Goal: Communication & Community: Answer question/provide support

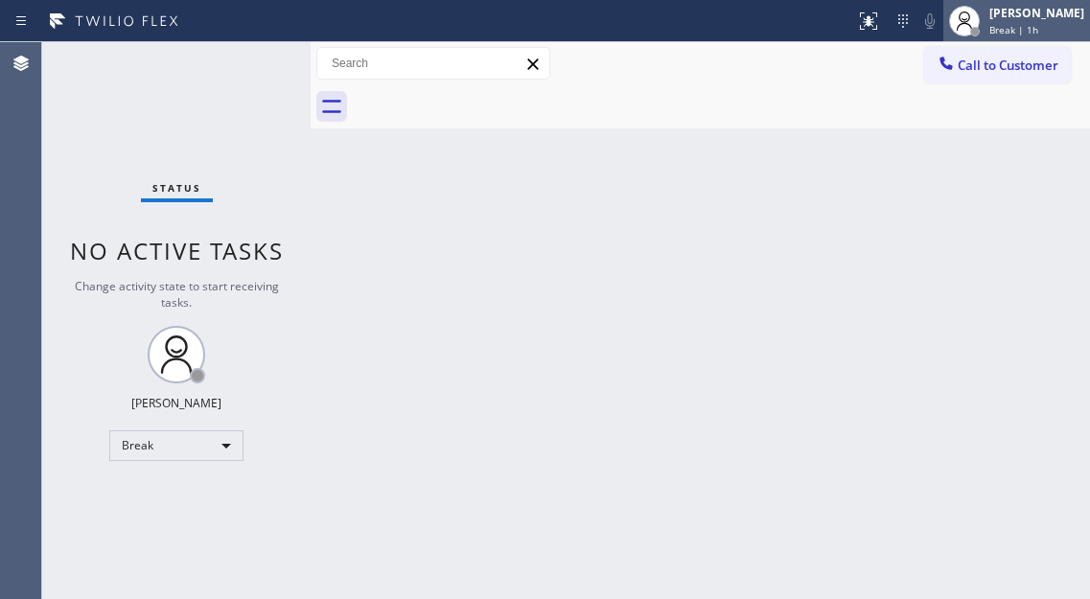
click at [1025, 35] on span "Break | 1h" at bounding box center [1013, 29] width 49 height 13
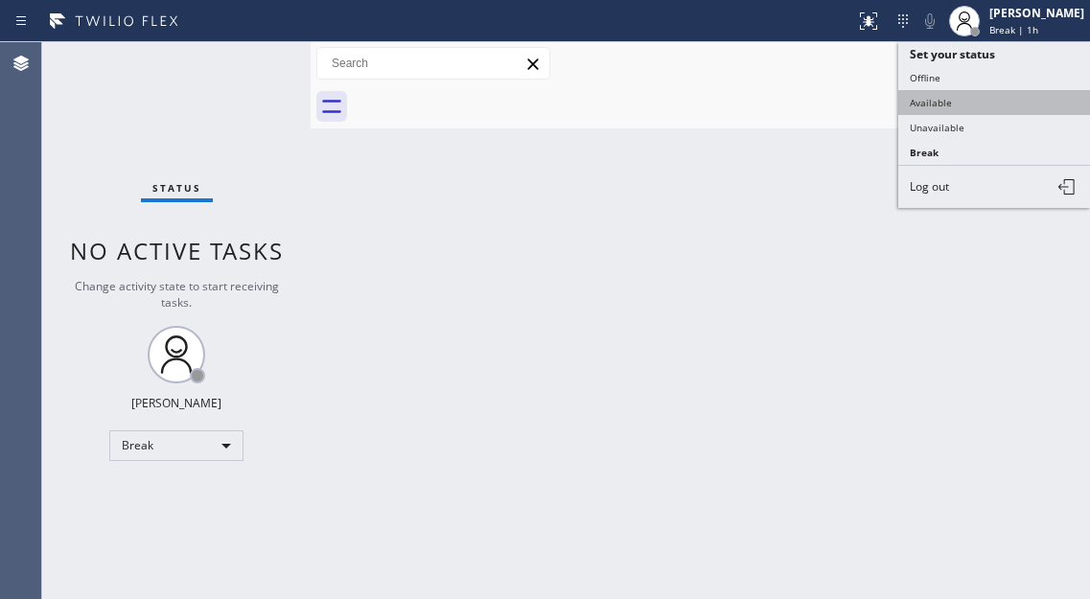
click at [1014, 103] on button "Available" at bounding box center [994, 102] width 192 height 25
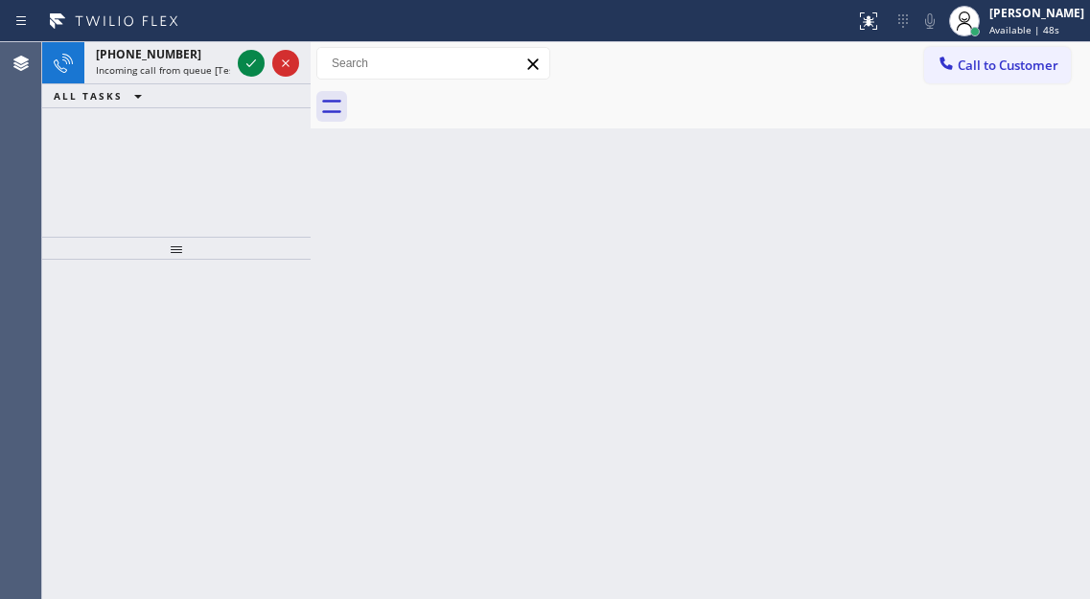
click at [1053, 211] on div "Back to Dashboard Change Sender ID Customers Technicians Select a contact Outbo…" at bounding box center [700, 320] width 779 height 557
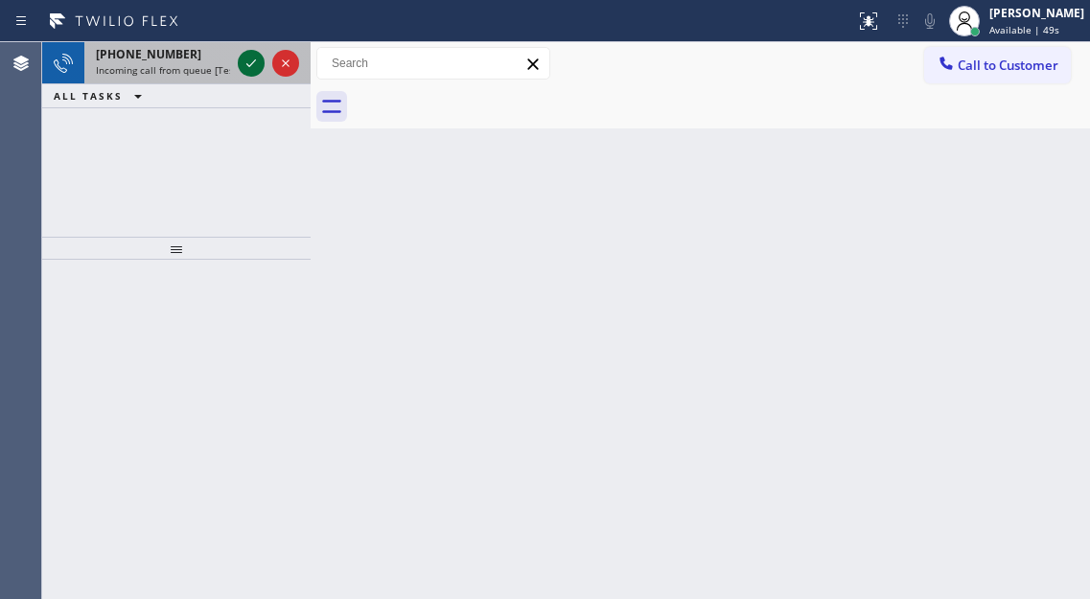
click at [253, 67] on icon at bounding box center [251, 63] width 23 height 23
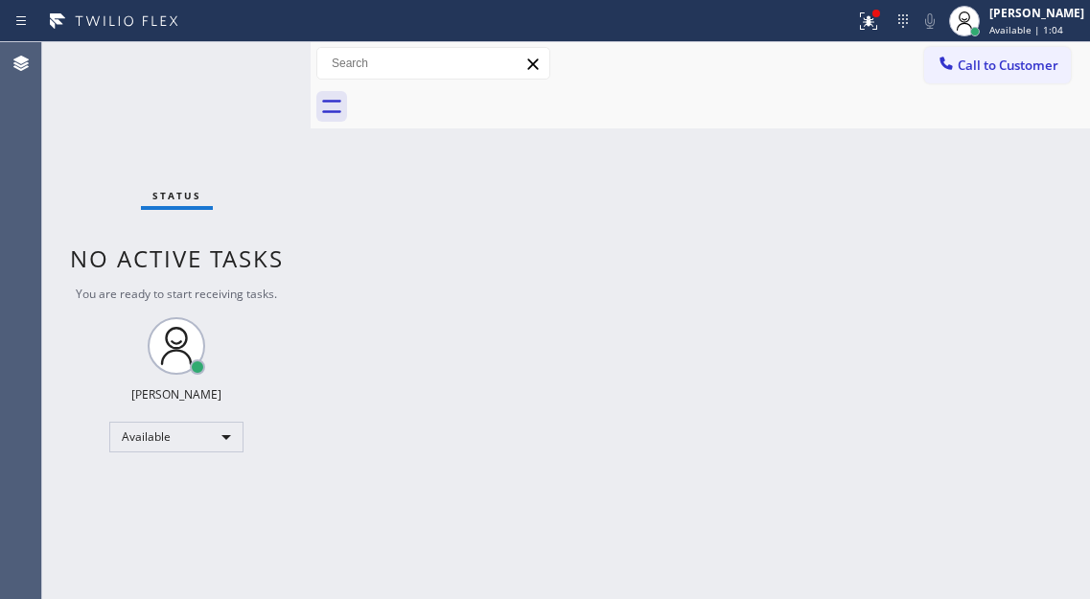
click at [1030, 181] on div "Back to Dashboard Change Sender ID Customers Technicians Select a contact Outbo…" at bounding box center [700, 320] width 779 height 557
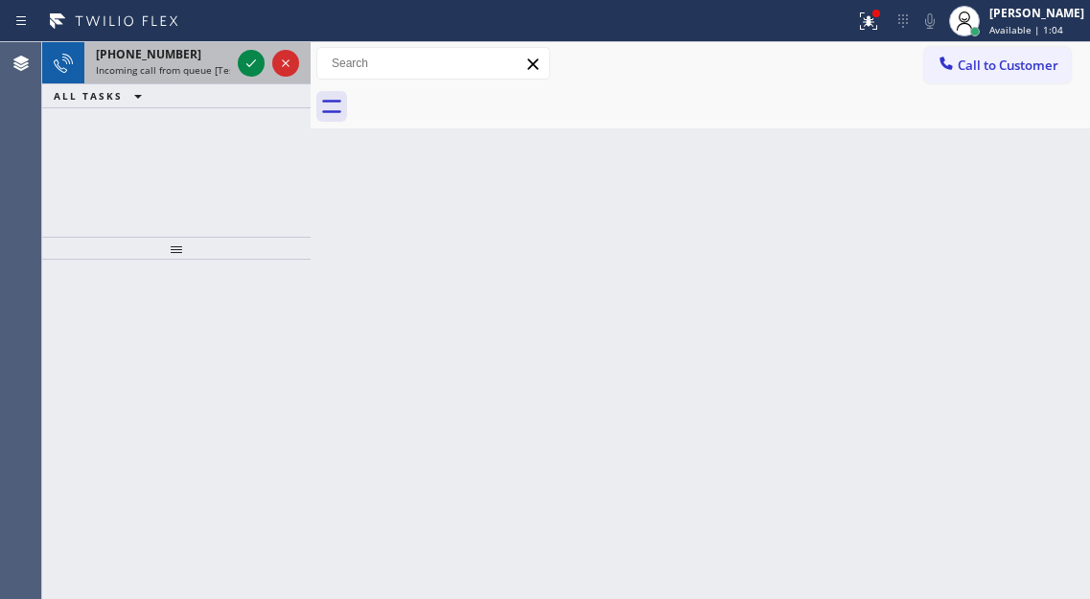
drag, startPoint x: 256, startPoint y: 78, endPoint x: 243, endPoint y: 70, distance: 14.6
click at [254, 77] on div at bounding box center [268, 63] width 69 height 42
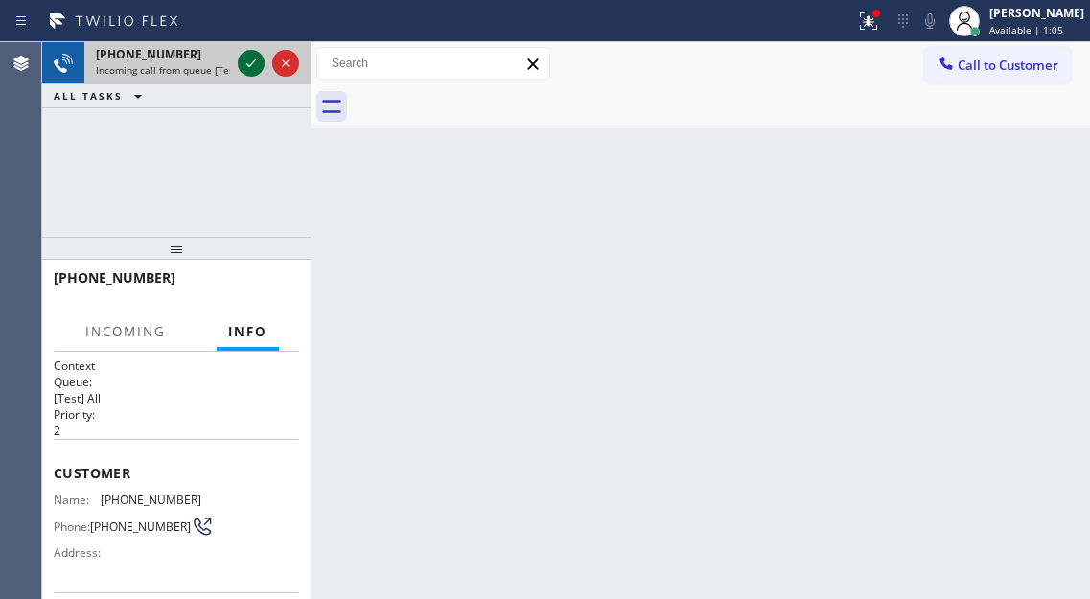
click at [243, 70] on icon at bounding box center [251, 63] width 23 height 23
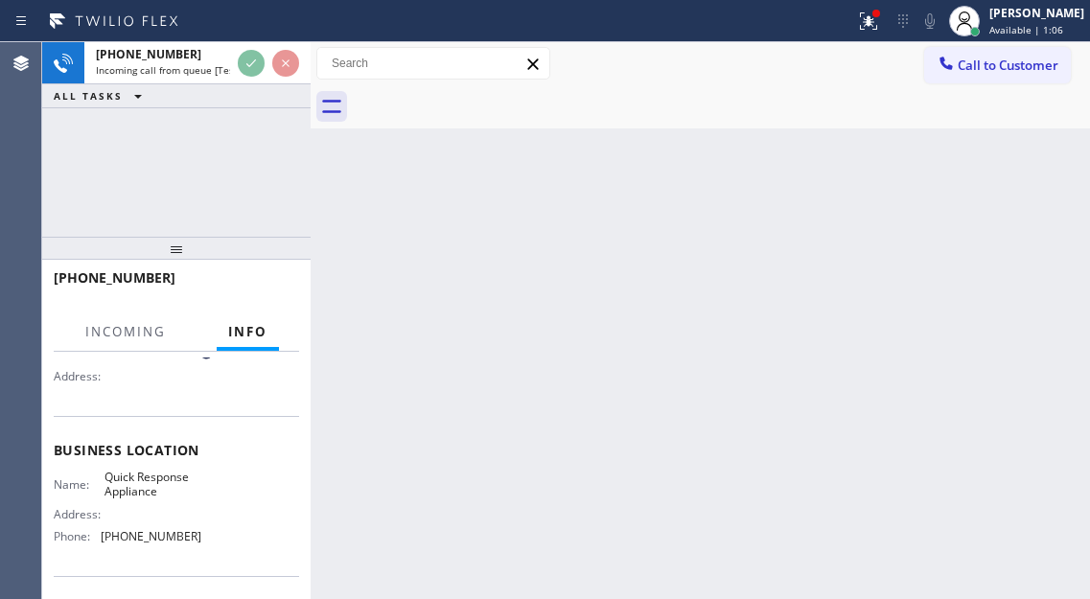
scroll to position [192, 0]
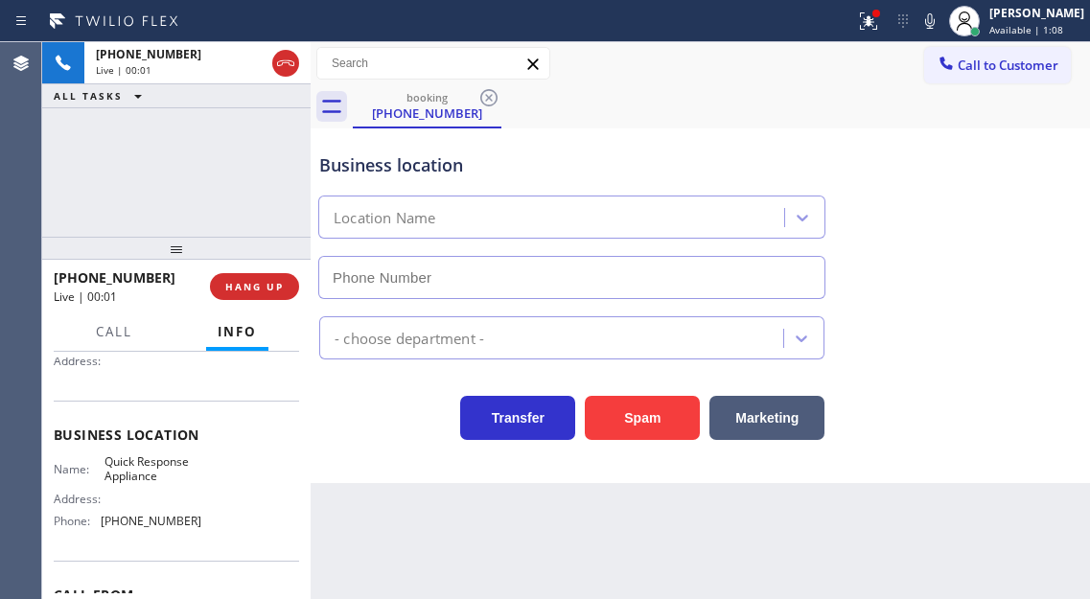
click at [150, 472] on span "Quick Response Appliance" at bounding box center [152, 469] width 96 height 30
click at [150, 471] on span "Quick Response Appliance" at bounding box center [152, 469] width 96 height 30
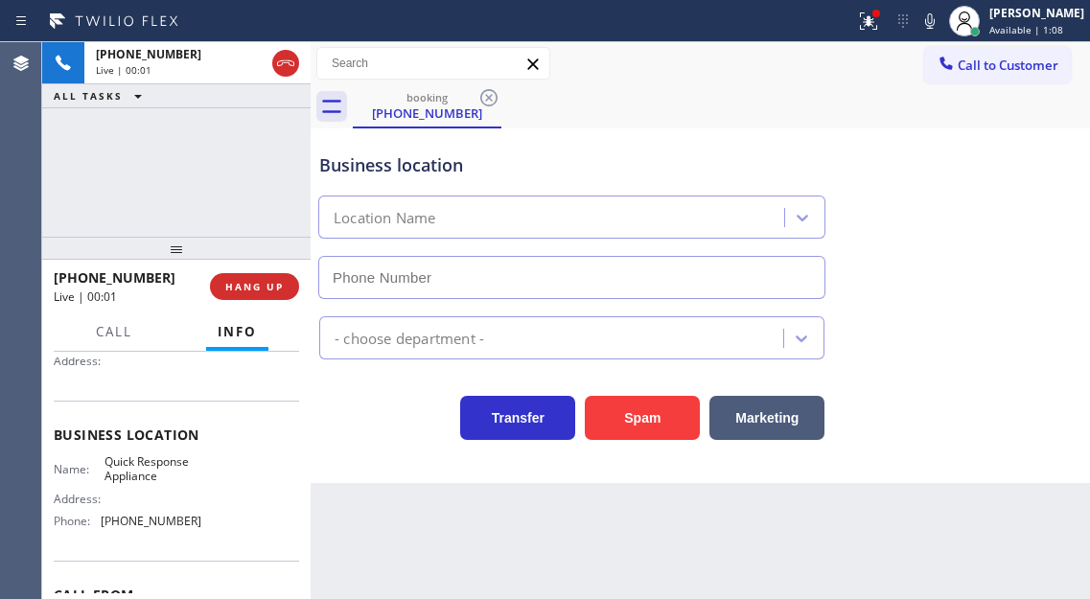
click at [150, 471] on span "Quick Response Appliance" at bounding box center [152, 469] width 96 height 30
type input "[PHONE_NUMBER]"
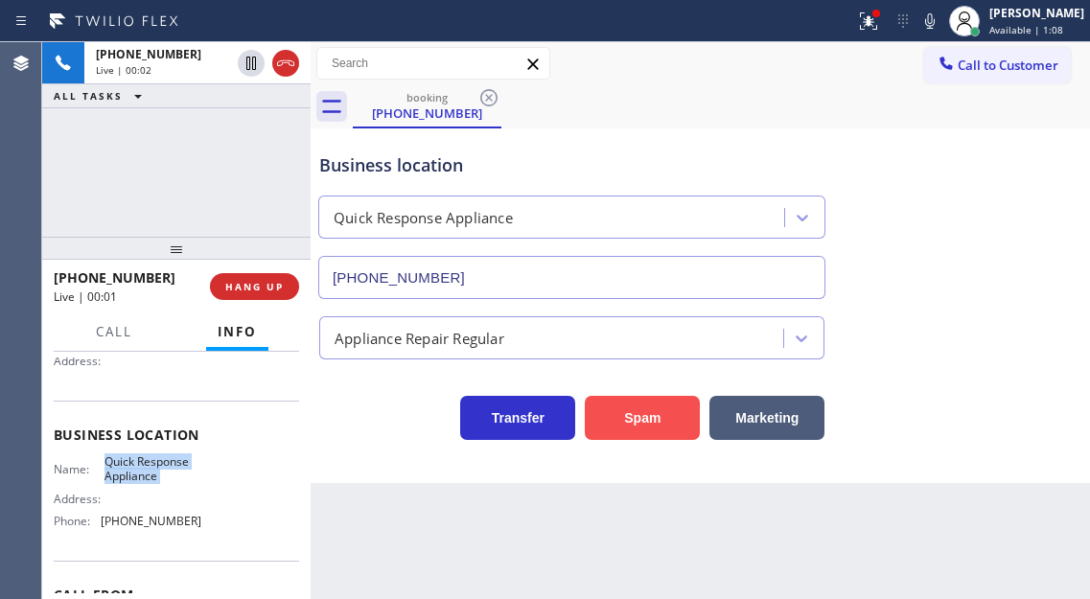
click at [651, 413] on button "Spam" at bounding box center [642, 418] width 115 height 44
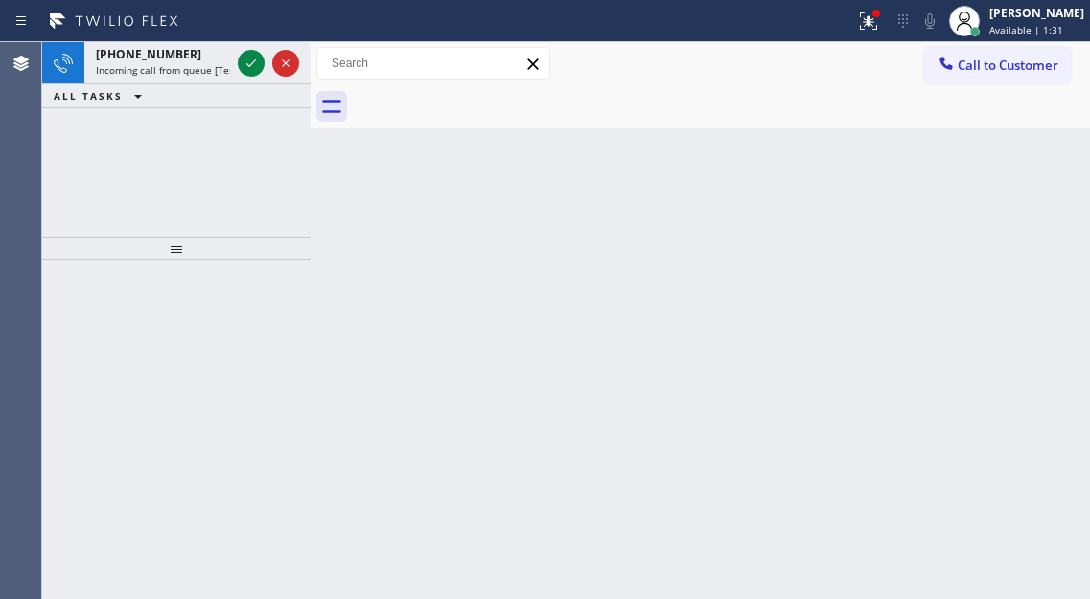
drag, startPoint x: 1068, startPoint y: 142, endPoint x: 808, endPoint y: 143, distance: 259.7
click at [1068, 142] on div "Back to Dashboard Change Sender ID Customers Technicians Select a contact Outbo…" at bounding box center [700, 320] width 779 height 557
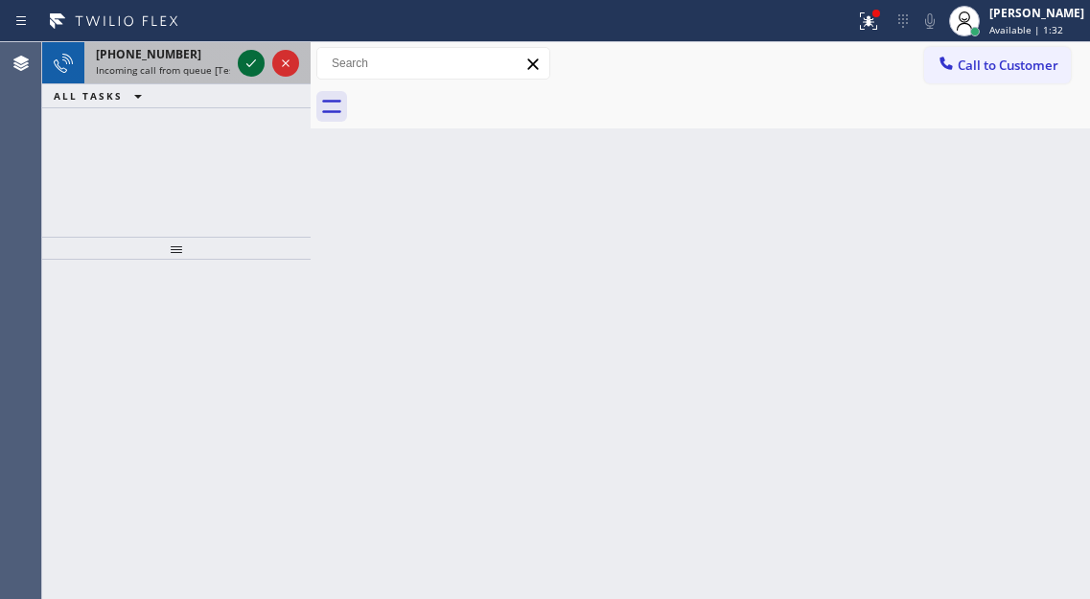
click at [258, 67] on icon at bounding box center [251, 63] width 23 height 23
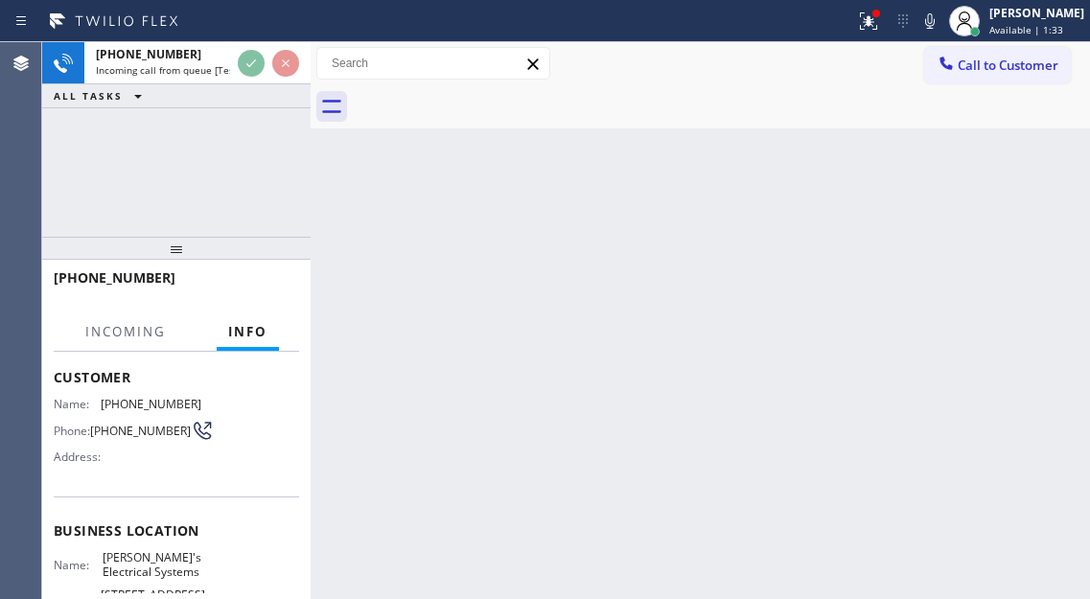
scroll to position [192, 0]
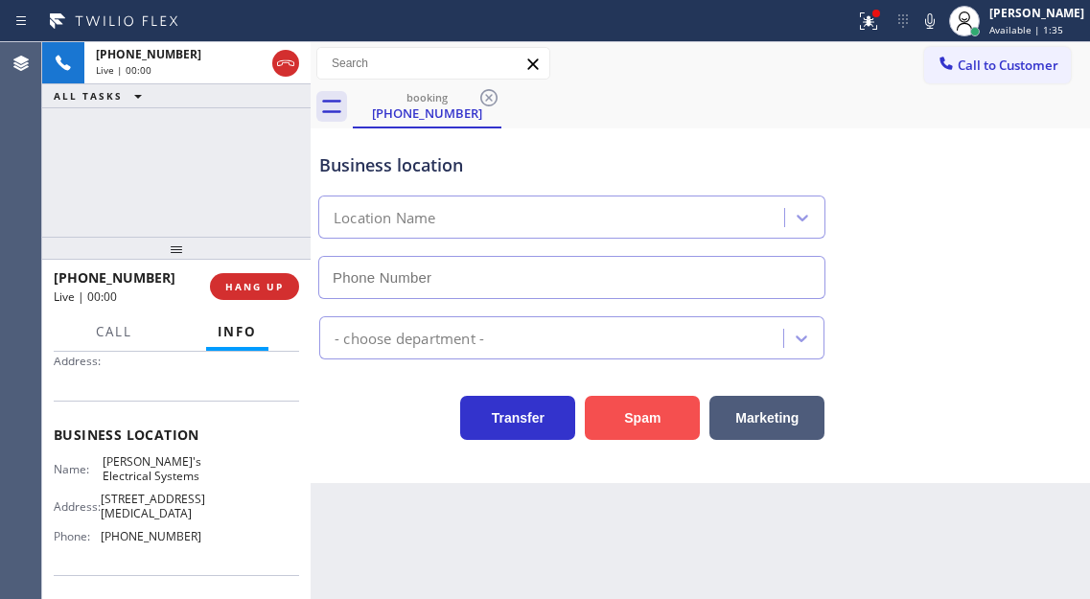
type input "[PHONE_NUMBER]"
click at [642, 413] on button "Spam" at bounding box center [642, 418] width 115 height 44
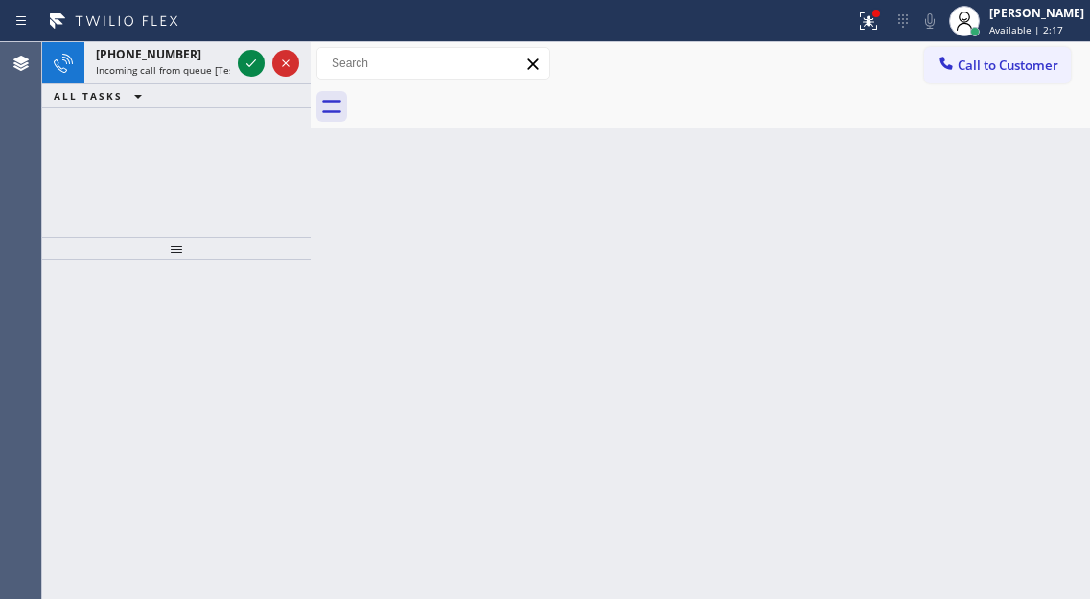
click at [251, 72] on icon at bounding box center [251, 63] width 23 height 23
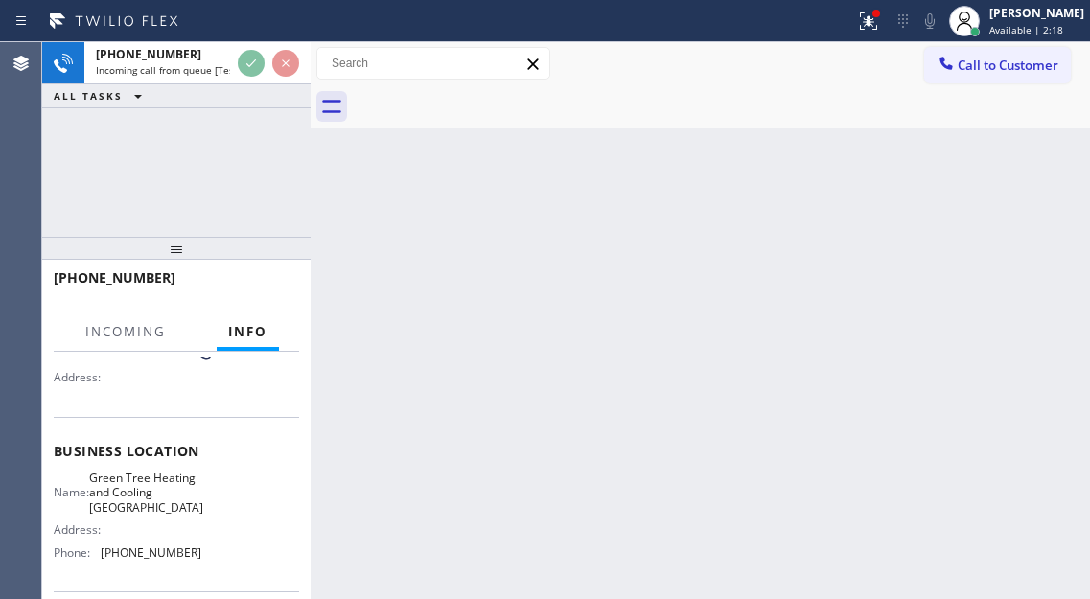
scroll to position [192, 0]
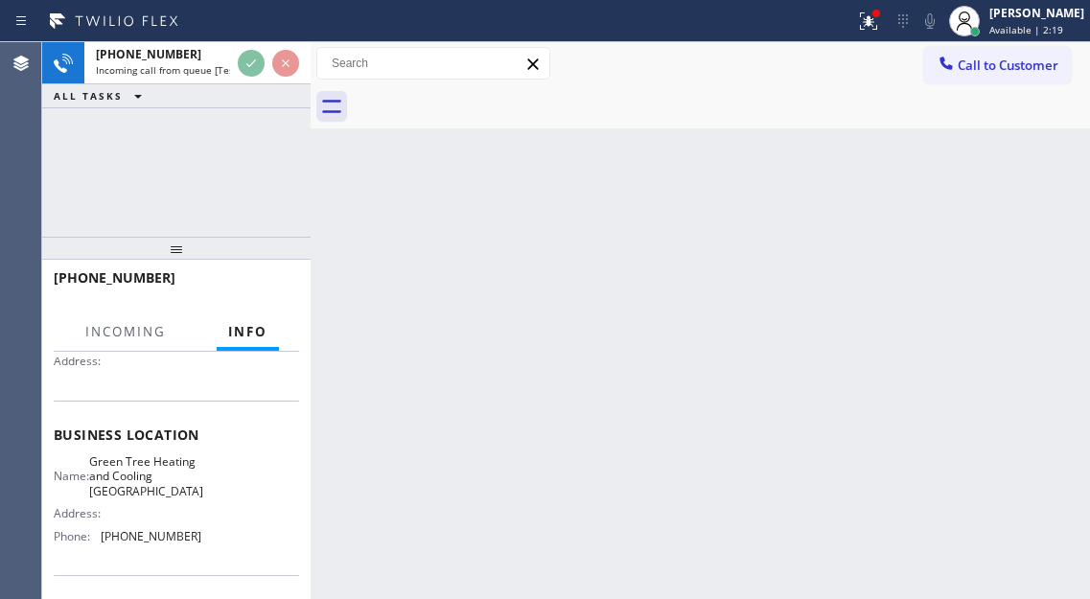
click at [148, 480] on span "Green Tree Heating and Cooling [GEOGRAPHIC_DATA]" at bounding box center [146, 476] width 114 height 44
click at [886, 34] on button at bounding box center [868, 21] width 42 height 42
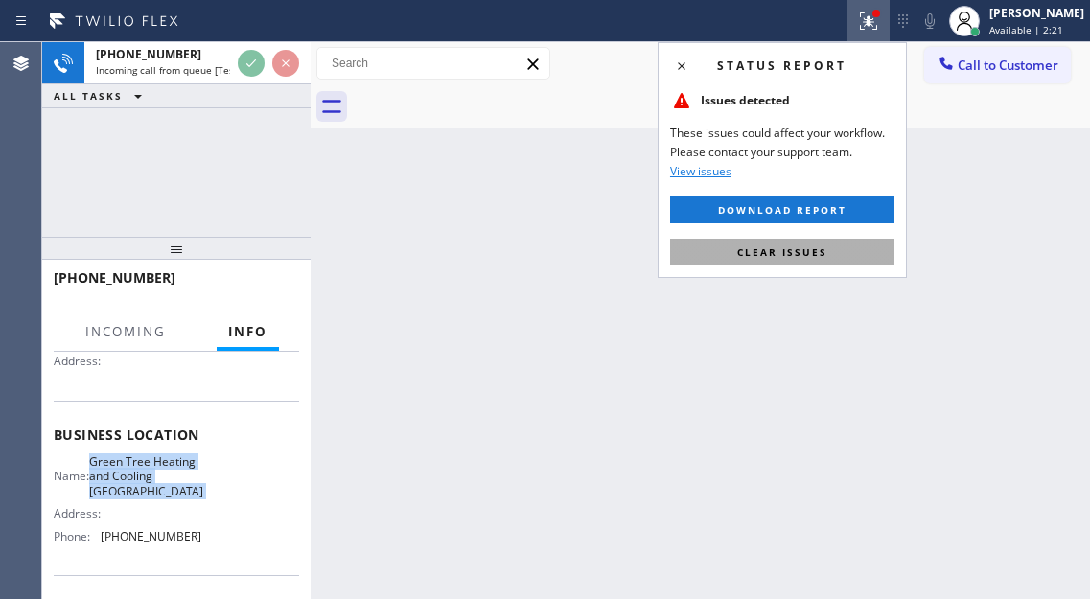
click at [821, 264] on button "Clear issues" at bounding box center [782, 252] width 224 height 27
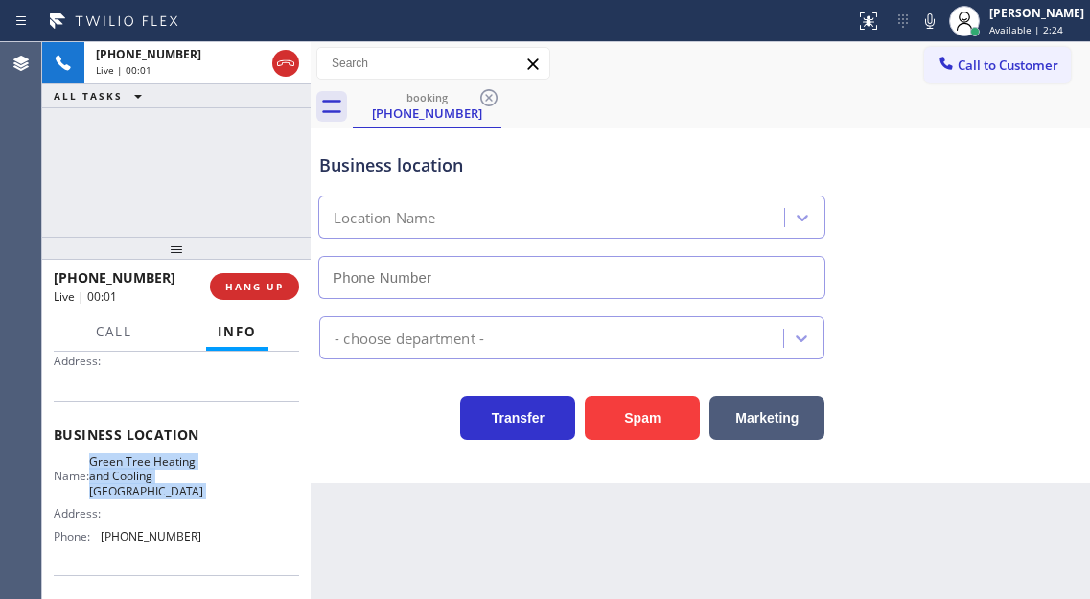
type input "[PHONE_NUMBER]"
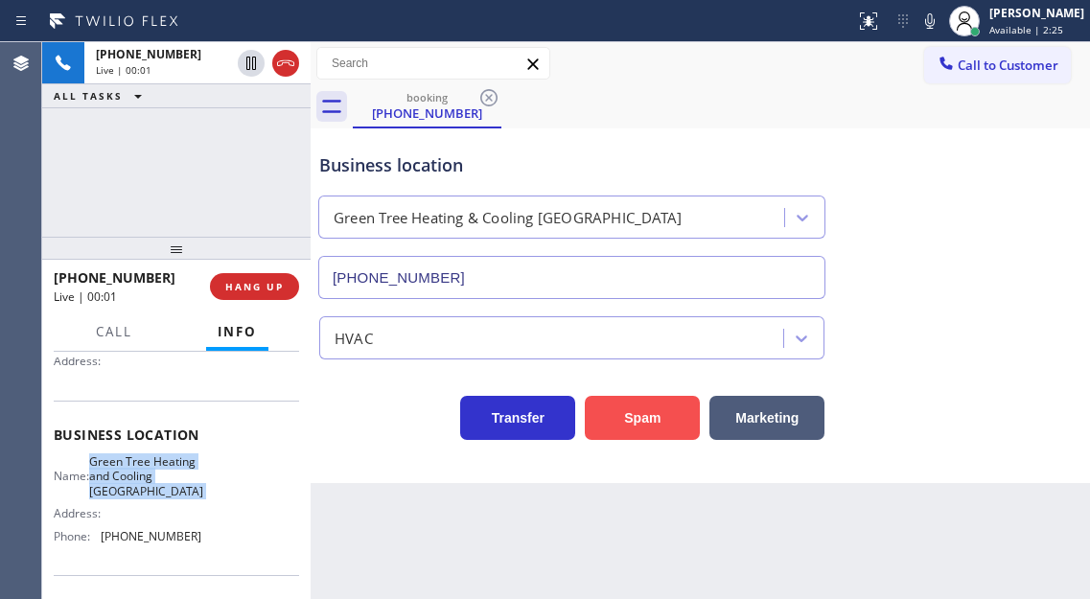
click at [653, 436] on button "Spam" at bounding box center [642, 418] width 115 height 44
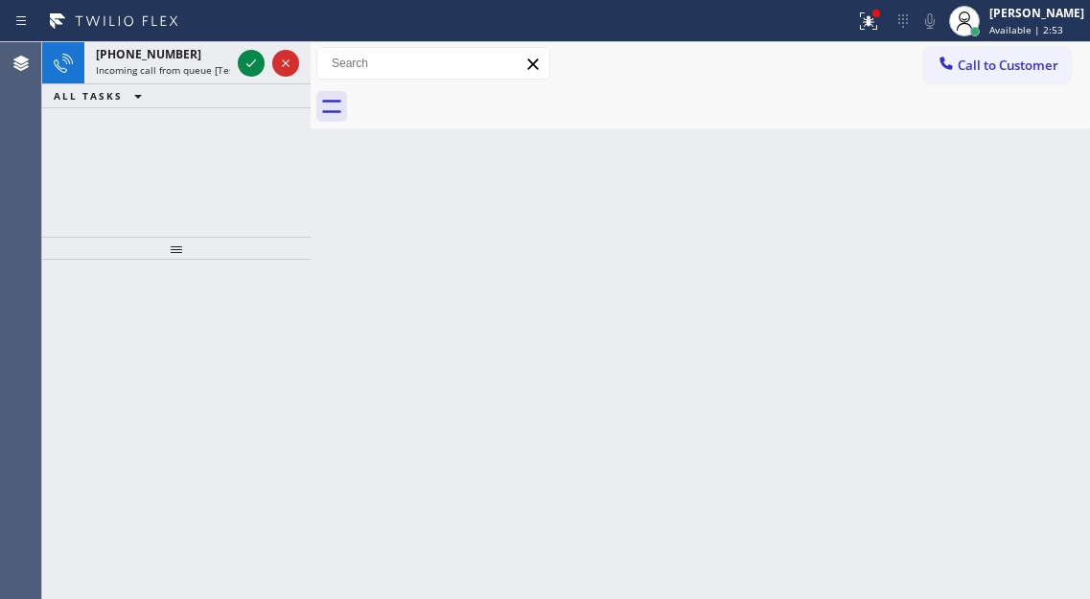
click at [1020, 229] on div "Back to Dashboard Change Sender ID Customers Technicians Select a contact Outbo…" at bounding box center [700, 320] width 779 height 557
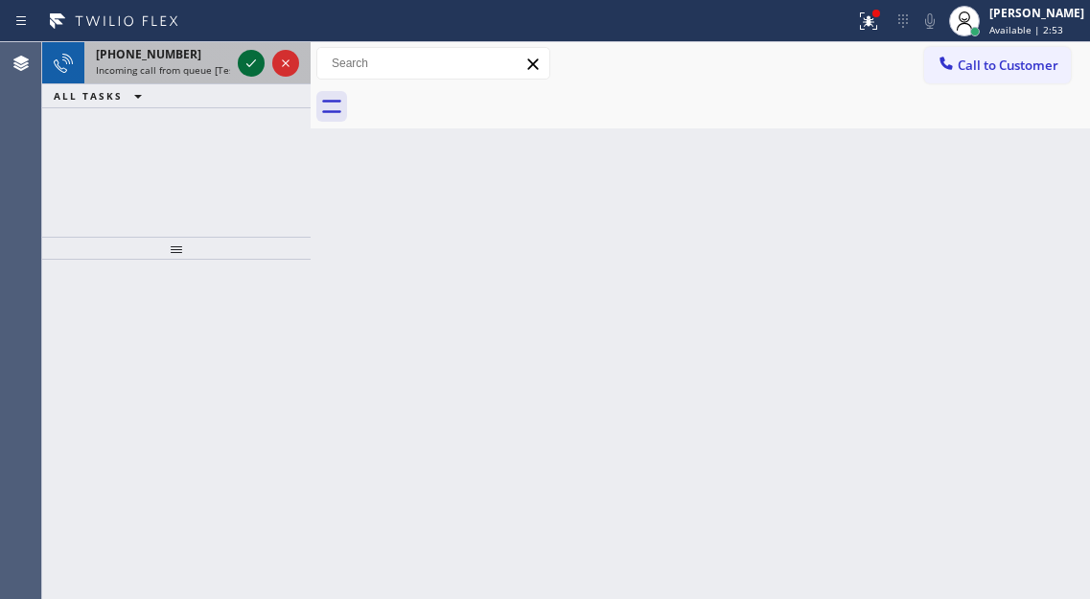
click at [254, 67] on icon at bounding box center [251, 63] width 23 height 23
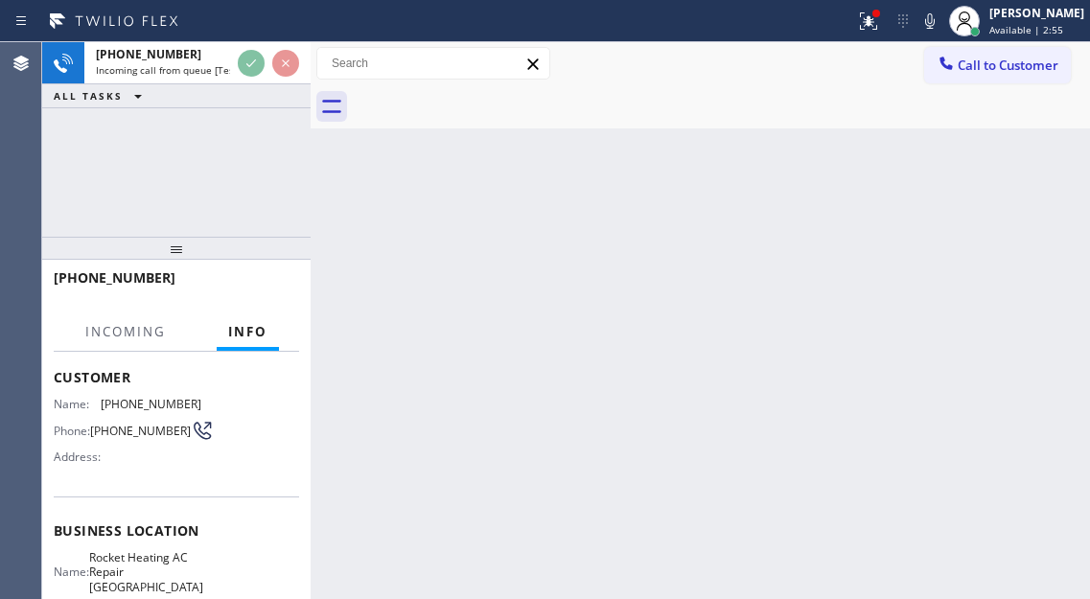
scroll to position [192, 0]
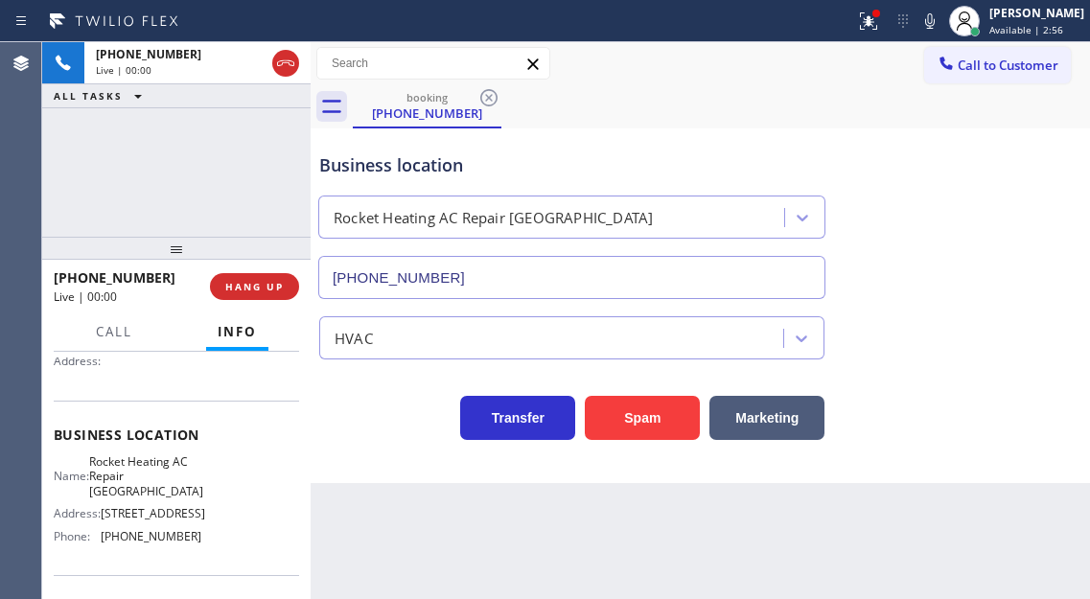
type input "[PHONE_NUMBER]"
click at [150, 497] on span "Rocket Heating AC Repair [GEOGRAPHIC_DATA]" at bounding box center [146, 476] width 114 height 44
click at [150, 484] on span "Rocket Heating AC Repair [GEOGRAPHIC_DATA]" at bounding box center [146, 476] width 114 height 44
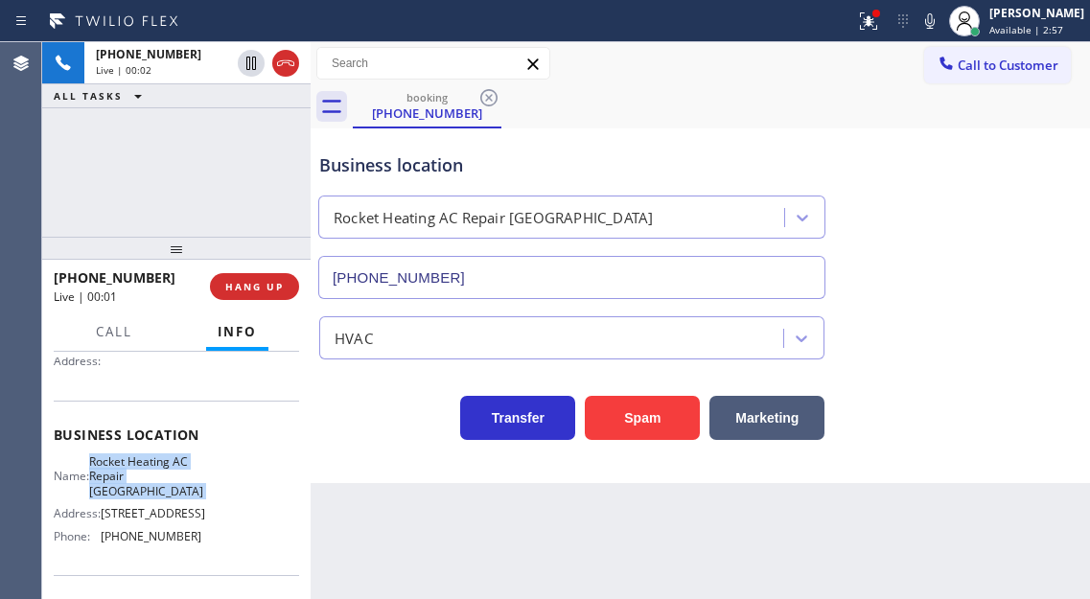
click at [150, 484] on span "Rocket Heating AC Repair [GEOGRAPHIC_DATA]" at bounding box center [146, 476] width 114 height 44
click at [150, 482] on span "Rocket Heating AC Repair [GEOGRAPHIC_DATA]" at bounding box center [146, 476] width 114 height 44
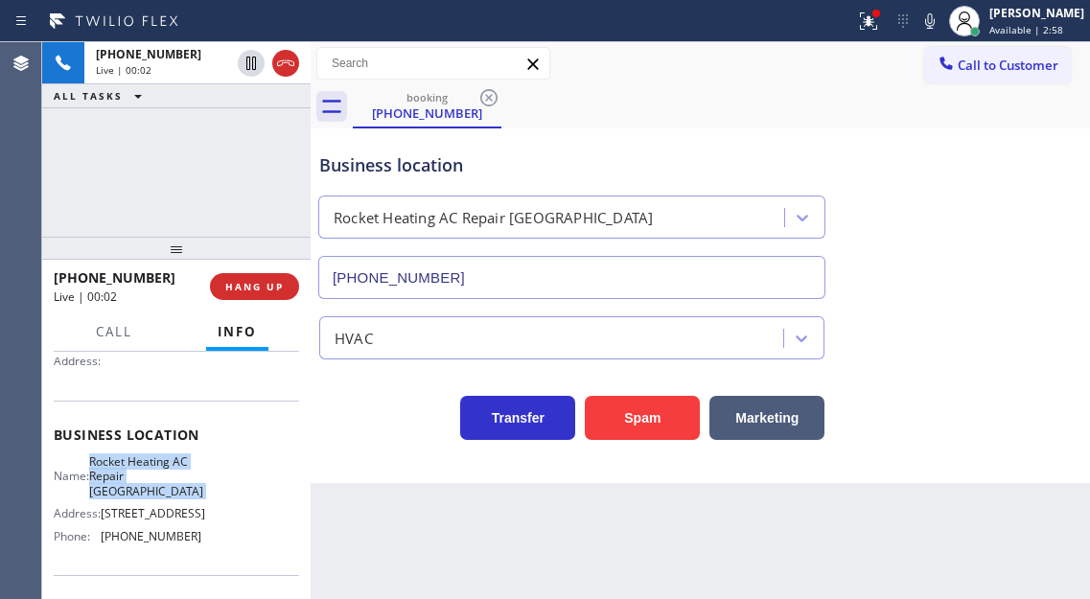
click at [150, 482] on span "Rocket Heating AC Repair [GEOGRAPHIC_DATA]" at bounding box center [146, 476] width 114 height 44
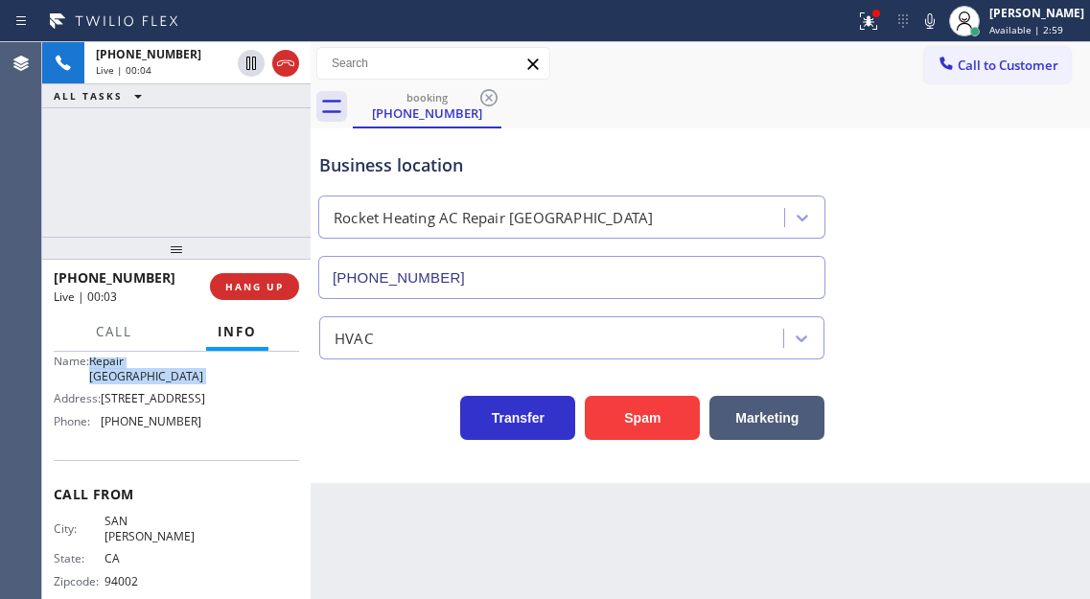
scroll to position [340, 0]
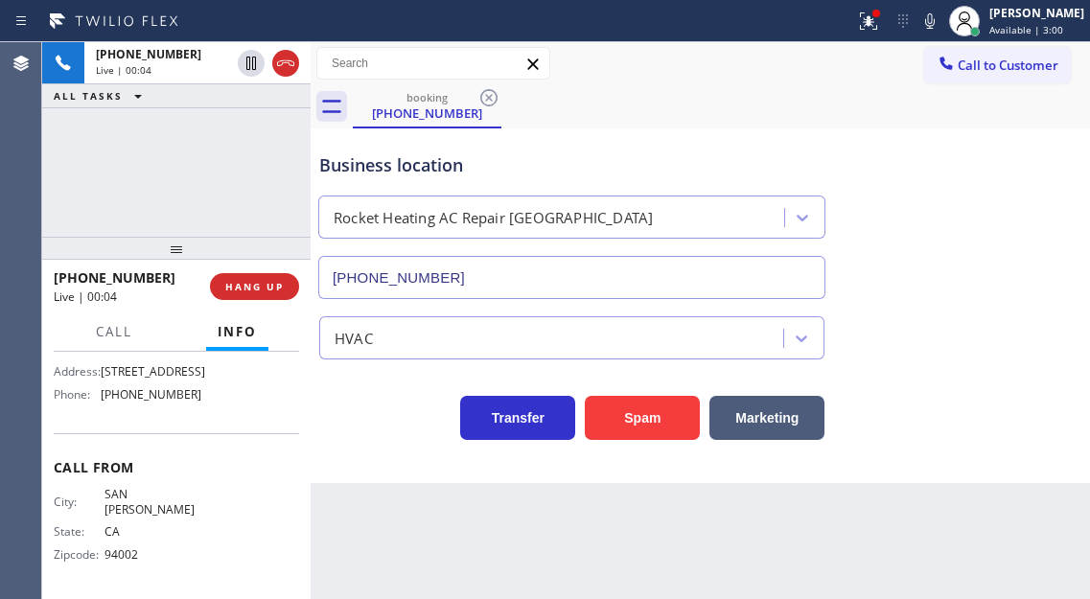
click at [142, 510] on span "SAN [PERSON_NAME]" at bounding box center [152, 502] width 96 height 30
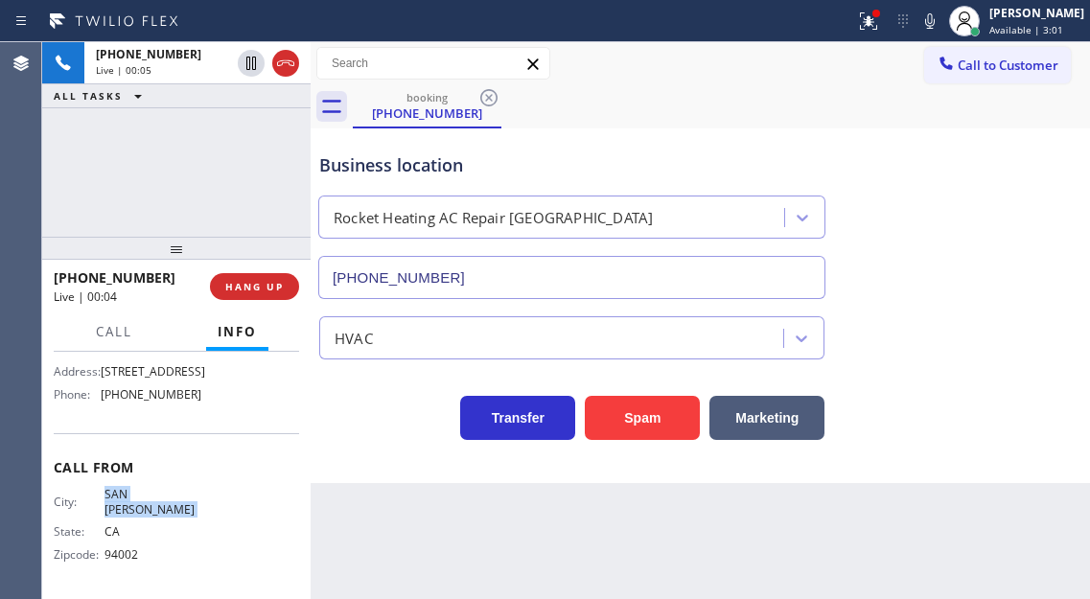
click at [142, 510] on span "SAN [PERSON_NAME]" at bounding box center [152, 502] width 96 height 30
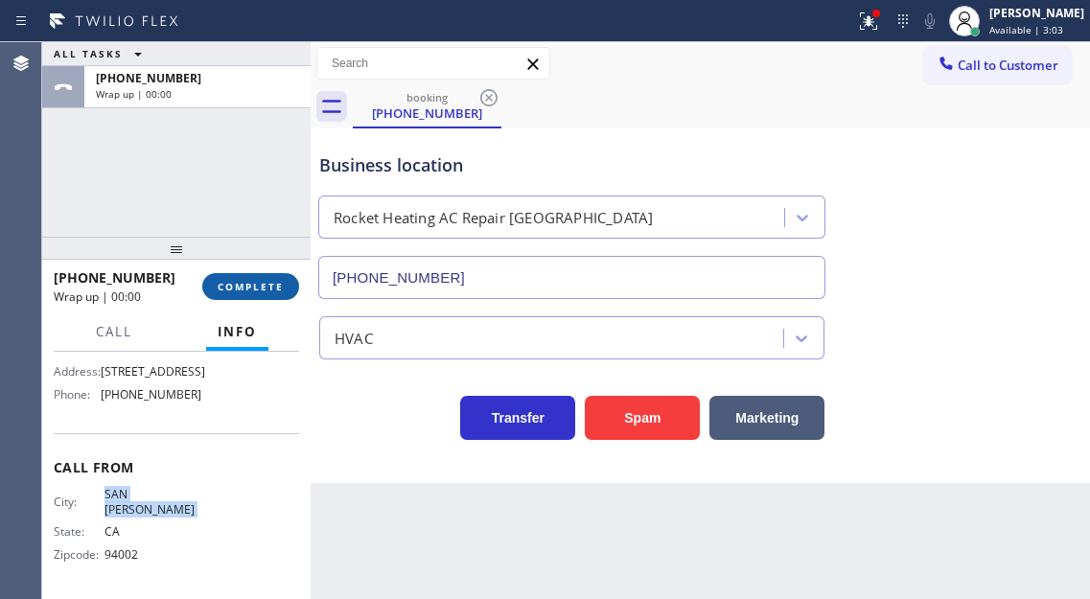
click at [242, 285] on span "COMPLETE" at bounding box center [251, 286] width 66 height 13
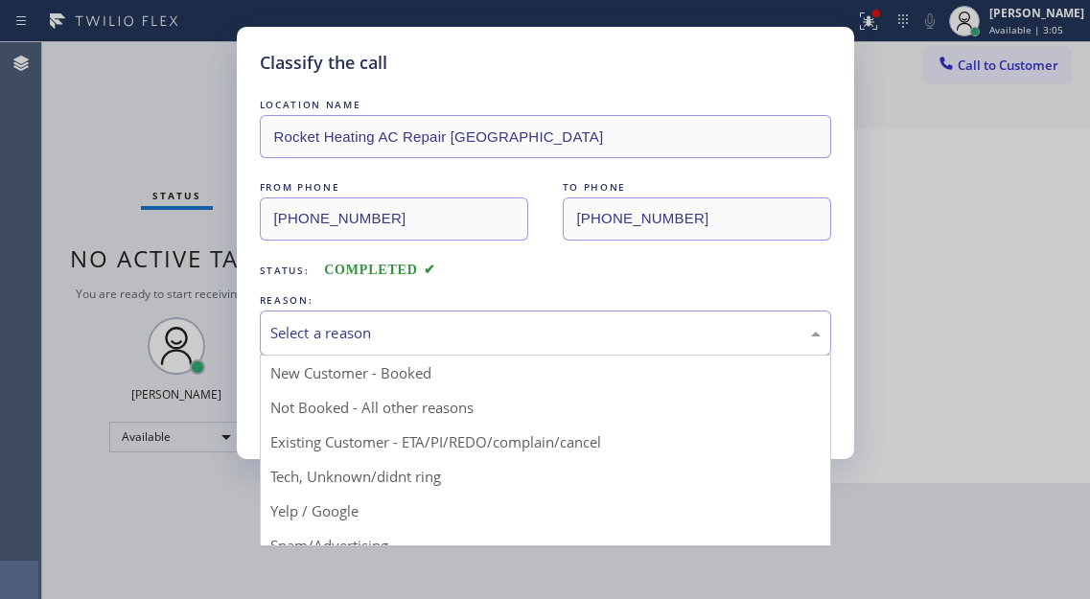
click at [390, 350] on div "Select a reason" at bounding box center [545, 333] width 571 height 45
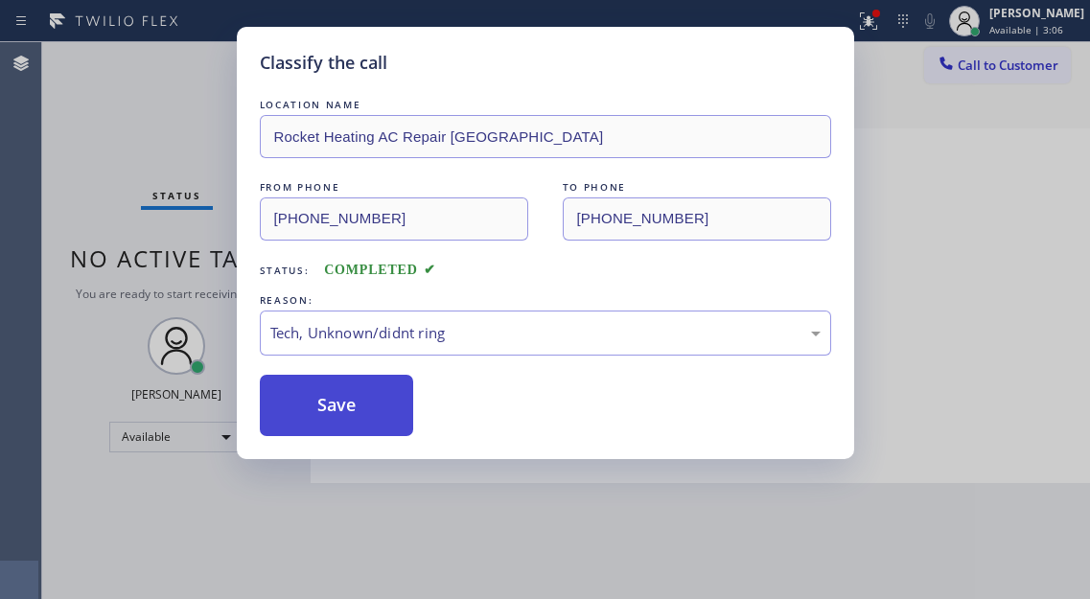
click at [354, 400] on button "Save" at bounding box center [337, 405] width 154 height 61
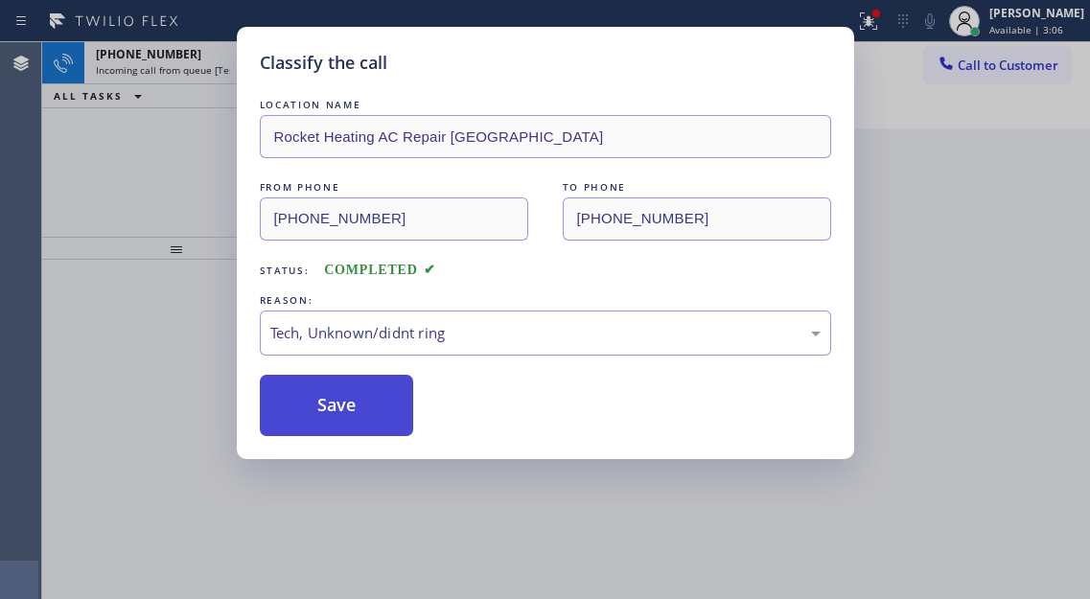
click at [354, 400] on button "Save" at bounding box center [337, 405] width 154 height 61
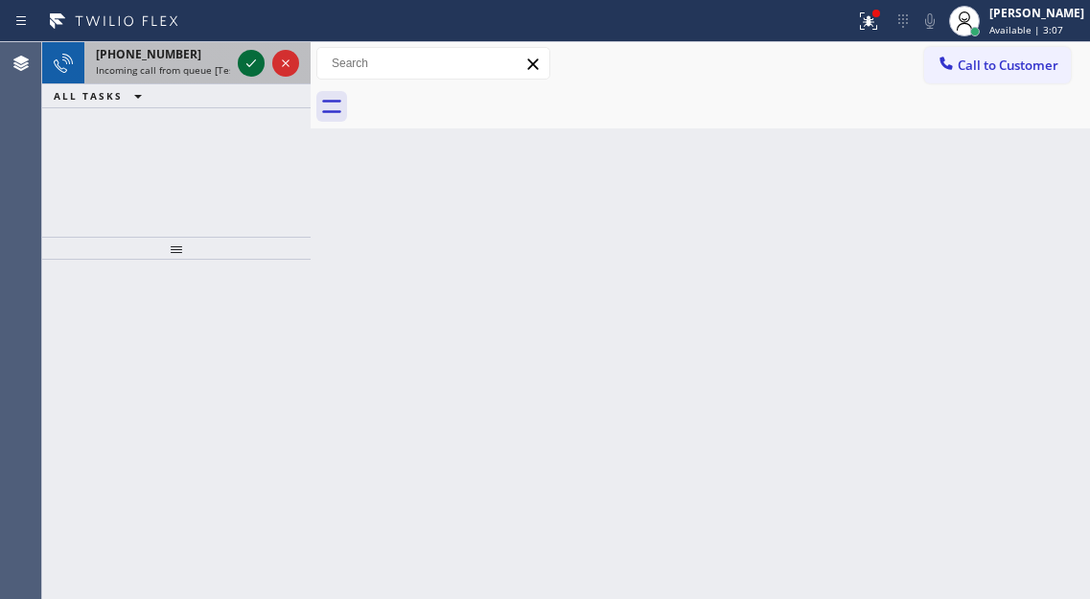
click at [243, 72] on icon at bounding box center [251, 63] width 23 height 23
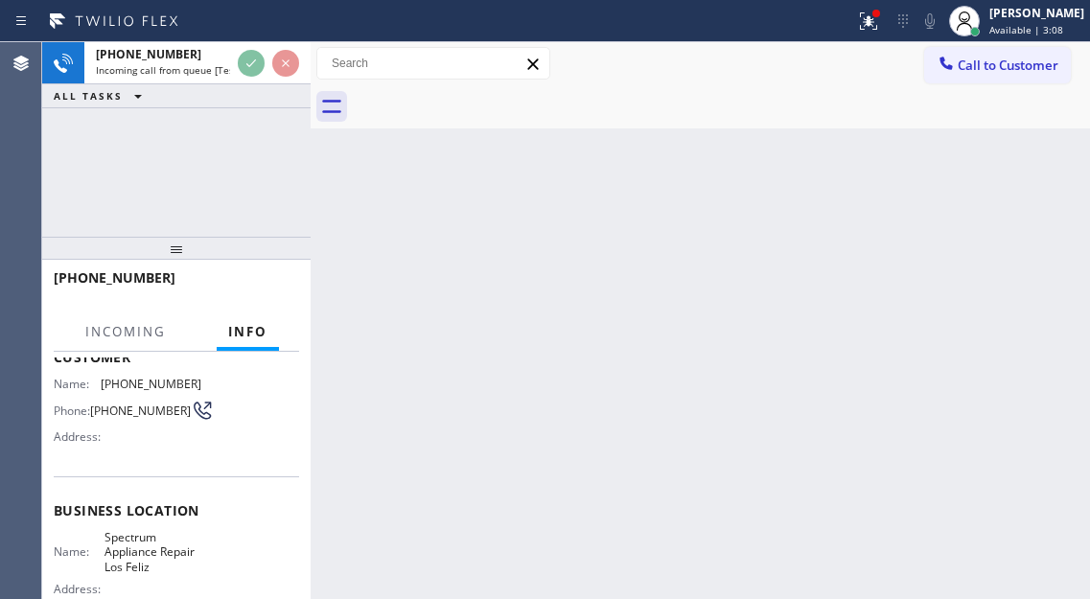
scroll to position [192, 0]
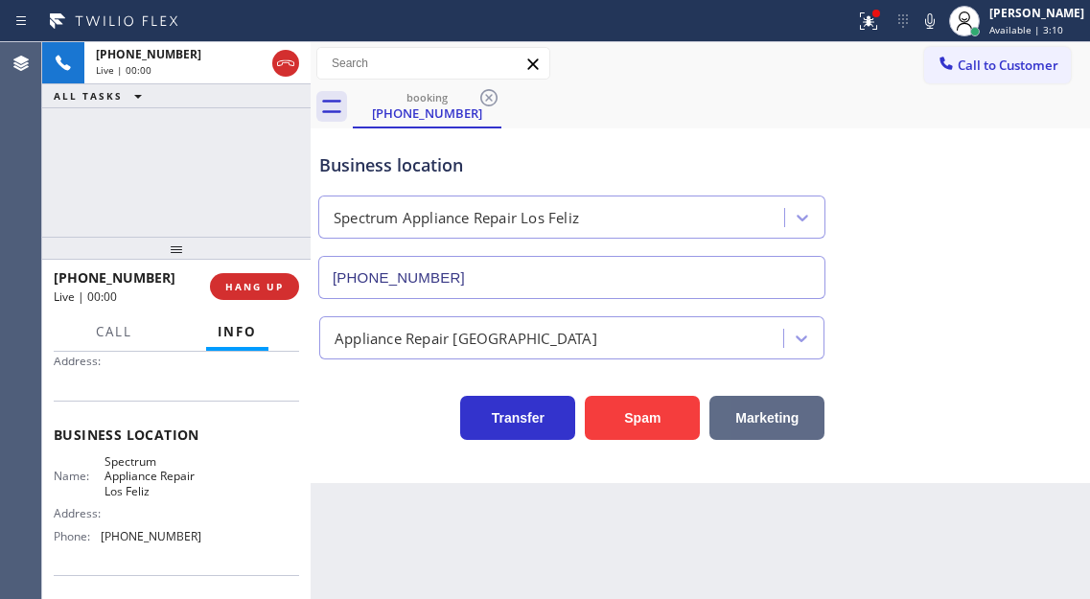
type input "[PHONE_NUMBER]"
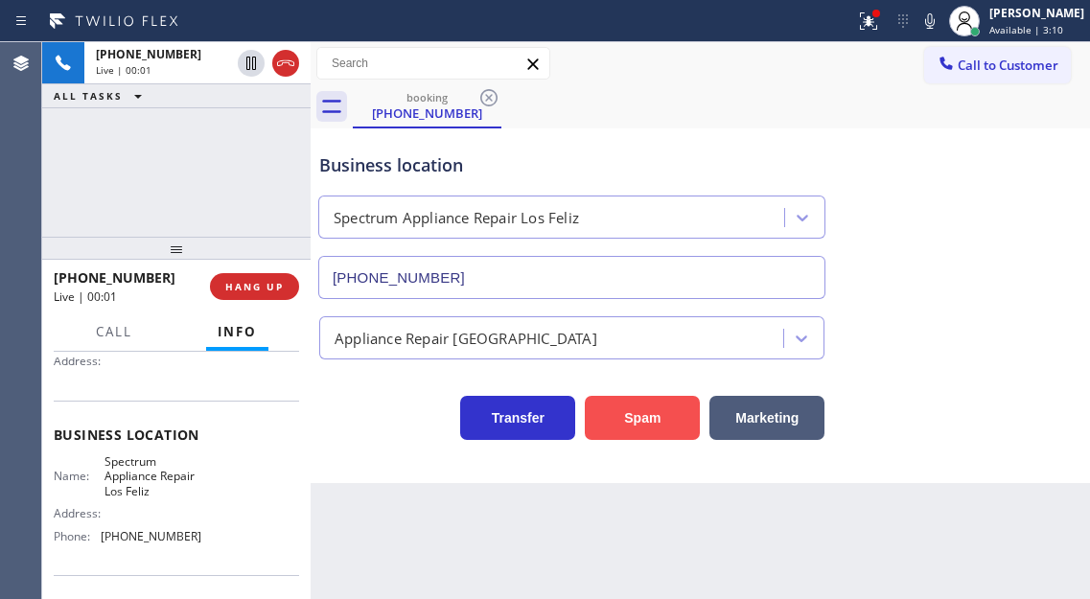
click at [656, 415] on button "Spam" at bounding box center [642, 418] width 115 height 44
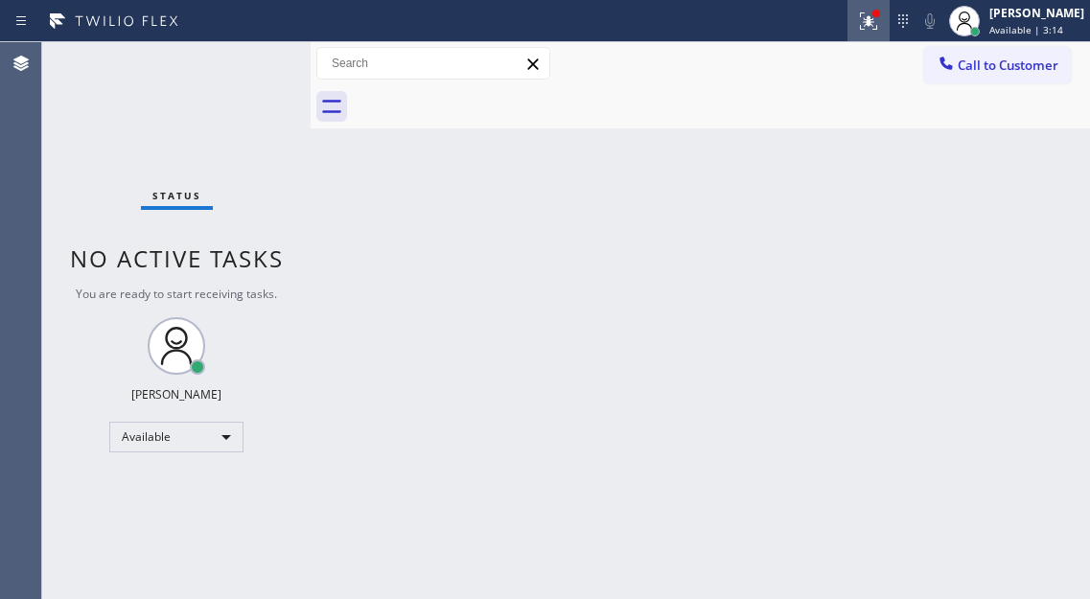
click at [873, 16] on icon at bounding box center [868, 21] width 23 height 23
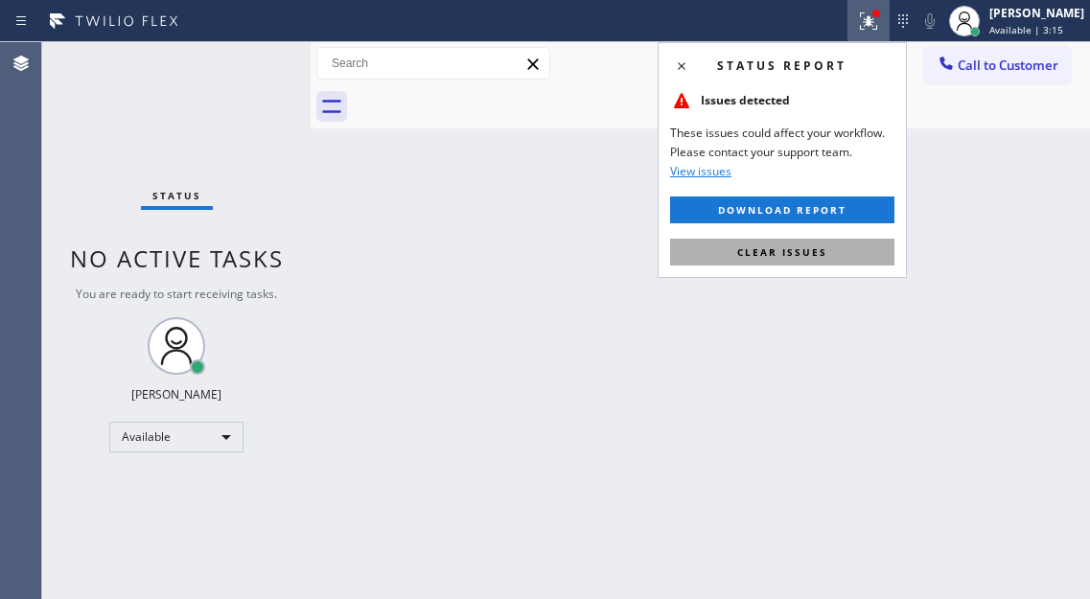
click at [858, 251] on button "Clear issues" at bounding box center [782, 252] width 224 height 27
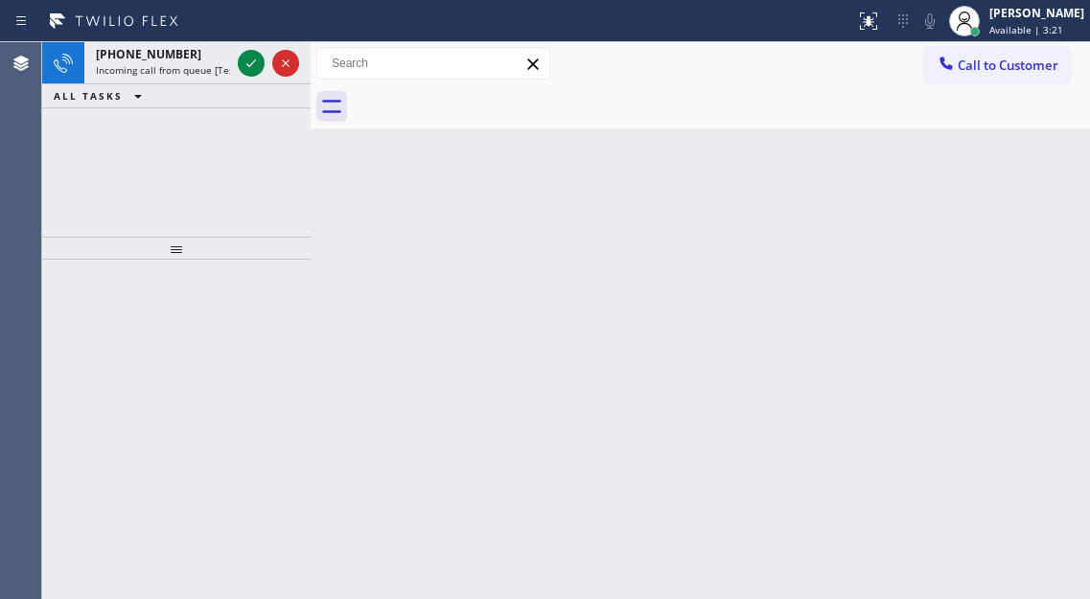
click at [1055, 223] on div "Back to Dashboard Change Sender ID Customers Technicians Select a contact Outbo…" at bounding box center [700, 320] width 779 height 557
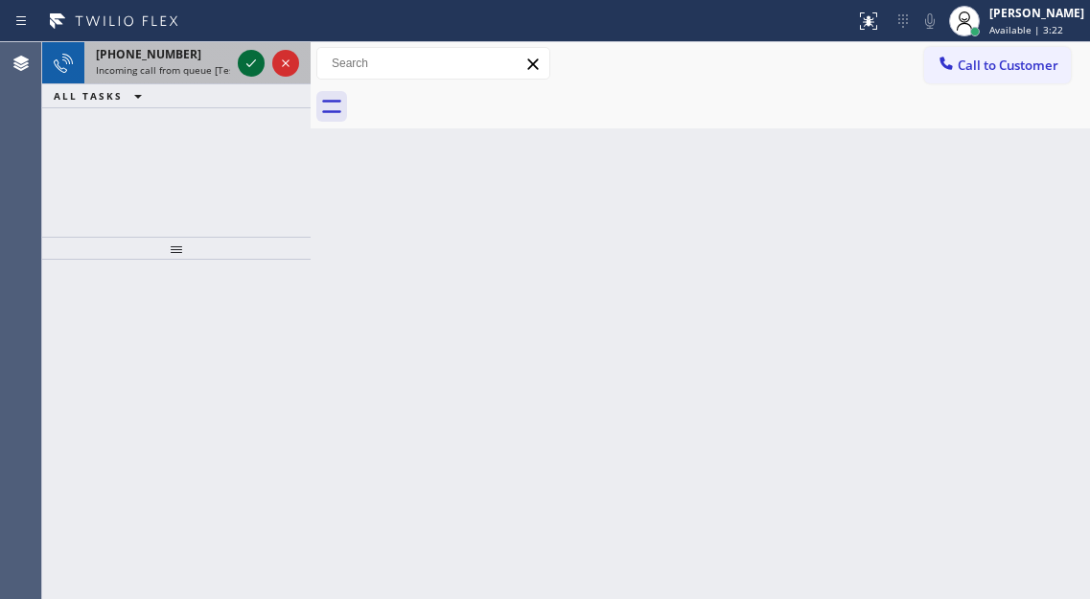
click at [246, 59] on icon at bounding box center [251, 63] width 23 height 23
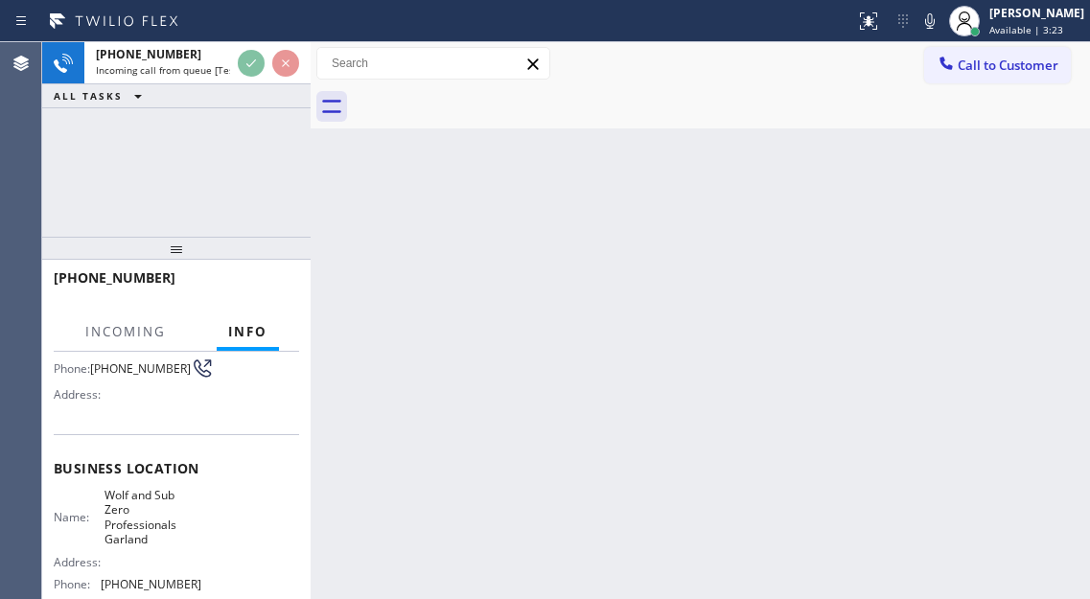
scroll to position [192, 0]
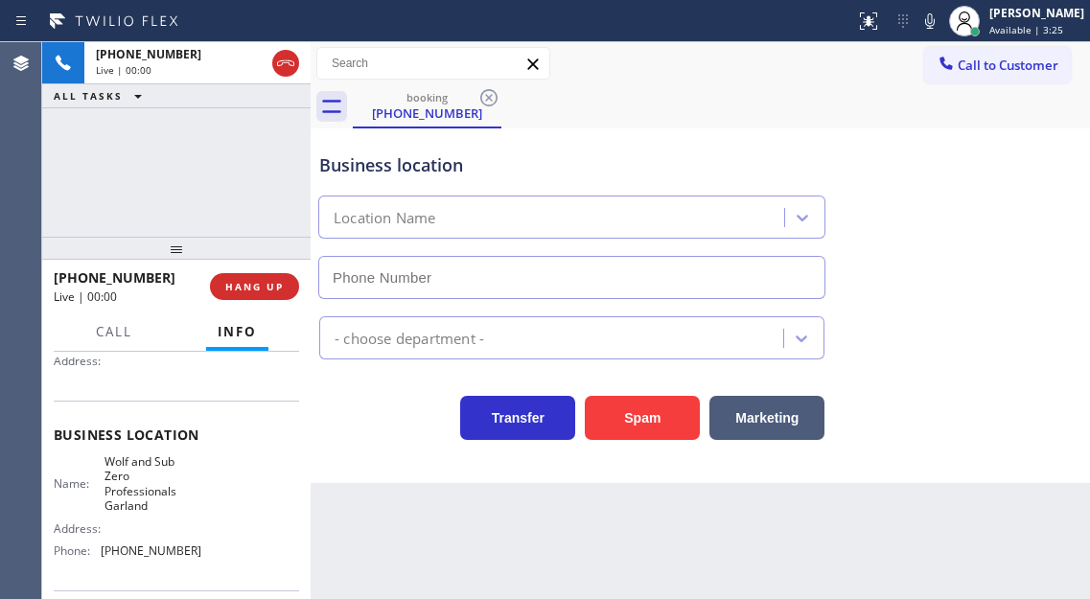
type input "[PHONE_NUMBER]"
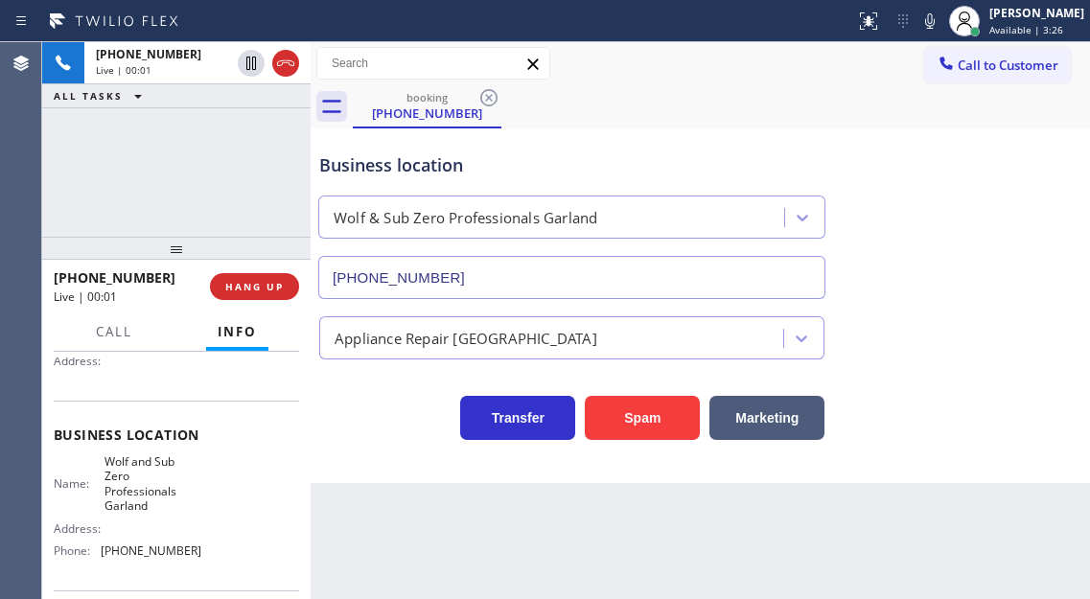
click at [147, 473] on span "Wolf and Sub Zero Professionals Garland" at bounding box center [152, 483] width 96 height 59
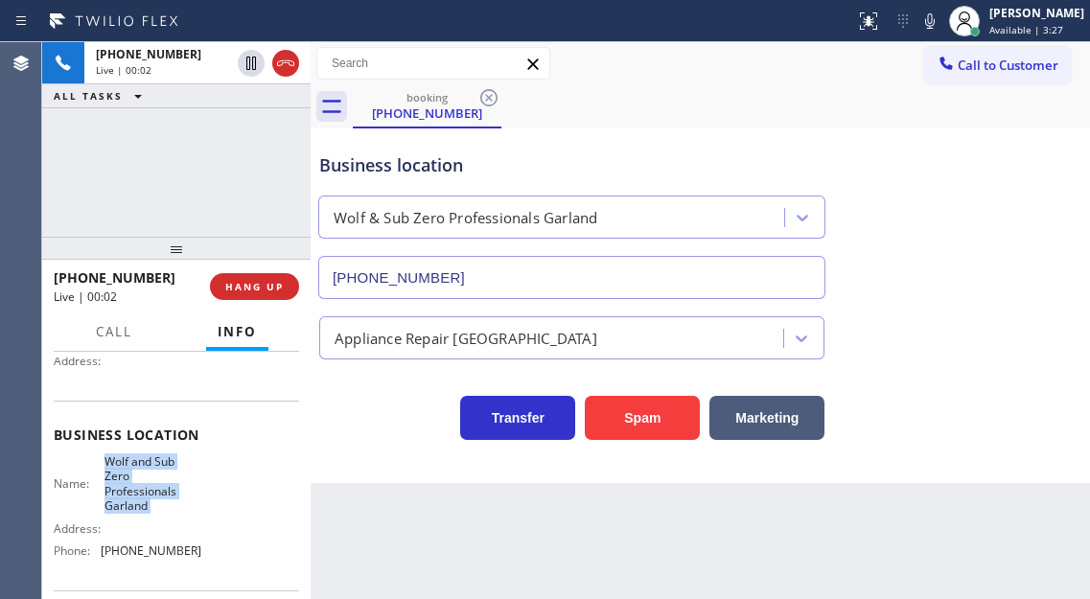
click at [147, 473] on span "Wolf and Sub Zero Professionals Garland" at bounding box center [152, 483] width 96 height 59
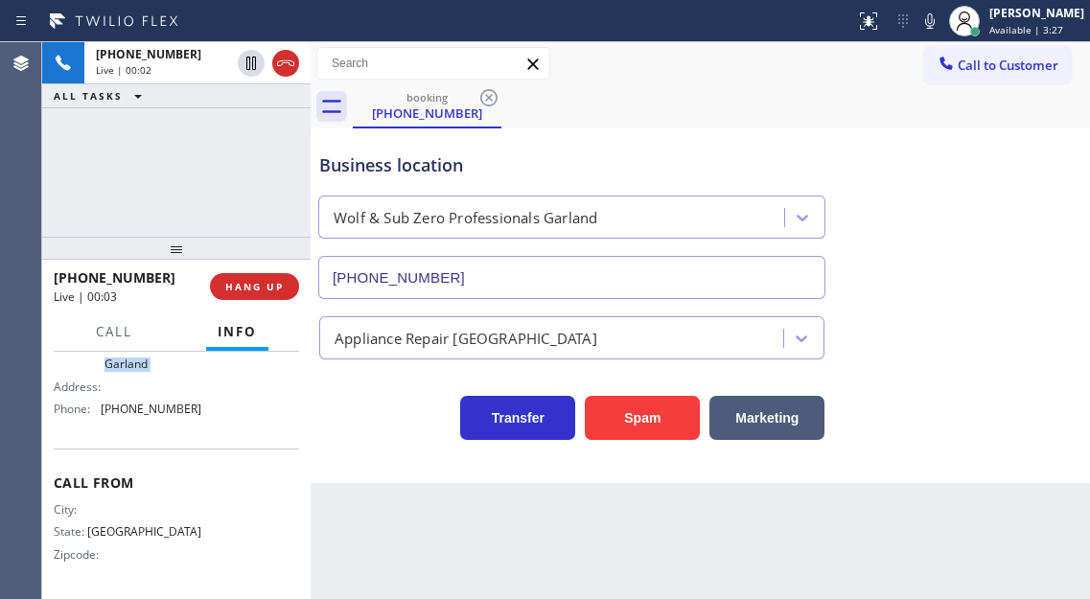
scroll to position [340, 0]
click at [166, 425] on div "Business location Name: [PERSON_NAME] and Sub Zero Professionals Garland Addres…" at bounding box center [176, 354] width 245 height 190
click at [166, 424] on div "Name: [PERSON_NAME] and Sub Zero Professionals Garland Address: Phone: [PHONE_N…" at bounding box center [128, 368] width 148 height 112
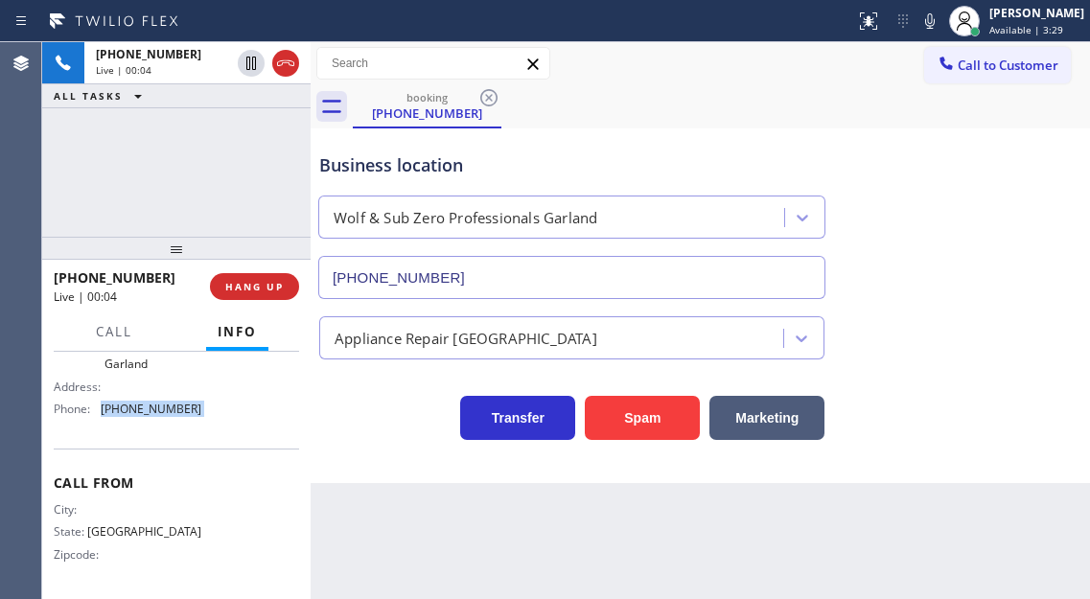
click at [166, 424] on div "Name: [PERSON_NAME] and Sub Zero Professionals Garland Address: Phone: [PHONE_N…" at bounding box center [128, 368] width 148 height 112
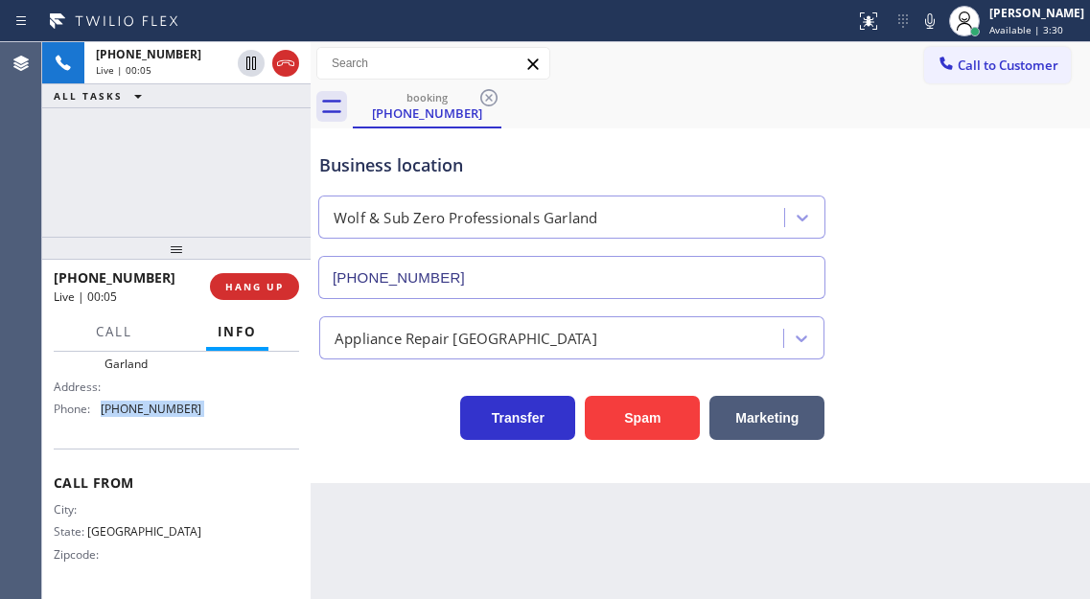
click at [166, 424] on div "Name: [PERSON_NAME] and Sub Zero Professionals Garland Address: Phone: [PHONE_N…" at bounding box center [128, 368] width 148 height 112
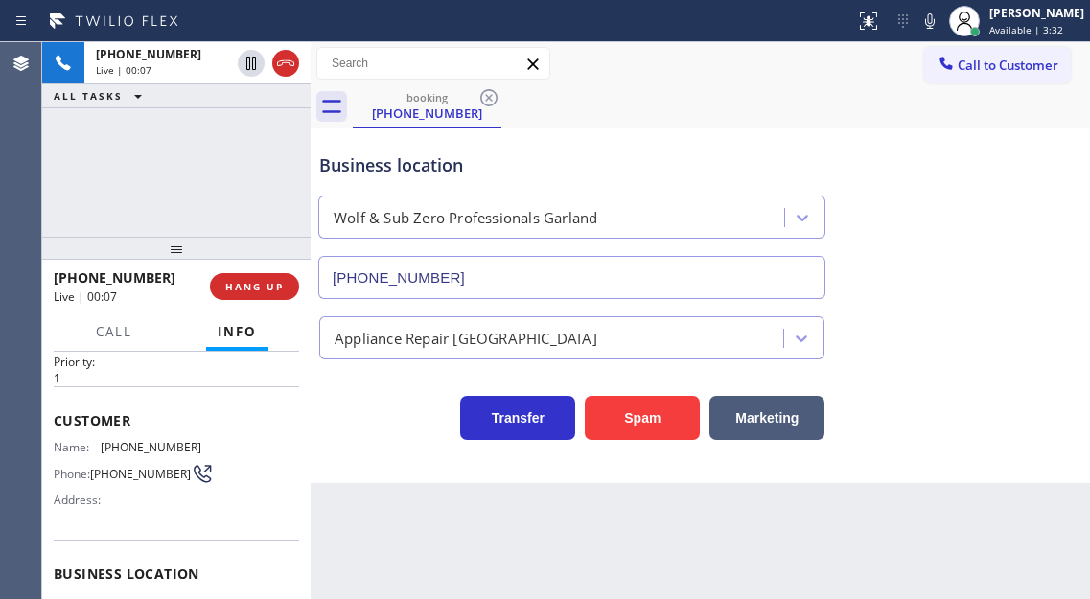
scroll to position [0, 0]
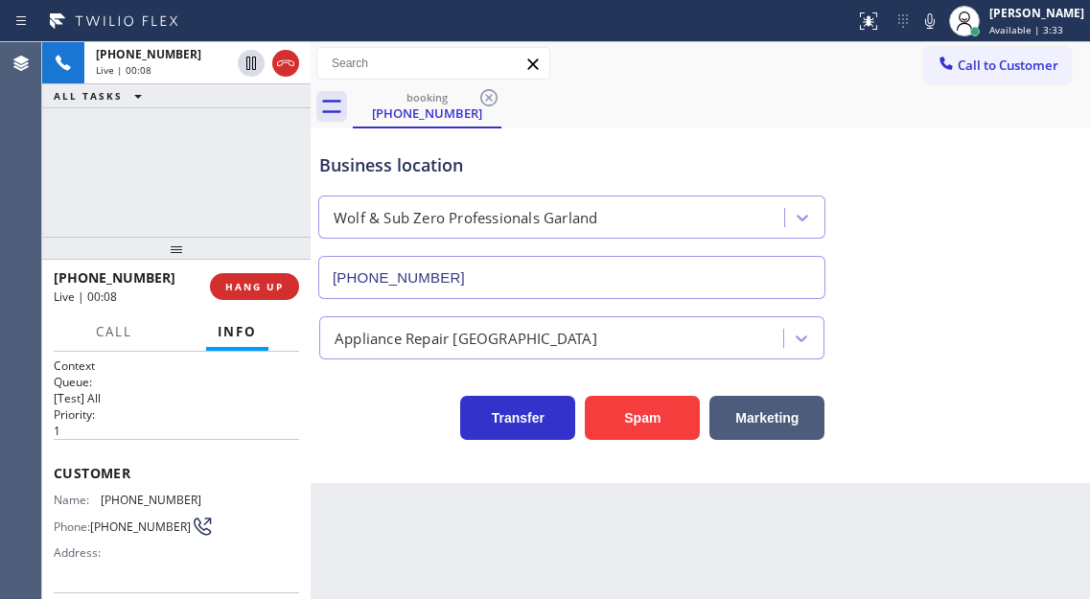
click at [146, 489] on div "Customer Name: [PHONE_NUMBER] Phone: [PHONE_NUMBER] Address:" at bounding box center [176, 515] width 245 height 153
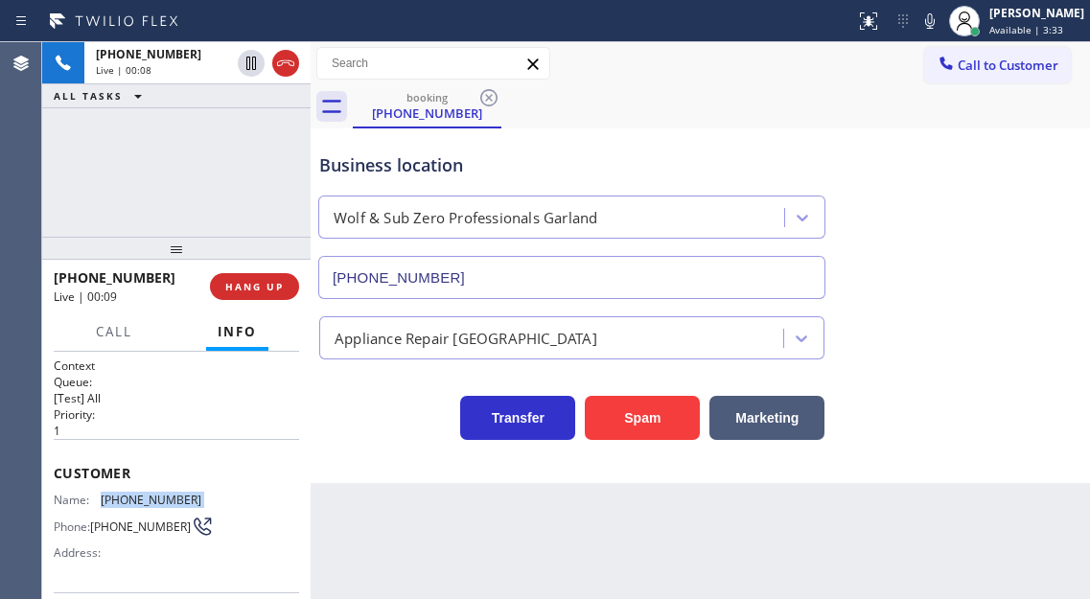
click at [146, 489] on div "Customer Name: [PHONE_NUMBER] Phone: [PHONE_NUMBER] Address:" at bounding box center [176, 515] width 245 height 153
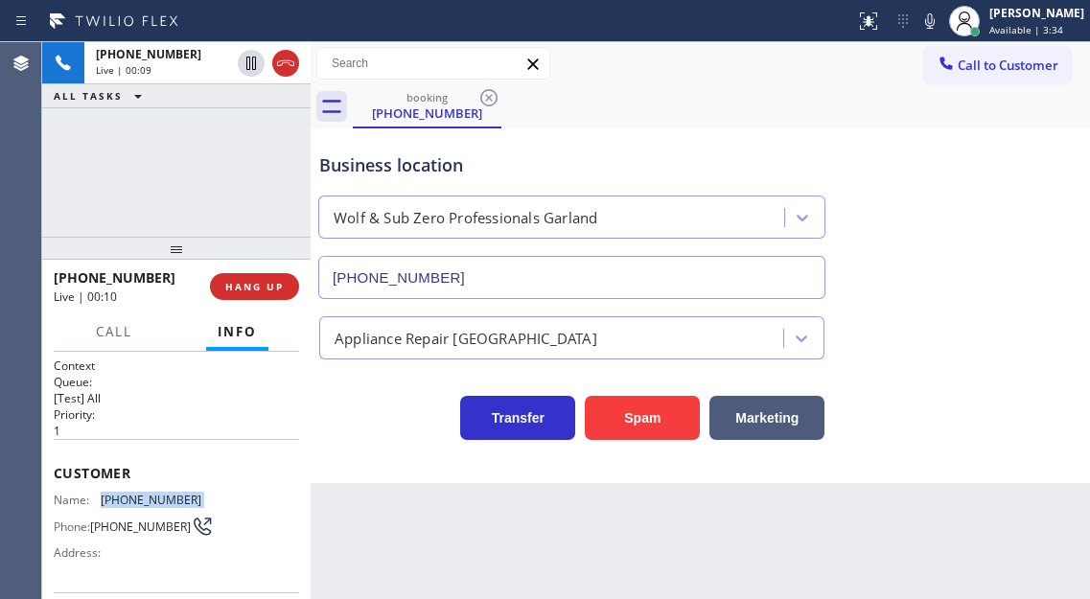
click at [146, 489] on div "Customer Name: [PHONE_NUMBER] Phone: [PHONE_NUMBER] Address:" at bounding box center [176, 515] width 245 height 153
copy span "[PHONE_NUMBER]"
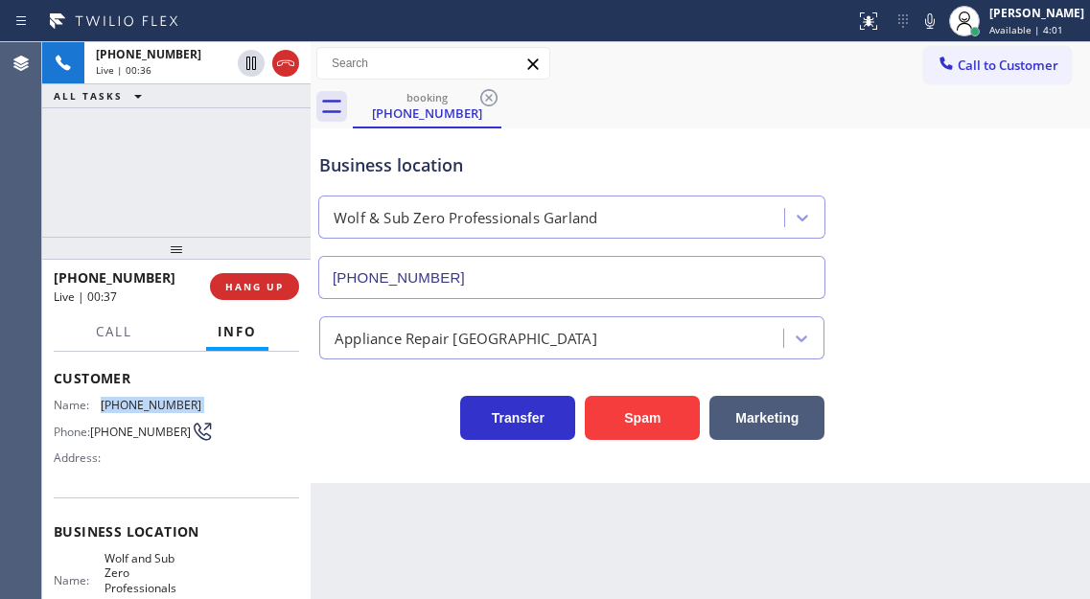
scroll to position [96, 0]
click at [162, 569] on span "Wolf and Sub Zero Professionals Garland" at bounding box center [152, 579] width 96 height 59
copy span "Wolf and Sub Zero Professionals Garland"
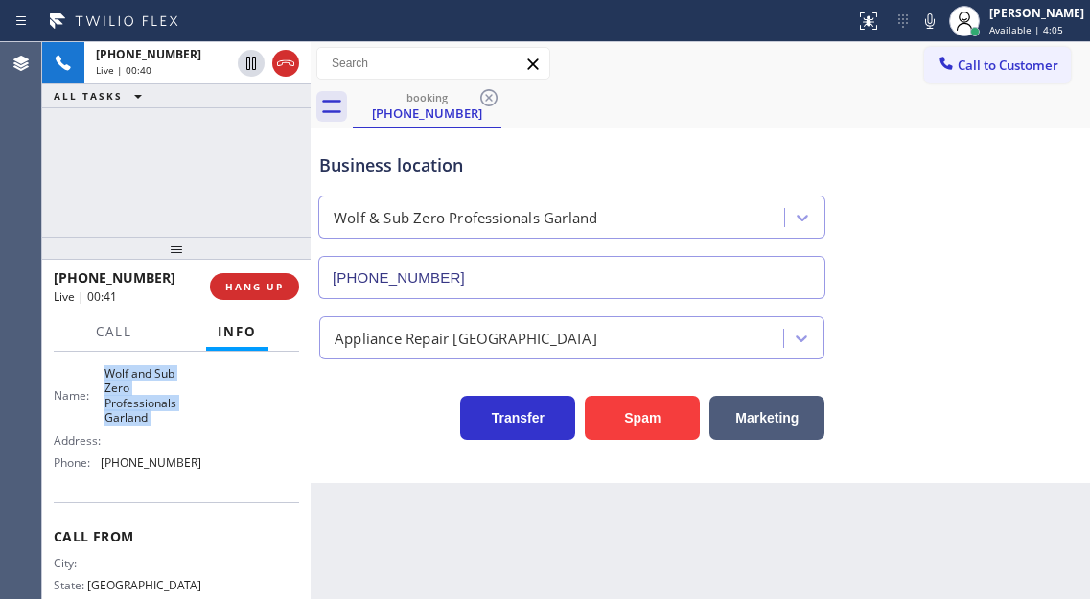
scroll to position [288, 0]
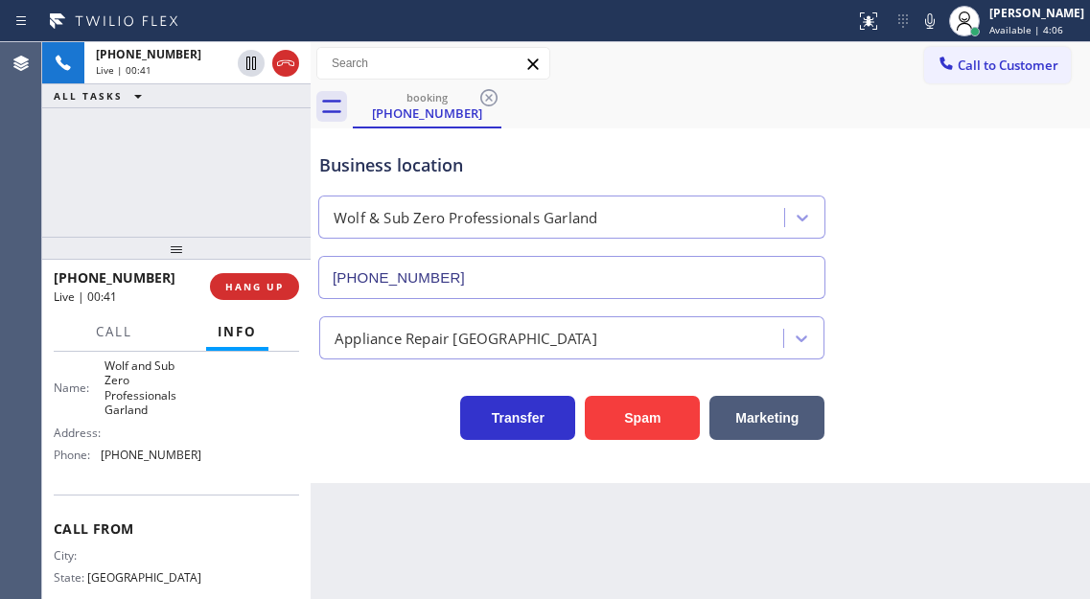
click at [159, 457] on span "[PHONE_NUMBER]" at bounding box center [151, 455] width 101 height 14
copy span "[PHONE_NUMBER]"
click at [266, 283] on span "HANG UP" at bounding box center [254, 286] width 58 height 13
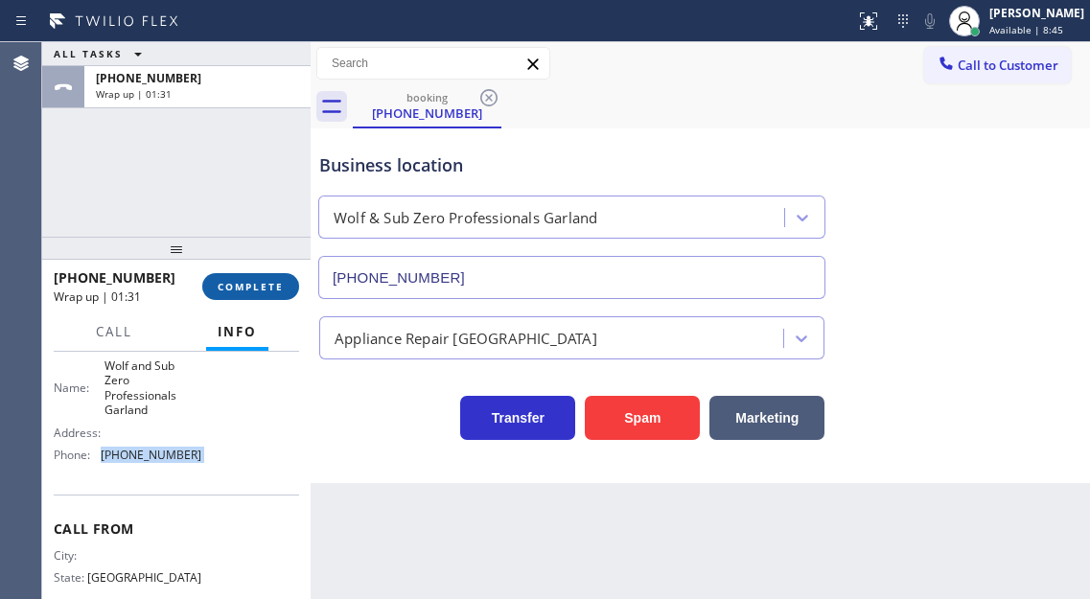
click at [262, 295] on button "COMPLETE" at bounding box center [250, 286] width 97 height 27
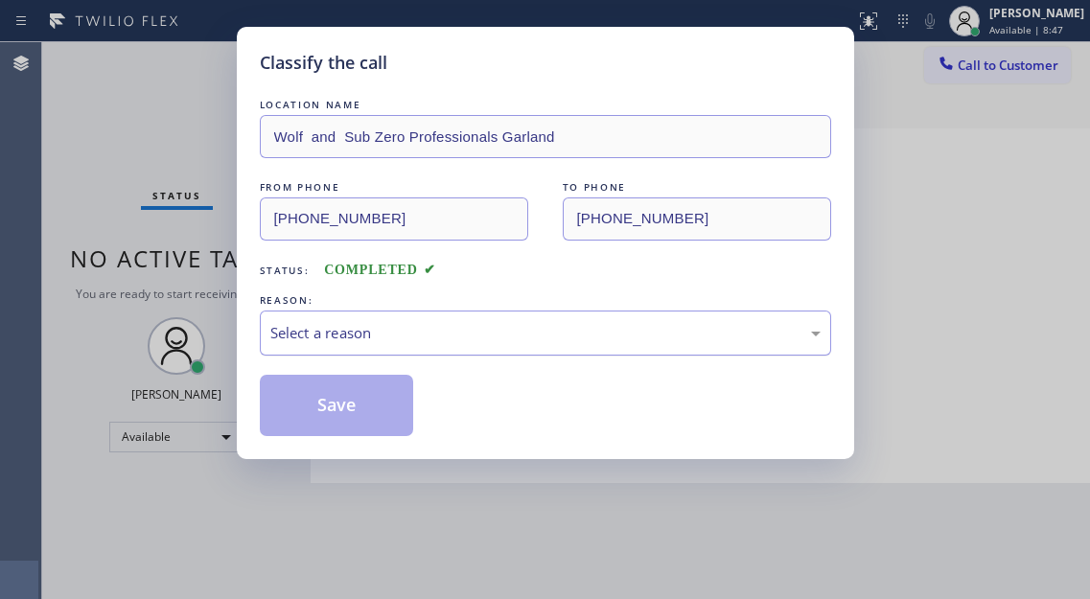
click at [417, 343] on div "Select a reason" at bounding box center [545, 333] width 550 height 22
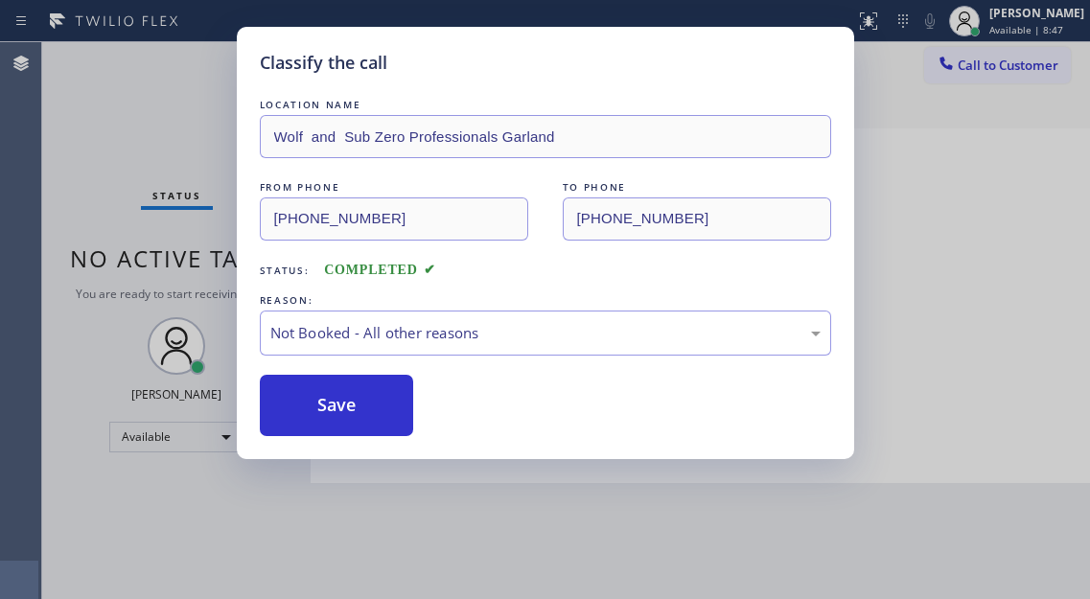
click at [372, 409] on button "Save" at bounding box center [337, 405] width 154 height 61
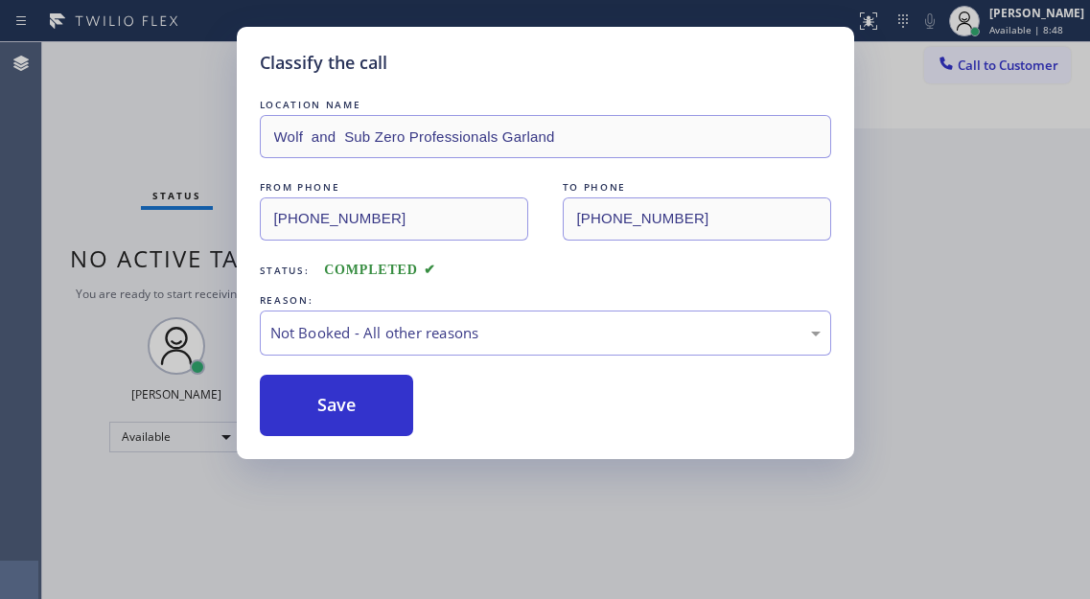
click at [372, 409] on button "Save" at bounding box center [337, 405] width 154 height 61
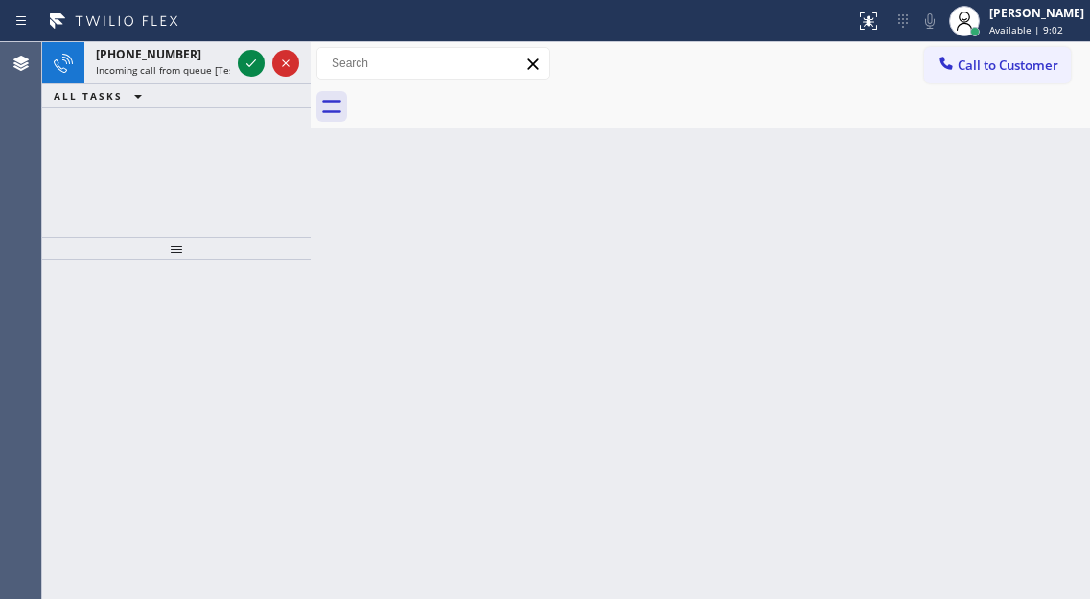
drag, startPoint x: 1034, startPoint y: 171, endPoint x: 886, endPoint y: 170, distance: 147.6
click at [1034, 171] on div "Back to Dashboard Change Sender ID Customers Technicians Select a contact Outbo…" at bounding box center [700, 320] width 779 height 557
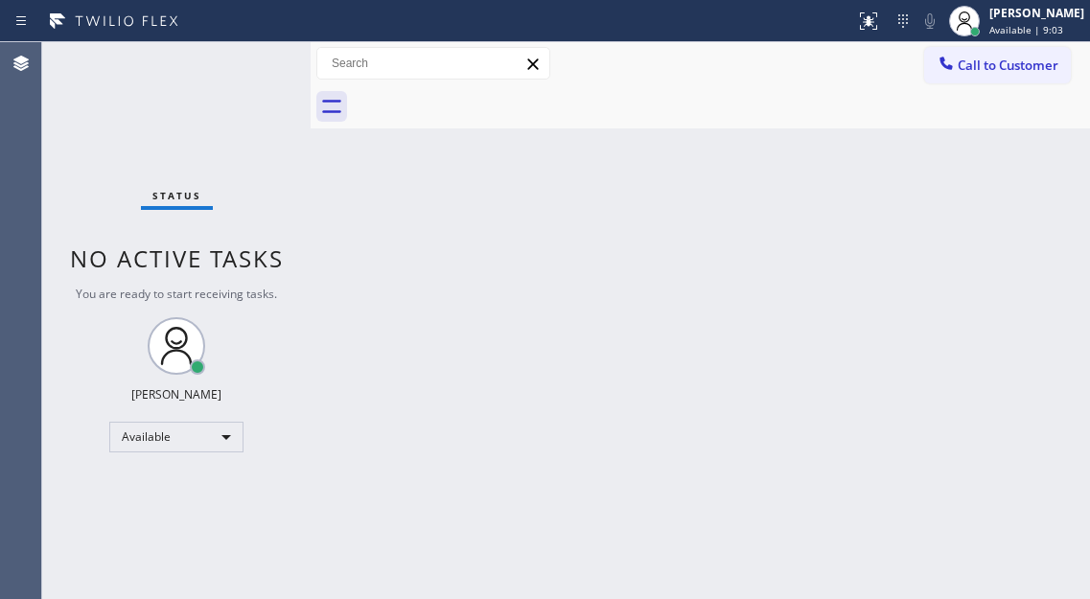
click at [242, 58] on div "Status No active tasks You are ready to start receiving tasks. [PERSON_NAME]" at bounding box center [176, 320] width 268 height 557
click at [247, 64] on div "Status No active tasks You are ready to start receiving tasks. [PERSON_NAME]" at bounding box center [176, 320] width 268 height 557
click at [1047, 218] on div "Back to Dashboard Change Sender ID Customers Technicians Select a contact Outbo…" at bounding box center [700, 320] width 779 height 557
click at [243, 53] on div "Status No active tasks You are ready to start receiving tasks. [PERSON_NAME]" at bounding box center [176, 320] width 268 height 557
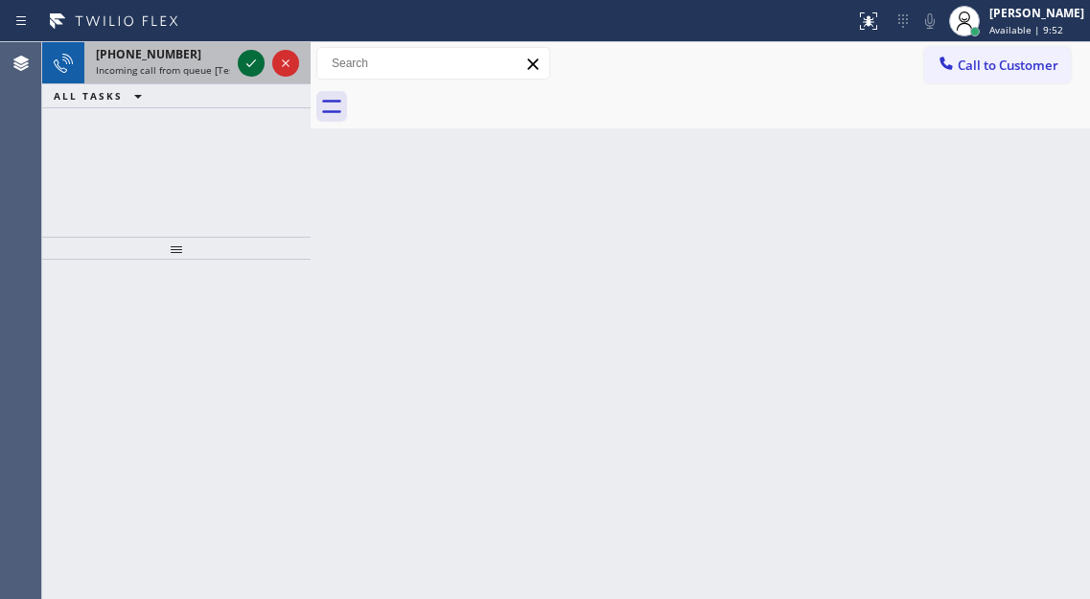
click at [248, 60] on icon at bounding box center [251, 63] width 23 height 23
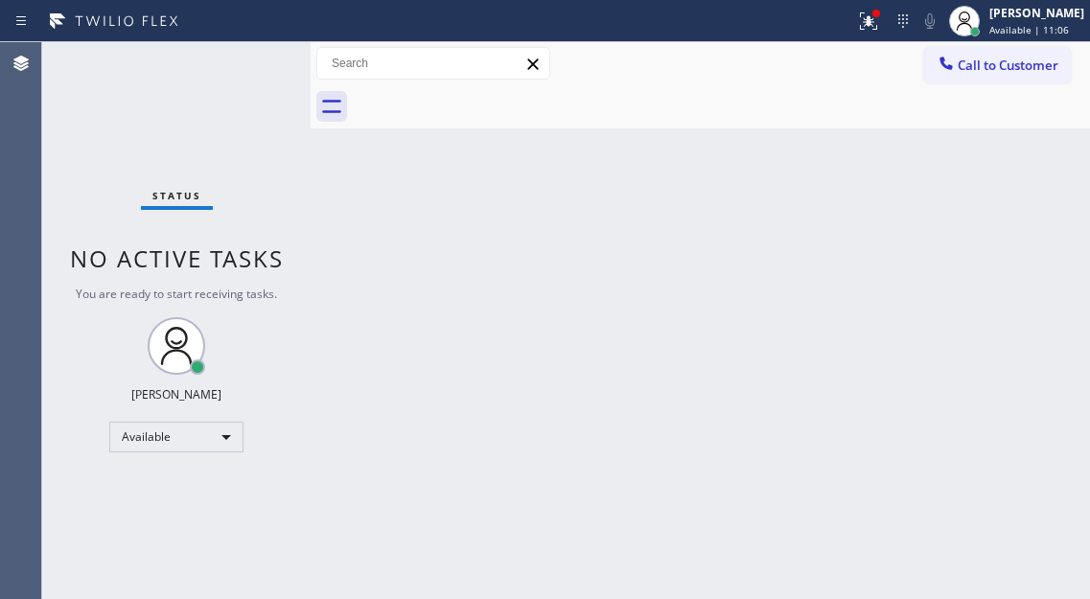
click at [243, 64] on div "Status No active tasks You are ready to start receiving tasks. [PERSON_NAME]" at bounding box center [176, 320] width 268 height 557
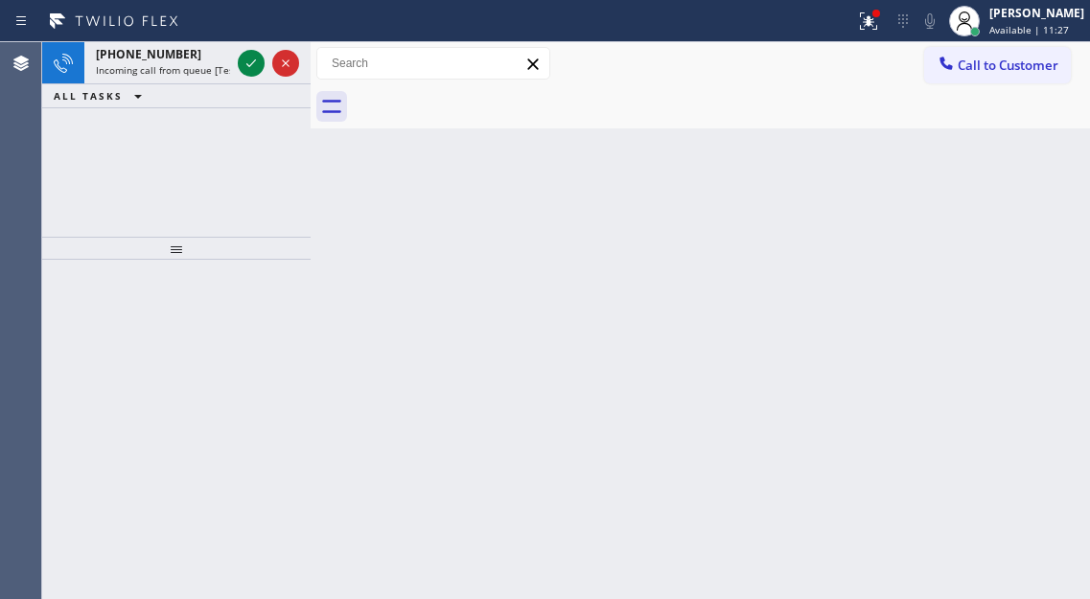
click at [1048, 293] on div "Back to Dashboard Change Sender ID Customers Technicians Select a contact Outbo…" at bounding box center [700, 320] width 779 height 557
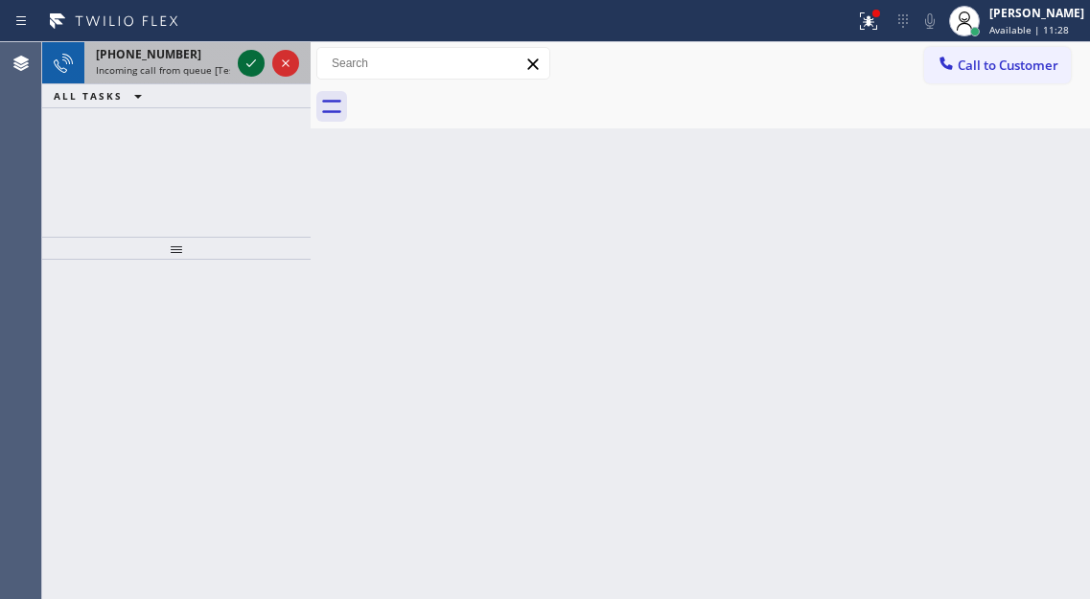
click at [251, 58] on icon at bounding box center [251, 63] width 23 height 23
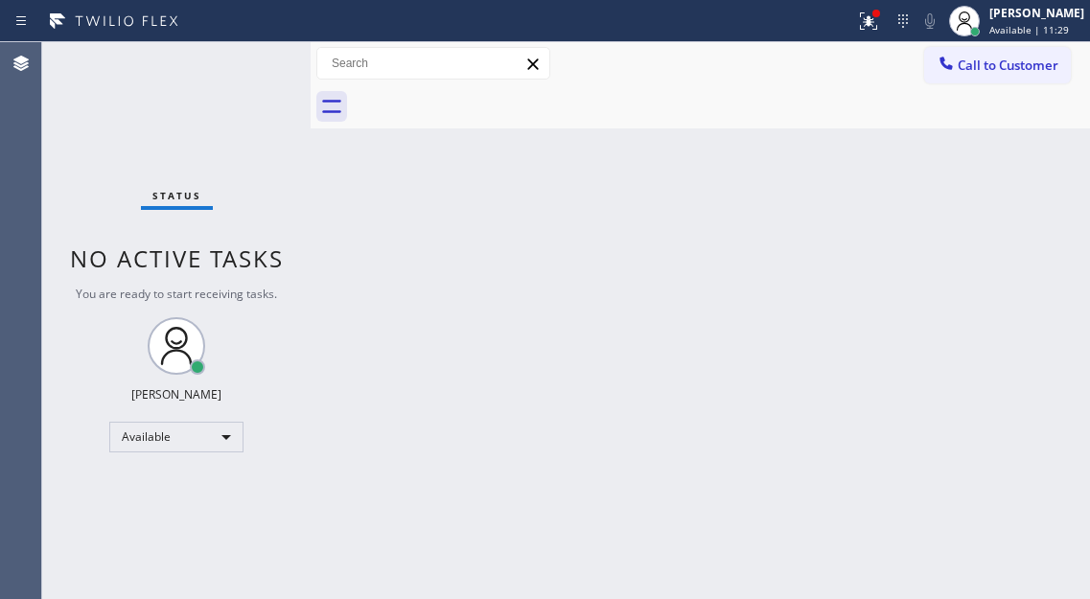
click at [251, 58] on div "Status No active tasks You are ready to start receiving tasks. [PERSON_NAME]" at bounding box center [176, 320] width 268 height 557
click at [244, 73] on div "Status No active tasks You are ready to start receiving tasks. [PERSON_NAME]" at bounding box center [176, 320] width 268 height 557
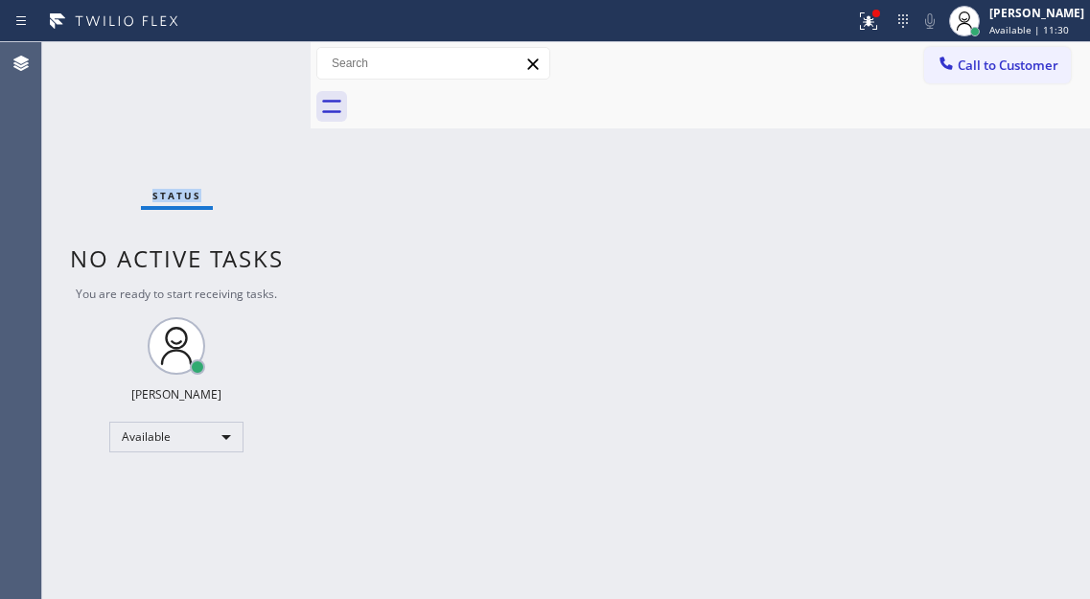
click at [244, 73] on div "Status No active tasks You are ready to start receiving tasks. [PERSON_NAME]" at bounding box center [176, 320] width 268 height 557
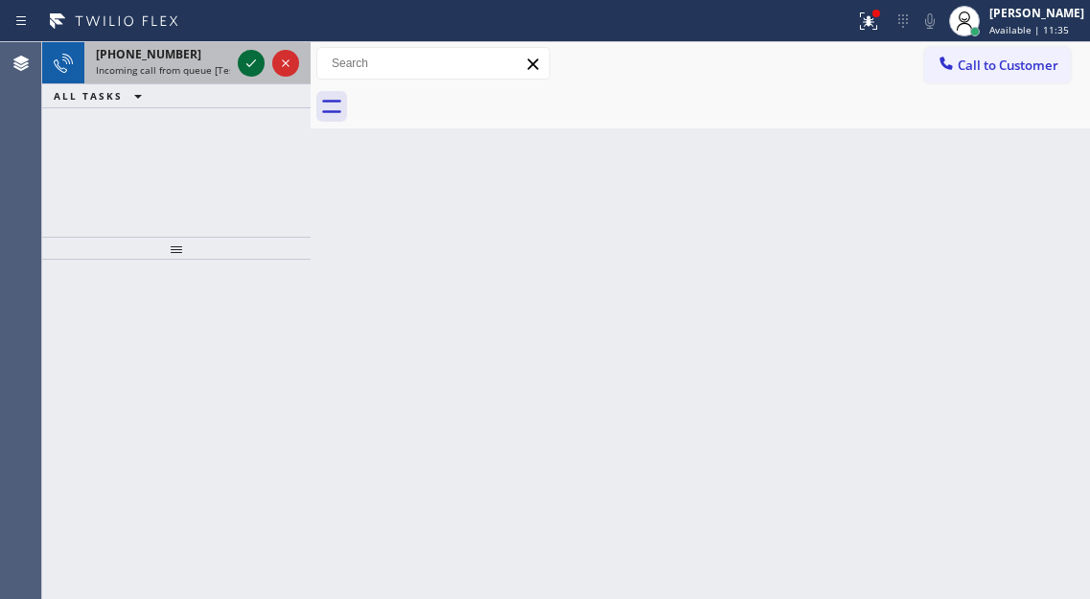
click at [247, 72] on icon at bounding box center [251, 63] width 23 height 23
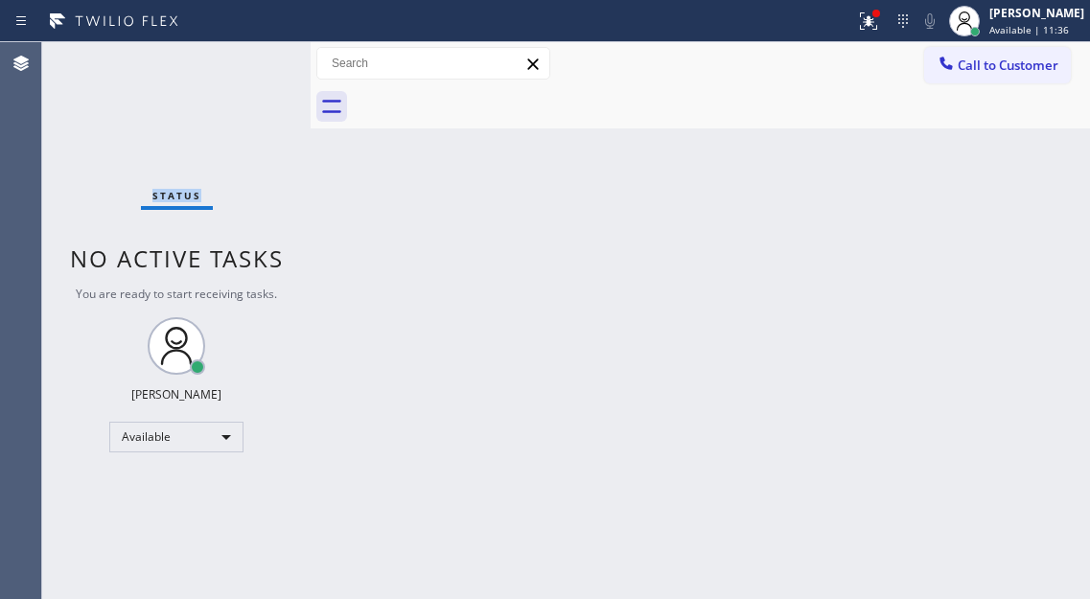
click at [247, 72] on div "Status No active tasks You are ready to start receiving tasks. [PERSON_NAME]" at bounding box center [176, 320] width 268 height 557
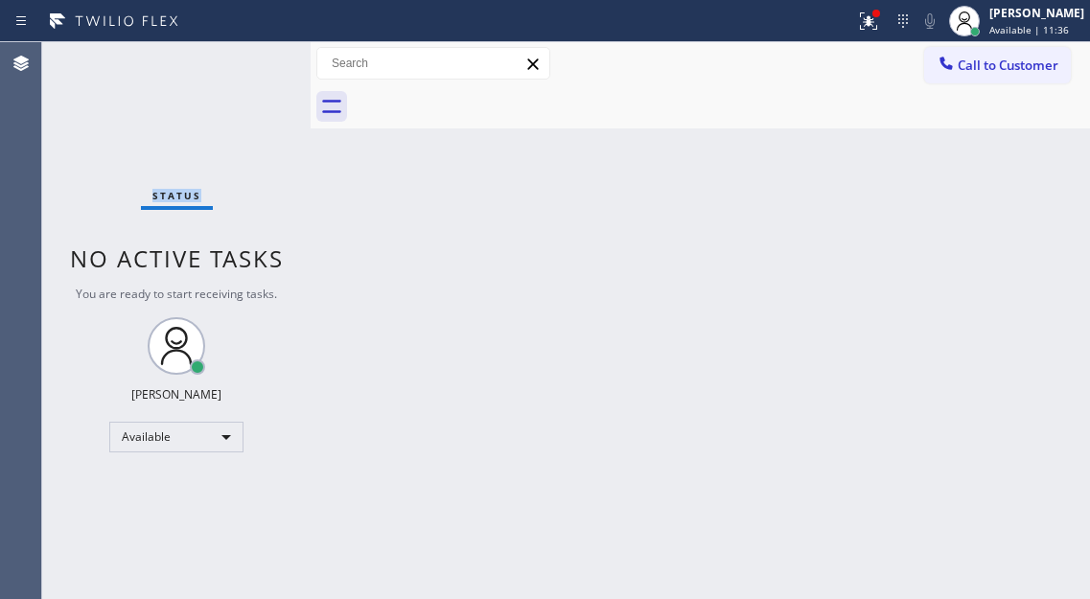
click at [247, 72] on div "Status No active tasks You are ready to start receiving tasks. [PERSON_NAME]" at bounding box center [176, 320] width 268 height 557
click at [243, 68] on div "Status No active tasks You are ready to start receiving tasks. [PERSON_NAME]" at bounding box center [176, 320] width 268 height 557
click at [251, 63] on div "Status No active tasks You are ready to start receiving tasks. [PERSON_NAME]" at bounding box center [176, 320] width 268 height 557
click at [1007, 197] on div "Back to Dashboard Change Sender ID Customers Technicians Select a contact Outbo…" at bounding box center [700, 320] width 779 height 557
click at [249, 64] on div "Status No active tasks You are ready to start receiving tasks. [PERSON_NAME]" at bounding box center [176, 320] width 268 height 557
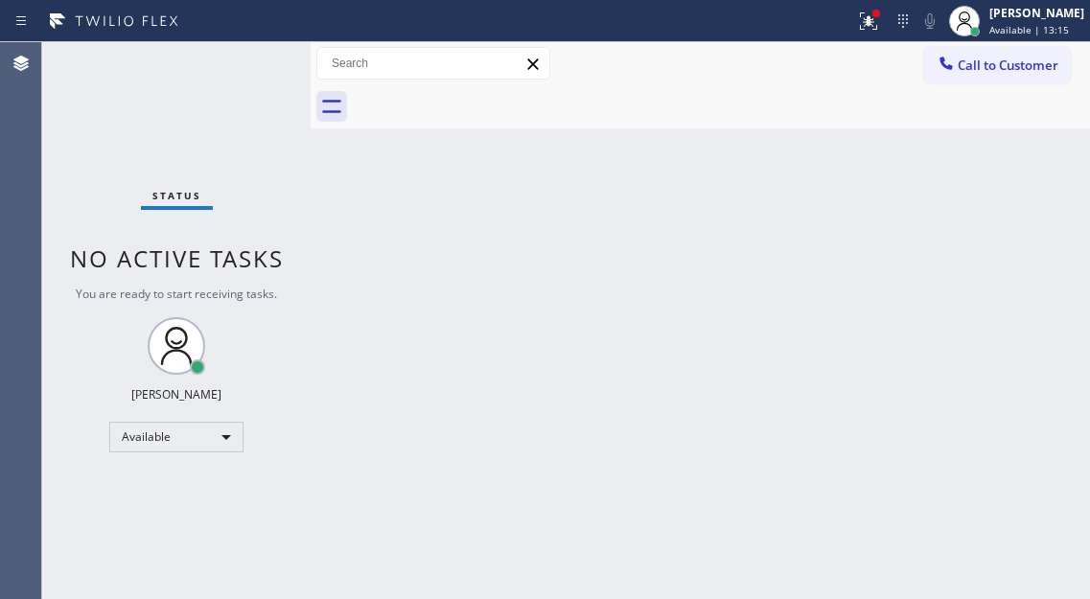
click at [249, 64] on div "Status No active tasks You are ready to start receiving tasks. [PERSON_NAME]" at bounding box center [176, 320] width 268 height 557
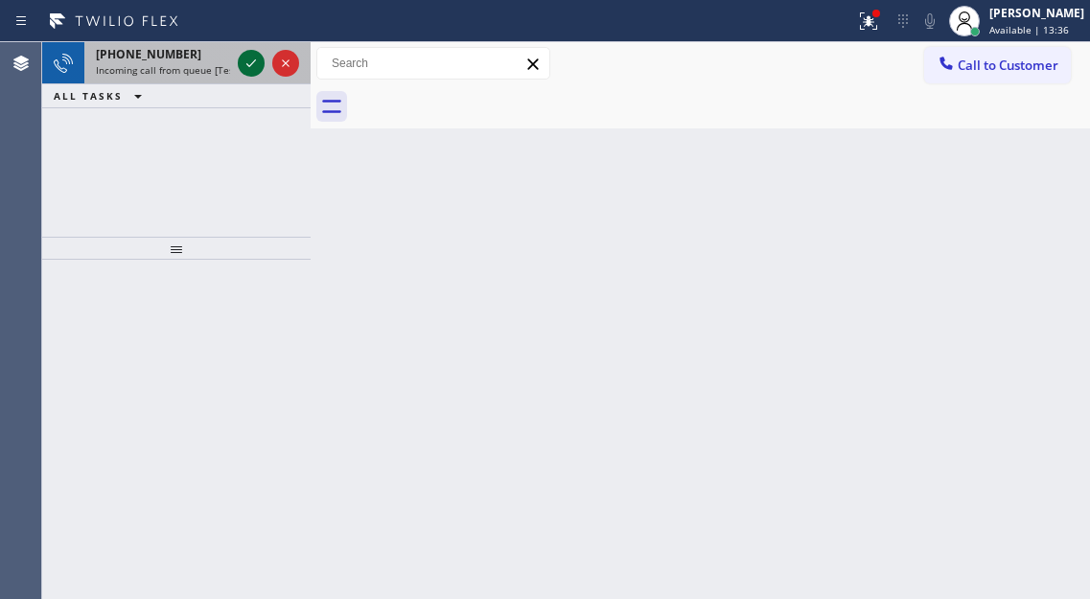
click at [249, 64] on icon at bounding box center [251, 63] width 23 height 23
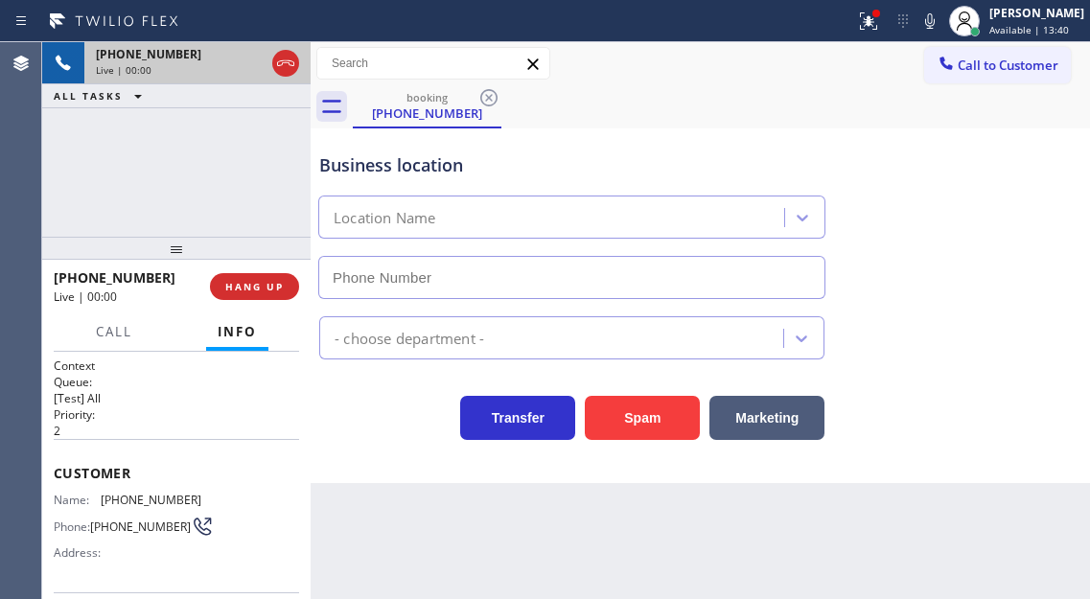
type input "[PHONE_NUMBER]"
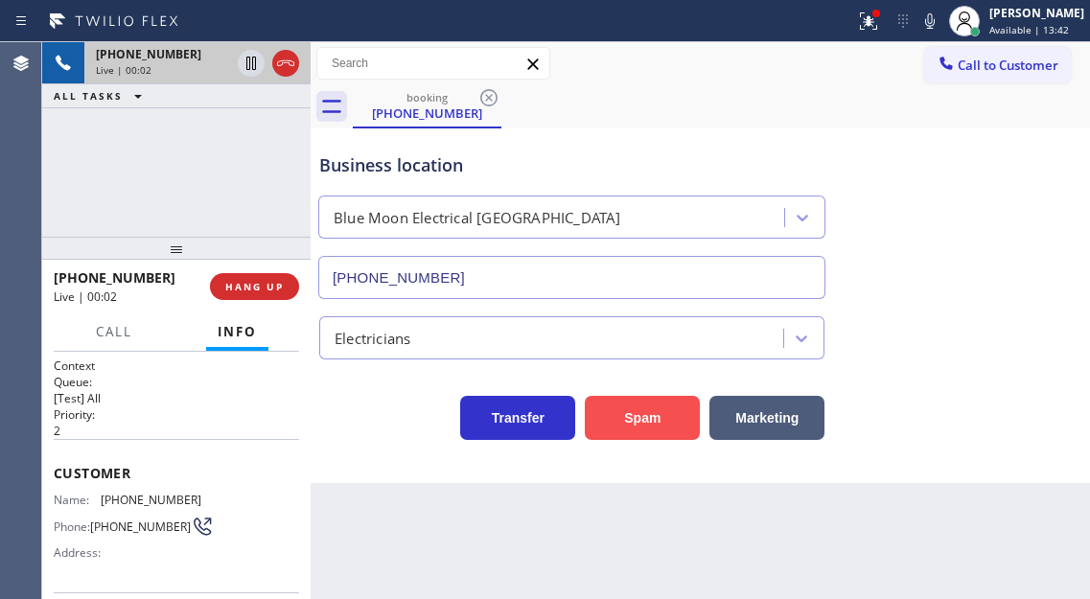
click at [638, 418] on button "Spam" at bounding box center [642, 418] width 115 height 44
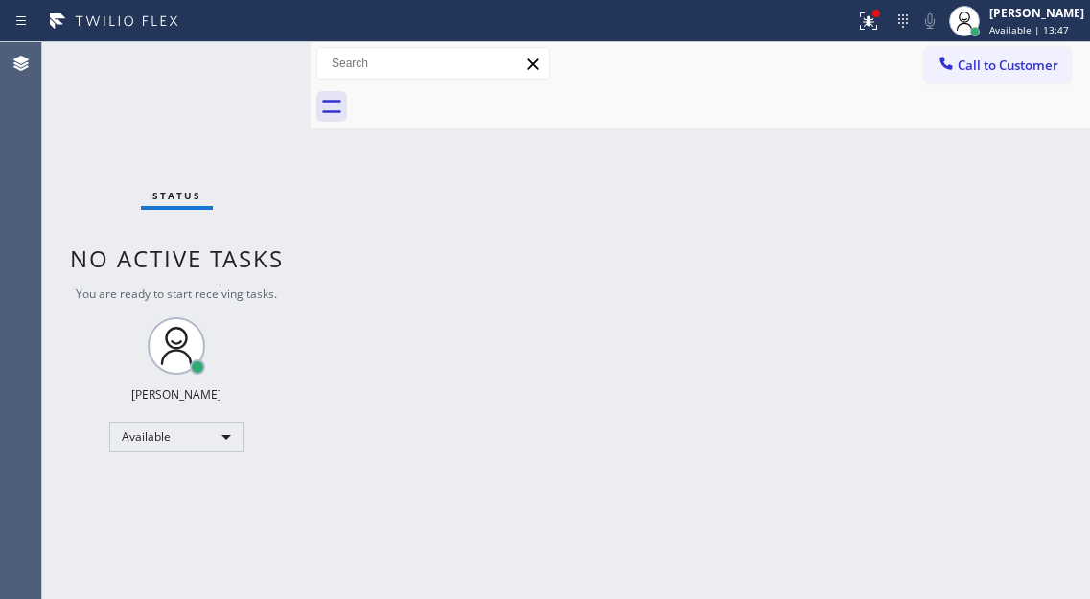
click at [242, 55] on div "Status No active tasks You are ready to start receiving tasks. [PERSON_NAME]" at bounding box center [176, 320] width 268 height 557
click at [249, 57] on div "Status No active tasks You are ready to start receiving tasks. [PERSON_NAME]" at bounding box center [176, 320] width 268 height 557
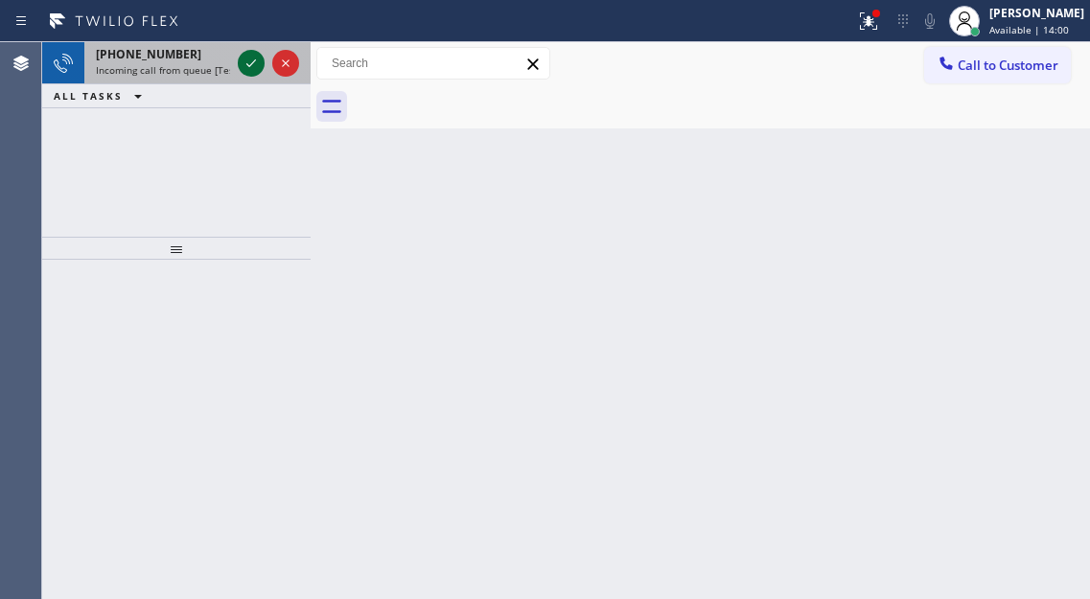
click at [249, 57] on icon at bounding box center [251, 63] width 23 height 23
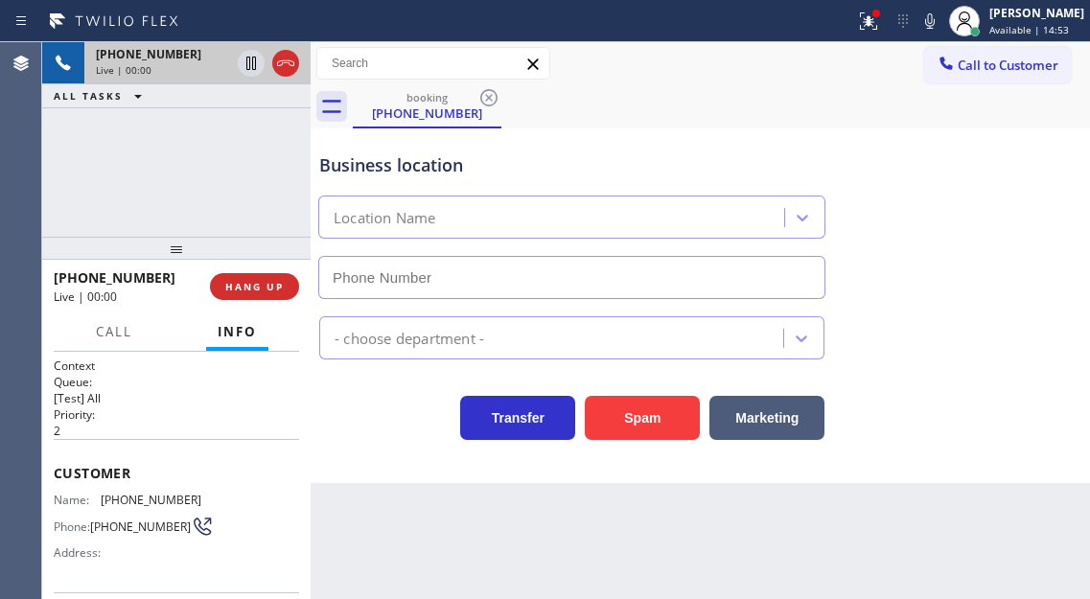
type input "[PHONE_NUMBER]"
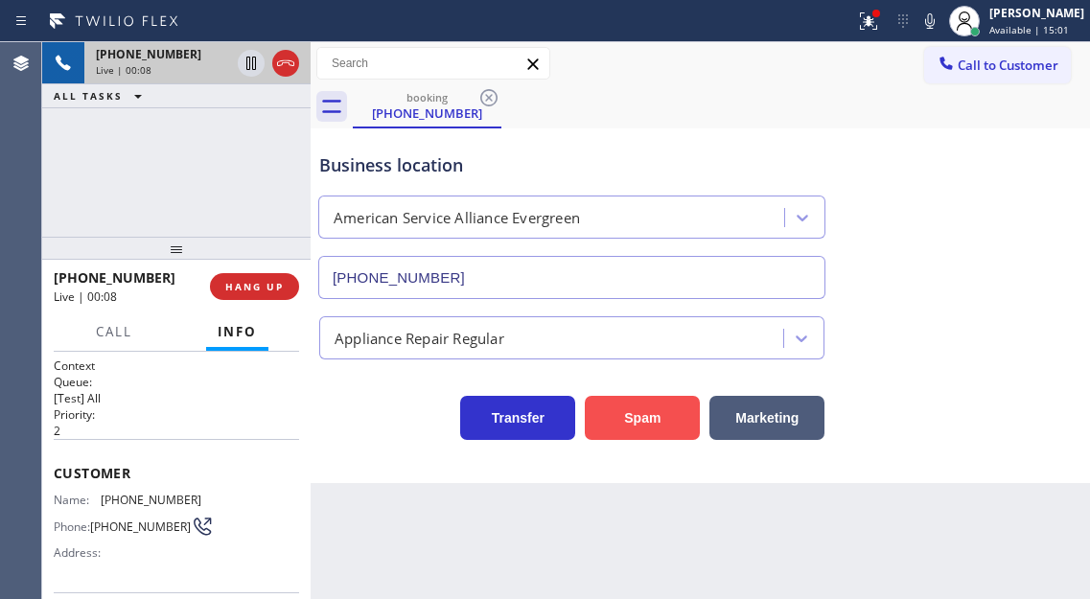
click at [630, 414] on button "Spam" at bounding box center [642, 418] width 115 height 44
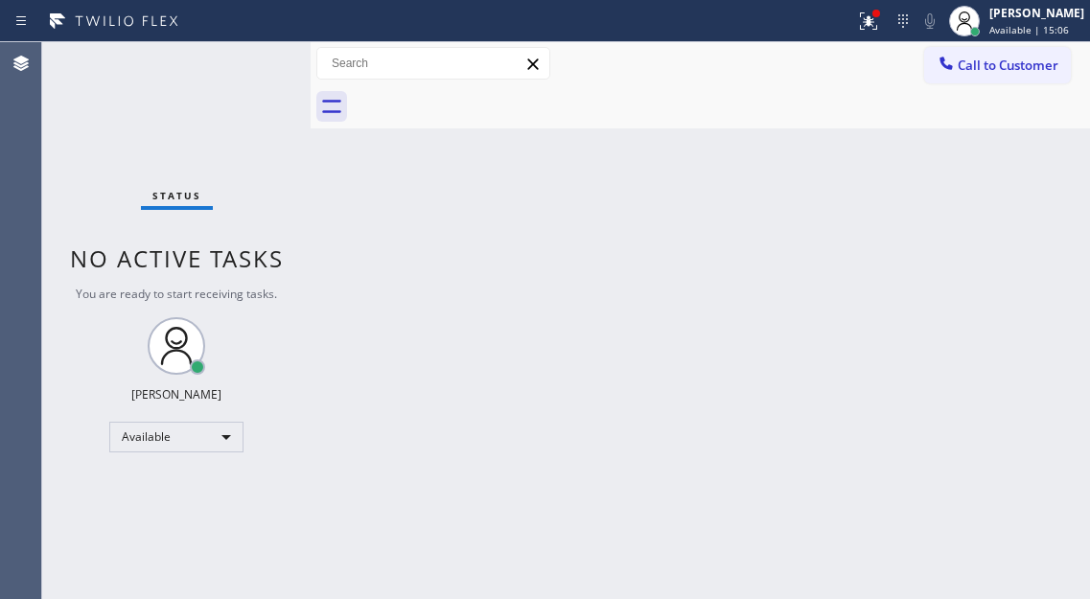
click at [243, 52] on div "Status No active tasks You are ready to start receiving tasks. [PERSON_NAME]" at bounding box center [176, 320] width 268 height 557
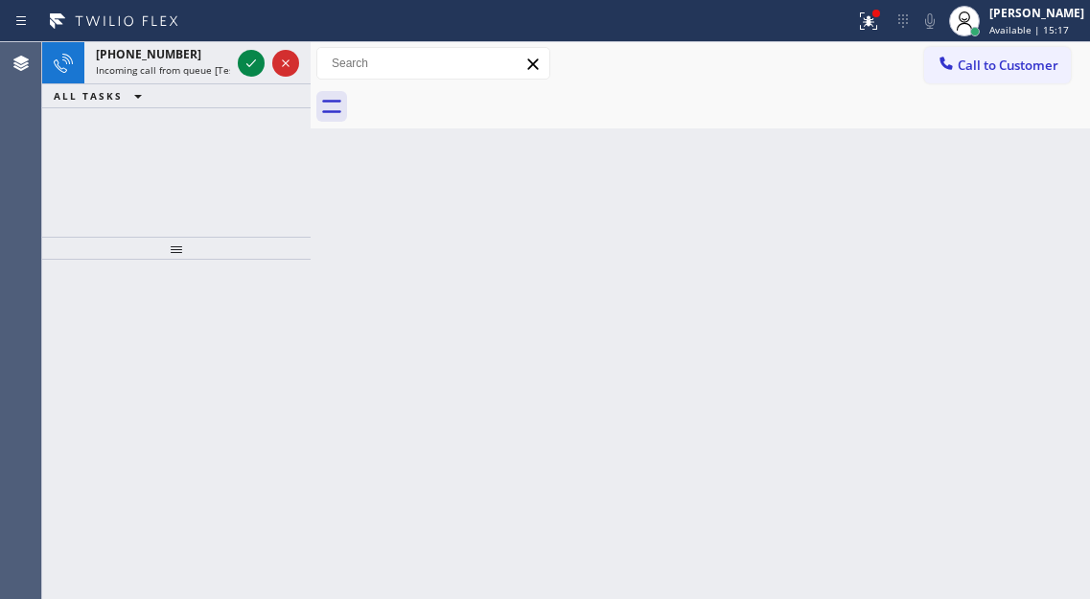
click at [243, 52] on icon at bounding box center [251, 63] width 23 height 23
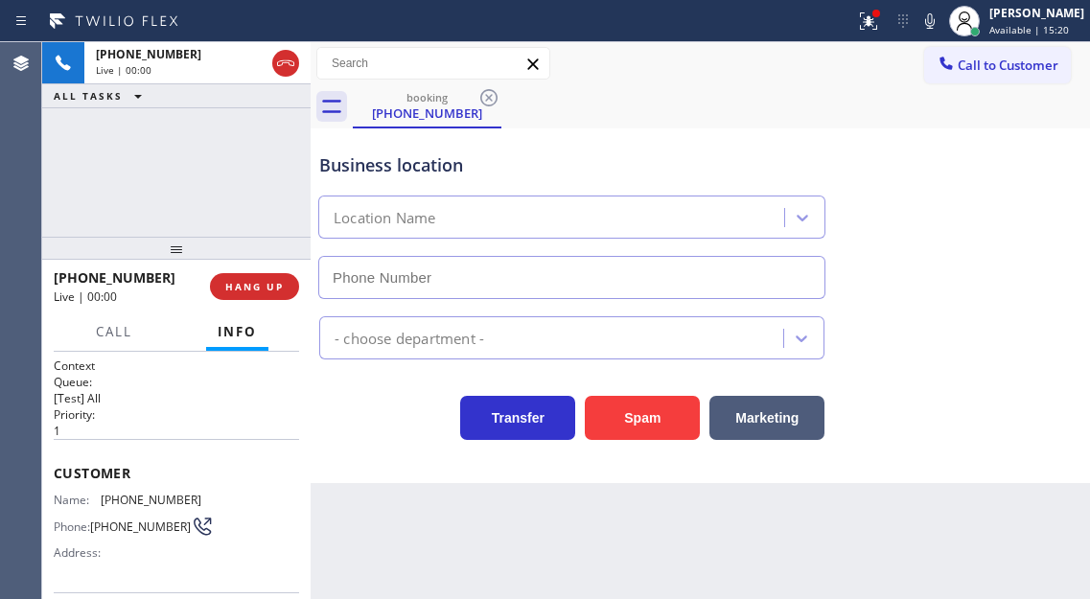
type input "[PHONE_NUMBER]"
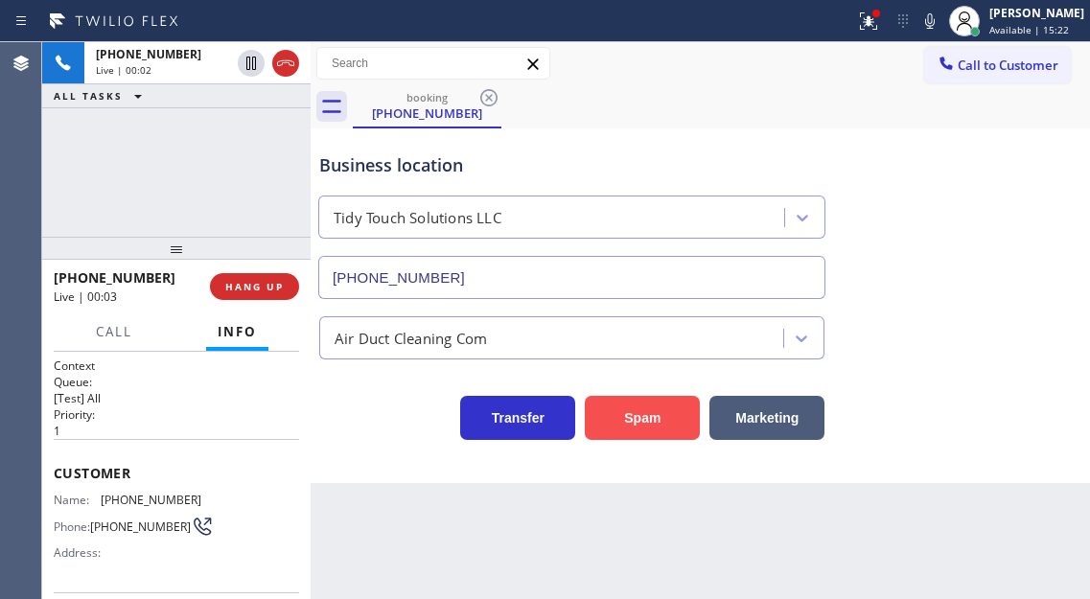
click at [613, 414] on button "Spam" at bounding box center [642, 418] width 115 height 44
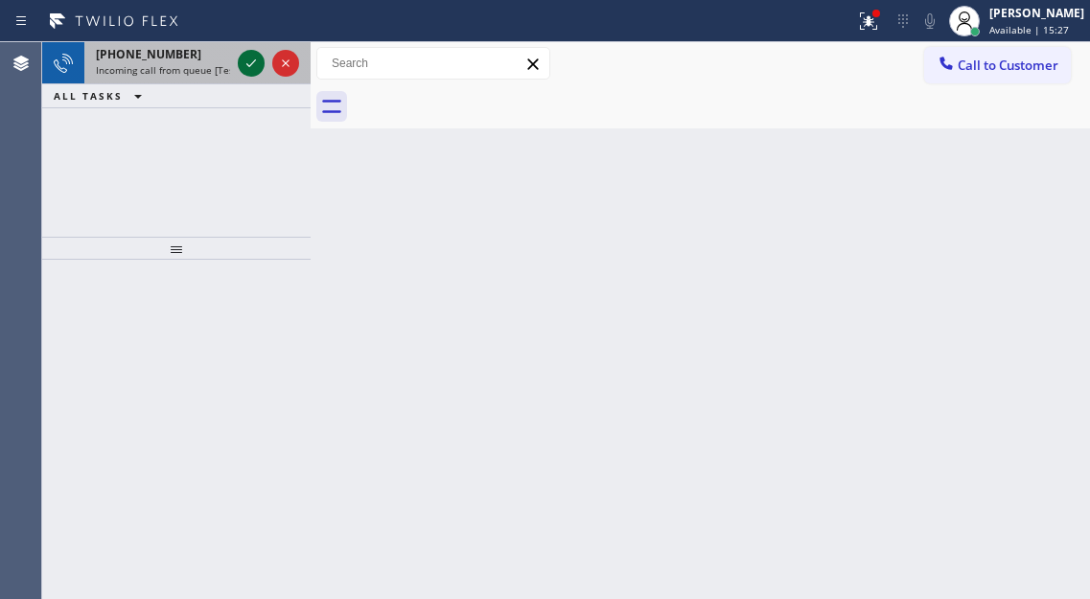
click at [243, 65] on icon at bounding box center [251, 63] width 23 height 23
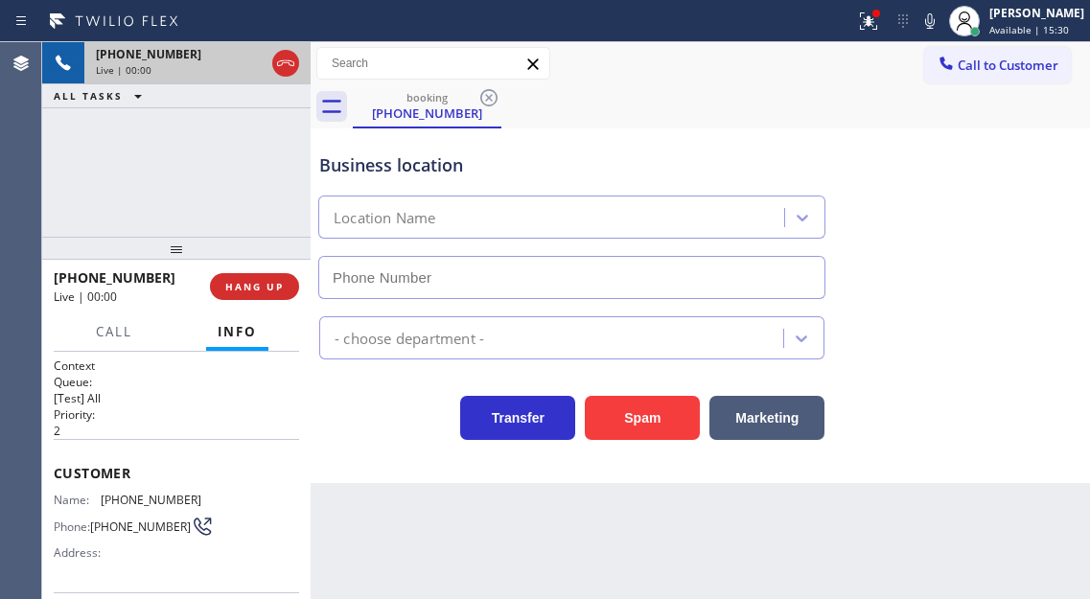
type input "[PHONE_NUMBER]"
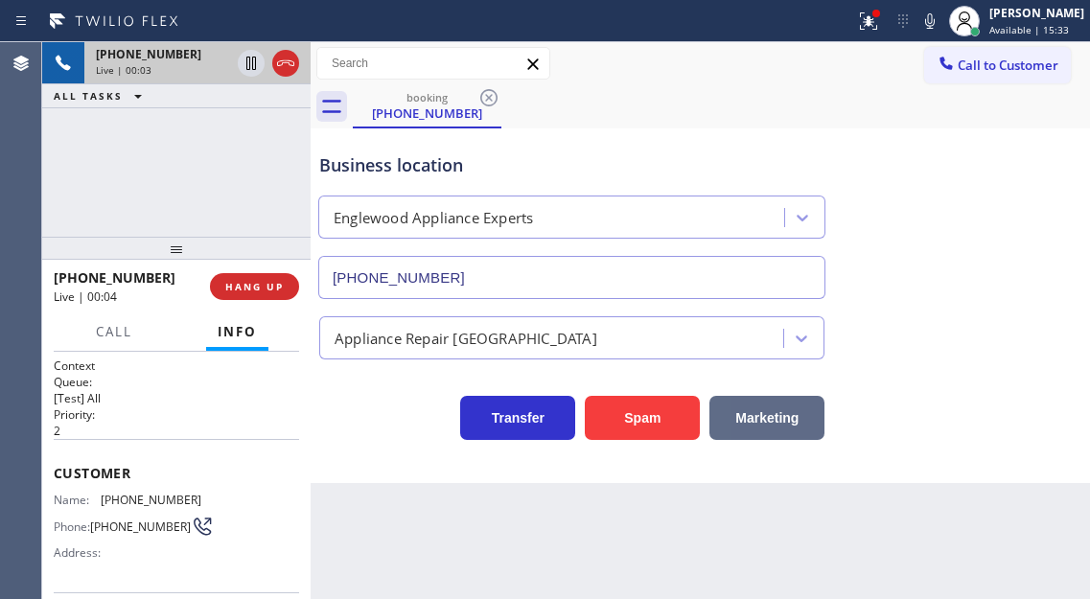
click at [764, 404] on button "Marketing" at bounding box center [766, 418] width 115 height 44
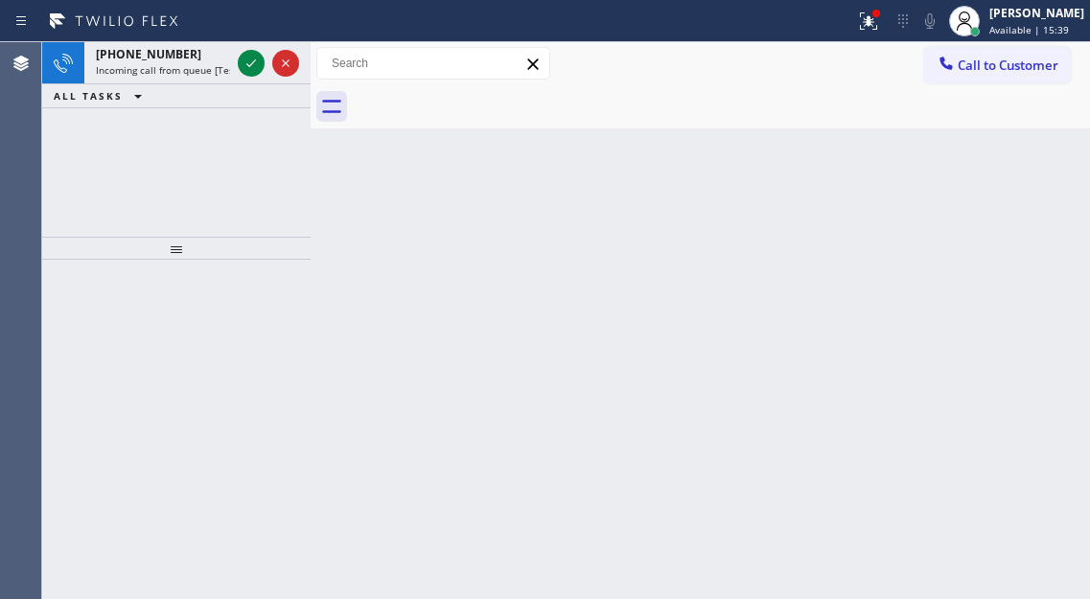
drag, startPoint x: 1042, startPoint y: 211, endPoint x: 836, endPoint y: 211, distance: 206.0
click at [1042, 211] on div "Back to Dashboard Change Sender ID Customers Technicians Select a contact Outbo…" at bounding box center [700, 320] width 779 height 557
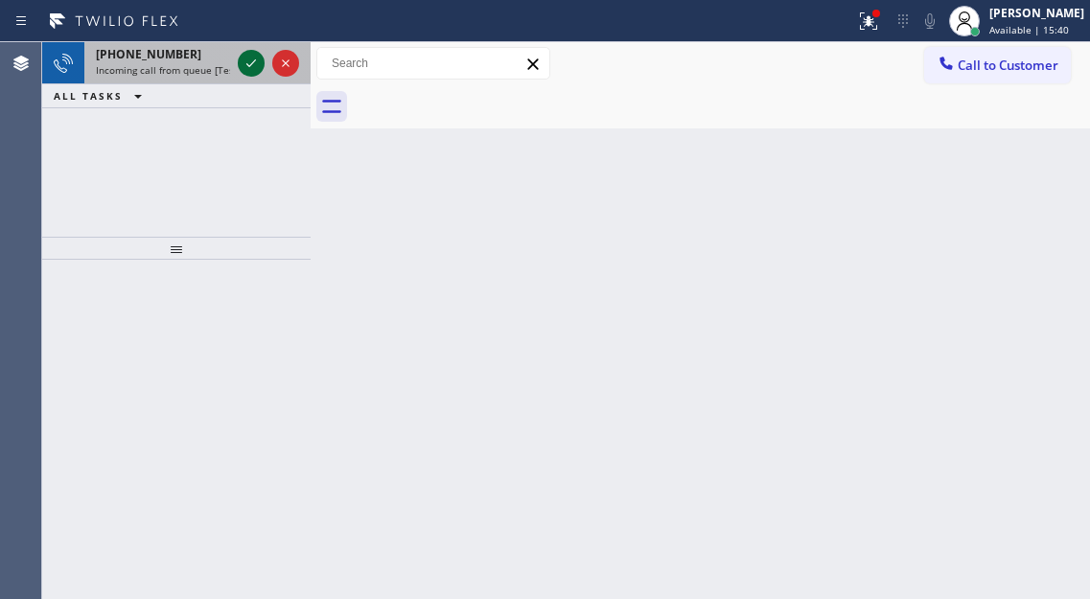
click at [249, 65] on icon at bounding box center [251, 63] width 23 height 23
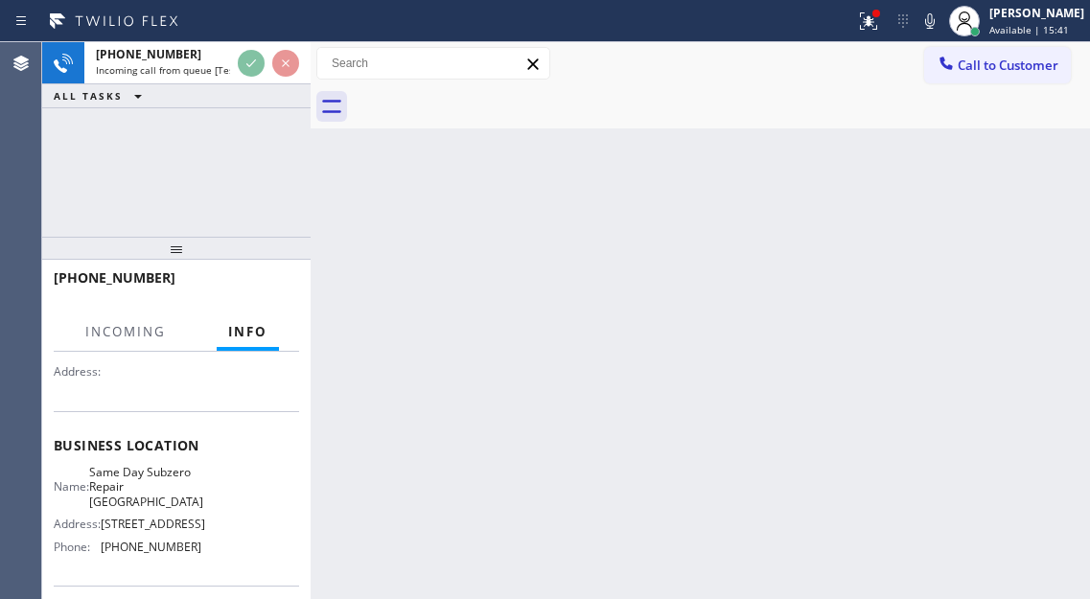
scroll to position [192, 0]
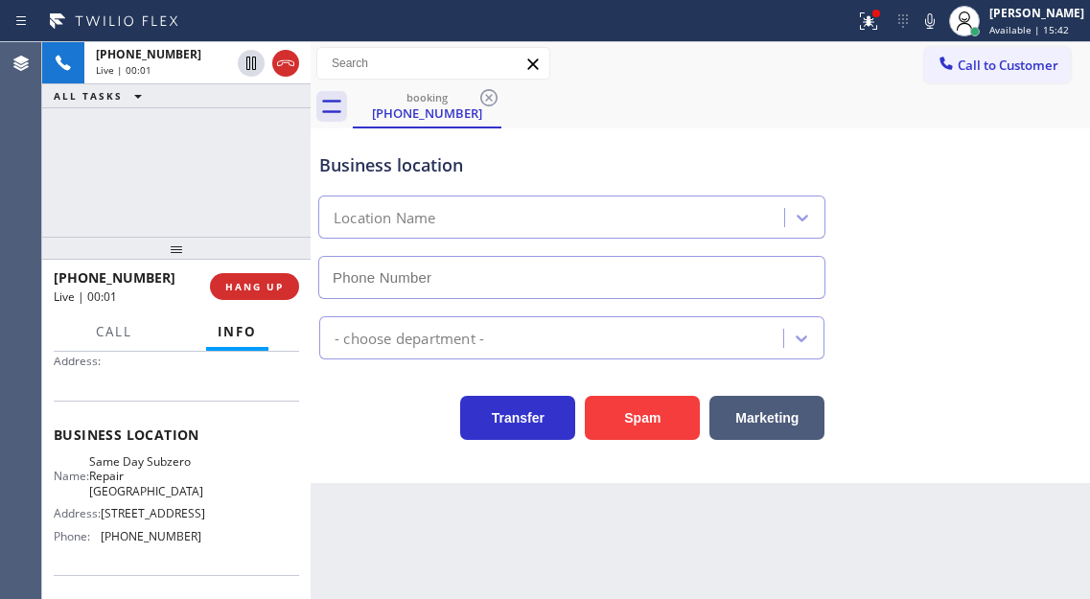
type input "[PHONE_NUMBER]"
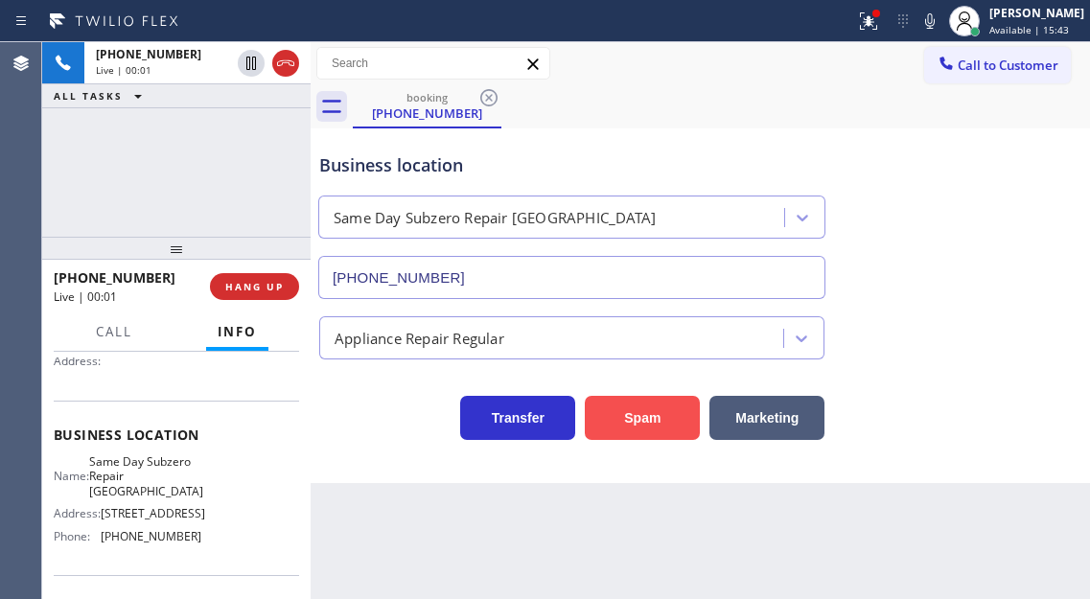
click at [656, 409] on button "Spam" at bounding box center [642, 418] width 115 height 44
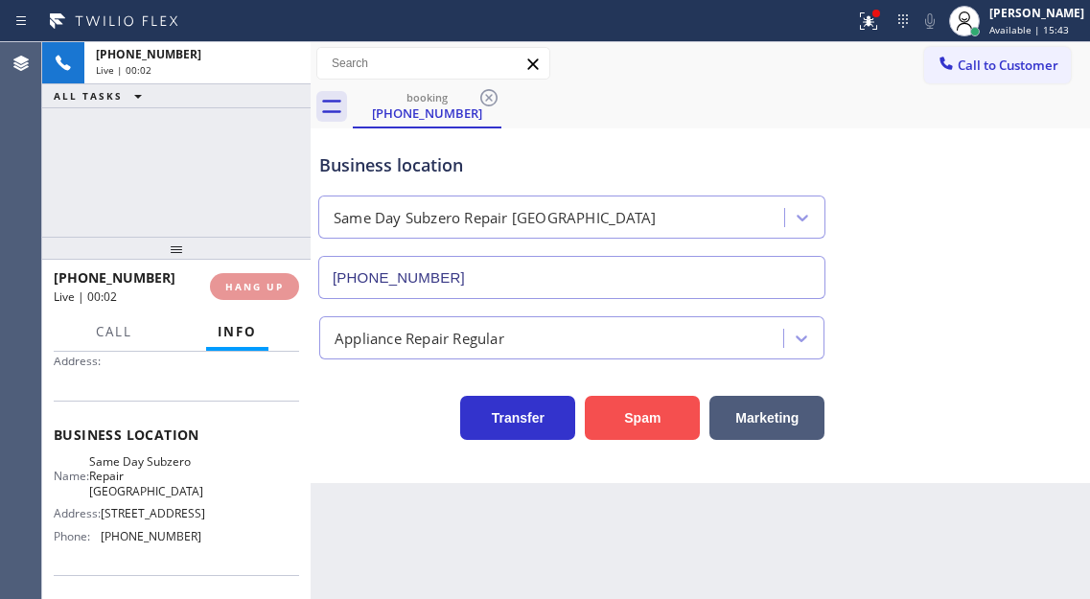
click at [656, 409] on button "Spam" at bounding box center [642, 418] width 115 height 44
drag, startPoint x: 656, startPoint y: 409, endPoint x: 492, endPoint y: 357, distance: 172.8
click at [656, 409] on button "Spam" at bounding box center [642, 418] width 115 height 44
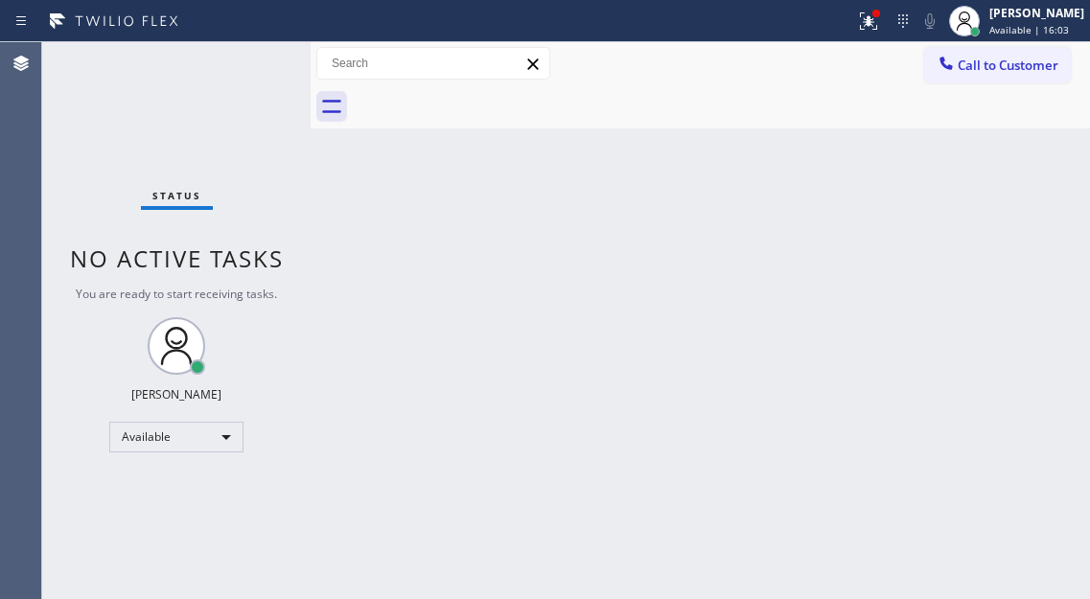
click at [1025, 160] on div "Back to Dashboard Change Sender ID Customers Technicians Select a contact Outbo…" at bounding box center [700, 320] width 779 height 557
click at [880, 30] on icon at bounding box center [868, 21] width 23 height 23
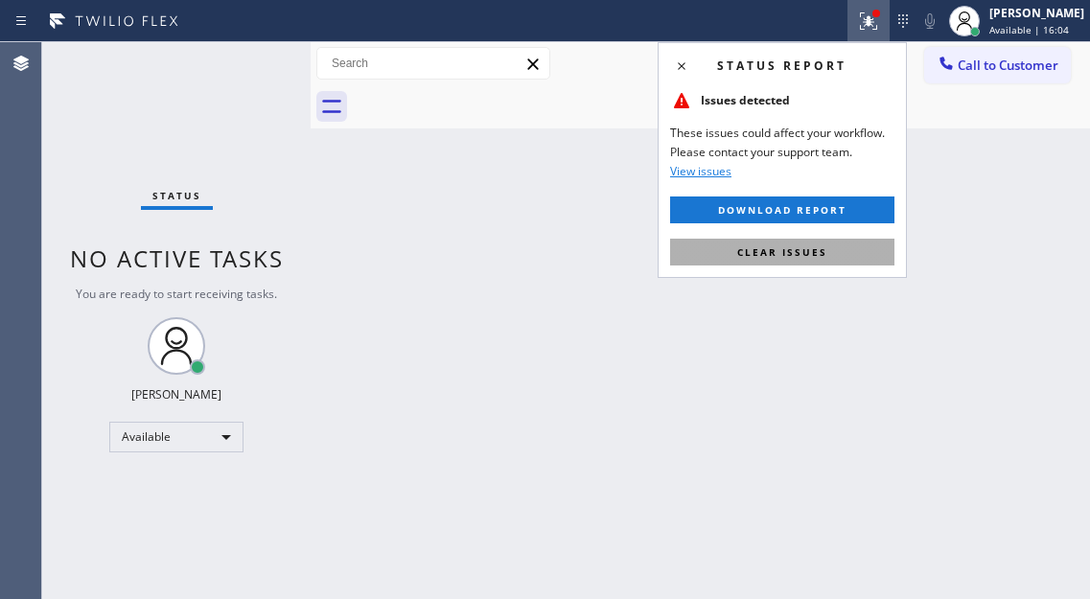
click at [837, 241] on button "Clear issues" at bounding box center [782, 252] width 224 height 27
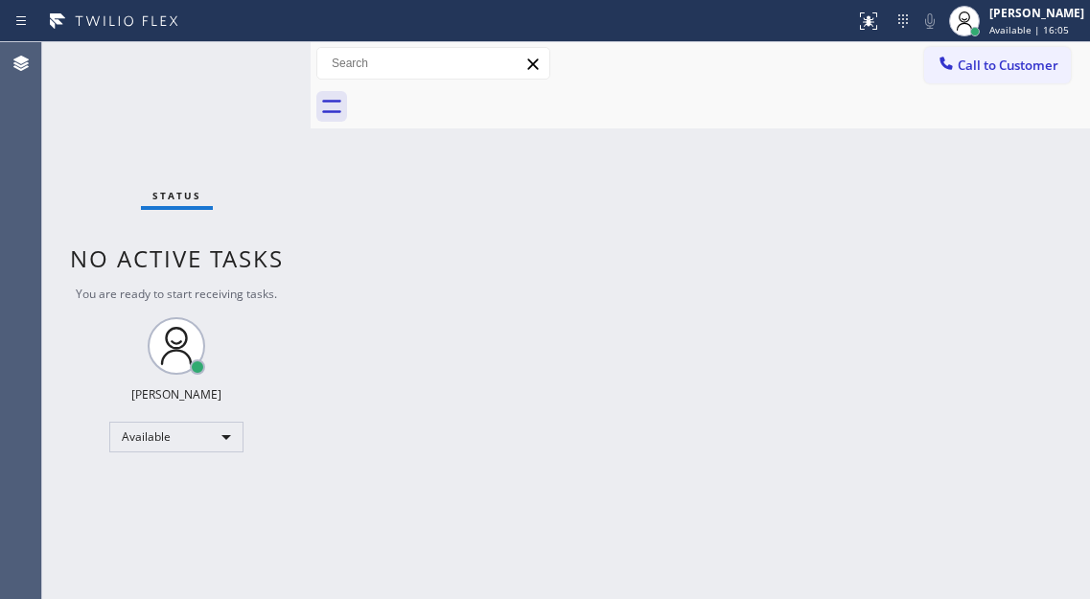
click at [237, 61] on div "Status No active tasks You are ready to start receiving tasks. [PERSON_NAME]" at bounding box center [176, 320] width 268 height 557
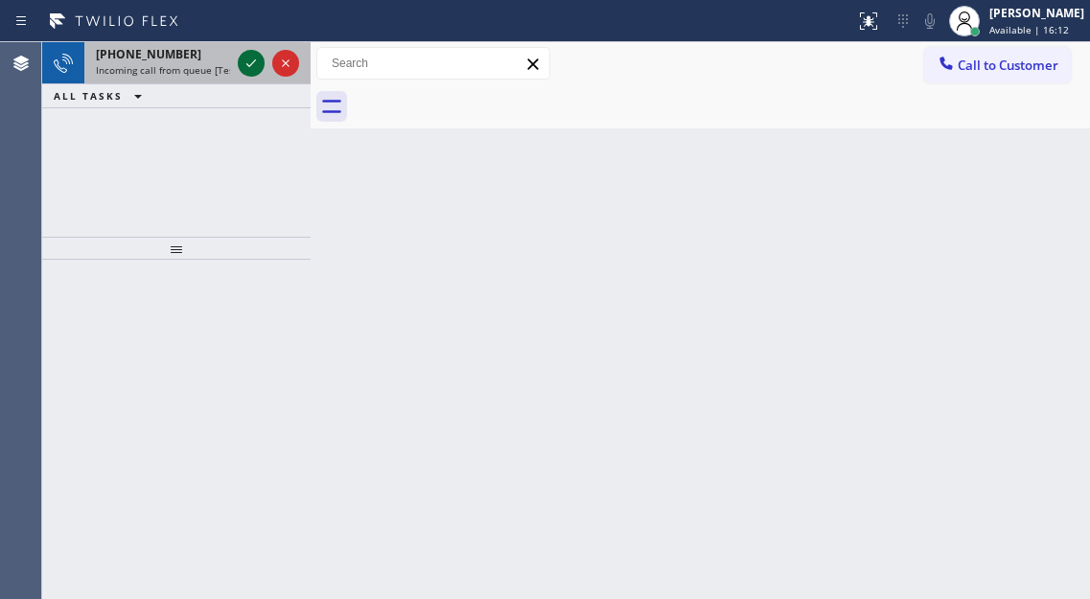
click at [254, 64] on icon at bounding box center [251, 63] width 23 height 23
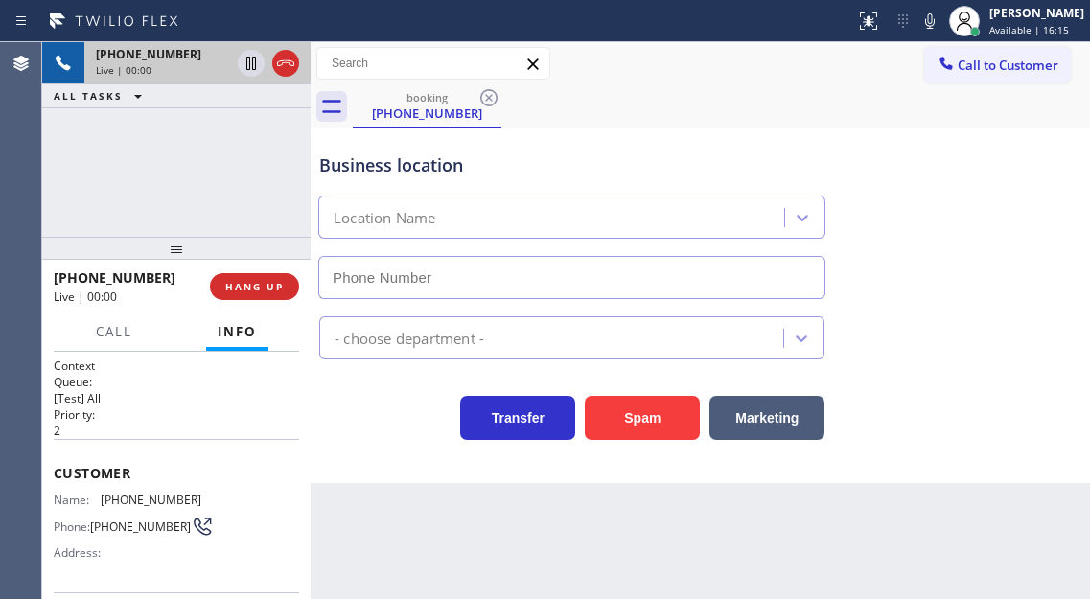
scroll to position [192, 0]
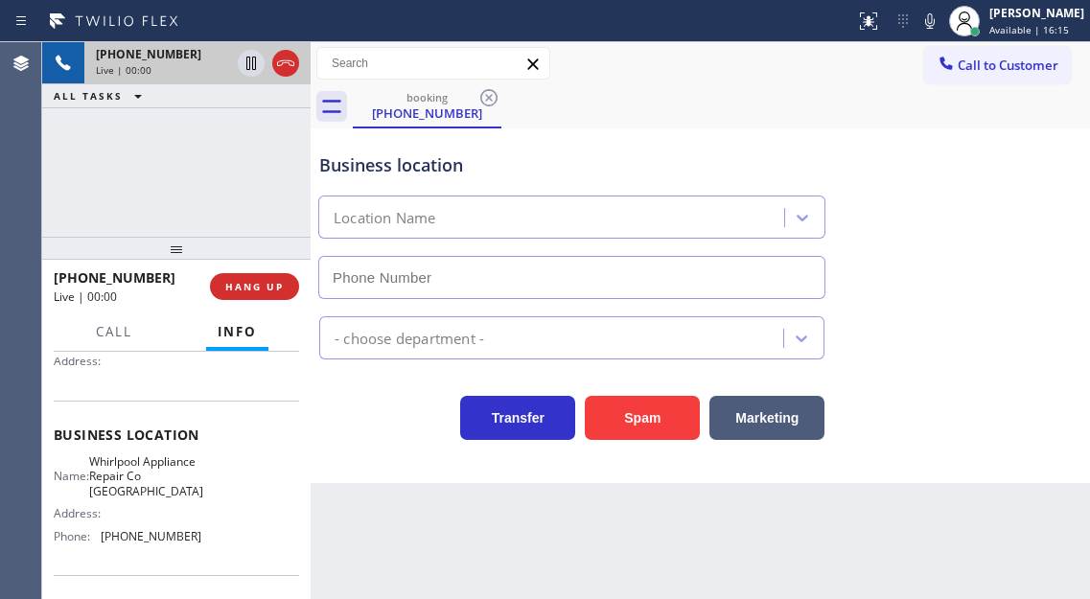
type input "[PHONE_NUMBER]"
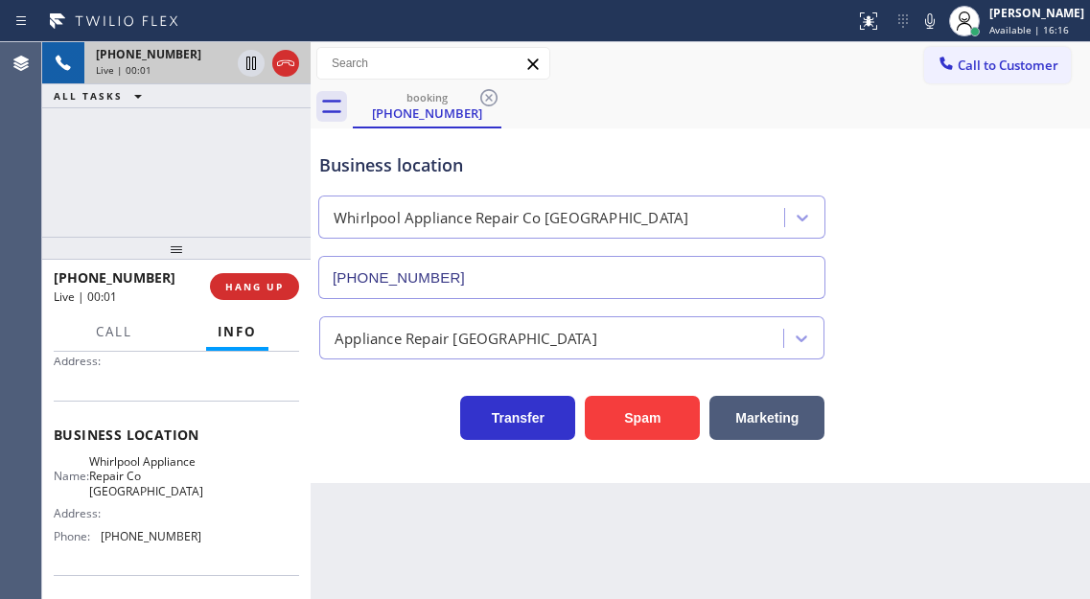
click at [176, 479] on span "Whirlpool Appliance Repair Co [GEOGRAPHIC_DATA]" at bounding box center [146, 476] width 114 height 44
click at [176, 478] on span "Whirlpool Appliance Repair Co [GEOGRAPHIC_DATA]" at bounding box center [146, 476] width 114 height 44
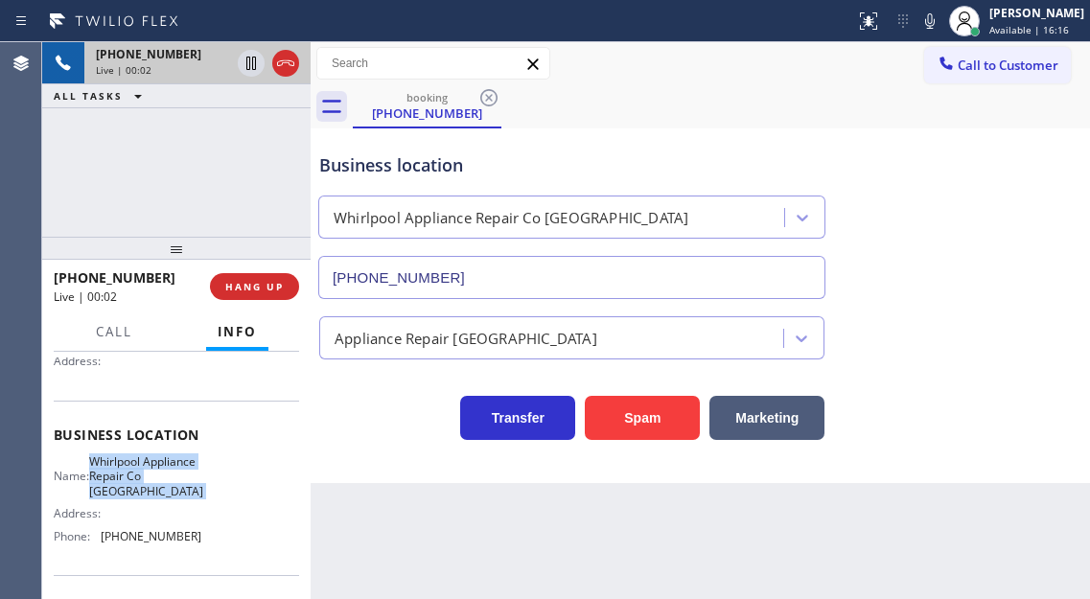
click at [176, 478] on span "Whirlpool Appliance Repair Co [GEOGRAPHIC_DATA]" at bounding box center [146, 476] width 114 height 44
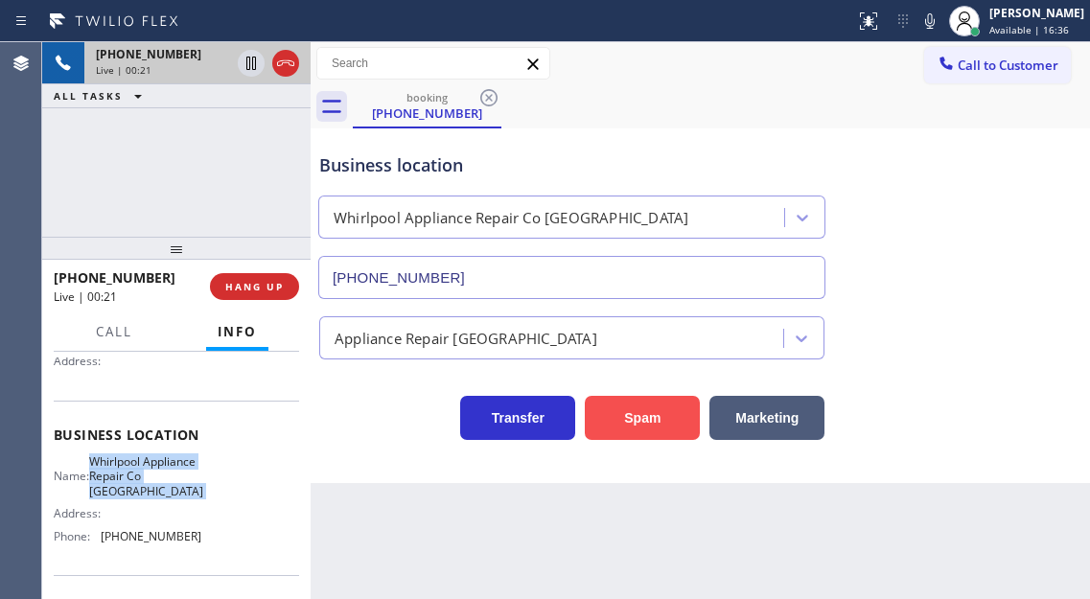
click at [662, 419] on button "Spam" at bounding box center [642, 418] width 115 height 44
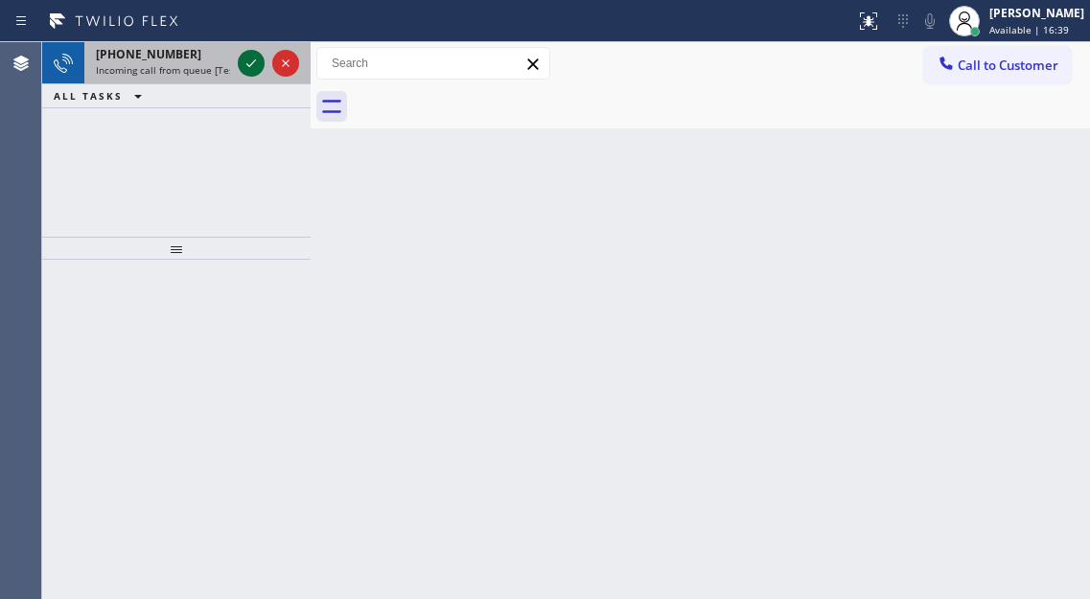
click at [255, 58] on icon at bounding box center [251, 63] width 23 height 23
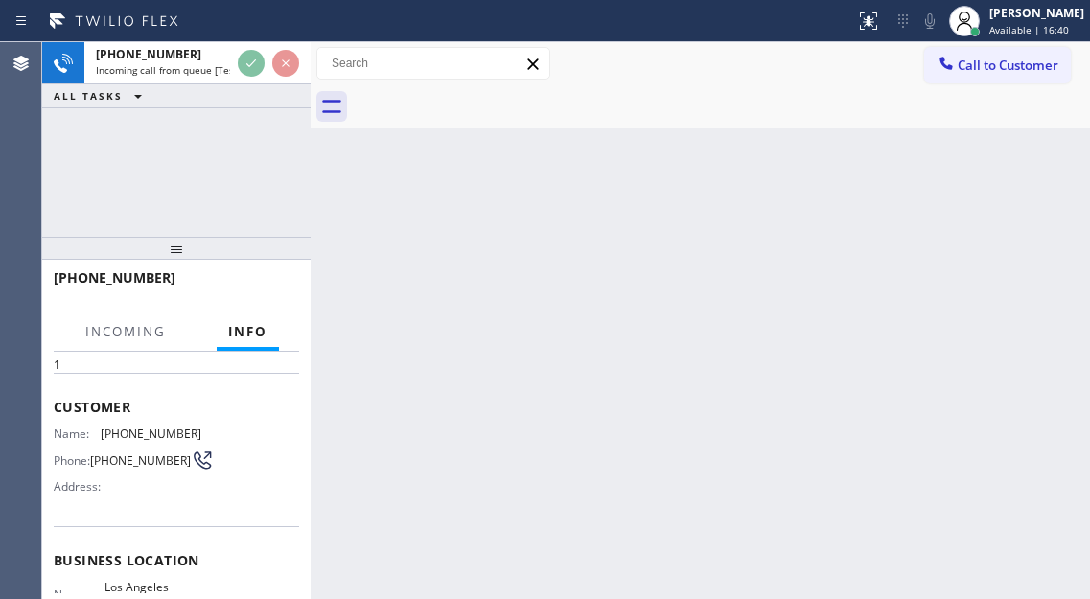
scroll to position [96, 0]
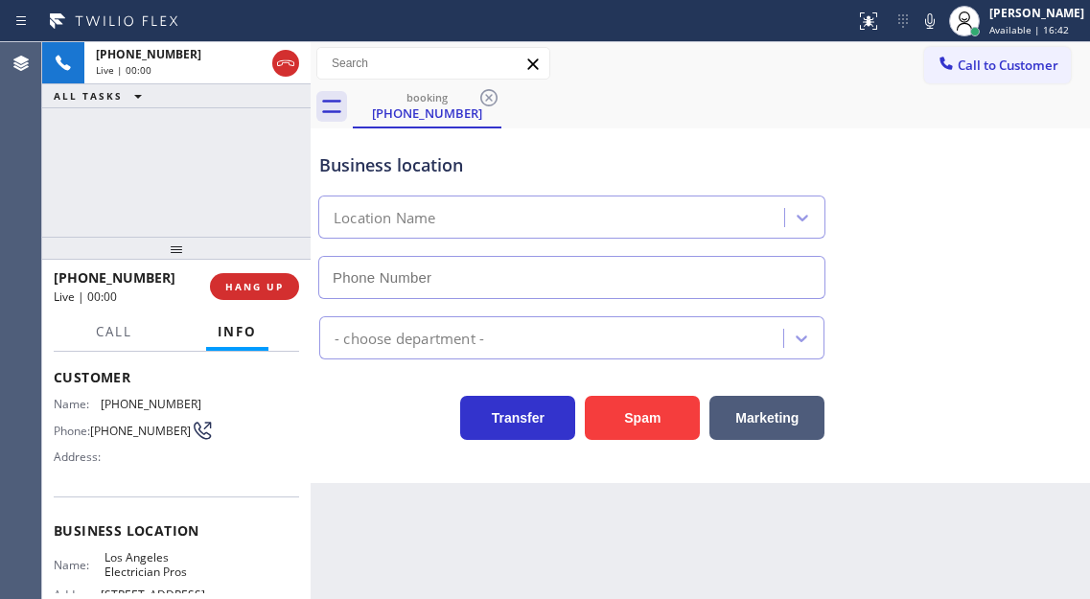
type input "[PHONE_NUMBER]"
click at [143, 574] on span "Los Angeles Electrician Pros" at bounding box center [152, 565] width 96 height 30
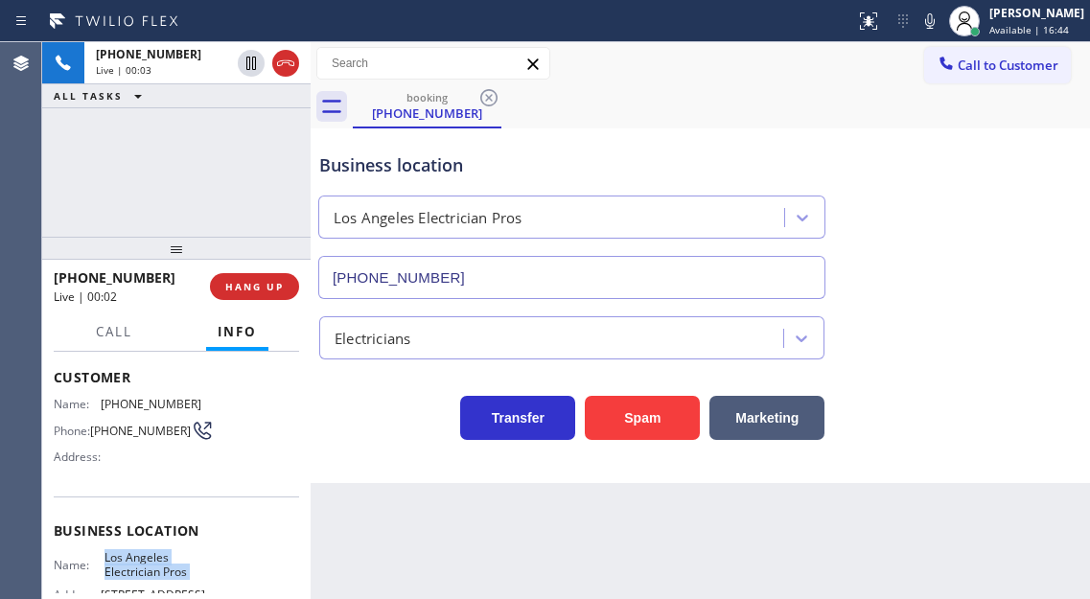
click at [143, 574] on span "Los Angeles Electrician Pros" at bounding box center [152, 565] width 96 height 30
click at [127, 438] on span "[PHONE_NUMBER]" at bounding box center [140, 431] width 101 height 14
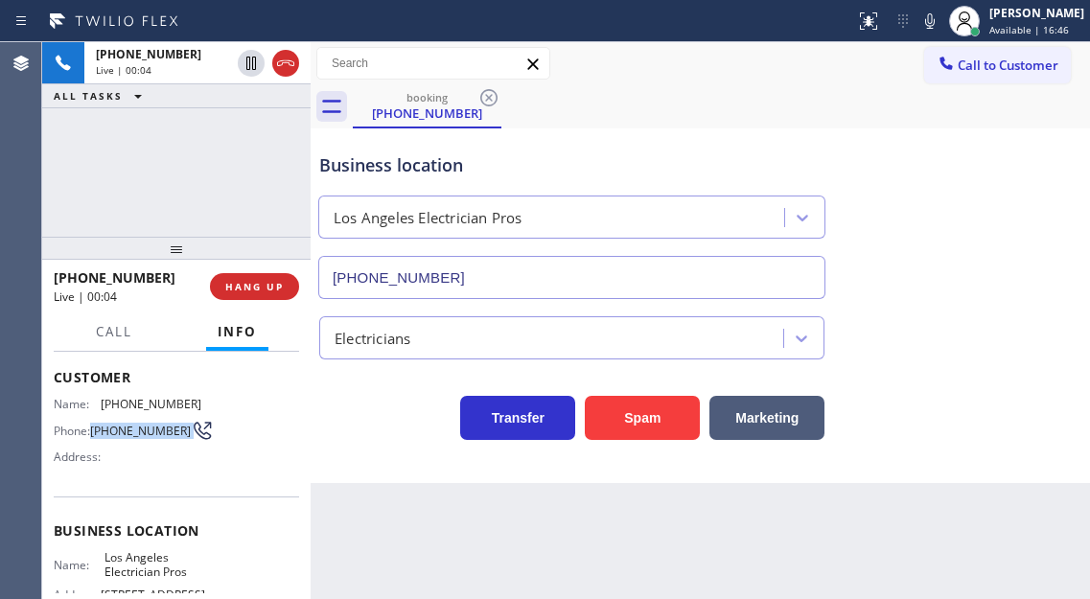
copy div "[PHONE_NUMBER]"
click at [529, 160] on div "Business location" at bounding box center [571, 165] width 505 height 26
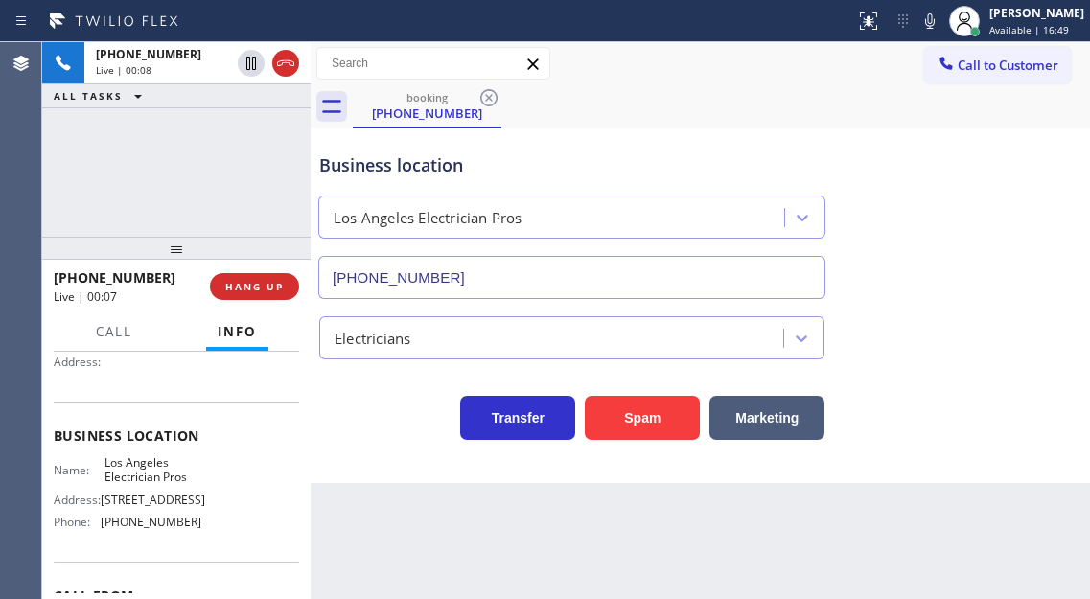
scroll to position [192, 0]
click at [143, 466] on span "Los Angeles Electrician Pros" at bounding box center [152, 469] width 96 height 30
copy span "Los Angeles Electrician Pros"
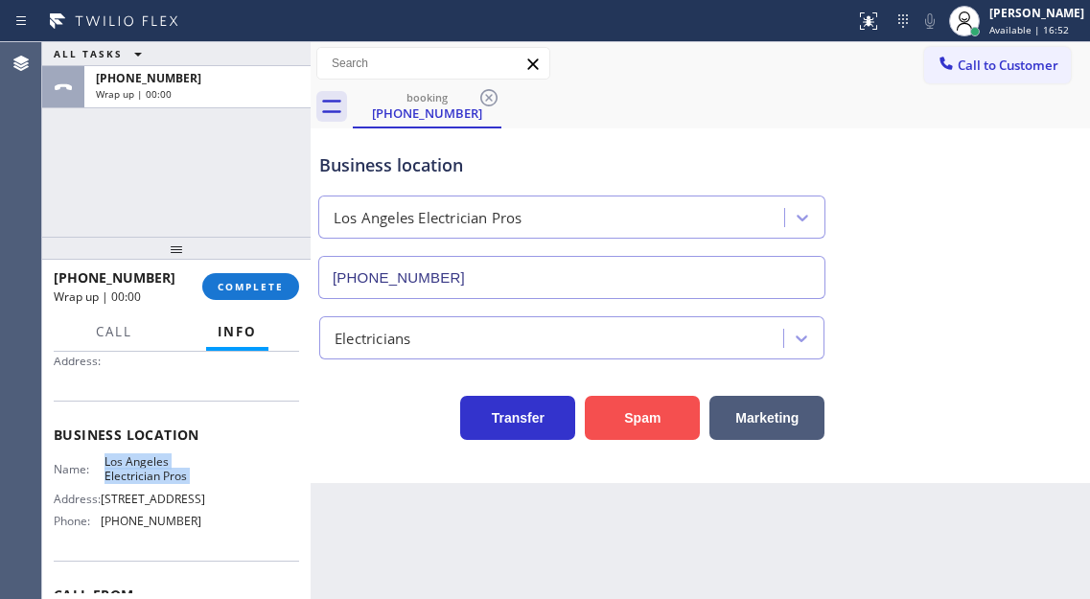
click at [641, 413] on button "Spam" at bounding box center [642, 418] width 115 height 44
click at [248, 296] on button "COMPLETE" at bounding box center [250, 286] width 97 height 27
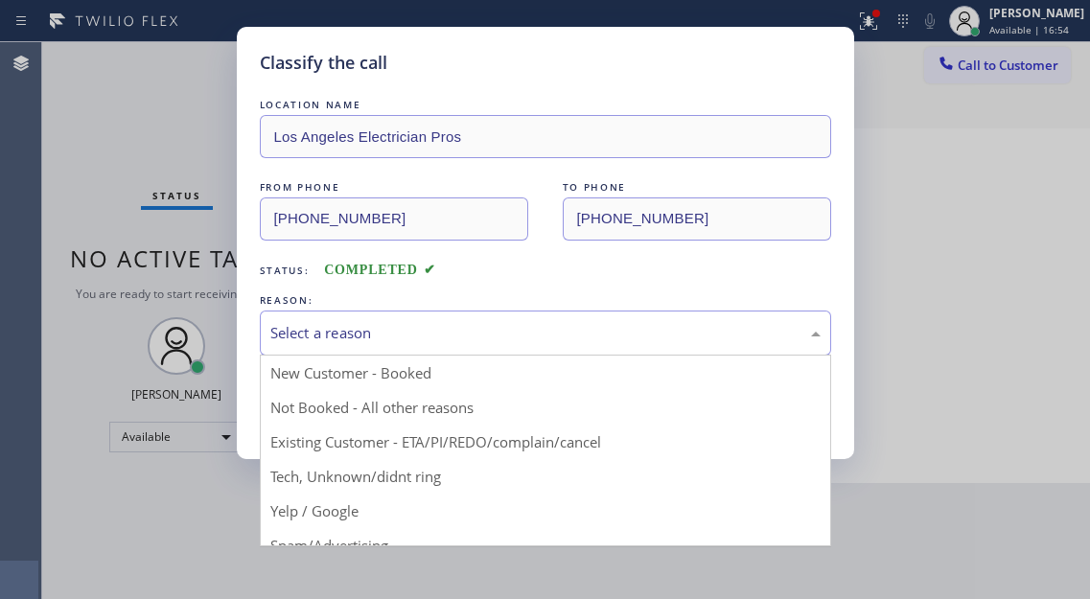
click at [410, 344] on div "Select a reason" at bounding box center [545, 333] width 571 height 45
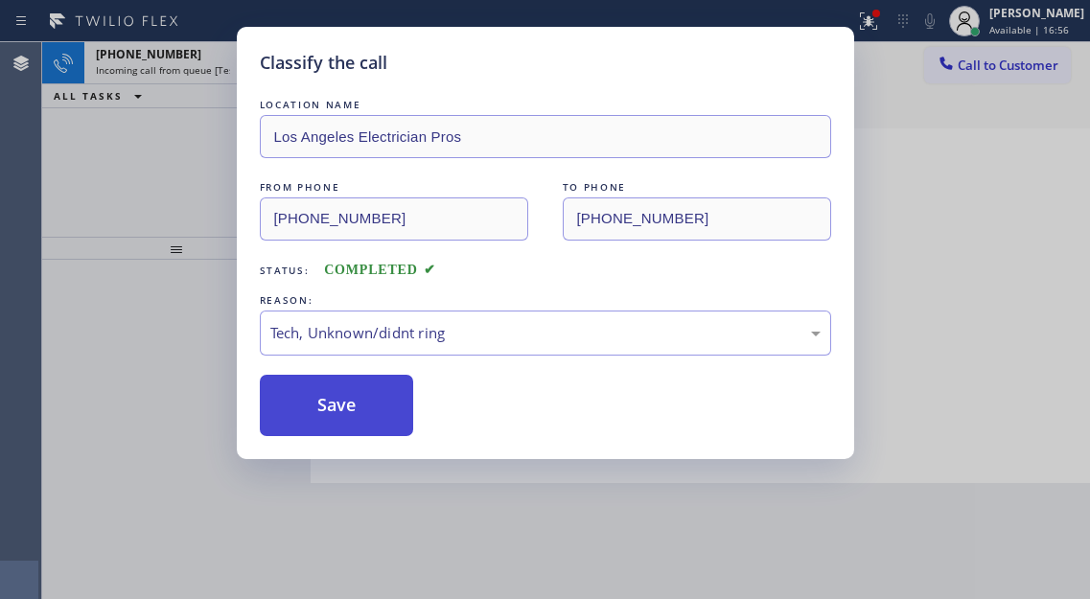
click at [362, 413] on button "Save" at bounding box center [337, 405] width 154 height 61
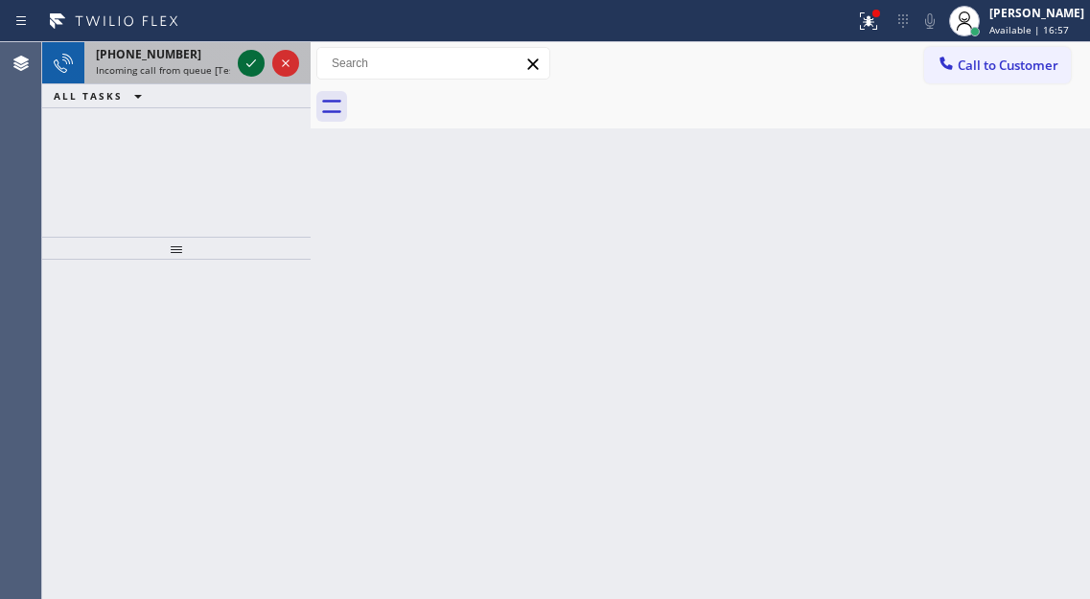
click at [252, 71] on icon at bounding box center [251, 63] width 23 height 23
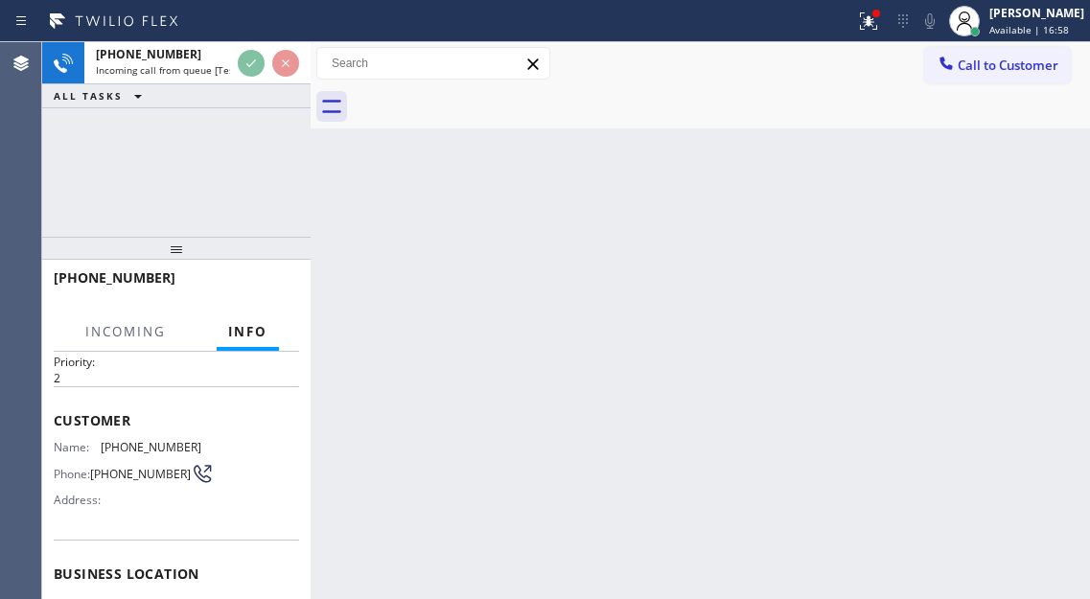
scroll to position [192, 0]
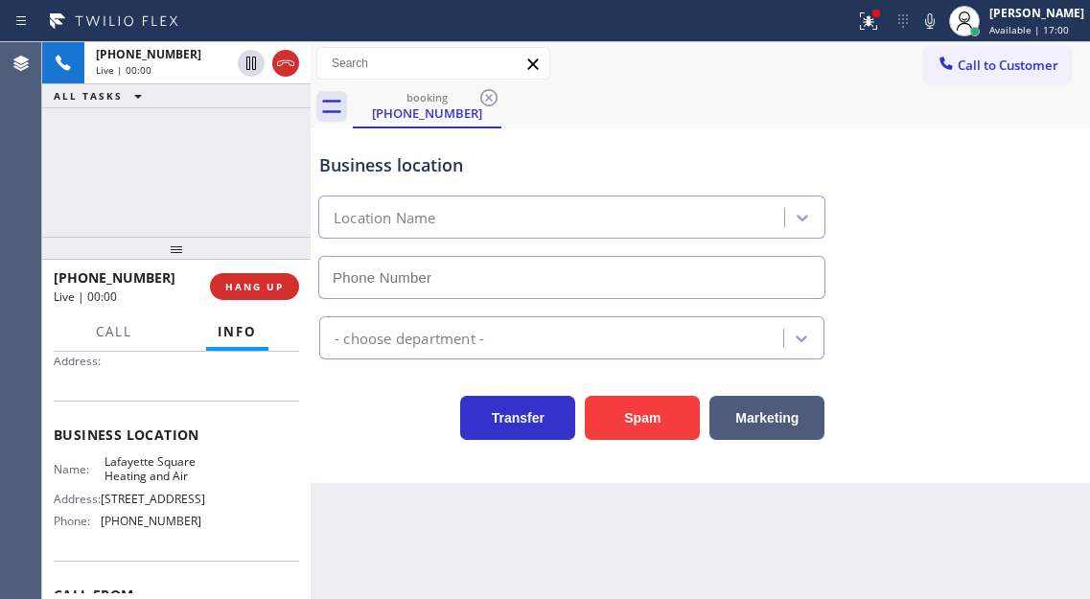
click at [160, 477] on span "Lafayette Square Heating and Air" at bounding box center [152, 469] width 96 height 30
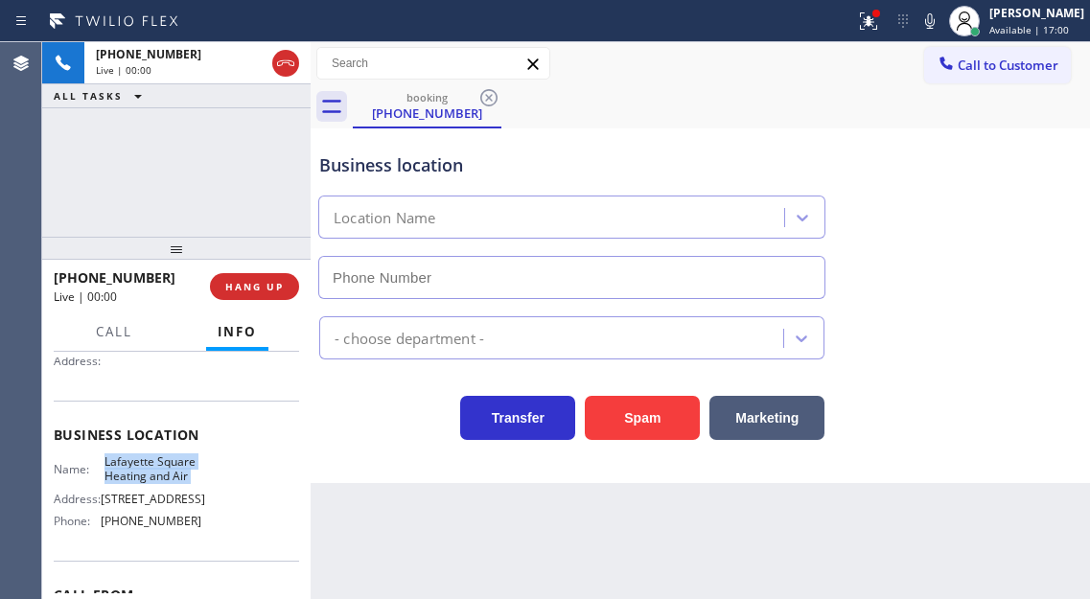
type input "[PHONE_NUMBER]"
click at [160, 477] on span "Lafayette Square Heating and Air" at bounding box center [152, 469] width 96 height 30
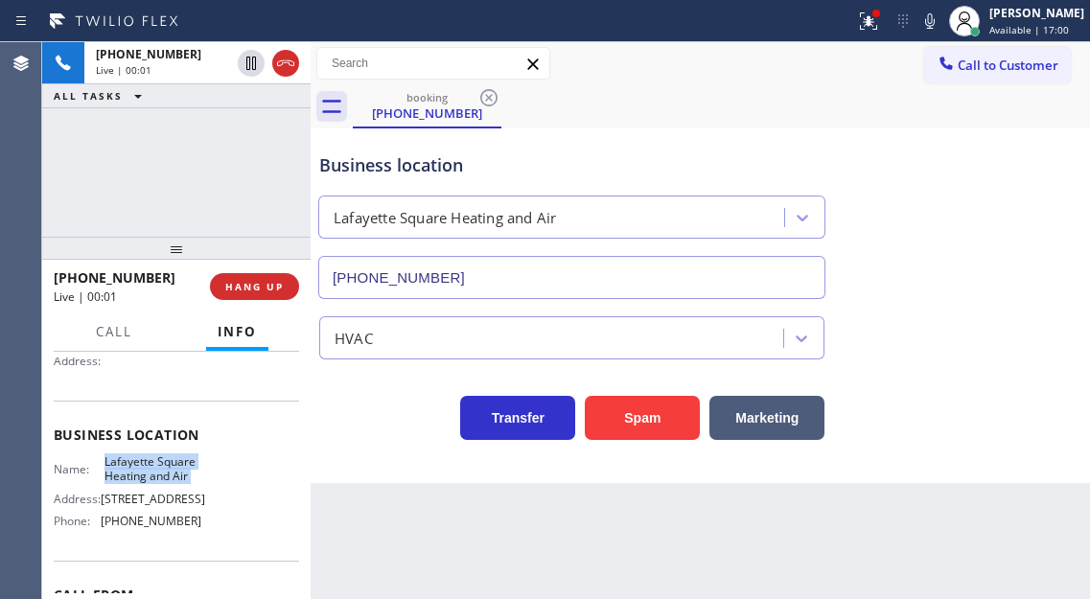
click at [160, 477] on span "Lafayette Square Heating and Air" at bounding box center [152, 469] width 96 height 30
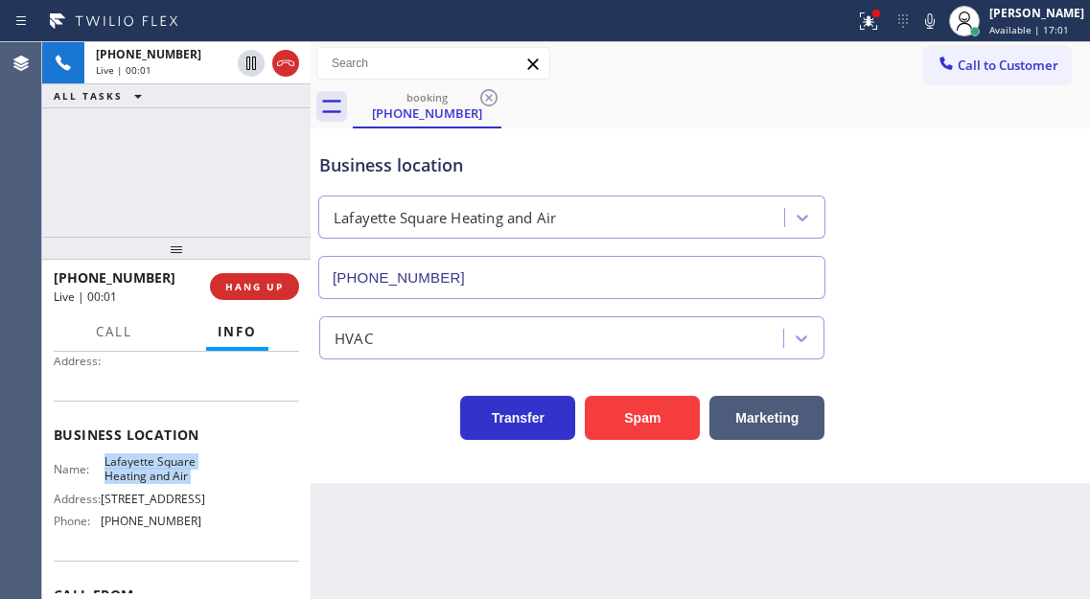
click at [160, 477] on span "Lafayette Square Heating and Air" at bounding box center [152, 469] width 96 height 30
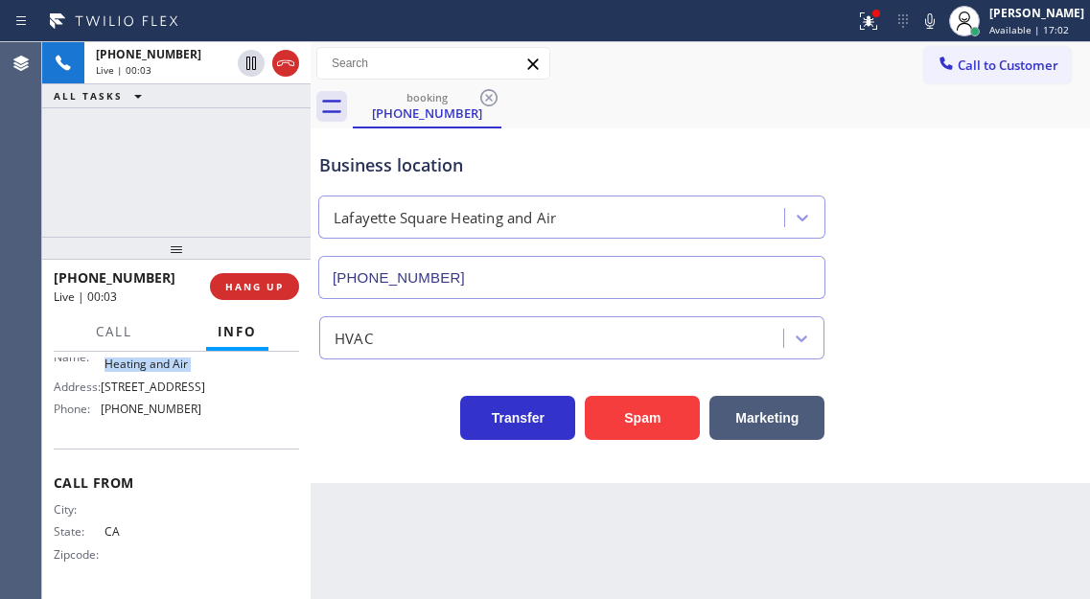
scroll to position [326, 0]
click at [174, 403] on span "[PHONE_NUMBER]" at bounding box center [151, 409] width 101 height 14
click at [175, 402] on span "[PHONE_NUMBER]" at bounding box center [151, 409] width 101 height 14
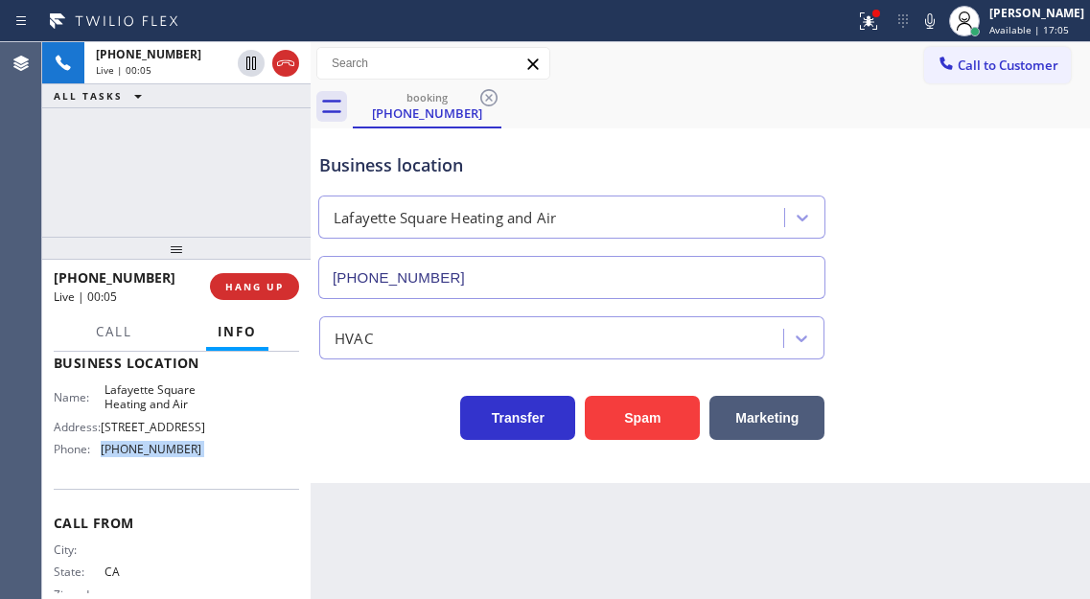
scroll to position [230, 0]
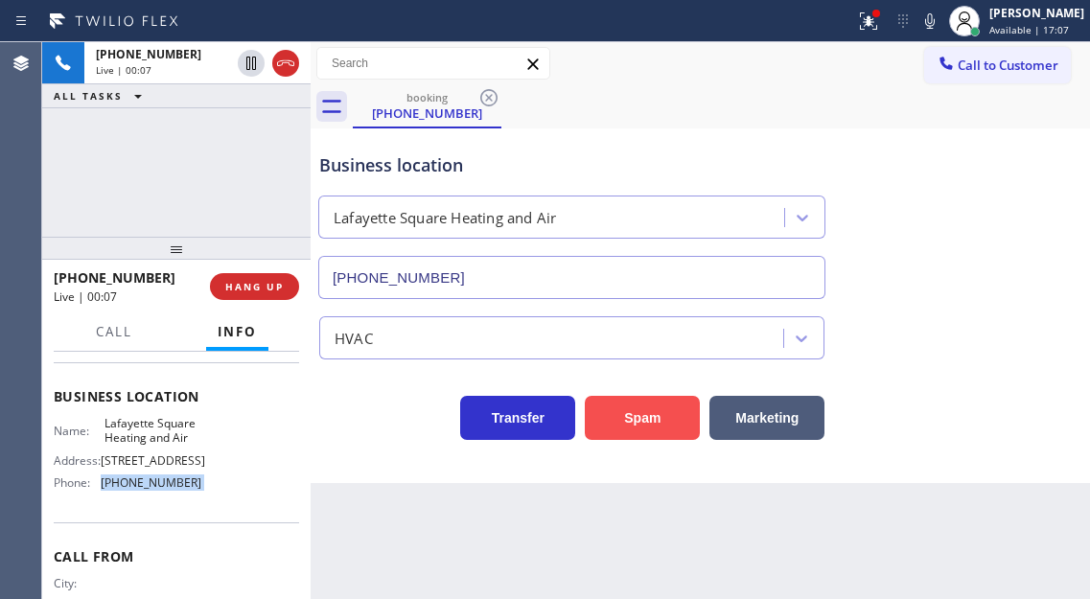
click at [638, 425] on button "Spam" at bounding box center [642, 418] width 115 height 44
click at [873, 30] on icon at bounding box center [868, 21] width 23 height 23
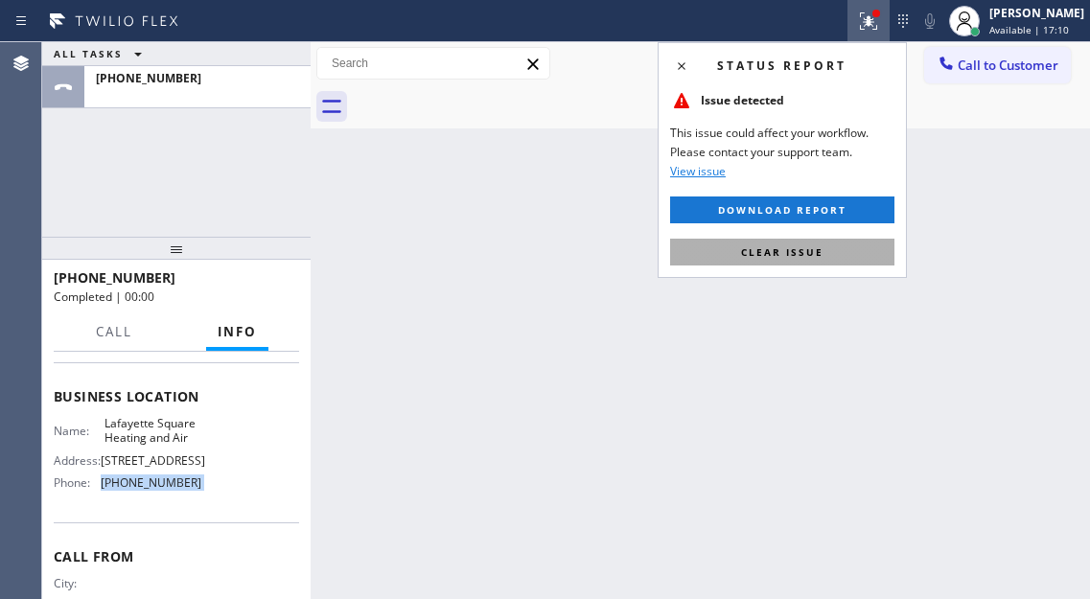
click at [853, 250] on button "Clear issue" at bounding box center [782, 252] width 224 height 27
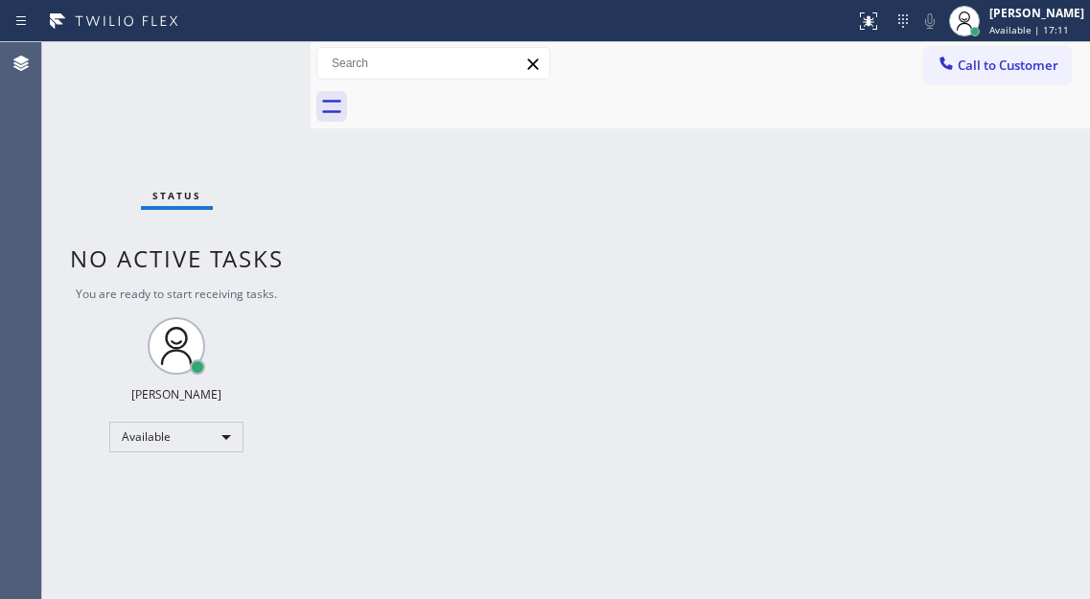
click at [241, 53] on div "Status No active tasks You are ready to start receiving tasks. [PERSON_NAME]" at bounding box center [176, 320] width 268 height 557
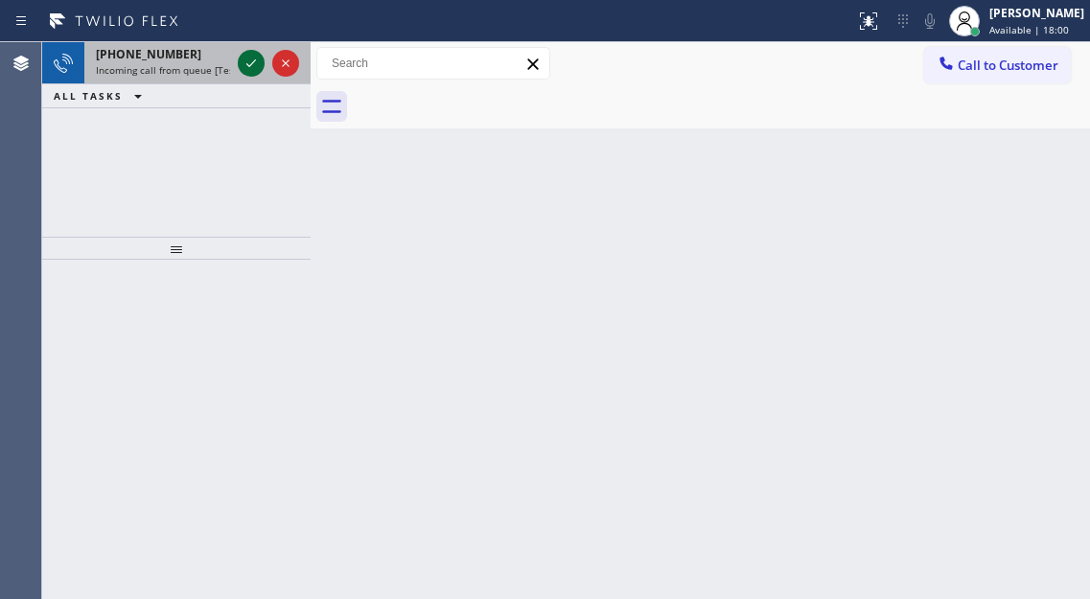
click at [242, 62] on icon at bounding box center [251, 63] width 23 height 23
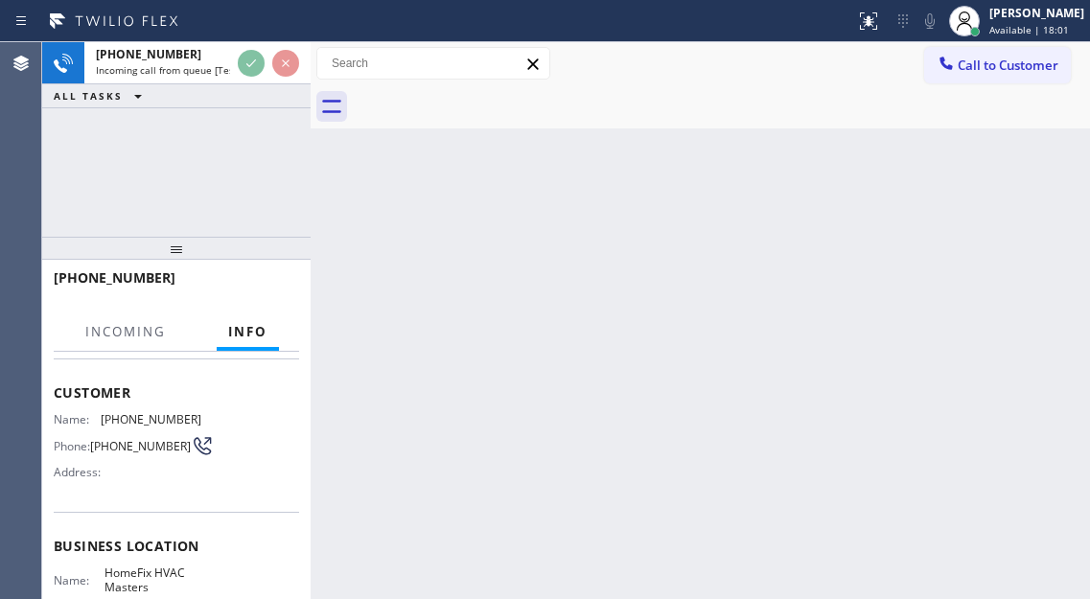
scroll to position [192, 0]
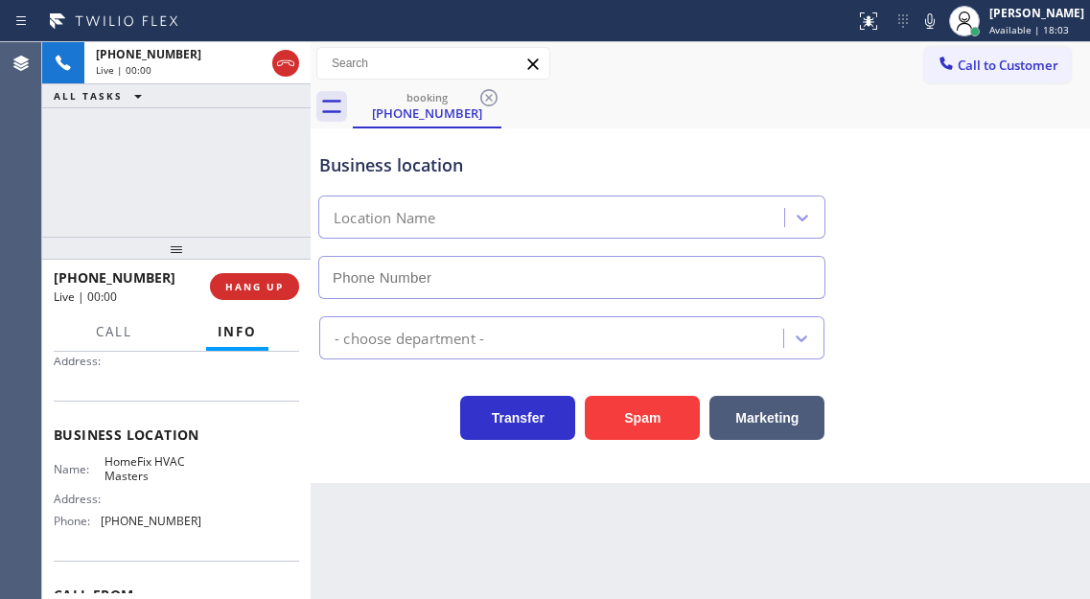
click at [178, 470] on span "HomeFix HVAC Masters" at bounding box center [152, 469] width 96 height 30
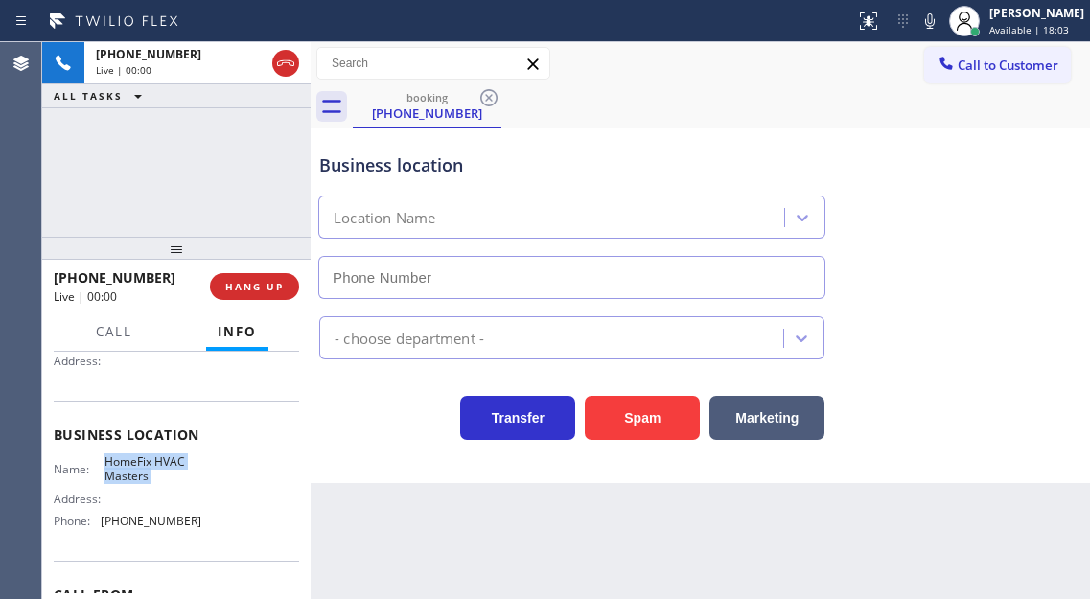
type input "[PHONE_NUMBER]"
click at [178, 470] on span "HomeFix HVAC Masters" at bounding box center [152, 469] width 96 height 30
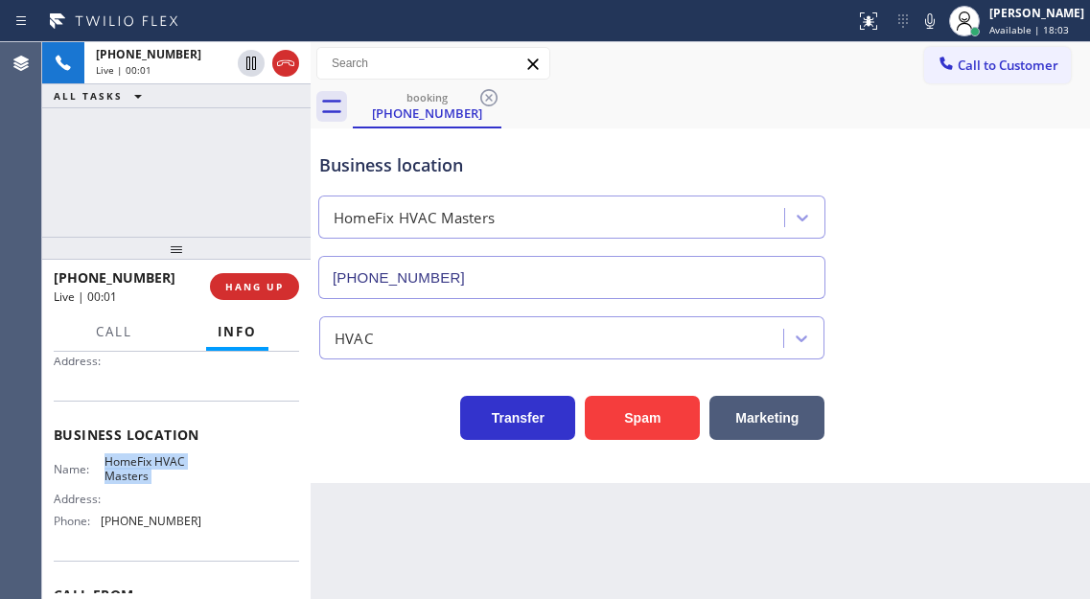
click at [178, 470] on span "HomeFix HVAC Masters" at bounding box center [152, 469] width 96 height 30
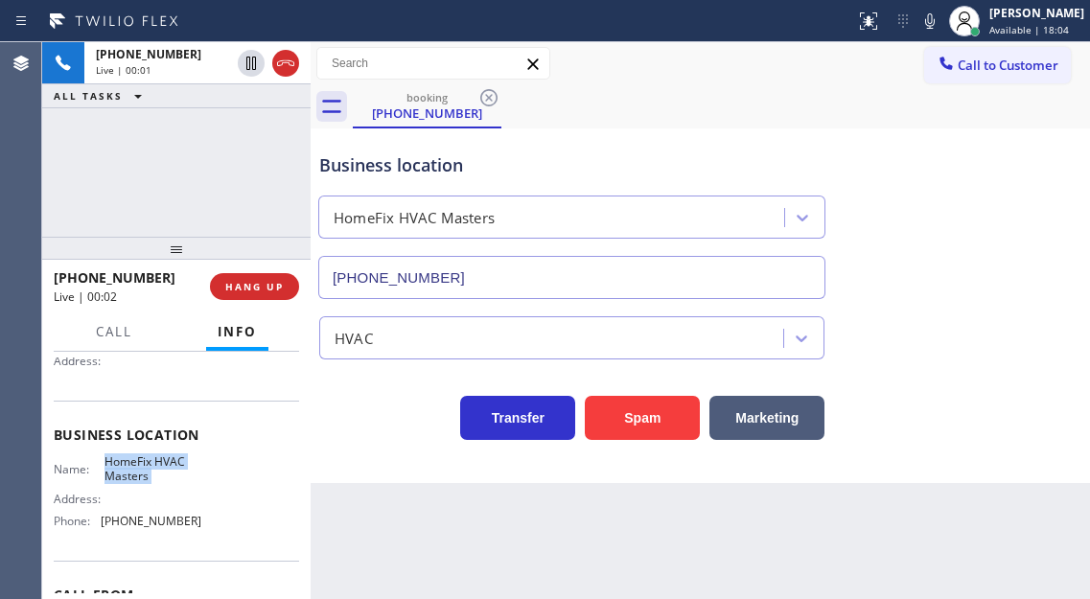
click at [178, 470] on span "HomeFix HVAC Masters" at bounding box center [152, 469] width 96 height 30
click at [1035, 236] on div "Business location HomeFix HVAC Masters [PHONE_NUMBER]" at bounding box center [700, 212] width 770 height 173
click at [941, 24] on icon at bounding box center [929, 21] width 23 height 23
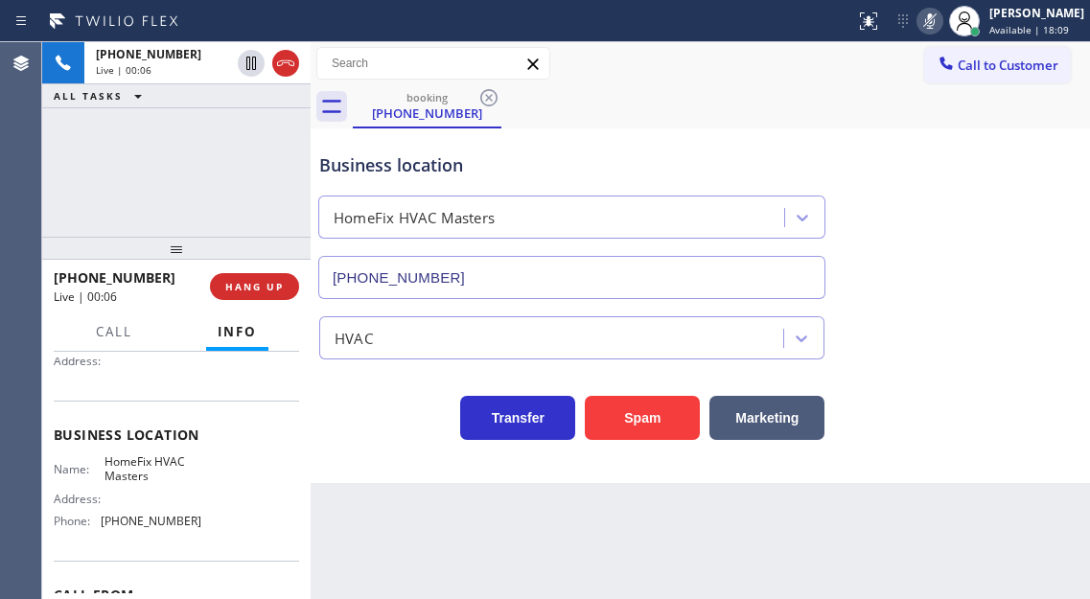
click at [941, 24] on icon at bounding box center [929, 21] width 23 height 23
click at [224, 216] on div "[PHONE_NUMBER] Live | 00:08 ALL TASKS ALL TASKS ACTIVE TASKS TASKS IN WRAP UP" at bounding box center [176, 139] width 268 height 195
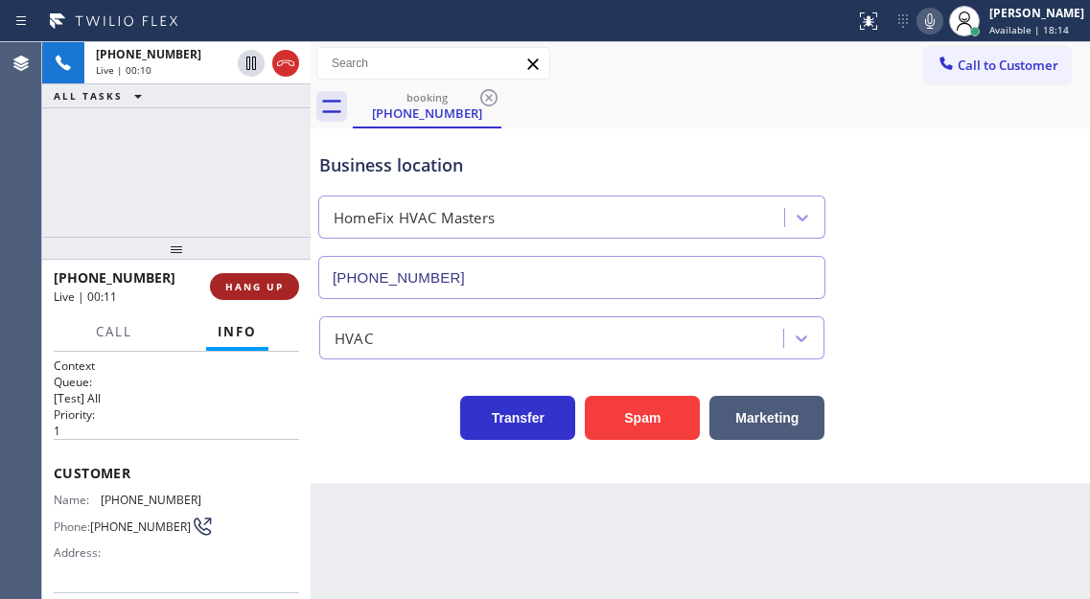
click at [257, 279] on button "HANG UP" at bounding box center [254, 286] width 89 height 27
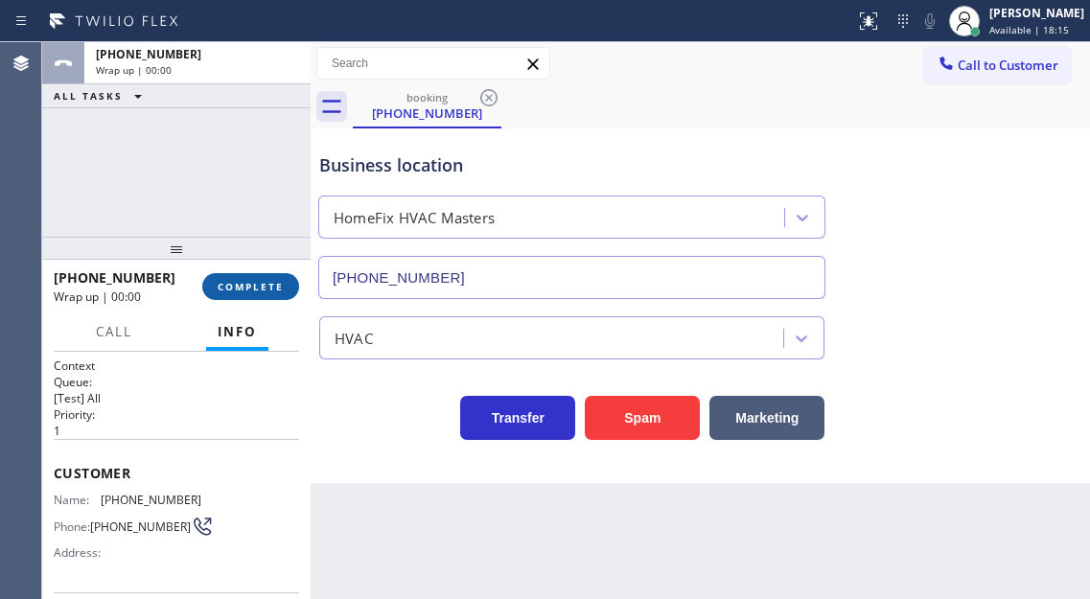
click at [265, 281] on span "COMPLETE" at bounding box center [251, 286] width 66 height 13
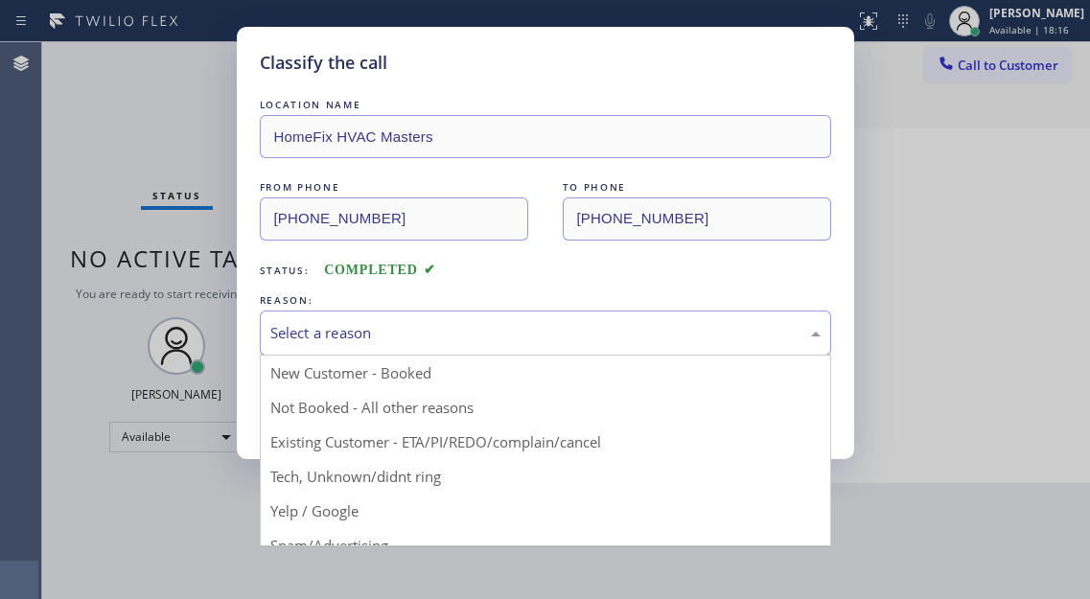
click at [336, 335] on div "Select a reason" at bounding box center [545, 333] width 550 height 22
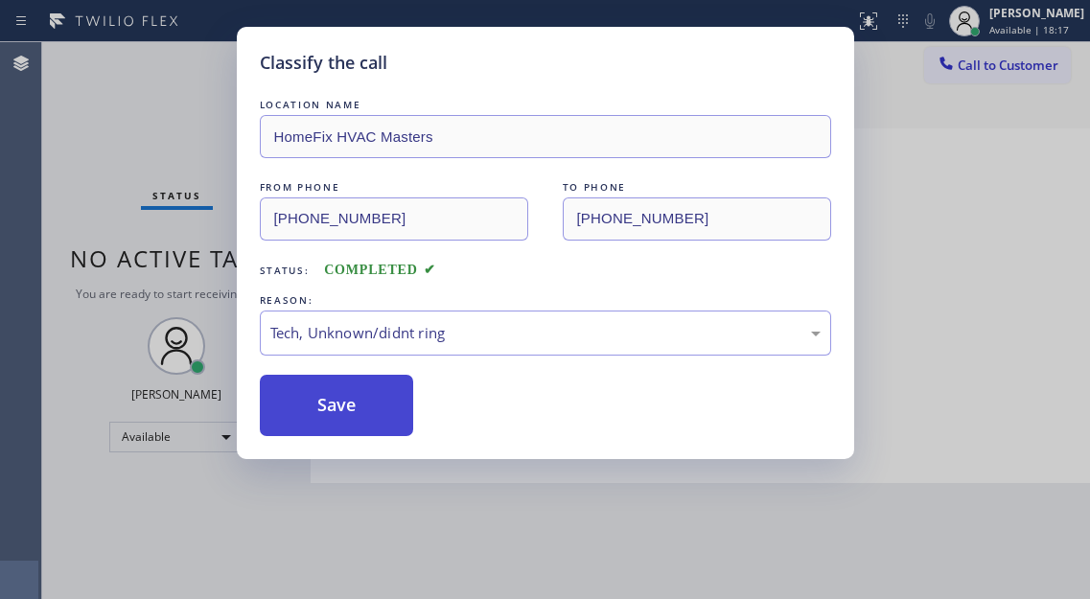
click at [336, 399] on button "Save" at bounding box center [337, 405] width 154 height 61
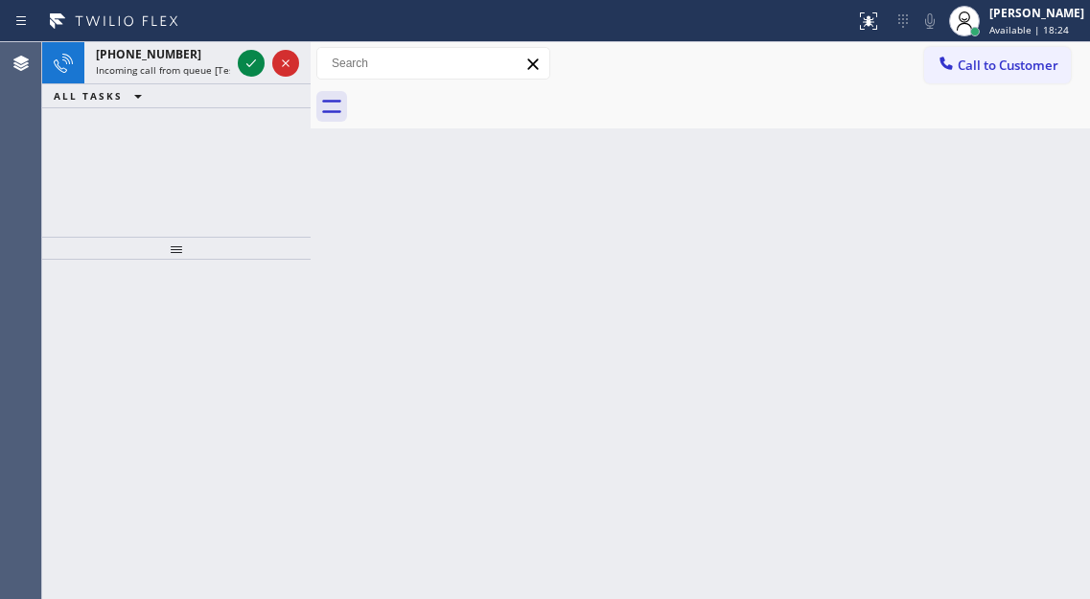
click at [1001, 214] on div "Back to Dashboard Change Sender ID Customers Technicians Select a contact Outbo…" at bounding box center [700, 320] width 779 height 557
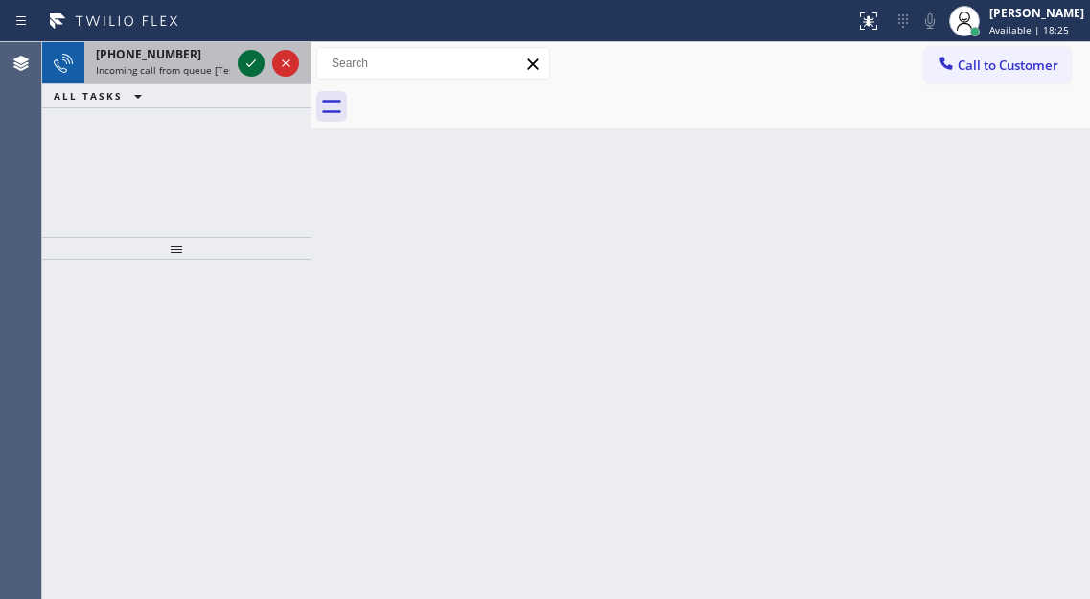
click at [251, 66] on icon at bounding box center [251, 63] width 23 height 23
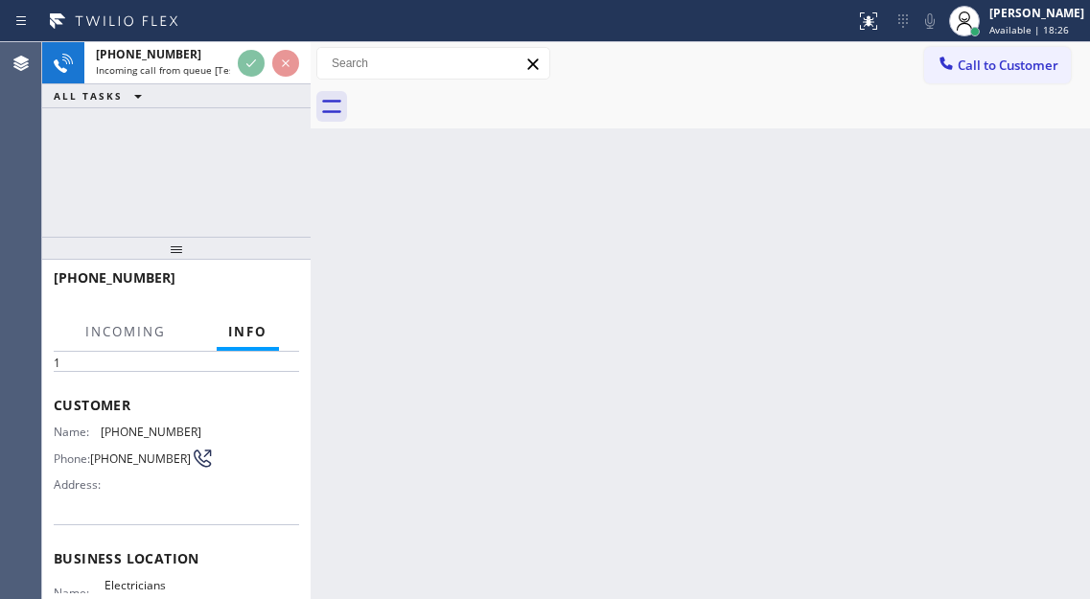
scroll to position [192, 0]
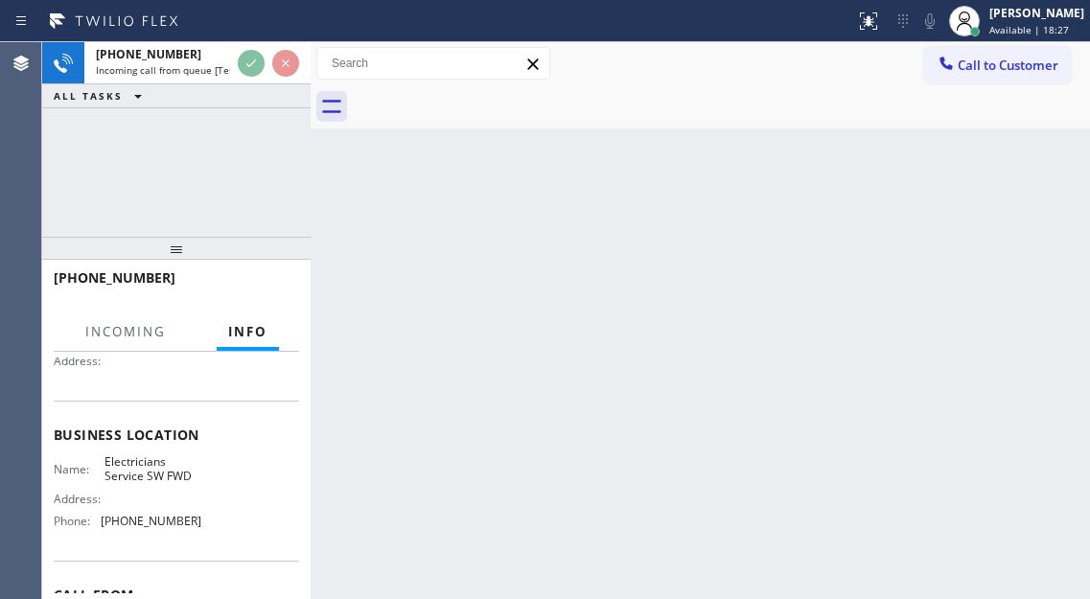
click at [144, 472] on span "Electricians Service SW FWD" at bounding box center [152, 469] width 96 height 30
click at [1047, 149] on div "Back to Dashboard Change Sender ID Customers Technicians Select a contact Outbo…" at bounding box center [700, 320] width 779 height 557
click at [236, 137] on div "[PHONE_NUMBER] Incoming call from queue [Test] All ALL TASKS ALL TASKS ACTIVE T…" at bounding box center [176, 139] width 268 height 195
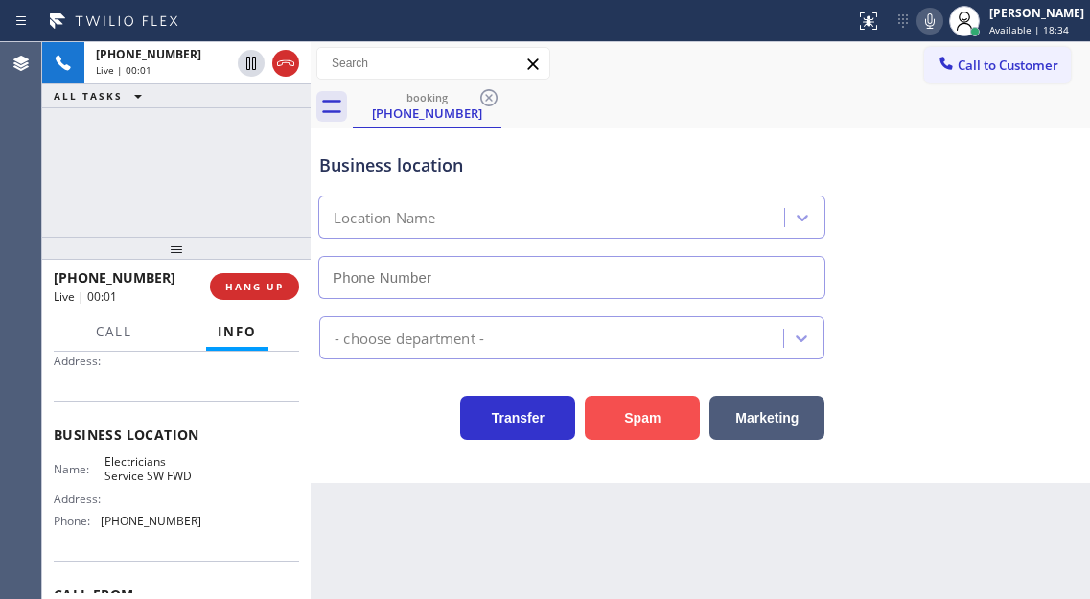
type input "[PHONE_NUMBER]"
click at [632, 420] on button "Spam" at bounding box center [642, 418] width 115 height 44
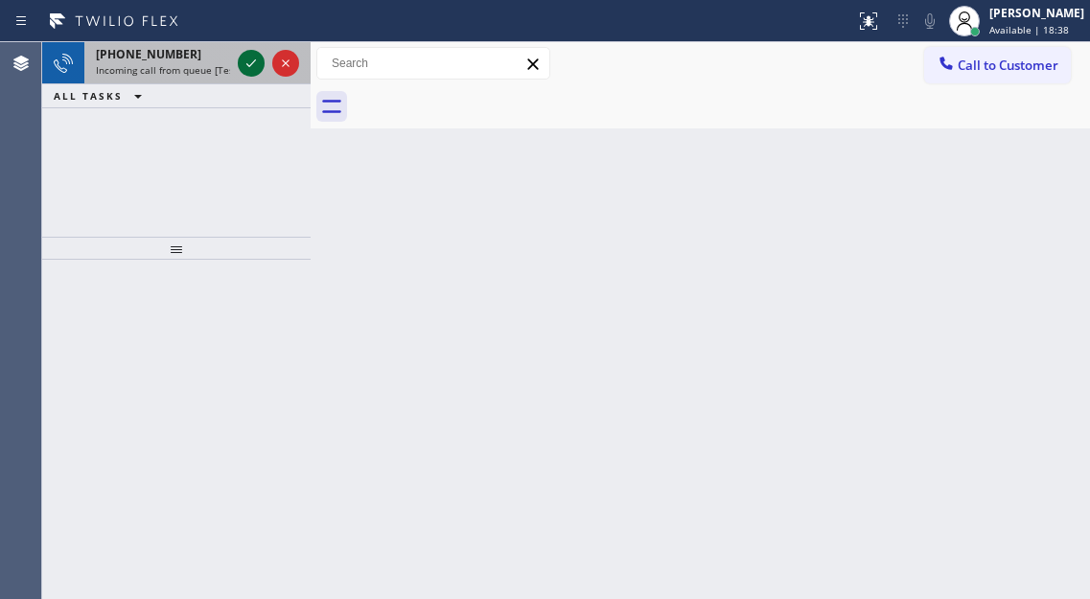
click at [248, 61] on icon at bounding box center [251, 63] width 23 height 23
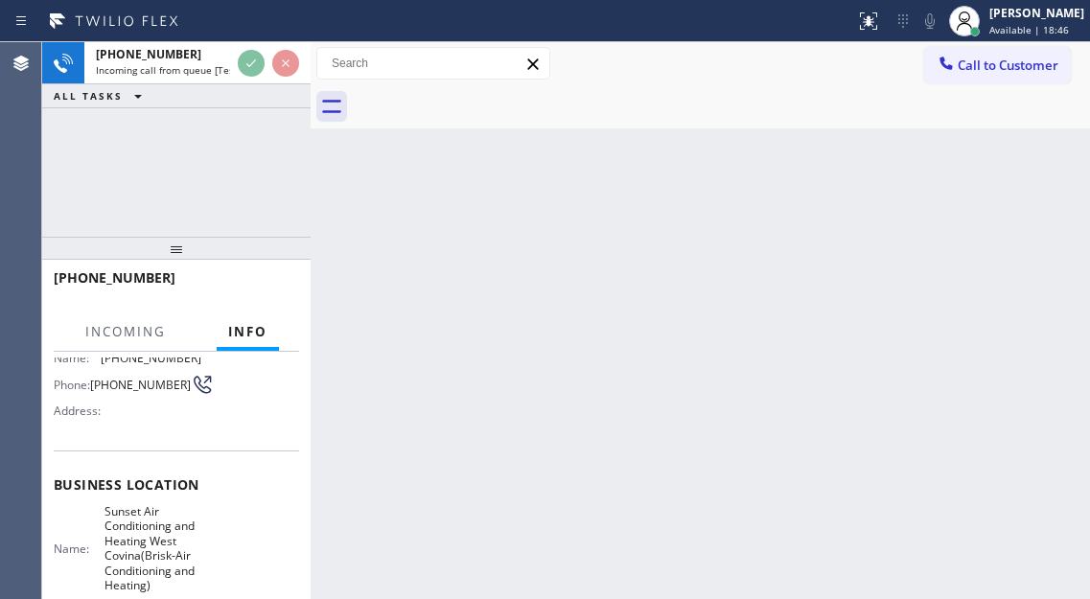
scroll to position [96, 0]
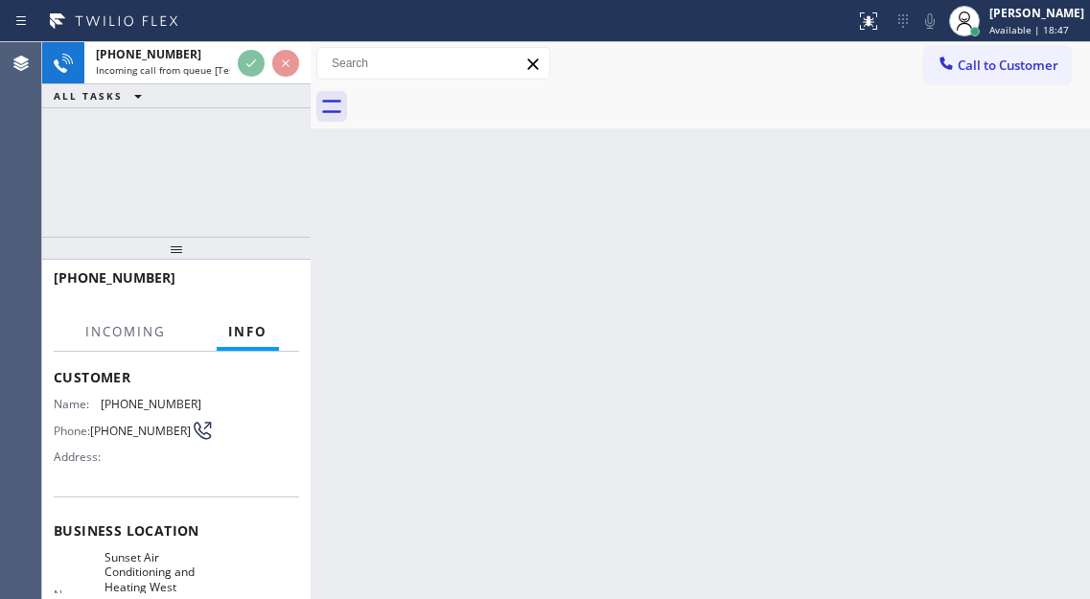
click at [134, 411] on span "[PHONE_NUMBER]" at bounding box center [151, 404] width 101 height 14
copy span "[PHONE_NUMBER]"
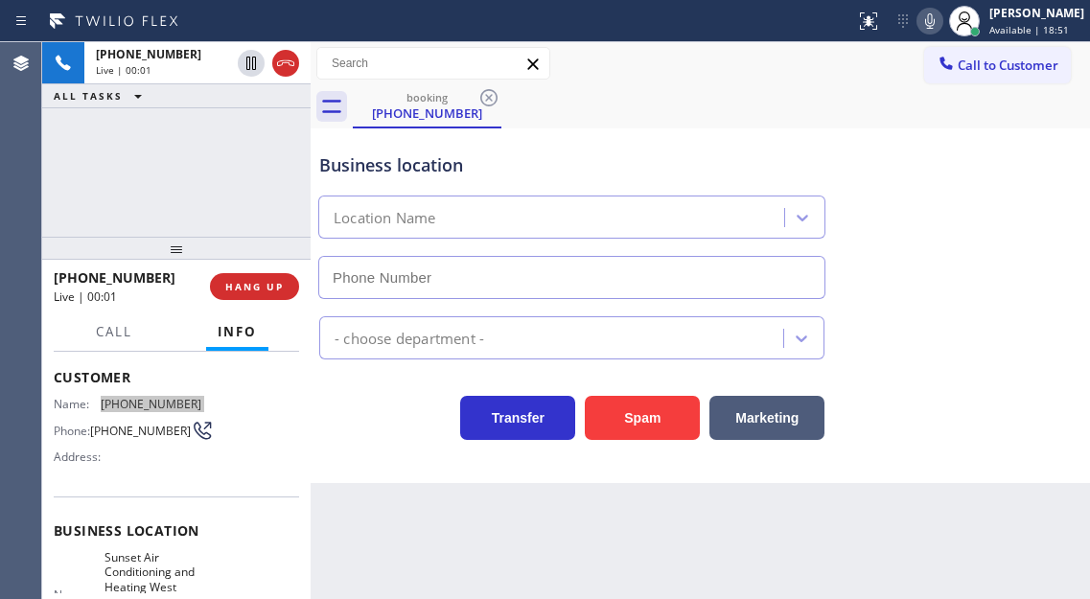
type input "[PHONE_NUMBER]"
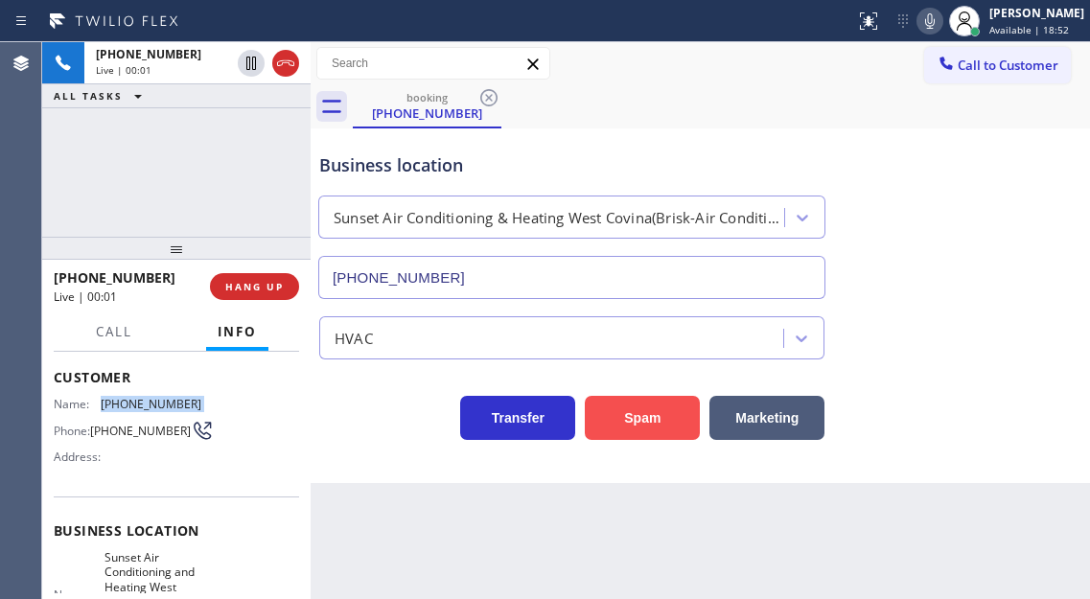
click at [647, 433] on button "Spam" at bounding box center [642, 418] width 115 height 44
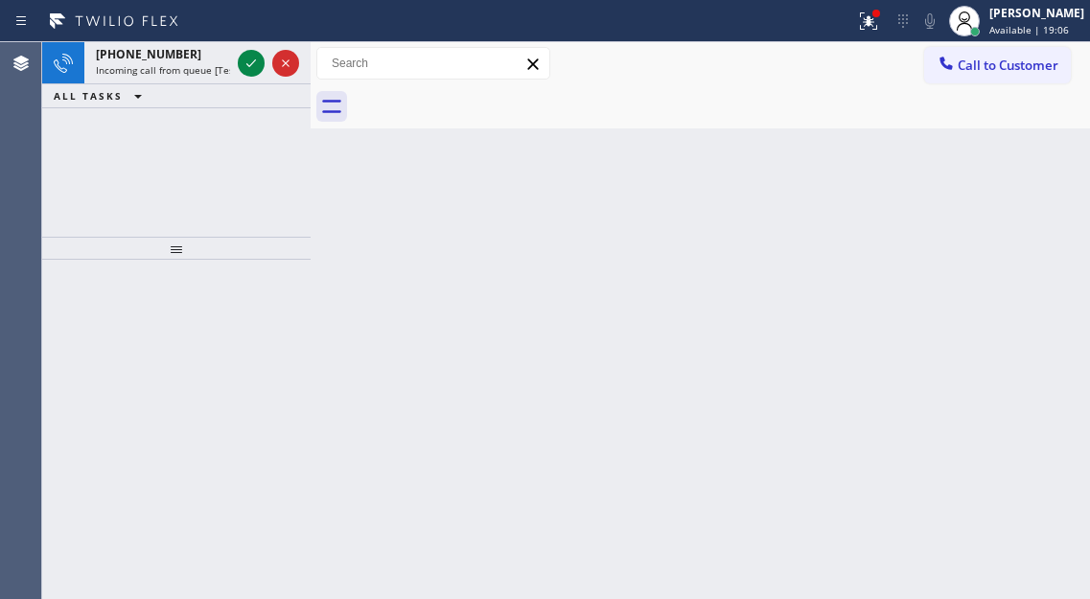
drag, startPoint x: 1022, startPoint y: 183, endPoint x: 989, endPoint y: 180, distance: 32.7
click at [1022, 183] on div "Back to Dashboard Change Sender ID Customers Technicians Select a contact Outbo…" at bounding box center [700, 320] width 779 height 557
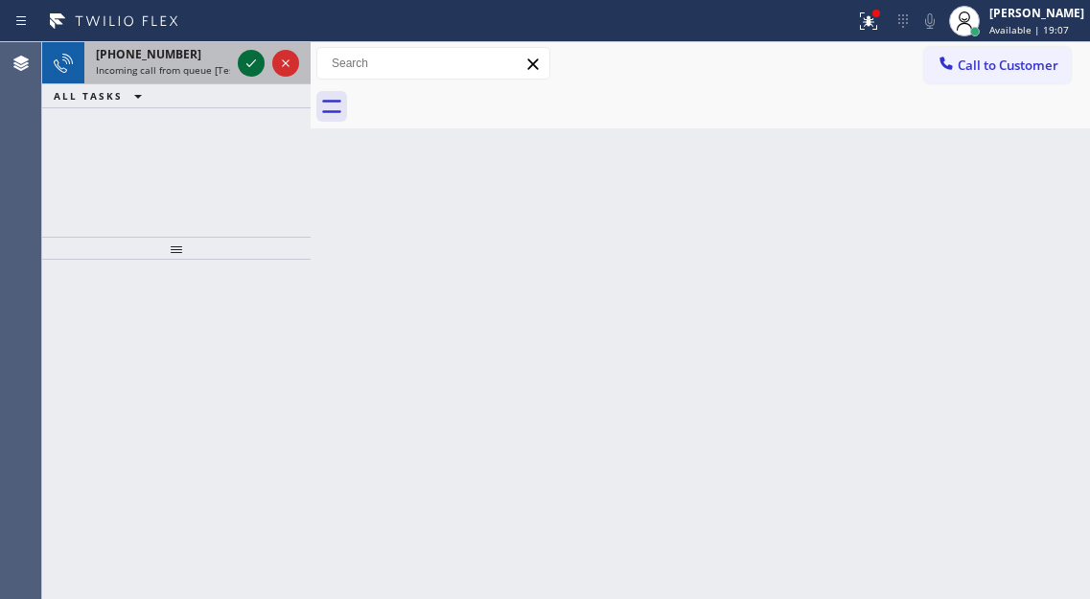
click at [247, 73] on icon at bounding box center [251, 63] width 23 height 23
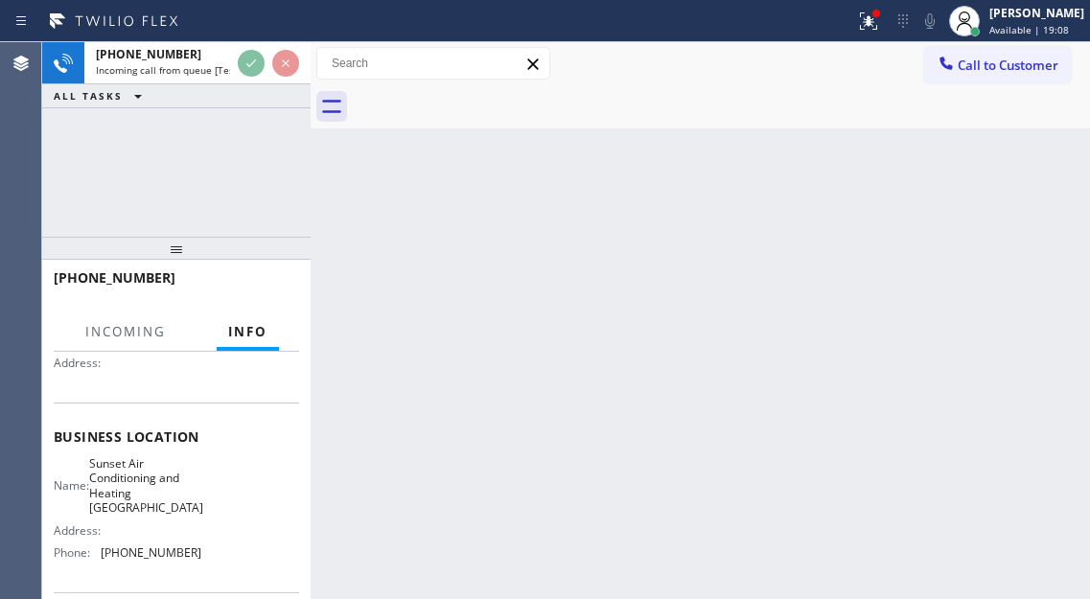
scroll to position [192, 0]
click at [146, 489] on span "Sunset Air Conditioning and Heating [GEOGRAPHIC_DATA]" at bounding box center [146, 483] width 114 height 59
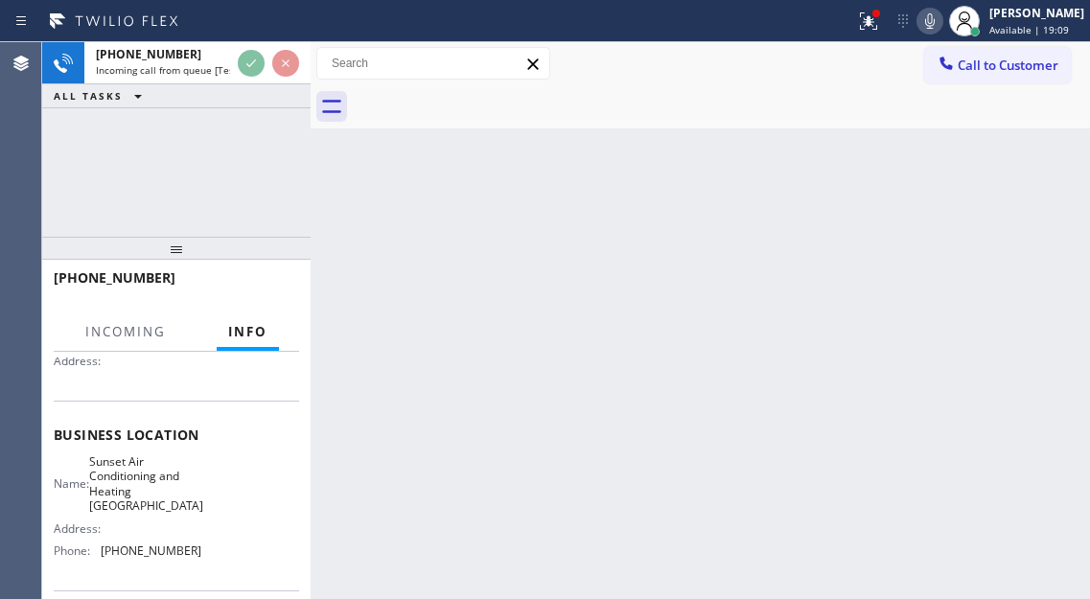
click at [146, 489] on span "Sunset Air Conditioning and Heating [GEOGRAPHIC_DATA]" at bounding box center [146, 483] width 114 height 59
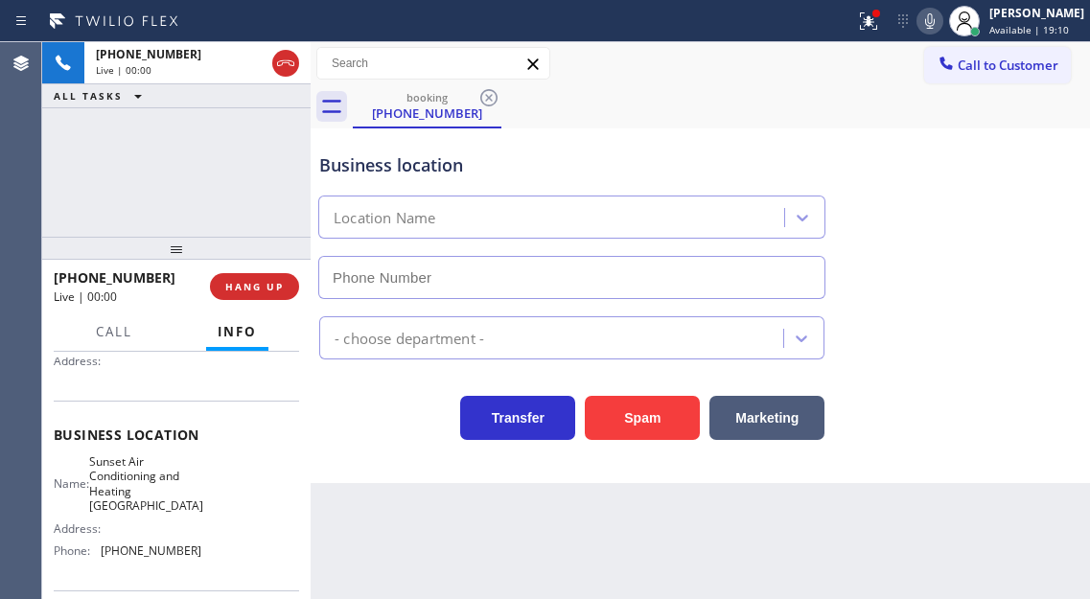
click at [146, 489] on span "Sunset Air Conditioning and Heating [GEOGRAPHIC_DATA]" at bounding box center [146, 483] width 114 height 59
type input "[PHONE_NUMBER]"
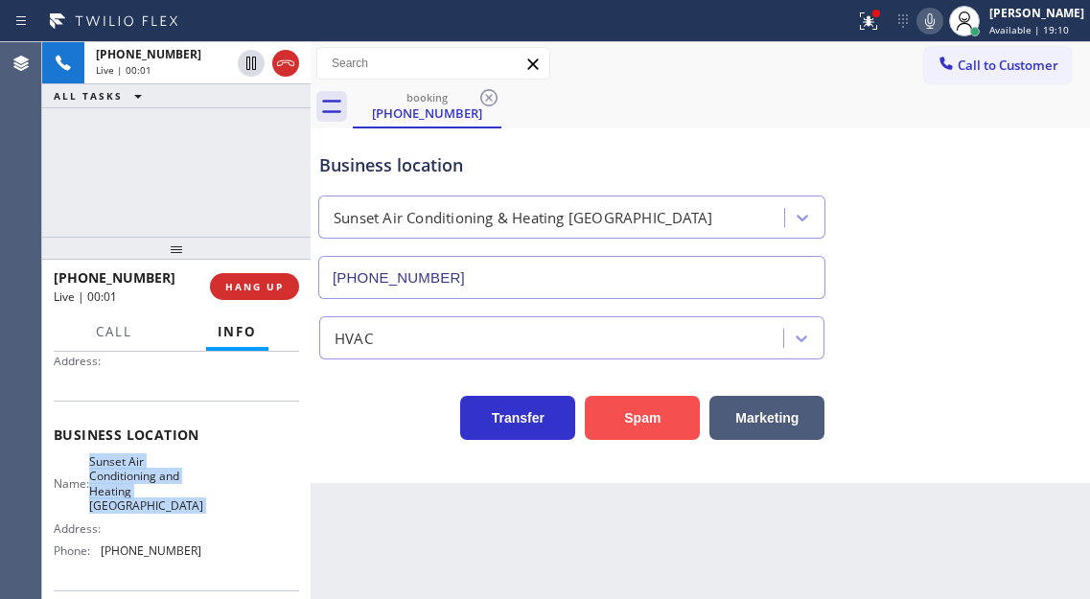
click at [624, 421] on button "Spam" at bounding box center [642, 418] width 115 height 44
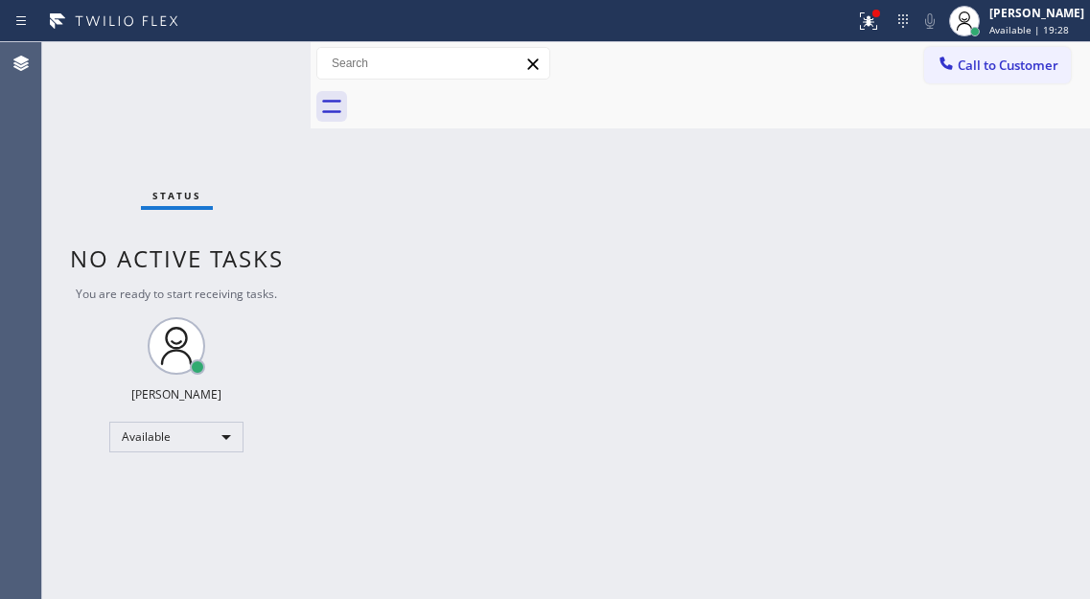
click at [1013, 144] on div "Back to Dashboard Change Sender ID Customers Technicians Select a contact Outbo…" at bounding box center [700, 320] width 779 height 557
click at [869, 25] on div at bounding box center [868, 21] width 42 height 23
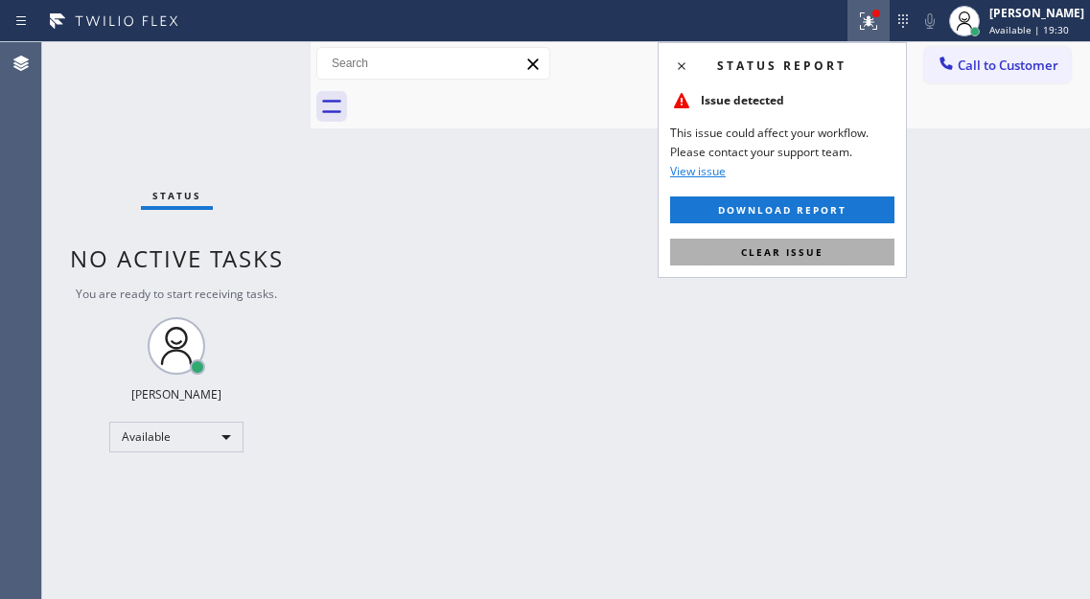
click at [807, 246] on span "Clear issue" at bounding box center [782, 251] width 82 height 13
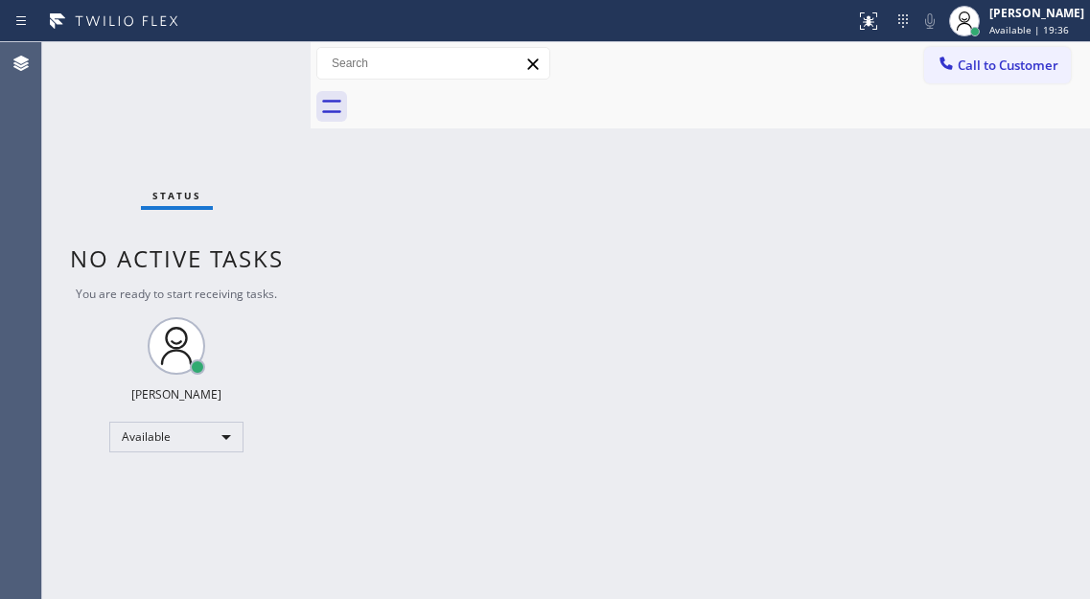
click at [225, 60] on div "Status No active tasks You are ready to start receiving tasks. [PERSON_NAME]" at bounding box center [176, 320] width 268 height 557
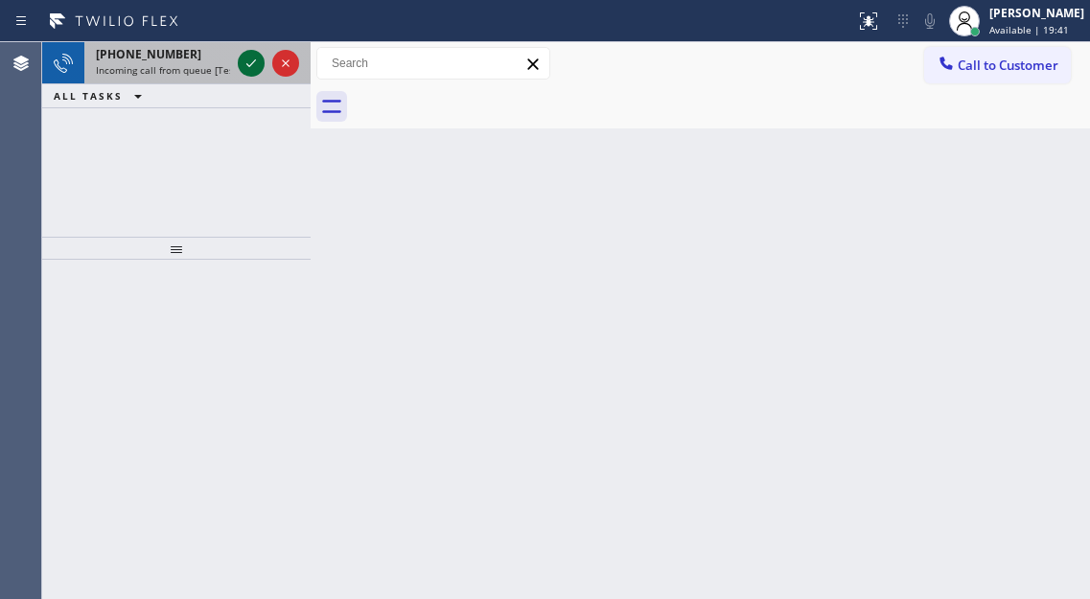
click at [242, 66] on icon at bounding box center [251, 63] width 23 height 23
click at [252, 58] on icon at bounding box center [251, 63] width 23 height 23
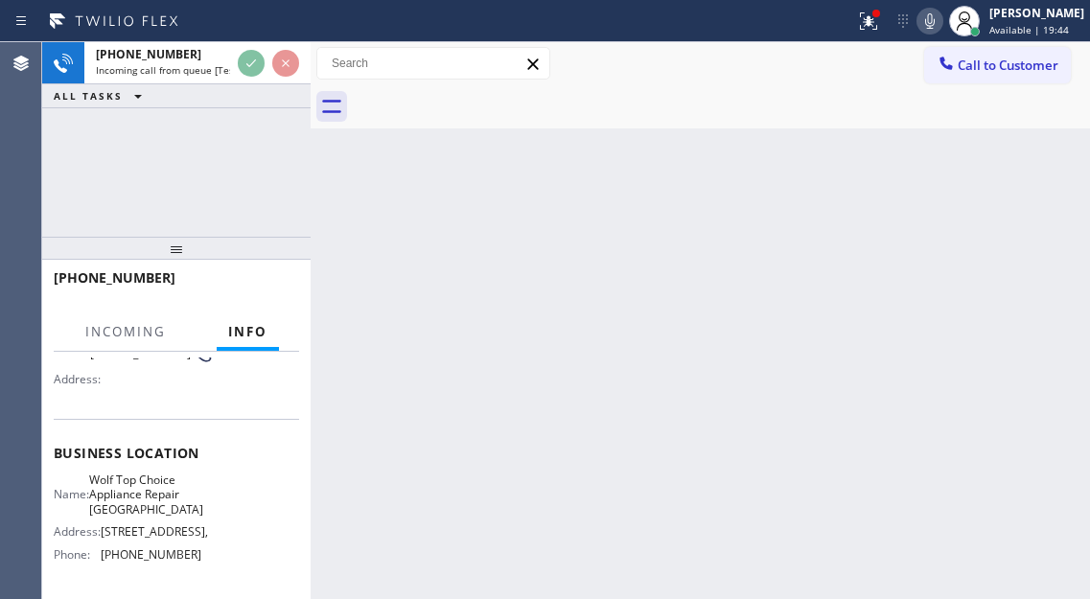
scroll to position [192, 0]
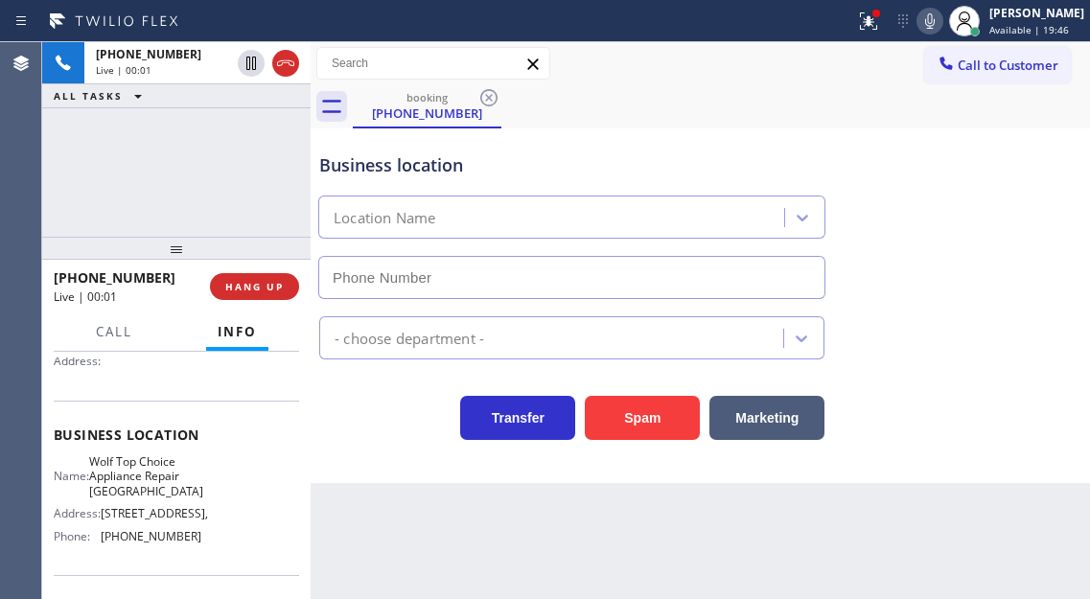
type input "[PHONE_NUMBER]"
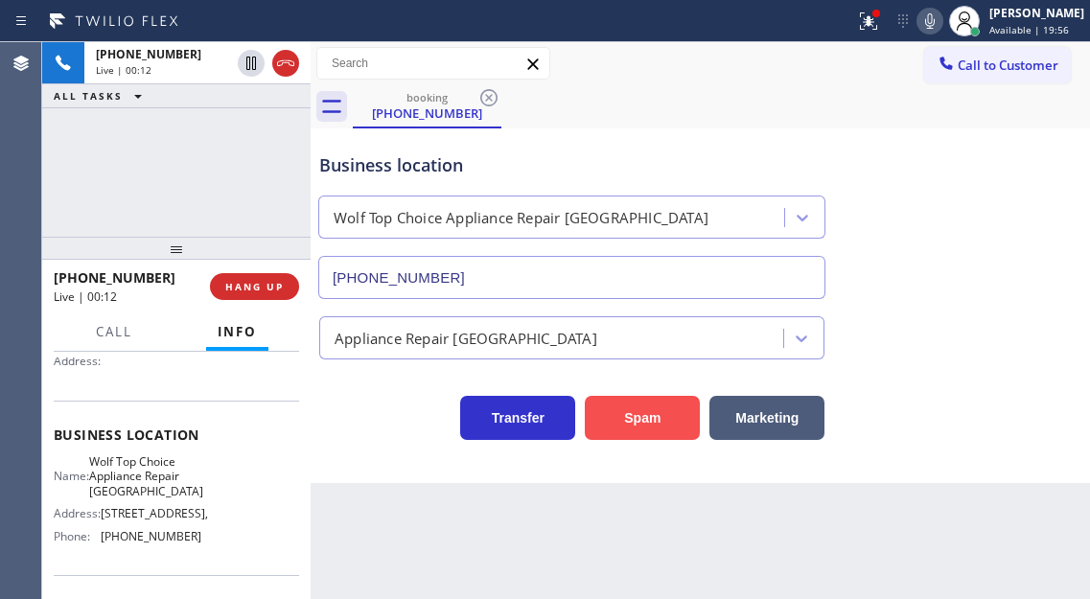
click at [592, 406] on button "Spam" at bounding box center [642, 418] width 115 height 44
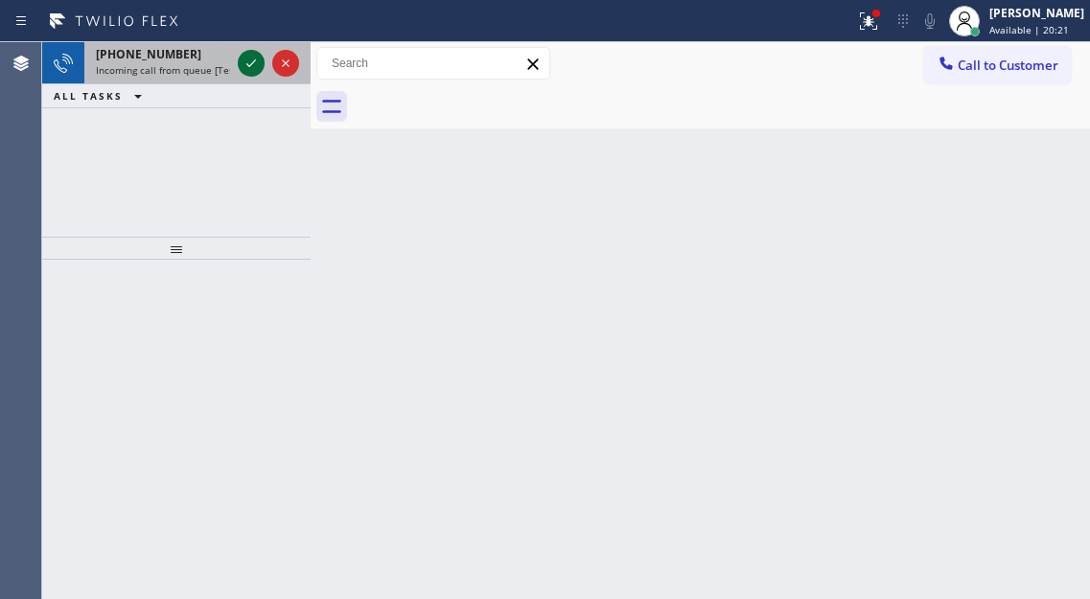
click at [257, 61] on icon at bounding box center [251, 63] width 23 height 23
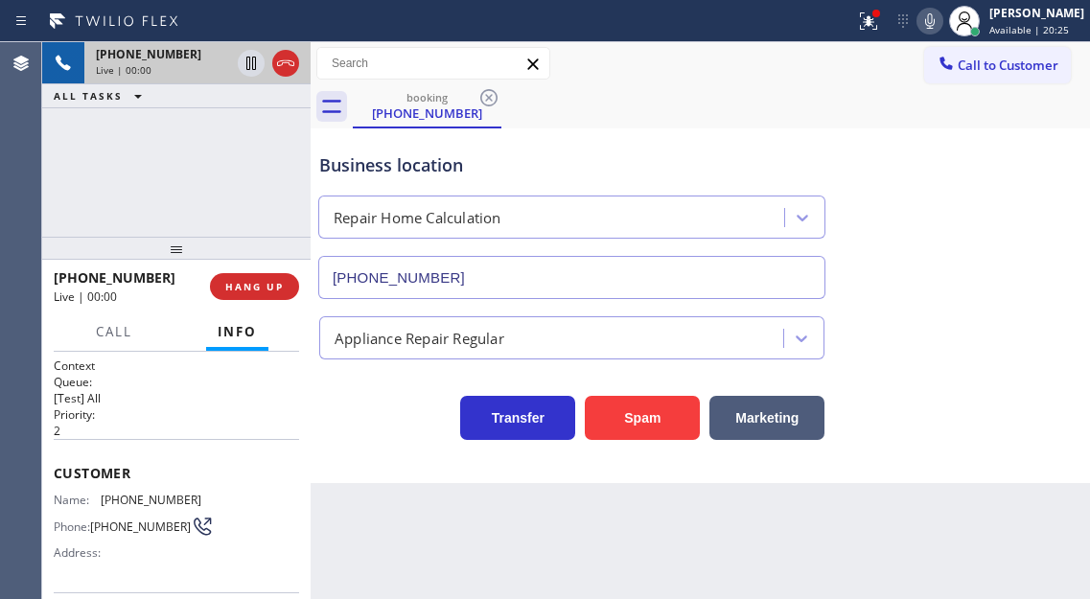
type input "[PHONE_NUMBER]"
click at [1030, 156] on div "Business location Repair Home Calculation [PHONE_NUMBER]" at bounding box center [700, 212] width 770 height 173
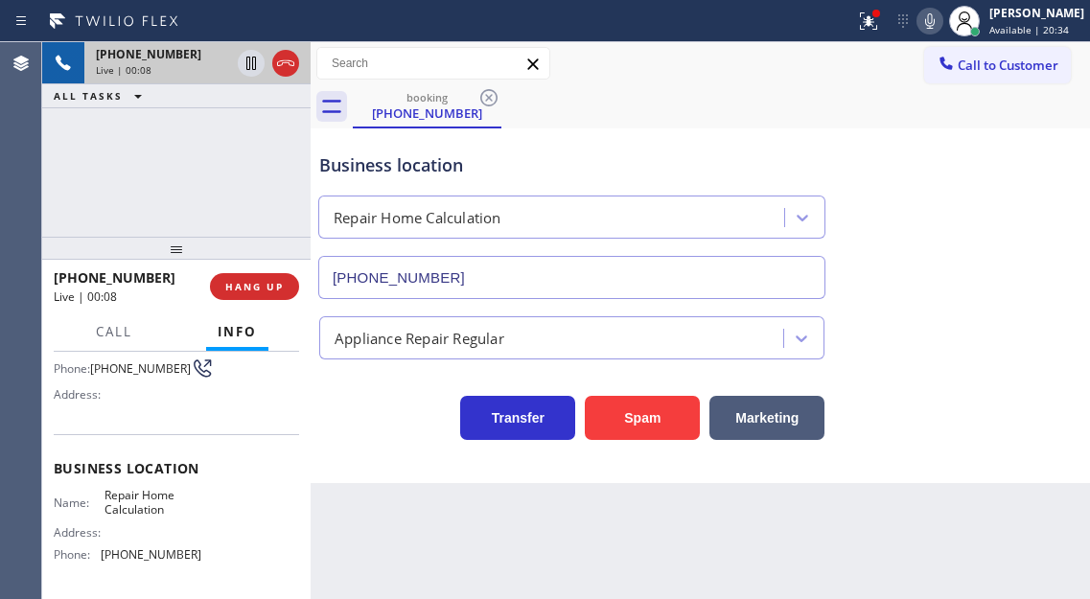
scroll to position [192, 0]
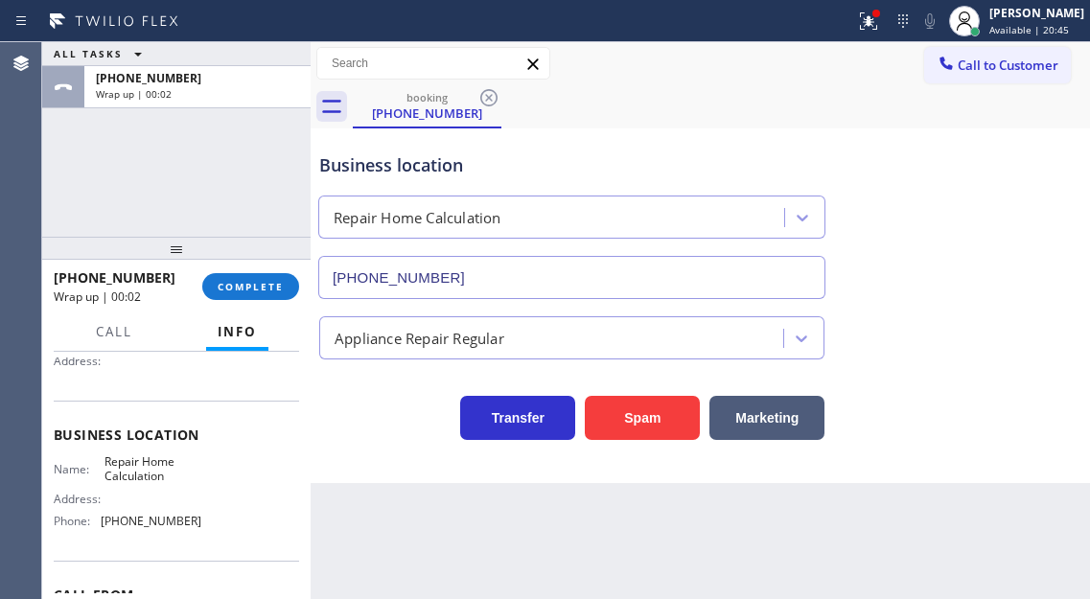
click at [1001, 263] on div "Business location Repair Home Calculation [PHONE_NUMBER]" at bounding box center [700, 212] width 770 height 173
click at [255, 297] on button "COMPLETE" at bounding box center [250, 286] width 97 height 27
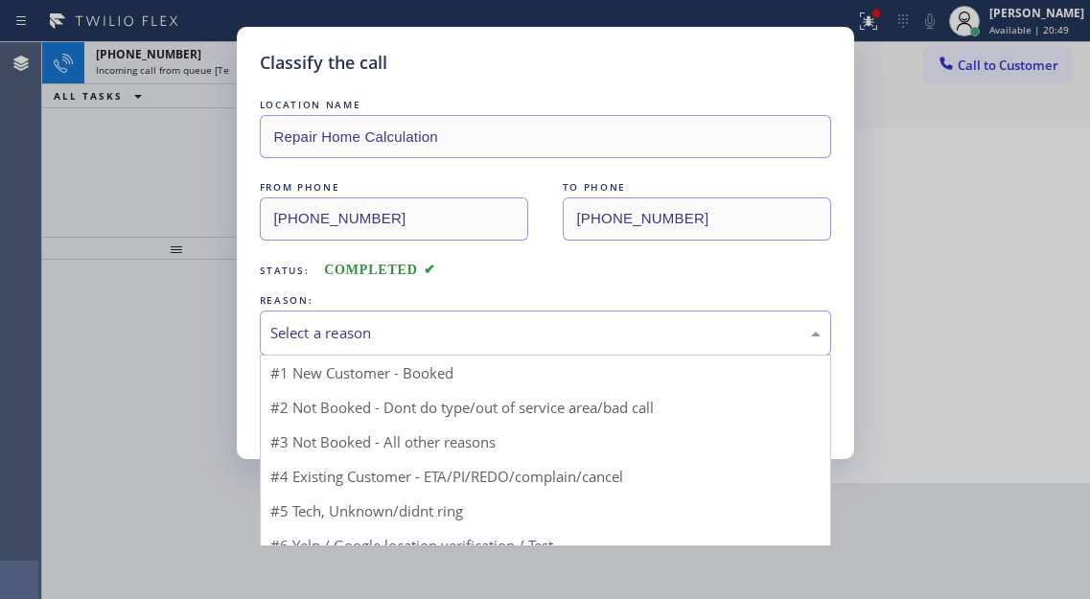
click at [445, 347] on div "Select a reason" at bounding box center [545, 333] width 571 height 45
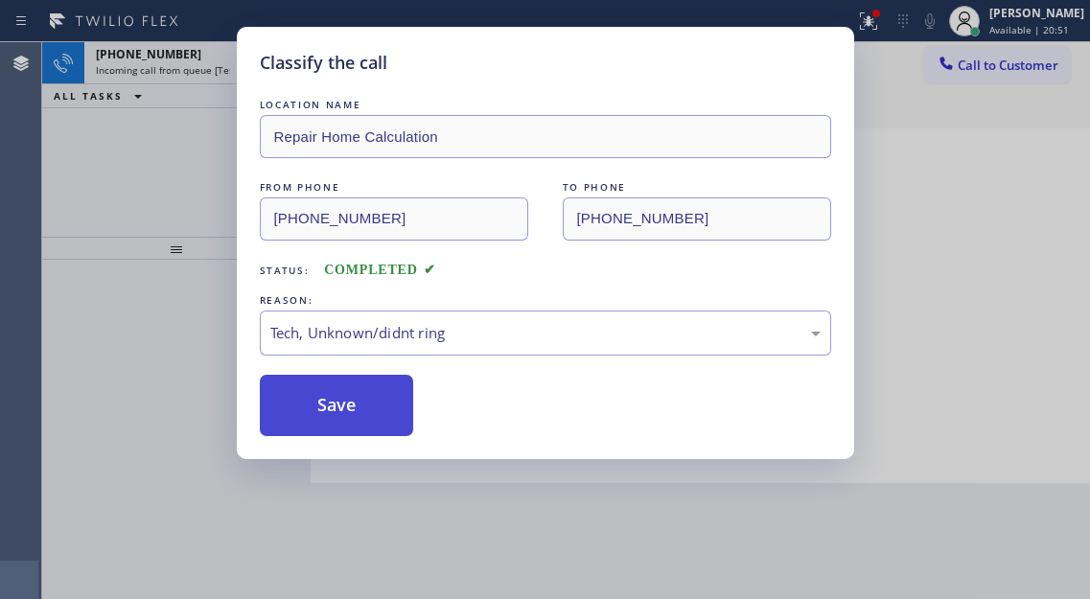
click at [388, 411] on button "Save" at bounding box center [337, 405] width 154 height 61
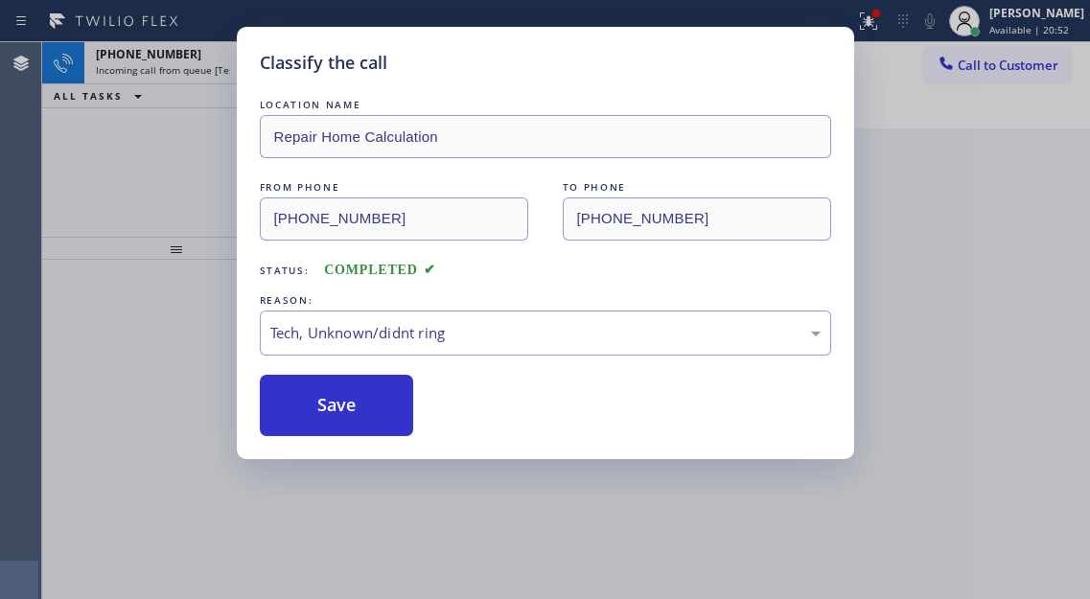
click at [176, 177] on div "Classify the call LOCATION NAME KitchenAid Appliance Professionals Key Biscayne…" at bounding box center [565, 320] width 1047 height 557
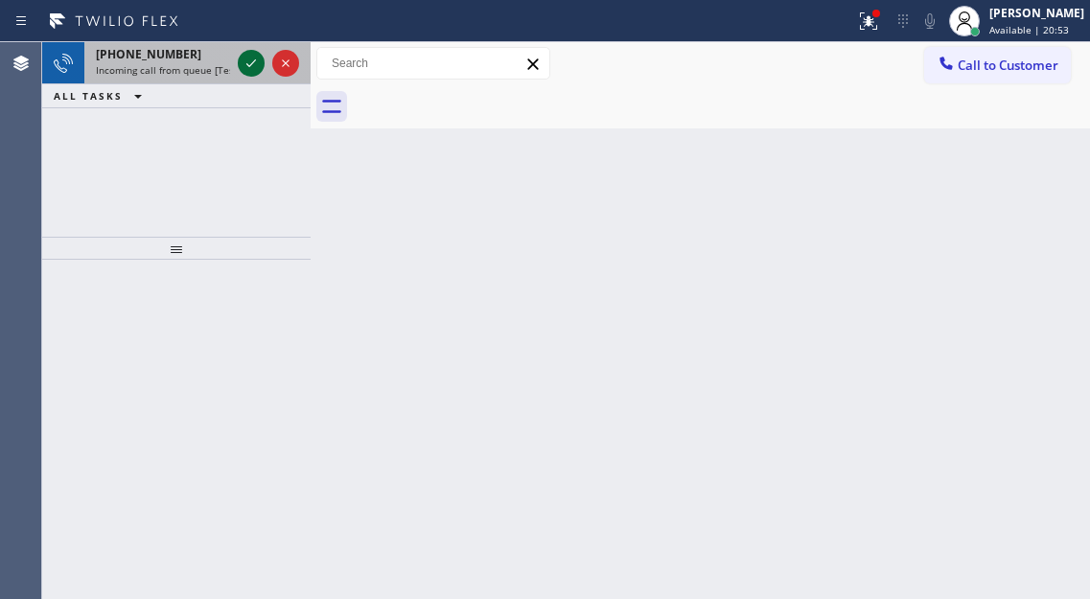
click at [244, 65] on icon at bounding box center [251, 63] width 23 height 23
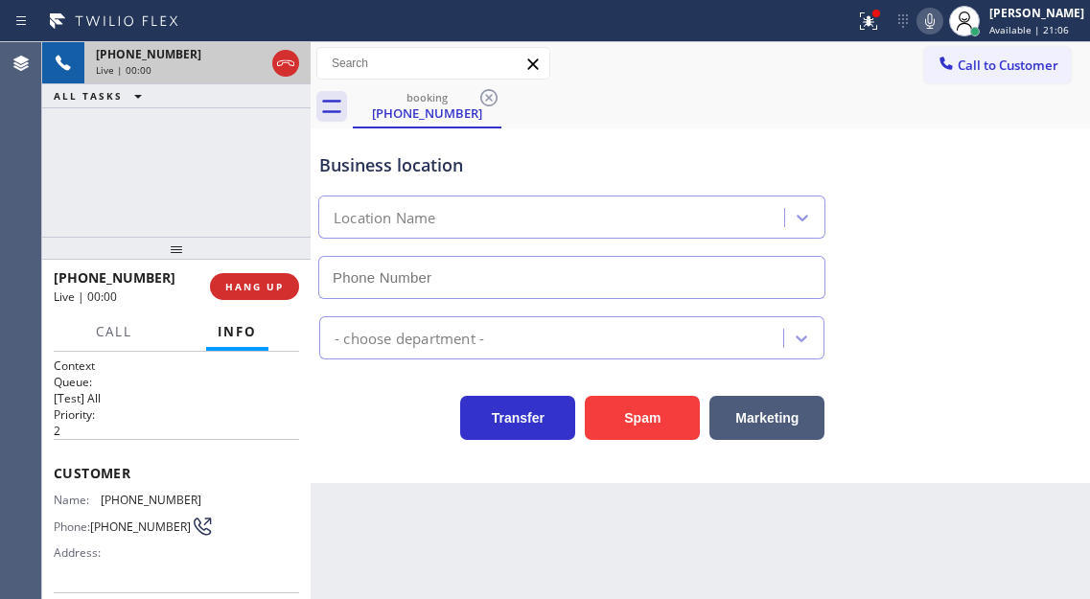
type input "[PHONE_NUMBER]"
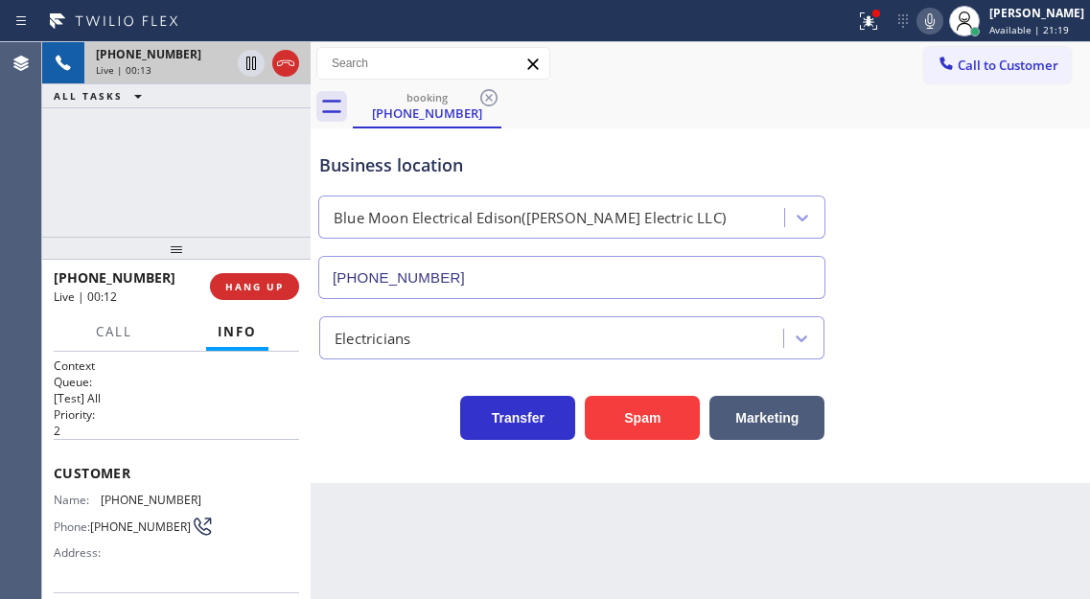
click at [1000, 171] on div "Business location Blue Moon Electrical Edison([PERSON_NAME] Electric LLC) [PHON…" at bounding box center [700, 212] width 770 height 173
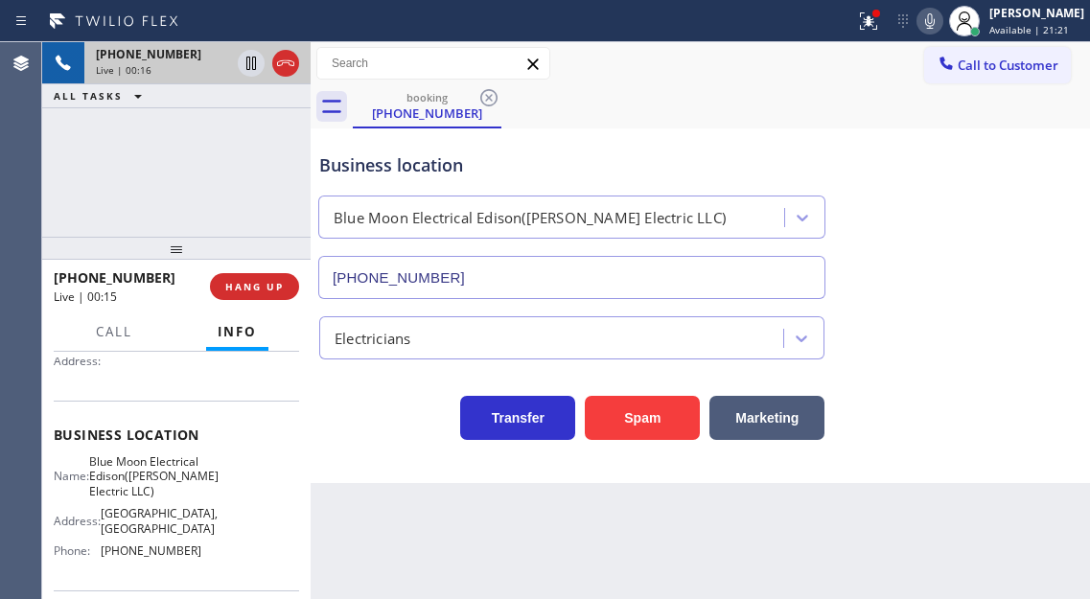
scroll to position [288, 0]
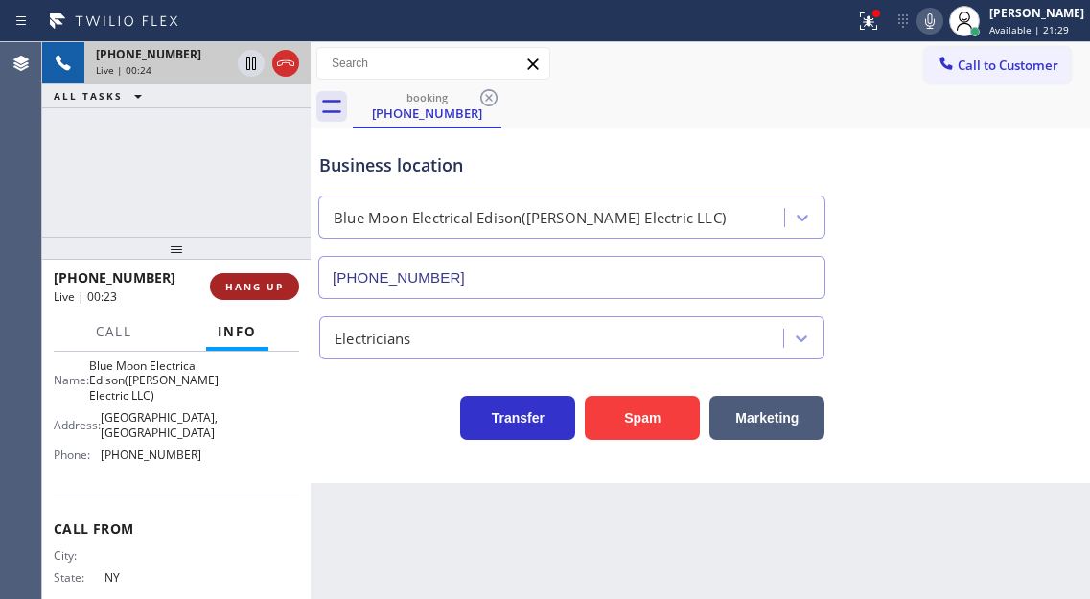
click at [242, 278] on button "HANG UP" at bounding box center [254, 286] width 89 height 27
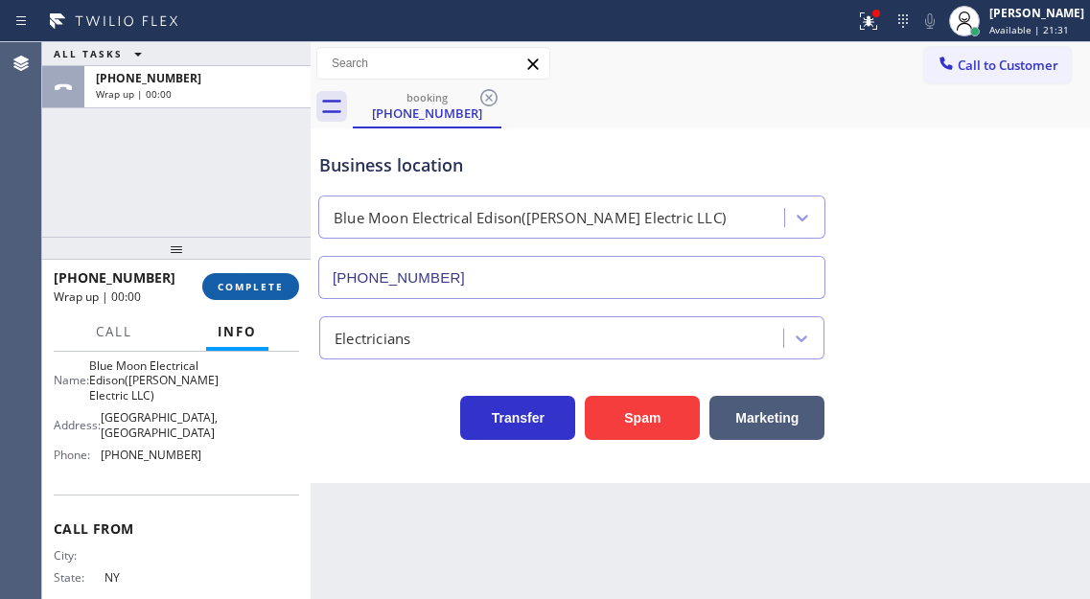
click at [242, 278] on button "COMPLETE" at bounding box center [250, 286] width 97 height 27
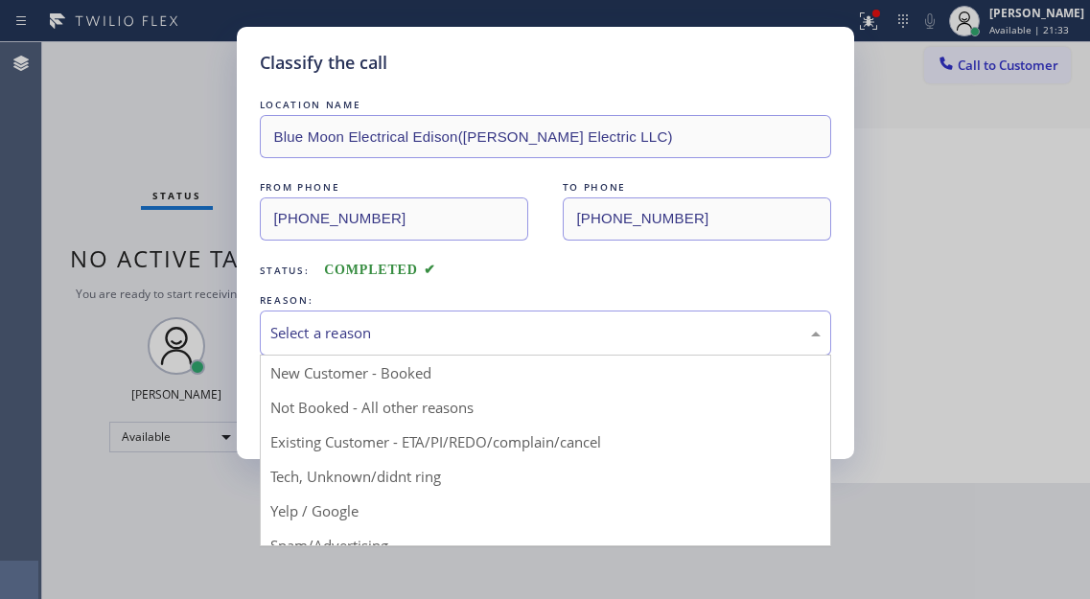
click at [275, 327] on div "Select a reason" at bounding box center [545, 333] width 550 height 22
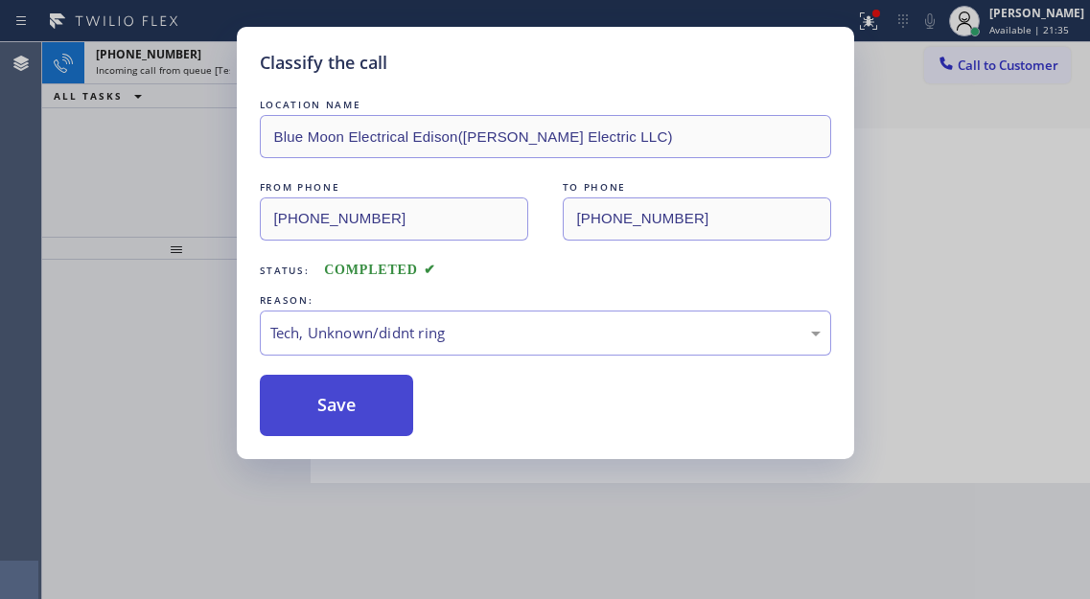
click at [272, 402] on button "Save" at bounding box center [337, 405] width 154 height 61
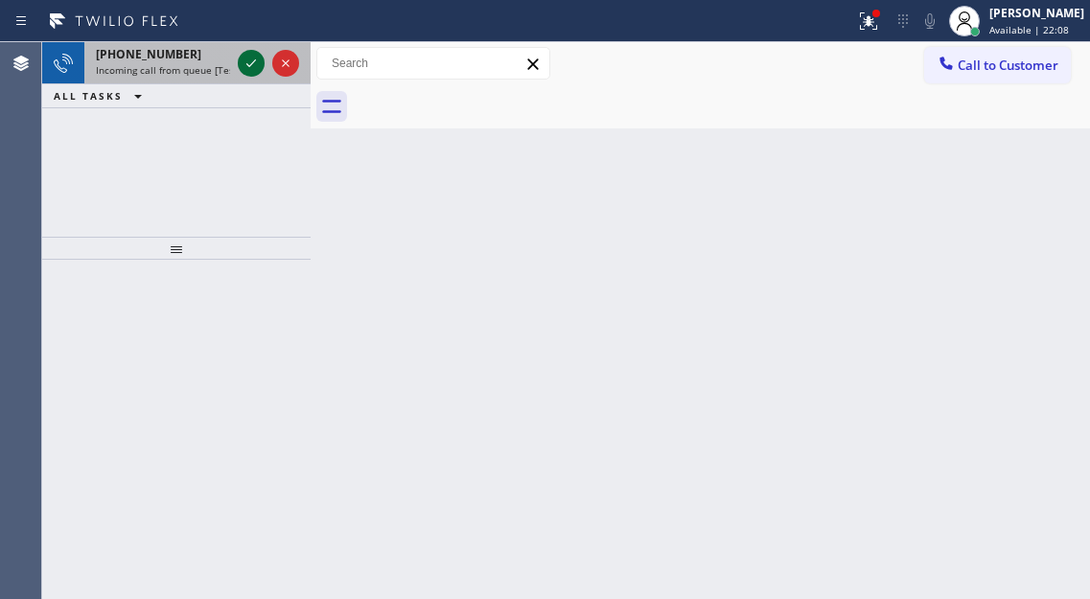
click at [242, 62] on icon at bounding box center [251, 63] width 23 height 23
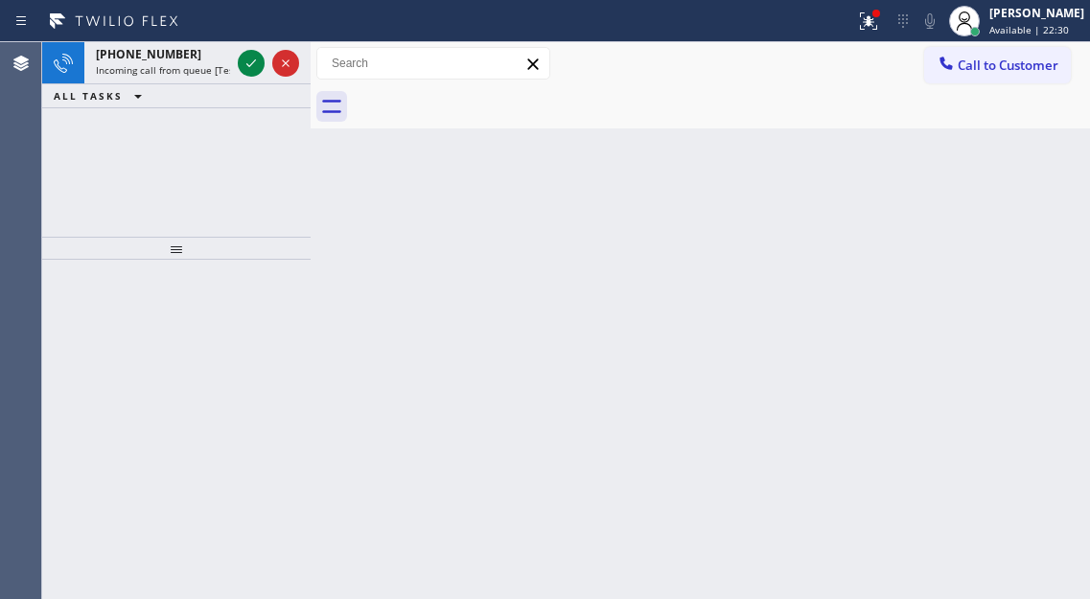
click at [1033, 196] on div "Back to Dashboard Change Sender ID Customers Technicians Select a contact Outbo…" at bounding box center [700, 320] width 779 height 557
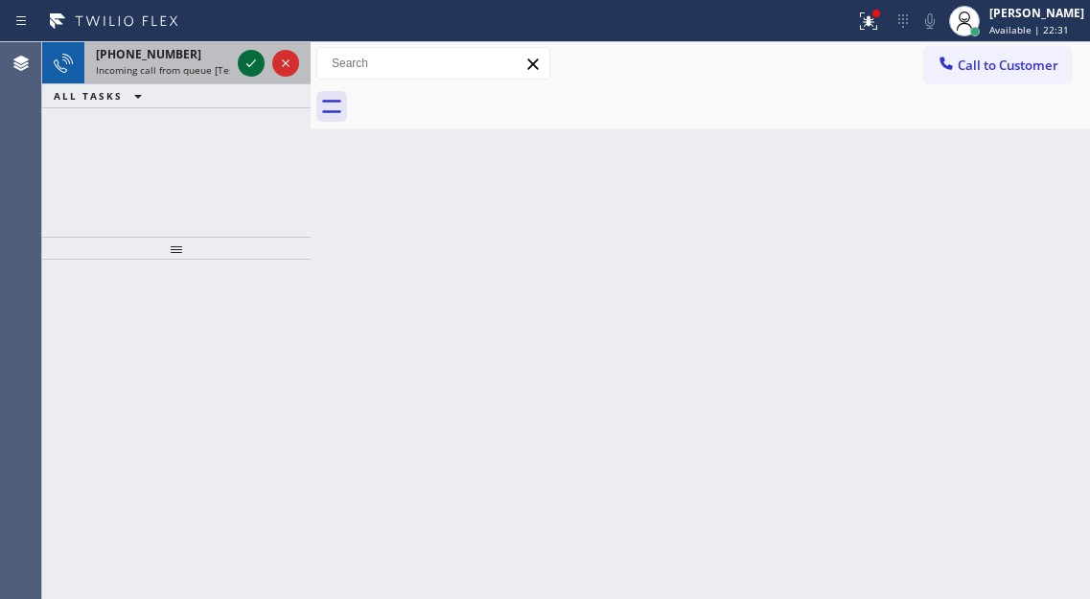
click at [251, 68] on icon at bounding box center [251, 63] width 23 height 23
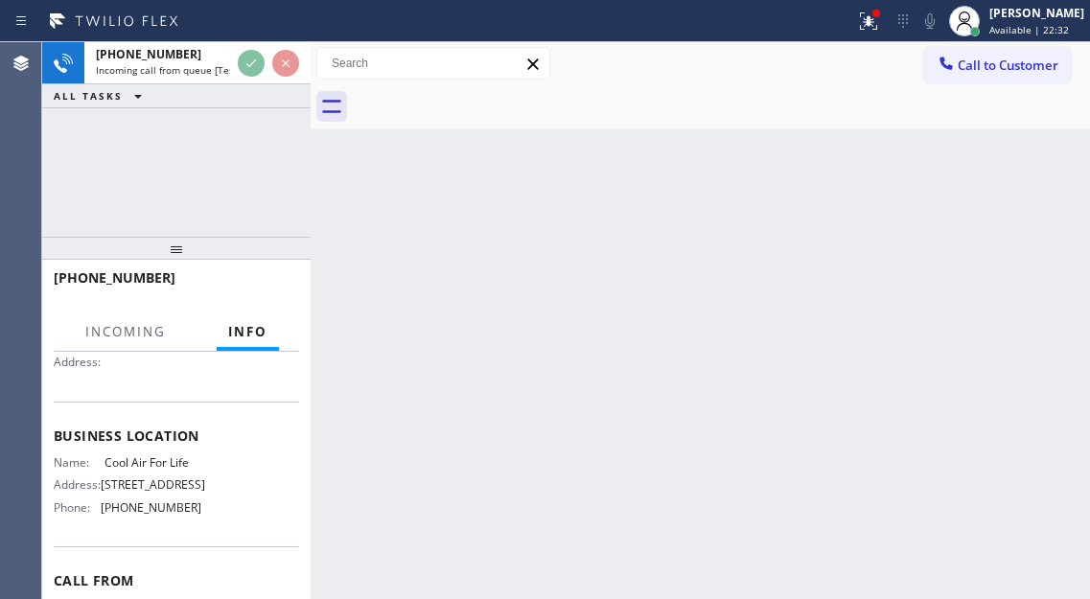
scroll to position [192, 0]
click at [153, 469] on span "Cool Air For Life" at bounding box center [152, 461] width 96 height 14
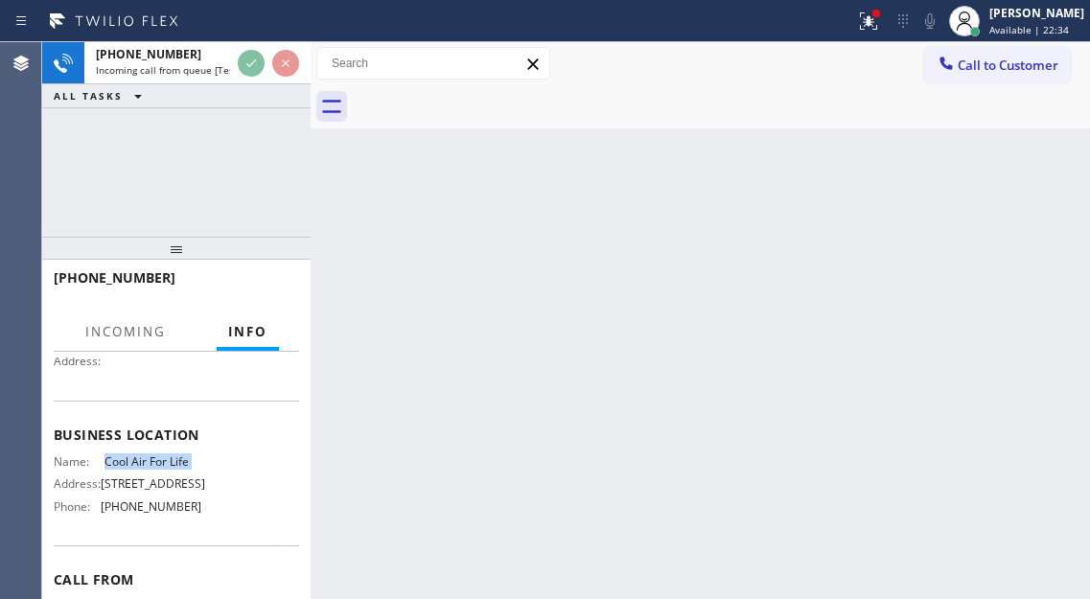
click at [153, 469] on span "Cool Air For Life" at bounding box center [152, 461] width 96 height 14
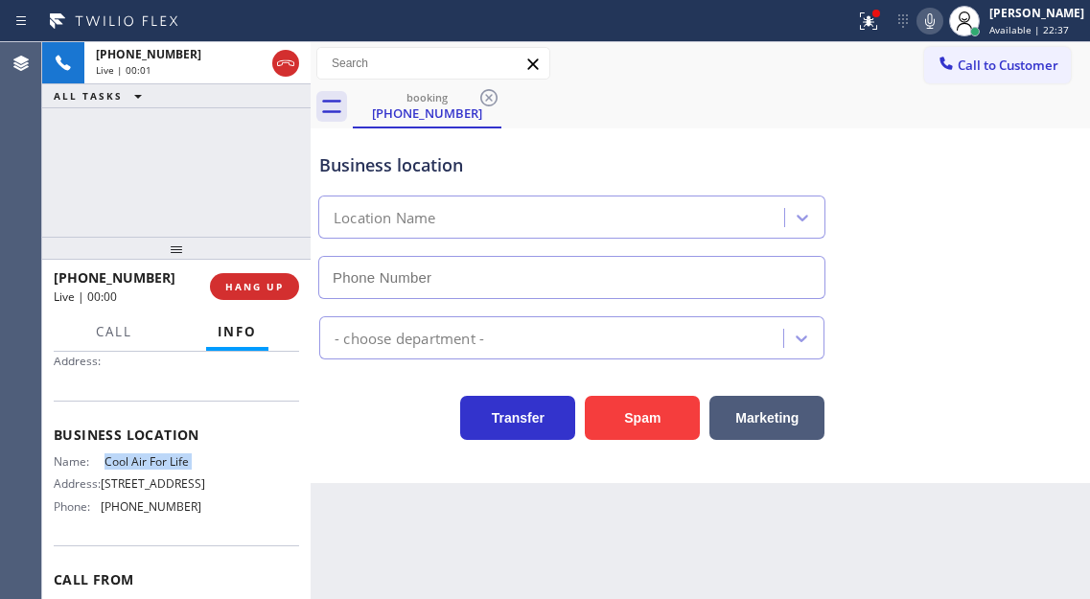
type input "[PHONE_NUMBER]"
click at [408, 167] on div "Business location" at bounding box center [571, 165] width 505 height 26
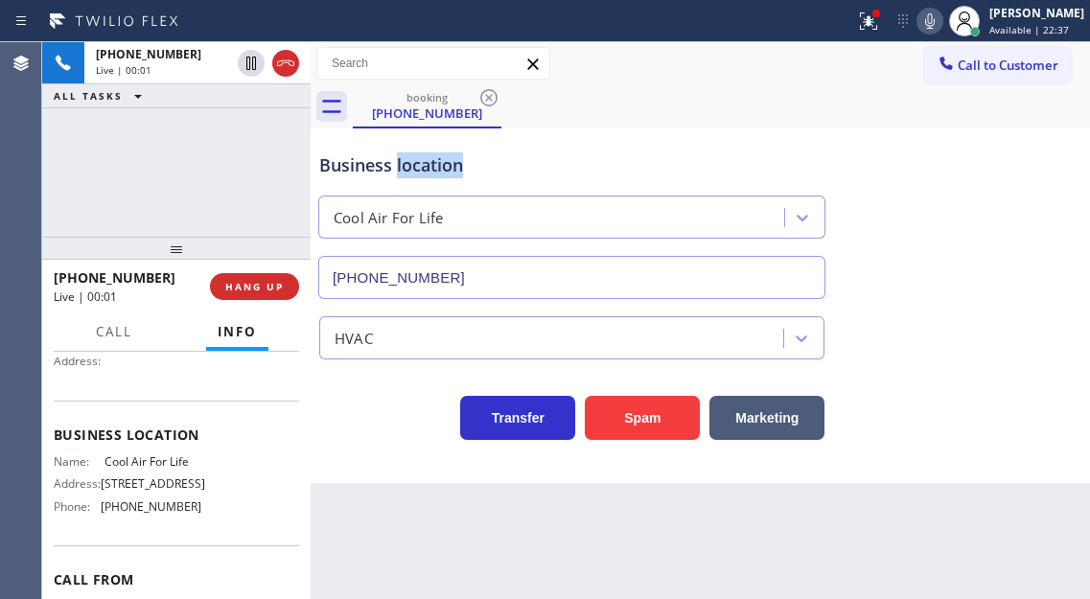
click at [408, 167] on div "Business location" at bounding box center [571, 165] width 505 height 26
click at [880, 30] on icon at bounding box center [868, 21] width 23 height 23
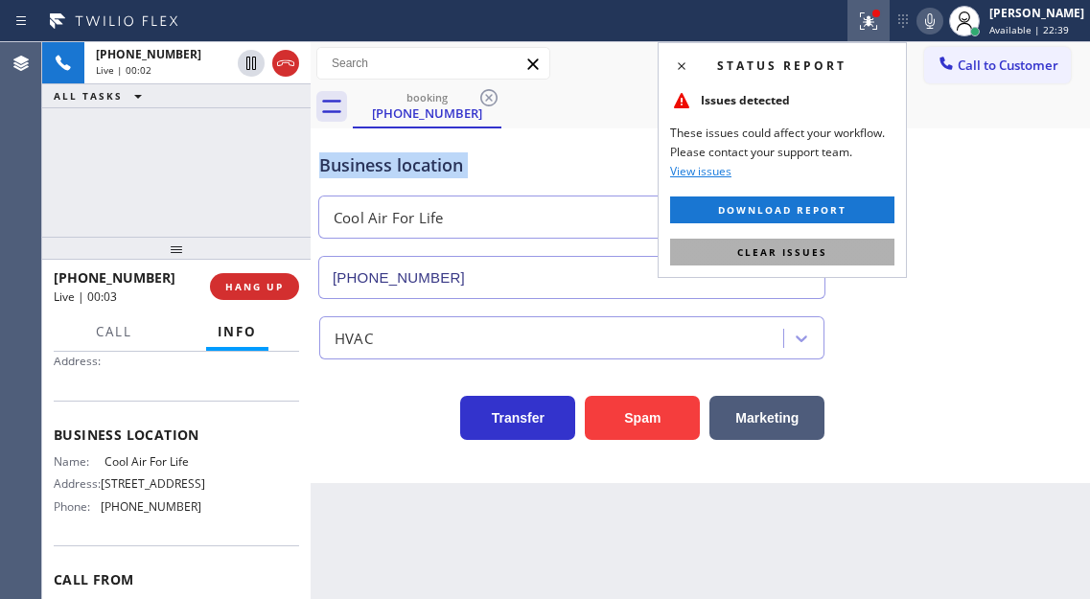
click at [867, 244] on button "Clear issues" at bounding box center [782, 252] width 224 height 27
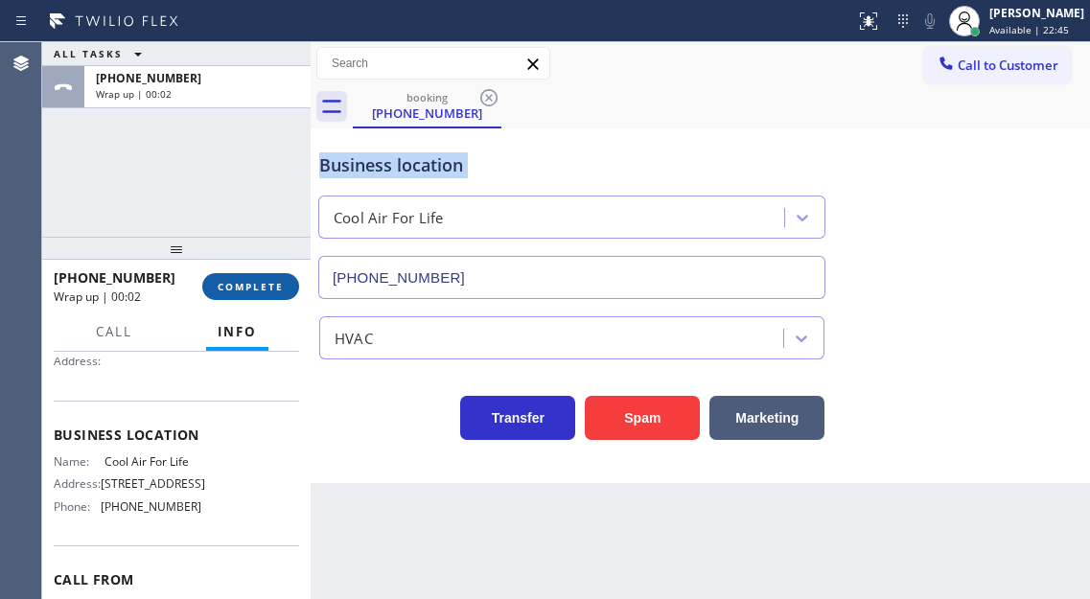
click at [272, 280] on span "COMPLETE" at bounding box center [251, 286] width 66 height 13
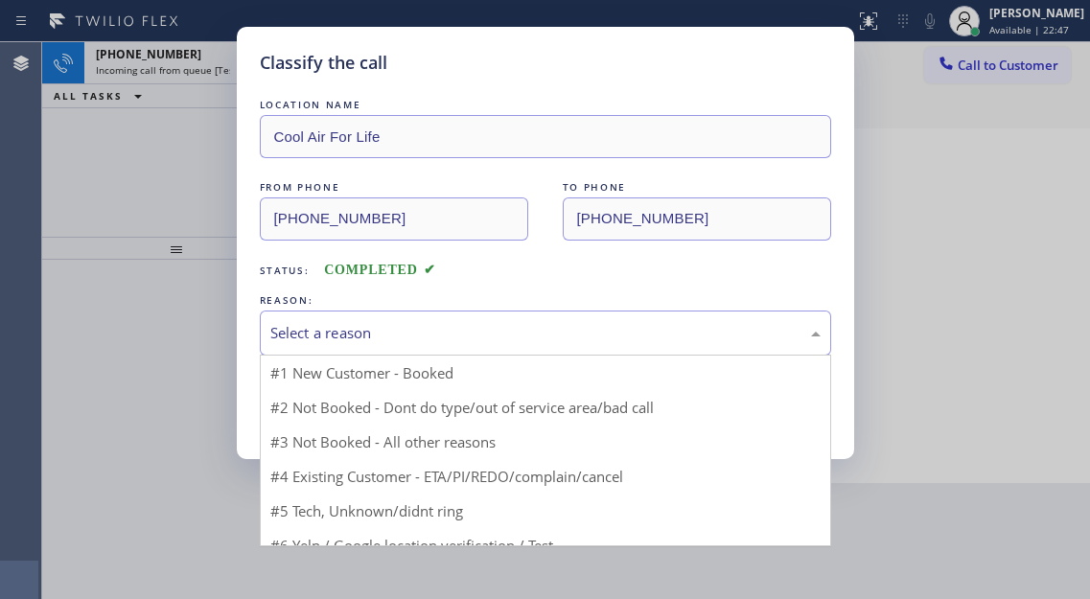
click at [492, 332] on div "Select a reason" at bounding box center [545, 333] width 550 height 22
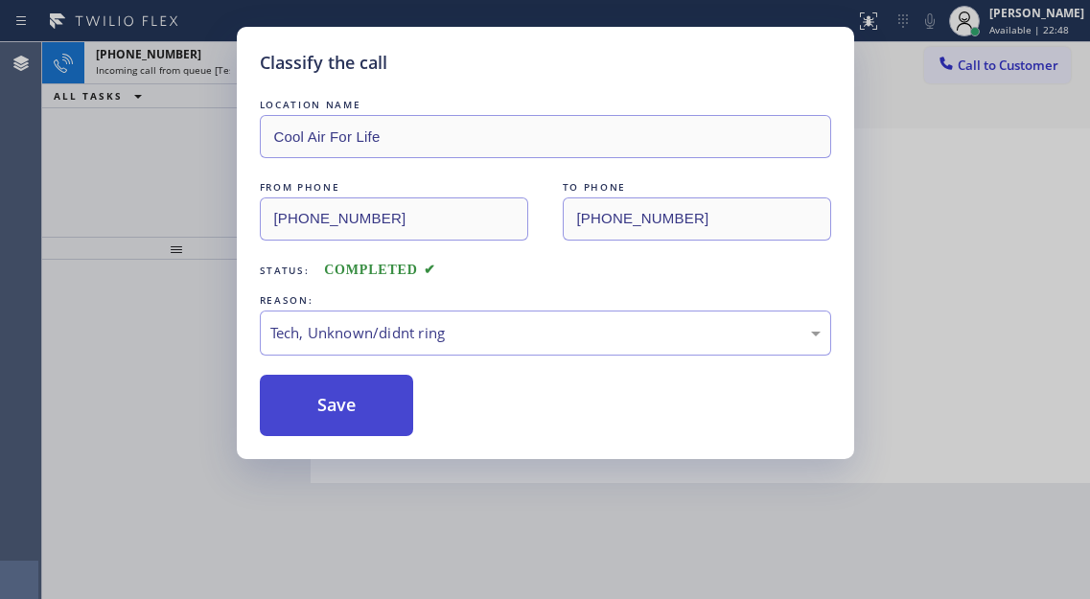
click at [373, 403] on button "Save" at bounding box center [337, 405] width 154 height 61
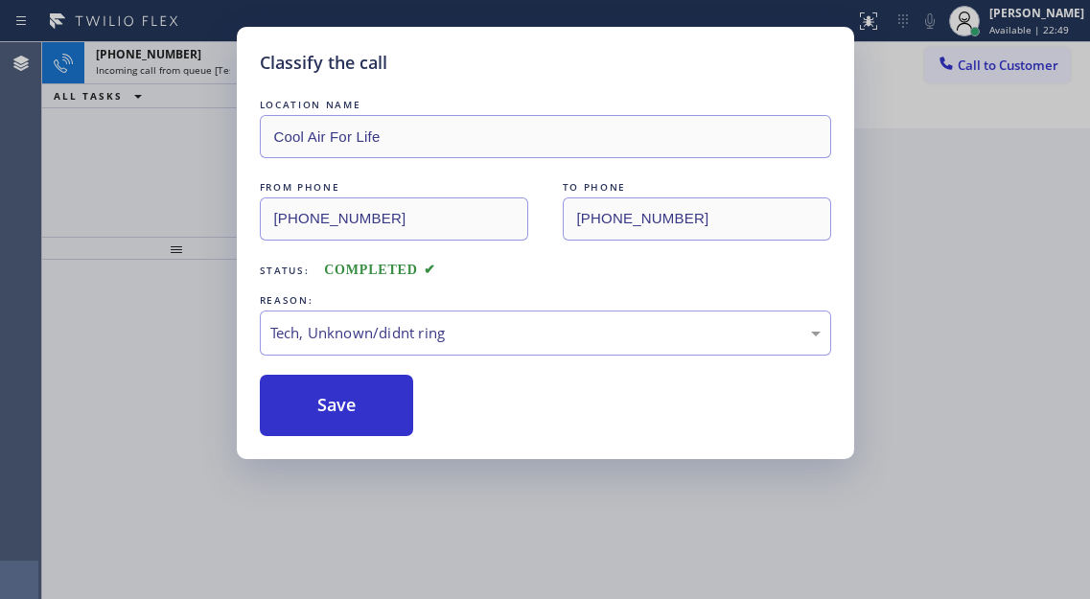
click at [204, 176] on div "Classify the call LOCATION NAME Cool Air For Life FROM PHONE [PHONE_NUMBER] TO …" at bounding box center [545, 299] width 1090 height 599
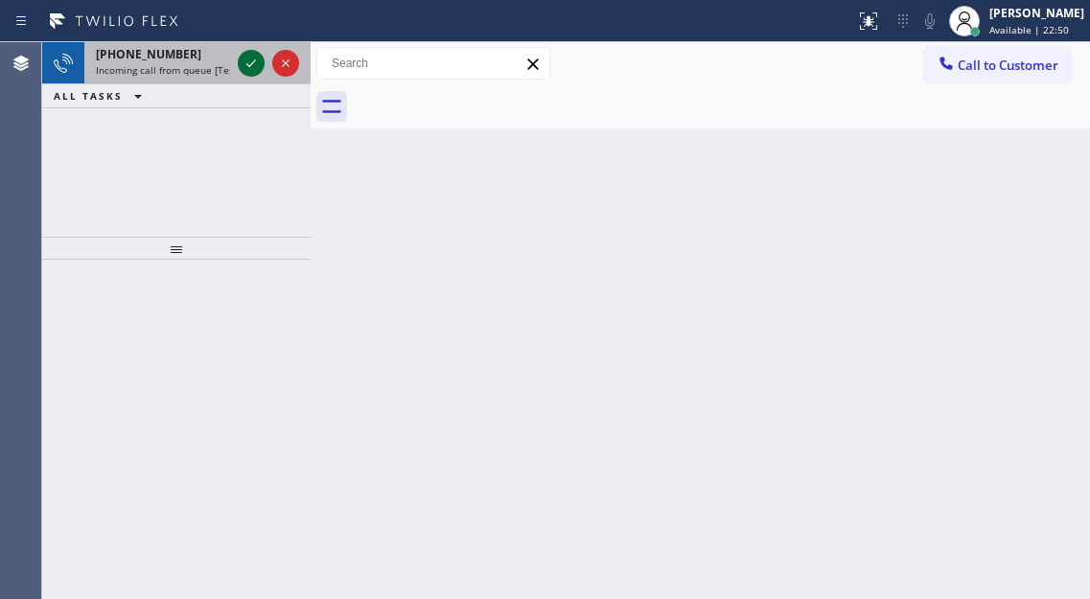
click at [245, 65] on icon at bounding box center [251, 63] width 23 height 23
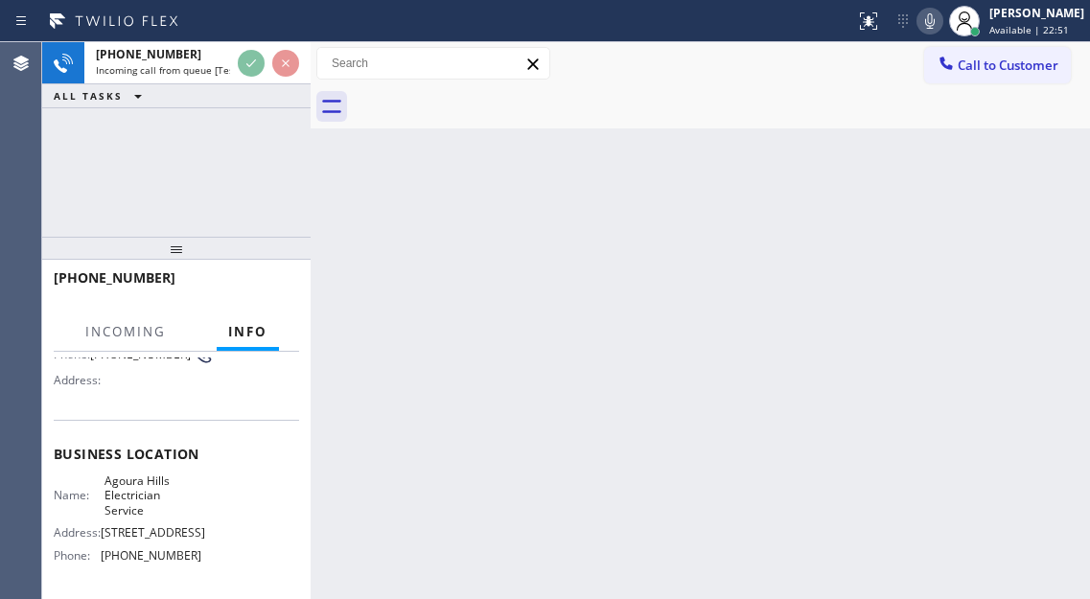
scroll to position [192, 0]
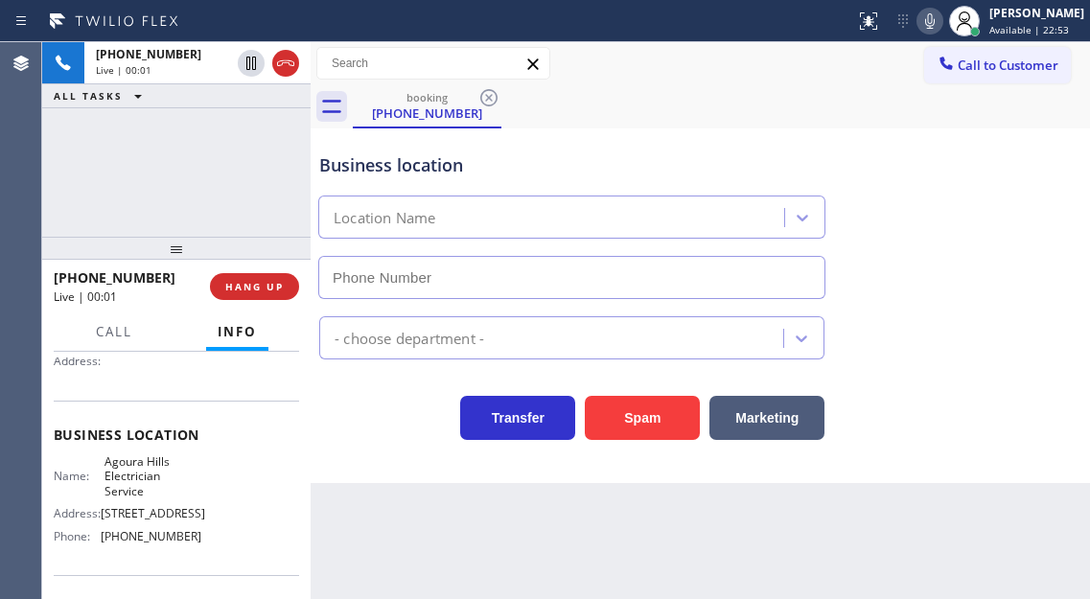
type input "[PHONE_NUMBER]"
click at [118, 435] on span "Business location" at bounding box center [176, 435] width 245 height 18
click at [136, 475] on span "Agoura Hills Electrician Service" at bounding box center [152, 476] width 96 height 44
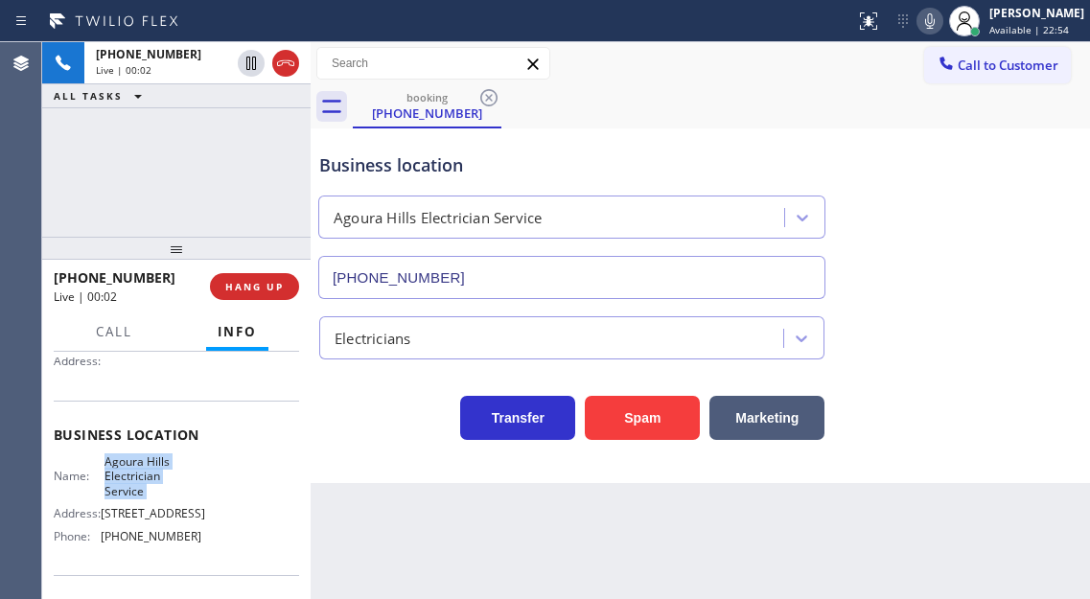
click at [136, 475] on span "Agoura Hills Electrician Service" at bounding box center [152, 476] width 96 height 44
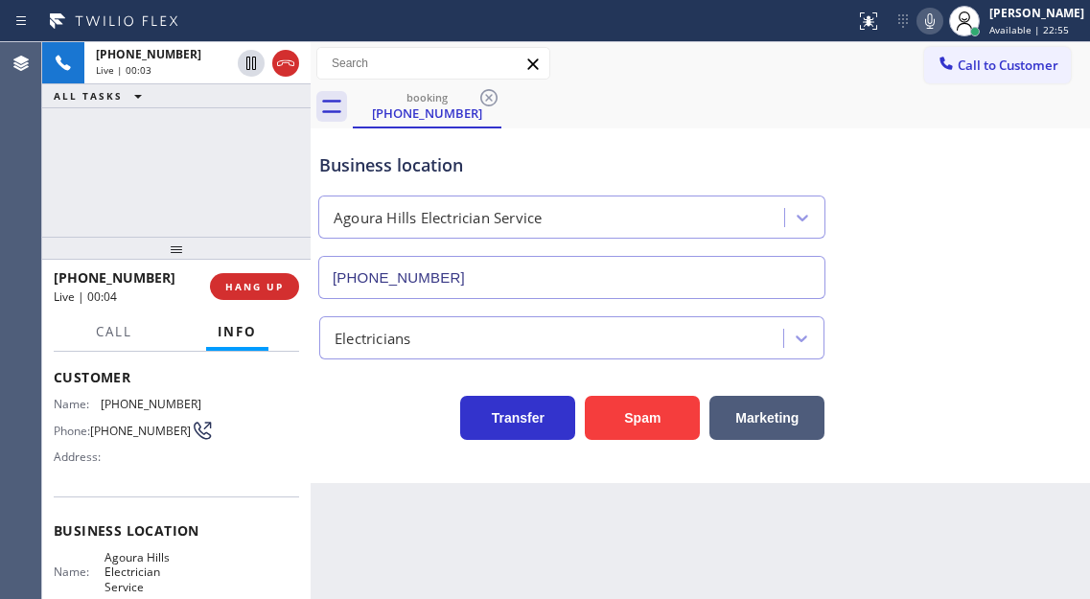
click at [142, 406] on span "[PHONE_NUMBER]" at bounding box center [151, 404] width 101 height 14
copy span "[PHONE_NUMBER]"
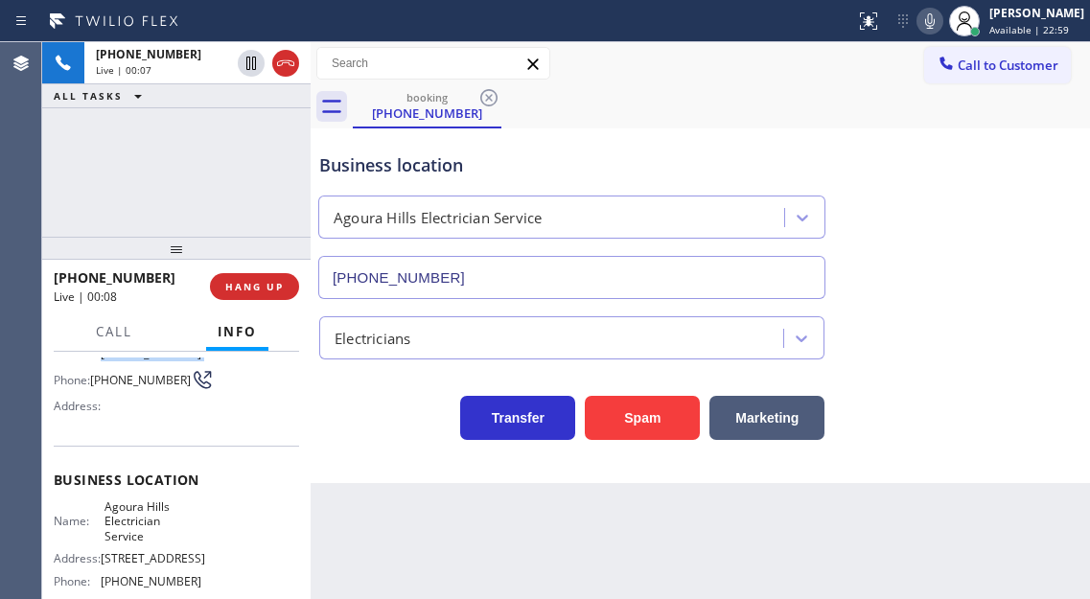
scroll to position [192, 0]
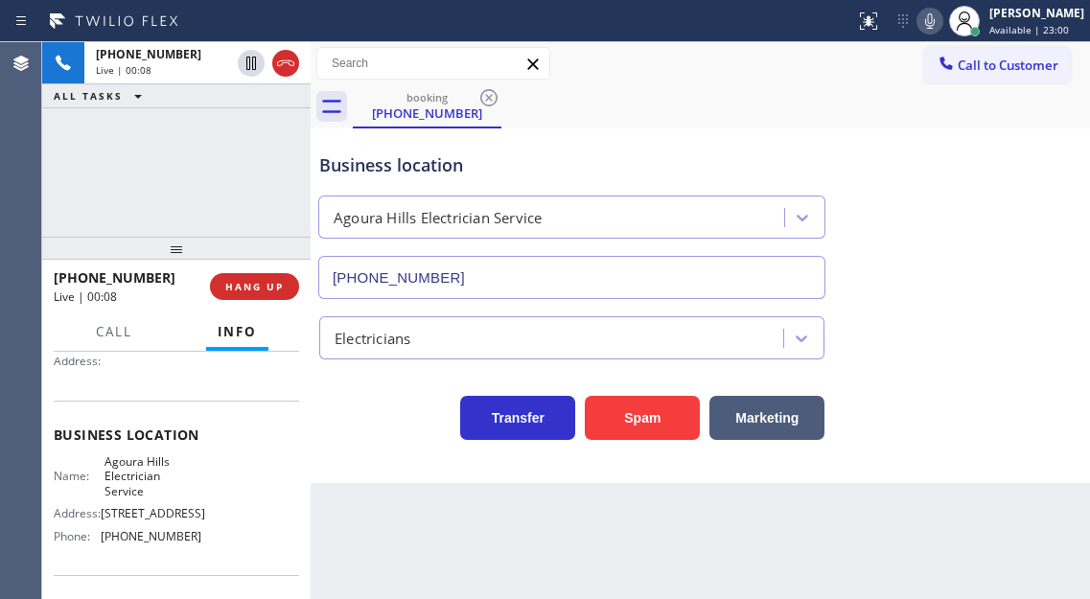
click at [145, 474] on span "Agoura Hills Electrician Service" at bounding box center [152, 476] width 96 height 44
copy span "Agoura Hills Electrician Service"
click at [275, 471] on div "Name: Agoura Hills Electrician Service Address: [PHONE_NUMBER][STREET_ADDRESS] …" at bounding box center [176, 502] width 245 height 97
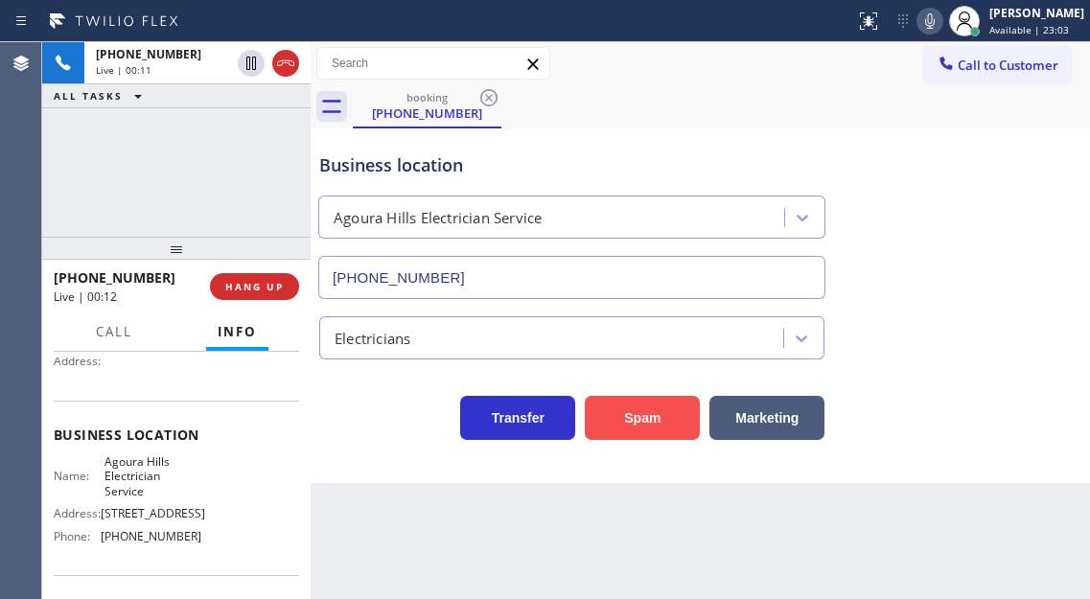
click at [614, 422] on button "Spam" at bounding box center [642, 418] width 115 height 44
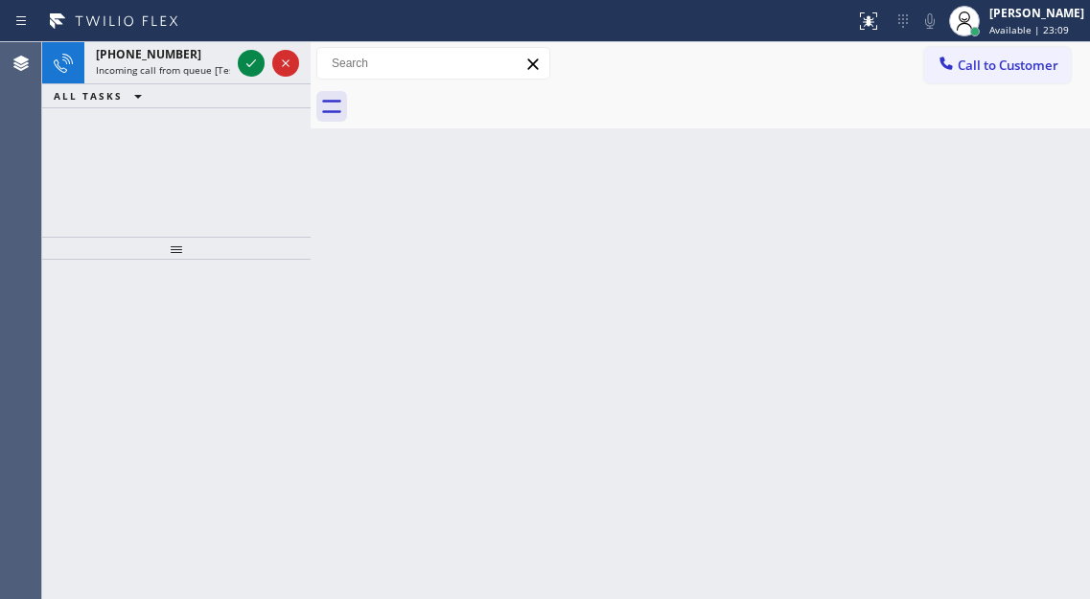
drag, startPoint x: 1035, startPoint y: 172, endPoint x: 997, endPoint y: 172, distance: 38.3
click at [1035, 172] on div "Back to Dashboard Change Sender ID Customers Technicians Select a contact Outbo…" at bounding box center [700, 320] width 779 height 557
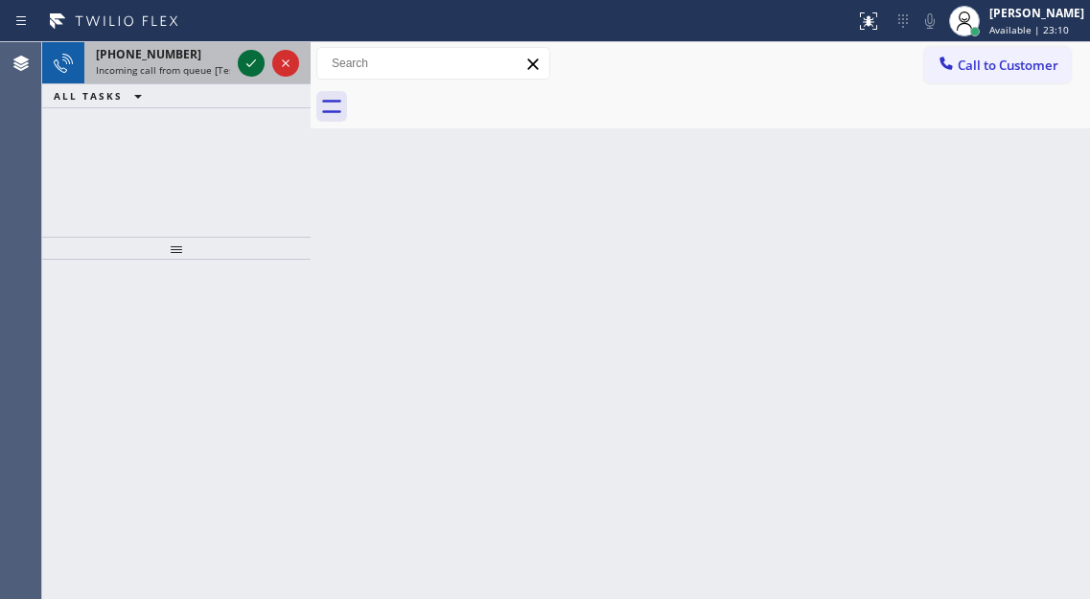
click at [254, 66] on icon at bounding box center [251, 63] width 23 height 23
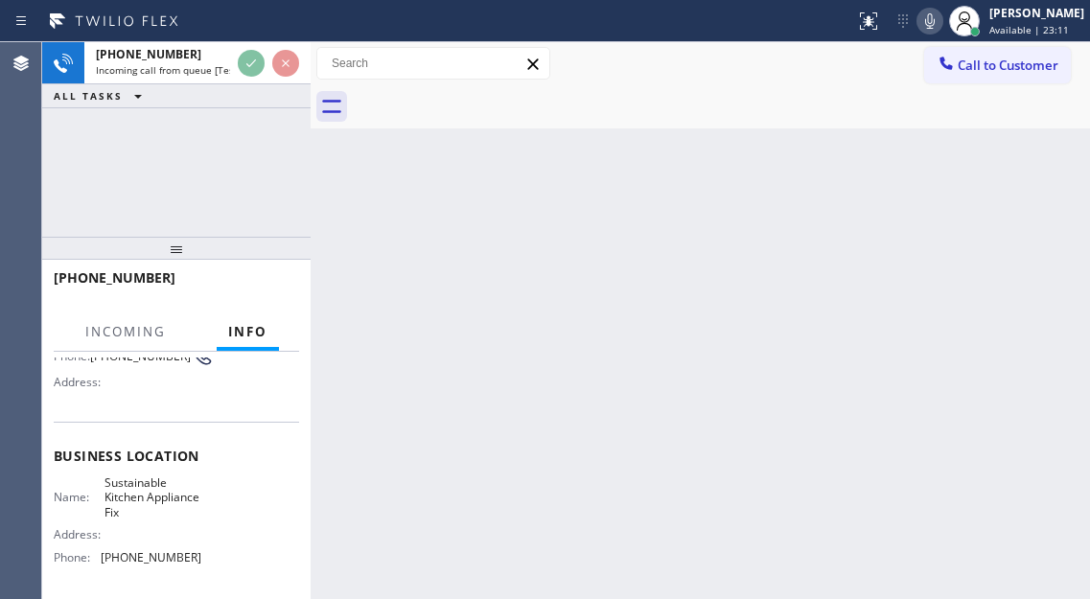
scroll to position [192, 0]
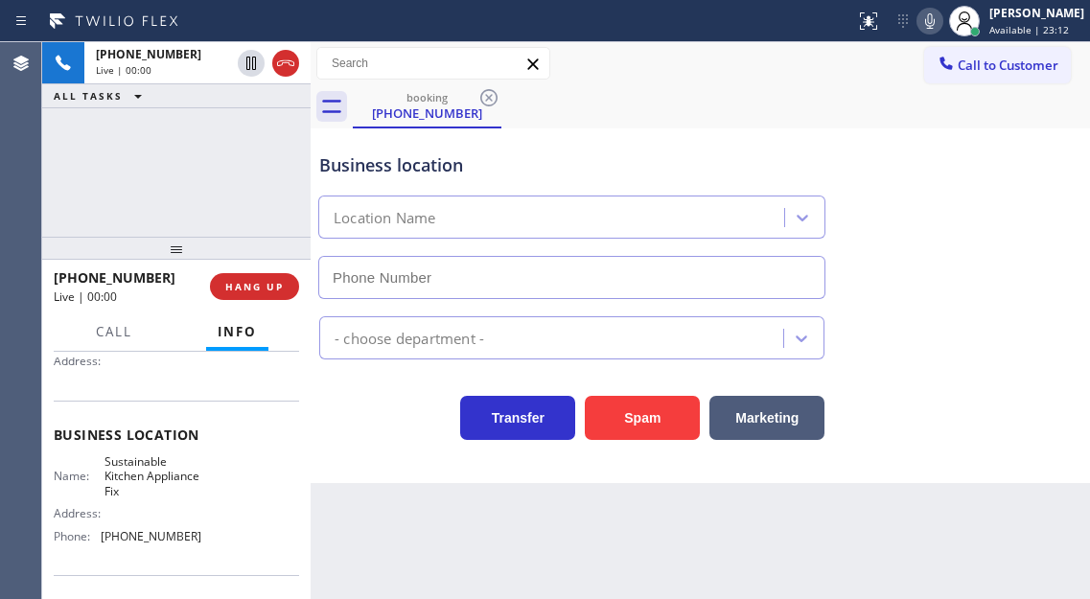
click at [137, 490] on span "Sustainable Kitchen Appliance Fix" at bounding box center [152, 476] width 96 height 44
type input "[PHONE_NUMBER]"
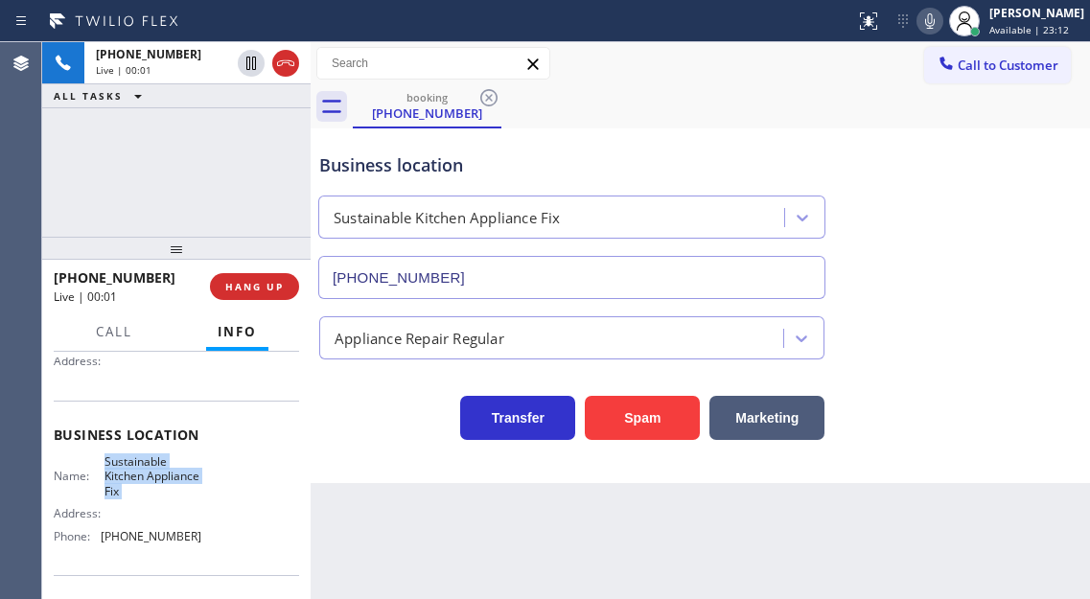
click at [137, 490] on span "Sustainable Kitchen Appliance Fix" at bounding box center [152, 476] width 96 height 44
click at [594, 412] on button "Spam" at bounding box center [642, 418] width 115 height 44
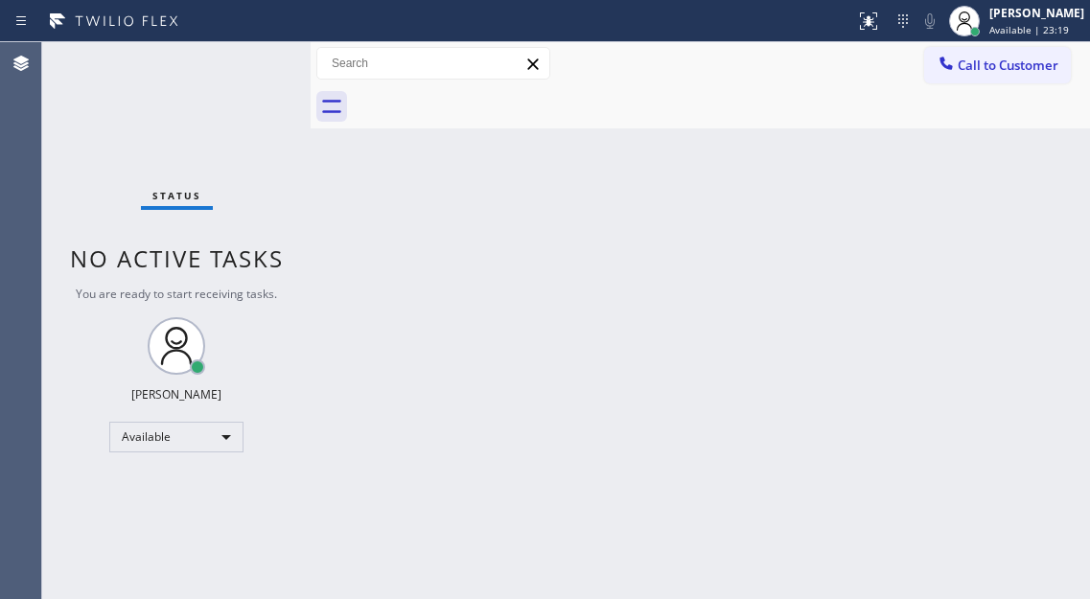
click at [1006, 171] on div "Back to Dashboard Change Sender ID Customers Technicians Select a contact Outbo…" at bounding box center [700, 320] width 779 height 557
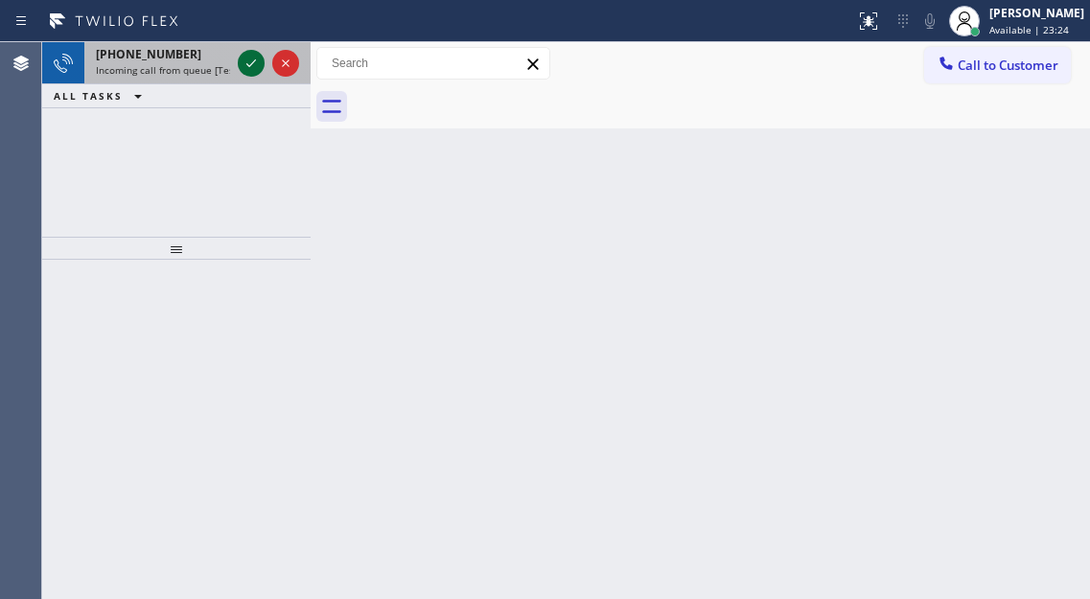
click at [242, 64] on icon at bounding box center [251, 63] width 23 height 23
click at [256, 61] on icon at bounding box center [251, 63] width 23 height 23
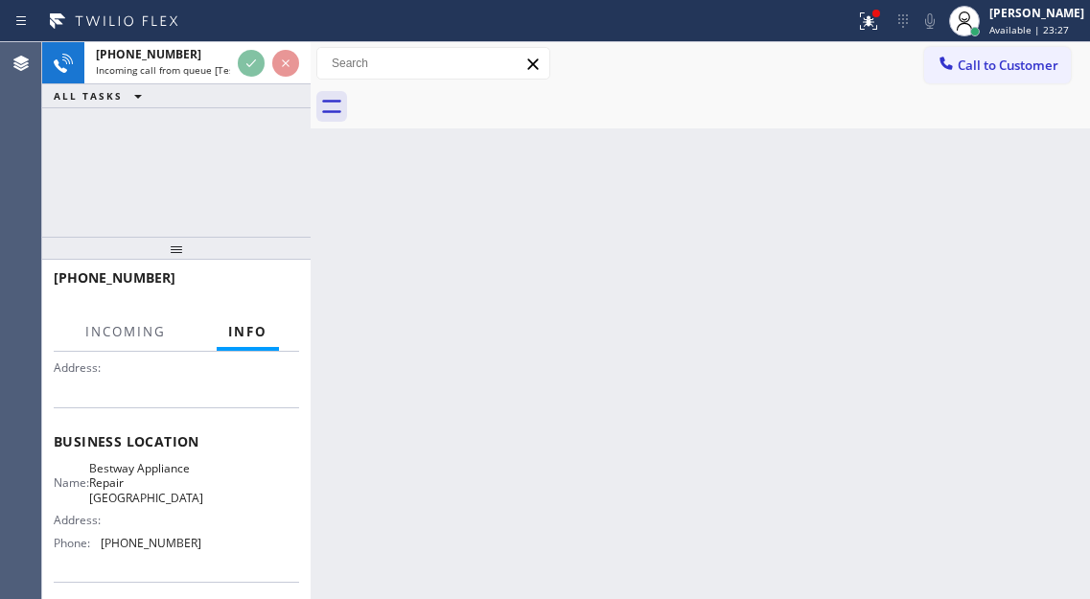
scroll to position [192, 0]
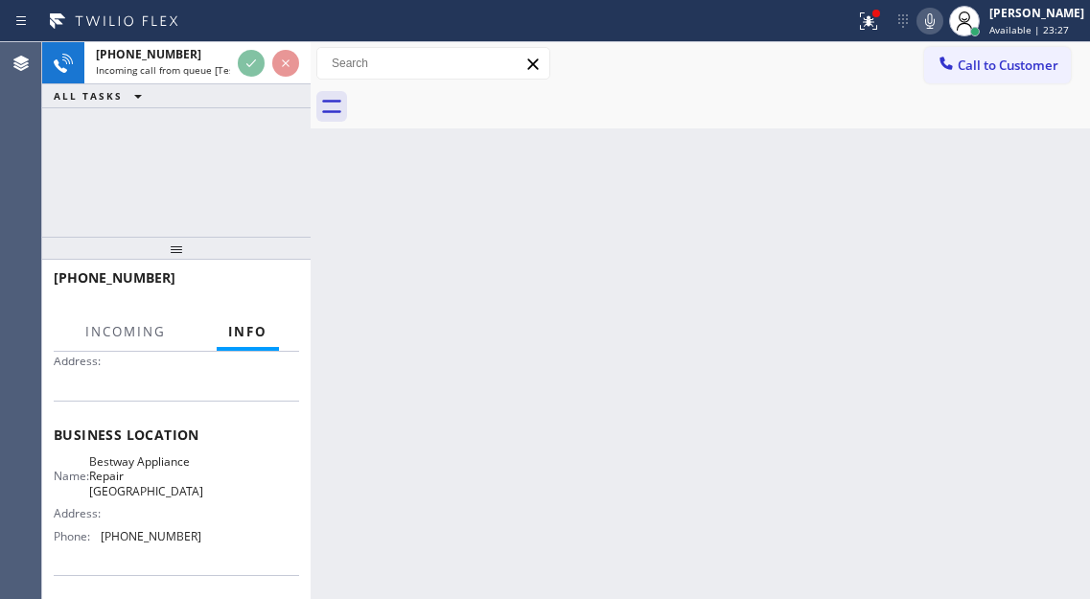
click at [156, 480] on span "Bestway Appliance Repair [GEOGRAPHIC_DATA]" at bounding box center [146, 476] width 114 height 44
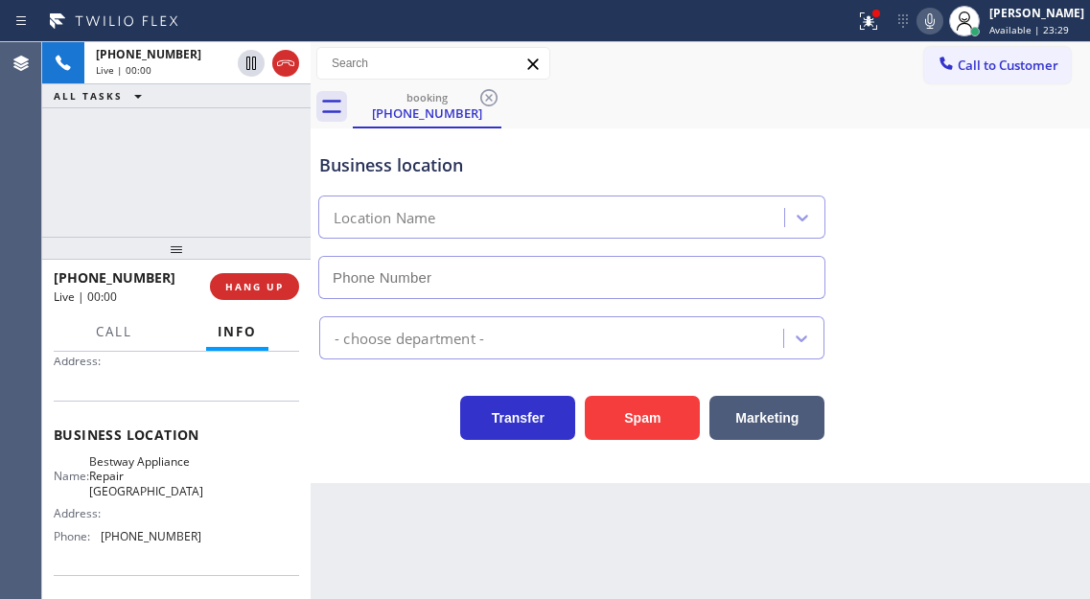
click at [156, 480] on span "Bestway Appliance Repair [GEOGRAPHIC_DATA]" at bounding box center [146, 476] width 114 height 44
type input "[PHONE_NUMBER]"
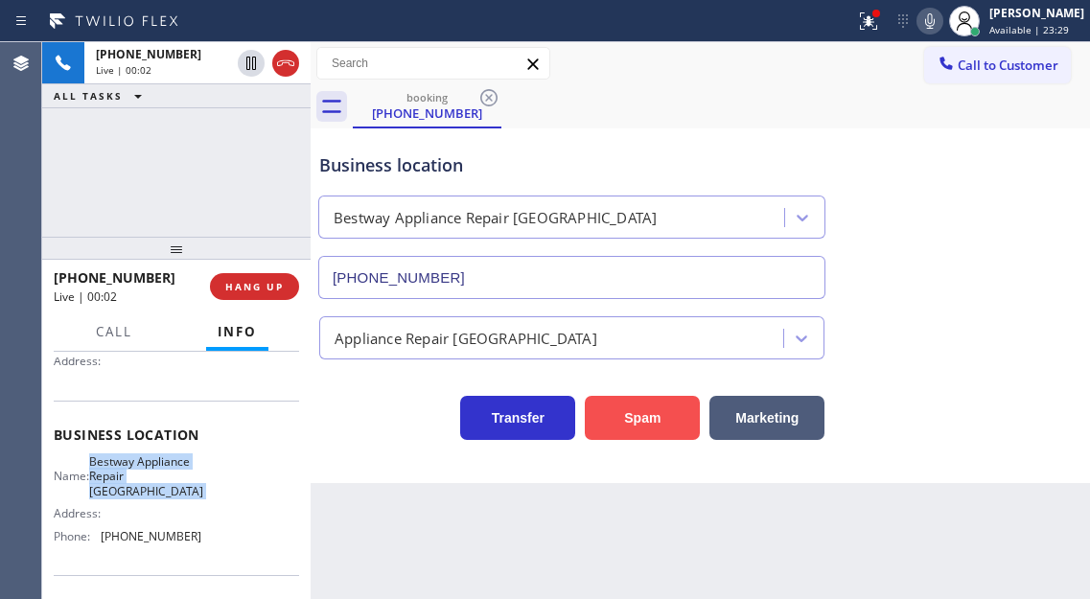
click at [603, 408] on button "Spam" at bounding box center [642, 418] width 115 height 44
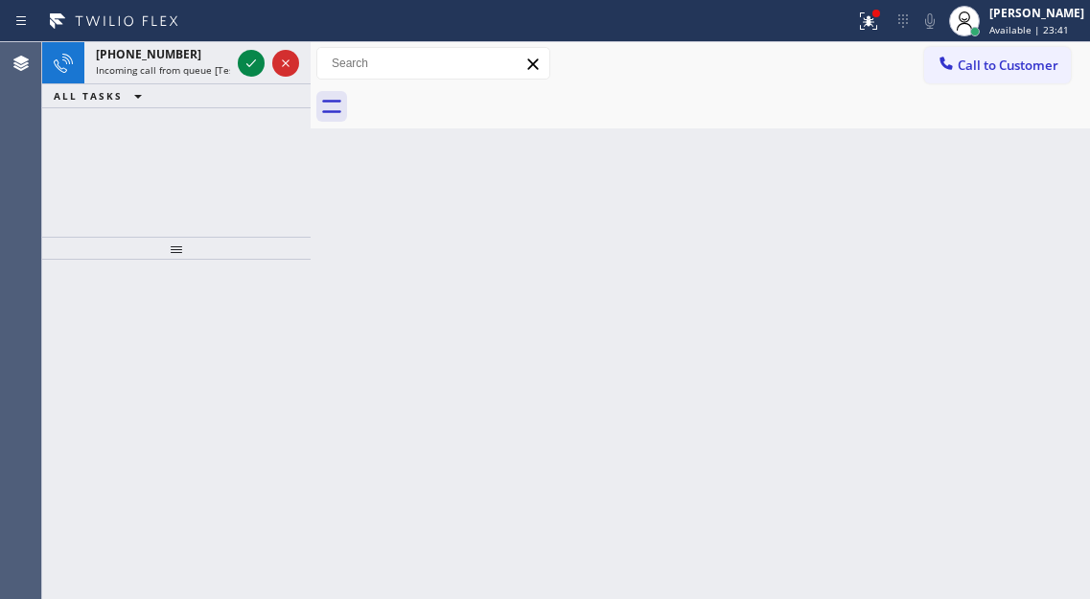
click at [1020, 199] on div "Back to Dashboard Change Sender ID Customers Technicians Select a contact Outbo…" at bounding box center [700, 320] width 779 height 557
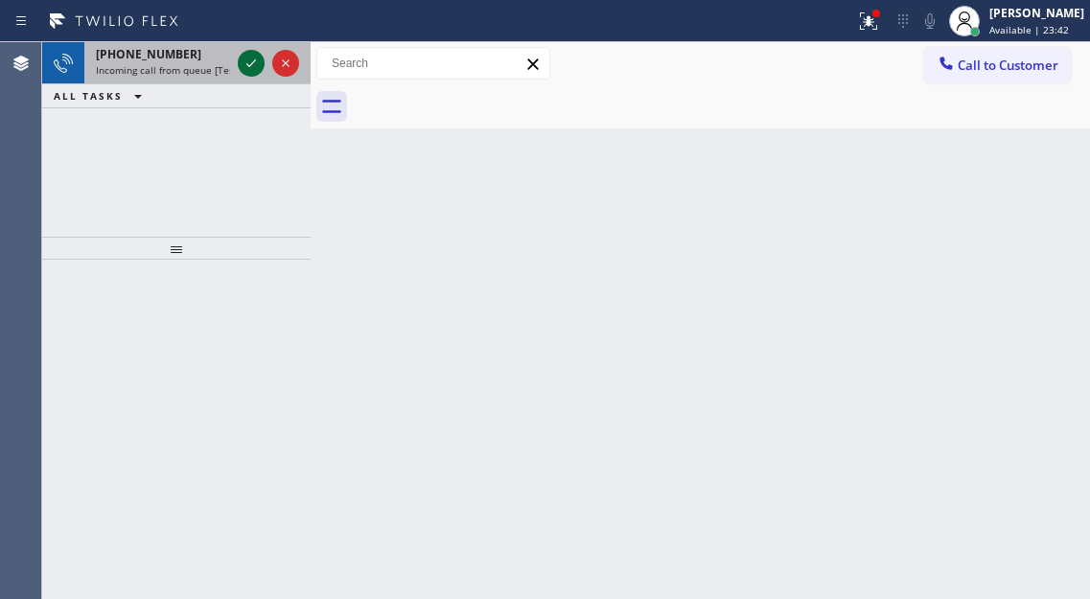
click at [248, 69] on icon at bounding box center [251, 63] width 23 height 23
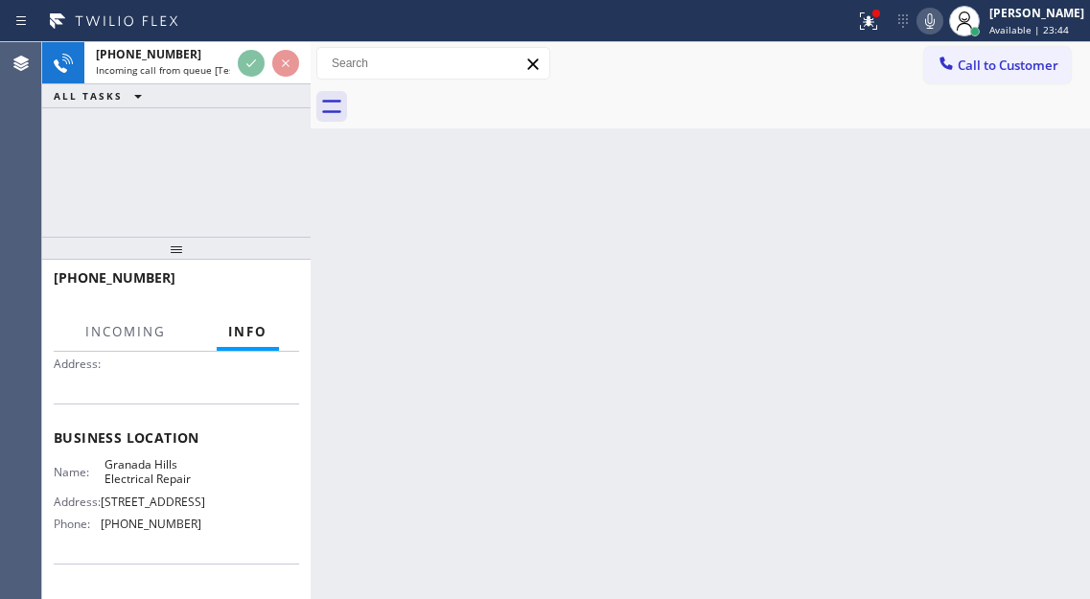
scroll to position [288, 0]
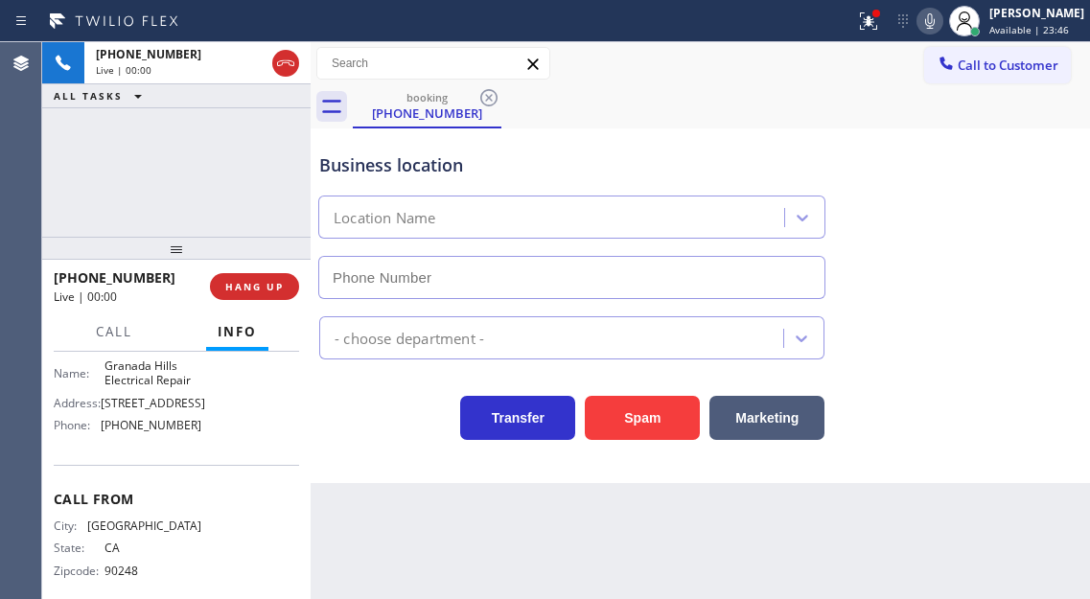
type input "[PHONE_NUMBER]"
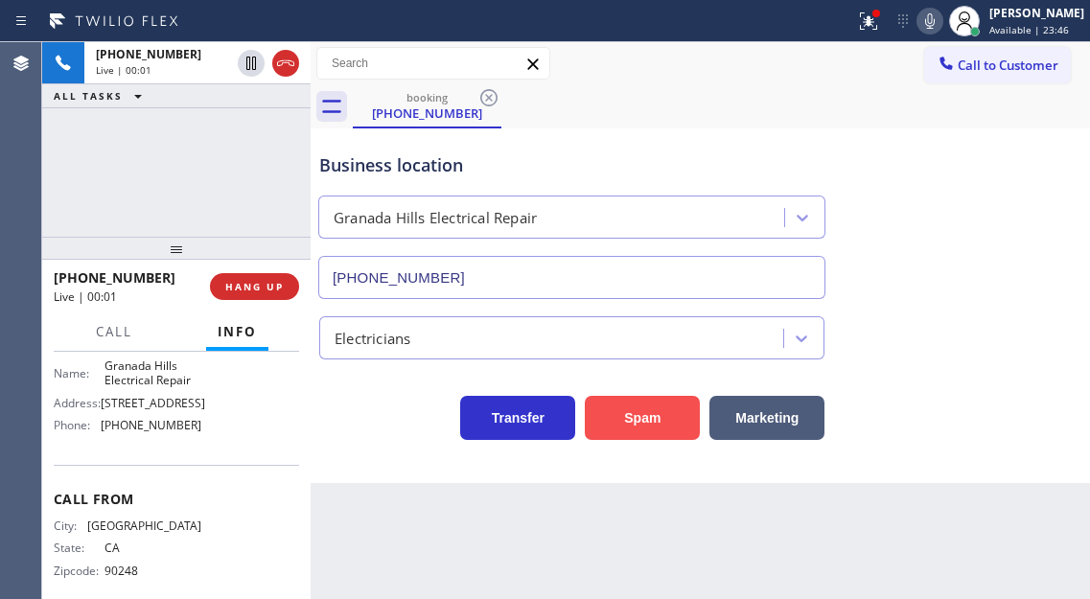
click at [635, 414] on button "Spam" at bounding box center [642, 418] width 115 height 44
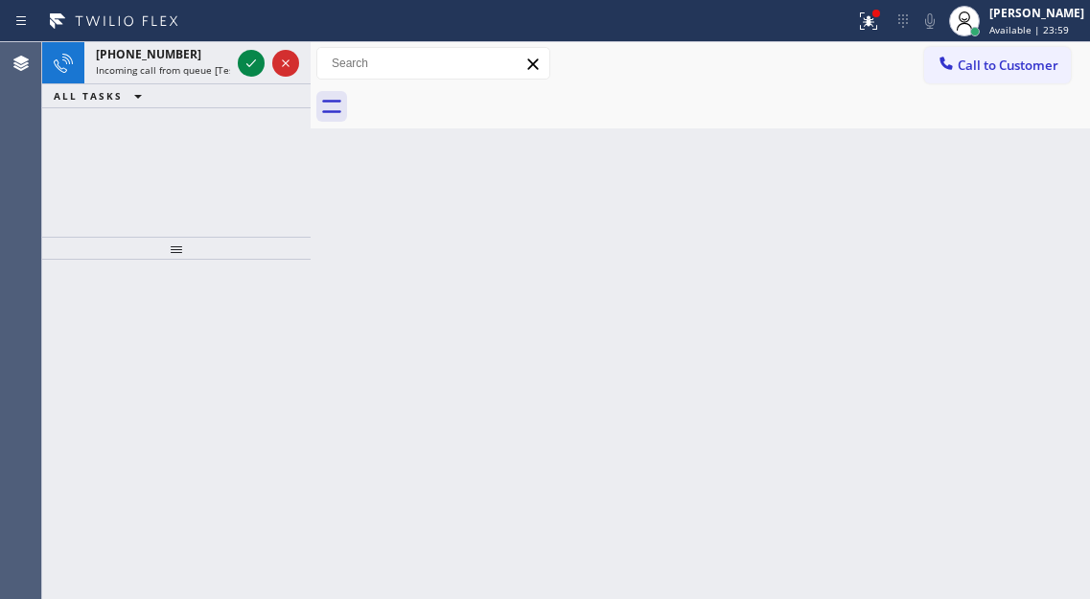
click at [1035, 300] on div "Back to Dashboard Change Sender ID Customers Technicians Select a contact Outbo…" at bounding box center [700, 320] width 779 height 557
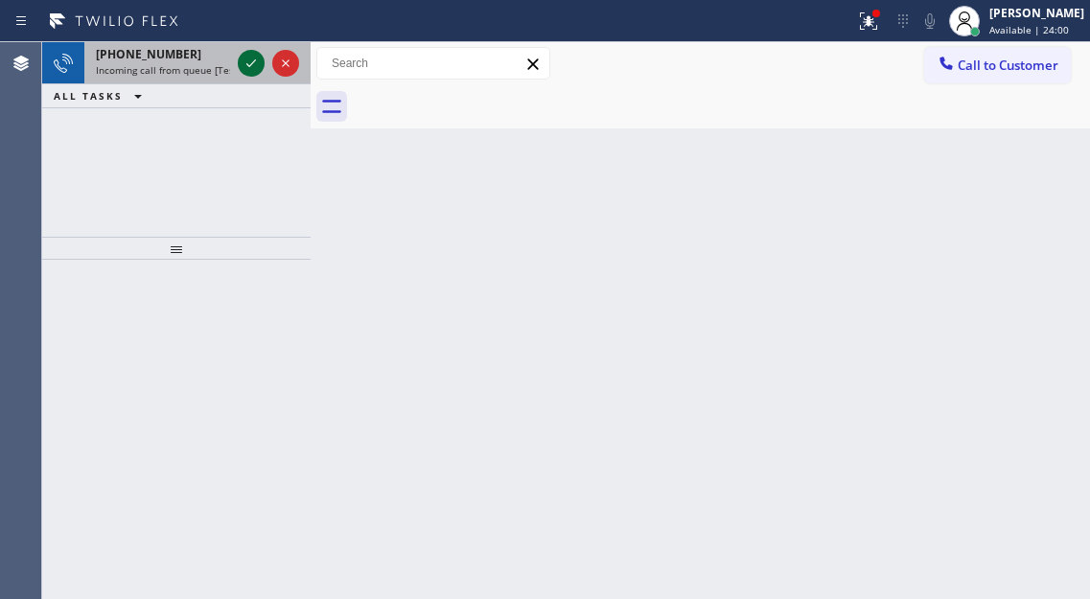
click at [247, 65] on icon at bounding box center [251, 63] width 10 height 8
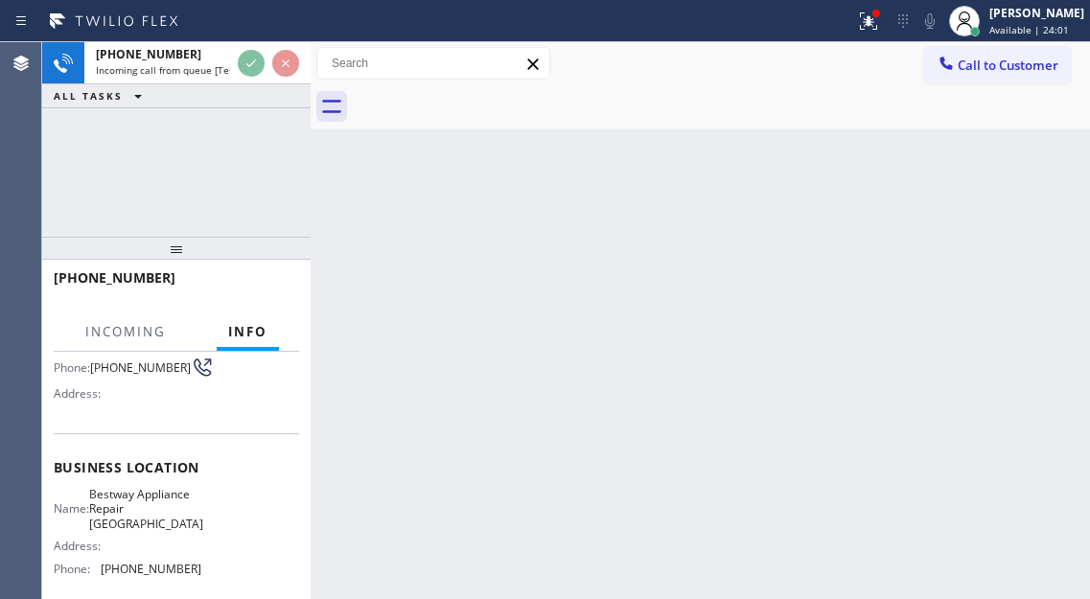
scroll to position [192, 0]
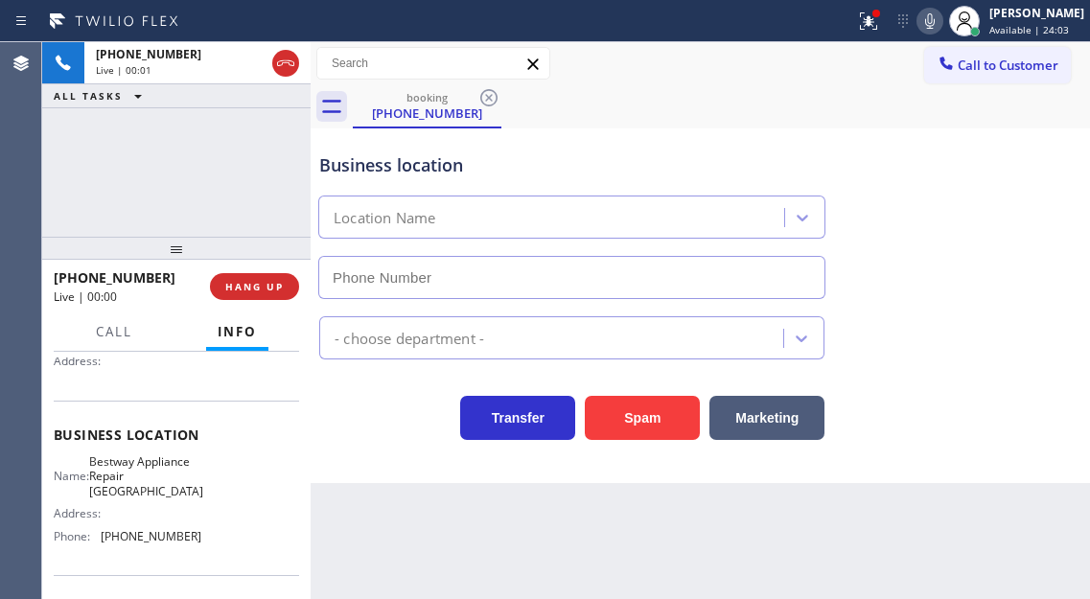
type input "[PHONE_NUMBER]"
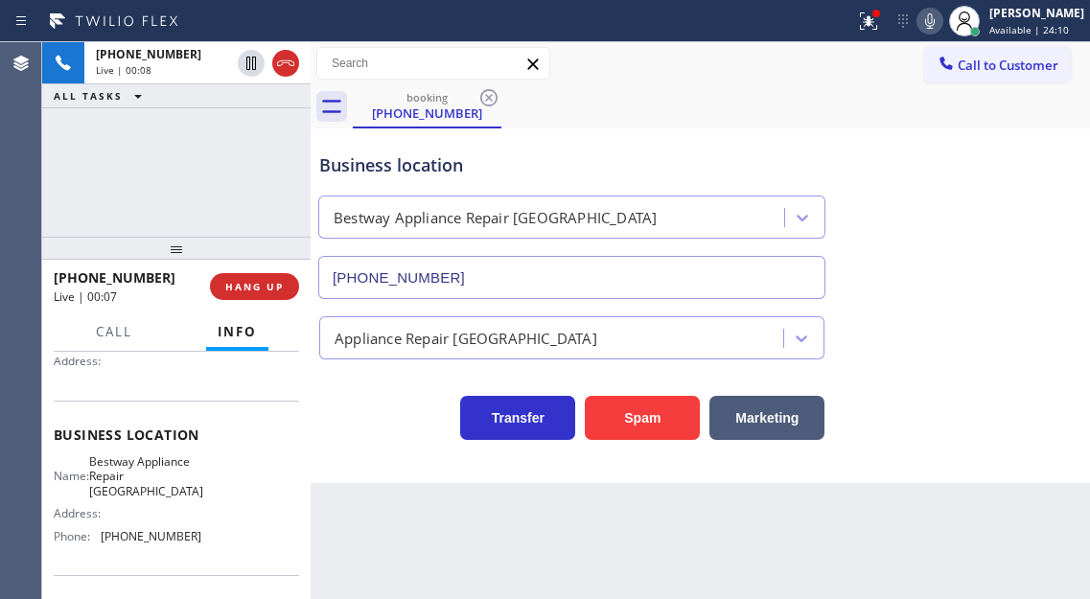
click at [1042, 201] on div "Business location Bestway Appliance Repair [GEOGRAPHIC_DATA] [PHONE_NUMBER]" at bounding box center [700, 212] width 770 height 173
click at [877, 19] on icon at bounding box center [868, 20] width 17 height 17
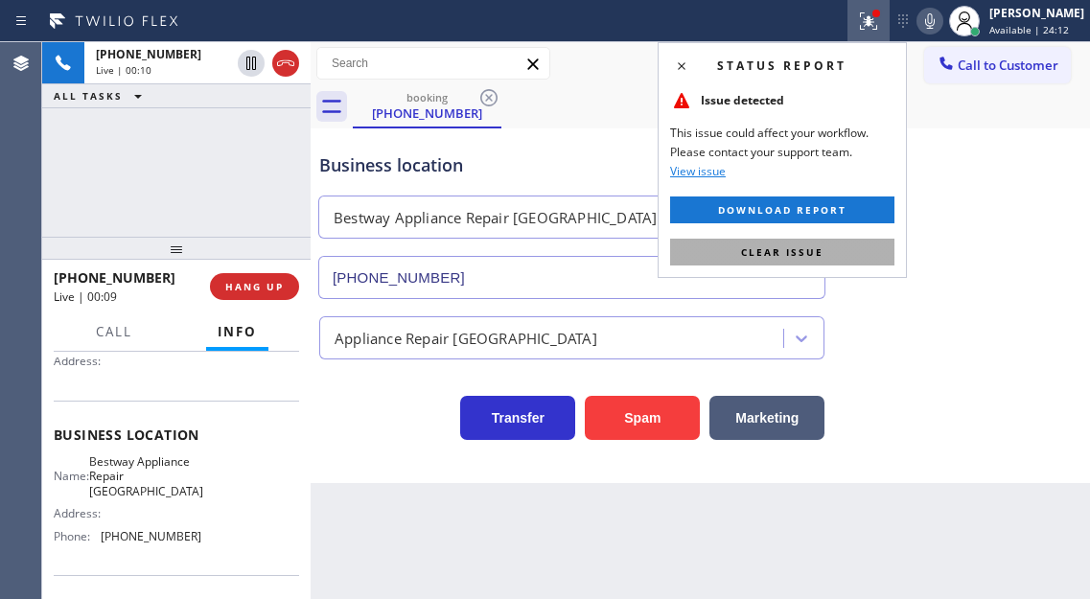
click at [867, 245] on button "Clear issue" at bounding box center [782, 252] width 224 height 27
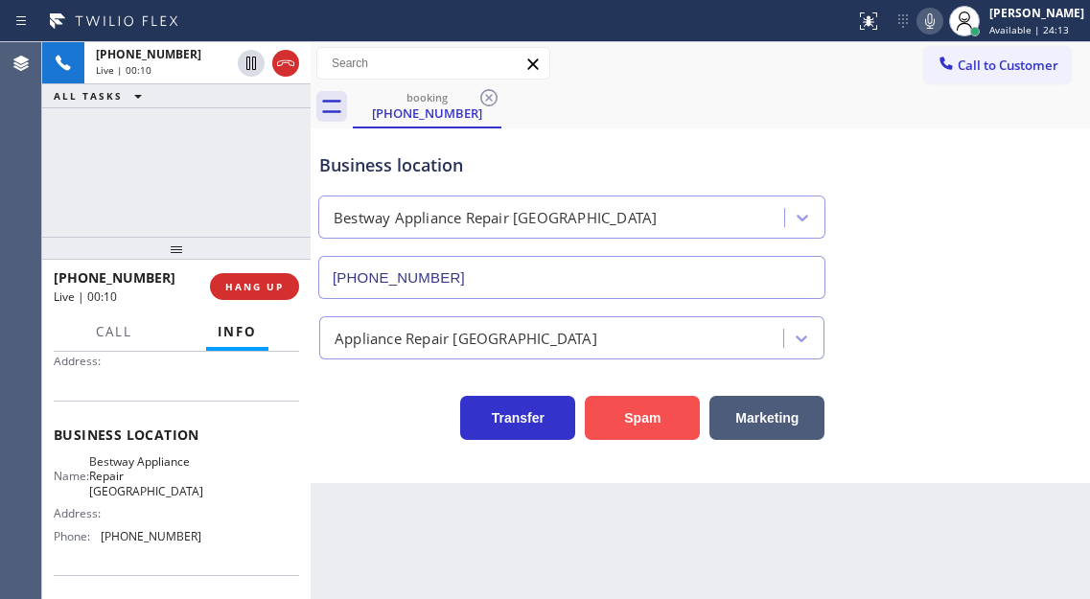
click at [647, 427] on button "Spam" at bounding box center [642, 418] width 115 height 44
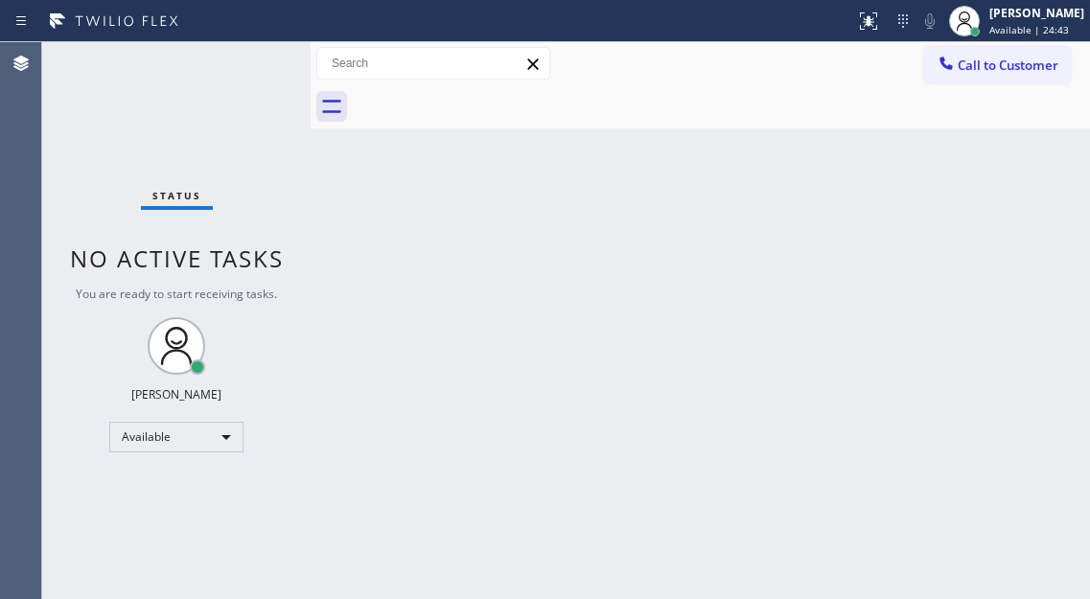
click at [241, 64] on div "Status No active tasks You are ready to start receiving tasks. [PERSON_NAME]" at bounding box center [176, 320] width 268 height 557
click at [1042, 201] on div "Back to Dashboard Change Sender ID Customers Technicians Select a contact Outbo…" at bounding box center [700, 320] width 779 height 557
click at [263, 66] on div "Status No active tasks You are ready to start receiving tasks. [PERSON_NAME]" at bounding box center [176, 320] width 268 height 557
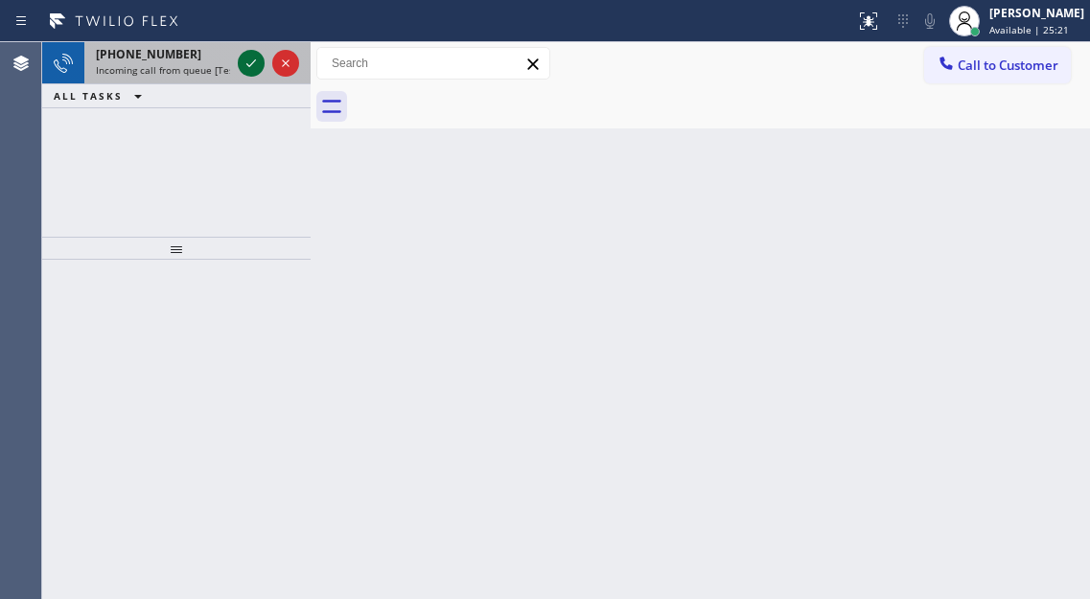
click at [255, 63] on icon at bounding box center [251, 63] width 23 height 23
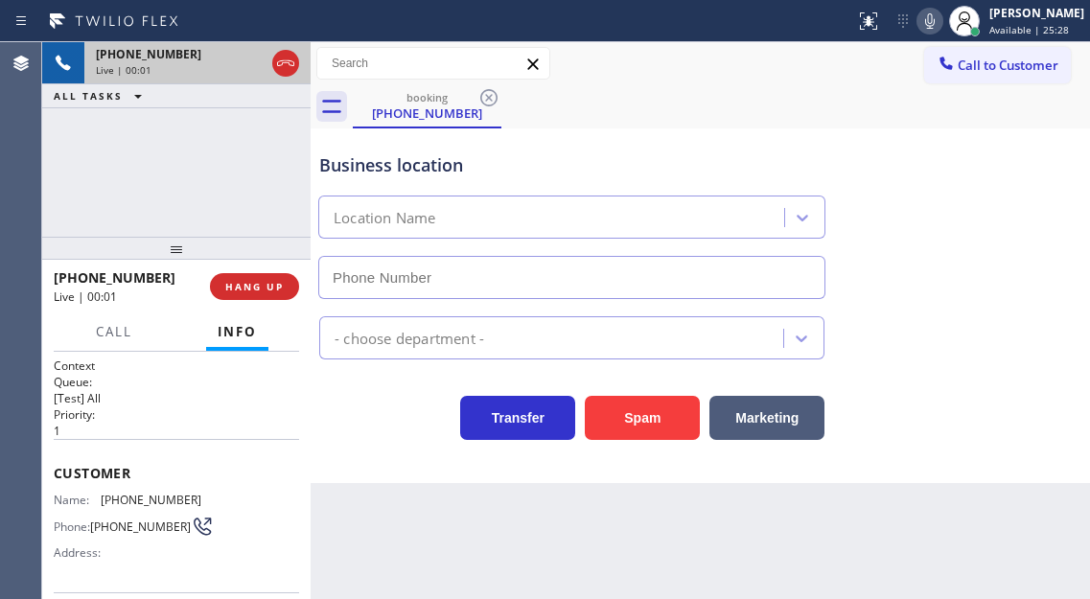
type input "[PHONE_NUMBER]"
click at [400, 173] on div "Business location" at bounding box center [571, 165] width 505 height 26
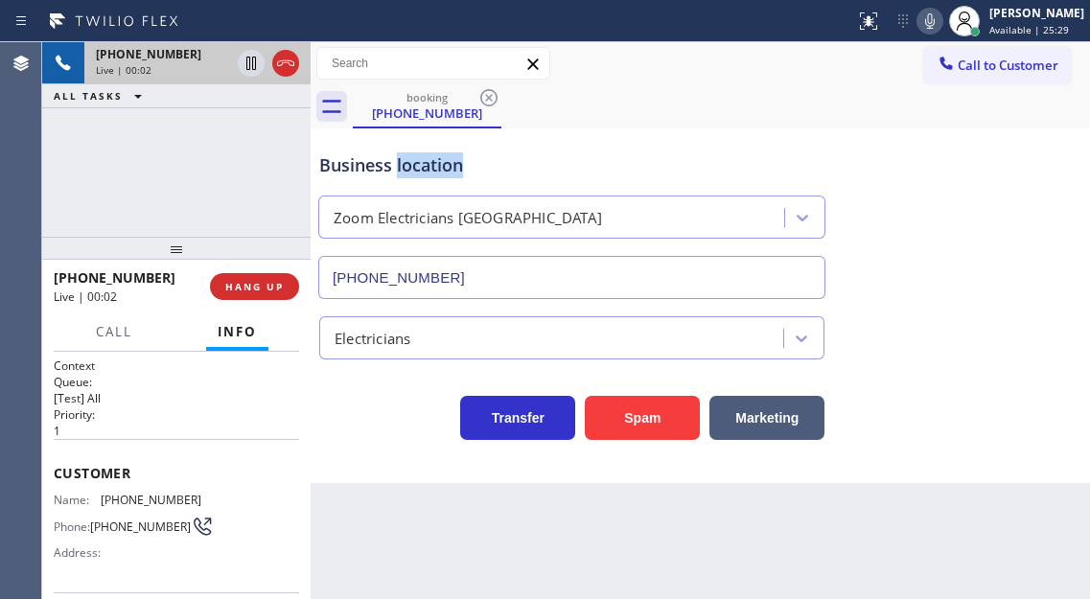
click at [400, 173] on div "Business location" at bounding box center [571, 165] width 505 height 26
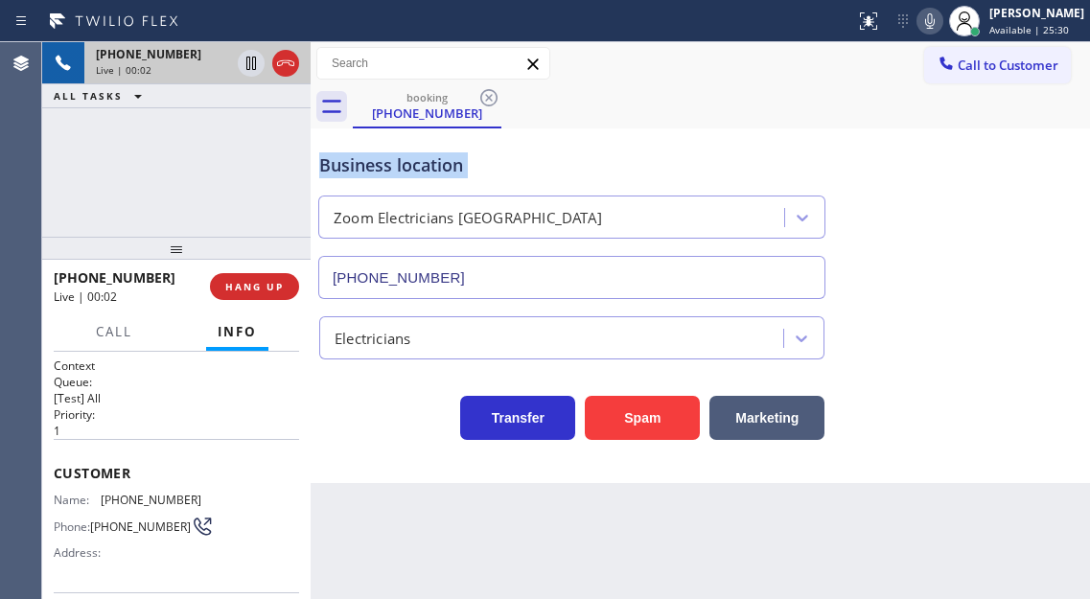
click at [400, 173] on div "Business location" at bounding box center [571, 165] width 505 height 26
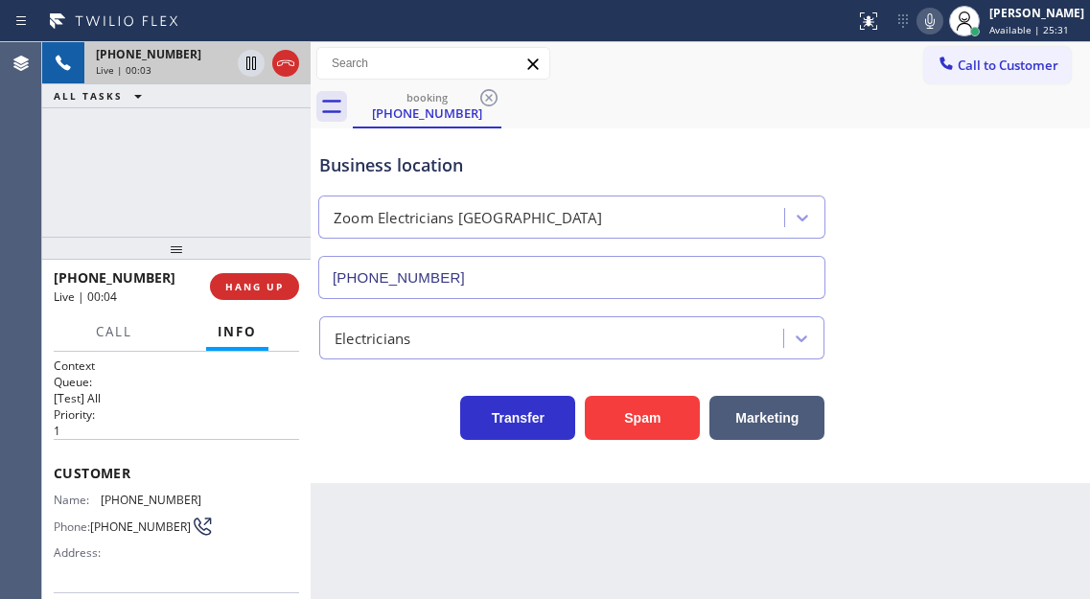
click at [123, 504] on span "[PHONE_NUMBER]" at bounding box center [151, 500] width 101 height 14
copy span "[PHONE_NUMBER]"
click at [284, 422] on h2 "Priority:" at bounding box center [176, 414] width 245 height 16
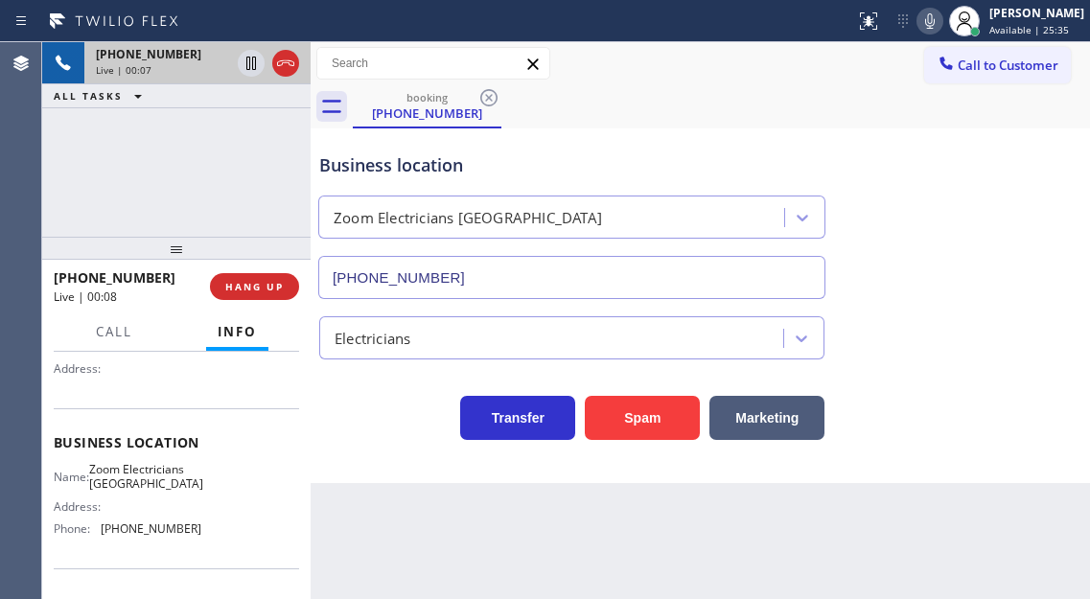
scroll to position [192, 0]
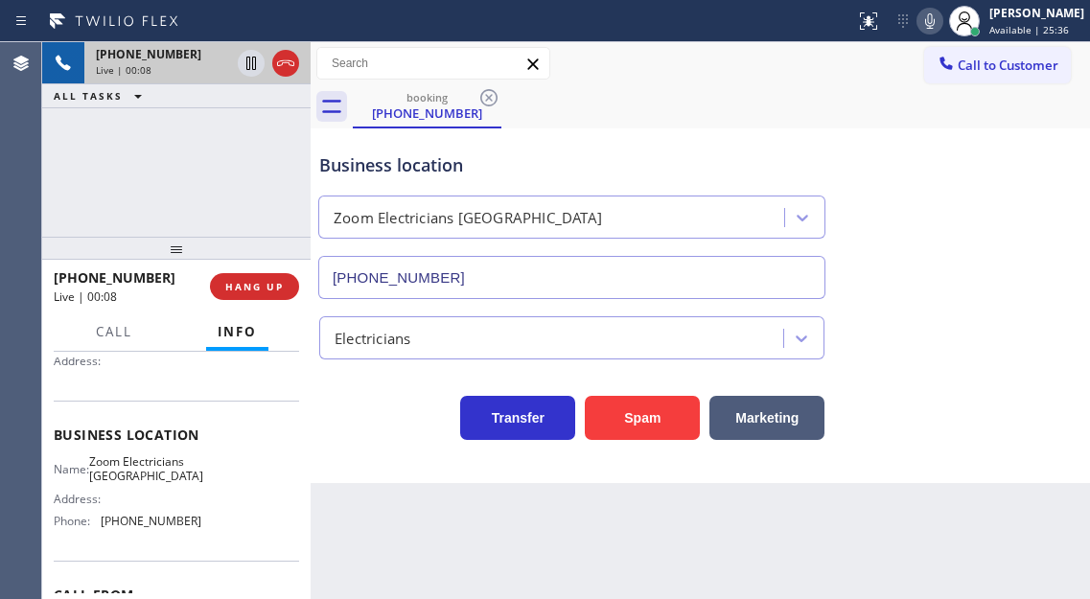
click at [135, 474] on span "Zoom Electricians [GEOGRAPHIC_DATA]" at bounding box center [146, 469] width 114 height 30
copy span "Zoom Electricians [GEOGRAPHIC_DATA]"
click at [623, 422] on button "Spam" at bounding box center [642, 418] width 115 height 44
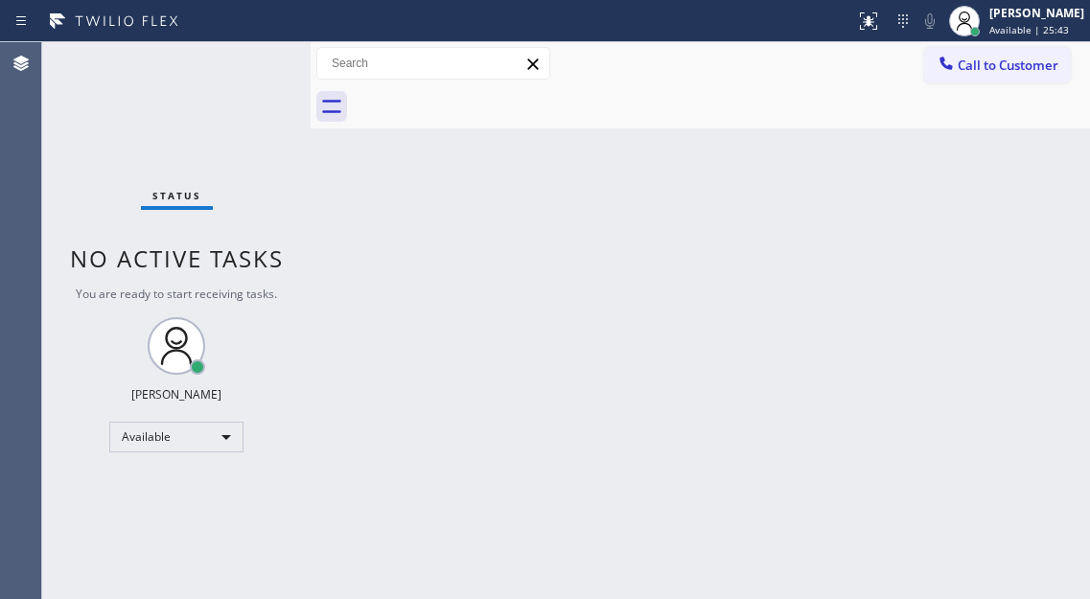
click at [245, 63] on div "Status No active tasks You are ready to start receiving tasks. [PERSON_NAME]" at bounding box center [176, 320] width 268 height 557
click at [1027, 236] on div "Back to Dashboard Change Sender ID Customers Technicians Select a contact Outbo…" at bounding box center [700, 320] width 779 height 557
click at [250, 65] on div "Status No active tasks You are ready to start receiving tasks. [PERSON_NAME]" at bounding box center [176, 320] width 268 height 557
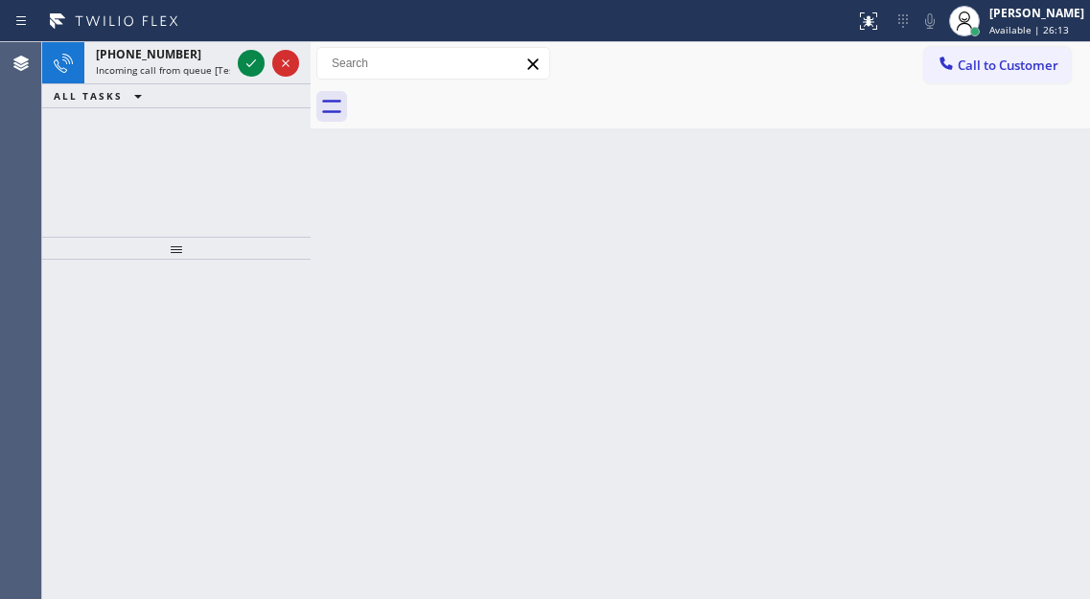
click at [1028, 240] on div "Back to Dashboard Change Sender ID Customers Technicians Select a contact Outbo…" at bounding box center [700, 320] width 779 height 557
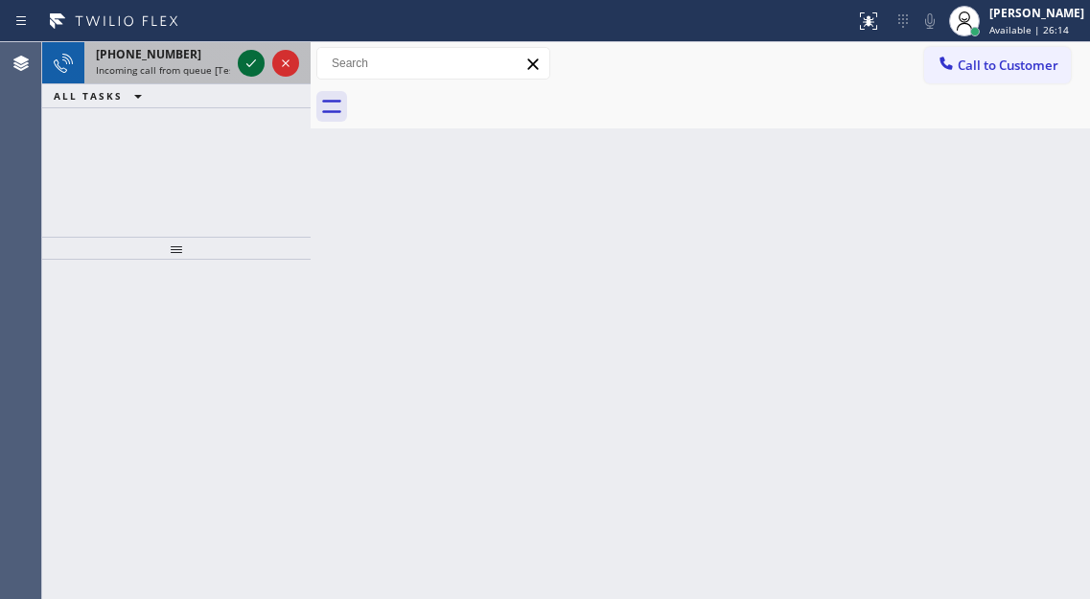
click at [244, 61] on icon at bounding box center [251, 63] width 23 height 23
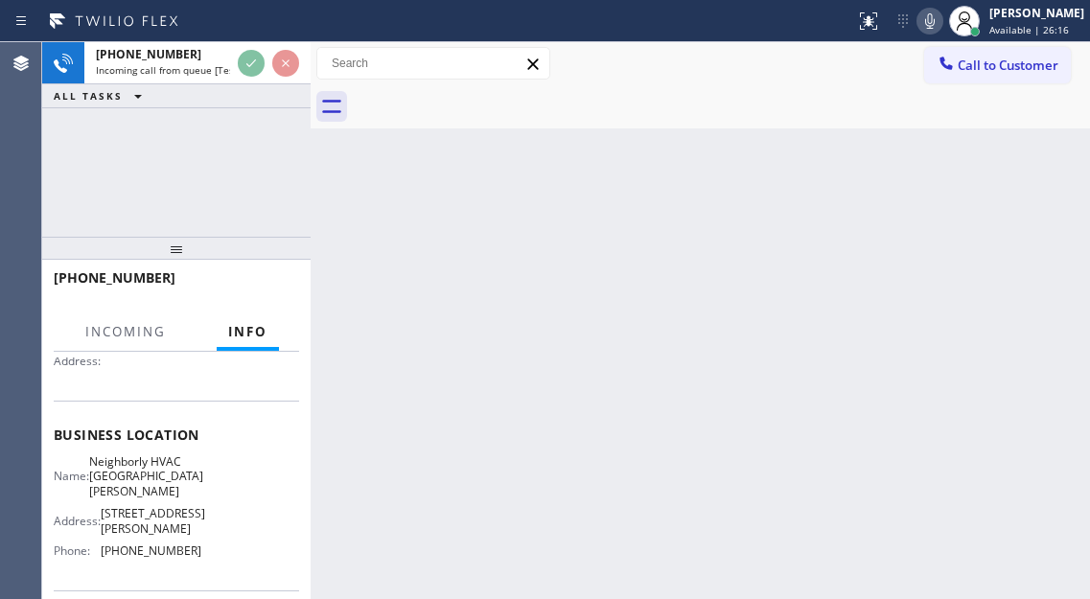
scroll to position [288, 0]
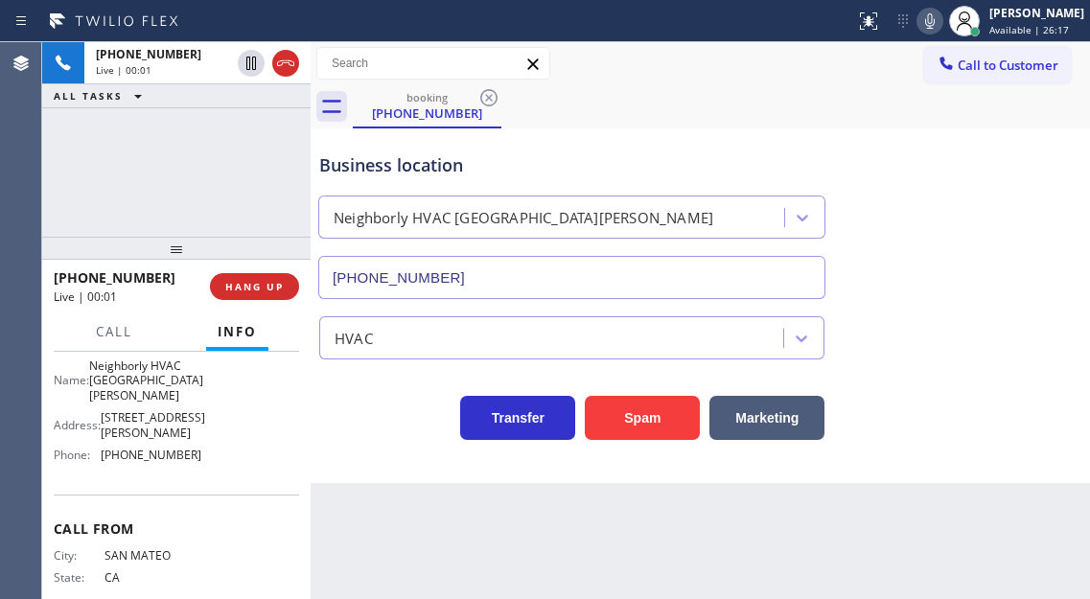
type input "[PHONE_NUMBER]"
click at [119, 380] on span "Neighborly HVAC [GEOGRAPHIC_DATA][PERSON_NAME]" at bounding box center [146, 380] width 114 height 44
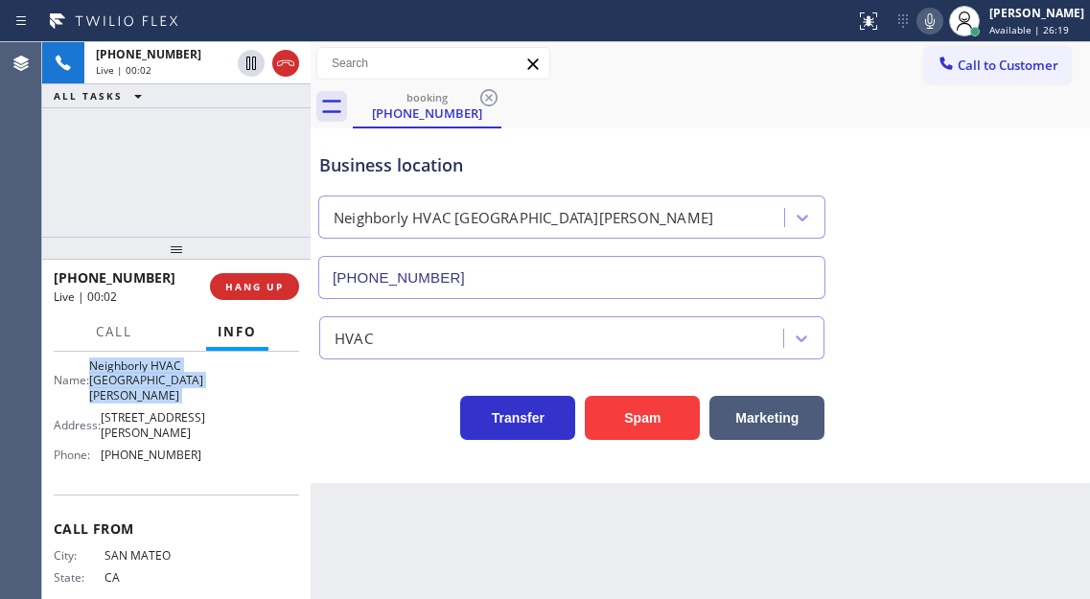
click at [119, 380] on span "Neighborly HVAC [GEOGRAPHIC_DATA][PERSON_NAME]" at bounding box center [146, 380] width 114 height 44
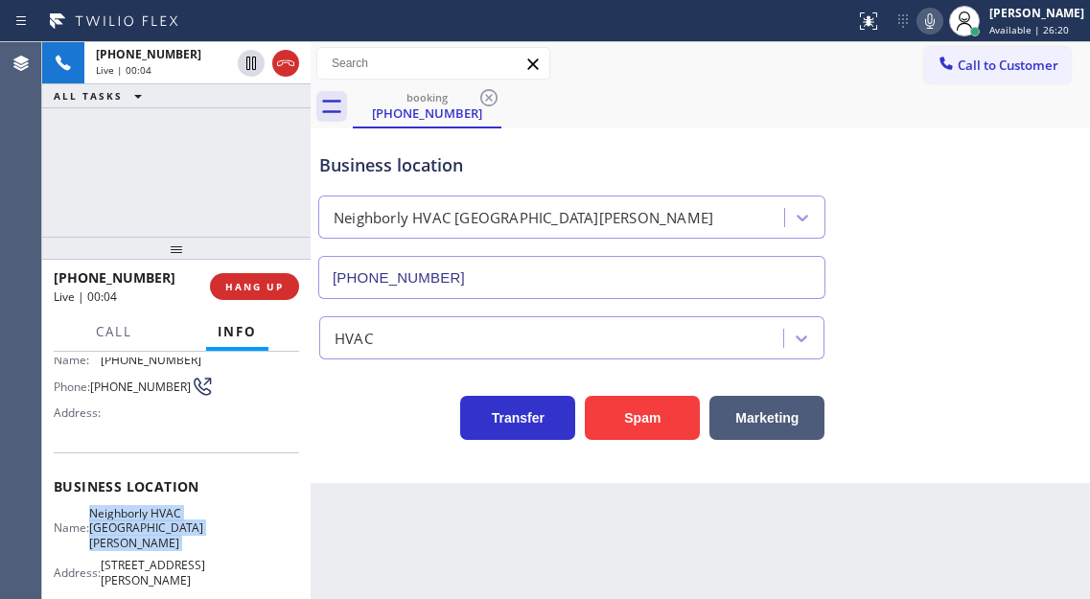
scroll to position [96, 0]
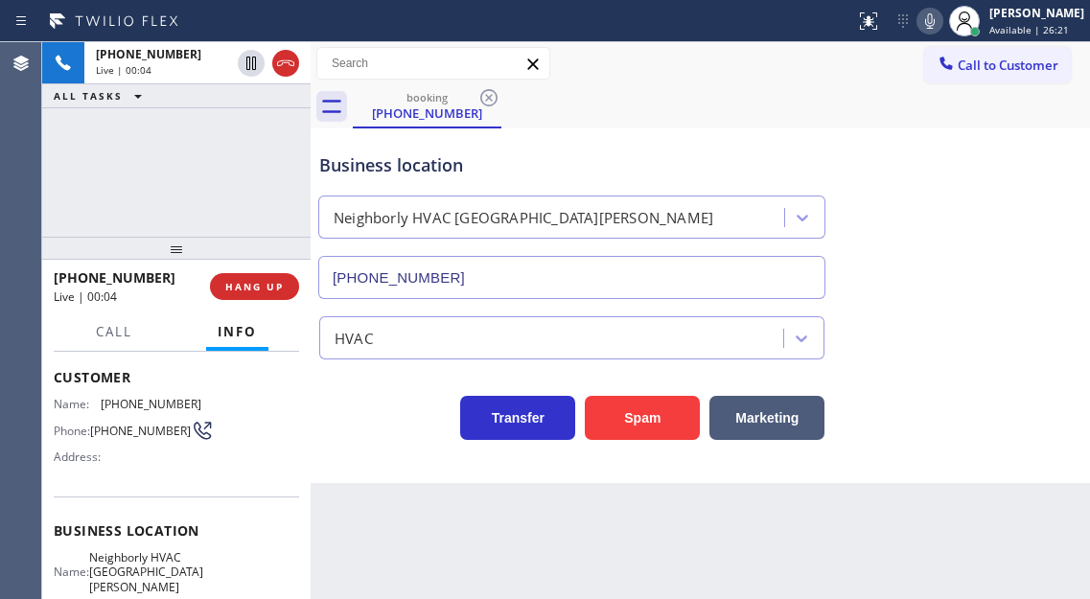
click at [127, 438] on span "[PHONE_NUMBER]" at bounding box center [140, 431] width 101 height 14
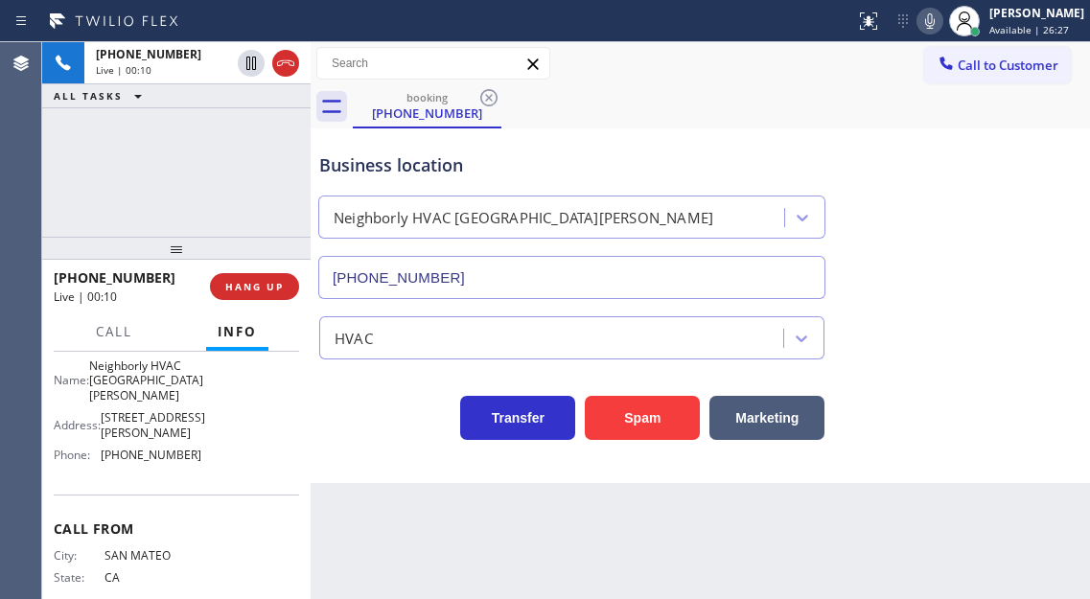
click at [141, 365] on span "Neighborly HVAC [GEOGRAPHIC_DATA][PERSON_NAME]" at bounding box center [146, 380] width 114 height 44
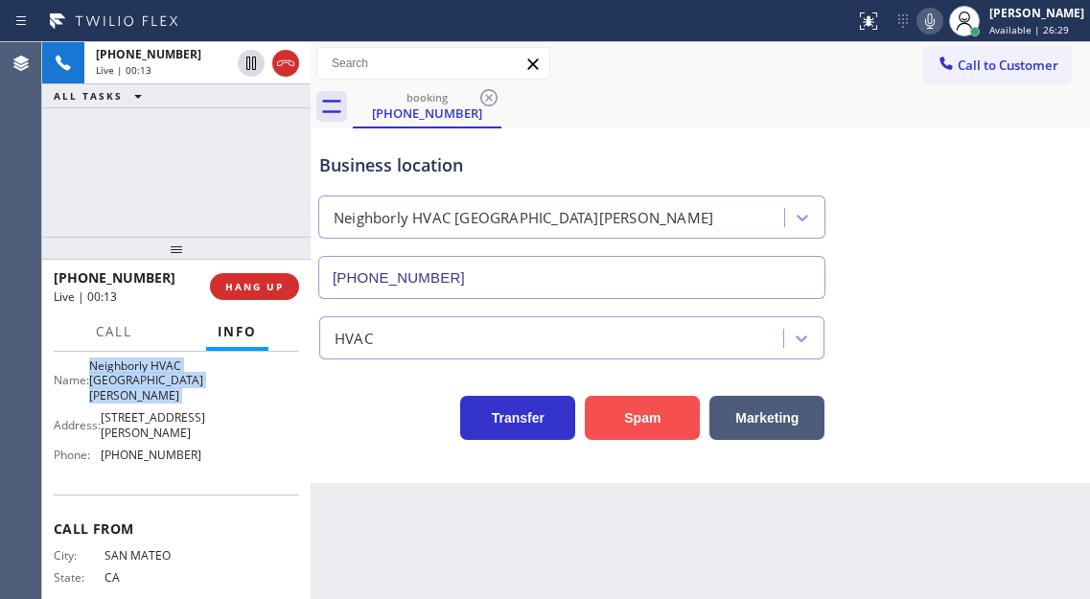
click at [637, 405] on button "Spam" at bounding box center [642, 418] width 115 height 44
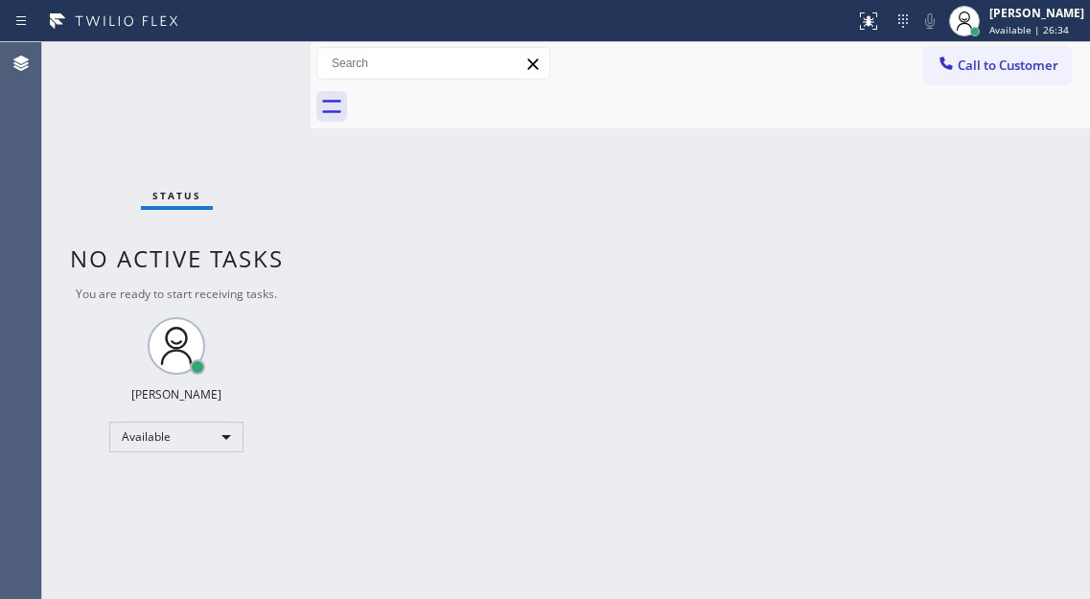
click at [293, 163] on div "Status No active tasks You are ready to start receiving tasks. [PERSON_NAME]" at bounding box center [176, 320] width 268 height 557
click at [265, 61] on div "Status No active tasks You are ready to start receiving tasks. [PERSON_NAME]" at bounding box center [176, 320] width 268 height 557
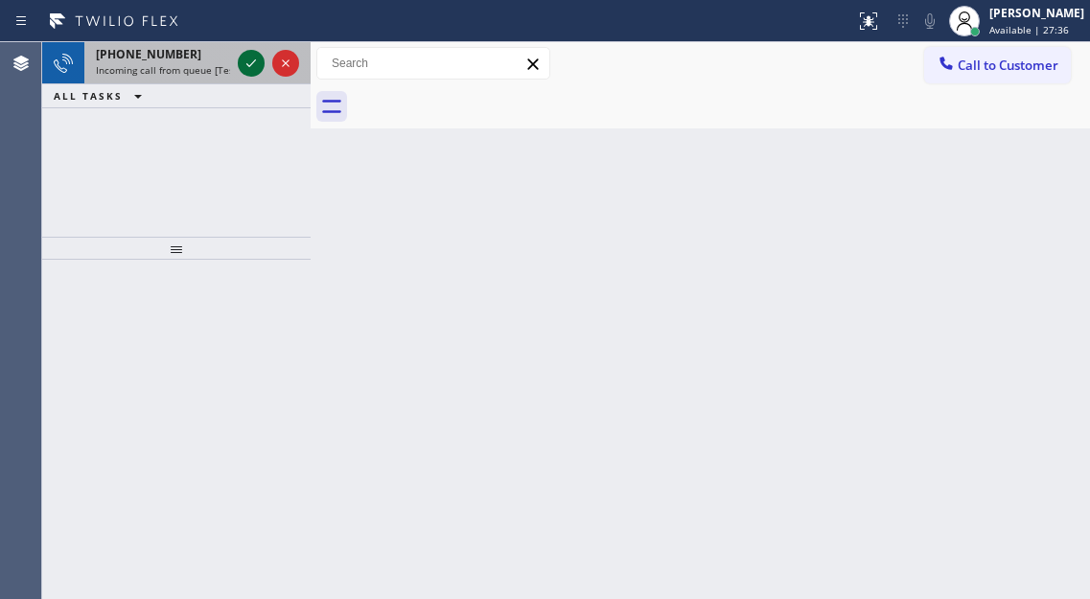
click at [244, 64] on icon at bounding box center [251, 63] width 23 height 23
click at [234, 62] on div at bounding box center [268, 63] width 69 height 42
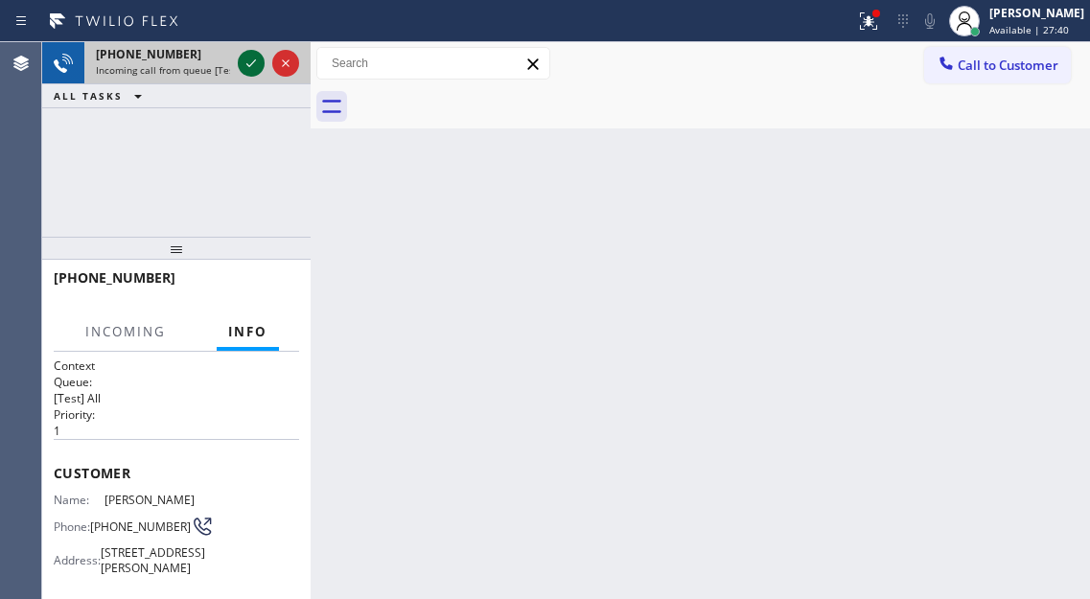
click at [242, 65] on icon at bounding box center [251, 63] width 23 height 23
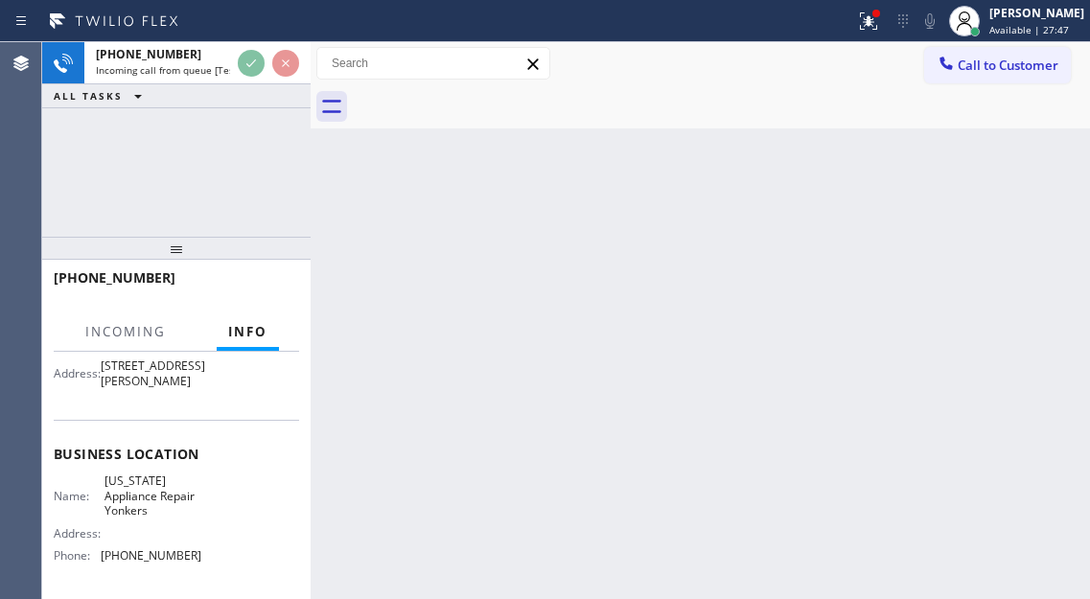
scroll to position [192, 0]
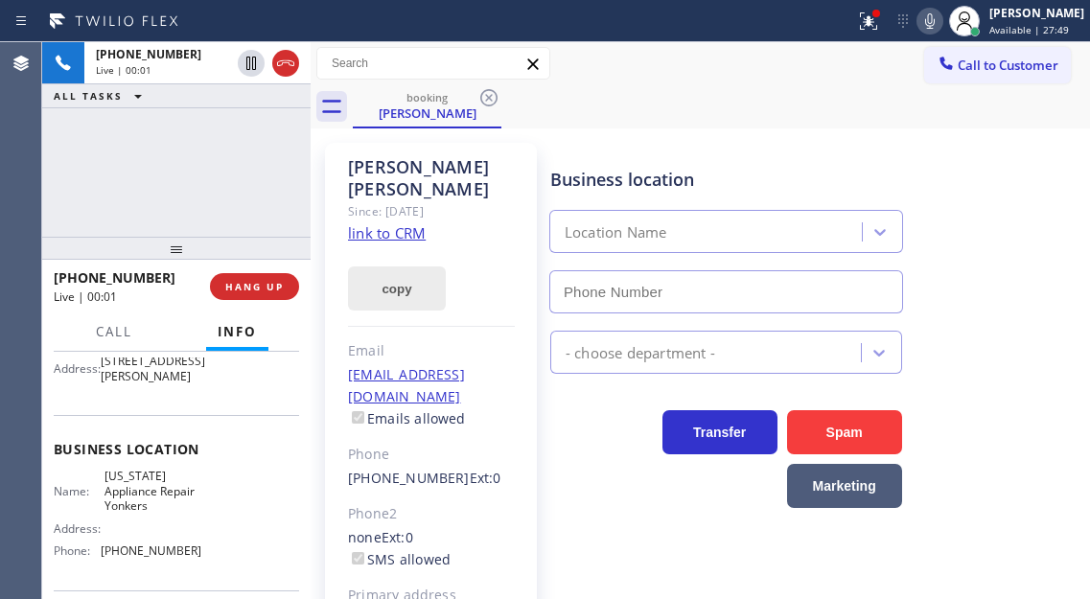
type input "[PHONE_NUMBER]"
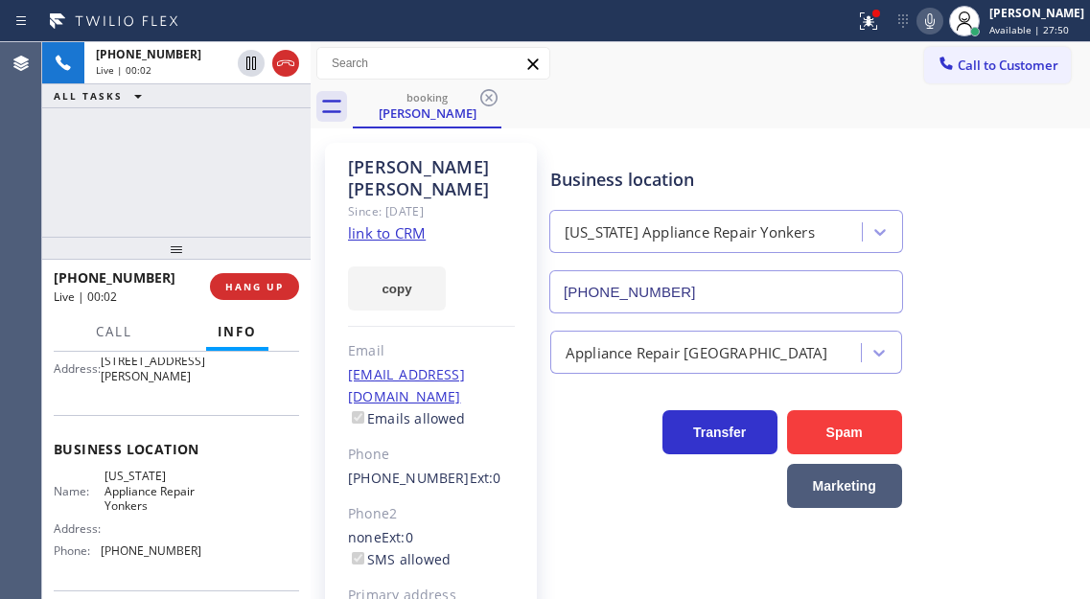
click at [411, 223] on link "link to CRM" at bounding box center [387, 232] width 78 height 19
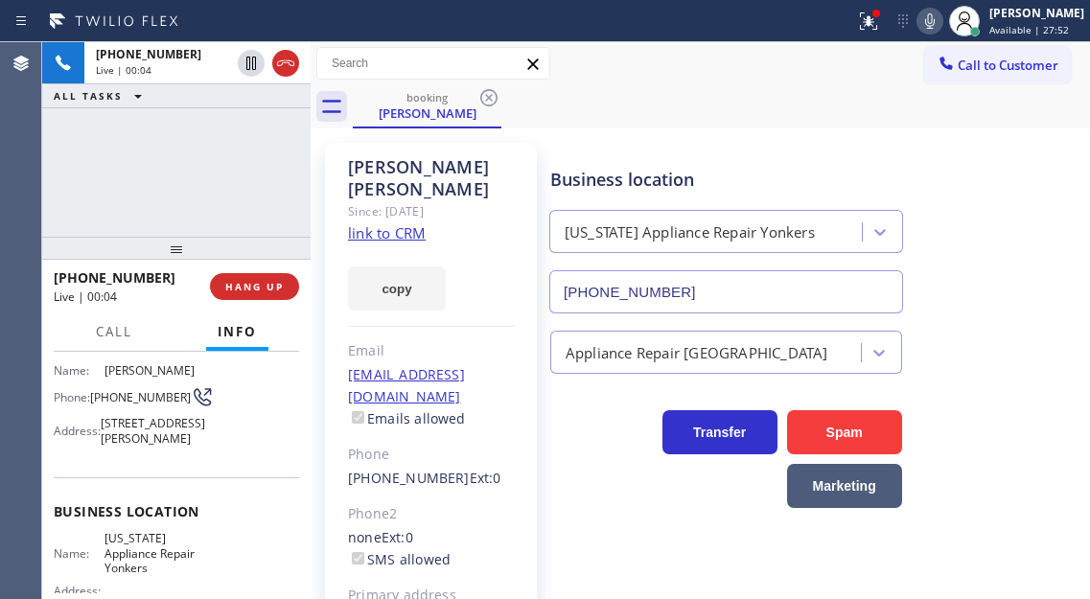
scroll to position [96, 0]
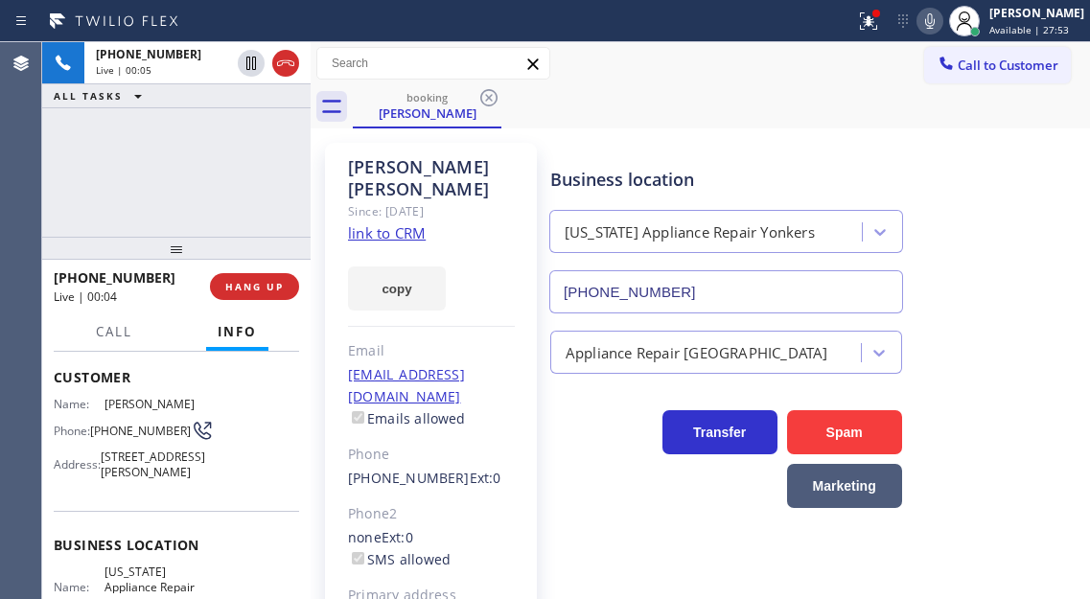
click at [123, 428] on span "[PHONE_NUMBER]" at bounding box center [140, 431] width 101 height 14
click at [211, 191] on div "[PHONE_NUMBER] Live | 00:15 ALL TASKS ALL TASKS ACTIVE TASKS TASKS IN WRAP UP" at bounding box center [176, 139] width 268 height 195
click at [880, 30] on icon at bounding box center [868, 21] width 23 height 23
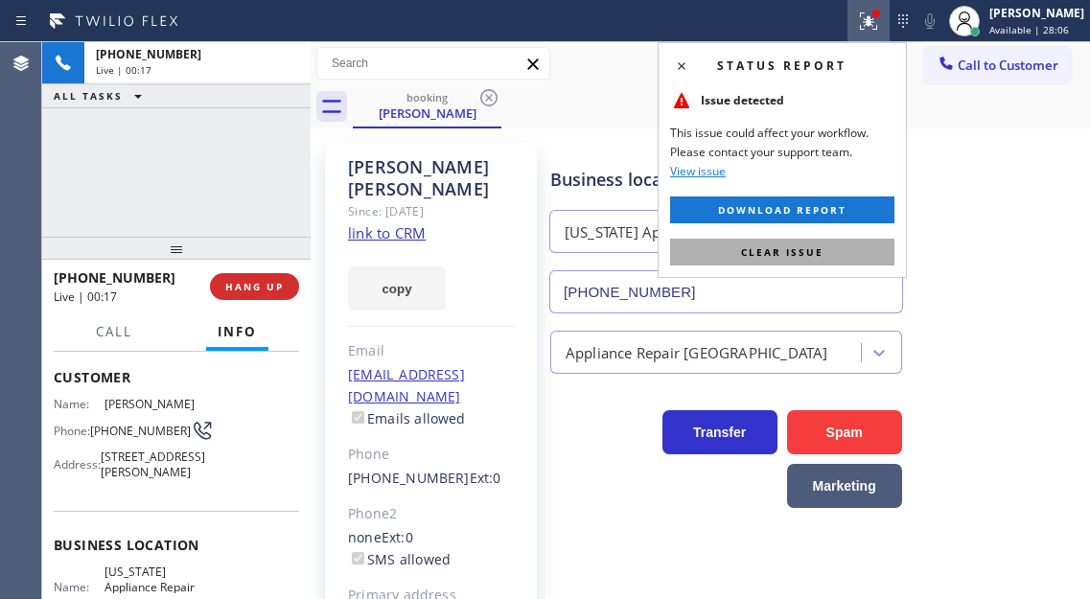
click at [861, 261] on button "Clear issue" at bounding box center [782, 252] width 224 height 27
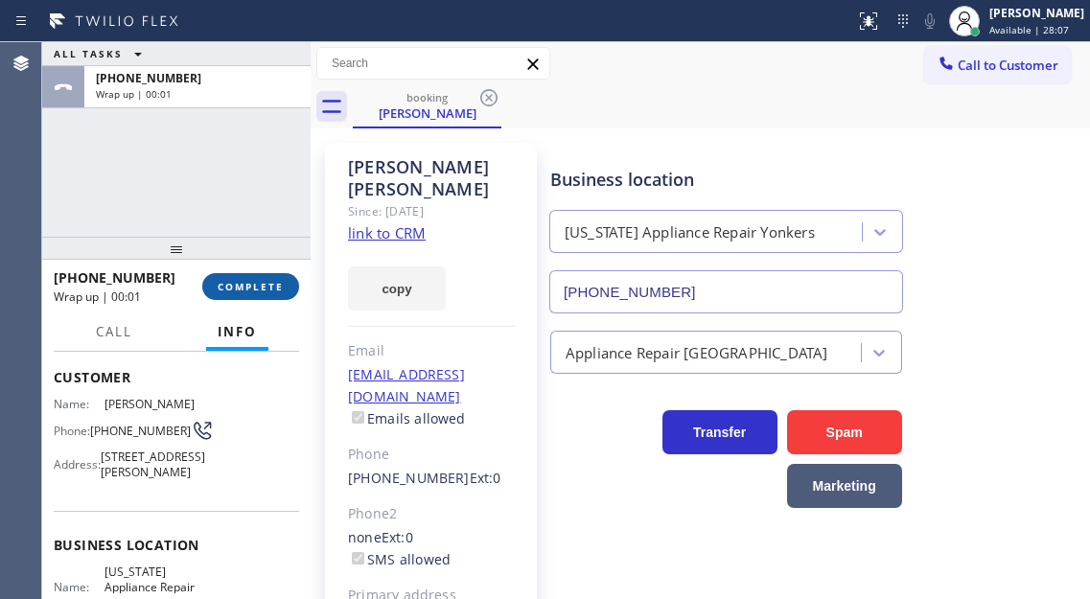
click at [274, 276] on button "COMPLETE" at bounding box center [250, 286] width 97 height 27
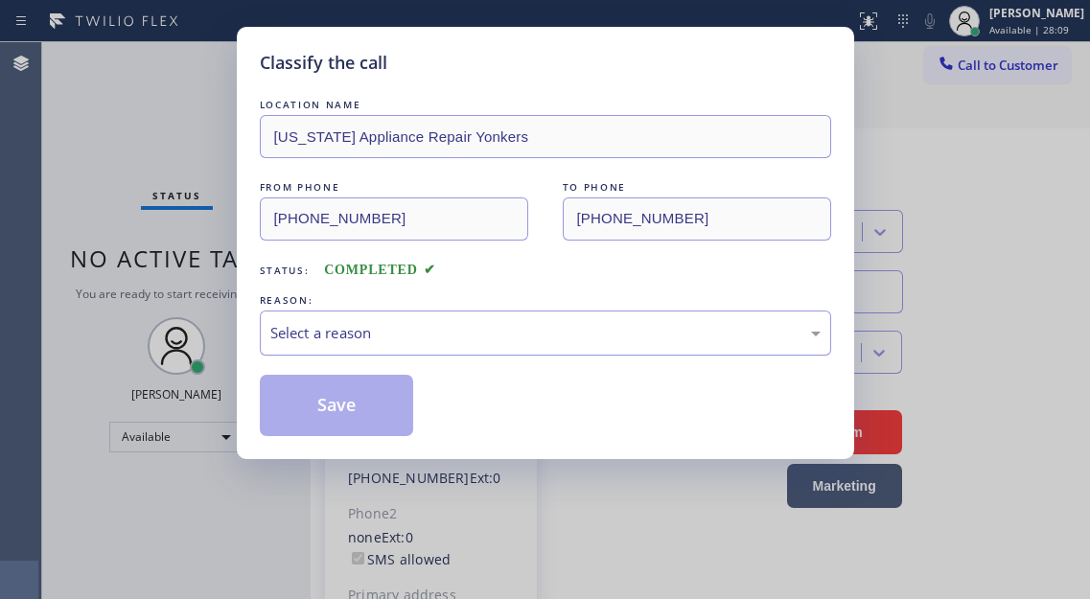
click at [455, 336] on div "Select a reason" at bounding box center [545, 333] width 550 height 22
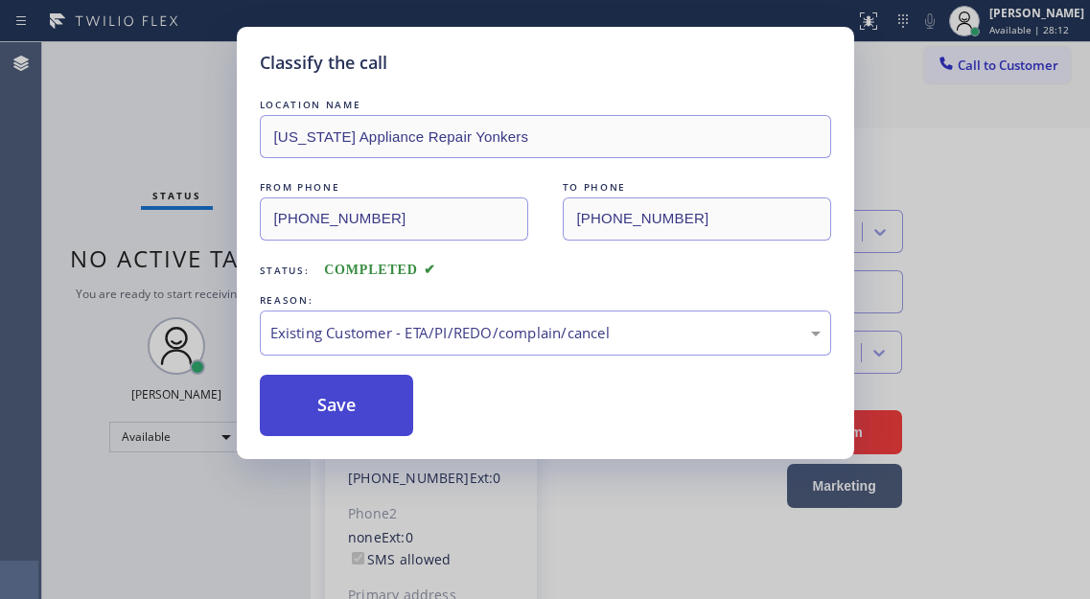
click at [384, 413] on button "Save" at bounding box center [337, 405] width 154 height 61
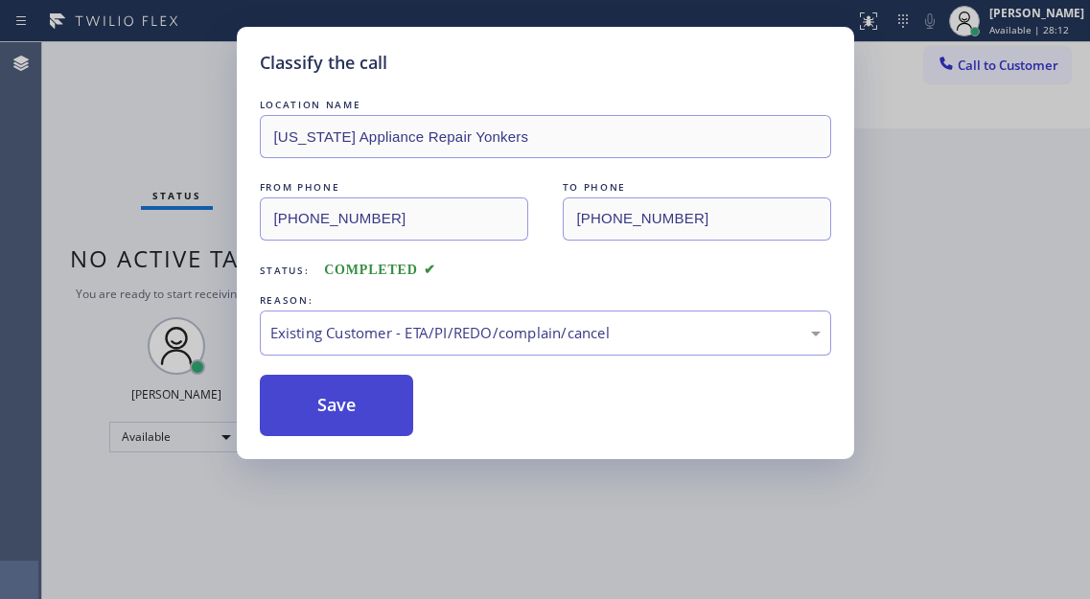
click at [384, 413] on button "Save" at bounding box center [337, 405] width 154 height 61
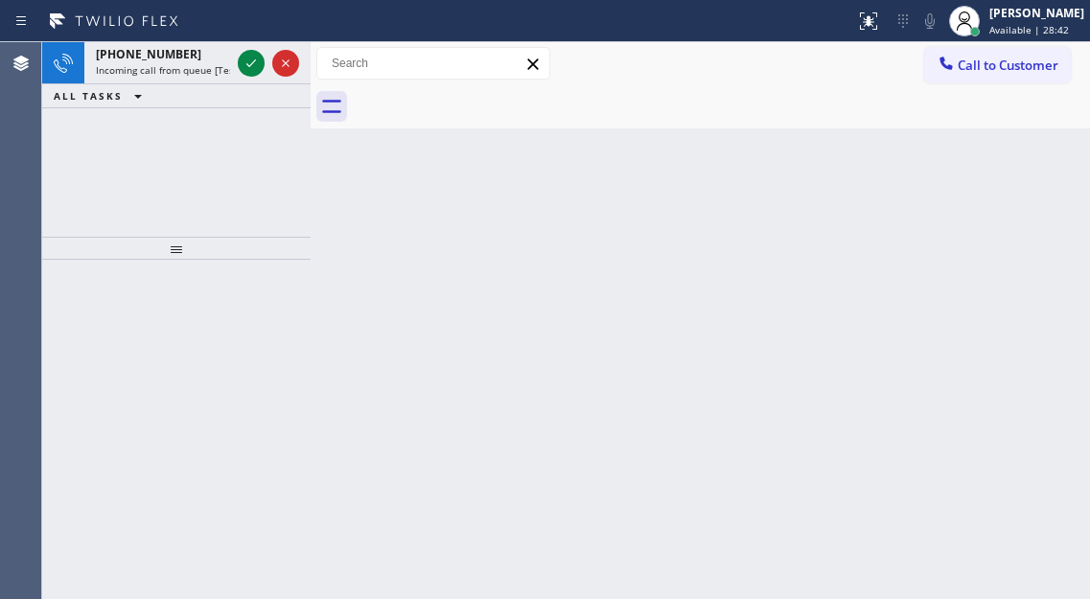
drag, startPoint x: 1039, startPoint y: 204, endPoint x: 320, endPoint y: 124, distance: 723.3
click at [1039, 204] on div "Back to Dashboard Change Sender ID Customers Technicians Select a contact Outbo…" at bounding box center [700, 320] width 779 height 557
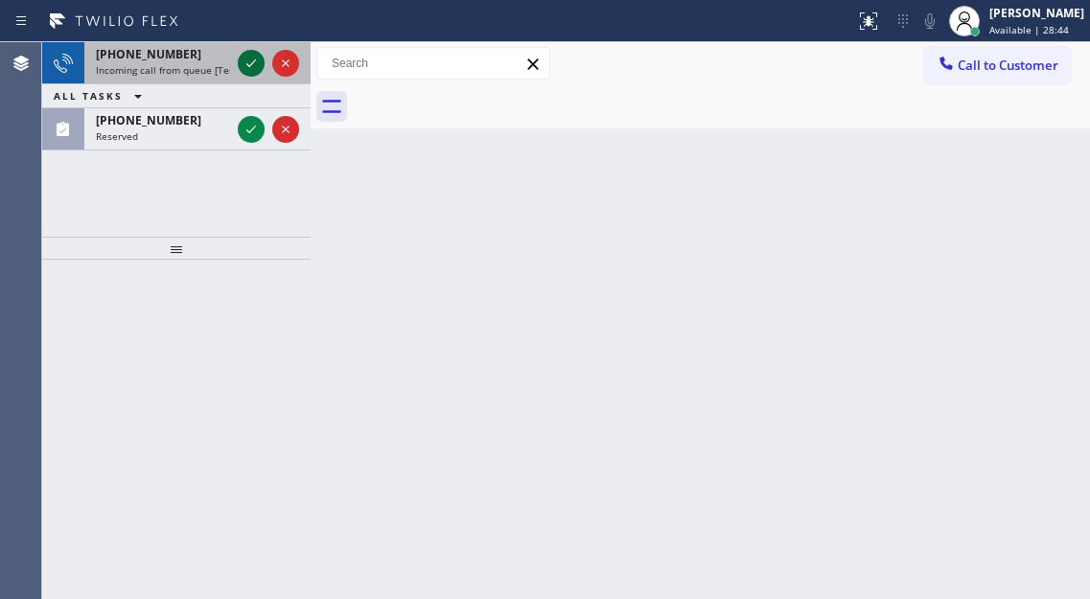
click at [248, 67] on icon at bounding box center [251, 63] width 23 height 23
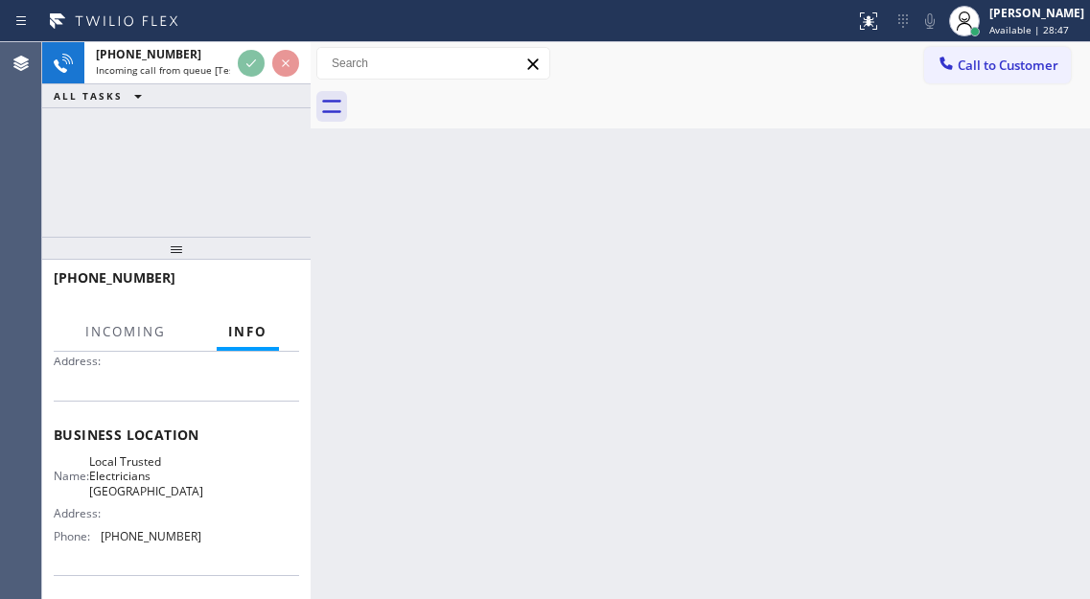
scroll to position [96, 0]
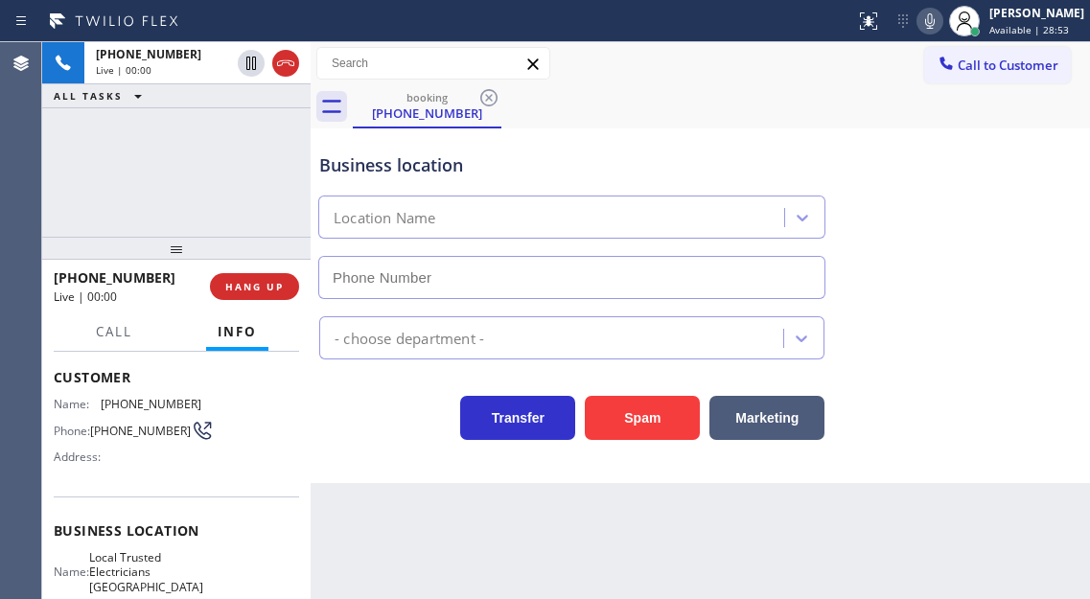
type input "[PHONE_NUMBER]"
click at [106, 426] on span "[PHONE_NUMBER]" at bounding box center [140, 431] width 101 height 14
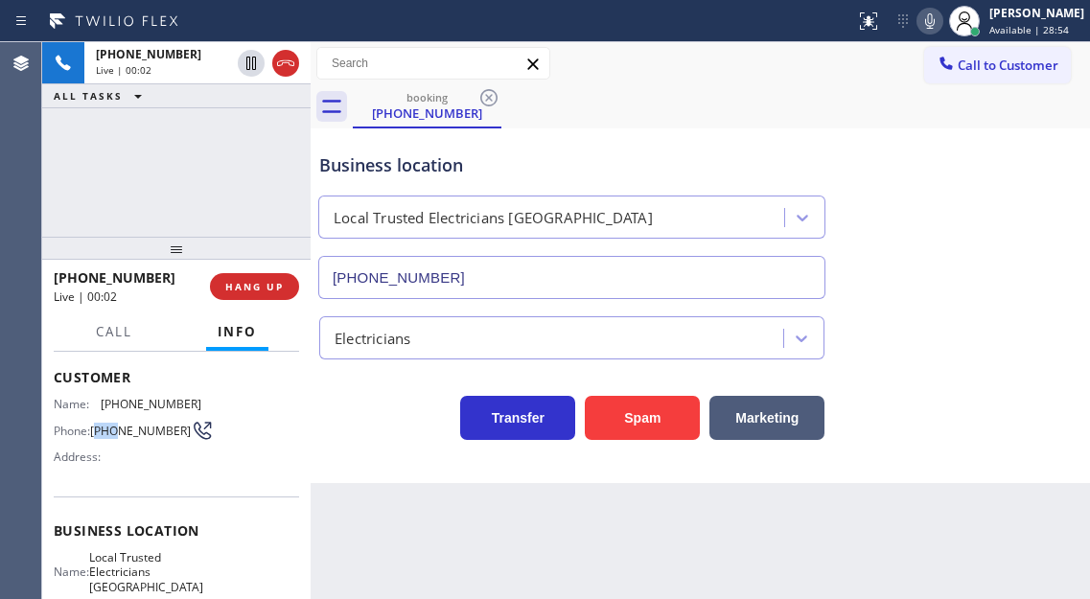
click at [106, 426] on span "[PHONE_NUMBER]" at bounding box center [140, 431] width 101 height 14
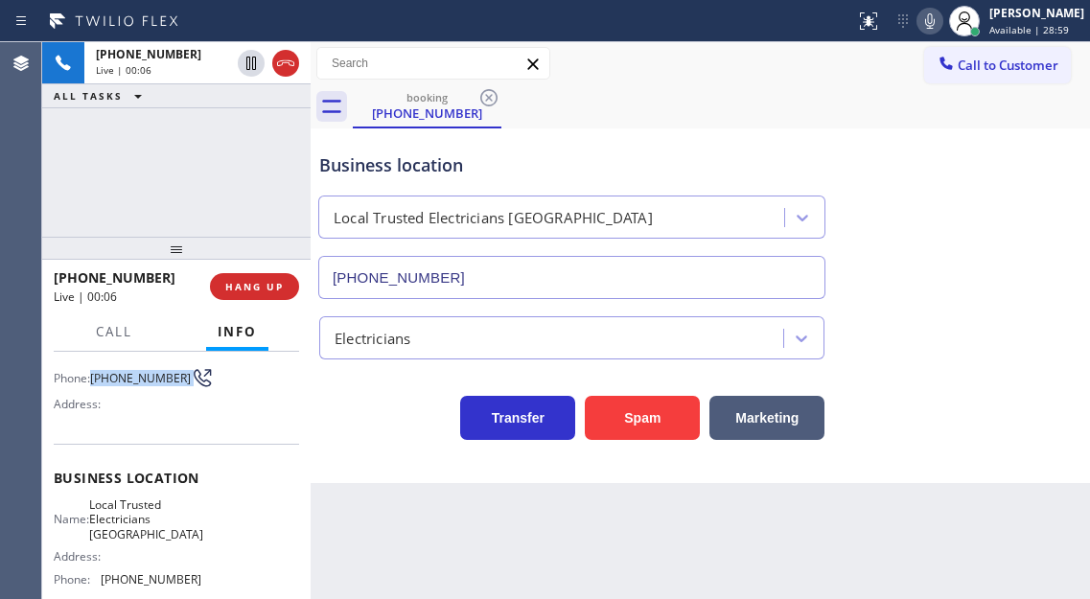
scroll to position [192, 0]
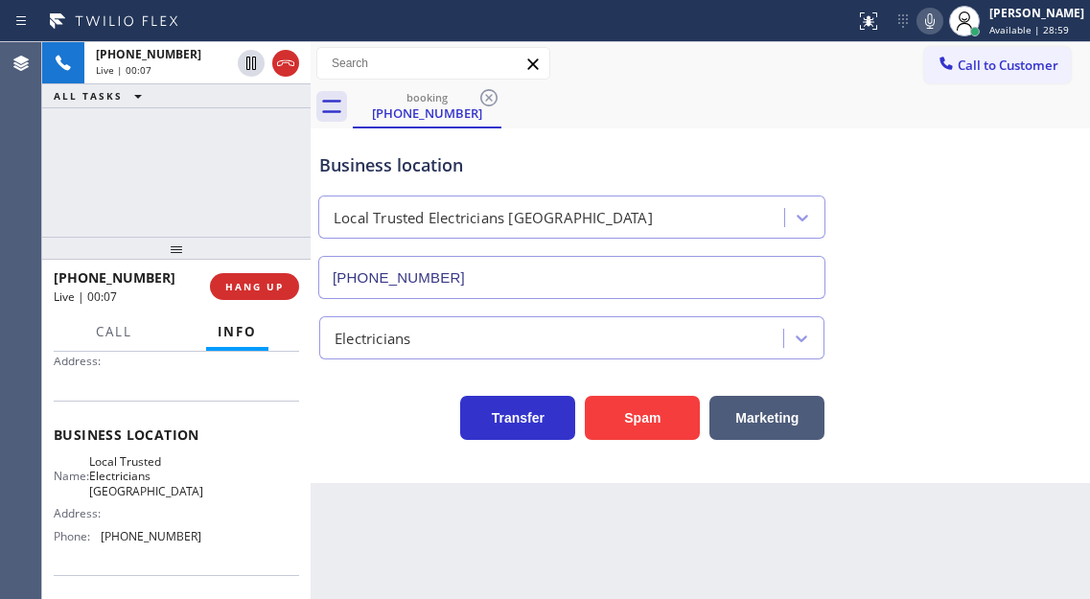
click at [152, 464] on span "Local Trusted Electricians [GEOGRAPHIC_DATA]" at bounding box center [146, 476] width 114 height 44
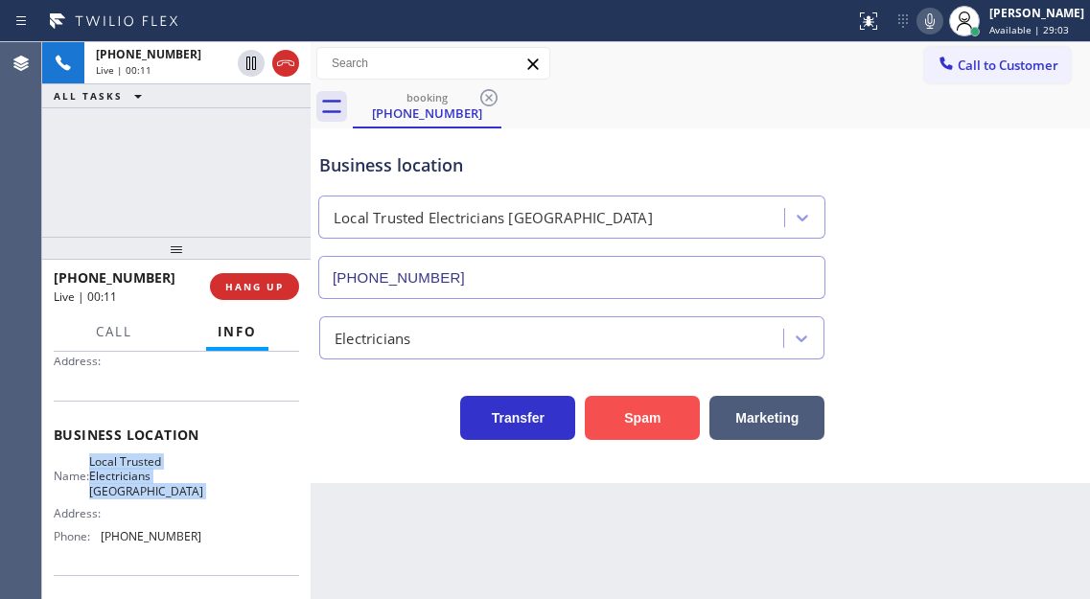
click at [616, 414] on button "Spam" at bounding box center [642, 418] width 115 height 44
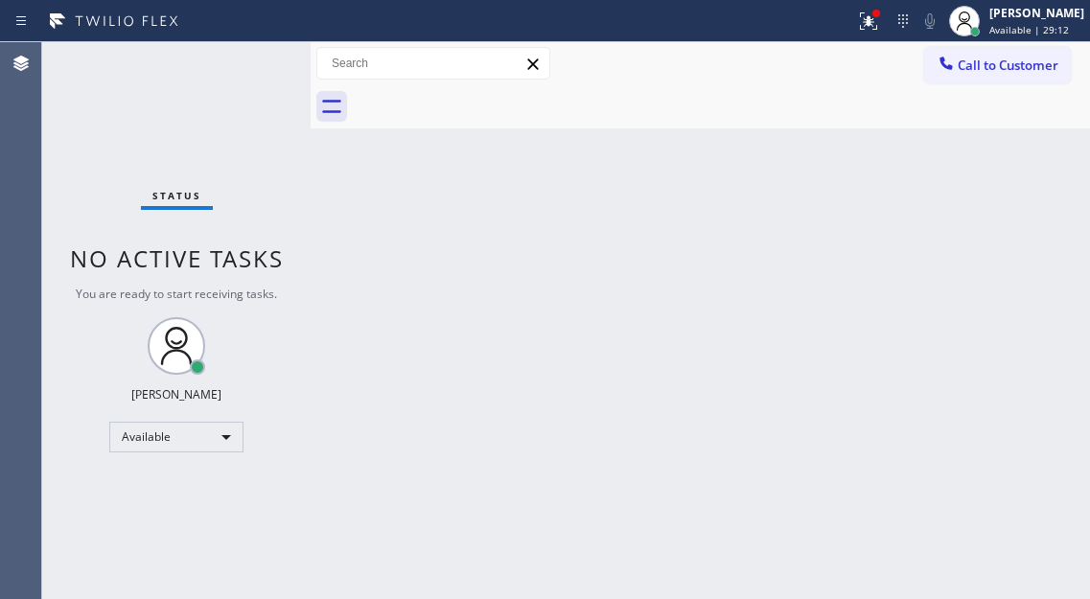
click at [1049, 195] on div "Back to Dashboard Change Sender ID Customers Technicians Select a contact Outbo…" at bounding box center [700, 320] width 779 height 557
click at [880, 27] on icon at bounding box center [868, 21] width 23 height 23
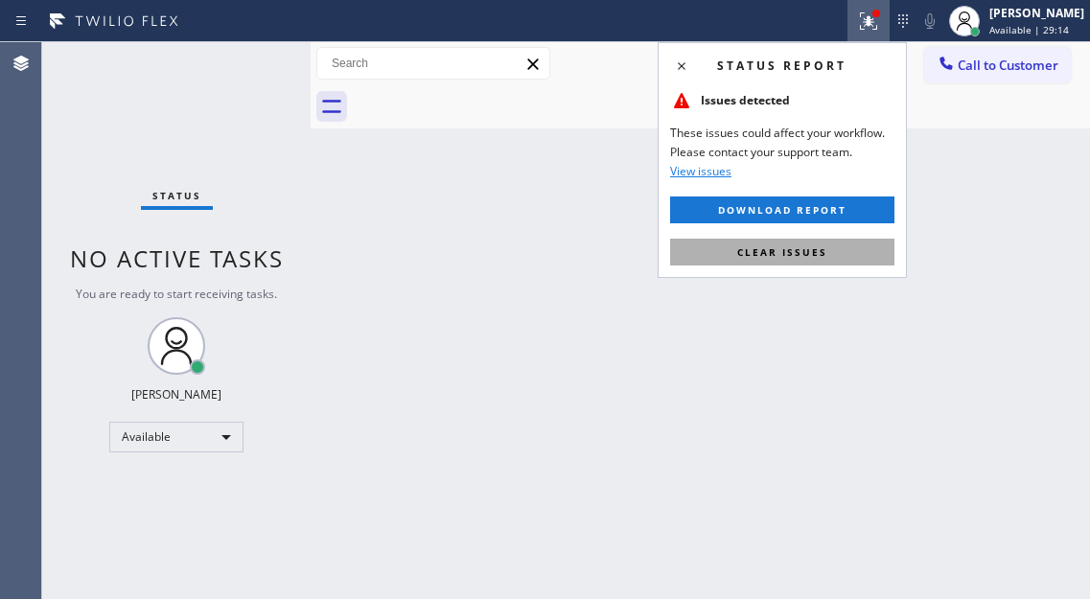
click at [819, 256] on span "Clear issues" at bounding box center [782, 251] width 90 height 13
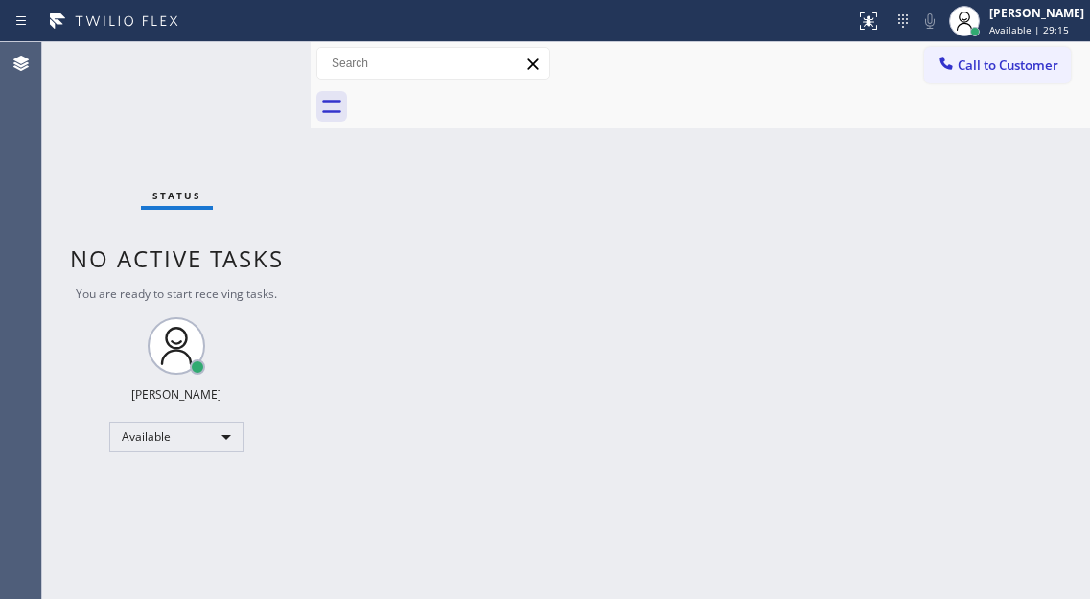
click at [228, 58] on div "Status No active tasks You are ready to start receiving tasks. [PERSON_NAME]" at bounding box center [176, 320] width 268 height 557
click at [238, 58] on div "Status No active tasks You are ready to start receiving tasks. [PERSON_NAME]" at bounding box center [176, 320] width 268 height 557
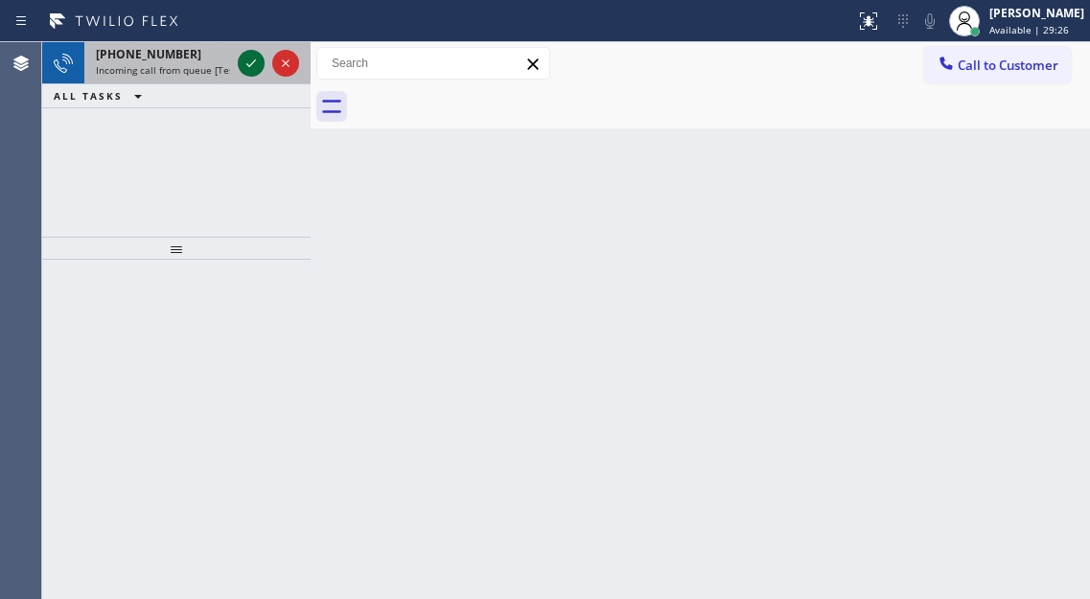
click at [238, 58] on div at bounding box center [251, 63] width 27 height 23
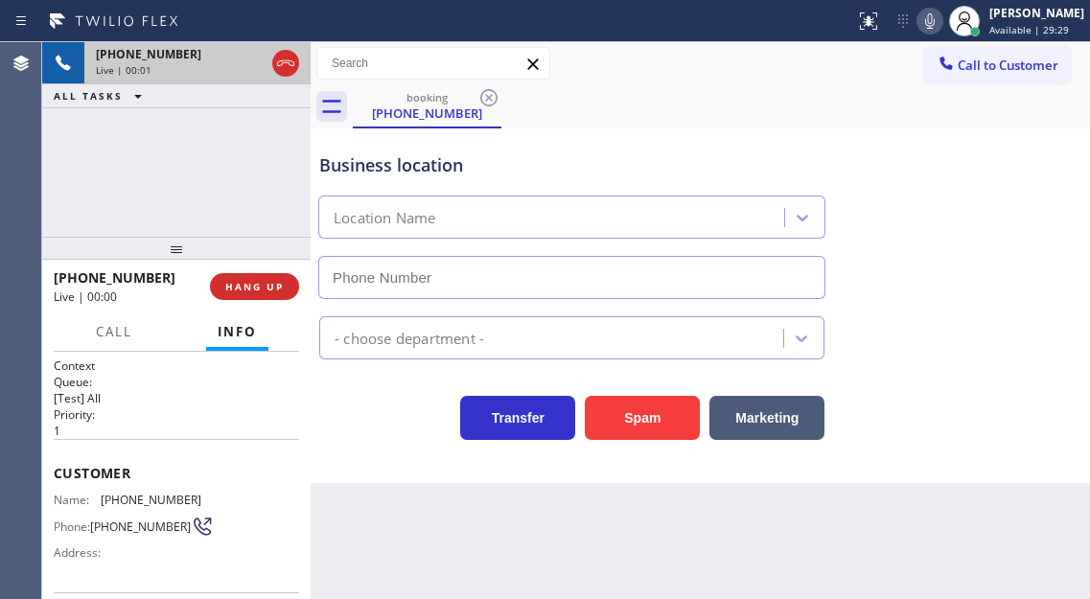
type input "[PHONE_NUMBER]"
click at [171, 490] on div "Customer Name: [PHONE_NUMBER] Phone: [PHONE_NUMBER] Address:" at bounding box center [176, 515] width 245 height 153
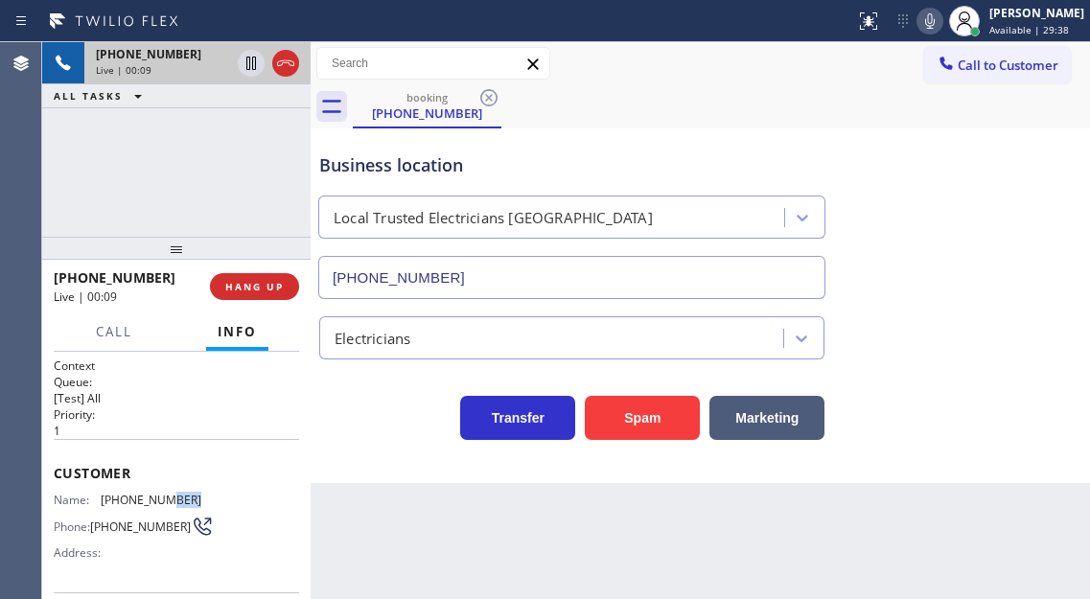
click at [171, 490] on div "Customer Name: [PHONE_NUMBER] Phone: [PHONE_NUMBER] Address:" at bounding box center [176, 515] width 245 height 153
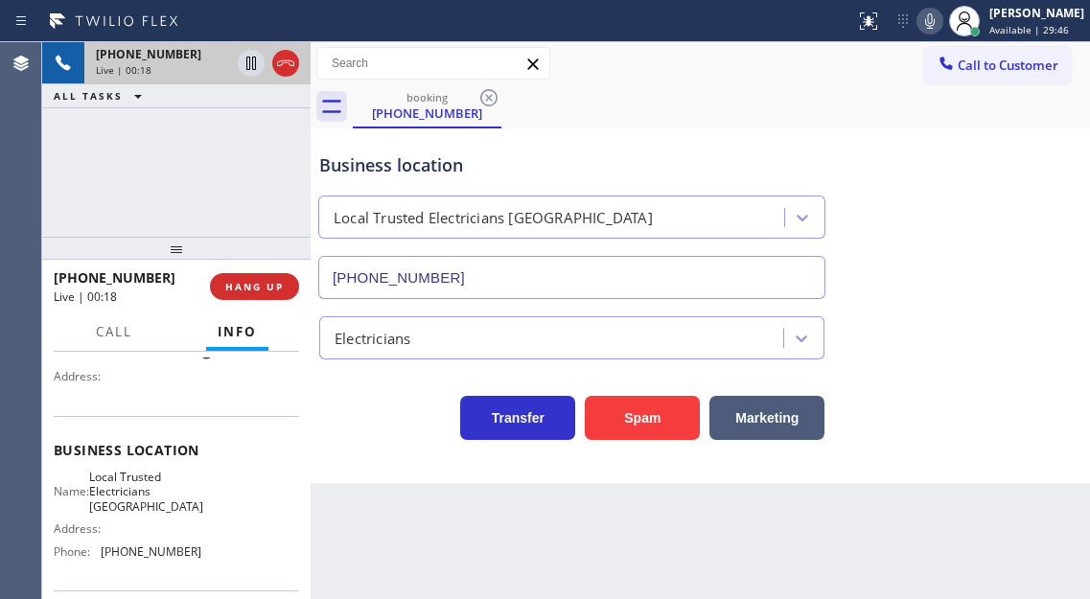
scroll to position [192, 0]
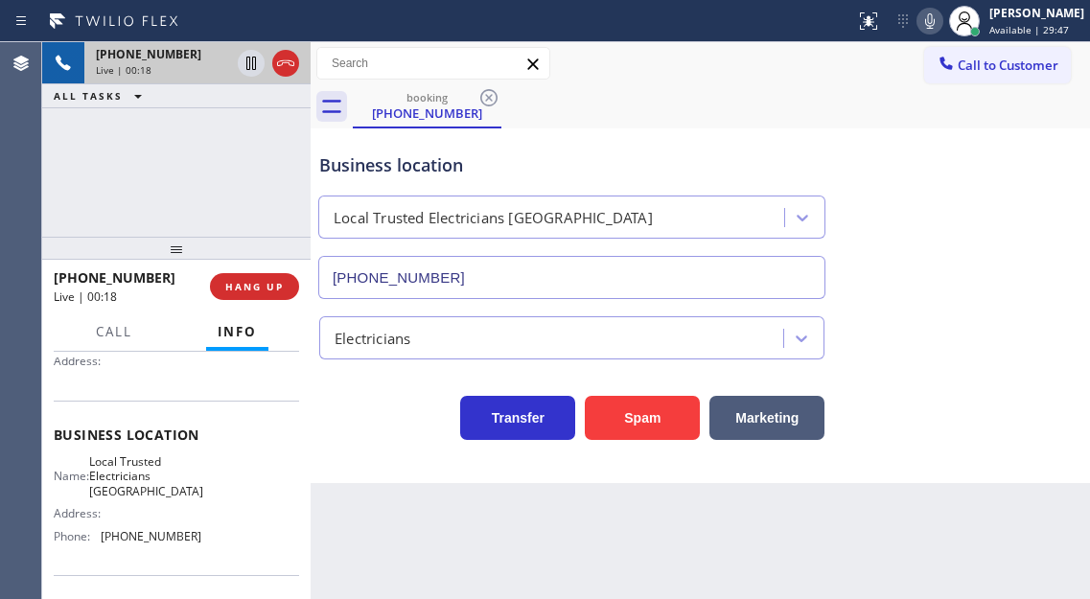
click at [151, 473] on span "Local Trusted Electricians [GEOGRAPHIC_DATA]" at bounding box center [146, 476] width 114 height 44
click at [142, 543] on span "[PHONE_NUMBER]" at bounding box center [151, 536] width 101 height 14
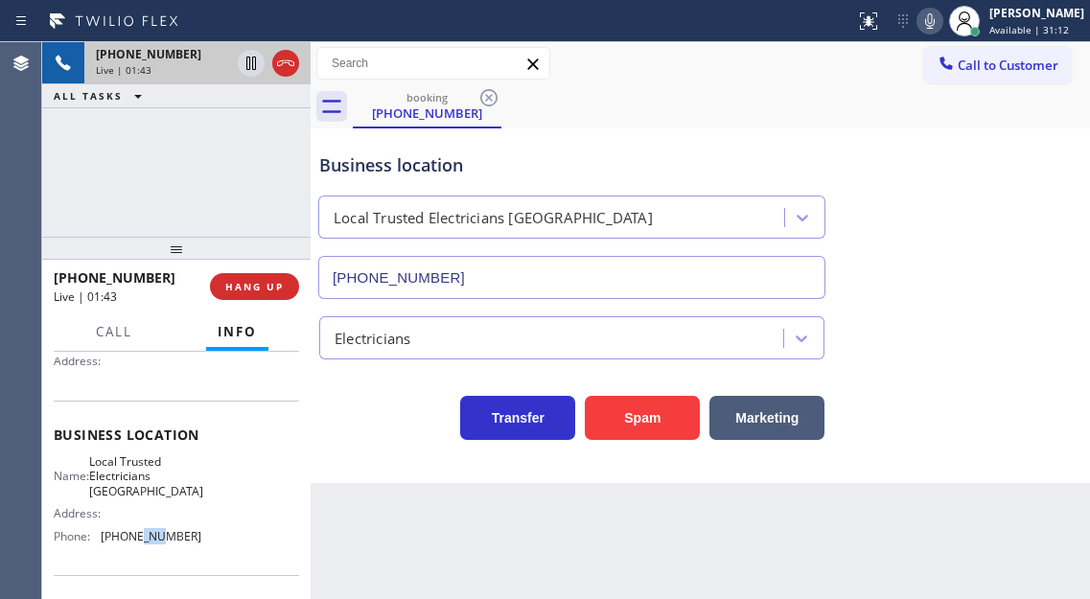
click at [142, 543] on span "[PHONE_NUMBER]" at bounding box center [151, 536] width 101 height 14
click at [654, 152] on div "Business location" at bounding box center [571, 165] width 505 height 26
click at [243, 72] on icon at bounding box center [251, 63] width 23 height 23
click at [1065, 222] on div "Business location Local Trusted Electricians [GEOGRAPHIC_DATA] [PHONE_NUMBER]" at bounding box center [700, 212] width 770 height 173
click at [1023, 163] on div "Business location Local Trusted Electricians [GEOGRAPHIC_DATA] [PHONE_NUMBER]" at bounding box center [700, 212] width 770 height 173
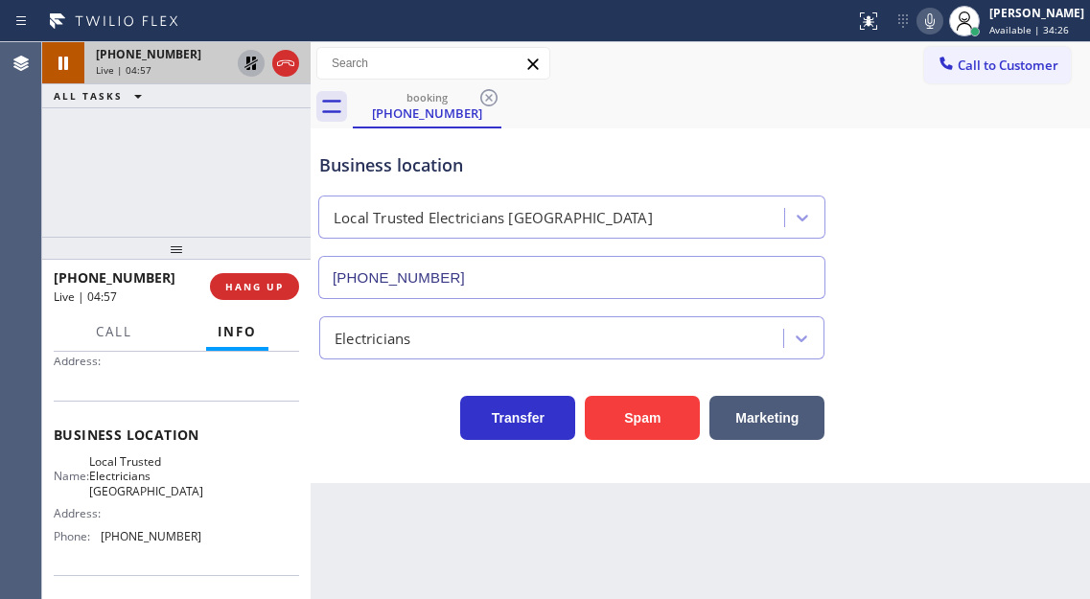
click at [244, 70] on icon at bounding box center [251, 63] width 23 height 23
click at [1026, 268] on div "Business location Local Trusted Electricians [GEOGRAPHIC_DATA] [PHONE_NUMBER]" at bounding box center [700, 212] width 770 height 173
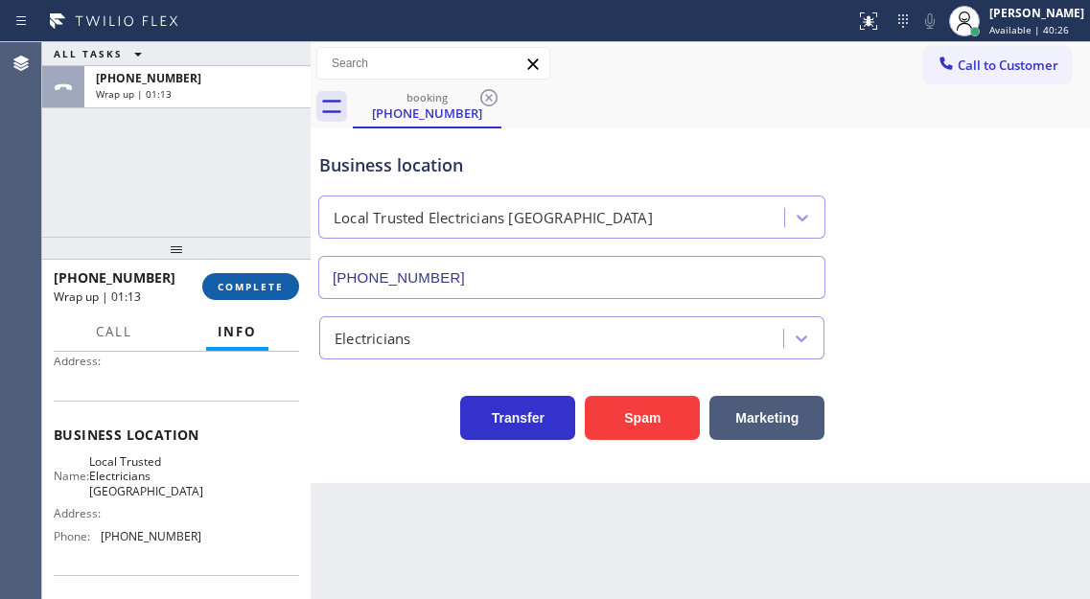
click at [268, 288] on span "COMPLETE" at bounding box center [251, 286] width 66 height 13
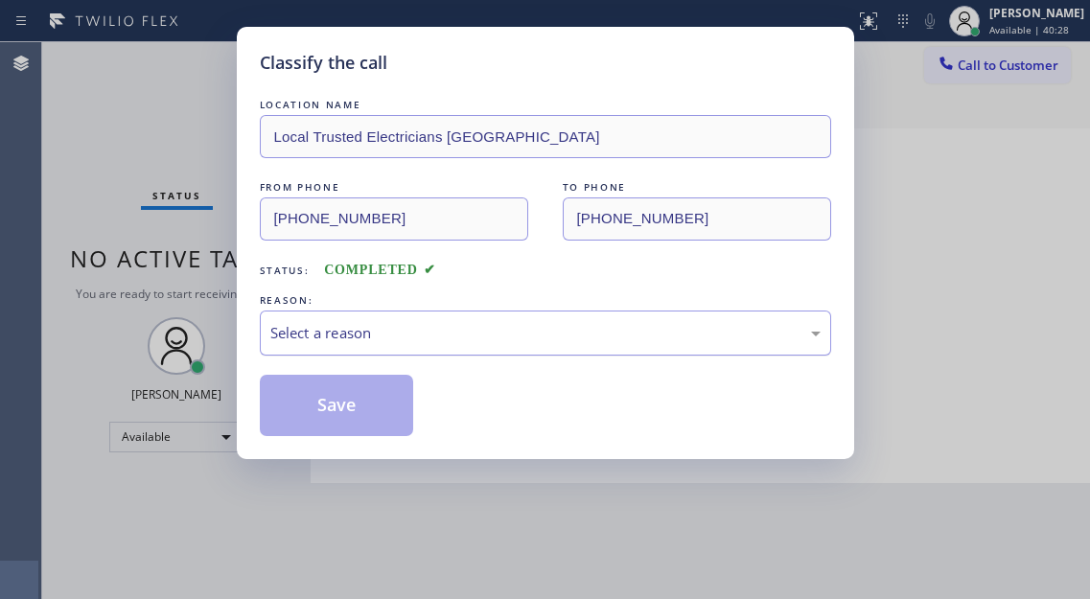
click at [366, 338] on div "Select a reason" at bounding box center [545, 333] width 550 height 22
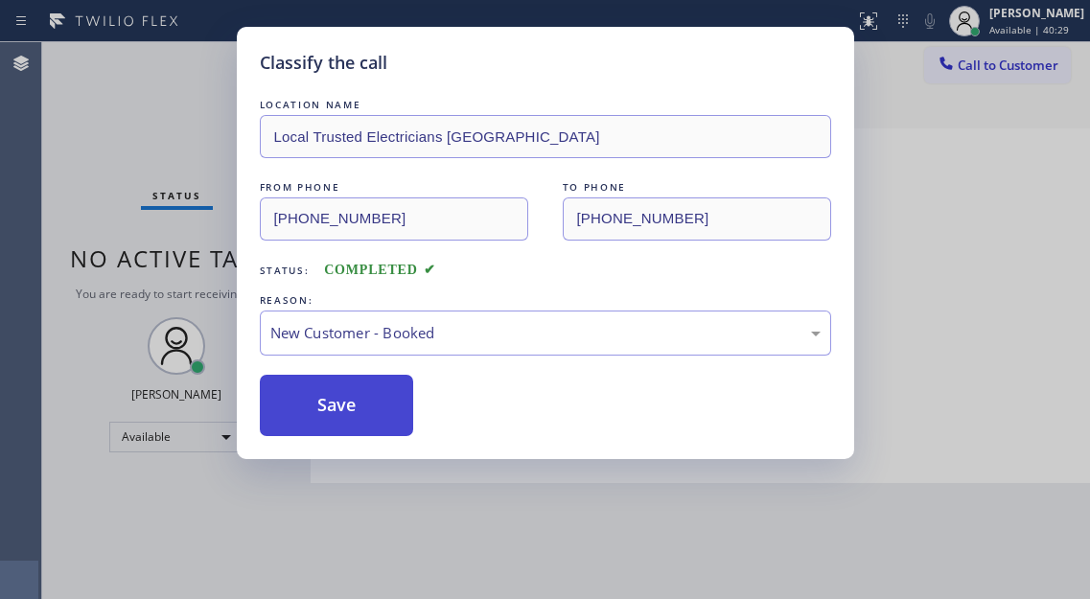
click at [363, 414] on button "Save" at bounding box center [337, 405] width 154 height 61
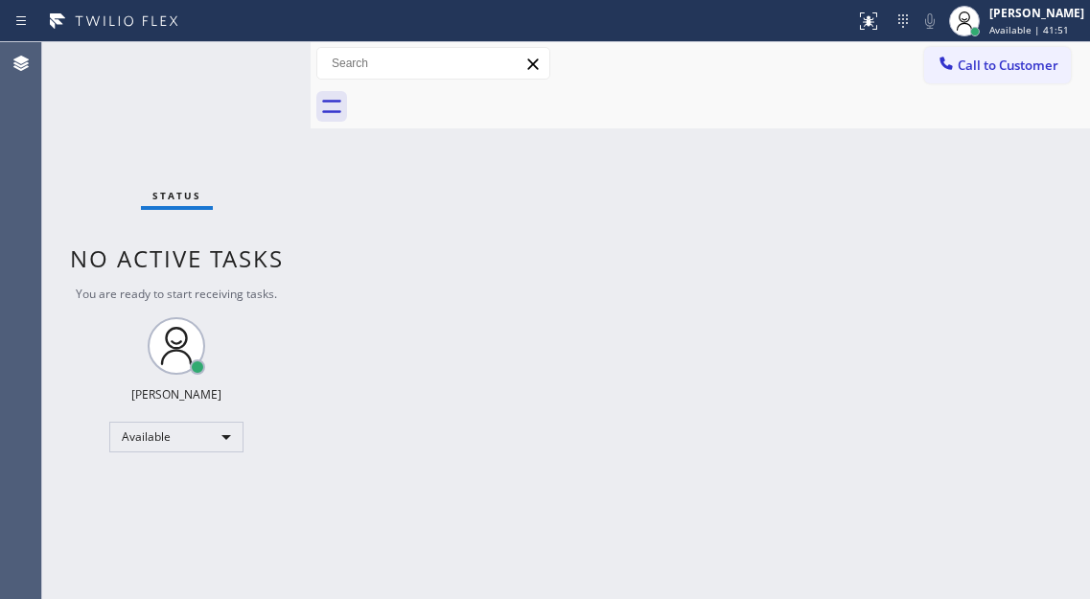
click at [255, 65] on div "Status No active tasks You are ready to start receiving tasks. [PERSON_NAME]" at bounding box center [176, 320] width 268 height 557
click at [1065, 242] on div "Back to Dashboard Change Sender ID Customers Technicians Select a contact Outbo…" at bounding box center [700, 320] width 779 height 557
click at [338, 145] on div "Back to Dashboard Change Sender ID Customers Technicians Select a contact Outbo…" at bounding box center [700, 320] width 779 height 557
click at [1076, 157] on div "Back to Dashboard Change Sender ID Customers Technicians Select a contact Outbo…" at bounding box center [700, 320] width 779 height 557
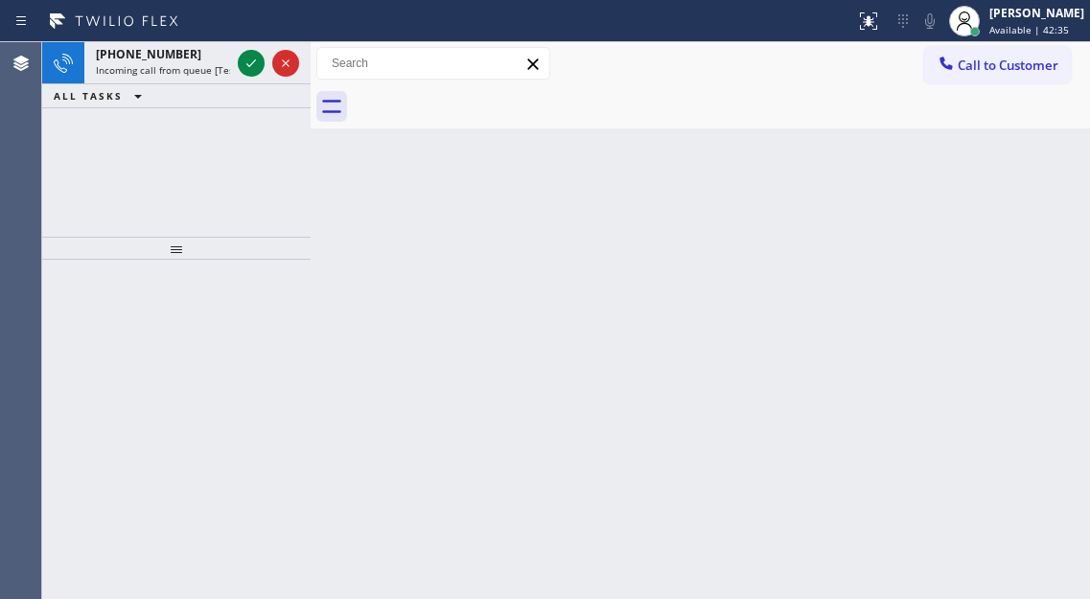
drag, startPoint x: 1077, startPoint y: 175, endPoint x: 700, endPoint y: 163, distance: 377.8
click at [1077, 175] on div "Back to Dashboard Change Sender ID Customers Technicians Select a contact Outbo…" at bounding box center [700, 320] width 779 height 557
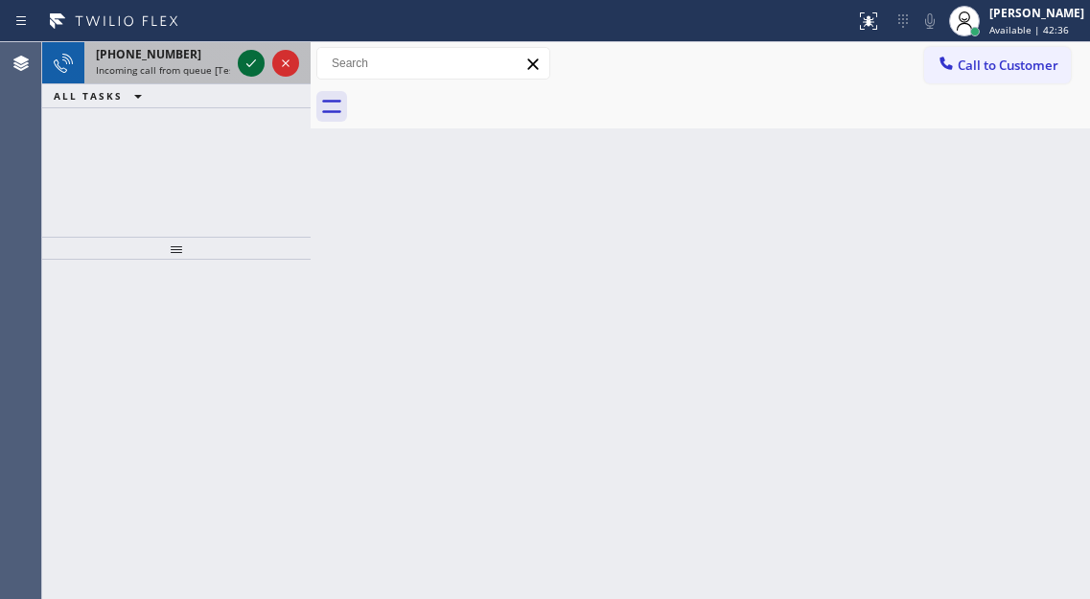
click at [247, 67] on icon at bounding box center [251, 63] width 23 height 23
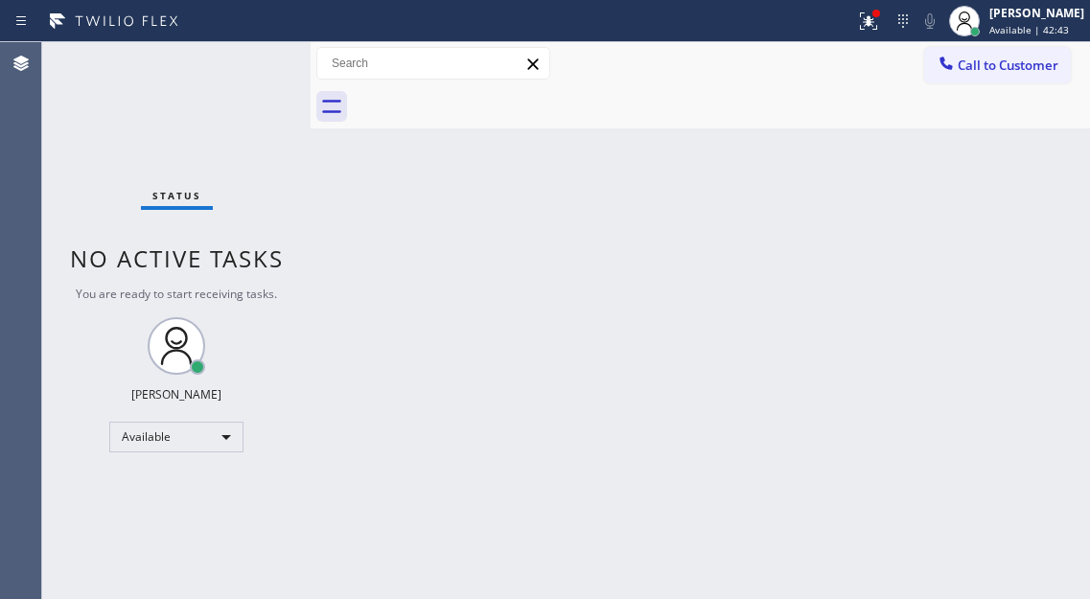
click at [1037, 199] on div "Back to Dashboard Change Sender ID Customers Technicians Select a contact Outbo…" at bounding box center [700, 320] width 779 height 557
click at [879, 36] on button at bounding box center [868, 21] width 42 height 42
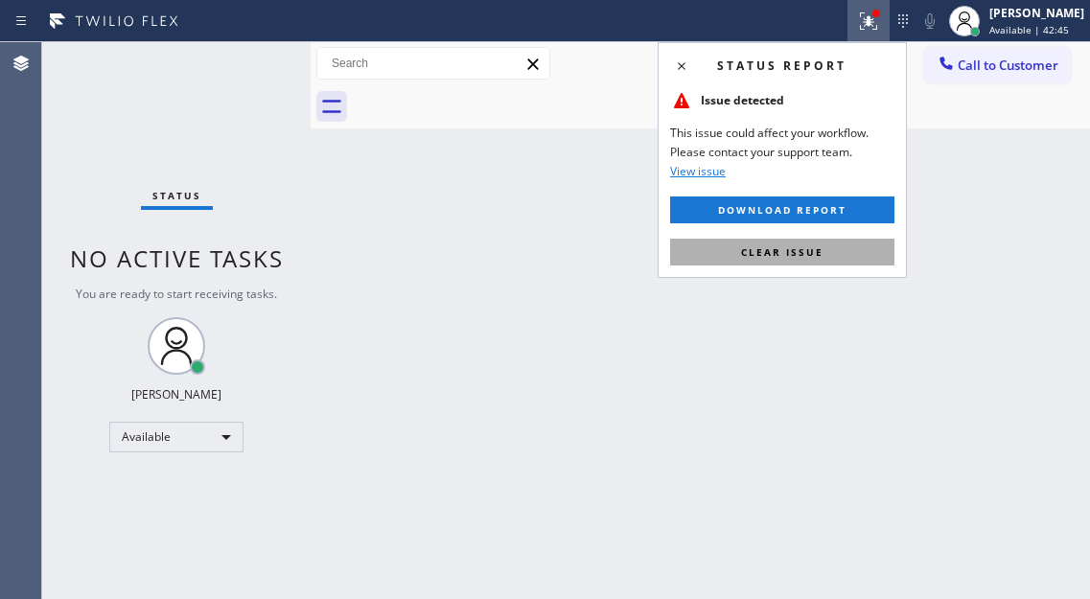
click at [827, 253] on button "Clear issue" at bounding box center [782, 252] width 224 height 27
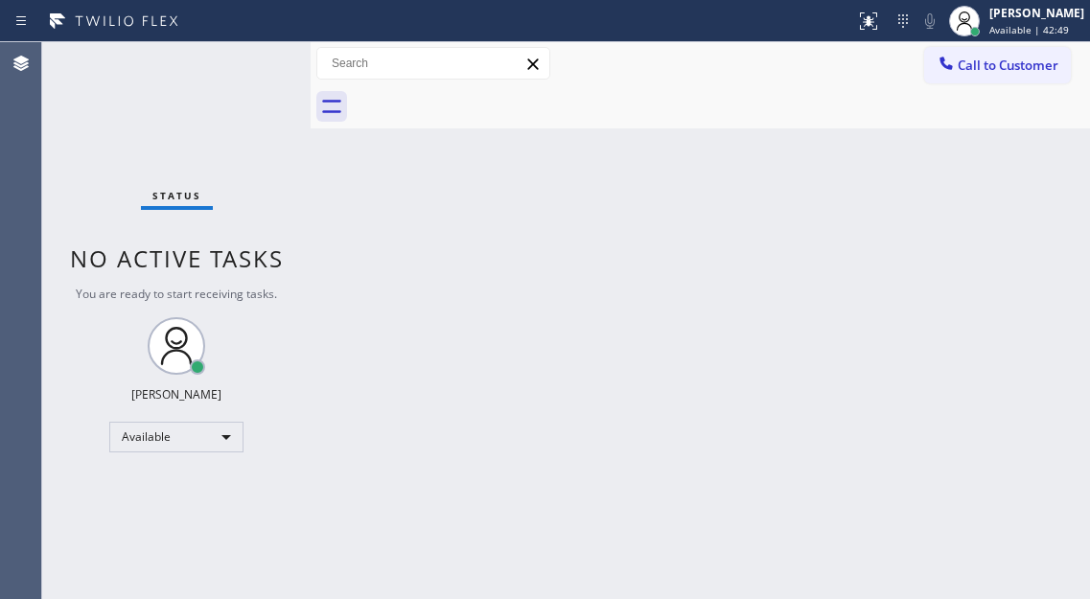
click at [242, 61] on div "Status No active tasks You are ready to start receiving tasks. [PERSON_NAME]" at bounding box center [176, 320] width 268 height 557
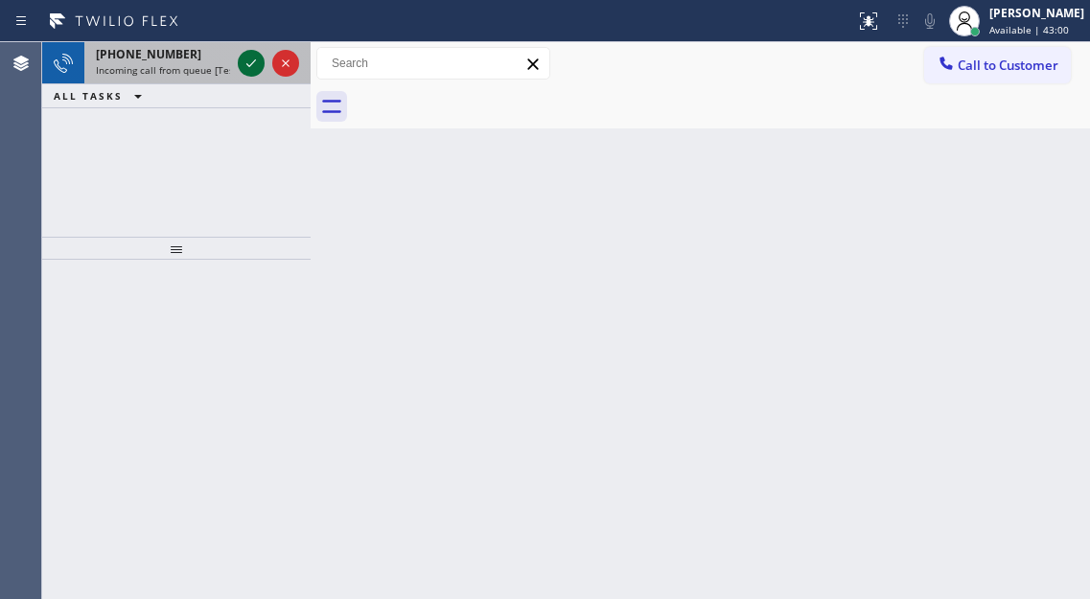
click at [246, 67] on icon at bounding box center [251, 63] width 23 height 23
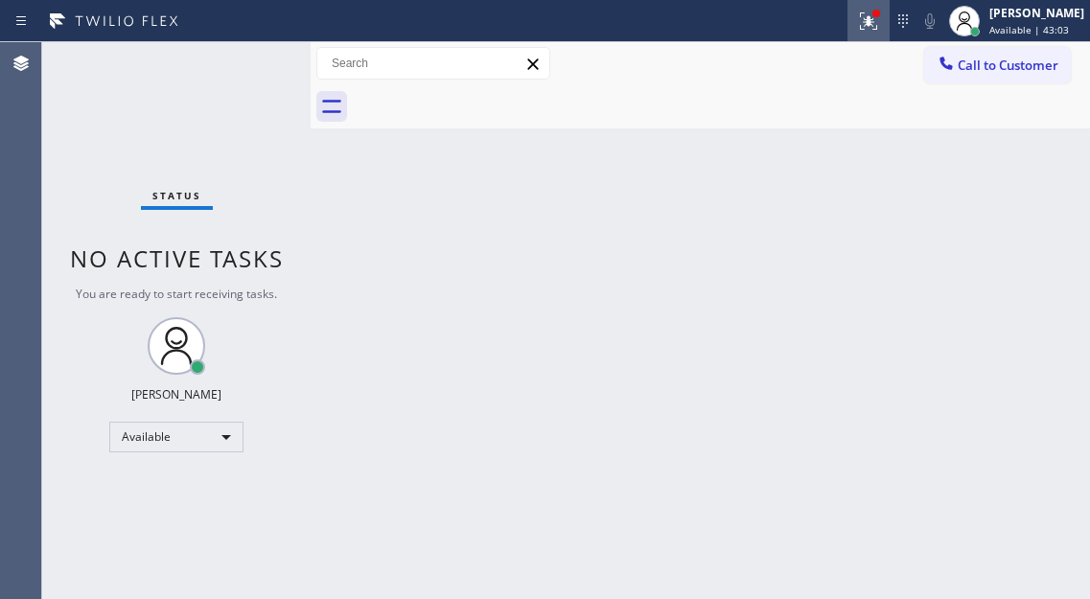
click at [888, 33] on button at bounding box center [868, 21] width 42 height 42
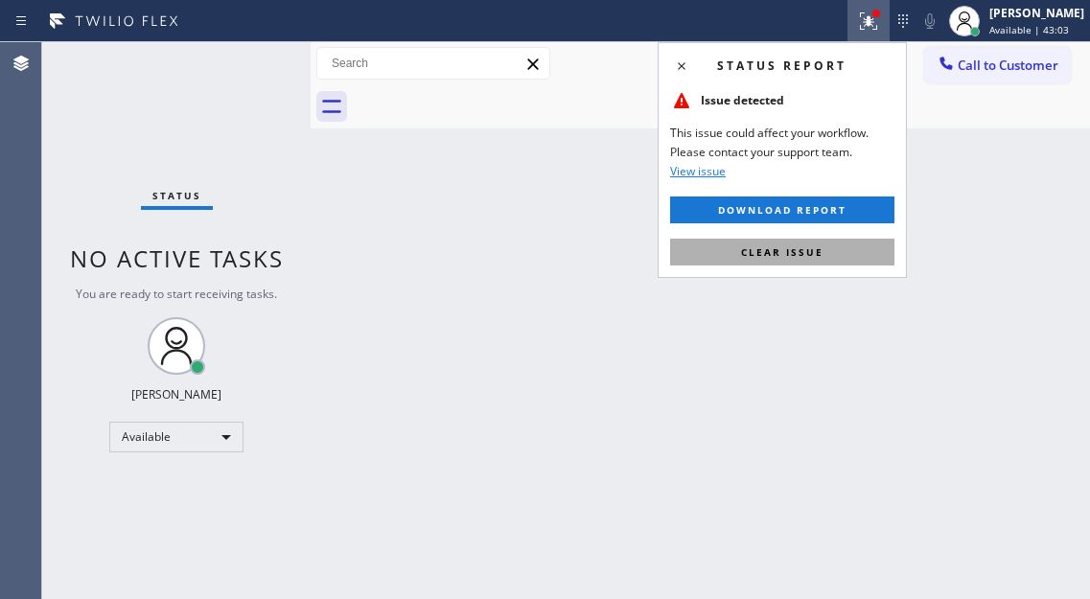
click at [834, 253] on button "Clear issue" at bounding box center [782, 252] width 224 height 27
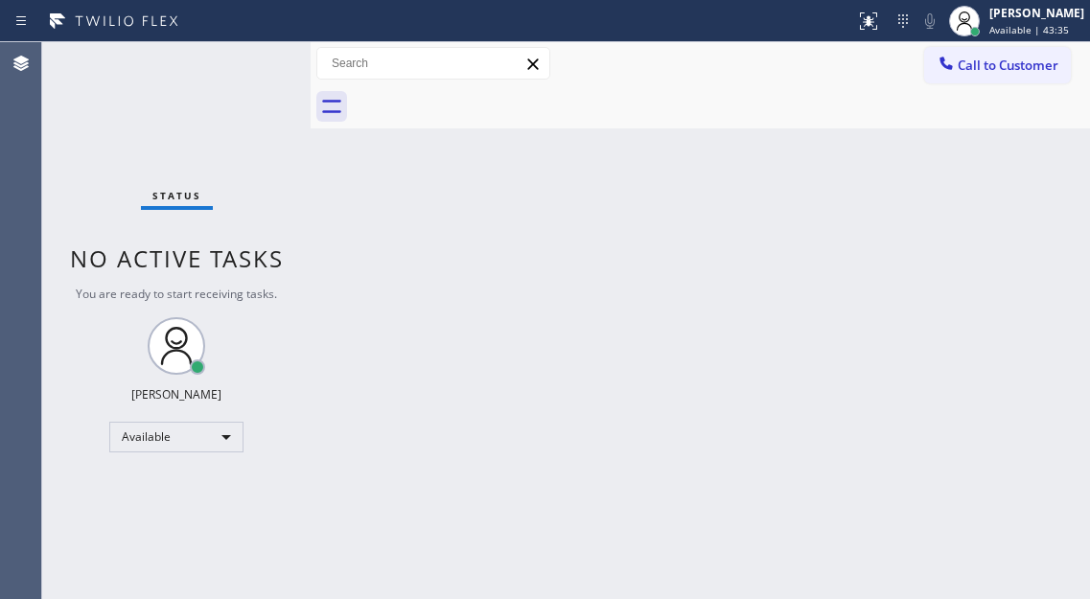
click at [1019, 194] on div "Back to Dashboard Change Sender ID Customers Technicians Select a contact Outbo…" at bounding box center [700, 320] width 779 height 557
click at [252, 64] on div "Status No active tasks You are ready to start receiving tasks. [PERSON_NAME]" at bounding box center [176, 320] width 268 height 557
click at [242, 57] on div "Status No active tasks You are ready to start receiving tasks. [PERSON_NAME]" at bounding box center [176, 320] width 268 height 557
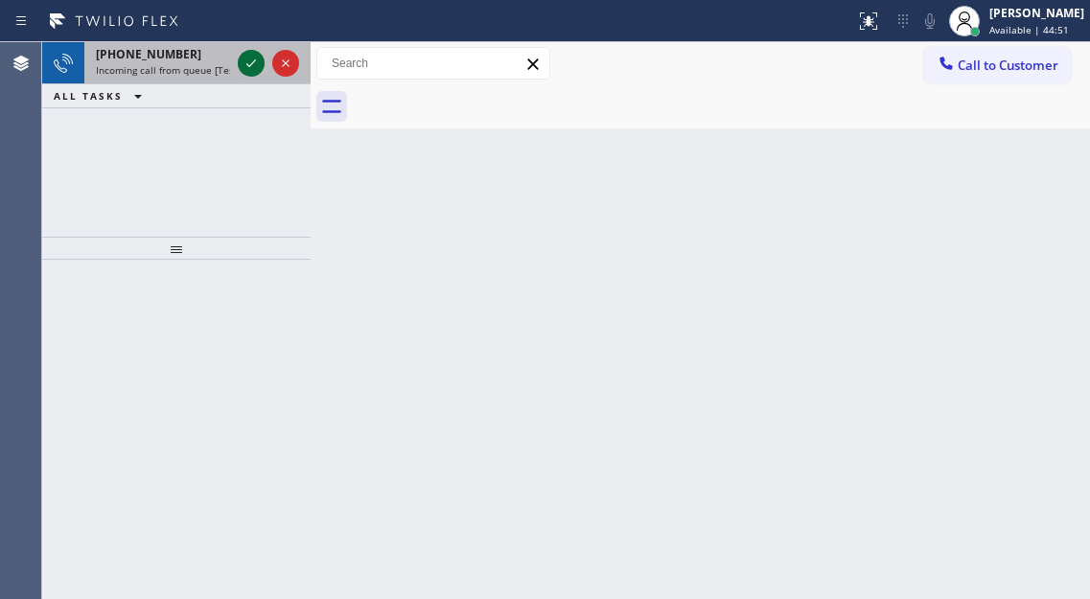
click at [245, 67] on icon at bounding box center [251, 63] width 23 height 23
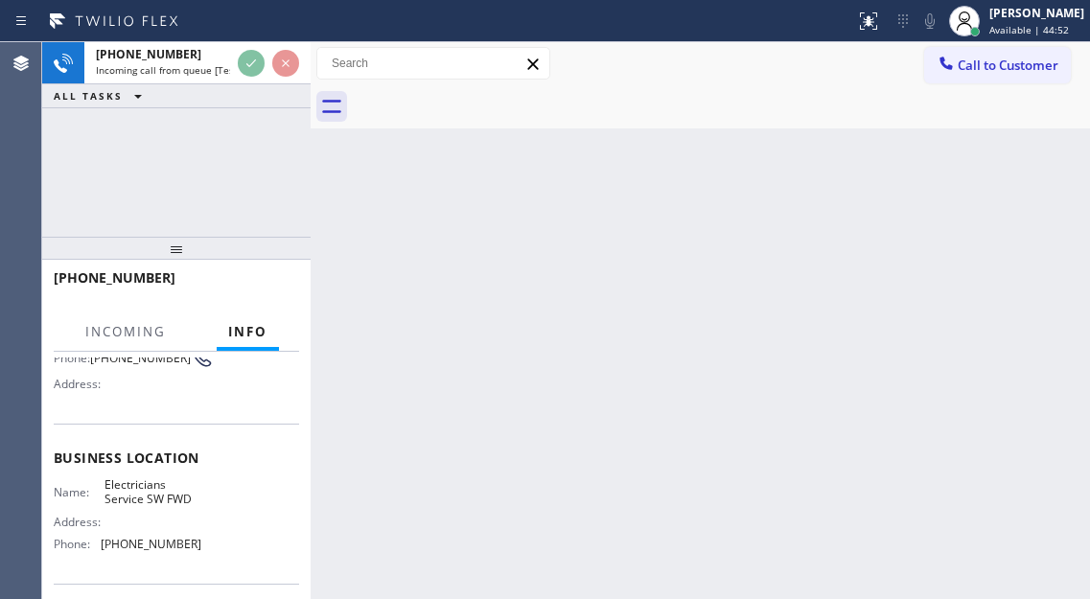
scroll to position [192, 0]
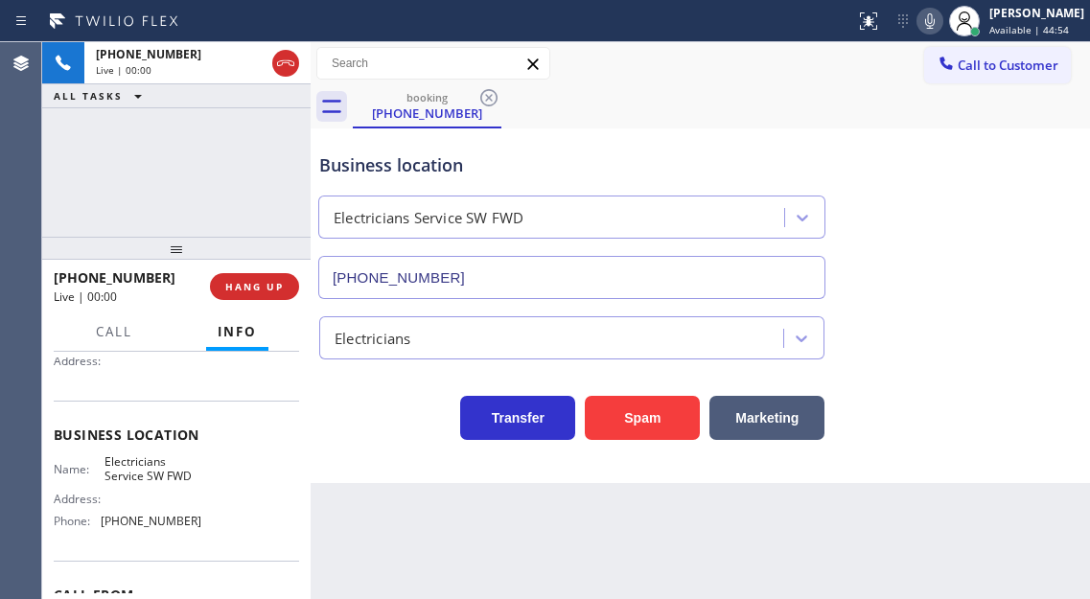
type input "[PHONE_NUMBER]"
click at [635, 423] on button "Spam" at bounding box center [642, 418] width 115 height 44
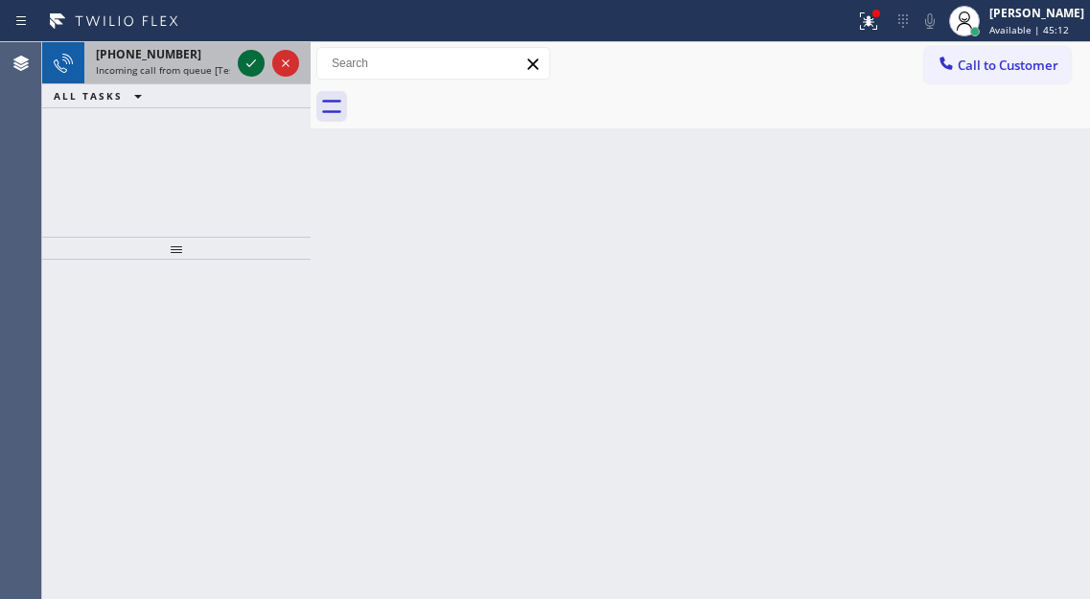
click at [251, 69] on icon at bounding box center [251, 63] width 23 height 23
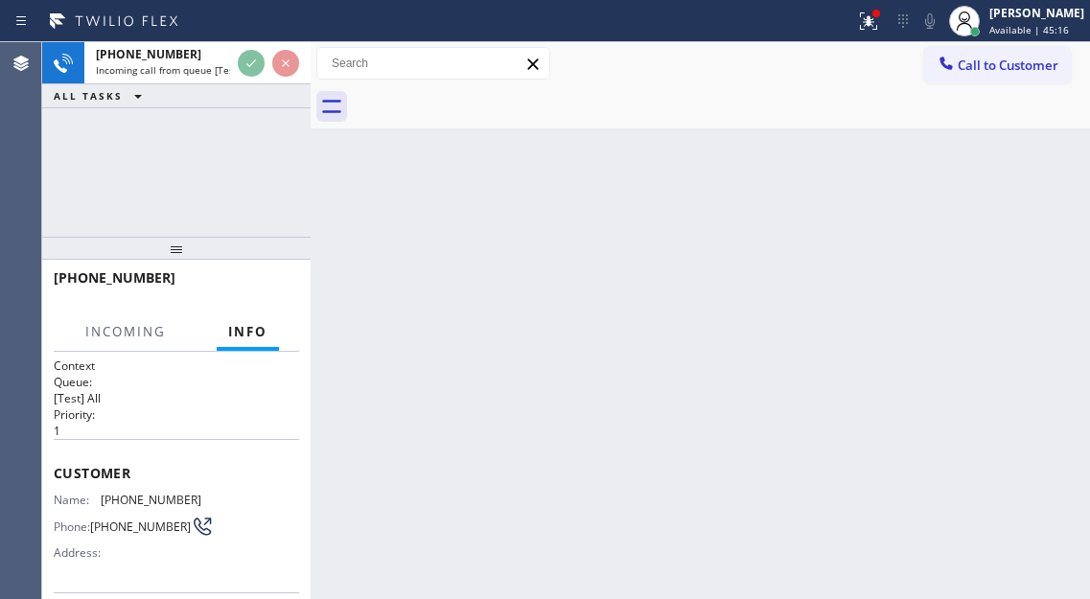
click at [214, 197] on div "[PHONE_NUMBER] Incoming call from queue [Test] All ALL TASKS ALL TASKS ACTIVE T…" at bounding box center [176, 139] width 268 height 195
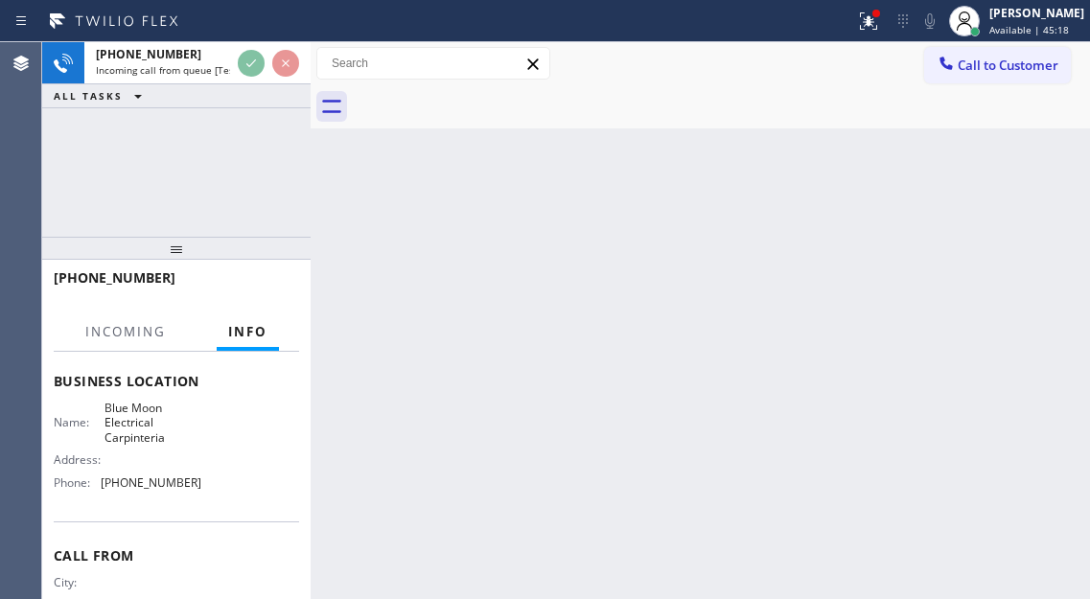
scroll to position [134, 0]
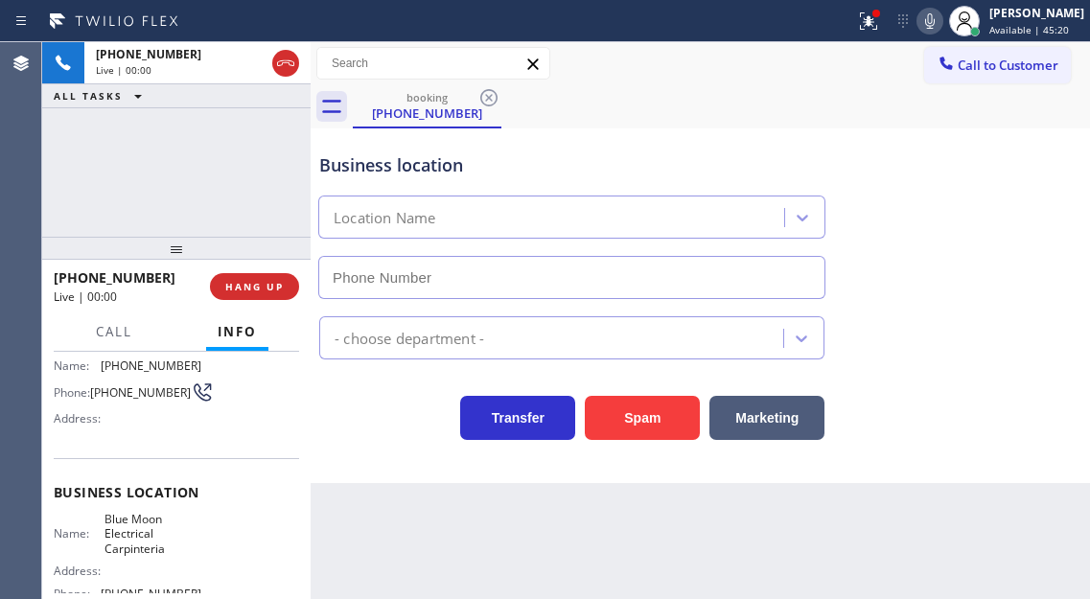
type input "[PHONE_NUMBER]"
click at [362, 161] on div "Business location" at bounding box center [571, 165] width 505 height 26
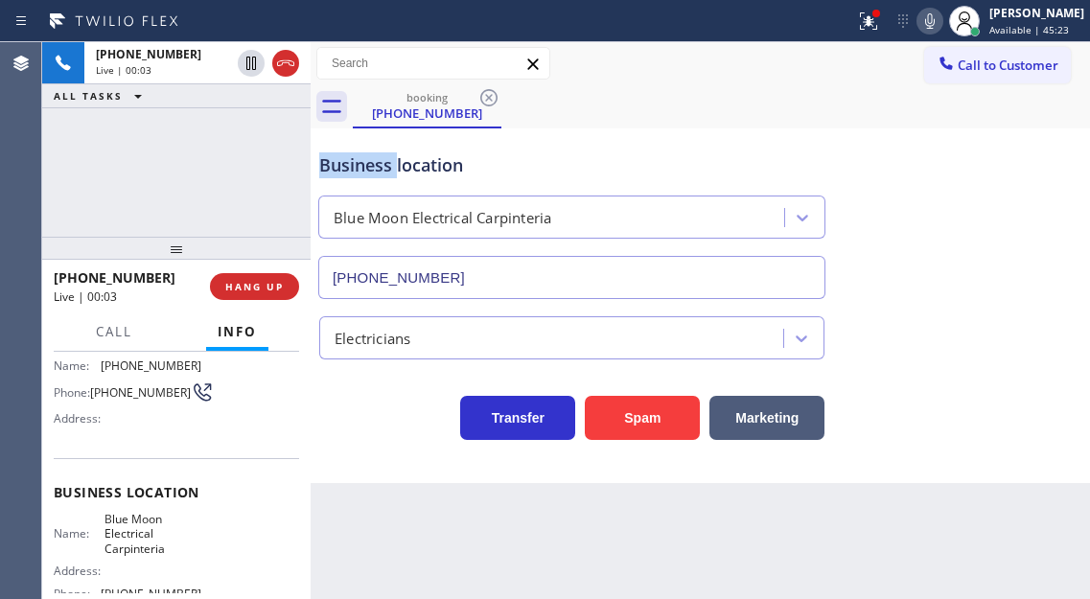
click at [362, 161] on div "Business location" at bounding box center [571, 165] width 505 height 26
click at [880, 30] on icon at bounding box center [868, 21] width 23 height 23
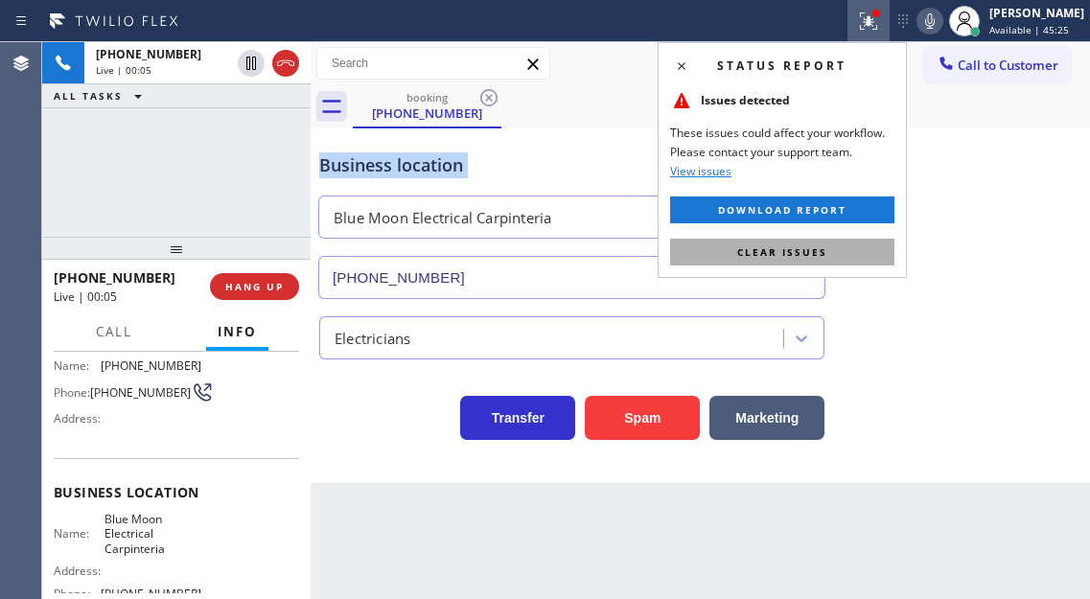
click at [885, 259] on button "Clear issues" at bounding box center [782, 252] width 224 height 27
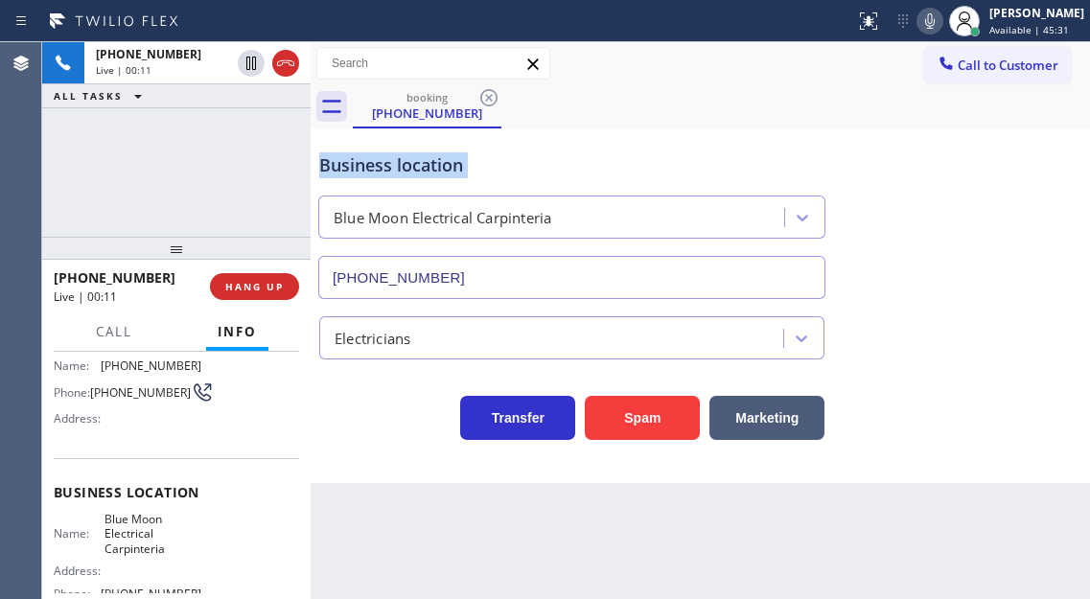
click at [1043, 201] on div "Business location Blue Moon Electrical Carpinteria [PHONE_NUMBER]" at bounding box center [700, 212] width 770 height 173
click at [389, 158] on div "Business location" at bounding box center [571, 165] width 505 height 26
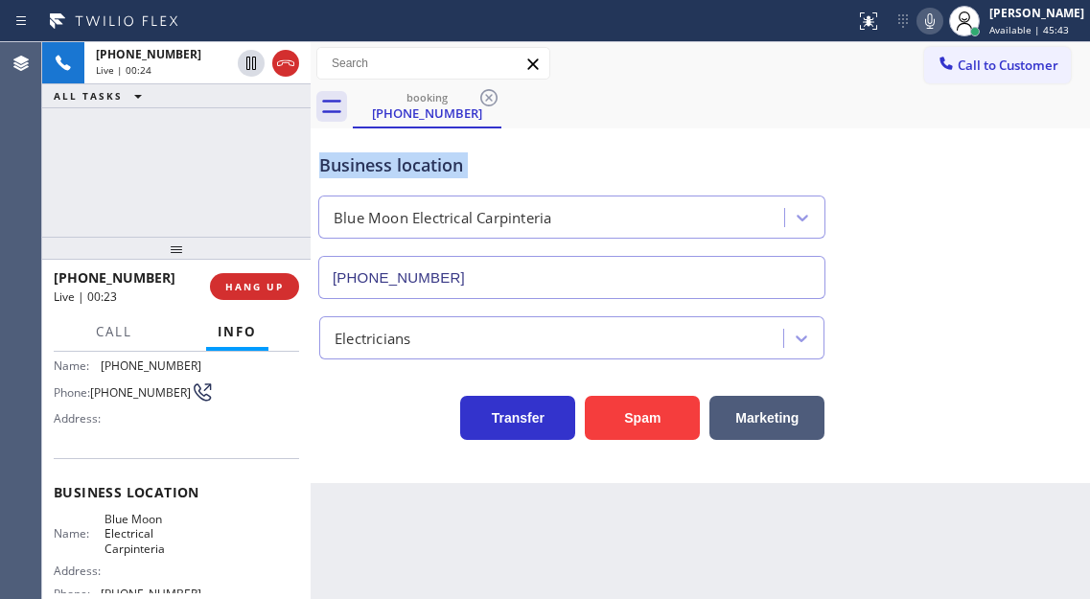
click at [1023, 266] on div "Business location Blue Moon Electrical Carpinteria [PHONE_NUMBER]" at bounding box center [700, 212] width 770 height 173
click at [444, 163] on div "Business location" at bounding box center [571, 165] width 505 height 26
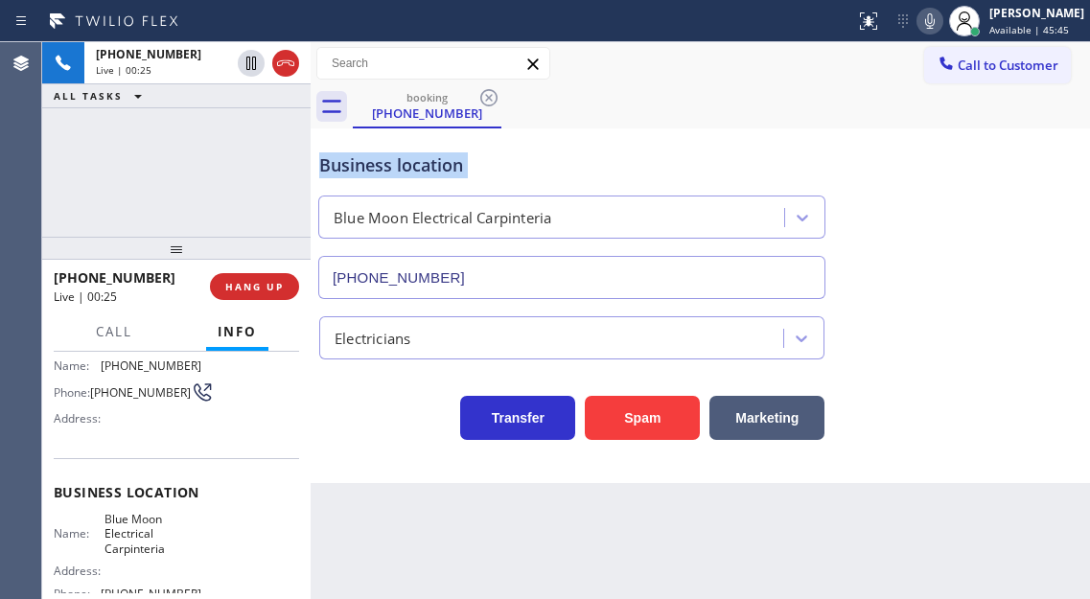
click at [444, 163] on div "Business location" at bounding box center [571, 165] width 505 height 26
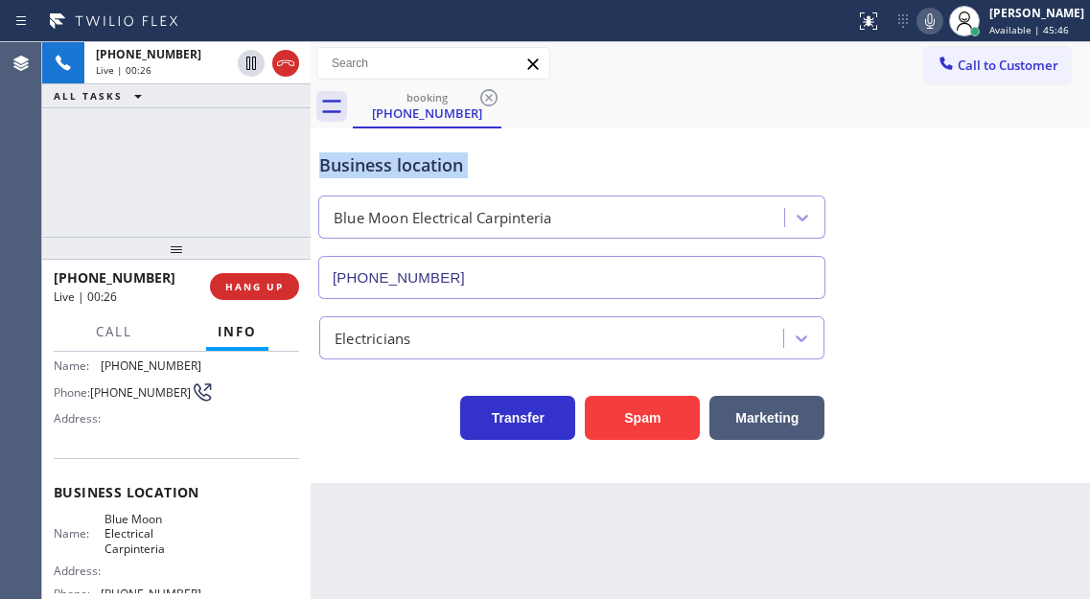
click at [444, 163] on div "Business location" at bounding box center [571, 165] width 505 height 26
click at [519, 173] on div "Business location" at bounding box center [571, 165] width 505 height 26
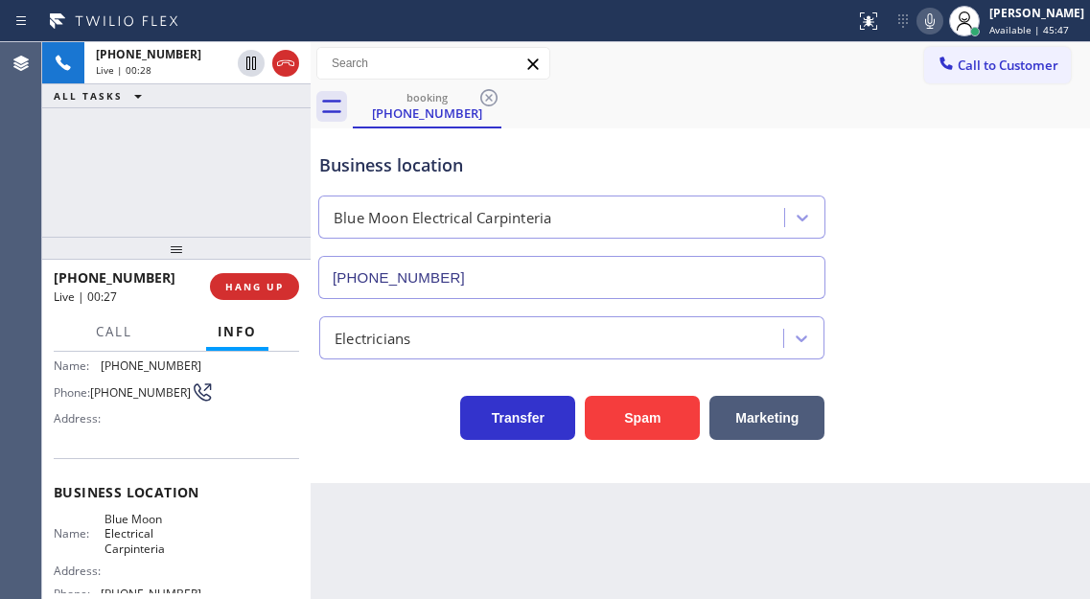
click at [519, 173] on div "Business location" at bounding box center [571, 165] width 505 height 26
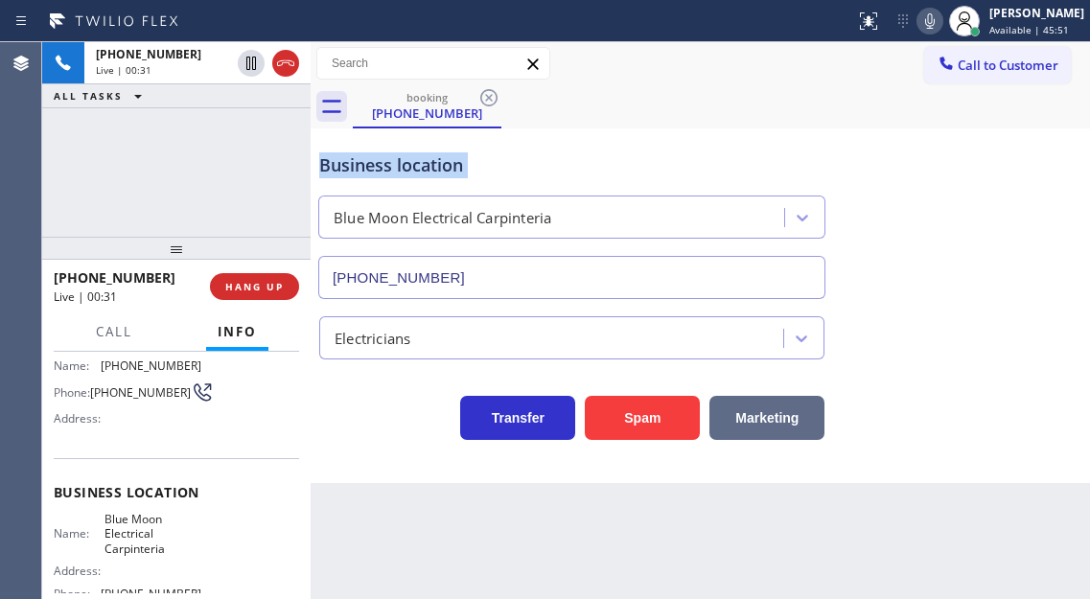
click at [771, 422] on button "Marketing" at bounding box center [766, 418] width 115 height 44
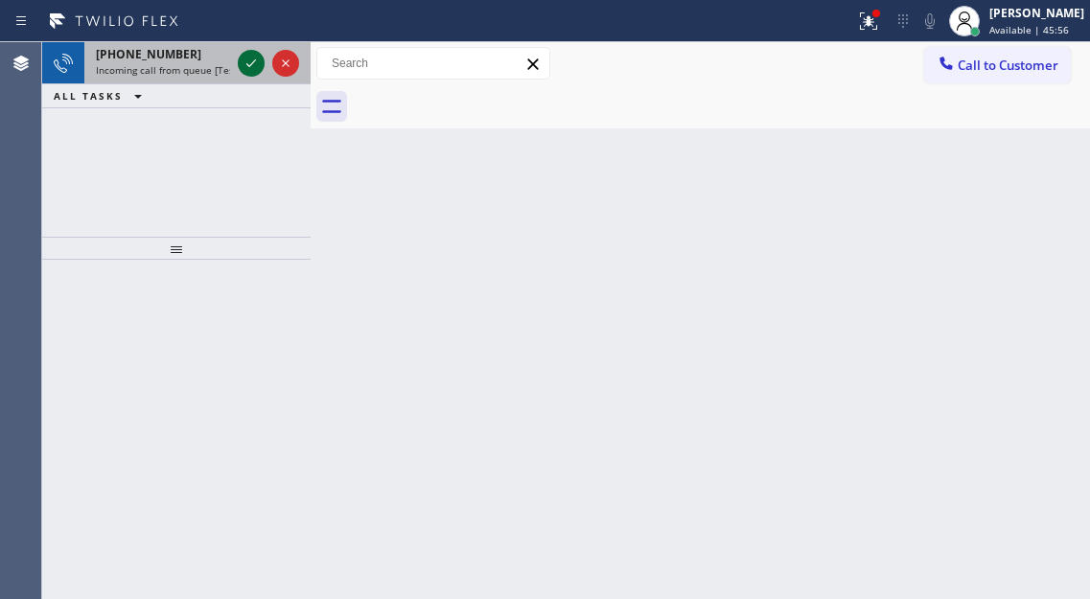
click at [239, 66] on div at bounding box center [251, 63] width 27 height 23
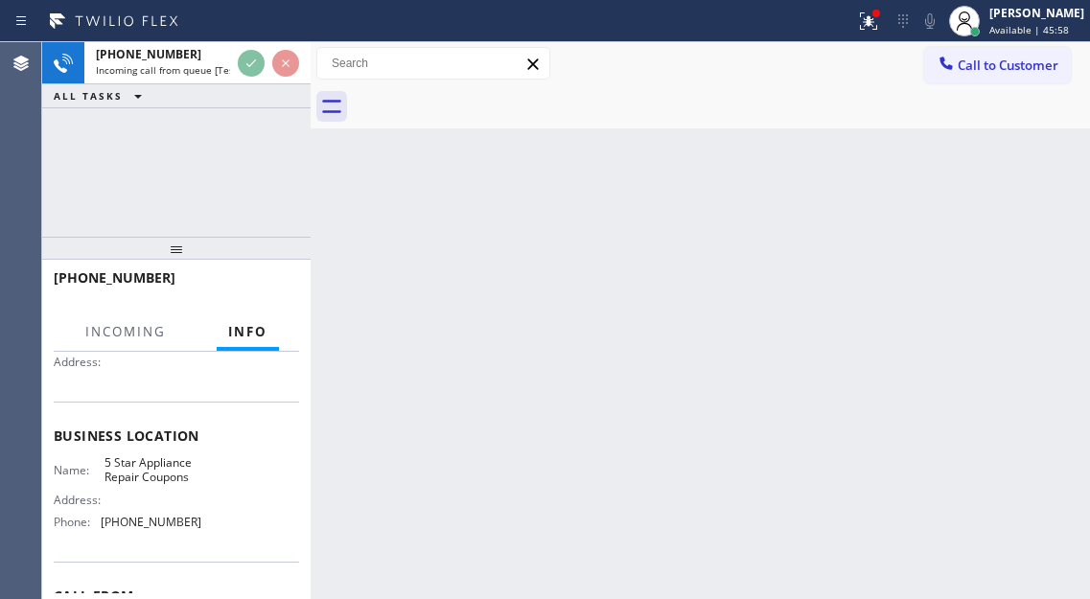
scroll to position [192, 0]
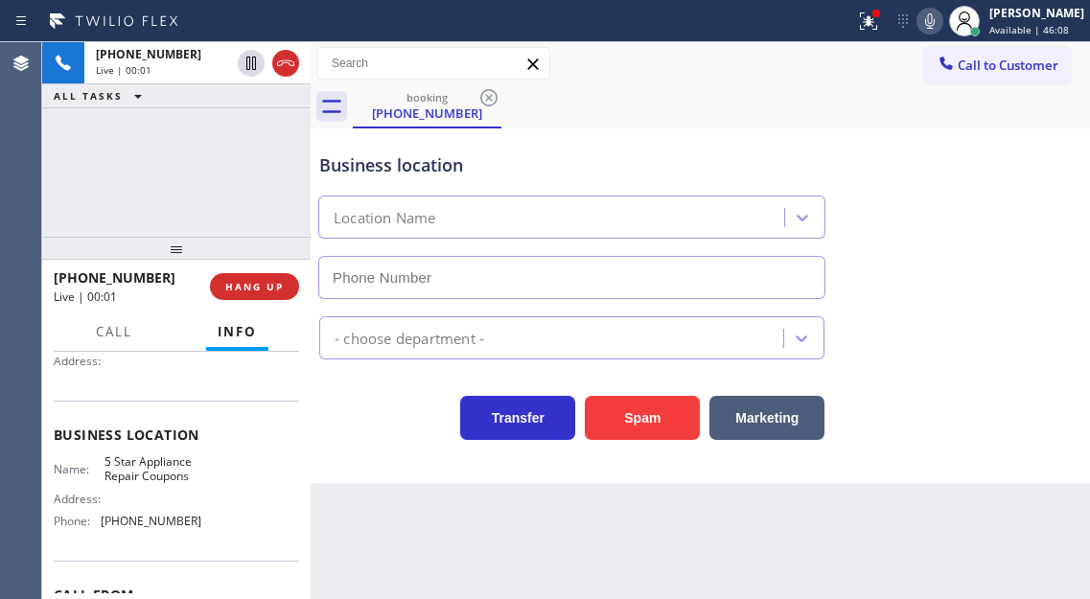
type input "[PHONE_NUMBER]"
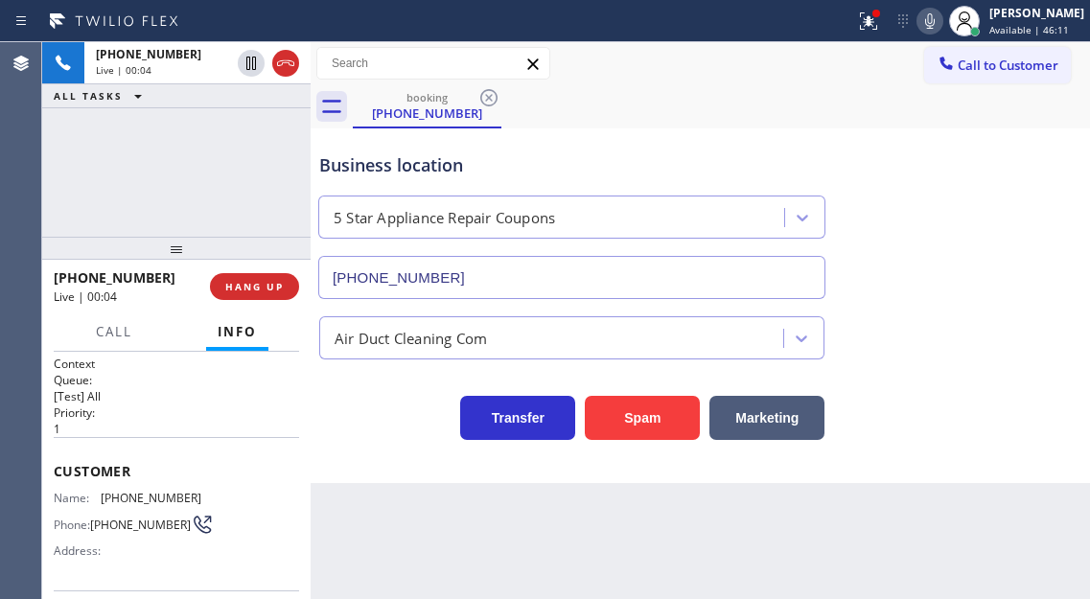
scroll to position [0, 0]
click at [105, 522] on span "[PHONE_NUMBER]" at bounding box center [140, 526] width 101 height 14
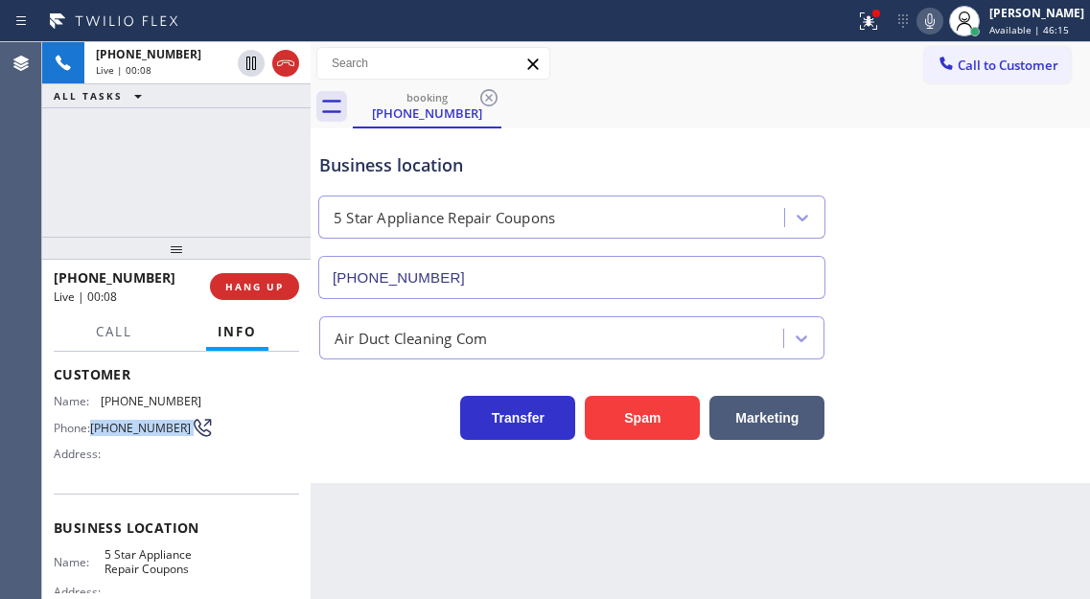
scroll to position [192, 0]
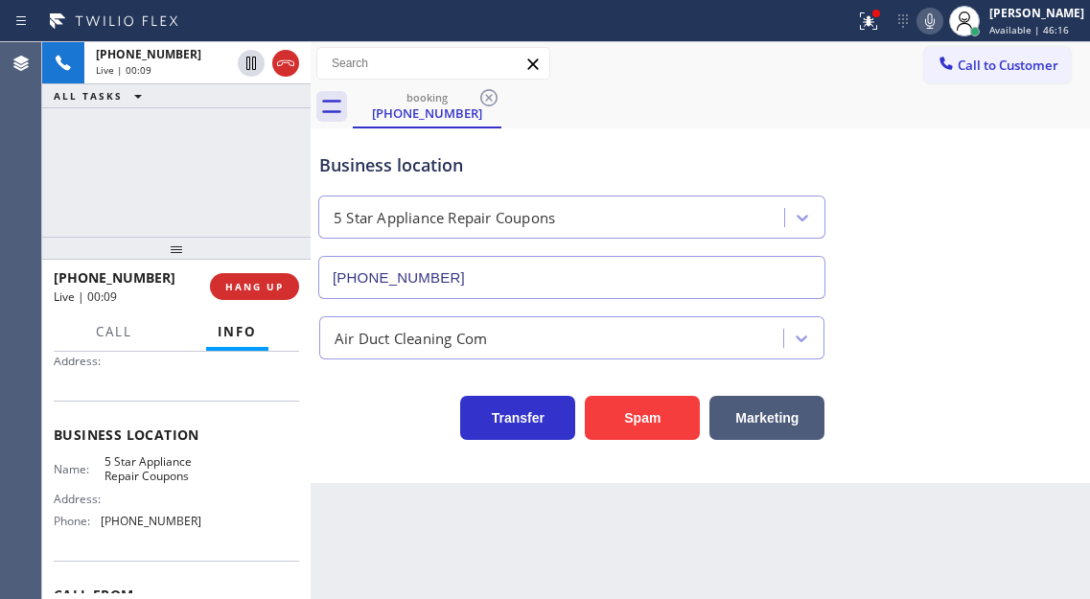
click at [125, 495] on div "Name: 5 Star Appliance Repair Coupons Address: Phone: [PHONE_NUMBER]" at bounding box center [128, 495] width 148 height 82
click at [130, 472] on span "5 Star Appliance Repair Coupons" at bounding box center [152, 469] width 96 height 30
click at [160, 524] on span "[PHONE_NUMBER]" at bounding box center [151, 521] width 101 height 14
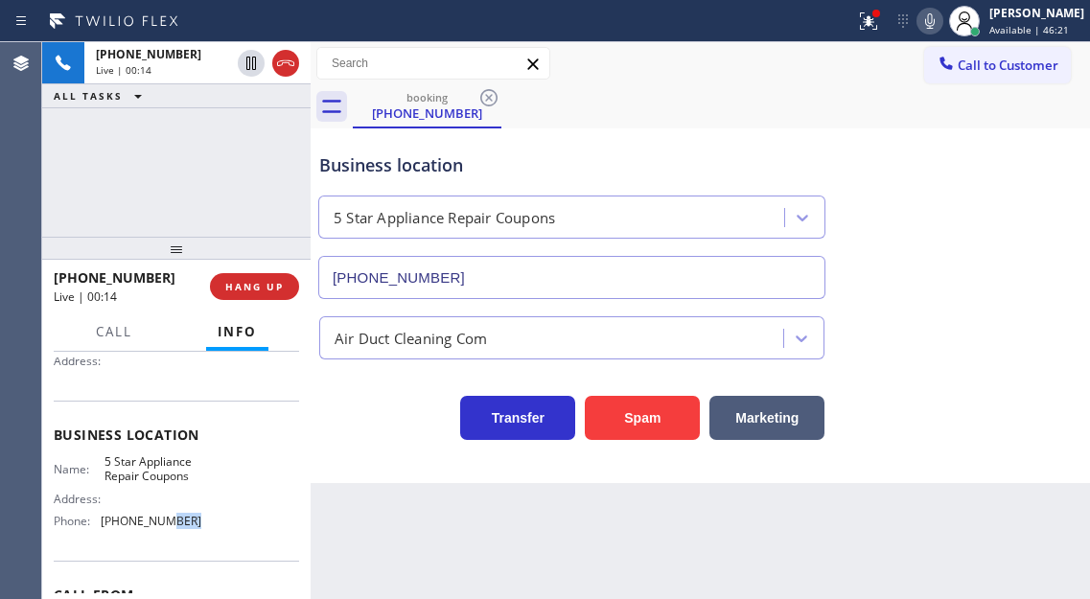
click at [160, 524] on span "[PHONE_NUMBER]" at bounding box center [151, 521] width 101 height 14
click at [880, 20] on icon at bounding box center [868, 21] width 23 height 23
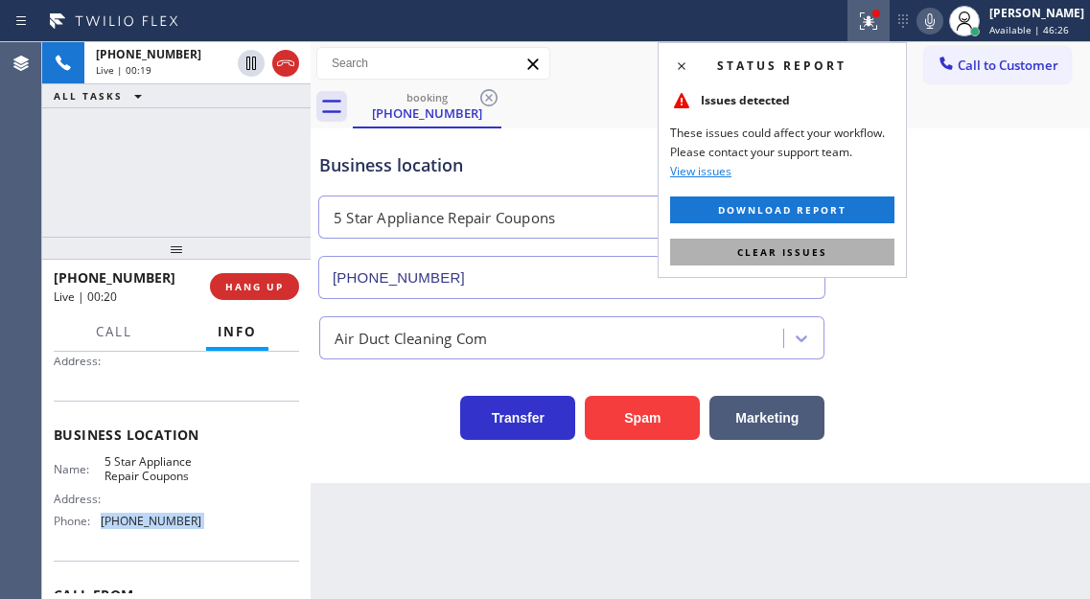
click at [840, 241] on button "Clear issues" at bounding box center [782, 252] width 224 height 27
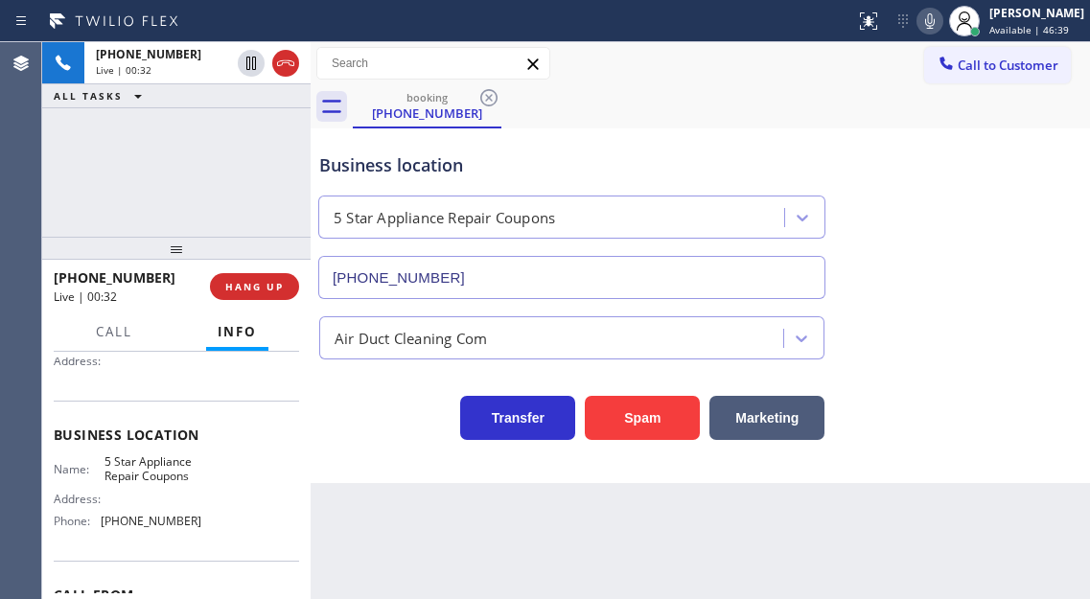
click at [376, 187] on div "Business location 5 Star Appliance Repair Coupons [PHONE_NUMBER]" at bounding box center [571, 216] width 513 height 166
click at [376, 175] on div "Business location" at bounding box center [571, 165] width 505 height 26
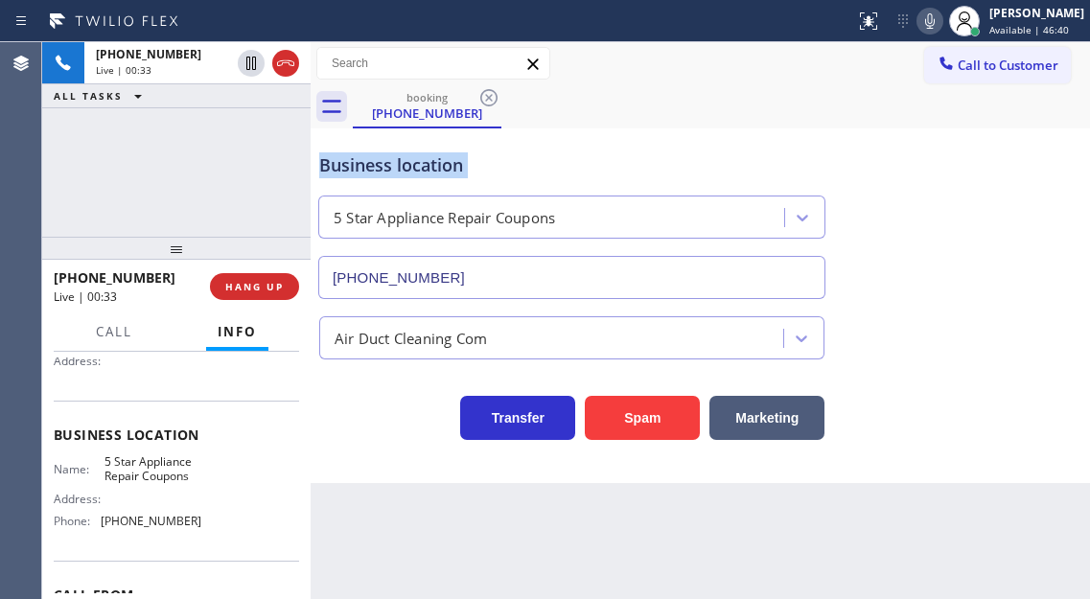
click at [376, 175] on div "Business location" at bounding box center [571, 165] width 505 height 26
click at [376, 174] on div "Business location" at bounding box center [571, 165] width 505 height 26
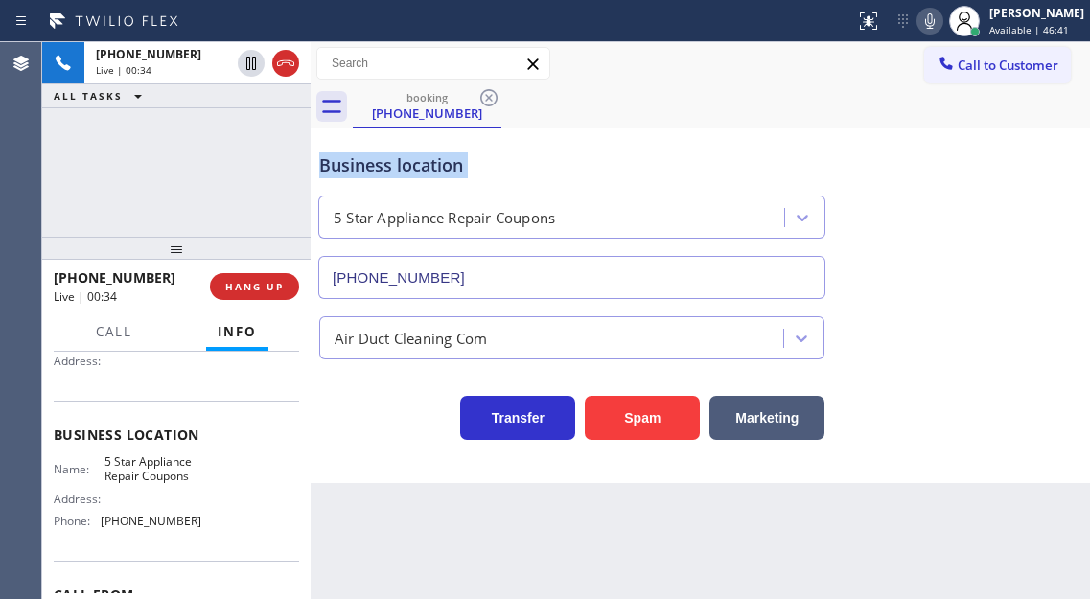
click at [376, 174] on div "Business location" at bounding box center [571, 165] width 505 height 26
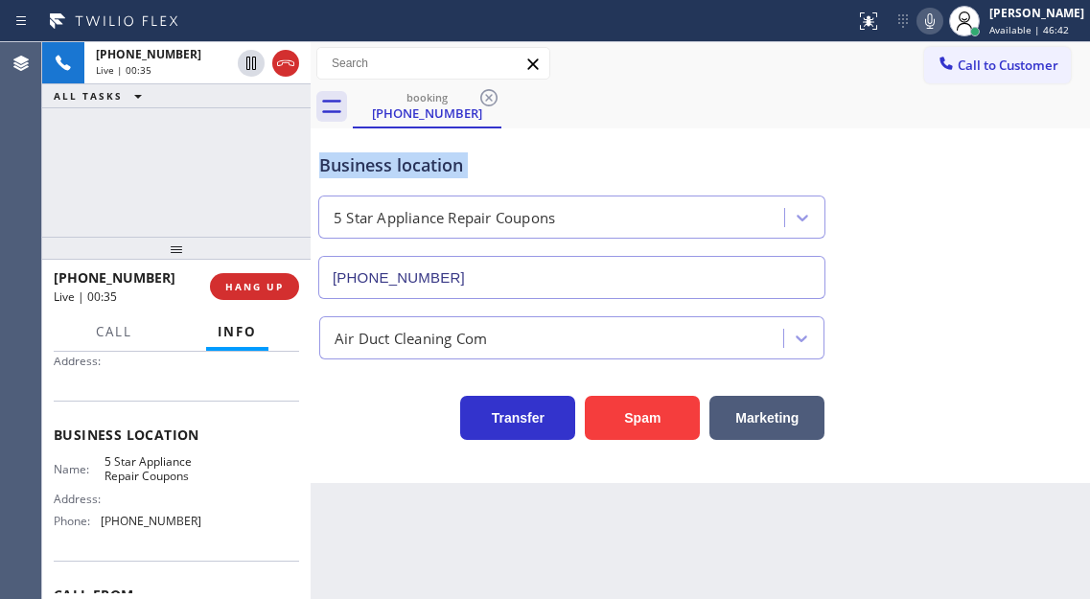
click at [376, 174] on div "Business location" at bounding box center [571, 165] width 505 height 26
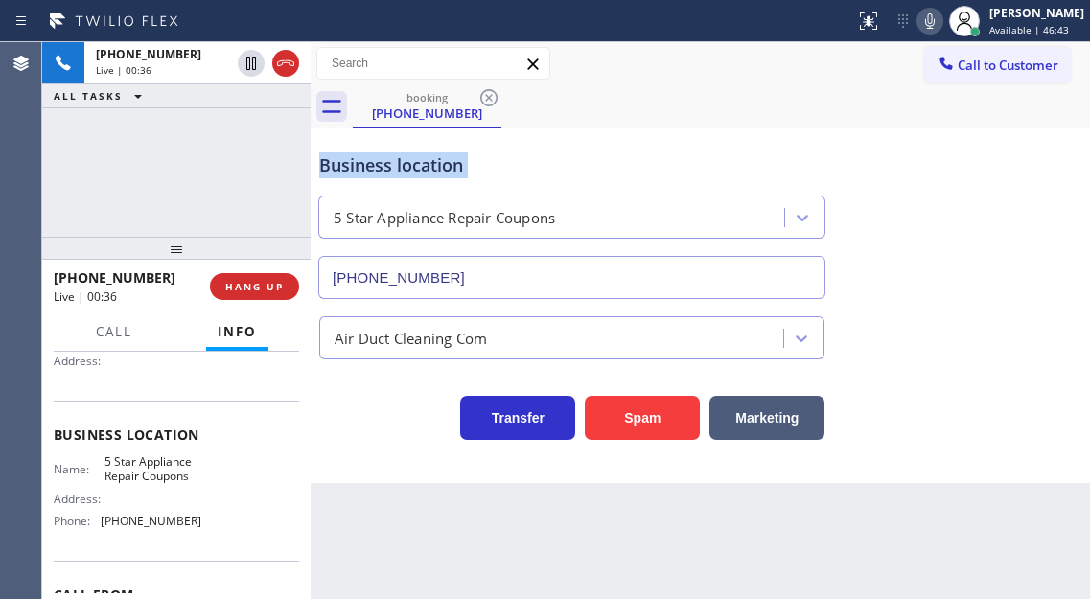
click at [376, 174] on div "Business location" at bounding box center [571, 165] width 505 height 26
click at [440, 168] on div "Business location" at bounding box center [571, 165] width 505 height 26
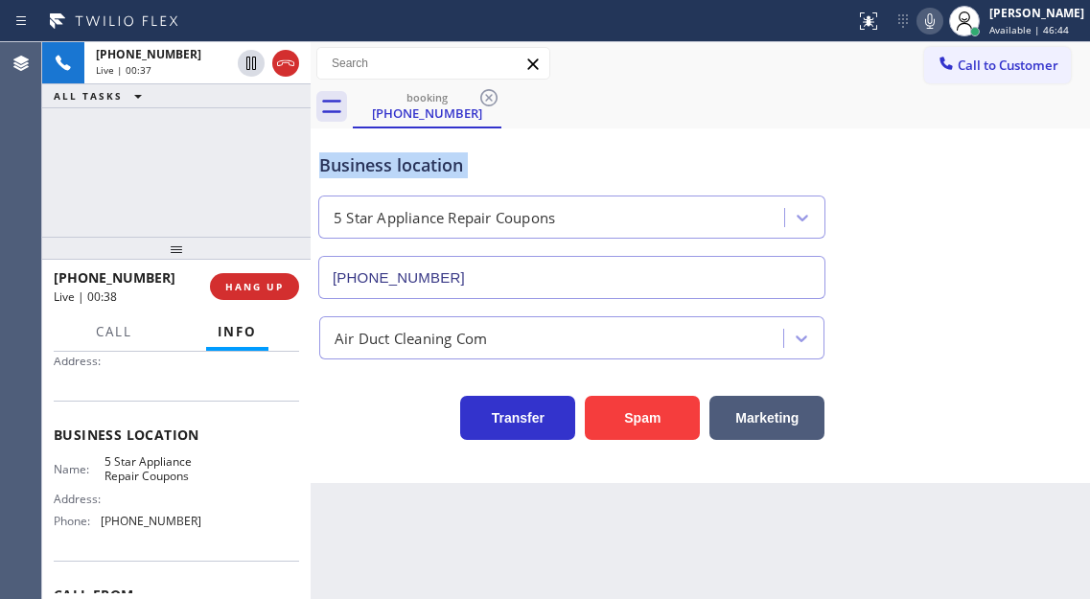
click at [440, 168] on div "Business location" at bounding box center [571, 165] width 505 height 26
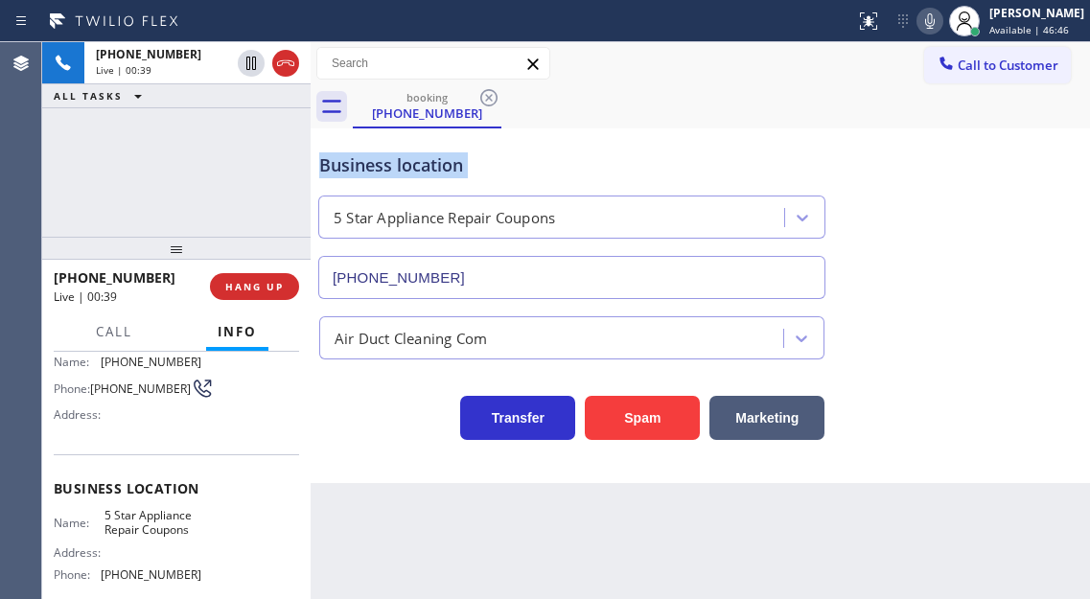
scroll to position [96, 0]
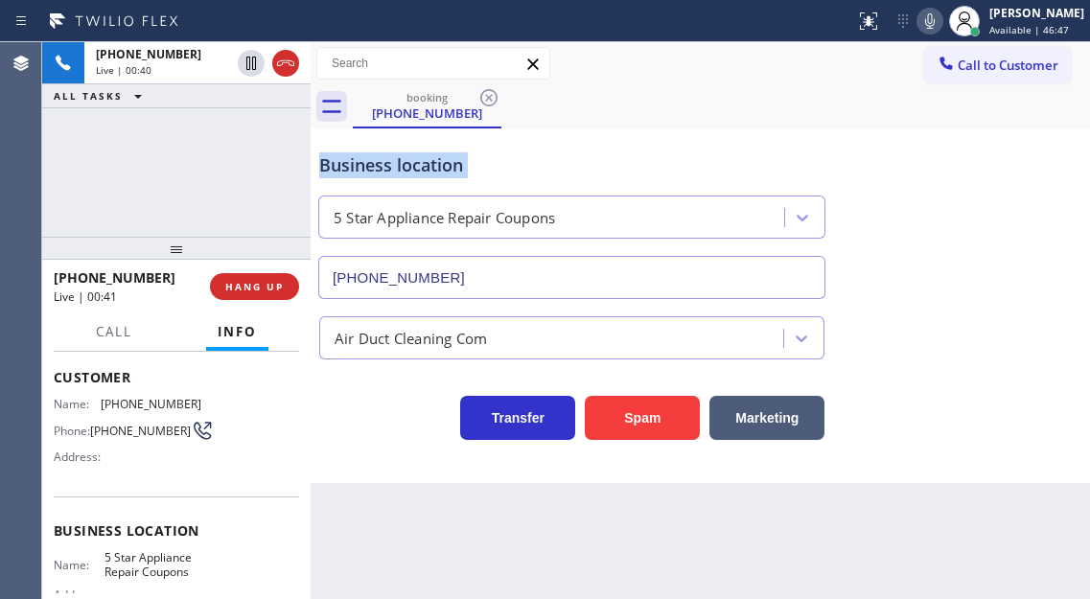
click at [351, 156] on div "Business location" at bounding box center [571, 165] width 505 height 26
click at [263, 189] on div "[PHONE_NUMBER] Live | 00:41 ALL TASKS ALL TASKS ACTIVE TASKS TASKS IN WRAP UP" at bounding box center [176, 139] width 268 height 195
click at [267, 290] on span "HANG UP" at bounding box center [254, 286] width 58 height 13
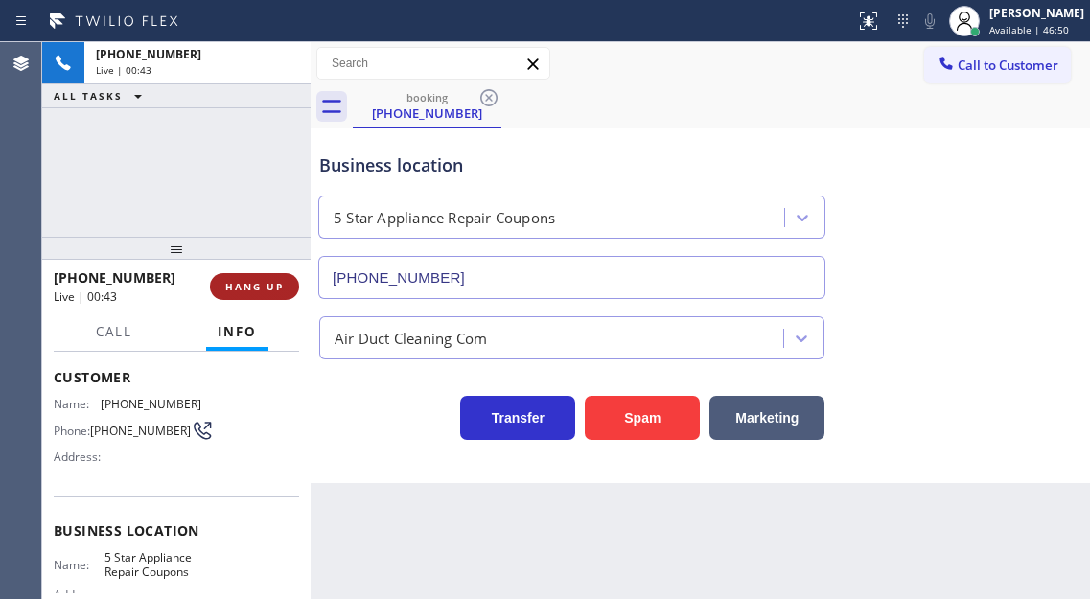
click at [267, 290] on span "HANG UP" at bounding box center [254, 286] width 58 height 13
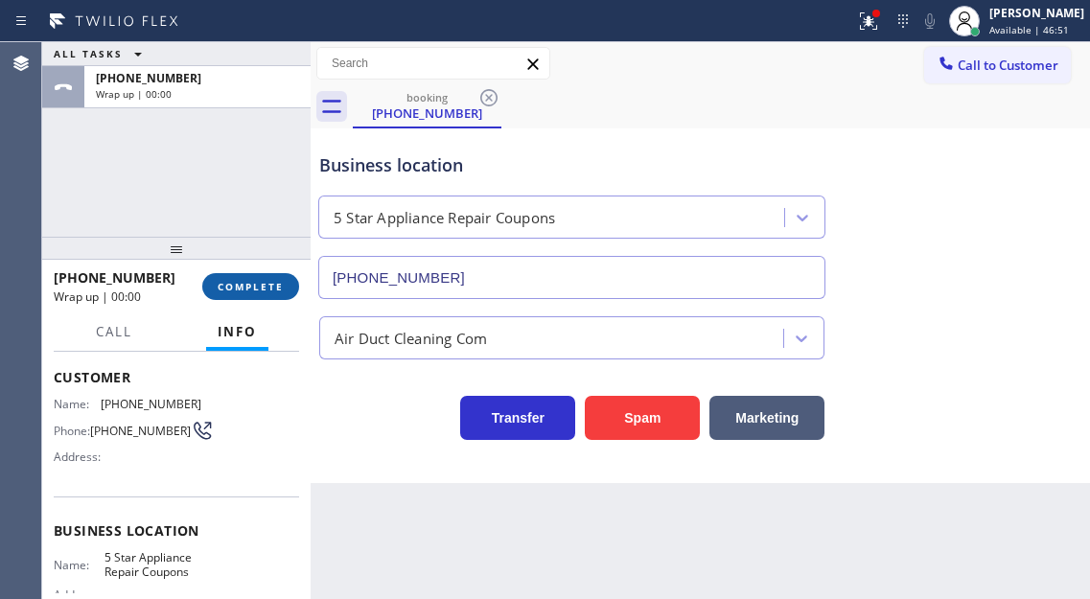
click at [267, 289] on span "COMPLETE" at bounding box center [251, 286] width 66 height 13
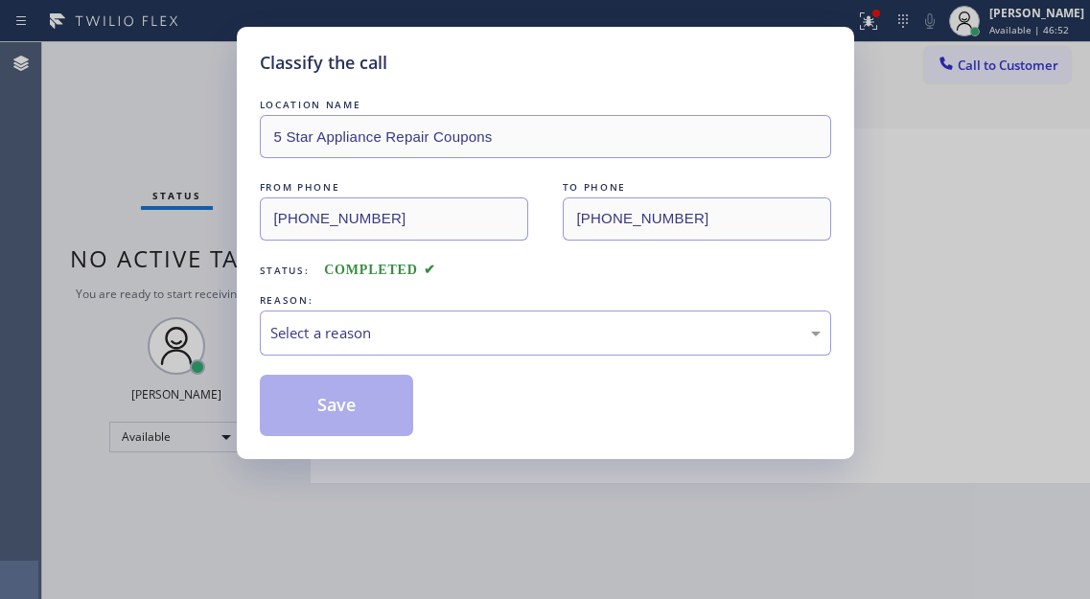
click at [267, 290] on div "REASON:" at bounding box center [545, 300] width 571 height 20
drag, startPoint x: 517, startPoint y: 334, endPoint x: 509, endPoint y: 341, distance: 10.2
click at [517, 334] on div "Select a reason" at bounding box center [545, 333] width 550 height 22
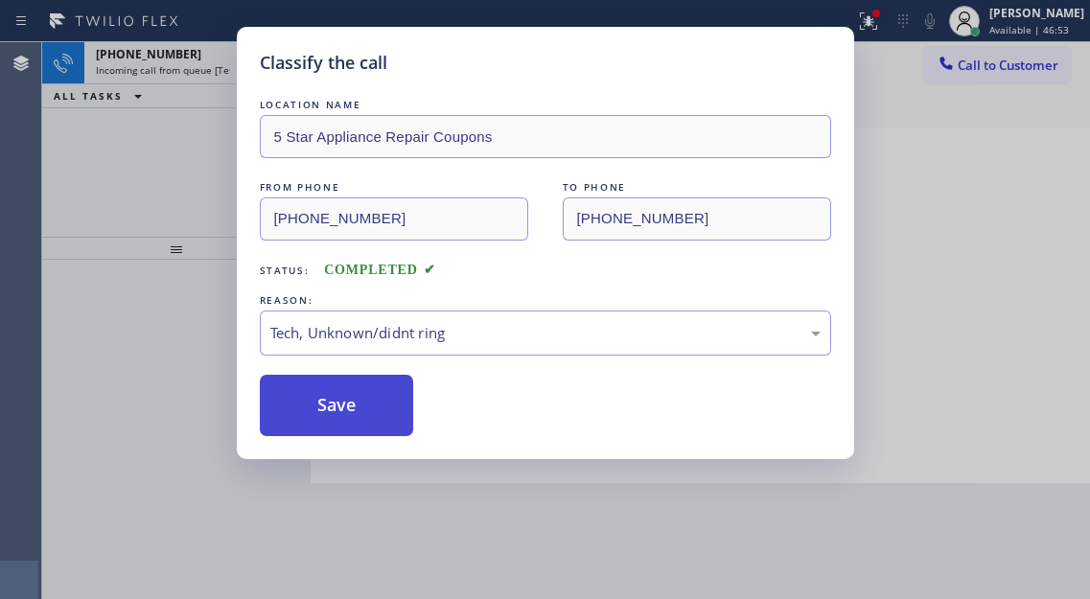
click at [378, 413] on button "Save" at bounding box center [337, 405] width 154 height 61
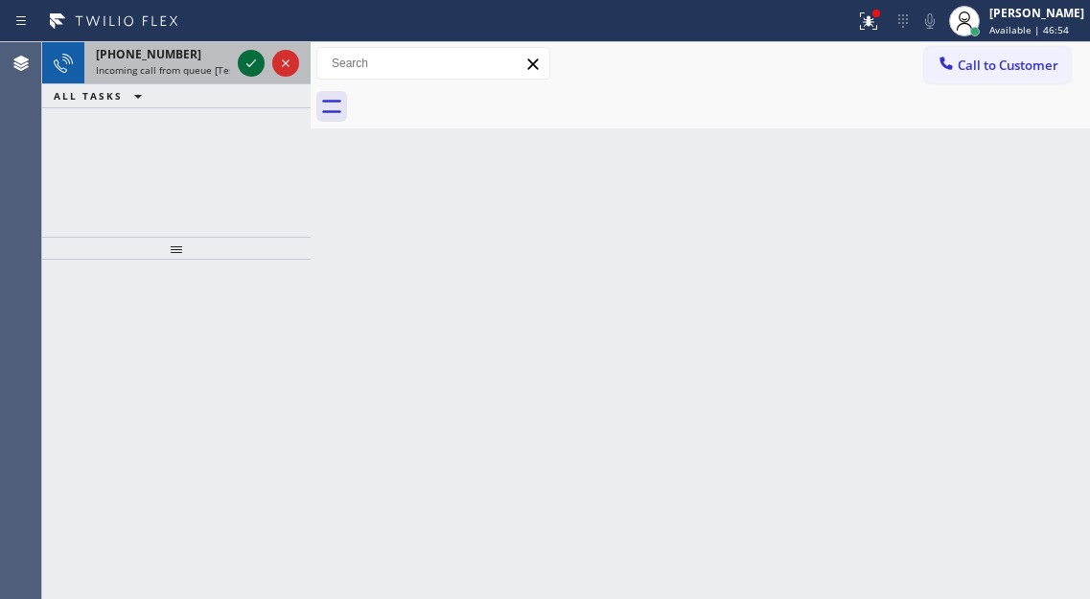
click at [250, 62] on icon at bounding box center [251, 63] width 23 height 23
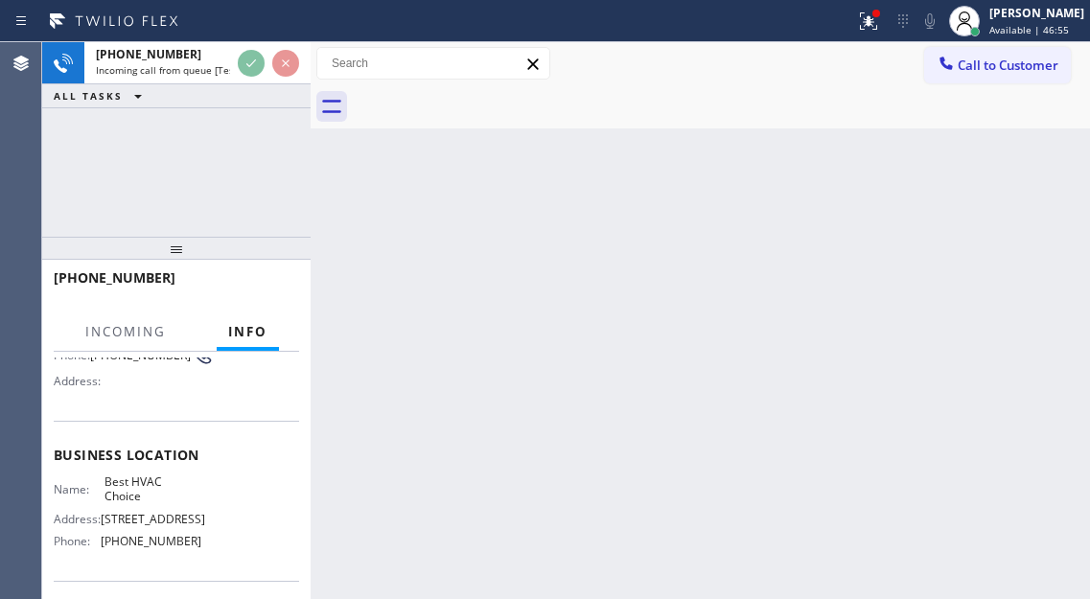
scroll to position [192, 0]
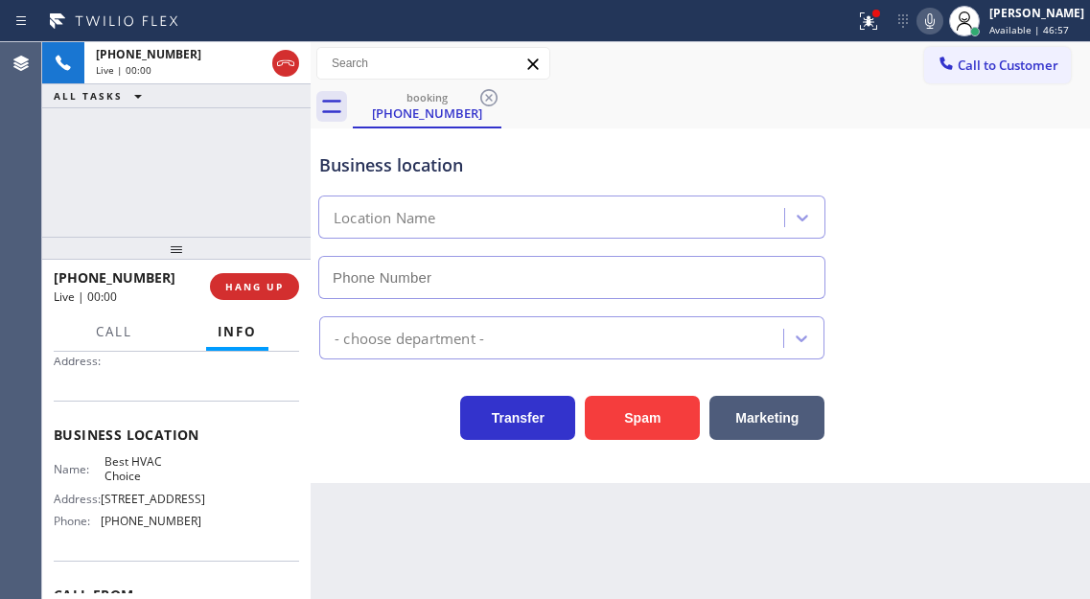
type input "[PHONE_NUMBER]"
click at [143, 465] on span "Best HVAC Choice" at bounding box center [152, 469] width 96 height 30
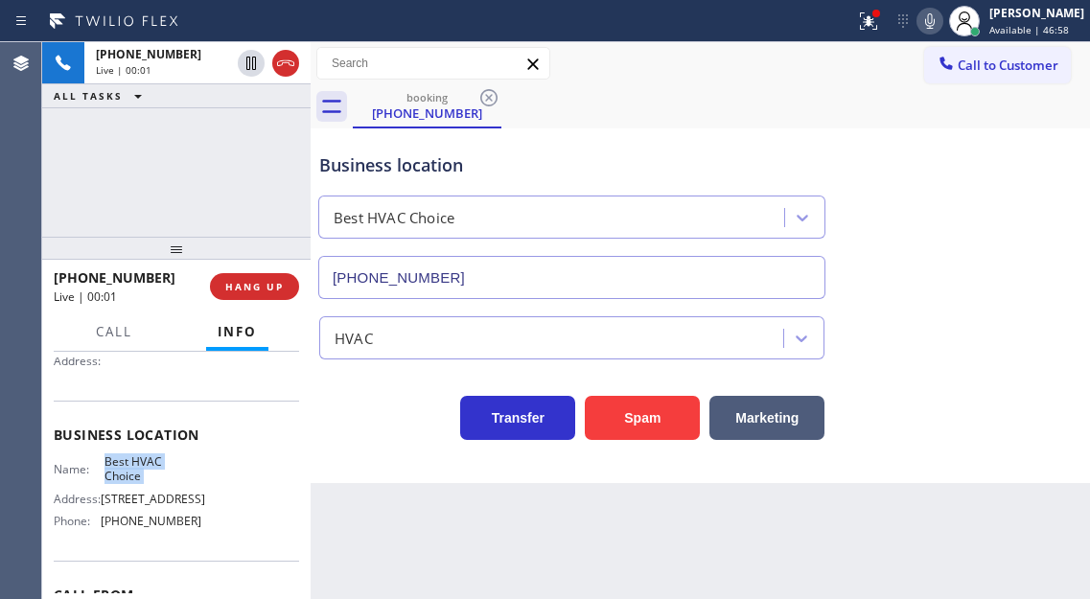
click at [143, 465] on span "Best HVAC Choice" at bounding box center [152, 469] width 96 height 30
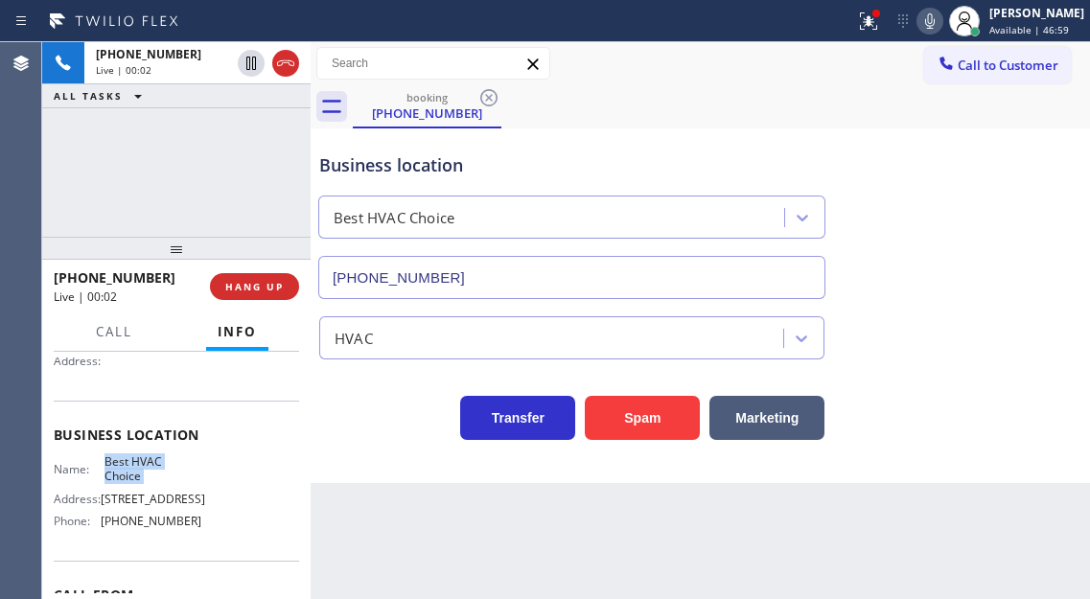
click at [143, 465] on span "Best HVAC Choice" at bounding box center [152, 469] width 96 height 30
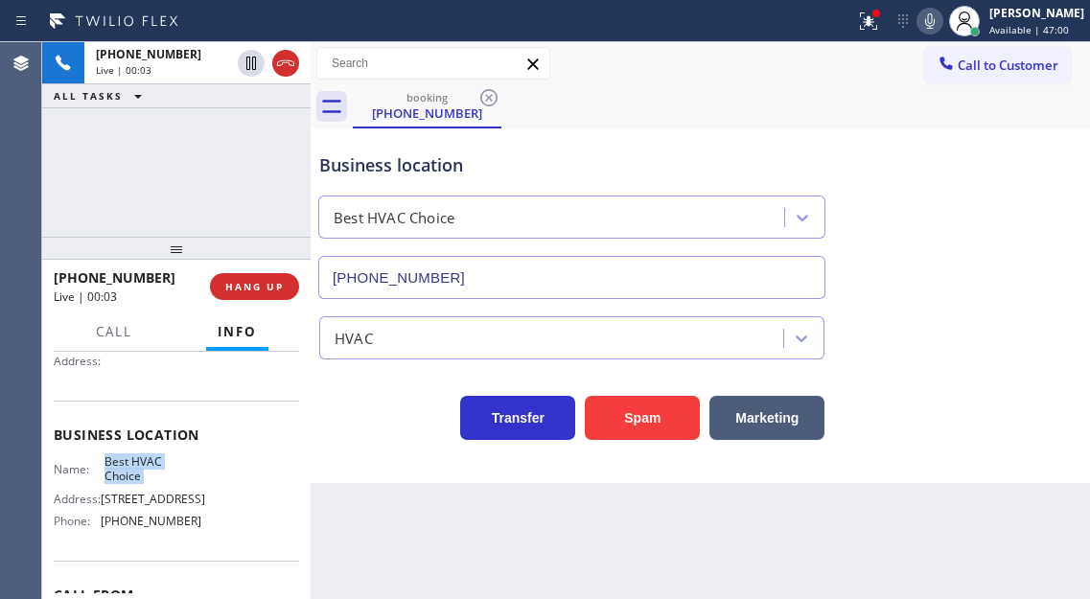
click at [143, 465] on span "Best HVAC Choice" at bounding box center [152, 469] width 96 height 30
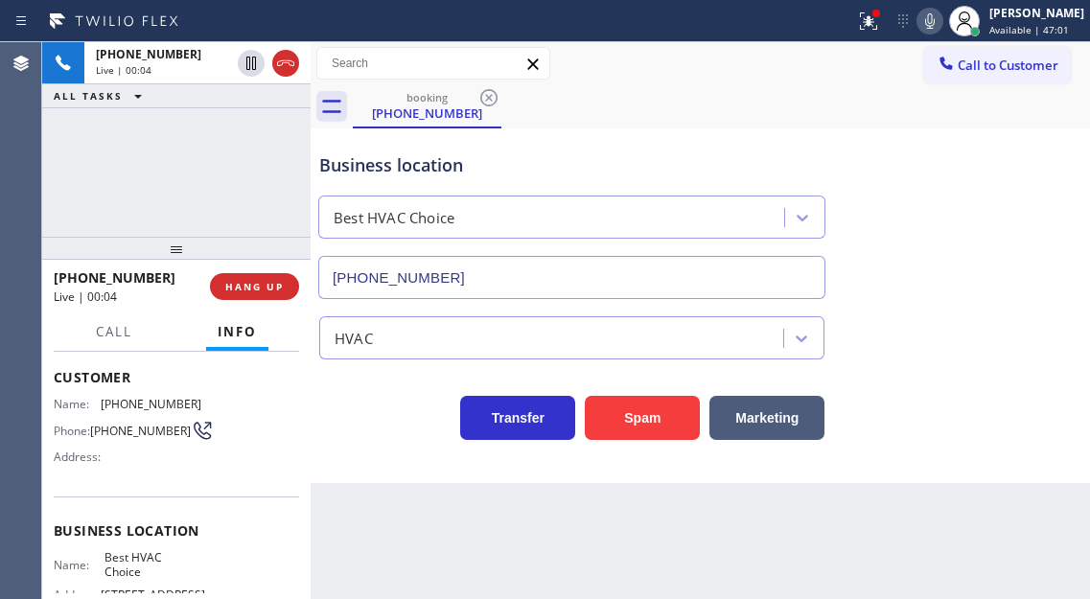
click at [128, 432] on span "[PHONE_NUMBER]" at bounding box center [140, 431] width 101 height 14
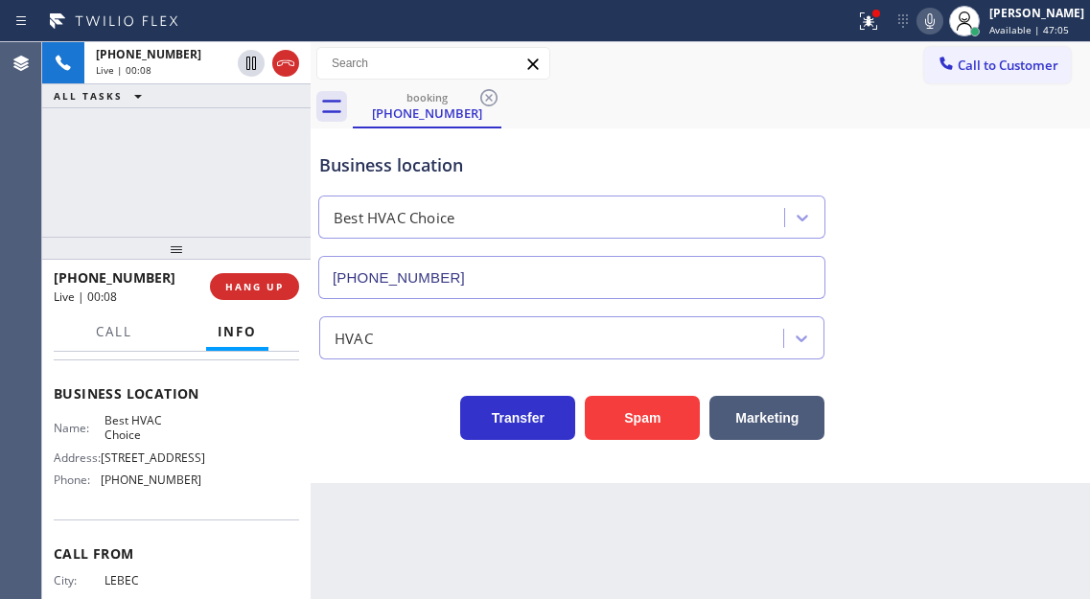
scroll to position [288, 0]
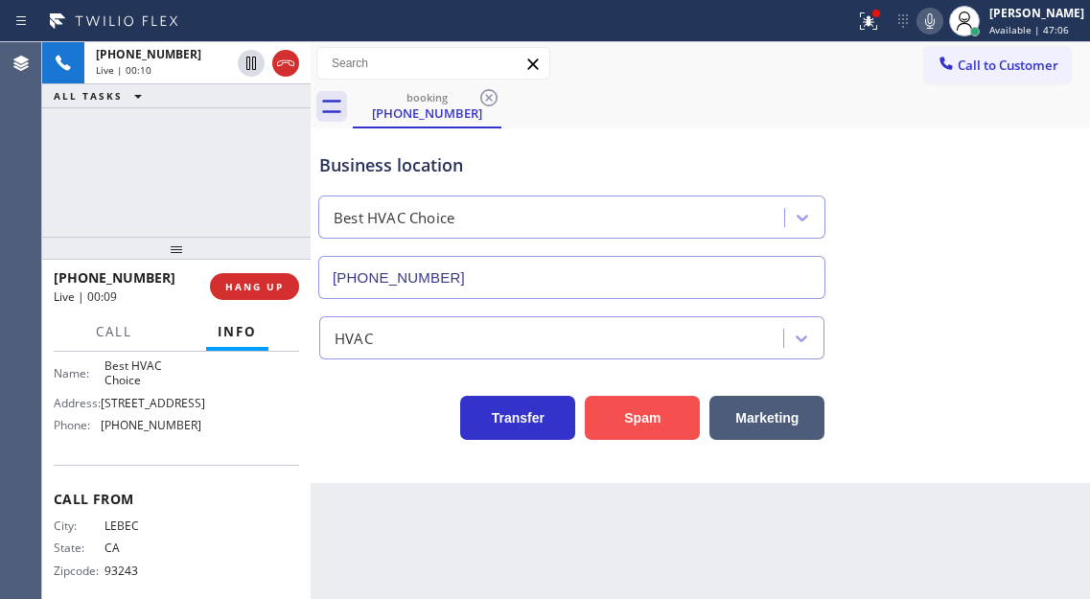
click at [625, 418] on button "Spam" at bounding box center [642, 418] width 115 height 44
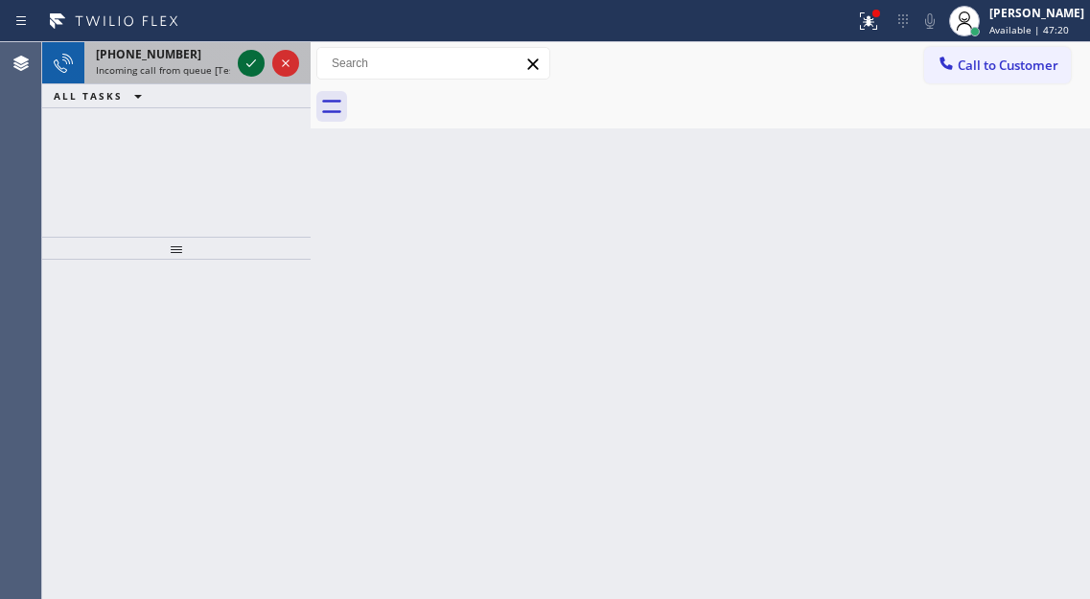
click at [250, 69] on icon at bounding box center [251, 63] width 23 height 23
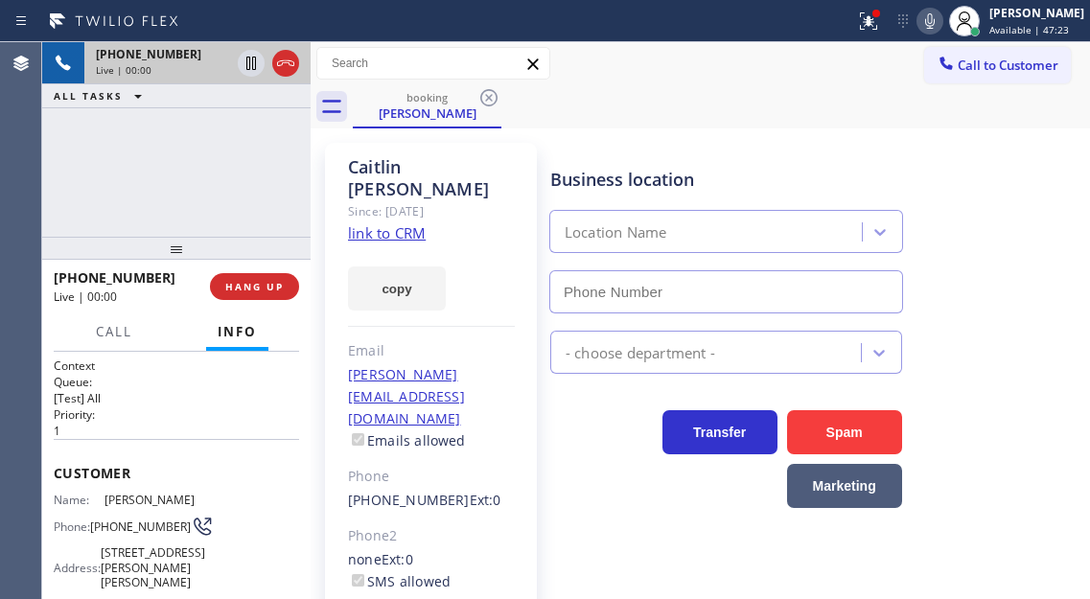
type input "[PHONE_NUMBER]"
click at [395, 223] on link "link to CRM" at bounding box center [387, 232] width 78 height 19
click at [129, 525] on span "[PHONE_NUMBER]" at bounding box center [140, 526] width 101 height 14
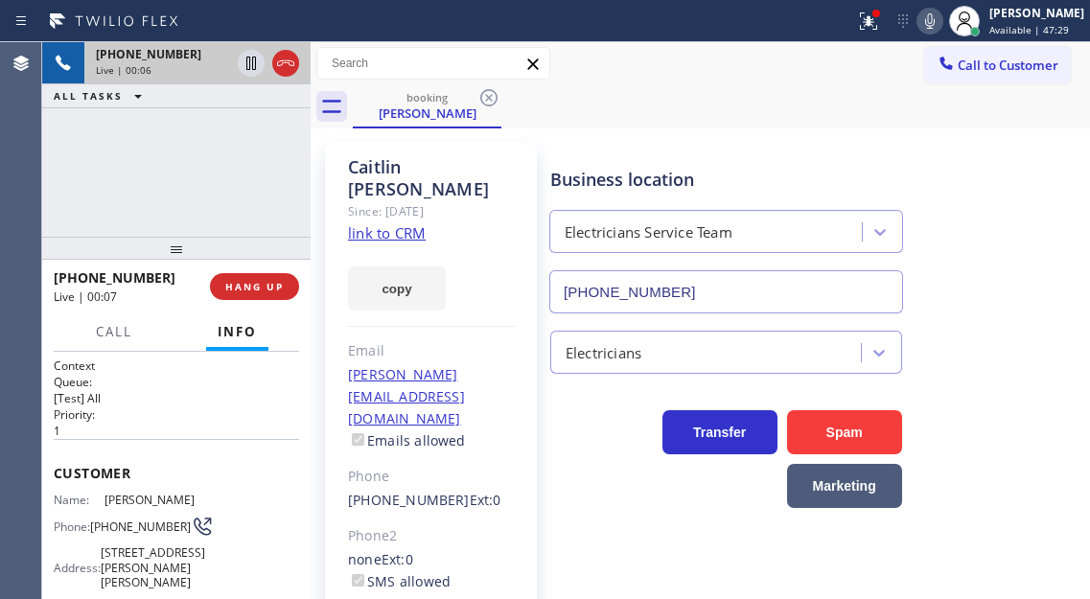
click at [668, 147] on div "Business location Electricians Service Team [PHONE_NUMBER]" at bounding box center [815, 226] width 539 height 173
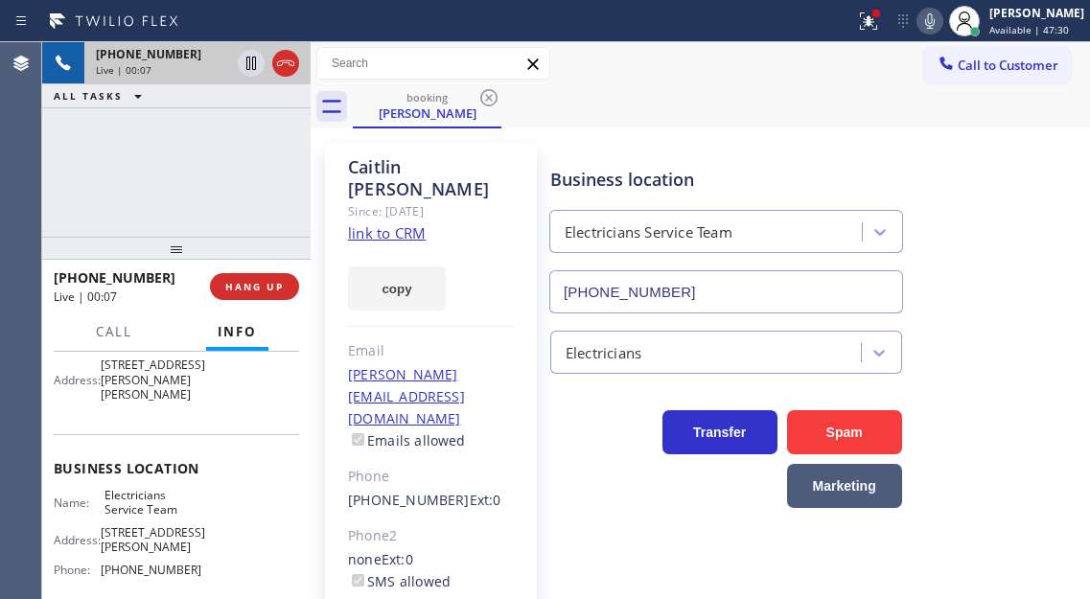
scroll to position [192, 0]
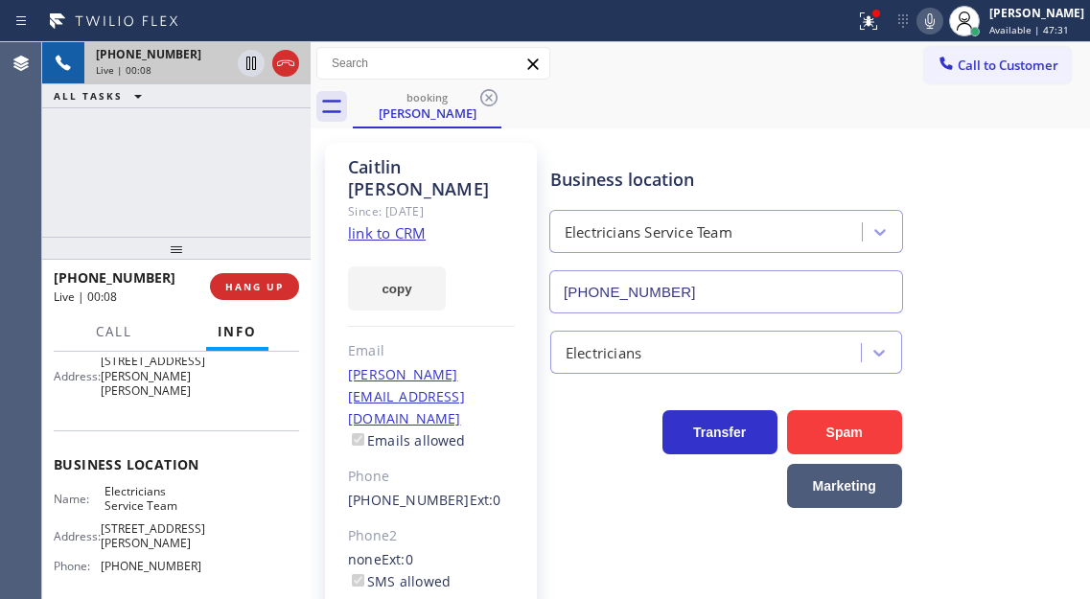
click at [146, 514] on span "Electricians Service Team" at bounding box center [152, 499] width 96 height 30
click at [191, 191] on div "[PHONE_NUMBER] Live | 01:40 ALL TASKS ALL TASKS ACTIVE TASKS TASKS IN WRAP UP" at bounding box center [176, 139] width 268 height 195
click at [183, 194] on div "[PHONE_NUMBER] Live | 01:59 ALL TASKS ALL TASKS ACTIVE TASKS TASKS IN WRAP UP" at bounding box center [176, 139] width 268 height 195
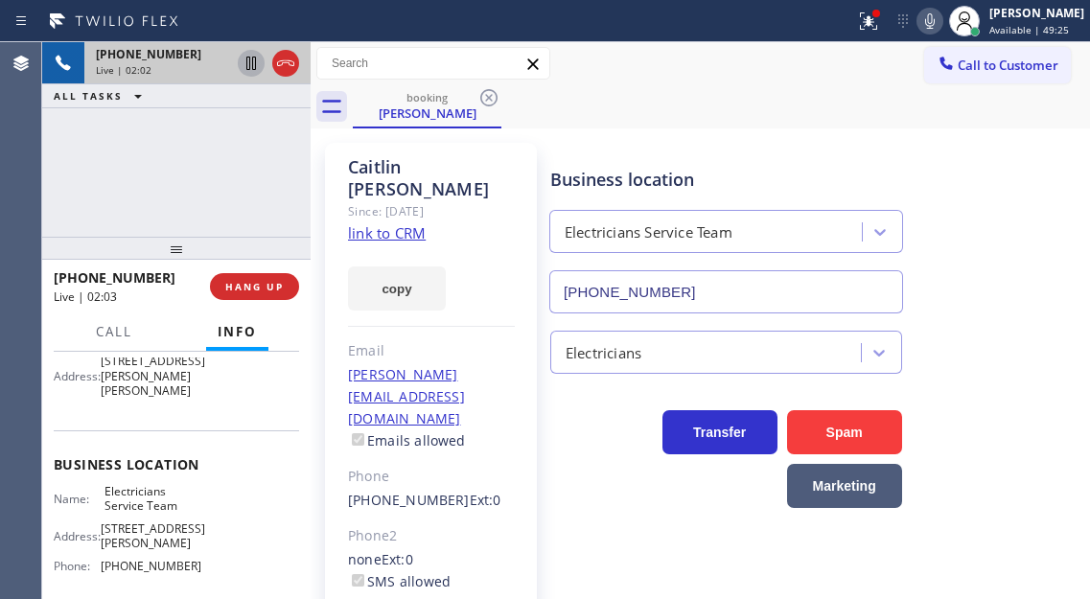
click at [248, 67] on icon at bounding box center [251, 63] width 23 height 23
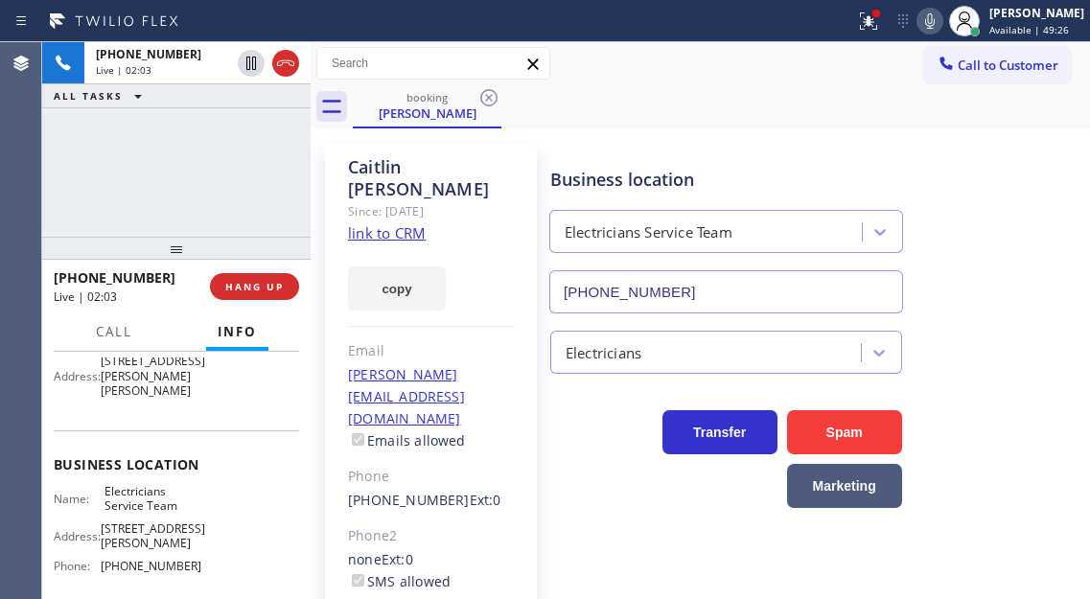
click at [941, 27] on icon at bounding box center [929, 21] width 23 height 23
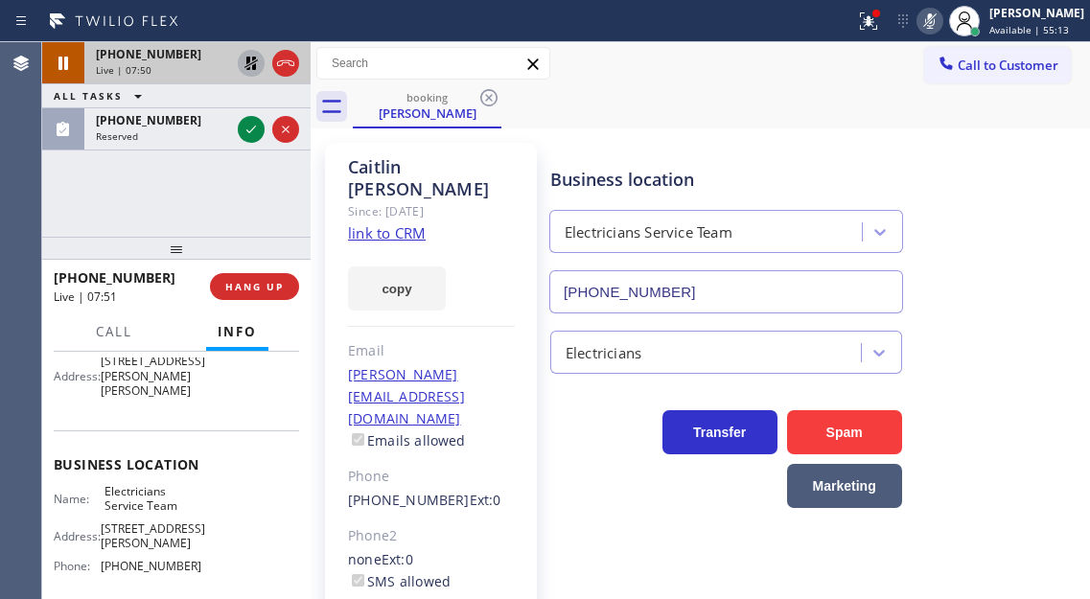
click at [249, 57] on icon at bounding box center [250, 63] width 13 height 13
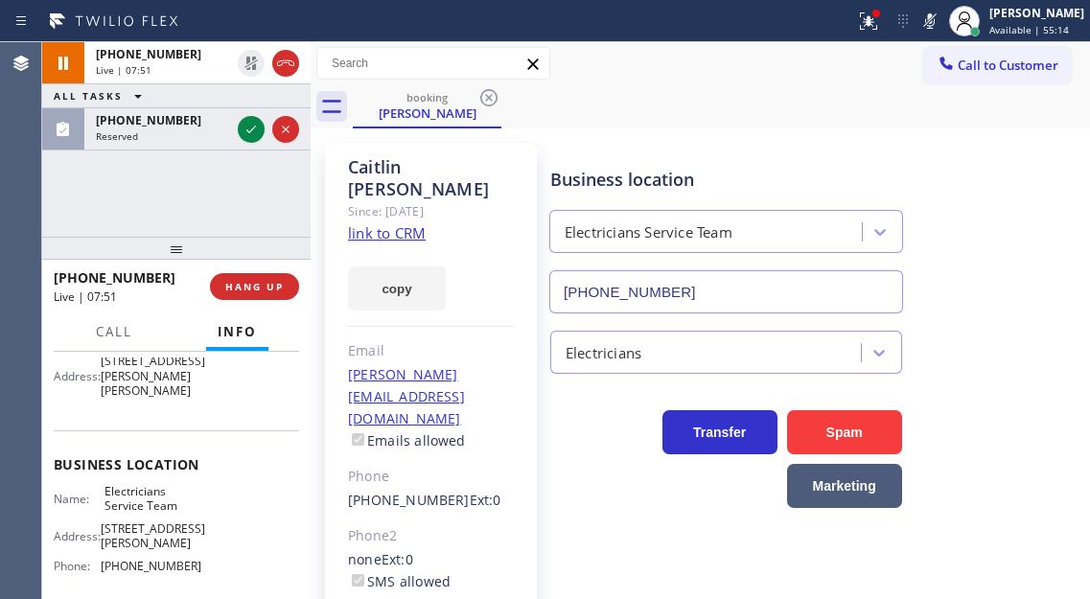
drag, startPoint x: 941, startPoint y: 26, endPoint x: 916, endPoint y: 34, distance: 26.1
click at [941, 27] on icon at bounding box center [929, 21] width 23 height 23
drag, startPoint x: 881, startPoint y: 29, endPoint x: 863, endPoint y: 63, distance: 39.0
click at [880, 31] on icon at bounding box center [868, 21] width 23 height 23
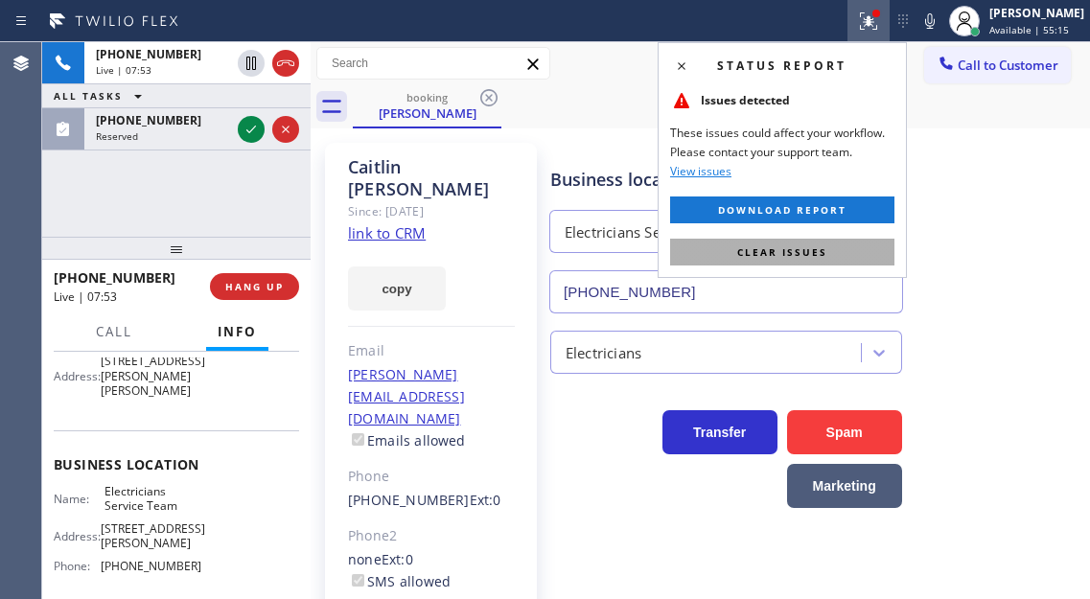
click at [771, 257] on span "Clear issues" at bounding box center [782, 251] width 90 height 13
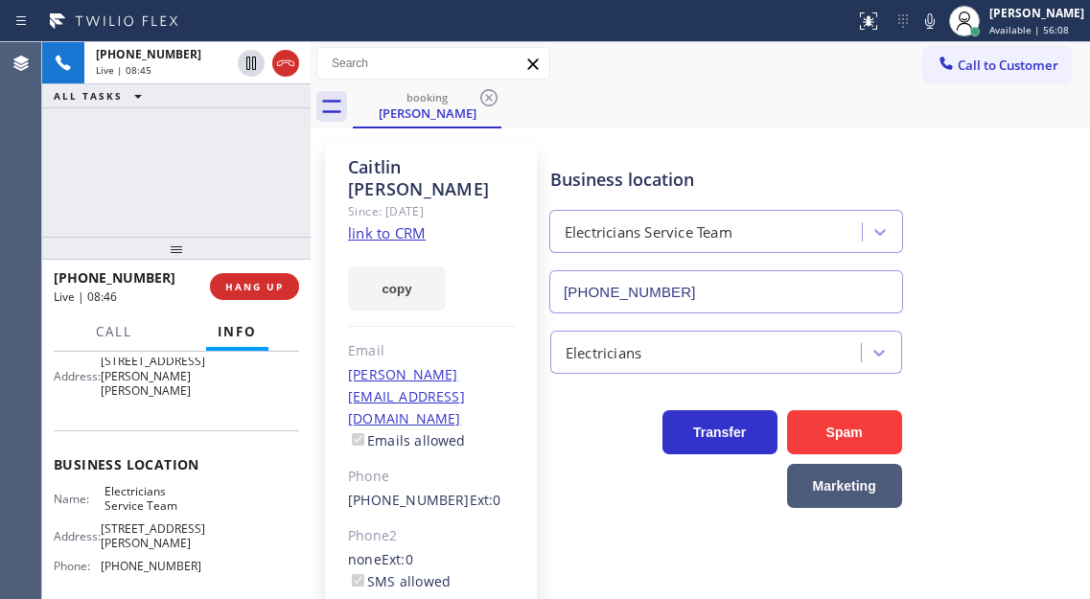
click at [1044, 245] on div "Business location Electricians Service Team [PHONE_NUMBER]" at bounding box center [815, 226] width 539 height 173
click at [249, 279] on button "HANG UP" at bounding box center [254, 286] width 89 height 27
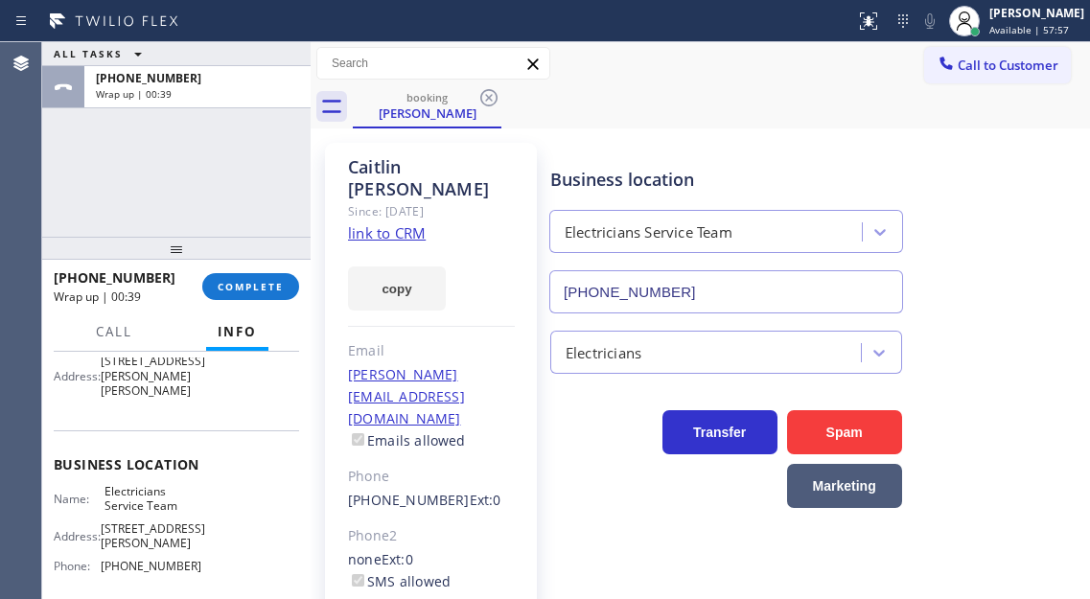
drag, startPoint x: 1037, startPoint y: 303, endPoint x: 561, endPoint y: 136, distance: 504.7
click at [1037, 303] on div "Business location Electricians Service Team [PHONE_NUMBER]" at bounding box center [815, 226] width 539 height 173
click at [255, 276] on button "COMPLETE" at bounding box center [250, 286] width 97 height 27
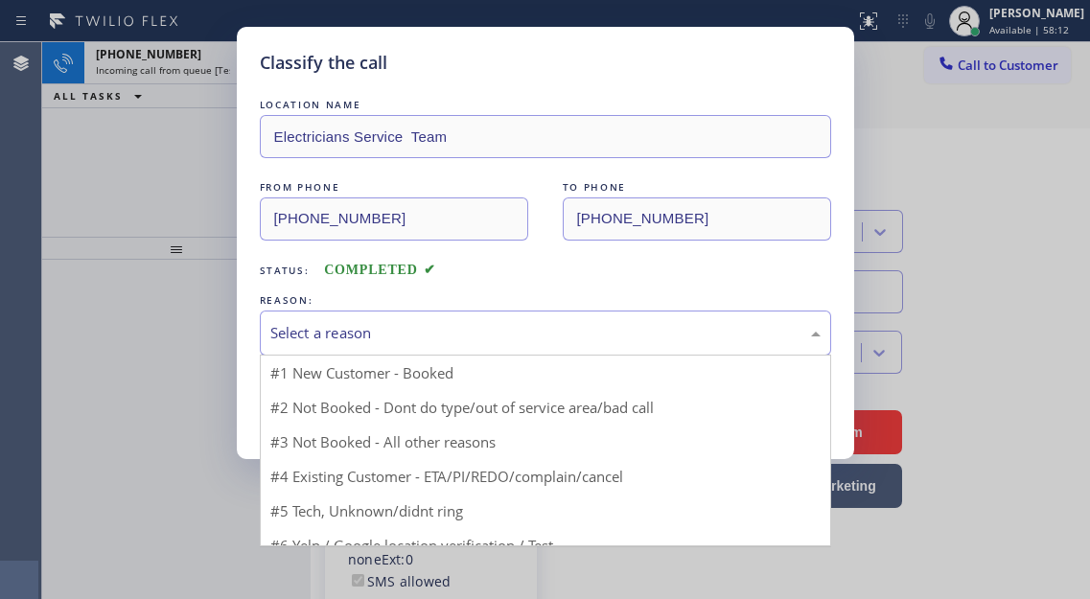
click at [494, 341] on div "Select a reason" at bounding box center [545, 333] width 550 height 22
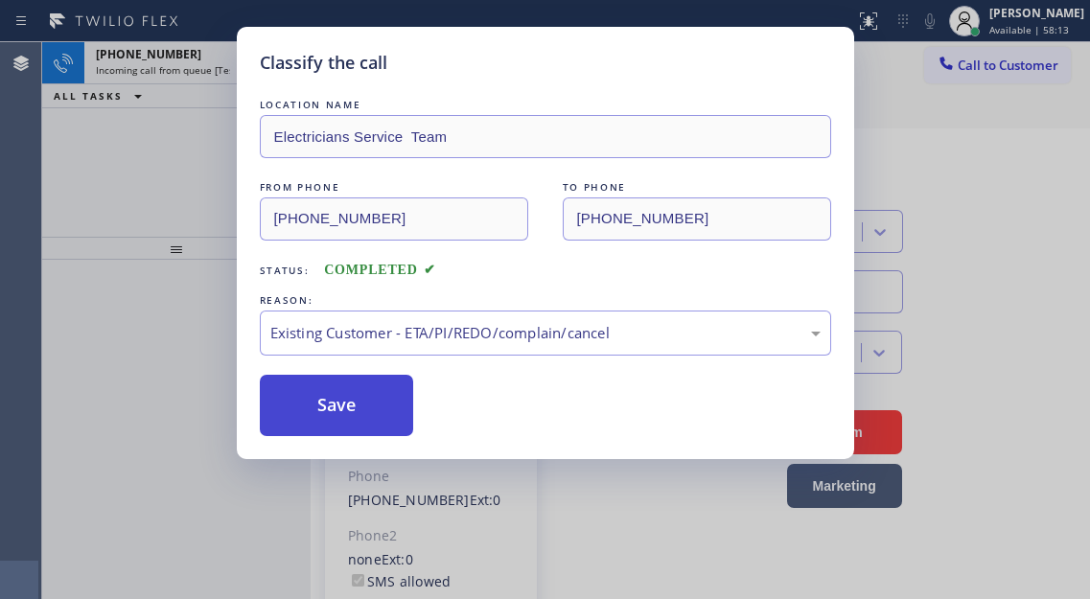
click at [369, 412] on button "Save" at bounding box center [337, 405] width 154 height 61
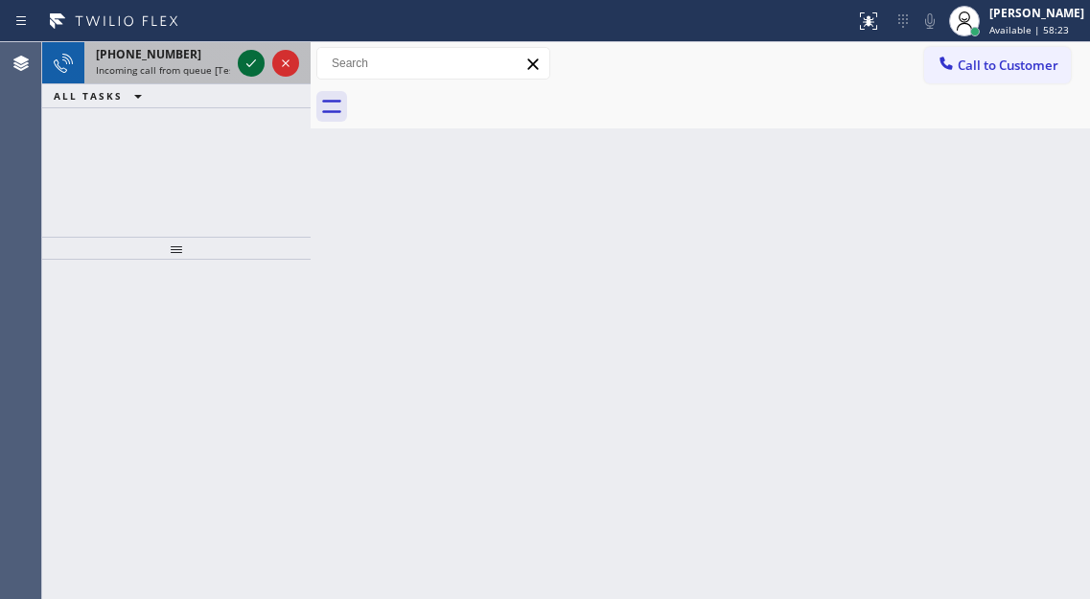
click at [247, 66] on icon at bounding box center [251, 63] width 23 height 23
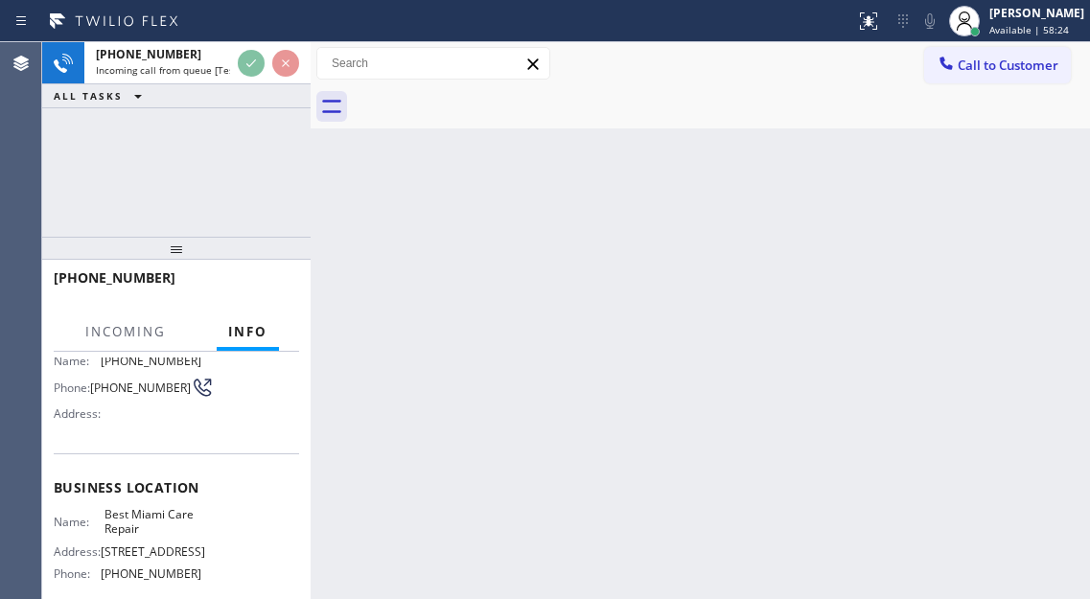
scroll to position [192, 0]
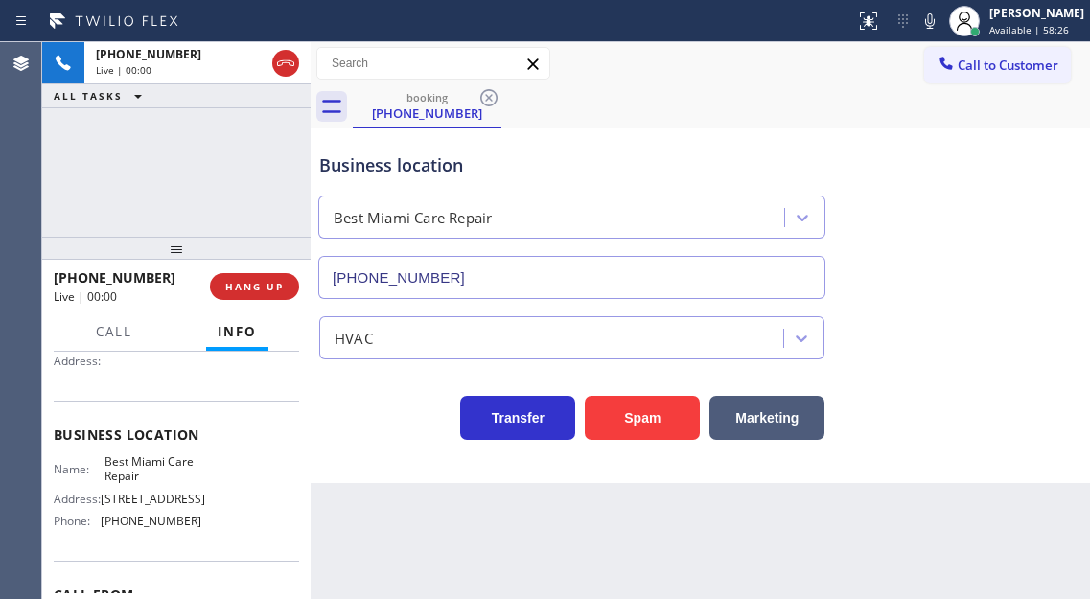
type input "[PHONE_NUMBER]"
click at [151, 477] on span "Best Miami Care Repair" at bounding box center [152, 469] width 96 height 30
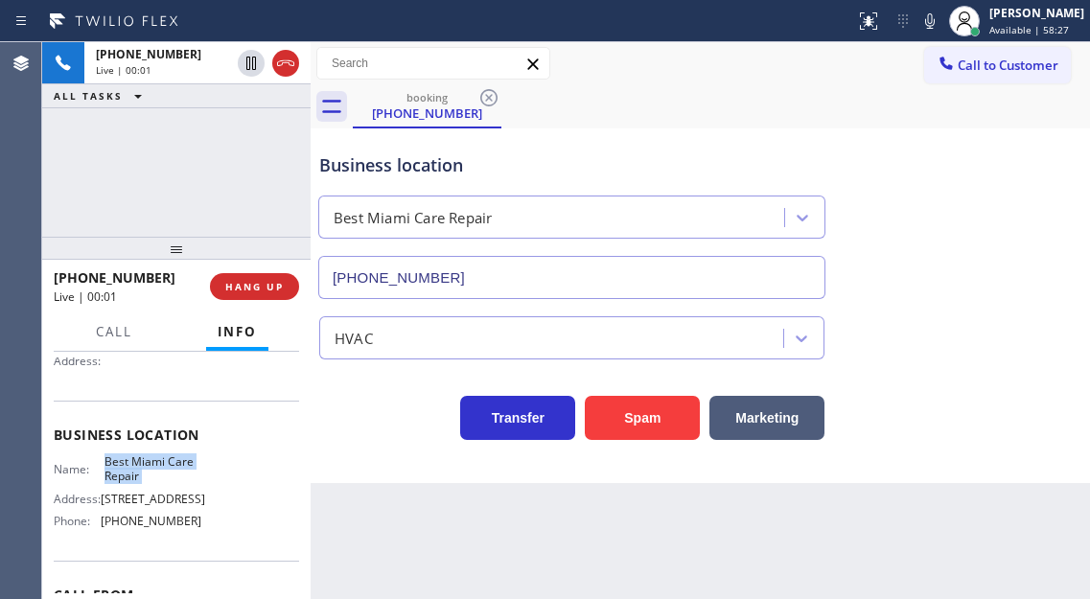
click at [151, 477] on span "Best Miami Care Repair" at bounding box center [152, 469] width 96 height 30
click at [277, 285] on span "HANG UP" at bounding box center [254, 286] width 58 height 13
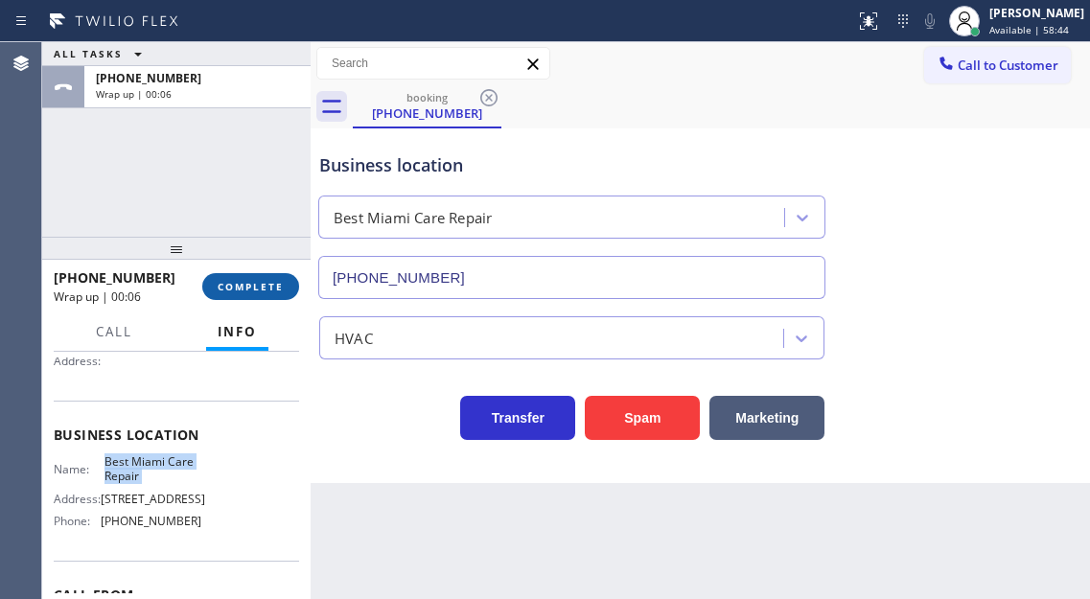
click at [290, 289] on button "COMPLETE" at bounding box center [250, 286] width 97 height 27
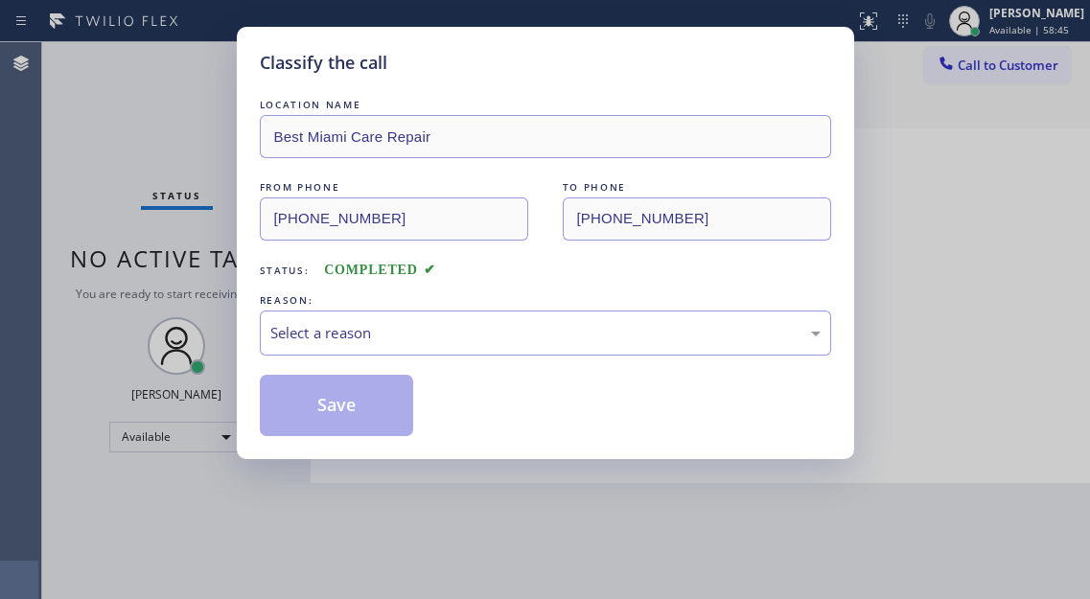
click at [428, 335] on div "Select a reason" at bounding box center [545, 333] width 550 height 22
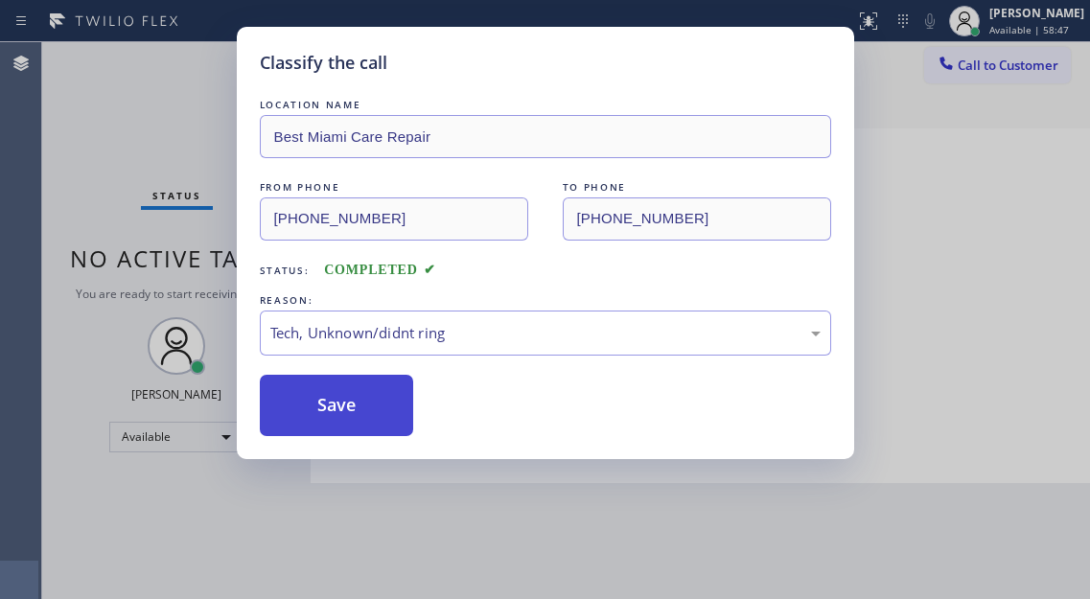
click at [381, 408] on button "Save" at bounding box center [337, 405] width 154 height 61
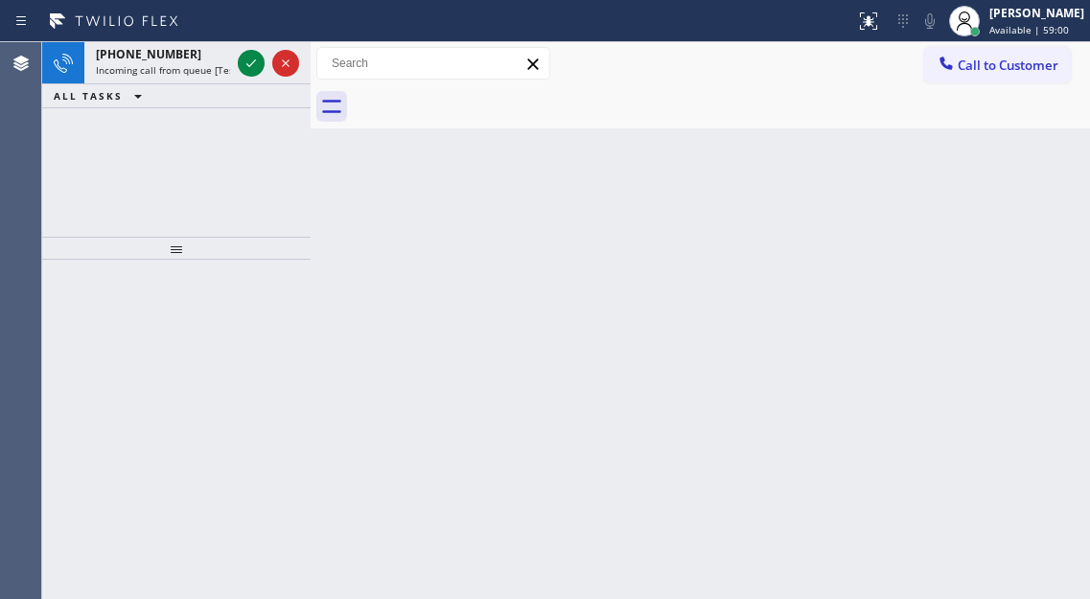
click at [1031, 267] on div "Back to Dashboard Change Sender ID Customers Technicians Select a contact Outbo…" at bounding box center [700, 320] width 779 height 557
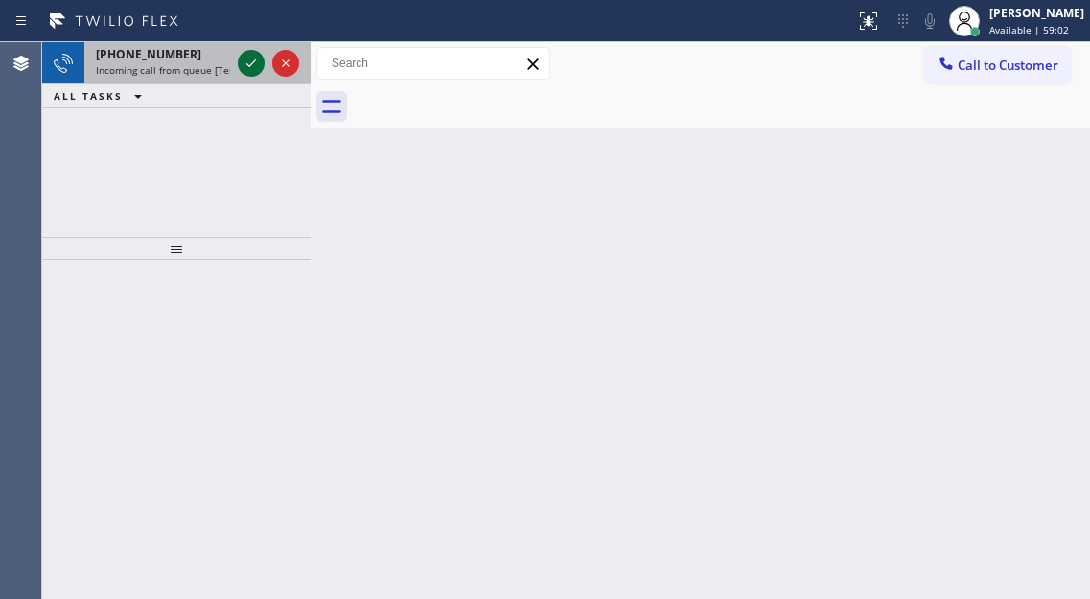
click at [245, 62] on icon at bounding box center [251, 63] width 23 height 23
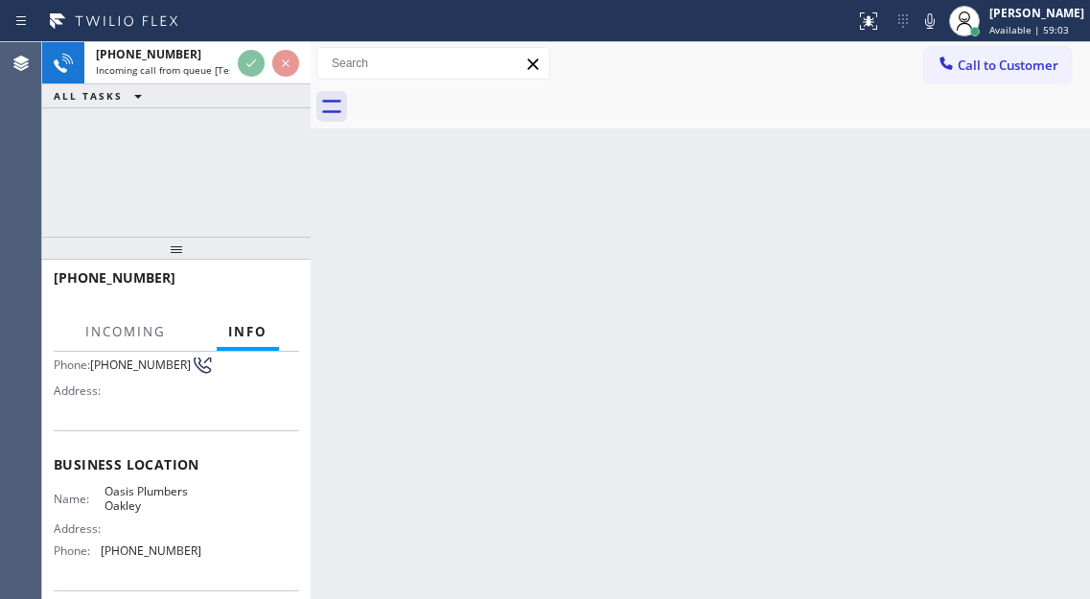
scroll to position [192, 0]
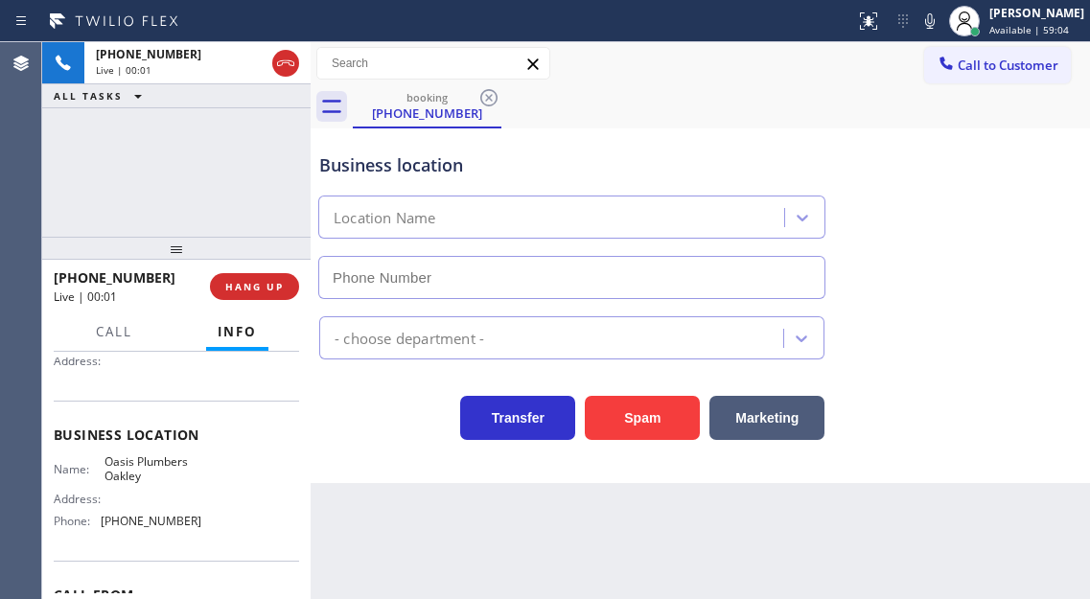
type input "[PHONE_NUMBER]"
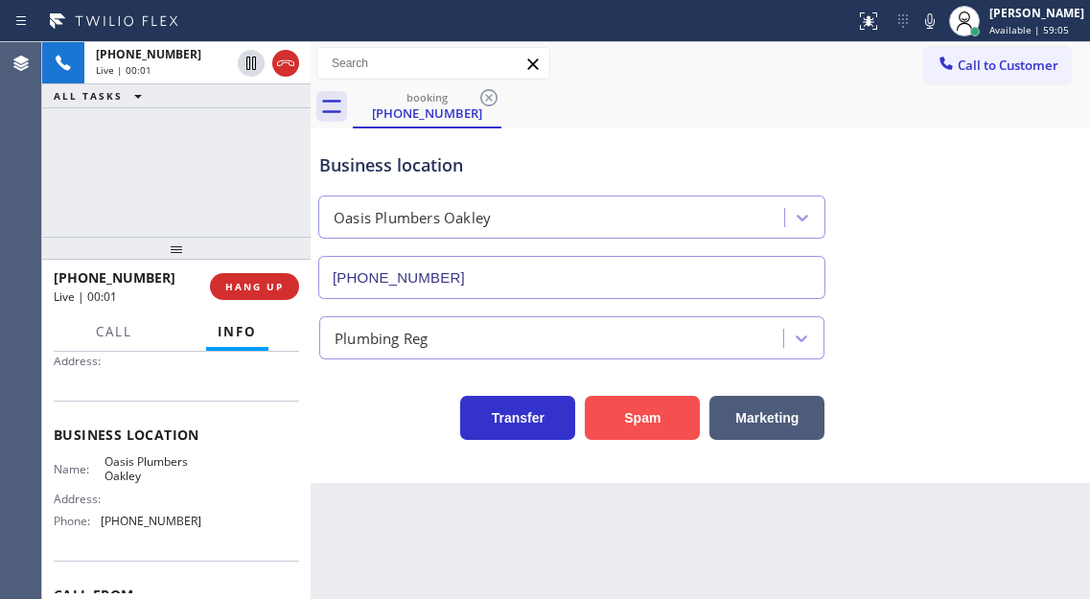
click at [652, 430] on button "Spam" at bounding box center [642, 418] width 115 height 44
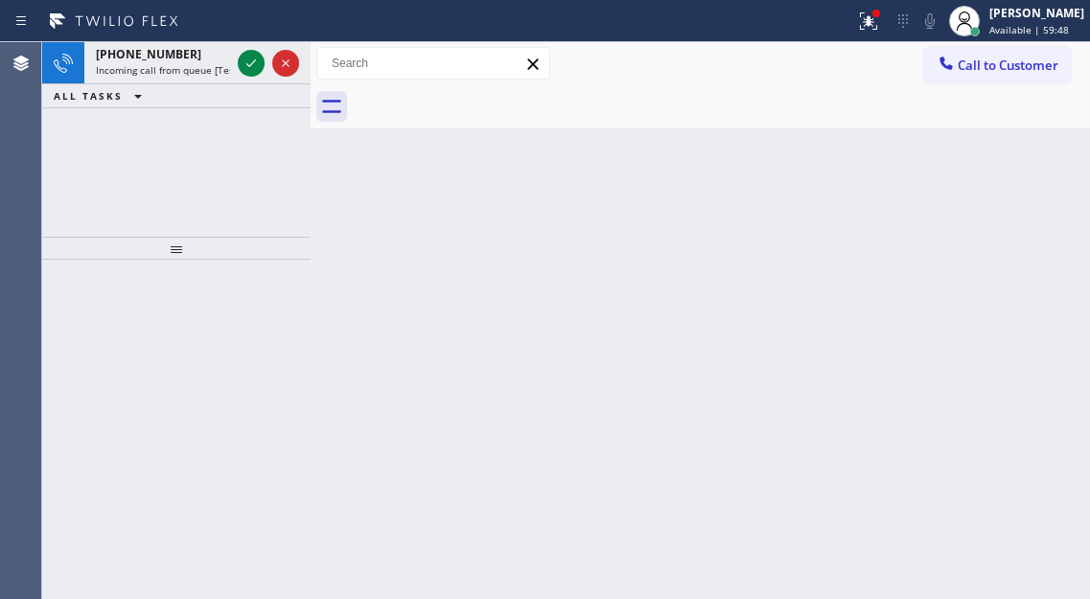
click at [1017, 205] on div "Back to Dashboard Change Sender ID Customers Technicians Select a contact Outbo…" at bounding box center [700, 320] width 779 height 557
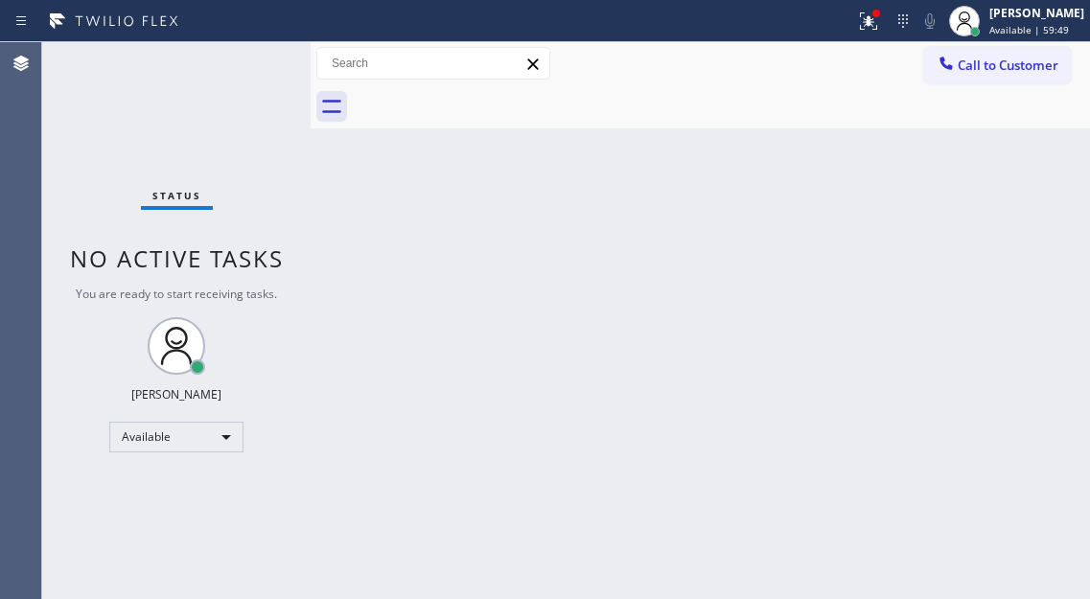
click at [233, 65] on div "Status No active tasks You are ready to start receiving tasks. [PERSON_NAME]" at bounding box center [176, 320] width 268 height 557
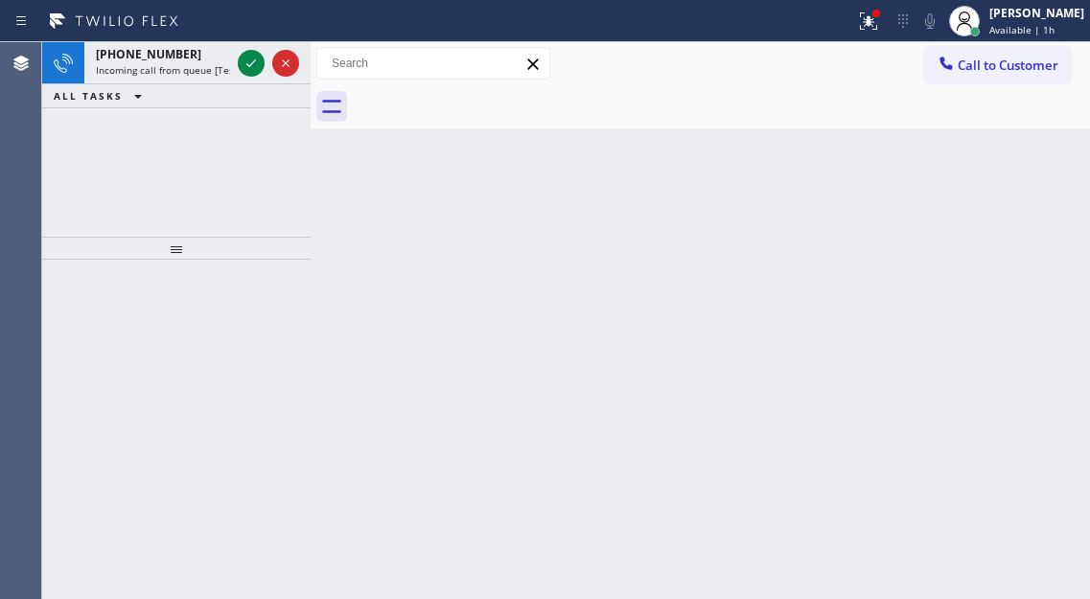
click at [1065, 255] on div "Back to Dashboard Change Sender ID Customers Technicians Select a contact Outbo…" at bounding box center [700, 320] width 779 height 557
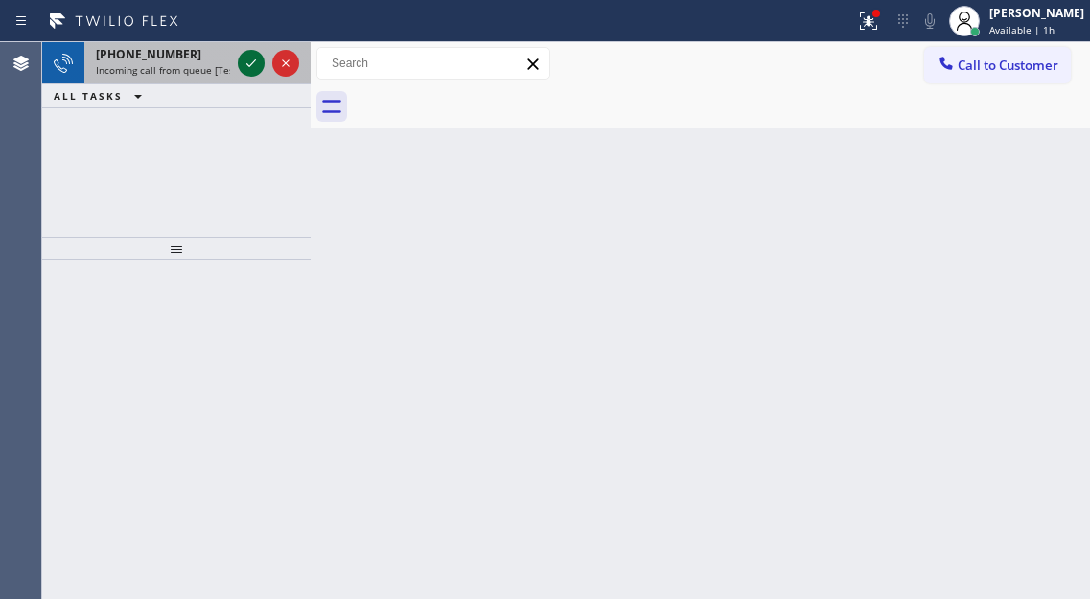
click at [245, 69] on icon at bounding box center [251, 63] width 23 height 23
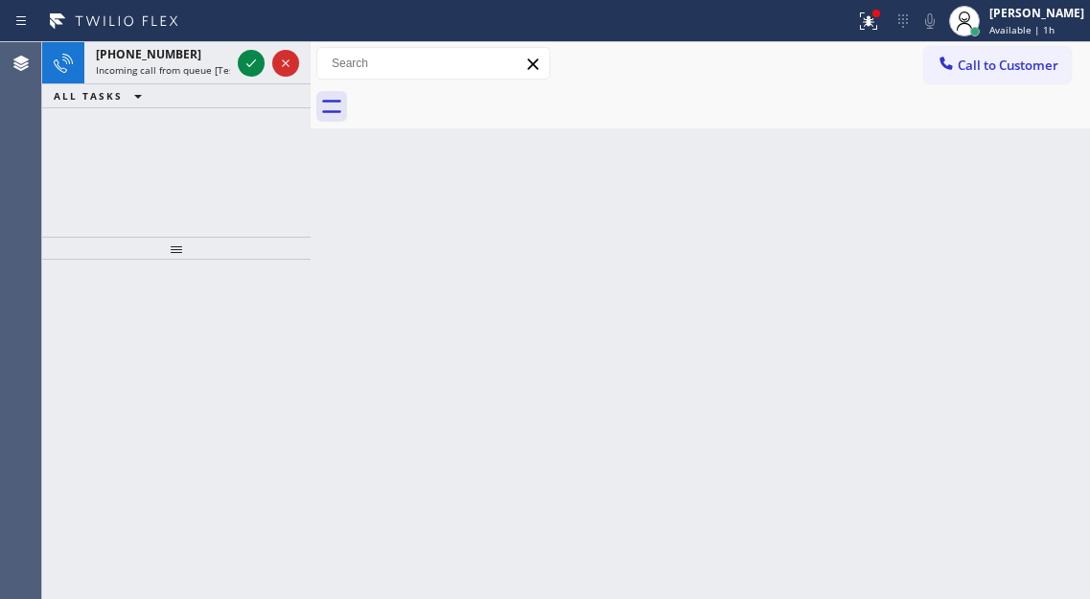
drag, startPoint x: 1039, startPoint y: 224, endPoint x: 1007, endPoint y: 218, distance: 32.3
click at [1038, 223] on div "Back to Dashboard Change Sender ID Customers Technicians Select a contact Outbo…" at bounding box center [700, 320] width 779 height 557
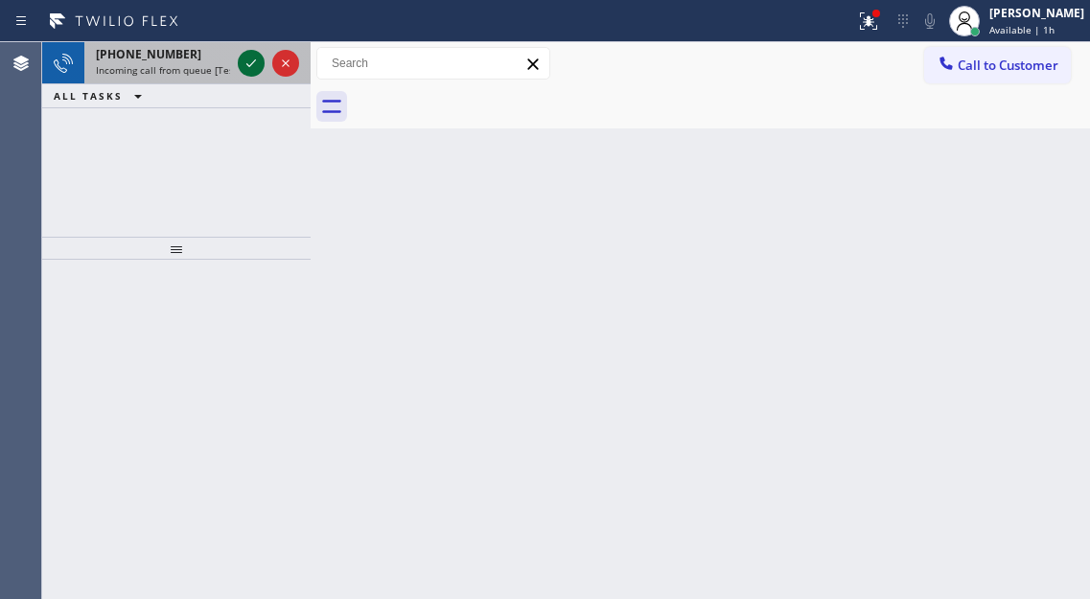
click at [241, 62] on icon at bounding box center [251, 63] width 23 height 23
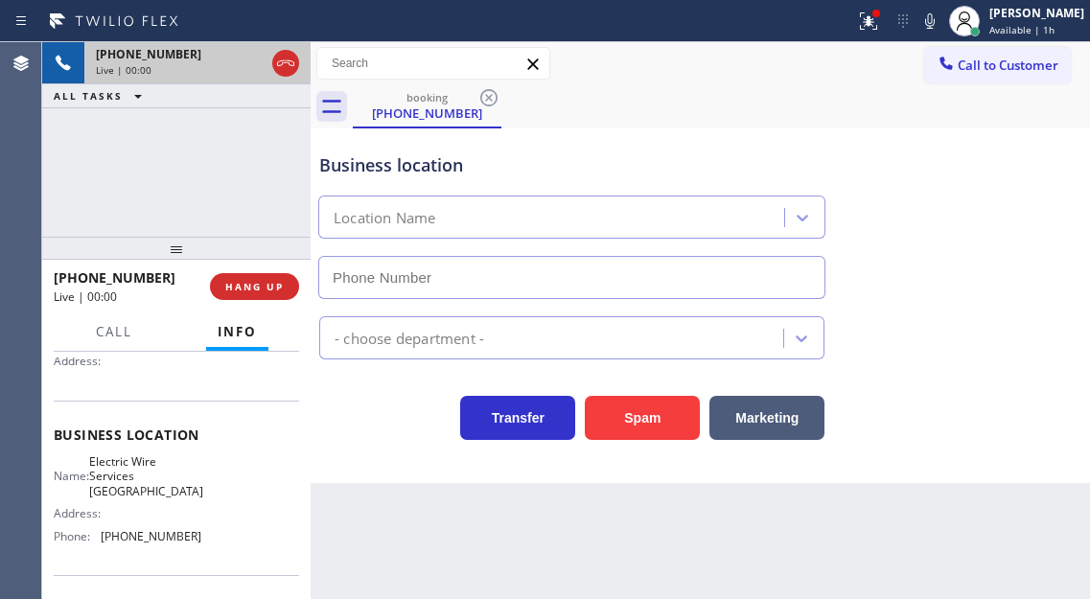
type input "[PHONE_NUMBER]"
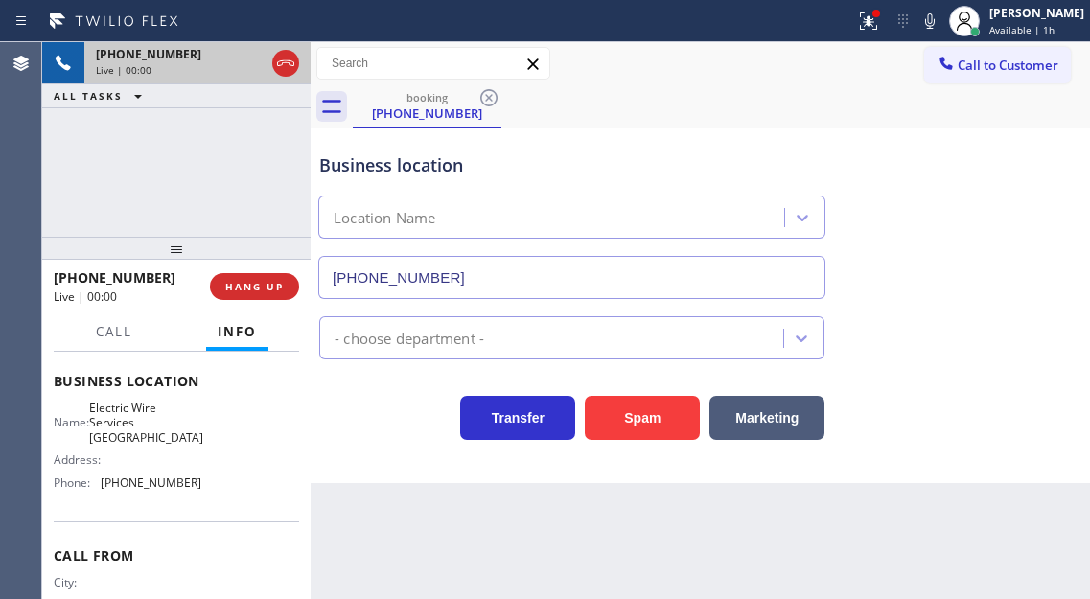
scroll to position [288, 0]
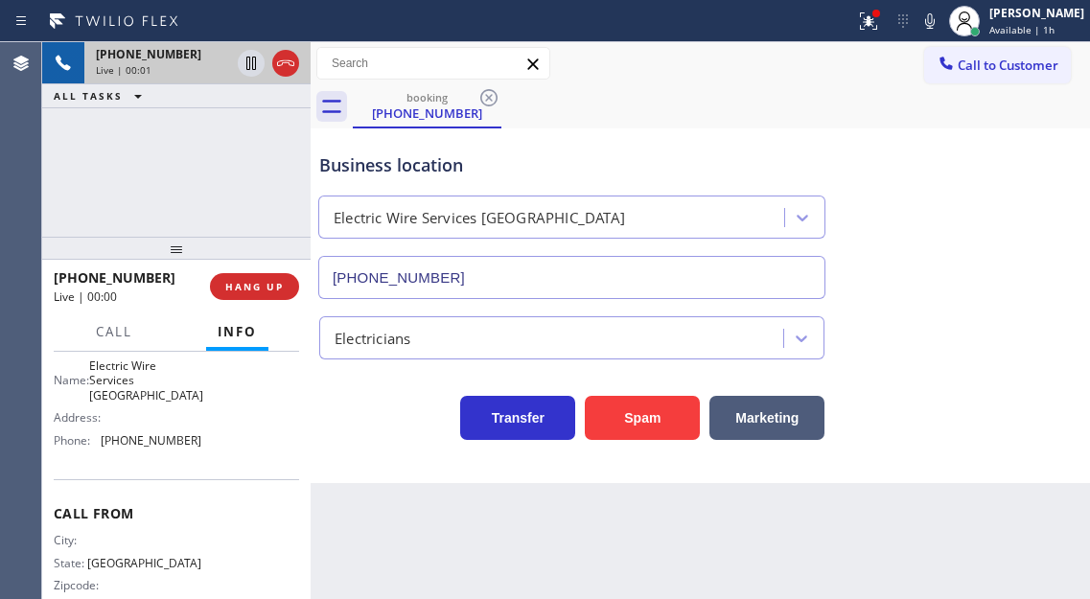
click at [135, 387] on span "Electric Wire Services [GEOGRAPHIC_DATA]" at bounding box center [146, 380] width 114 height 44
click at [1045, 217] on div "Business location Electric Wire Services [GEOGRAPHIC_DATA] [PHONE_NUMBER]" at bounding box center [700, 212] width 770 height 173
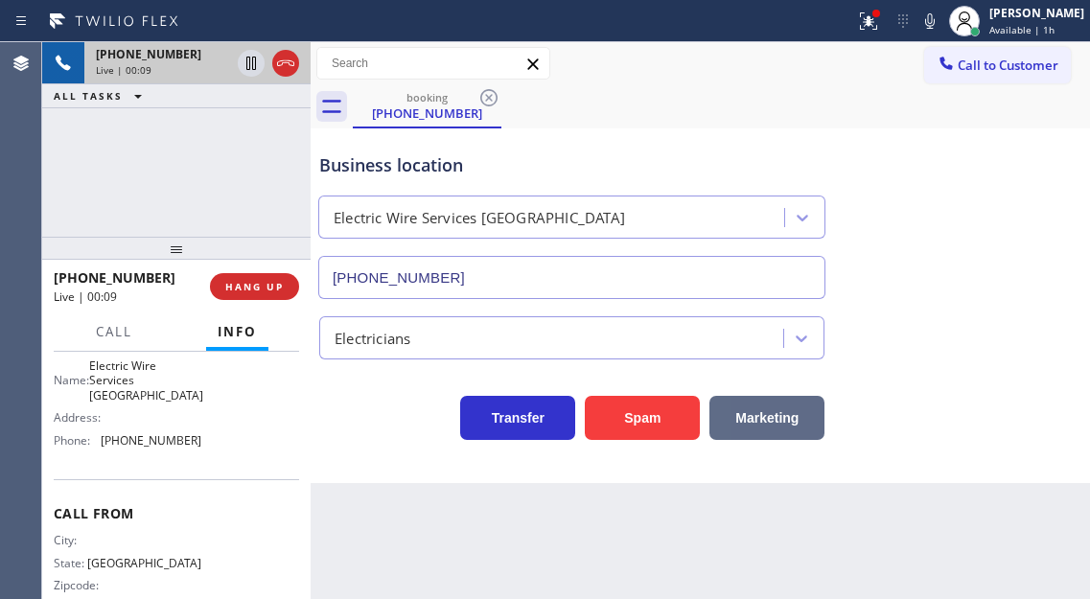
click at [772, 425] on button "Marketing" at bounding box center [766, 418] width 115 height 44
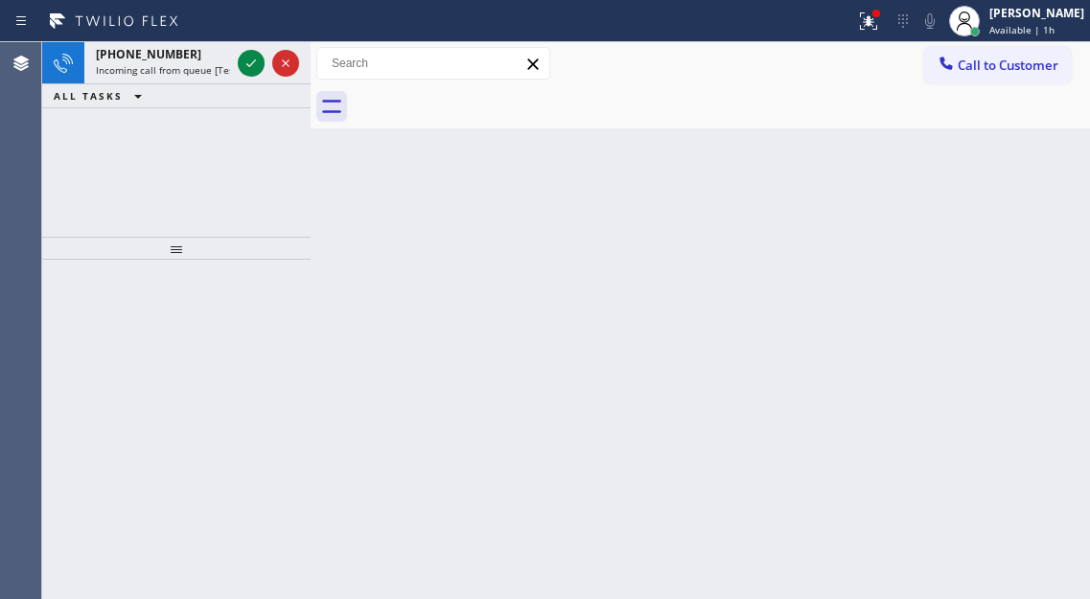
drag, startPoint x: 1035, startPoint y: 191, endPoint x: 952, endPoint y: 175, distance: 84.8
click at [1036, 191] on div "Back to Dashboard Change Sender ID Customers Technicians Select a contact Outbo…" at bounding box center [700, 320] width 779 height 557
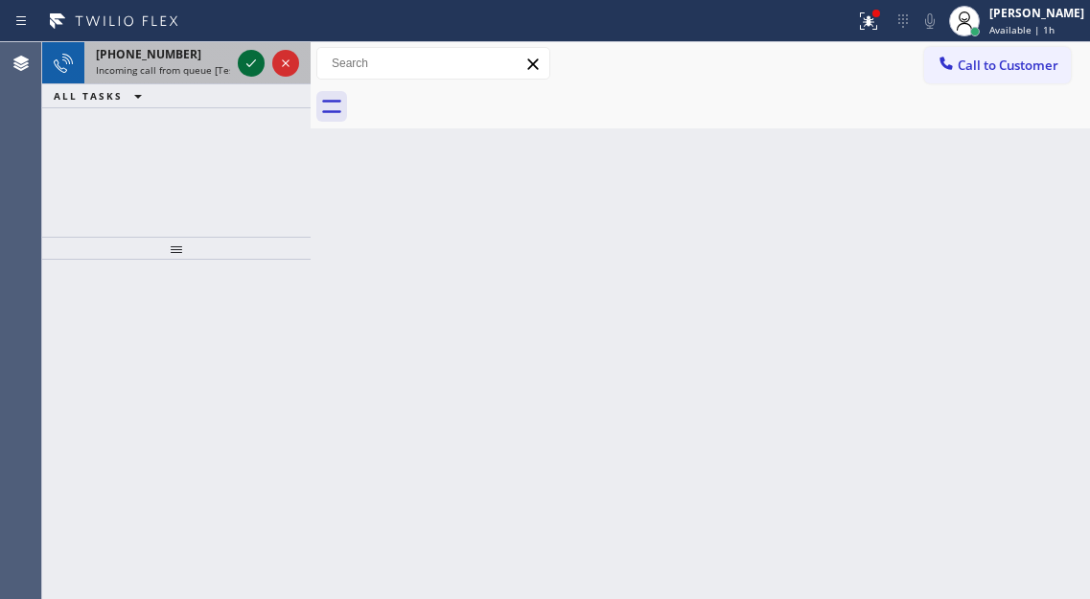
click at [248, 68] on icon at bounding box center [251, 63] width 23 height 23
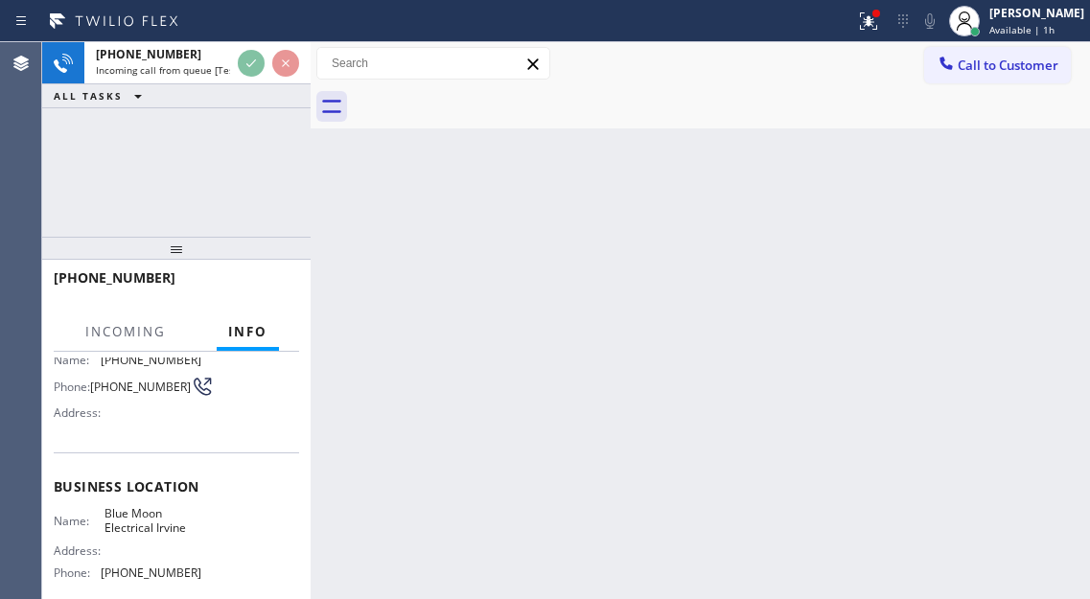
scroll to position [192, 0]
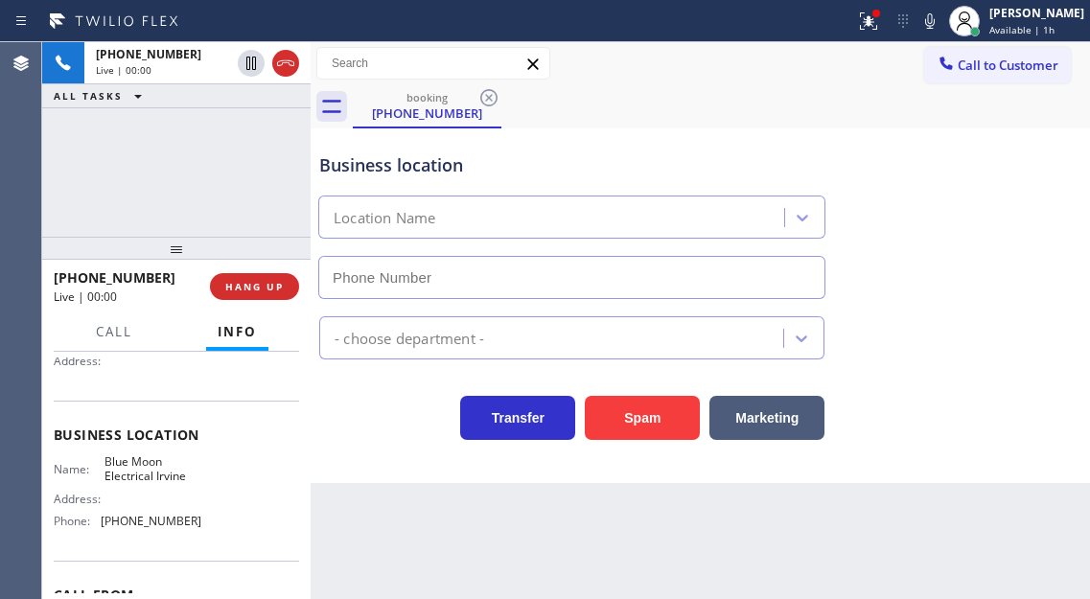
click at [141, 479] on span "Blue Moon Electrical Irvine" at bounding box center [152, 469] width 96 height 30
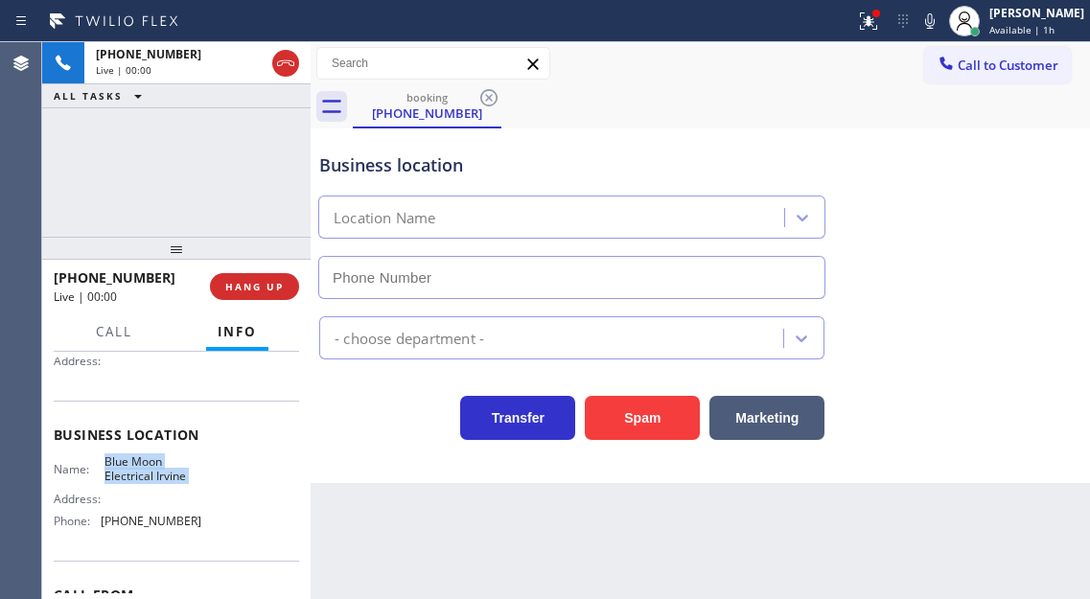
click at [141, 479] on span "Blue Moon Electrical Irvine" at bounding box center [152, 469] width 96 height 30
type input "[PHONE_NUMBER]"
click at [880, 16] on icon at bounding box center [868, 21] width 23 height 23
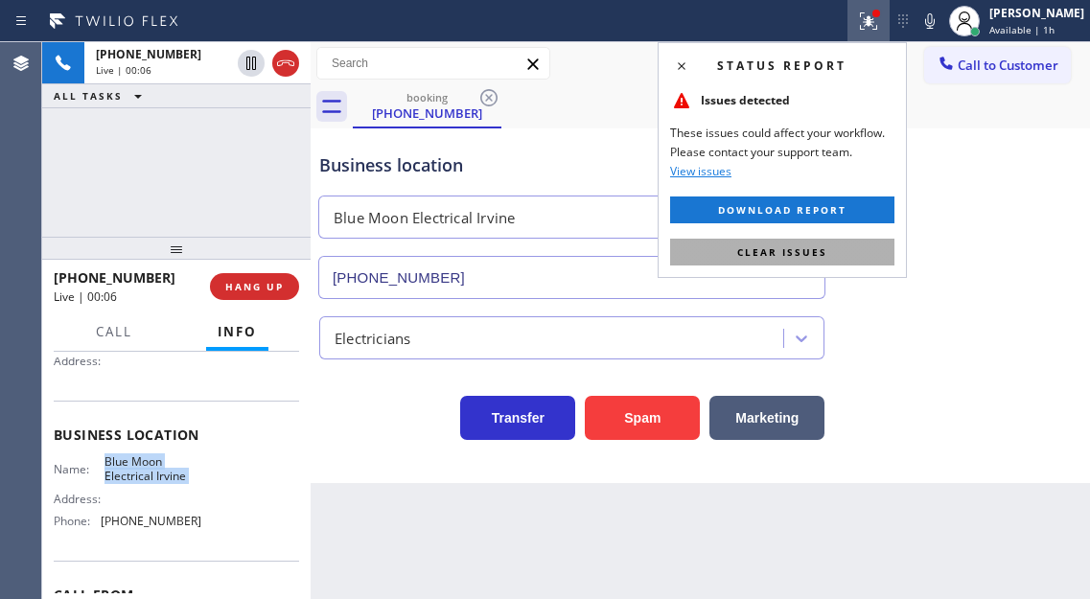
click at [861, 243] on button "Clear issues" at bounding box center [782, 252] width 224 height 27
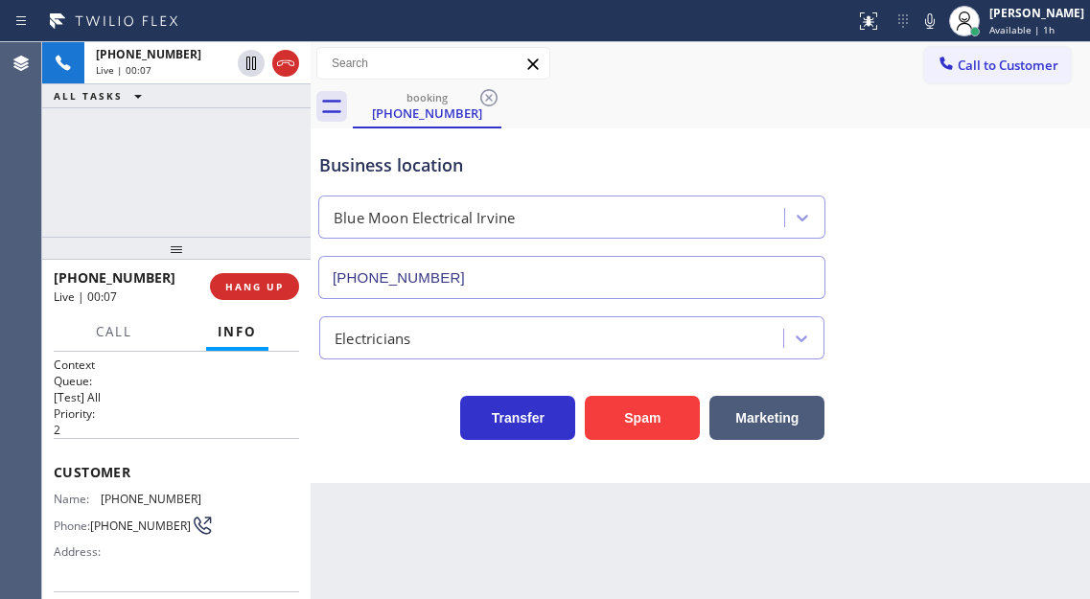
scroll to position [0, 0]
click at [119, 511] on div "Name: [PHONE_NUMBER] Phone: [PHONE_NUMBER] Address:" at bounding box center [128, 531] width 148 height 76
click at [608, 427] on button "Spam" at bounding box center [642, 418] width 115 height 44
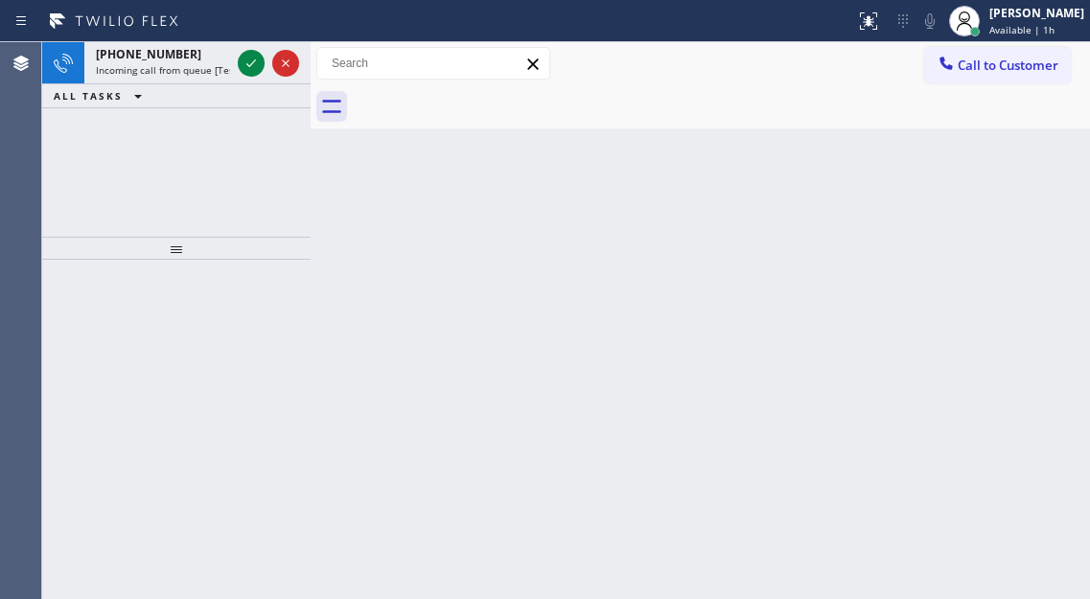
click at [1050, 176] on div "Back to Dashboard Change Sender ID Customers Technicians Select a contact Outbo…" at bounding box center [700, 320] width 779 height 557
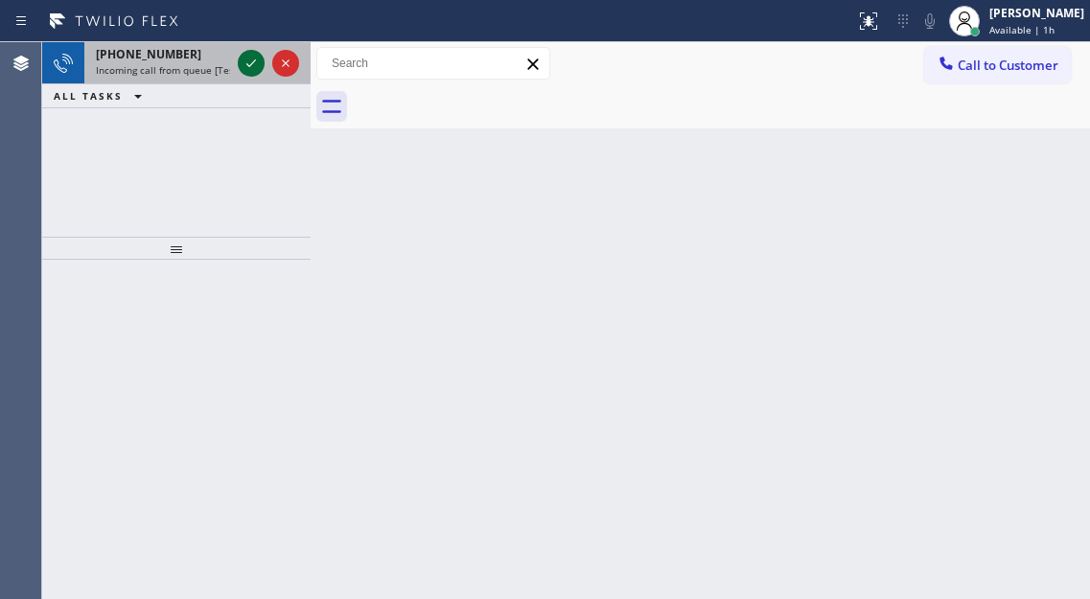
click at [246, 68] on icon at bounding box center [251, 63] width 23 height 23
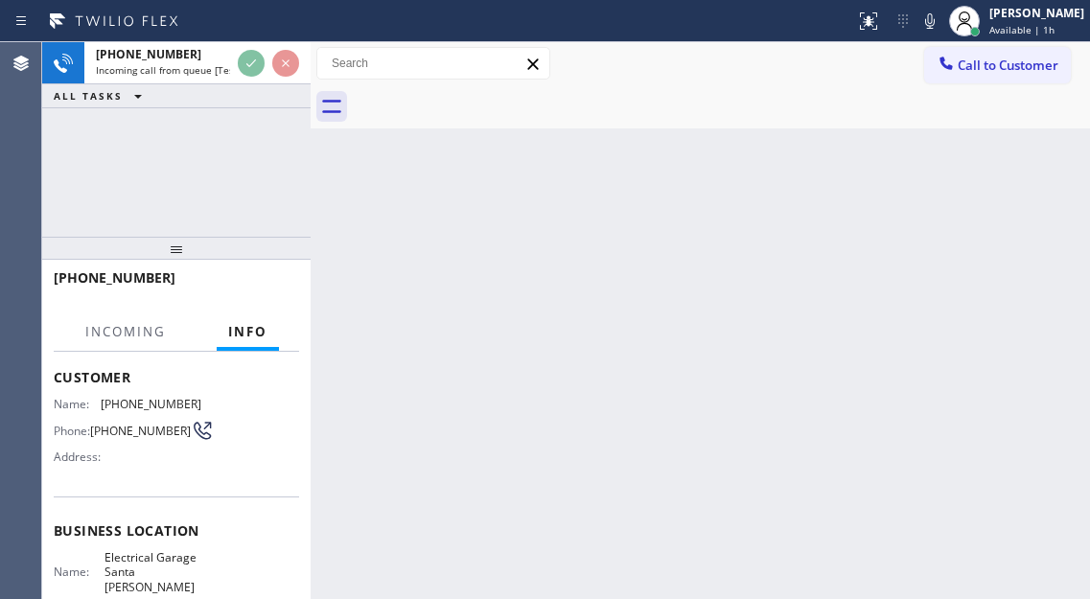
scroll to position [192, 0]
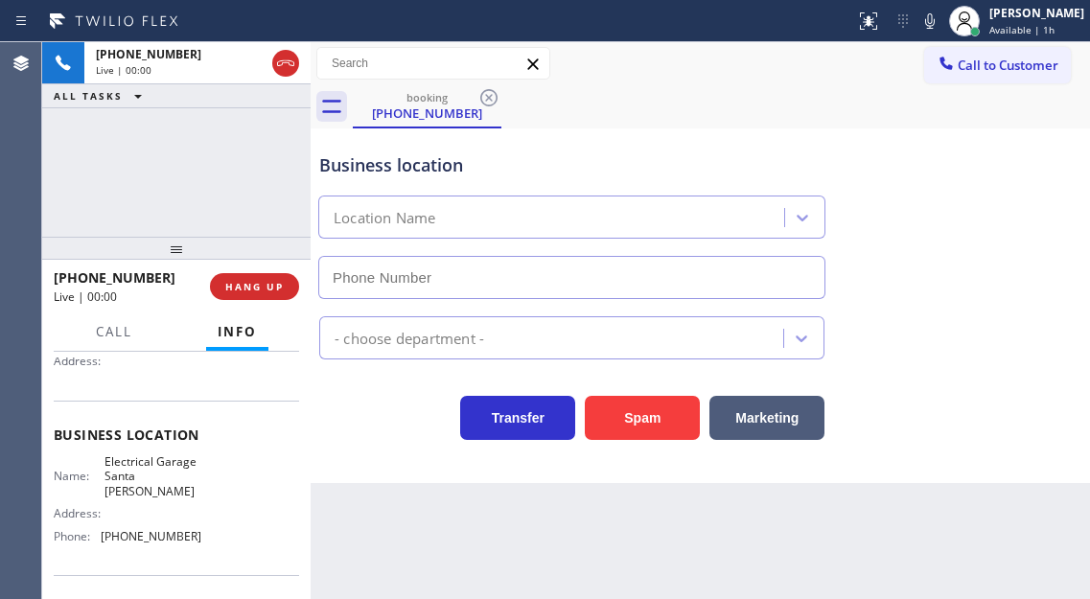
type input "[PHONE_NUMBER]"
click at [163, 478] on span "Electrical Garage Santa [PERSON_NAME]" at bounding box center [152, 476] width 96 height 44
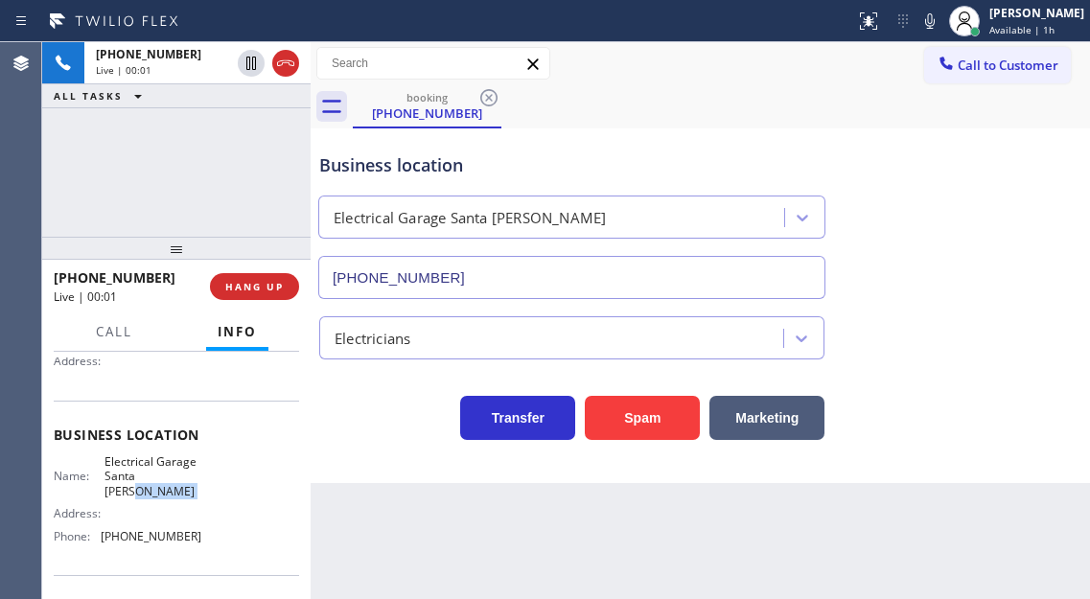
click at [163, 478] on span "Electrical Garage Santa [PERSON_NAME]" at bounding box center [152, 476] width 96 height 44
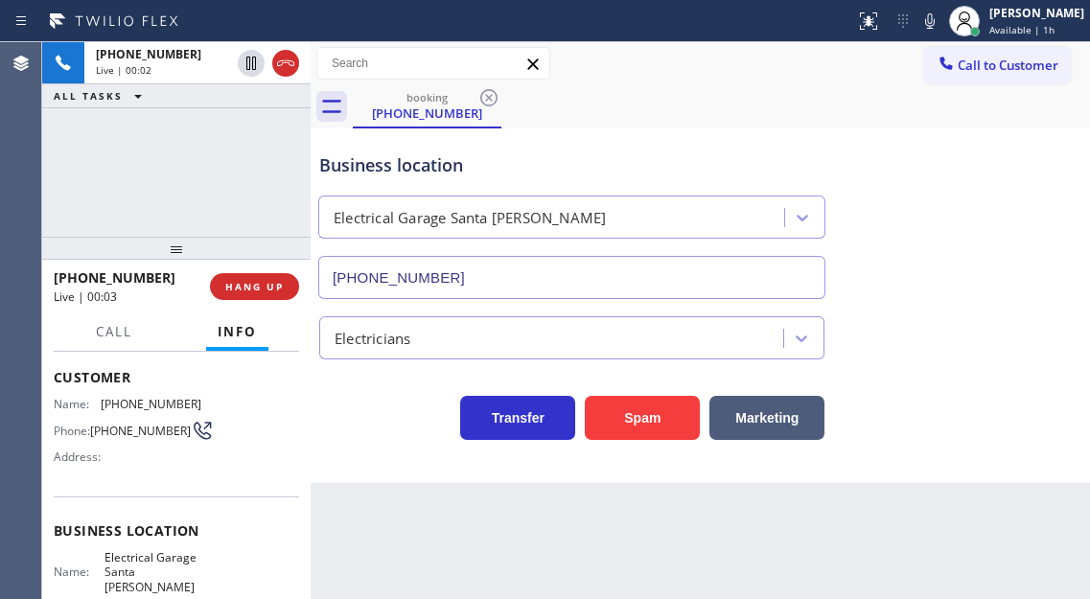
click at [128, 429] on span "[PHONE_NUMBER]" at bounding box center [140, 431] width 101 height 14
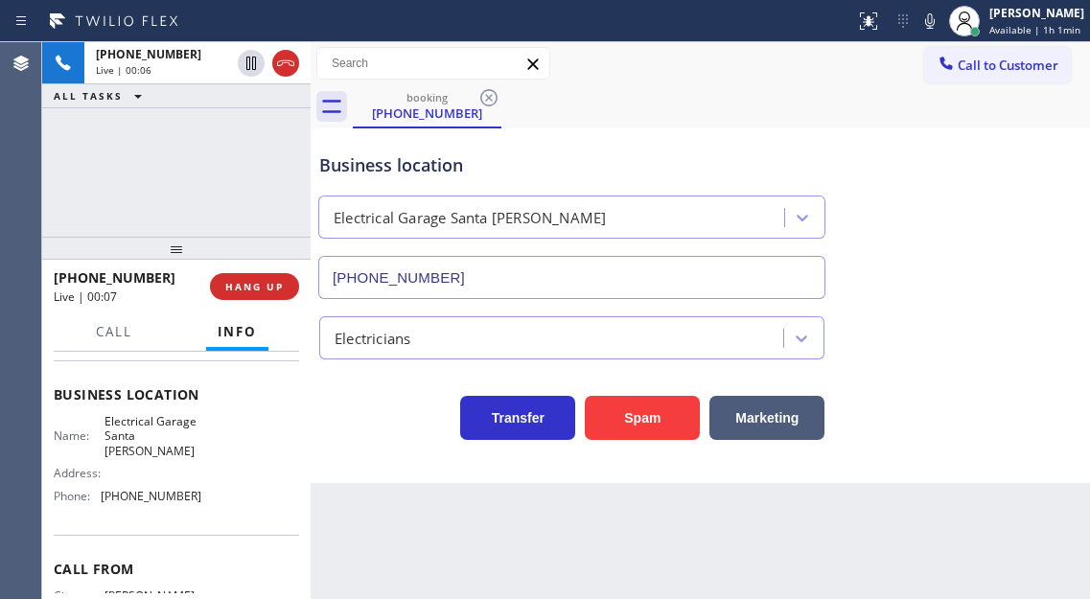
scroll to position [288, 0]
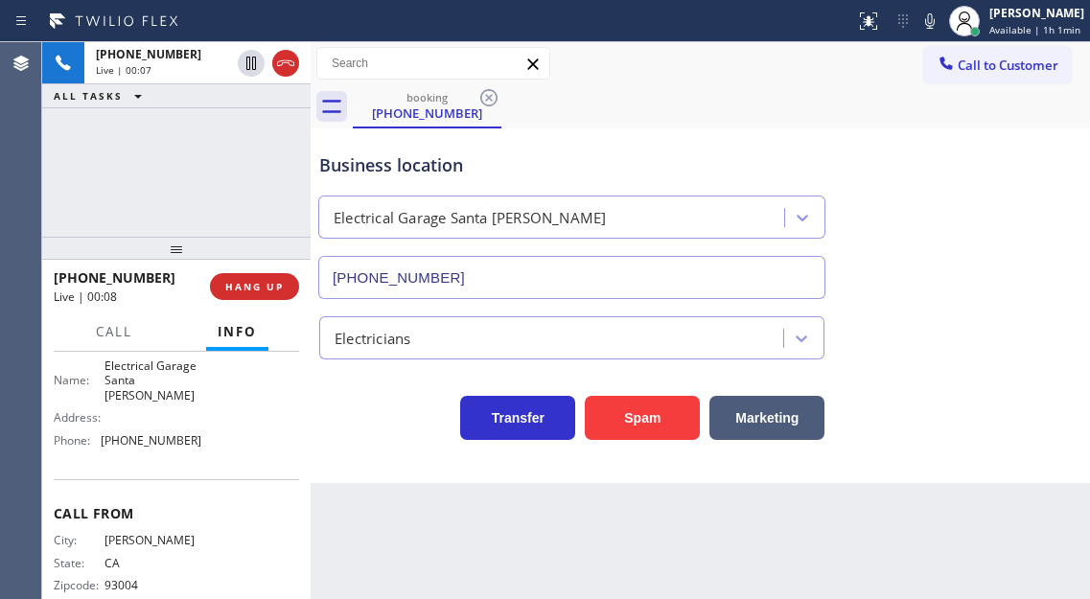
click at [142, 386] on span "Electrical Garage Santa [PERSON_NAME]" at bounding box center [152, 380] width 96 height 44
click at [289, 209] on div "[PHONE_NUMBER] Live | 00:11 ALL TASKS ALL TASKS ACTIVE TASKS TASKS IN WRAP UP" at bounding box center [176, 139] width 268 height 195
click at [275, 288] on span "HANG UP" at bounding box center [254, 286] width 58 height 13
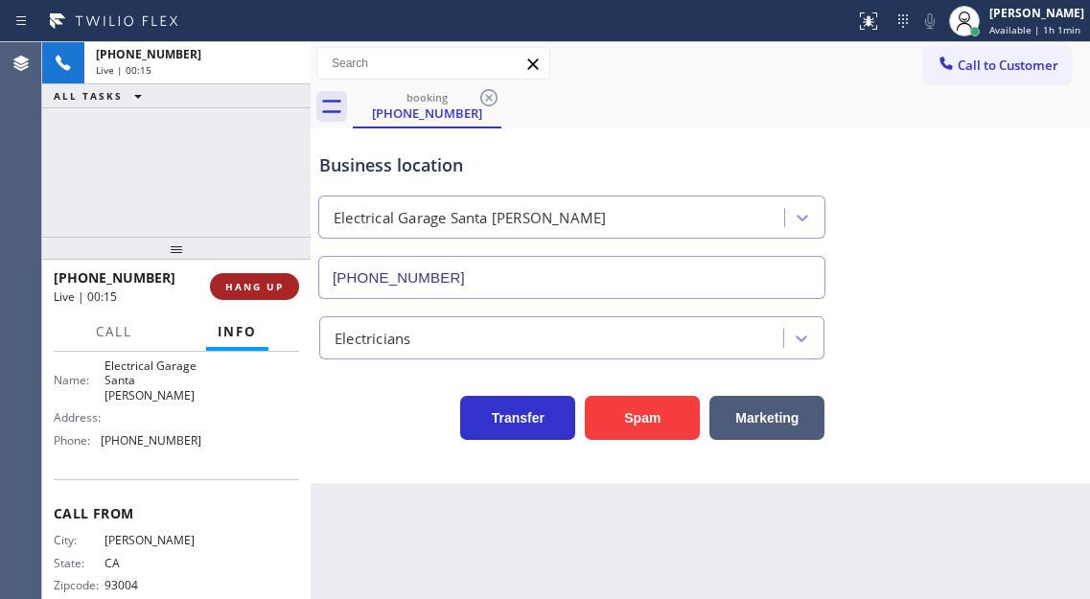
click at [275, 288] on span "HANG UP" at bounding box center [254, 286] width 58 height 13
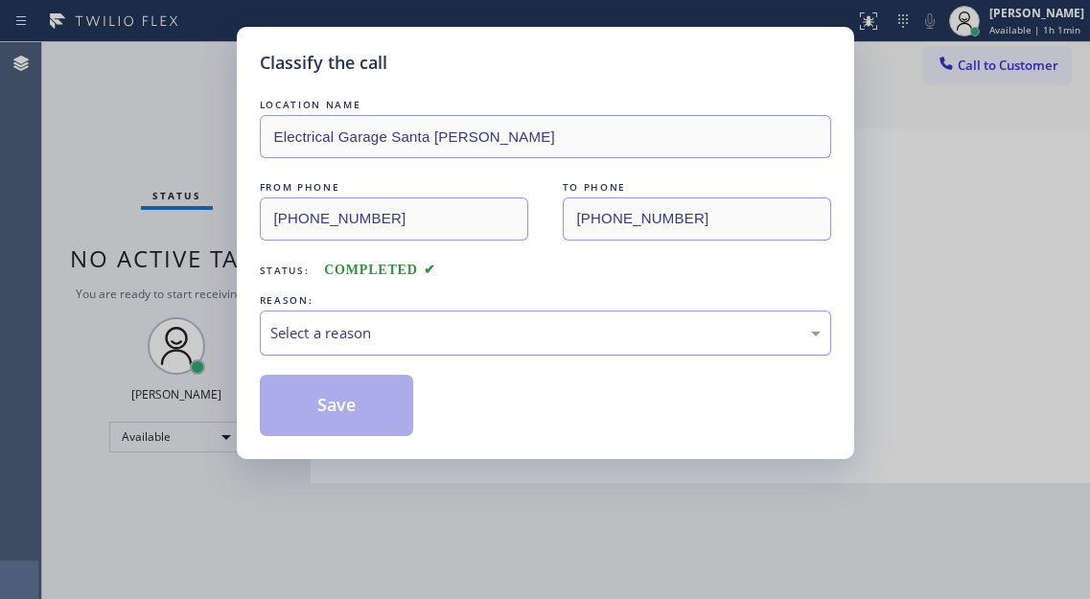
click at [379, 331] on div "Select a reason" at bounding box center [545, 333] width 550 height 22
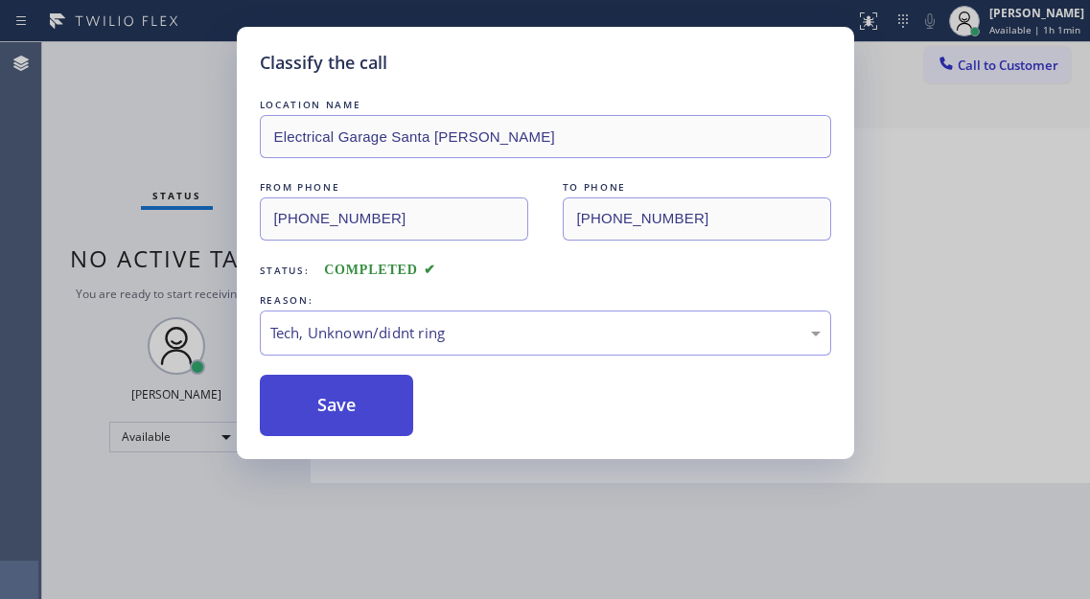
click at [366, 423] on button "Save" at bounding box center [337, 405] width 154 height 61
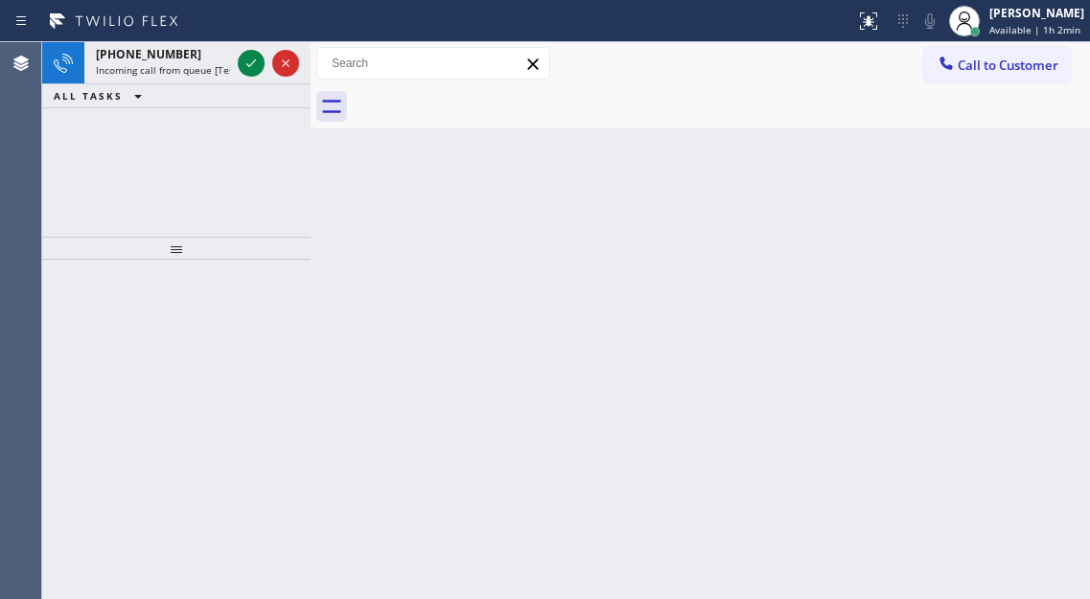
click at [1019, 182] on div "Back to Dashboard Change Sender ID Customers Technicians Select a contact Outbo…" at bounding box center [700, 320] width 779 height 557
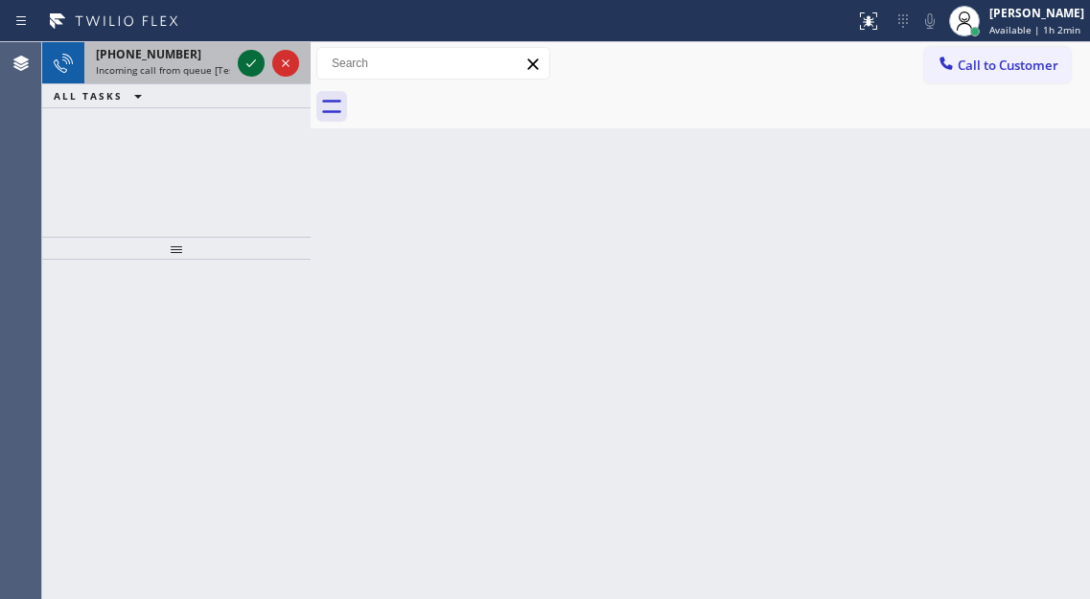
click at [248, 56] on icon at bounding box center [251, 63] width 23 height 23
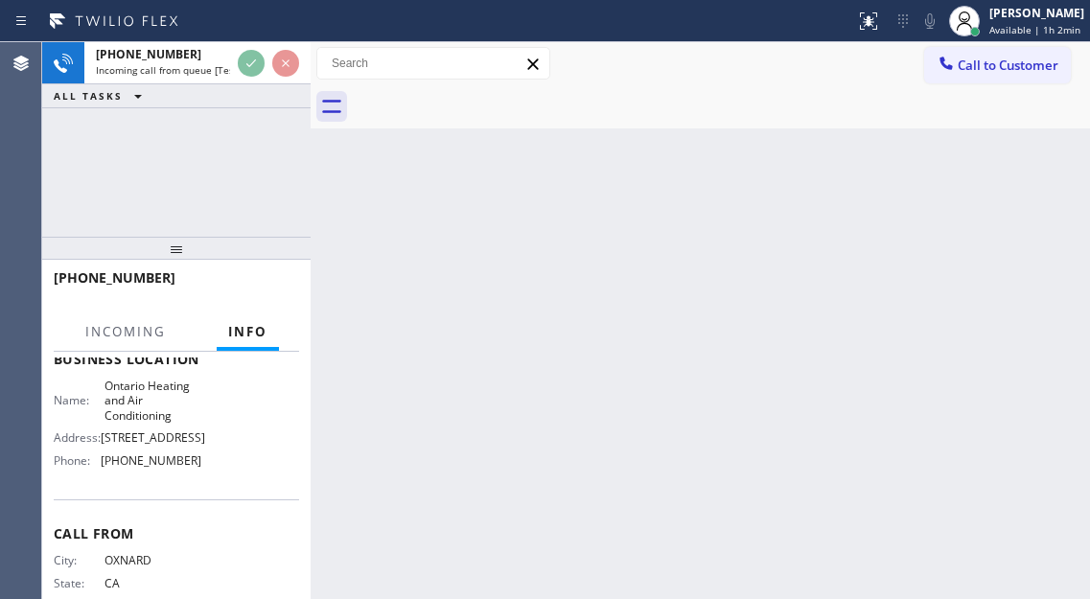
scroll to position [288, 0]
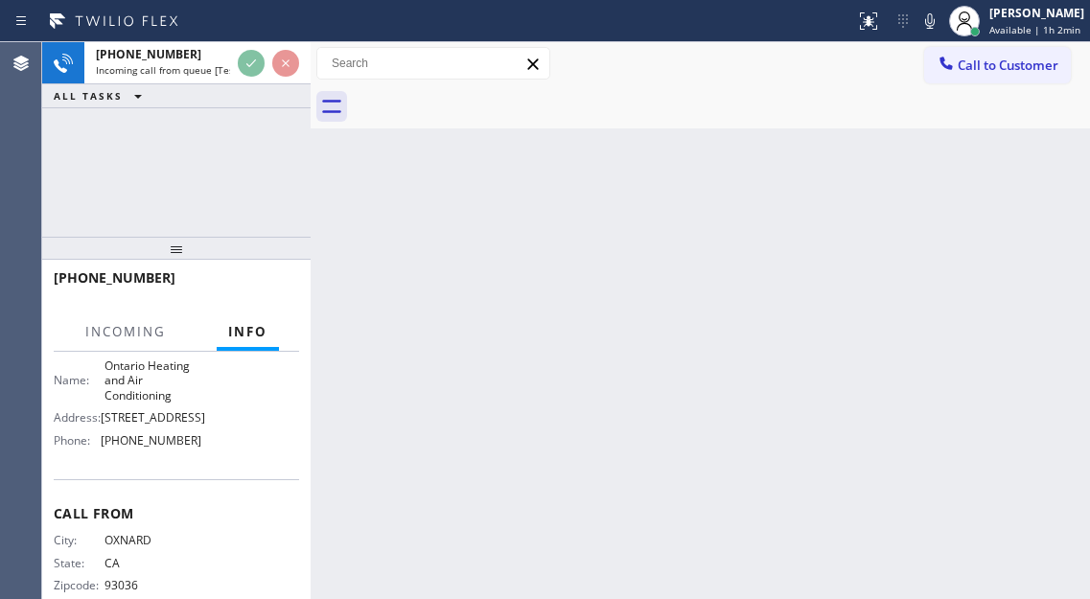
click at [147, 378] on span "Ontario Heating and Air Conditioning" at bounding box center [152, 380] width 96 height 44
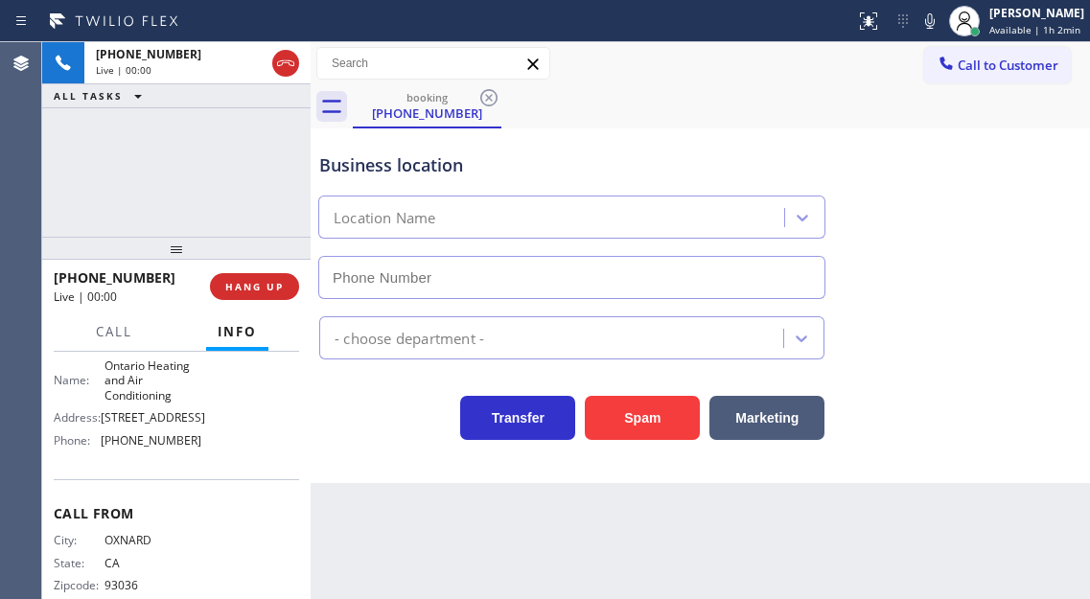
click at [147, 378] on span "Ontario Heating and Air Conditioning" at bounding box center [152, 380] width 96 height 44
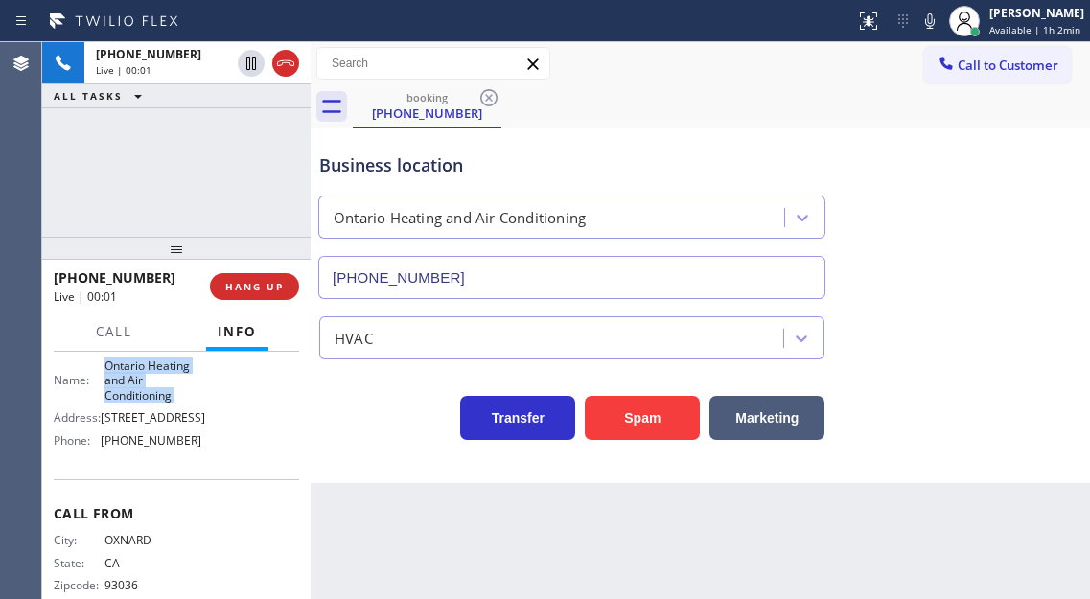
type input "[PHONE_NUMBER]"
click at [147, 378] on span "Ontario Heating and Air Conditioning" at bounding box center [152, 380] width 96 height 44
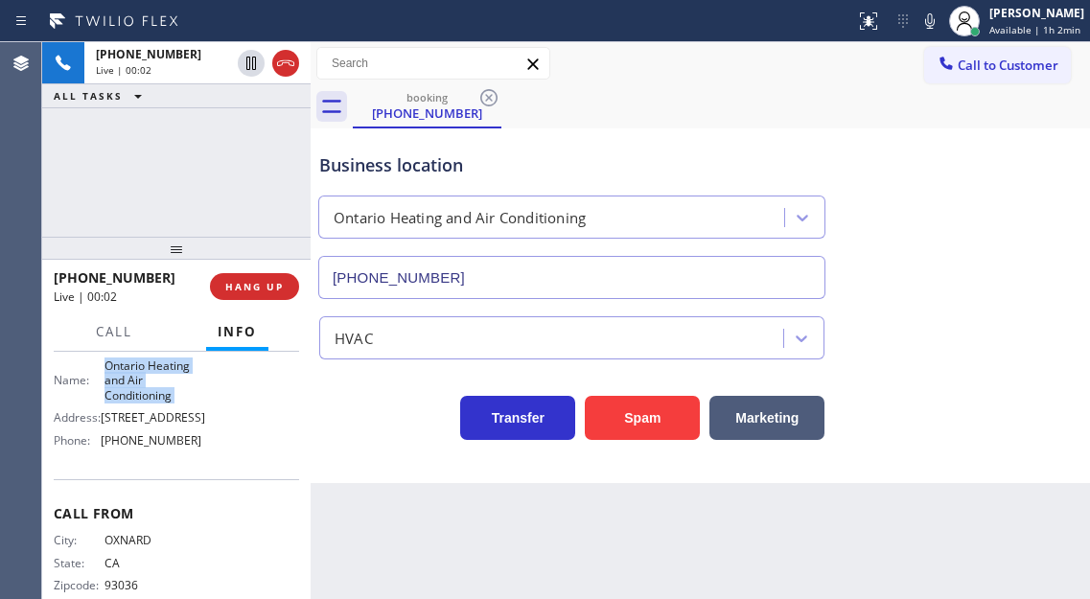
click at [147, 378] on span "Ontario Heating and Air Conditioning" at bounding box center [152, 380] width 96 height 44
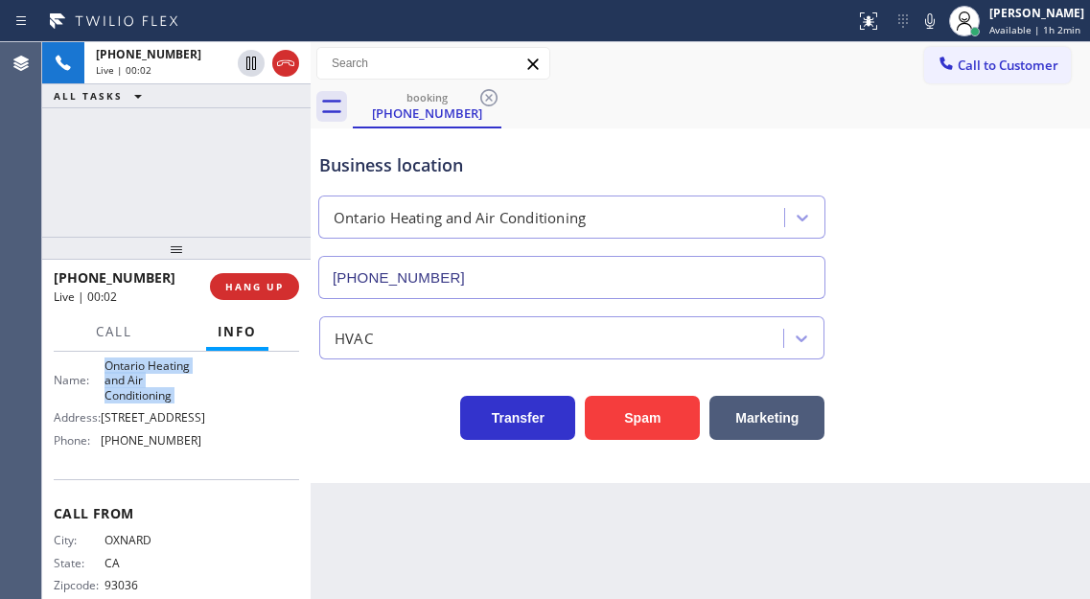
click at [147, 378] on span "Ontario Heating and Air Conditioning" at bounding box center [152, 380] width 96 height 44
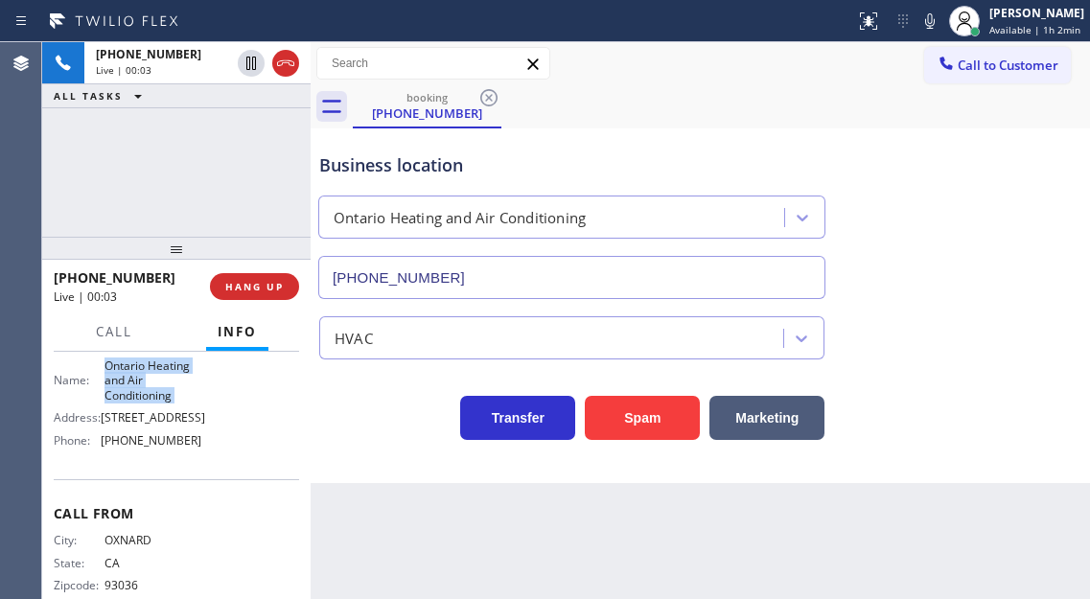
click at [147, 378] on span "Ontario Heating and Air Conditioning" at bounding box center [152, 380] width 96 height 44
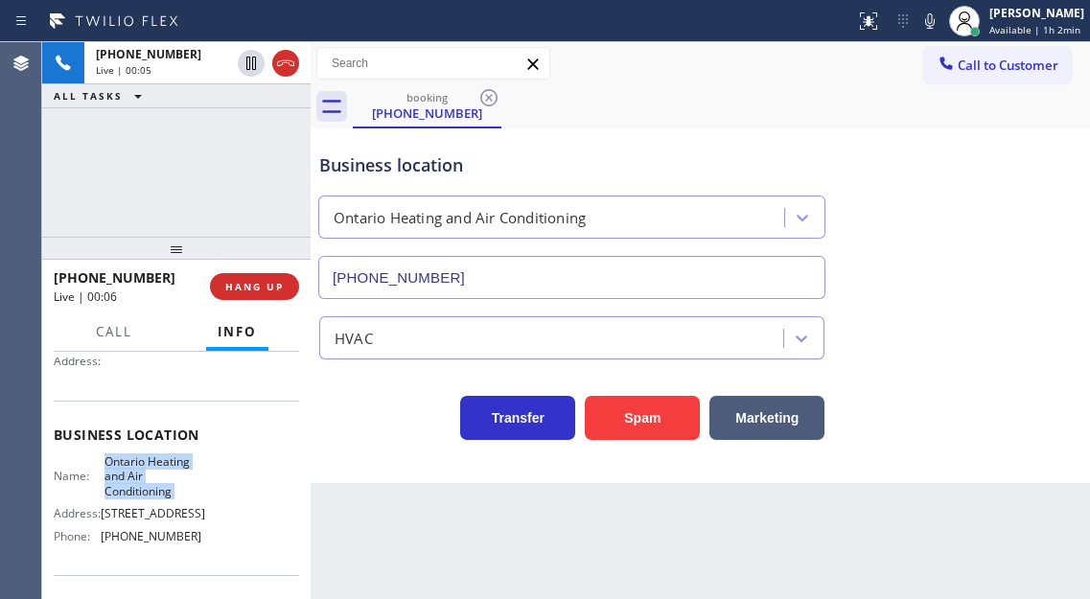
scroll to position [96, 0]
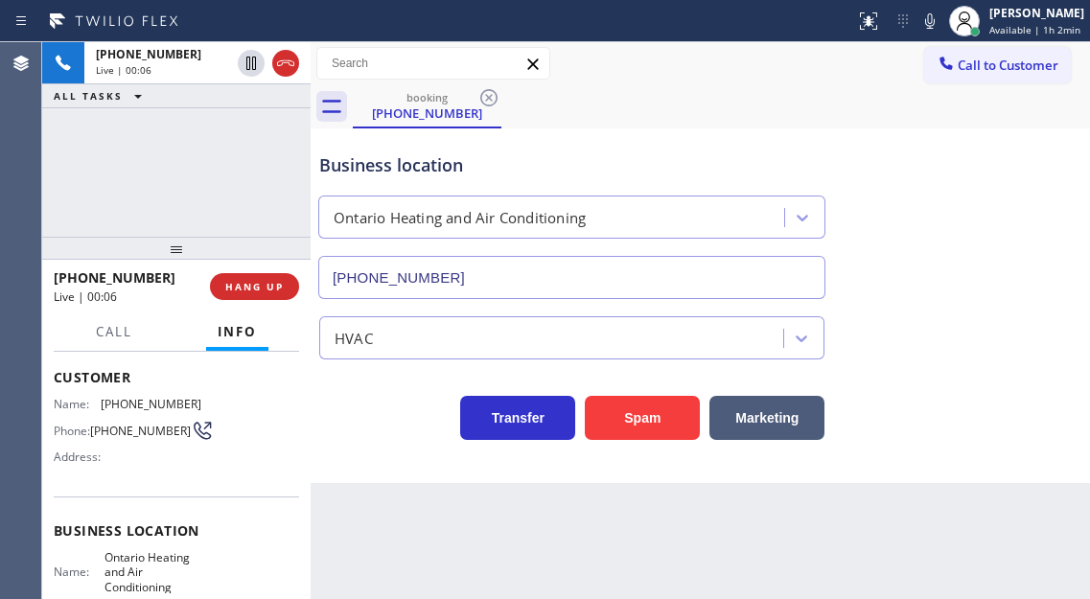
click at [136, 431] on span "[PHONE_NUMBER]" at bounding box center [140, 431] width 101 height 14
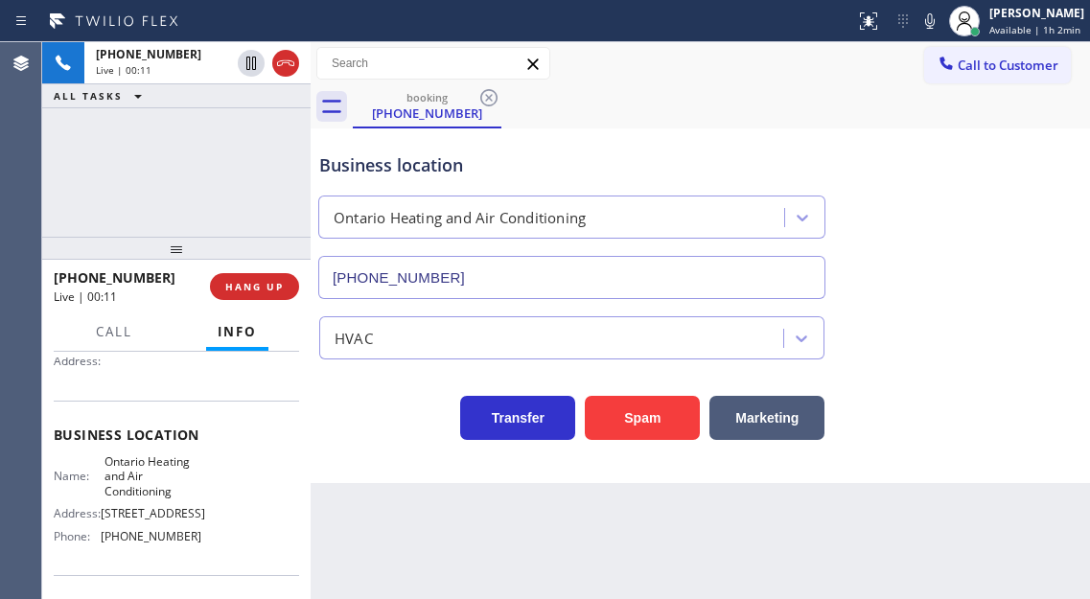
click at [116, 490] on span "Ontario Heating and Air Conditioning" at bounding box center [152, 476] width 96 height 44
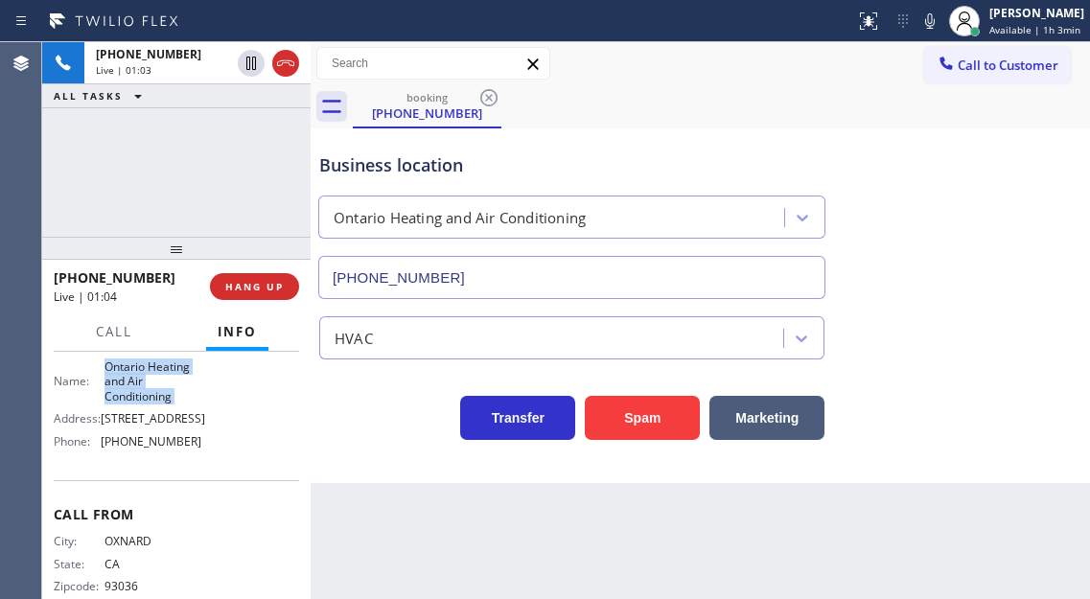
scroll to position [288, 0]
click at [158, 448] on span "[PHONE_NUMBER]" at bounding box center [151, 440] width 101 height 14
drag, startPoint x: 251, startPoint y: 65, endPoint x: 710, endPoint y: 85, distance: 459.5
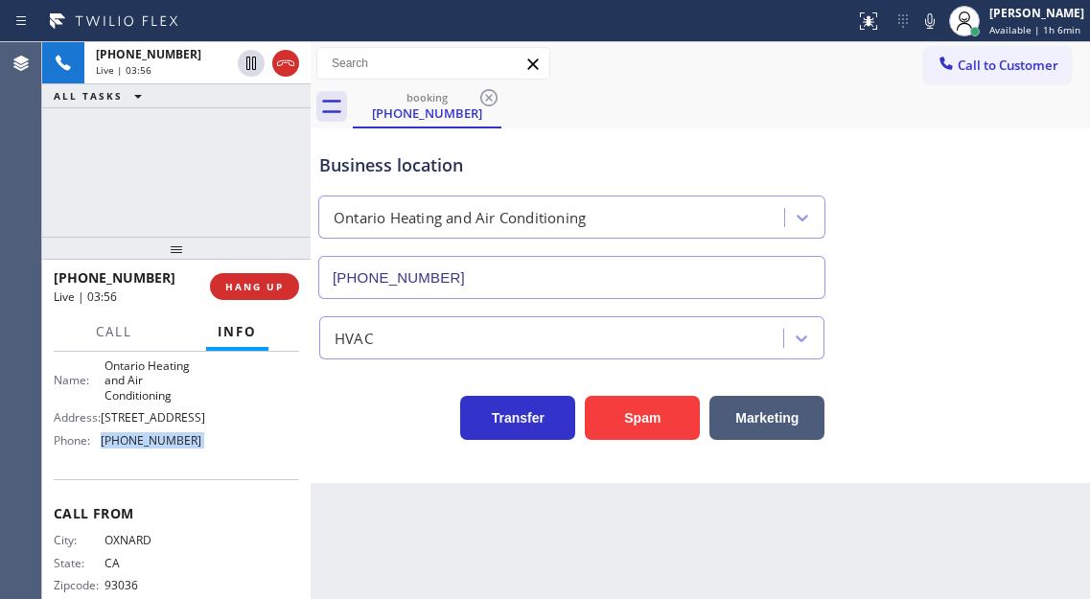
click at [251, 65] on icon at bounding box center [251, 63] width 23 height 23
click at [930, 24] on icon at bounding box center [929, 21] width 23 height 23
click at [1043, 190] on div "Business location [GEOGRAPHIC_DATA] Heating and Air Conditioning [PHONE_NUMBER]" at bounding box center [700, 212] width 770 height 173
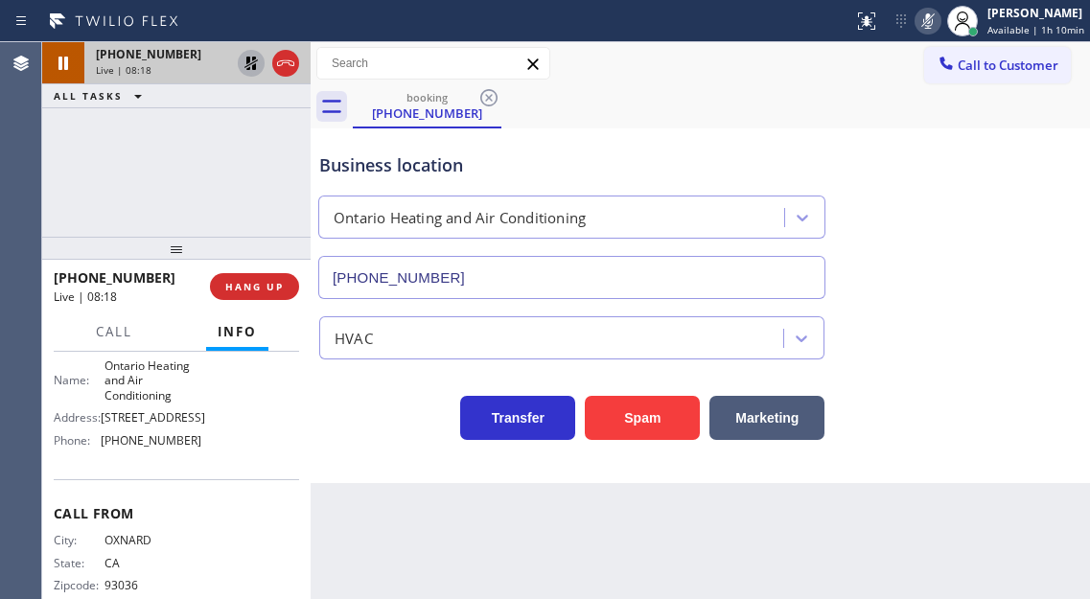
click at [248, 61] on icon at bounding box center [250, 63] width 13 height 13
click at [924, 28] on icon at bounding box center [927, 21] width 23 height 23
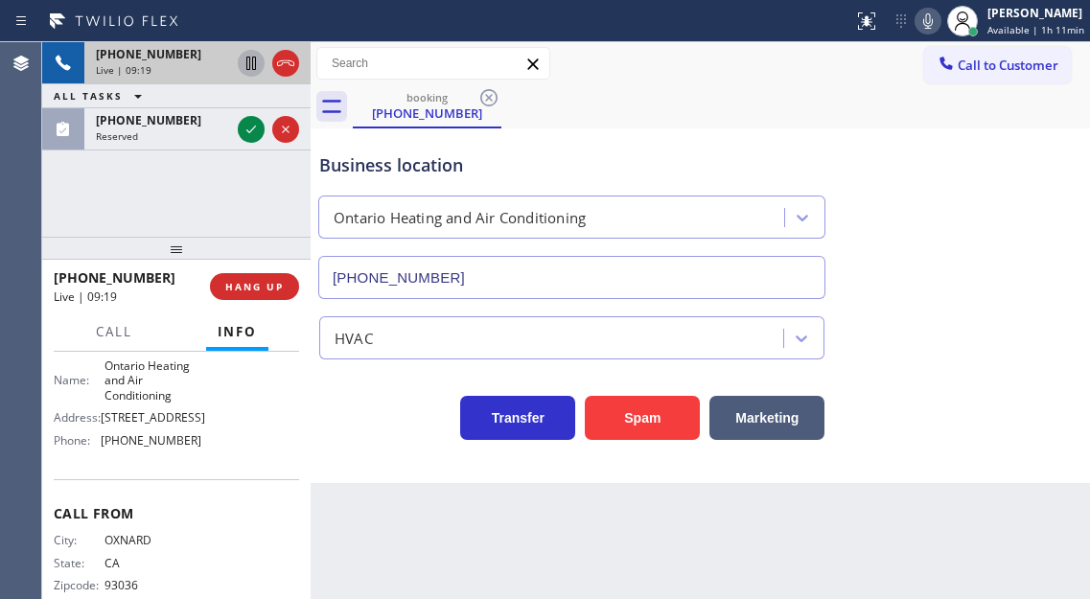
click at [1023, 353] on div "HVAC" at bounding box center [700, 334] width 770 height 51
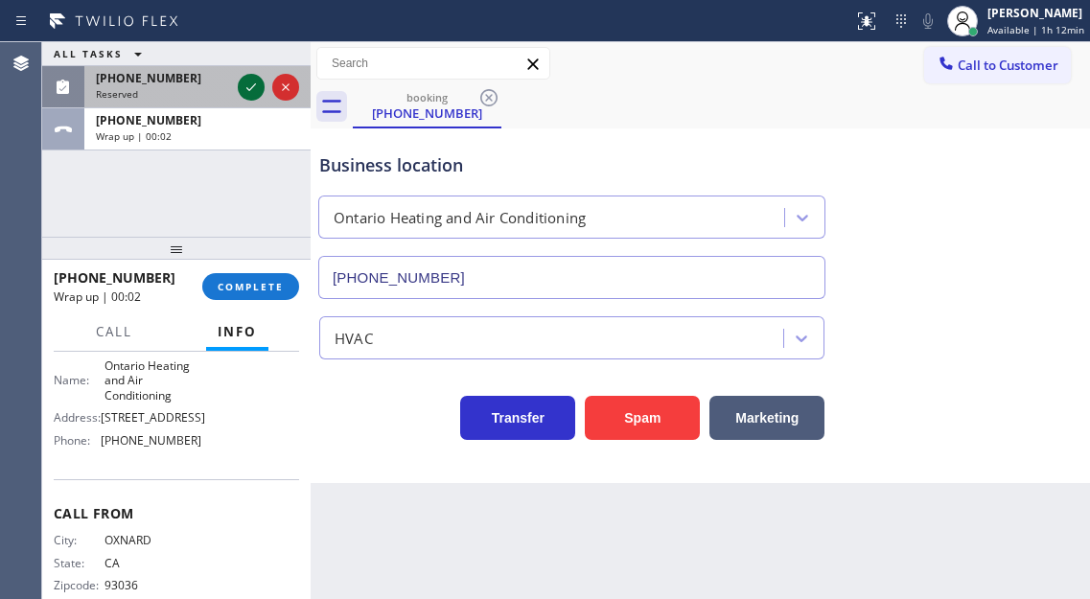
click at [253, 87] on icon at bounding box center [251, 87] width 10 height 8
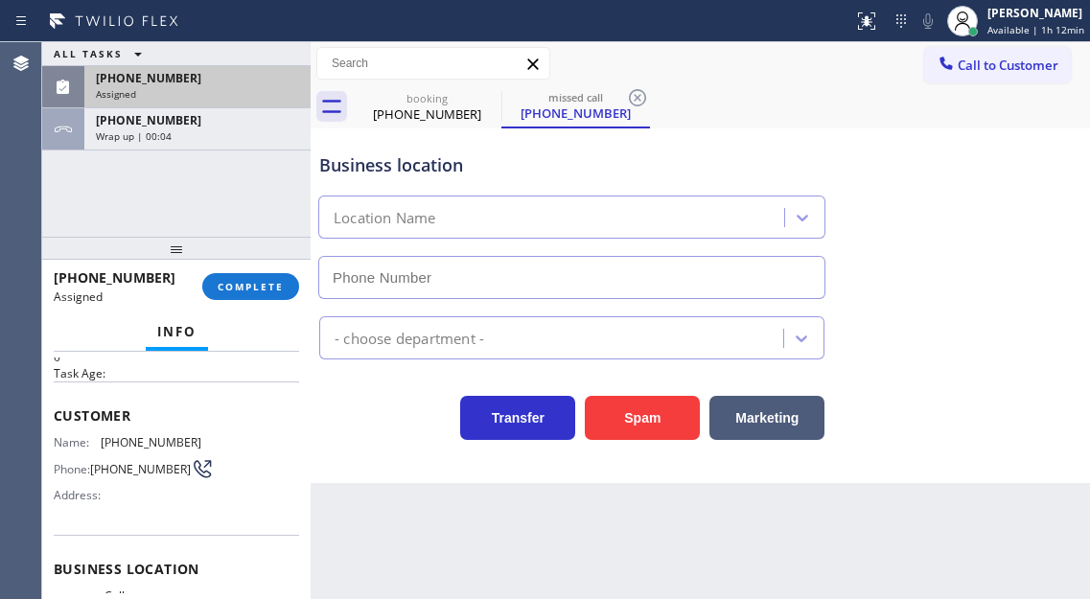
scroll to position [16, 0]
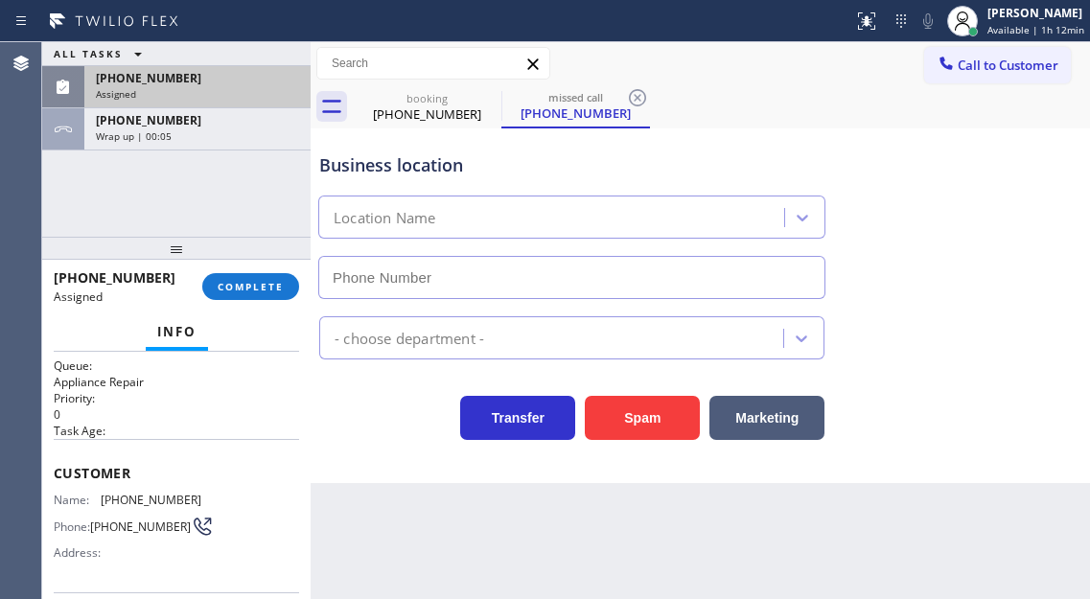
type input "[PHONE_NUMBER]"
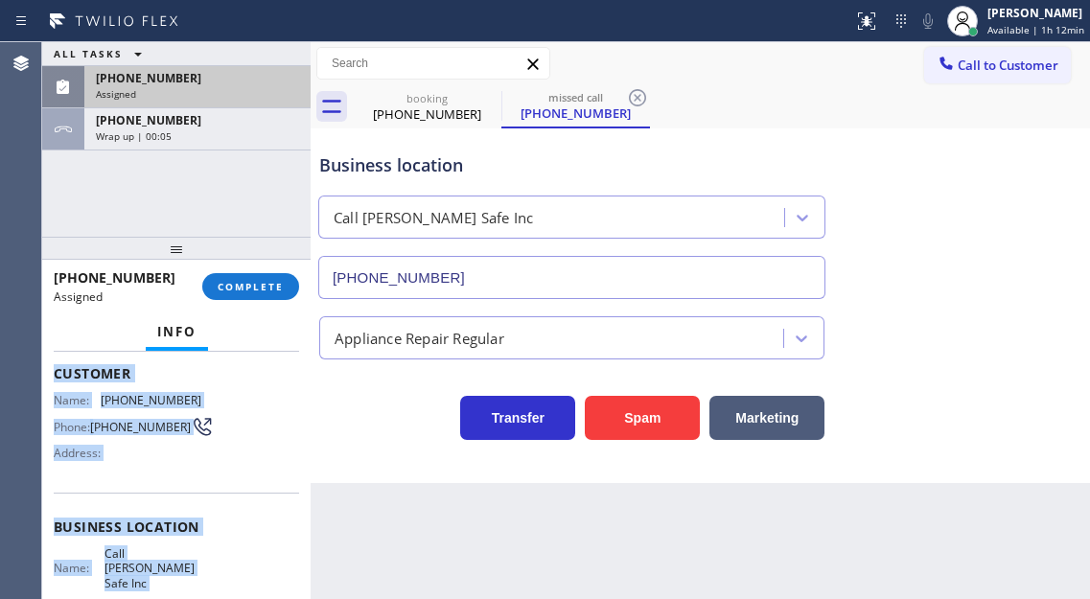
scroll to position [327, 0]
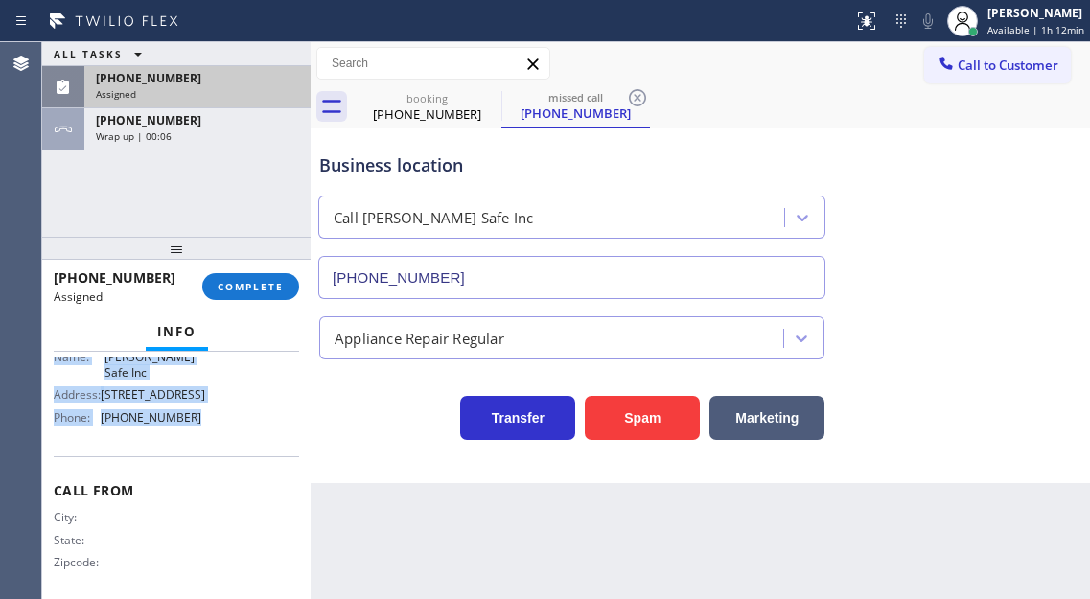
drag, startPoint x: 49, startPoint y: 470, endPoint x: 244, endPoint y: 436, distance: 198.4
click at [244, 436] on div "Context Queue: Appliance Repair Priority: 0 Task Age: Customer Name: [PHONE_NUM…" at bounding box center [176, 475] width 268 height 247
click at [272, 295] on button "COMPLETE" at bounding box center [250, 286] width 97 height 27
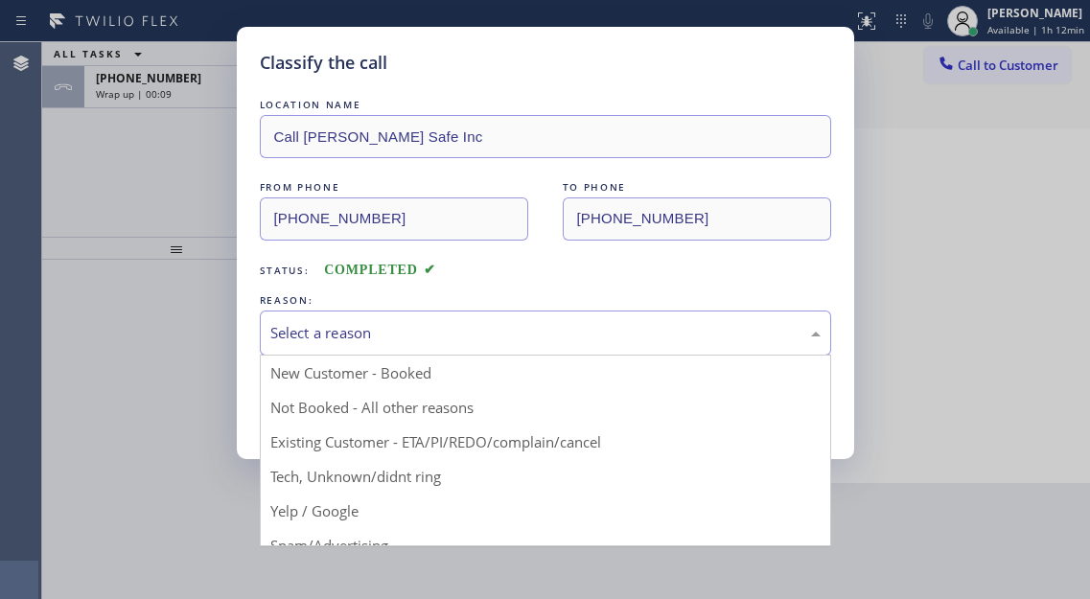
click at [541, 337] on div "Select a reason" at bounding box center [545, 333] width 550 height 22
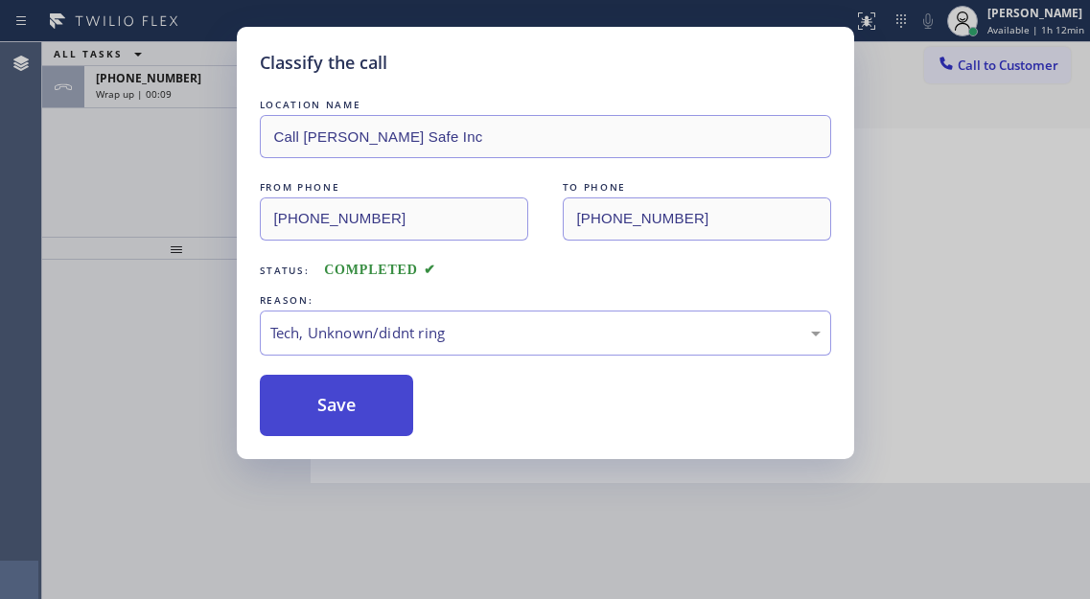
click at [380, 416] on button "Save" at bounding box center [337, 405] width 154 height 61
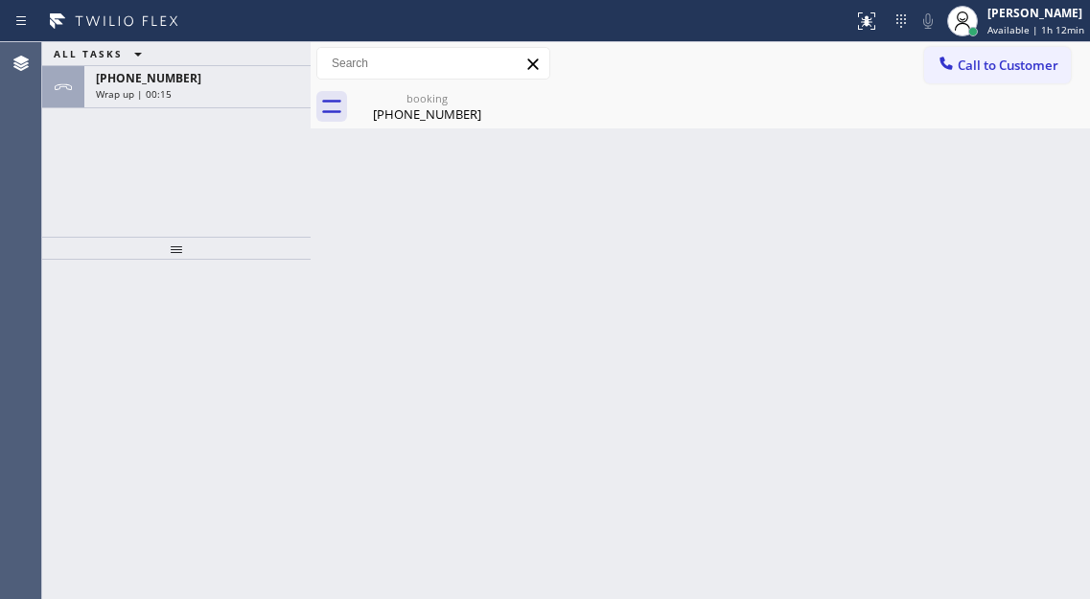
click at [992, 45] on div "Call to Customer Outbound call Location Search location Your caller id phone nu…" at bounding box center [700, 63] width 779 height 43
click at [983, 35] on div at bounding box center [962, 21] width 42 height 42
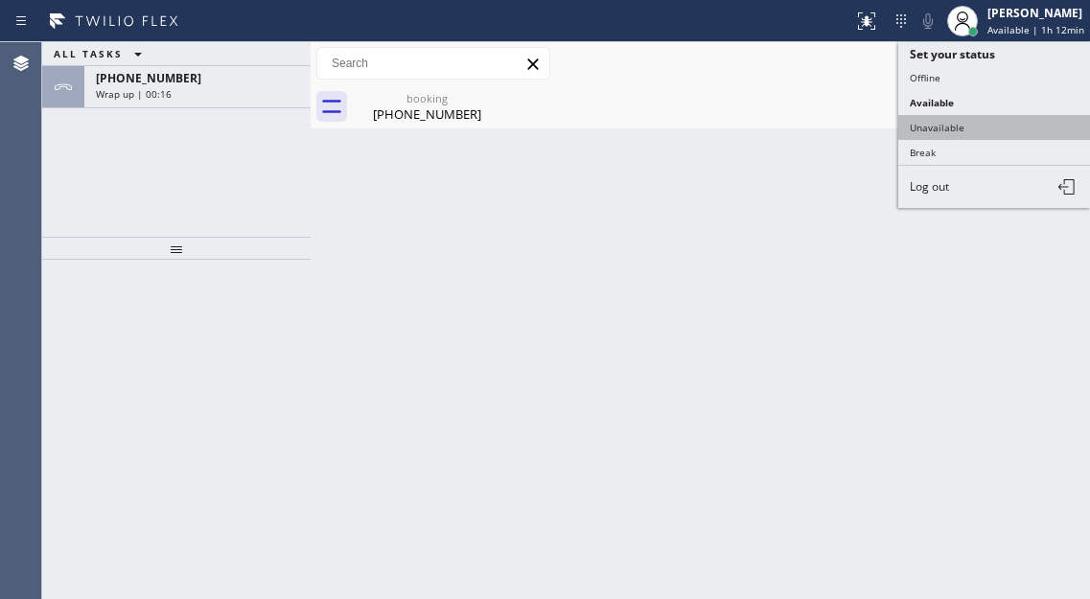
click at [961, 129] on button "Unavailable" at bounding box center [994, 127] width 192 height 25
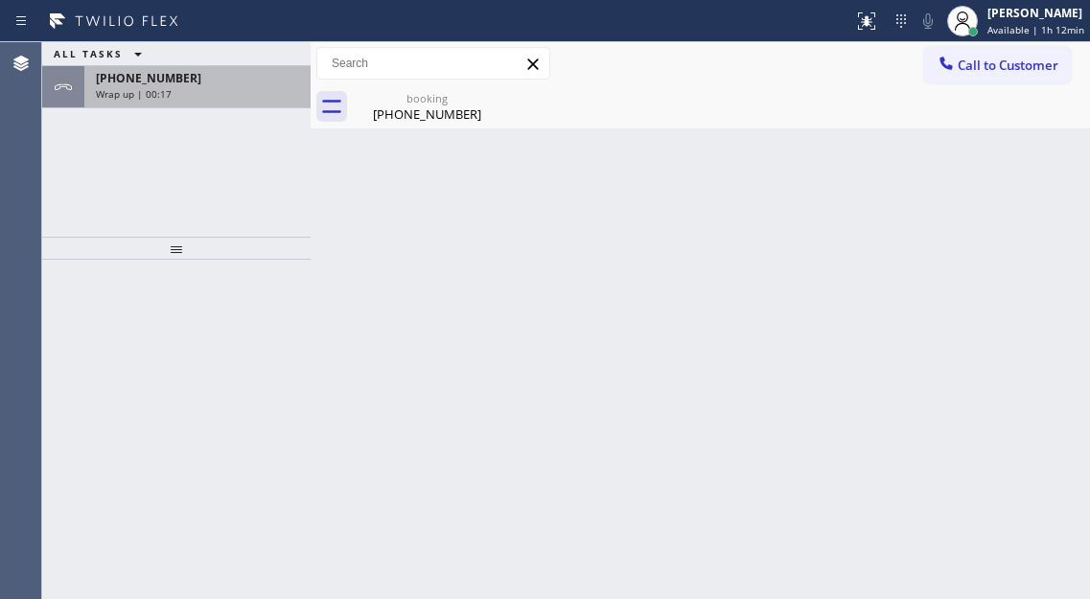
click at [220, 86] on div "[PHONE_NUMBER] Wrap up | 00:17" at bounding box center [193, 87] width 219 height 42
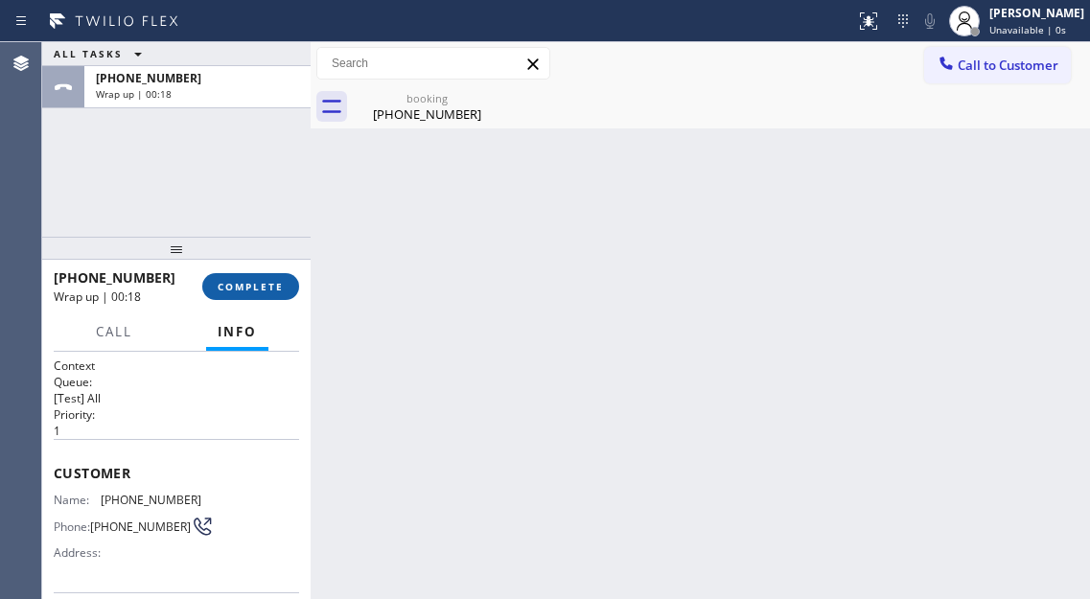
click at [250, 281] on span "COMPLETE" at bounding box center [251, 286] width 66 height 13
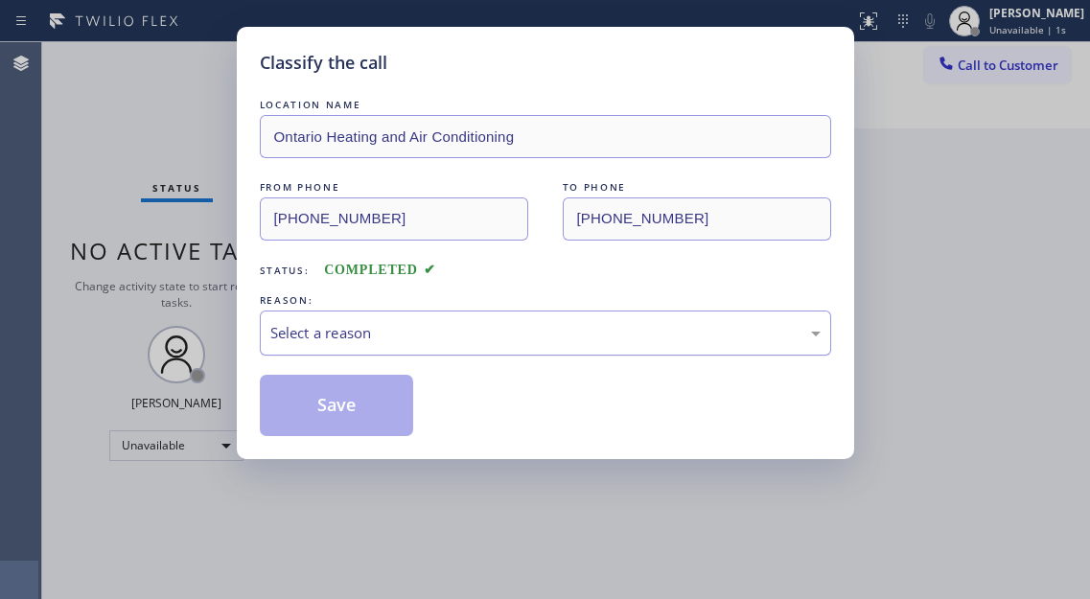
click at [553, 311] on div "Select a reason" at bounding box center [545, 333] width 571 height 45
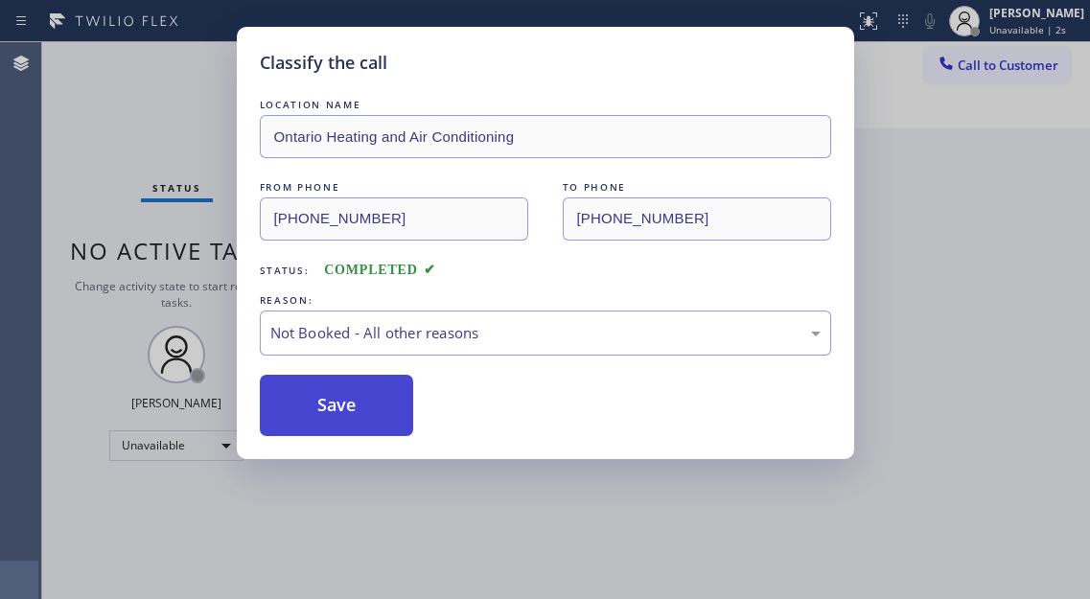
click at [383, 405] on button "Save" at bounding box center [337, 405] width 154 height 61
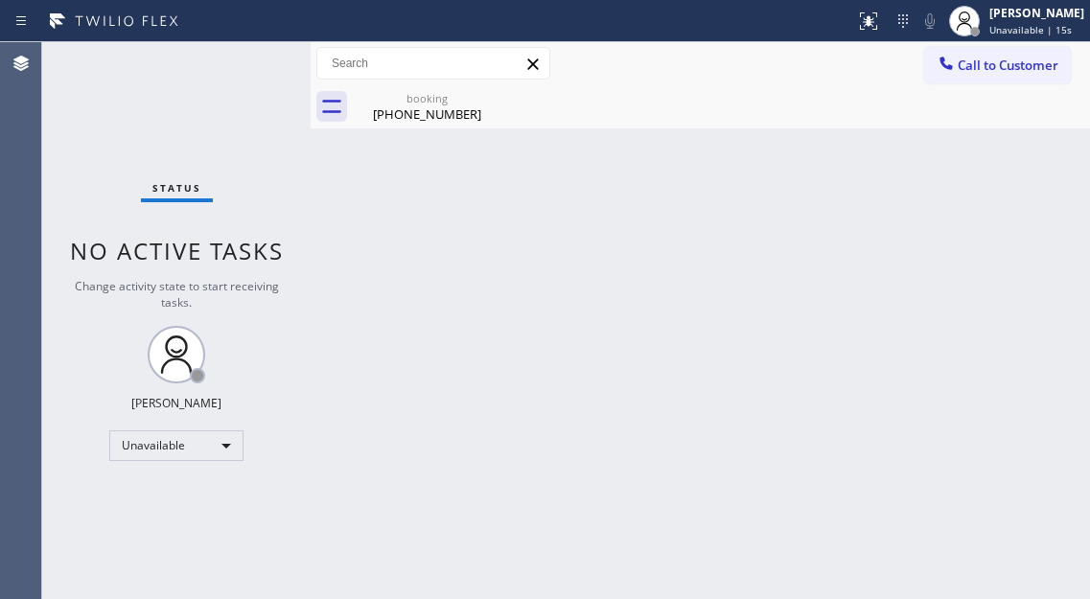
drag, startPoint x: 1047, startPoint y: 193, endPoint x: 873, endPoint y: 199, distance: 174.6
click at [1047, 193] on div "Back to Dashboard Change Sender ID Customers Technicians Select a contact Outbo…" at bounding box center [700, 320] width 779 height 557
click at [385, 125] on div "booking [PHONE_NUMBER]" at bounding box center [427, 106] width 145 height 43
click at [1067, 29] on span "Unavailable | 4:25" at bounding box center [1032, 29] width 86 height 13
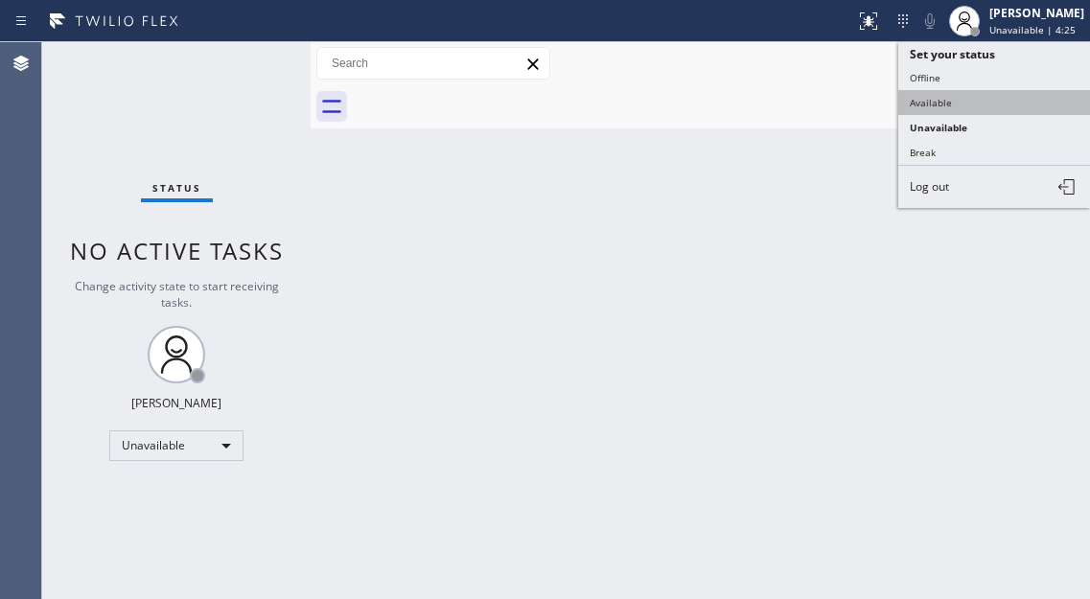
click at [985, 97] on button "Available" at bounding box center [994, 102] width 192 height 25
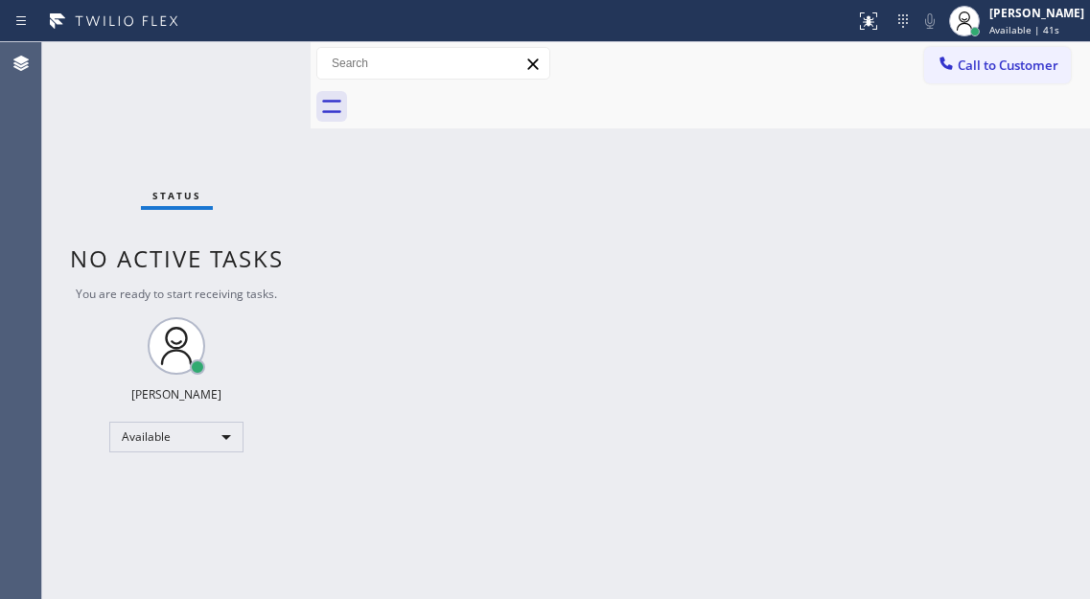
click at [1024, 119] on div at bounding box center [721, 106] width 737 height 43
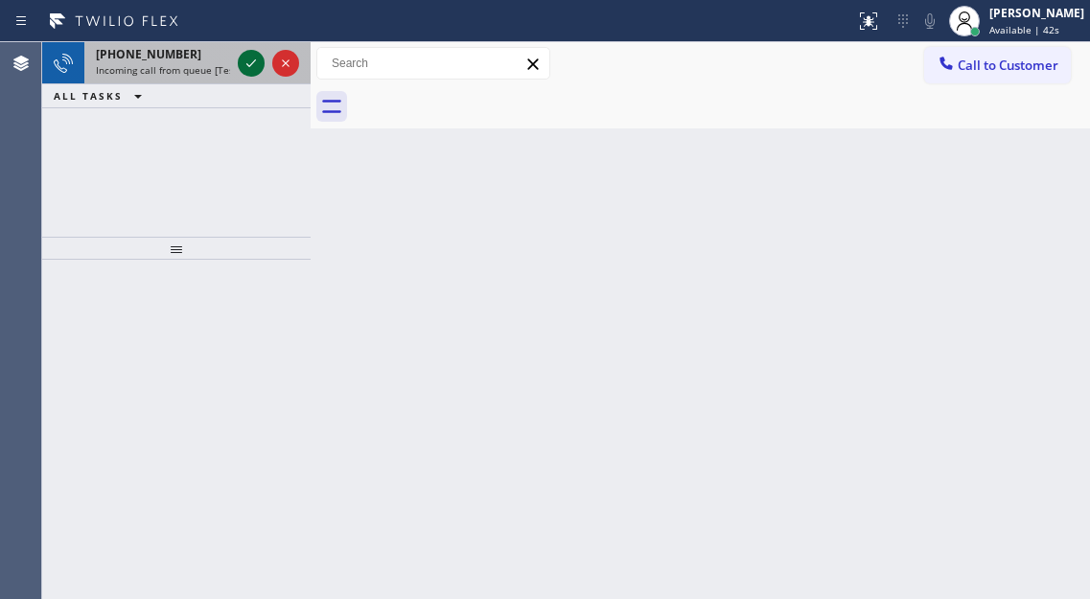
click at [253, 66] on icon at bounding box center [251, 63] width 23 height 23
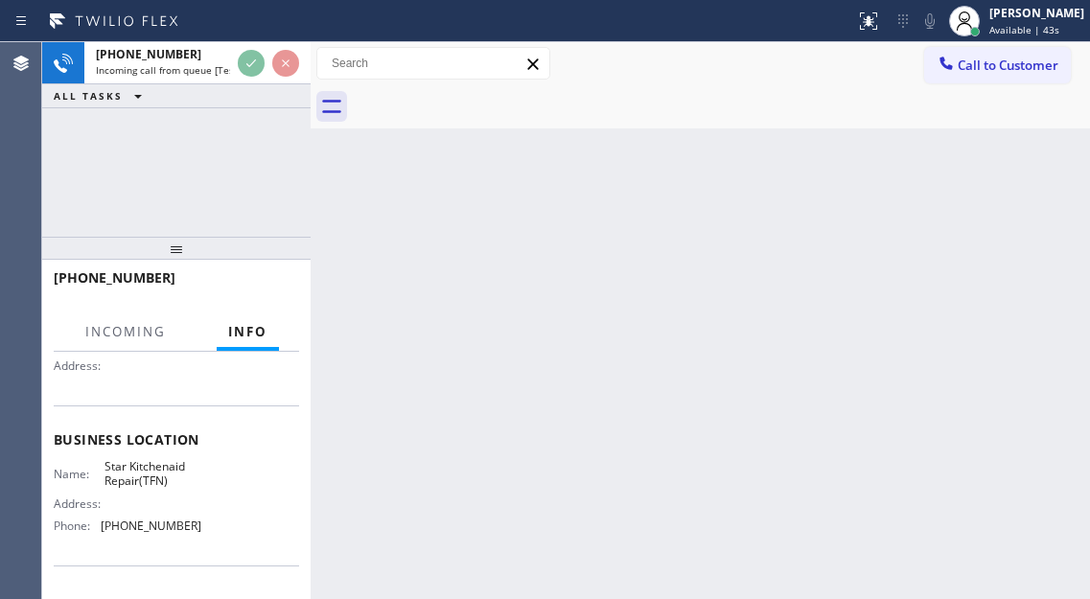
scroll to position [192, 0]
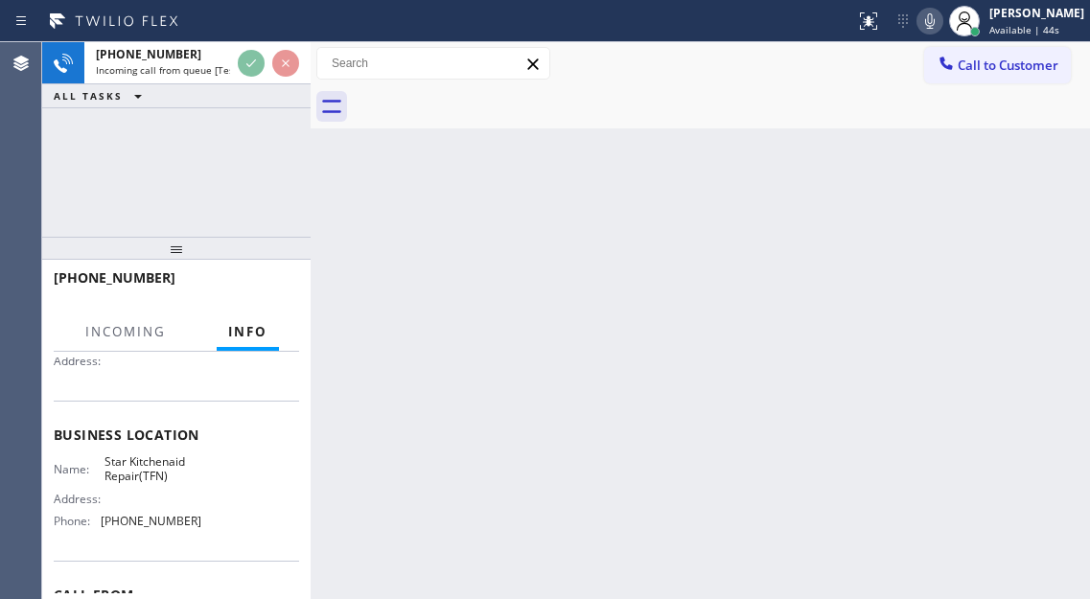
click at [149, 482] on span "Star Kitchenaid Repair(TFN)" at bounding box center [152, 469] width 96 height 30
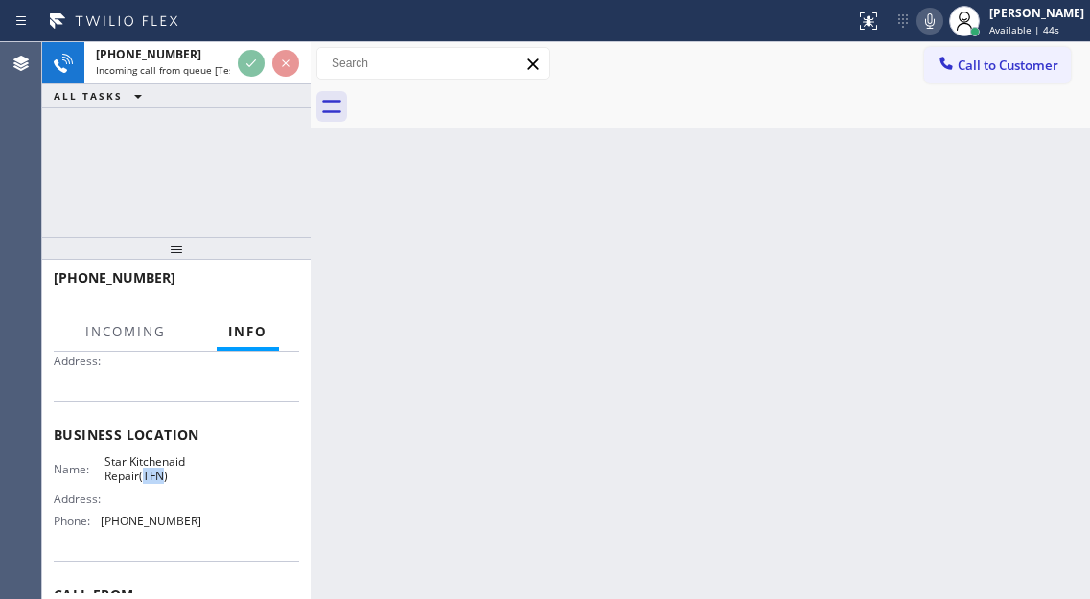
click at [149, 482] on span "Star Kitchenaid Repair(TFN)" at bounding box center [152, 469] width 96 height 30
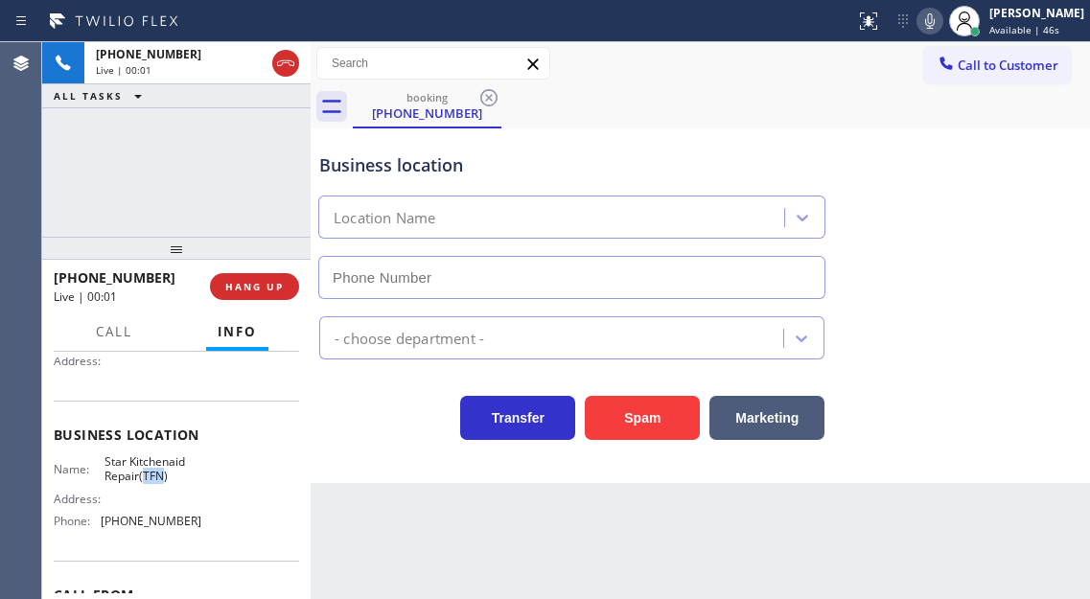
click at [149, 482] on span "Star Kitchenaid Repair(TFN)" at bounding box center [152, 469] width 96 height 30
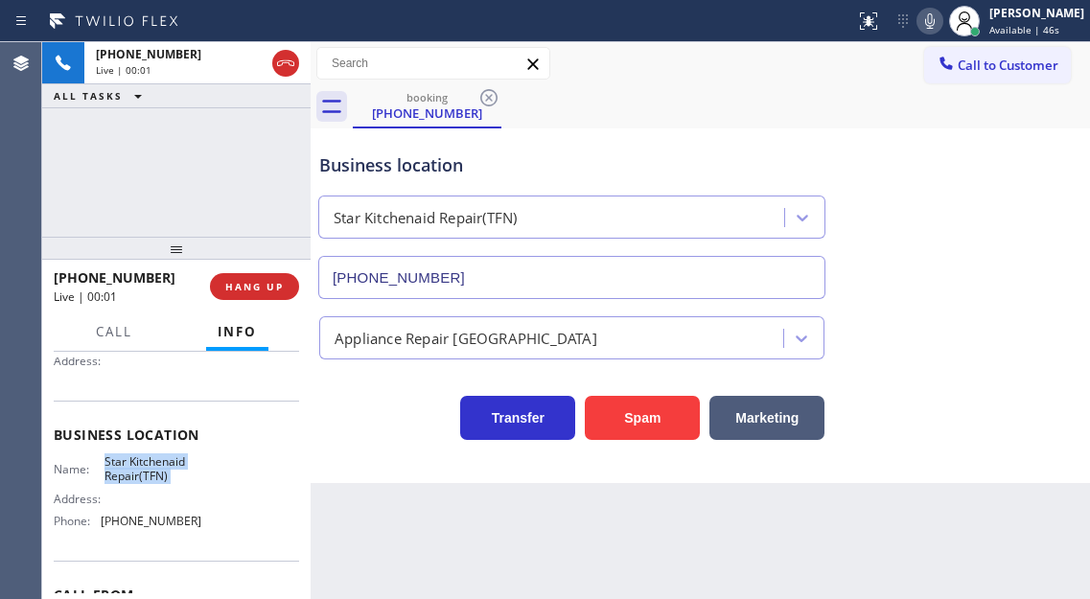
type input "[PHONE_NUMBER]"
click at [149, 482] on span "Star Kitchenaid Repair(TFN)" at bounding box center [152, 469] width 96 height 30
click at [194, 489] on div "Name: Star Kitchenaid Repair(TFN) Address: Phone: [PHONE_NUMBER]" at bounding box center [176, 495] width 245 height 82
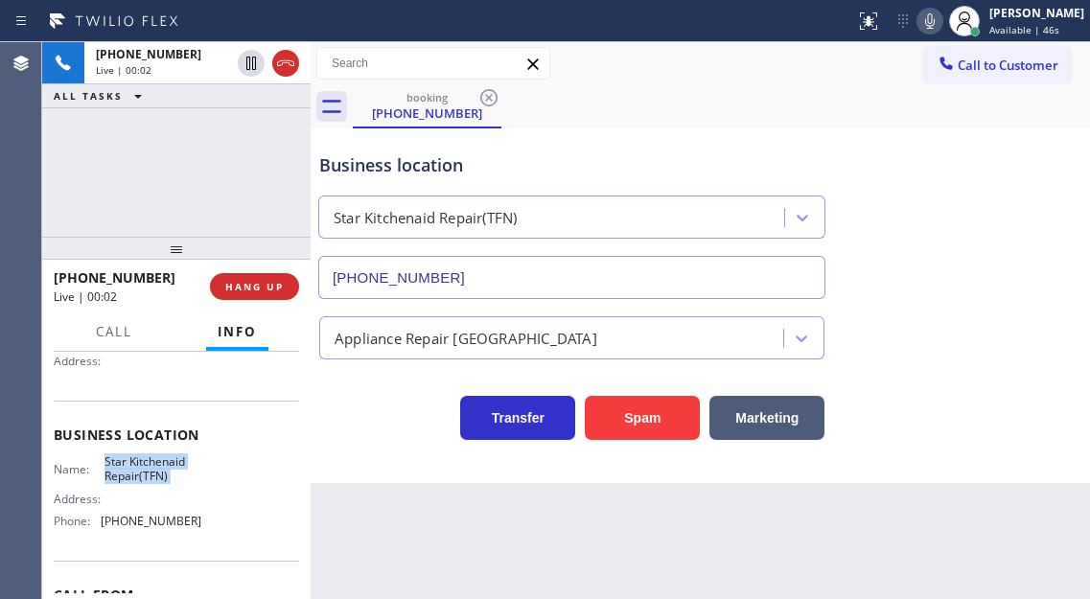
click at [194, 489] on div "Name: Star Kitchenaid Repair(TFN) Address: Phone: [PHONE_NUMBER]" at bounding box center [176, 495] width 245 height 82
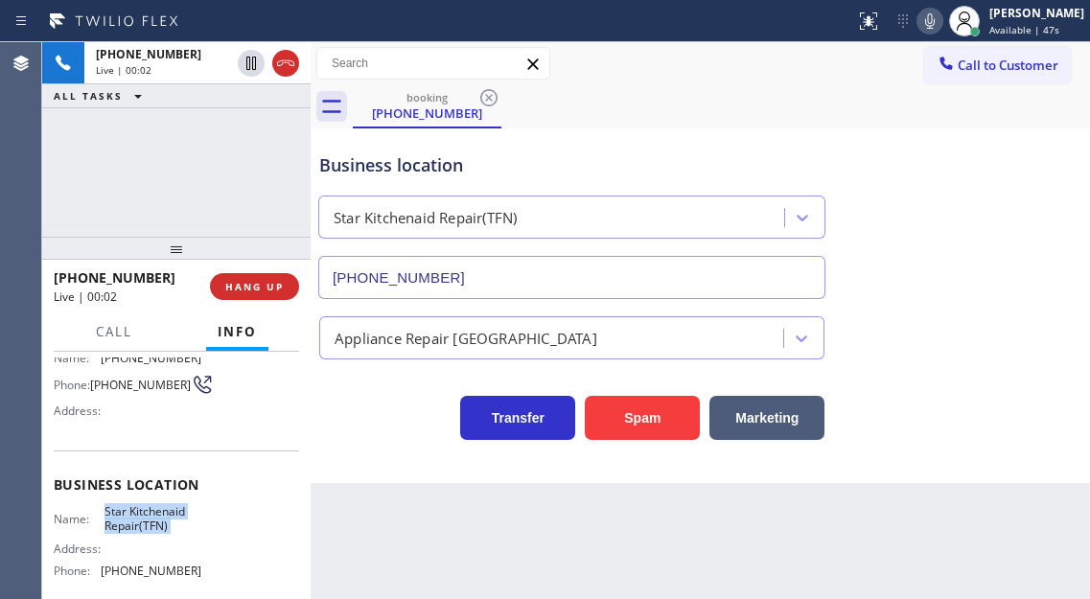
scroll to position [96, 0]
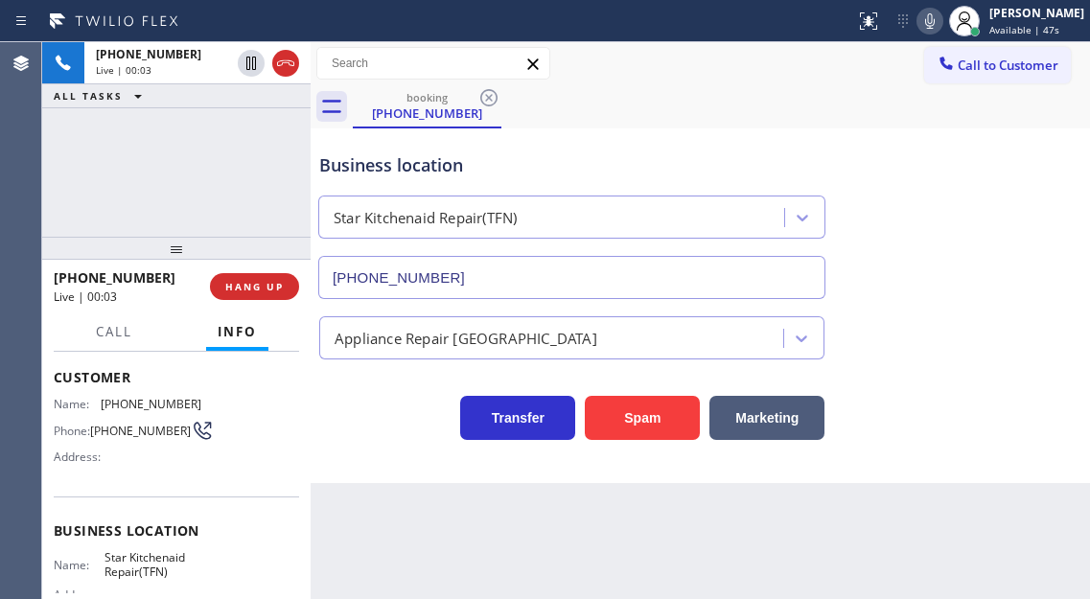
click at [129, 427] on span "[PHONE_NUMBER]" at bounding box center [140, 431] width 101 height 14
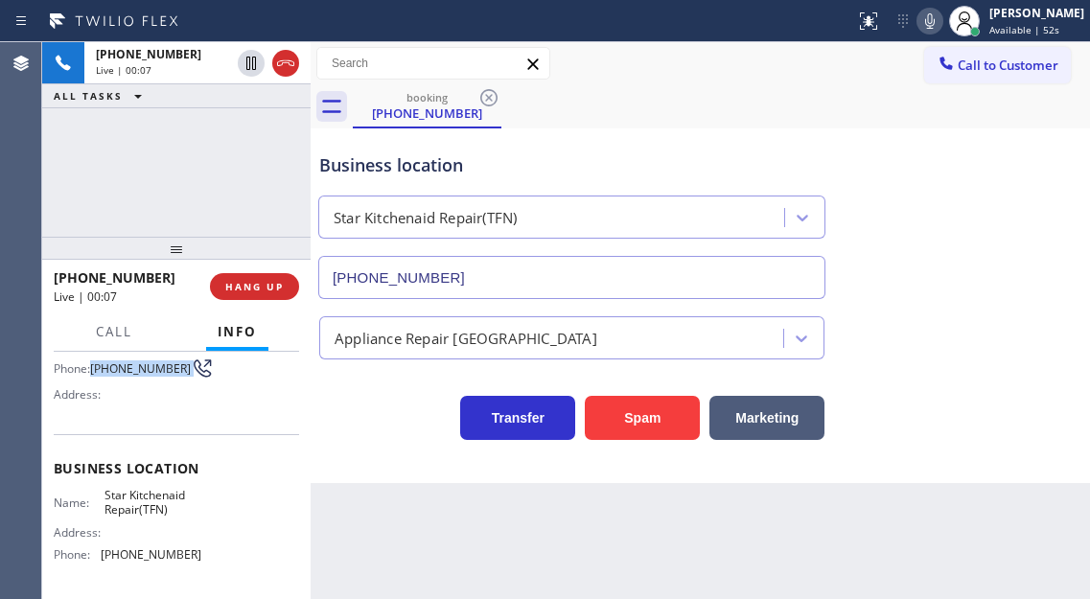
scroll to position [192, 0]
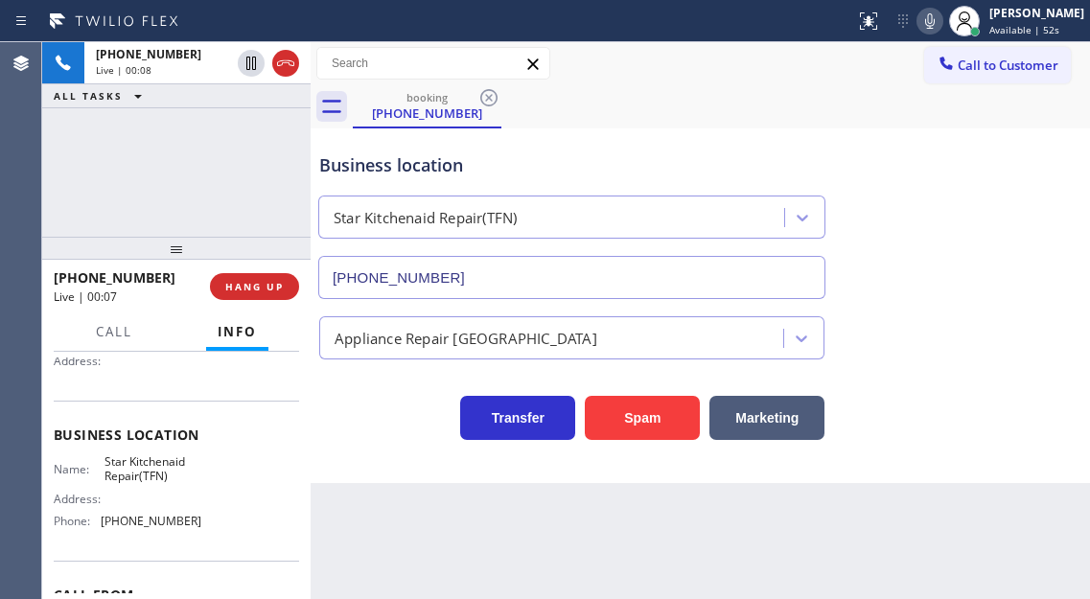
click at [162, 470] on span "Star Kitchenaid Repair(TFN)" at bounding box center [152, 469] width 96 height 30
click at [159, 527] on span "[PHONE_NUMBER]" at bounding box center [151, 521] width 101 height 14
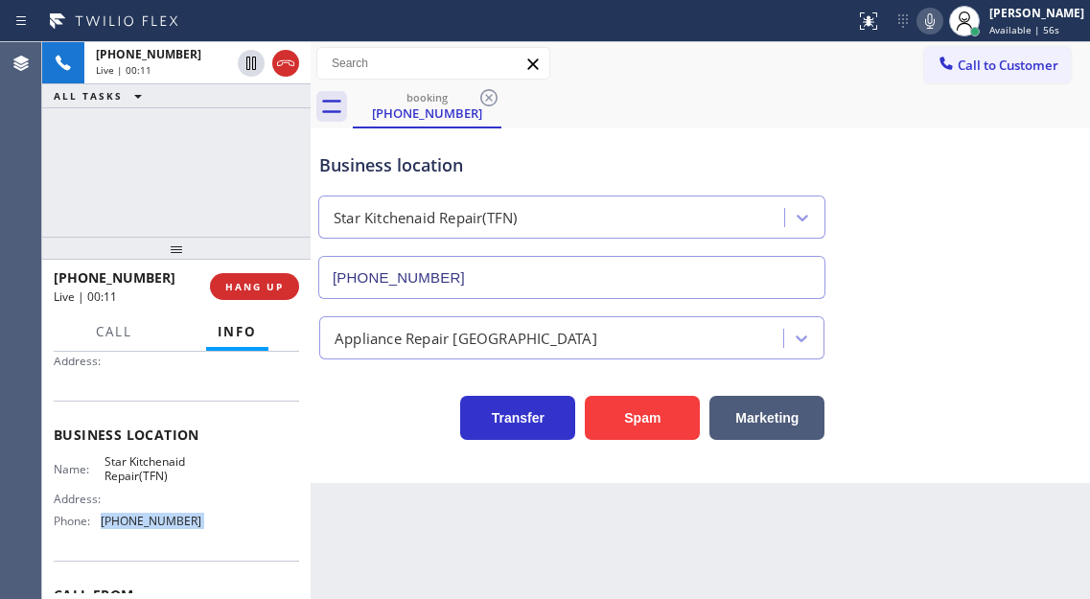
click at [159, 527] on span "[PHONE_NUMBER]" at bounding box center [151, 521] width 101 height 14
click at [356, 506] on div "Back to Dashboard Change Sender ID Customers Technicians Select a contact Outbo…" at bounding box center [700, 320] width 779 height 557
click at [625, 428] on button "Spam" at bounding box center [642, 418] width 115 height 44
click at [1003, 24] on div "[PERSON_NAME] Available | 1:02" at bounding box center [1037, 21] width 104 height 34
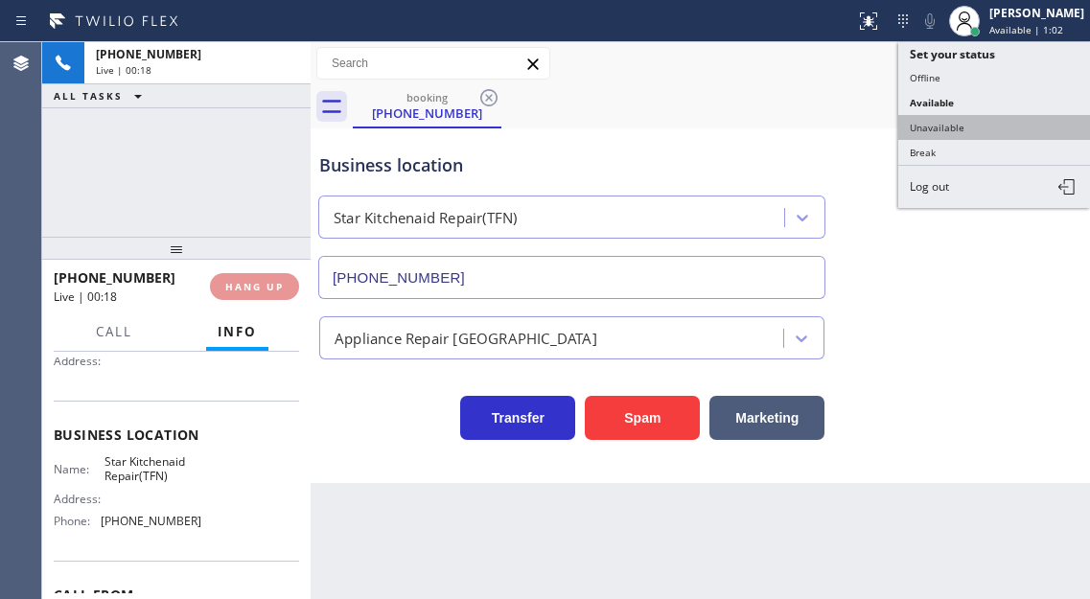
click at [969, 127] on button "Unavailable" at bounding box center [994, 127] width 192 height 25
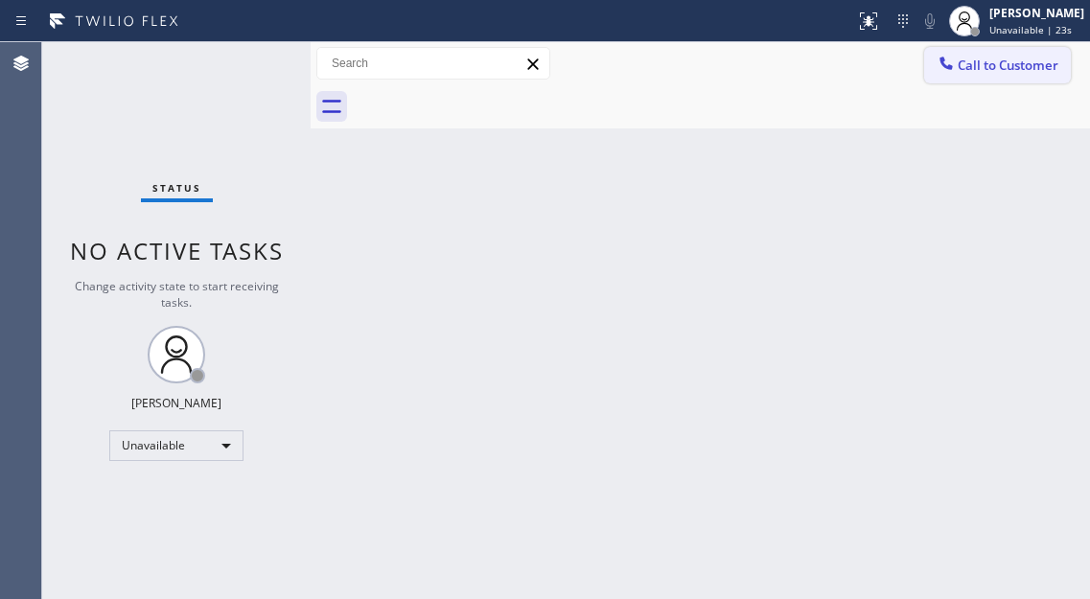
click at [1045, 73] on span "Call to Customer" at bounding box center [1007, 65] width 101 height 17
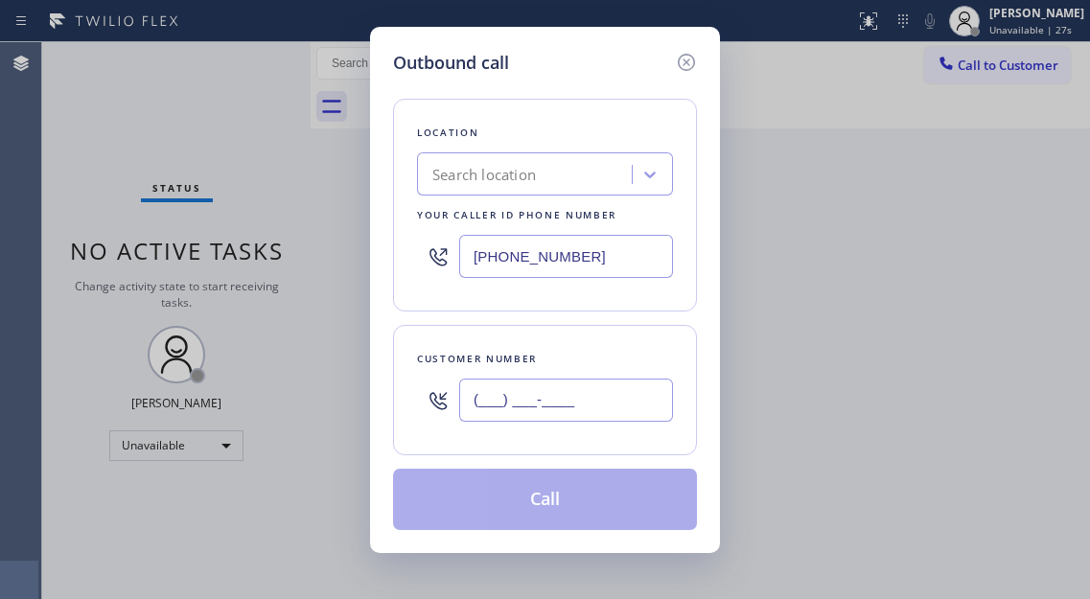
click at [543, 399] on input "(___) ___-____" at bounding box center [566, 400] width 214 height 43
paste input "805) 754-1383"
type input "[PHONE_NUMBER]"
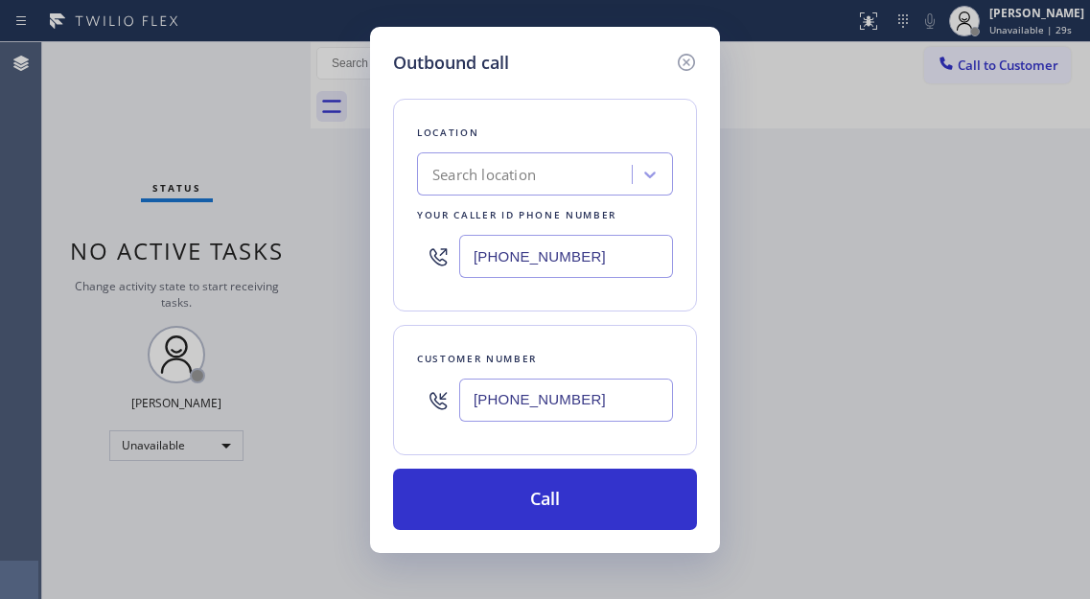
click at [587, 262] on input "[PHONE_NUMBER]" at bounding box center [566, 256] width 214 height 43
paste input "909) 341-1104"
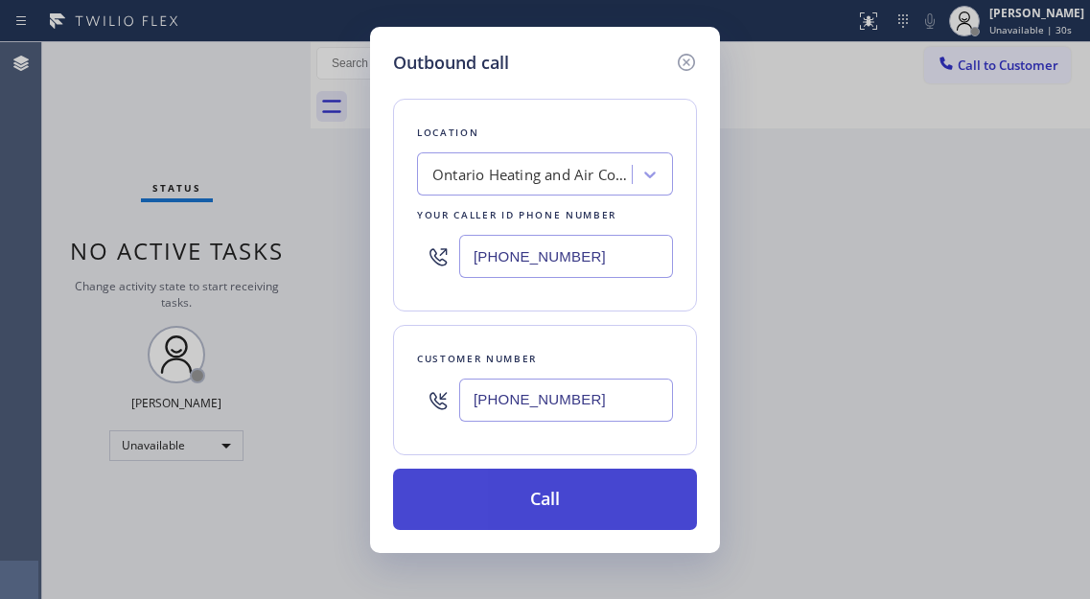
type input "[PHONE_NUMBER]"
click at [574, 488] on button "Call" at bounding box center [545, 499] width 304 height 61
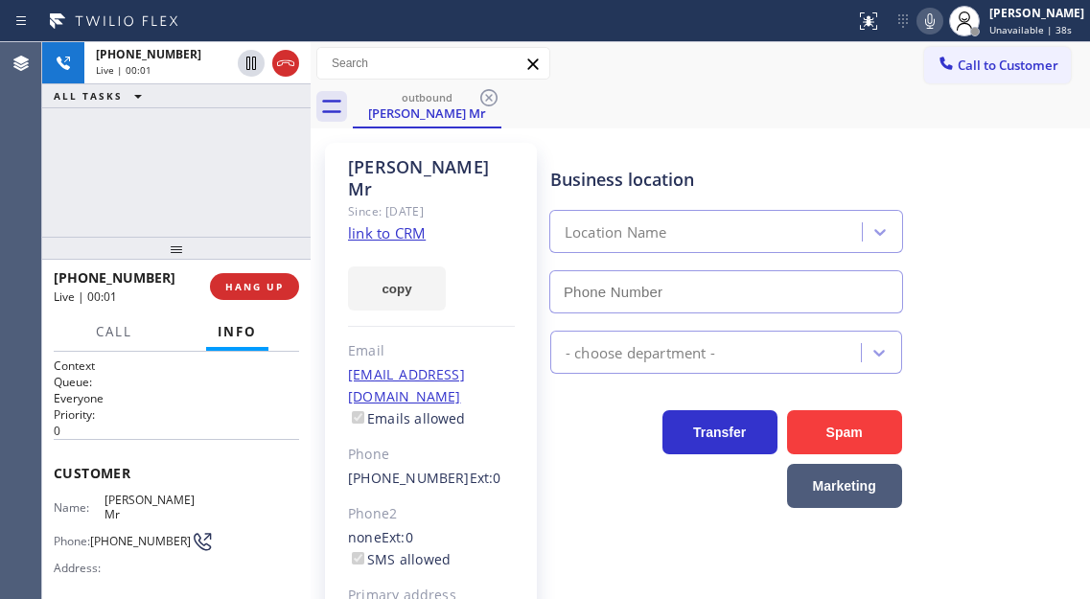
click at [1024, 334] on div "- choose department -" at bounding box center [815, 348] width 539 height 51
type input "[PHONE_NUMBER]"
click at [1015, 361] on div "HVAC" at bounding box center [815, 348] width 539 height 51
click at [416, 223] on link "link to CRM" at bounding box center [387, 232] width 78 height 19
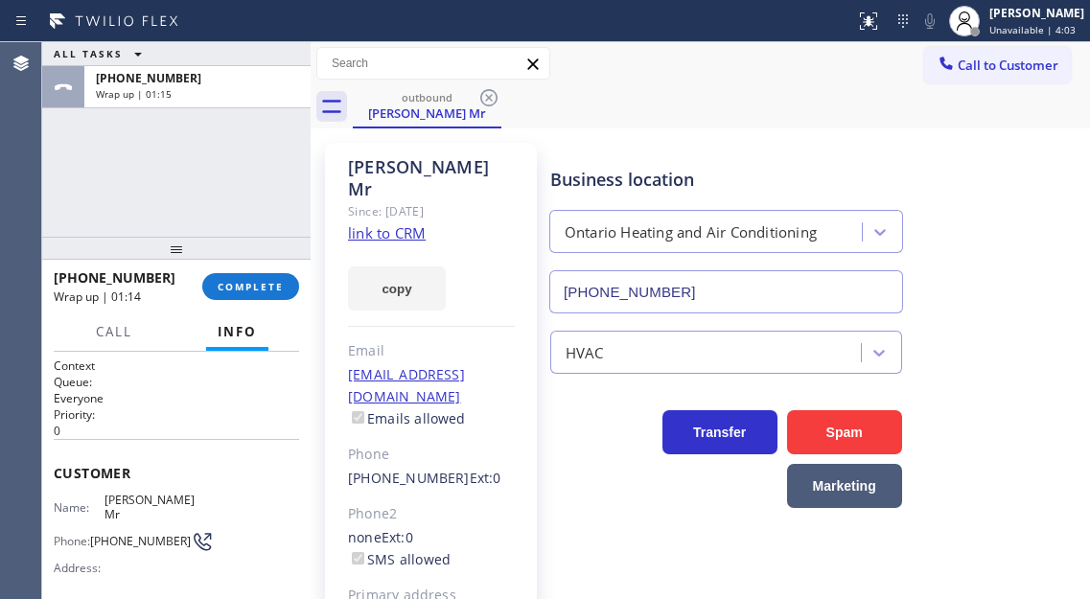
click at [1004, 347] on div "HVAC" at bounding box center [815, 348] width 539 height 51
click at [262, 287] on span "COMPLETE" at bounding box center [251, 286] width 66 height 13
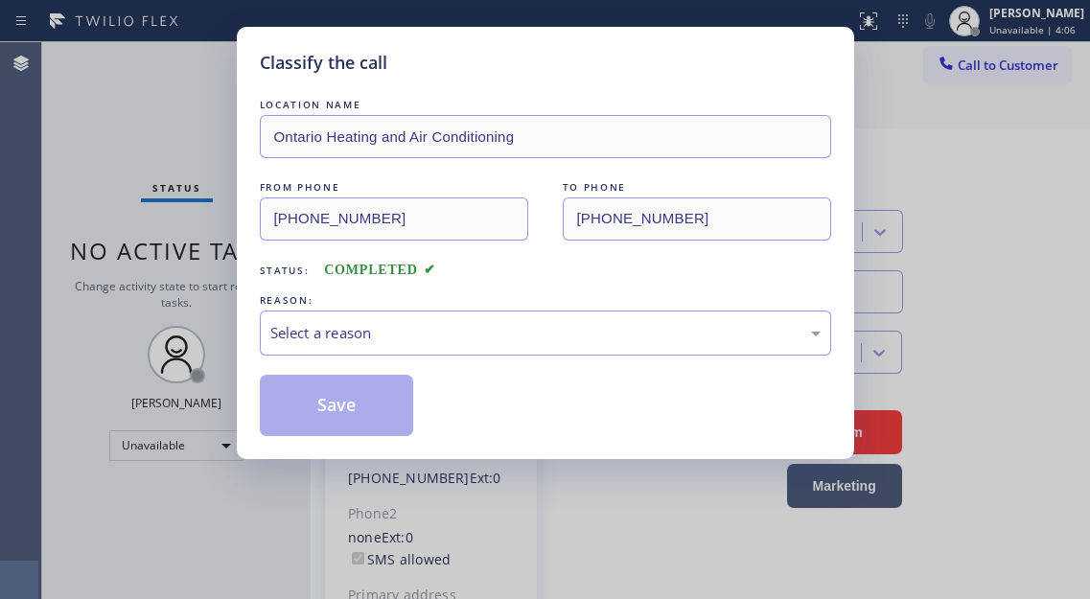
click at [479, 362] on div "LOCATION NAME Ontario Heating and Air Conditioning FROM PHONE [PHONE_NUMBER] TO…" at bounding box center [545, 265] width 571 height 341
click at [466, 342] on div "Select a reason" at bounding box center [545, 333] width 550 height 22
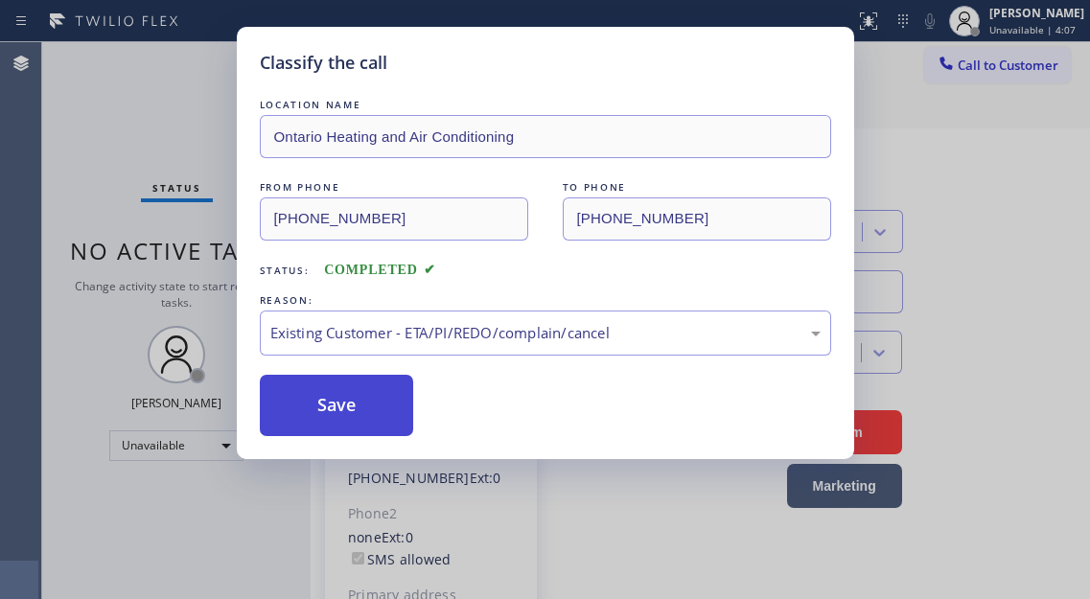
click at [388, 407] on button "Save" at bounding box center [337, 405] width 154 height 61
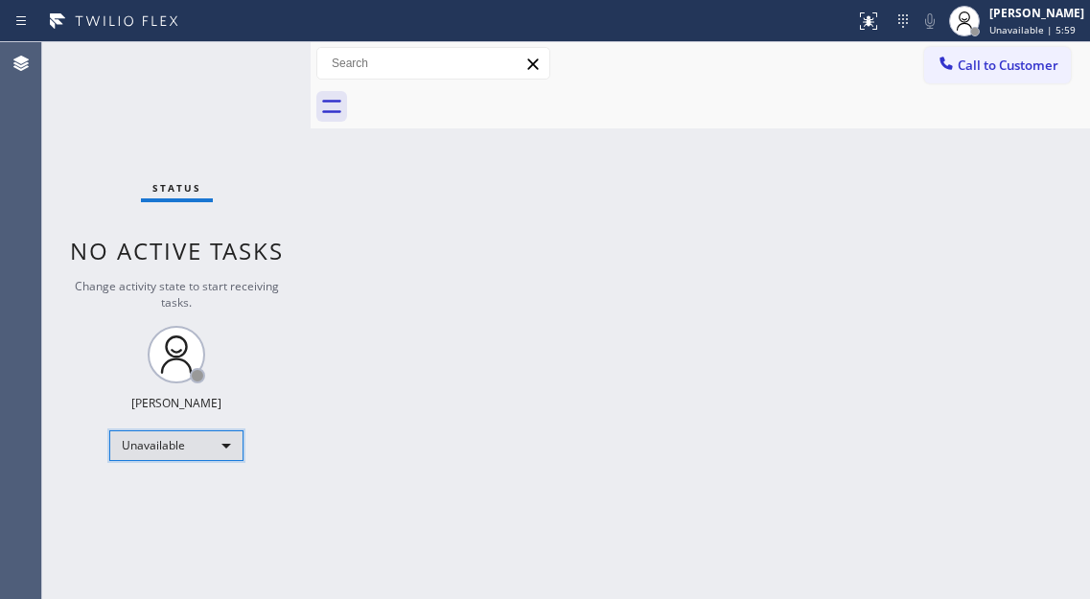
click at [210, 458] on div "Unavailable" at bounding box center [176, 445] width 134 height 31
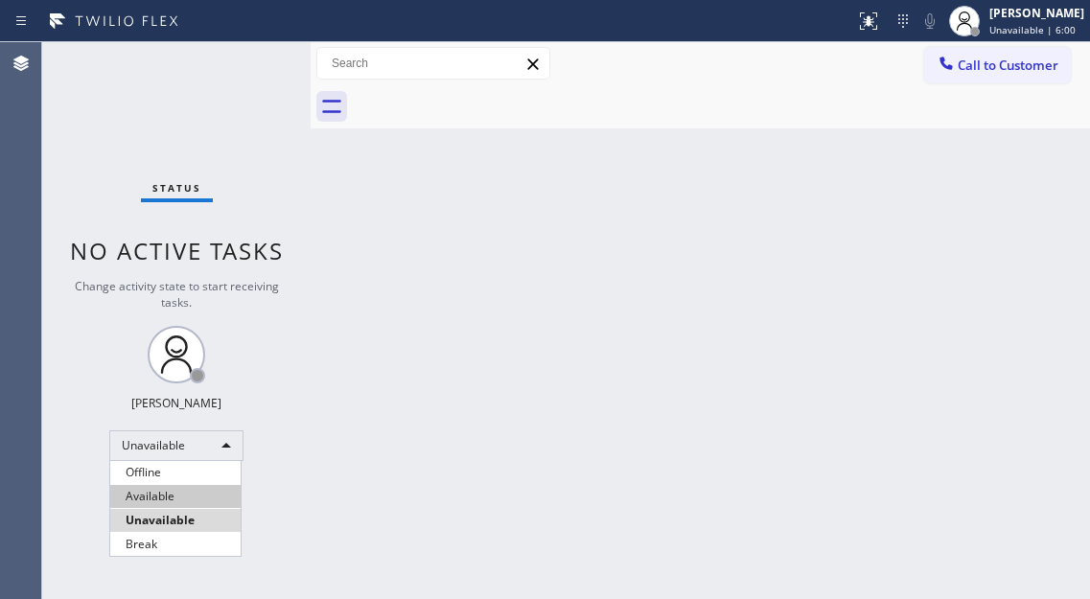
click at [166, 497] on li "Available" at bounding box center [175, 496] width 130 height 23
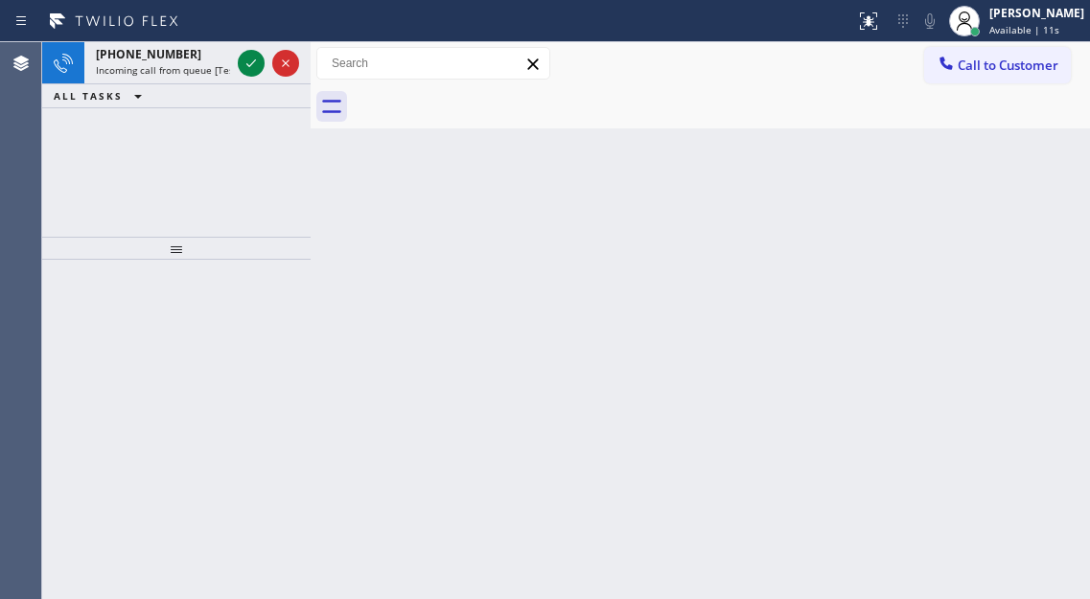
click at [1034, 208] on div "Back to Dashboard Change Sender ID Customers Technicians Select a contact Outbo…" at bounding box center [700, 320] width 779 height 557
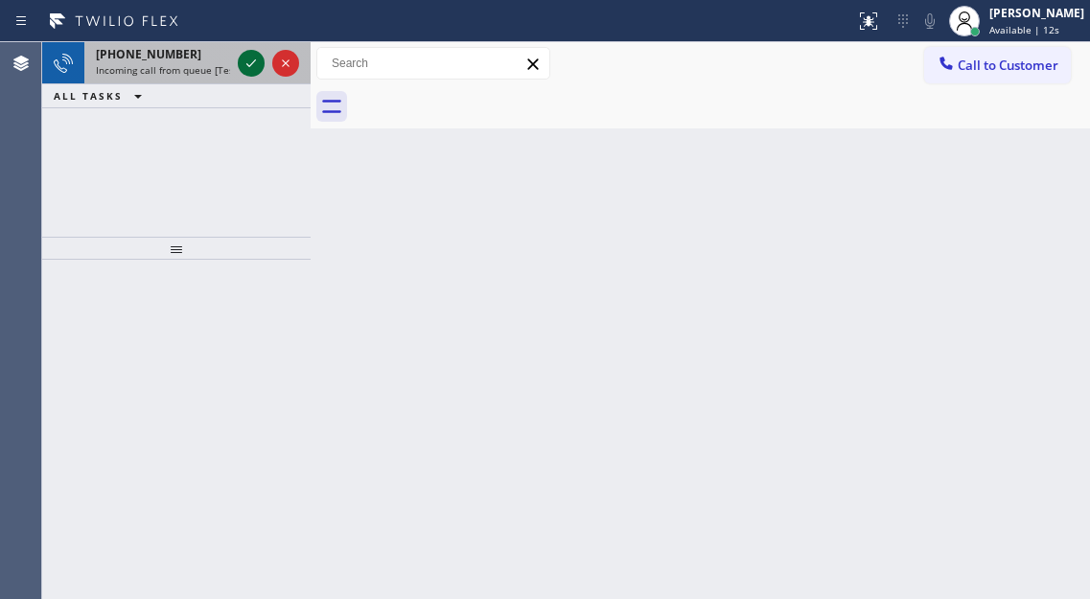
click at [254, 63] on icon at bounding box center [251, 63] width 23 height 23
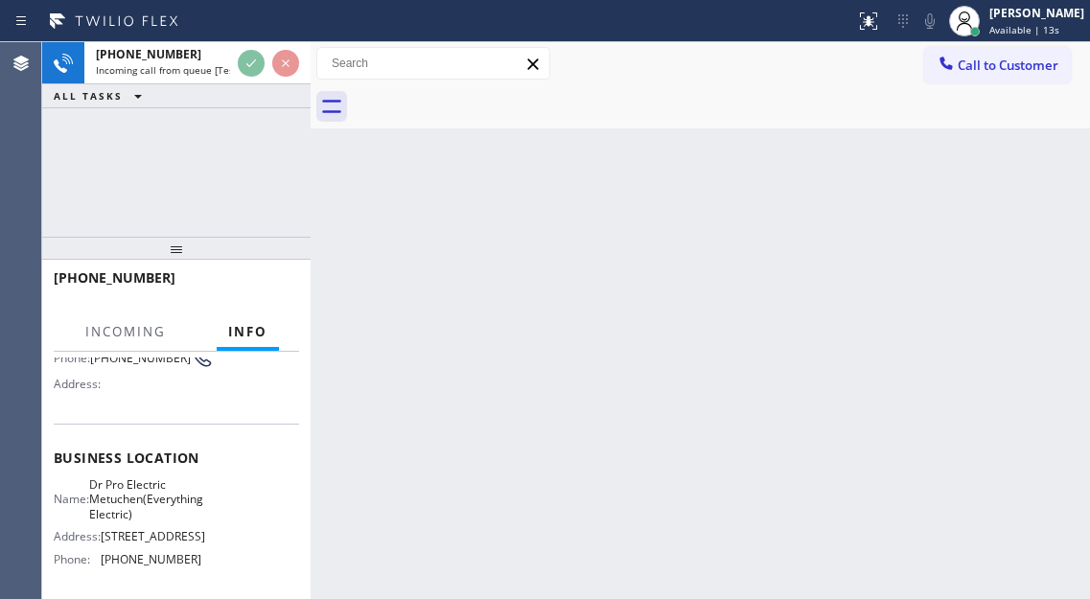
scroll to position [192, 0]
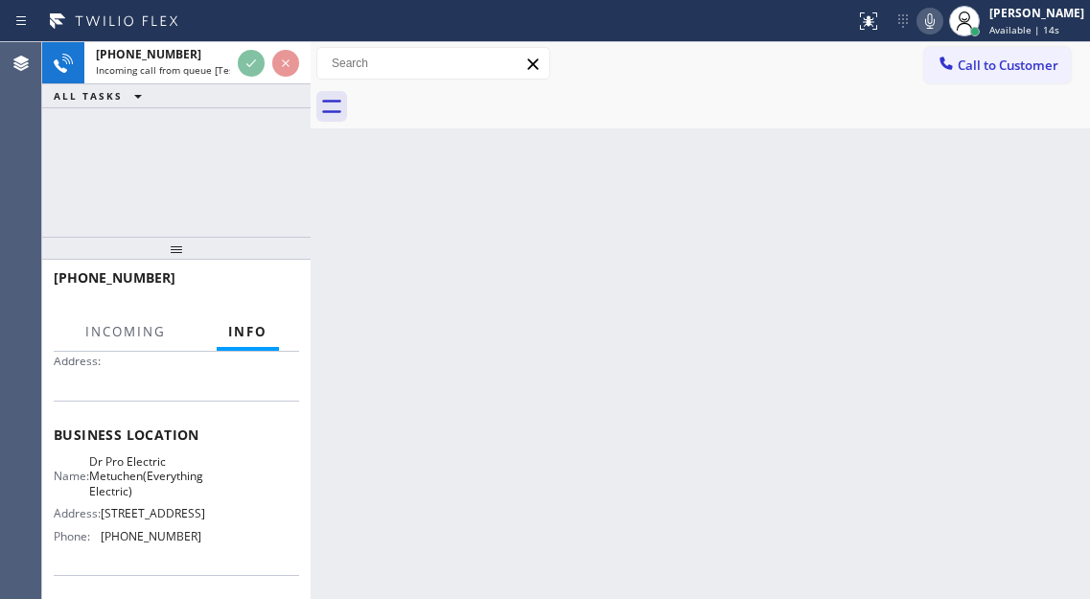
click at [131, 472] on span "Dr Pro Electric Metuchen(Everything Electric)" at bounding box center [146, 476] width 114 height 44
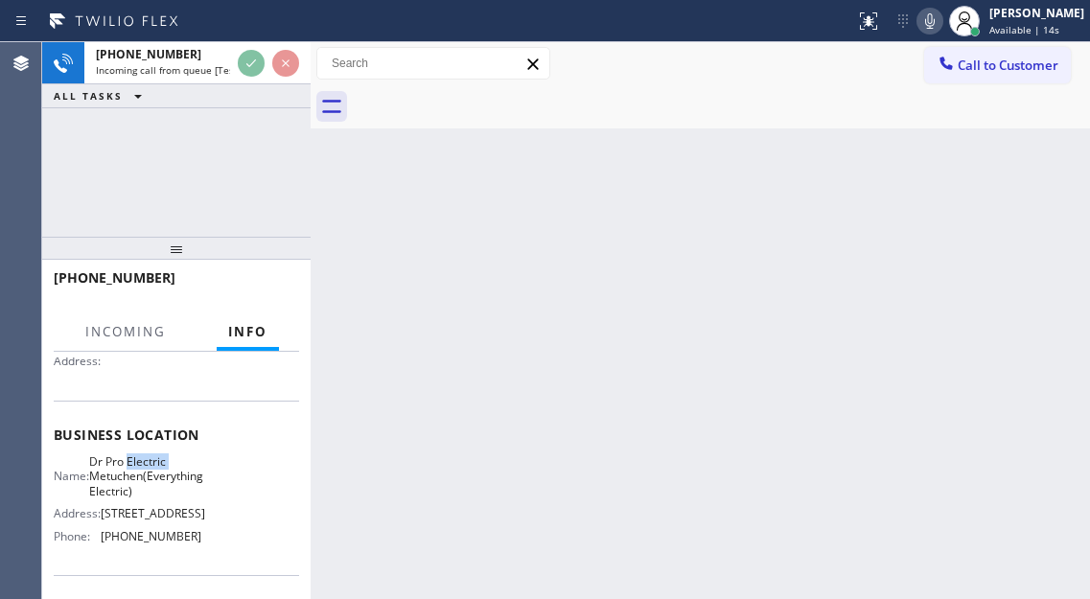
click at [131, 472] on span "Dr Pro Electric Metuchen(Everything Electric)" at bounding box center [146, 476] width 114 height 44
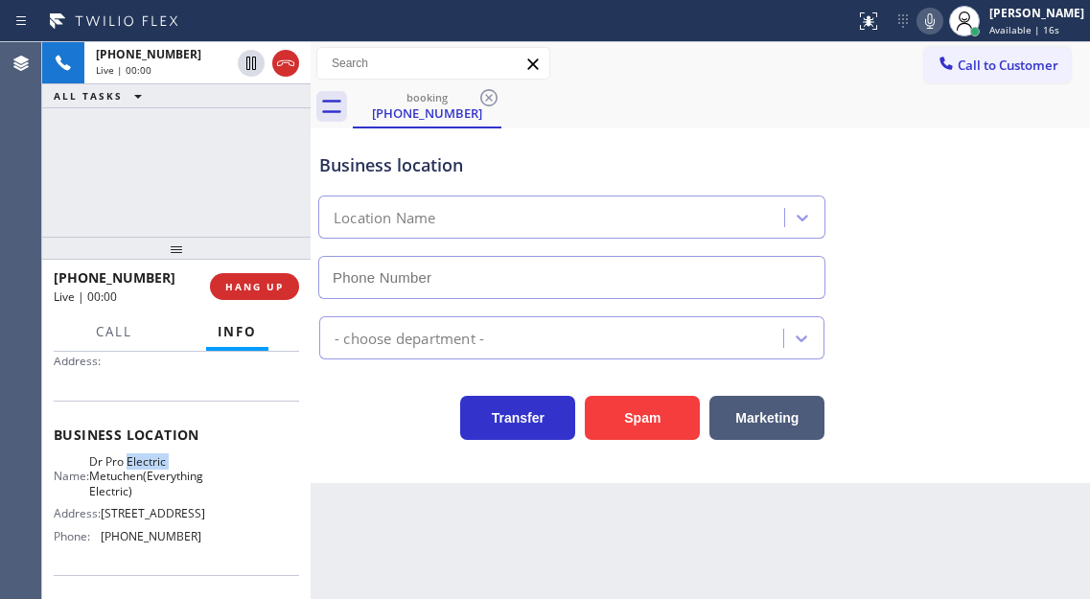
click at [131, 472] on span "Dr Pro Electric Metuchen(Everything Electric)" at bounding box center [146, 476] width 114 height 44
type input "[PHONE_NUMBER]"
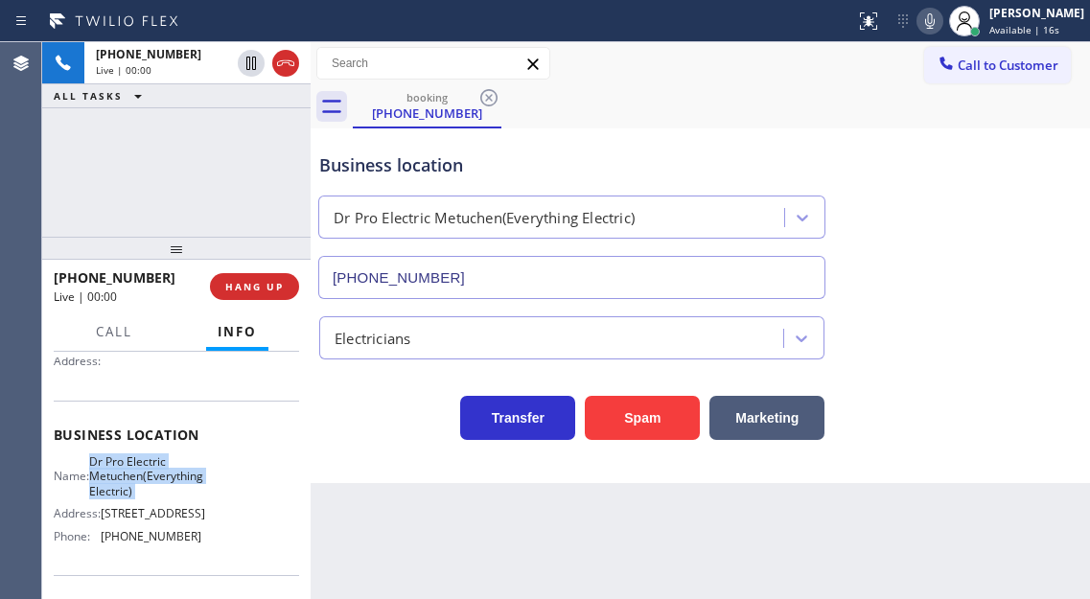
click at [150, 471] on span "Dr Pro Electric Metuchen(Everything Electric)" at bounding box center [146, 476] width 114 height 44
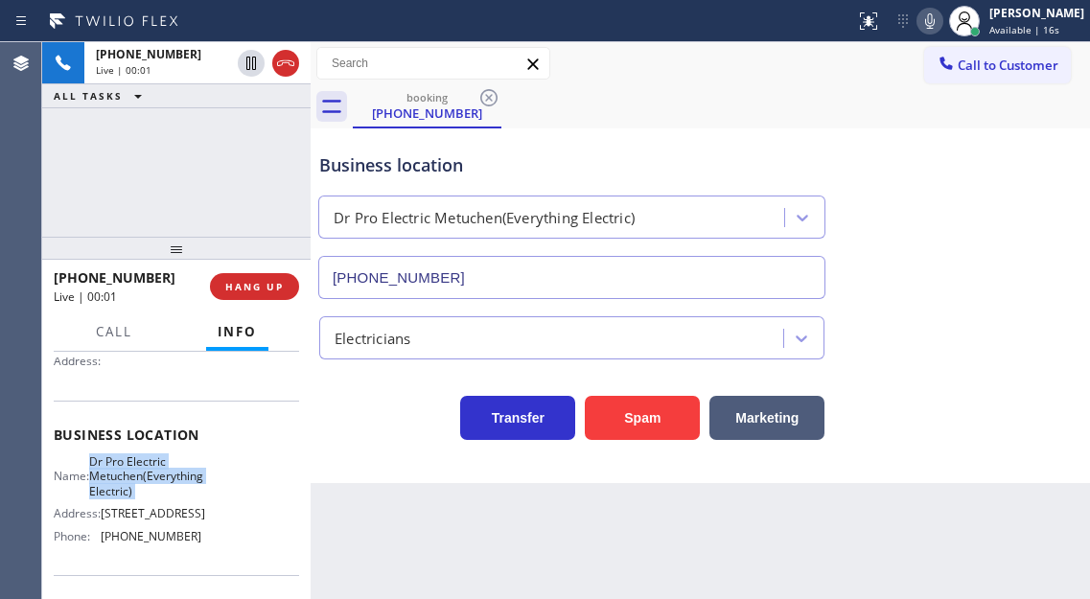
click at [150, 471] on span "Dr Pro Electric Metuchen(Everything Electric)" at bounding box center [146, 476] width 114 height 44
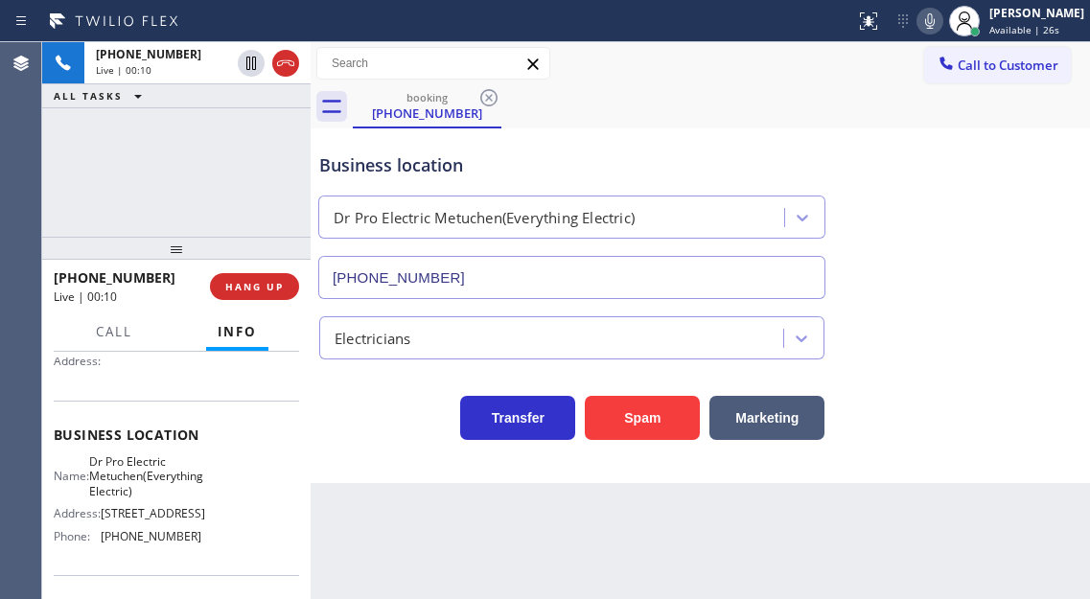
drag, startPoint x: 1019, startPoint y: 287, endPoint x: 986, endPoint y: 287, distance: 32.6
click at [1019, 287] on div "Business location Dr Pro Electric Metuchen(Everything Electric) [PHONE_NUMBER]" at bounding box center [700, 212] width 770 height 173
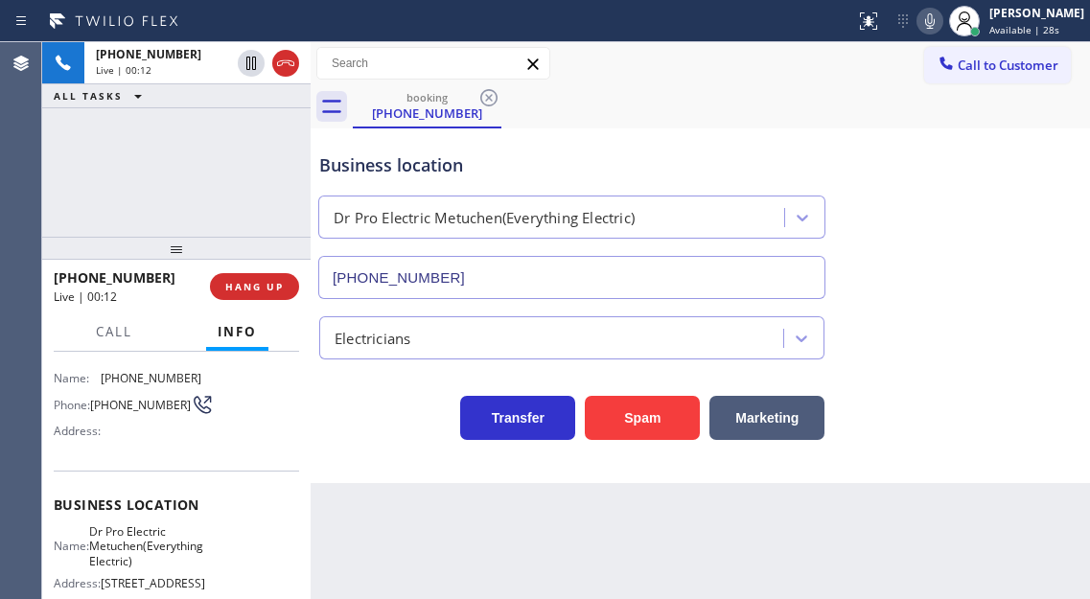
scroll to position [96, 0]
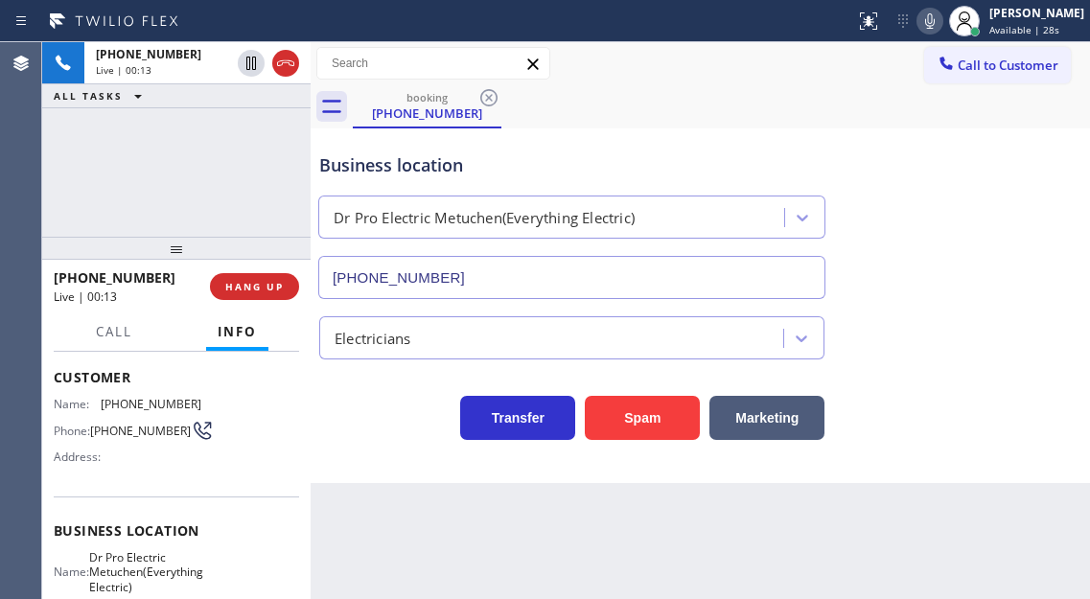
click at [130, 438] on span "[PHONE_NUMBER]" at bounding box center [140, 431] width 101 height 14
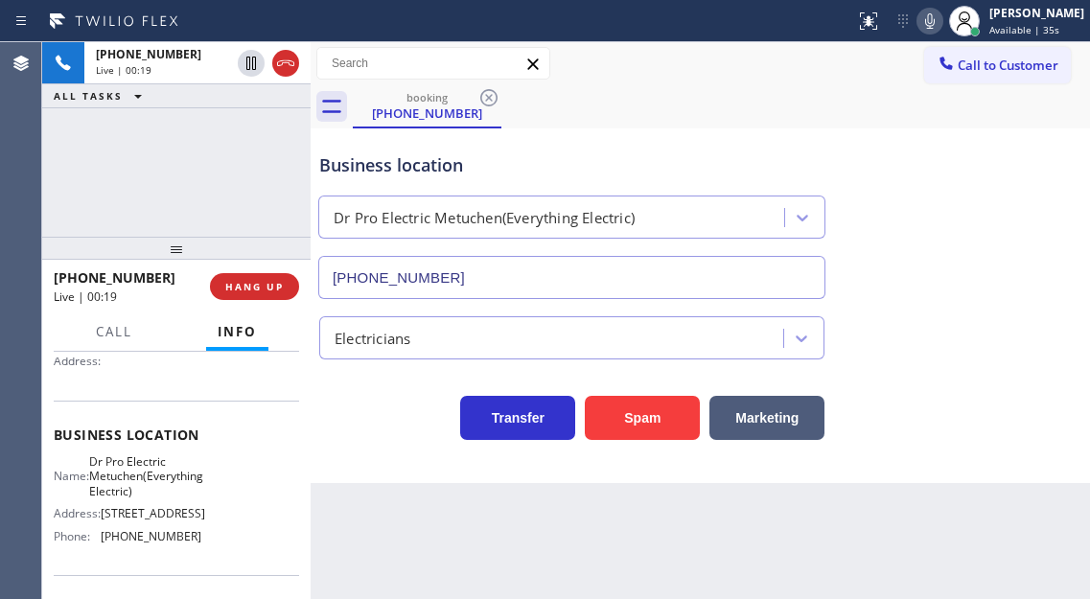
click at [156, 472] on span "Dr Pro Electric Metuchen(Everything Electric)" at bounding box center [146, 476] width 114 height 44
drag, startPoint x: 1018, startPoint y: 323, endPoint x: 777, endPoint y: 323, distance: 240.5
click at [1018, 323] on div "Electricians" at bounding box center [700, 334] width 770 height 51
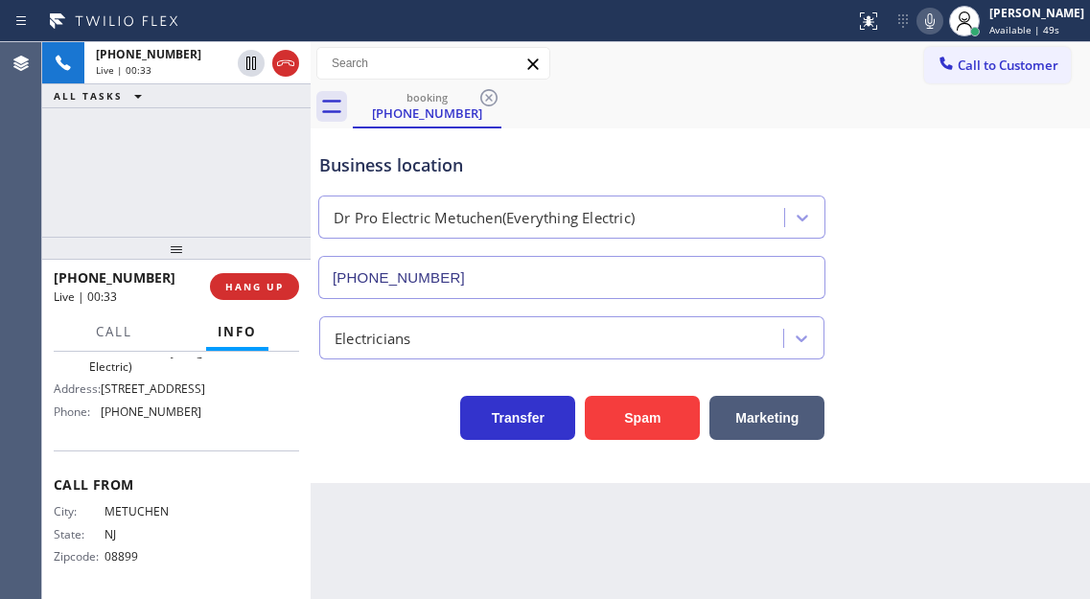
scroll to position [356, 0]
click at [155, 415] on span "[PHONE_NUMBER]" at bounding box center [151, 409] width 101 height 14
click at [1003, 287] on div "Business location Dr Pro Electric Metuchen(Everything Electric) [PHONE_NUMBER]" at bounding box center [700, 212] width 770 height 173
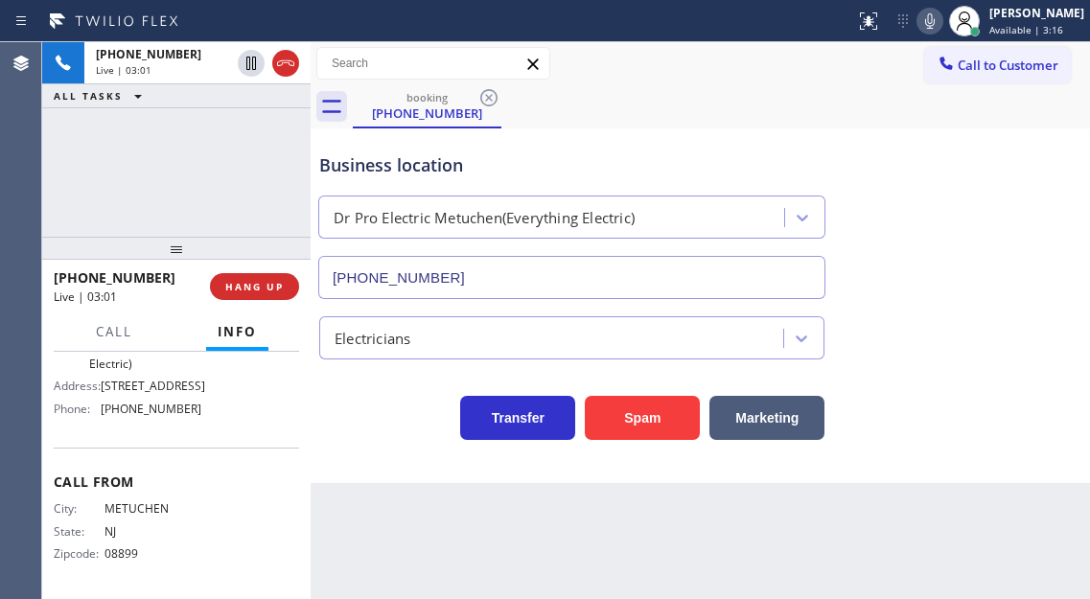
click at [227, 146] on div "[PHONE_NUMBER] Live | 03:01 ALL TASKS ALL TASKS ACTIVE TASKS TASKS IN WRAP UP" at bounding box center [176, 139] width 268 height 195
click at [349, 169] on div "Business location" at bounding box center [571, 165] width 505 height 26
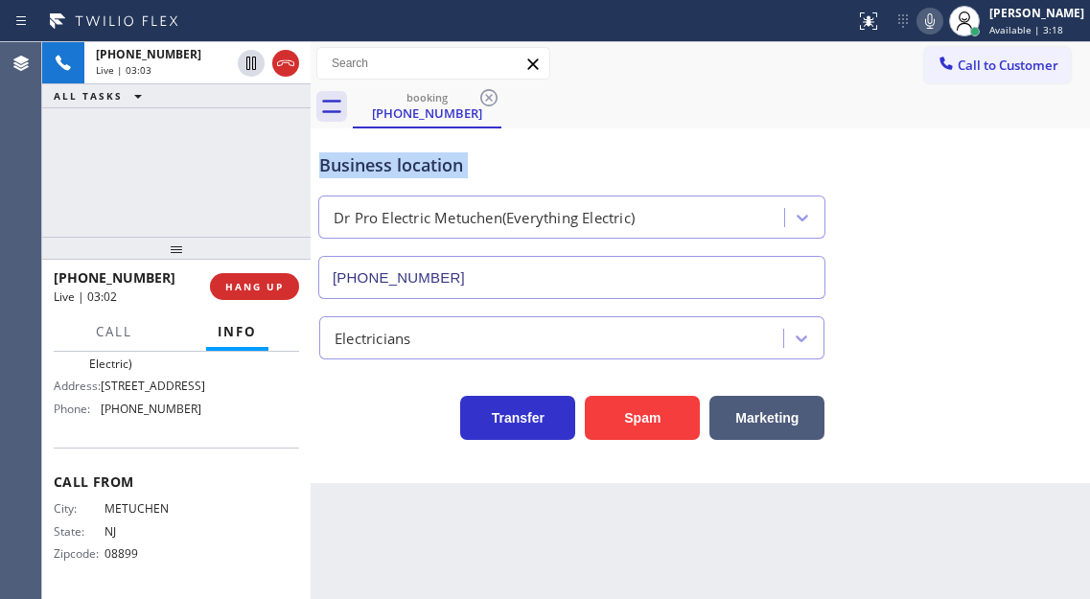
click at [425, 160] on div "Business location" at bounding box center [571, 165] width 505 height 26
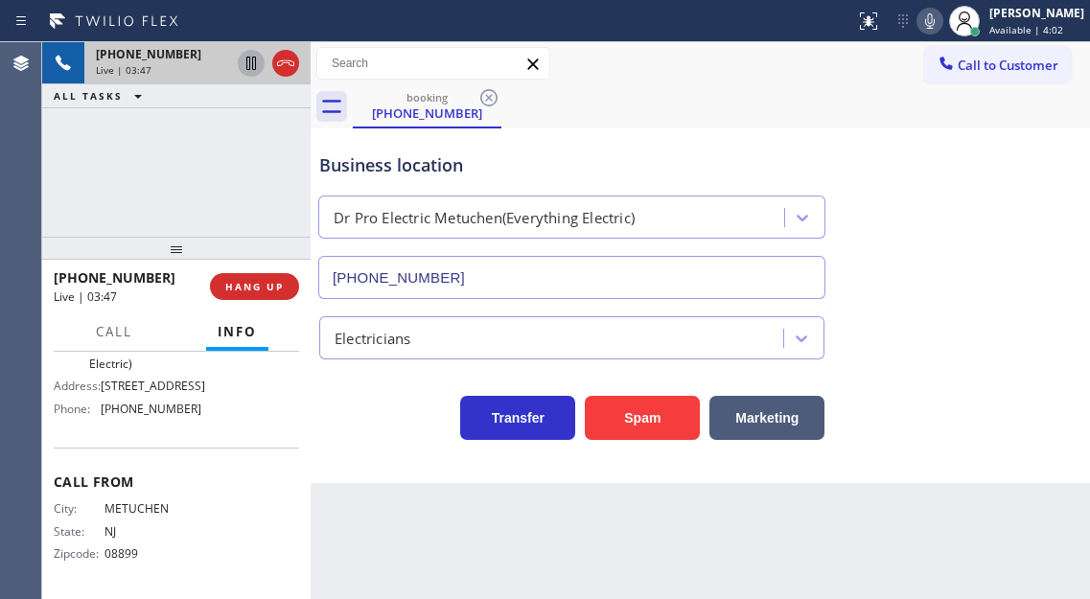
click at [252, 60] on icon at bounding box center [251, 63] width 10 height 13
click at [1042, 178] on div "Business location Dr Pro Electric Metuchen(Everything Electric) [PHONE_NUMBER]" at bounding box center [700, 212] width 770 height 173
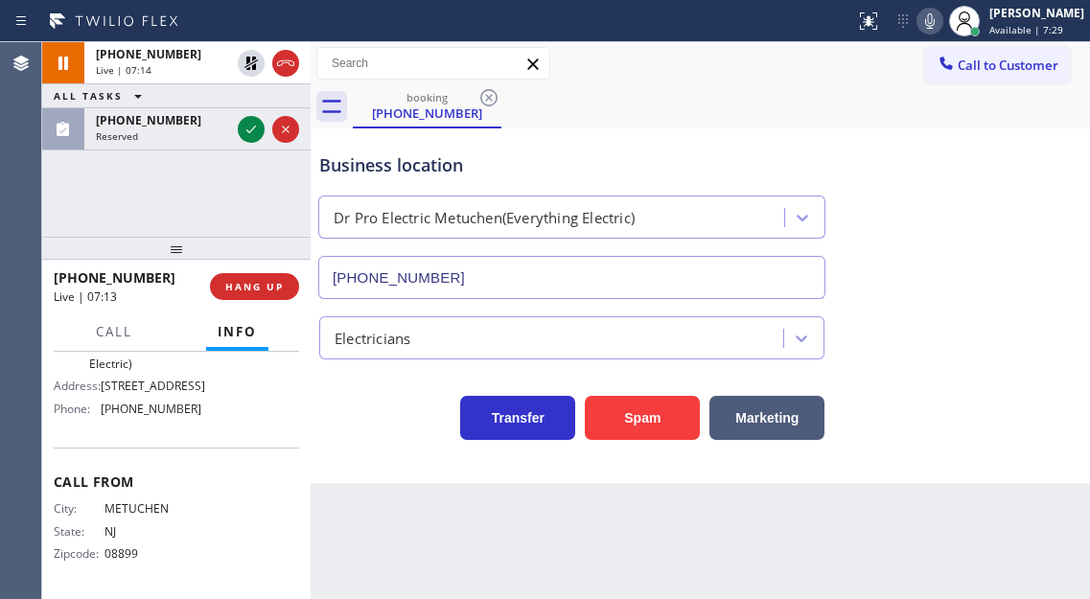
drag, startPoint x: 250, startPoint y: 60, endPoint x: 367, endPoint y: 76, distance: 117.9
click at [250, 60] on icon at bounding box center [250, 63] width 13 height 13
click at [650, 141] on div "Business location Dr Pro Electric Metuchen(Everything Electric) [PHONE_NUMBER]" at bounding box center [571, 216] width 513 height 166
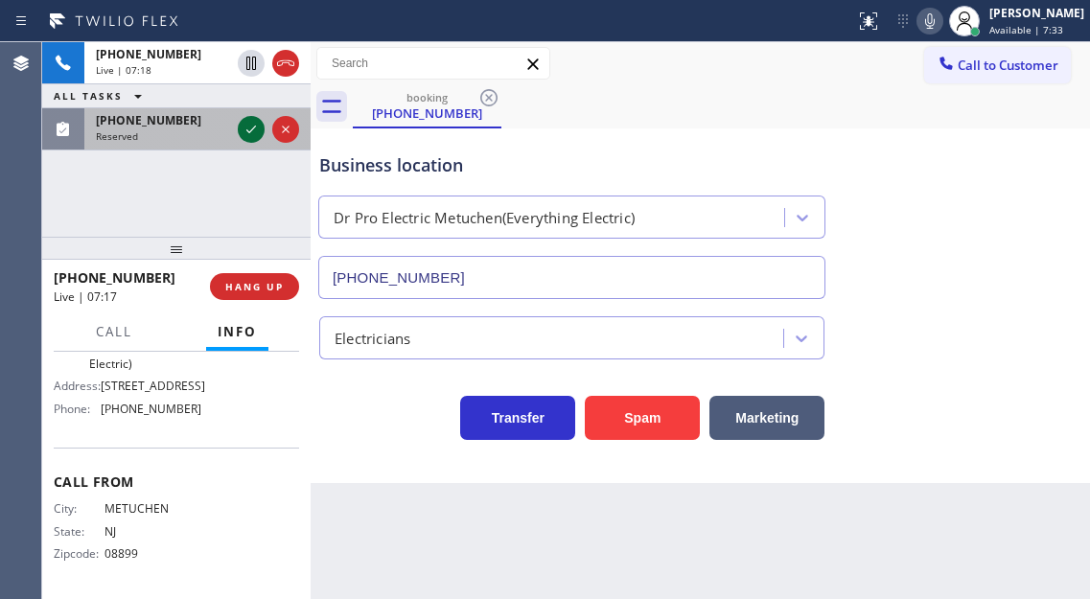
click at [251, 132] on icon at bounding box center [251, 129] width 23 height 23
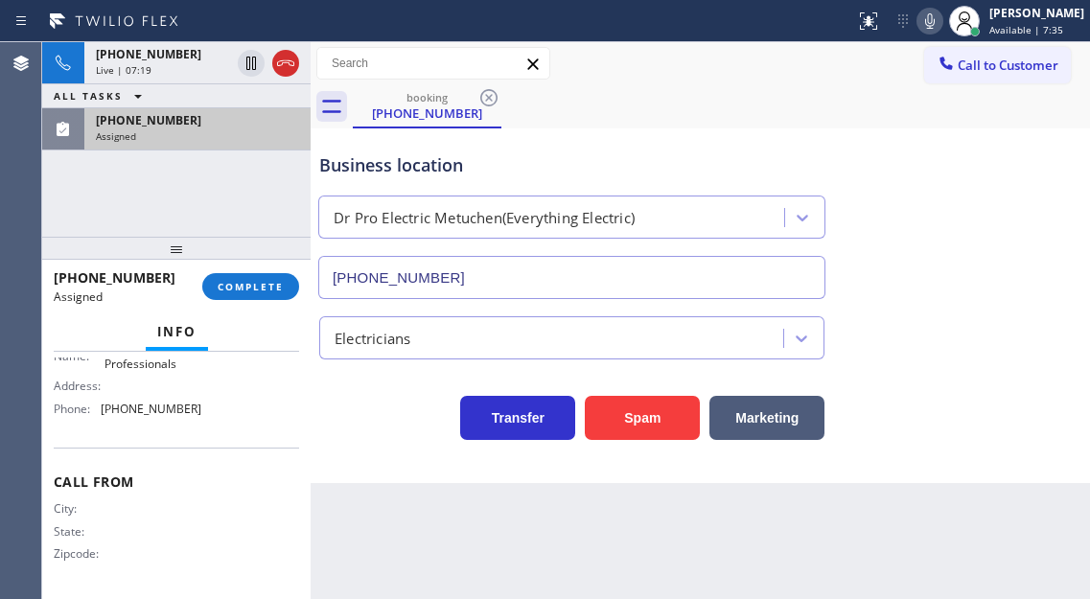
scroll to position [101, 0]
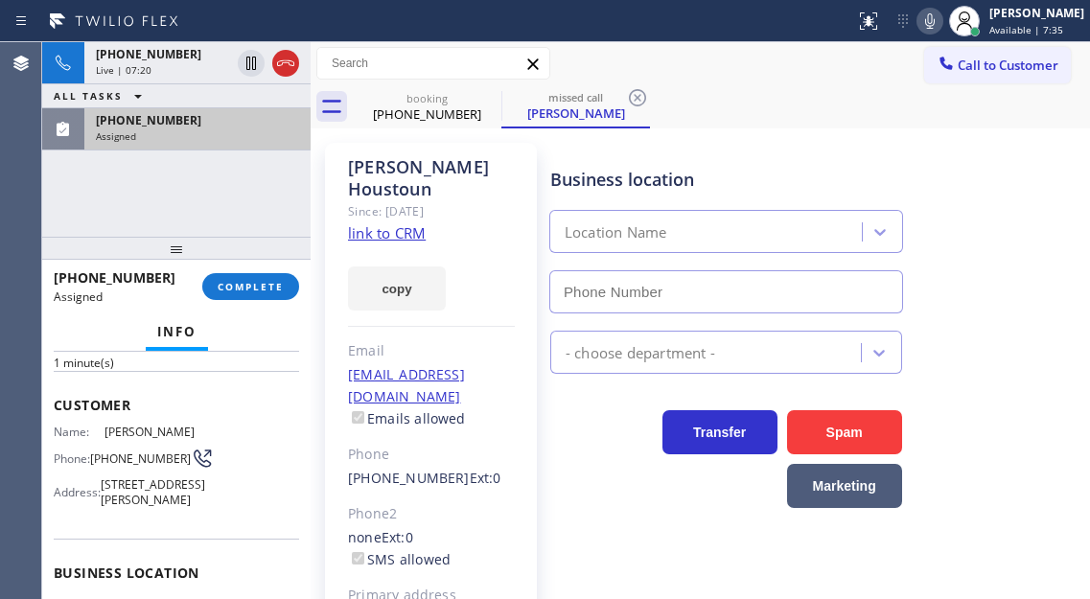
type input "[PHONE_NUMBER]"
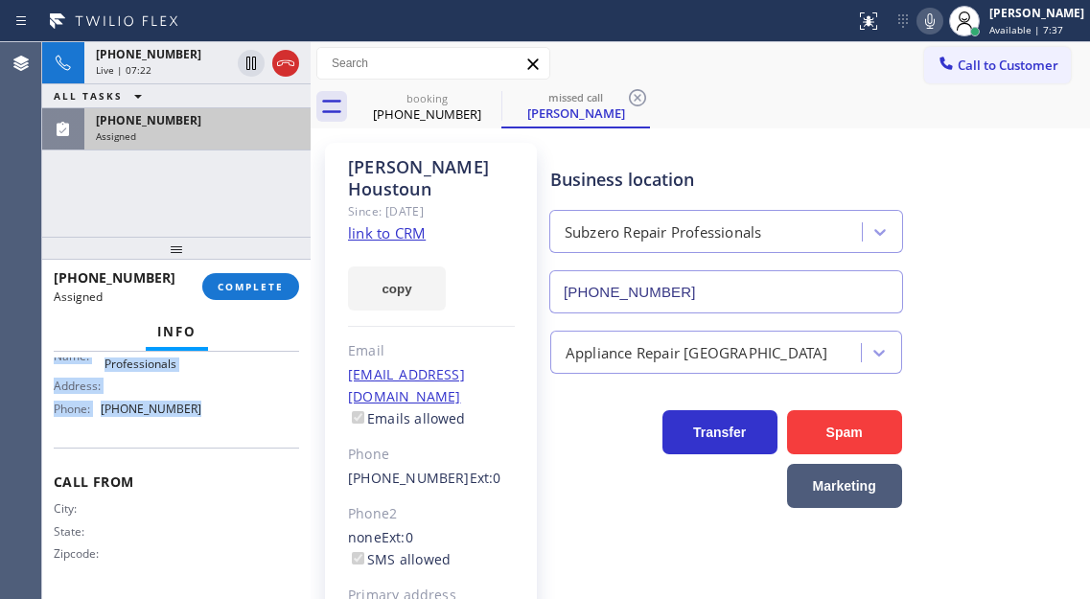
drag, startPoint x: 53, startPoint y: 404, endPoint x: 242, endPoint y: 401, distance: 188.8
click at [242, 401] on div "Context Queue: Appliance Repair High End Priority: 0 Task Age: [DEMOGRAPHIC_DAT…" at bounding box center [176, 475] width 268 height 247
click at [269, 290] on span "COMPLETE" at bounding box center [251, 286] width 66 height 13
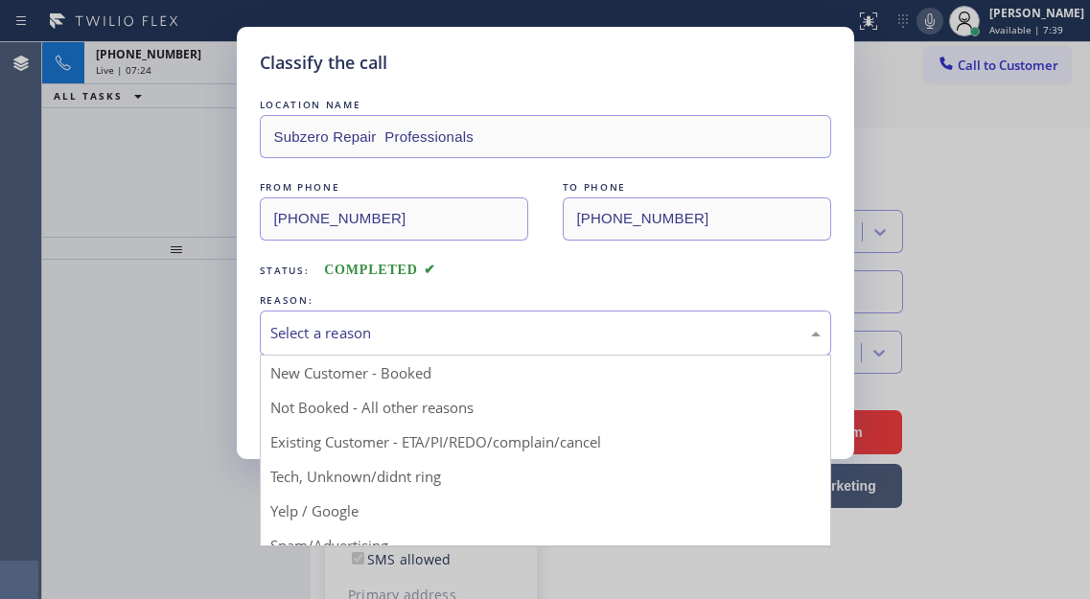
click at [437, 346] on div "Select a reason" at bounding box center [545, 333] width 571 height 45
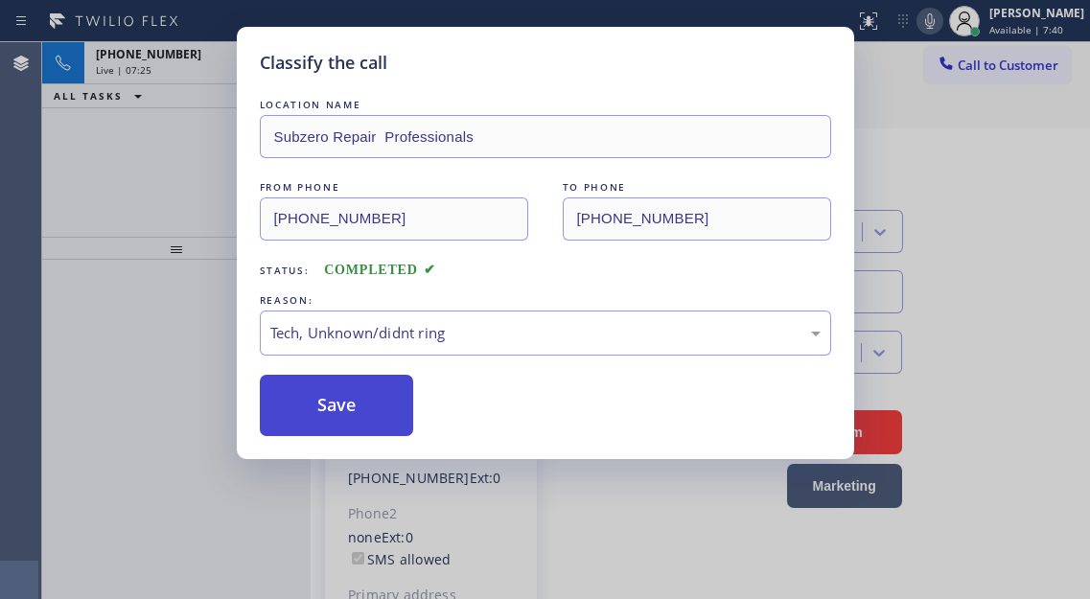
click at [355, 388] on button "Save" at bounding box center [337, 405] width 154 height 61
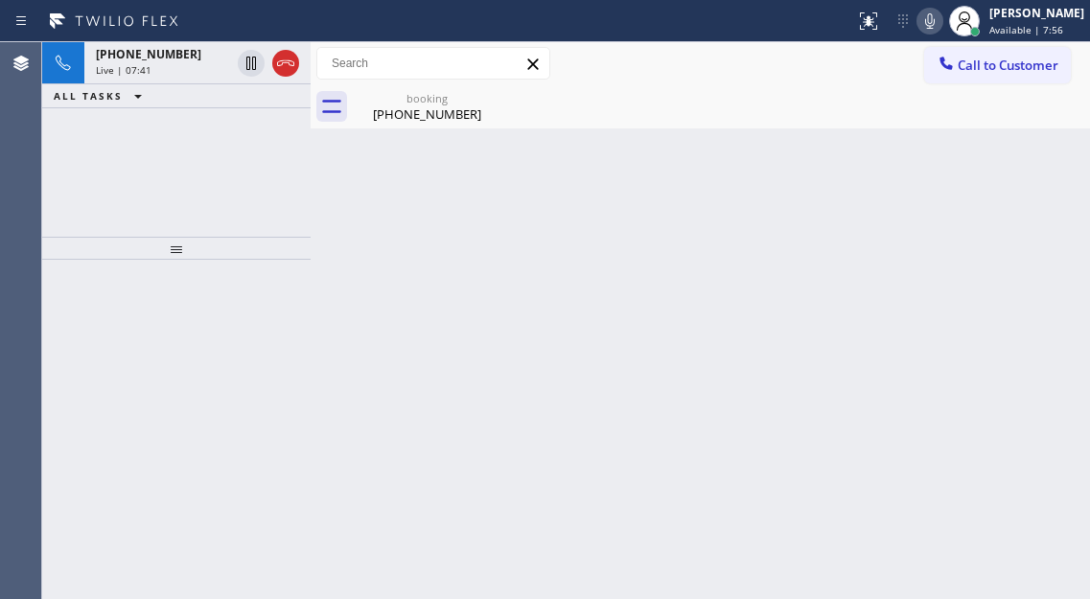
drag, startPoint x: 1036, startPoint y: 177, endPoint x: 1003, endPoint y: 171, distance: 33.3
click at [1036, 177] on div "Back to Dashboard Change Sender ID Customers Technicians Select a contact Outbo…" at bounding box center [700, 320] width 779 height 557
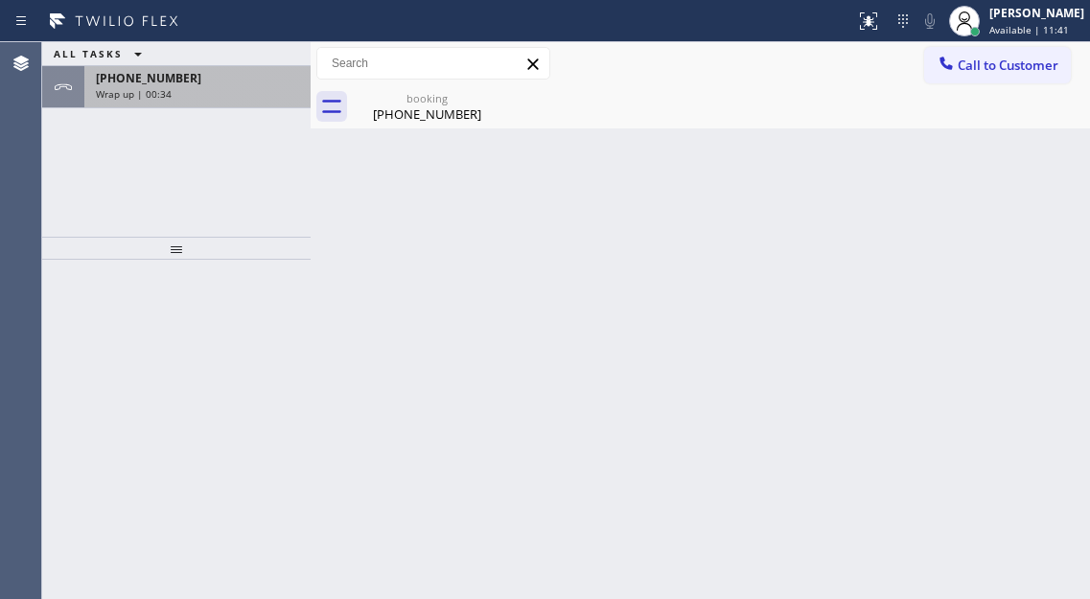
click at [186, 96] on div "Wrap up | 00:34" at bounding box center [197, 93] width 203 height 13
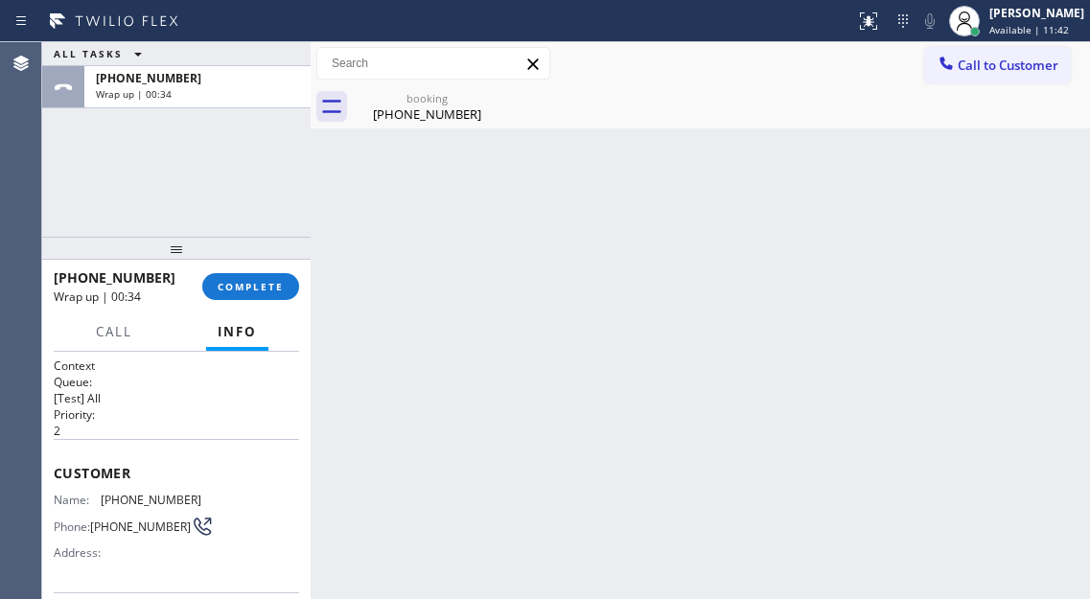
click at [232, 269] on div "[PHONE_NUMBER] Wrap up | 00:34 COMPLETE" at bounding box center [176, 287] width 245 height 50
click at [246, 294] on button "COMPLETE" at bounding box center [250, 286] width 97 height 27
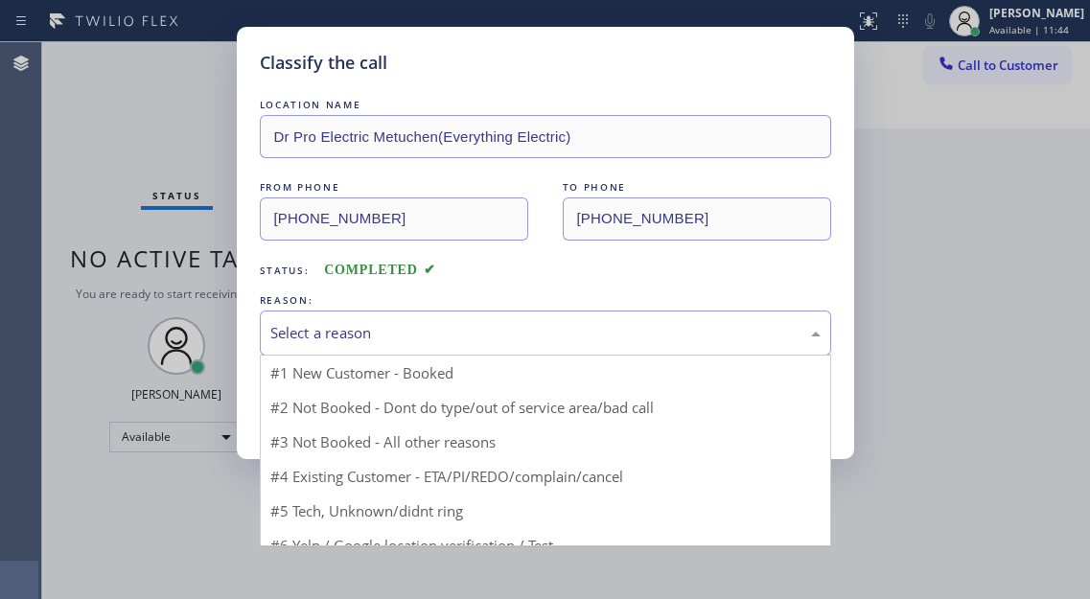
click at [459, 328] on div "Select a reason" at bounding box center [545, 333] width 550 height 22
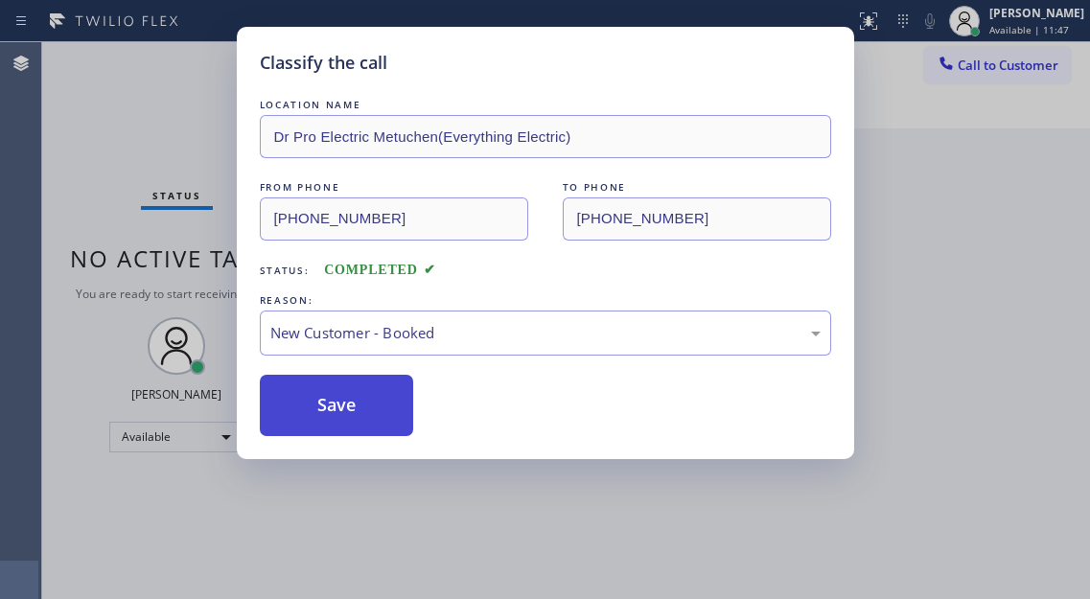
click at [384, 410] on button "Save" at bounding box center [337, 405] width 154 height 61
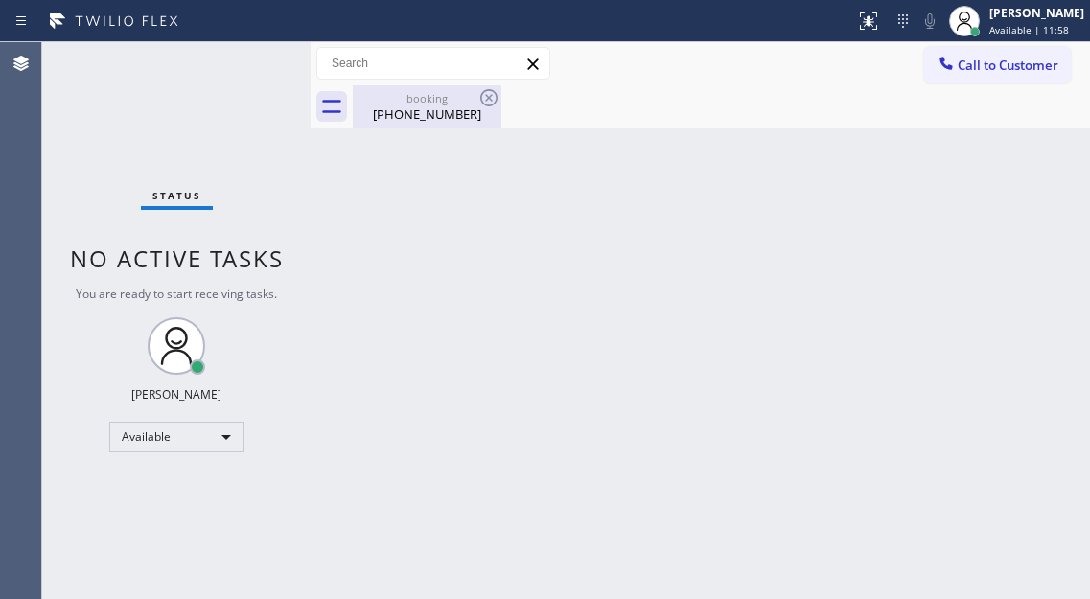
click at [465, 124] on div "booking [PHONE_NUMBER]" at bounding box center [427, 106] width 145 height 43
click at [520, 248] on div "Back to Dashboard Change Sender ID Customers Technicians Select a contact Outbo…" at bounding box center [700, 320] width 779 height 557
click at [262, 76] on div "Status No active tasks You are ready to start receiving tasks. [PERSON_NAME]" at bounding box center [176, 320] width 268 height 557
click at [252, 88] on div "Status No active tasks You are ready to start receiving tasks. [PERSON_NAME]" at bounding box center [176, 320] width 268 height 557
click at [1022, 197] on div "Back to Dashboard Change Sender ID Customers Technicians Select a contact Outbo…" at bounding box center [700, 320] width 779 height 557
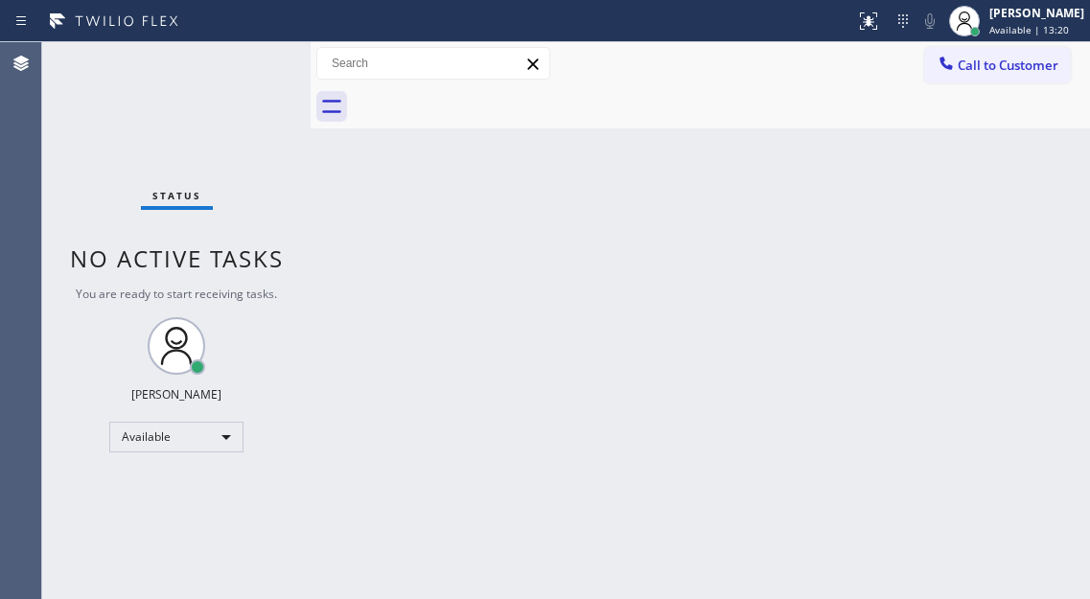
click at [1059, 128] on div "Back to Dashboard Change Sender ID Customers Technicians Select a contact Outbo…" at bounding box center [700, 320] width 779 height 557
click at [239, 70] on div "Status No active tasks You are ready to start receiving tasks. [PERSON_NAME]" at bounding box center [176, 320] width 268 height 557
click at [1056, 198] on div "Back to Dashboard Change Sender ID Customers Technicians Select a contact Outbo…" at bounding box center [700, 320] width 779 height 557
click at [258, 64] on div "Status No active tasks You are ready to start receiving tasks. [PERSON_NAME]" at bounding box center [176, 320] width 268 height 557
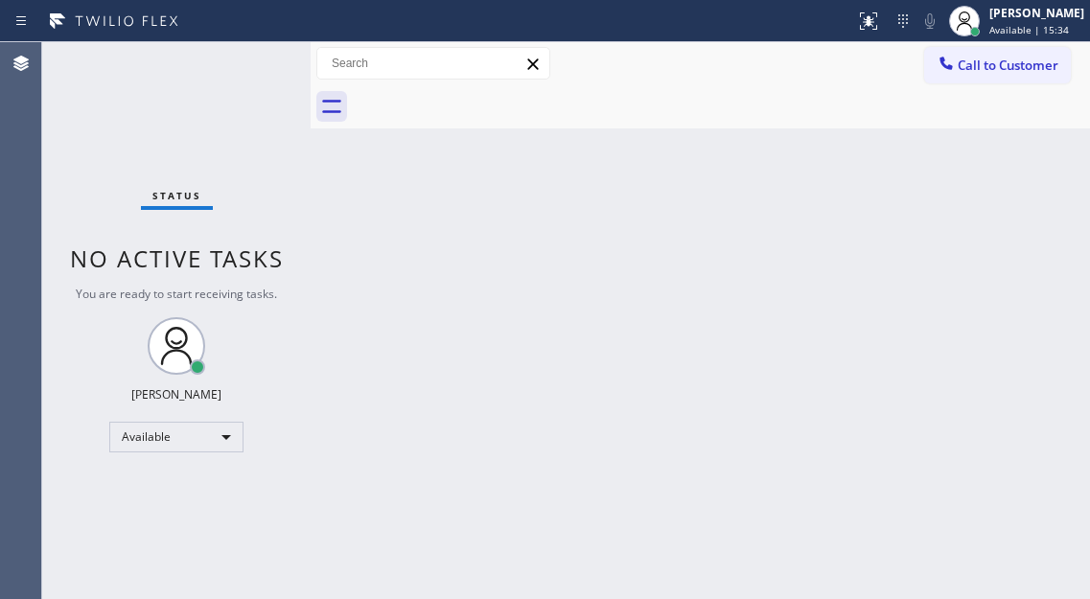
click at [1057, 219] on div "Back to Dashboard Change Sender ID Customers Technicians Select a contact Outbo…" at bounding box center [700, 320] width 779 height 557
click at [256, 61] on div "Status No active tasks You are ready to start receiving tasks. [PERSON_NAME]" at bounding box center [176, 320] width 268 height 557
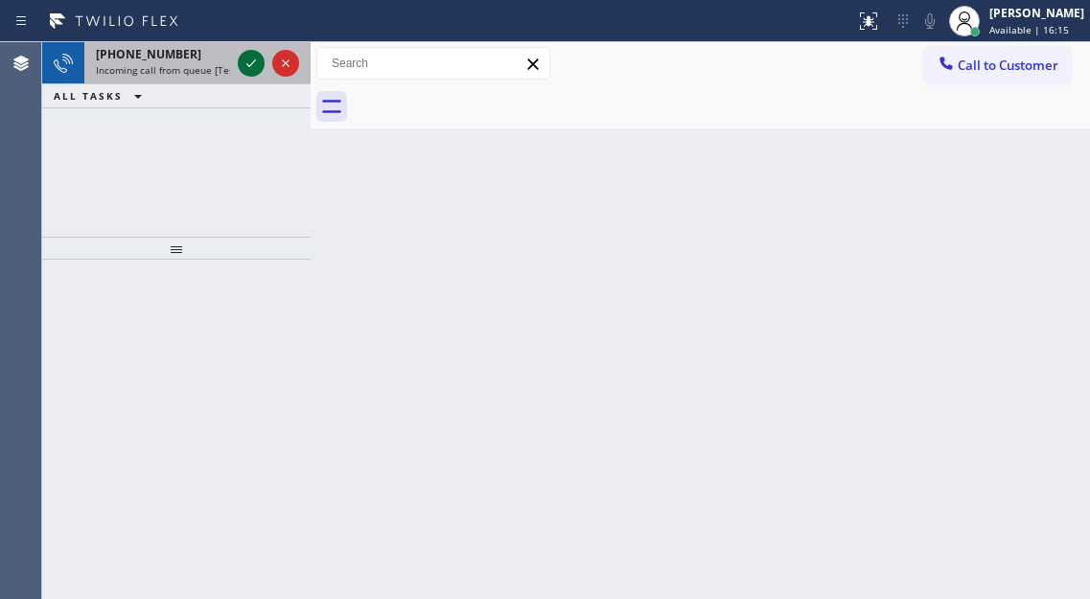
click at [256, 61] on icon at bounding box center [251, 63] width 23 height 23
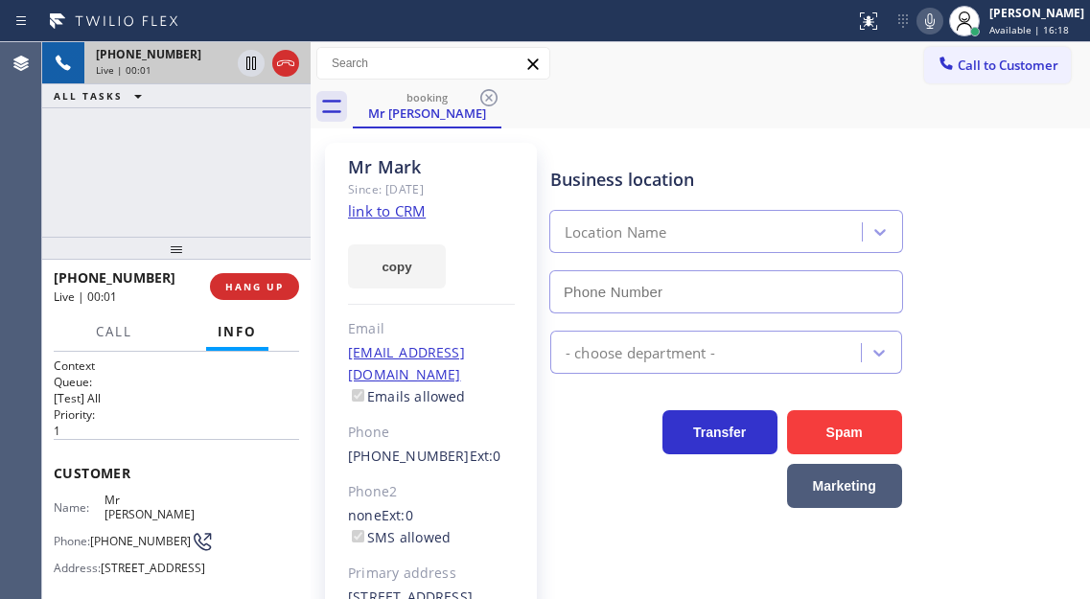
type input "[PHONE_NUMBER]"
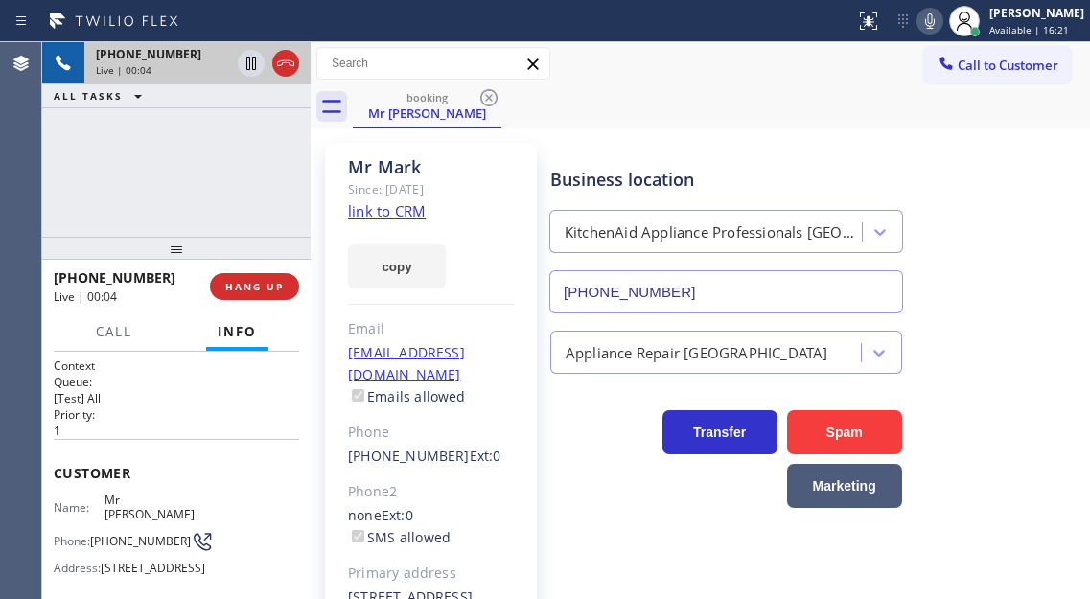
click at [417, 215] on link "link to CRM" at bounding box center [387, 210] width 78 height 19
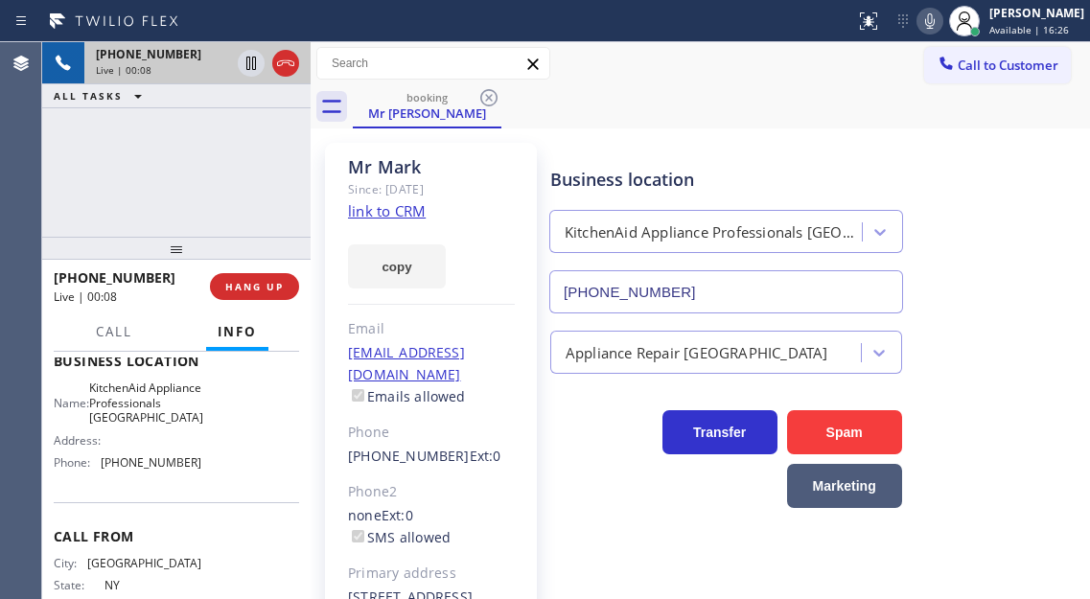
scroll to position [288, 0]
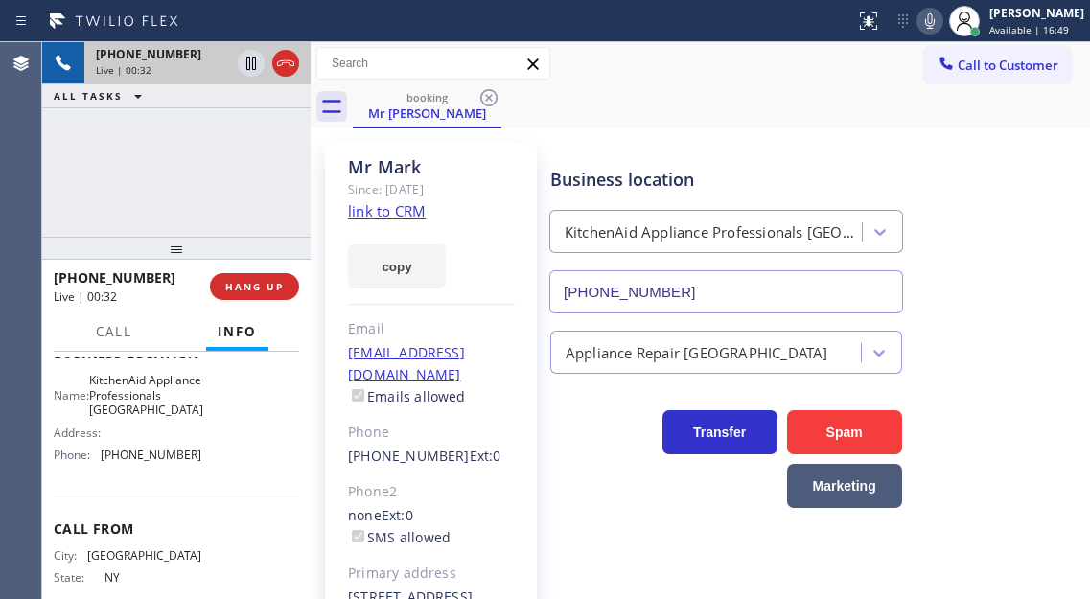
click at [186, 184] on div "[PHONE_NUMBER] Live | 00:32 ALL TASKS ALL TASKS ACTIVE TASKS TASKS IN WRAP UP" at bounding box center [176, 139] width 268 height 195
click at [254, 67] on icon at bounding box center [251, 63] width 23 height 23
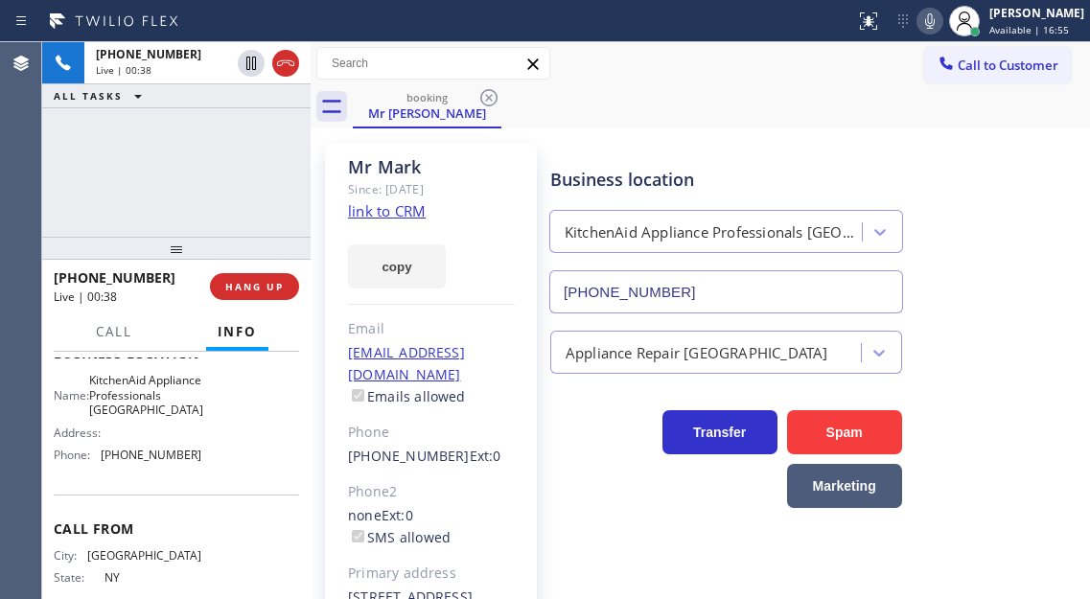
click at [939, 31] on icon at bounding box center [929, 21] width 23 height 23
drag, startPoint x: 1042, startPoint y: 211, endPoint x: 868, endPoint y: 238, distance: 175.5
click at [1042, 211] on div "Business location KitchenAid Appliance Professionals [GEOGRAPHIC_DATA] [PHONE_N…" at bounding box center [815, 226] width 539 height 173
click at [114, 355] on div "Context Queue: [Test] All Priority: 1 Customer Name: Mr [PERSON_NAME] Phone: [P…" at bounding box center [176, 475] width 268 height 247
click at [114, 329] on span "Call" at bounding box center [114, 331] width 36 height 17
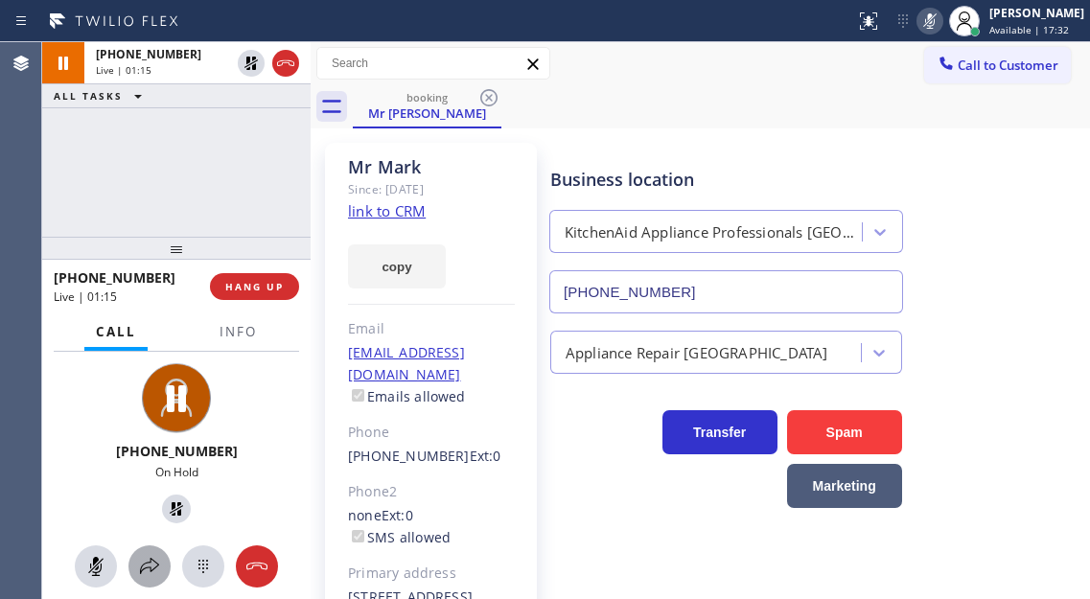
click at [143, 556] on icon at bounding box center [149, 566] width 23 height 23
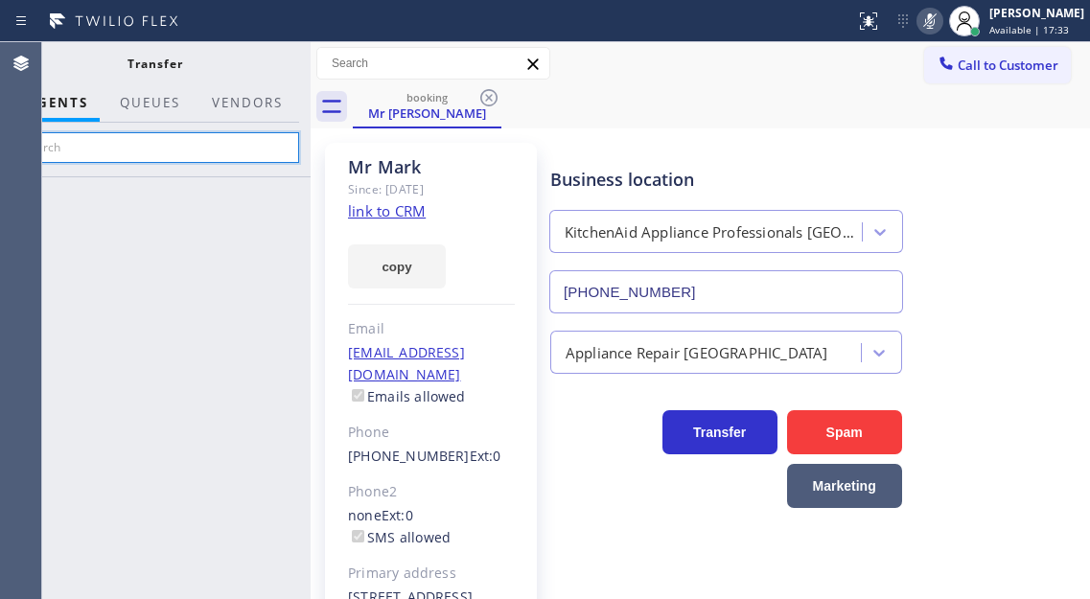
click at [270, 147] on input "text" at bounding box center [155, 147] width 288 height 31
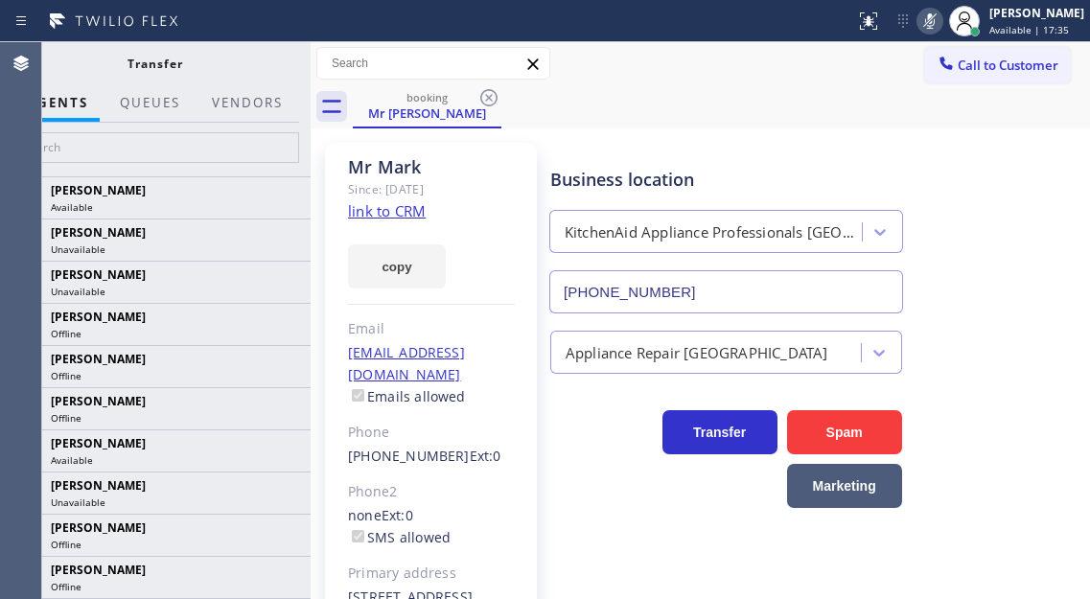
drag, startPoint x: 311, startPoint y: 123, endPoint x: 312, endPoint y: 136, distance: 13.5
click at [311, 123] on div at bounding box center [311, 320] width 0 height 557
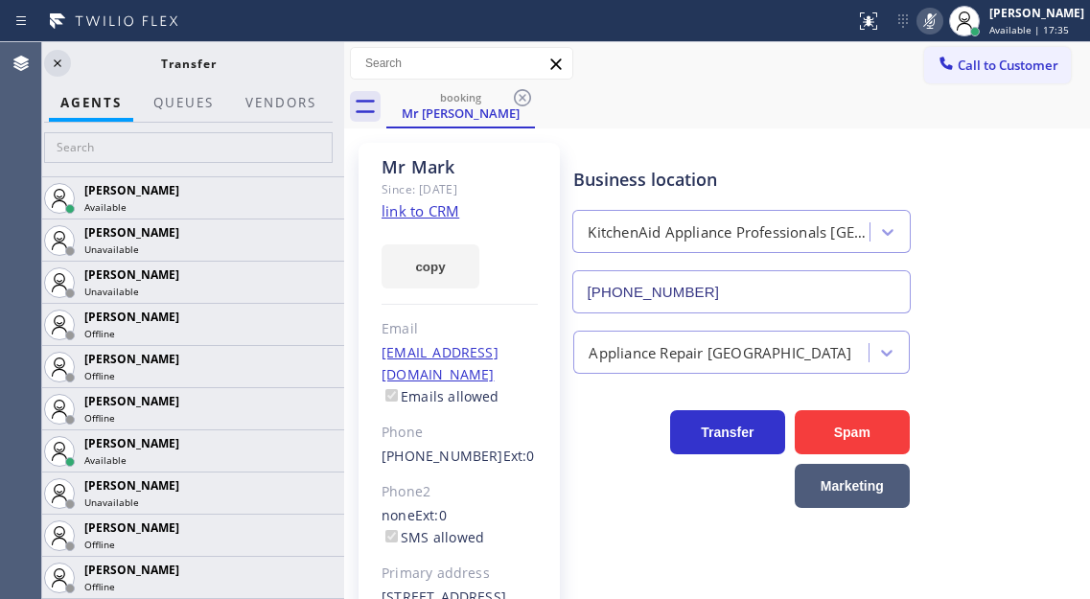
scroll to position [281, 0]
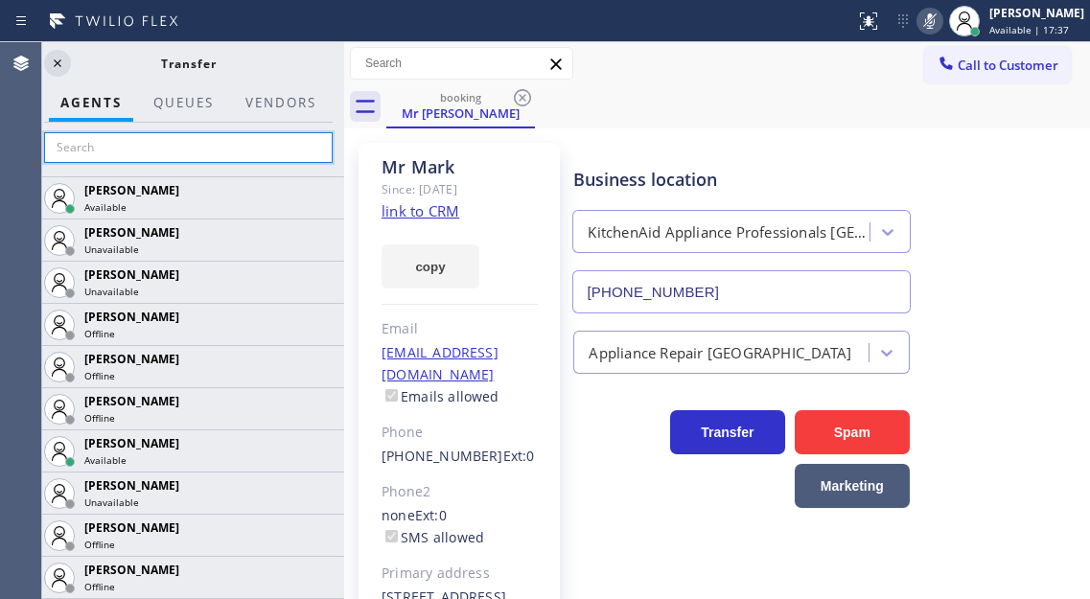
click at [286, 154] on input "text" at bounding box center [188, 147] width 288 height 31
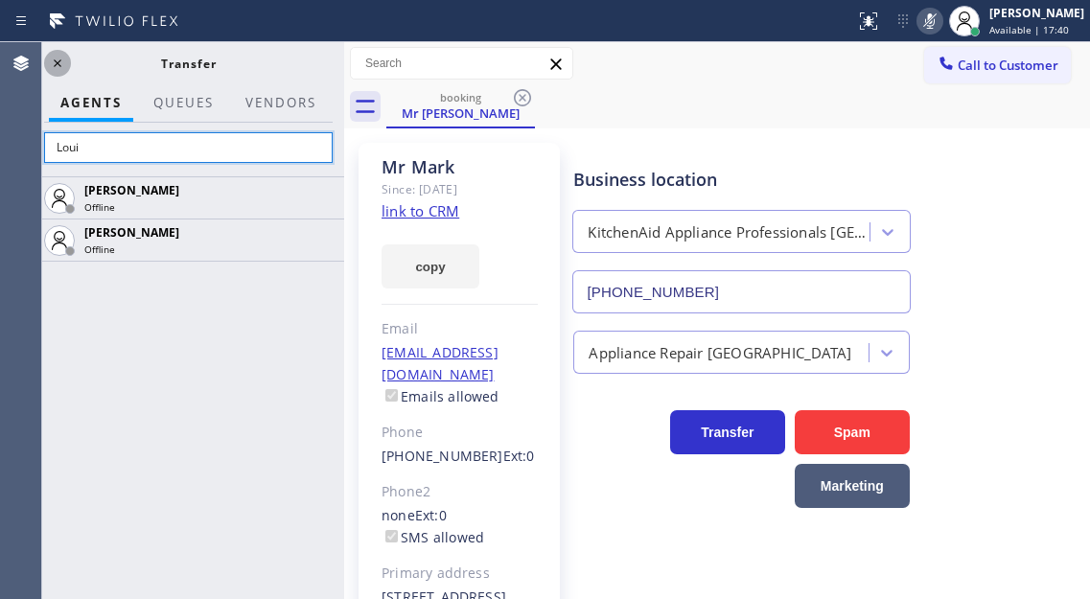
type input "Loui"
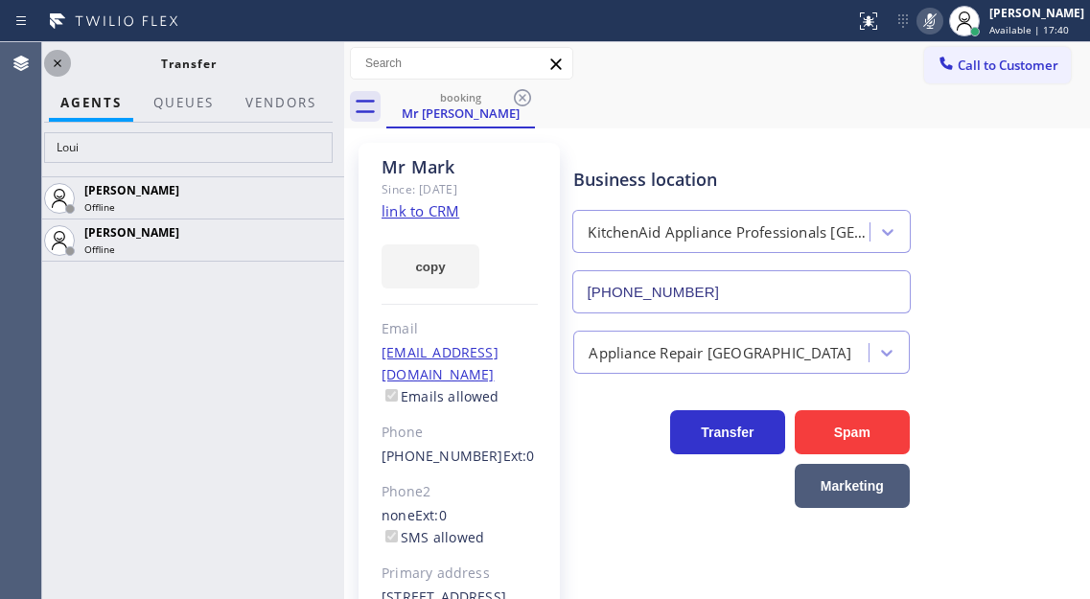
click at [66, 72] on icon at bounding box center [57, 63] width 23 height 23
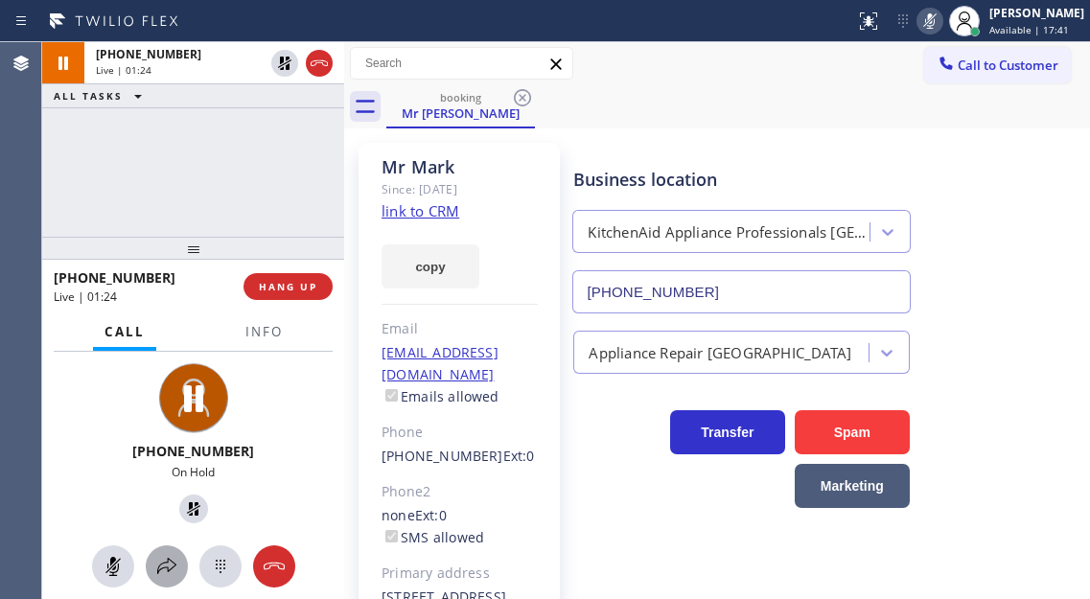
click at [168, 557] on icon at bounding box center [166, 566] width 23 height 23
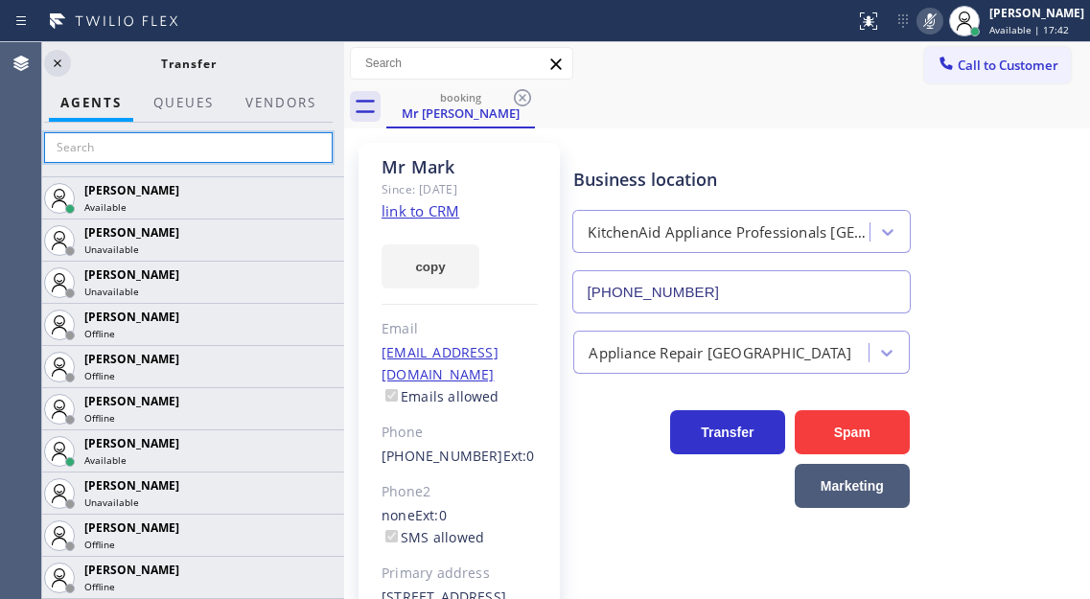
click at [220, 153] on input "text" at bounding box center [188, 147] width 288 height 31
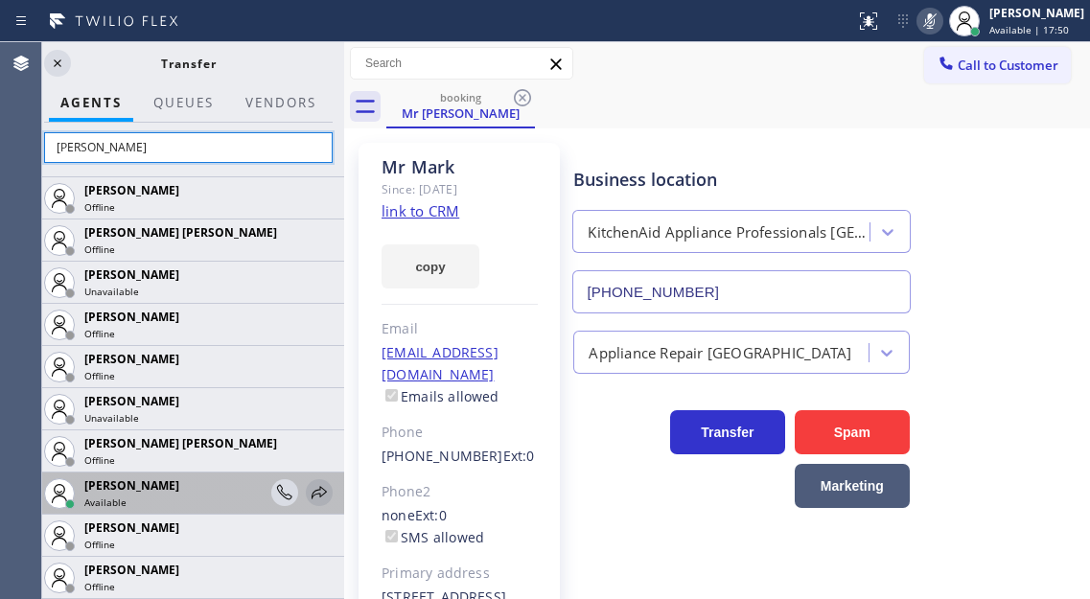
type input "[PERSON_NAME]"
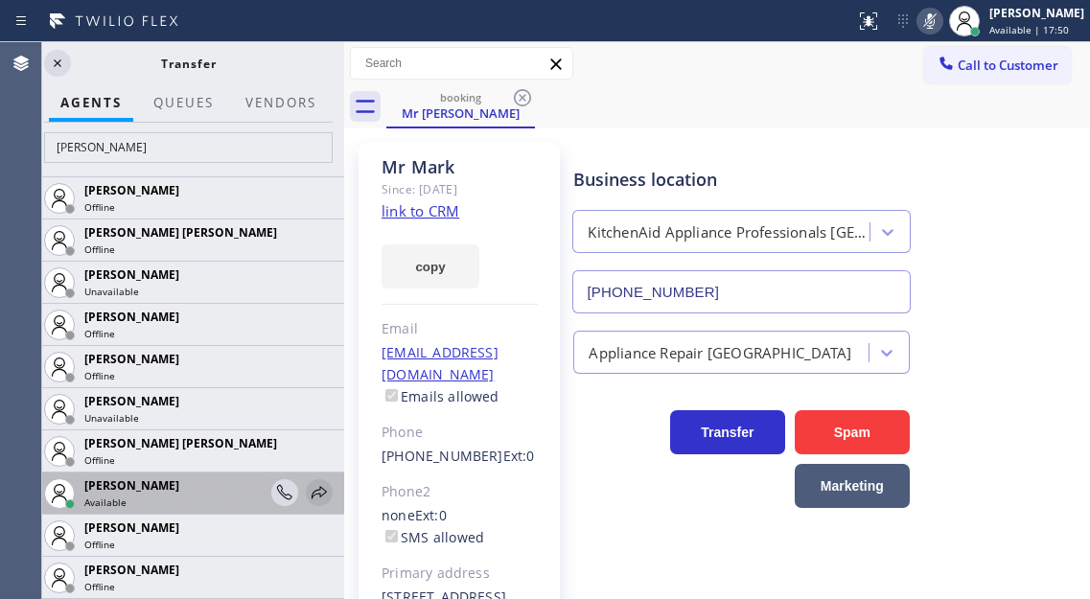
click at [311, 490] on icon at bounding box center [318, 492] width 15 height 12
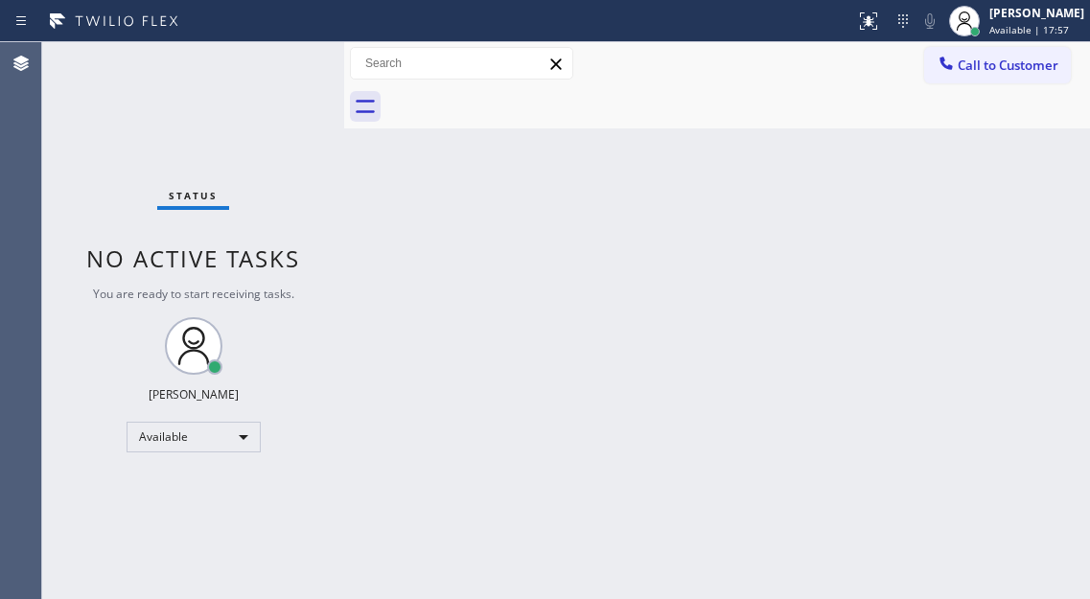
click at [268, 54] on div "Status No active tasks You are ready to start receiving tasks. [PERSON_NAME]" at bounding box center [193, 320] width 302 height 557
click at [1011, 192] on div "Back to Dashboard Change Sender ID Customers Technicians Select a contact Outbo…" at bounding box center [717, 320] width 746 height 557
click at [279, 61] on div "Status No active tasks You are ready to start receiving tasks. [PERSON_NAME]" at bounding box center [193, 320] width 302 height 557
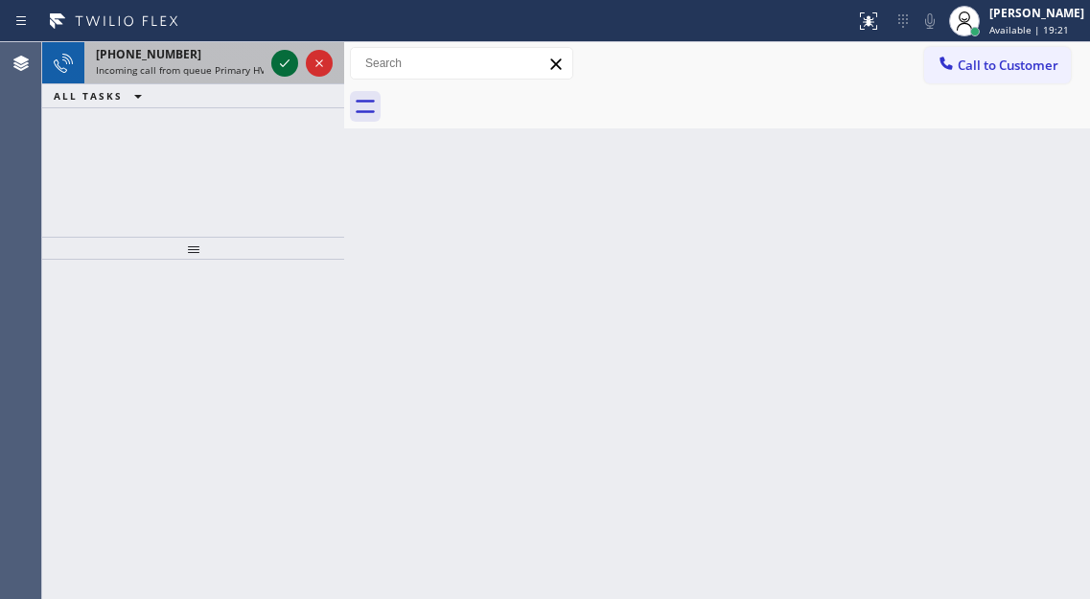
click at [279, 61] on icon at bounding box center [284, 63] width 23 height 23
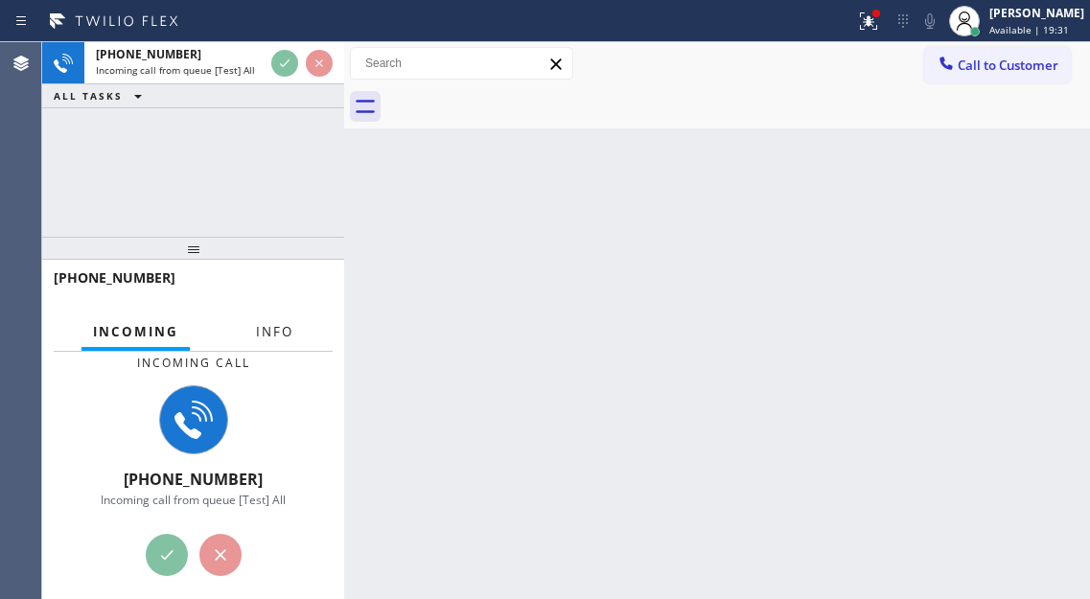
click at [276, 339] on span "Info" at bounding box center [274, 331] width 37 height 17
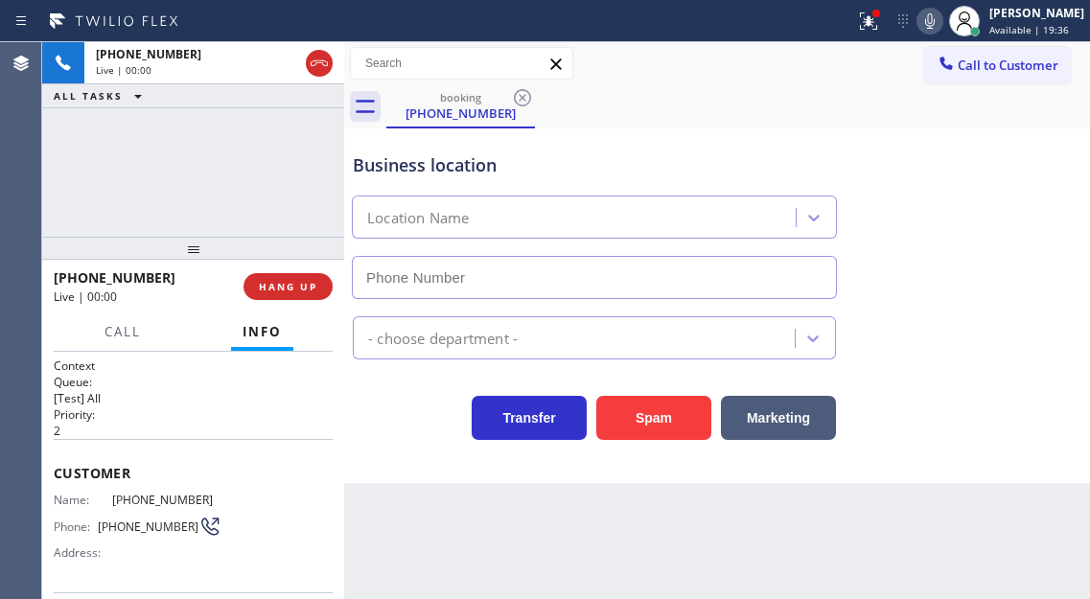
scroll to position [96, 0]
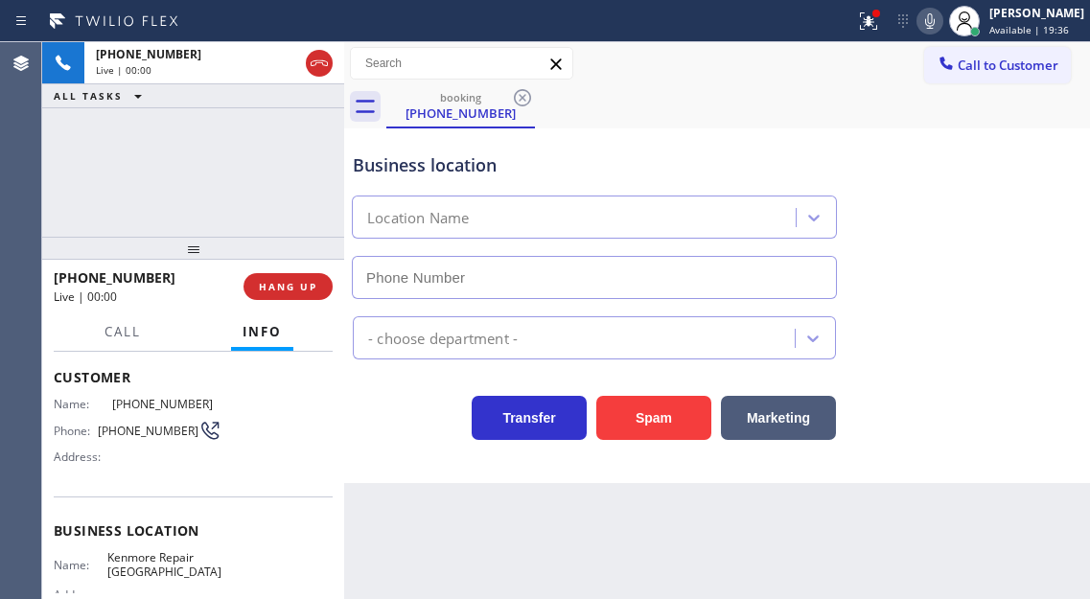
type input "[PHONE_NUMBER]"
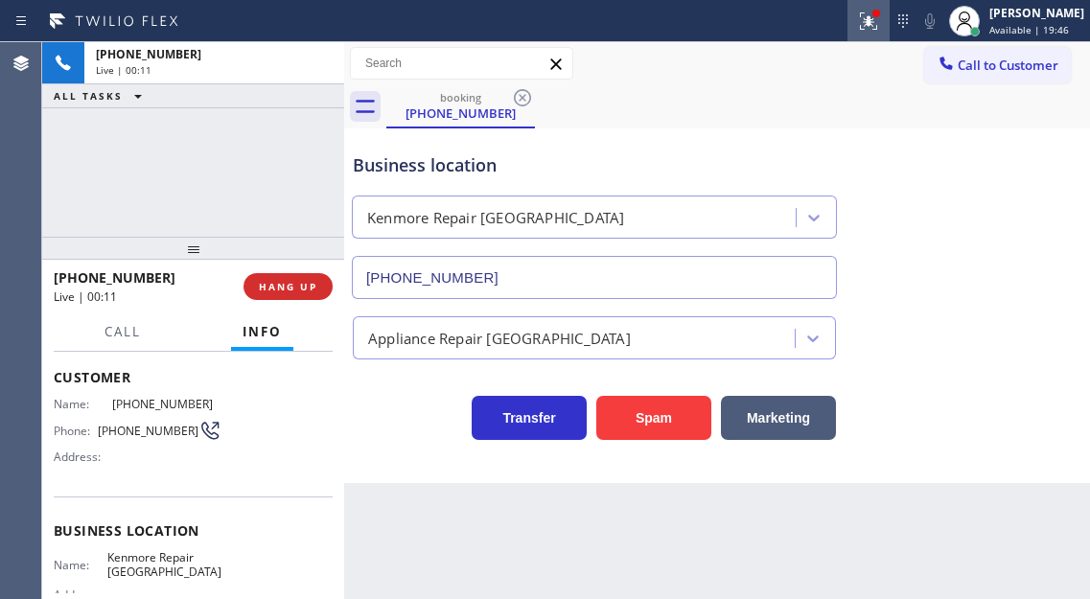
click at [880, 27] on icon at bounding box center [868, 21] width 23 height 23
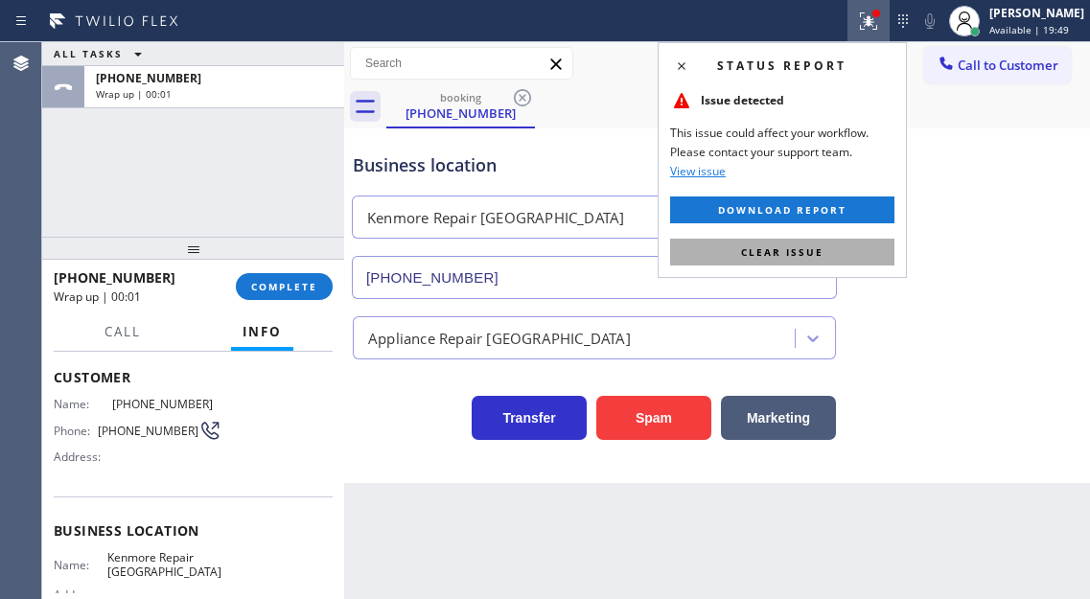
click at [861, 245] on button "Clear issue" at bounding box center [782, 252] width 224 height 27
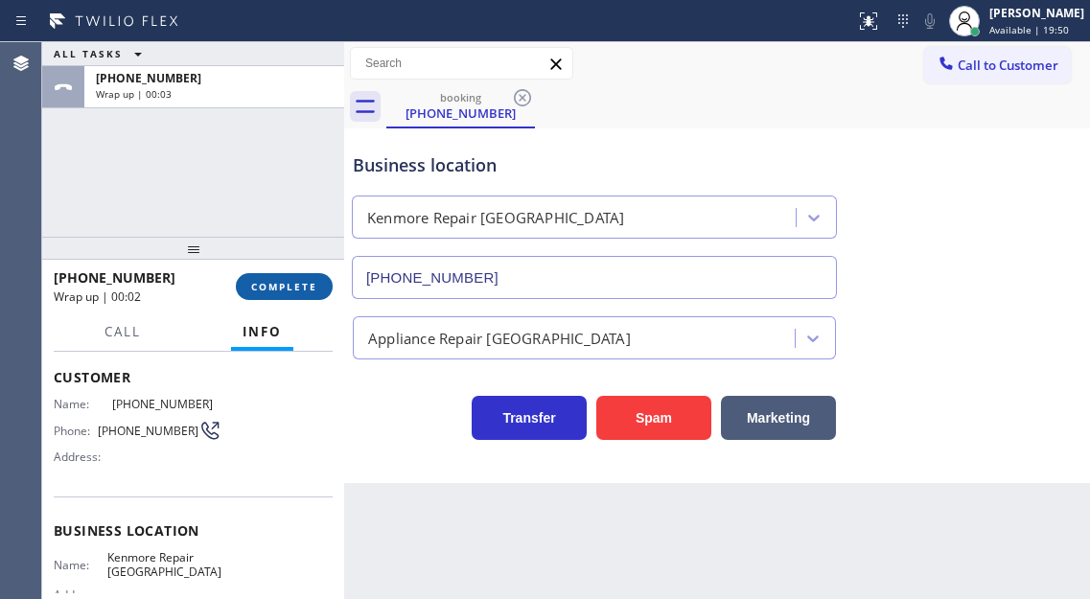
click at [309, 299] on button "COMPLETE" at bounding box center [284, 286] width 97 height 27
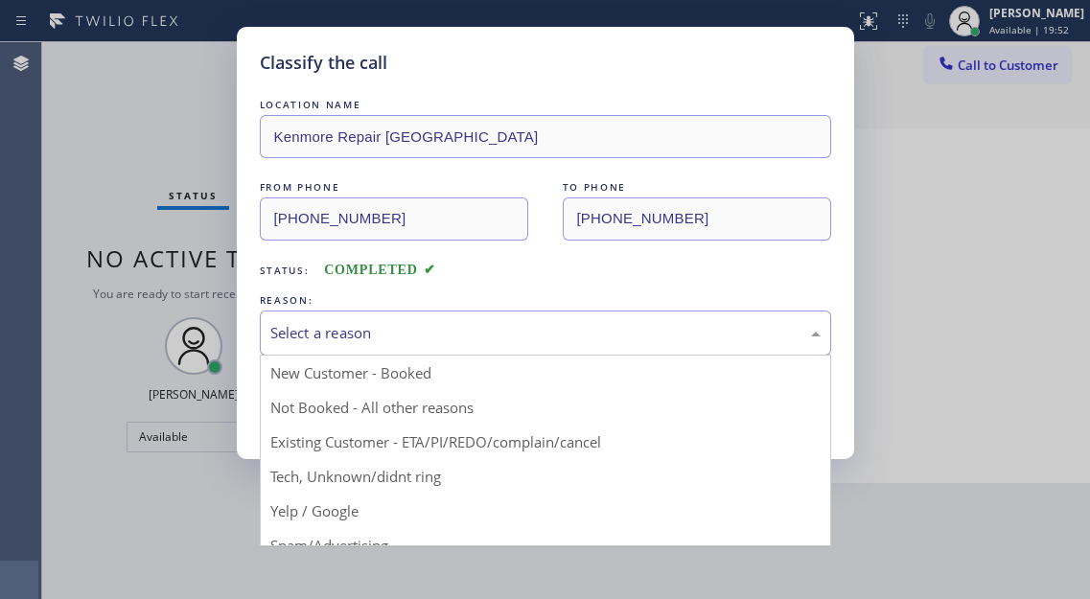
click at [349, 338] on div "Select a reason" at bounding box center [545, 333] width 550 height 22
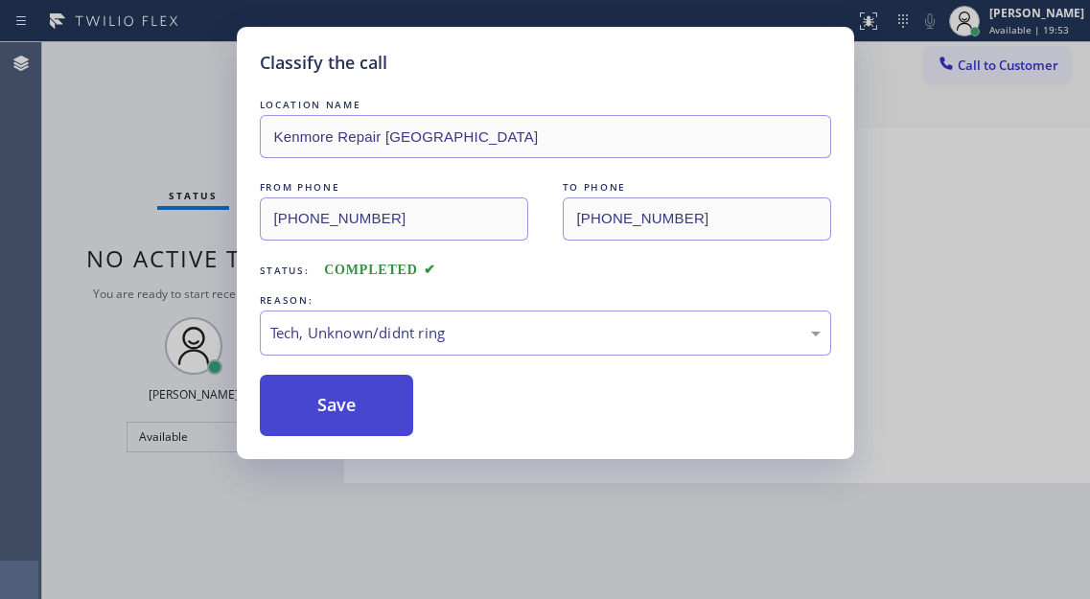
click at [326, 410] on button "Save" at bounding box center [337, 405] width 154 height 61
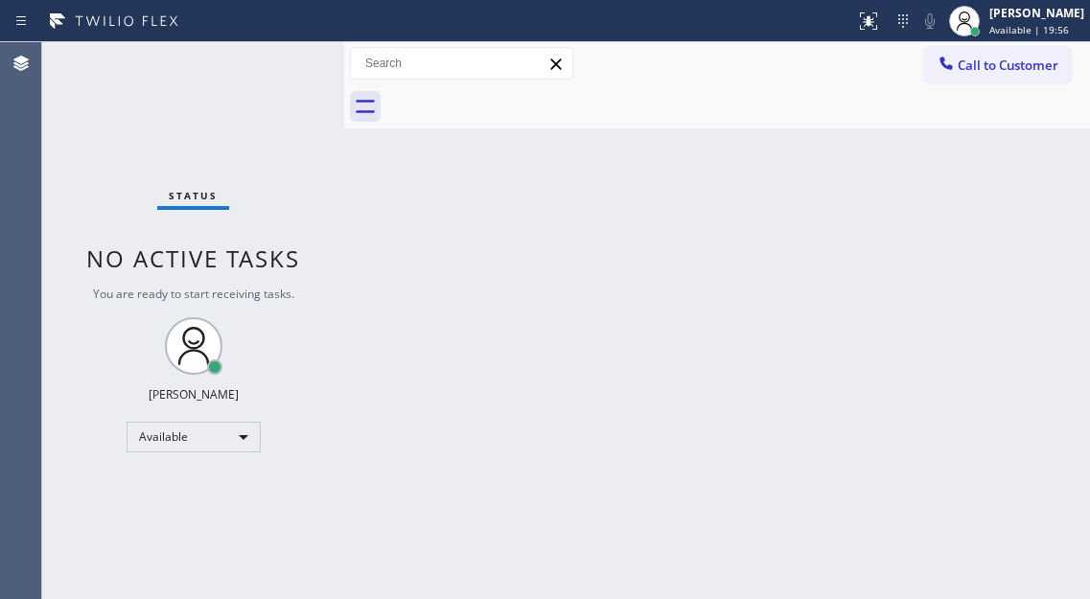
click at [271, 56] on div "Status No active tasks You are ready to start receiving tasks. [PERSON_NAME]" at bounding box center [193, 320] width 302 height 557
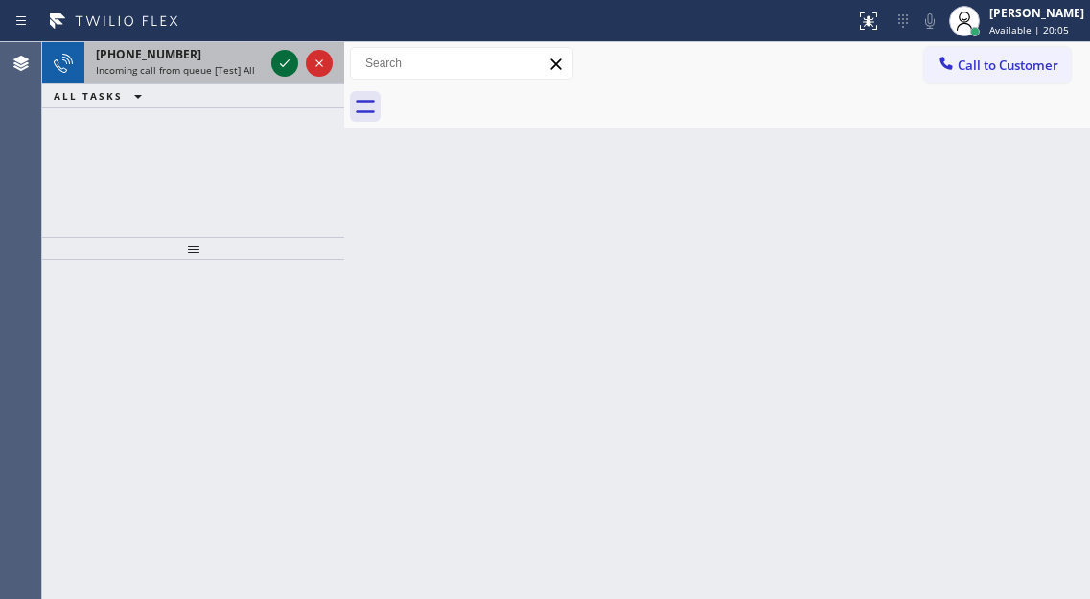
click at [271, 56] on div at bounding box center [284, 63] width 27 height 23
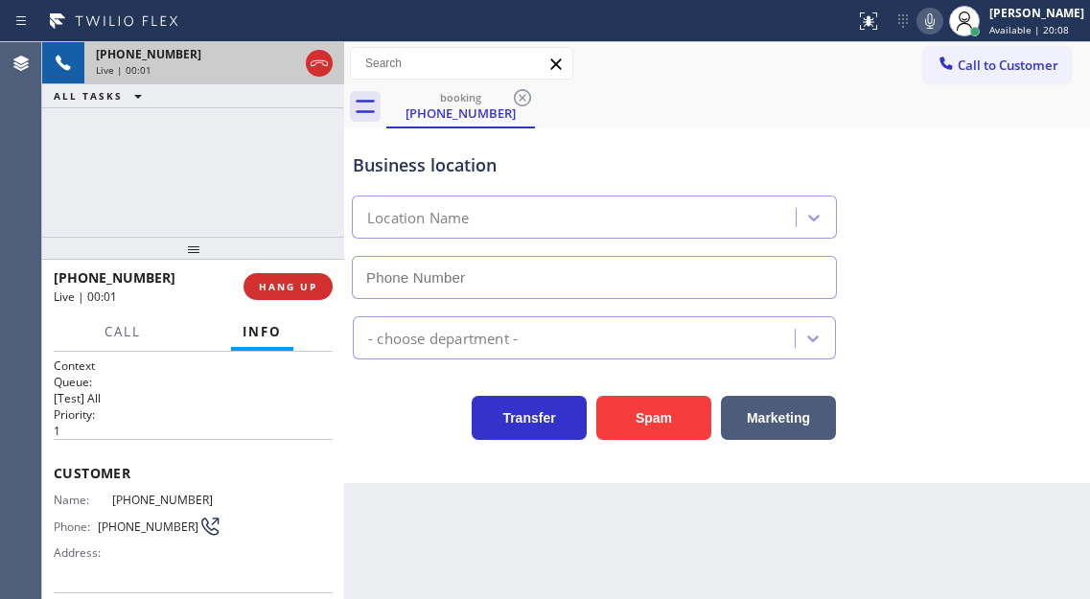
type input "[PHONE_NUMBER]"
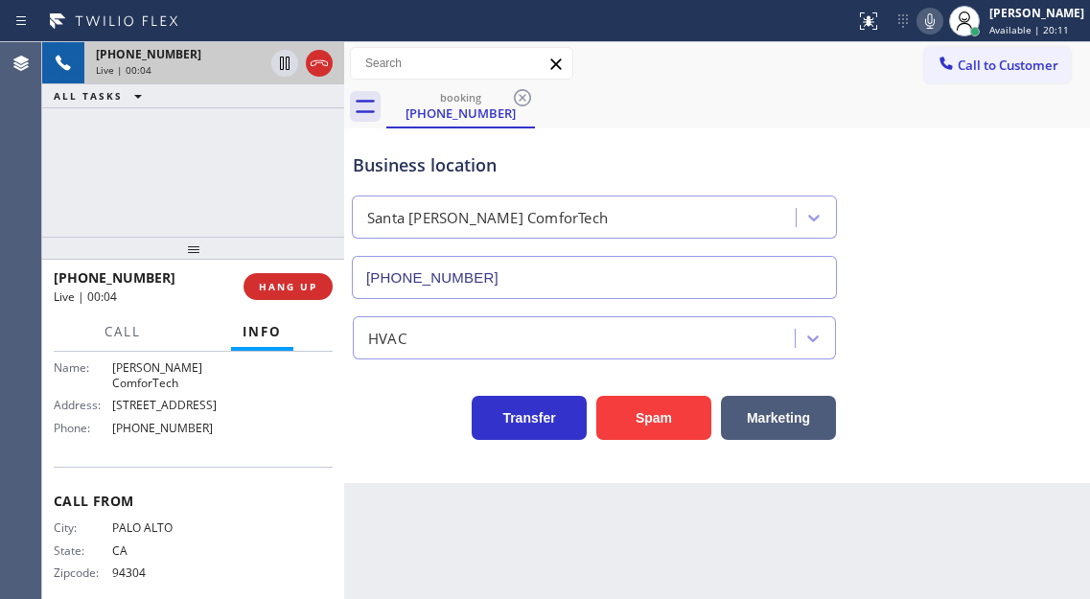
scroll to position [304, 0]
click at [217, 158] on div "[PHONE_NUMBER] Live | 00:06 ALL TASKS ALL TASKS ACTIVE TASKS TASKS IN WRAP UP" at bounding box center [193, 139] width 302 height 195
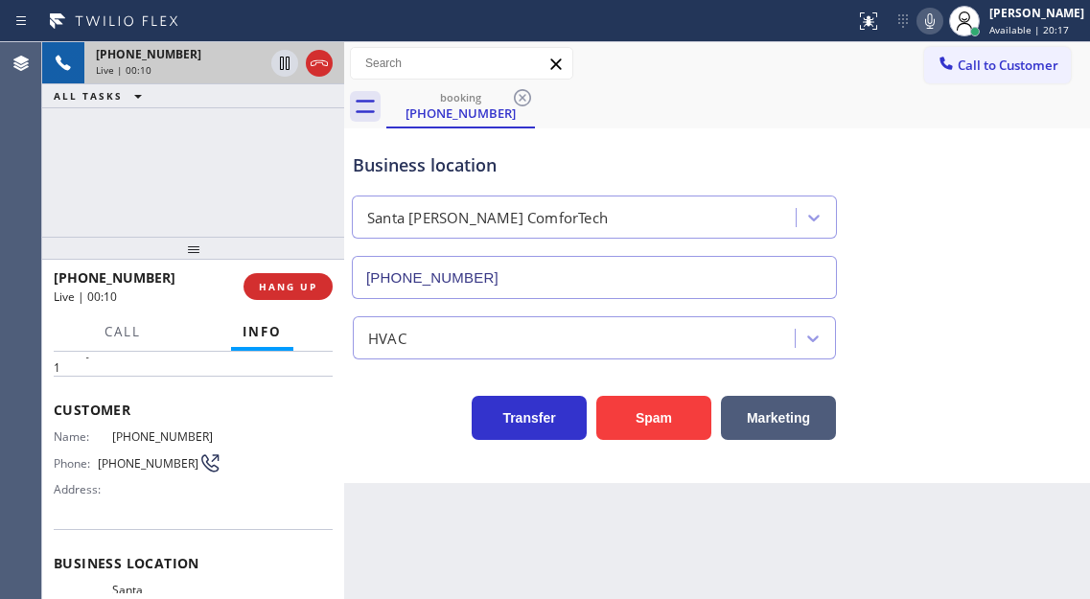
scroll to position [16, 0]
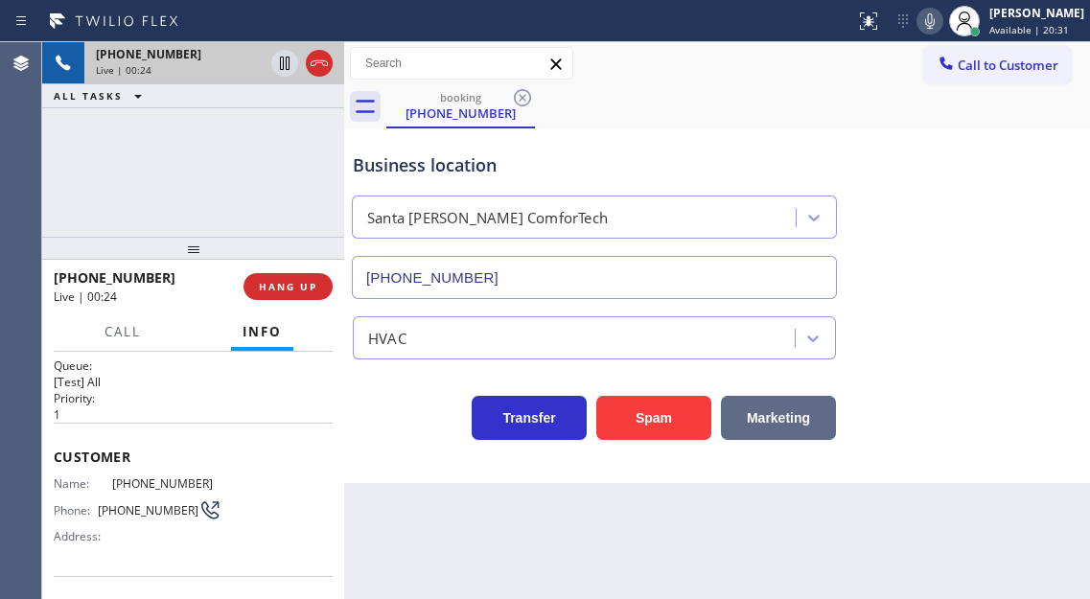
click at [775, 409] on button "Marketing" at bounding box center [778, 418] width 115 height 44
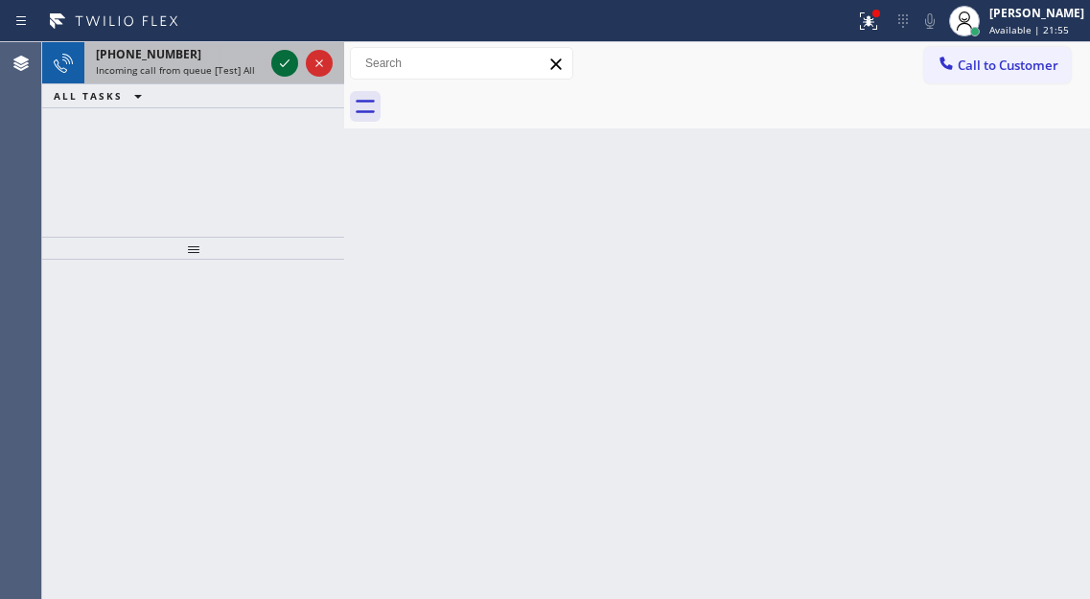
click at [281, 57] on icon at bounding box center [284, 63] width 23 height 23
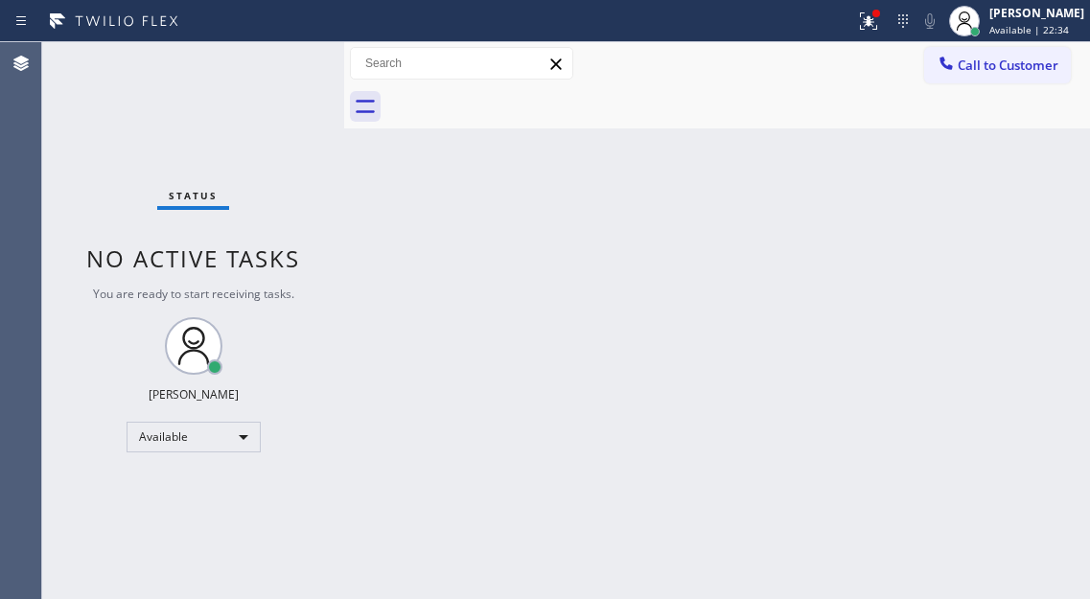
click at [281, 57] on div "Status No active tasks You are ready to start receiving tasks. [PERSON_NAME]" at bounding box center [193, 320] width 302 height 557
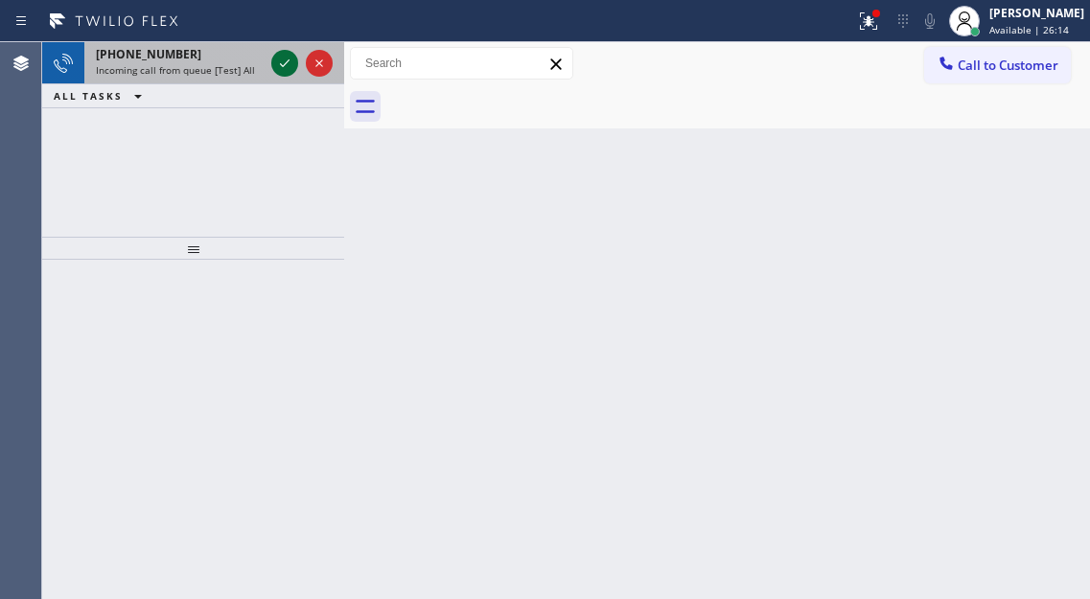
click at [281, 57] on icon at bounding box center [284, 63] width 23 height 23
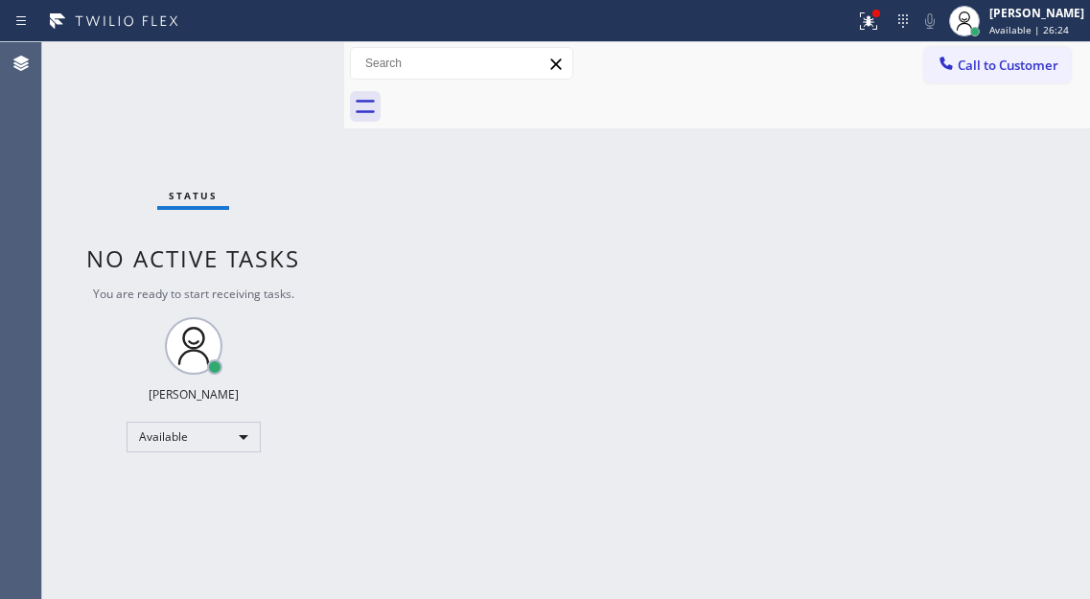
click at [281, 57] on div "Status No active tasks You are ready to start receiving tasks. [PERSON_NAME]" at bounding box center [193, 320] width 302 height 557
click at [1071, 3] on div "[PERSON_NAME] Available | 35:57" at bounding box center [1016, 21] width 147 height 42
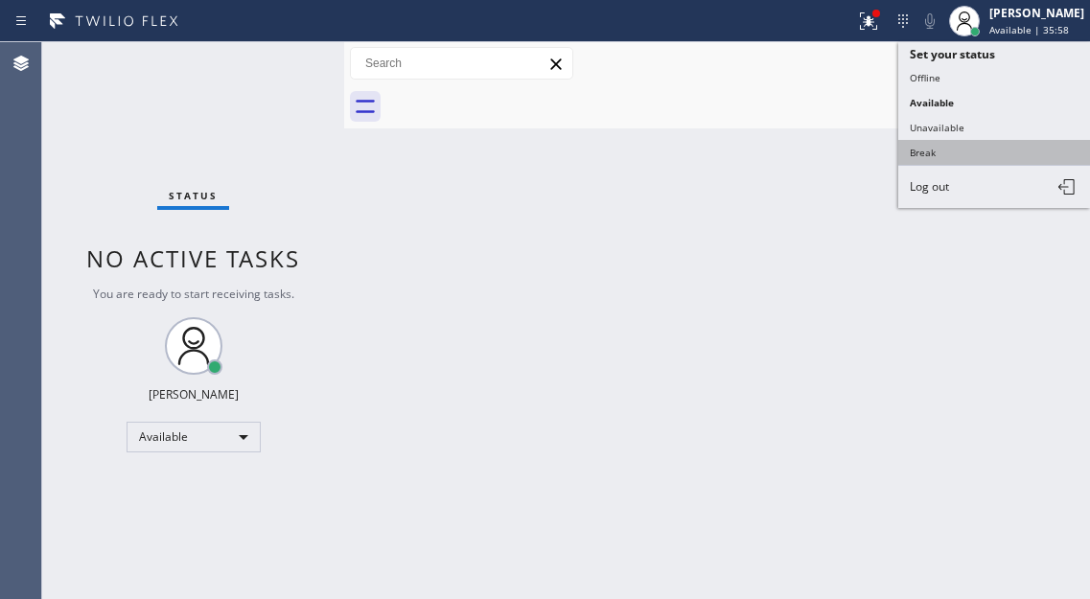
click at [1007, 156] on button "Break" at bounding box center [994, 152] width 192 height 25
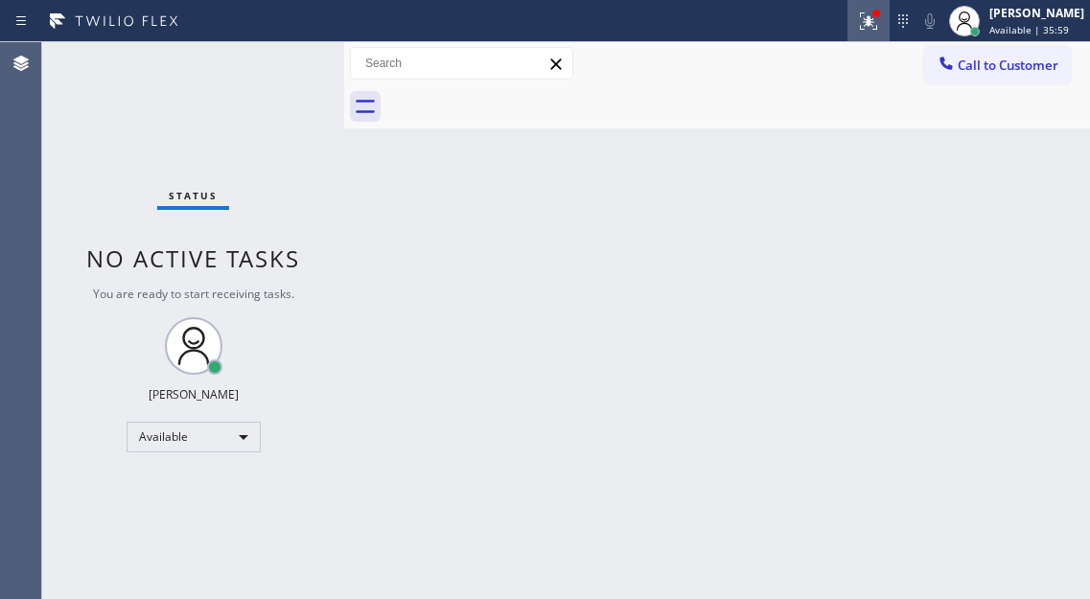
click at [875, 30] on icon at bounding box center [868, 21] width 23 height 23
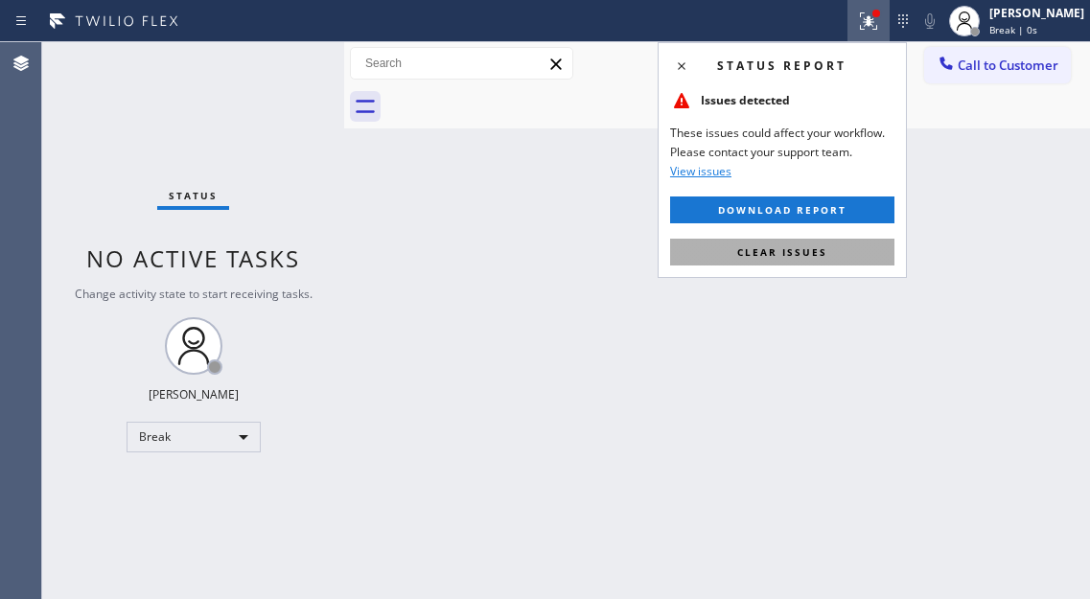
click at [783, 251] on span "Clear issues" at bounding box center [782, 251] width 90 height 13
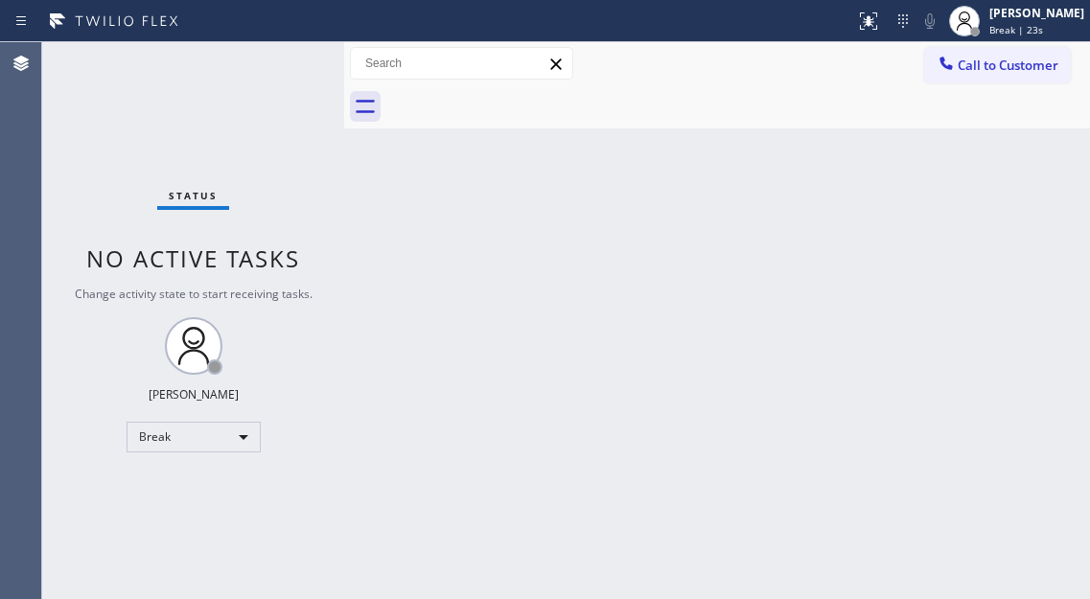
click at [1019, 154] on div "Back to Dashboard Change Sender ID Customers Technicians Select a contact Outbo…" at bounding box center [717, 320] width 746 height 557
click at [190, 64] on div "Status No active tasks Change activity state to start receiving tasks. [PERSON_…" at bounding box center [193, 320] width 302 height 557
click at [243, 70] on div "Status No active tasks Change activity state to start receiving tasks. [PERSON_…" at bounding box center [193, 320] width 302 height 557
click at [264, 76] on div "Status No active tasks Change activity state to start receiving tasks. [PERSON_…" at bounding box center [193, 320] width 302 height 557
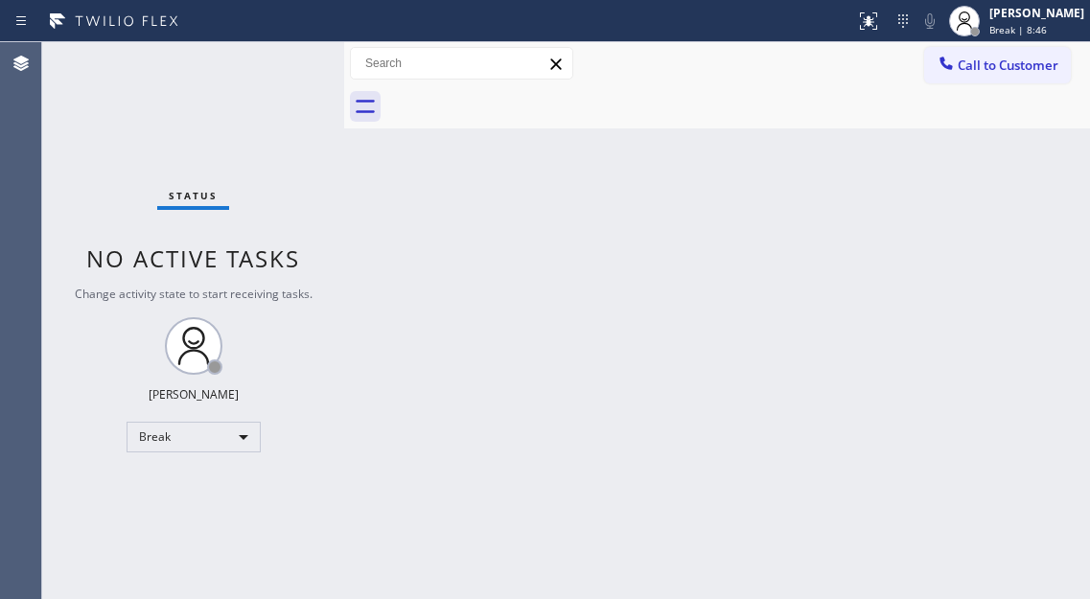
click at [1010, 216] on div "Back to Dashboard Change Sender ID Customers Technicians Select a contact Outbo…" at bounding box center [717, 320] width 746 height 557
click at [272, 55] on div "Status No active tasks Change activity state to start receiving tasks. [PERSON_…" at bounding box center [193, 320] width 302 height 557
click at [301, 70] on div "Status No active tasks Change activity state to start receiving tasks. [PERSON_…" at bounding box center [193, 320] width 302 height 557
click at [203, 85] on div "Status No active tasks Change activity state to start receiving tasks. [PERSON_…" at bounding box center [193, 320] width 302 height 557
click at [979, 30] on div at bounding box center [975, 32] width 10 height 10
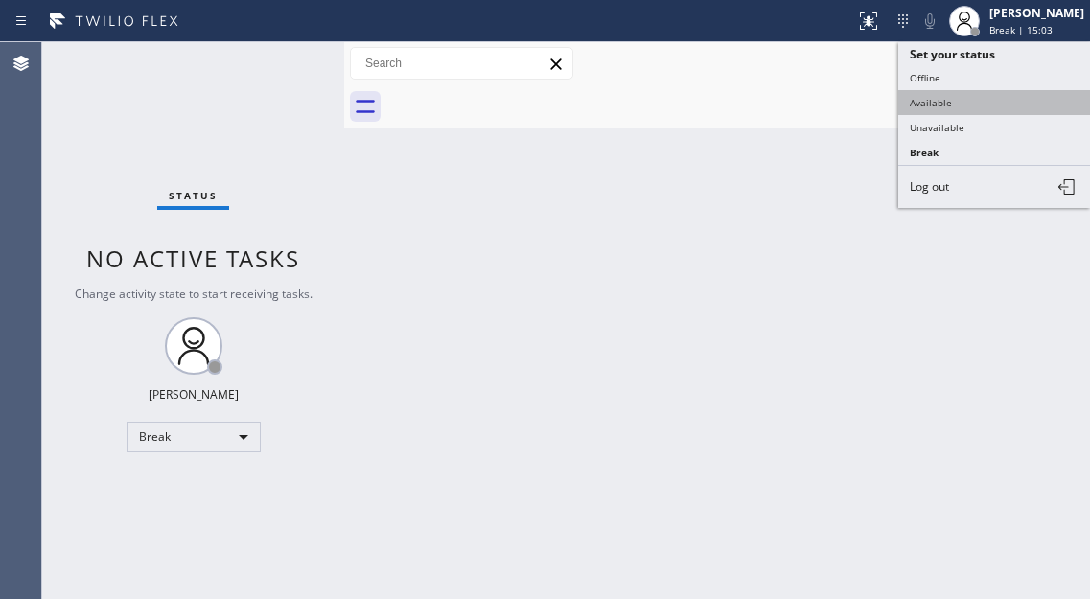
click at [953, 110] on button "Available" at bounding box center [994, 102] width 192 height 25
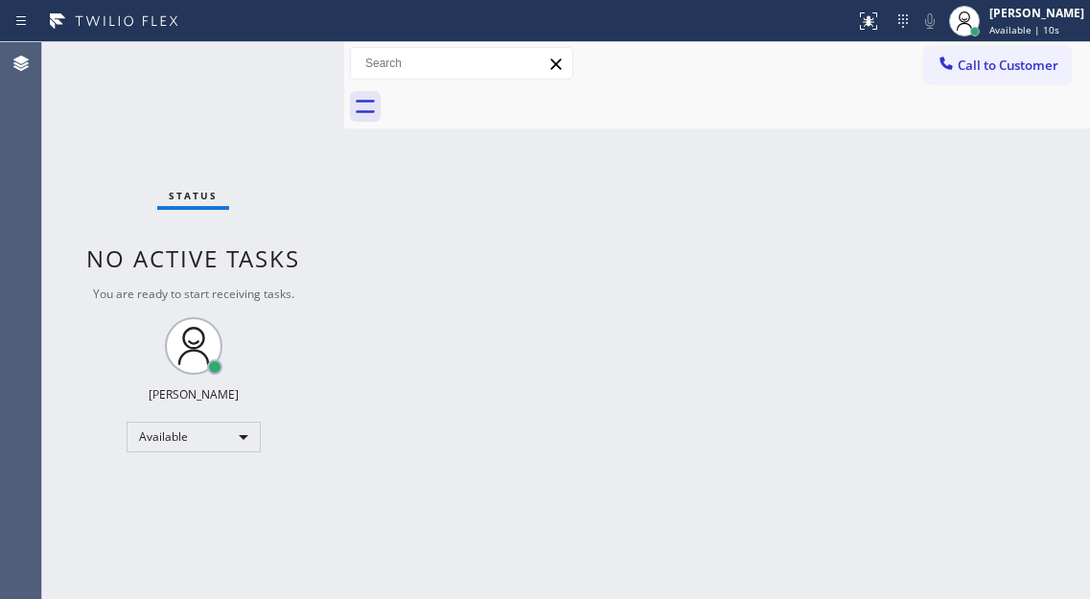
click at [1027, 293] on div "Back to Dashboard Change Sender ID Customers Technicians Select a contact Outbo…" at bounding box center [717, 320] width 746 height 557
click at [270, 59] on div "Status No active tasks You are ready to start receiving tasks. [PERSON_NAME]" at bounding box center [193, 320] width 302 height 557
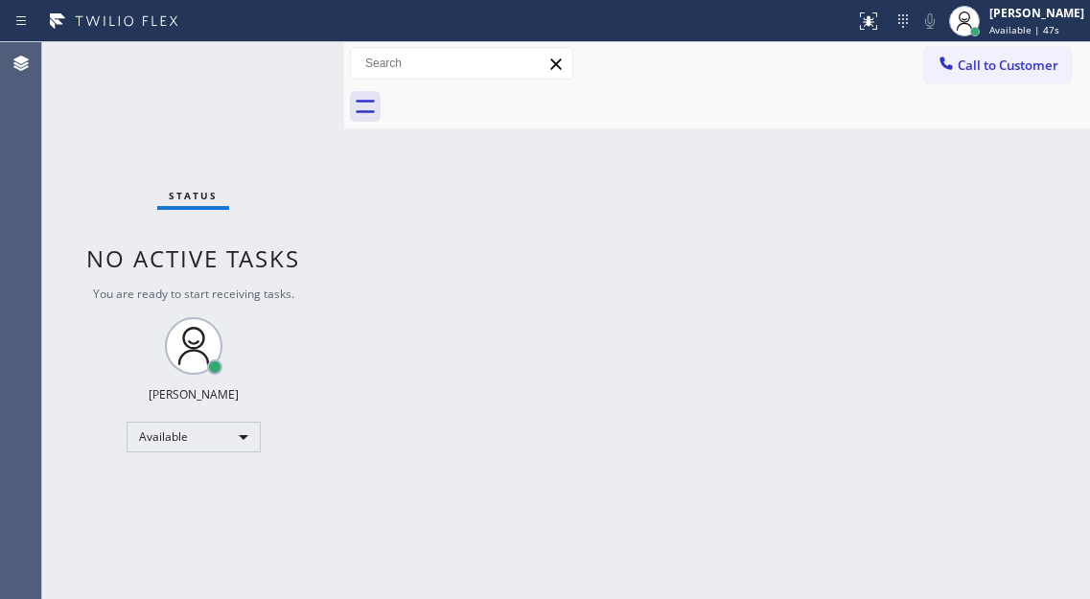
click at [270, 59] on div "Status No active tasks You are ready to start receiving tasks. [PERSON_NAME]" at bounding box center [193, 320] width 302 height 557
click at [1014, 204] on div "Back to Dashboard Change Sender ID Customers Technicians Select a contact Outbo…" at bounding box center [717, 320] width 746 height 557
click at [269, 64] on div "Status No active tasks You are ready to start receiving tasks. [PERSON_NAME]" at bounding box center [193, 320] width 302 height 557
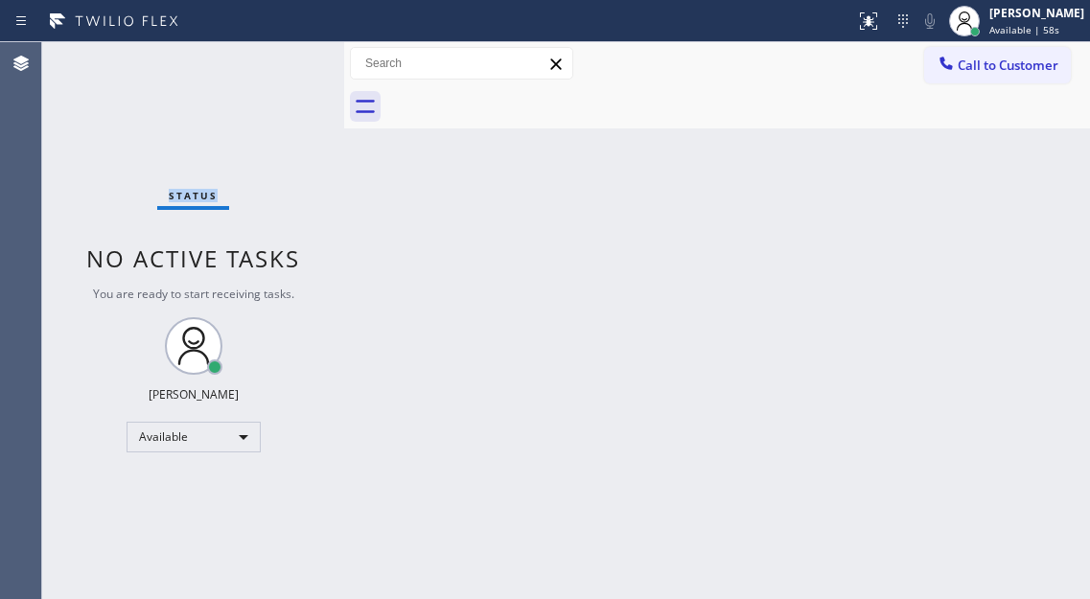
click at [269, 64] on div "Status No active tasks You are ready to start receiving tasks. [PERSON_NAME]" at bounding box center [193, 320] width 302 height 557
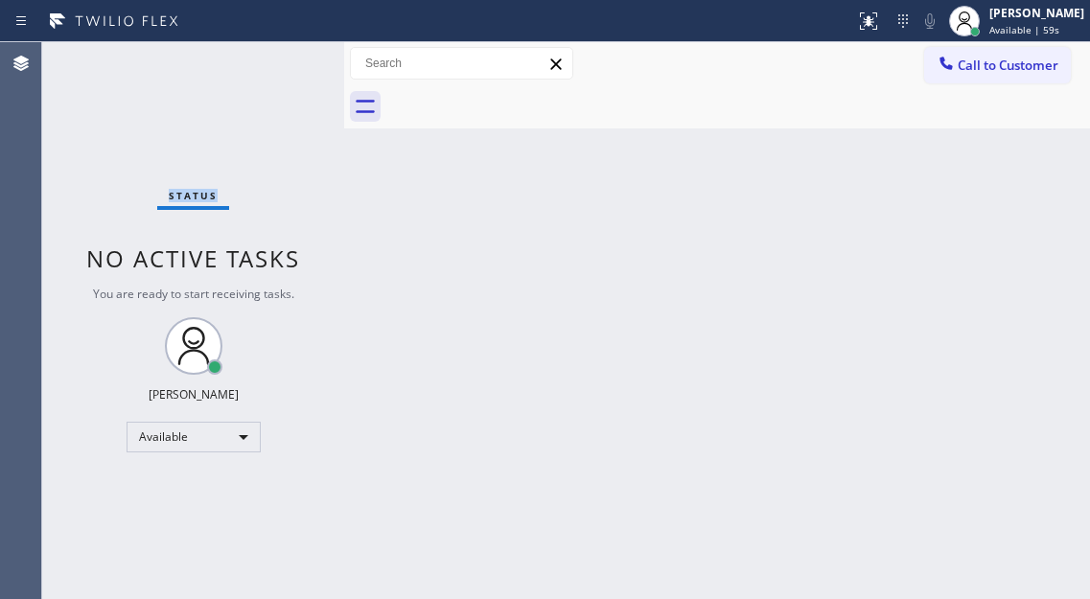
click at [269, 64] on div "Status No active tasks You are ready to start receiving tasks. [PERSON_NAME]" at bounding box center [193, 320] width 302 height 557
click at [273, 63] on div "Status No active tasks You are ready to start receiving tasks. [PERSON_NAME]" at bounding box center [193, 320] width 302 height 557
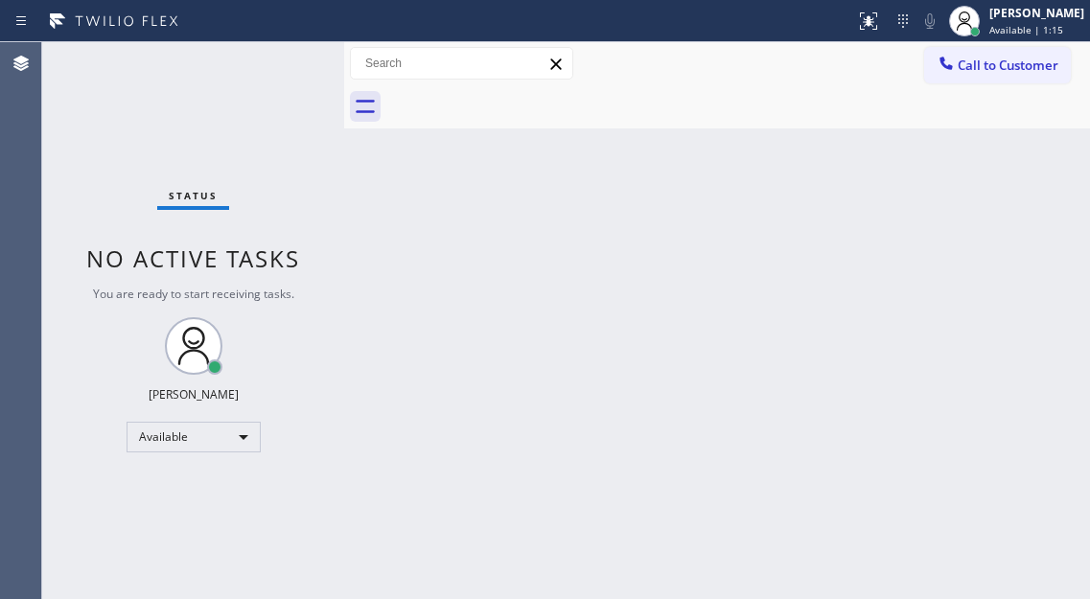
click at [279, 64] on div "Status No active tasks You are ready to start receiving tasks. [PERSON_NAME]" at bounding box center [193, 320] width 302 height 557
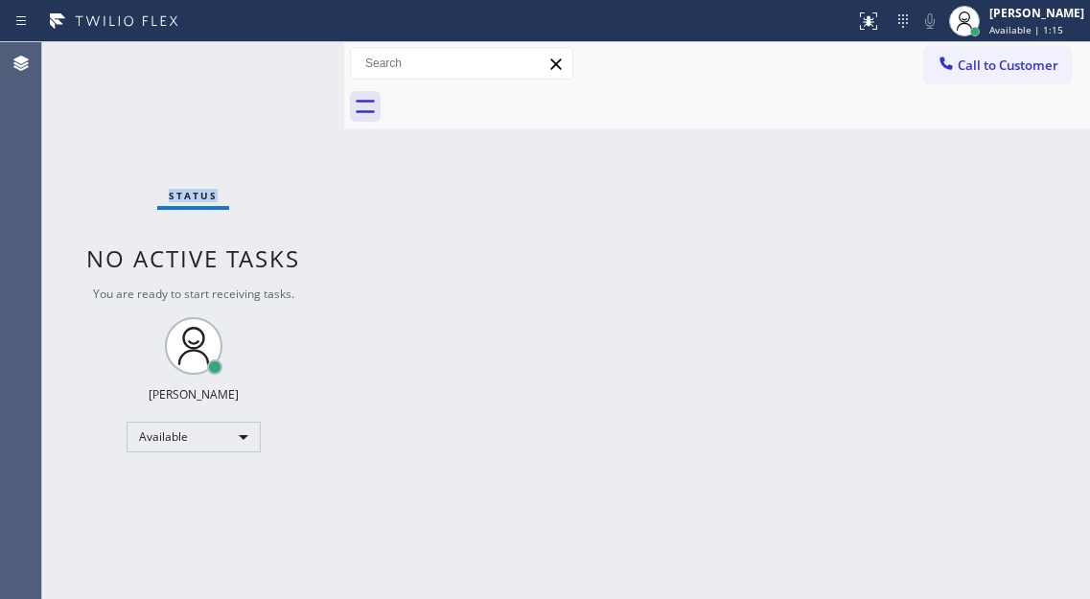
click at [279, 64] on div "Status No active tasks You are ready to start receiving tasks. [PERSON_NAME]" at bounding box center [193, 320] width 302 height 557
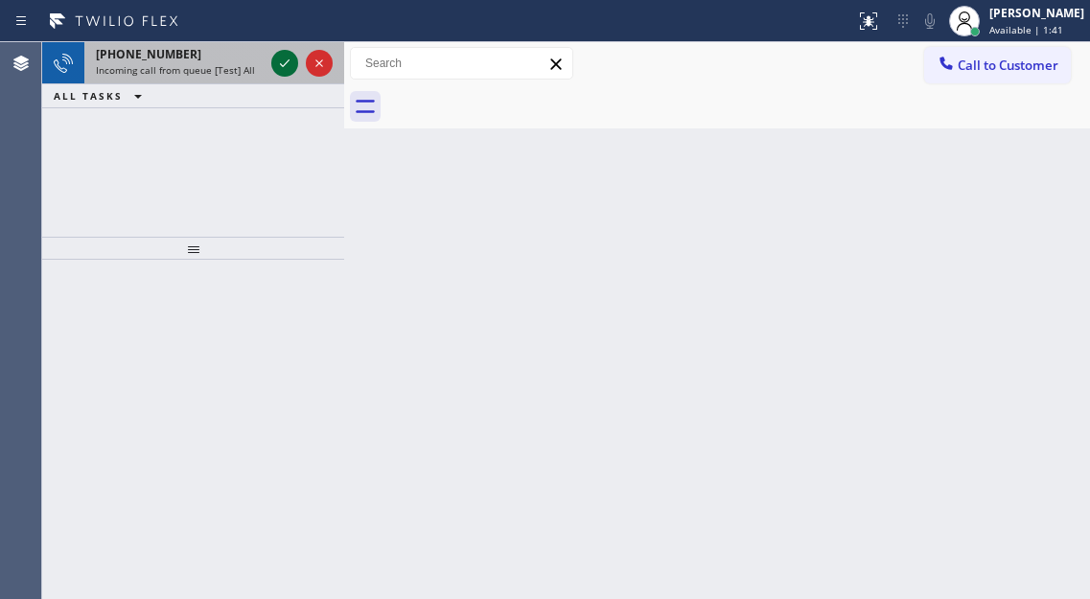
click at [279, 64] on icon at bounding box center [284, 63] width 23 height 23
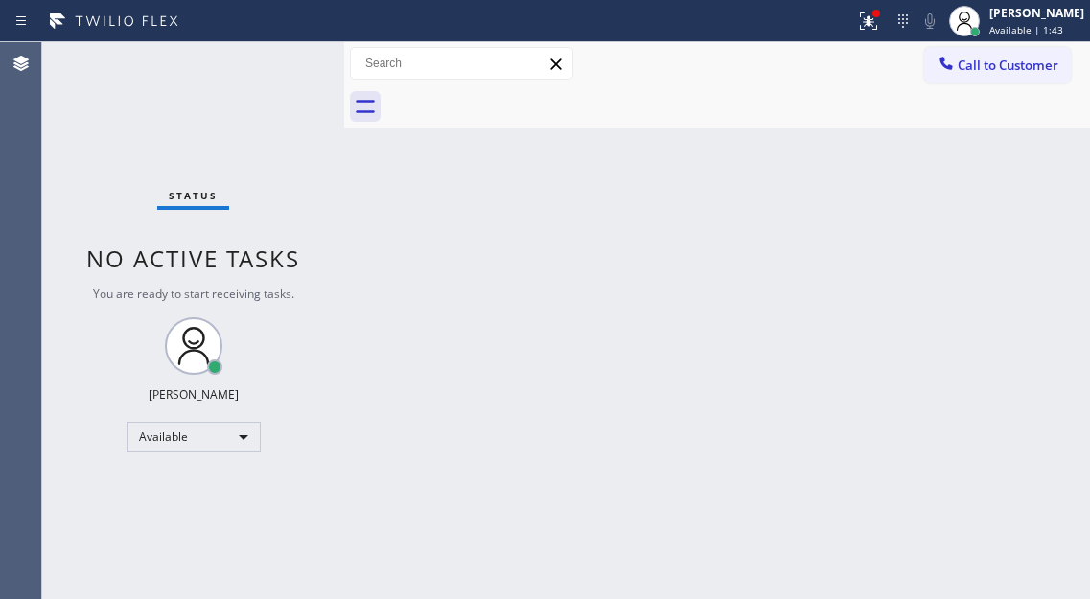
click at [279, 64] on div "Status No active tasks You are ready to start receiving tasks. [PERSON_NAME]" at bounding box center [193, 320] width 302 height 557
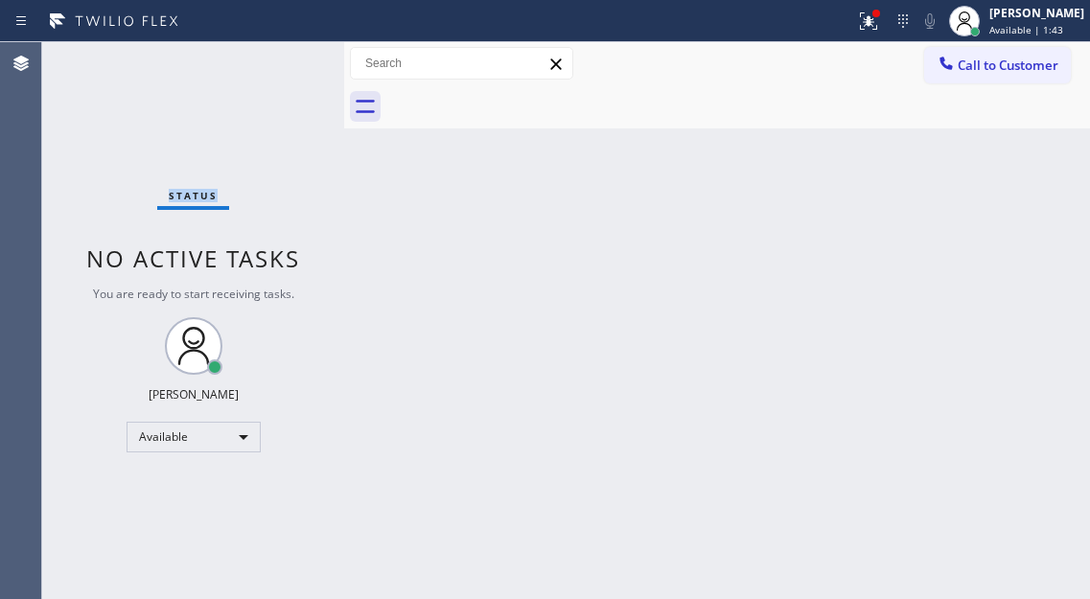
click at [279, 64] on div "Status No active tasks You are ready to start receiving tasks. [PERSON_NAME]" at bounding box center [193, 320] width 302 height 557
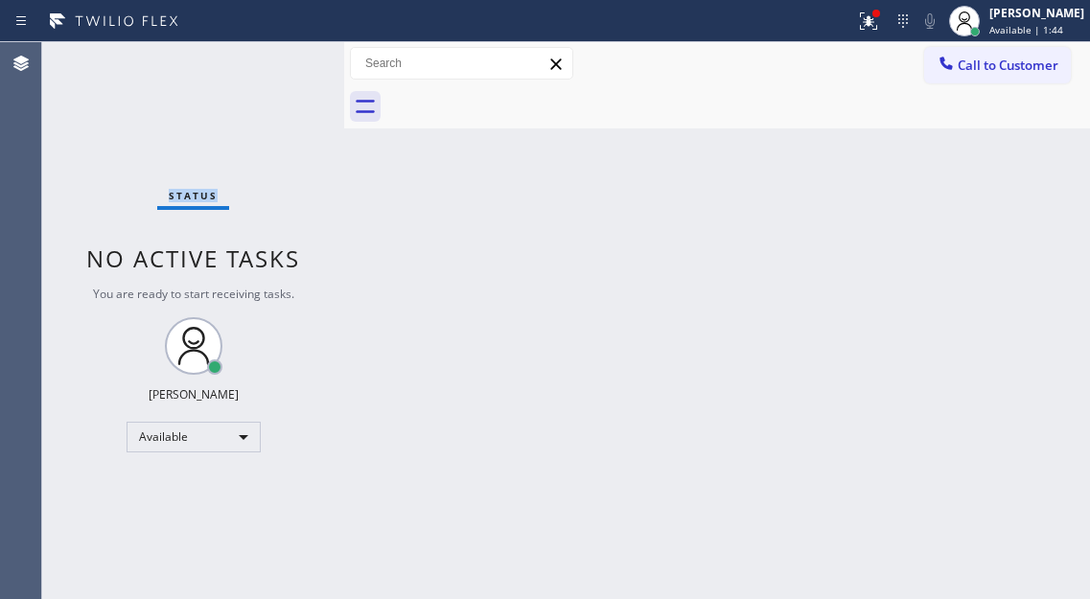
click at [279, 64] on div "Status No active tasks You are ready to start receiving tasks. [PERSON_NAME]" at bounding box center [193, 320] width 302 height 557
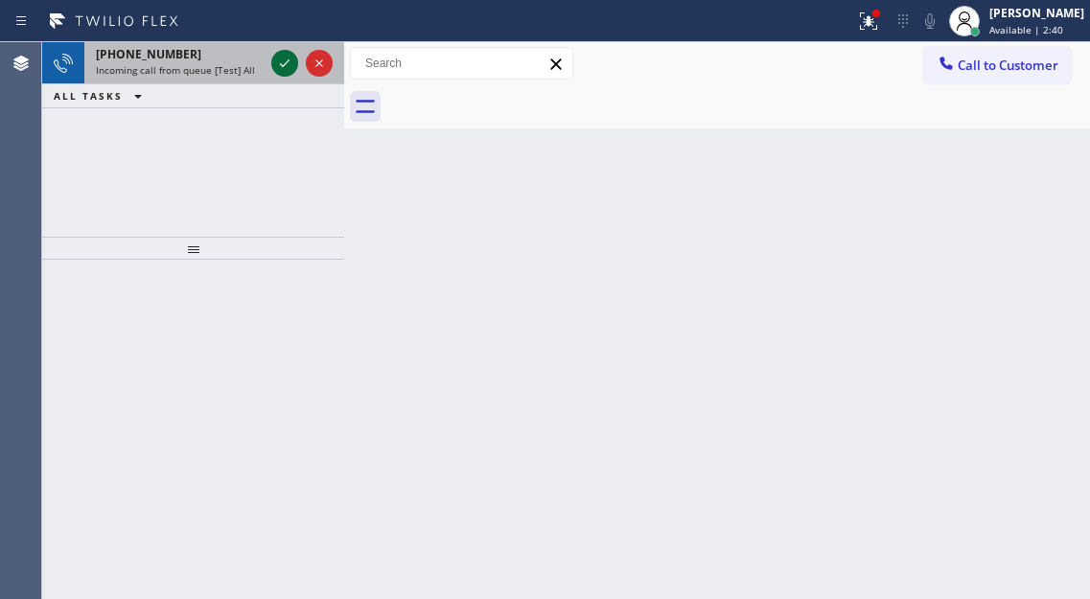
click at [279, 64] on icon at bounding box center [284, 63] width 23 height 23
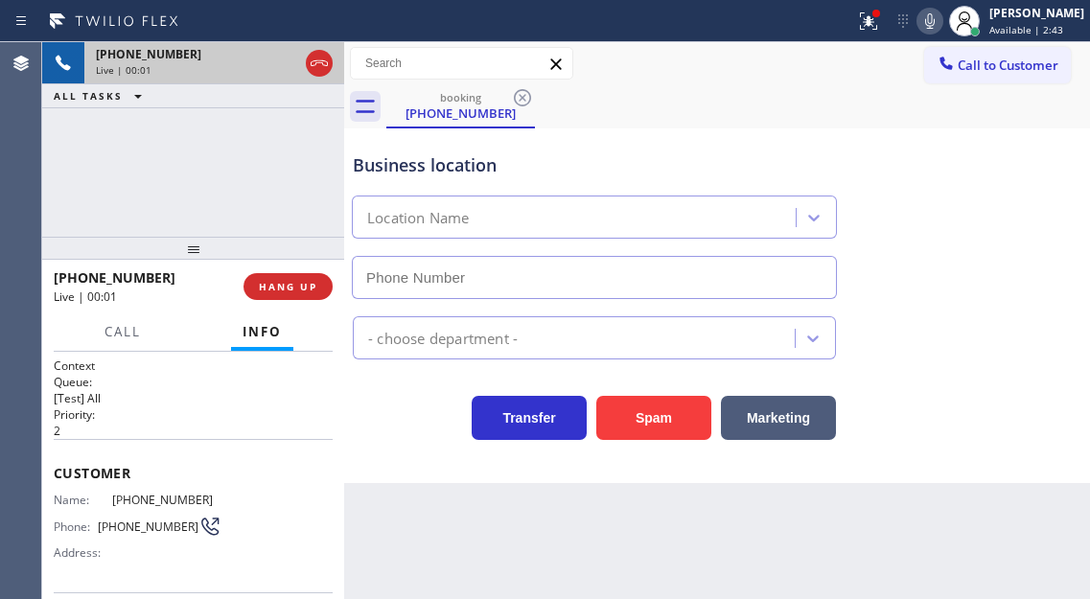
type input "[PHONE_NUMBER]"
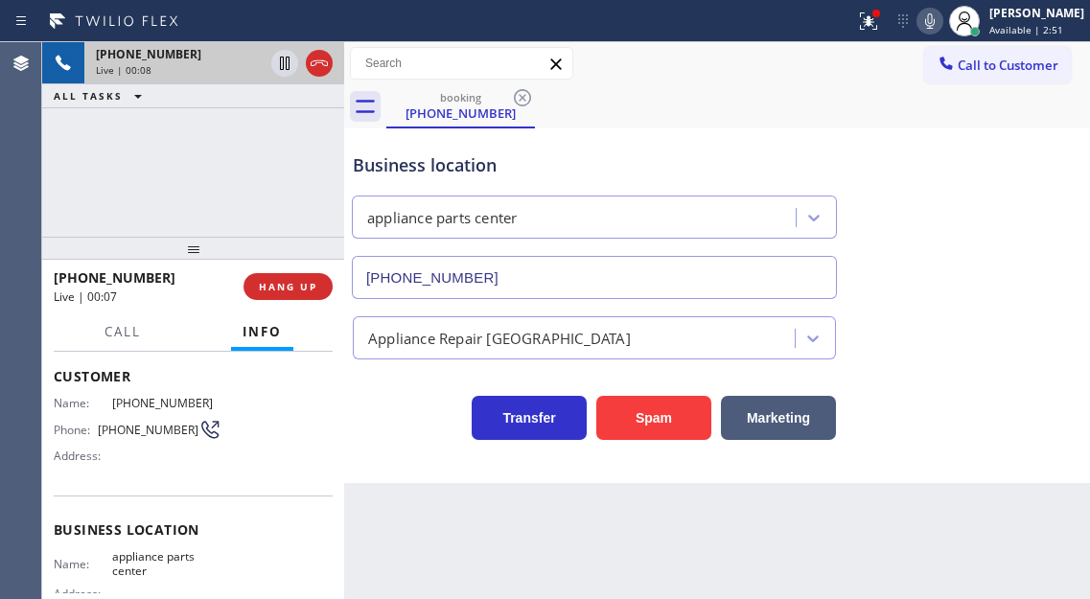
scroll to position [96, 0]
click at [132, 436] on span "[PHONE_NUMBER]" at bounding box center [148, 431] width 101 height 14
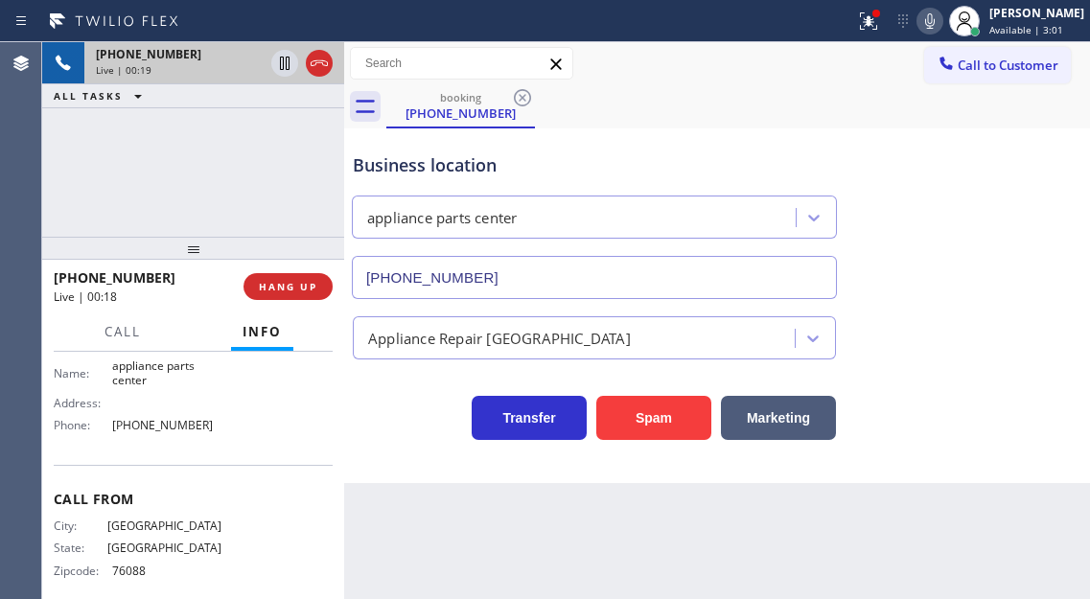
click at [136, 379] on span "appliance parts center" at bounding box center [166, 373] width 109 height 30
click at [492, 172] on div "Business location" at bounding box center [594, 165] width 483 height 26
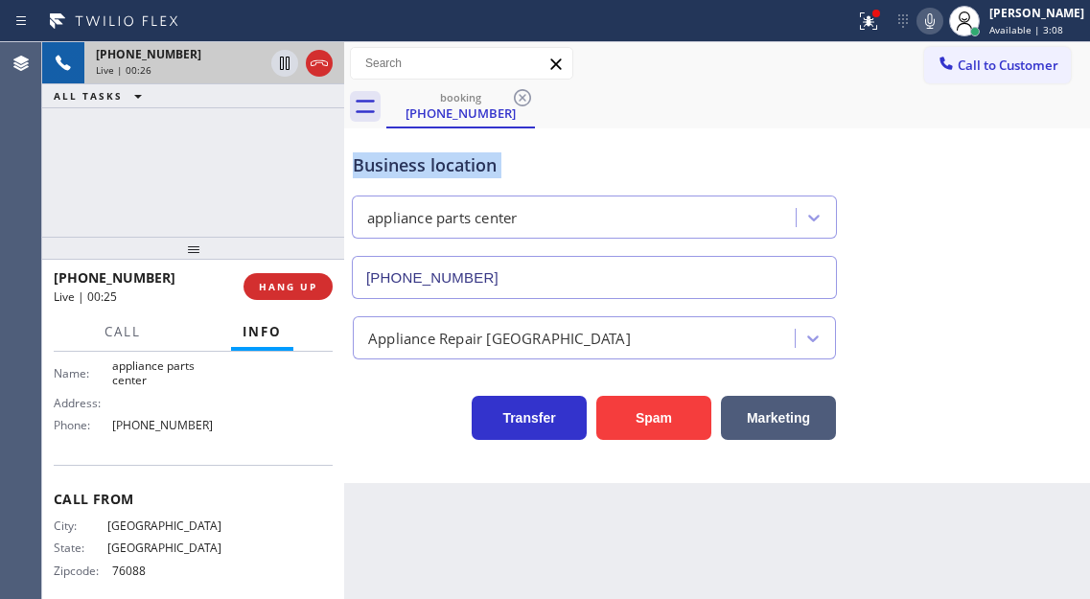
click at [492, 172] on div "Business location" at bounding box center [594, 165] width 483 height 26
click at [130, 426] on span "[PHONE_NUMBER]" at bounding box center [166, 425] width 109 height 14
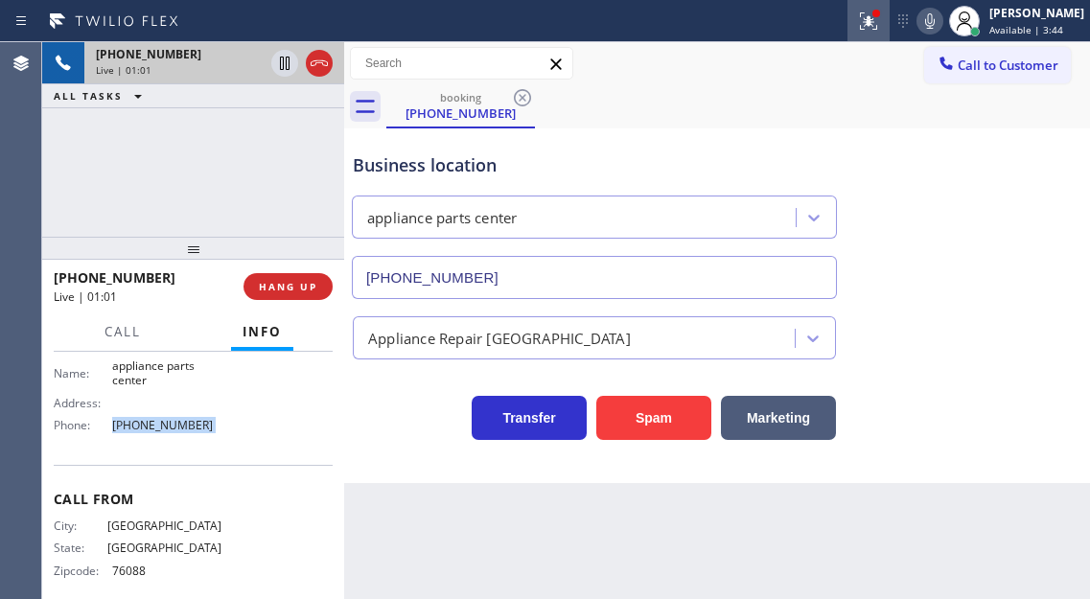
click at [875, 22] on icon at bounding box center [868, 21] width 23 height 23
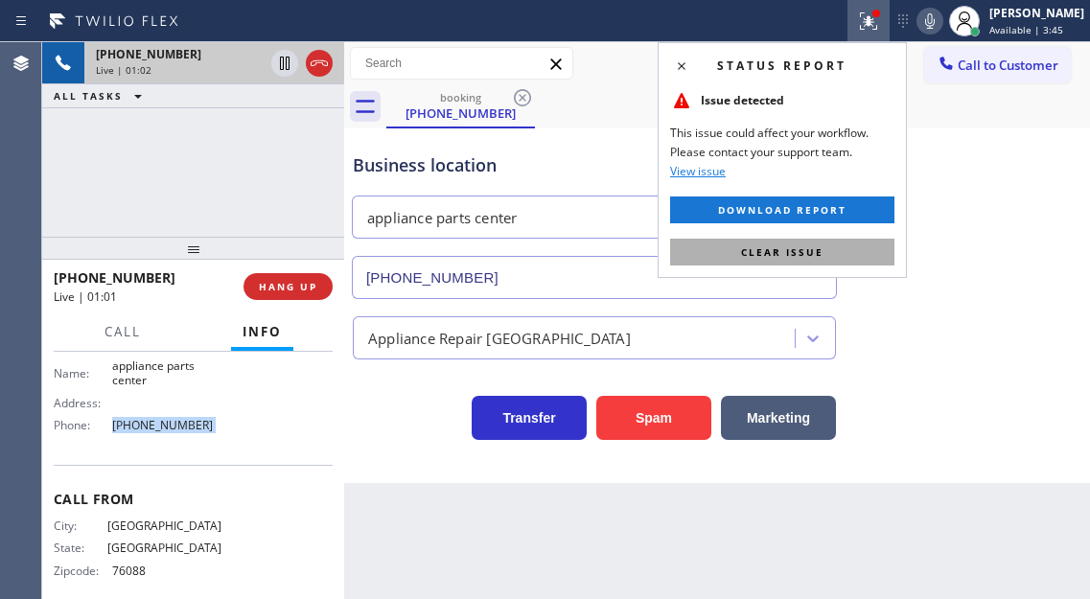
click at [828, 242] on button "Clear issue" at bounding box center [782, 252] width 224 height 27
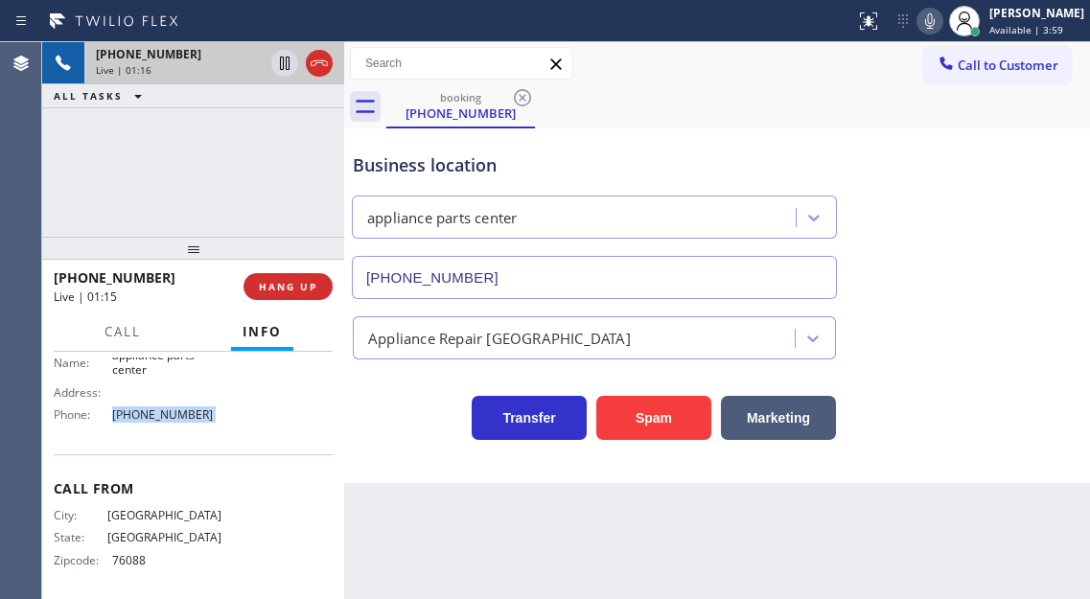
scroll to position [304, 0]
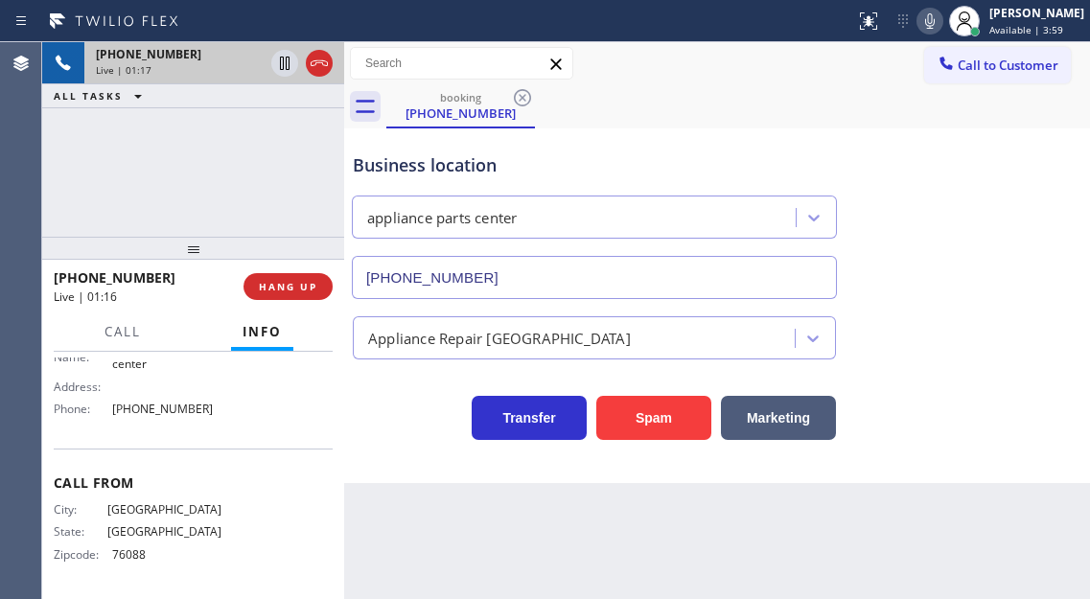
click at [170, 513] on span "[GEOGRAPHIC_DATA]" at bounding box center [164, 509] width 114 height 14
click at [294, 287] on span "HANG UP" at bounding box center [288, 286] width 58 height 13
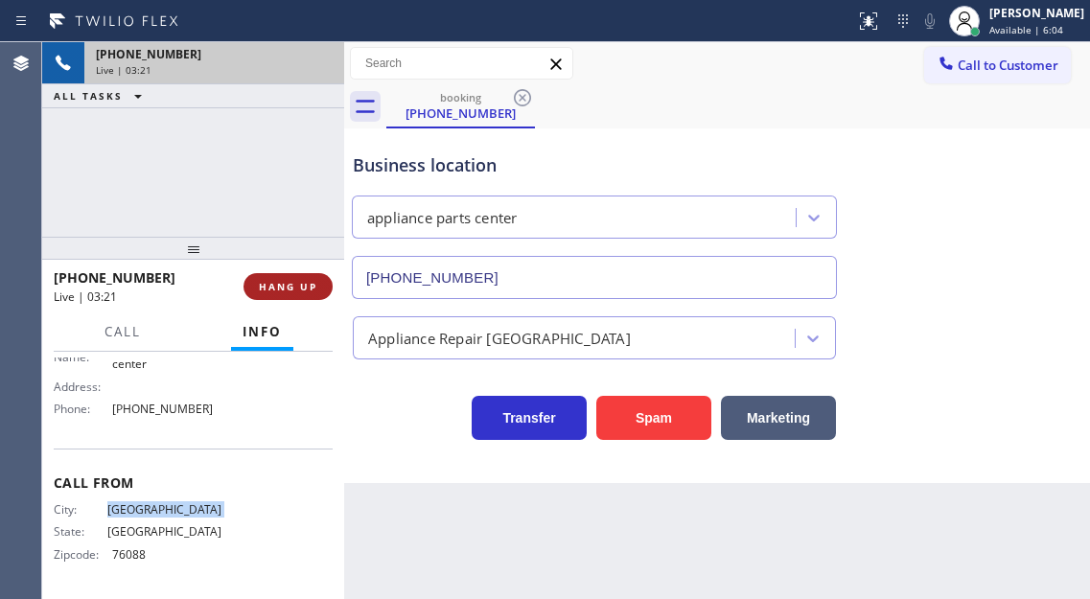
click at [294, 287] on span "HANG UP" at bounding box center [288, 286] width 58 height 13
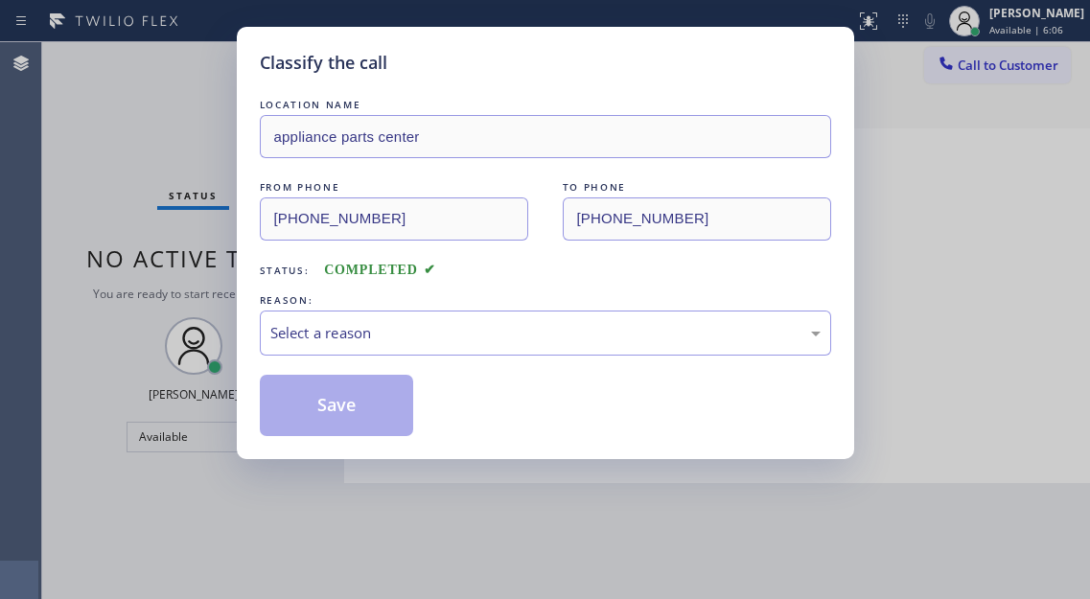
click at [294, 287] on div "LOCATION NAME appliance parts center FROM PHONE [PHONE_NUMBER] TO PHONE [PHONE_…" at bounding box center [545, 265] width 571 height 341
click at [386, 331] on div "Select a reason" at bounding box center [545, 333] width 550 height 22
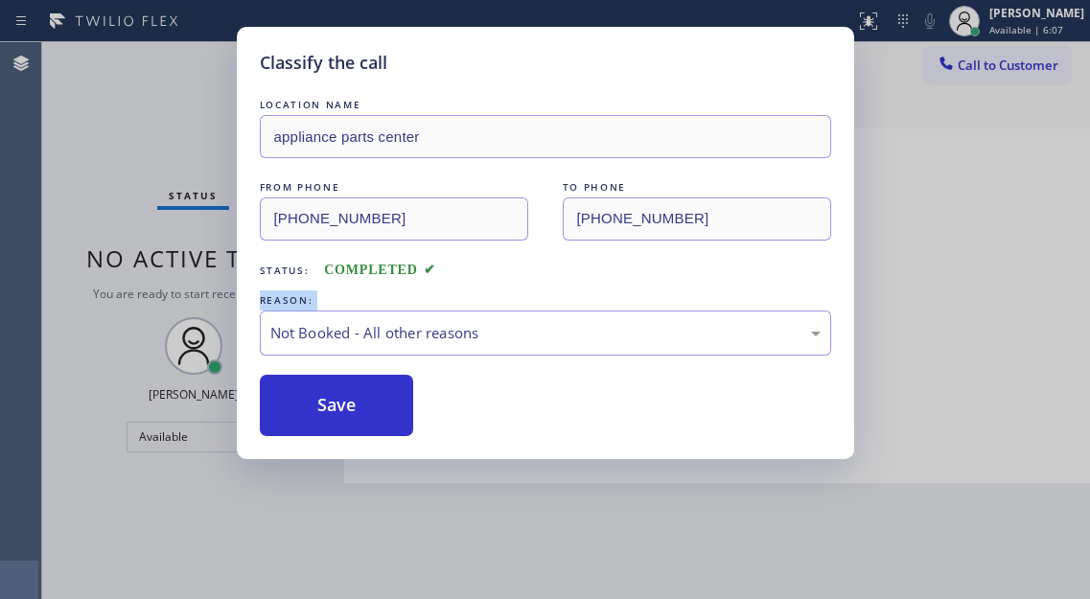
click at [347, 400] on button "Save" at bounding box center [337, 405] width 154 height 61
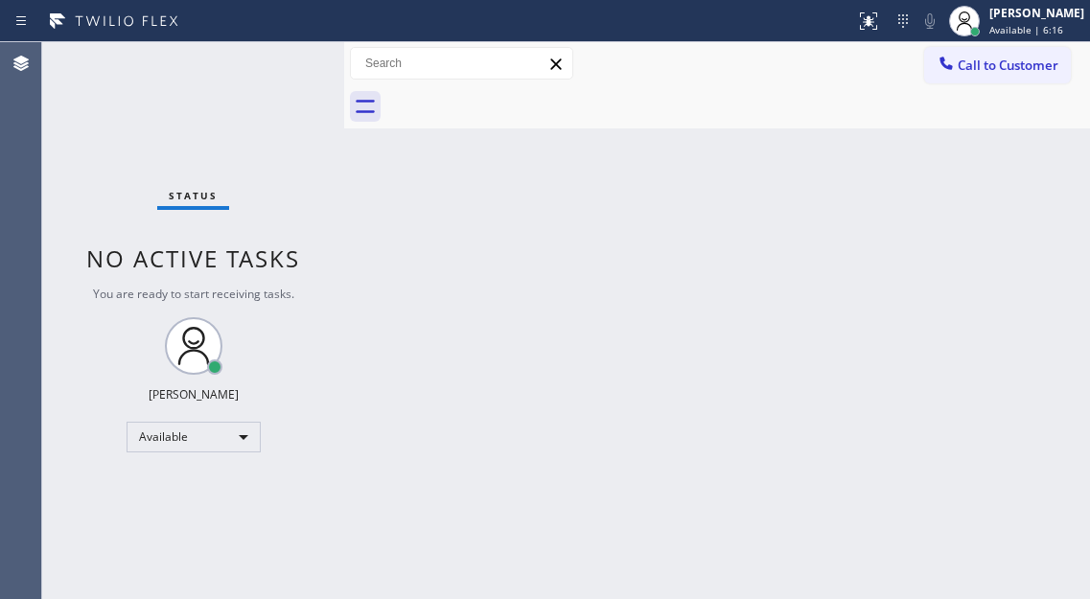
click at [259, 71] on div "Status No active tasks You are ready to start receiving tasks. [PERSON_NAME]" at bounding box center [193, 320] width 302 height 557
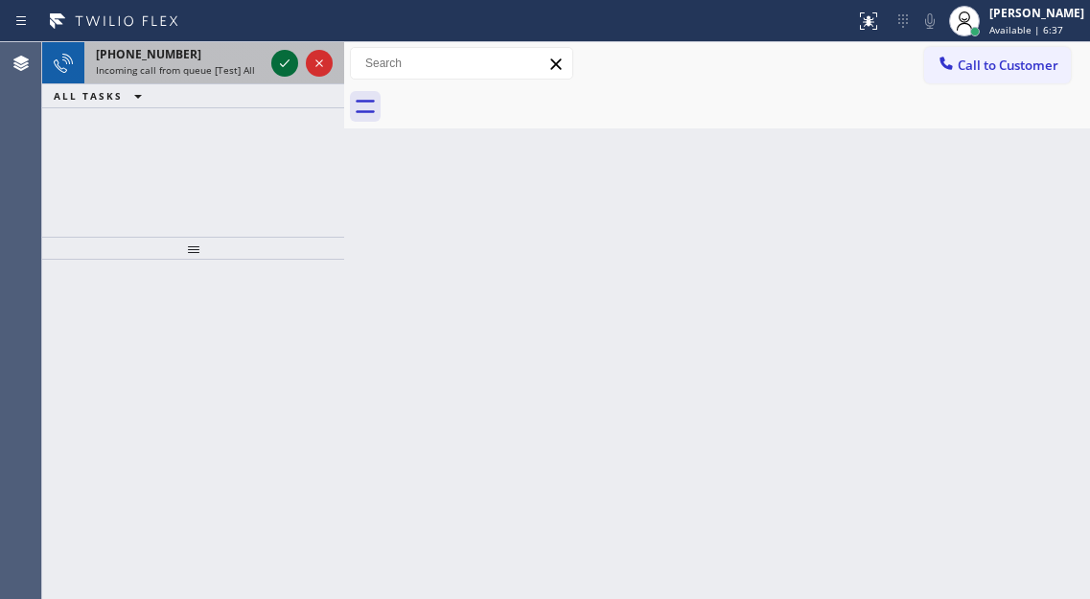
click at [288, 61] on icon at bounding box center [285, 63] width 10 height 8
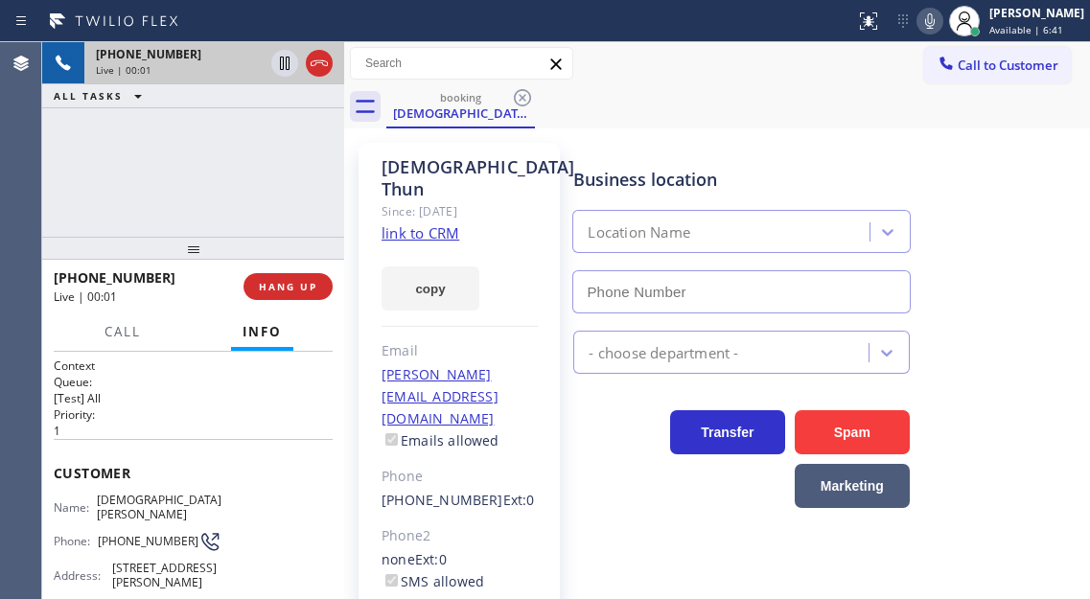
type input "[PHONE_NUMBER]"
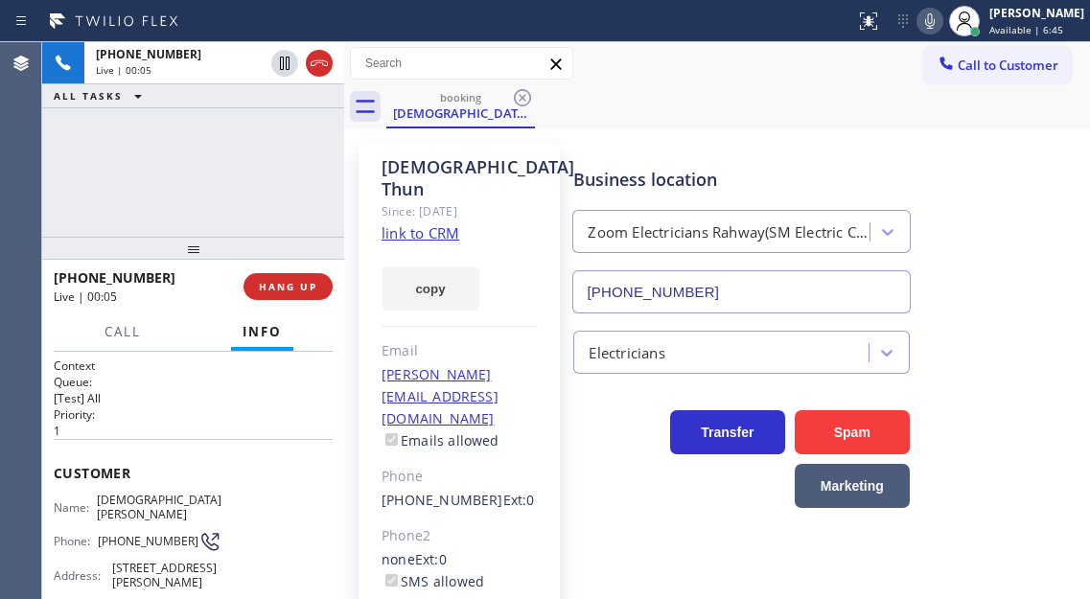
click at [451, 221] on div "[DEMOGRAPHIC_DATA][PERSON_NAME] Since: [DATE] link to CRM copy Email [EMAIL_ADD…" at bounding box center [458, 450] width 201 height 614
click at [442, 223] on link "link to CRM" at bounding box center [420, 232] width 78 height 19
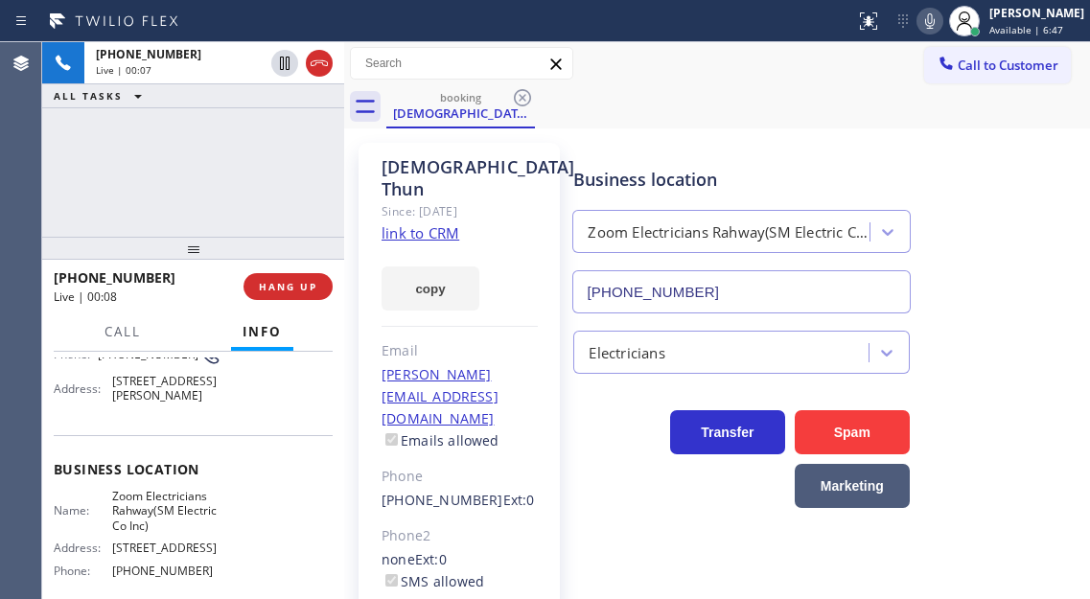
scroll to position [383, 0]
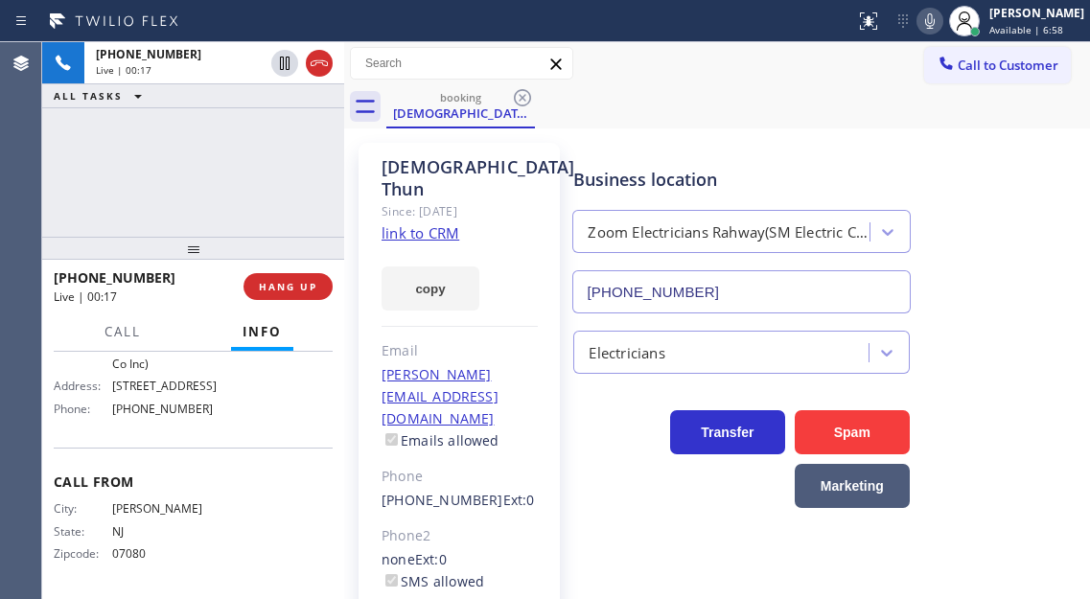
click at [1008, 196] on div "Business location Zoom Electricians Rahway(SM Electric Co Inc) [PHONE_NUMBER]" at bounding box center [827, 226] width 516 height 173
click at [222, 160] on div "[PHONE_NUMBER] Live | 01:19 ALL TASKS ALL TASKS ACTIVE TASKS TASKS IN WRAP UP" at bounding box center [193, 139] width 302 height 195
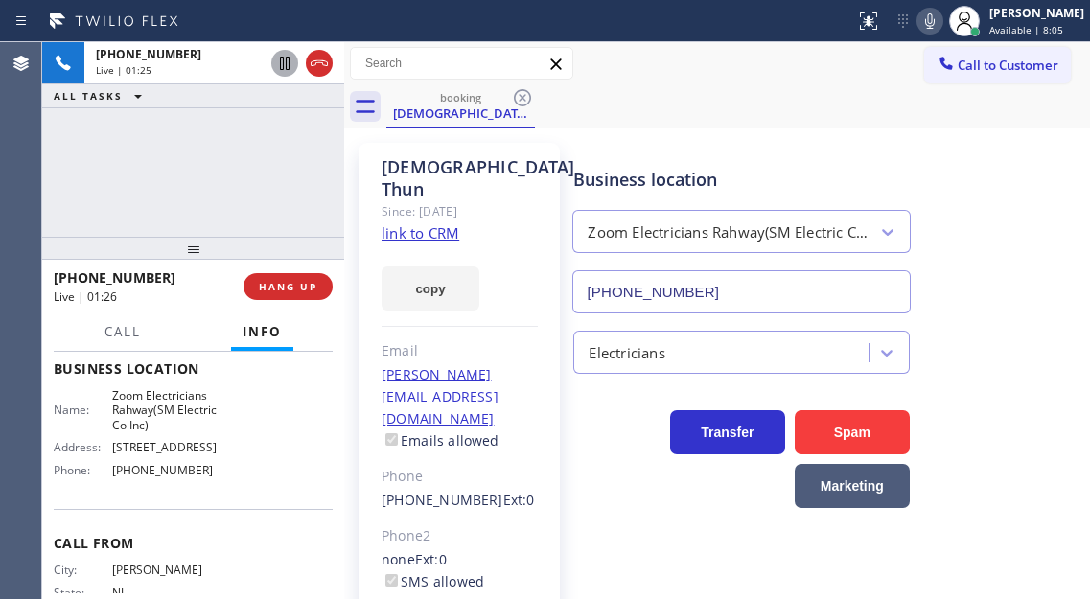
click at [285, 60] on icon at bounding box center [284, 63] width 23 height 23
click at [943, 33] on button at bounding box center [929, 21] width 27 height 27
click at [1045, 354] on div "Electricians" at bounding box center [827, 348] width 516 height 51
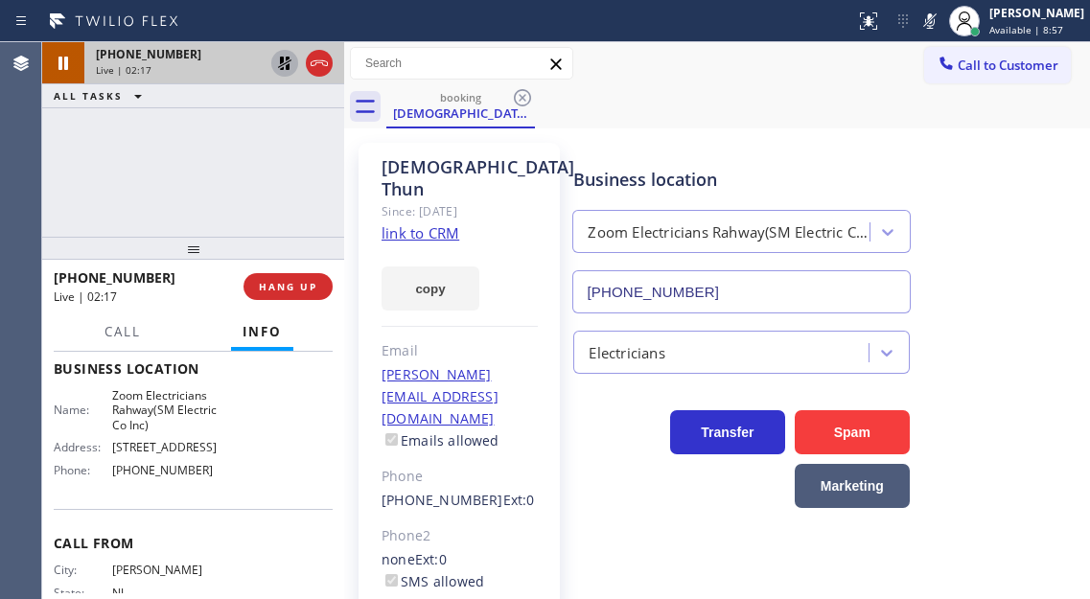
click at [282, 59] on icon at bounding box center [284, 63] width 13 height 13
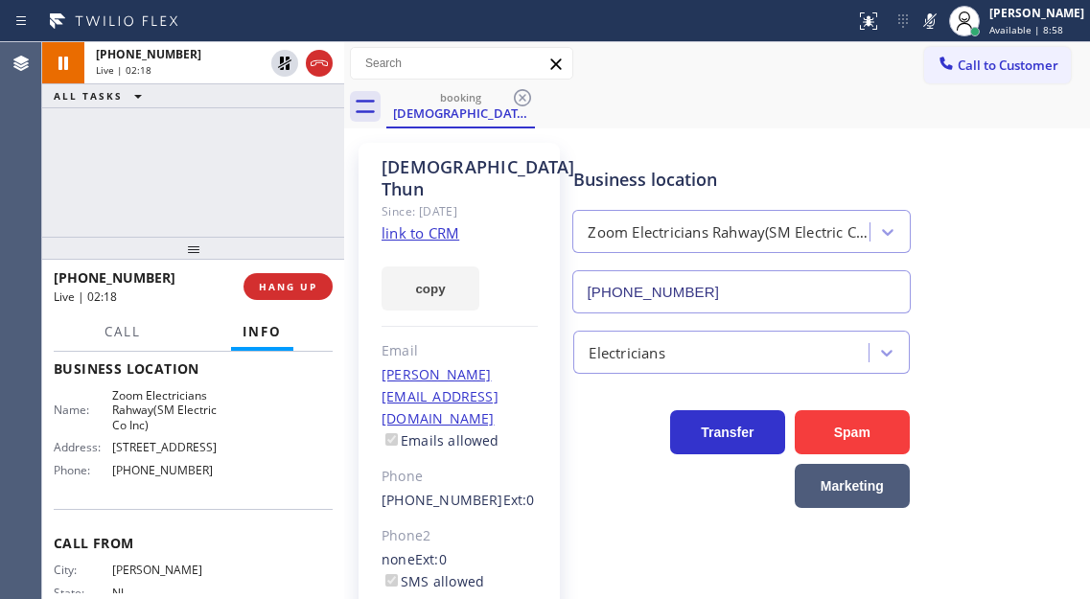
click at [941, 32] on icon at bounding box center [929, 21] width 23 height 23
click at [277, 170] on div "[PHONE_NUMBER] Live | 02:19 ALL TASKS ALL TASKS ACTIVE TASKS TASKS IN WRAP UP" at bounding box center [193, 139] width 302 height 195
click at [1045, 239] on div "Business location Zoom Electricians Rahway(SM Electric Co Inc) [PHONE_NUMBER]" at bounding box center [827, 226] width 516 height 173
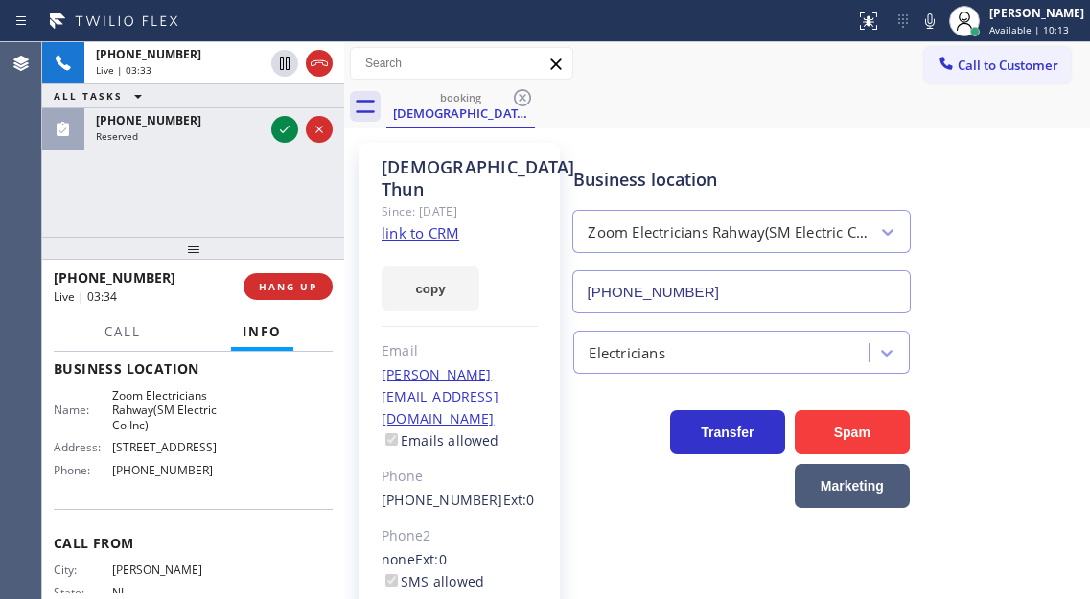
drag, startPoint x: 1050, startPoint y: 221, endPoint x: 1047, endPoint y: 188, distance: 33.7
click at [1050, 221] on div "Business location Zoom Electricians Rahway(SM Electric Co Inc) [PHONE_NUMBER]" at bounding box center [827, 226] width 516 height 173
click at [940, 29] on icon at bounding box center [929, 21] width 23 height 23
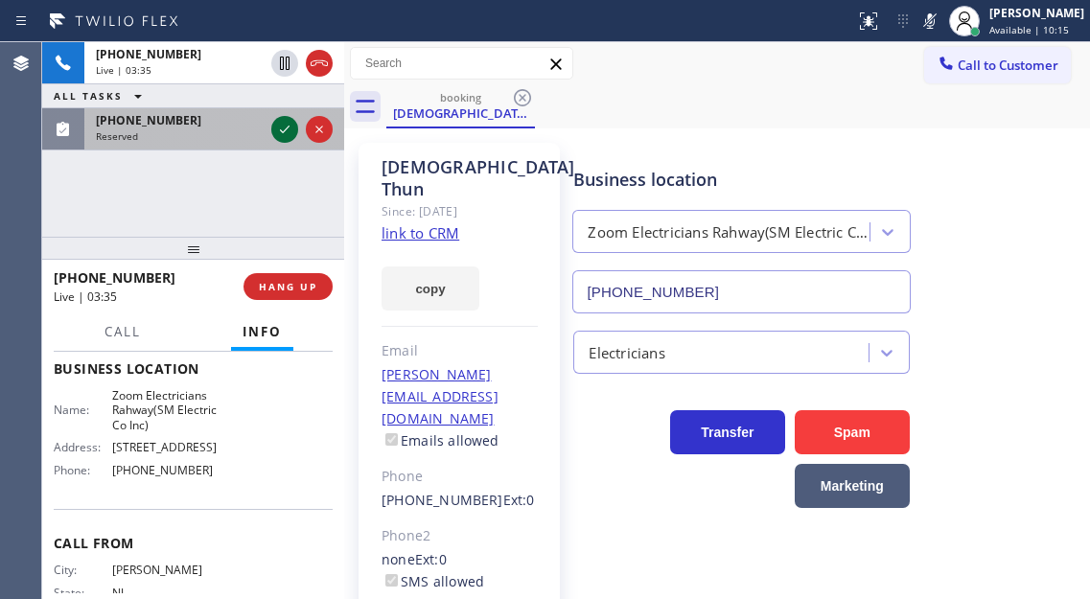
click at [288, 131] on icon at bounding box center [284, 129] width 23 height 23
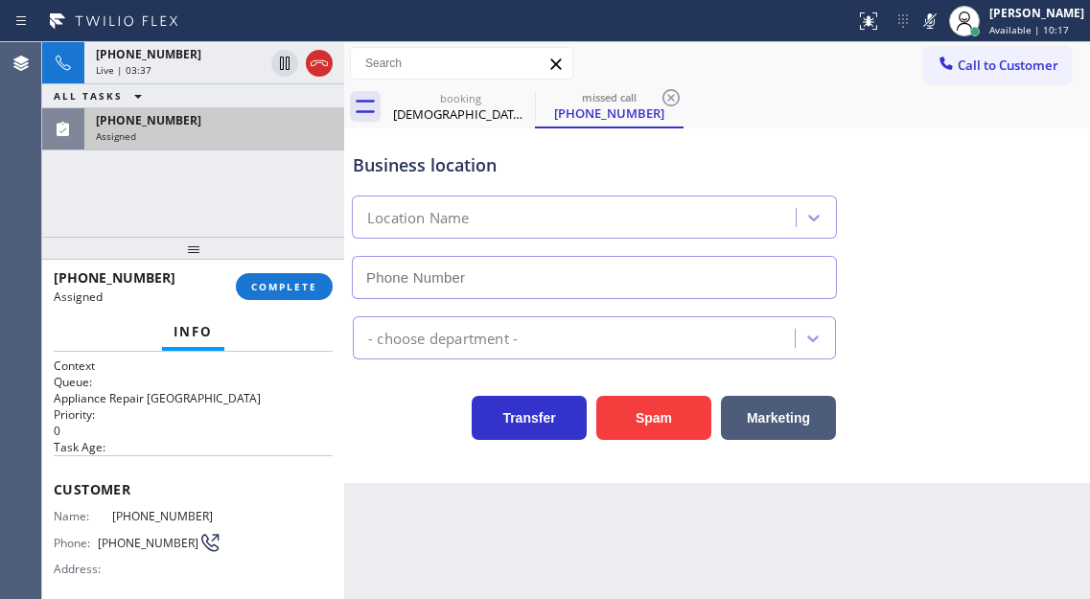
type input "[PHONE_NUMBER]"
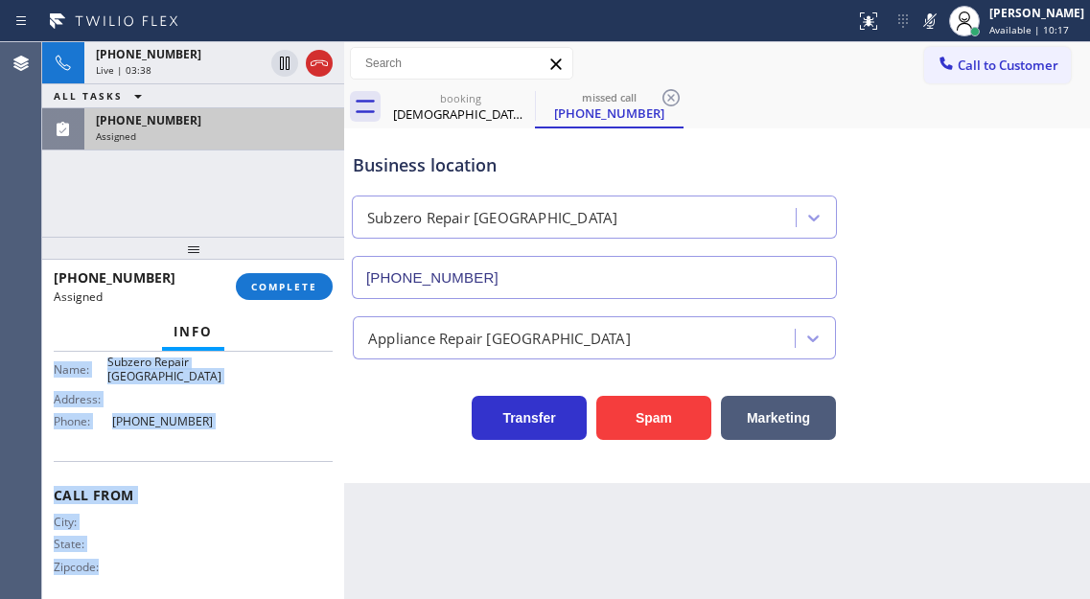
scroll to position [320, 0]
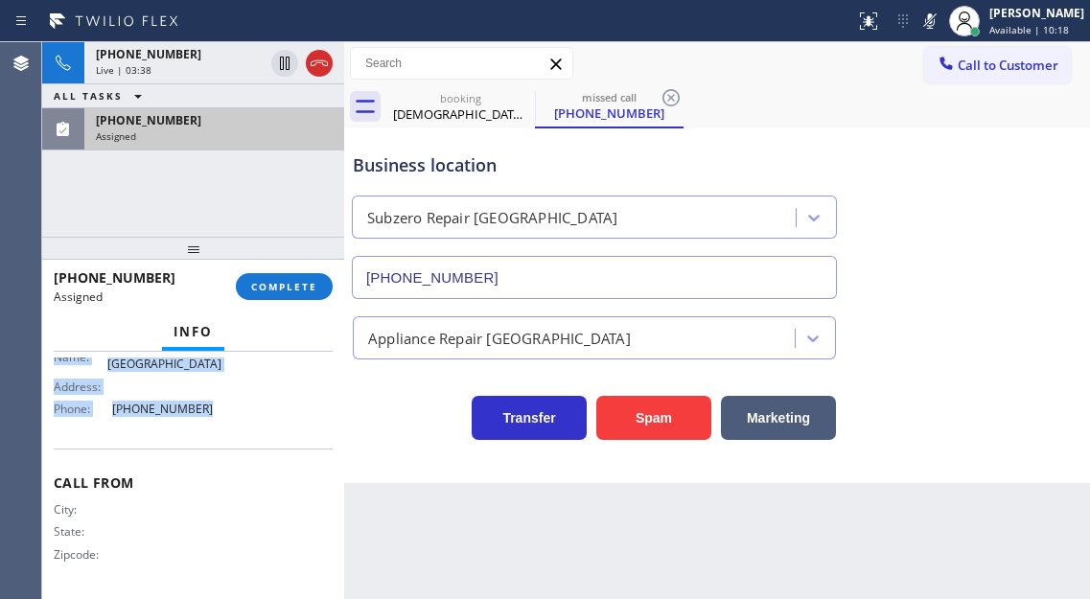
drag, startPoint x: 49, startPoint y: 489, endPoint x: 246, endPoint y: 432, distance: 205.4
click at [246, 432] on div "Context Queue: Appliance Repair High End Priority: 0 Task Age: Customer Name: […" at bounding box center [193, 475] width 302 height 247
click at [308, 299] on button "COMPLETE" at bounding box center [284, 286] width 97 height 27
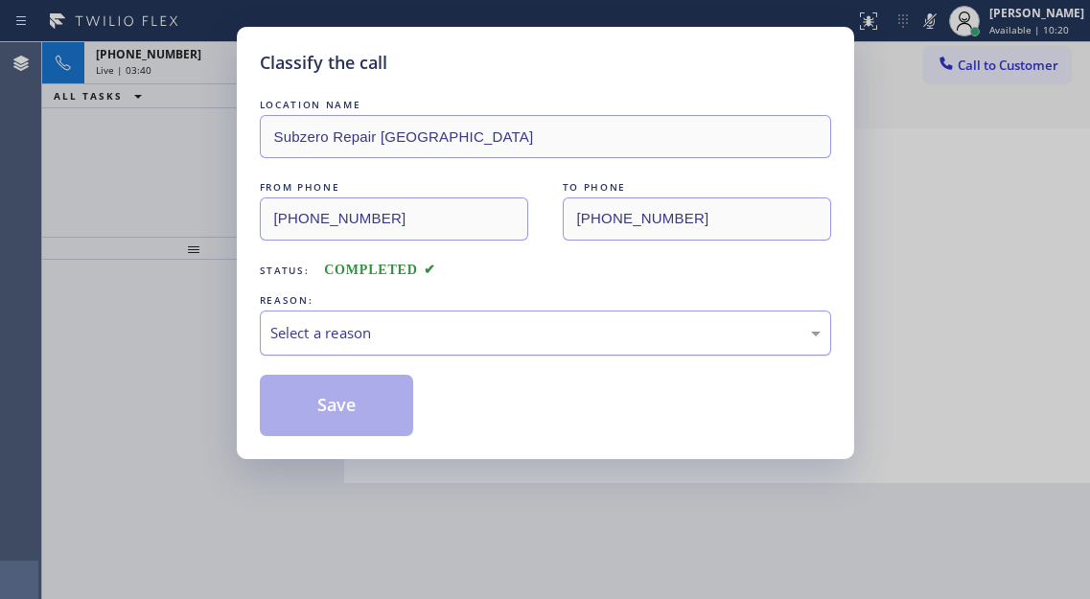
click at [468, 328] on div "Select a reason" at bounding box center [545, 333] width 550 height 22
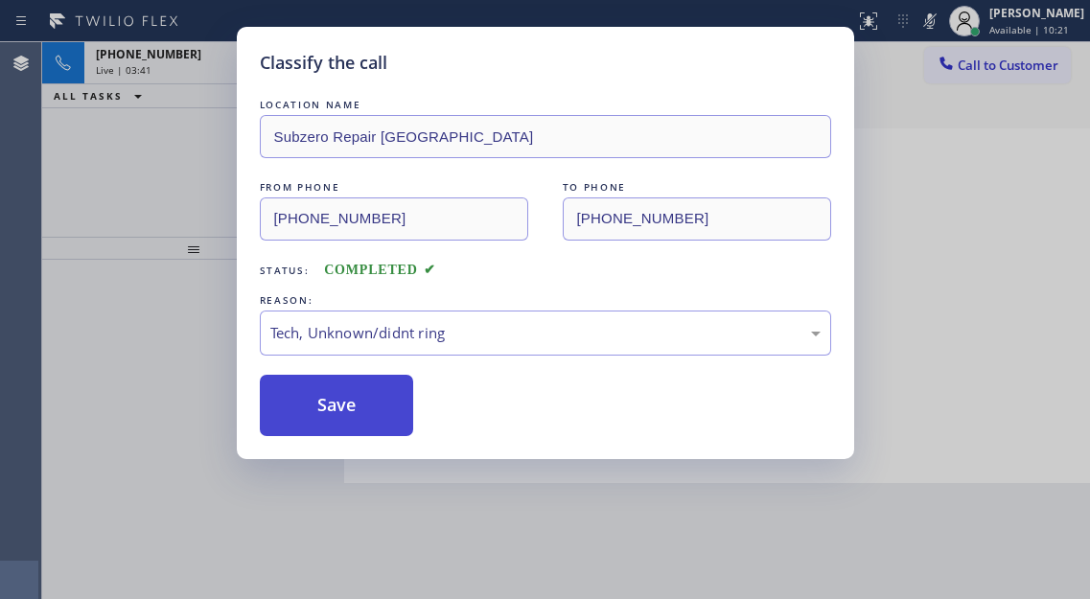
click at [391, 426] on button "Save" at bounding box center [337, 405] width 154 height 61
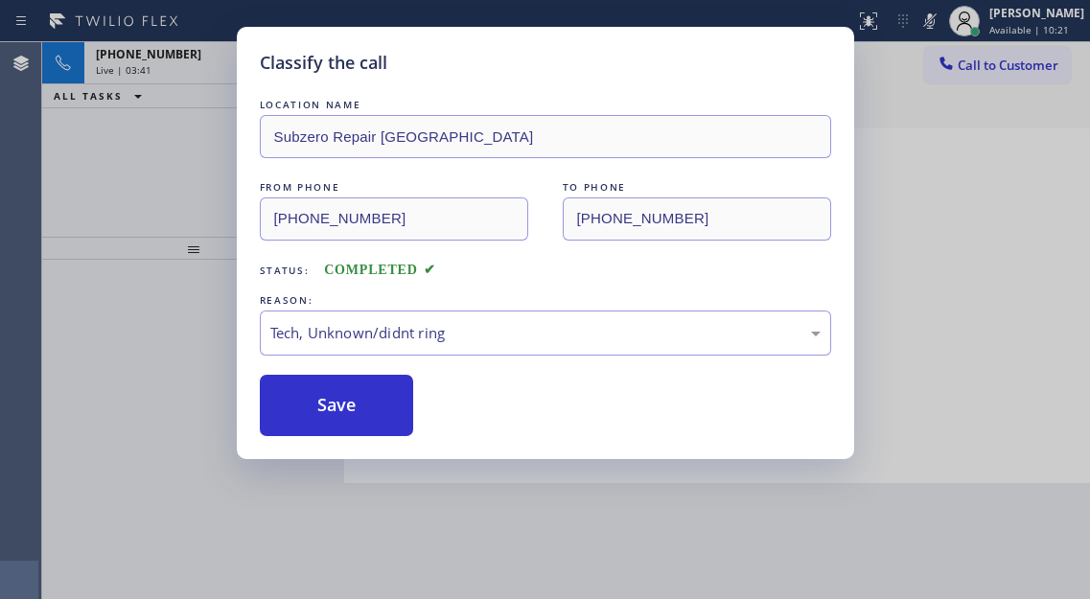
type input "[PHONE_NUMBER]"
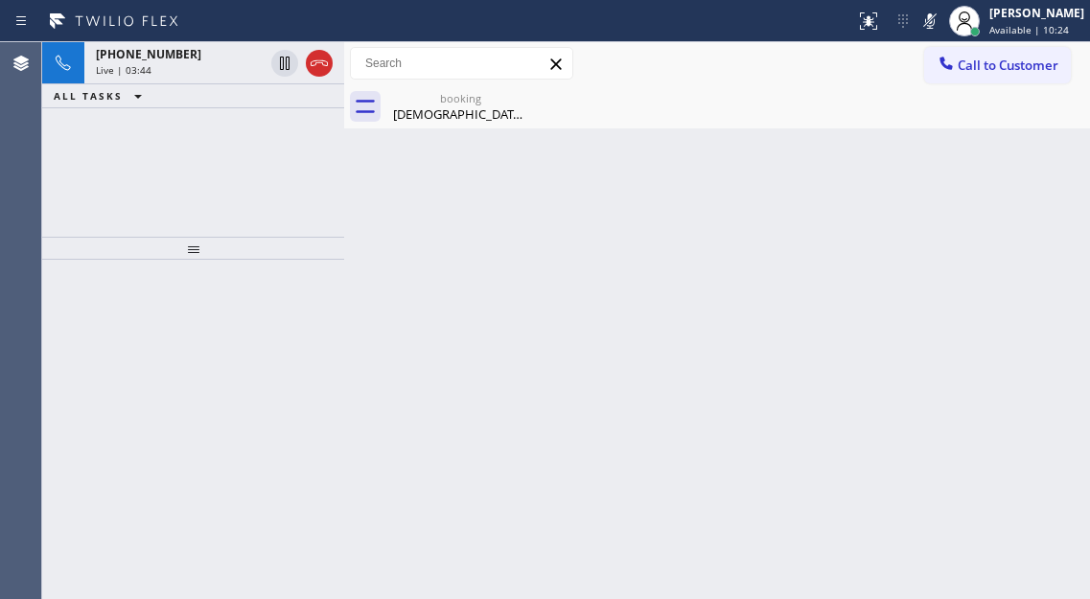
click at [1014, 219] on div "Back to Dashboard Change Sender ID Customers Technicians Select a contact Outbo…" at bounding box center [717, 320] width 746 height 557
click at [941, 23] on icon at bounding box center [929, 21] width 23 height 23
click at [1028, 214] on div "Back to Dashboard Change Sender ID Customers Technicians Select a contact Outbo…" at bounding box center [717, 320] width 746 height 557
click at [1072, 269] on div "Back to Dashboard Change Sender ID Customers Technicians Select a contact Outbo…" at bounding box center [717, 320] width 746 height 557
click at [467, 102] on div "booking" at bounding box center [460, 98] width 145 height 14
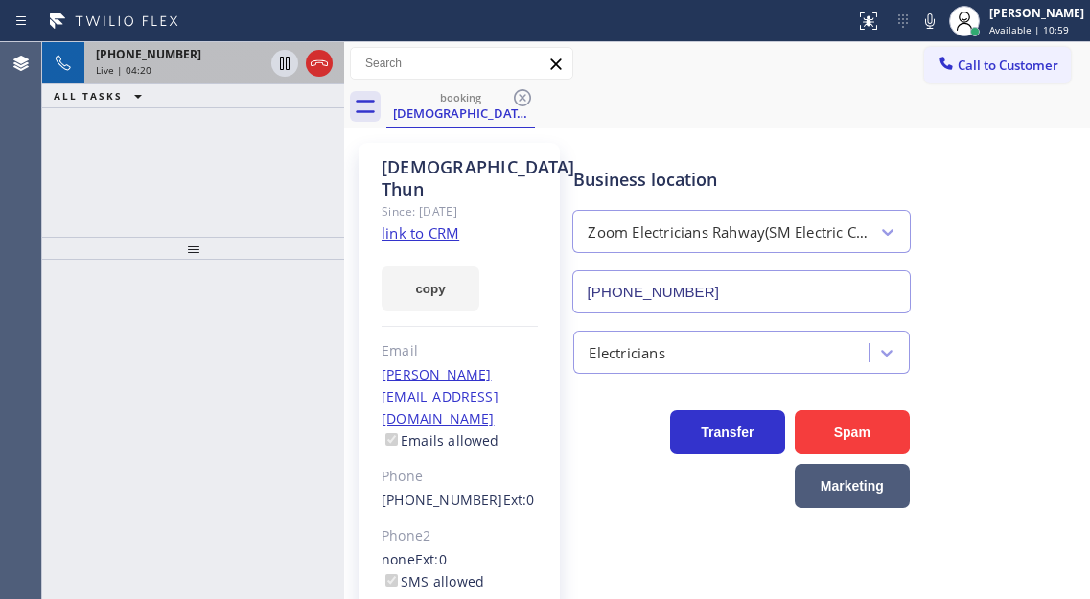
click at [176, 66] on div "Live | 04:20" at bounding box center [180, 69] width 168 height 13
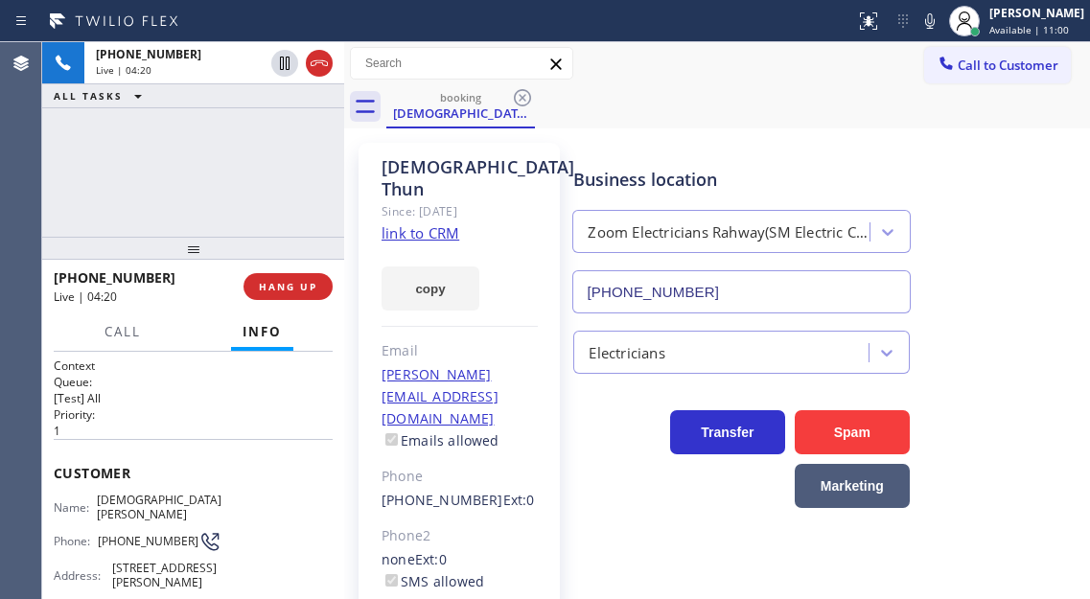
click at [208, 156] on div "[PHONE_NUMBER] Live | 04:20 ALL TASKS ALL TASKS ACTIVE TASKS TASKS IN WRAP UP" at bounding box center [193, 139] width 302 height 195
click at [196, 152] on div "[PHONE_NUMBER] Live | 04:25 ALL TASKS ALL TASKS ACTIVE TASKS TASKS IN WRAP UP" at bounding box center [193, 139] width 302 height 195
click at [1045, 215] on div "Business location Zoom Electricians Rahway(SM Electric Co Inc) [PHONE_NUMBER]" at bounding box center [827, 226] width 516 height 173
click at [274, 186] on div "[PHONE_NUMBER] Live | 04:28 ALL TASKS ALL TASKS ACTIVE TASKS TASKS IN WRAP UP" at bounding box center [193, 139] width 302 height 195
click at [287, 290] on span "HANG UP" at bounding box center [288, 286] width 58 height 13
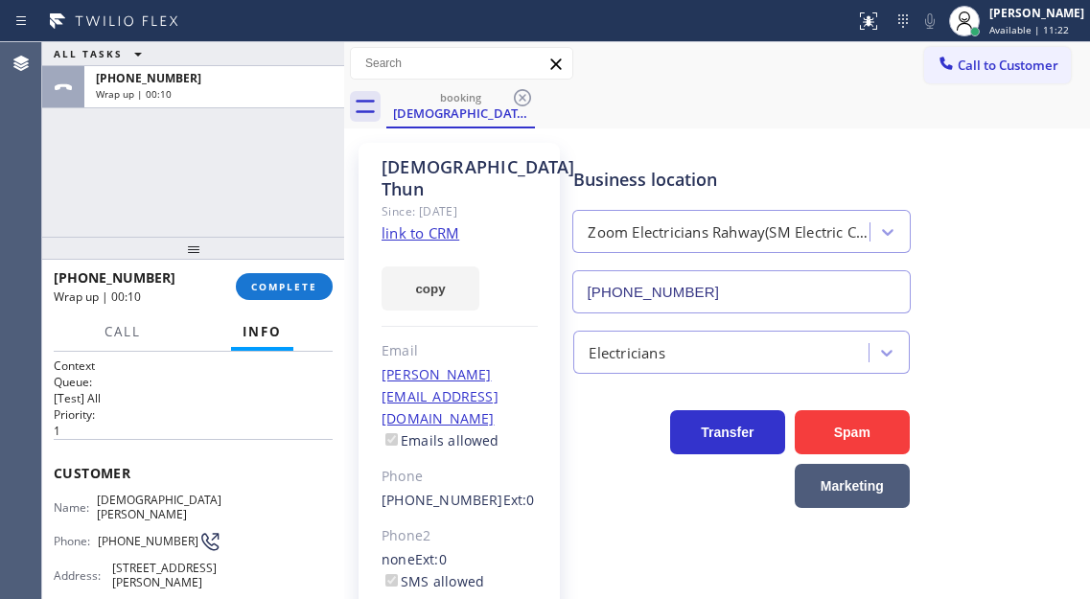
click at [1021, 239] on div "Business location Zoom Electricians Rahway(SM Electric Co Inc) [PHONE_NUMBER]" at bounding box center [827, 226] width 516 height 173
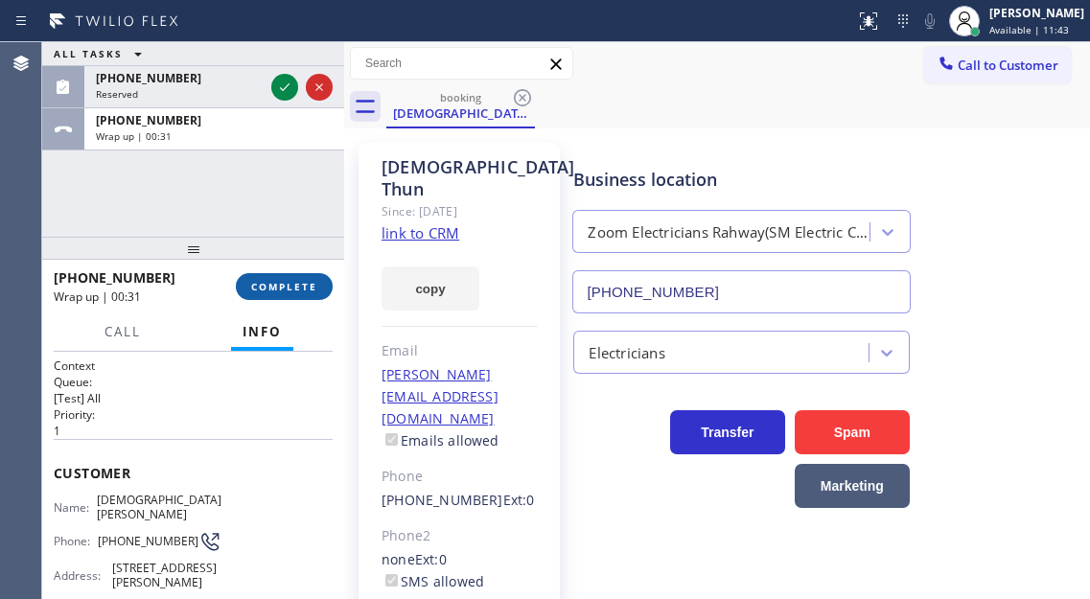
click at [304, 288] on span "COMPLETE" at bounding box center [284, 286] width 66 height 13
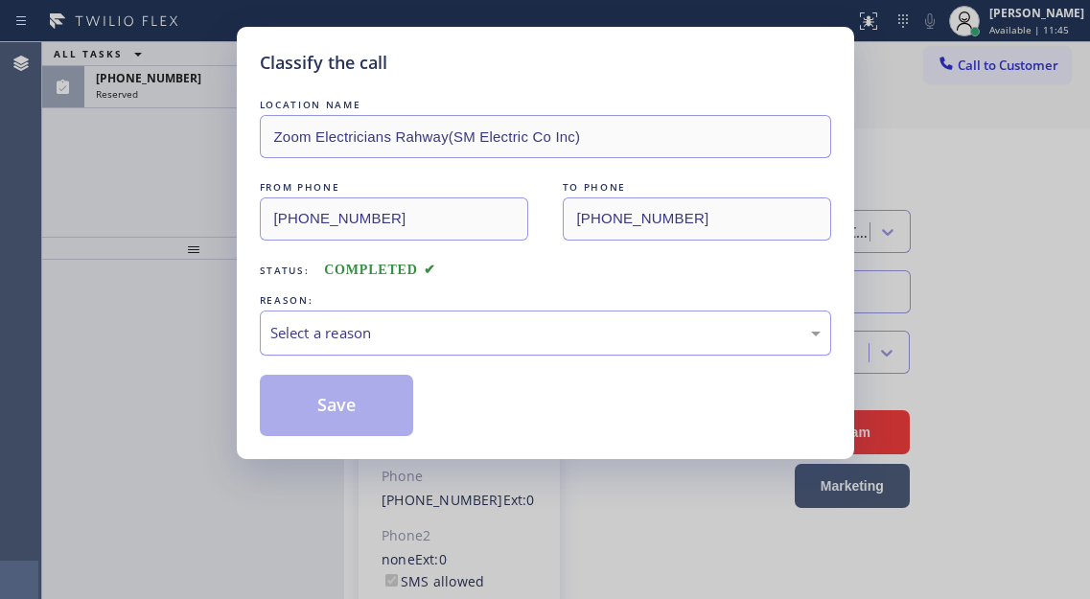
click at [481, 327] on div "Select a reason" at bounding box center [545, 333] width 550 height 22
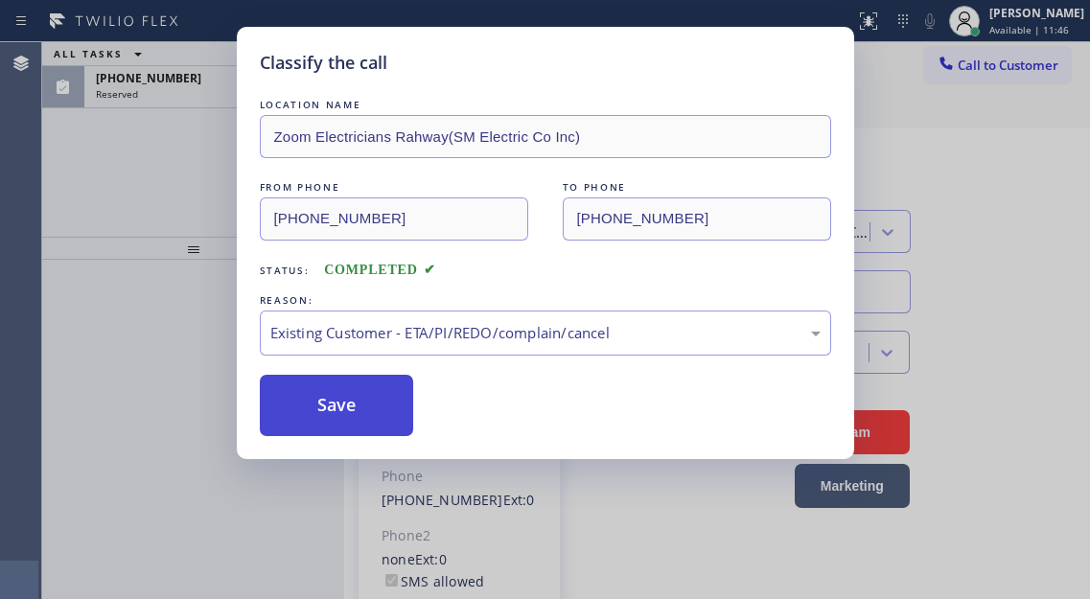
click at [385, 411] on button "Save" at bounding box center [337, 405] width 154 height 61
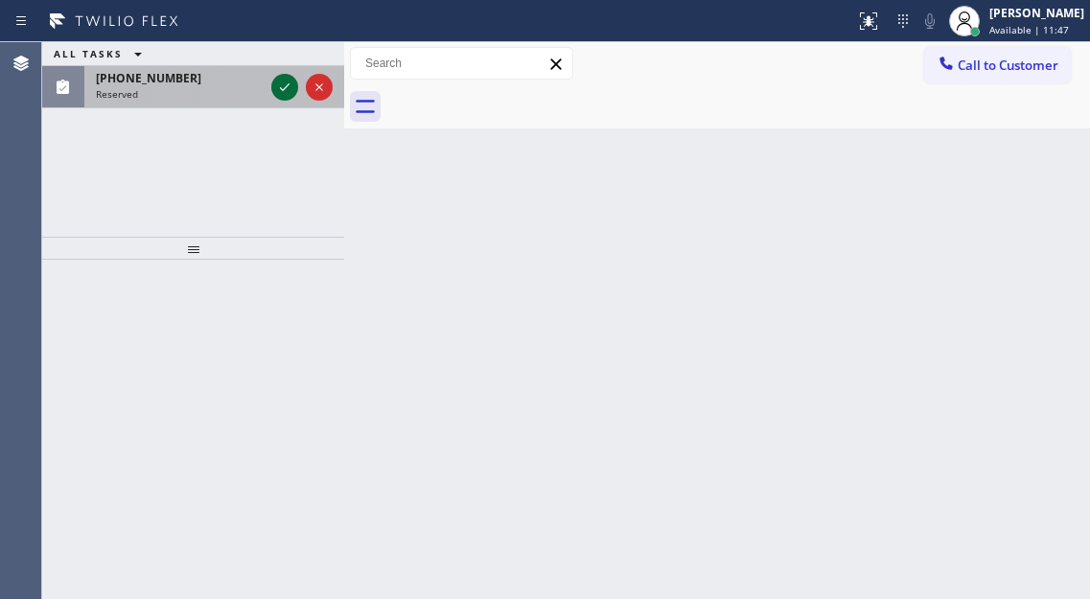
click at [278, 90] on icon at bounding box center [284, 87] width 23 height 23
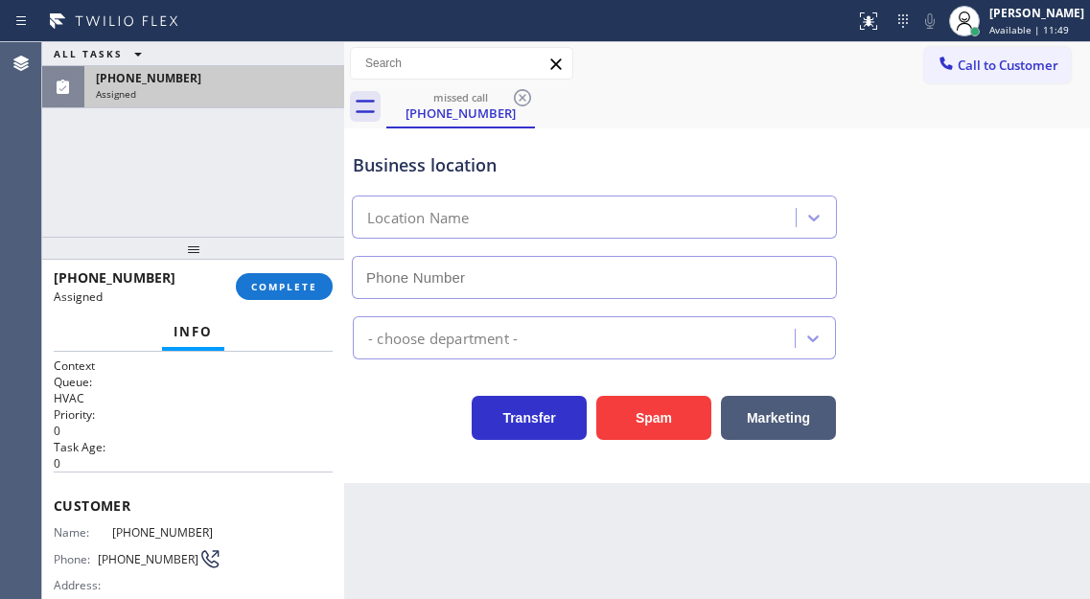
type input "[PHONE_NUMBER]"
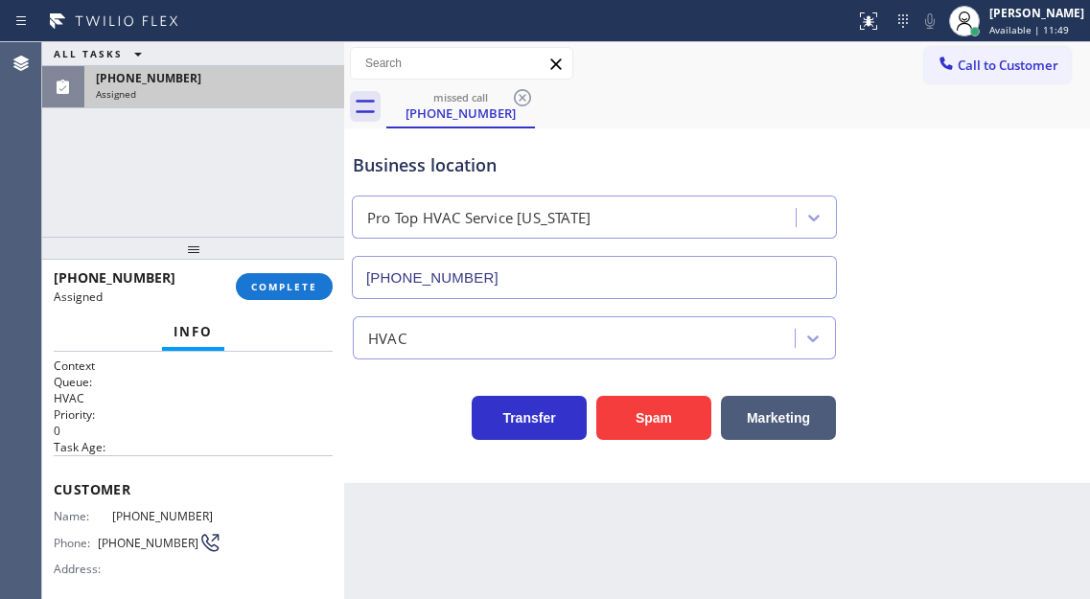
click at [51, 503] on div "Context Queue: HVAC Priority: 0 Task Age: Customer Name: [PHONE_NUMBER] Phone: …" at bounding box center [193, 475] width 302 height 247
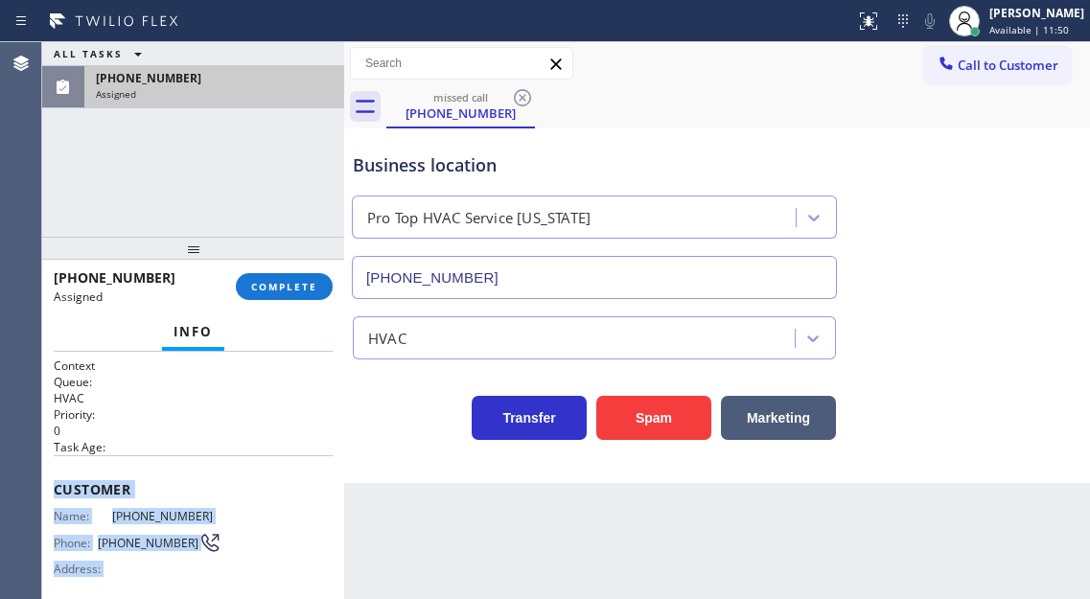
scroll to position [320, 0]
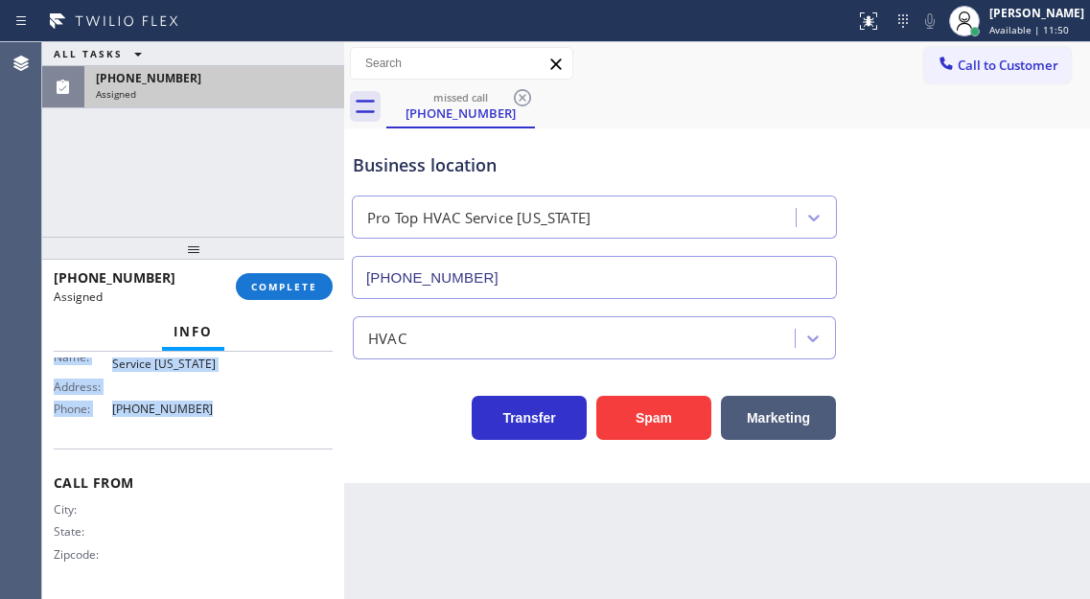
drag, startPoint x: 54, startPoint y: 482, endPoint x: 264, endPoint y: 430, distance: 216.2
click at [264, 430] on div "Context Queue: HVAC Priority: 0 Task Age: Customer Name: [PHONE_NUMBER] Phone: …" at bounding box center [193, 315] width 279 height 556
click at [314, 282] on span "COMPLETE" at bounding box center [284, 286] width 66 height 13
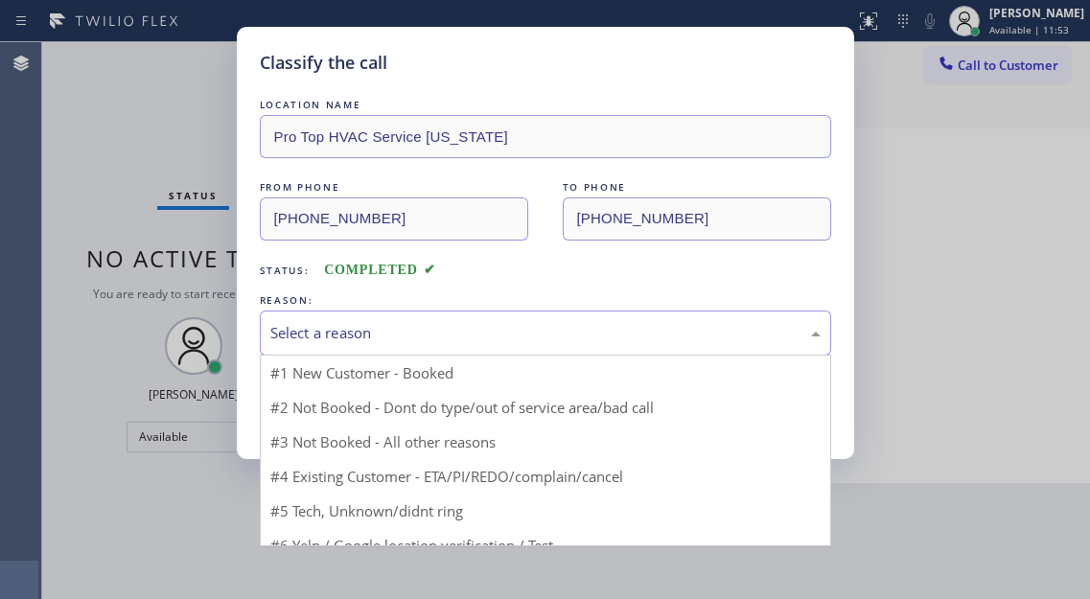
click at [503, 351] on div "Select a reason" at bounding box center [545, 333] width 571 height 45
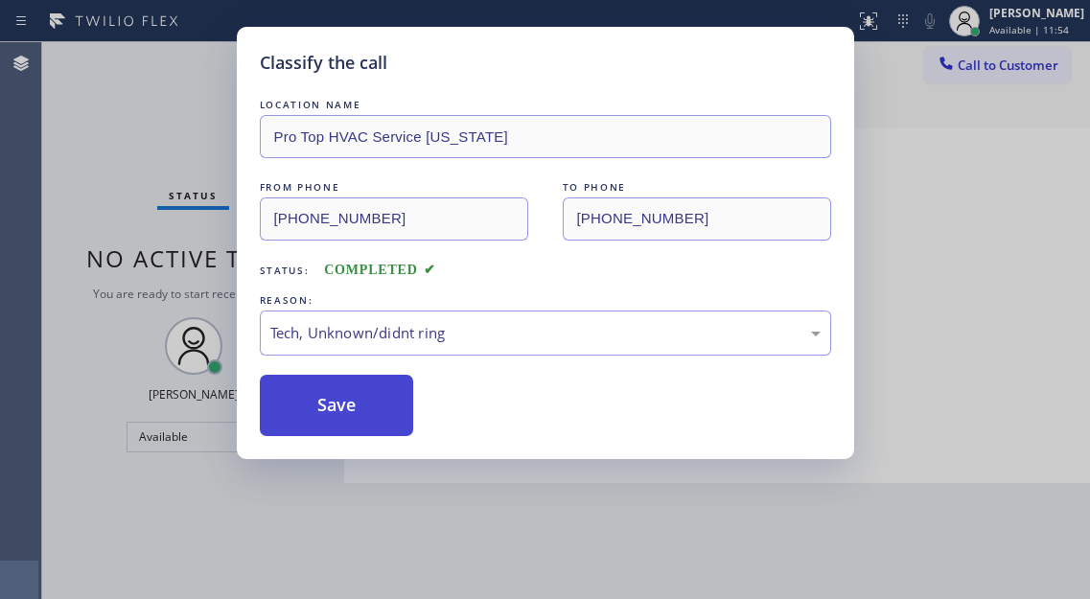
click at [379, 411] on button "Save" at bounding box center [337, 405] width 154 height 61
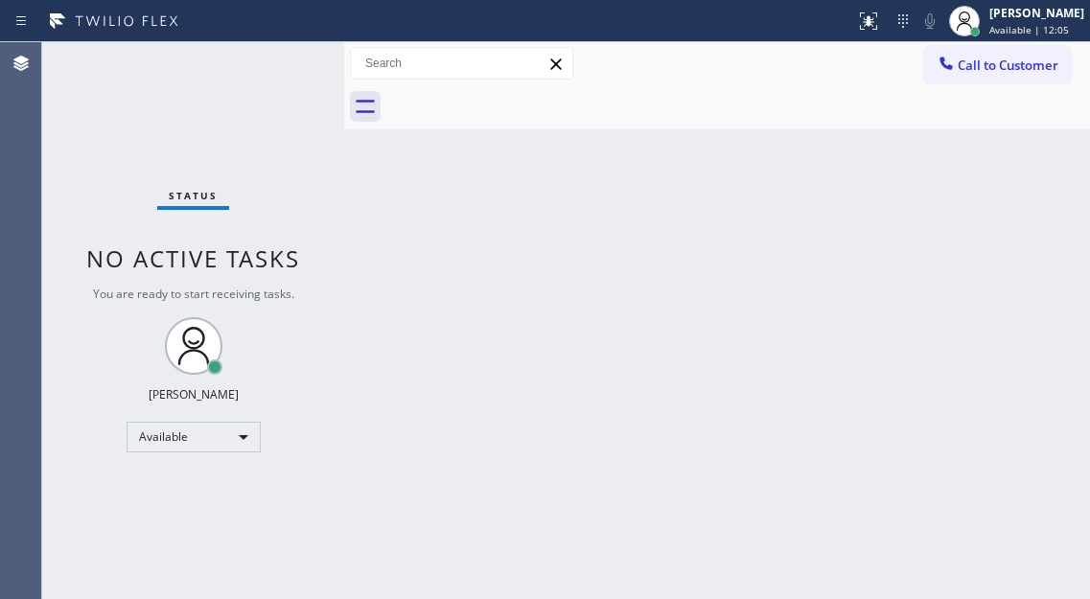
drag, startPoint x: 1044, startPoint y: 245, endPoint x: 970, endPoint y: 245, distance: 73.8
click at [1044, 245] on div "Back to Dashboard Change Sender ID Customers Technicians Select a contact Outbo…" at bounding box center [717, 320] width 746 height 557
click at [1014, 210] on div "Back to Dashboard Change Sender ID Customers Technicians Select a contact Outbo…" at bounding box center [717, 320] width 746 height 557
click at [1041, 182] on div "Back to Dashboard Change Sender ID Customers Technicians Select a contact Outbo…" at bounding box center [717, 320] width 746 height 557
click at [297, 69] on div "Status No active tasks You are ready to start receiving tasks. [PERSON_NAME]" at bounding box center [193, 320] width 302 height 557
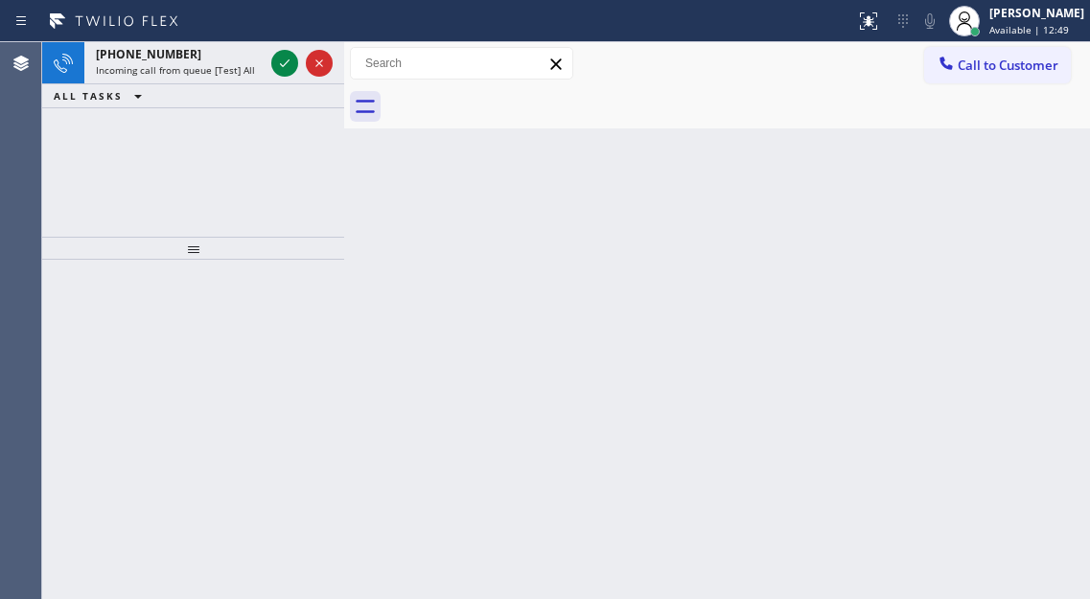
click at [1025, 238] on div "Back to Dashboard Change Sender ID Customers Technicians Select a contact Outbo…" at bounding box center [717, 320] width 746 height 557
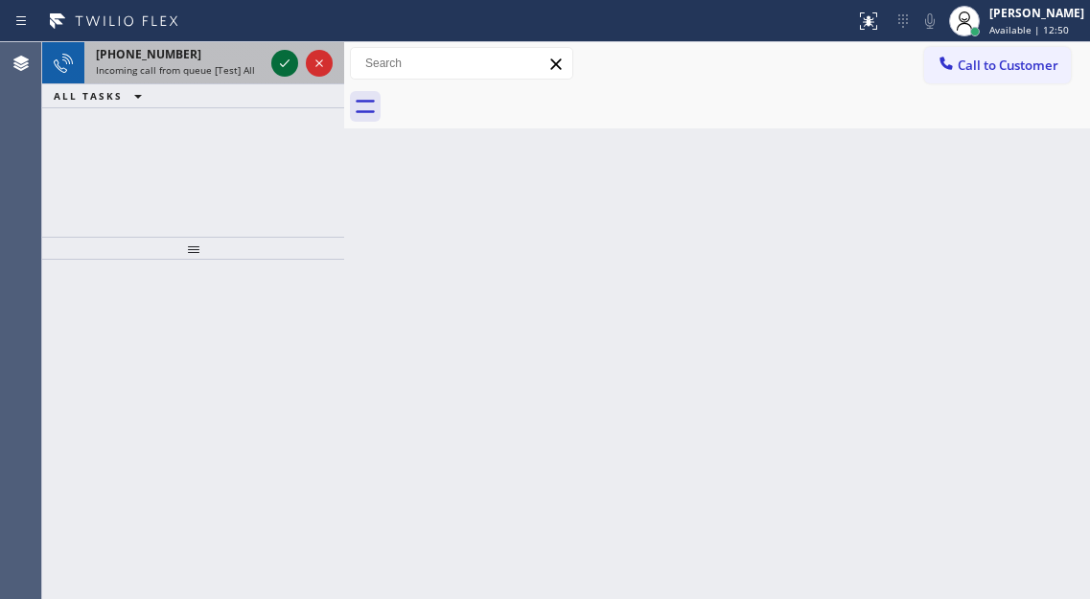
click at [286, 72] on icon at bounding box center [284, 63] width 23 height 23
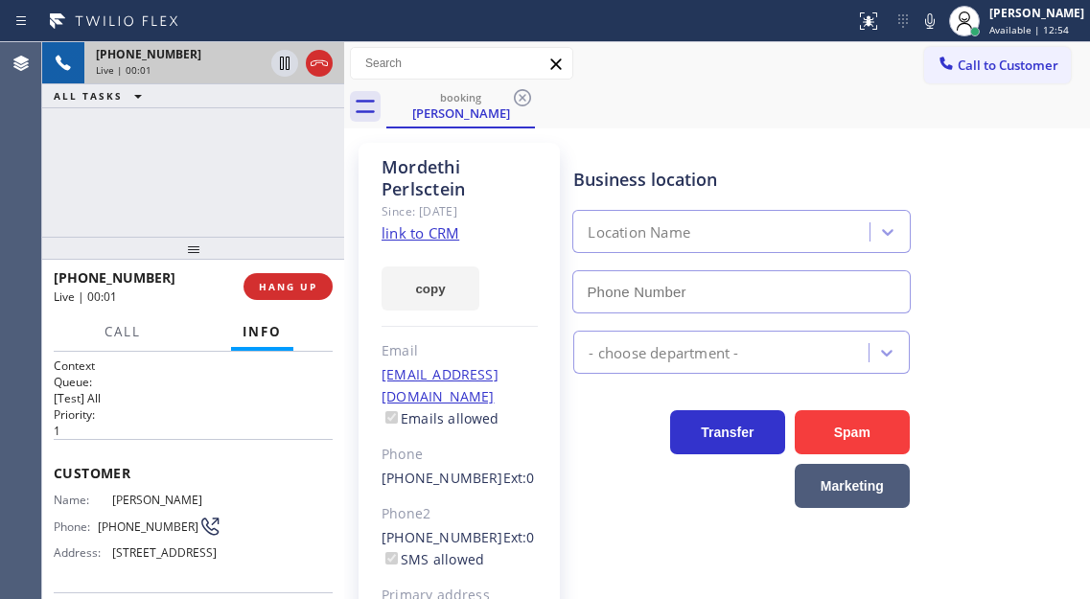
type input "[PHONE_NUMBER]"
click at [417, 234] on link "link to CRM" at bounding box center [420, 232] width 78 height 19
click at [109, 163] on div "[PHONE_NUMBER] Live | 00:05 ALL TASKS ALL TASKS ACTIVE TASKS TASKS IN WRAP UP" at bounding box center [193, 139] width 302 height 195
drag, startPoint x: 1025, startPoint y: 229, endPoint x: 276, endPoint y: 248, distance: 749.7
click at [1025, 229] on div "Business location Home Alliance [PHONE_NUMBER]" at bounding box center [827, 226] width 516 height 173
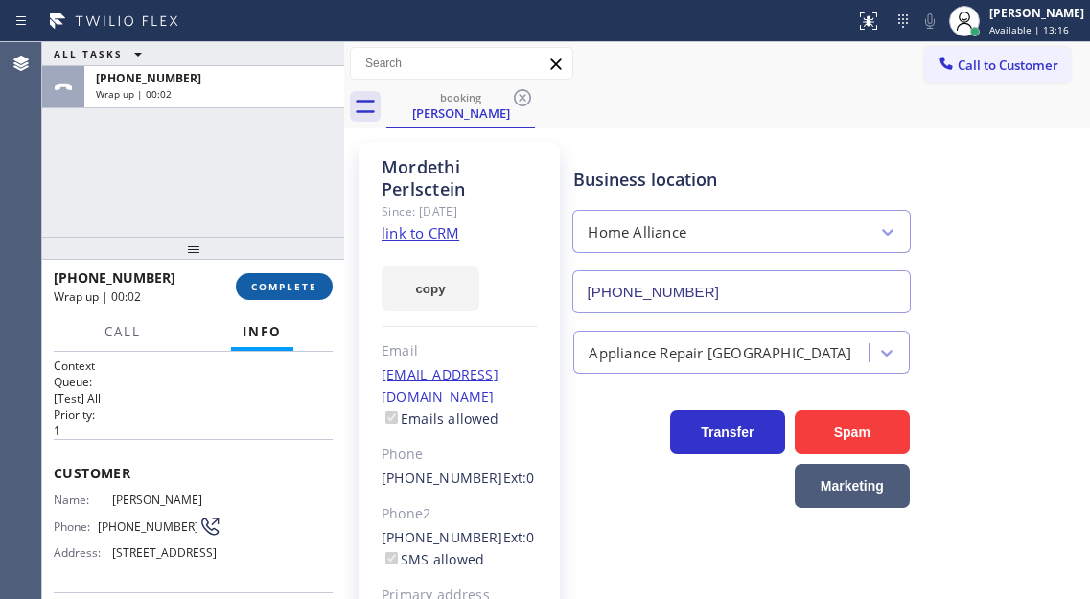
click at [300, 288] on span "COMPLETE" at bounding box center [284, 286] width 66 height 13
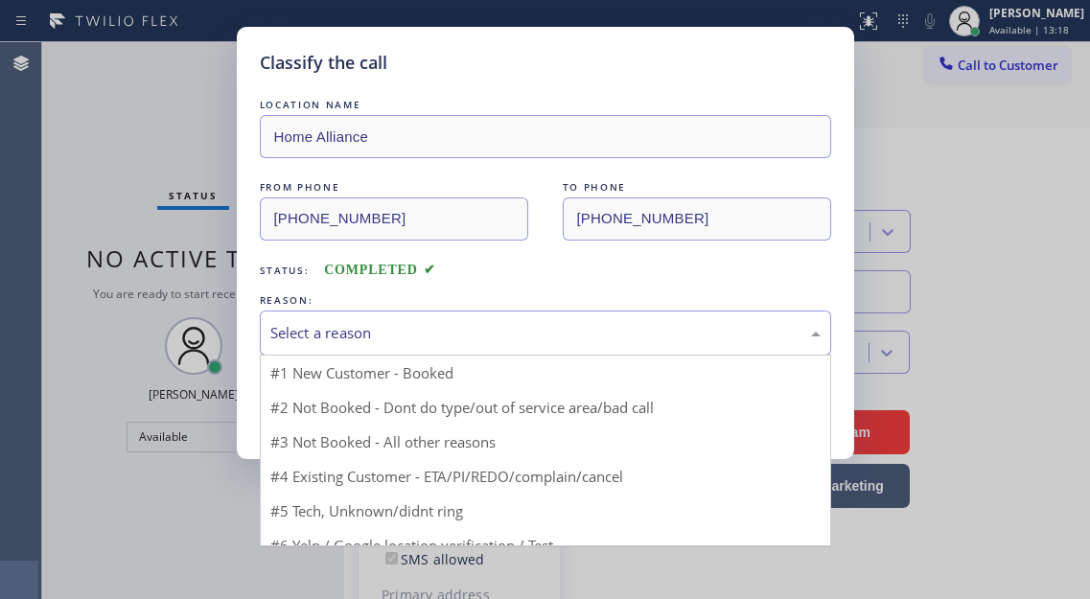
click at [456, 329] on div "Select a reason" at bounding box center [545, 333] width 550 height 22
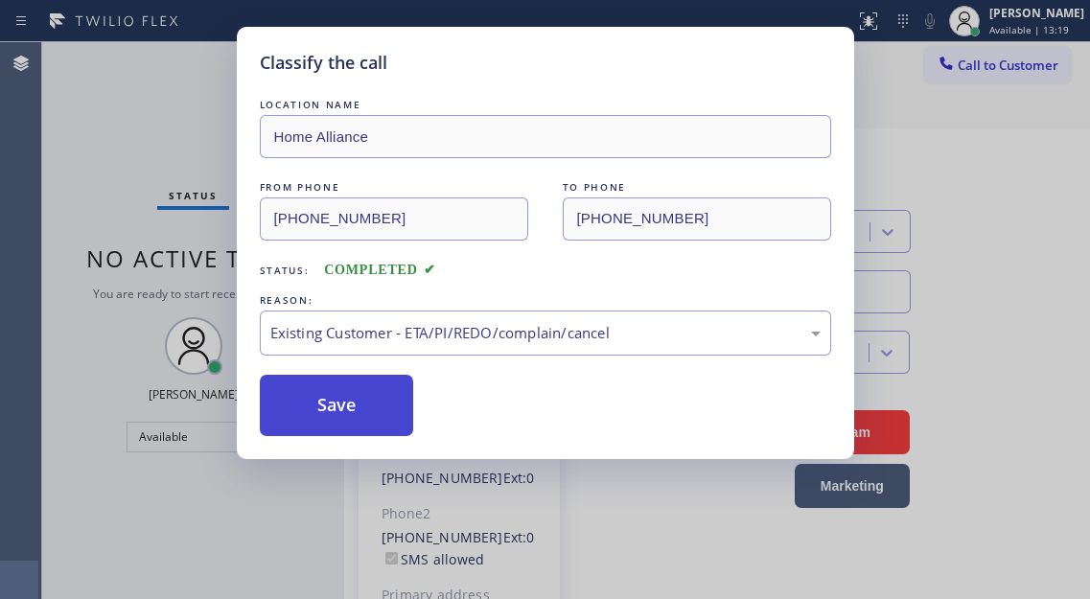
click at [380, 396] on button "Save" at bounding box center [337, 405] width 154 height 61
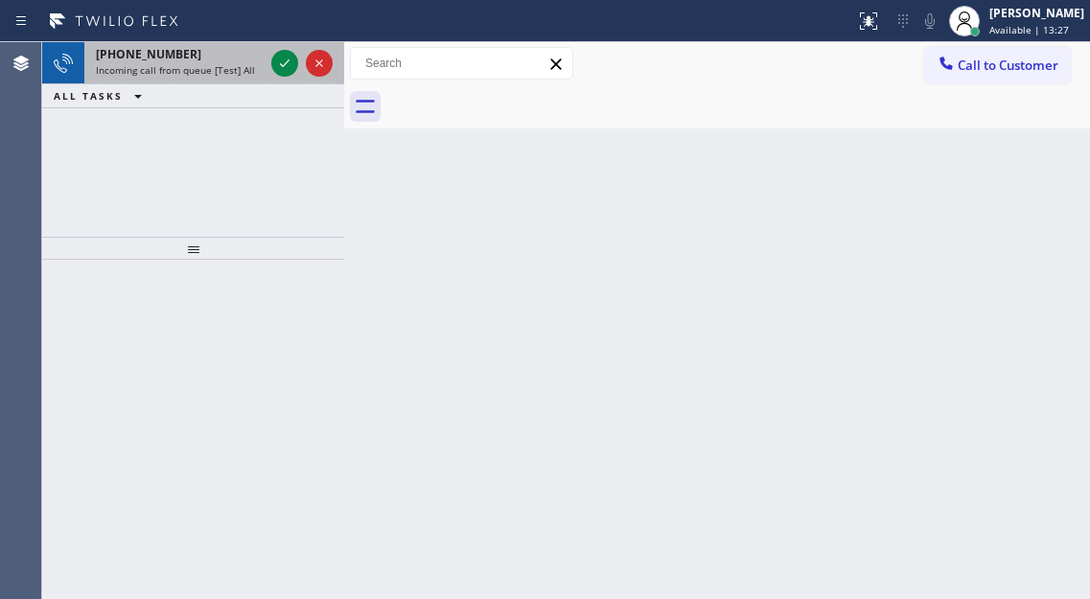
click at [166, 62] on div "[PHONE_NUMBER] Incoming call from queue [Test] All" at bounding box center [175, 63] width 183 height 42
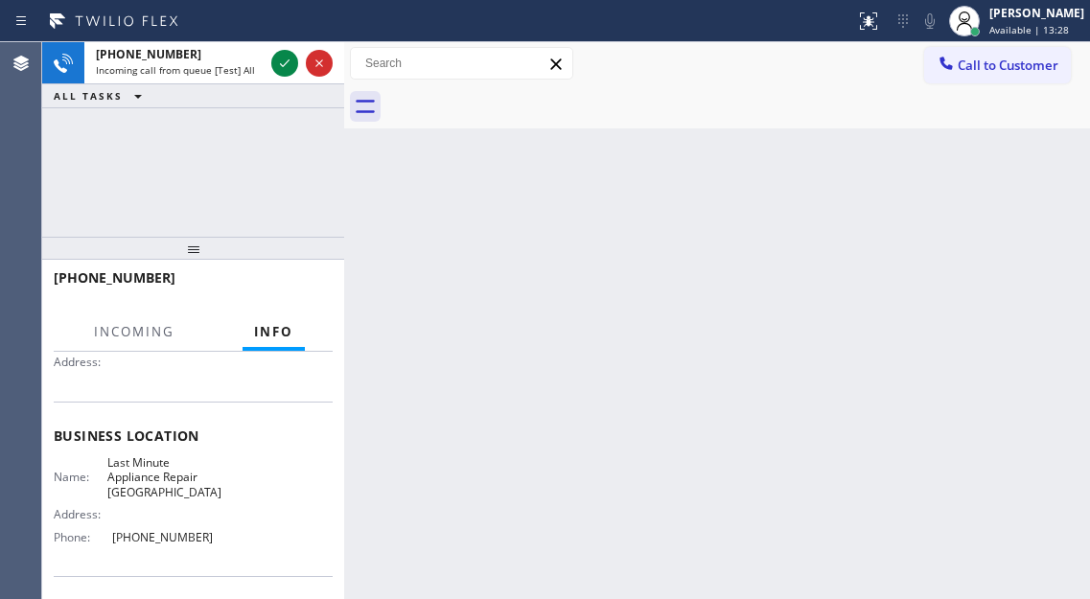
scroll to position [192, 0]
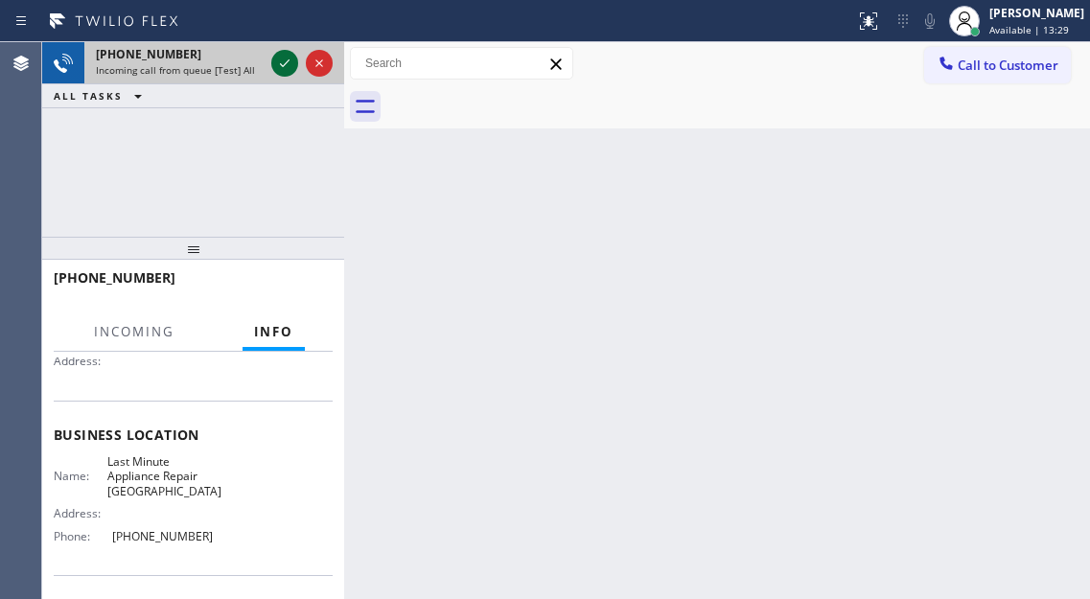
click at [279, 52] on icon at bounding box center [284, 63] width 23 height 23
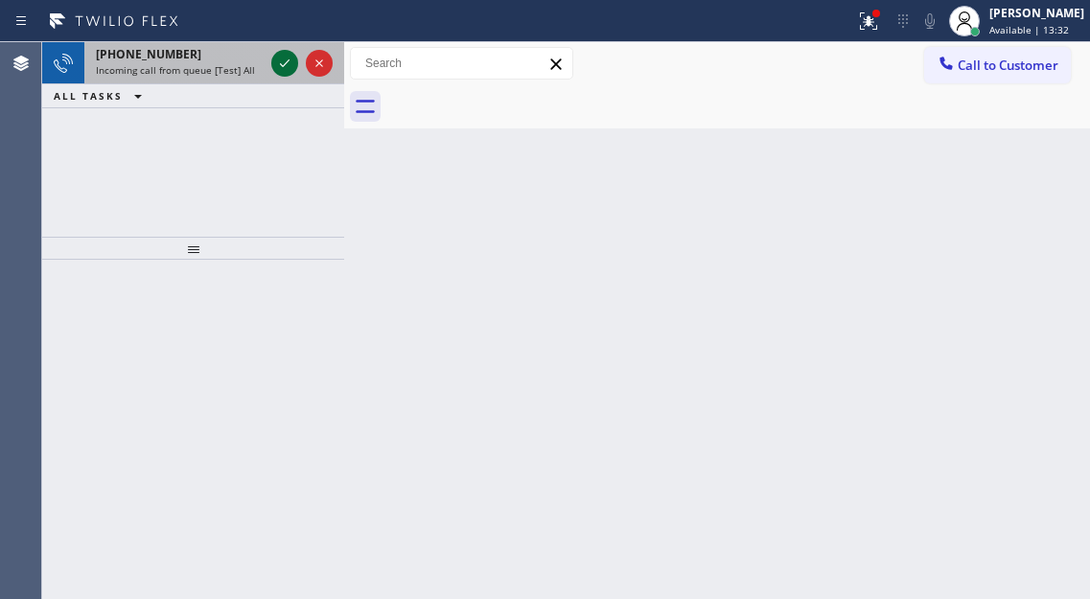
click at [272, 60] on div at bounding box center [284, 63] width 27 height 23
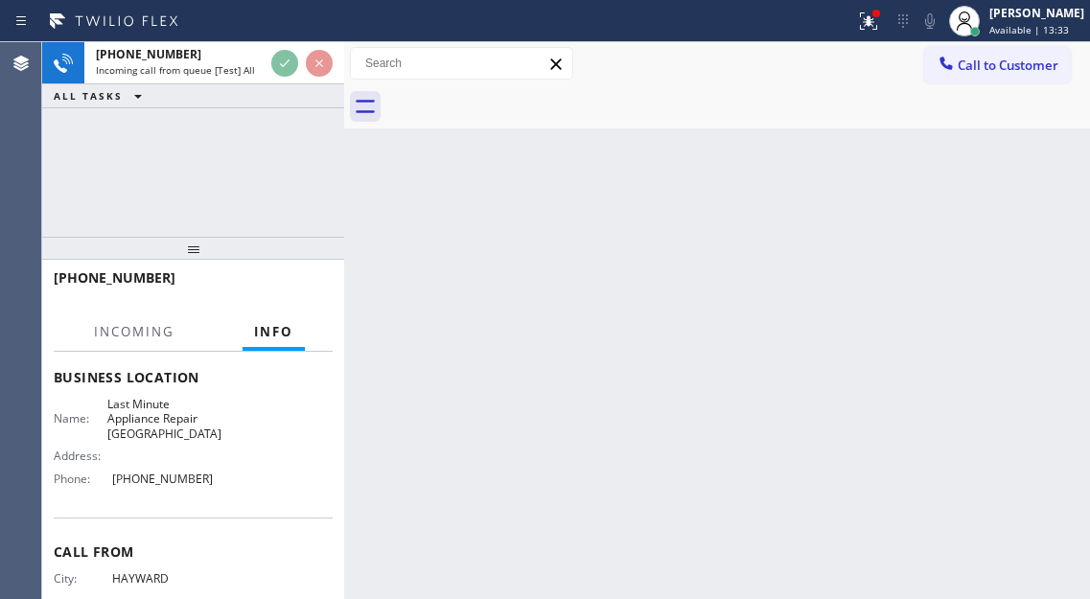
scroll to position [288, 0]
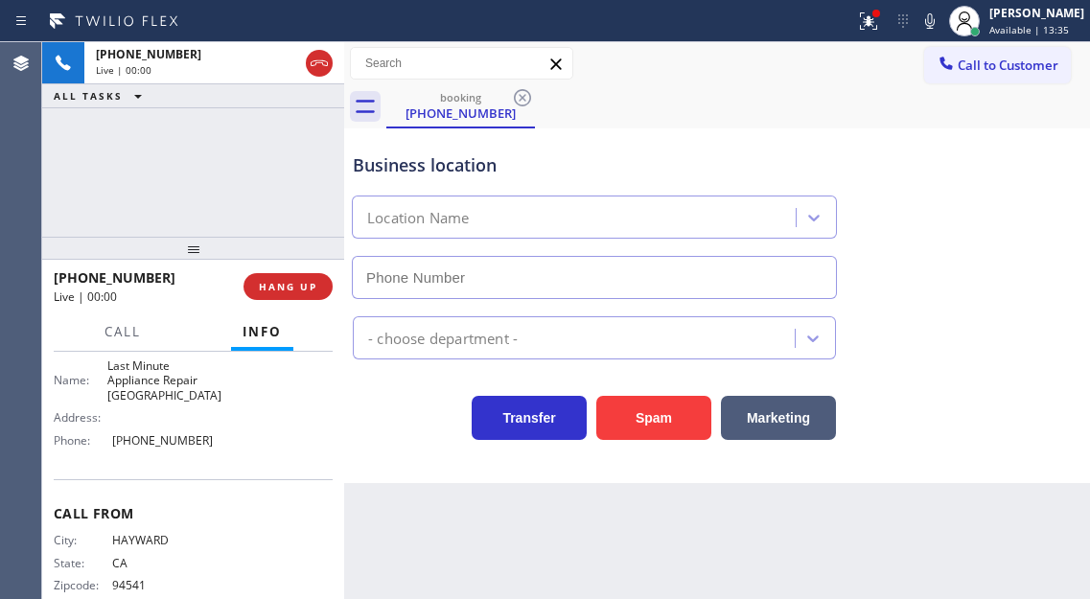
type input "[PHONE_NUMBER]"
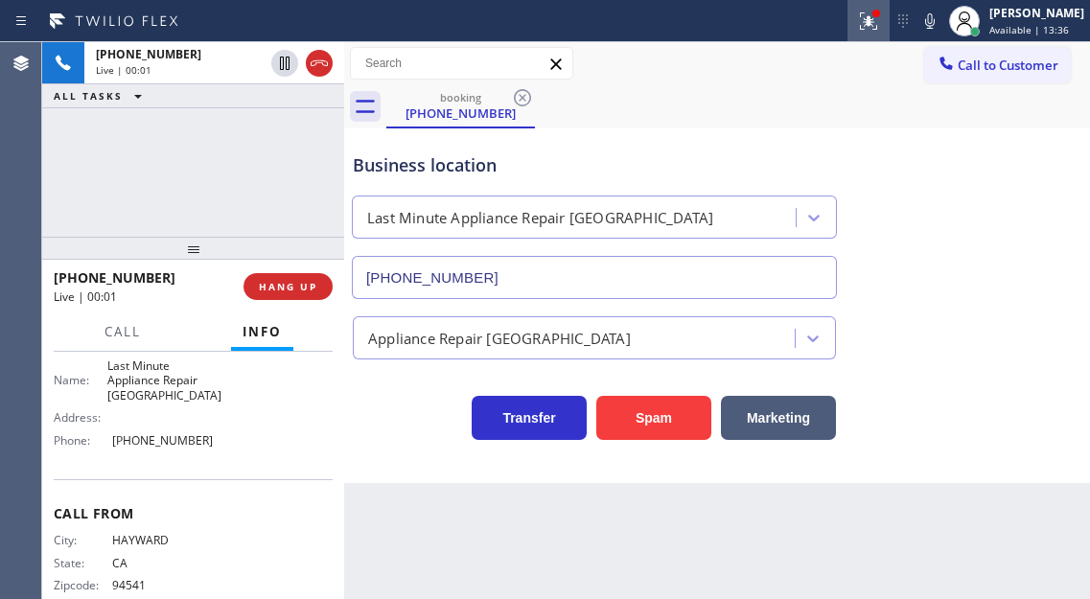
click at [889, 35] on button at bounding box center [868, 21] width 42 height 42
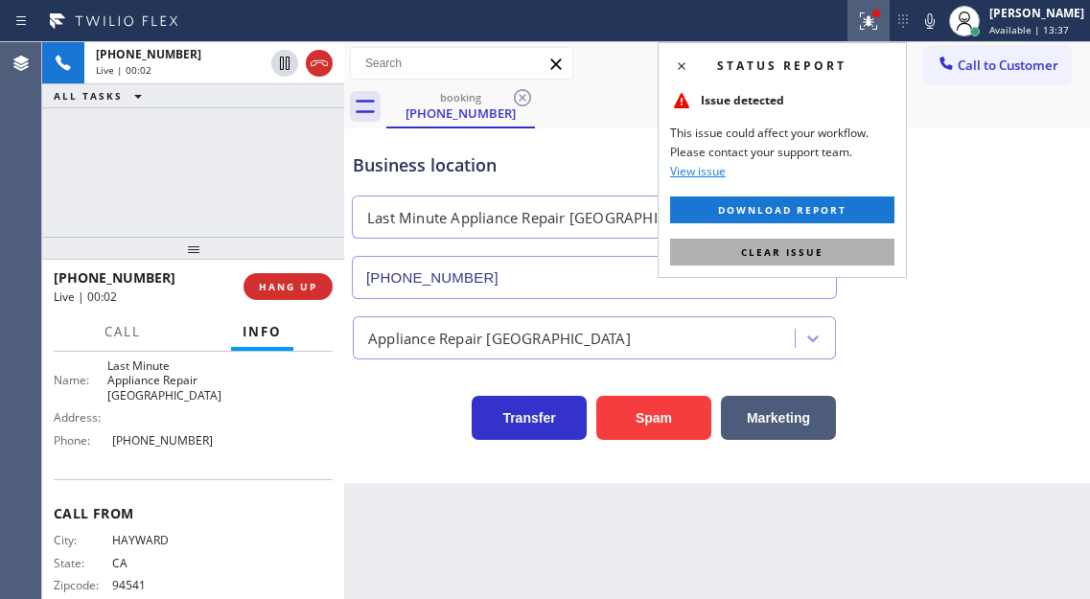
click at [840, 257] on button "Clear issue" at bounding box center [782, 252] width 224 height 27
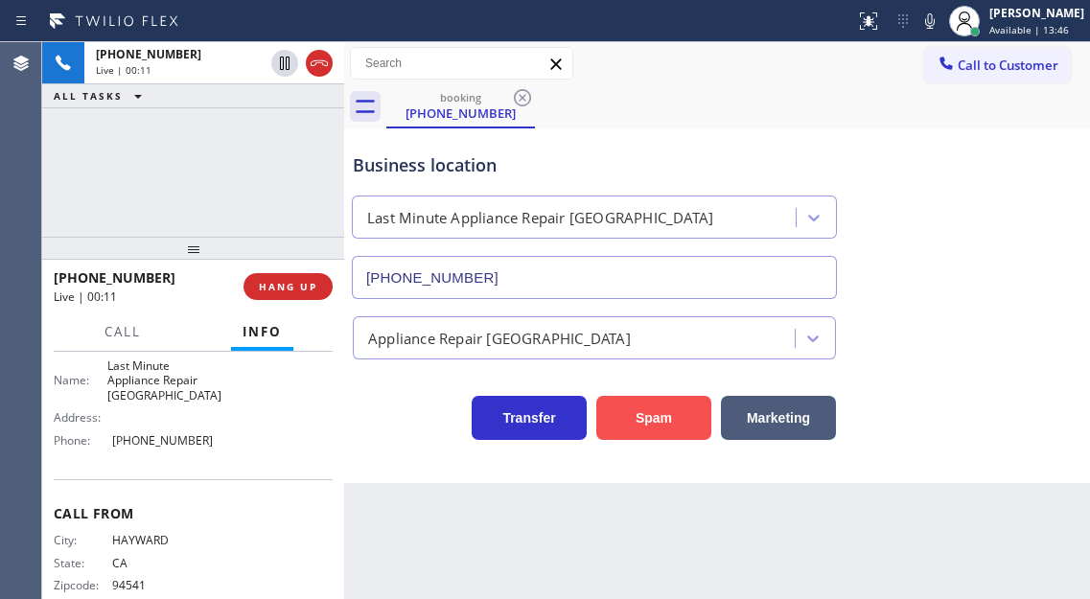
click at [641, 424] on button "Spam" at bounding box center [653, 418] width 115 height 44
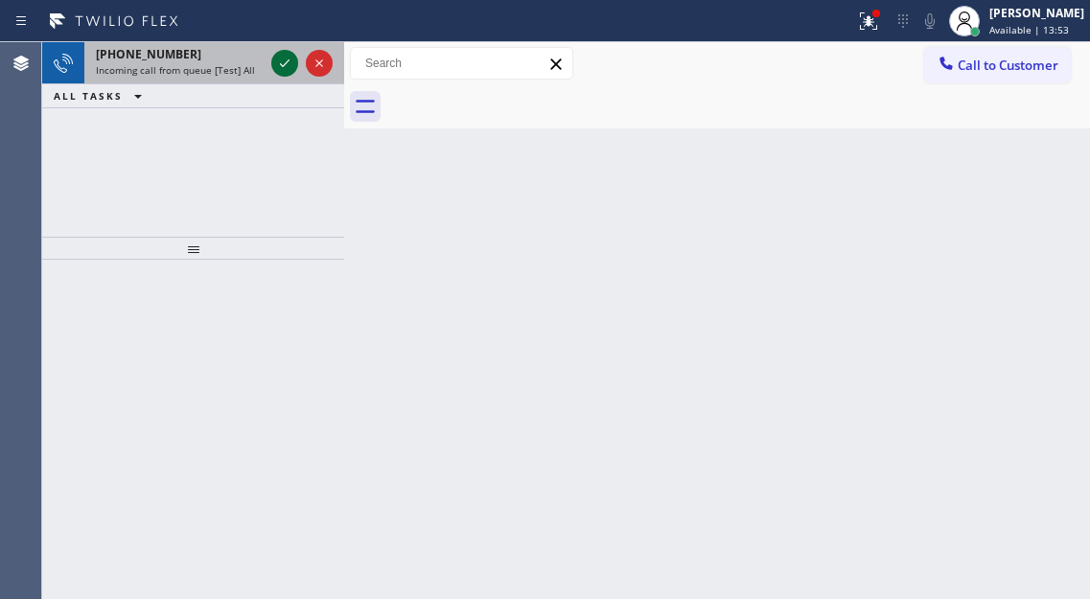
click at [281, 52] on icon at bounding box center [284, 63] width 23 height 23
click at [288, 65] on icon at bounding box center [284, 63] width 23 height 23
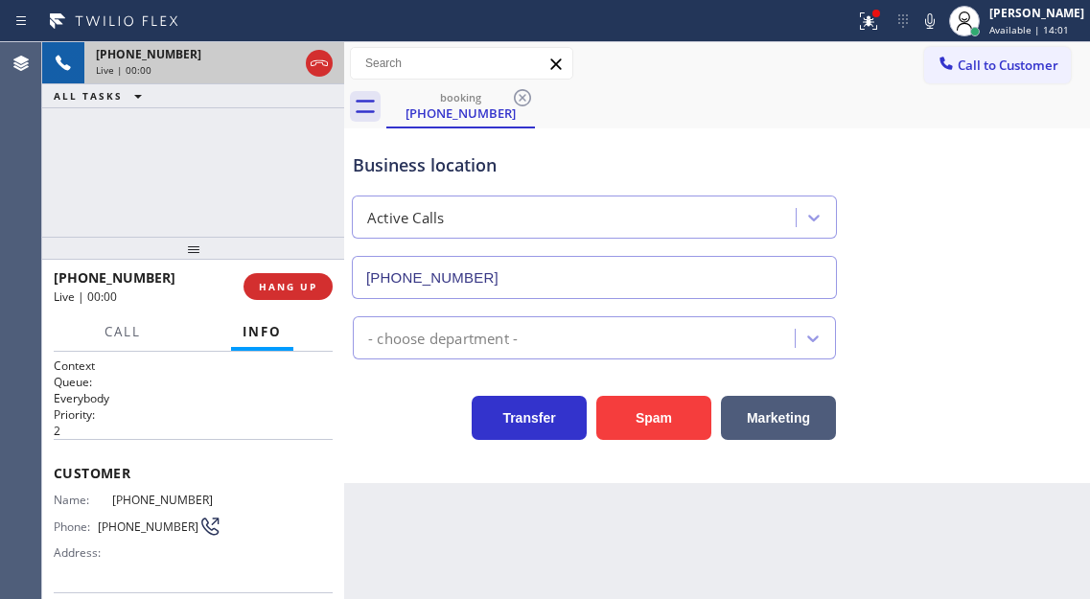
type input "[PHONE_NUMBER]"
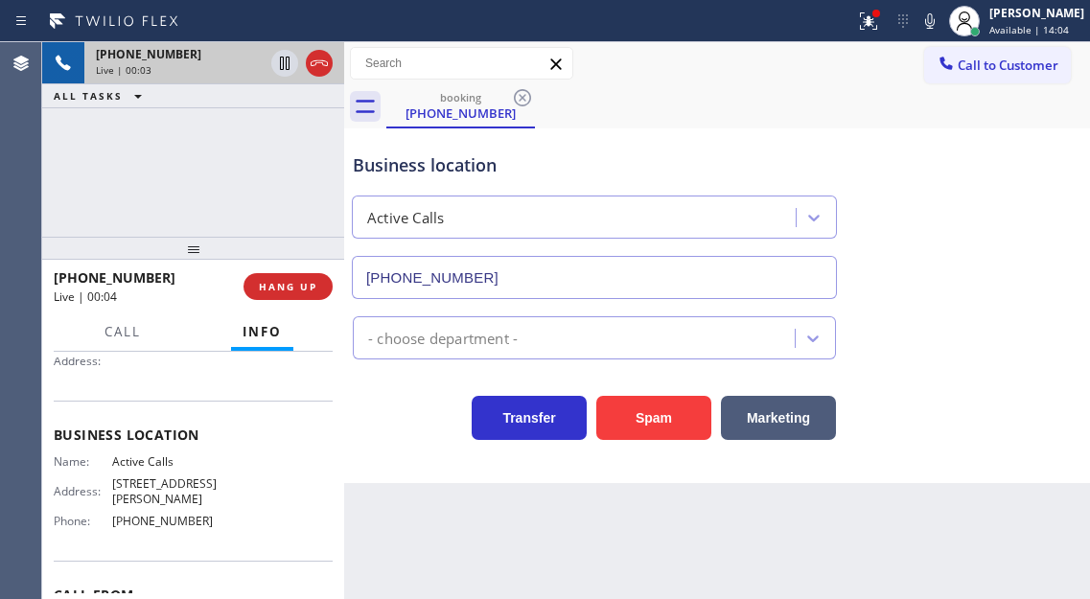
scroll to position [288, 0]
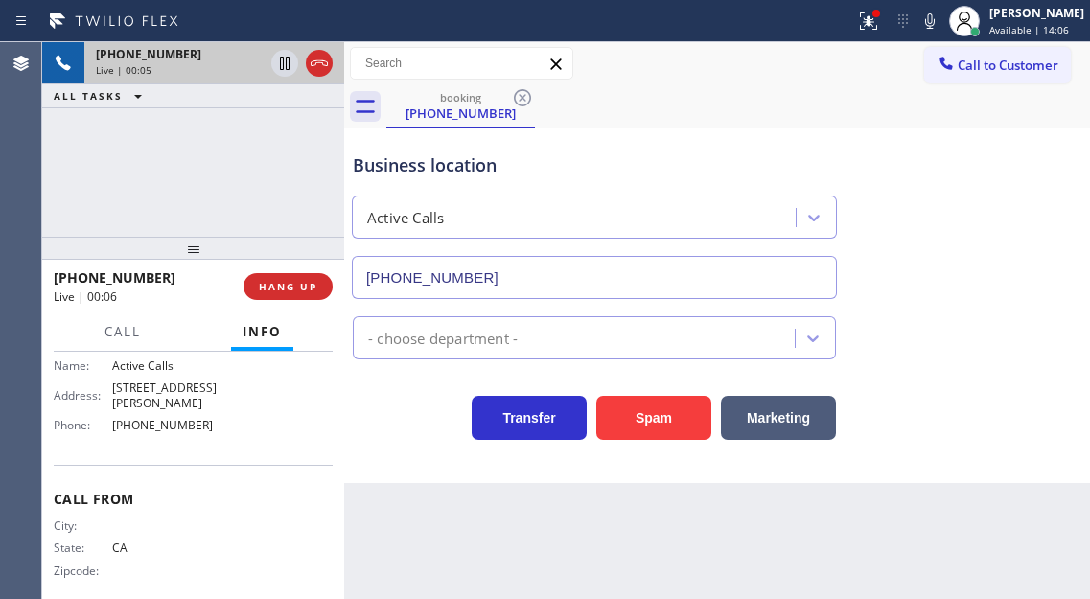
click at [222, 149] on div "[PHONE_NUMBER] Live | 00:05 ALL TASKS ALL TASKS ACTIVE TASKS TASKS IN WRAP UP" at bounding box center [193, 139] width 302 height 195
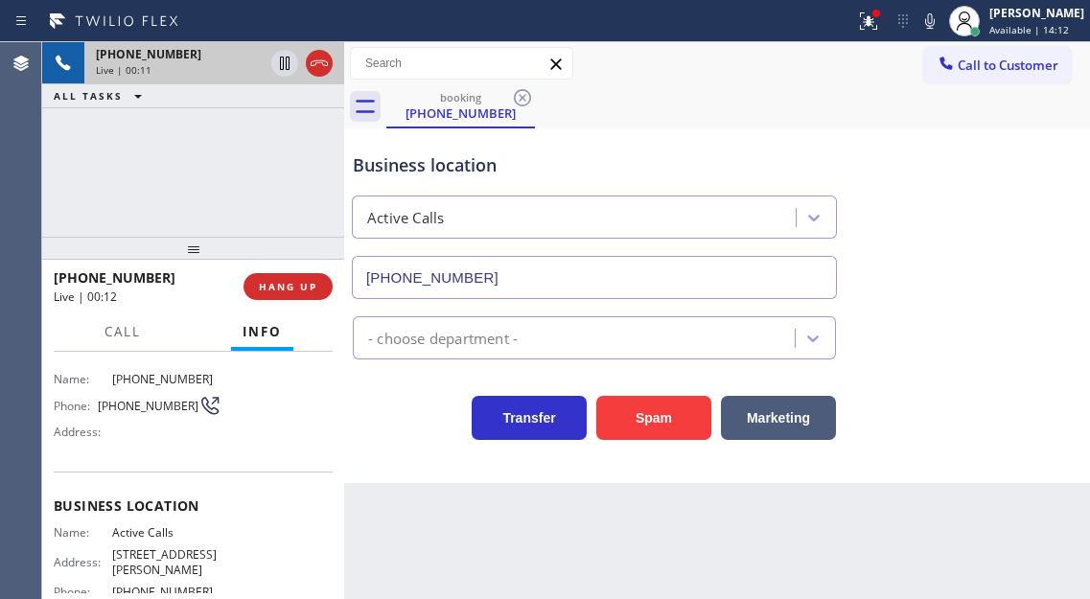
scroll to position [0, 0]
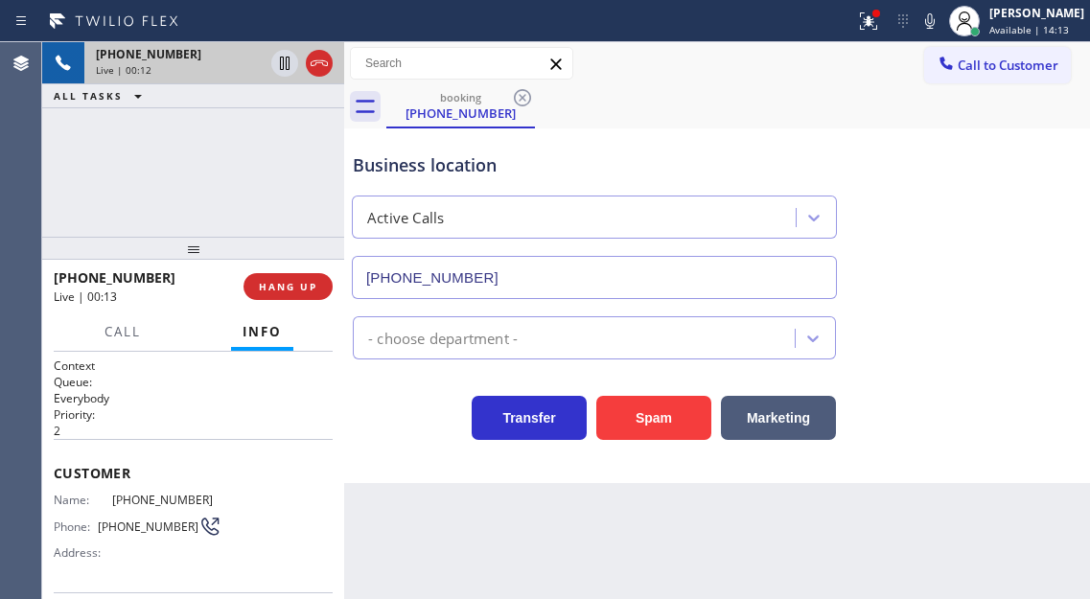
click at [261, 196] on div "[PHONE_NUMBER] Live | 00:12 ALL TASKS ALL TASKS ACTIVE TASKS TASKS IN WRAP UP" at bounding box center [193, 139] width 302 height 195
click at [625, 433] on button "Spam" at bounding box center [653, 418] width 115 height 44
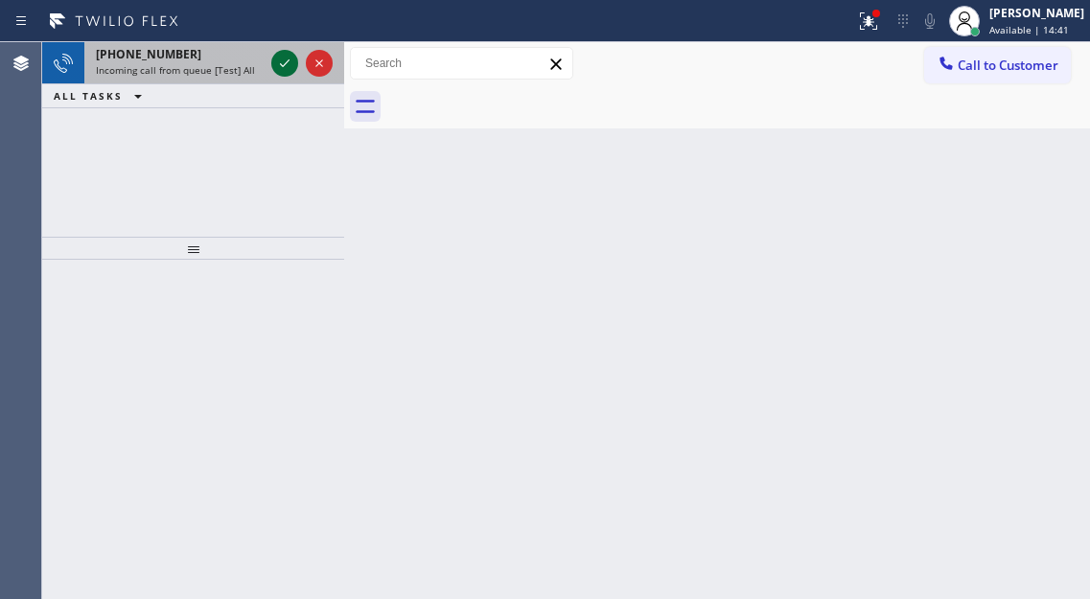
click at [277, 65] on icon at bounding box center [284, 63] width 23 height 23
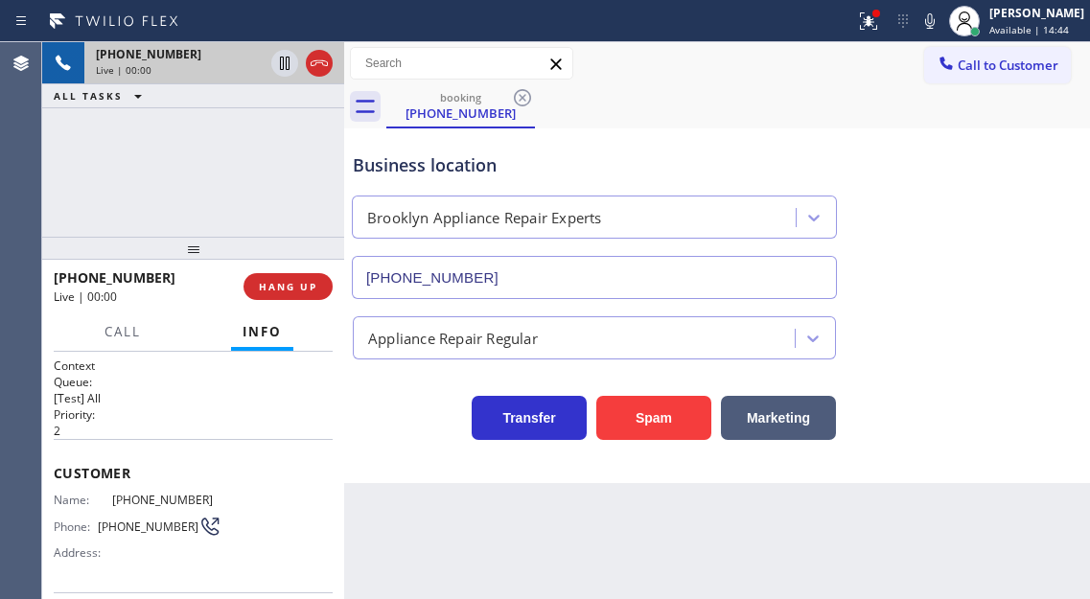
type input "[PHONE_NUMBER]"
click at [556, 165] on div "Business location" at bounding box center [594, 165] width 483 height 26
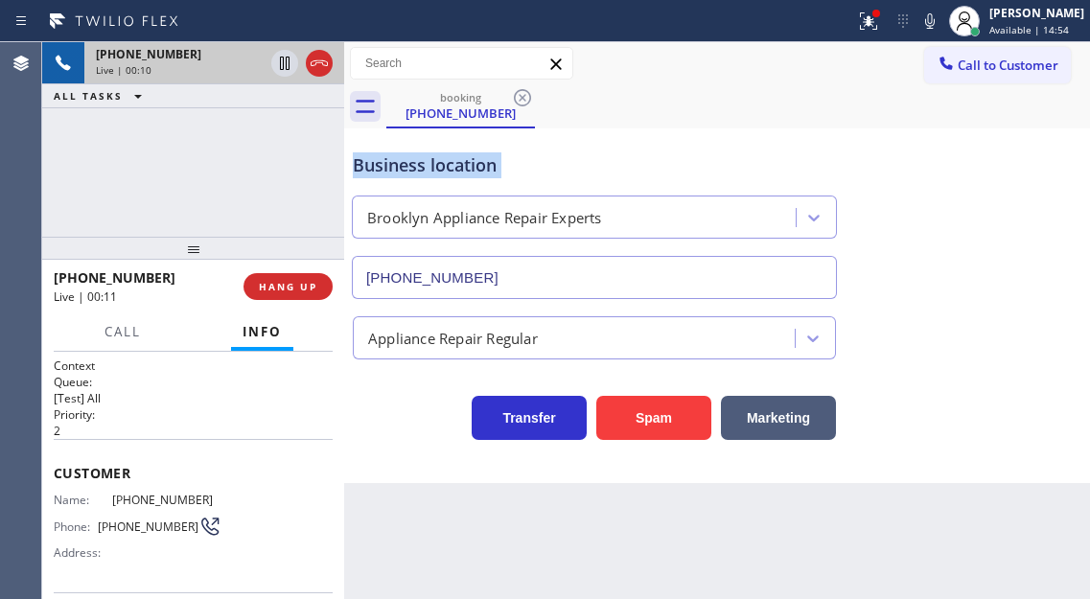
click at [556, 165] on div "Business location" at bounding box center [594, 165] width 483 height 26
click at [655, 411] on button "Spam" at bounding box center [653, 418] width 115 height 44
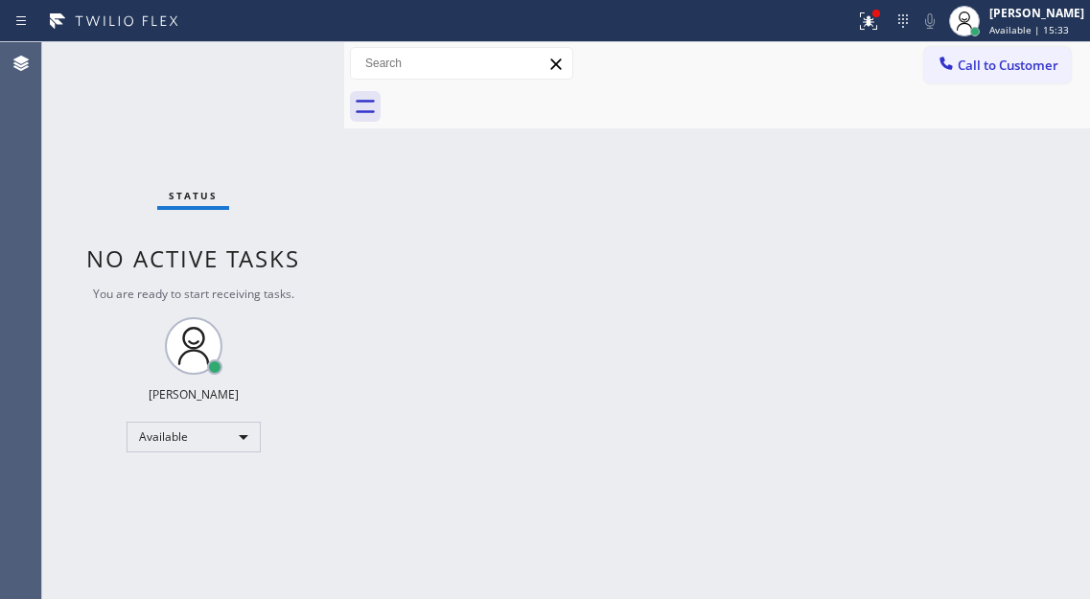
click at [276, 65] on div "Status No active tasks You are ready to start receiving tasks. [PERSON_NAME]" at bounding box center [193, 320] width 302 height 557
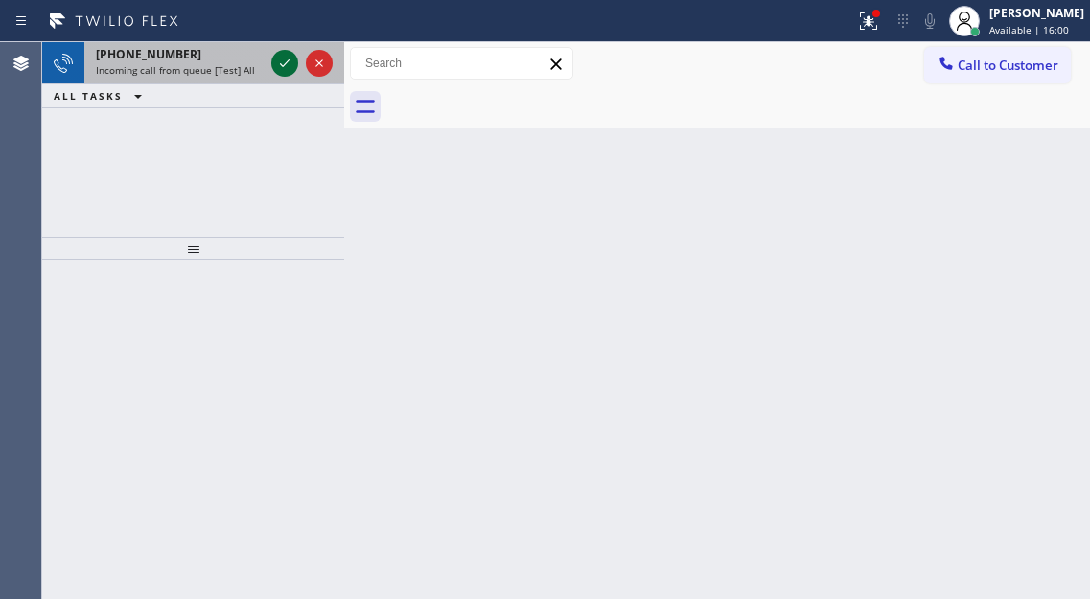
click at [277, 66] on icon at bounding box center [284, 63] width 23 height 23
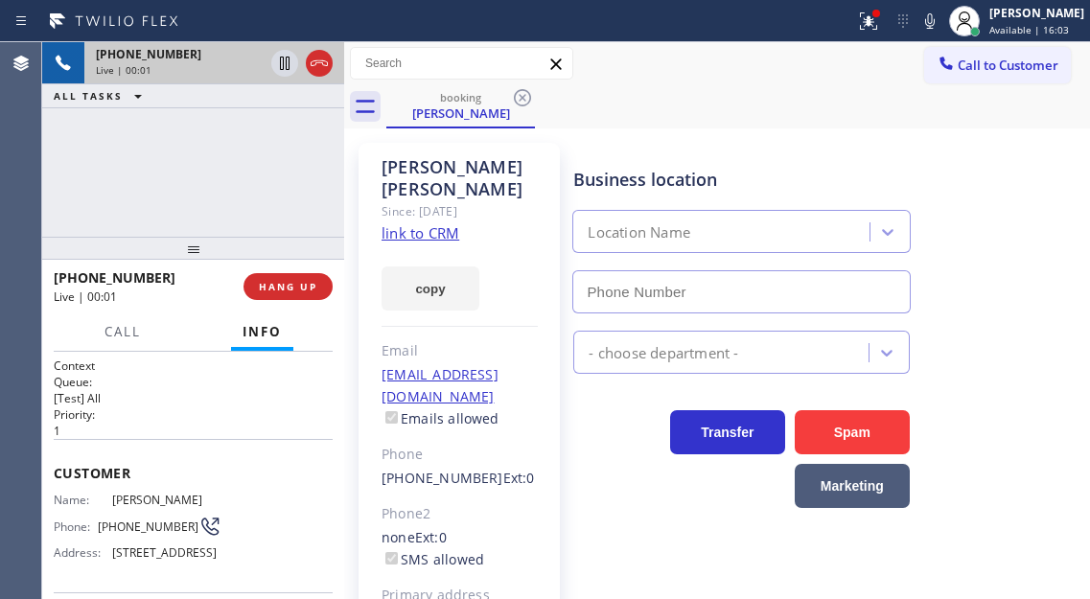
type input "[PHONE_NUMBER]"
click at [435, 223] on link "link to CRM" at bounding box center [420, 232] width 78 height 19
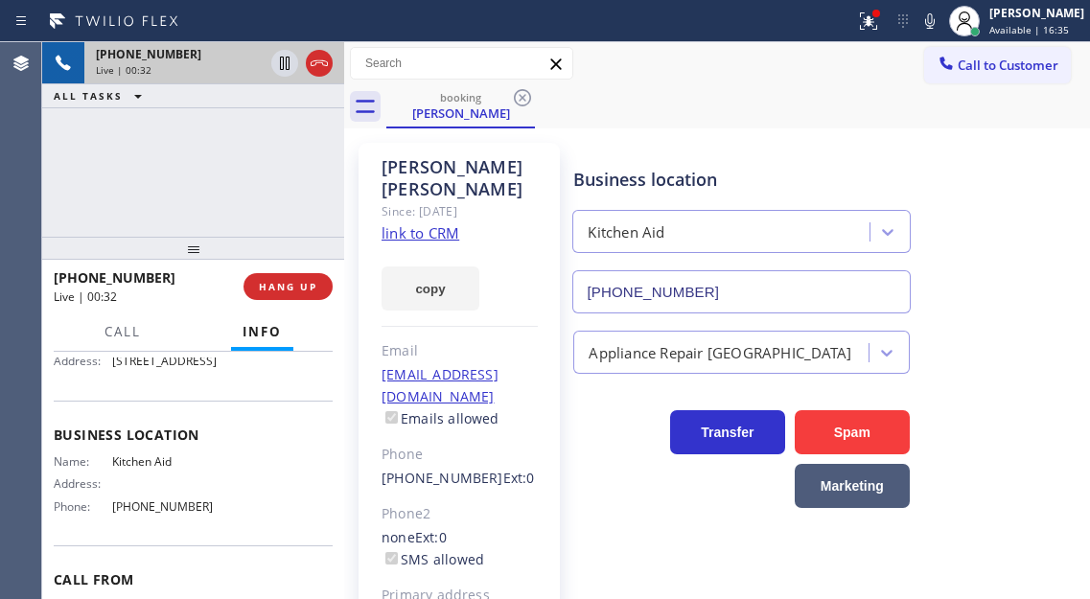
click at [274, 158] on div "[PHONE_NUMBER] Live | 00:32 ALL TASKS ALL TASKS ACTIVE TASKS TASKS IN WRAP UP" at bounding box center [193, 139] width 302 height 195
click at [288, 67] on icon at bounding box center [284, 63] width 23 height 23
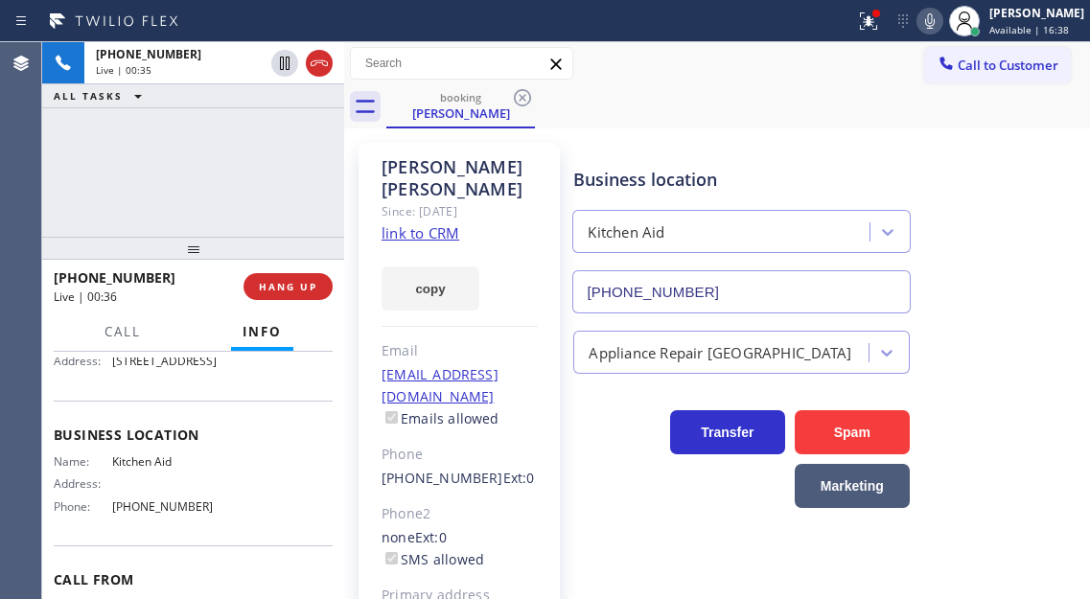
click at [943, 34] on button at bounding box center [929, 21] width 27 height 27
click at [878, 25] on icon at bounding box center [868, 21] width 23 height 23
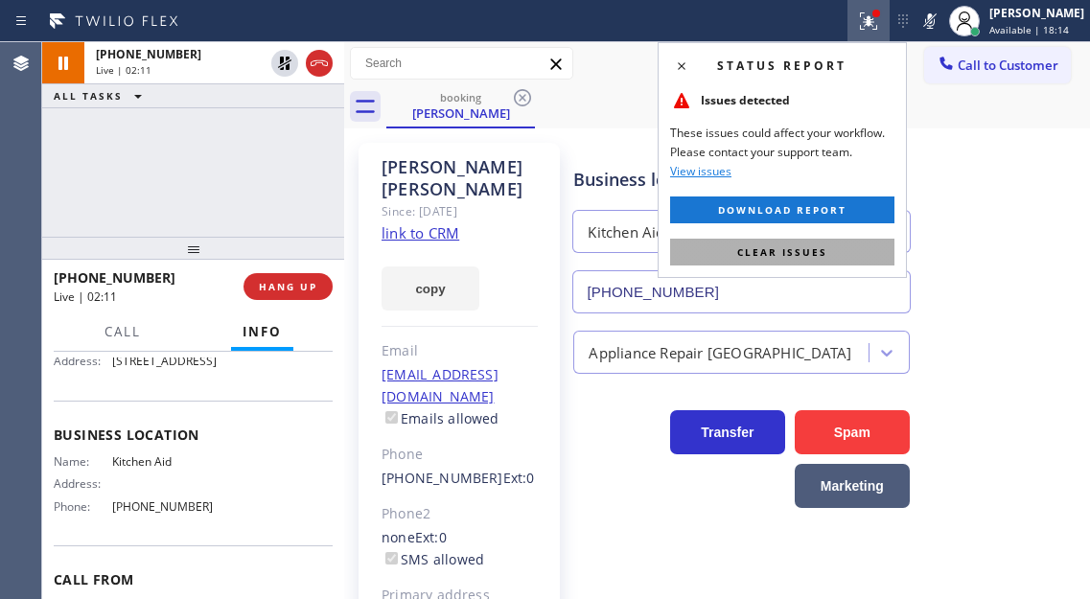
click at [852, 242] on button "Clear issues" at bounding box center [782, 252] width 224 height 27
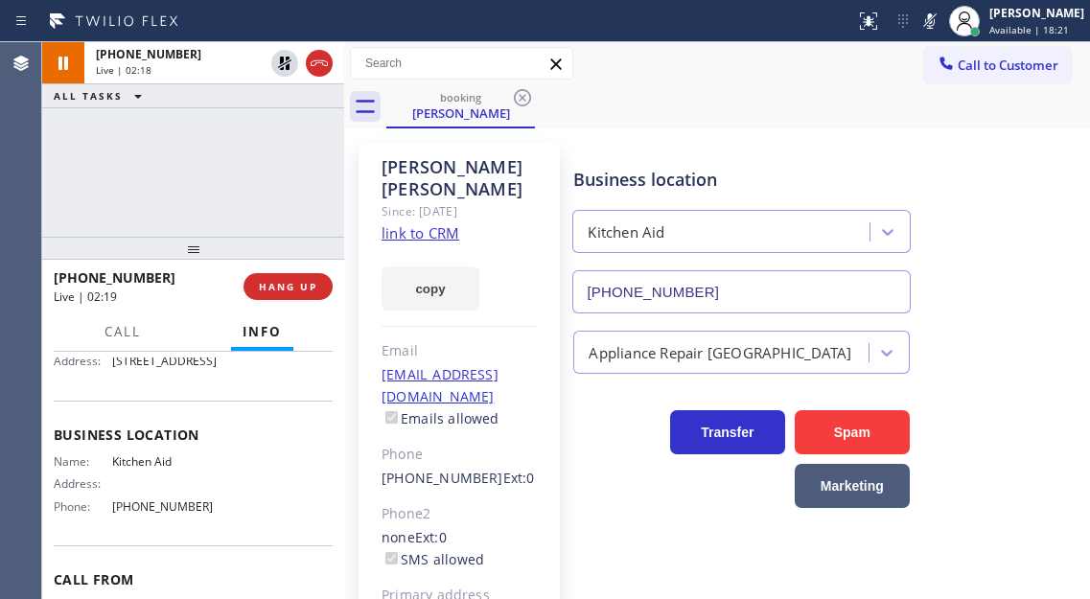
click at [219, 155] on div "[PHONE_NUMBER] Live | 02:18 ALL TASKS ALL TASKS ACTIVE TASKS TASKS IN WRAP UP" at bounding box center [193, 139] width 302 height 195
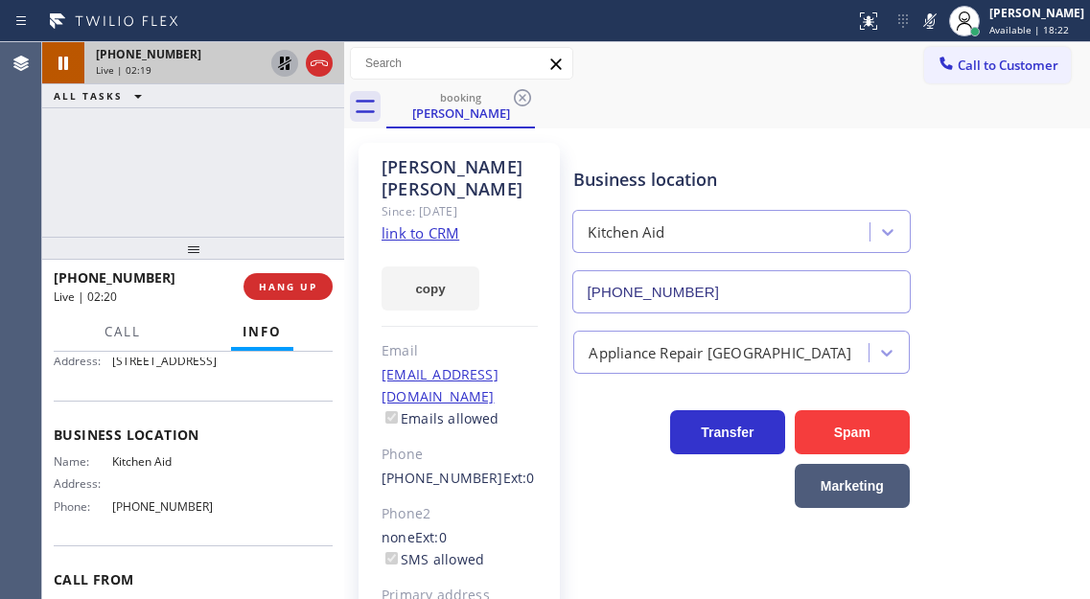
click at [277, 74] on icon at bounding box center [284, 63] width 23 height 23
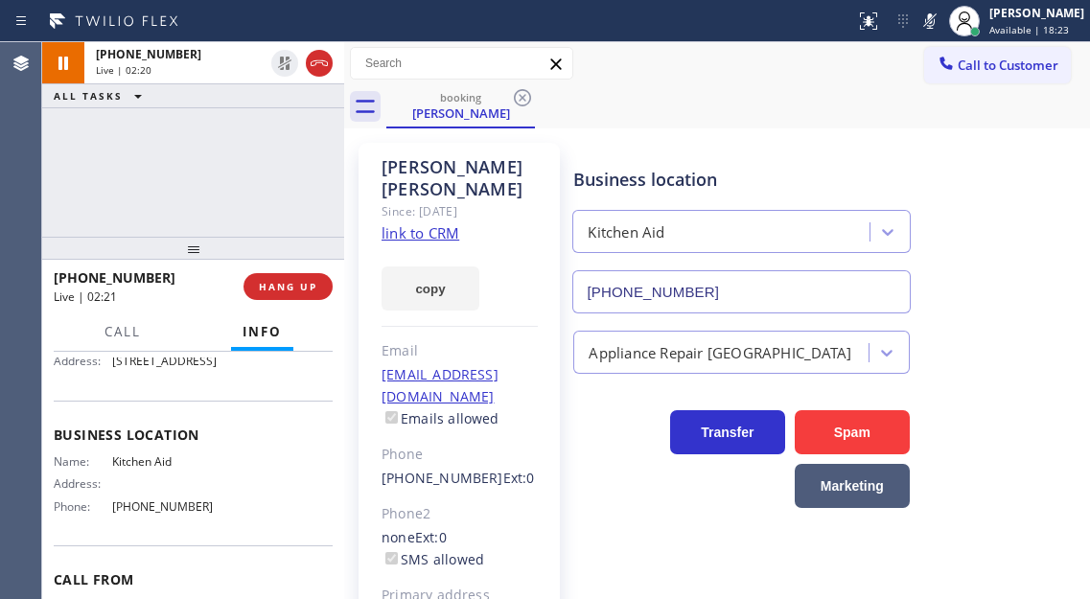
click at [940, 19] on icon at bounding box center [929, 21] width 23 height 23
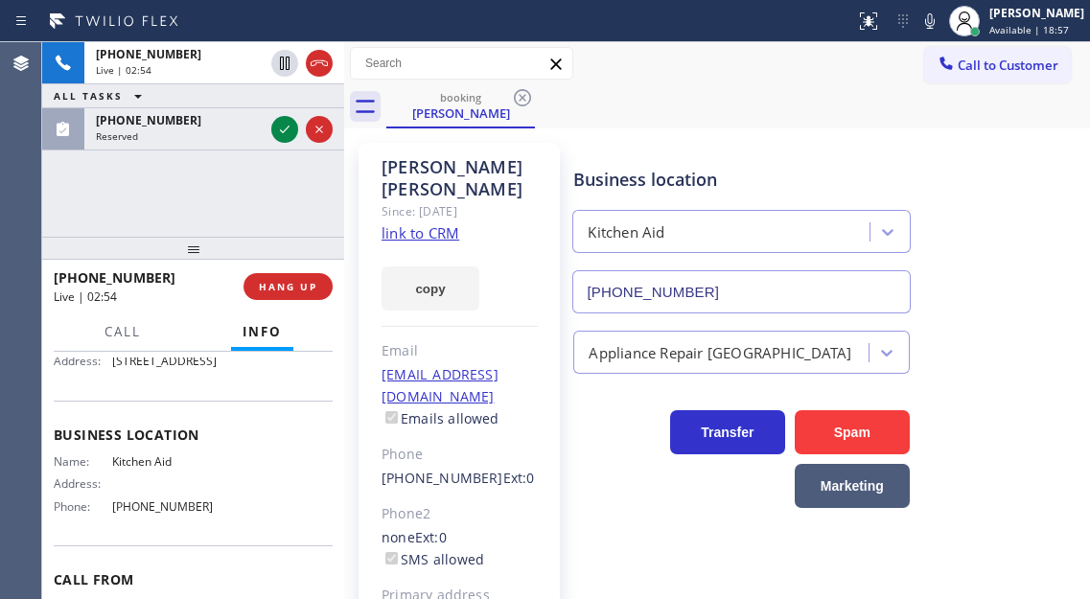
click at [177, 207] on div "[PHONE_NUMBER] Live | 02:54 ALL TASKS ALL TASKS ACTIVE TASKS TASKS IN WRAP UP […" at bounding box center [193, 139] width 302 height 195
click at [295, 282] on span "HANG UP" at bounding box center [288, 286] width 58 height 13
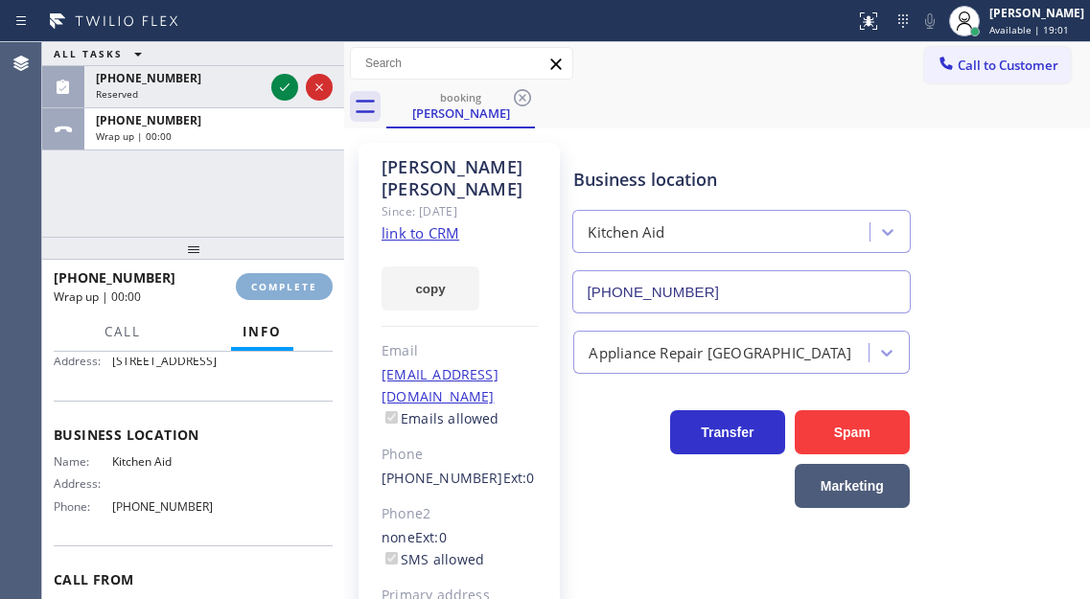
click at [295, 282] on span "COMPLETE" at bounding box center [284, 286] width 66 height 13
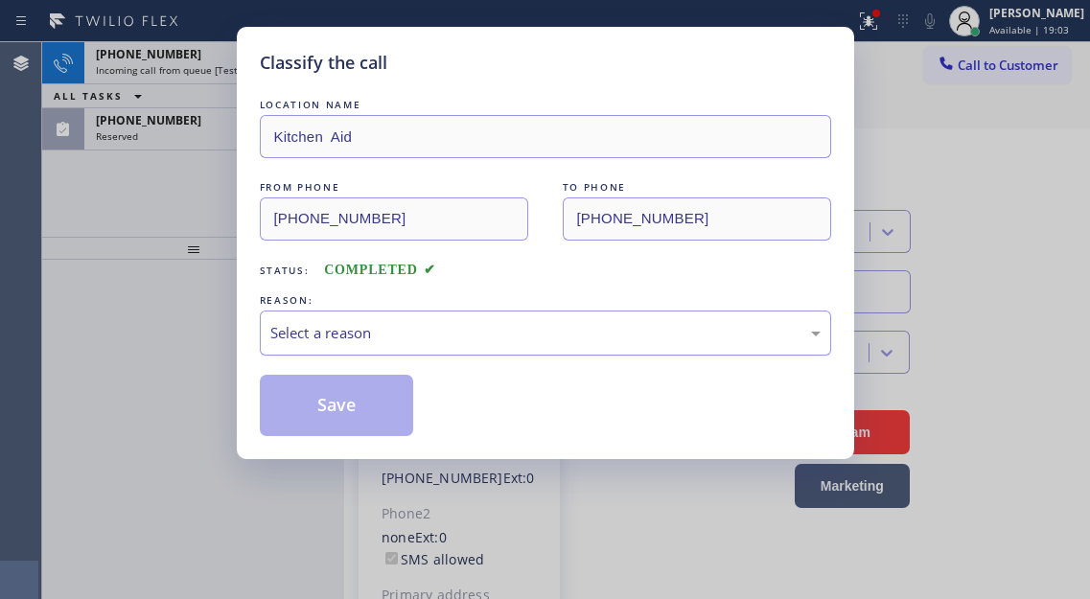
click at [547, 343] on div "Select a reason" at bounding box center [545, 333] width 550 height 22
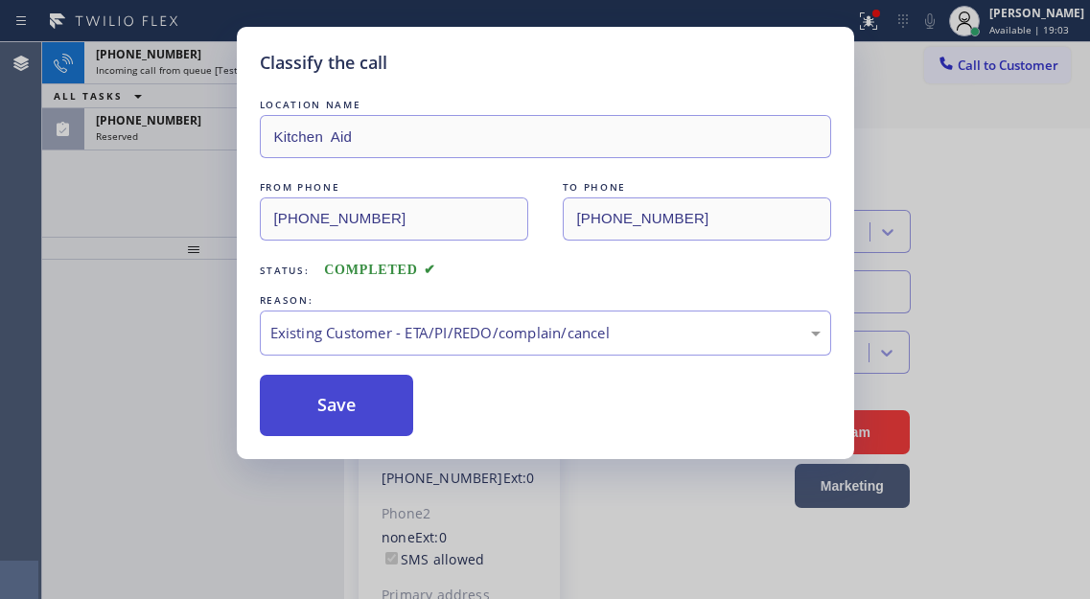
click at [390, 422] on button "Save" at bounding box center [337, 405] width 154 height 61
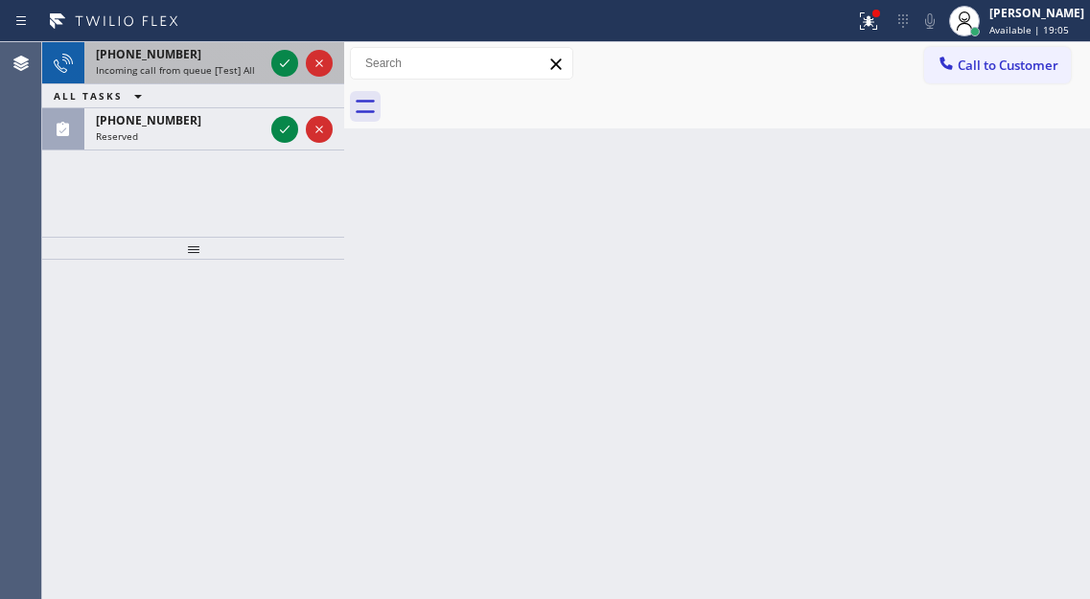
click at [255, 66] on div "Incoming call from queue [Test] All" at bounding box center [180, 69] width 168 height 13
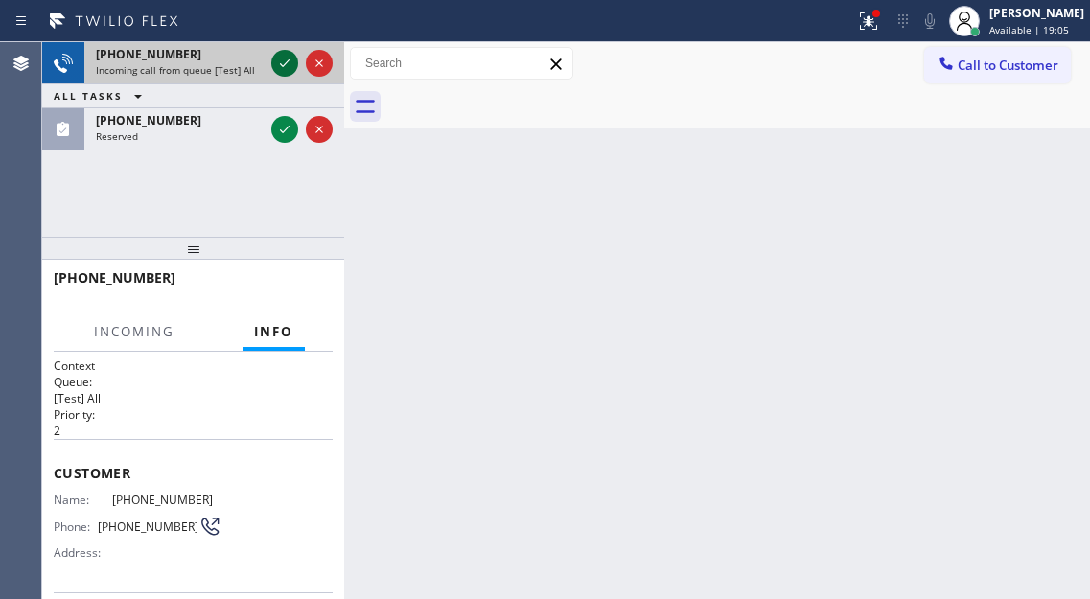
click at [281, 62] on icon at bounding box center [284, 63] width 23 height 23
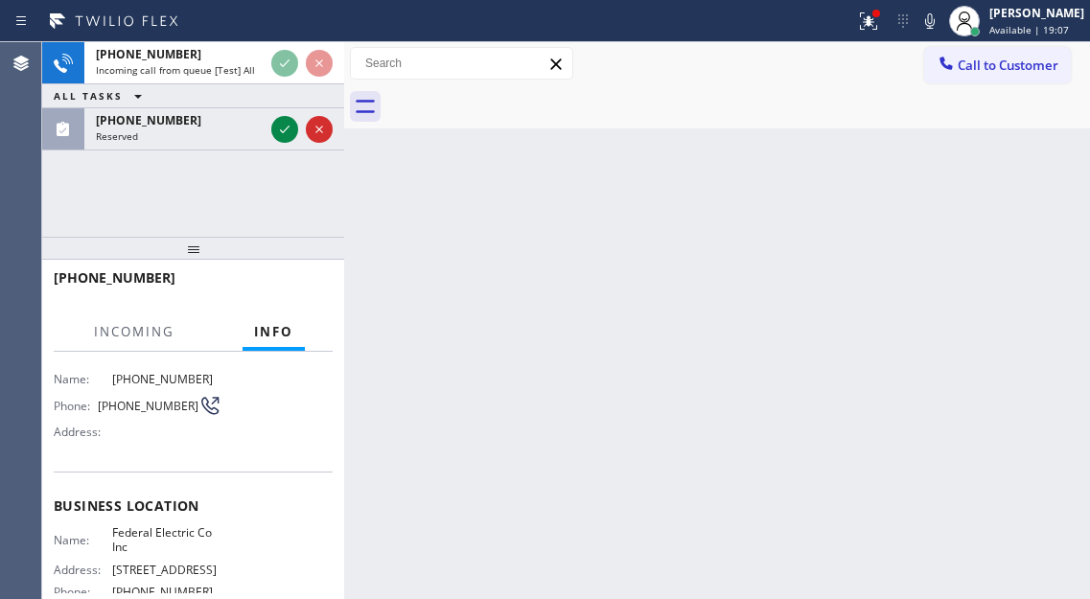
scroll to position [192, 0]
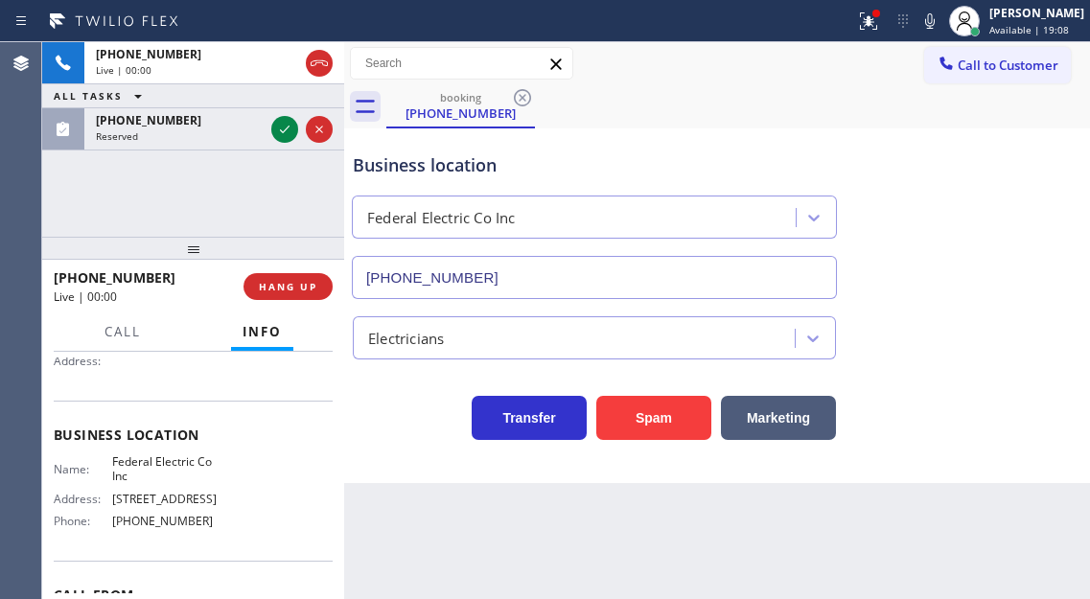
type input "[PHONE_NUMBER]"
click at [659, 425] on button "Spam" at bounding box center [653, 418] width 115 height 44
drag, startPoint x: 659, startPoint y: 425, endPoint x: 130, endPoint y: 289, distance: 546.0
click at [659, 426] on button "Spam" at bounding box center [653, 418] width 115 height 44
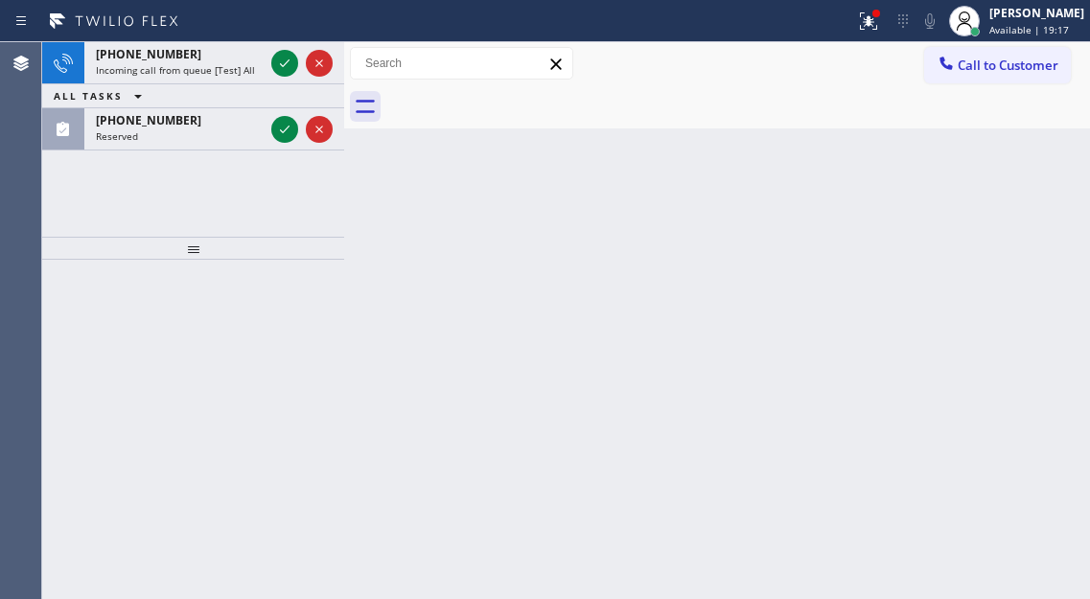
click at [1017, 165] on div "Back to Dashboard Change Sender ID Customers Technicians Select a contact Outbo…" at bounding box center [717, 320] width 746 height 557
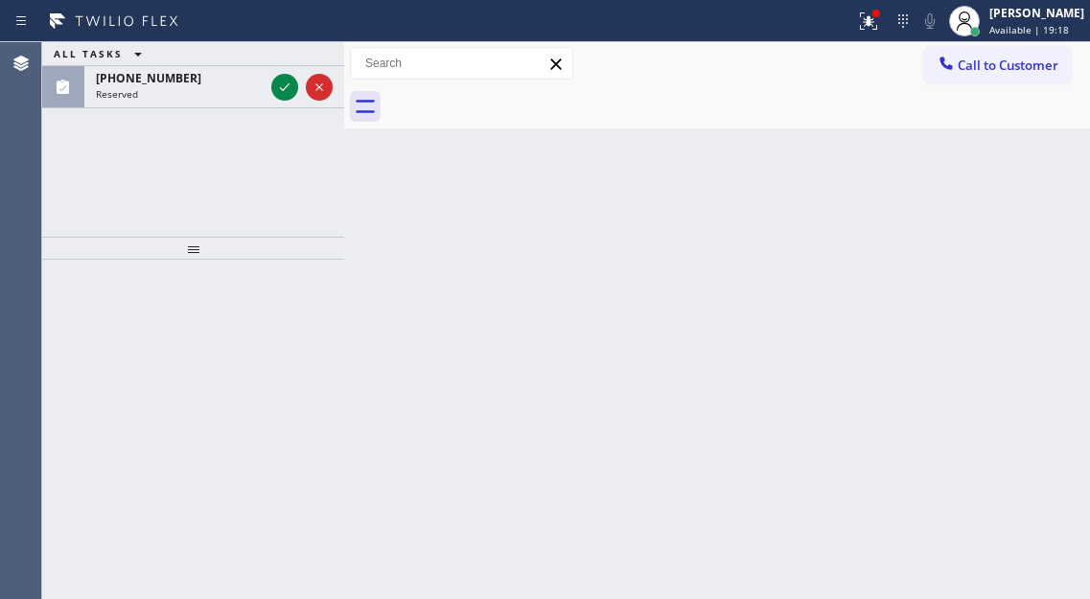
click at [287, 70] on div at bounding box center [301, 87] width 69 height 42
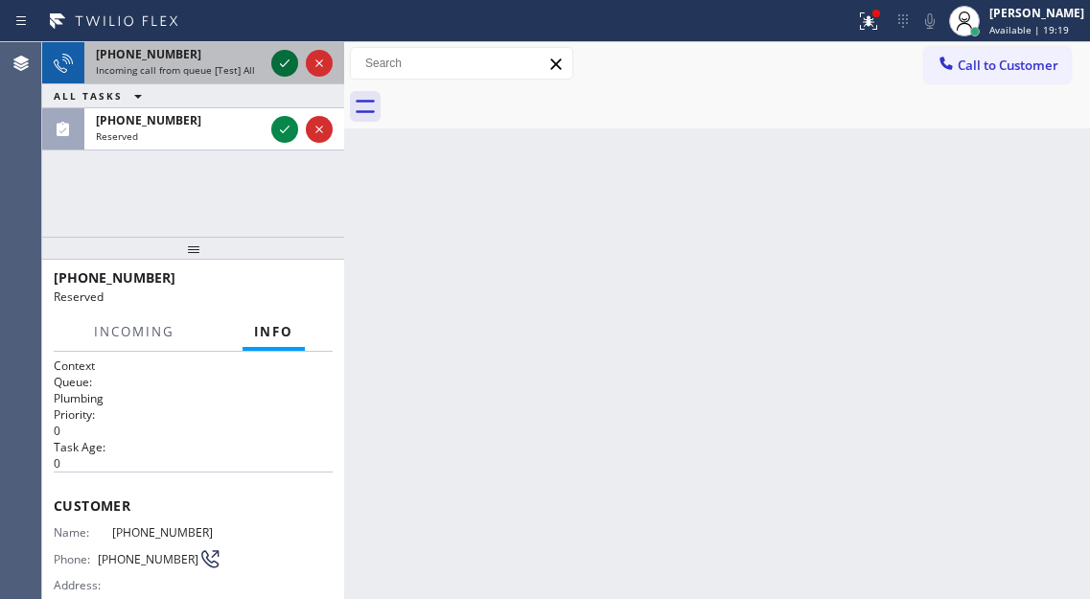
click at [287, 68] on icon at bounding box center [284, 63] width 23 height 23
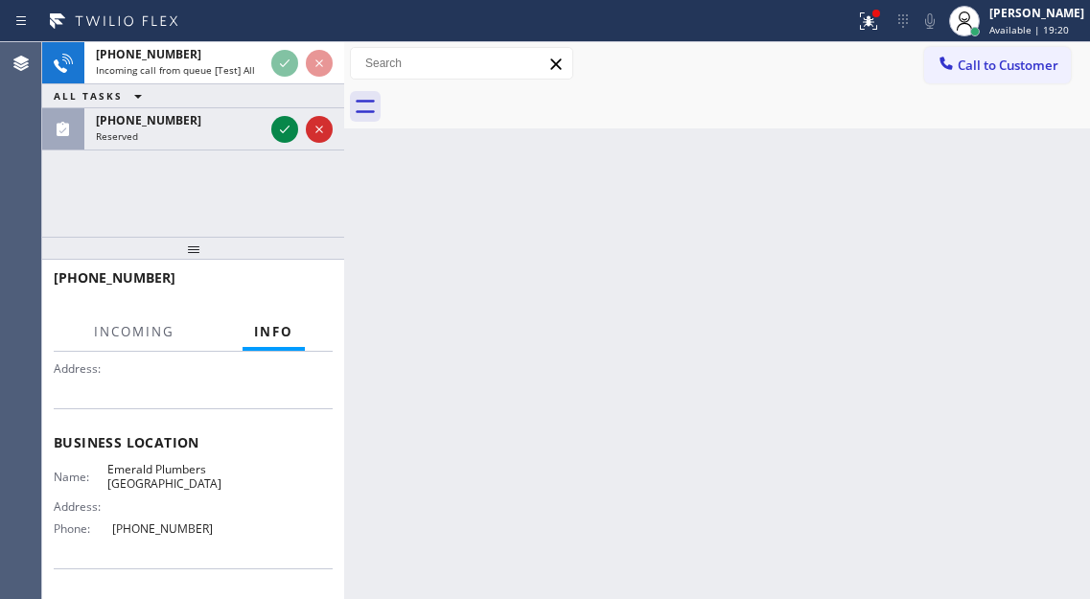
scroll to position [192, 0]
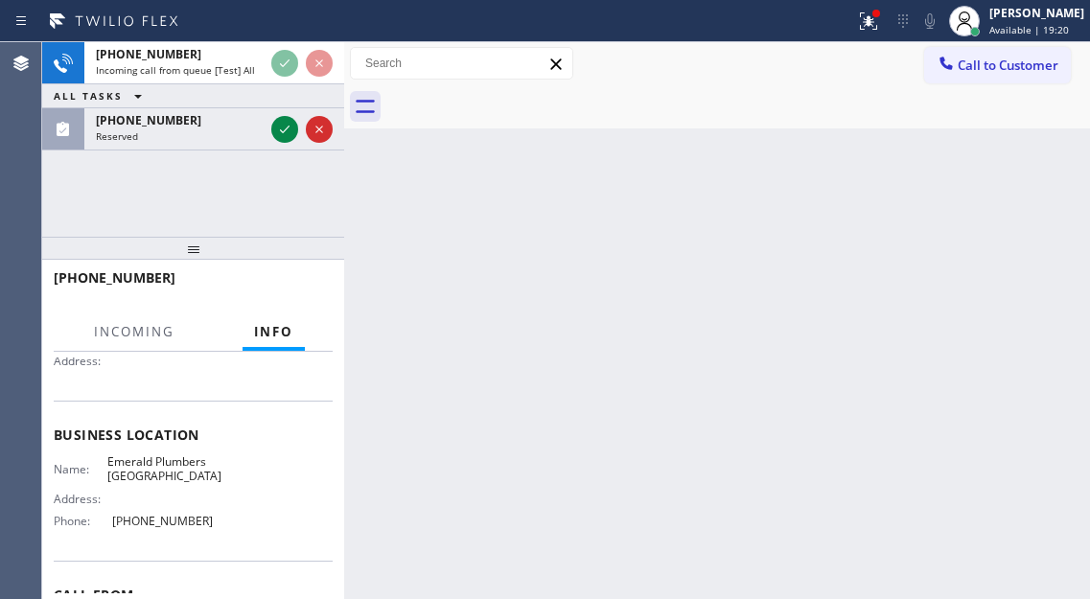
click at [156, 466] on span "Emerald Plumbers [GEOGRAPHIC_DATA]" at bounding box center [164, 469] width 114 height 30
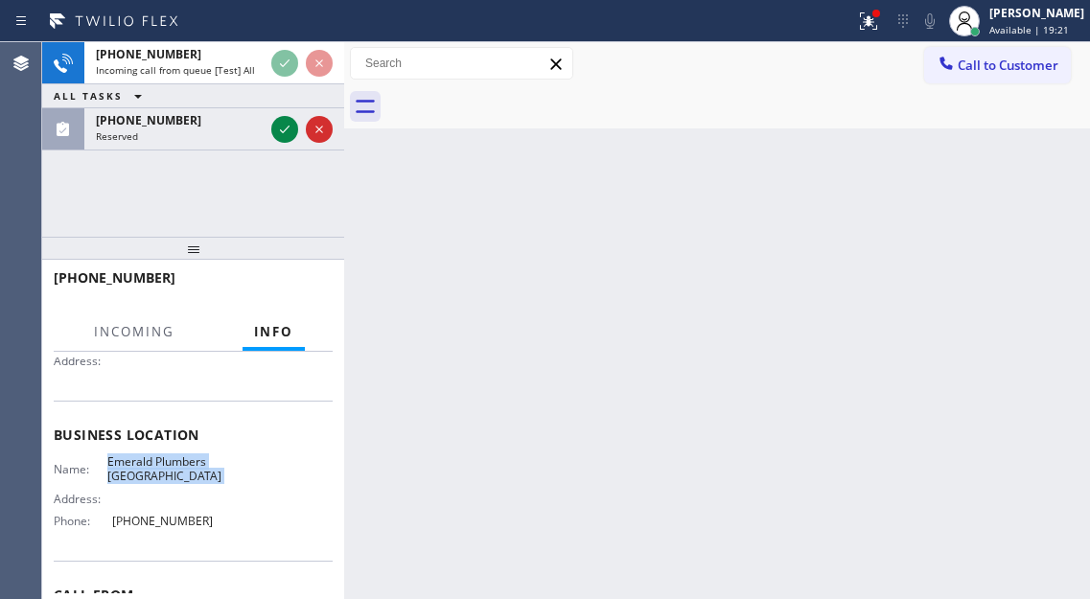
click at [156, 466] on span "Emerald Plumbers [GEOGRAPHIC_DATA]" at bounding box center [164, 469] width 114 height 30
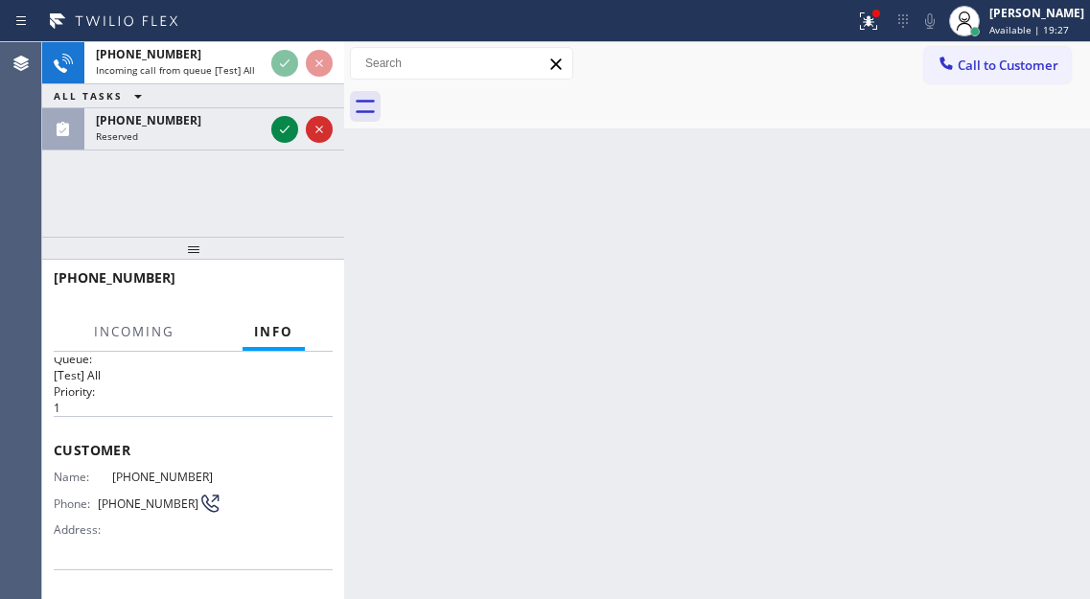
scroll to position [0, 0]
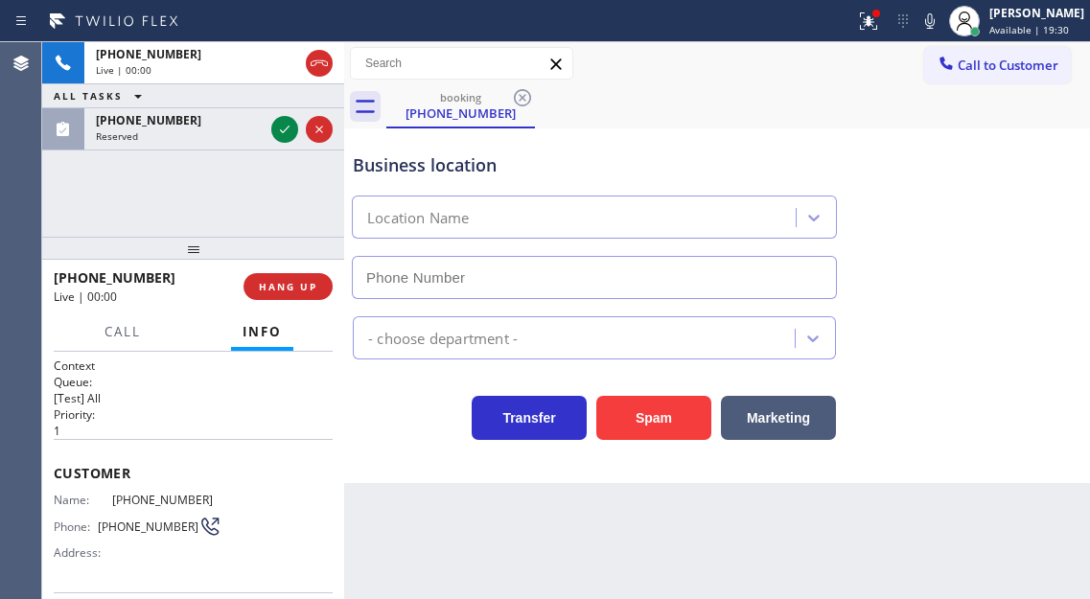
type input "[PHONE_NUMBER]"
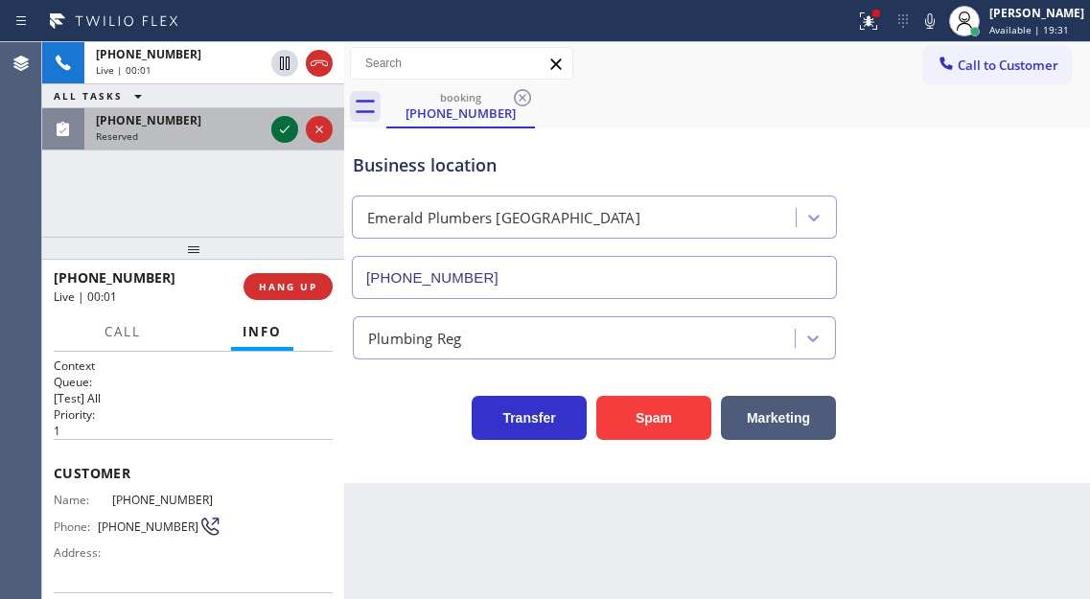
click at [284, 133] on icon at bounding box center [284, 129] width 23 height 23
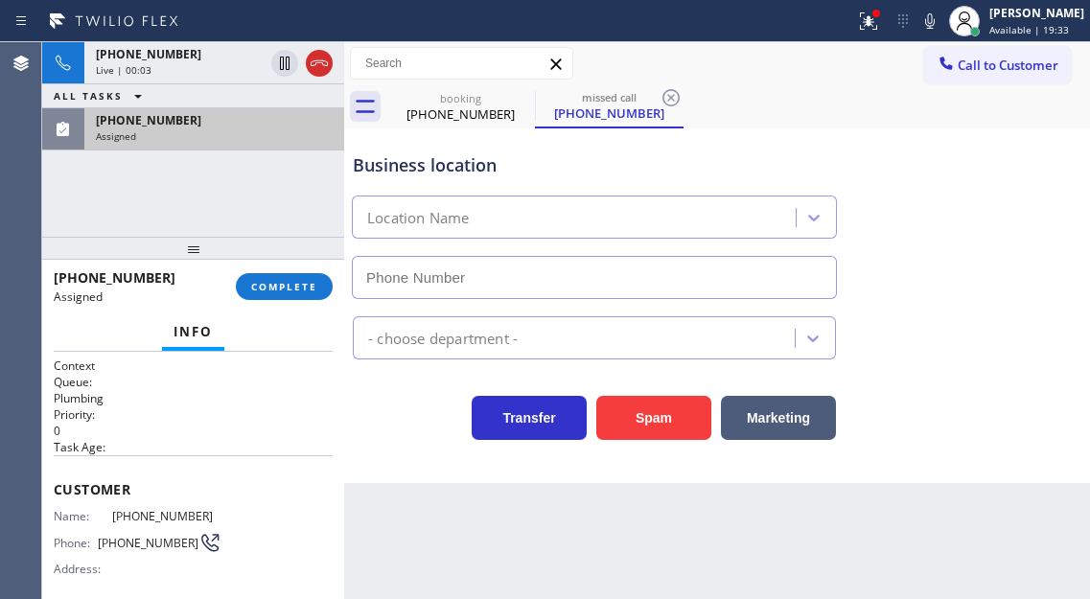
type input "[PHONE_NUMBER]"
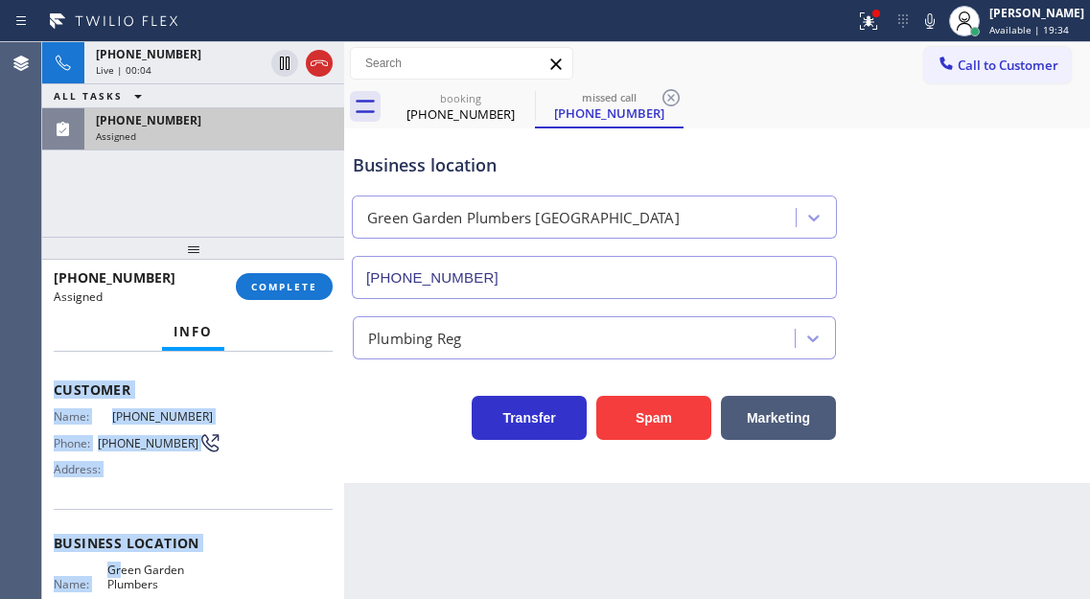
scroll to position [335, 0]
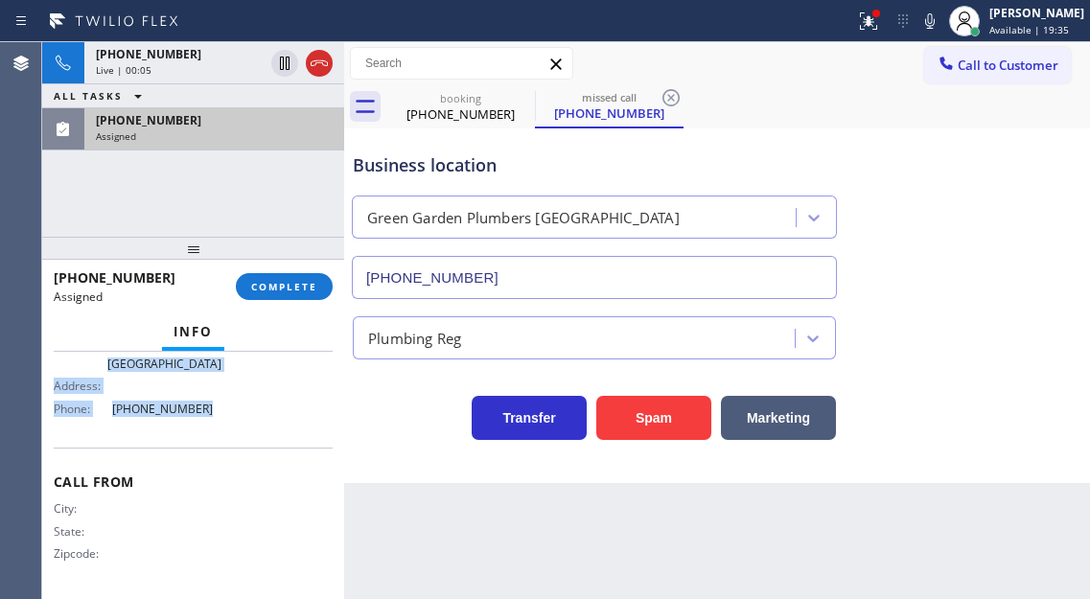
drag, startPoint x: 52, startPoint y: 486, endPoint x: 212, endPoint y: 423, distance: 172.1
click at [212, 423] on div "Context Queue: Plumbing Priority: 0 Task Age: Customer Name: [PHONE_NUMBER] Pho…" at bounding box center [193, 475] width 302 height 247
click at [283, 295] on button "COMPLETE" at bounding box center [284, 286] width 97 height 27
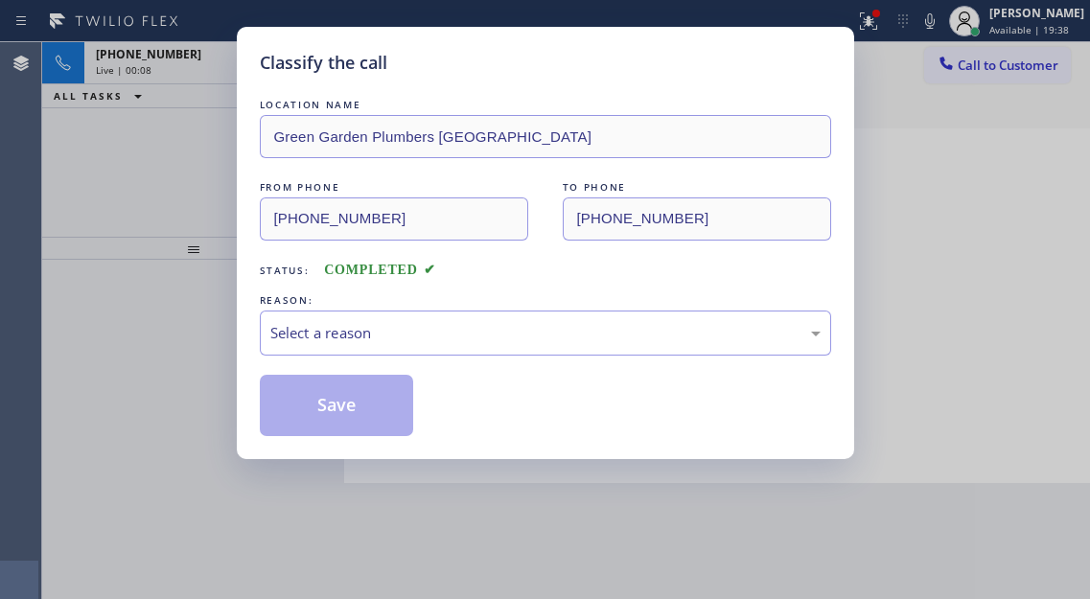
click at [418, 361] on div "LOCATION NAME [GEOGRAPHIC_DATA] Plumbers [GEOGRAPHIC_DATA] FROM PHONE [PHONE_NU…" at bounding box center [545, 265] width 571 height 341
click at [416, 336] on div "Select a reason" at bounding box center [545, 333] width 550 height 22
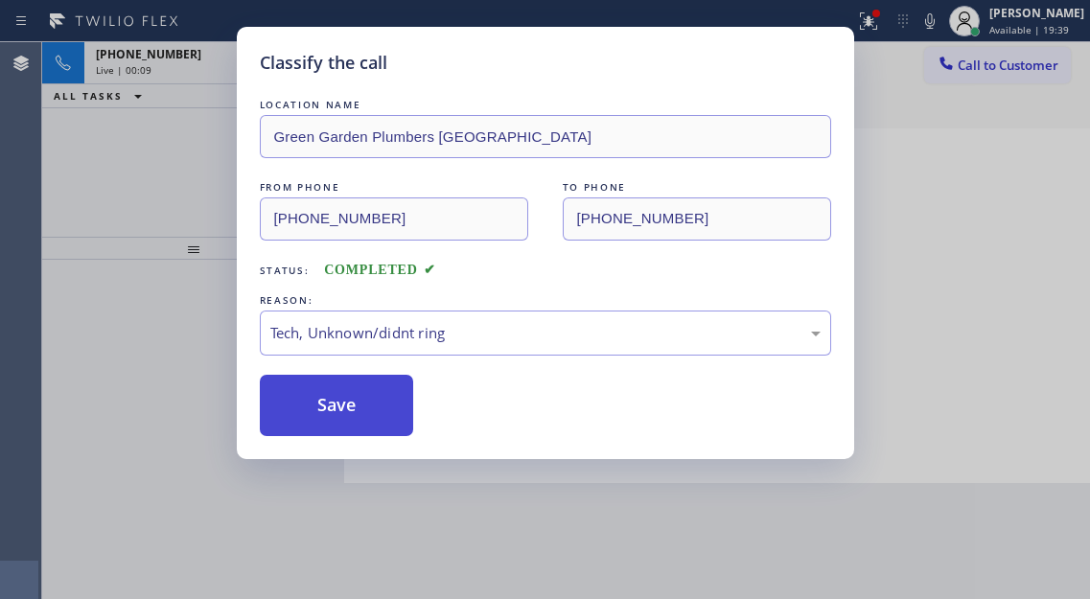
drag, startPoint x: 397, startPoint y: 429, endPoint x: 361, endPoint y: 403, distance: 43.9
click at [395, 428] on button "Save" at bounding box center [337, 405] width 154 height 61
click at [361, 403] on button "Save" at bounding box center [337, 405] width 154 height 61
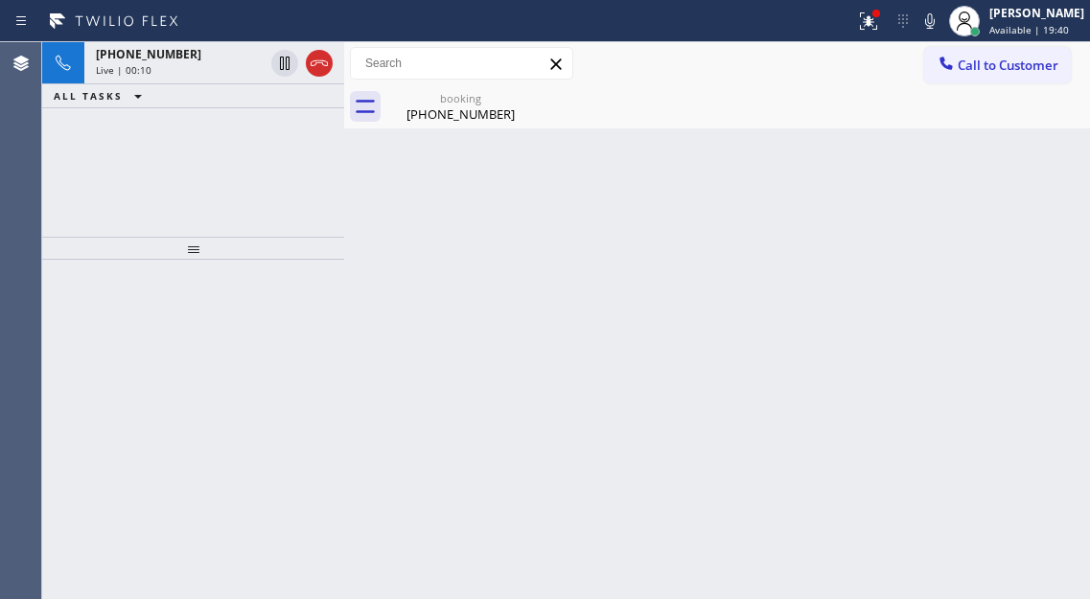
click at [181, 70] on div "Live | 00:10" at bounding box center [180, 69] width 168 height 13
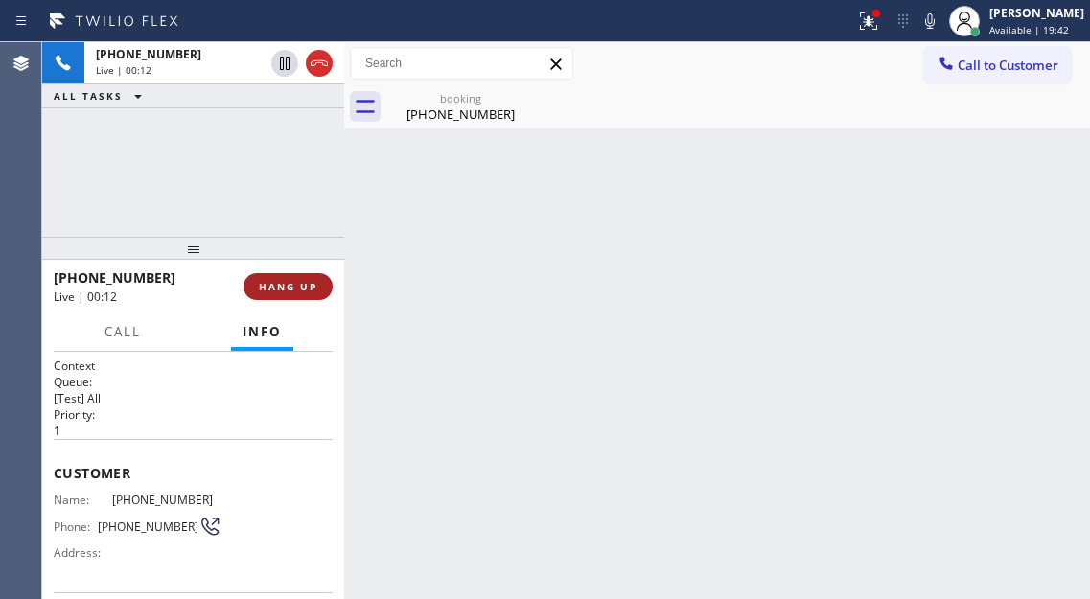
click at [296, 288] on span "HANG UP" at bounding box center [288, 286] width 58 height 13
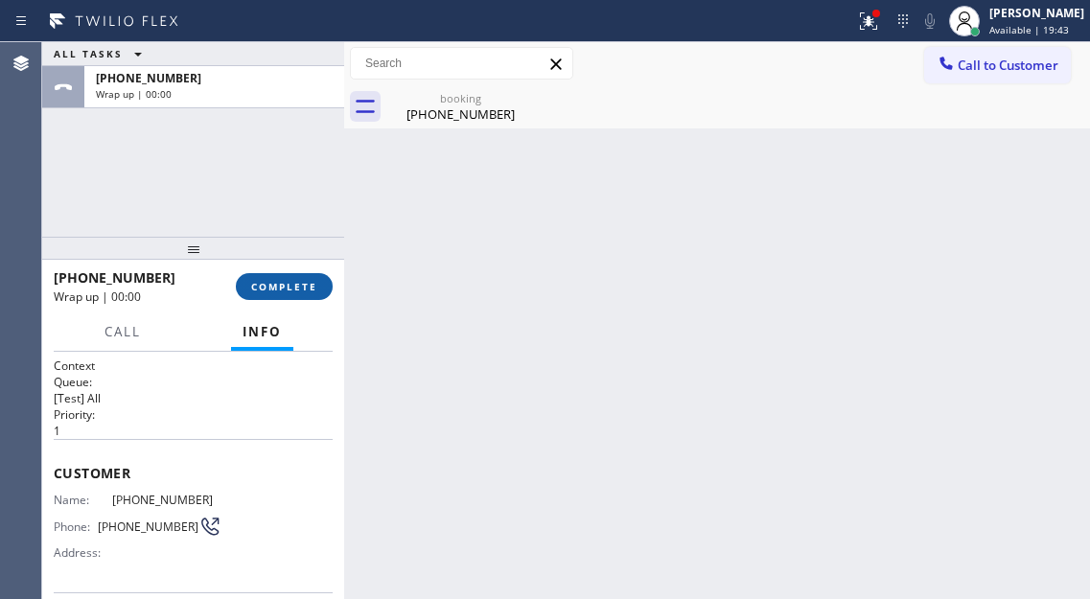
click at [301, 295] on button "COMPLETE" at bounding box center [284, 286] width 97 height 27
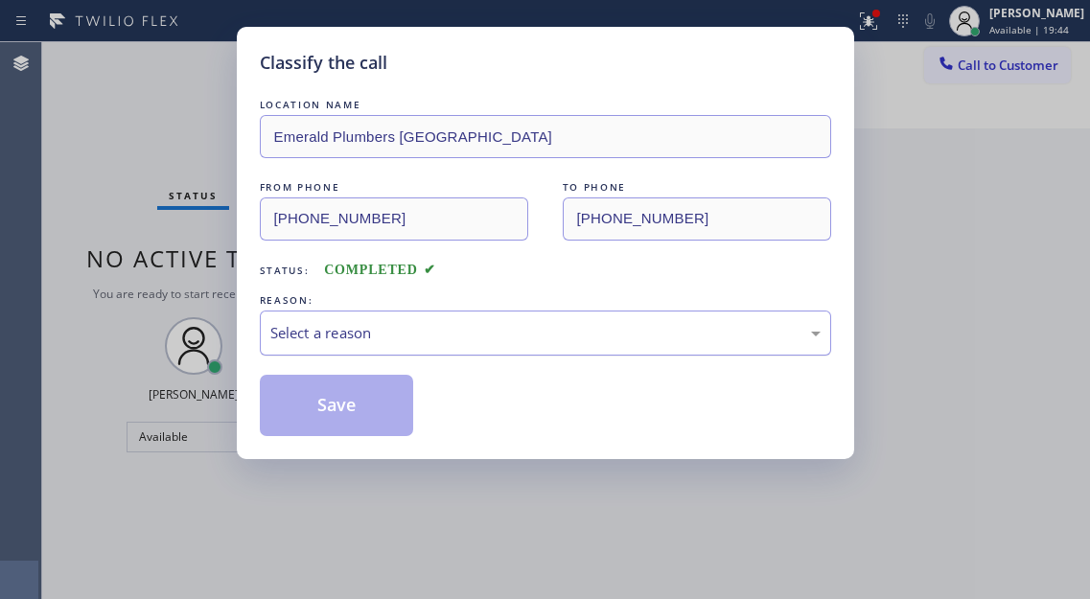
click at [438, 340] on div "Select a reason" at bounding box center [545, 333] width 550 height 22
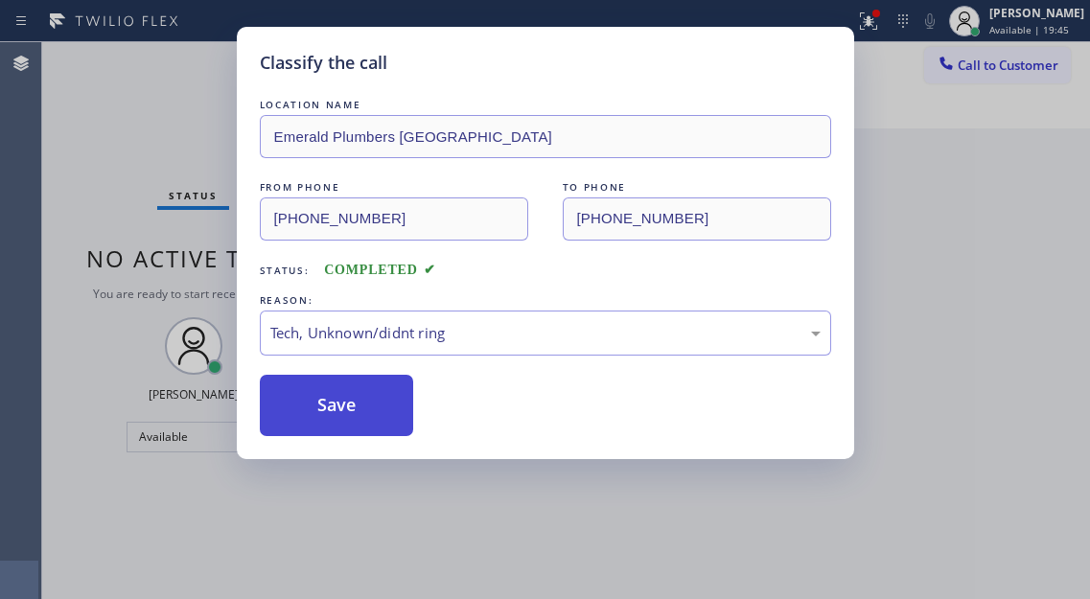
click at [369, 423] on button "Save" at bounding box center [337, 405] width 154 height 61
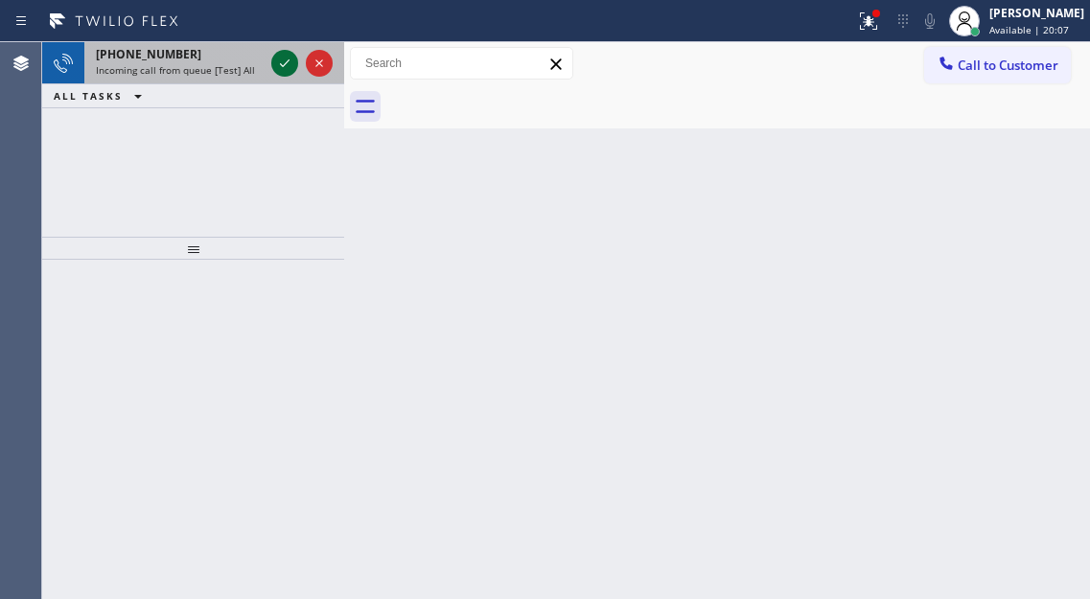
click at [288, 58] on icon at bounding box center [284, 63] width 23 height 23
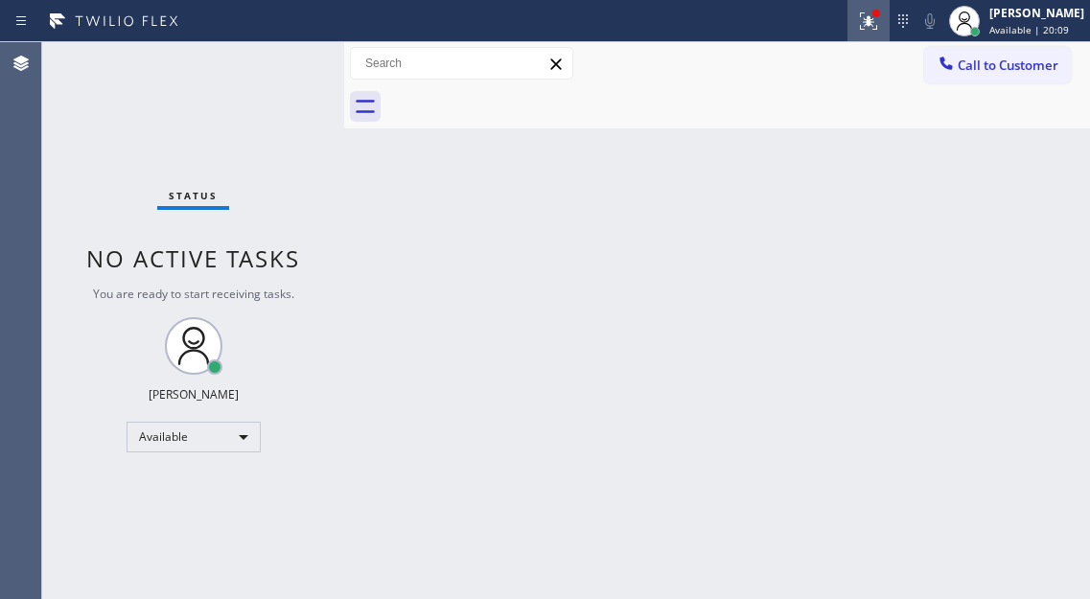
click at [882, 40] on button at bounding box center [868, 21] width 42 height 42
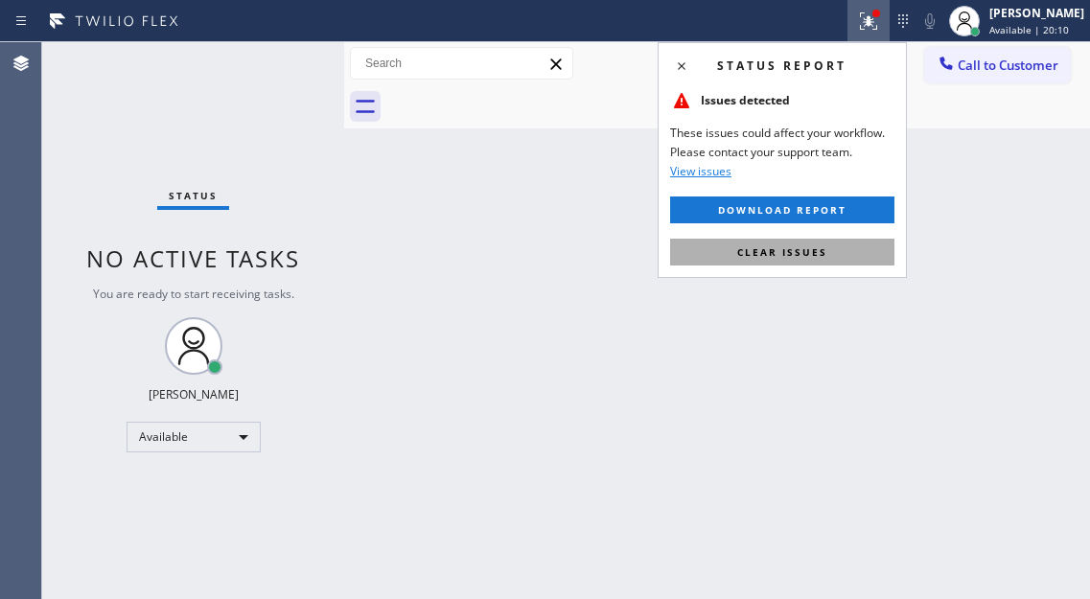
click at [825, 253] on span "Clear issues" at bounding box center [782, 251] width 90 height 13
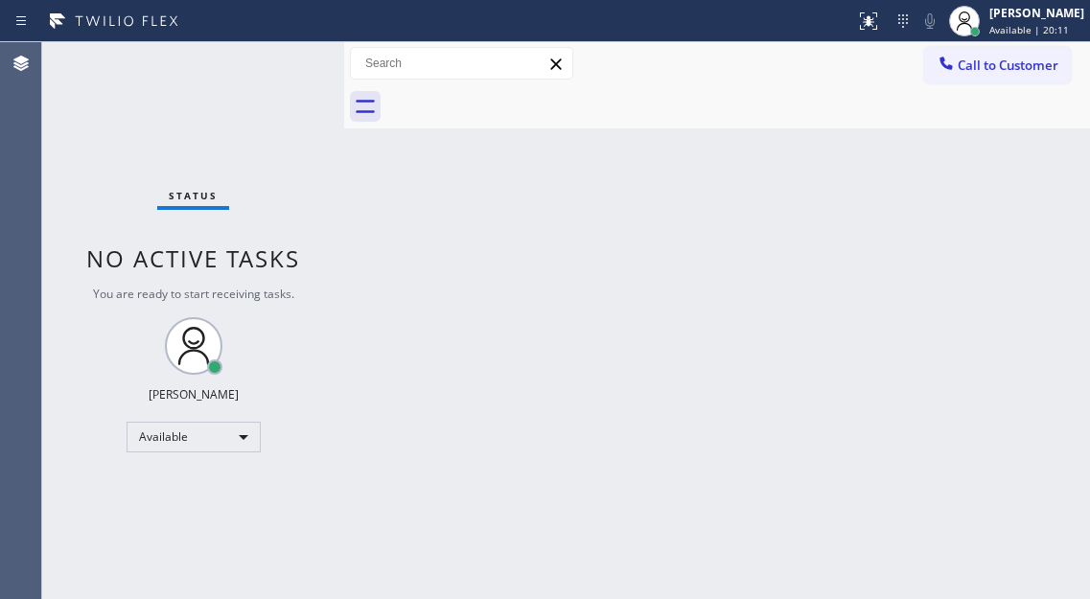
click at [262, 74] on div "Status No active tasks You are ready to start receiving tasks. [PERSON_NAME]" at bounding box center [193, 320] width 302 height 557
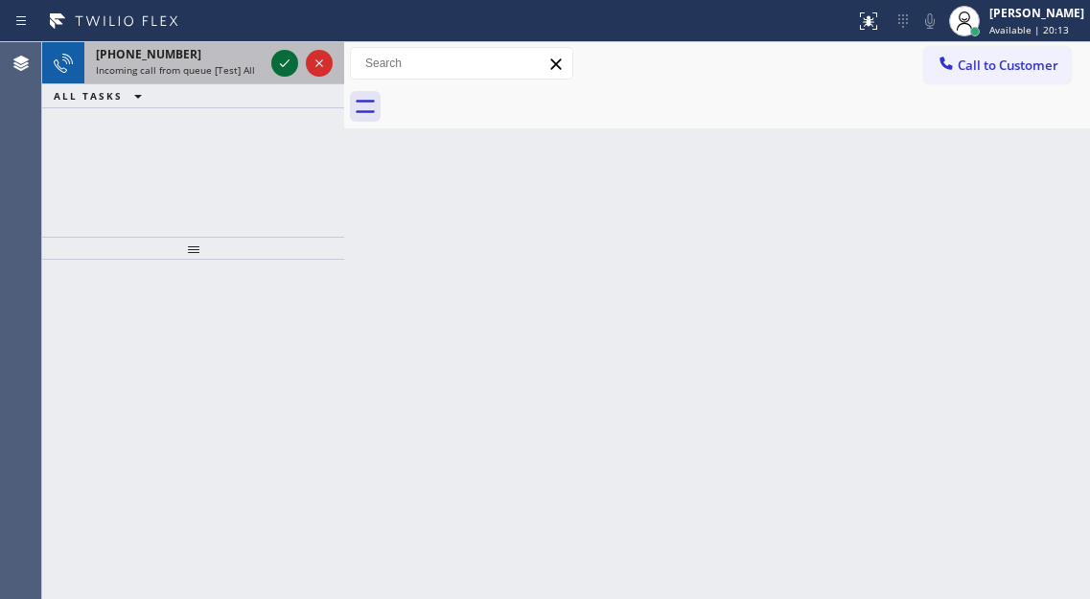
click at [283, 66] on icon at bounding box center [285, 63] width 10 height 8
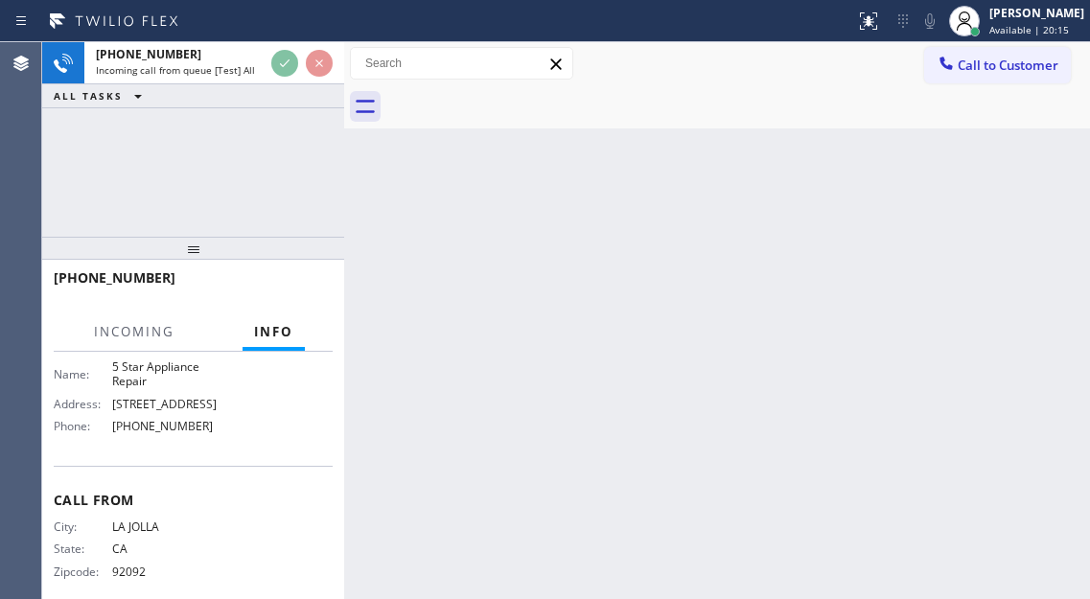
scroll to position [288, 0]
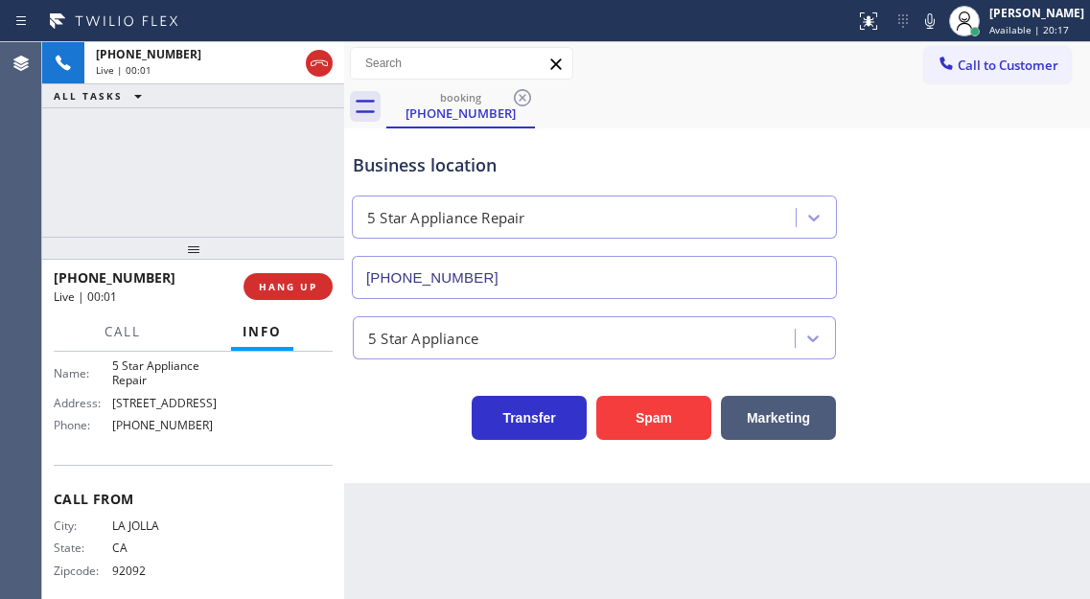
type input "[PHONE_NUMBER]"
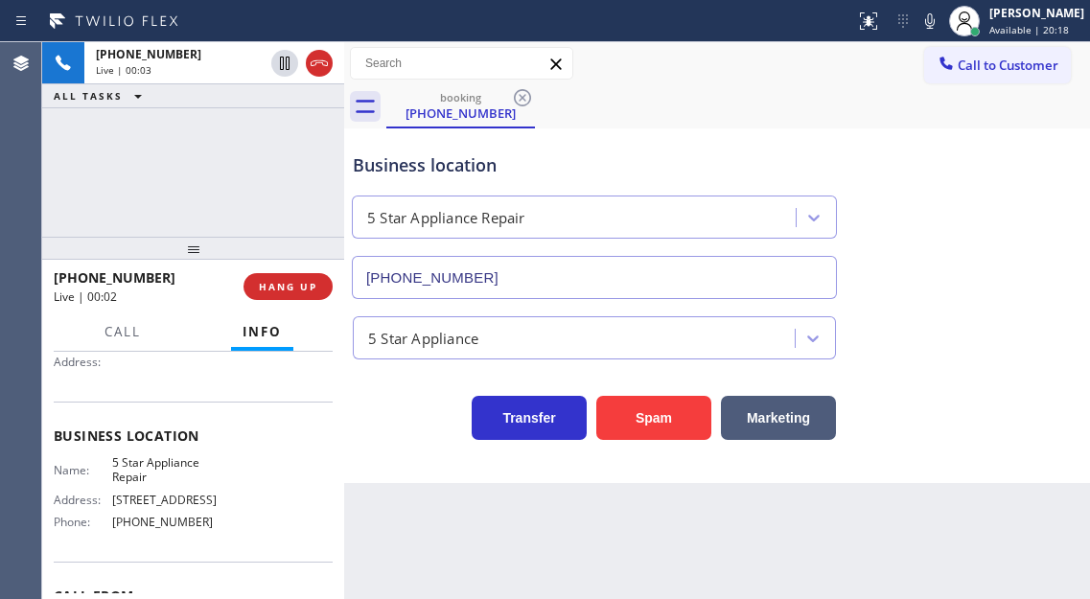
scroll to position [192, 0]
click at [180, 462] on span "5 Star Appliance Repair" at bounding box center [166, 469] width 109 height 30
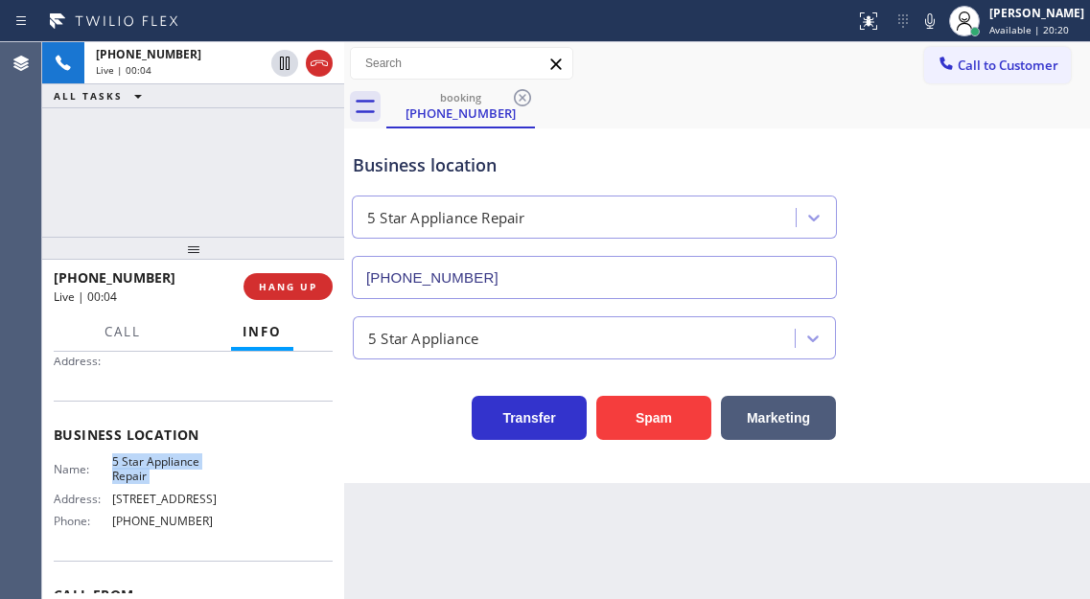
click at [180, 462] on span "5 Star Appliance Repair" at bounding box center [166, 469] width 109 height 30
click at [1053, 218] on div "Business location 5 Star Appliance Repair [PHONE_NUMBER]" at bounding box center [717, 212] width 736 height 173
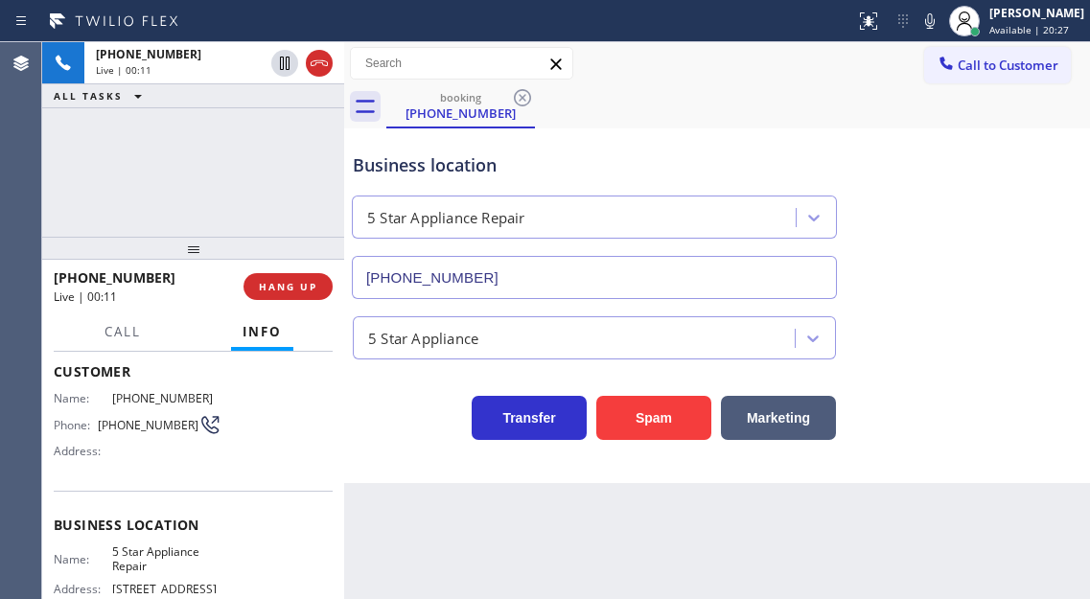
scroll to position [0, 0]
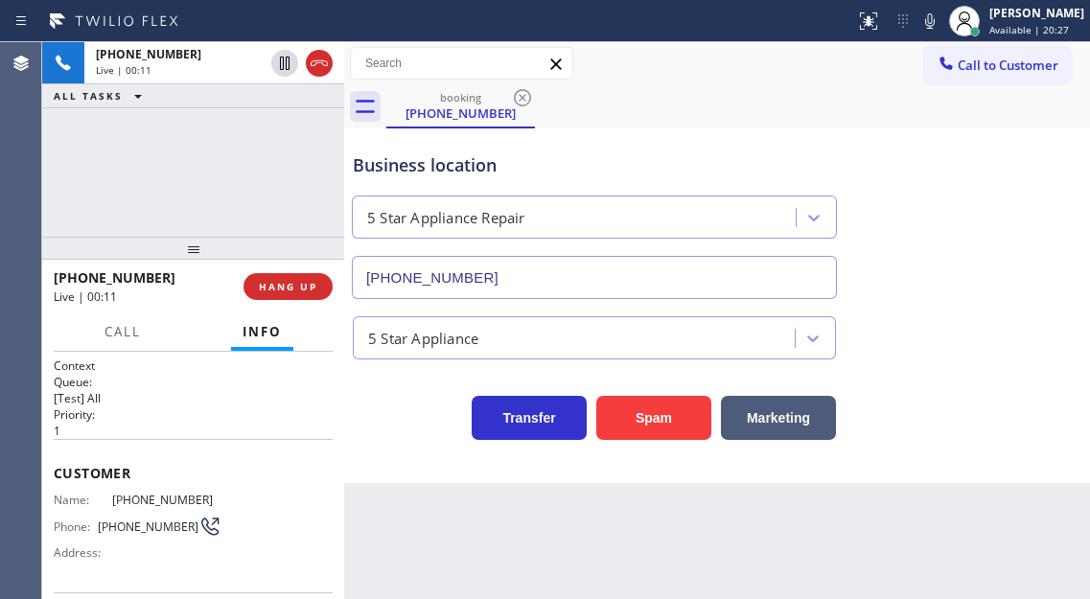
click at [117, 505] on span "[PHONE_NUMBER]" at bounding box center [166, 500] width 109 height 14
click at [313, 440] on div "Customer Name: [PHONE_NUMBER] Phone: [PHONE_NUMBER] Address:" at bounding box center [193, 515] width 279 height 153
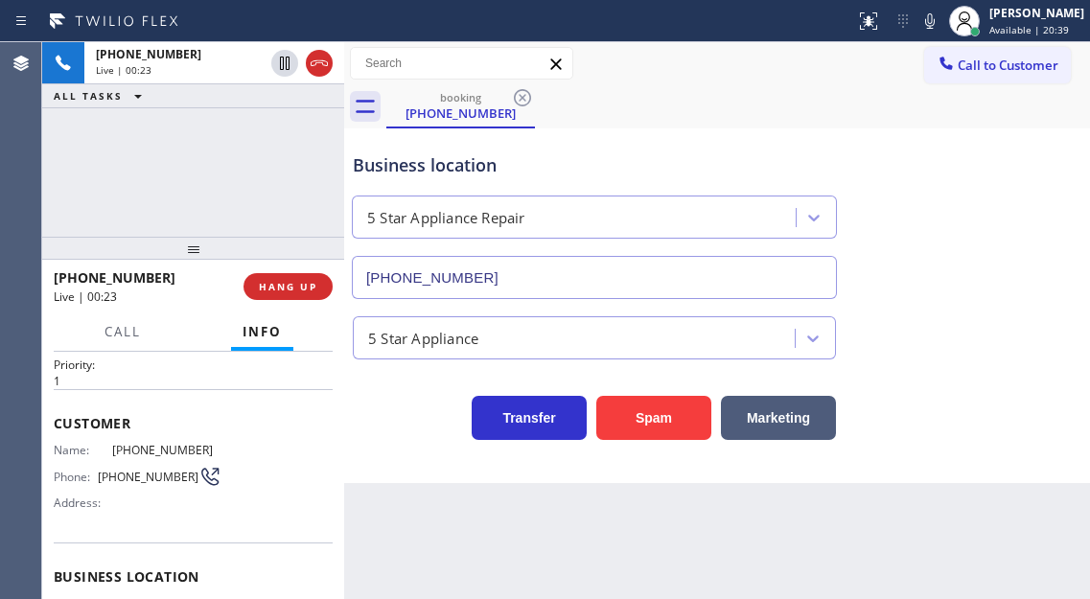
scroll to position [96, 0]
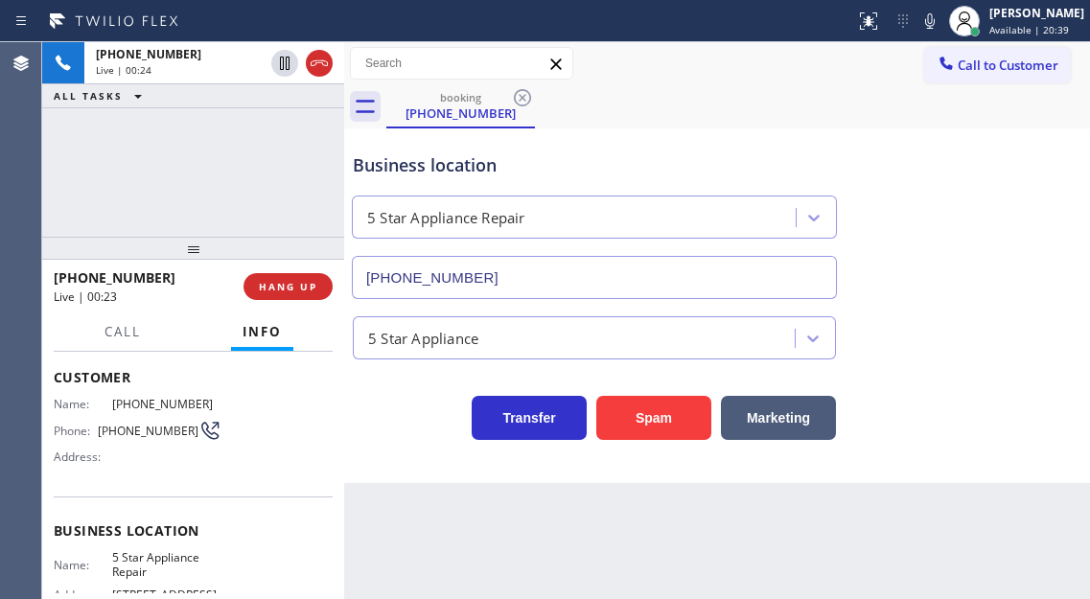
click at [165, 550] on span "5 Star Appliance Repair" at bounding box center [166, 565] width 109 height 30
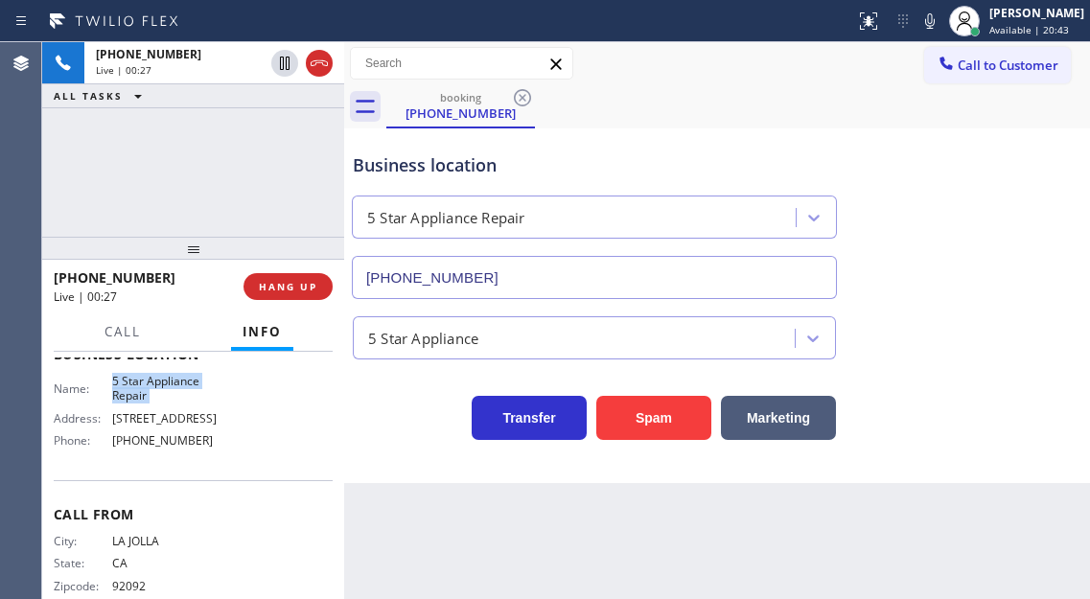
scroll to position [288, 0]
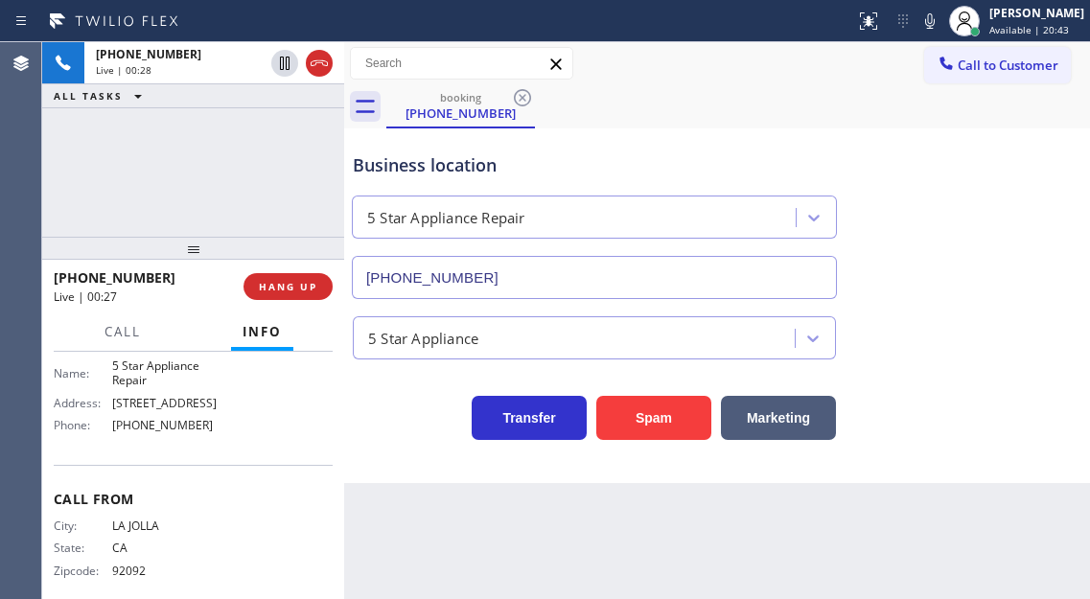
click at [168, 422] on span "[PHONE_NUMBER]" at bounding box center [166, 425] width 109 height 14
click at [679, 128] on div "Business location 5 Star Appliance Repair [PHONE_NUMBER]" at bounding box center [717, 212] width 736 height 173
click at [764, 136] on div "Business location 5 Star Appliance Repair [PHONE_NUMBER]" at bounding box center [594, 216] width 491 height 166
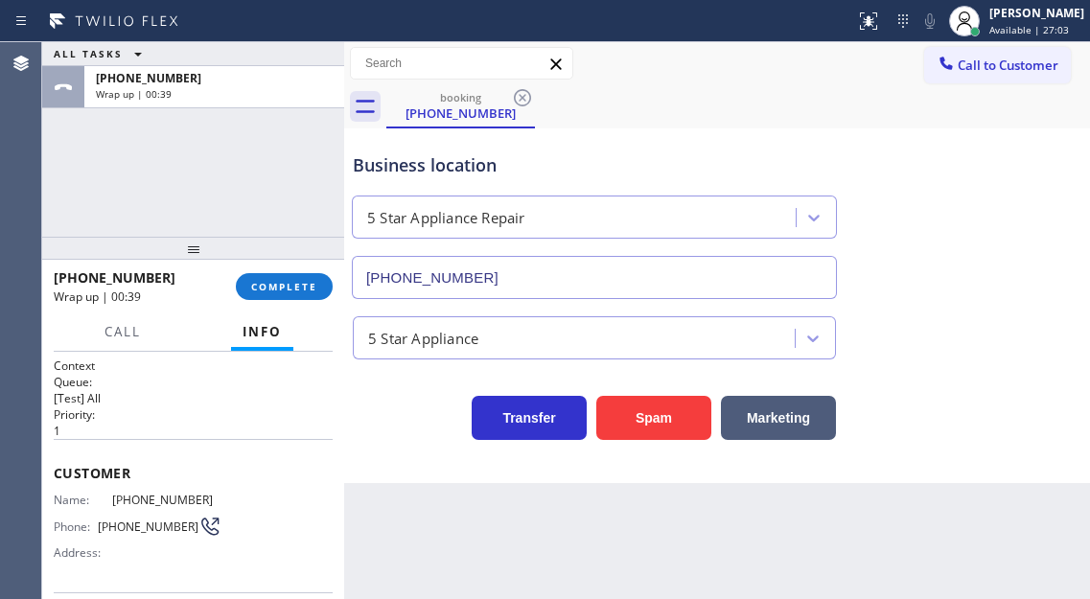
scroll to position [288, 0]
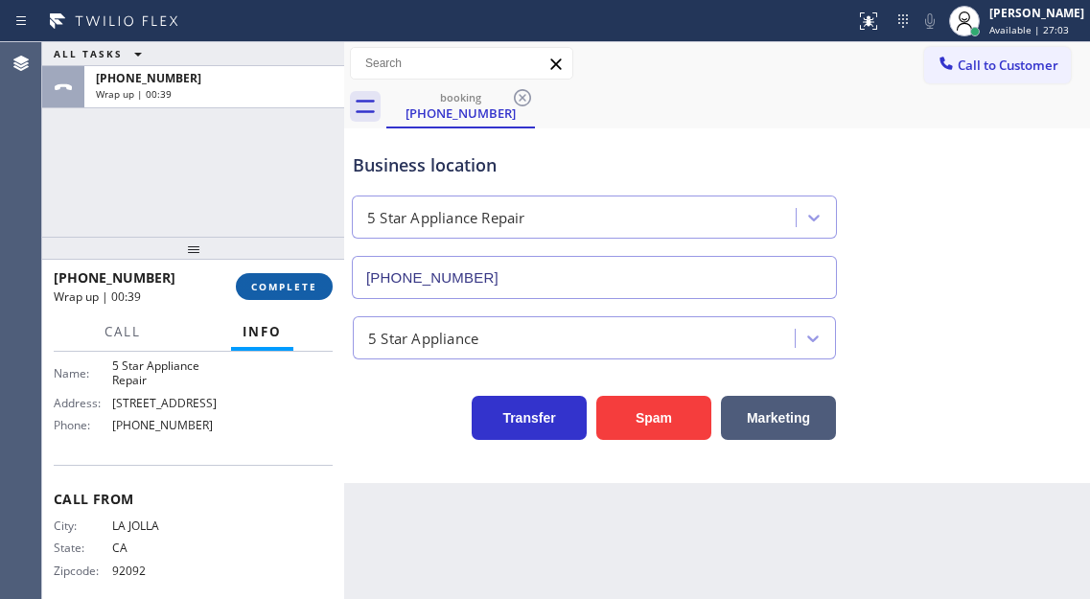
click at [268, 287] on span "COMPLETE" at bounding box center [284, 286] width 66 height 13
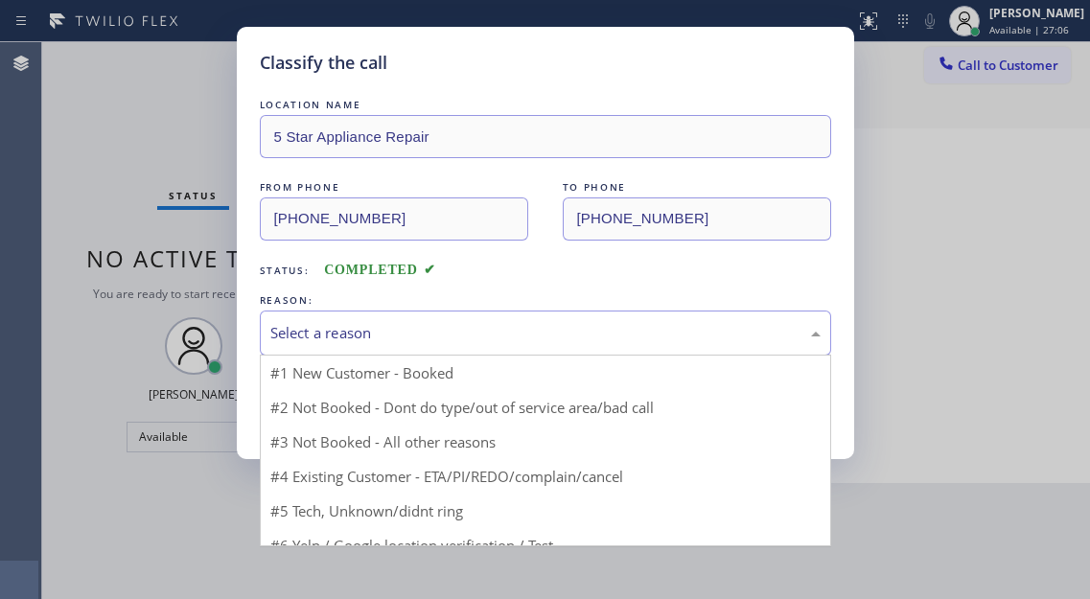
click at [425, 333] on div "Select a reason" at bounding box center [545, 333] width 550 height 22
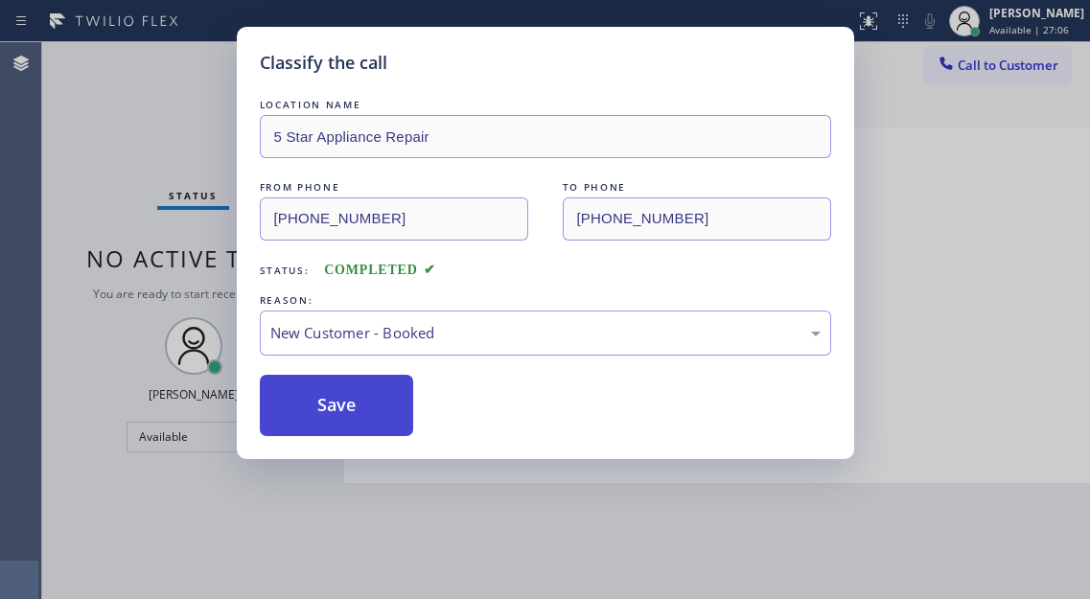
click at [362, 391] on button "Save" at bounding box center [337, 405] width 154 height 61
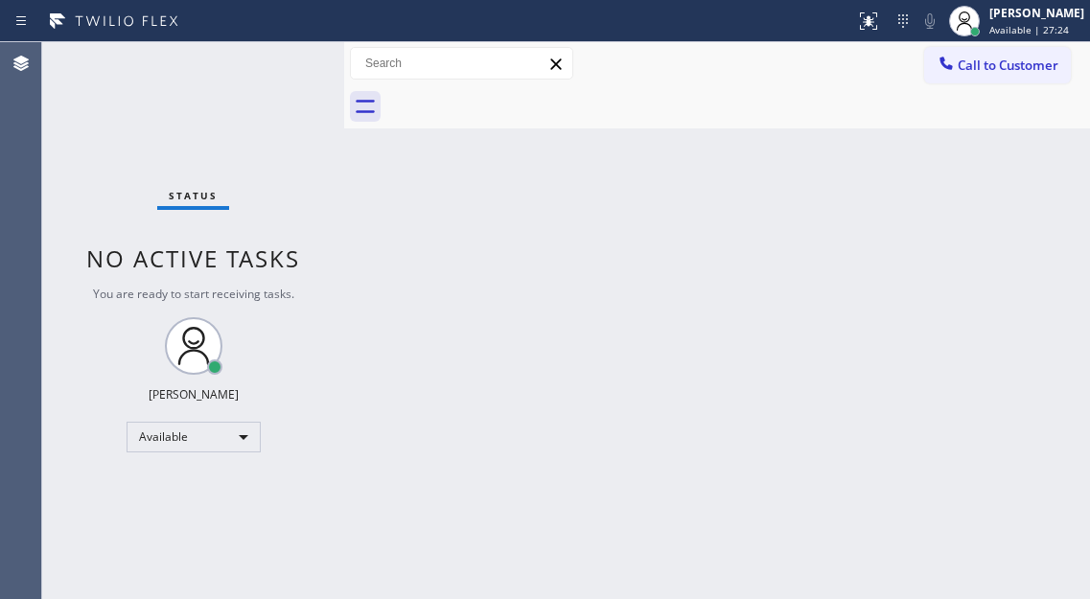
click at [274, 66] on div "Status No active tasks You are ready to start receiving tasks. [PERSON_NAME]" at bounding box center [193, 320] width 302 height 557
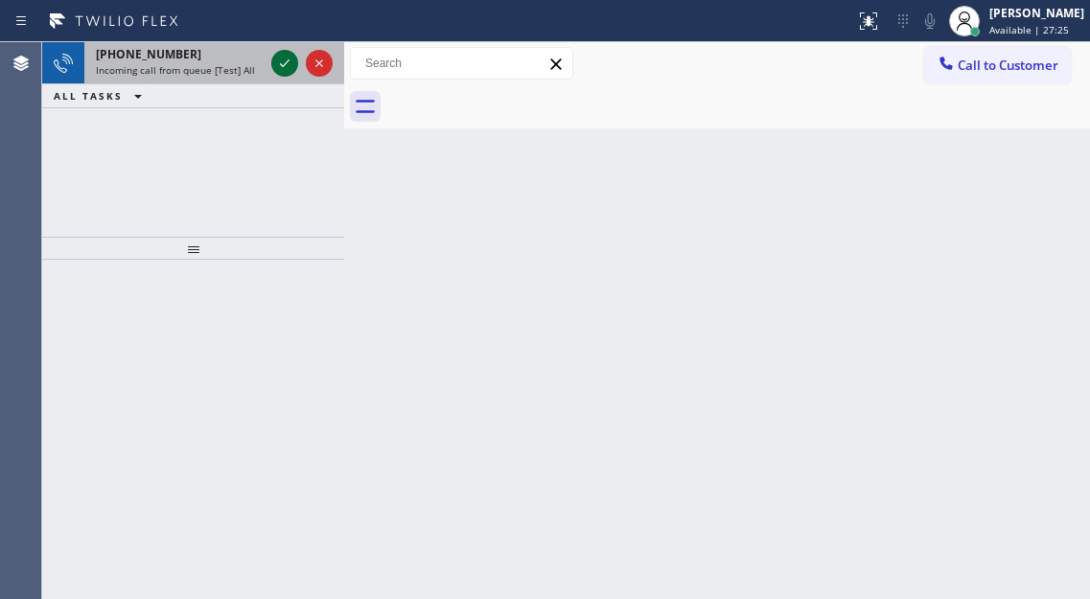
click at [277, 73] on icon at bounding box center [284, 63] width 23 height 23
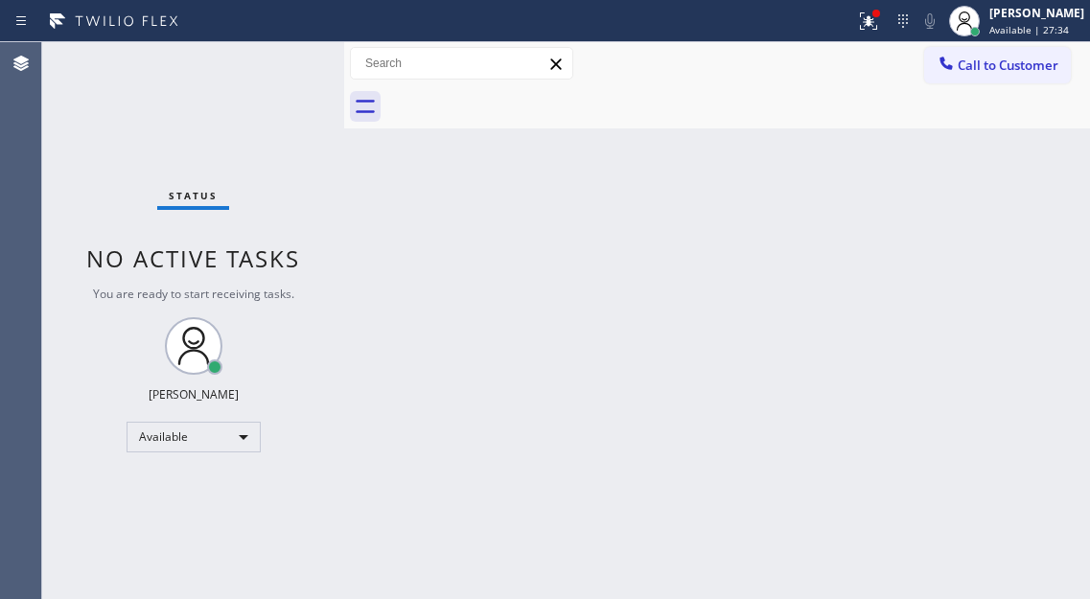
click at [282, 65] on div "Status No active tasks You are ready to start receiving tasks. [PERSON_NAME]" at bounding box center [193, 320] width 302 height 557
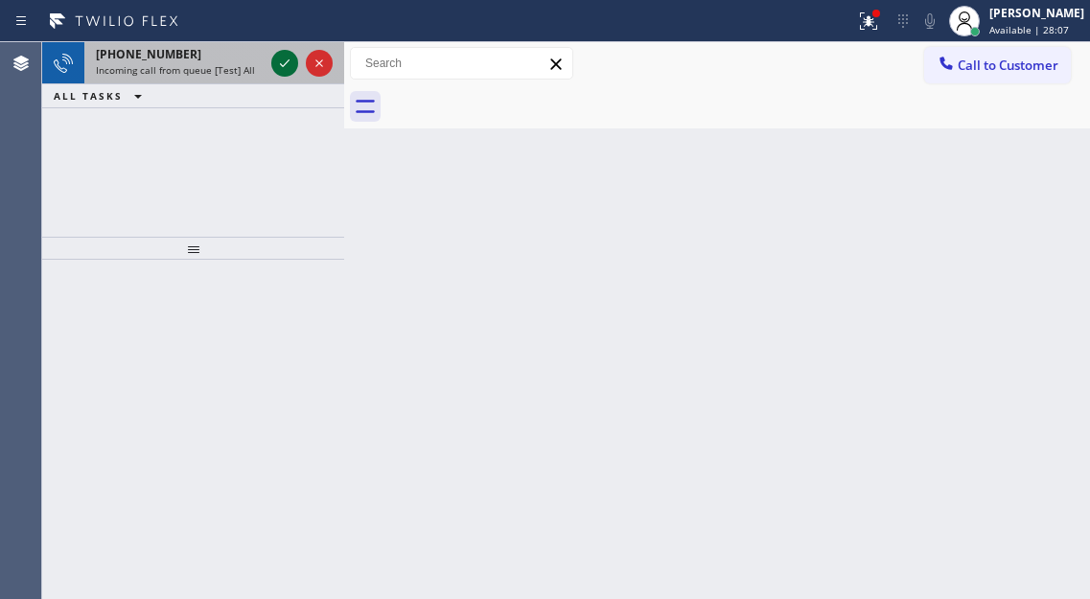
click at [287, 65] on icon at bounding box center [284, 63] width 23 height 23
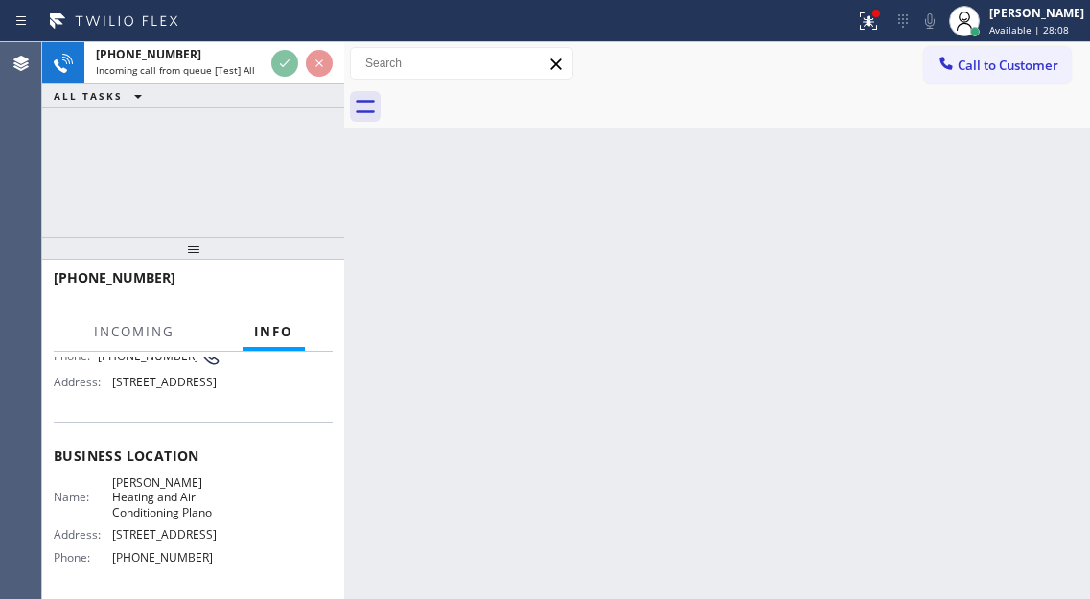
scroll to position [192, 0]
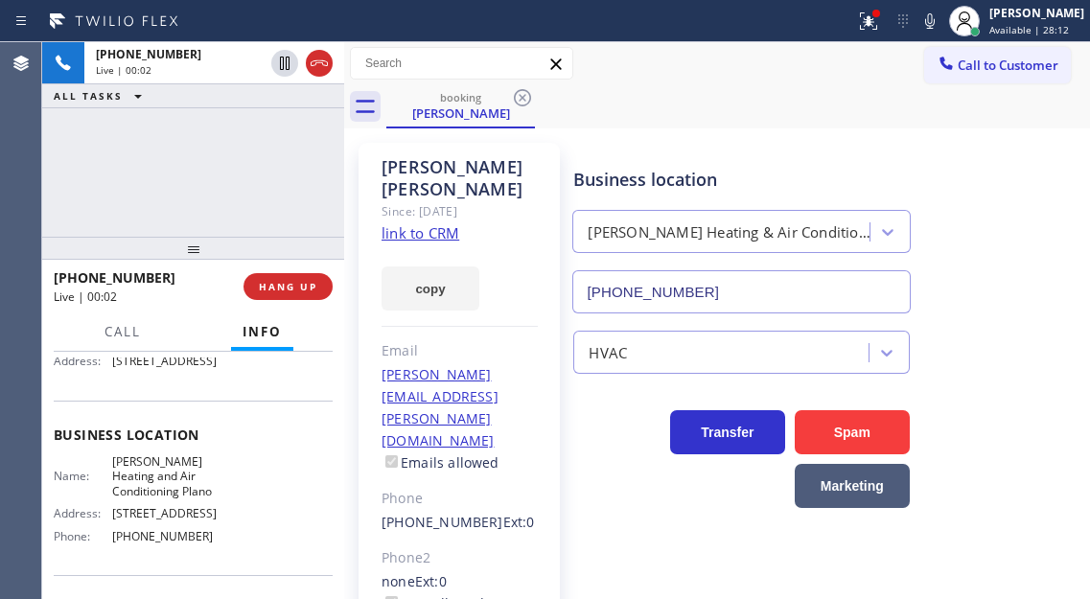
type input "(469) 905-4997"
click at [432, 223] on link "link to CRM" at bounding box center [420, 232] width 78 height 19
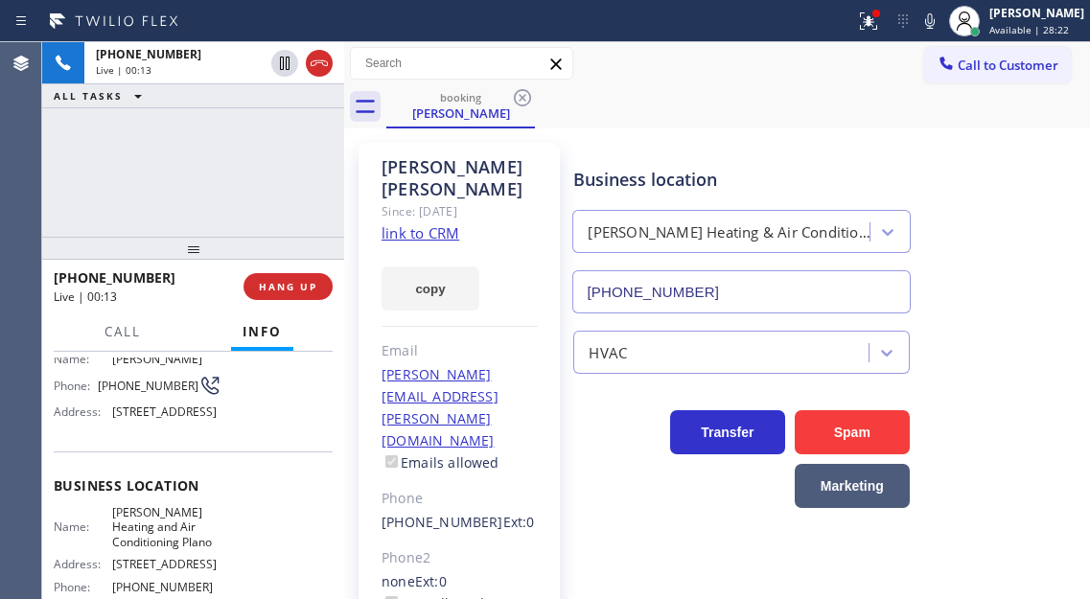
scroll to position [96, 0]
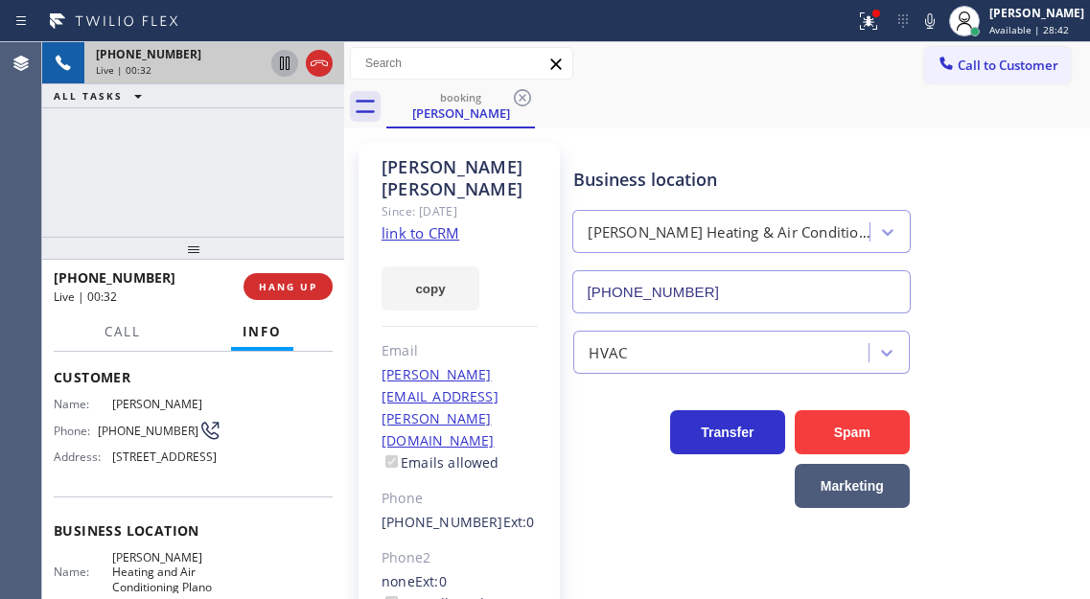
click at [281, 67] on icon at bounding box center [285, 63] width 10 height 13
click at [187, 156] on div "+19723527883 Live | 02:56 ALL TASKS ALL TASKS ACTIVE TASKS TASKS IN WRAP UP" at bounding box center [193, 139] width 302 height 195
click at [1041, 196] on div "Business location Joshua Heating & Air Conditioning Plano (469) 905-4997" at bounding box center [827, 226] width 516 height 173
click at [874, 23] on icon at bounding box center [868, 21] width 23 height 23
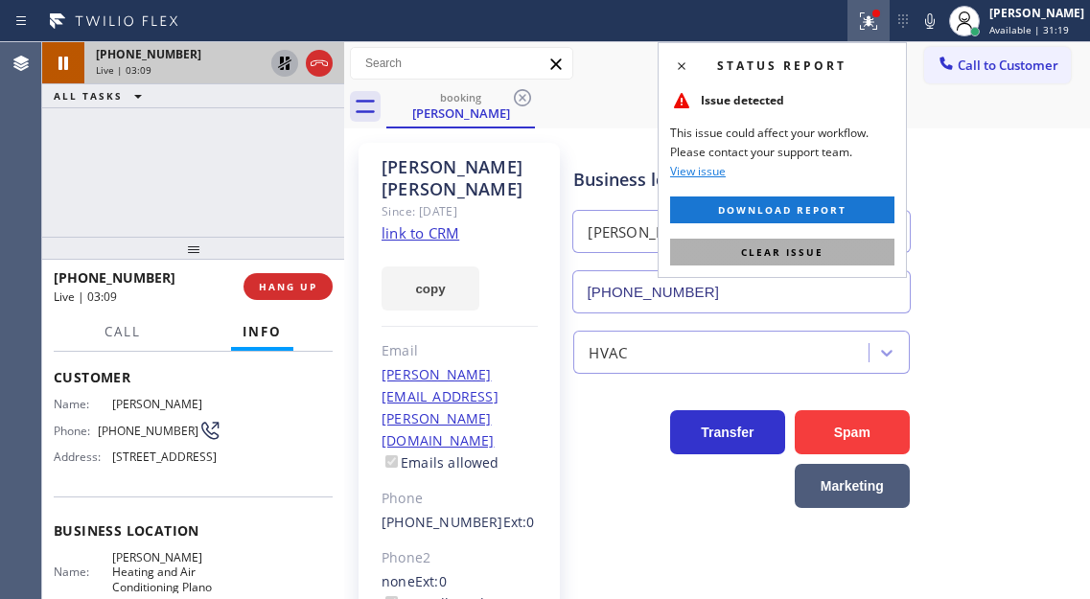
click at [836, 258] on button "Clear issue" at bounding box center [782, 252] width 224 height 27
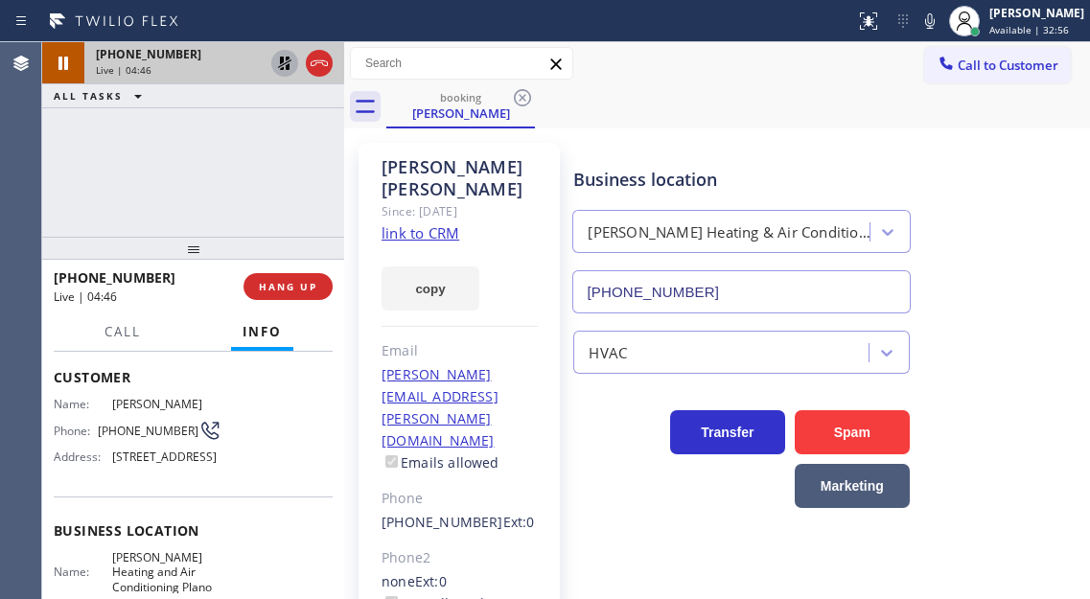
click at [287, 66] on icon at bounding box center [284, 63] width 13 height 13
click at [1046, 345] on div "HVAC" at bounding box center [827, 348] width 516 height 51
click at [1065, 227] on div "Business location Joshua Heating & Air Conditioning Plano (469) 905-4997" at bounding box center [827, 226] width 516 height 173
click at [217, 150] on div "+19723527883 Live | 05:20 ALL TASKS ALL TASKS ACTIVE TASKS TASKS IN WRAP UP" at bounding box center [193, 139] width 302 height 195
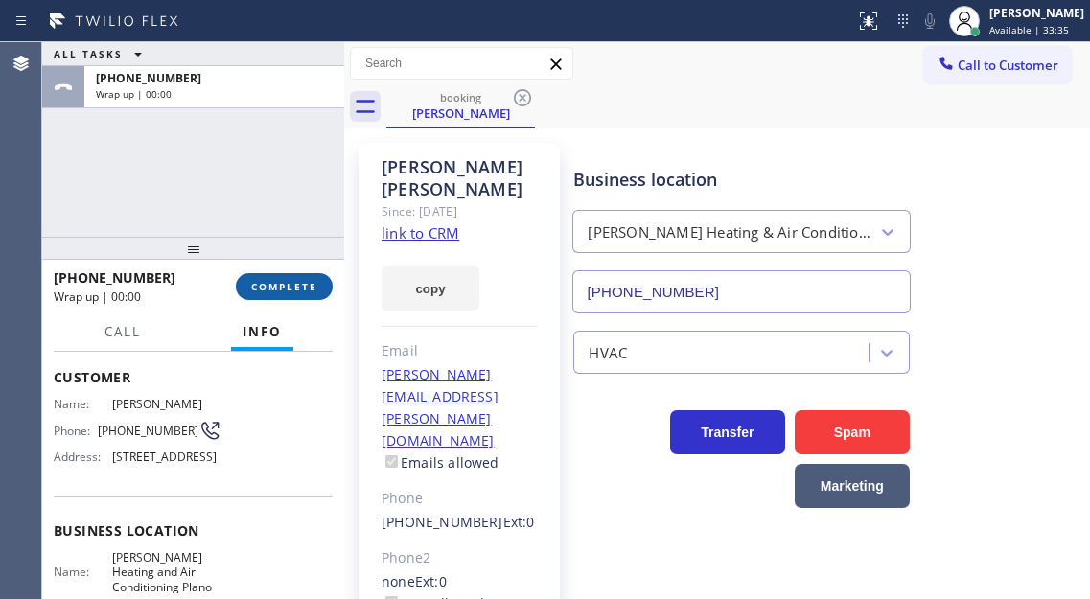
click at [300, 297] on button "COMPLETE" at bounding box center [284, 286] width 97 height 27
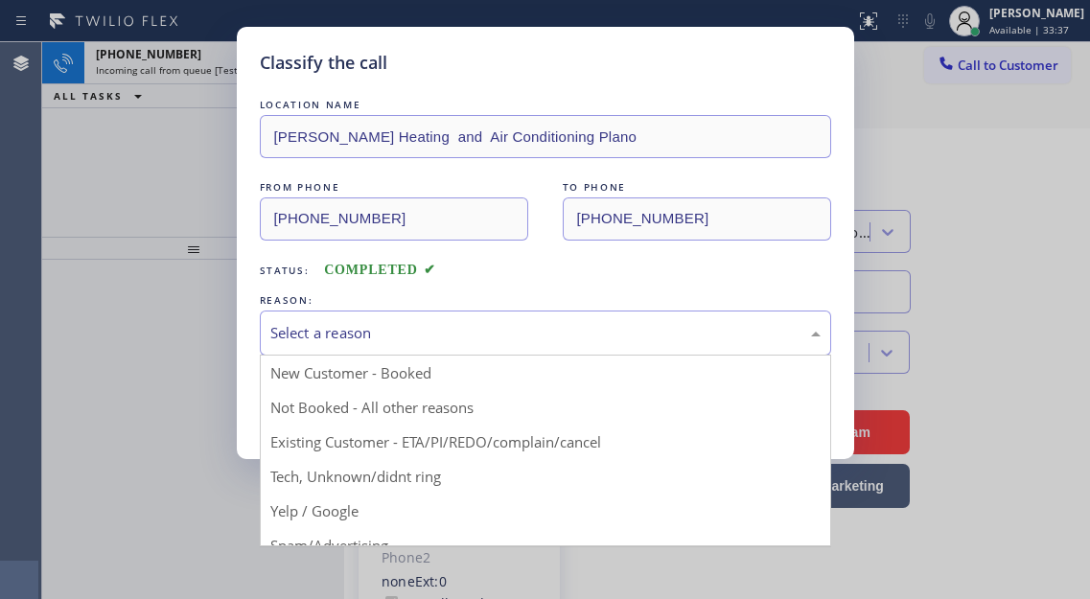
click at [436, 334] on div "Select a reason" at bounding box center [545, 333] width 550 height 22
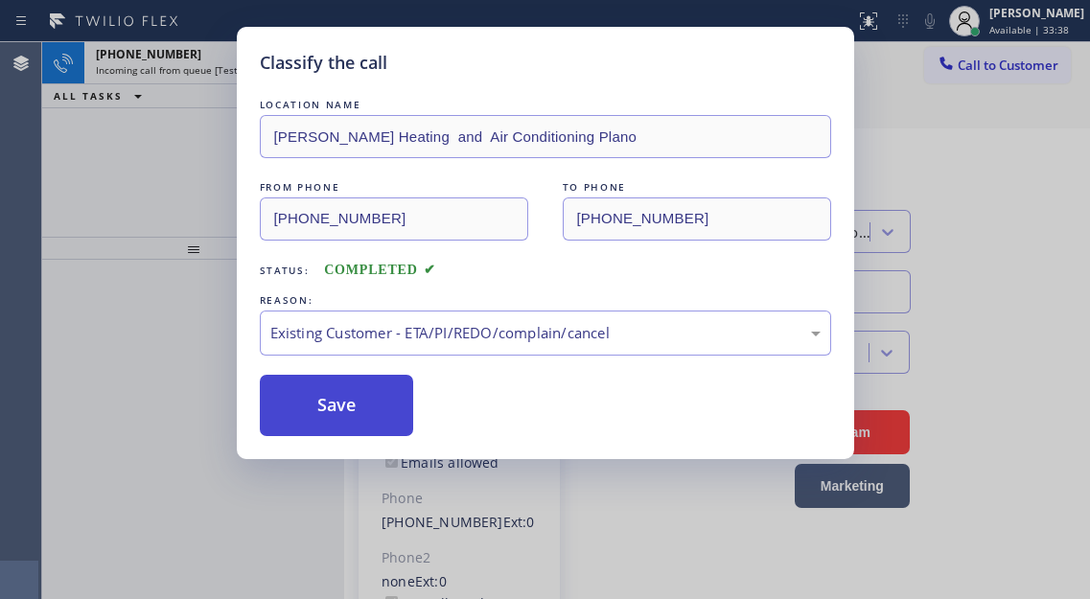
click at [378, 403] on button "Save" at bounding box center [337, 405] width 154 height 61
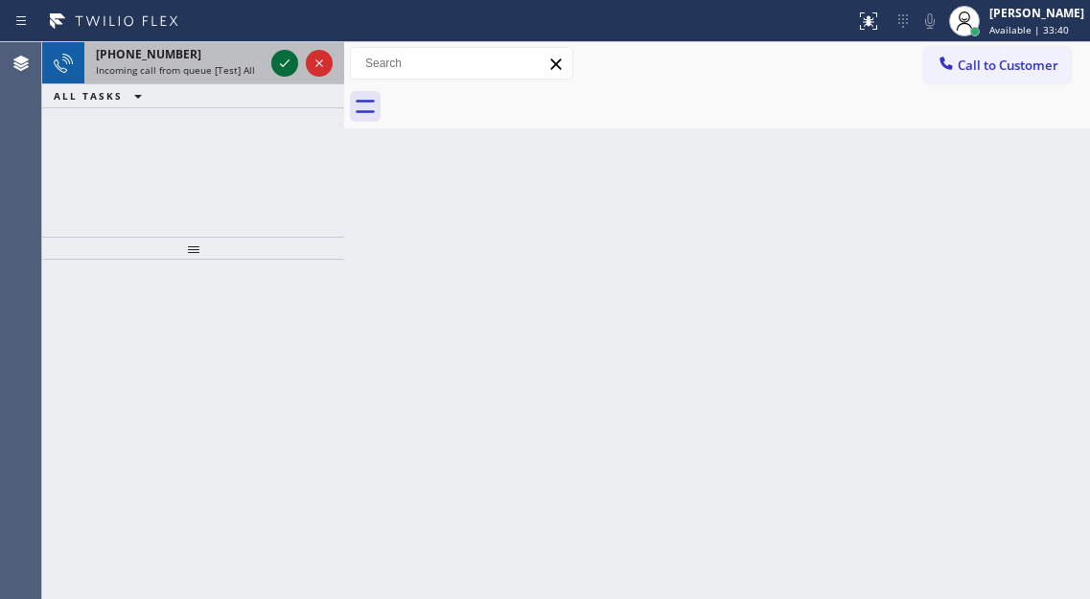
click at [285, 70] on icon at bounding box center [284, 63] width 23 height 23
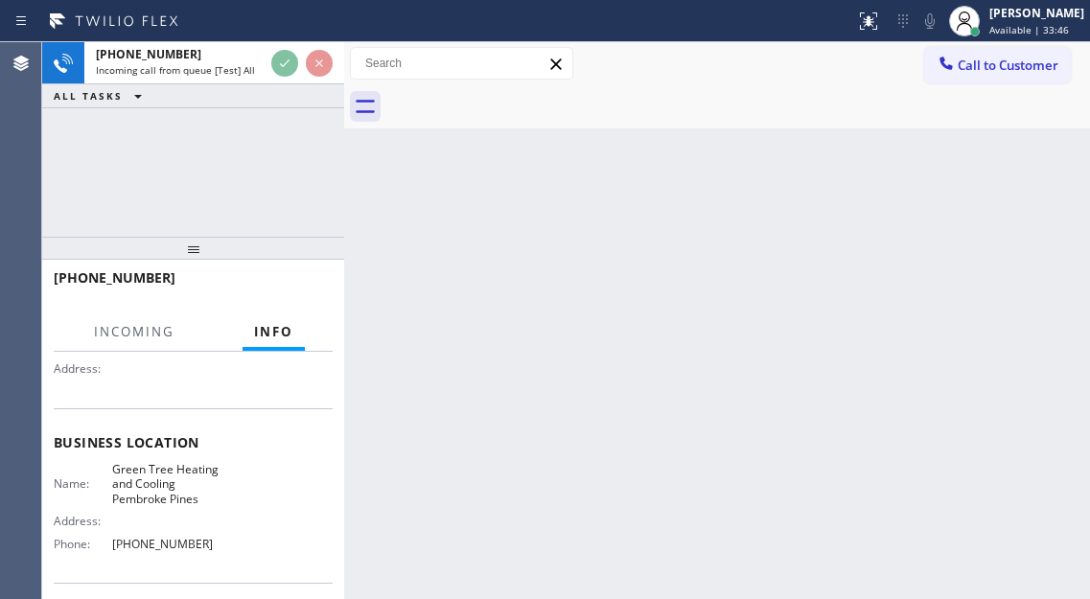
scroll to position [192, 0]
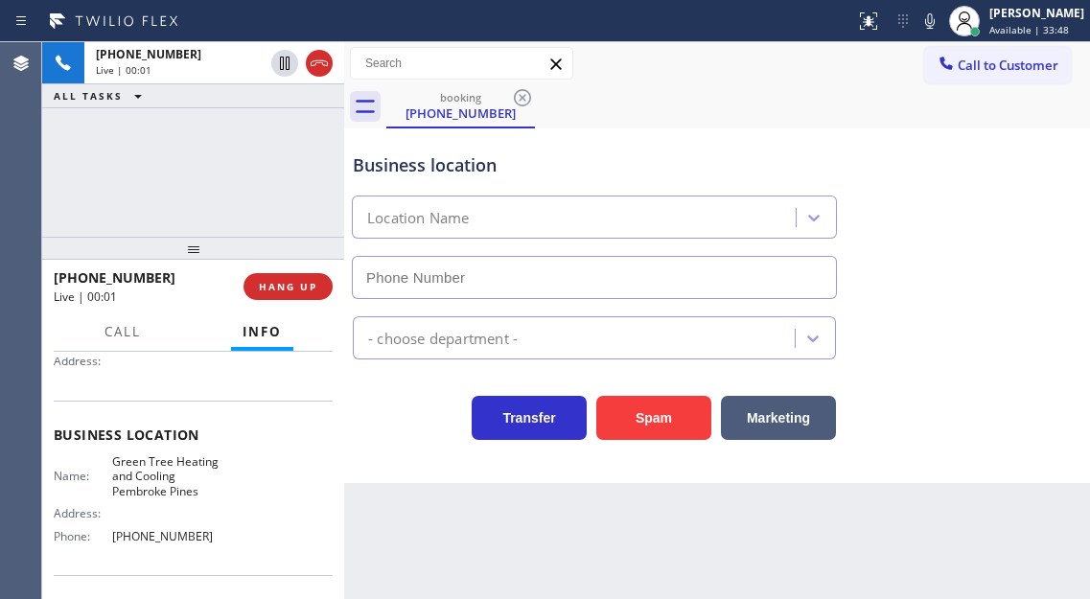
type input "(954) 475-6226"
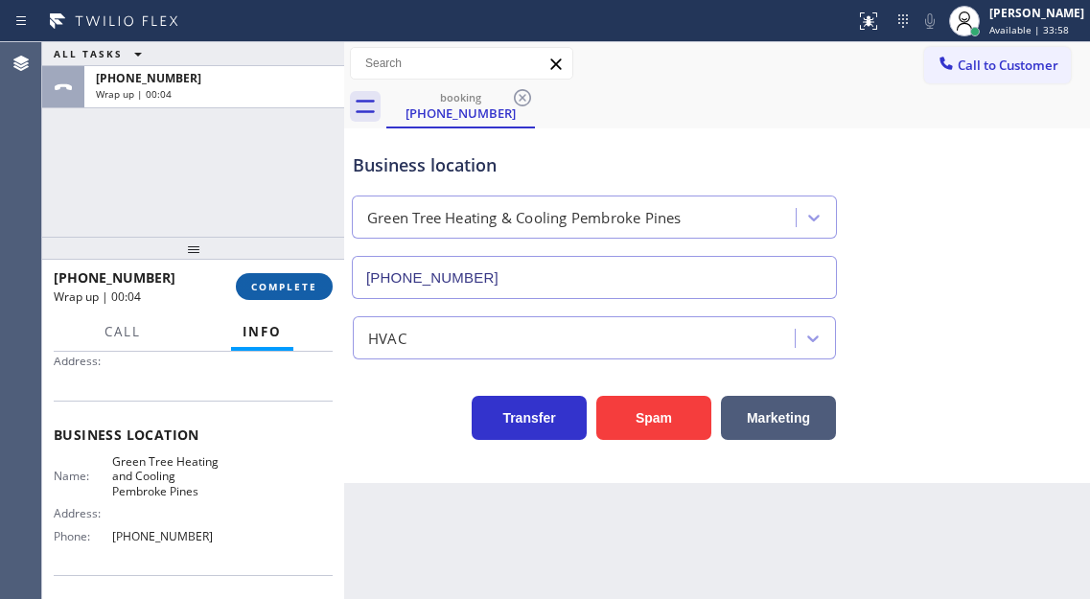
click at [302, 281] on span "COMPLETE" at bounding box center [284, 286] width 66 height 13
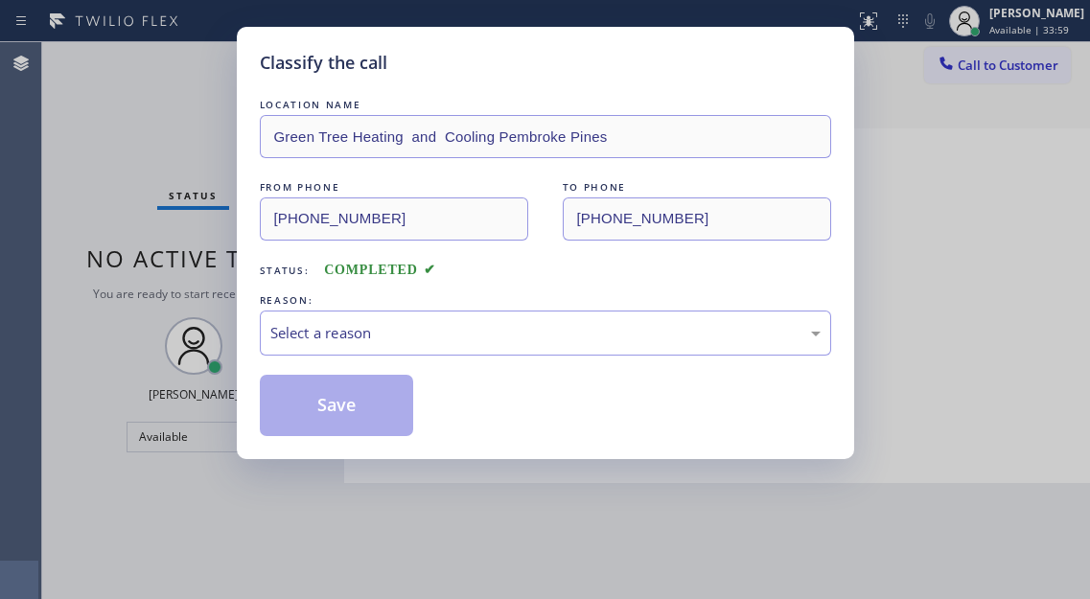
click at [403, 344] on div "Select a reason" at bounding box center [545, 333] width 571 height 45
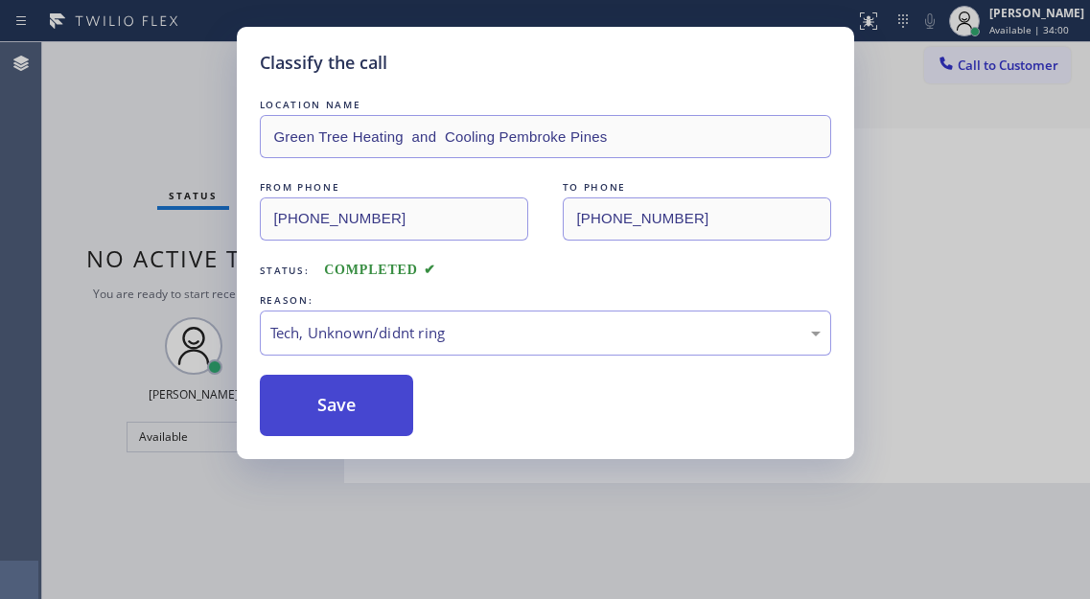
click at [382, 419] on button "Save" at bounding box center [337, 405] width 154 height 61
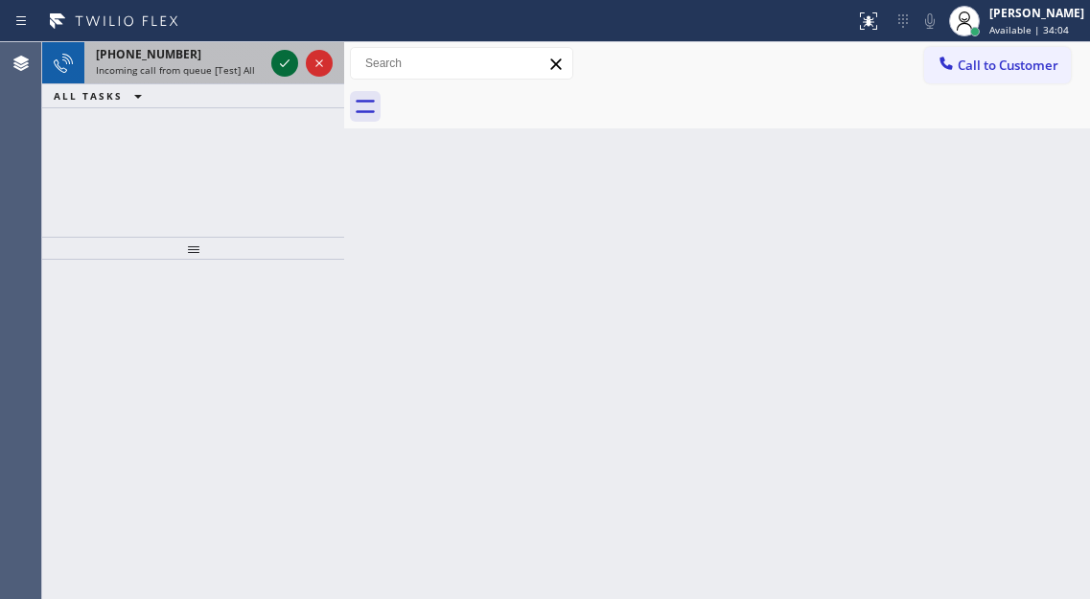
click at [283, 66] on icon at bounding box center [285, 63] width 10 height 8
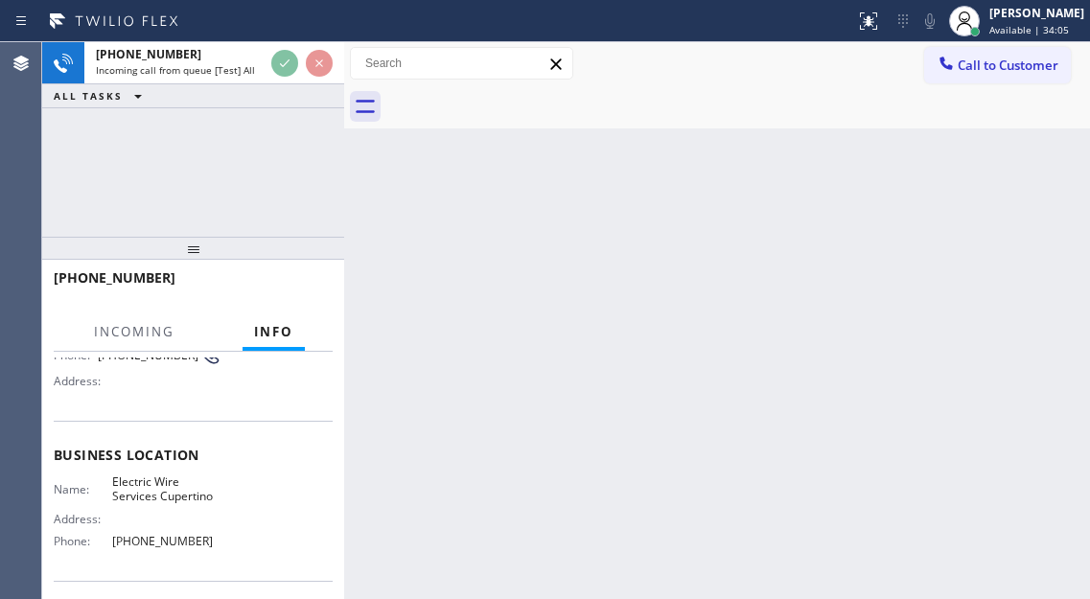
scroll to position [192, 0]
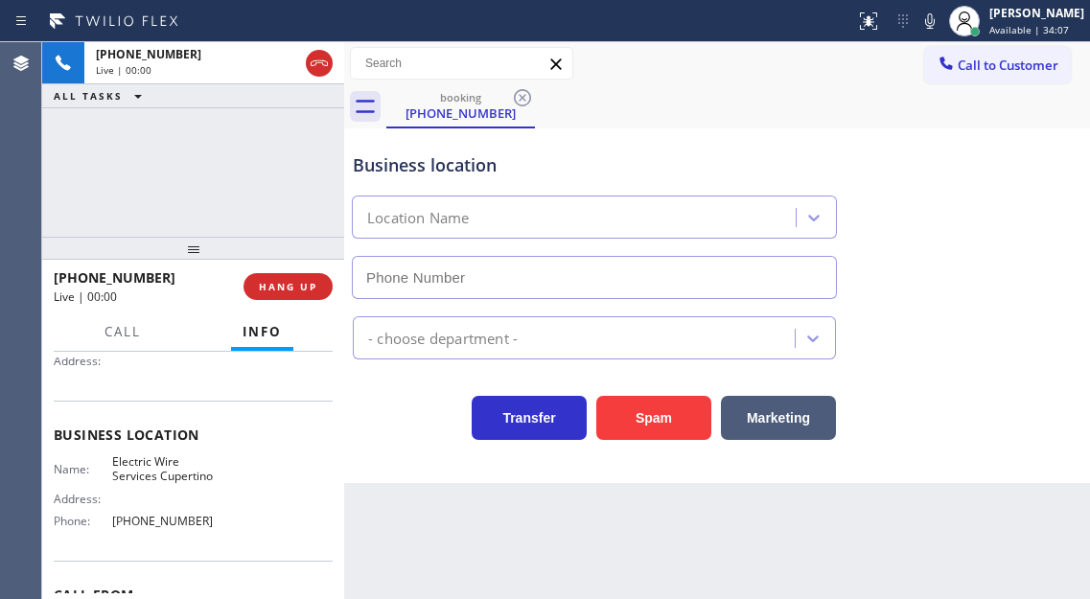
click at [170, 474] on span "Electric Wire Services Cupertino" at bounding box center [166, 469] width 109 height 30
drag, startPoint x: 170, startPoint y: 474, endPoint x: 124, endPoint y: 154, distance: 323.4
click at [170, 473] on span "Electric Wire Services Cupertino" at bounding box center [166, 469] width 109 height 30
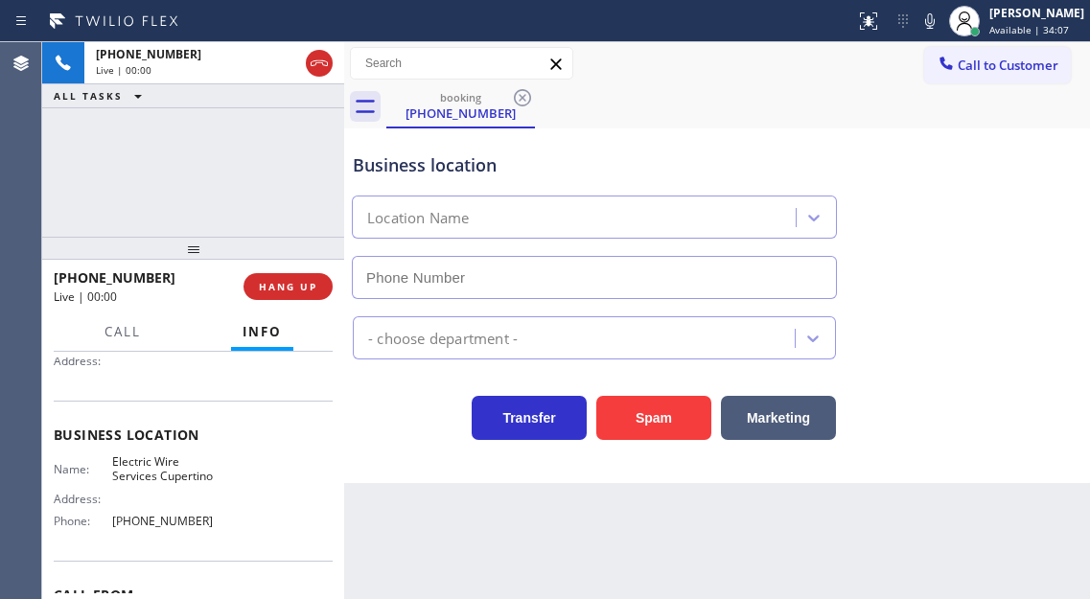
click at [170, 473] on span "Electric Wire Services Cupertino" at bounding box center [166, 469] width 109 height 30
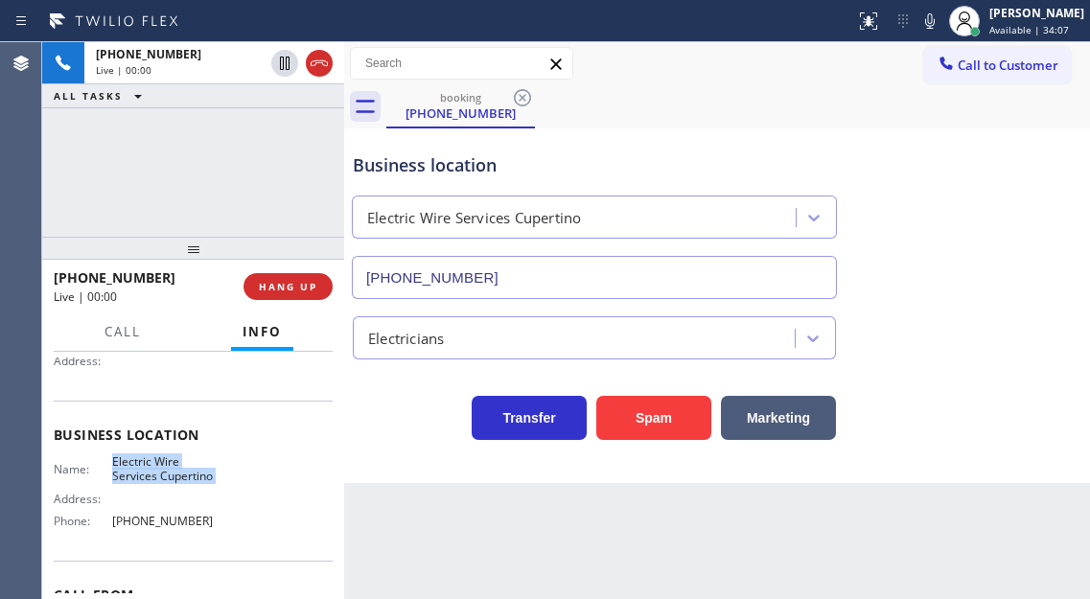
type input "(408) 549-7996"
click at [1025, 166] on div "Business location Electric Wire Services Cupertino (408) 549-7996" at bounding box center [717, 212] width 736 height 173
click at [623, 428] on button "Spam" at bounding box center [653, 418] width 115 height 44
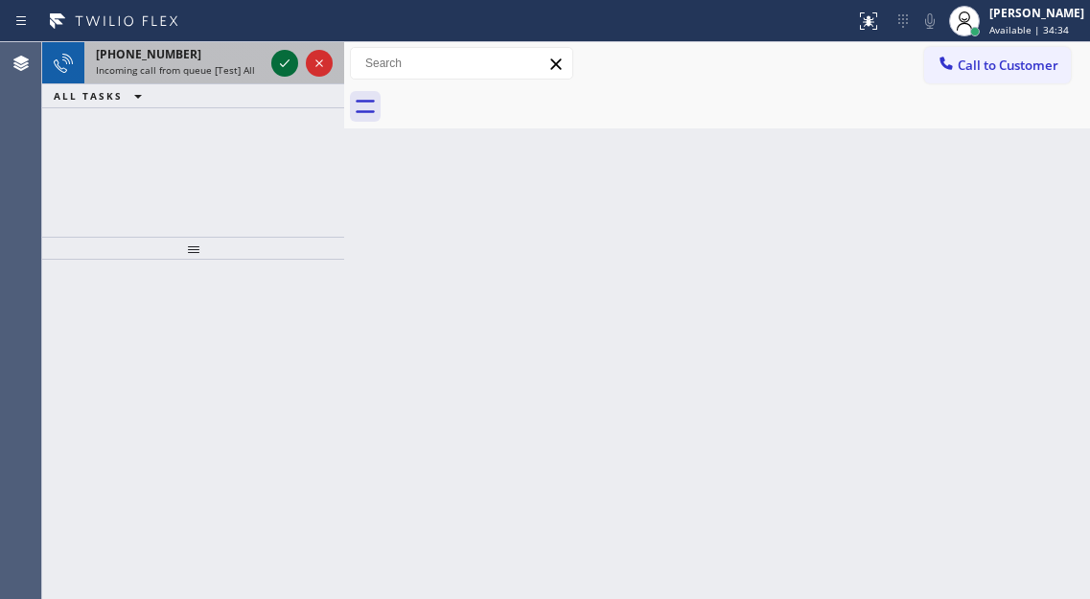
click at [276, 67] on icon at bounding box center [284, 63] width 23 height 23
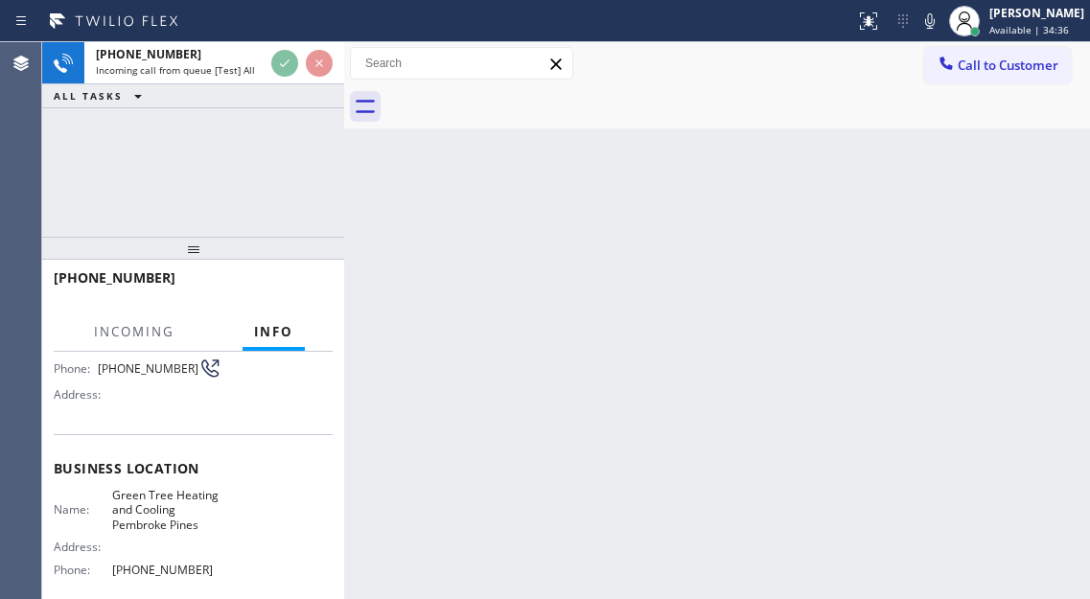
scroll to position [192, 0]
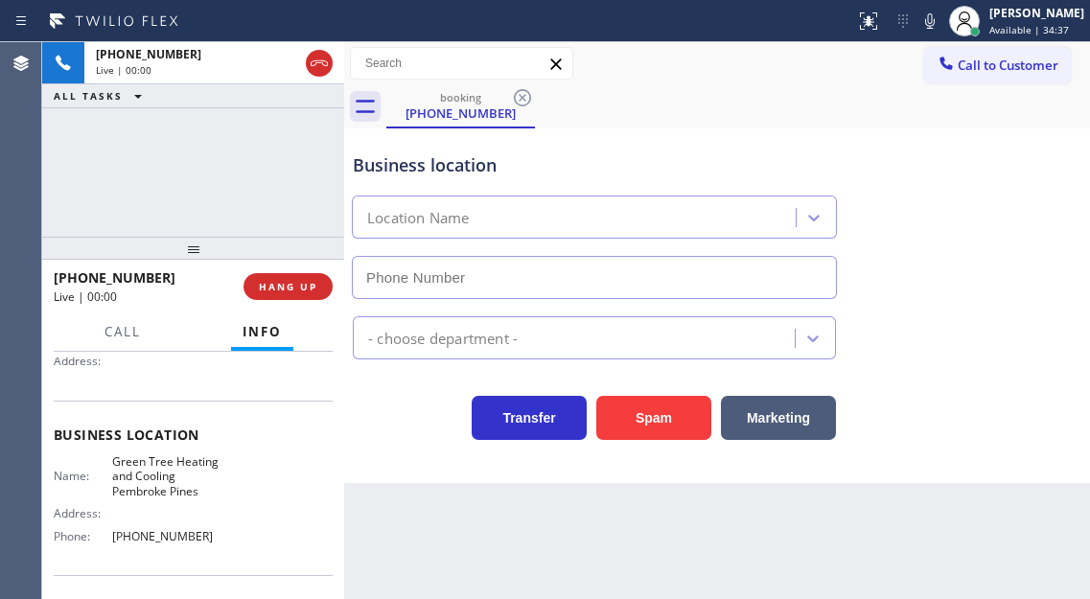
type input "(954) 475-6226"
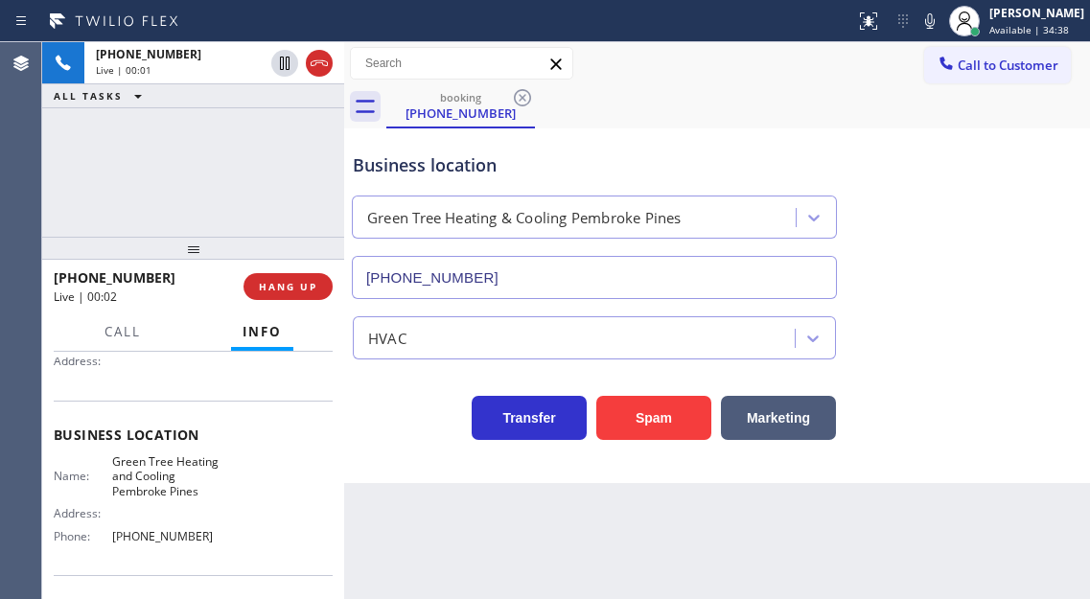
click at [188, 484] on span "Green Tree Heating and Cooling Pembroke Pines" at bounding box center [166, 476] width 109 height 44
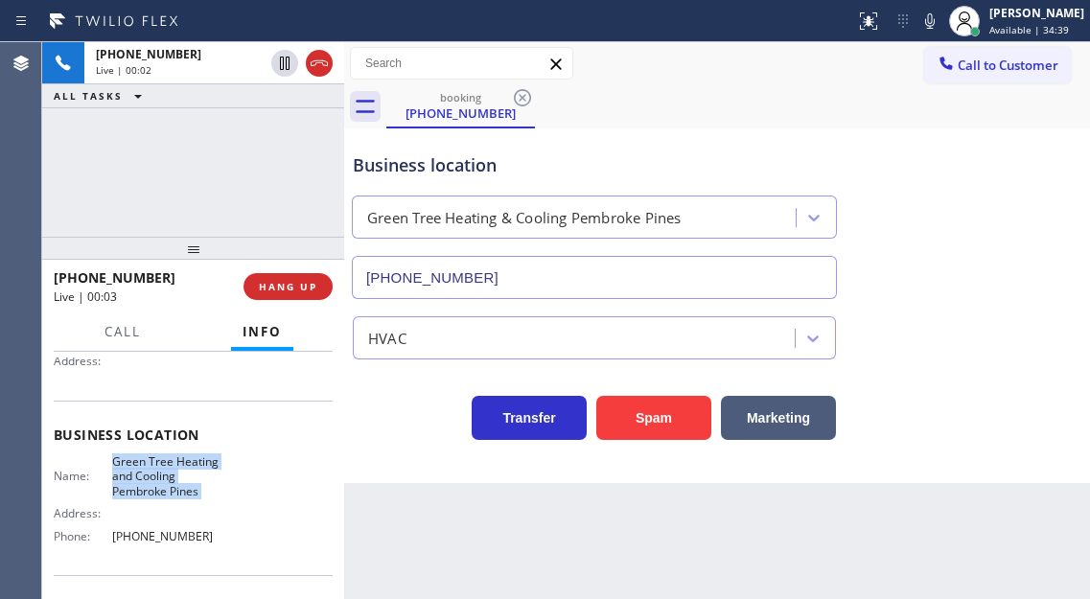
click at [188, 484] on span "Green Tree Heating and Cooling Pembroke Pines" at bounding box center [166, 476] width 109 height 44
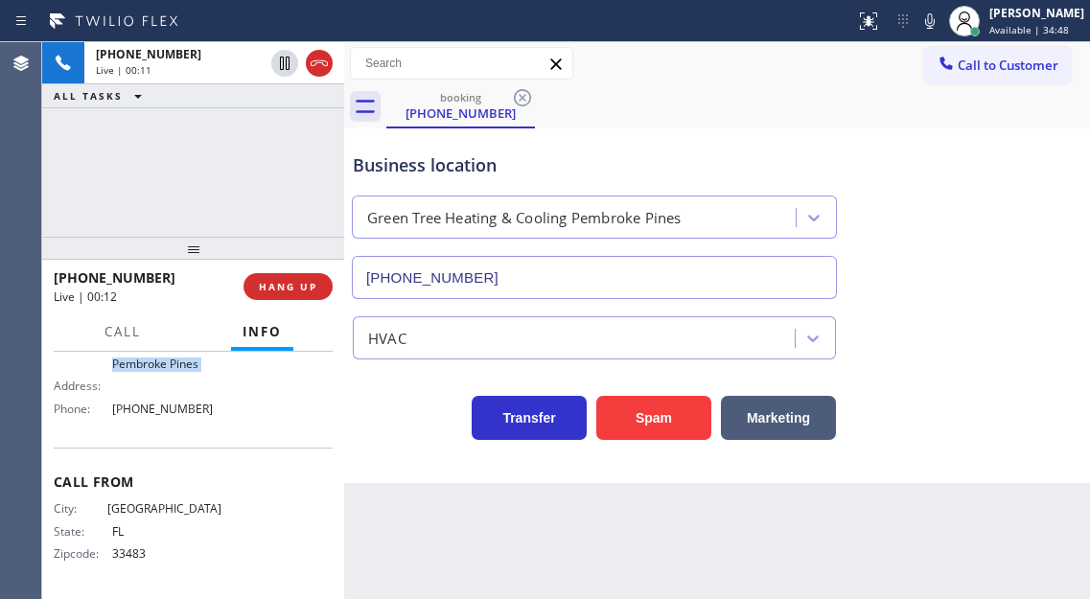
scroll to position [238, 0]
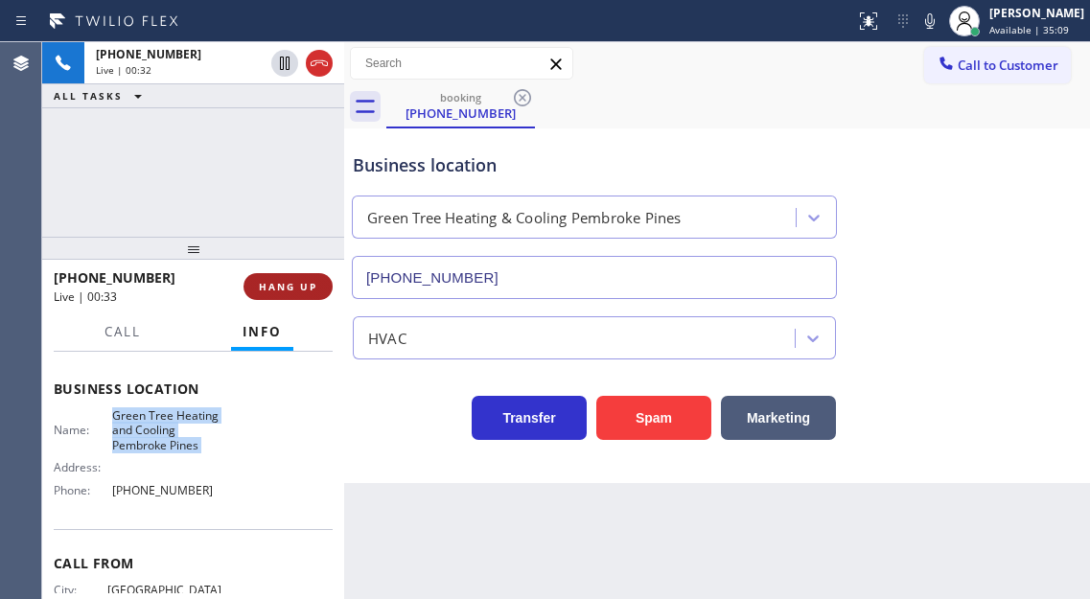
click at [287, 288] on span "HANG UP" at bounding box center [288, 286] width 58 height 13
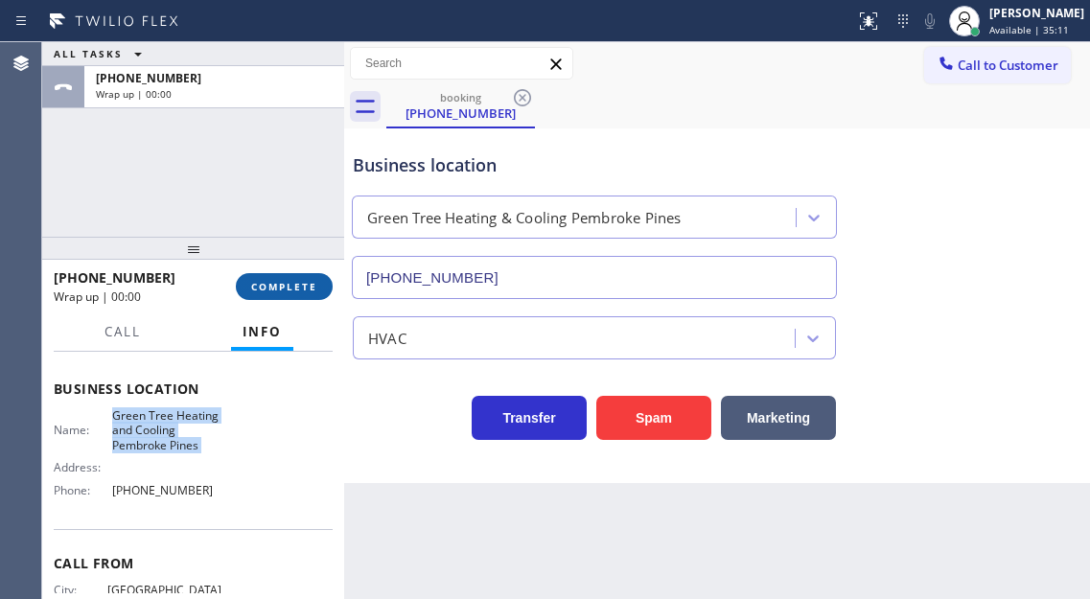
click at [287, 288] on span "COMPLETE" at bounding box center [284, 286] width 66 height 13
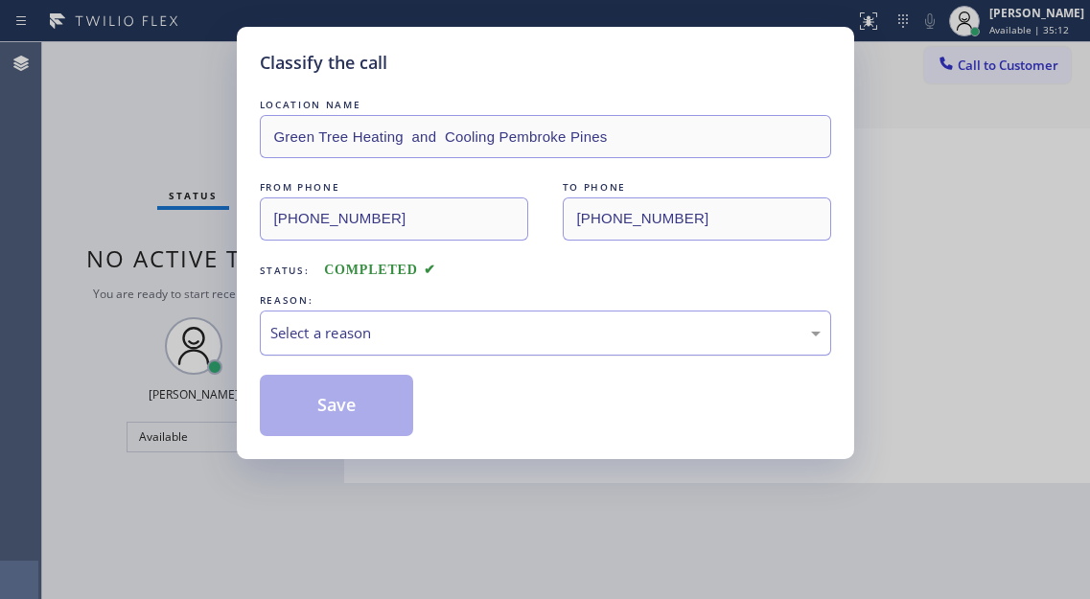
click at [492, 327] on div "Select a reason" at bounding box center [545, 333] width 550 height 22
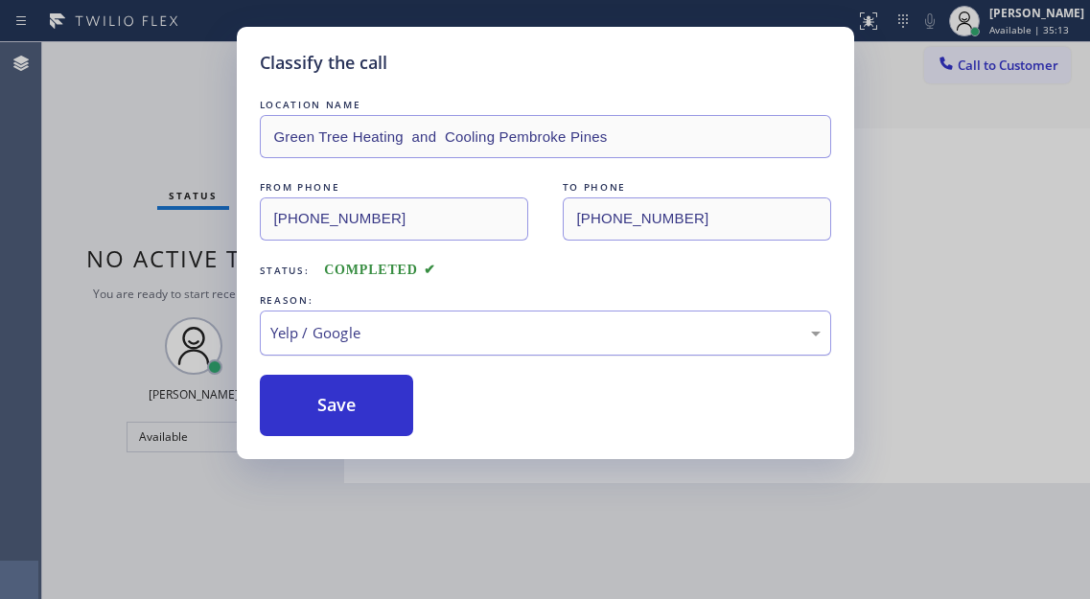
click at [399, 336] on div "Yelp / Google" at bounding box center [545, 333] width 550 height 22
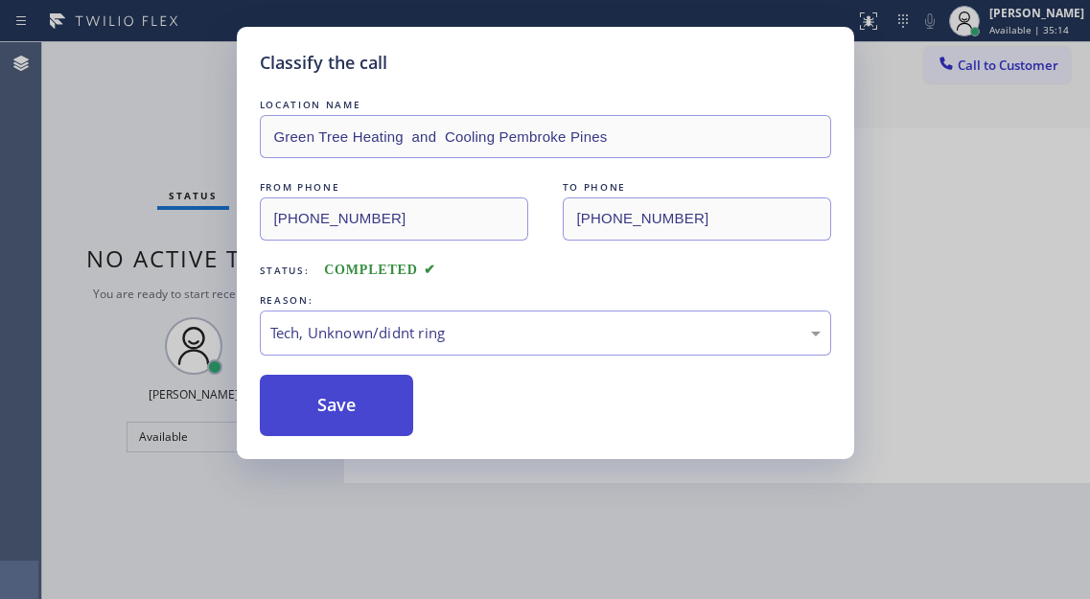
click at [357, 428] on button "Save" at bounding box center [337, 405] width 154 height 61
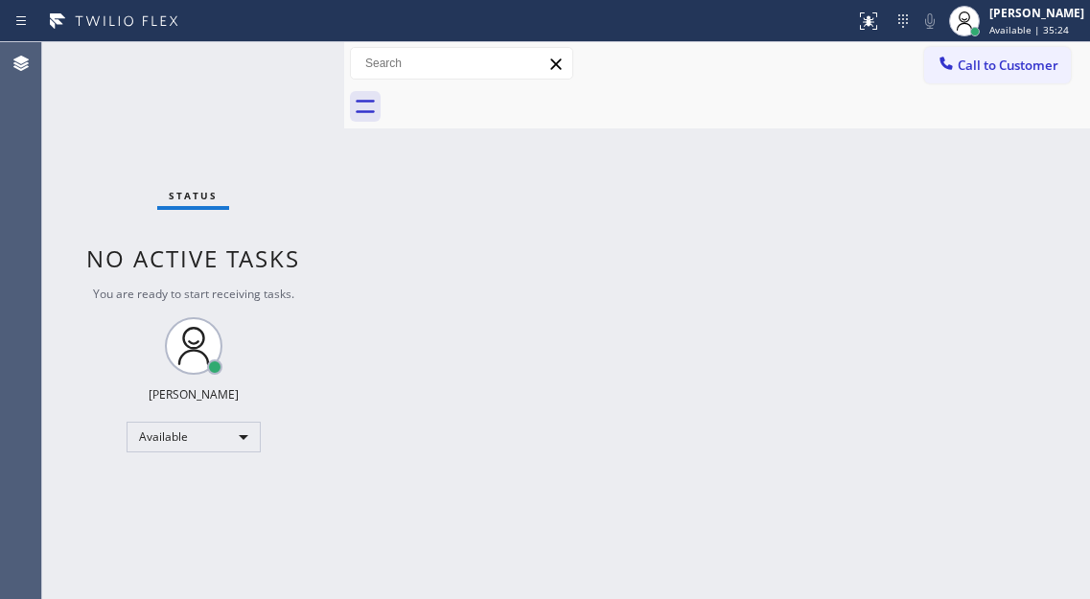
click at [1007, 225] on div "Back to Dashboard Change Sender ID Customers Technicians Select a contact Outbo…" at bounding box center [717, 320] width 746 height 557
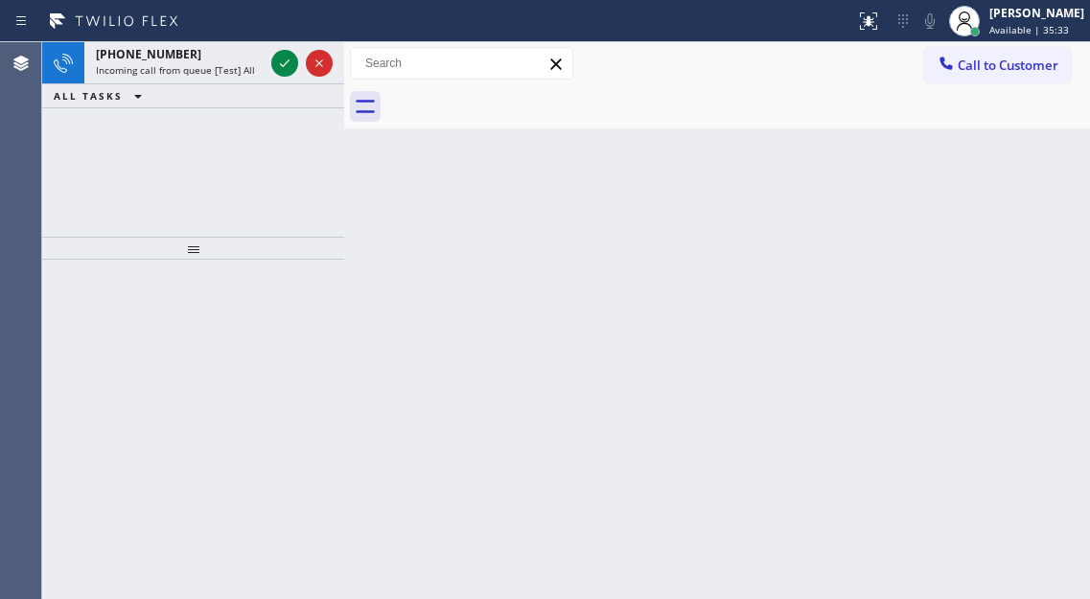
click at [1031, 181] on div "Back to Dashboard Change Sender ID Customers Technicians Select a contact Outbo…" at bounding box center [717, 320] width 746 height 557
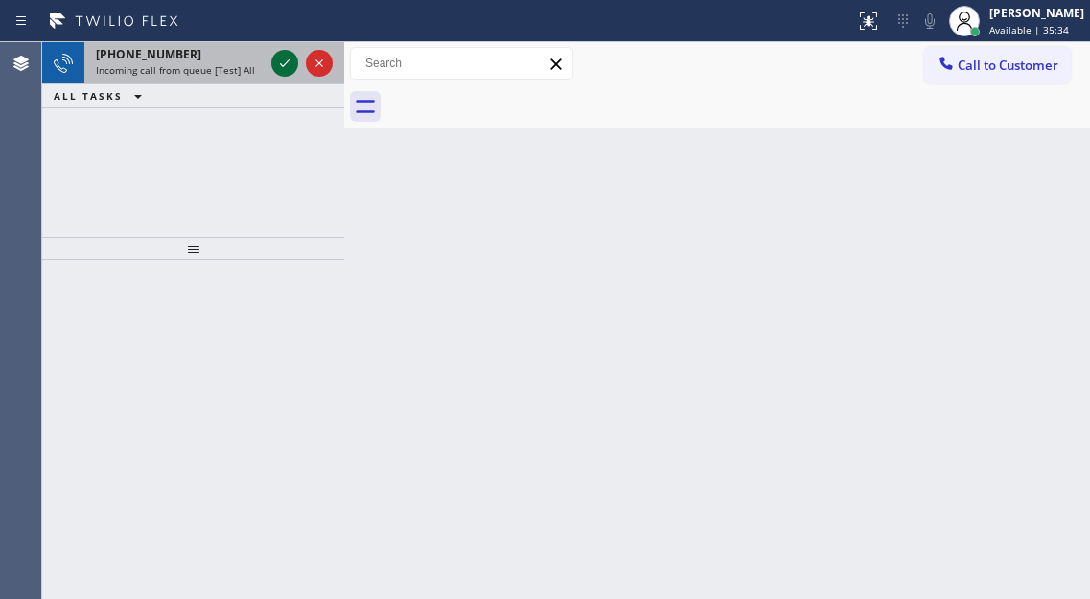
click at [279, 71] on icon at bounding box center [284, 63] width 23 height 23
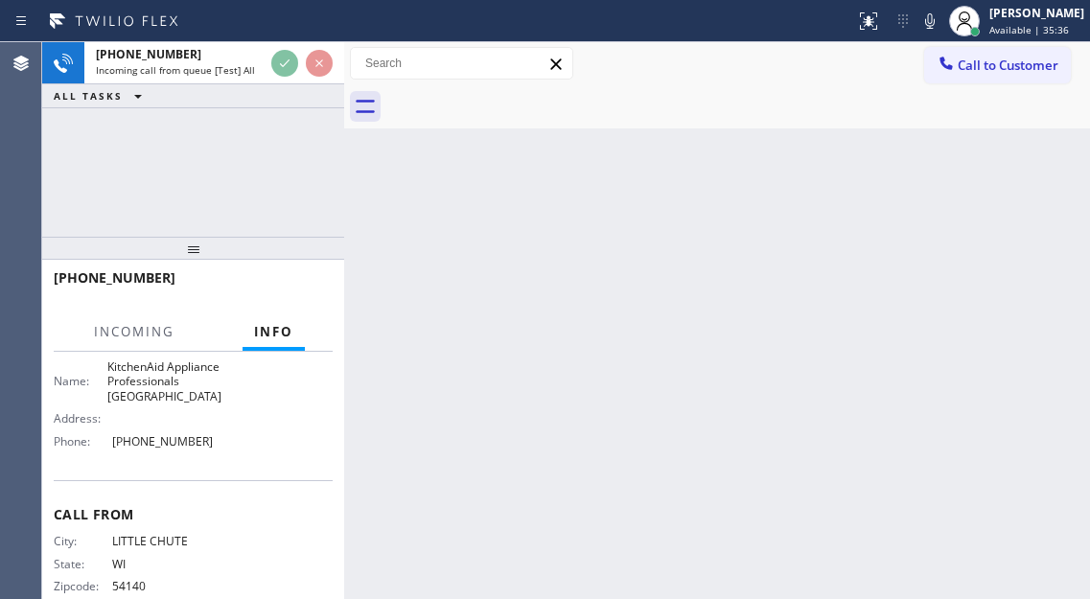
scroll to position [288, 0]
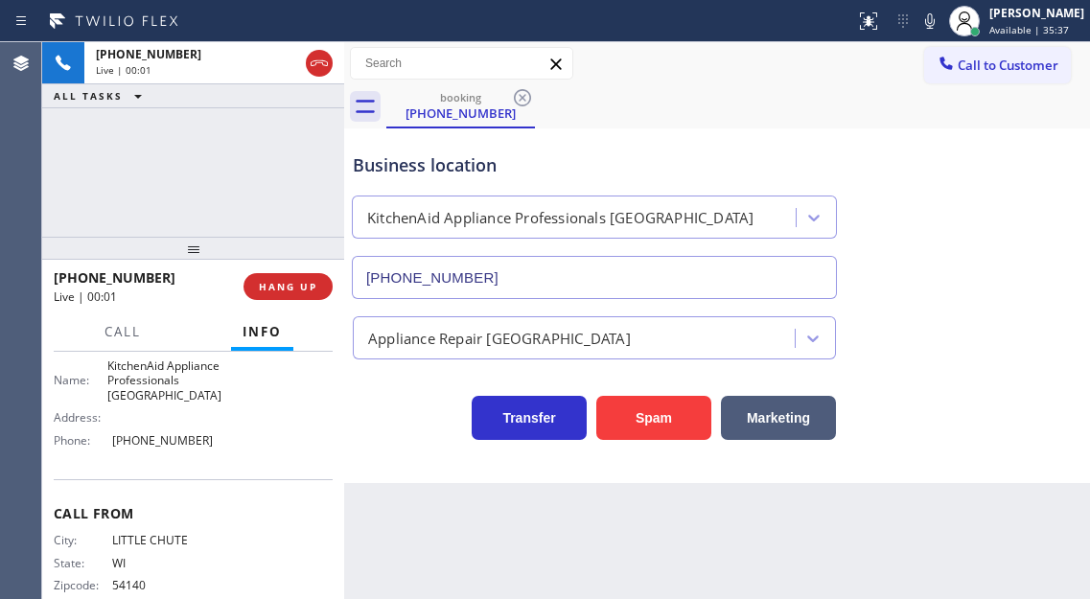
type input "(415) 877-9718"
click at [148, 402] on span "KitchenAid Appliance Professionals San Francisco" at bounding box center [164, 380] width 114 height 44
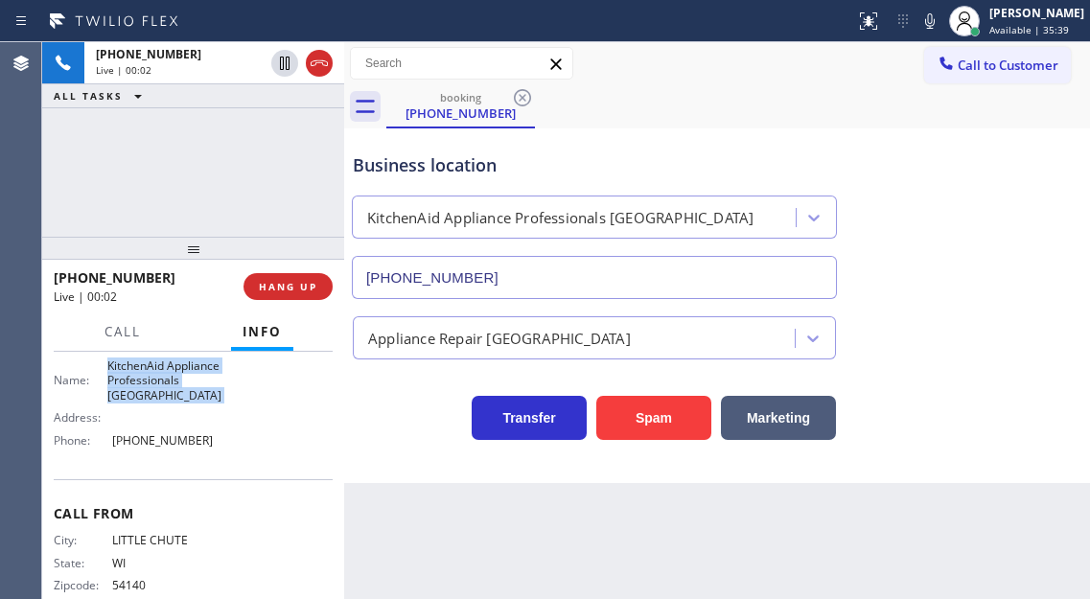
click at [148, 402] on span "KitchenAid Appliance Professionals San Francisco" at bounding box center [164, 380] width 114 height 44
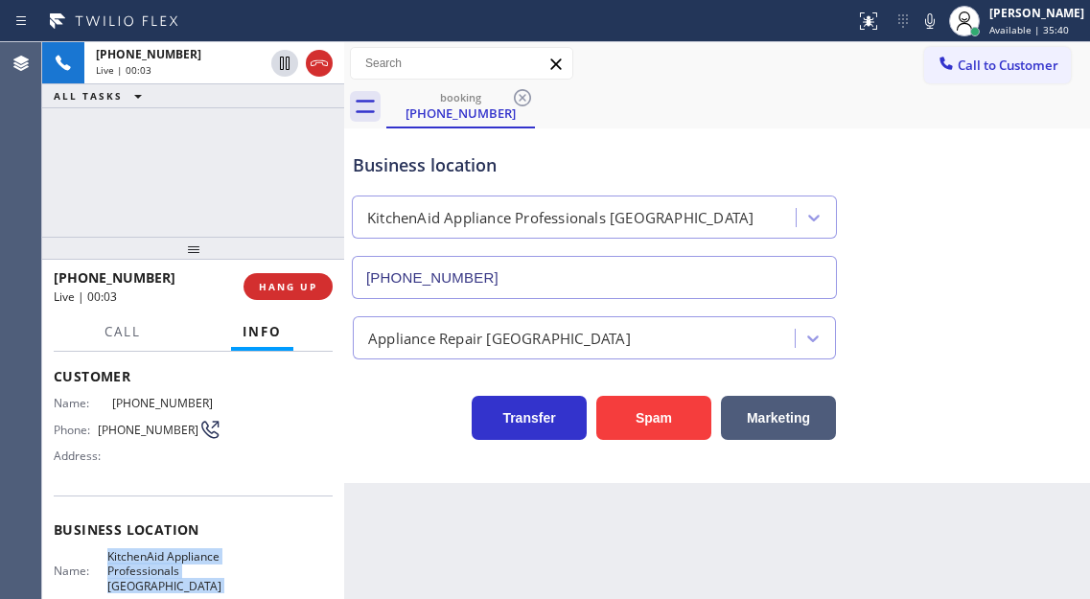
scroll to position [96, 0]
click at [134, 430] on span "(920) 307-2286" at bounding box center [148, 431] width 101 height 14
copy div "(920) 307-2286"
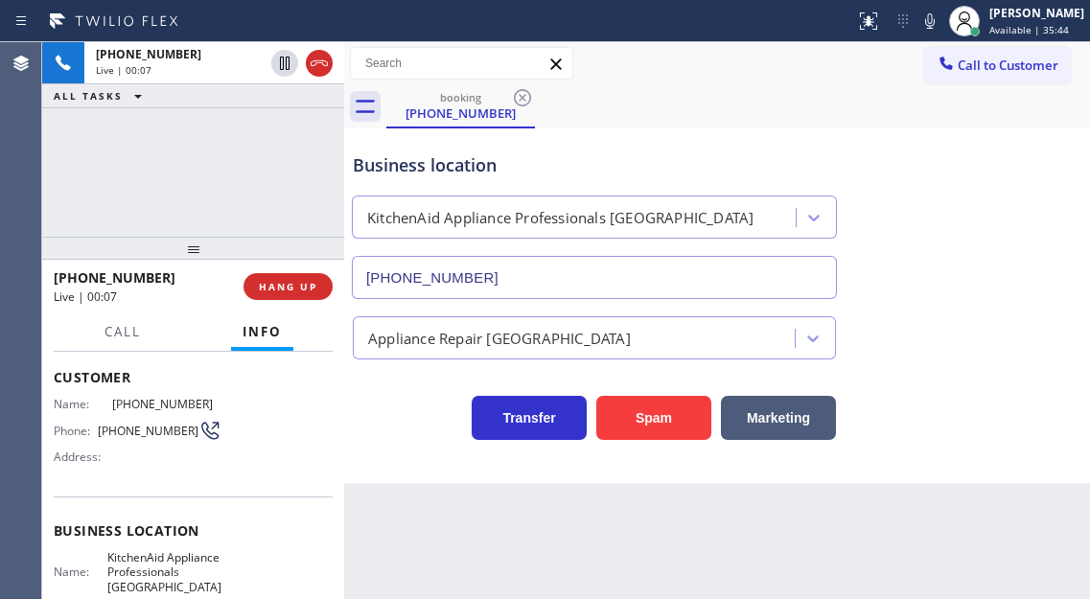
click at [311, 453] on div "Name: (920) 307-2286 Phone: (920) 307-2286 Address:" at bounding box center [193, 435] width 279 height 76
click at [666, 416] on button "Spam" at bounding box center [653, 418] width 115 height 44
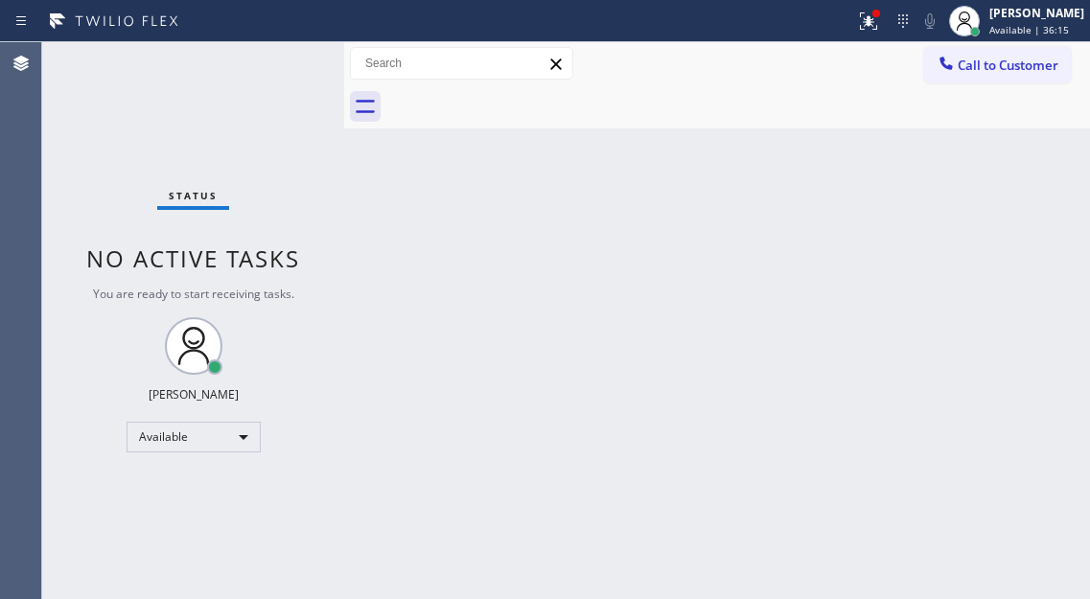
click at [300, 61] on div "Status No active tasks You are ready to start receiving tasks. [PERSON_NAME]" at bounding box center [193, 320] width 302 height 557
click at [870, 36] on button at bounding box center [868, 21] width 42 height 42
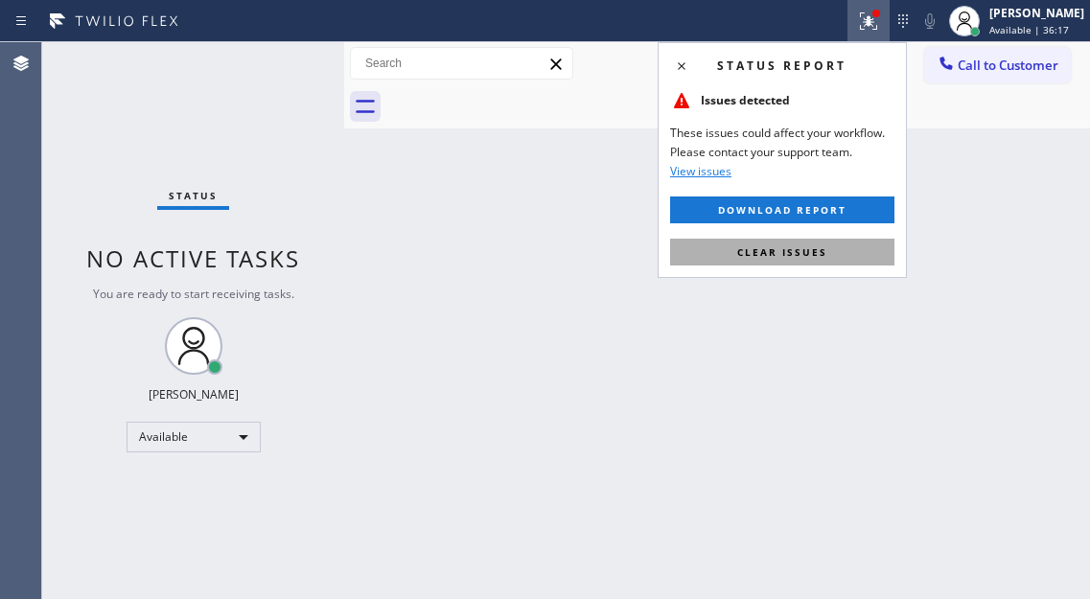
click at [812, 248] on span "Clear issues" at bounding box center [782, 251] width 90 height 13
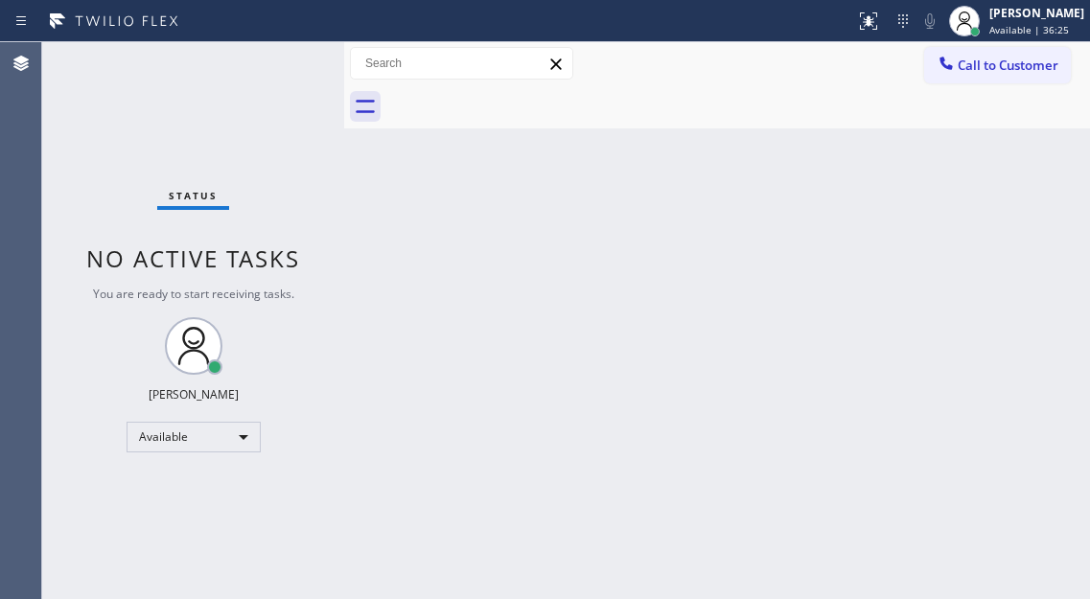
click at [265, 67] on div "Status No active tasks You are ready to start receiving tasks. [PERSON_NAME]" at bounding box center [193, 320] width 302 height 557
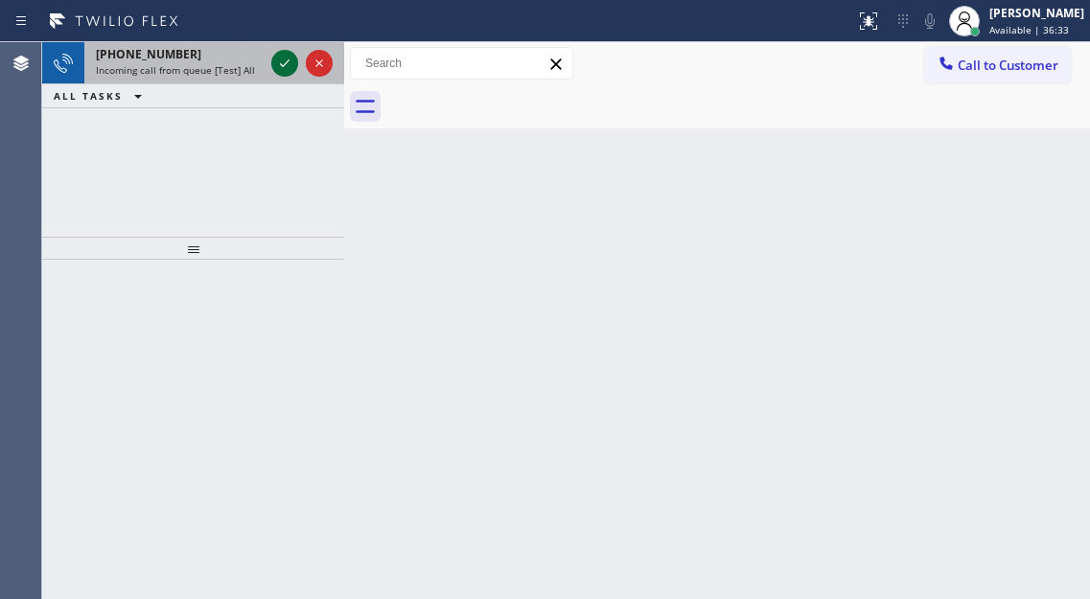
click at [274, 66] on icon at bounding box center [284, 63] width 23 height 23
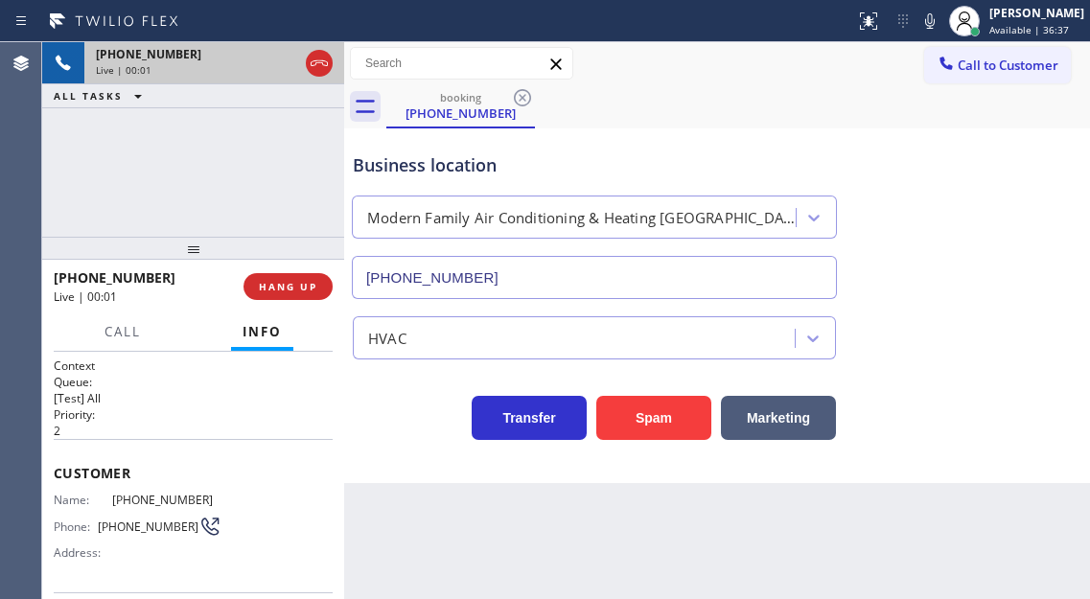
type input "(415) 842-1696"
click at [626, 410] on button "Spam" at bounding box center [653, 418] width 115 height 44
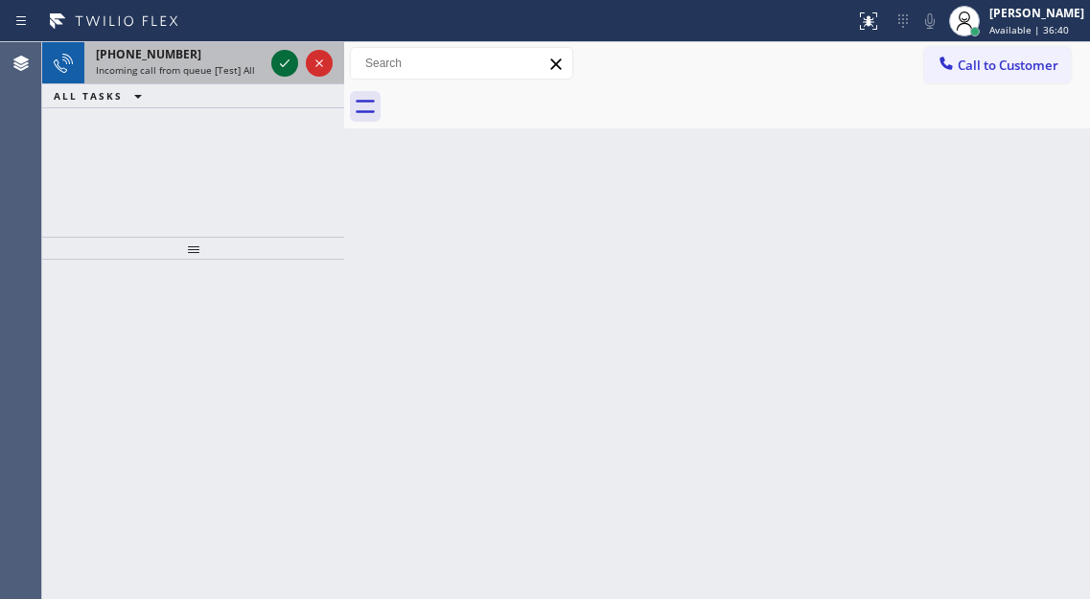
drag, startPoint x: 267, startPoint y: 55, endPoint x: 275, endPoint y: 61, distance: 10.2
click at [275, 61] on icon at bounding box center [284, 63] width 23 height 23
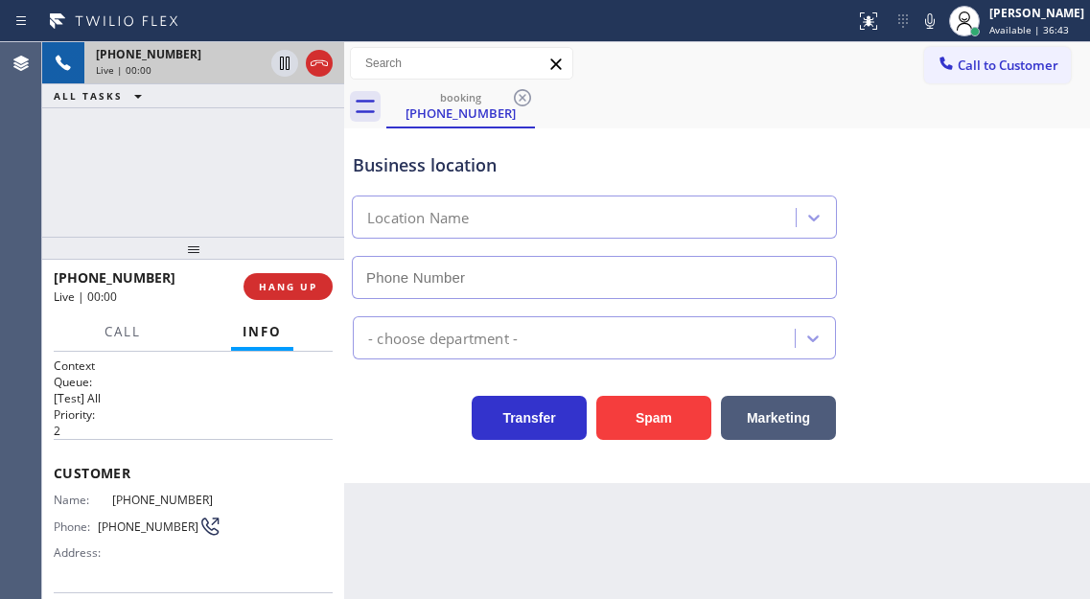
type input "(424) 383-5883"
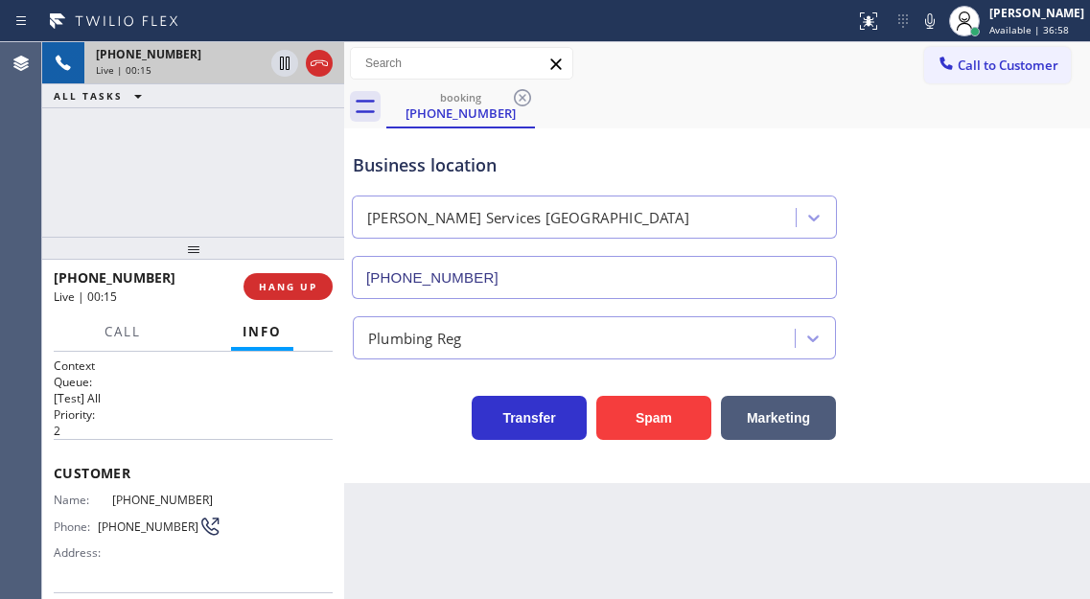
drag, startPoint x: 237, startPoint y: 171, endPoint x: 307, endPoint y: 197, distance: 74.9
click at [258, 177] on div "+12029921382 Live | 00:15 ALL TASKS ALL TASKS ACTIVE TASKS TASKS IN WRAP UP" at bounding box center [193, 139] width 302 height 195
click at [661, 420] on button "Spam" at bounding box center [653, 418] width 115 height 44
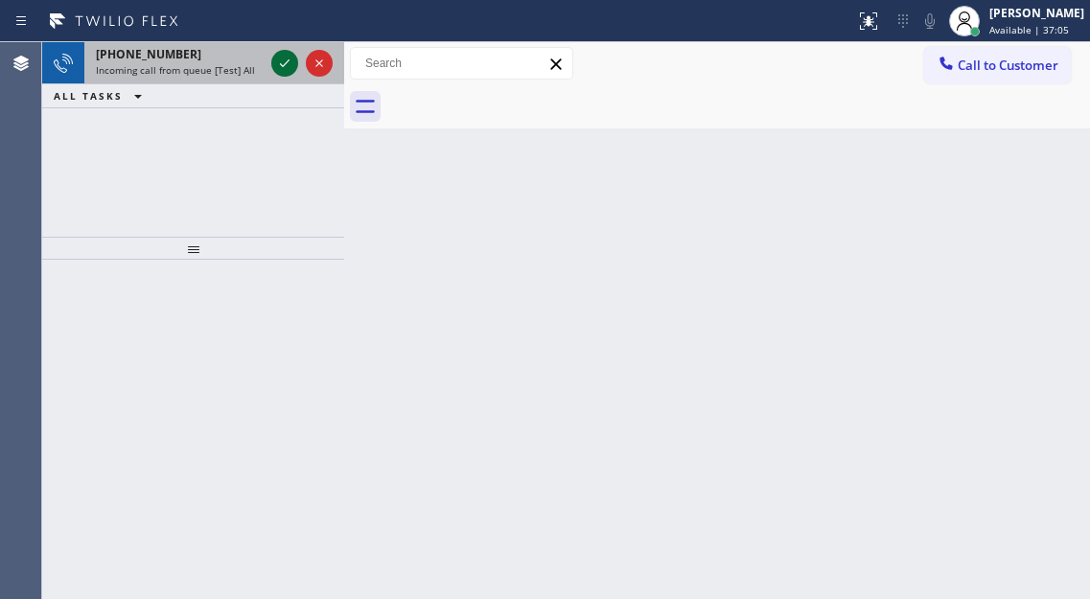
click at [282, 63] on icon at bounding box center [284, 63] width 23 height 23
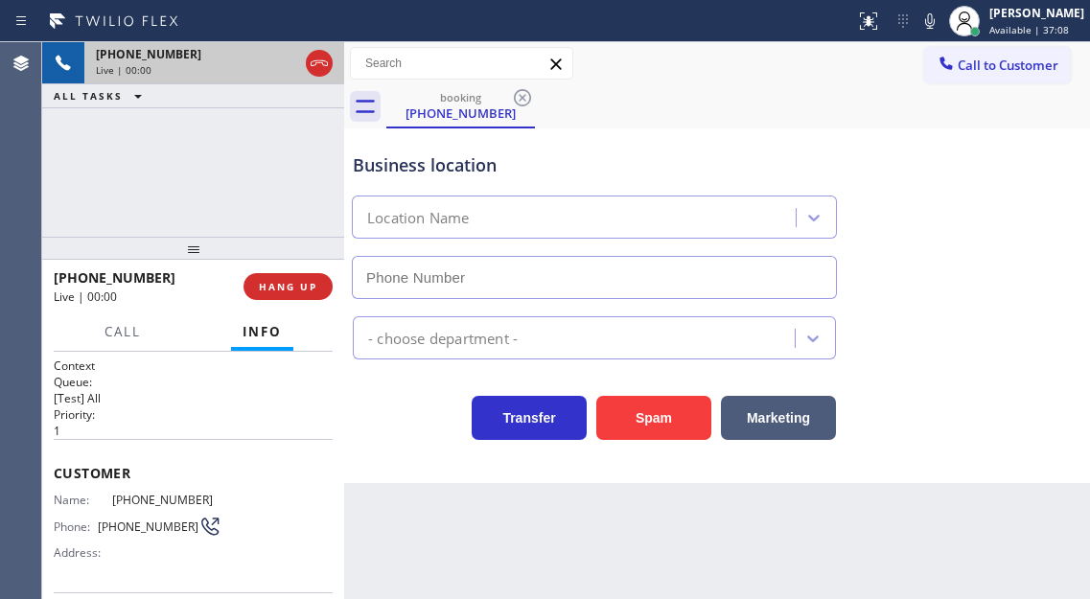
type input "(951) 783-3053"
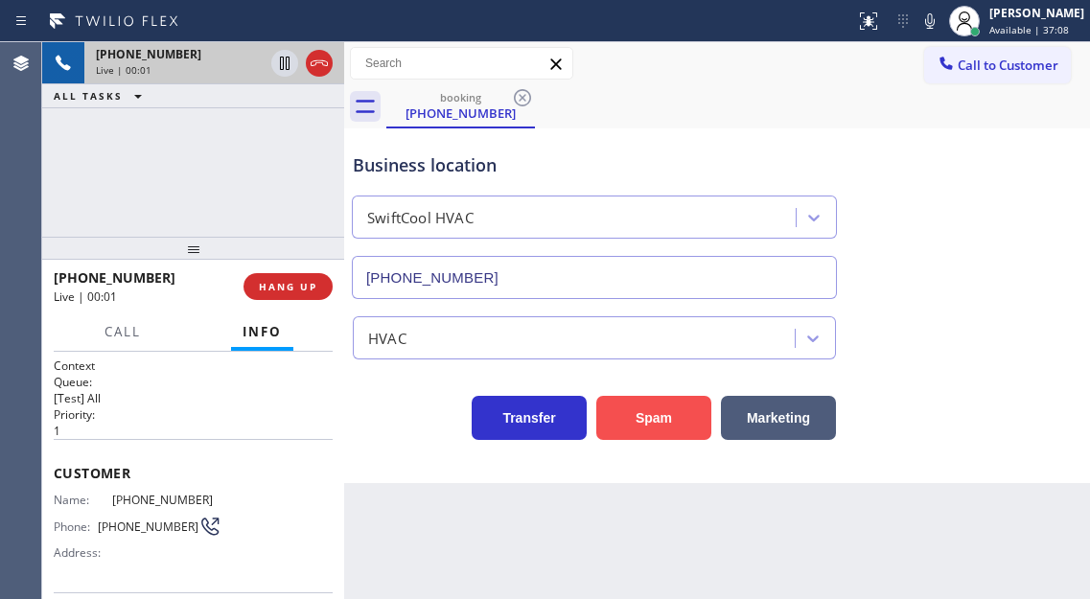
click at [621, 411] on button "Spam" at bounding box center [653, 418] width 115 height 44
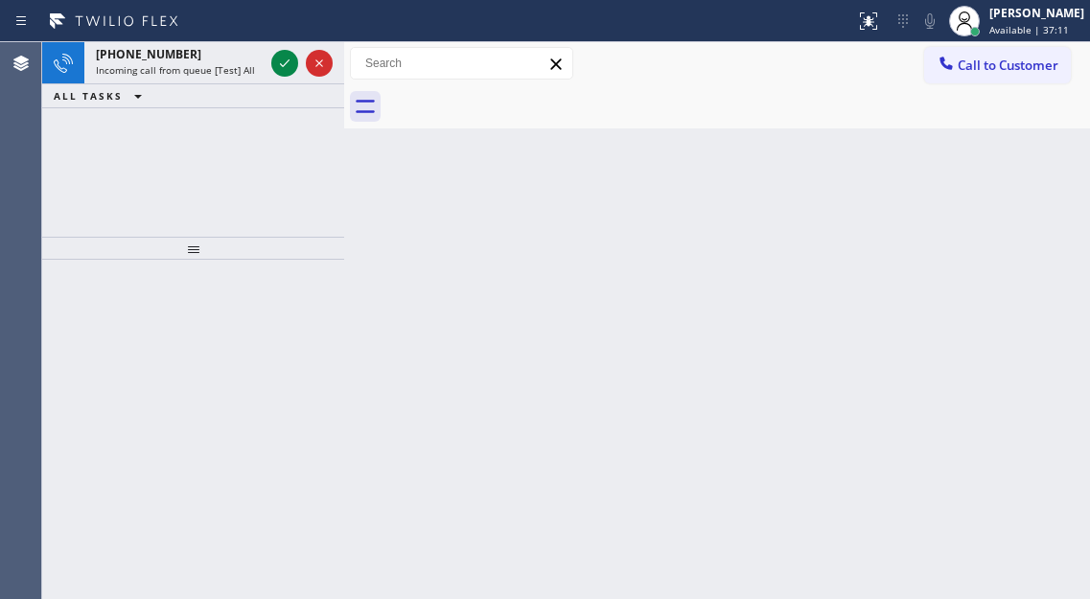
click at [273, 67] on icon at bounding box center [284, 63] width 23 height 23
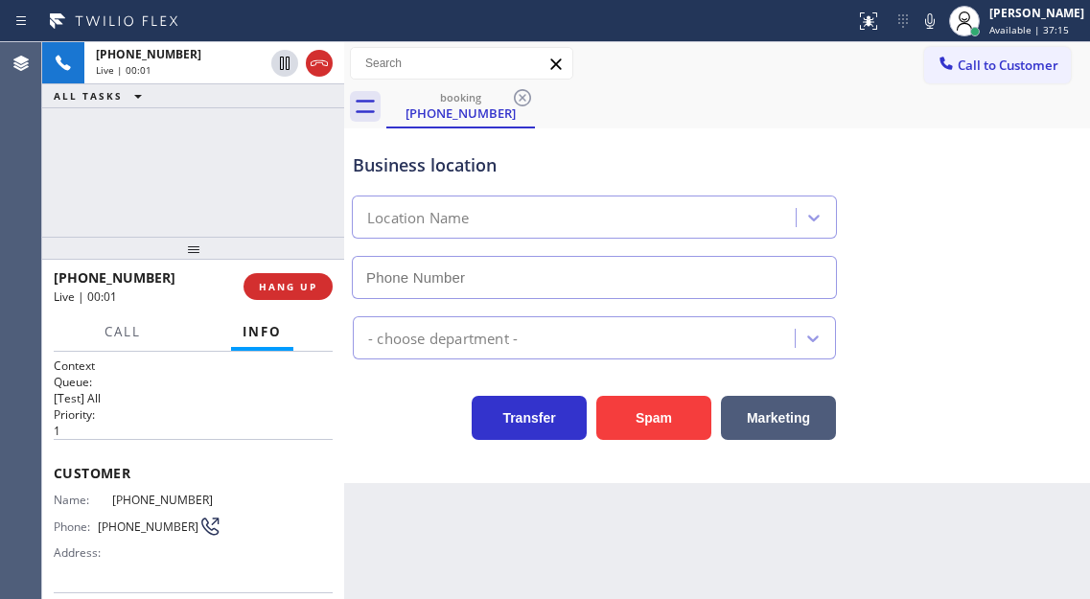
type input "(855) 231-3997"
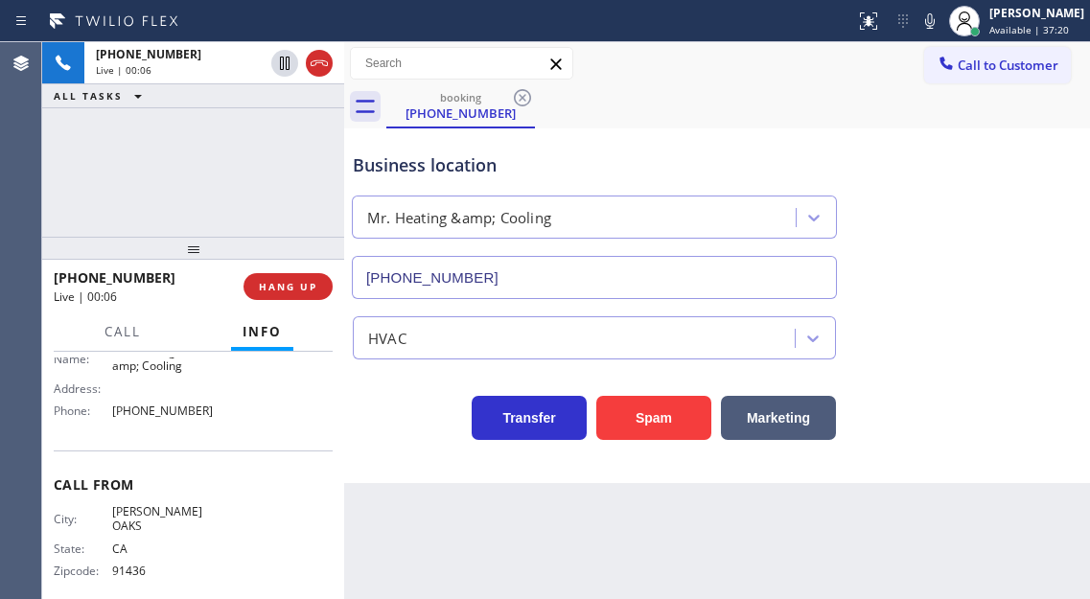
scroll to position [304, 0]
click at [181, 150] on div "+18184184890 Live | 00:08 ALL TASKS ALL TASKS ACTIVE TASKS TASKS IN WRAP UP" at bounding box center [193, 139] width 302 height 195
click at [666, 417] on button "Spam" at bounding box center [653, 418] width 115 height 44
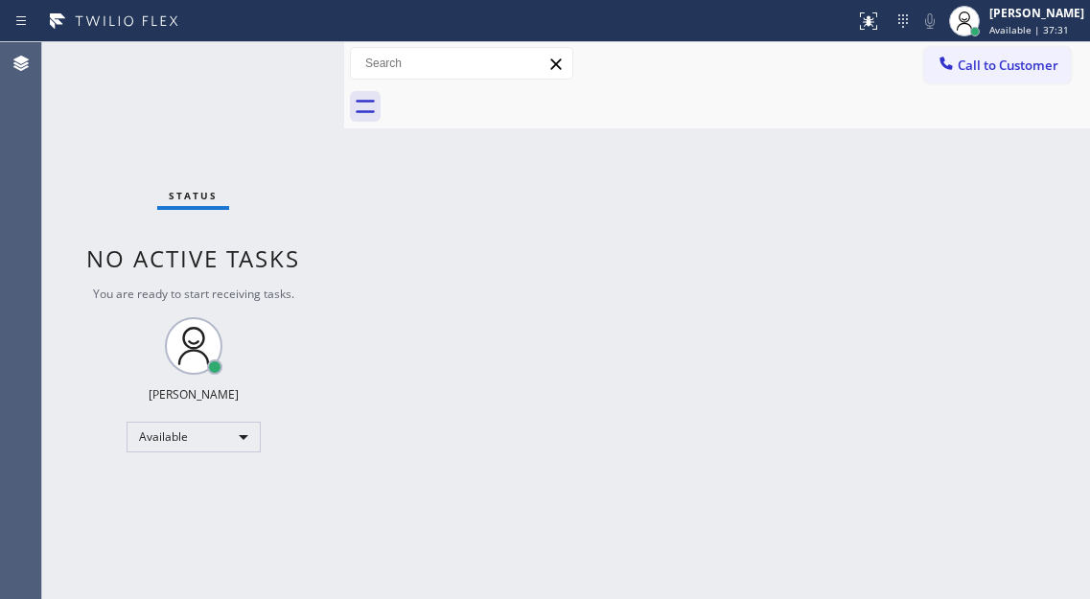
click at [265, 60] on div "Status No active tasks You are ready to start receiving tasks. [PERSON_NAME]" at bounding box center [193, 320] width 302 height 557
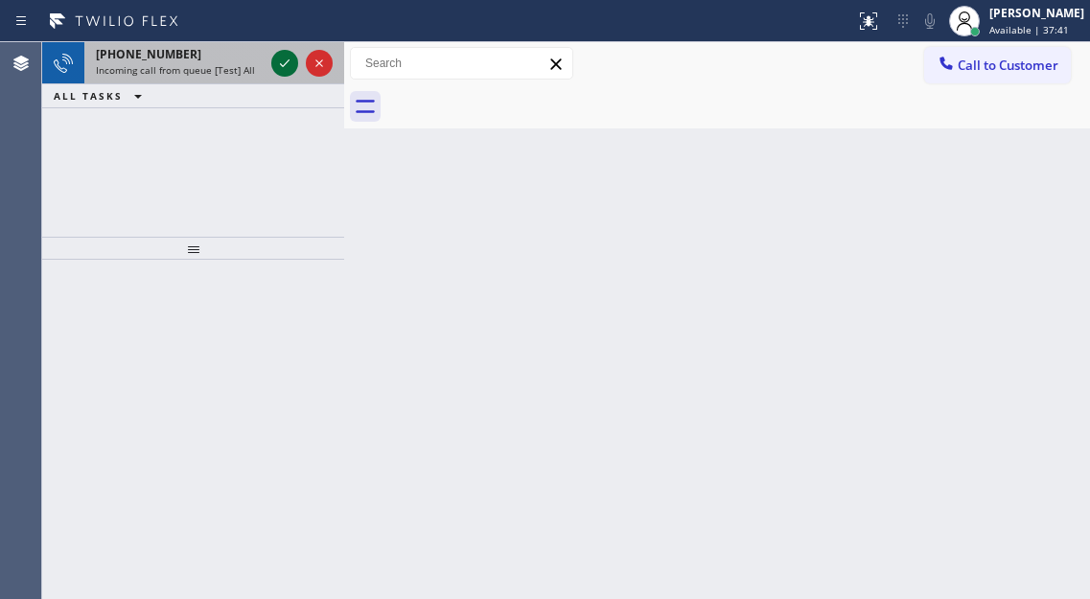
click at [281, 58] on icon at bounding box center [284, 63] width 23 height 23
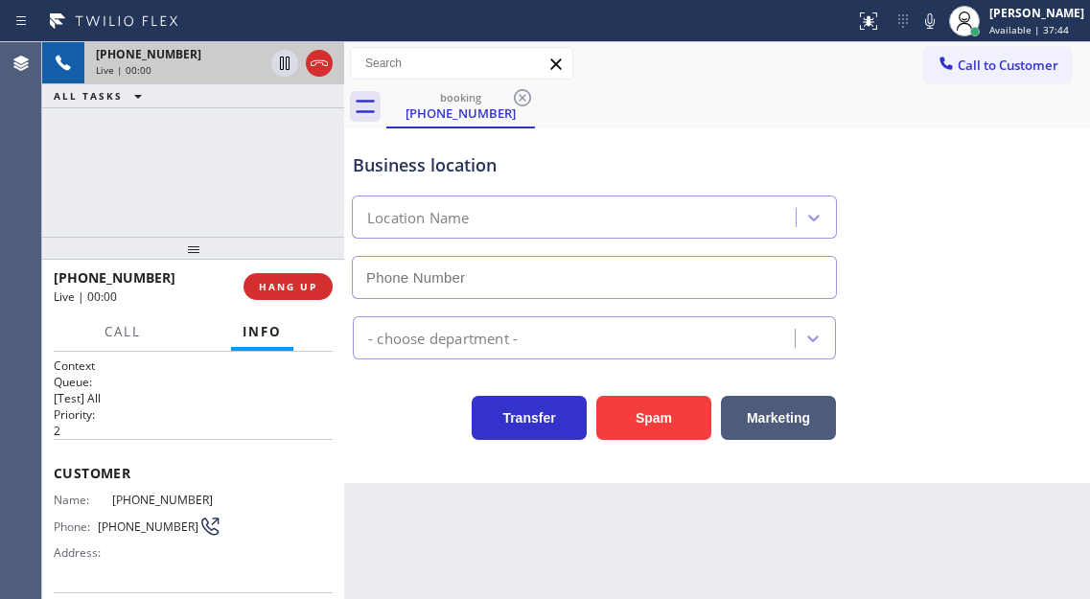
type input "(323) 214-3767"
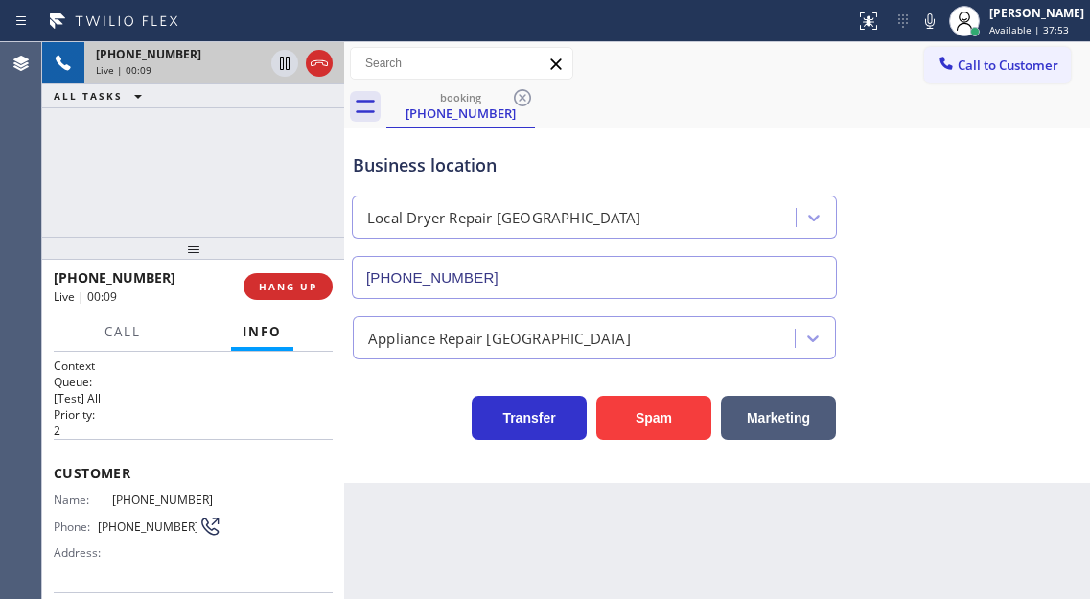
click at [1024, 240] on div "Business location Local Dryer Repair Los Angeles (323) 214-3767" at bounding box center [717, 212] width 736 height 173
click at [679, 411] on button "Spam" at bounding box center [653, 418] width 115 height 44
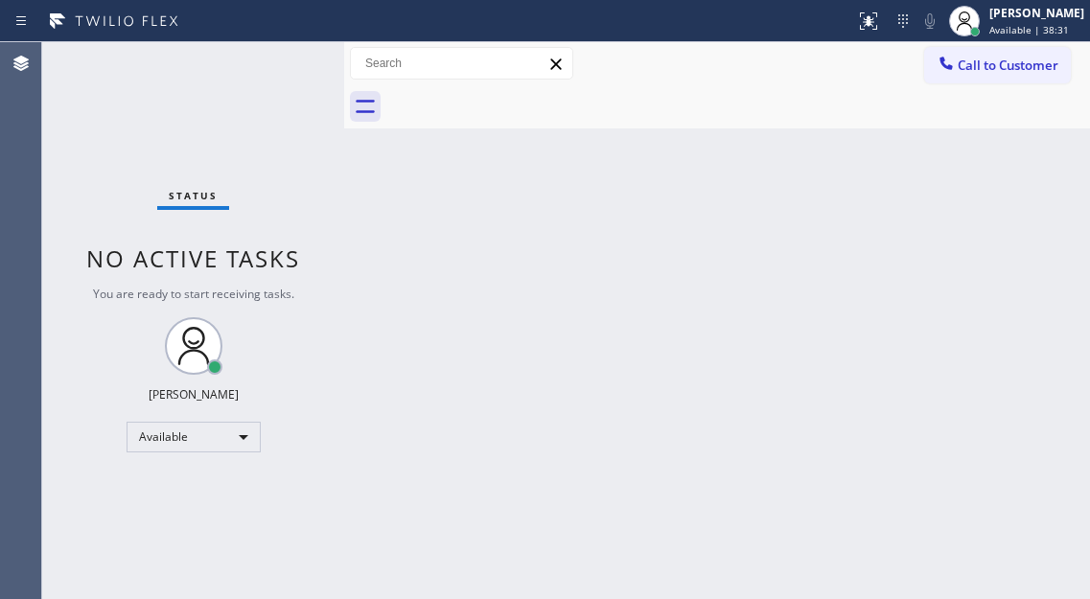
click at [1052, 260] on div "Back to Dashboard Change Sender ID Customers Technicians Select a contact Outbo…" at bounding box center [717, 320] width 746 height 557
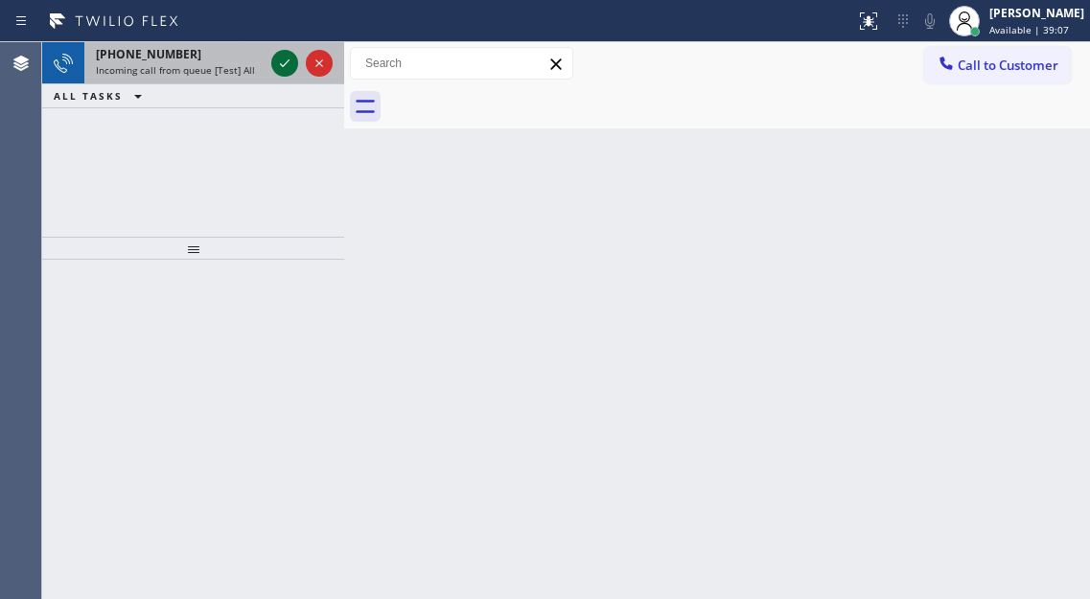
click at [283, 57] on icon at bounding box center [284, 63] width 23 height 23
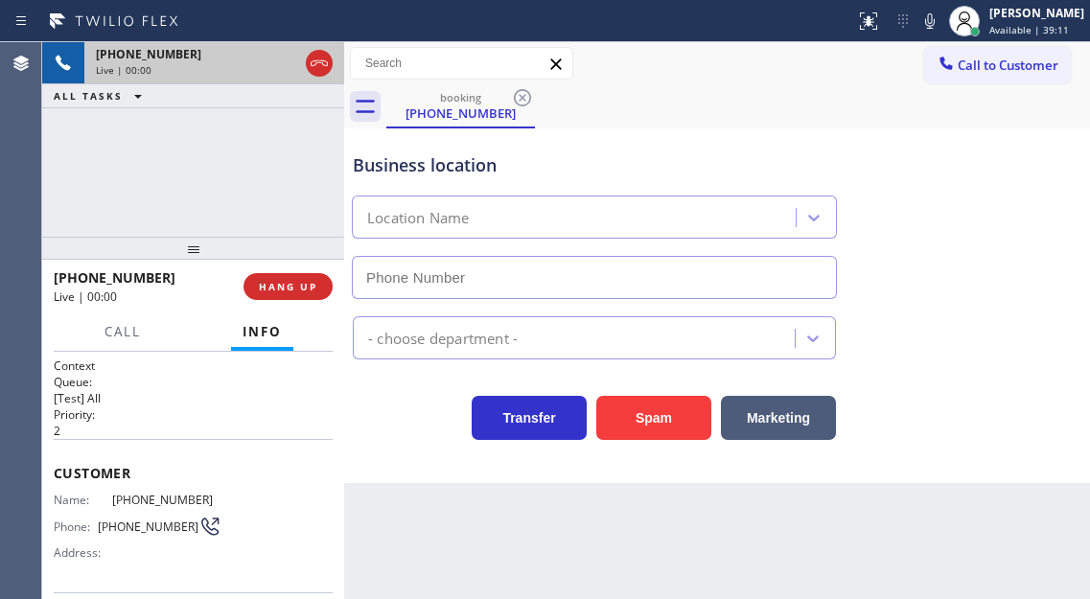
type input "(786) 788-7985"
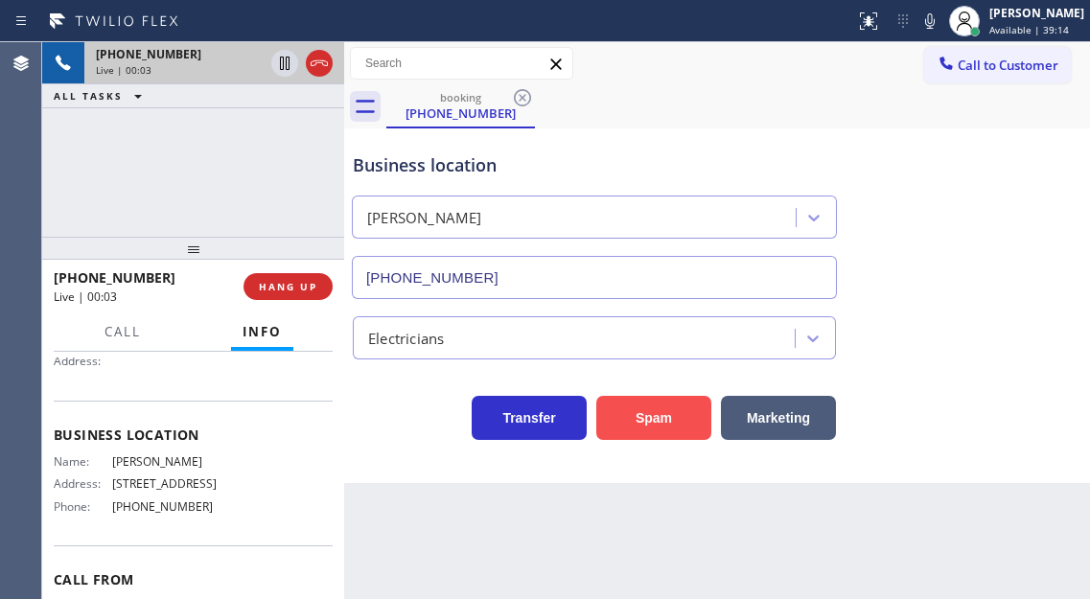
click at [659, 415] on button "Spam" at bounding box center [653, 418] width 115 height 44
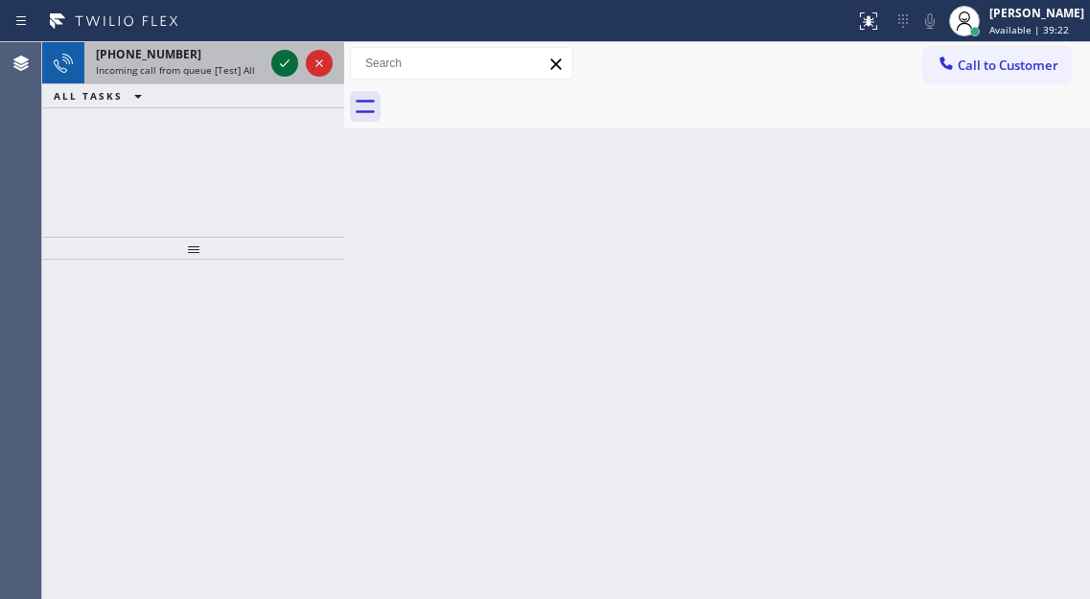
click at [275, 58] on icon at bounding box center [284, 63] width 23 height 23
click at [286, 71] on icon at bounding box center [284, 63] width 23 height 23
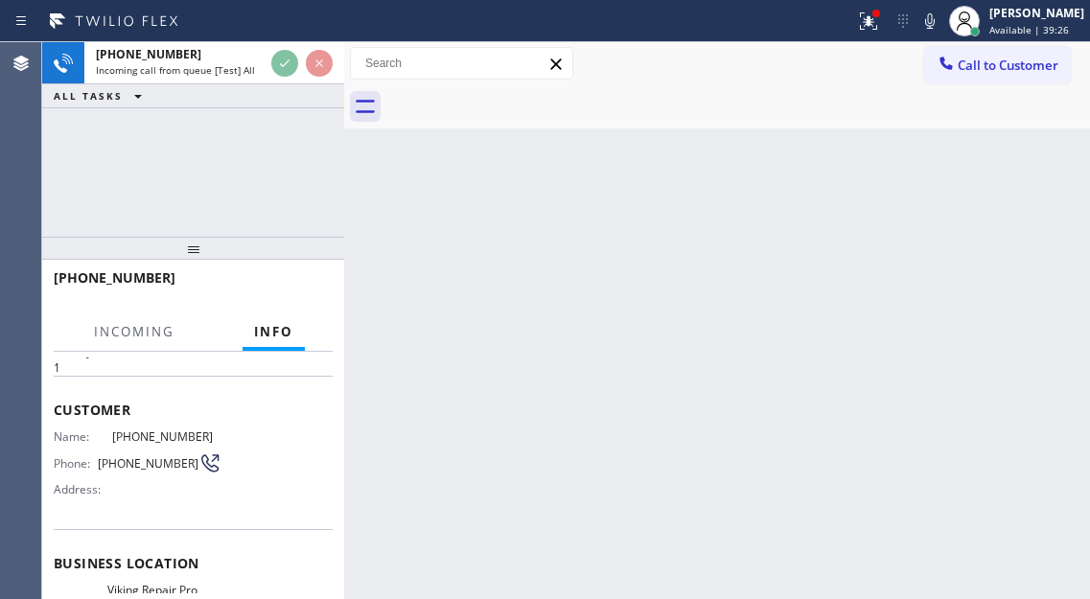
scroll to position [96, 0]
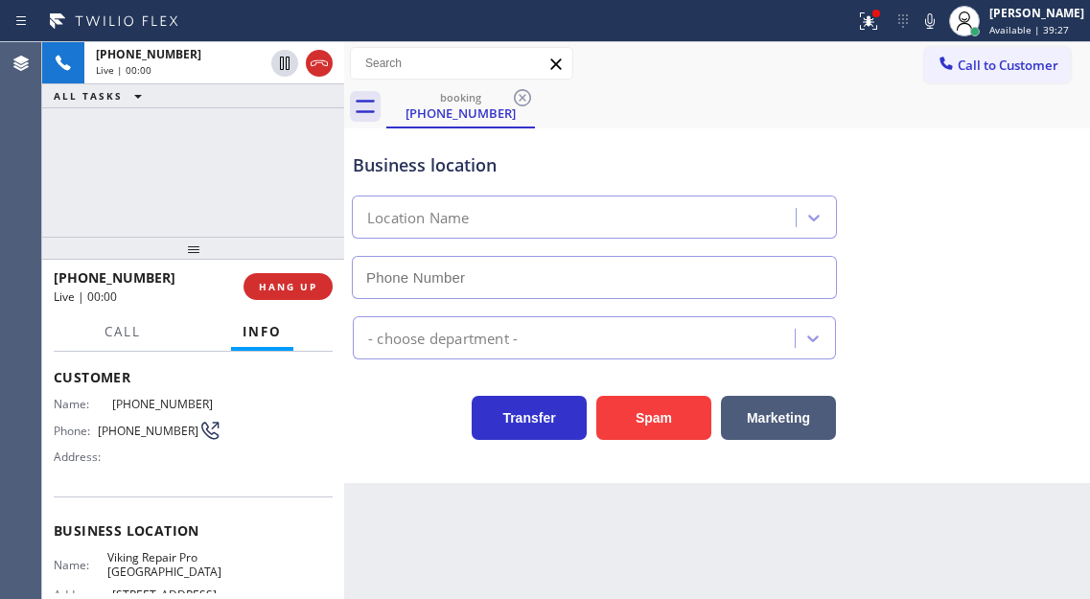
type input "(760) 330-2668"
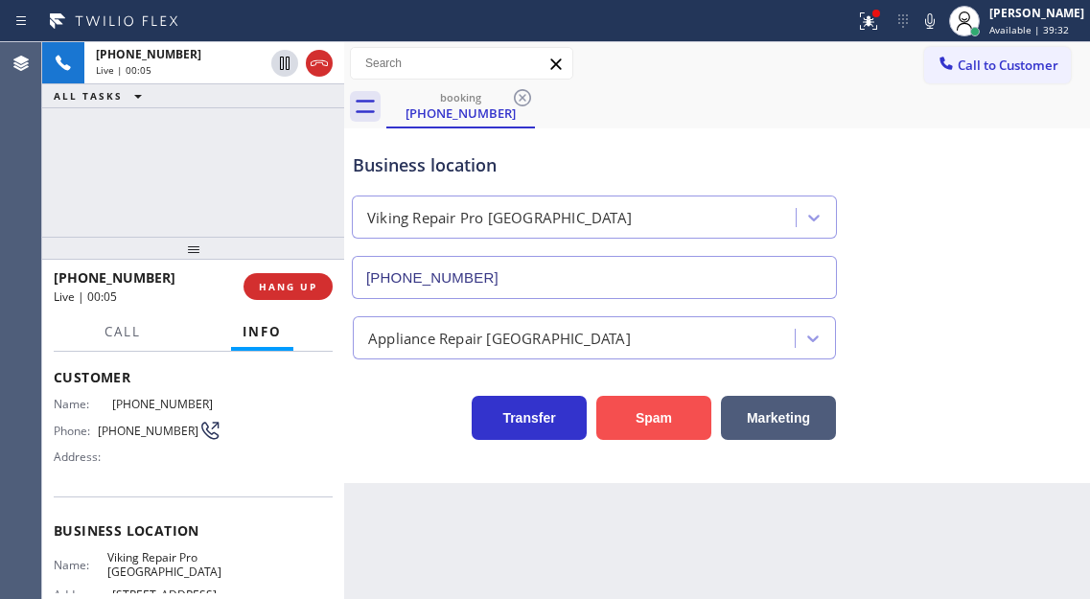
click at [631, 434] on button "Spam" at bounding box center [653, 418] width 115 height 44
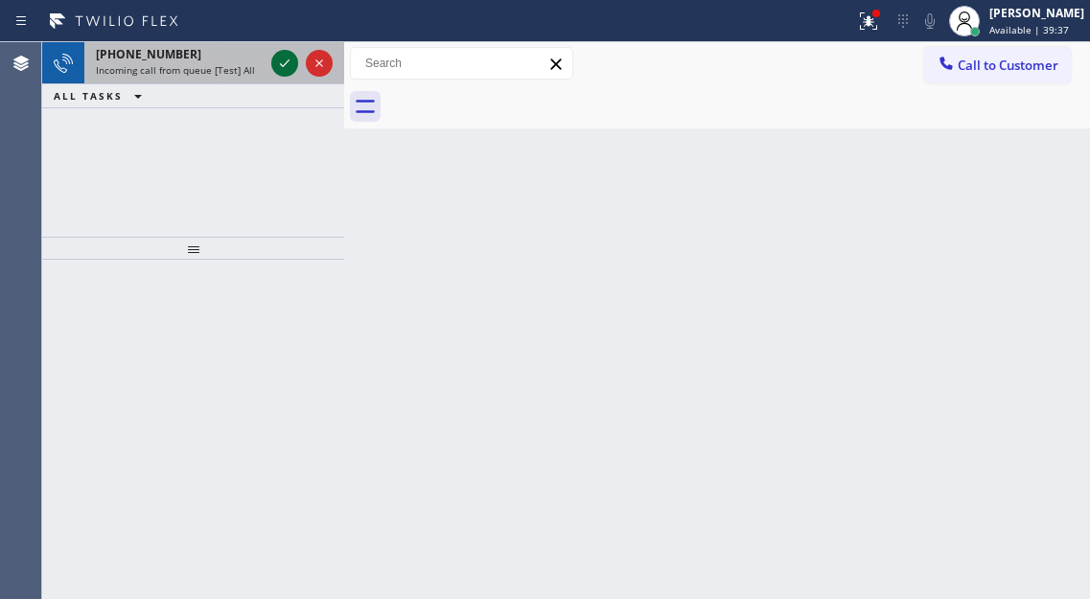
click at [275, 60] on icon at bounding box center [284, 63] width 23 height 23
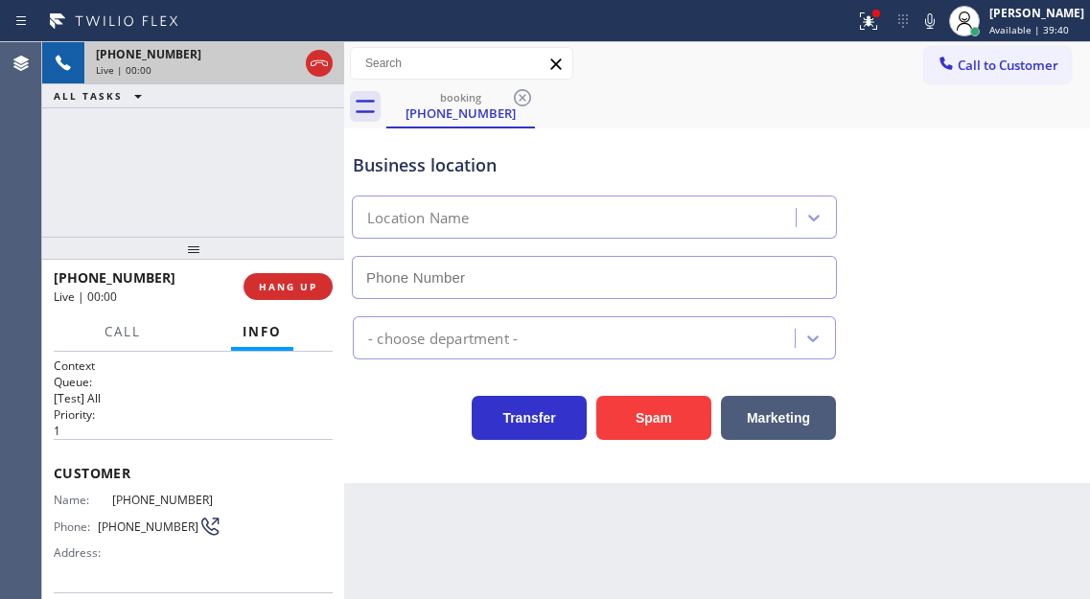
type input "[PHONE_NUMBER]"
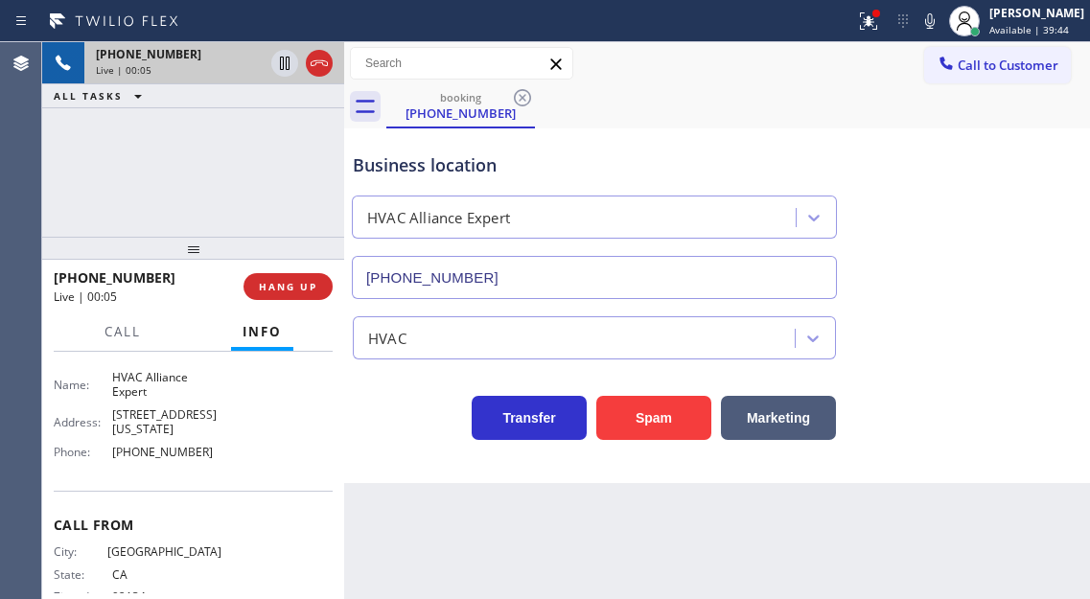
scroll to position [288, 0]
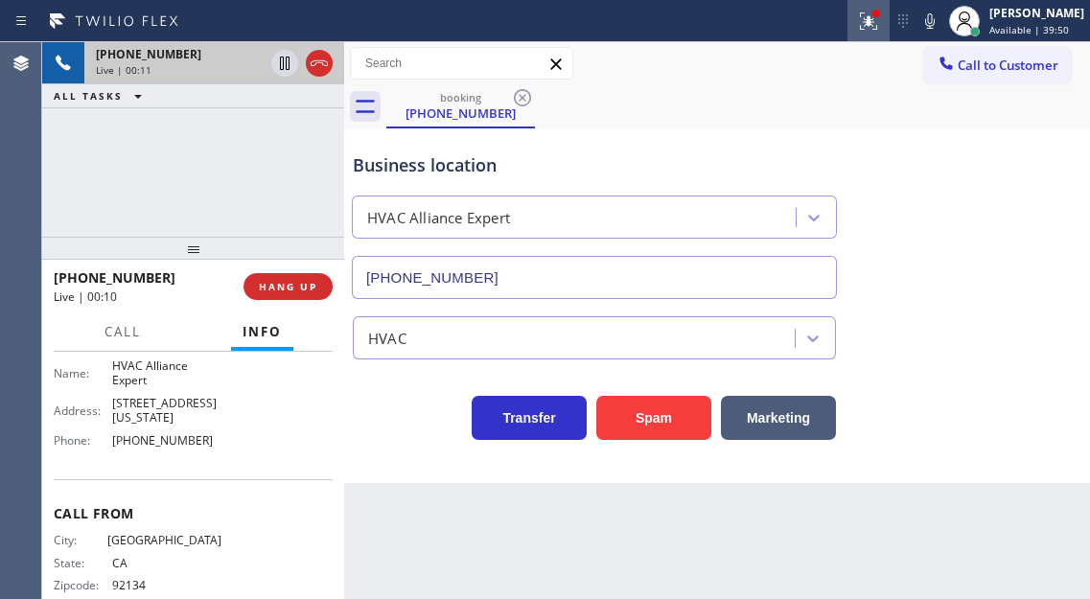
click at [889, 14] on div at bounding box center [868, 21] width 42 height 23
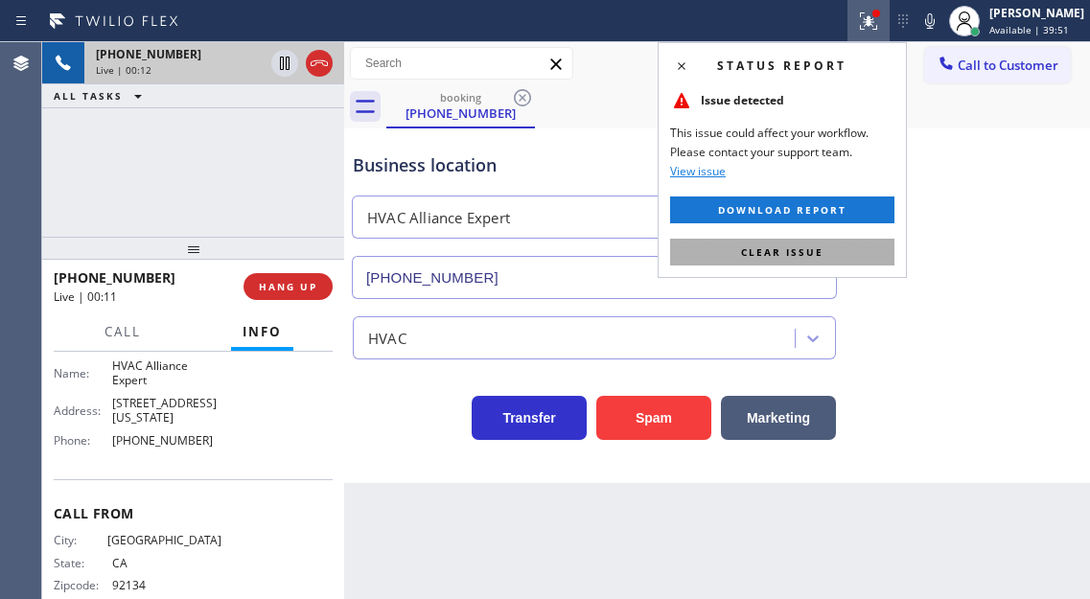
click at [851, 252] on button "Clear issue" at bounding box center [782, 252] width 224 height 27
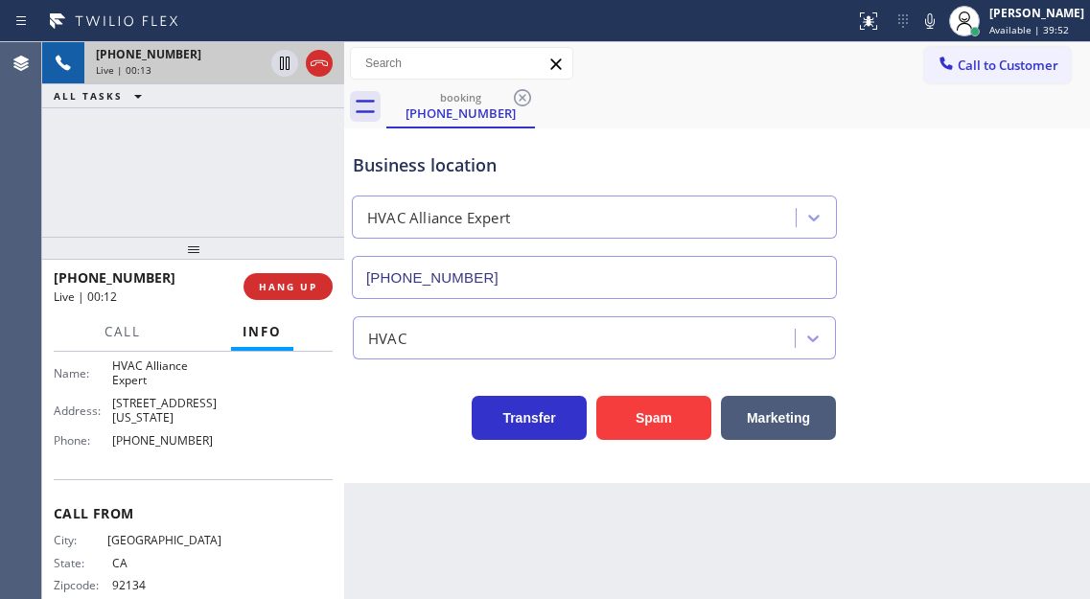
click at [172, 407] on span "[STREET_ADDRESS][US_STATE]" at bounding box center [166, 411] width 109 height 30
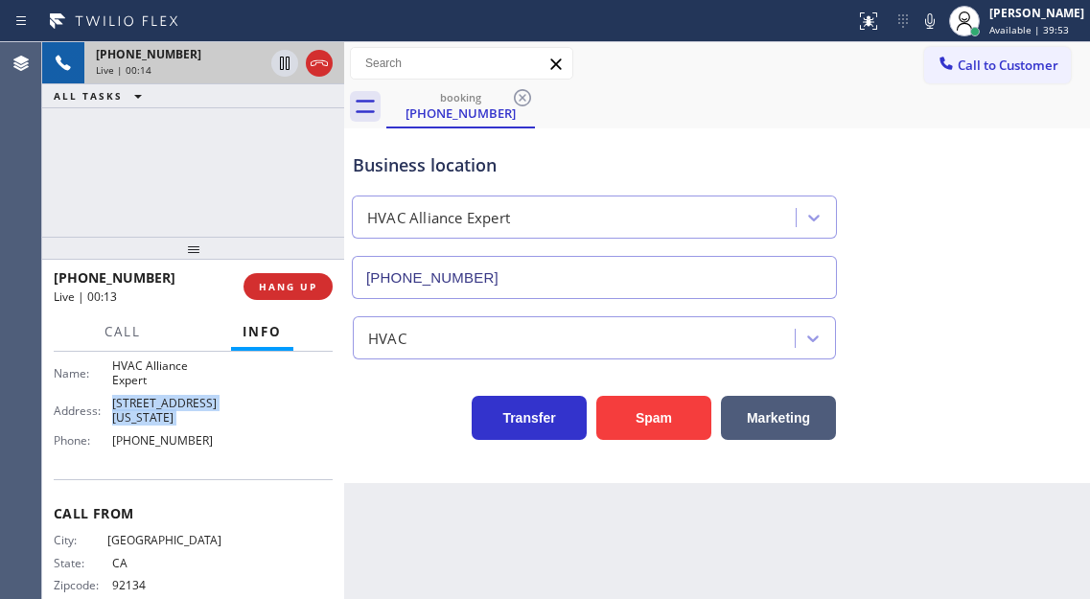
click at [172, 407] on span "[STREET_ADDRESS][US_STATE]" at bounding box center [166, 411] width 109 height 30
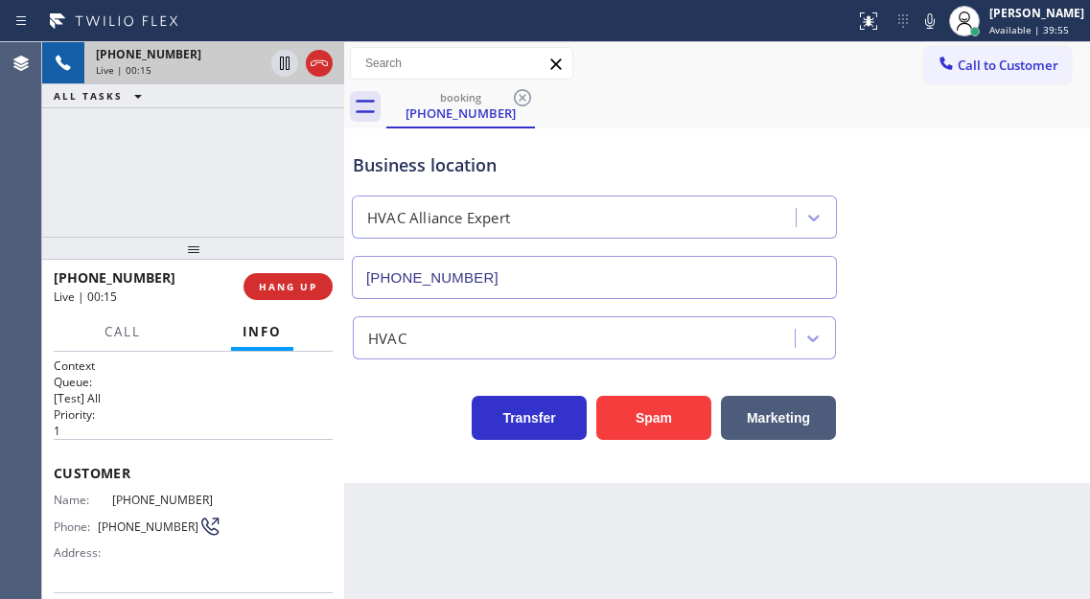
click at [188, 167] on div "+16196049940 Live | 00:15 ALL TASKS ALL TASKS ACTIVE TASKS TASKS IN WRAP UP" at bounding box center [193, 139] width 302 height 195
click at [632, 415] on button "Spam" at bounding box center [653, 418] width 115 height 44
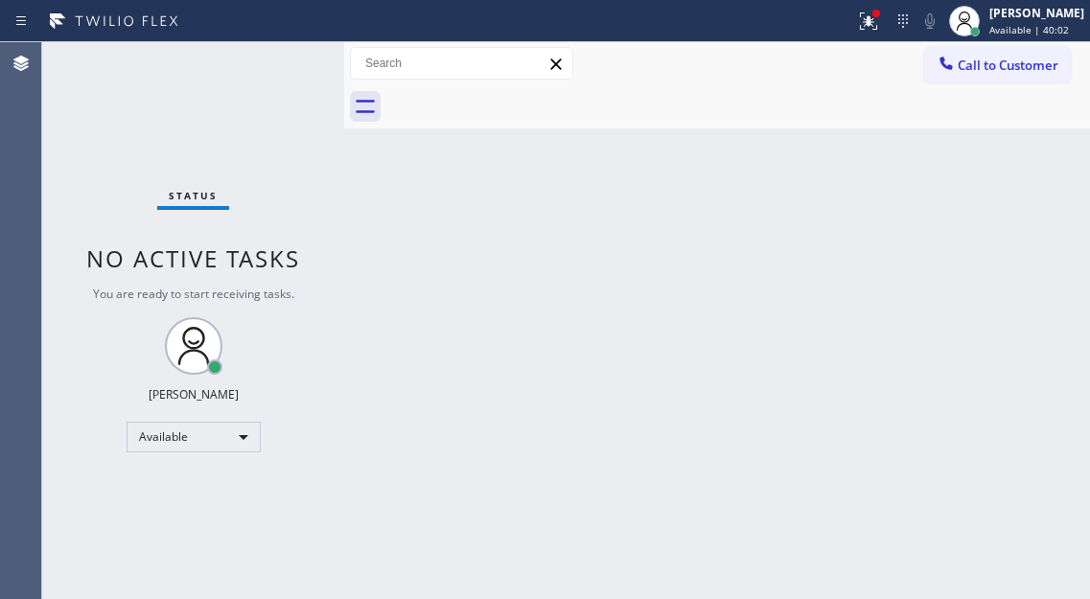
click at [275, 55] on div "Status No active tasks You are ready to start receiving tasks. [PERSON_NAME]" at bounding box center [193, 320] width 302 height 557
click at [289, 58] on div "Status No active tasks You are ready to start receiving tasks. [PERSON_NAME]" at bounding box center [193, 320] width 302 height 557
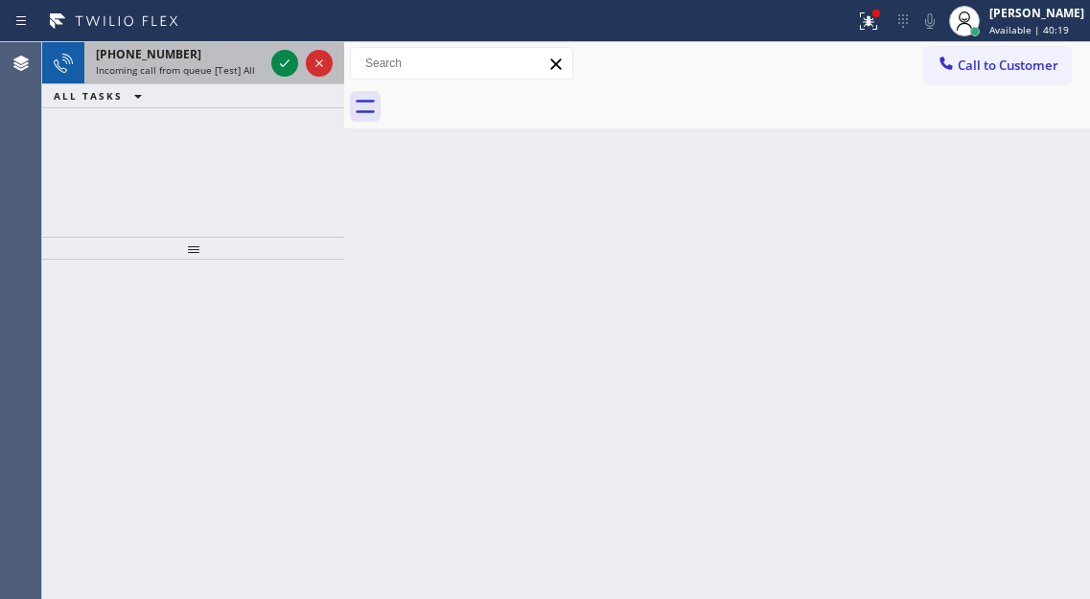
click at [228, 78] on div "+18185097462 Incoming call from queue [Test] All" at bounding box center [175, 63] width 183 height 42
click at [257, 68] on div "Incoming call from queue [Test] All" at bounding box center [180, 69] width 168 height 13
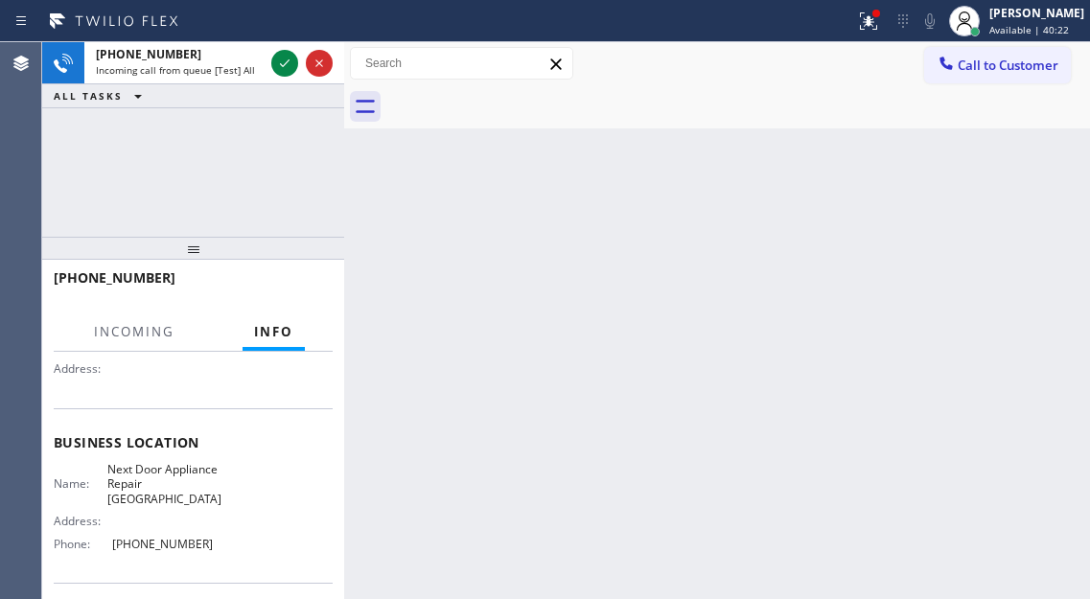
scroll to position [192, 0]
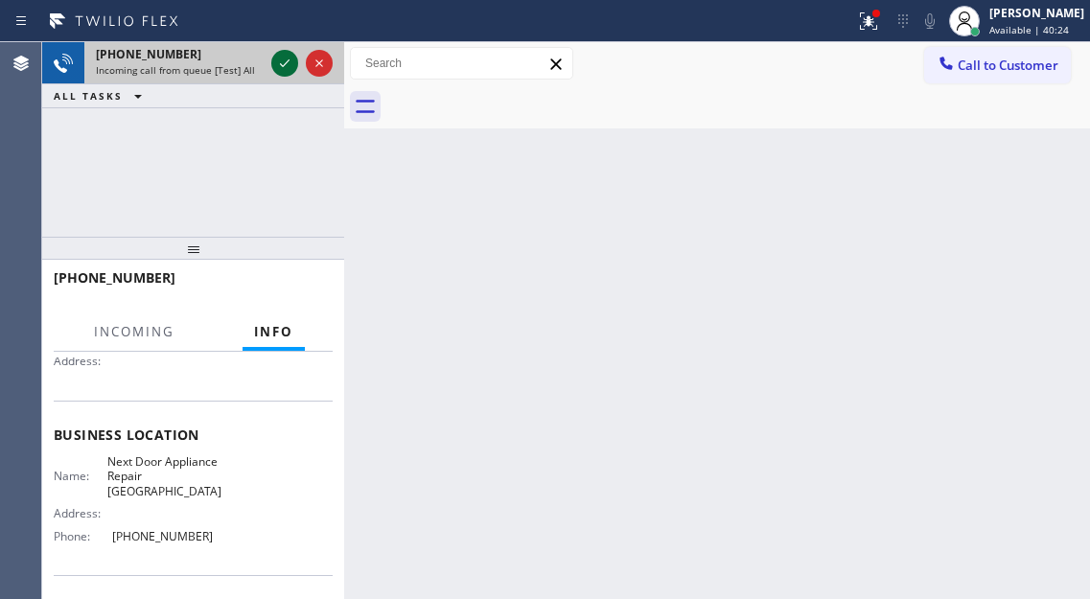
click at [280, 67] on icon at bounding box center [284, 63] width 23 height 23
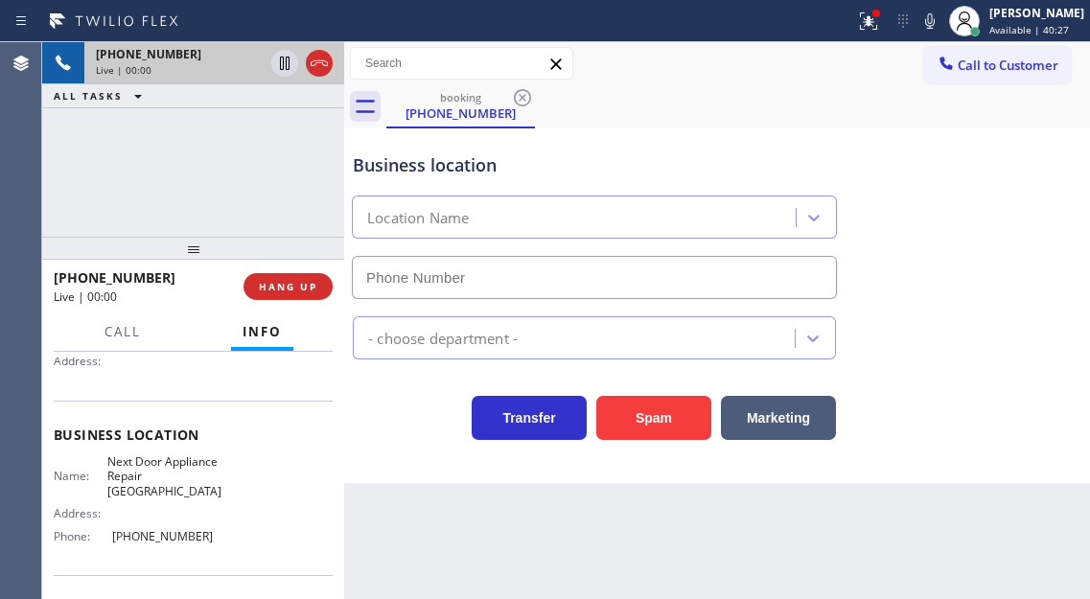
type input "(818) 698-8308"
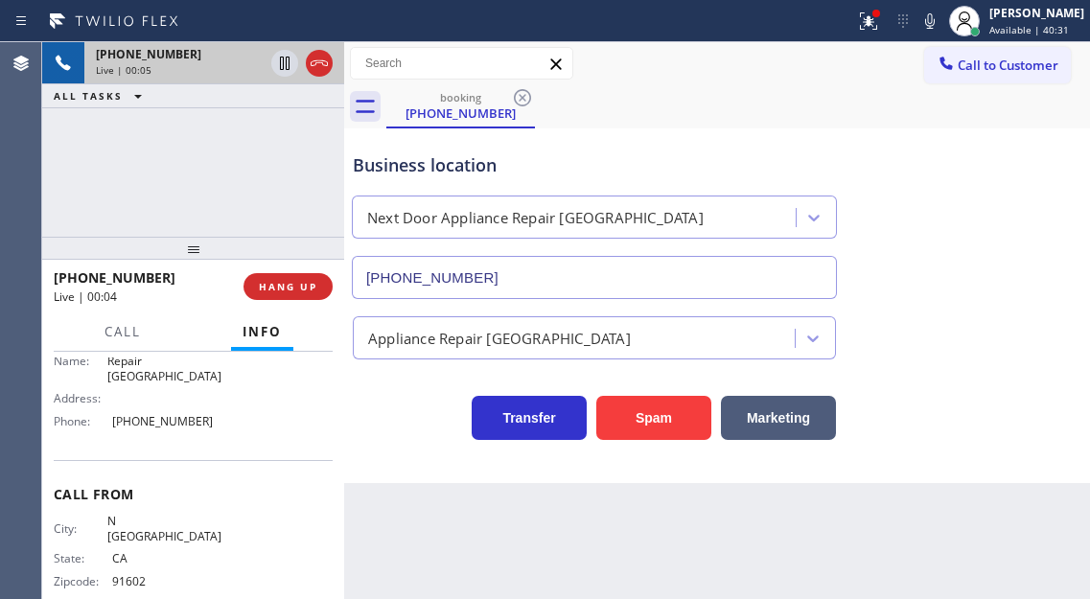
scroll to position [319, 0]
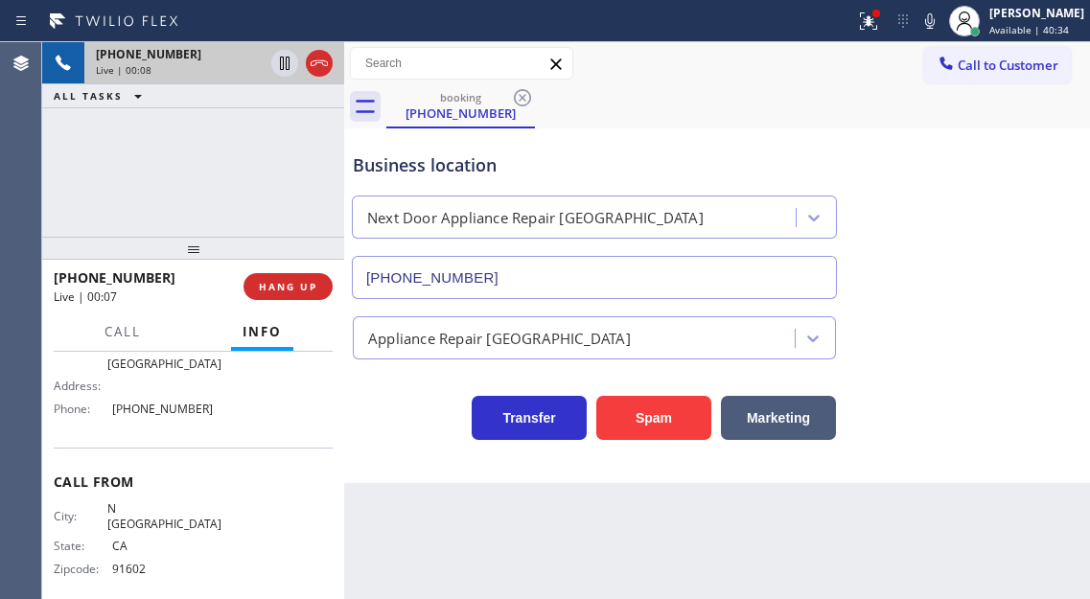
click at [255, 209] on div "+18185097462 Live | 00:08 ALL TASKS ALL TASKS ACTIVE TASKS TASKS IN WRAP UP" at bounding box center [193, 139] width 302 height 195
click at [641, 426] on button "Spam" at bounding box center [653, 418] width 115 height 44
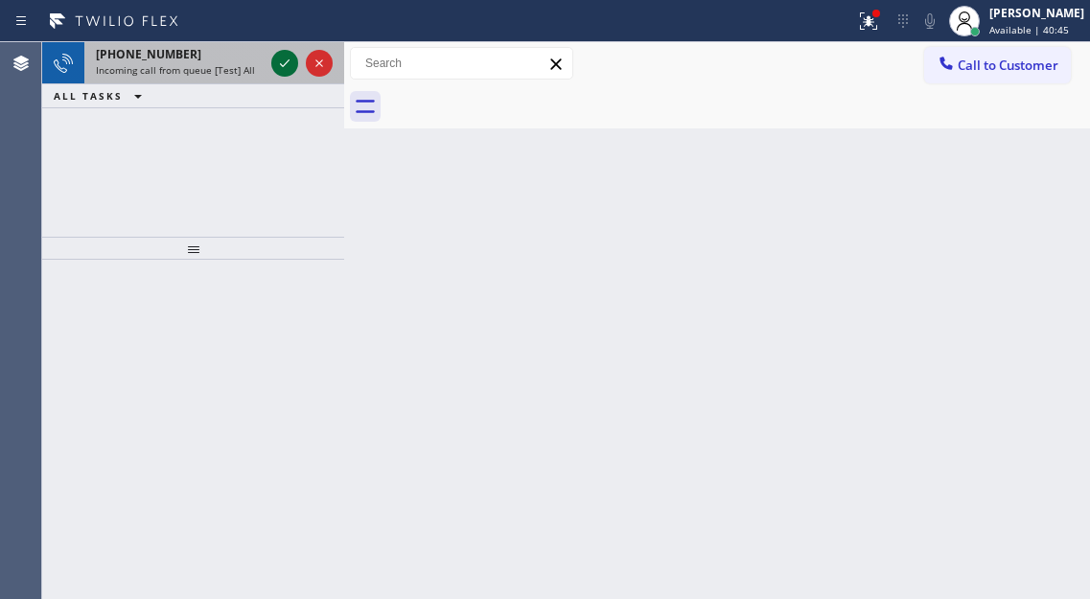
click at [271, 62] on div at bounding box center [284, 63] width 27 height 23
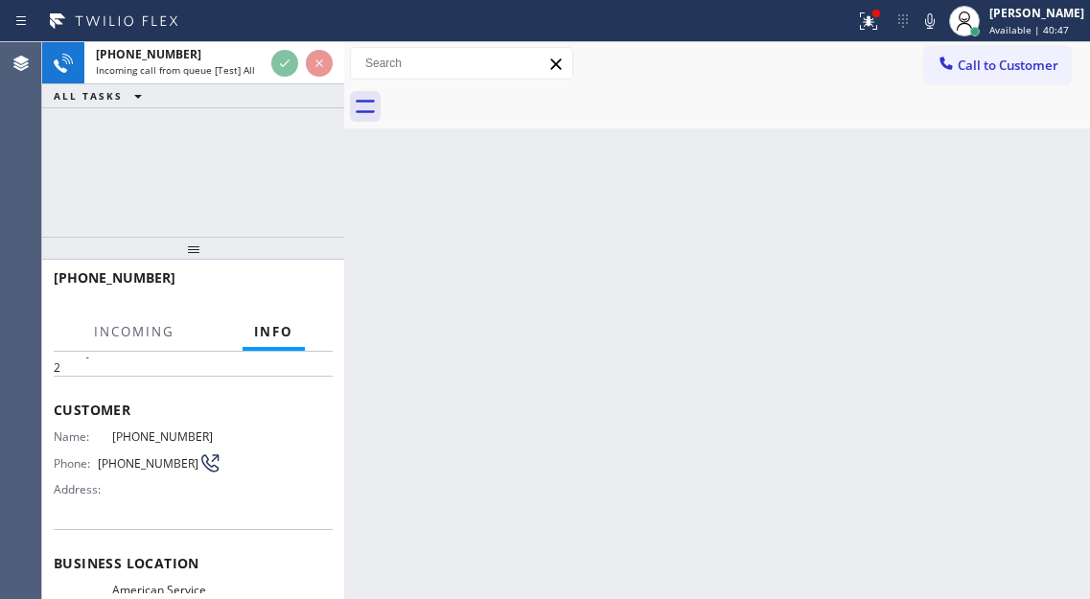
scroll to position [96, 0]
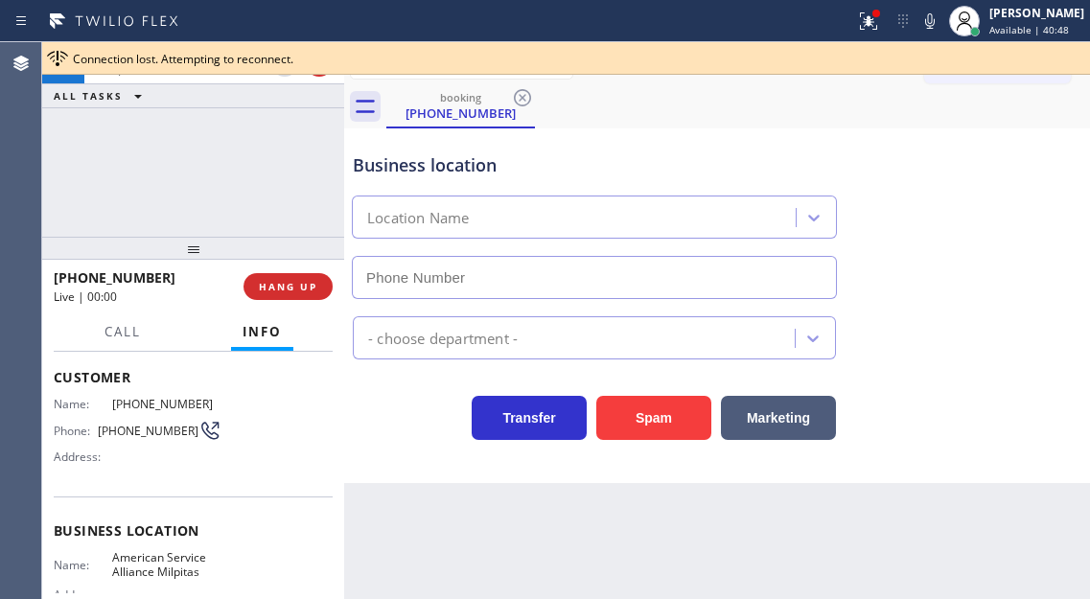
type input "(408) 708-2277"
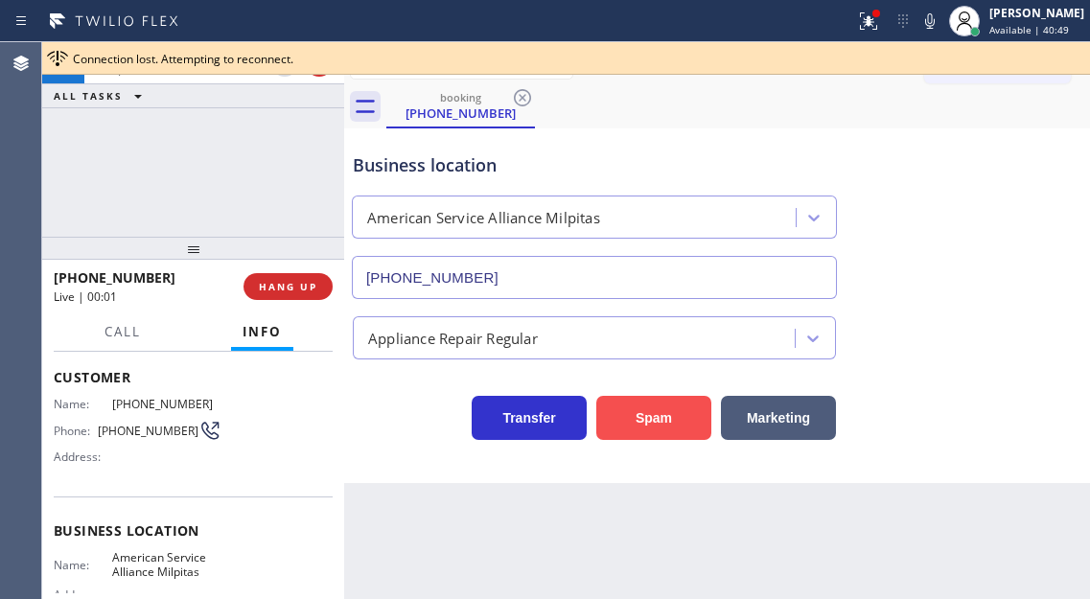
click at [667, 414] on button "Spam" at bounding box center [653, 418] width 115 height 44
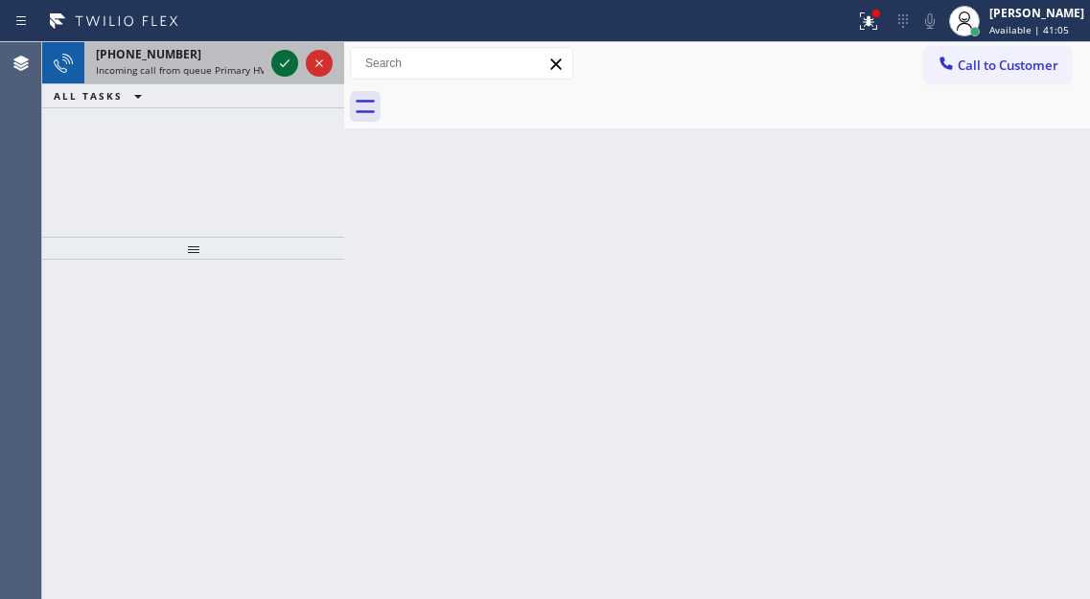
click at [278, 56] on icon at bounding box center [284, 63] width 23 height 23
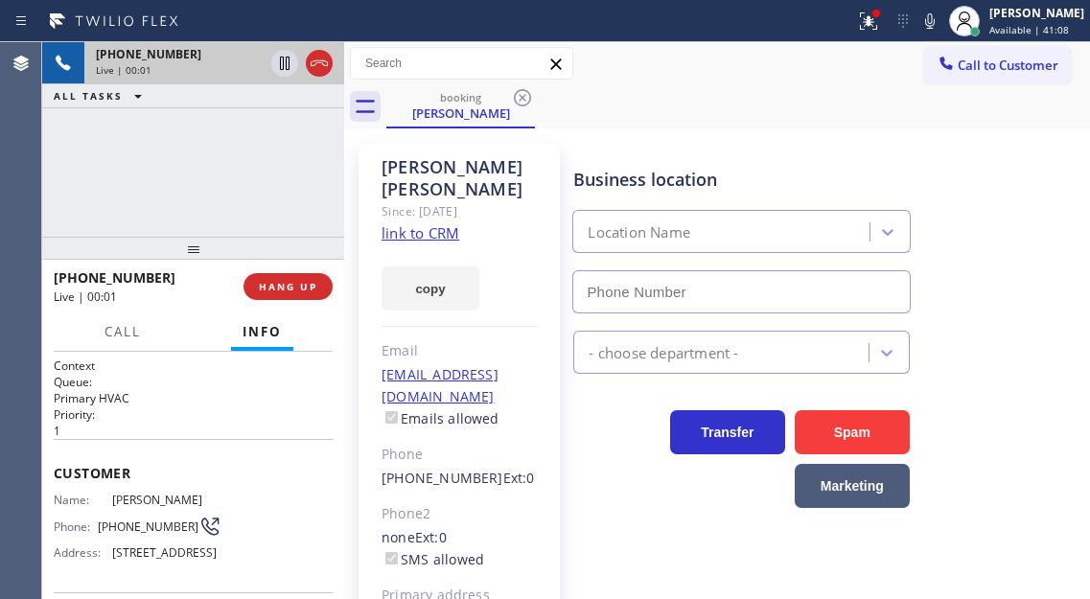
type input "(949) 239-0307"
click at [445, 236] on link "link to CRM" at bounding box center [420, 232] width 78 height 19
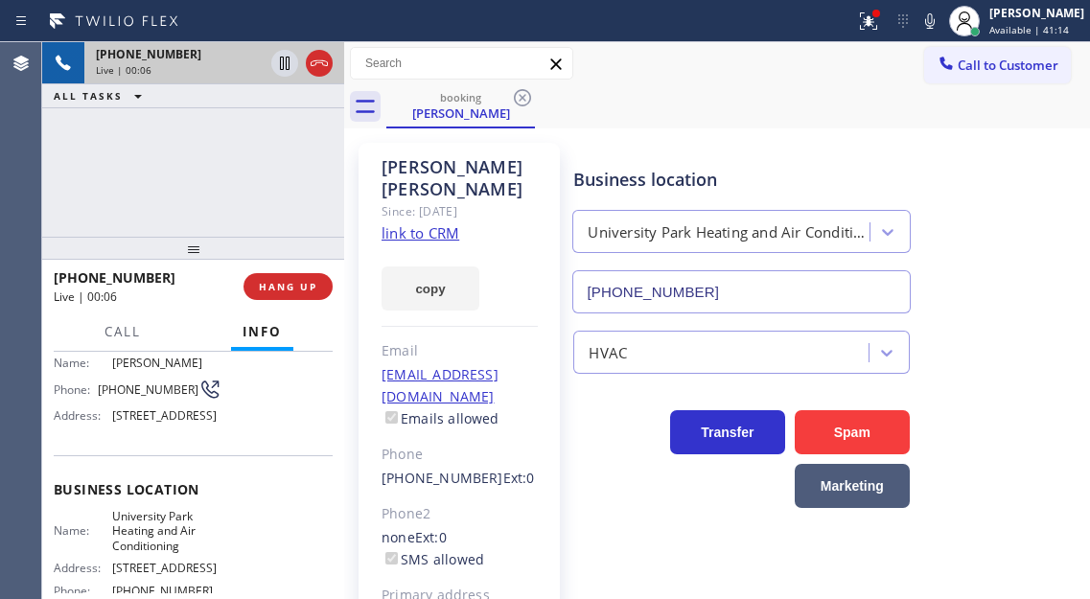
scroll to position [192, 0]
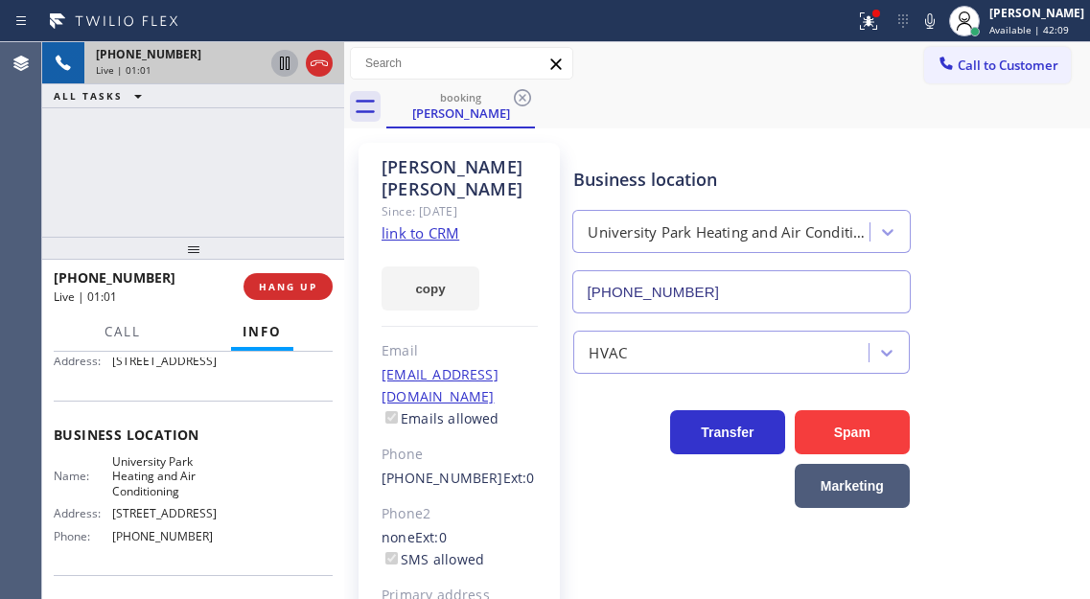
click at [285, 70] on icon at bounding box center [284, 63] width 23 height 23
click at [1031, 240] on div "Business location University Park Heating and Air Conditioning (949) 239-0307" at bounding box center [827, 226] width 516 height 173
click at [1065, 191] on div "Business location University Park Heating and Air Conditioning (949) 239-0307" at bounding box center [827, 226] width 516 height 173
click at [1033, 286] on div "Business location University Park Heating and Air Conditioning (949) 239-0307" at bounding box center [827, 226] width 516 height 173
click at [277, 66] on icon at bounding box center [284, 63] width 23 height 23
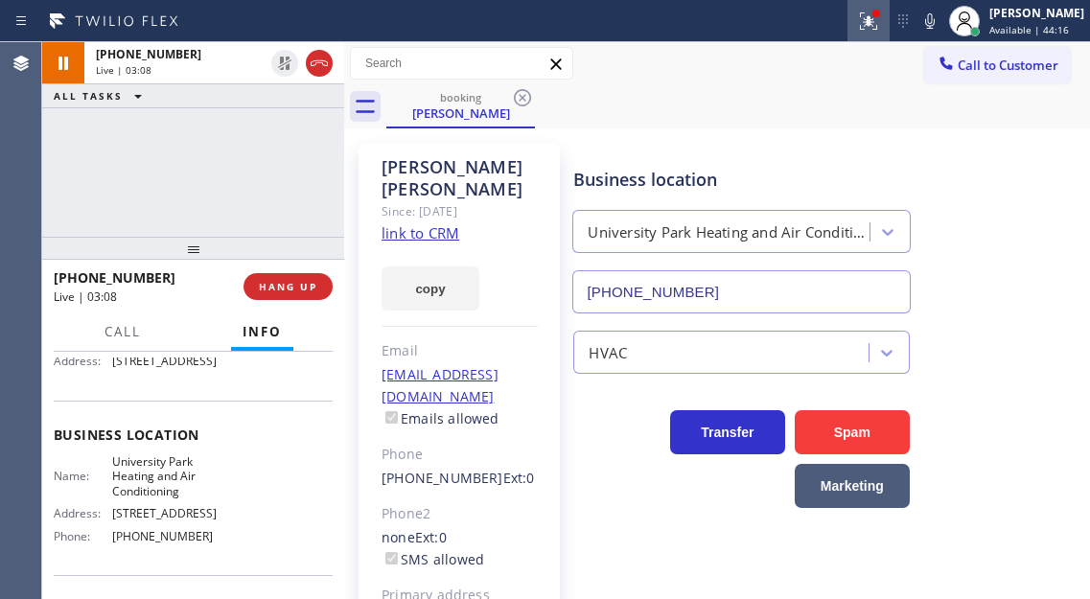
click at [880, 31] on icon at bounding box center [868, 21] width 23 height 23
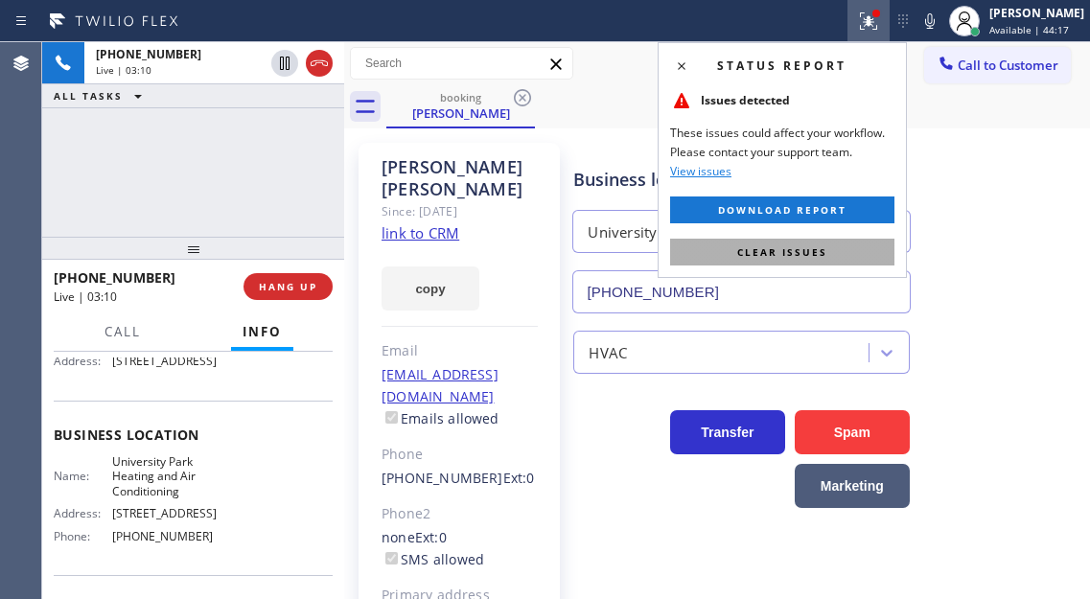
click at [851, 252] on button "Clear issues" at bounding box center [782, 252] width 224 height 27
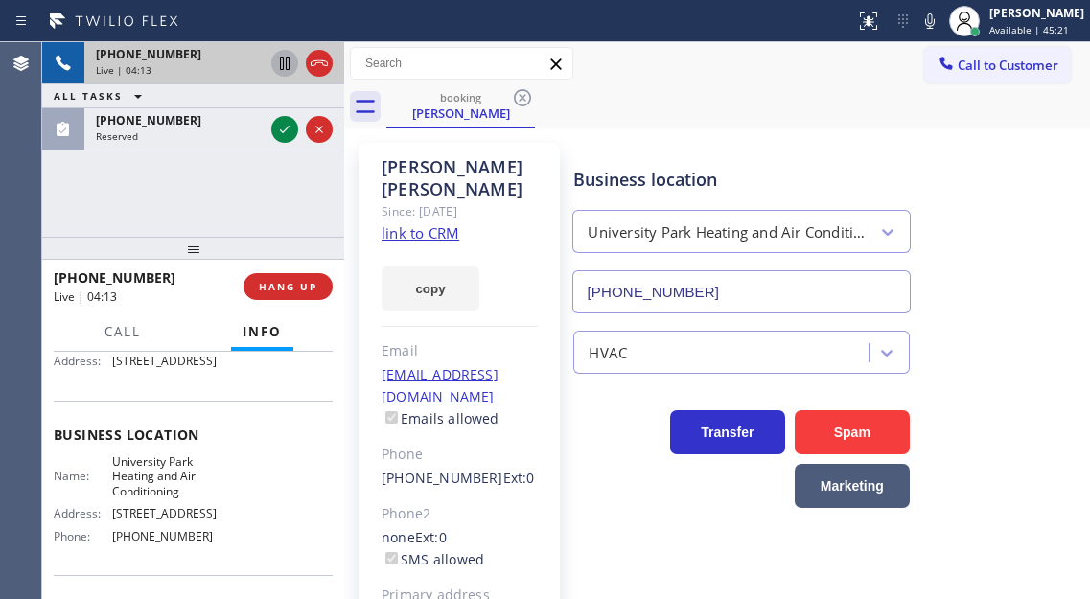
click at [287, 58] on icon at bounding box center [285, 63] width 10 height 13
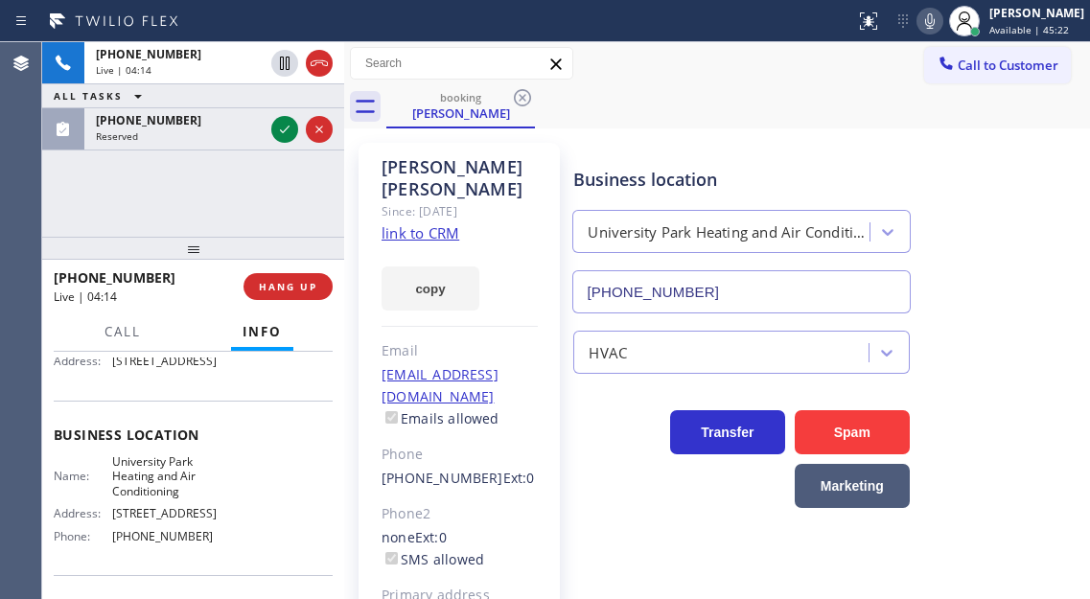
click at [941, 23] on icon at bounding box center [929, 21] width 23 height 23
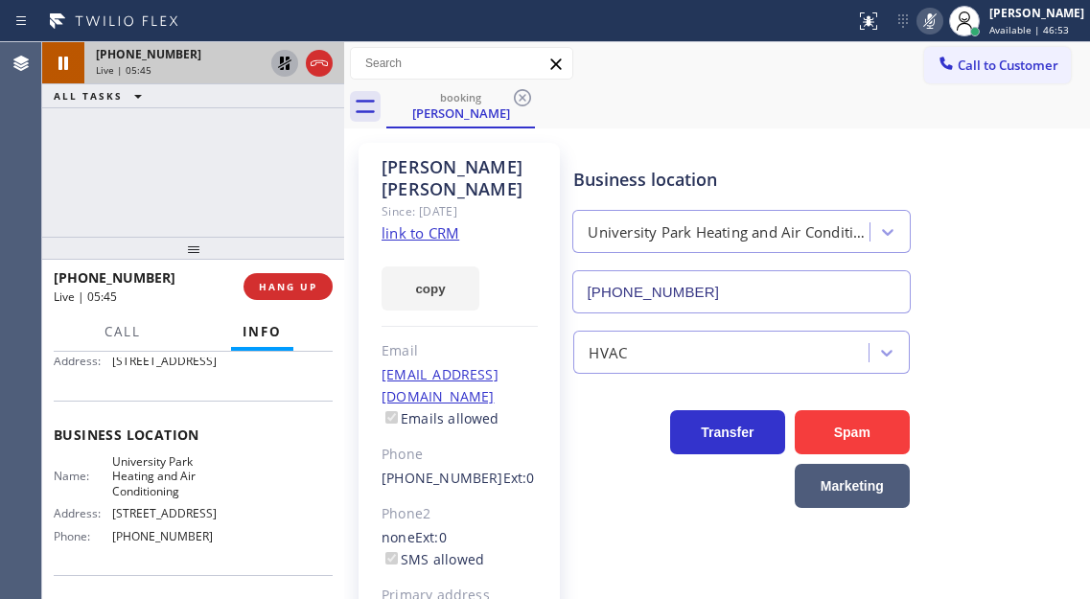
click at [284, 61] on icon at bounding box center [284, 63] width 13 height 13
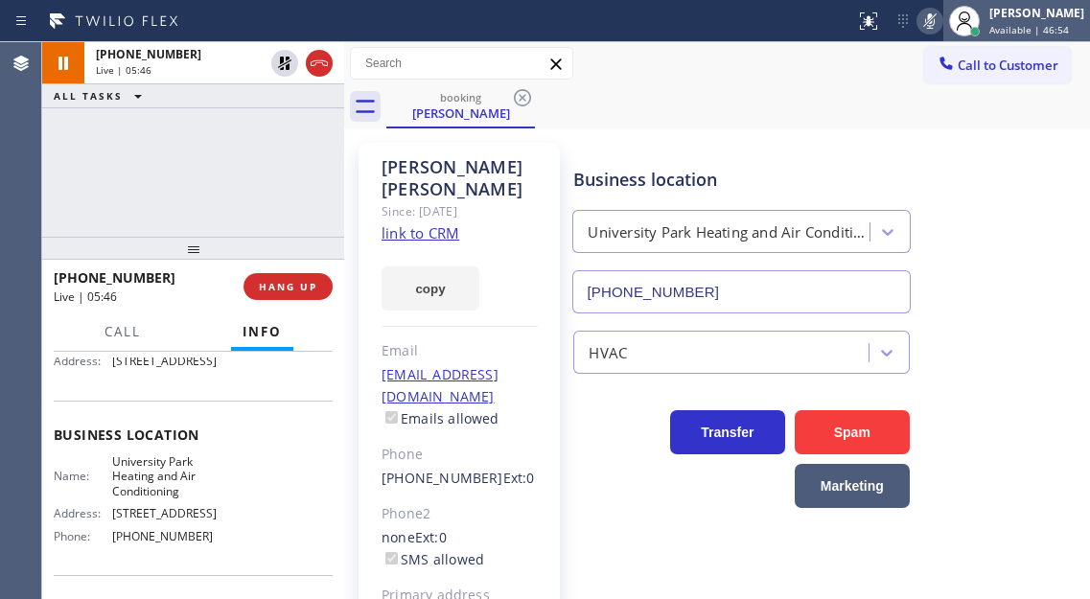
click at [959, 17] on div at bounding box center [964, 21] width 42 height 42
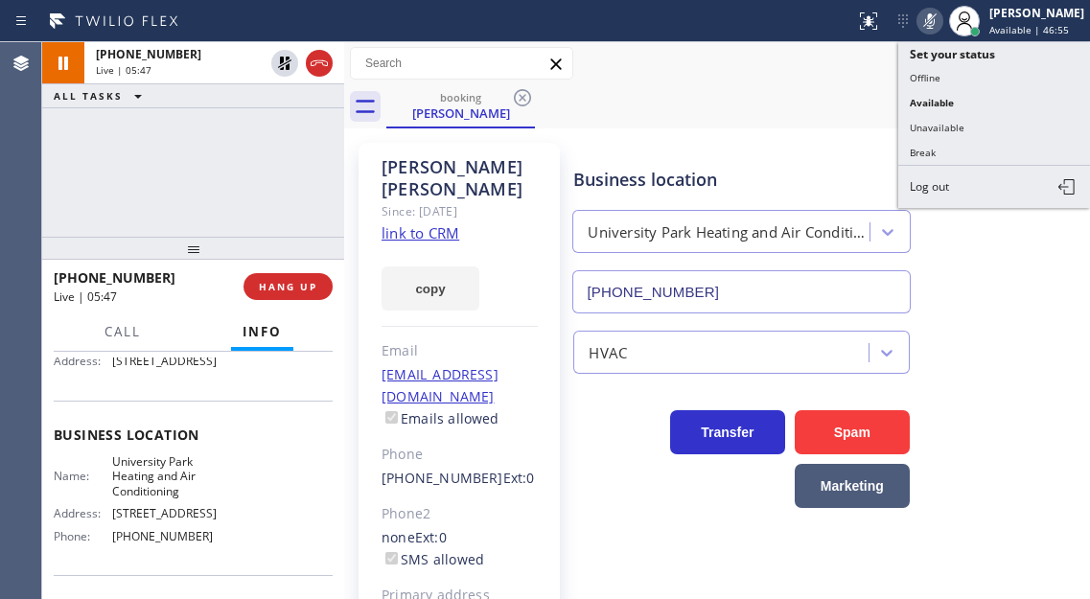
click at [941, 24] on icon at bounding box center [929, 21] width 23 height 23
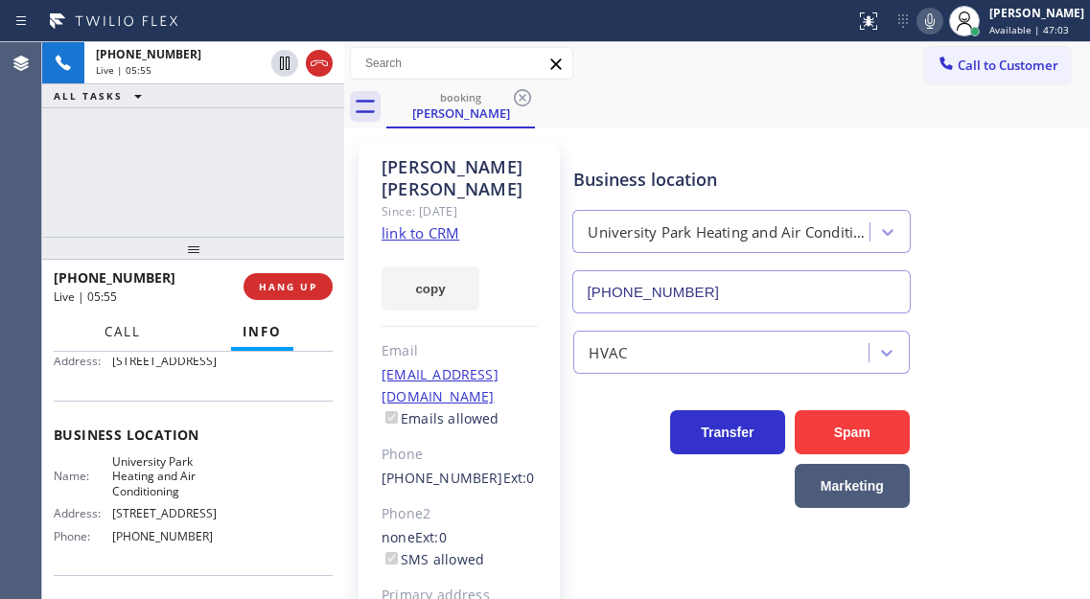
click at [119, 335] on span "Call" at bounding box center [122, 331] width 36 height 17
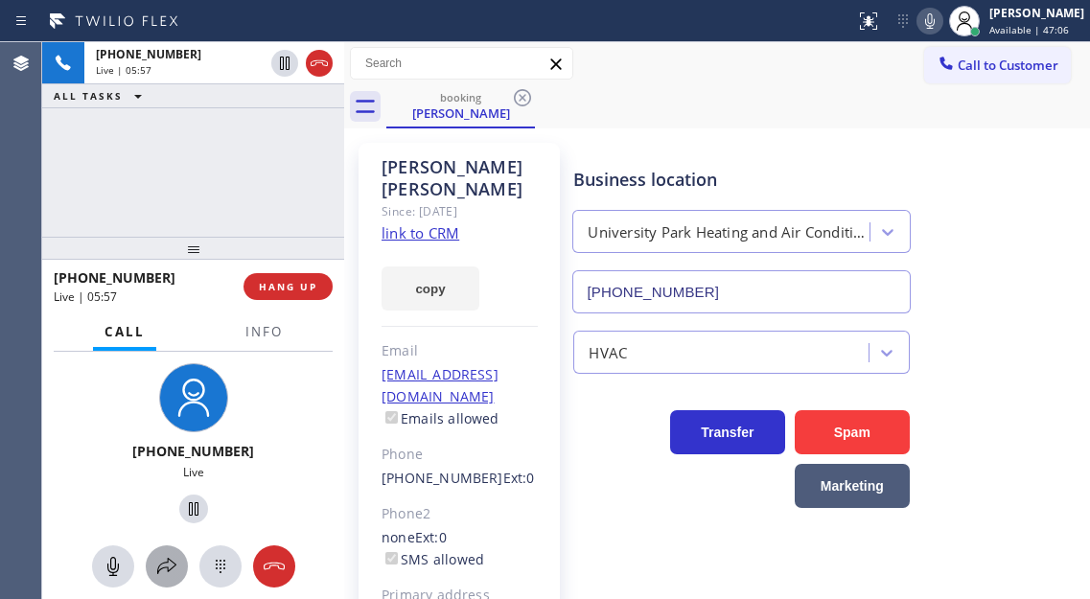
click at [172, 563] on icon at bounding box center [166, 566] width 23 height 23
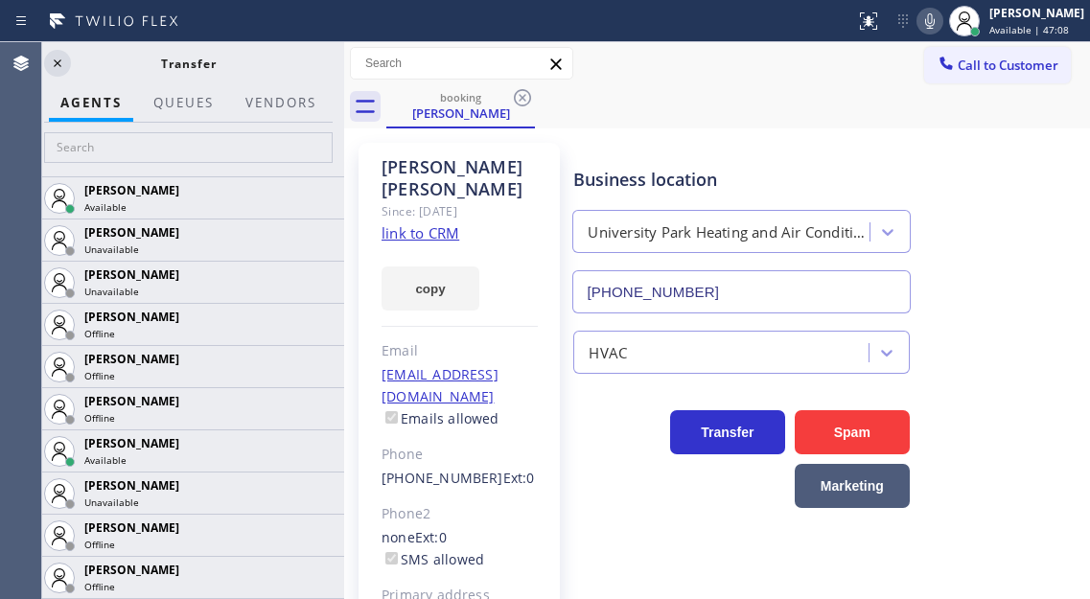
drag, startPoint x: 345, startPoint y: 154, endPoint x: 361, endPoint y: 145, distance: 18.9
click at [344, 147] on div at bounding box center [344, 320] width 0 height 557
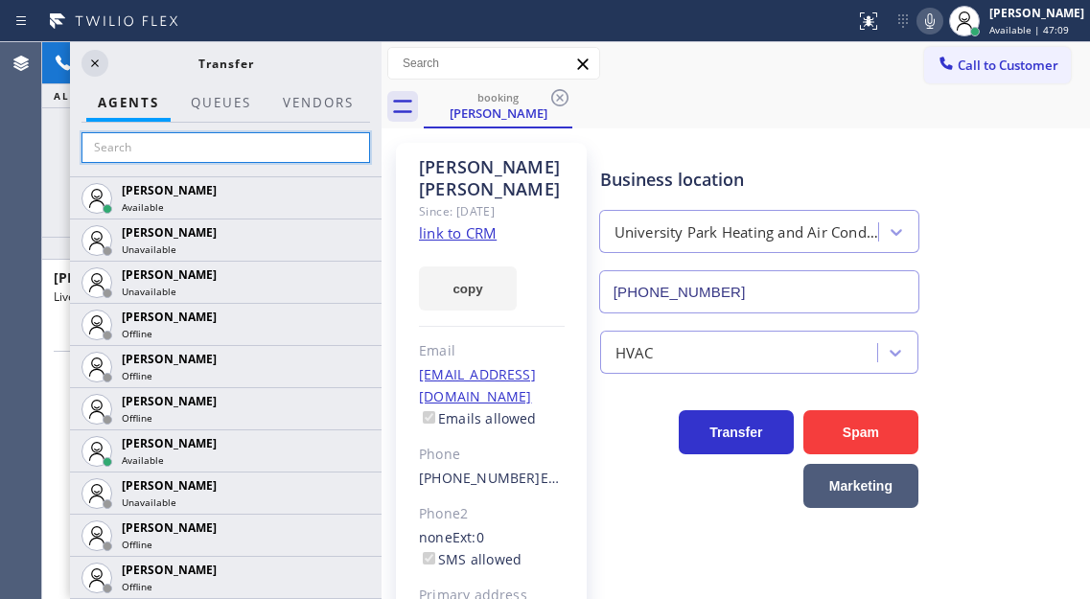
click at [329, 140] on input "text" at bounding box center [225, 147] width 288 height 31
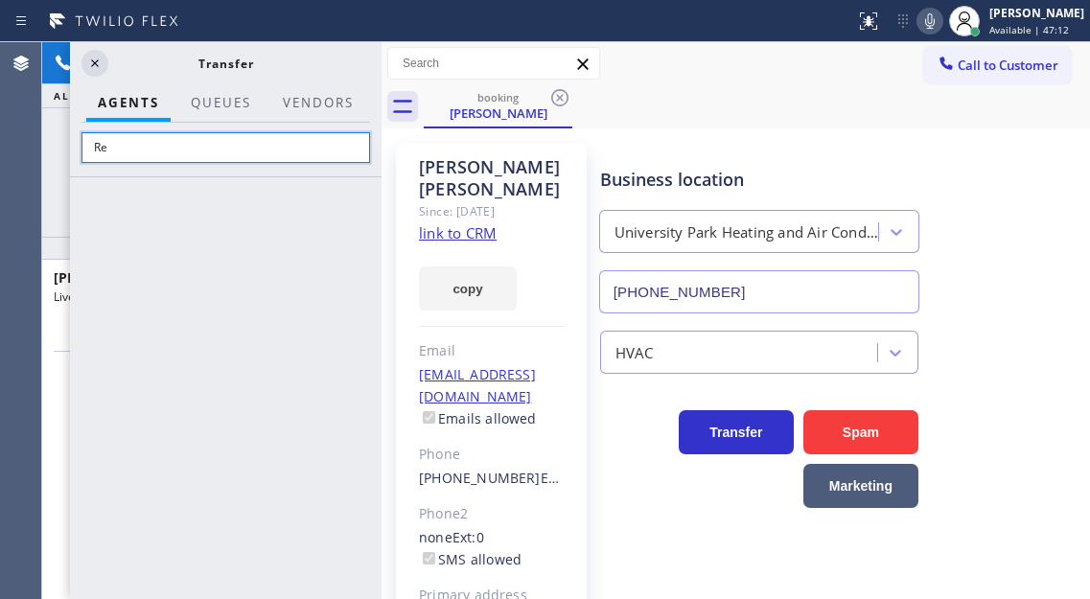
type input "R"
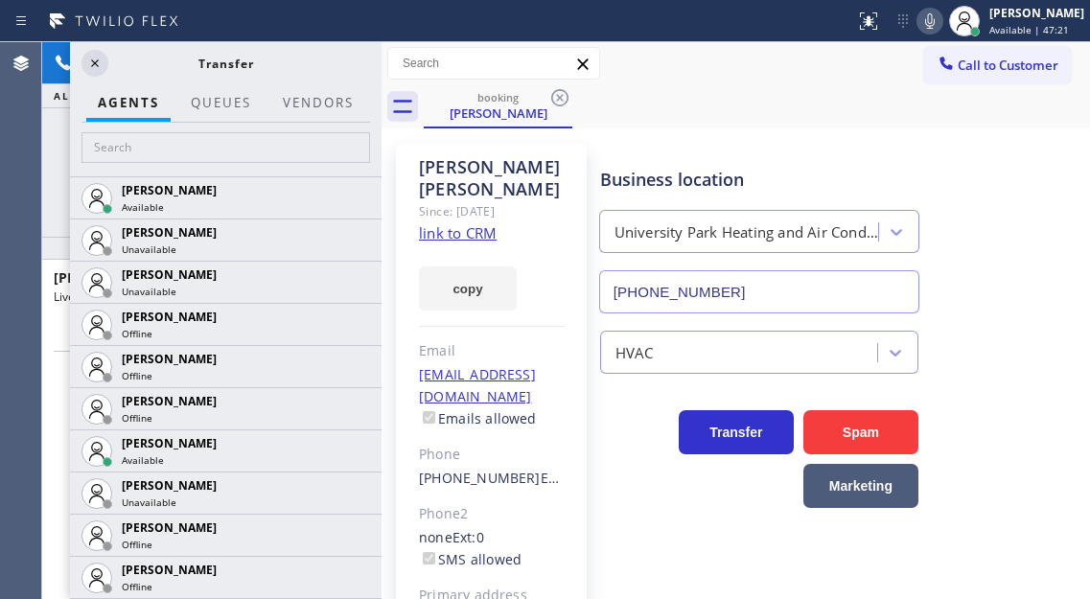
drag, startPoint x: 1045, startPoint y: 192, endPoint x: 708, endPoint y: 241, distance: 339.9
click at [1045, 192] on div "Business location University Park Heating and Air Conditioning (949) 239-0307" at bounding box center [840, 226] width 489 height 173
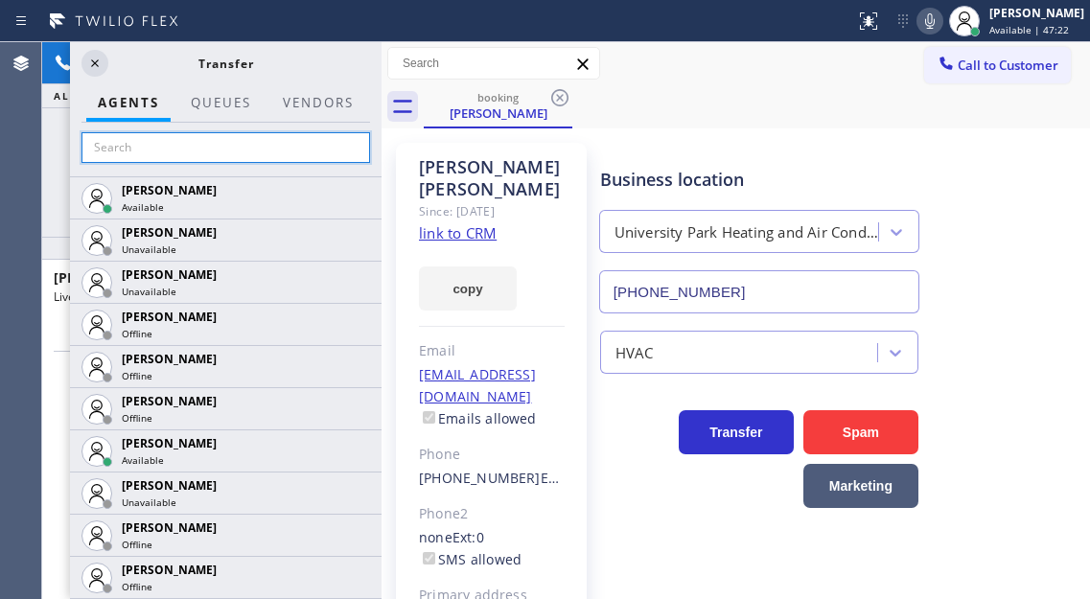
click at [201, 151] on input "text" at bounding box center [225, 147] width 288 height 31
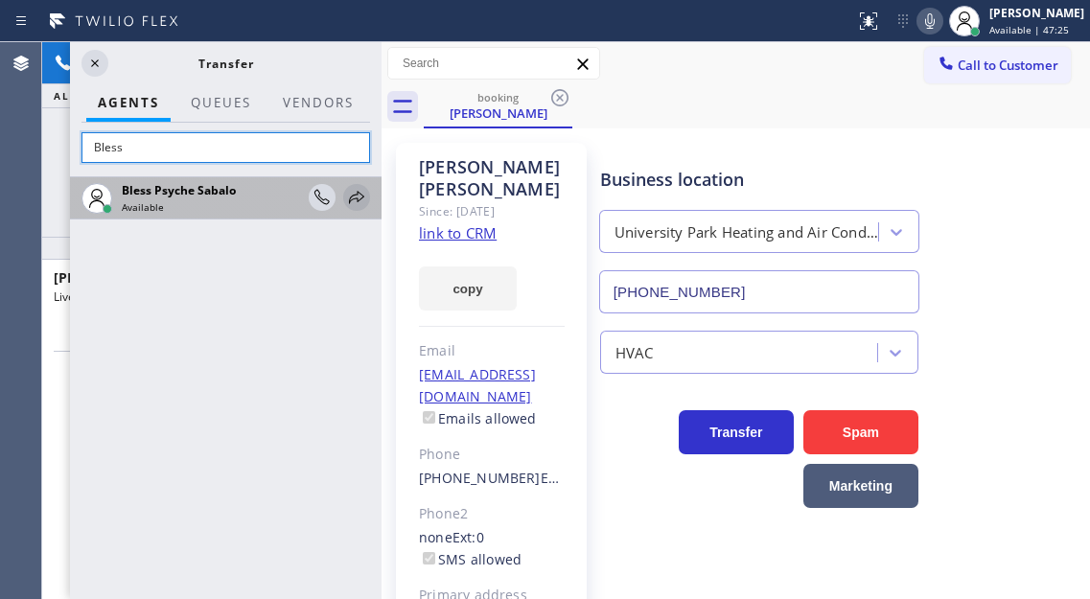
type input "Bless"
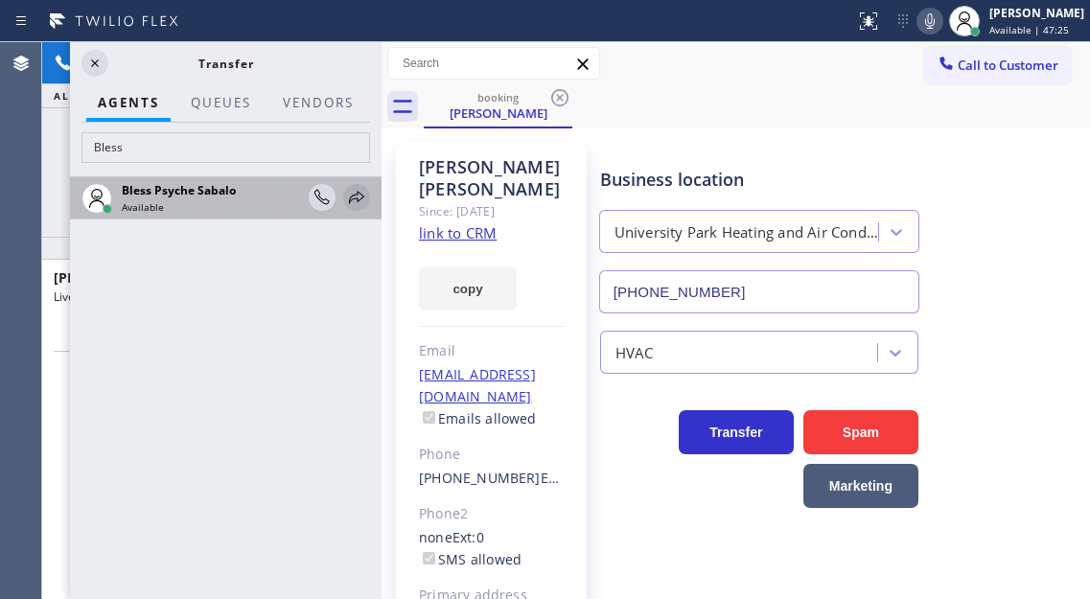
click at [359, 204] on icon at bounding box center [356, 197] width 23 height 23
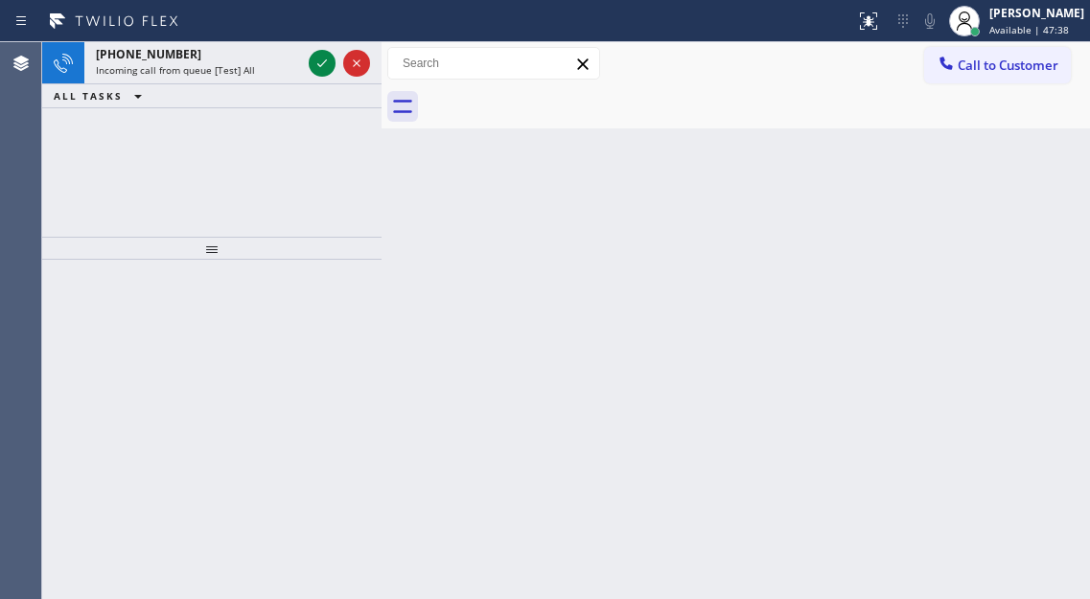
click at [1047, 190] on div "Back to Dashboard Change Sender ID Customers Technicians Select a contact Outbo…" at bounding box center [735, 320] width 708 height 557
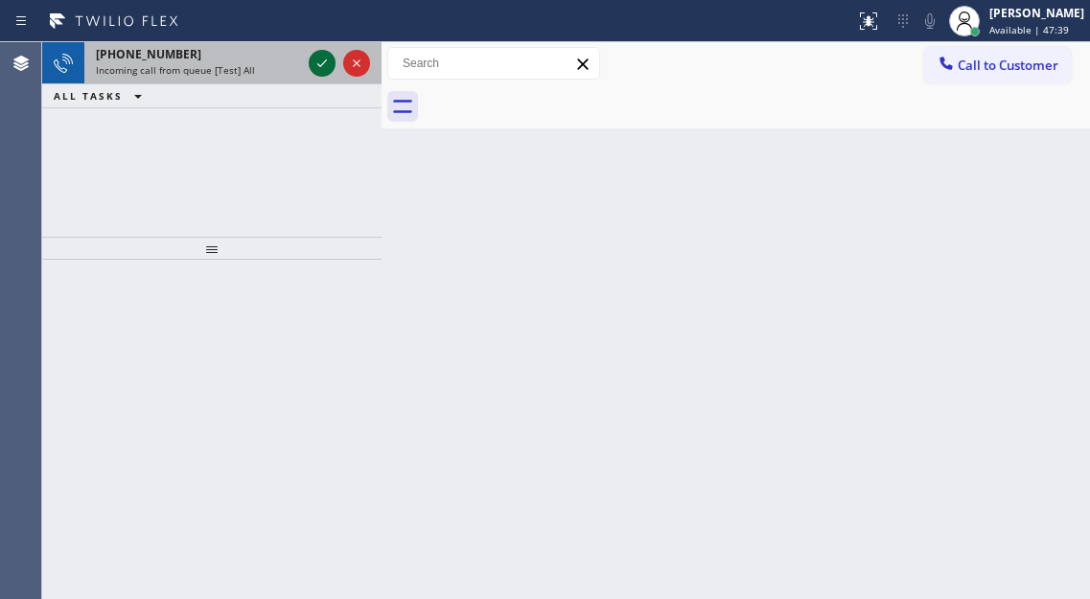
click at [322, 60] on icon at bounding box center [322, 63] width 23 height 23
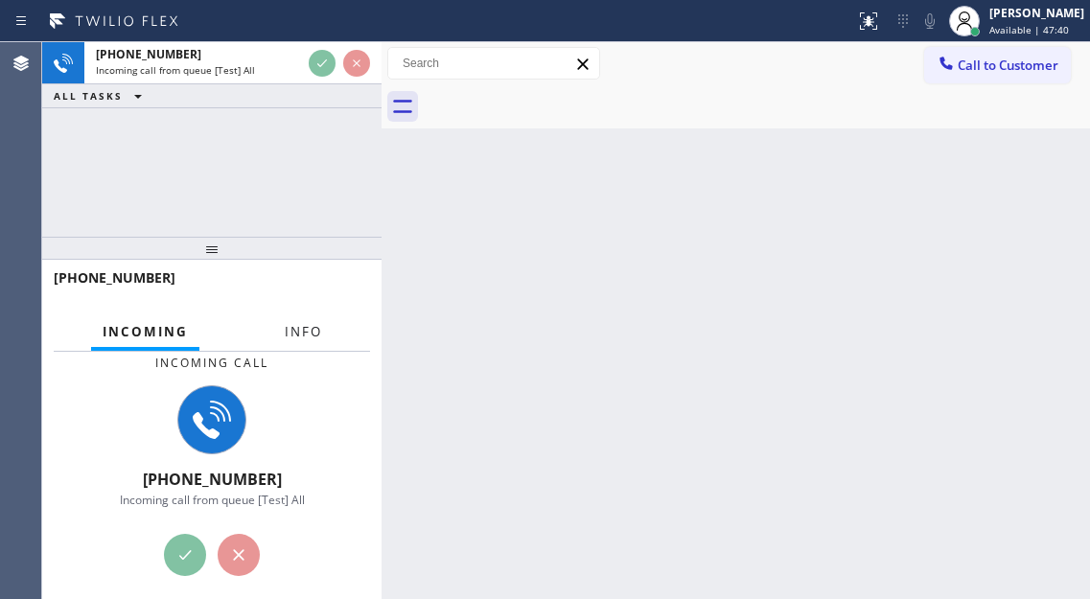
click at [287, 320] on button "Info" at bounding box center [303, 331] width 60 height 37
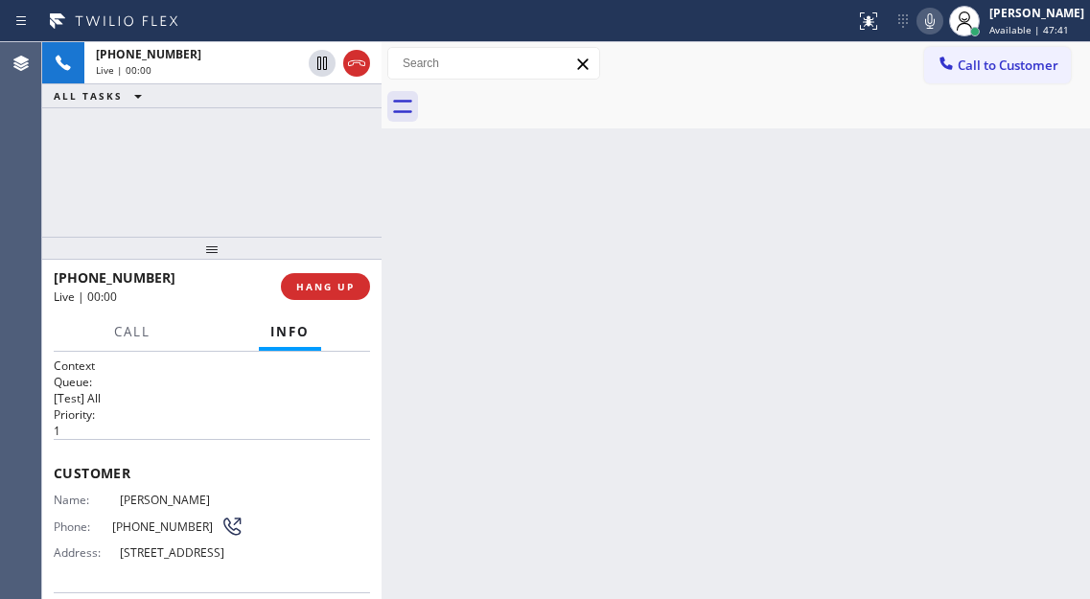
scroll to position [192, 0]
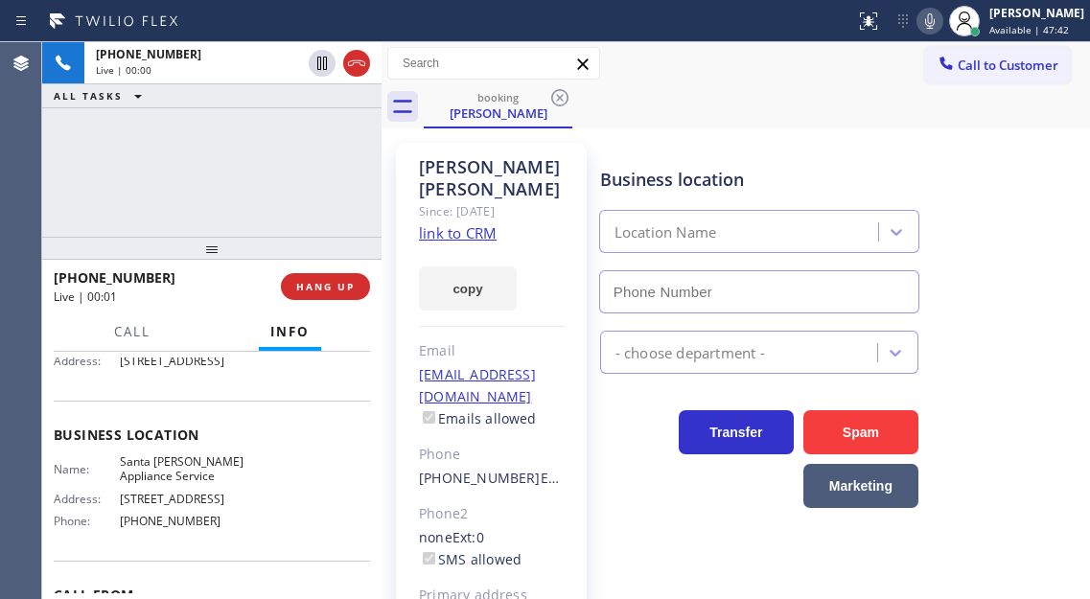
type input "(424) 238-2244"
click at [449, 236] on link "link to CRM" at bounding box center [458, 232] width 78 height 19
click at [202, 140] on div "+18182617340 Live | 00:45 ALL TASKS ALL TASKS ACTIVE TASKS TASKS IN WRAP UP" at bounding box center [211, 139] width 339 height 195
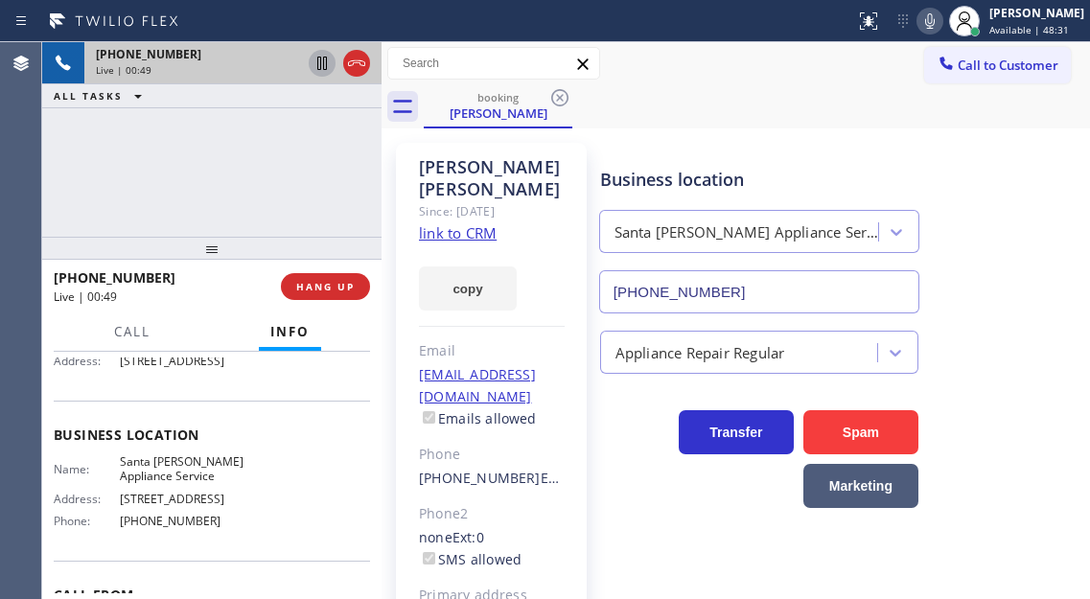
click at [316, 66] on icon at bounding box center [322, 63] width 23 height 23
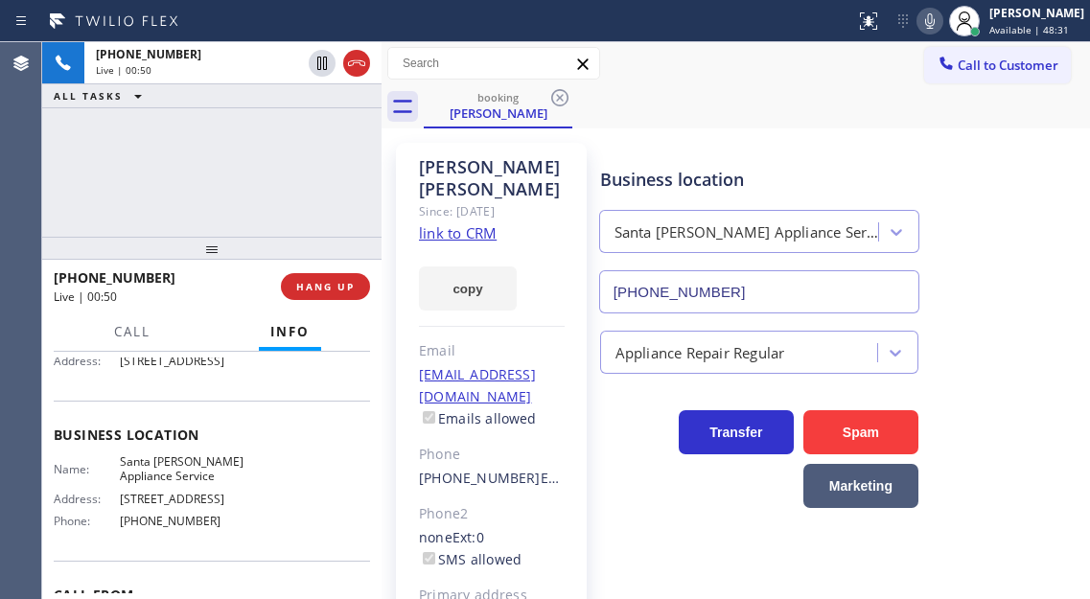
click at [939, 15] on icon at bounding box center [929, 21] width 23 height 23
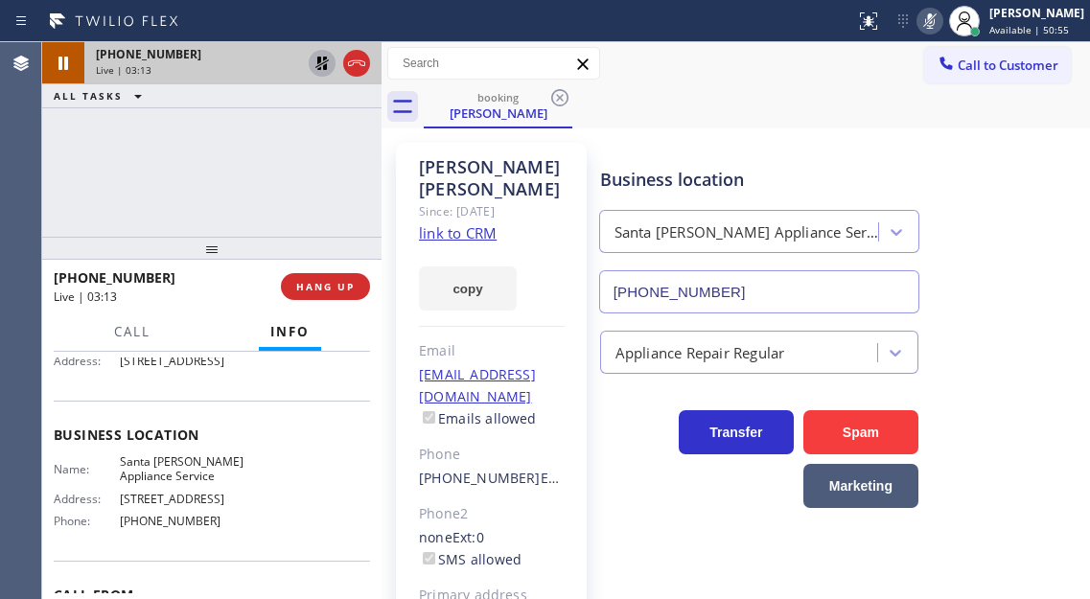
click at [317, 62] on icon at bounding box center [321, 63] width 13 height 13
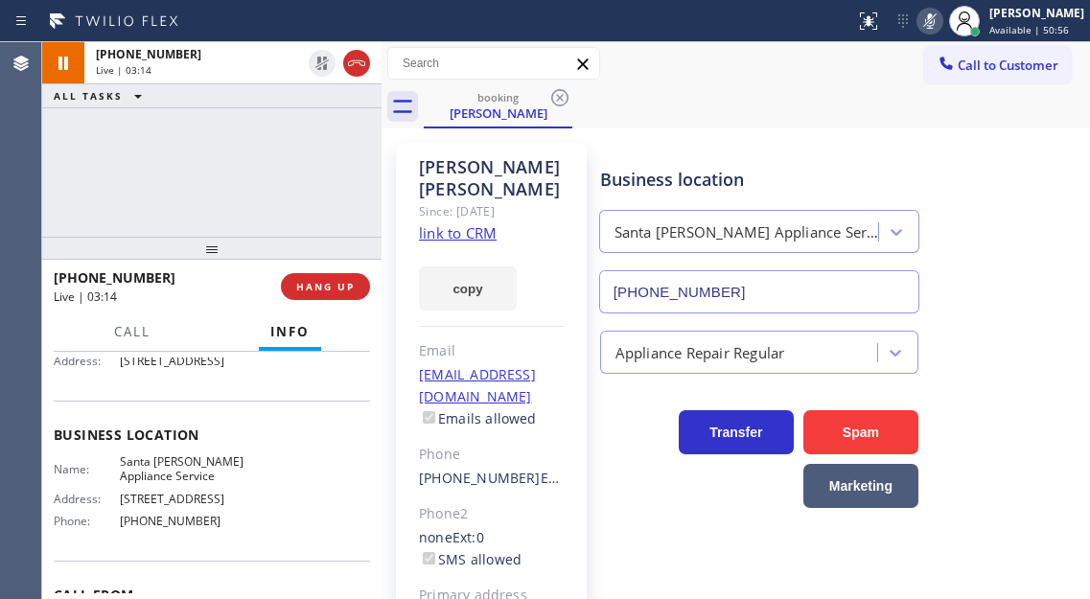
click at [934, 16] on icon at bounding box center [930, 20] width 10 height 15
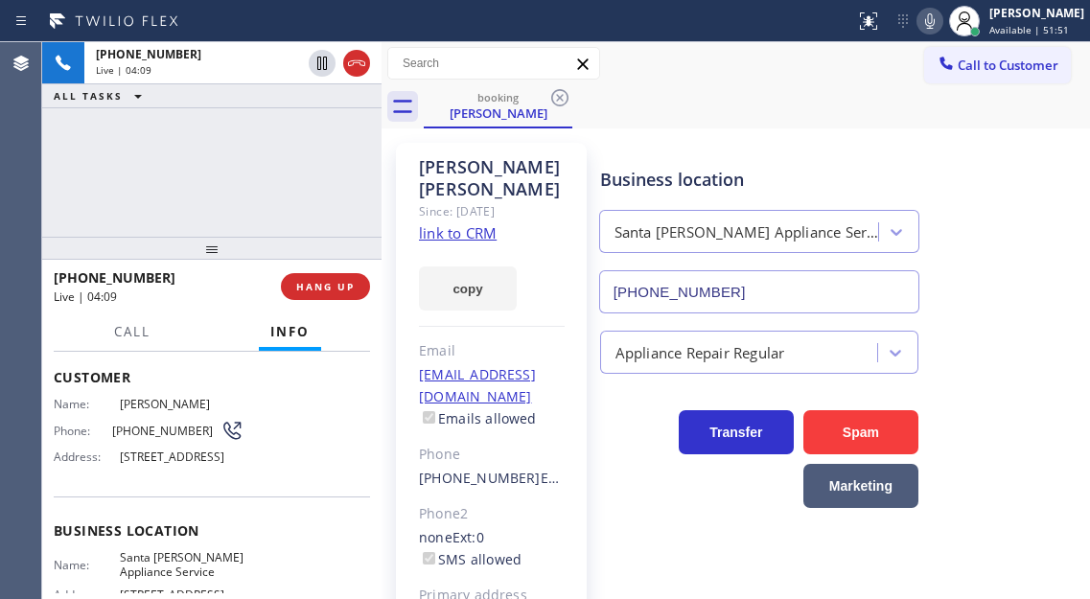
click at [238, 175] on div "+18182617340 Live | 04:09 ALL TASKS ALL TASKS ACTIVE TASKS TASKS IN WRAP UP" at bounding box center [211, 139] width 339 height 195
click at [337, 288] on span "HANG UP" at bounding box center [325, 286] width 58 height 13
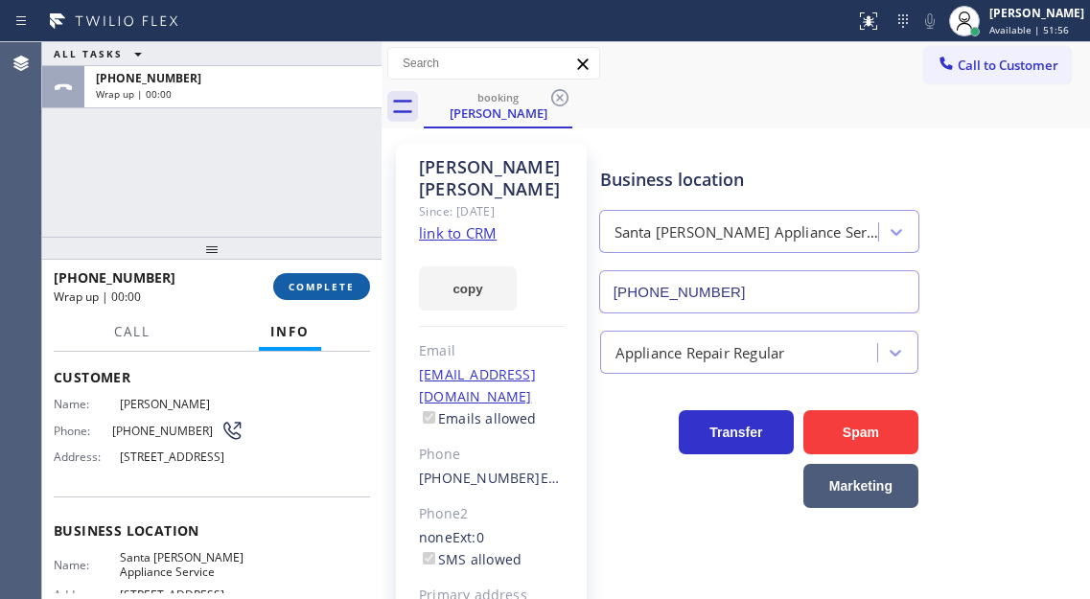
click at [337, 288] on span "COMPLETE" at bounding box center [321, 286] width 66 height 13
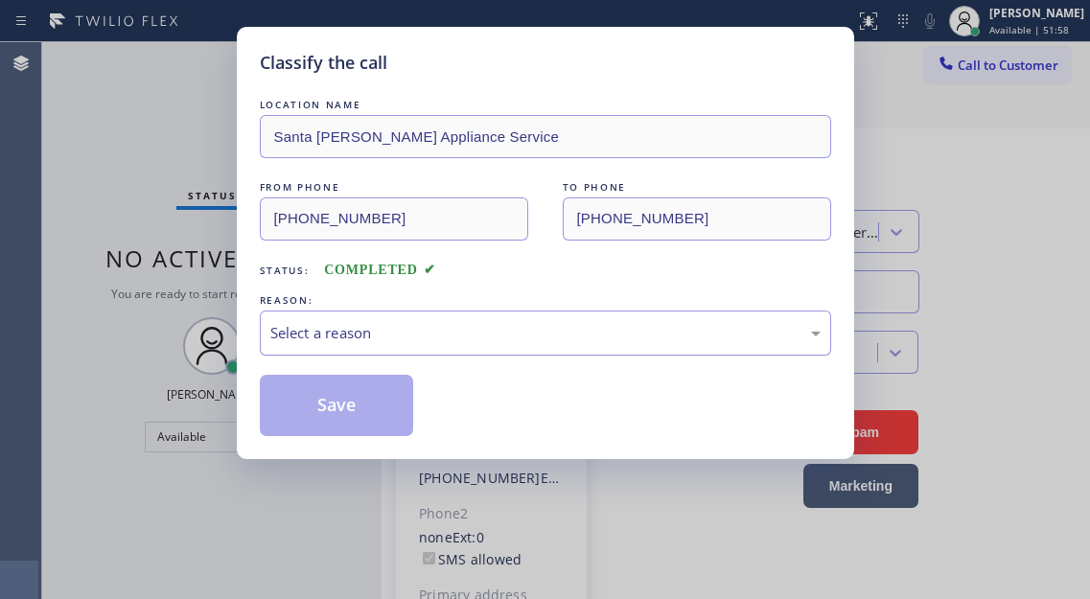
click at [506, 311] on div "Select a reason" at bounding box center [545, 333] width 571 height 45
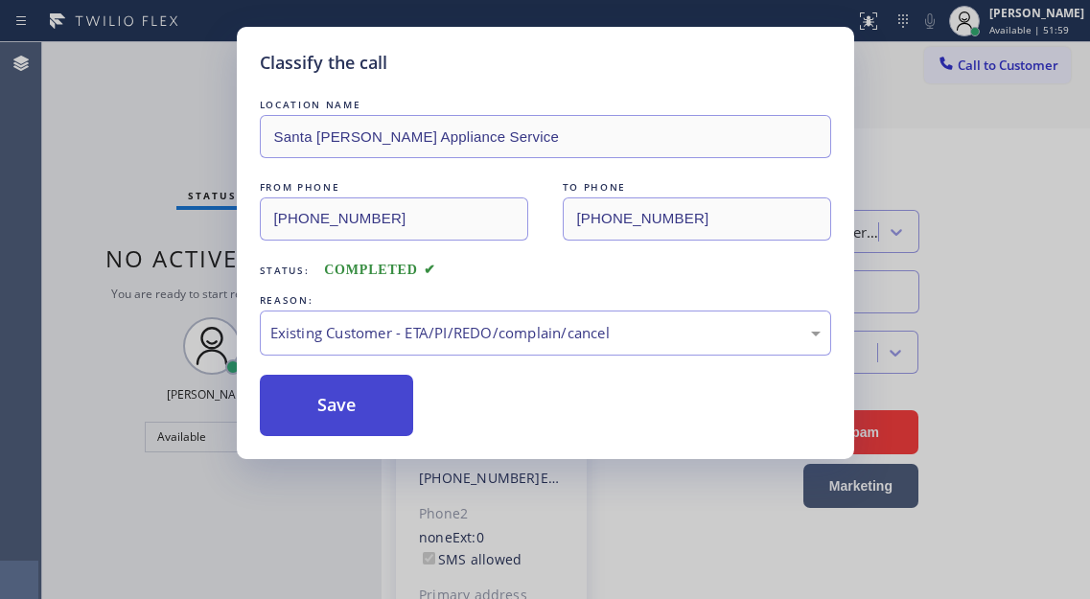
click at [373, 395] on button "Save" at bounding box center [337, 405] width 154 height 61
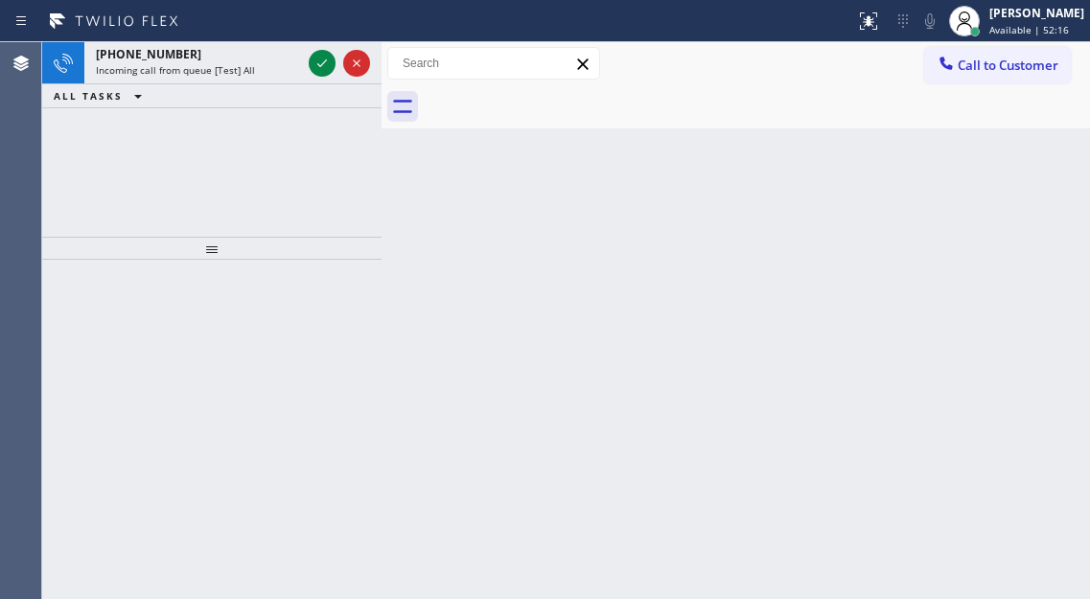
click at [1048, 153] on div "Back to Dashboard Change Sender ID Customers Technicians Select a contact Outbo…" at bounding box center [735, 320] width 708 height 557
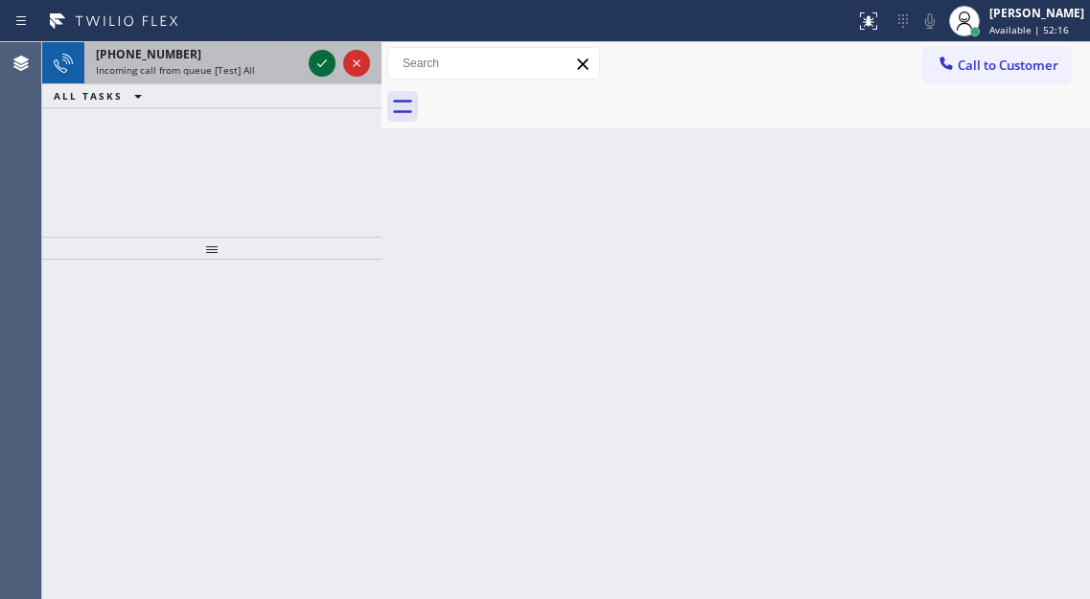
click at [318, 66] on icon at bounding box center [322, 63] width 23 height 23
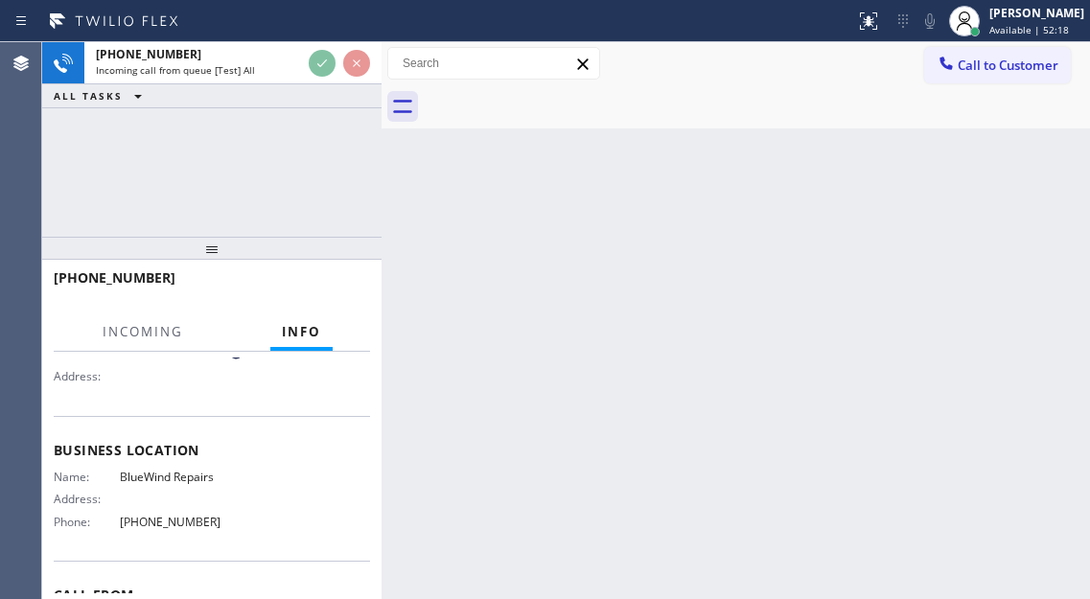
scroll to position [192, 0]
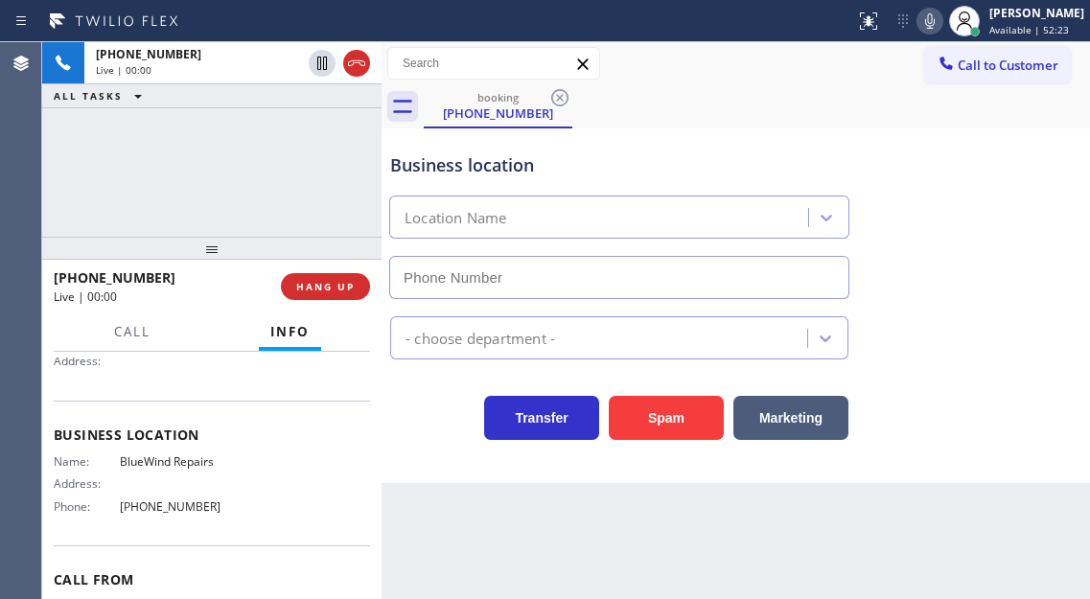
click at [1029, 202] on div "Business location Location Name" at bounding box center [735, 212] width 699 height 173
type input "(858) 422-1301"
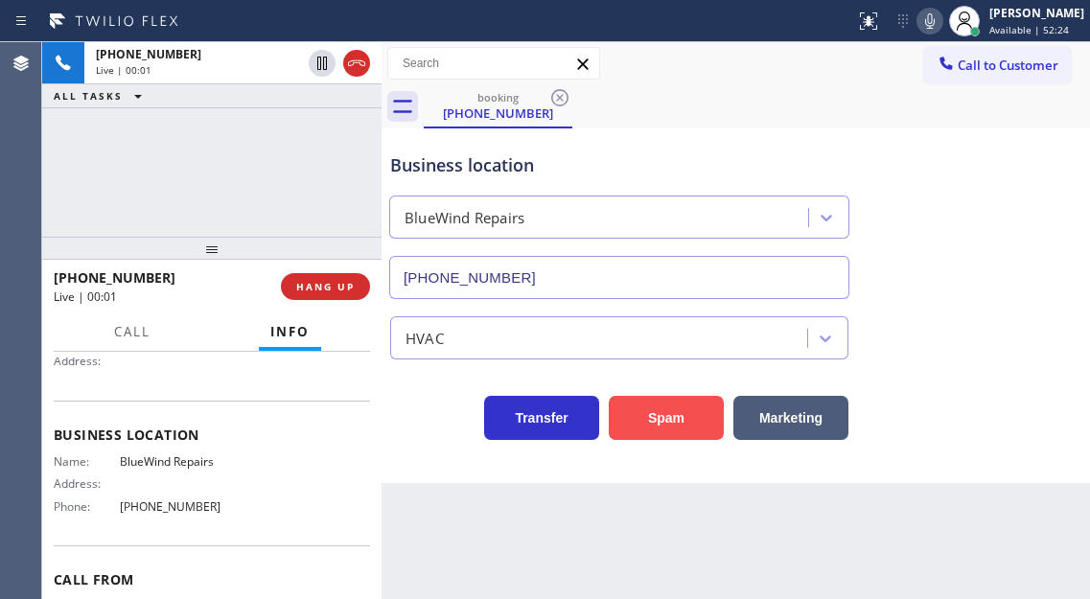
click at [664, 396] on button "Spam" at bounding box center [666, 418] width 115 height 44
click at [667, 402] on button "Spam" at bounding box center [666, 418] width 115 height 44
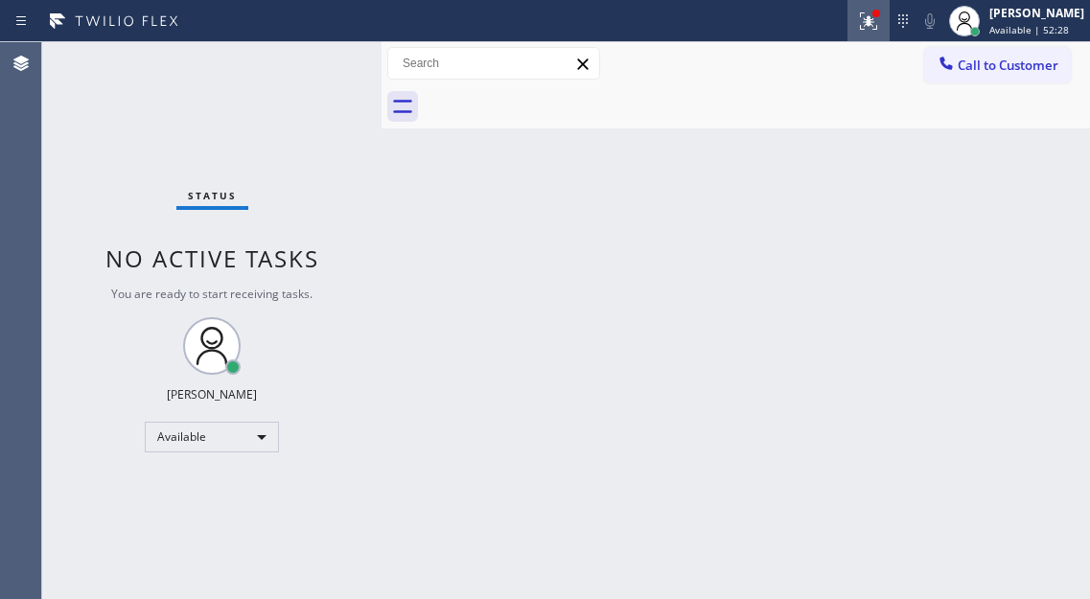
click at [880, 28] on icon at bounding box center [868, 21] width 23 height 23
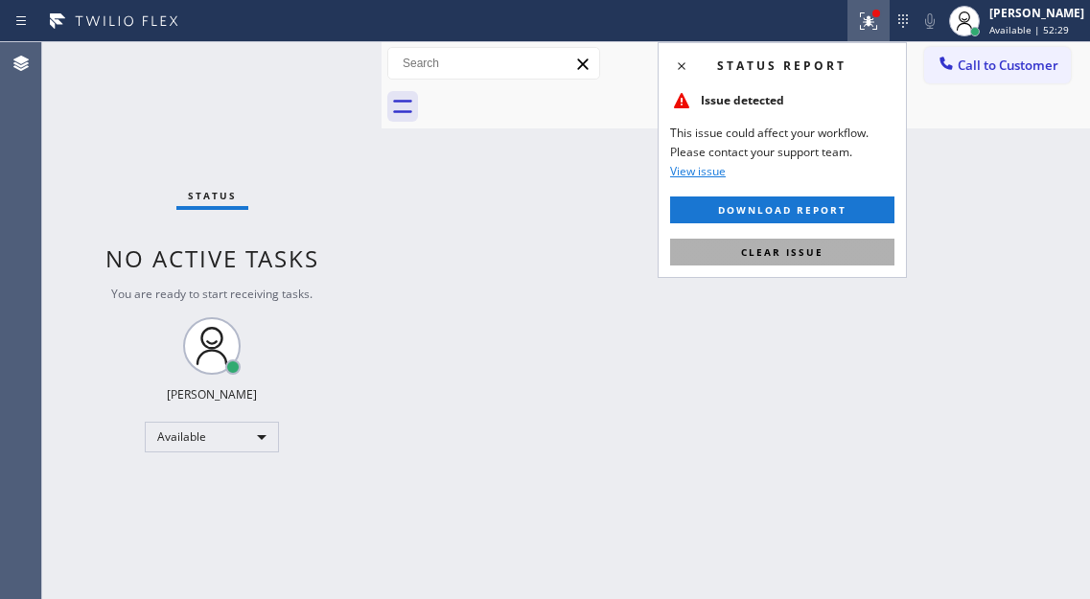
click at [829, 260] on button "Clear issue" at bounding box center [782, 252] width 224 height 27
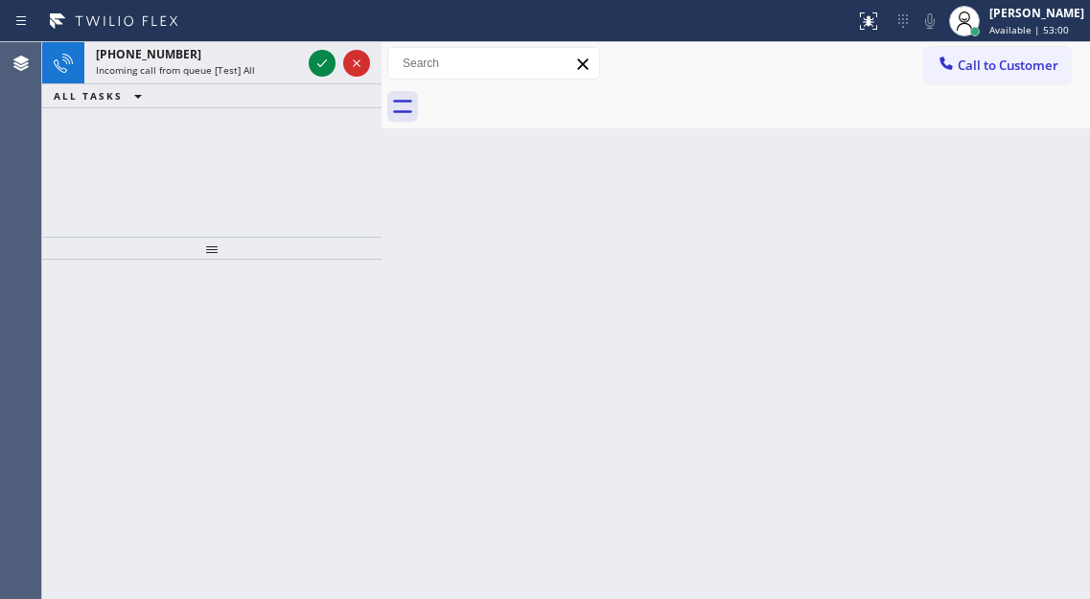
click at [1011, 218] on div "Back to Dashboard Change Sender ID Customers Technicians Select a contact Outbo…" at bounding box center [735, 320] width 708 height 557
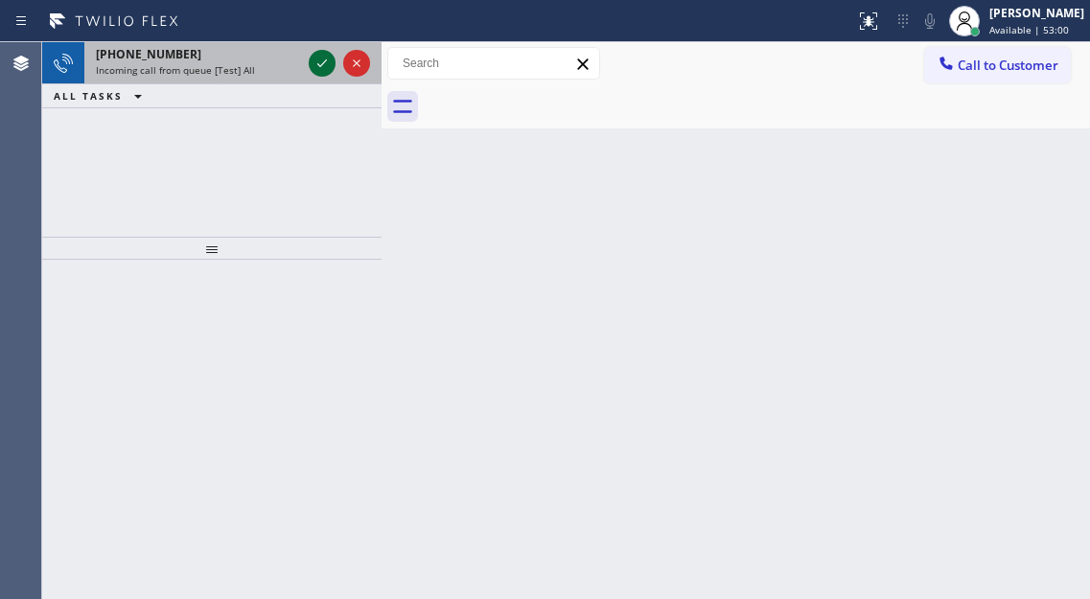
click at [315, 70] on icon at bounding box center [322, 63] width 23 height 23
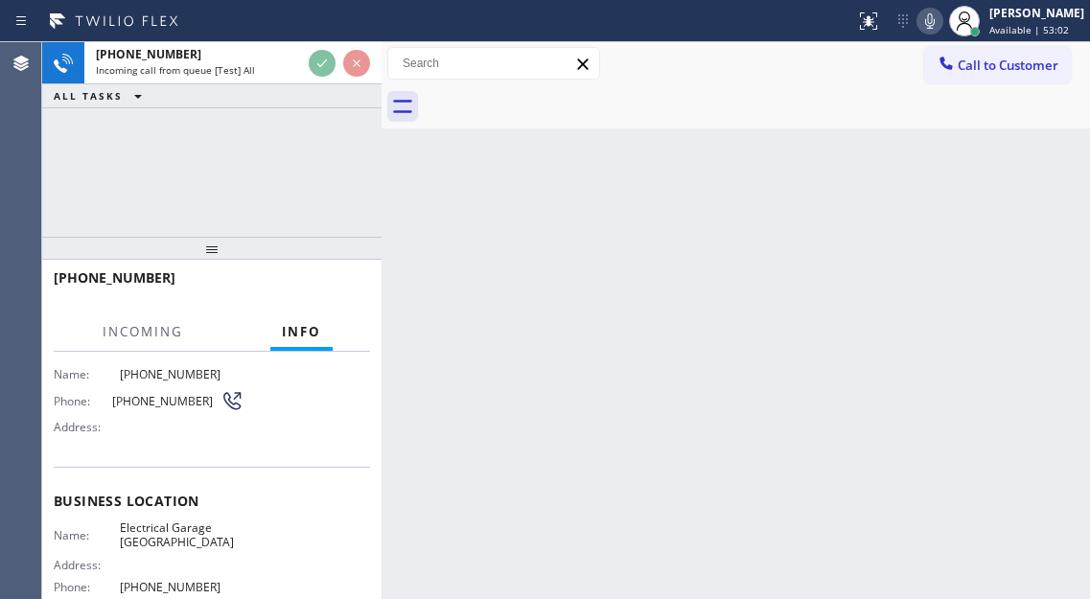
scroll to position [192, 0]
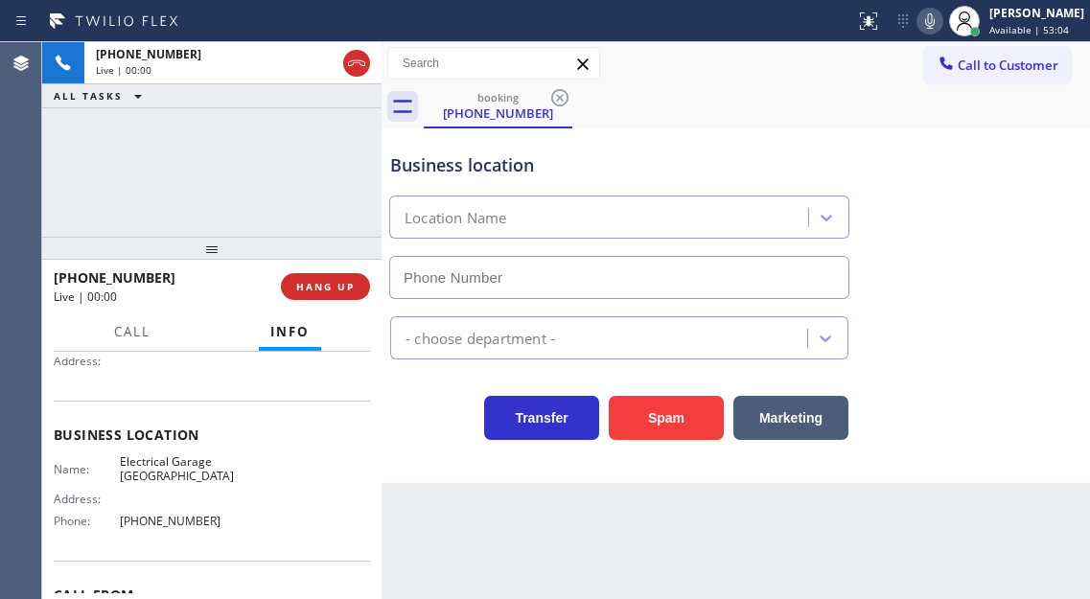
type input "(323) 909-4580"
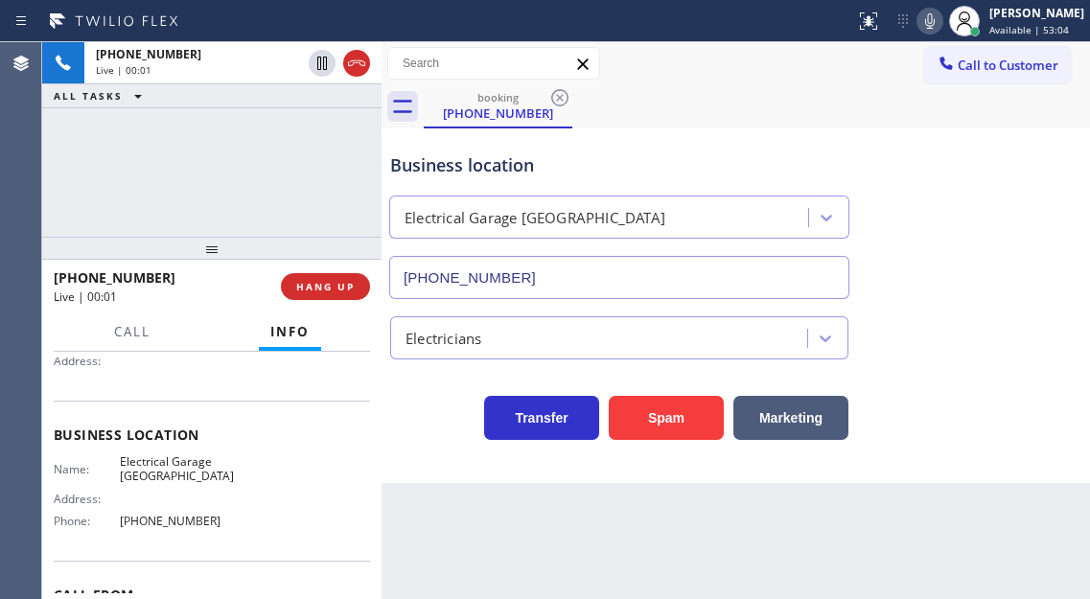
click at [168, 470] on span "Electrical Garage Los Angeles" at bounding box center [182, 469] width 124 height 30
click at [656, 418] on button "Spam" at bounding box center [666, 418] width 115 height 44
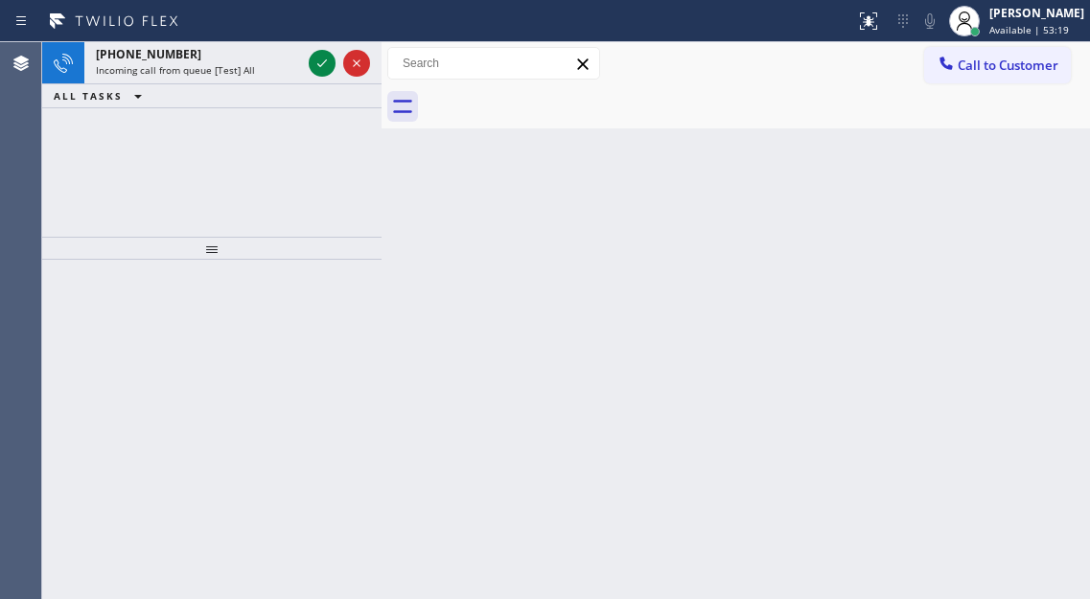
click at [1010, 187] on div "Back to Dashboard Change Sender ID Customers Technicians Select a contact Outbo…" at bounding box center [735, 320] width 708 height 557
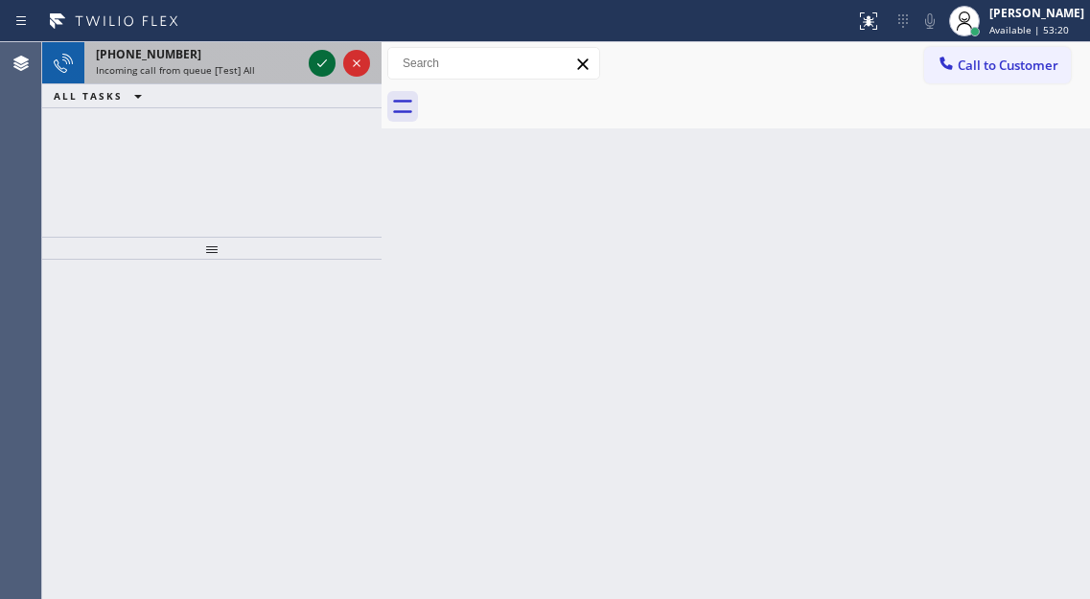
click at [318, 64] on icon at bounding box center [322, 63] width 10 height 8
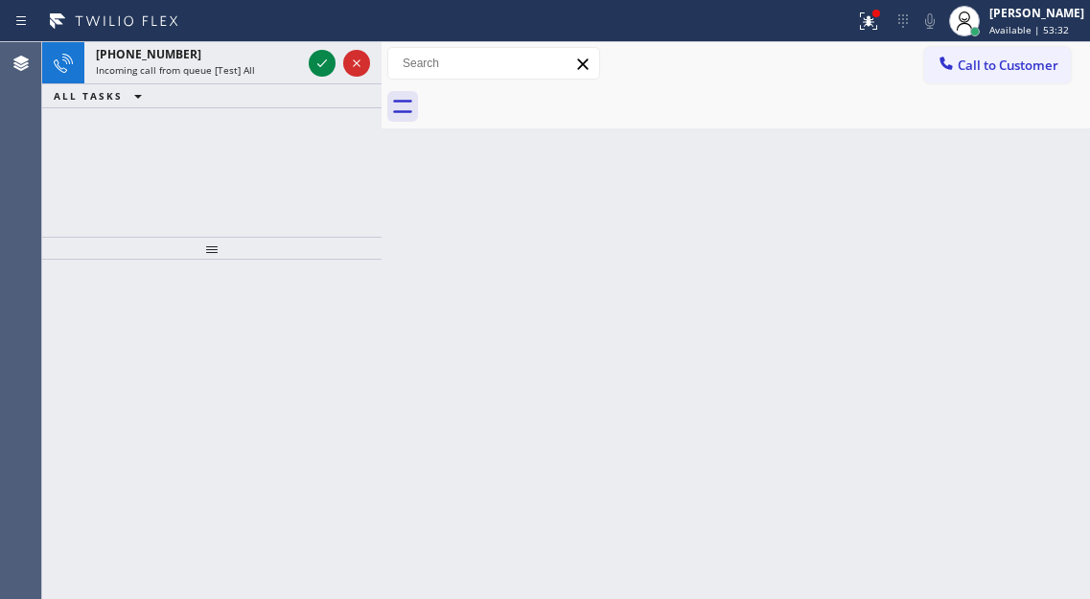
click at [1070, 192] on div "Back to Dashboard Change Sender ID Customers Technicians Select a contact Outbo…" at bounding box center [735, 320] width 708 height 557
click at [315, 65] on icon at bounding box center [322, 63] width 23 height 23
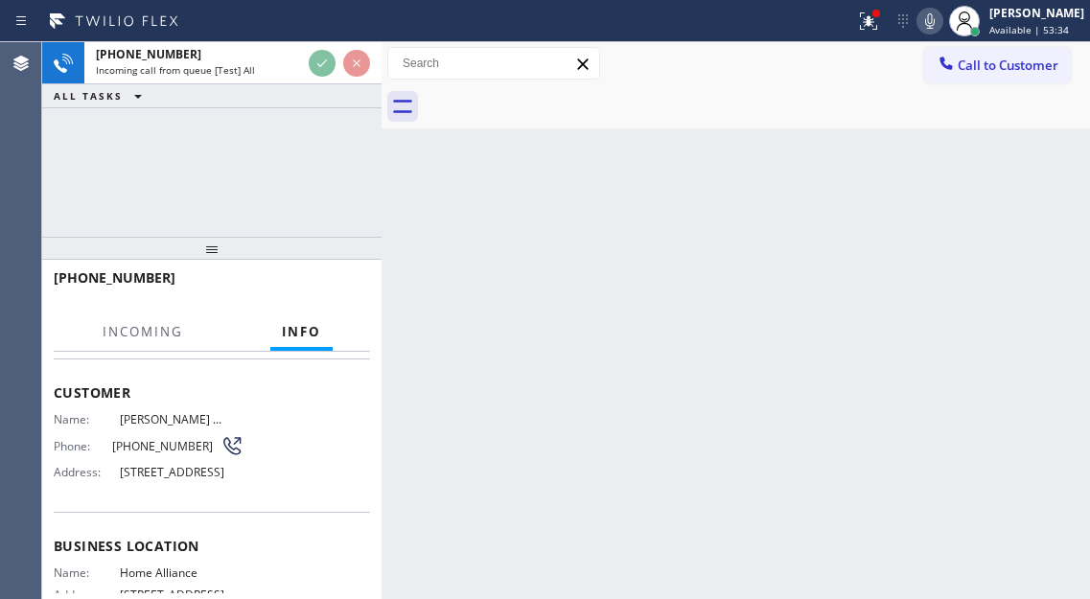
scroll to position [192, 0]
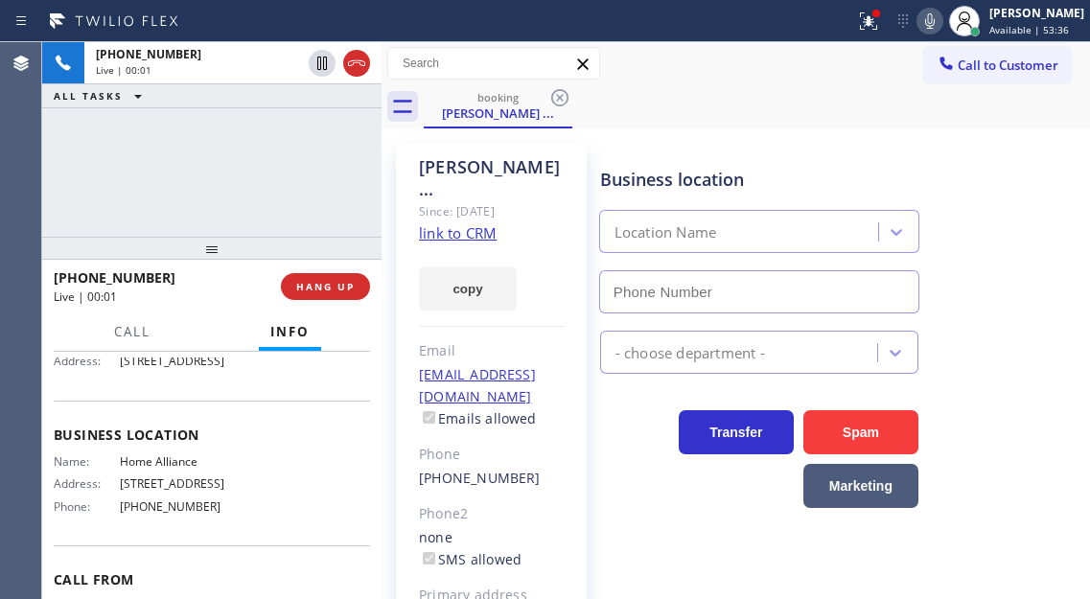
type input "[PHONE_NUMBER]"
click at [486, 223] on link "link to CRM" at bounding box center [458, 232] width 78 height 19
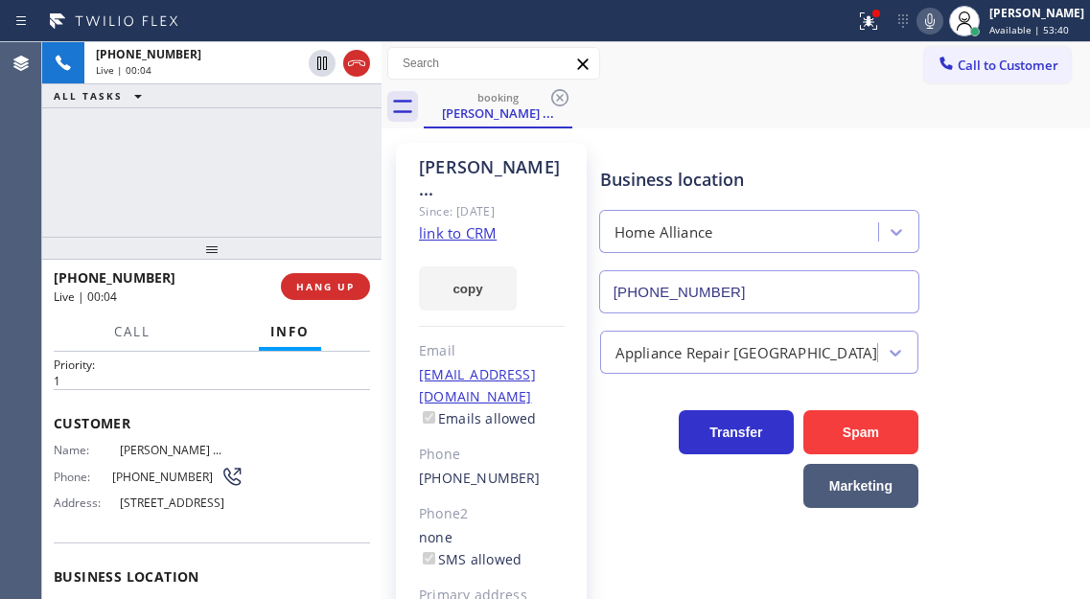
scroll to position [0, 0]
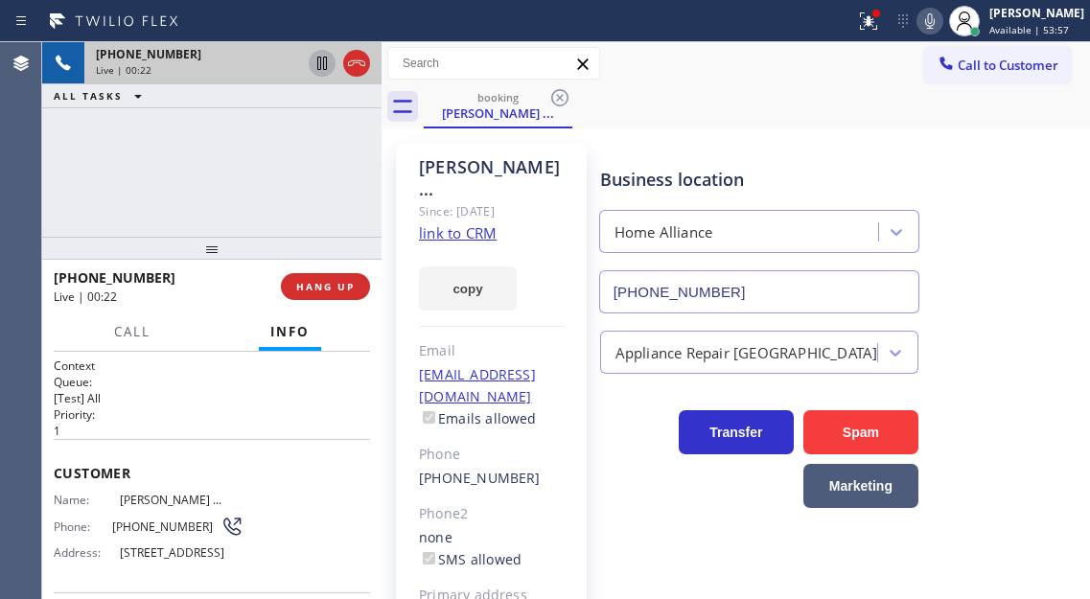
click at [326, 70] on icon at bounding box center [322, 63] width 10 height 13
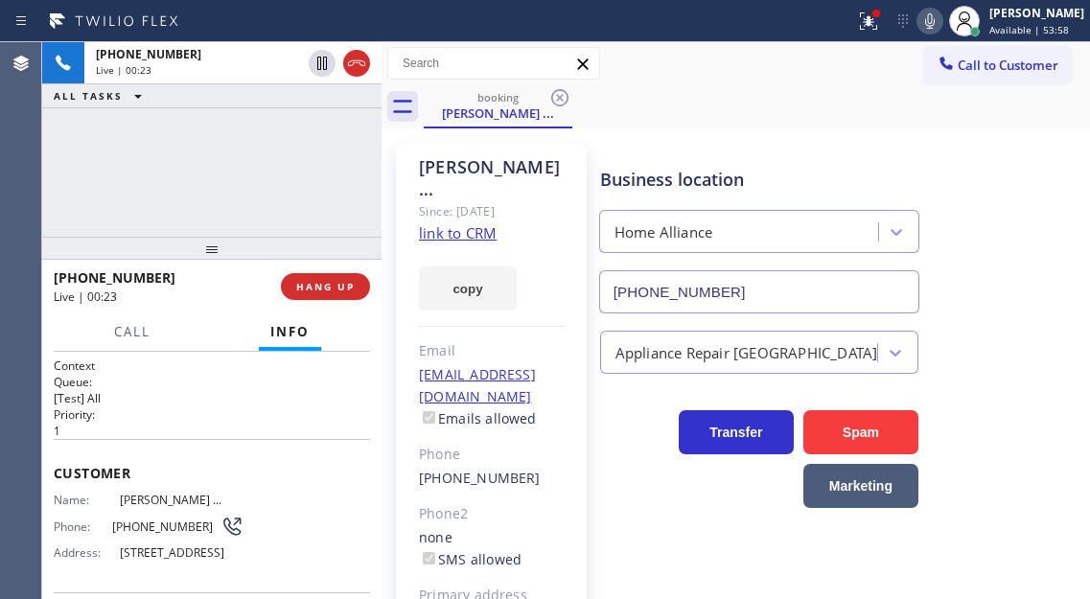
click at [941, 30] on icon at bounding box center [929, 21] width 23 height 23
click at [880, 27] on icon at bounding box center [868, 21] width 23 height 23
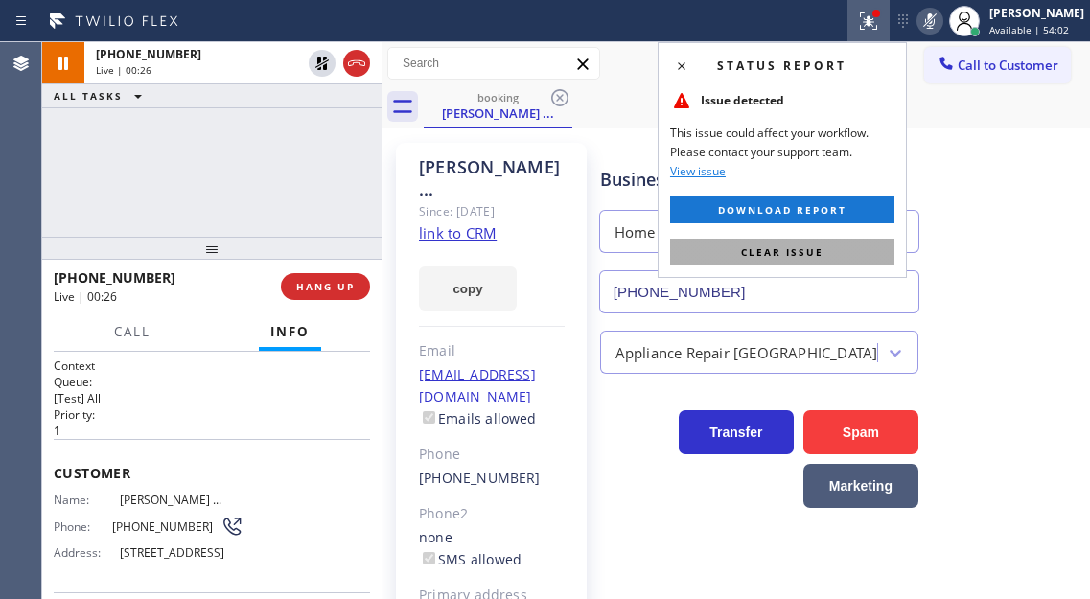
click at [804, 252] on span "Clear issue" at bounding box center [782, 251] width 82 height 13
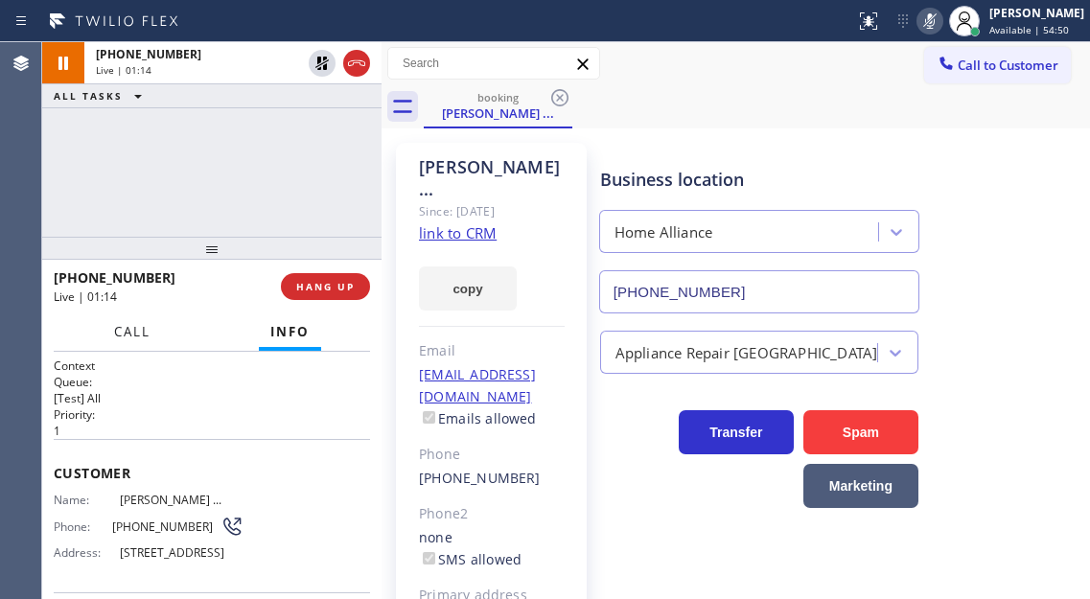
click at [110, 321] on button "Call" at bounding box center [132, 331] width 59 height 37
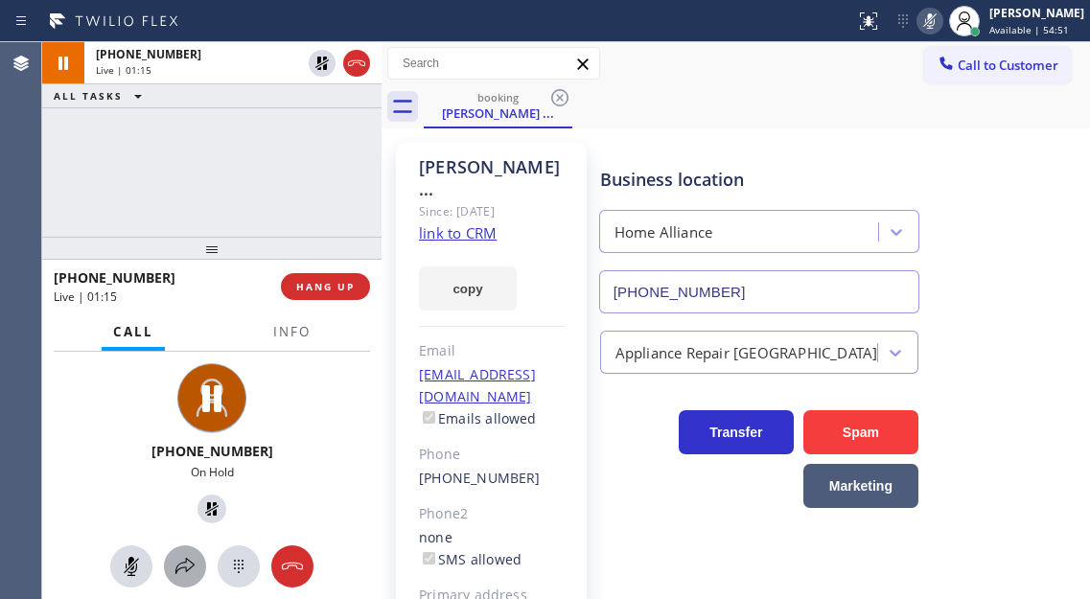
click at [193, 578] on button at bounding box center [185, 566] width 42 height 42
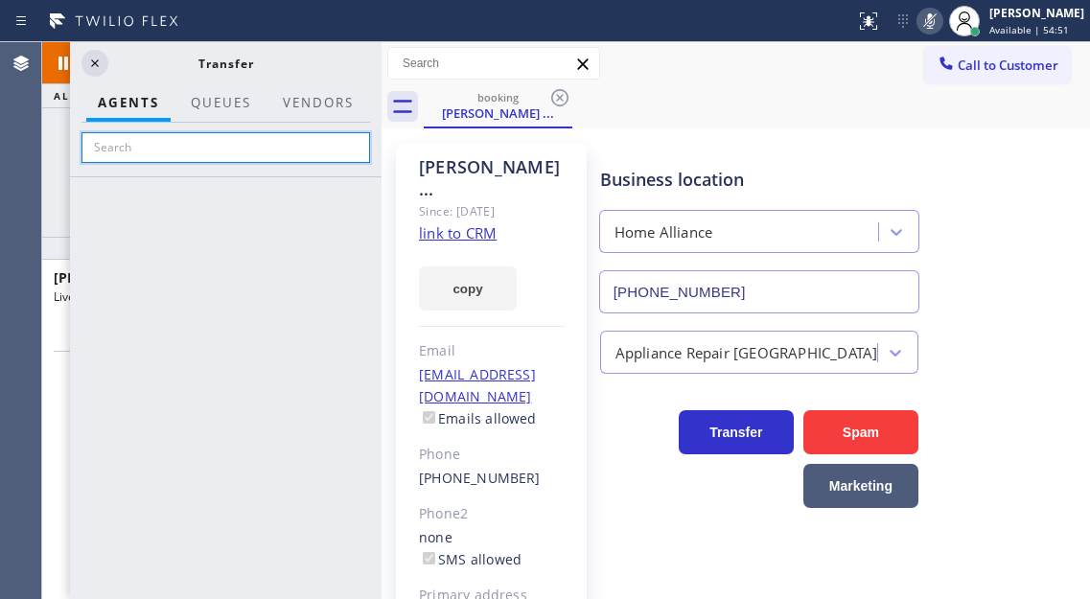
click at [159, 146] on input "text" at bounding box center [225, 147] width 288 height 31
type input "Marv"
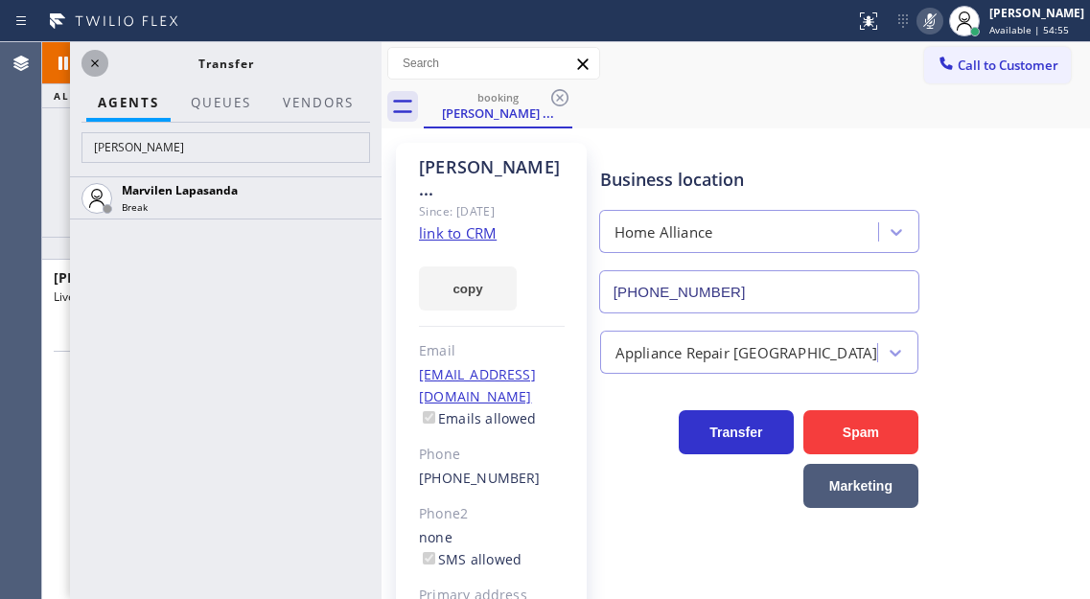
click at [96, 63] on icon at bounding box center [94, 63] width 23 height 23
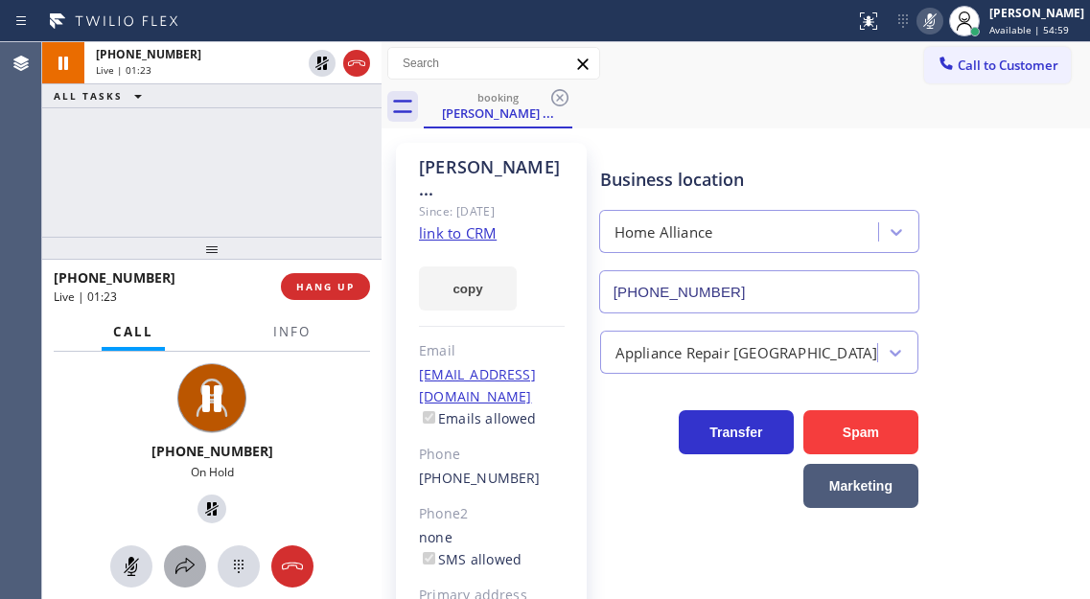
click at [185, 572] on icon at bounding box center [184, 566] width 23 height 23
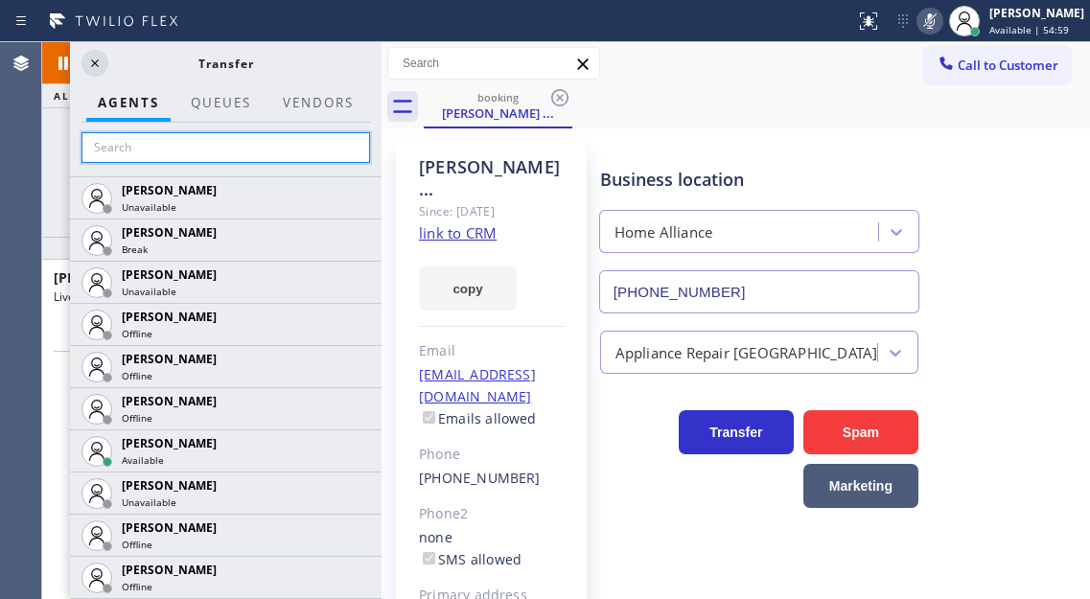
click at [207, 149] on input "text" at bounding box center [225, 147] width 288 height 31
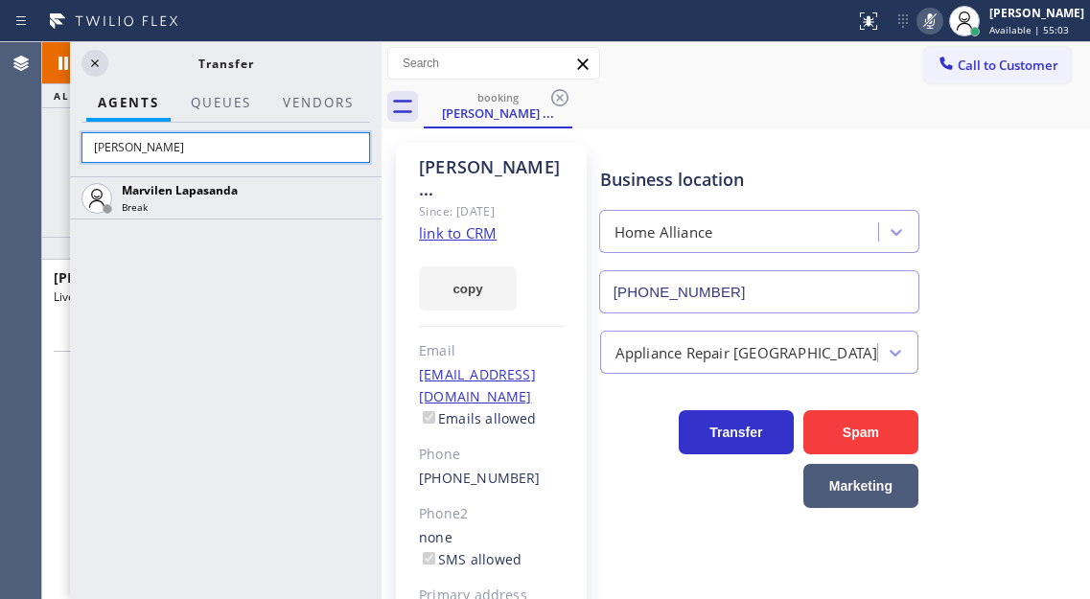
type input "Marv"
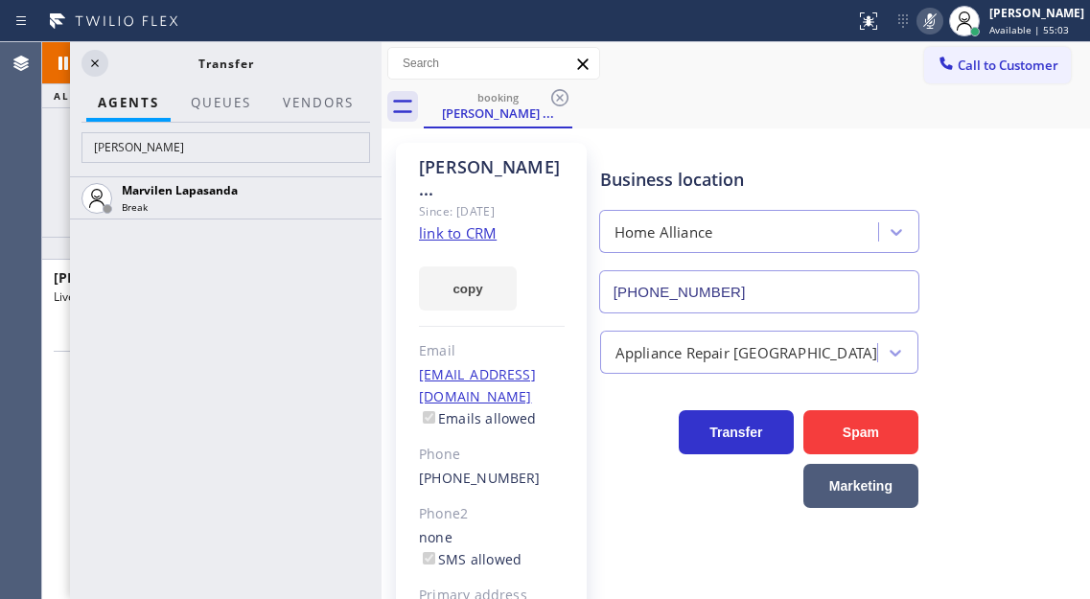
click at [57, 197] on div "+13105679601 Live | 01:28 ALL TASKS ALL TASKS ACTIVE TASKS TASKS IN WRAP UP" at bounding box center [211, 139] width 339 height 195
click at [1046, 288] on div "Business location Home Alliance [PHONE_NUMBER]" at bounding box center [840, 226] width 489 height 173
click at [94, 57] on icon at bounding box center [94, 63] width 23 height 23
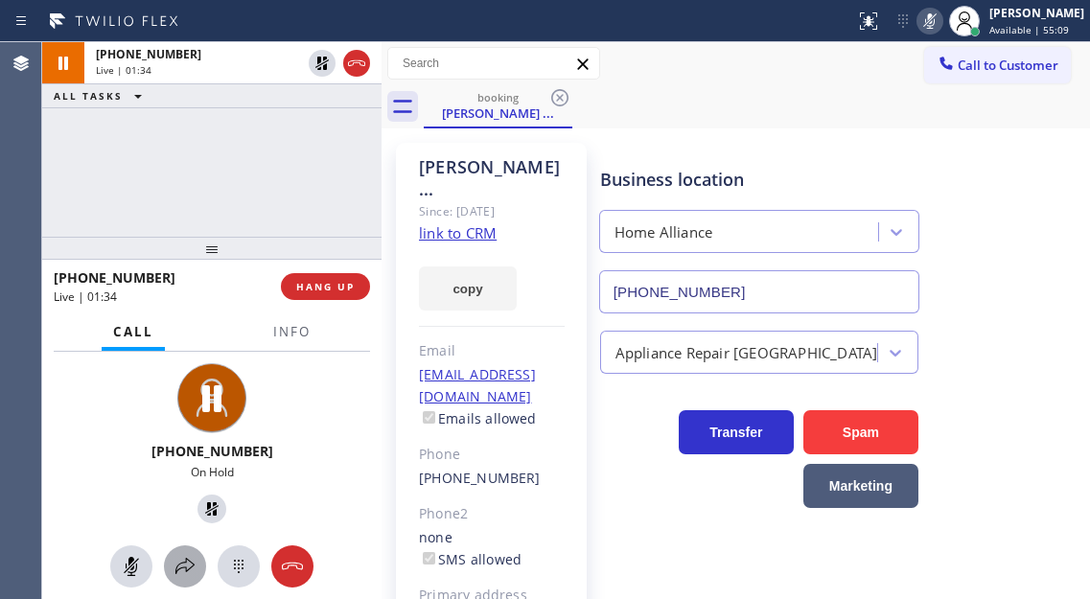
click at [187, 557] on icon at bounding box center [184, 566] width 23 height 23
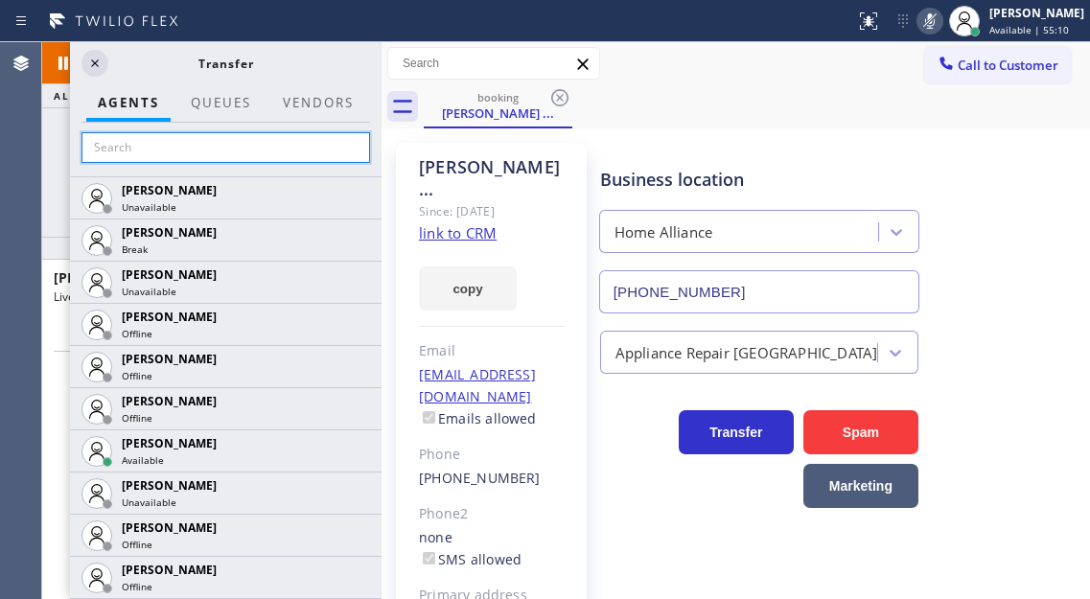
click at [203, 149] on input "text" at bounding box center [225, 147] width 288 height 31
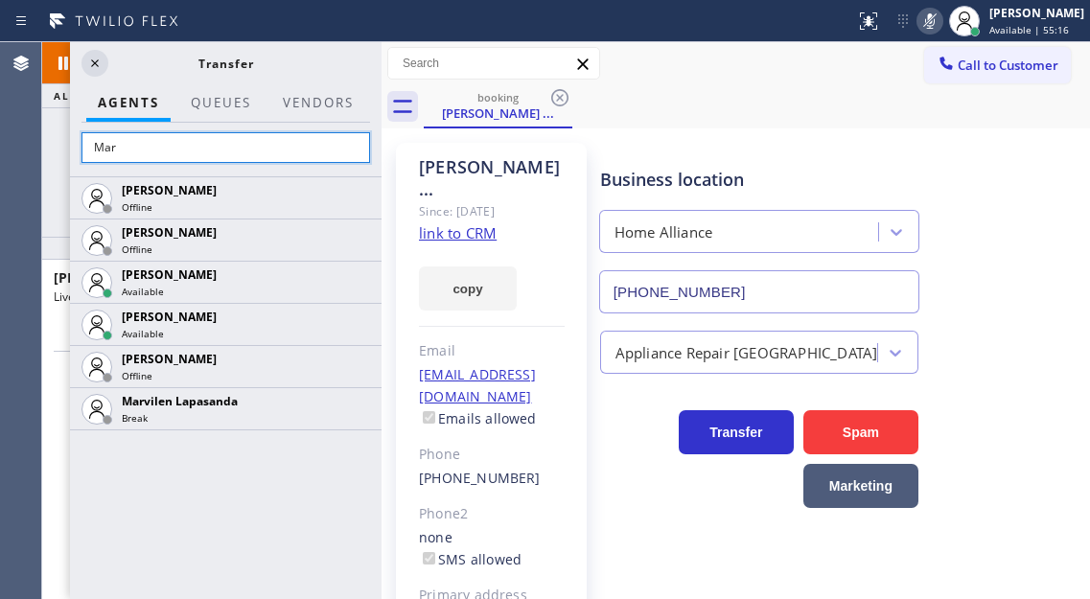
type input "Mar"
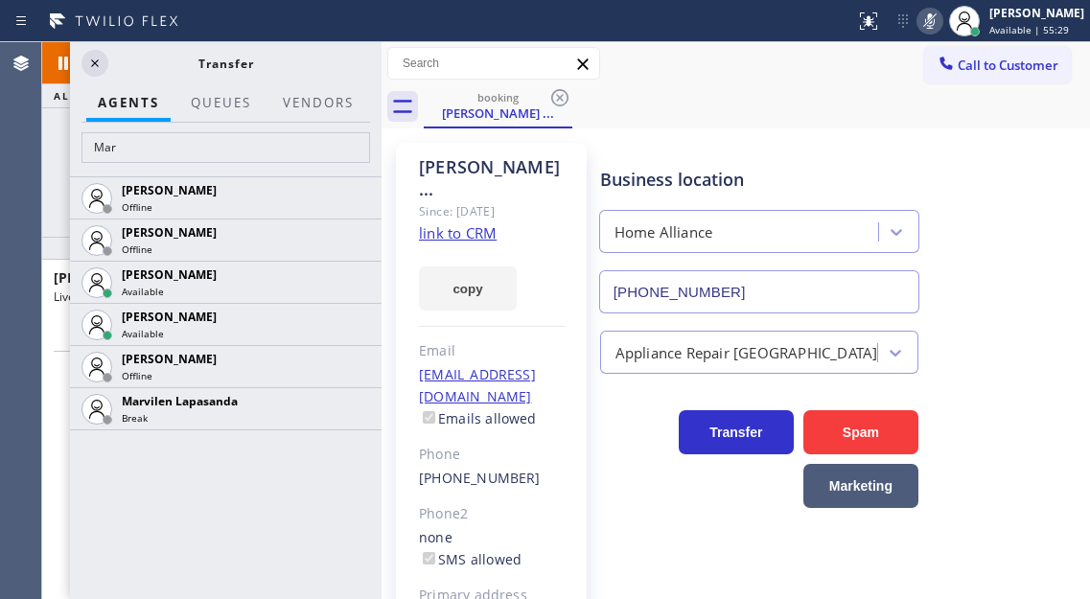
drag, startPoint x: 1033, startPoint y: 131, endPoint x: 627, endPoint y: 169, distance: 408.1
click at [1033, 131] on div "Johnny ... Since: 20 may 2020 link to CRM copy Email no@gmail.com Emails allowe…" at bounding box center [735, 460] width 708 height 665
click at [94, 68] on icon at bounding box center [94, 63] width 23 height 23
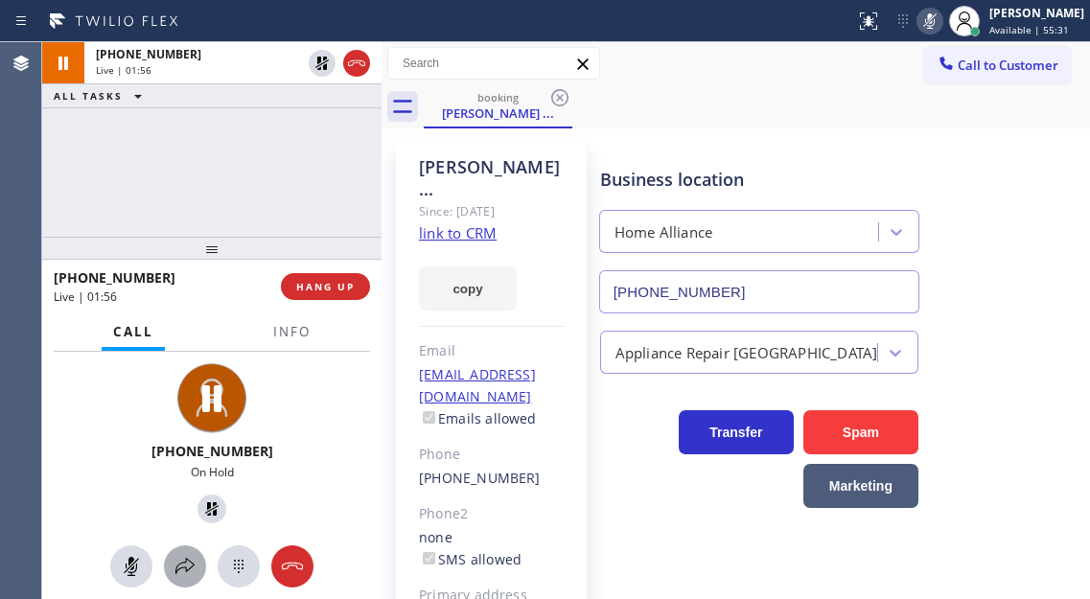
click at [193, 555] on icon at bounding box center [184, 566] width 23 height 23
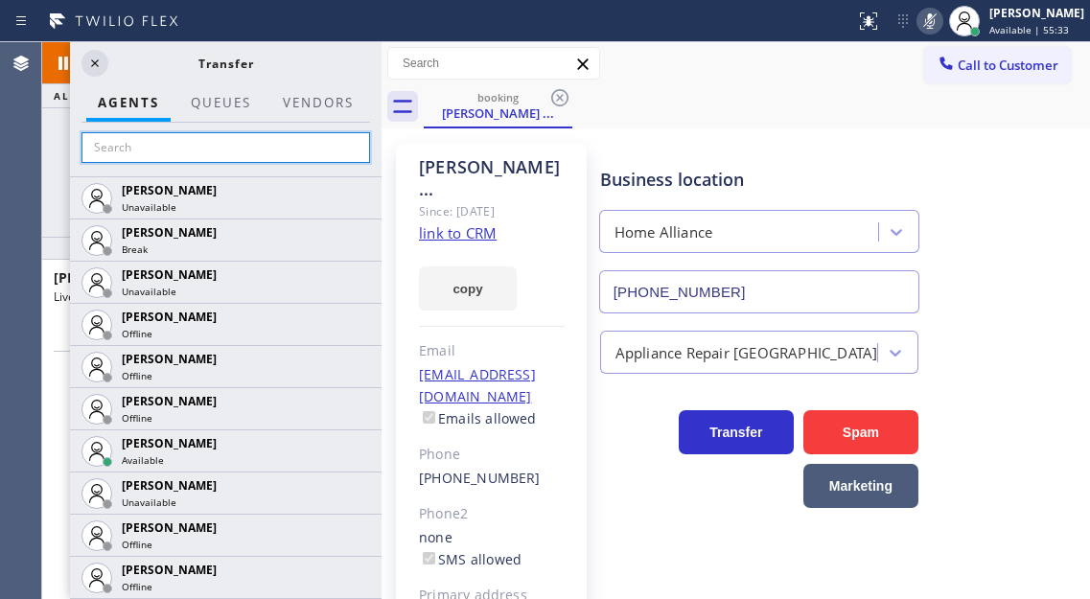
click at [197, 141] on input "text" at bounding box center [225, 147] width 288 height 31
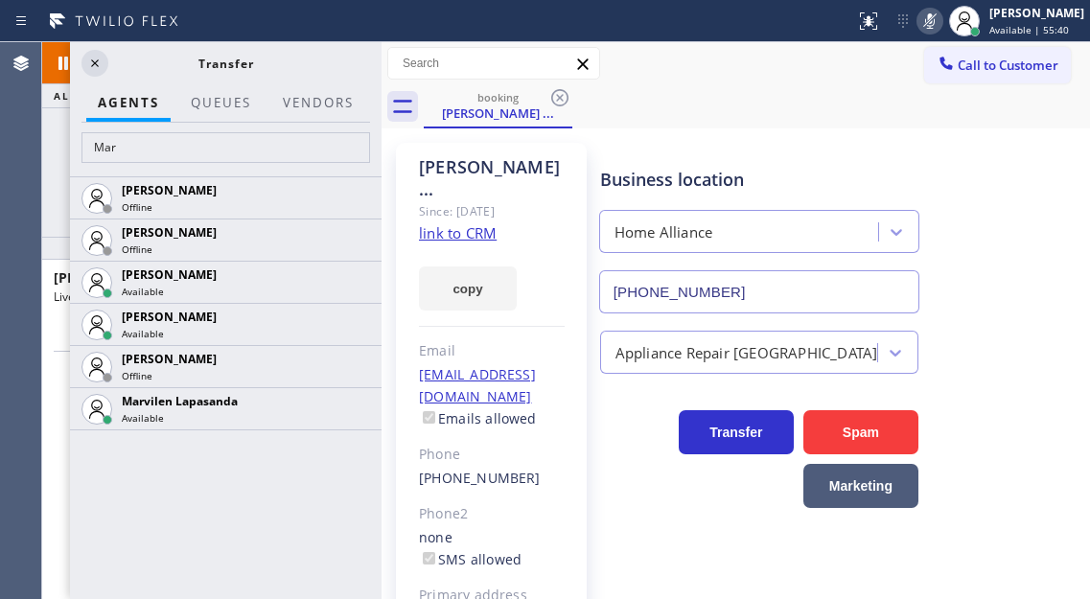
click at [56, 150] on div "+13105679601 Live | 02:04 ALL TASKS ALL TASKS ACTIVE TASKS TASKS IN WRAP UP" at bounding box center [211, 139] width 339 height 195
click at [1032, 152] on div "Business location Home Alliance [PHONE_NUMBER]" at bounding box center [840, 226] width 489 height 173
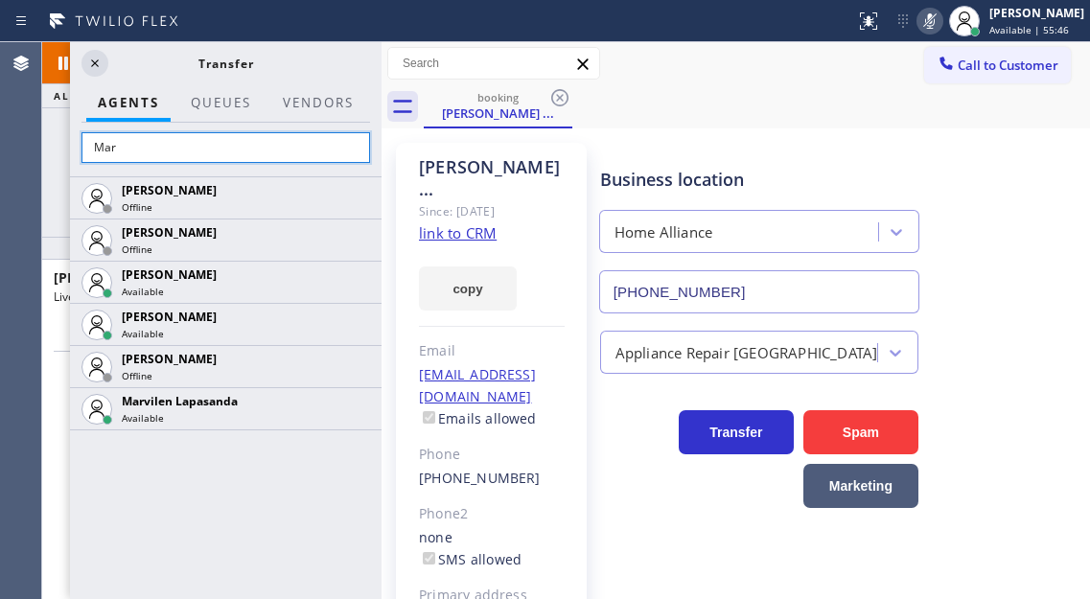
click at [228, 152] on input "Mar" at bounding box center [225, 147] width 288 height 31
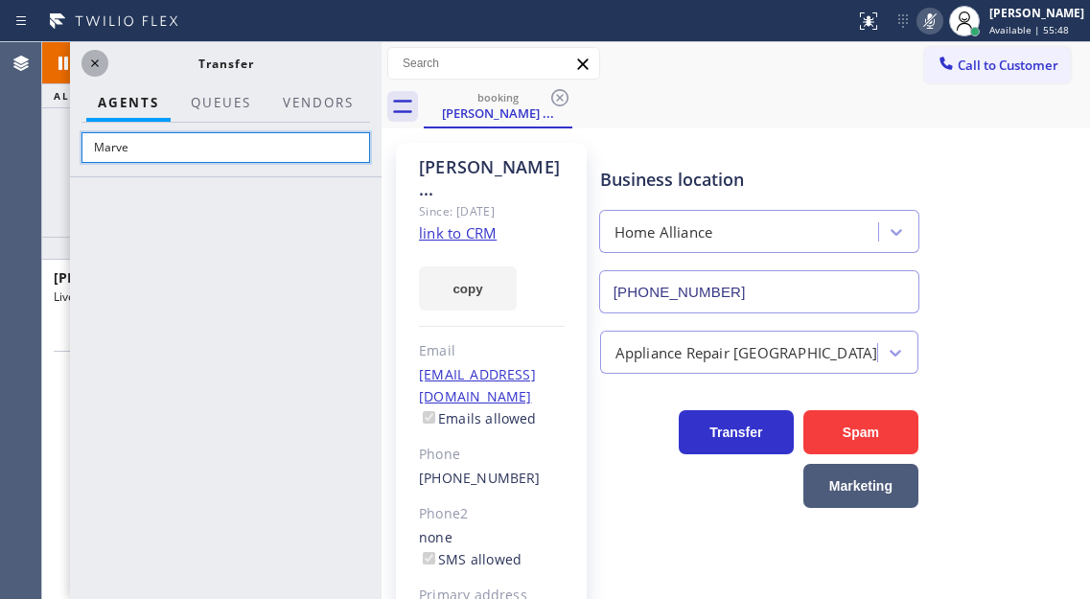
type input "Marve"
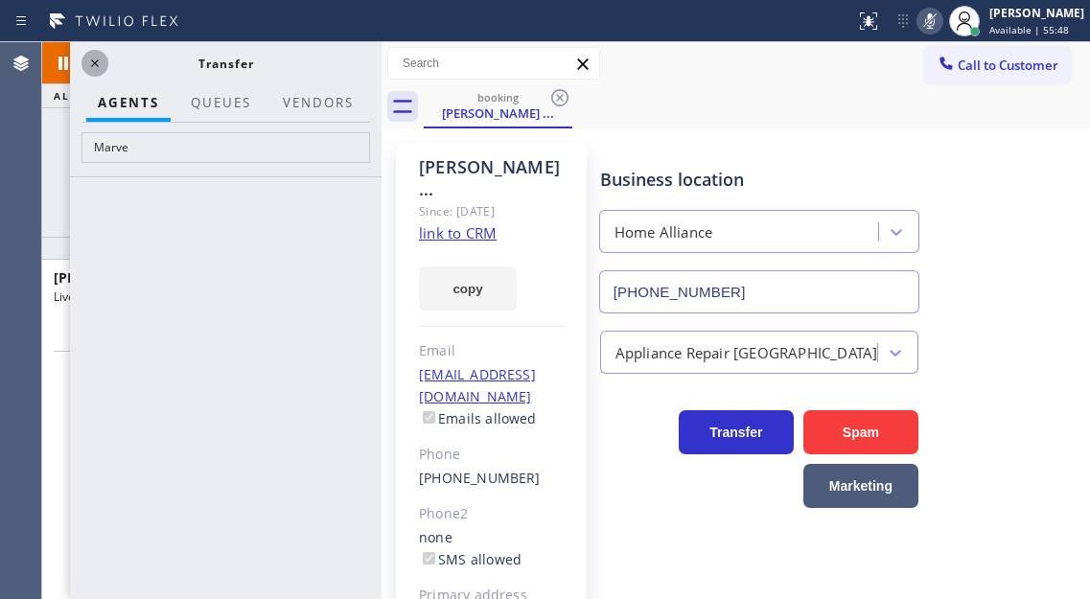
click at [97, 61] on icon at bounding box center [95, 63] width 8 height 8
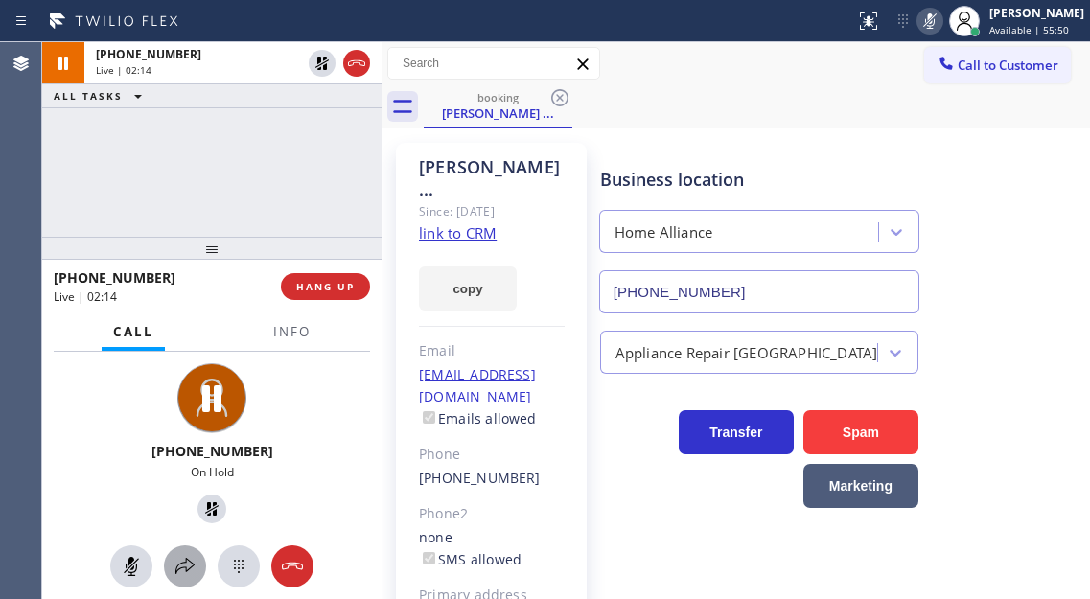
click at [185, 557] on icon at bounding box center [184, 566] width 23 height 23
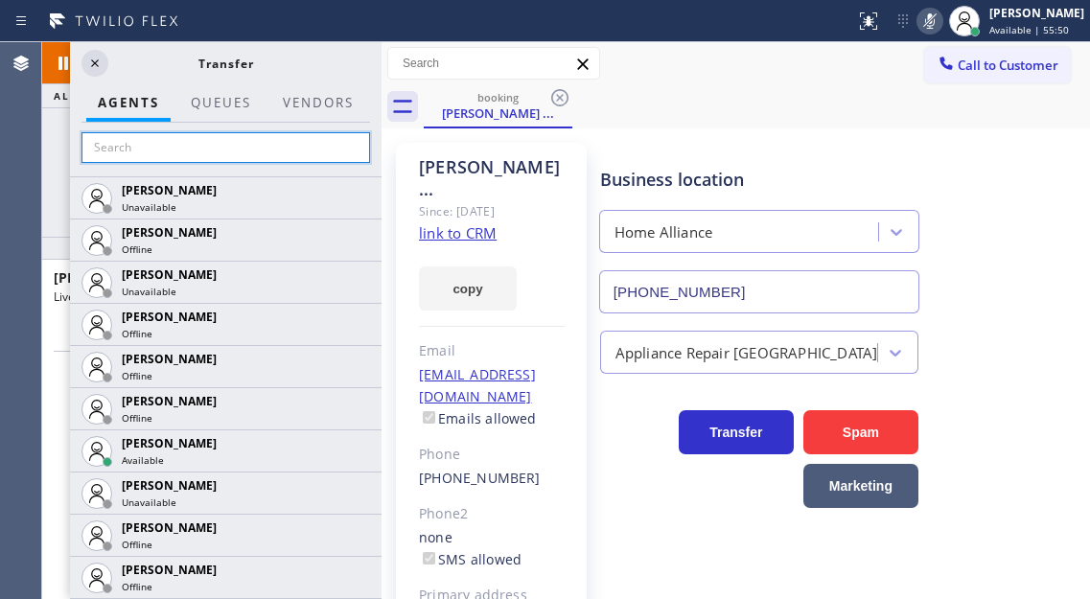
click at [138, 150] on input "text" at bounding box center [225, 147] width 288 height 31
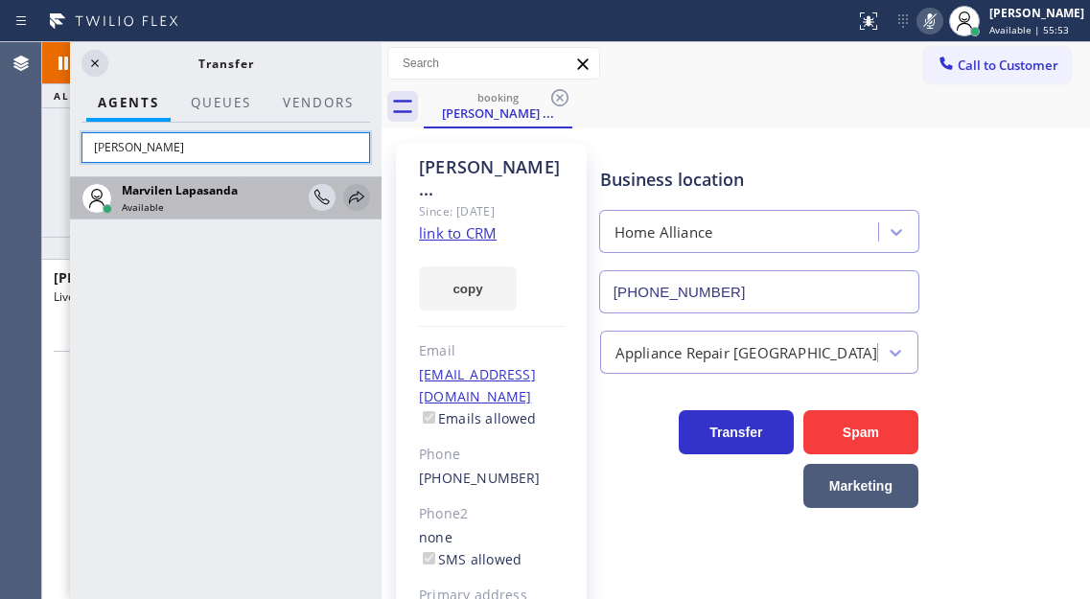
type input "Marv"
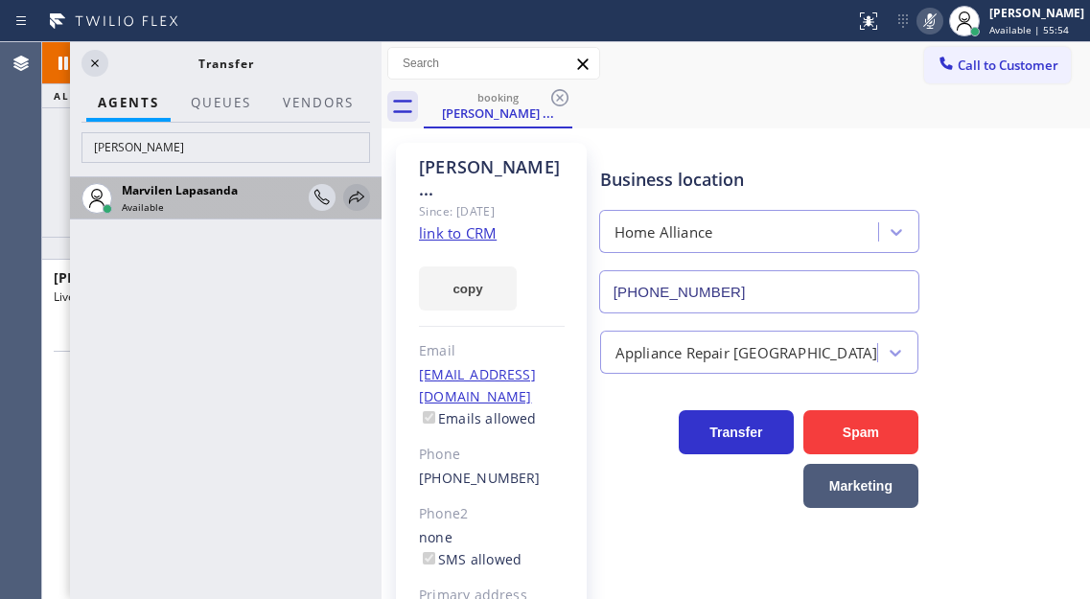
click at [351, 198] on icon at bounding box center [356, 197] width 15 height 12
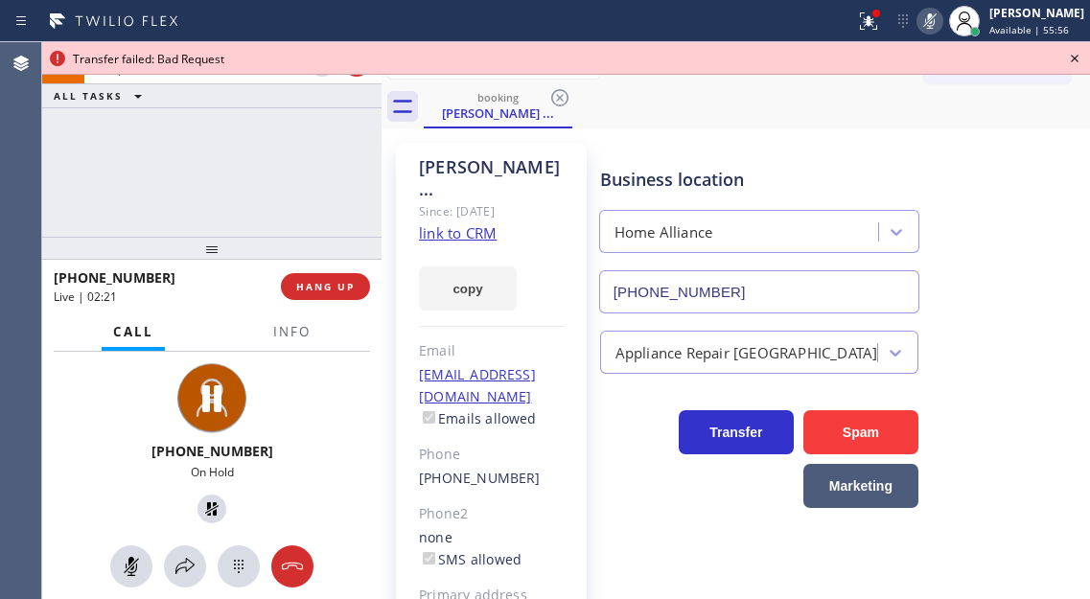
click at [1074, 64] on icon at bounding box center [1074, 58] width 23 height 23
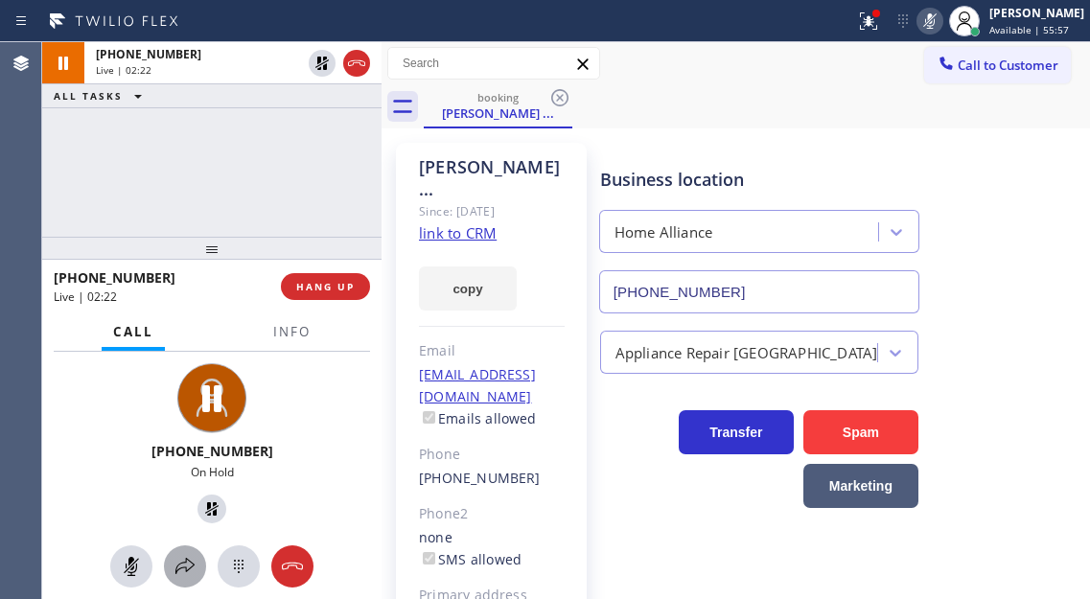
click at [195, 564] on icon at bounding box center [184, 566] width 23 height 23
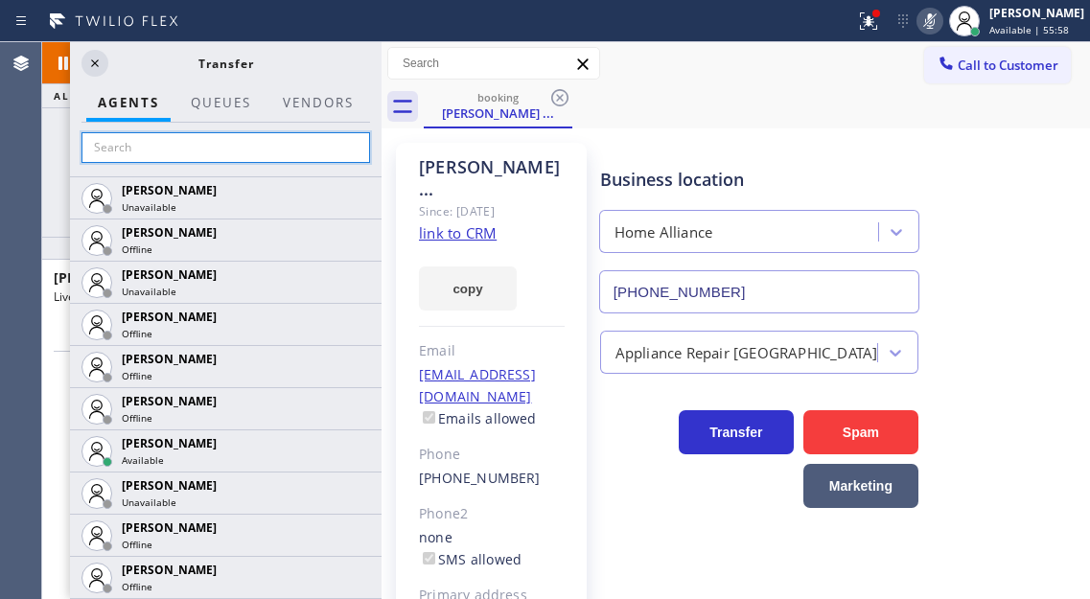
click at [175, 155] on input "text" at bounding box center [225, 147] width 288 height 31
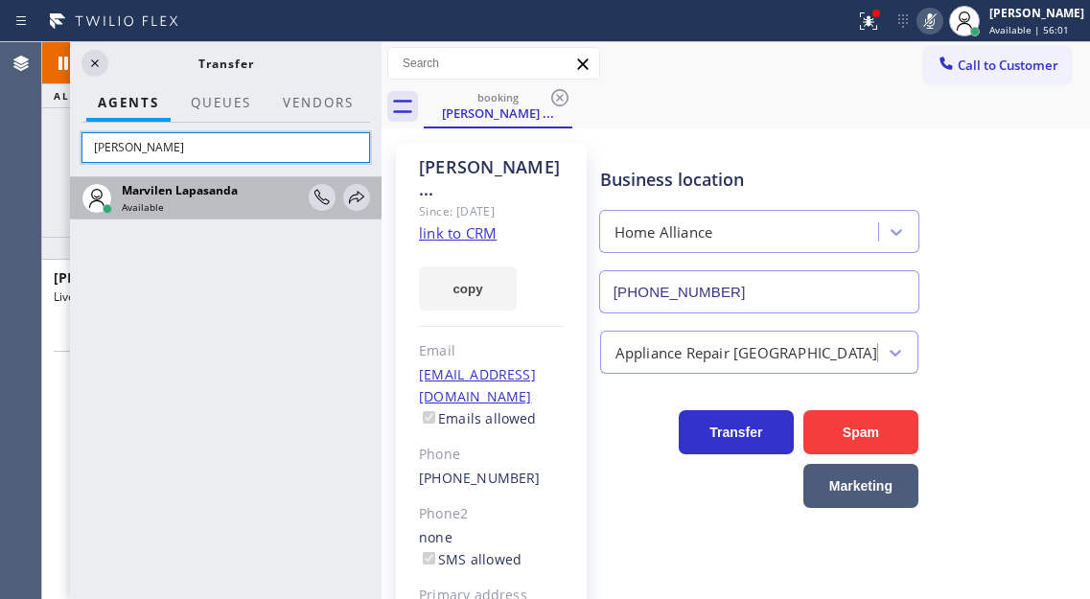
type input "Marv"
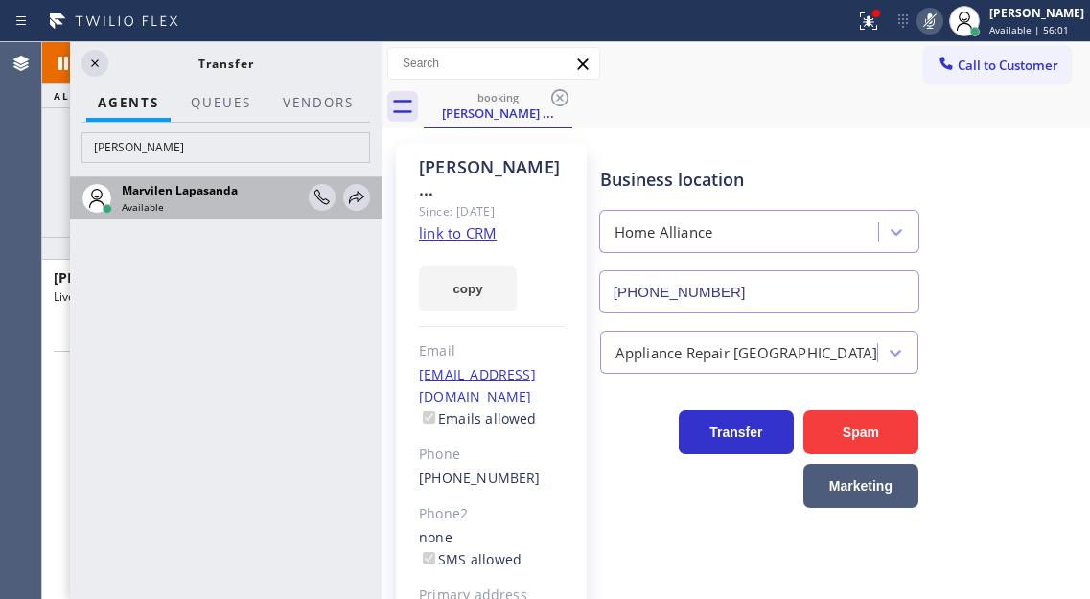
click at [339, 201] on div at bounding box center [339, 197] width 61 height 41
click at [344, 203] on div at bounding box center [356, 197] width 27 height 23
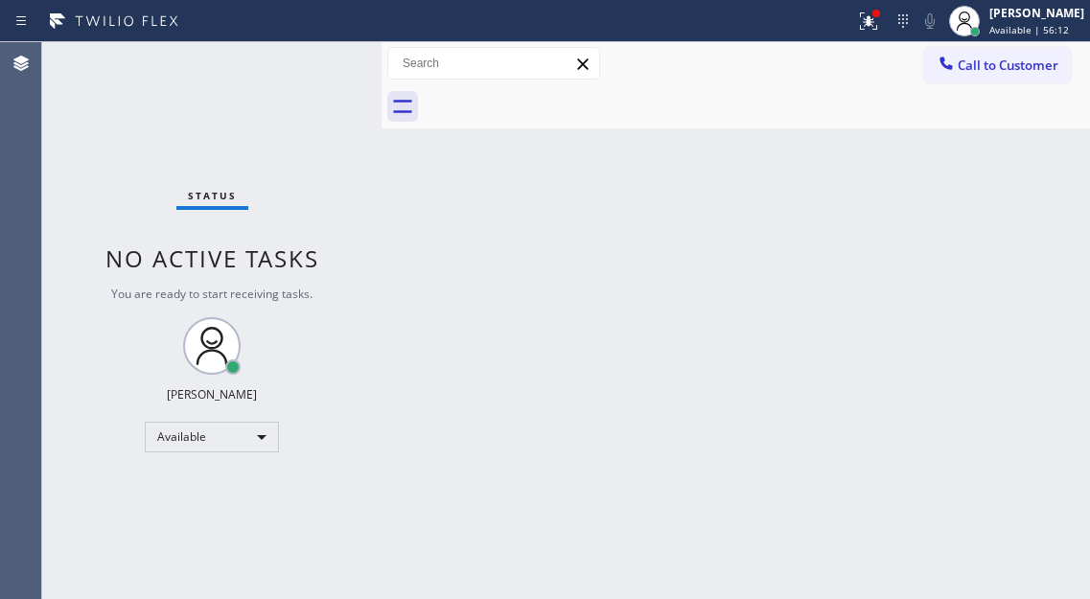
click at [1041, 171] on div "Back to Dashboard Change Sender ID Customers Technicians Select a contact Outbo…" at bounding box center [735, 320] width 708 height 557
click at [313, 68] on div "Status No active tasks You are ready to start receiving tasks. [PERSON_NAME]" at bounding box center [211, 320] width 339 height 557
click at [870, 21] on div at bounding box center [868, 21] width 42 height 23
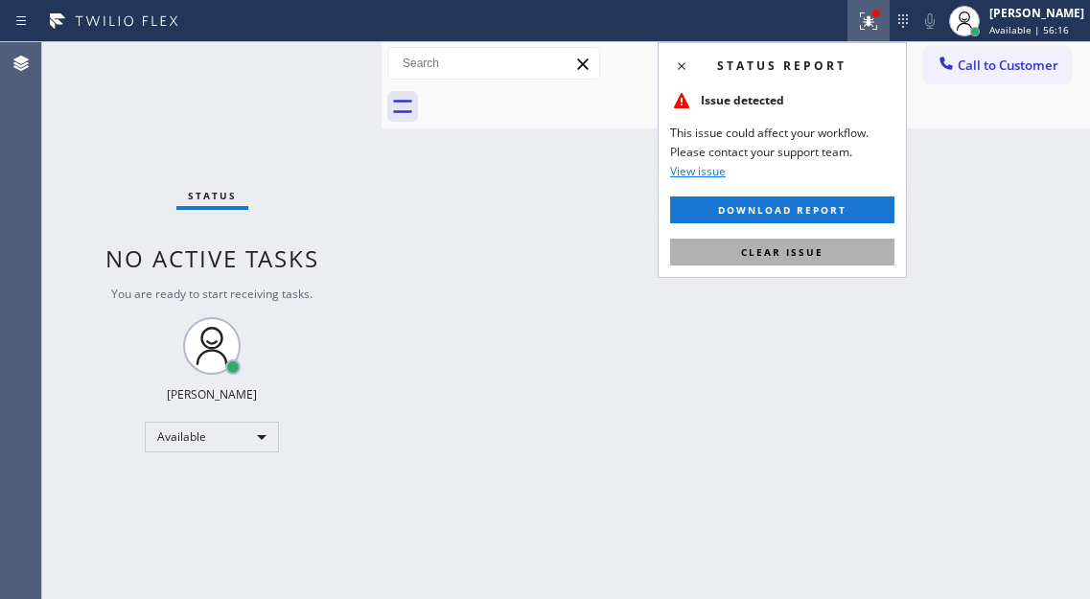
click at [842, 254] on button "Clear issue" at bounding box center [782, 252] width 224 height 27
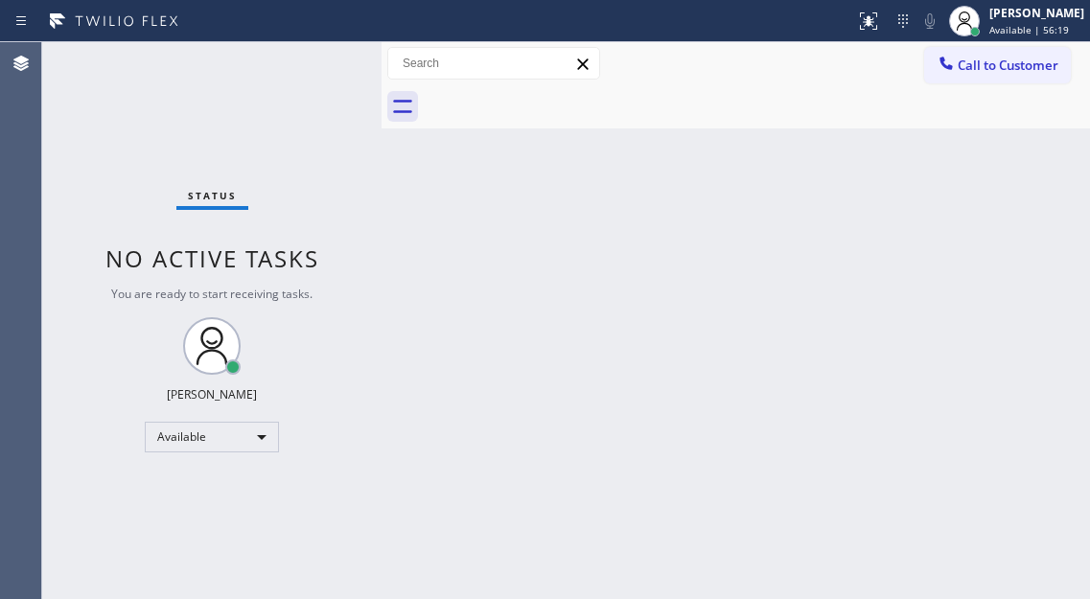
click at [1047, 128] on div "Back to Dashboard Change Sender ID Customers Technicians Select a contact Outbo…" at bounding box center [735, 320] width 708 height 557
click at [332, 63] on div "Status No active tasks You are ready to start receiving tasks. [PERSON_NAME]" at bounding box center [211, 320] width 339 height 557
click at [305, 70] on div "Status No active tasks You are ready to start receiving tasks. [PERSON_NAME]" at bounding box center [211, 320] width 339 height 557
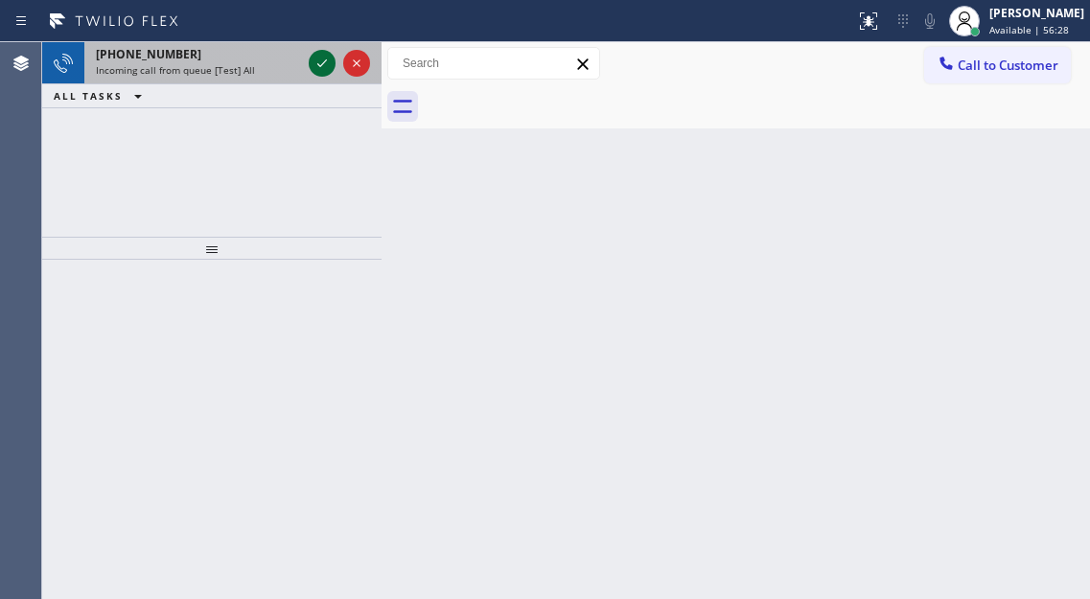
click at [323, 63] on icon at bounding box center [322, 63] width 10 height 8
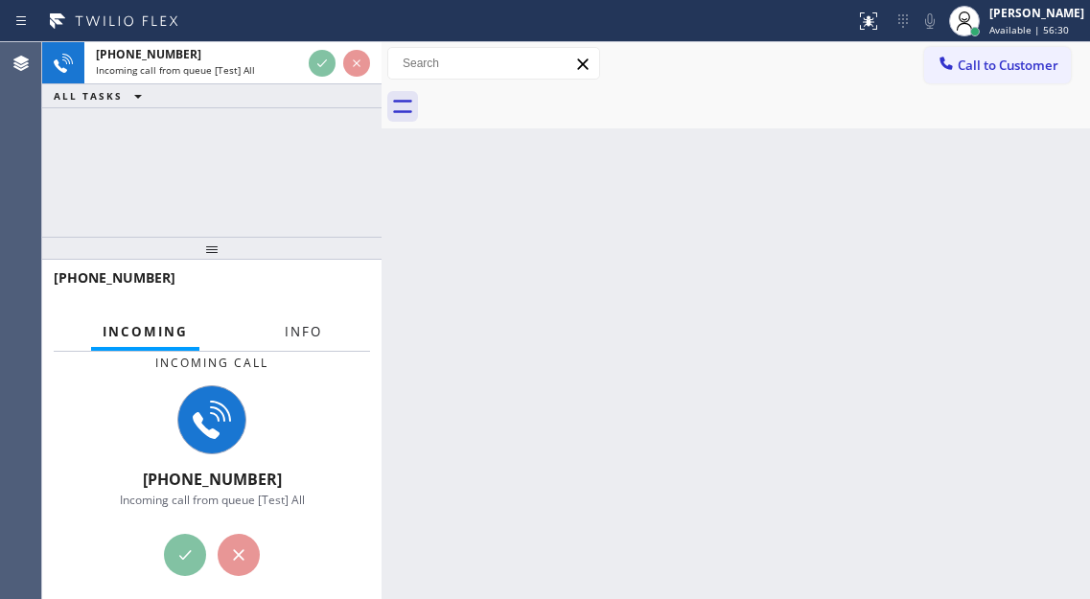
click at [306, 344] on button "Info" at bounding box center [303, 331] width 60 height 37
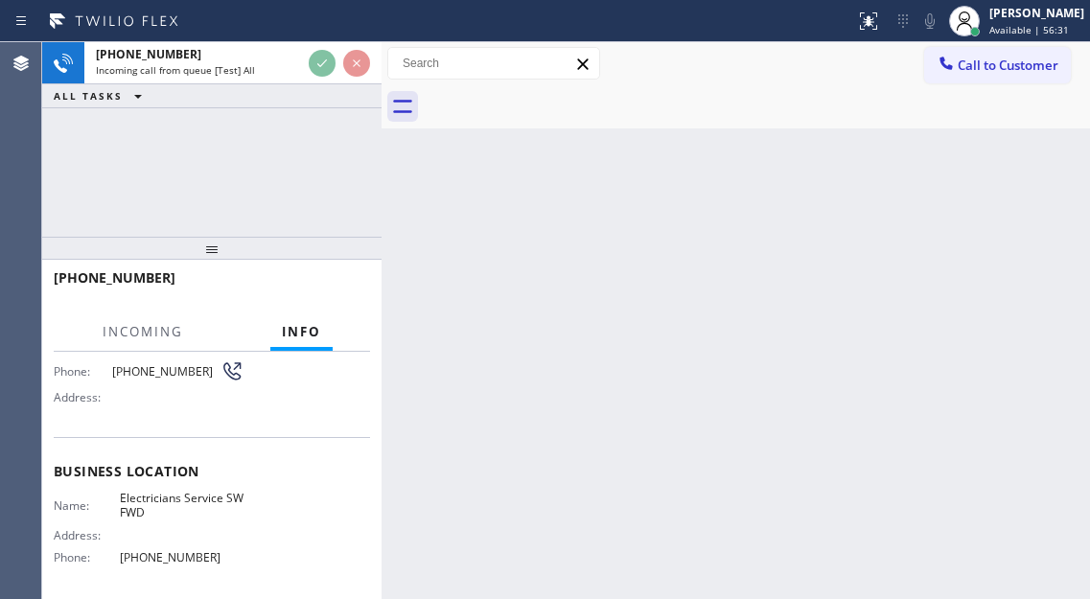
scroll to position [192, 0]
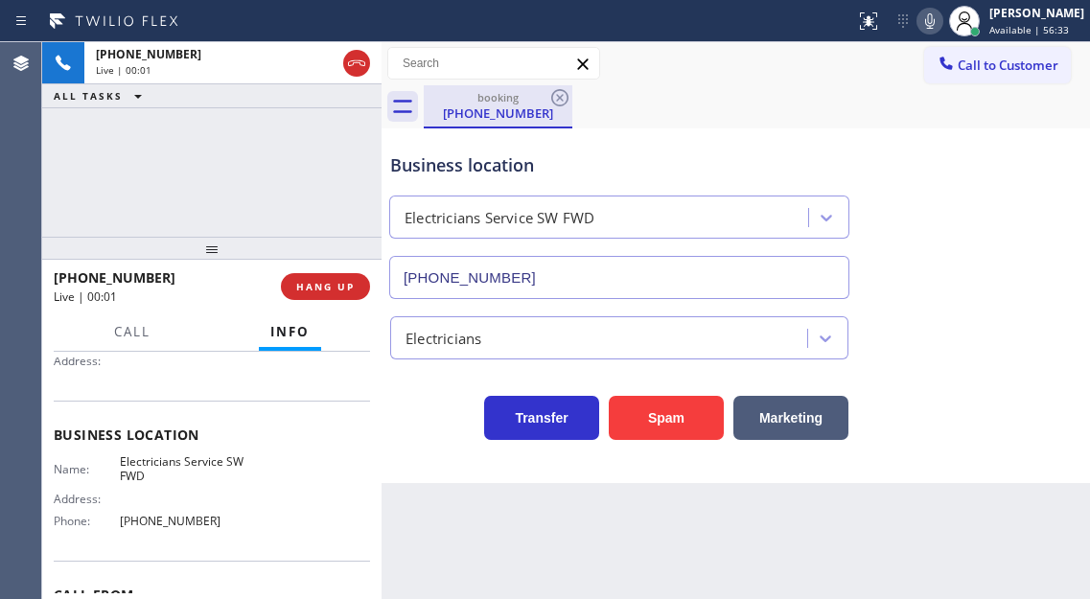
type input "[PHONE_NUMBER]"
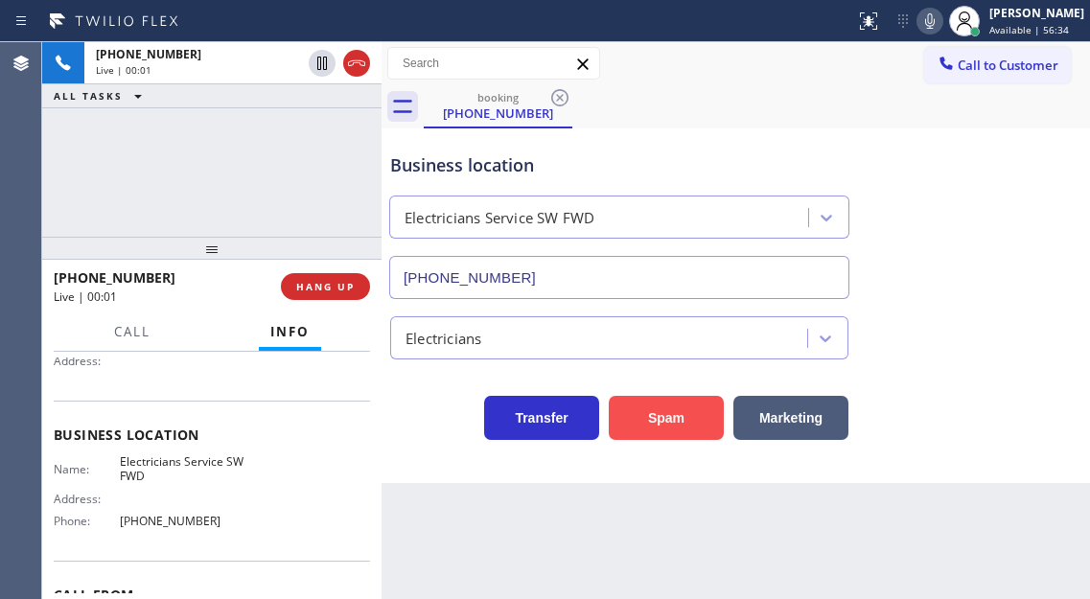
click at [676, 407] on button "Spam" at bounding box center [666, 418] width 115 height 44
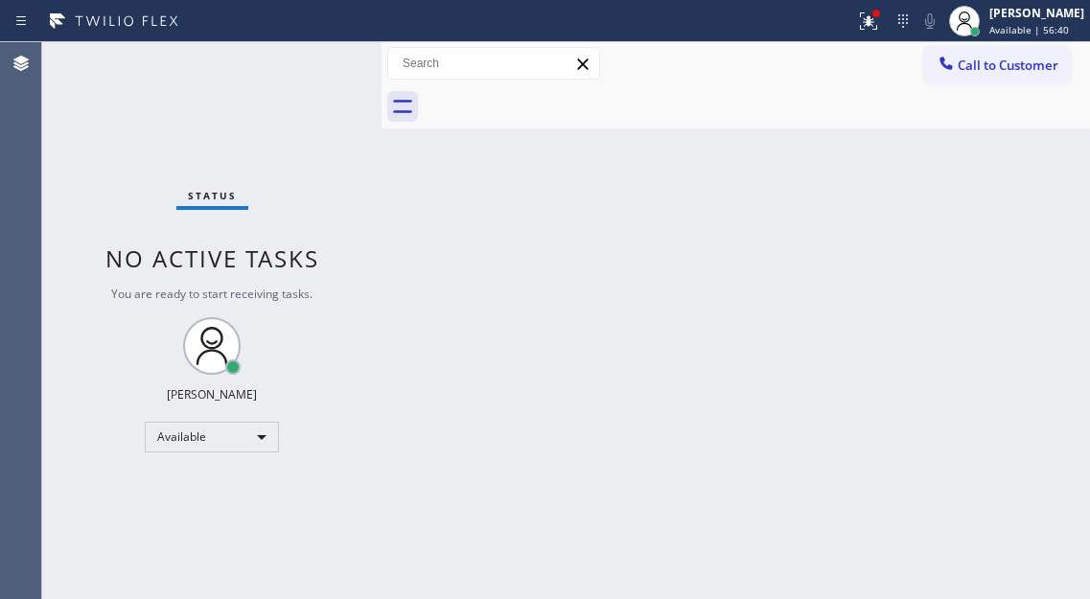
click at [302, 58] on div "Status No active tasks You are ready to start receiving tasks. [PERSON_NAME]" at bounding box center [211, 320] width 339 height 557
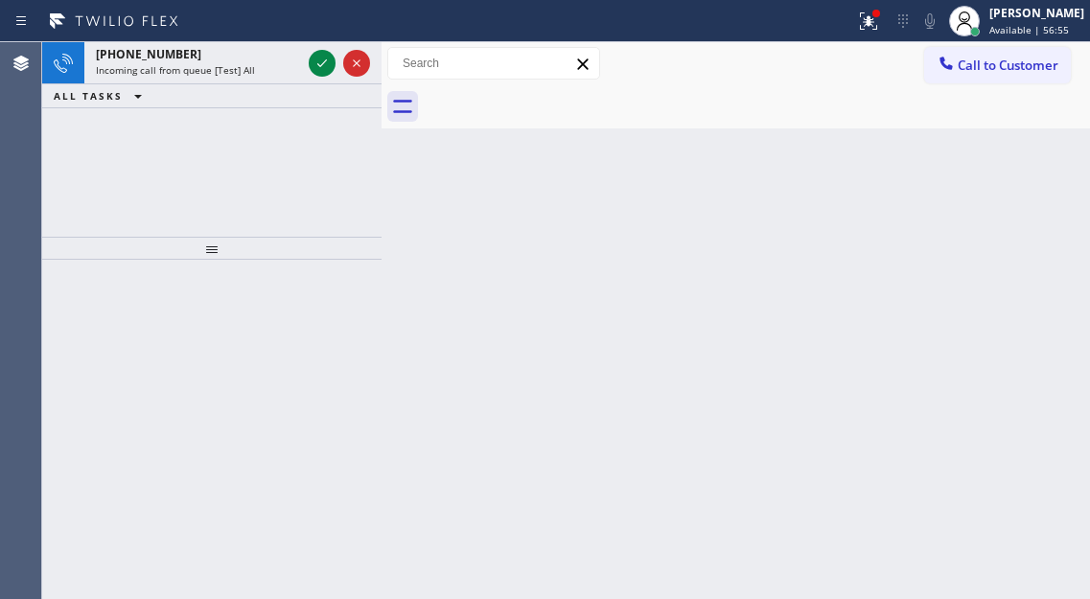
drag, startPoint x: 1034, startPoint y: 176, endPoint x: 531, endPoint y: 108, distance: 507.7
click at [1034, 176] on div "Back to Dashboard Change Sender ID Customers Technicians Select a contact Outbo…" at bounding box center [735, 320] width 708 height 557
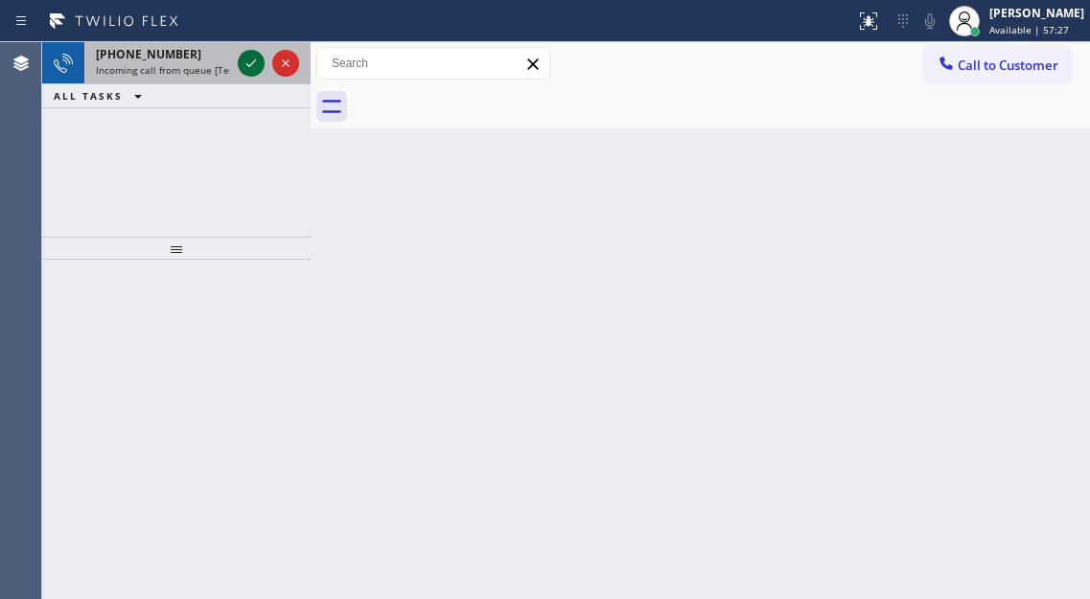
click at [251, 68] on icon at bounding box center [251, 63] width 23 height 23
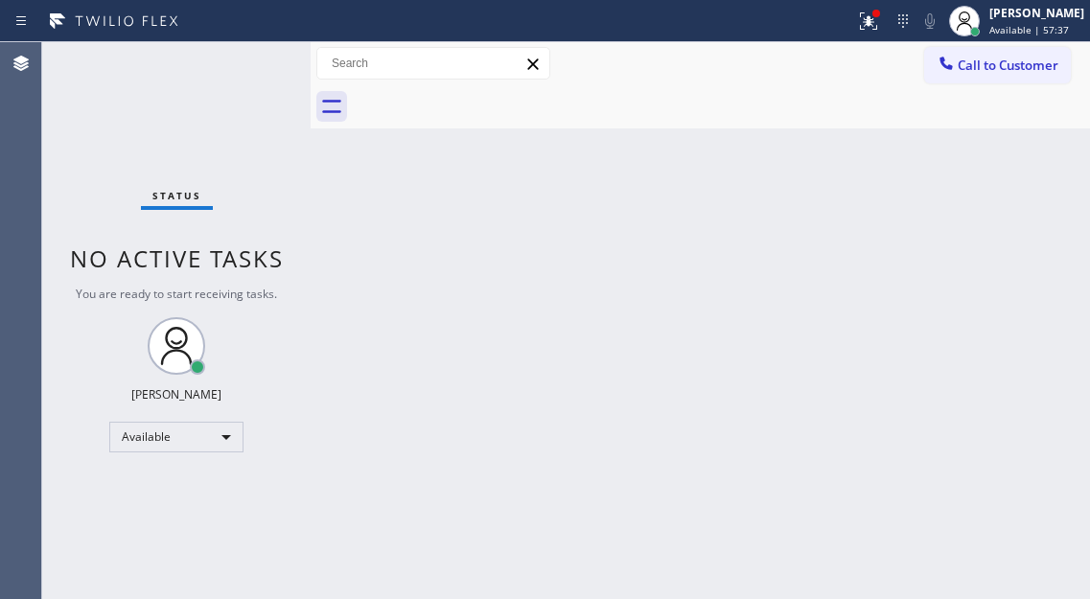
click at [1038, 222] on div "Back to Dashboard Change Sender ID Customers Technicians Select a contact Outbo…" at bounding box center [700, 320] width 779 height 557
click at [889, 34] on button at bounding box center [868, 21] width 42 height 42
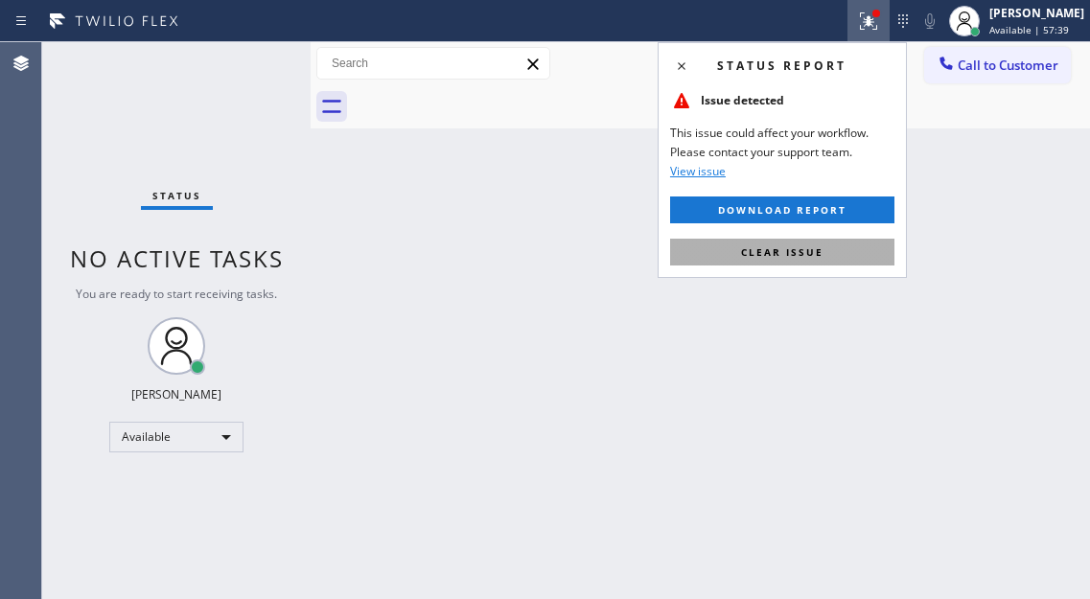
click at [834, 244] on button "Clear issue" at bounding box center [782, 252] width 224 height 27
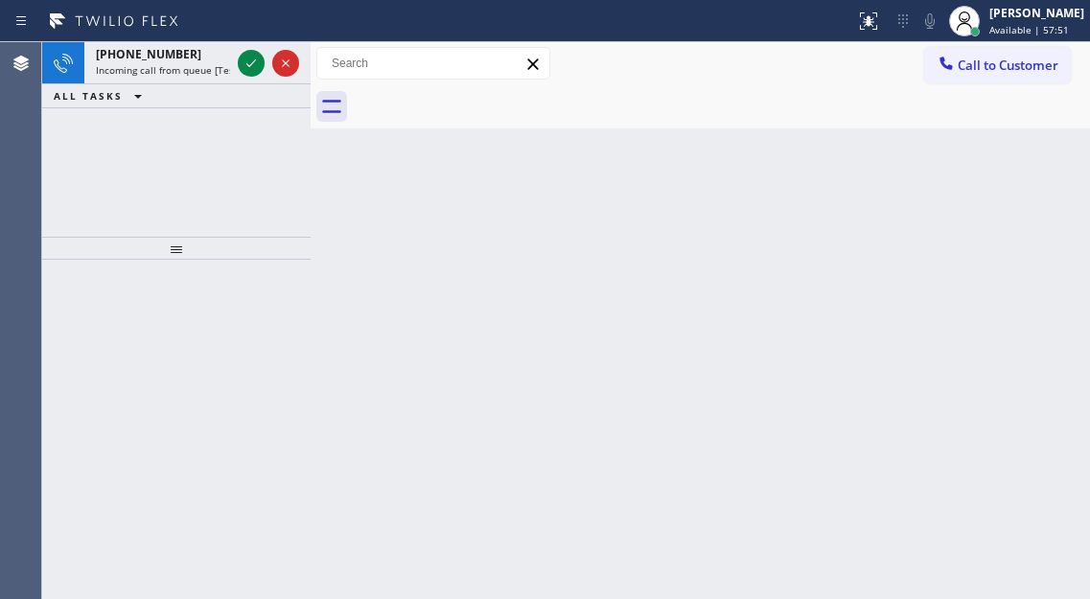
click at [1024, 253] on div "Back to Dashboard Change Sender ID Customers Technicians Select a contact Outbo…" at bounding box center [700, 320] width 779 height 557
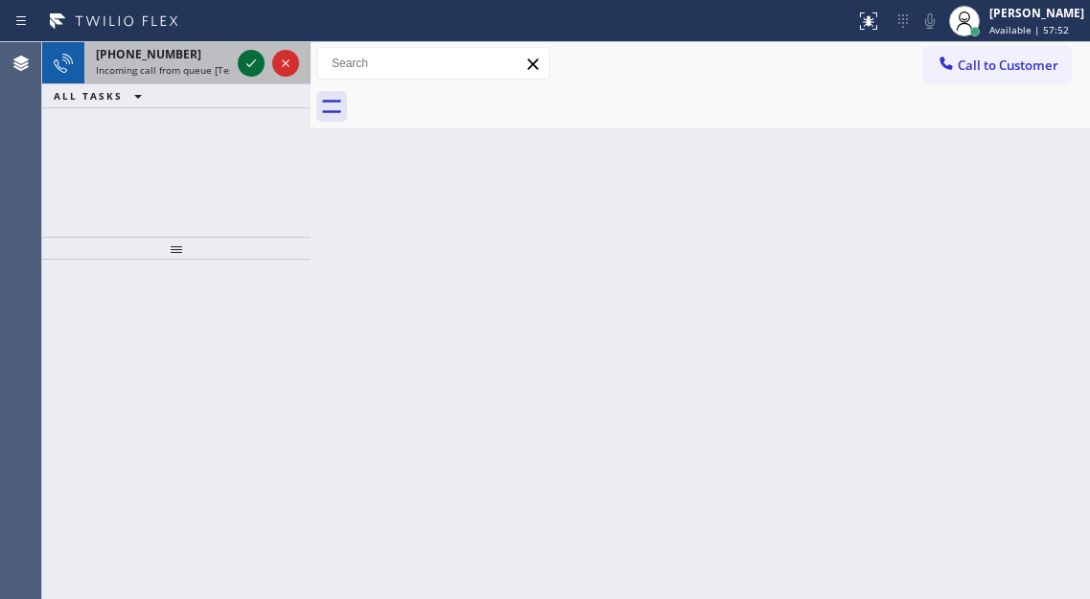
click at [245, 63] on icon at bounding box center [251, 63] width 23 height 23
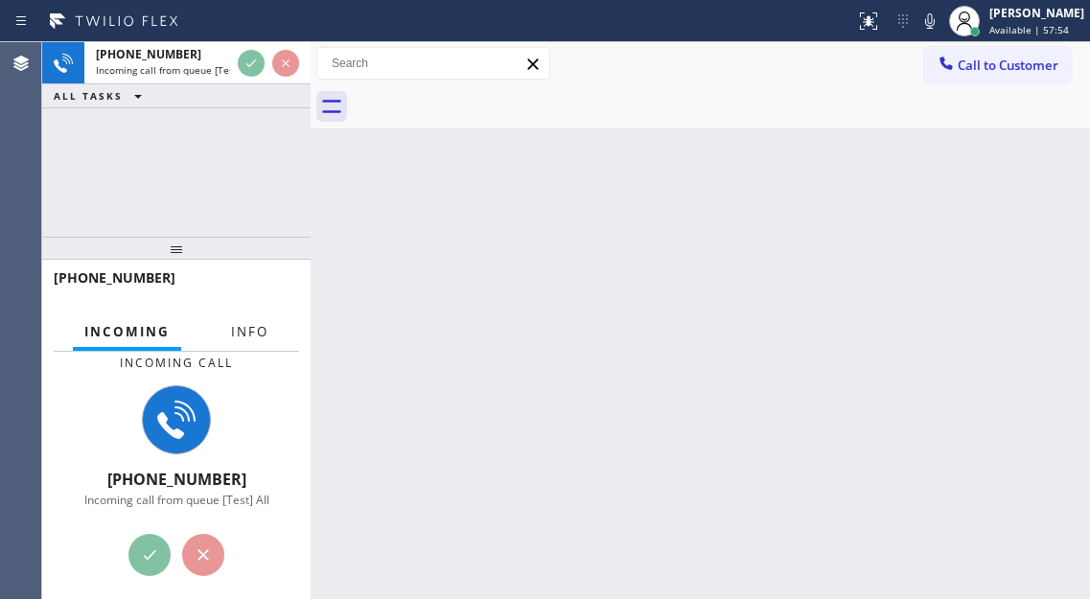
click at [257, 338] on button "Info" at bounding box center [249, 331] width 60 height 37
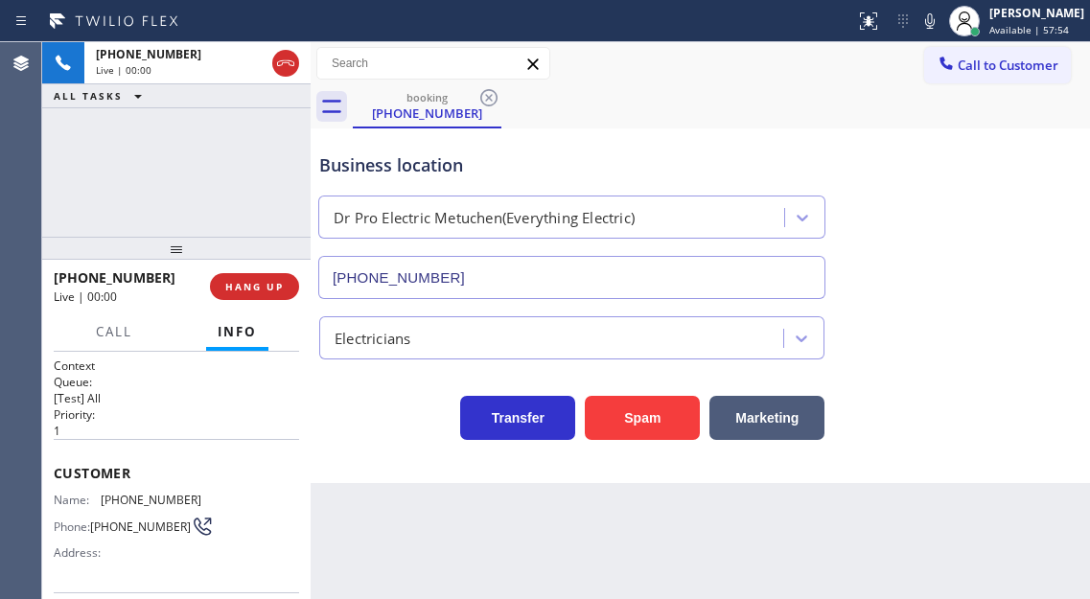
type input "[PHONE_NUMBER]"
click at [1051, 258] on div "Business location Dr Pro Electric Metuchen(Everything Electric) [PHONE_NUMBER]" at bounding box center [700, 212] width 770 height 173
click at [162, 491] on div "Customer Name: (732) 476-8932 Phone: (732) 476-8932 Address:" at bounding box center [176, 515] width 245 height 153
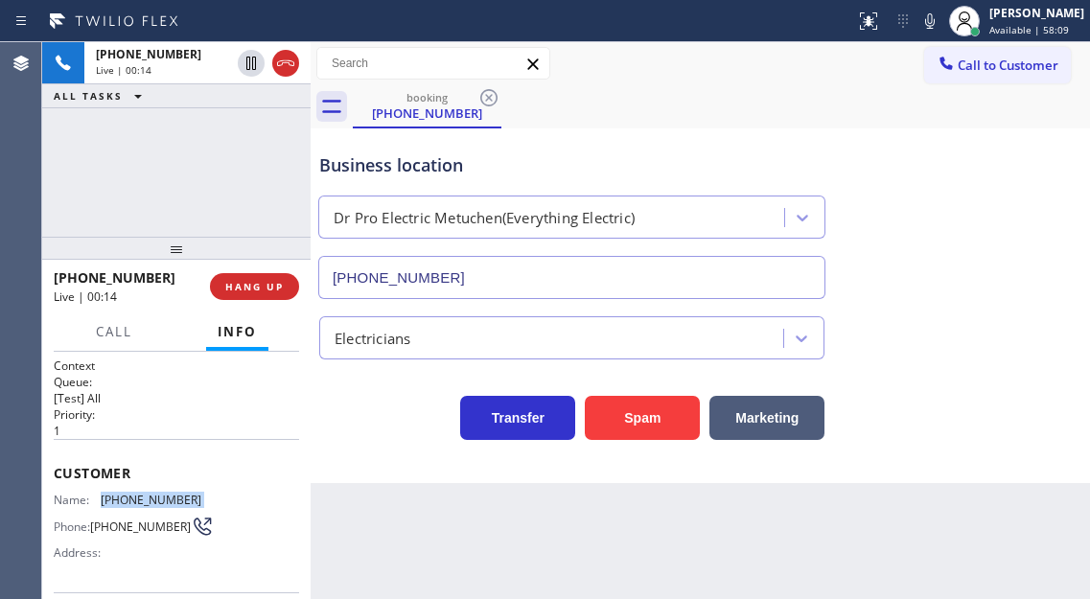
copy span "(732) 476-8932"
click at [1078, 165] on div "Business location Dr Pro Electric Metuchen(Everything Electric) [PHONE_NUMBER]" at bounding box center [700, 212] width 770 height 173
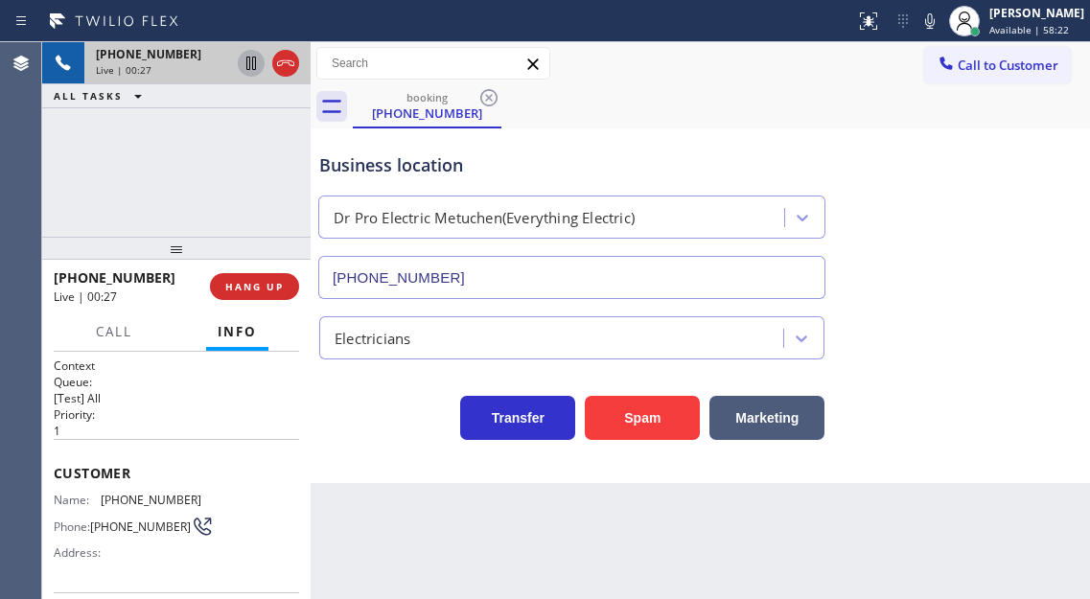
click at [248, 72] on icon at bounding box center [251, 63] width 23 height 23
click at [1072, 198] on div "Business location Dr Pro Electric Metuchen(Everything Electric) [PHONE_NUMBER]" at bounding box center [700, 212] width 770 height 173
click at [103, 329] on span "Call" at bounding box center [114, 331] width 36 height 17
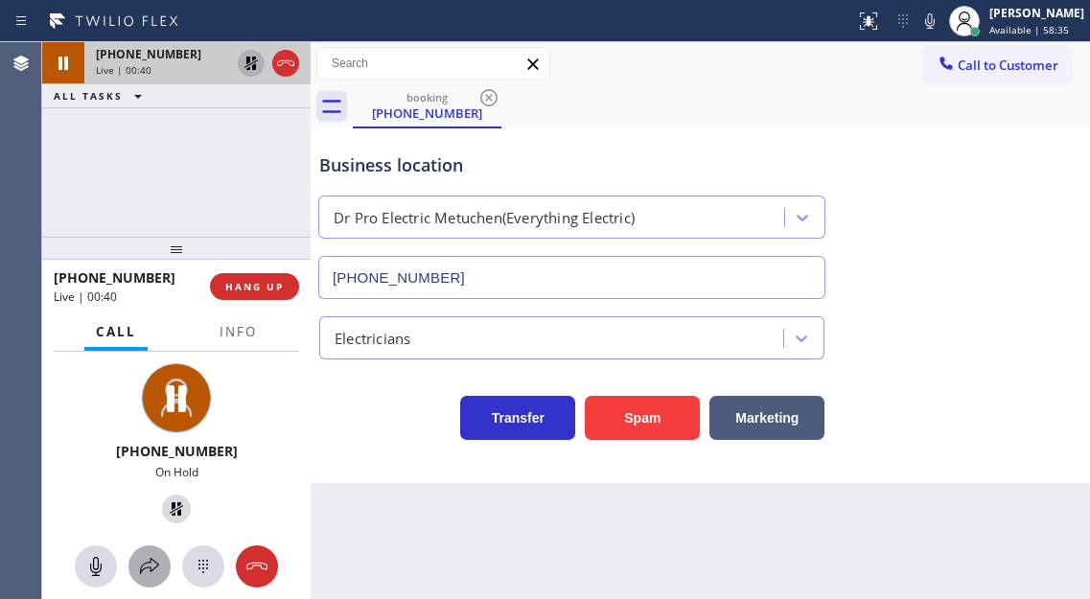
click at [156, 563] on icon at bounding box center [149, 566] width 19 height 16
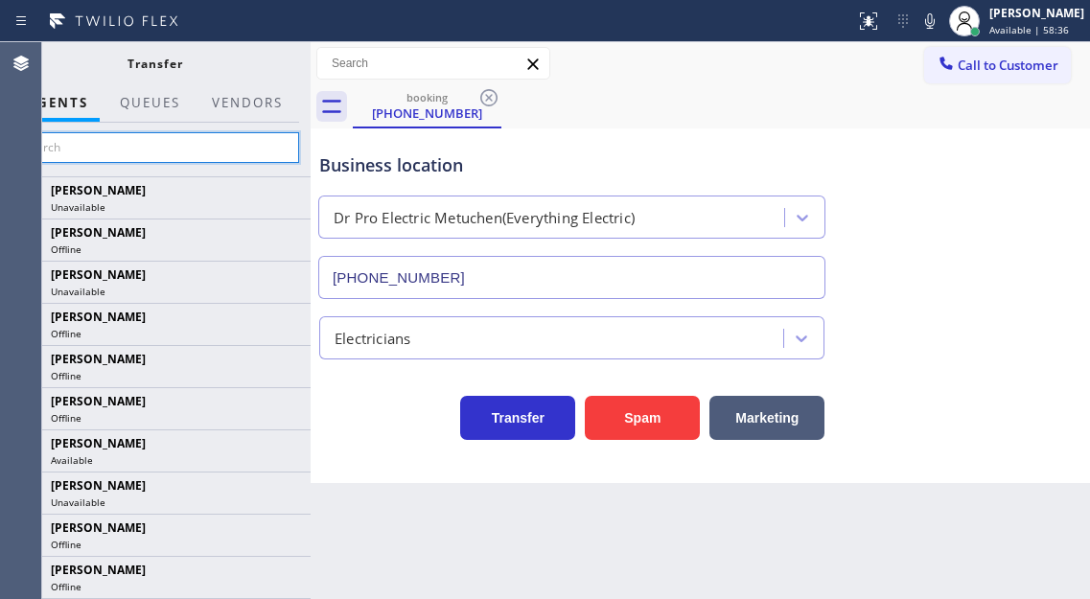
click at [263, 148] on input "text" at bounding box center [155, 147] width 288 height 31
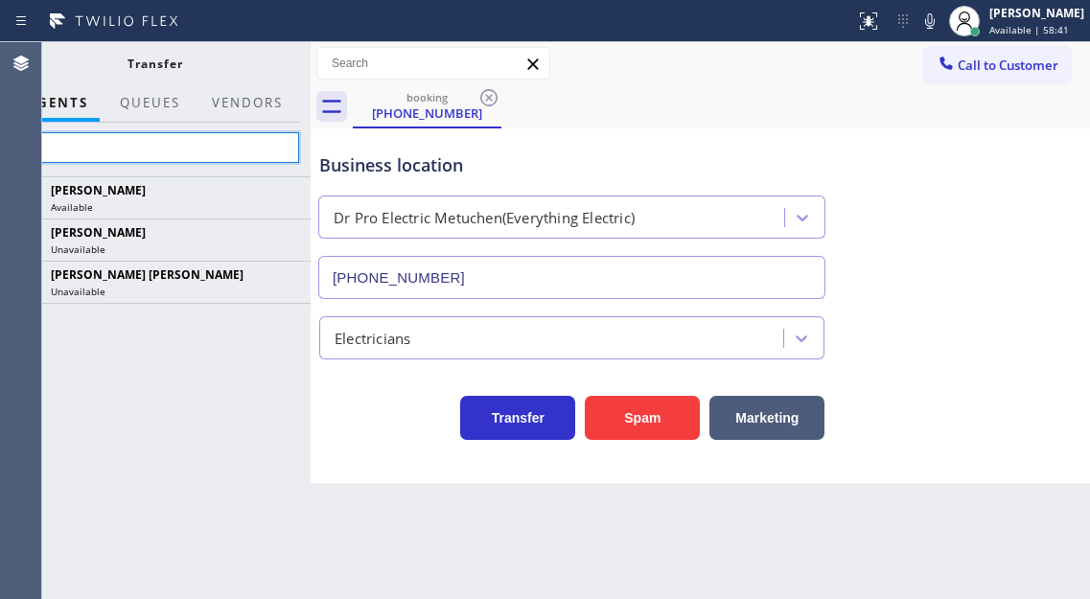
type input "Fe"
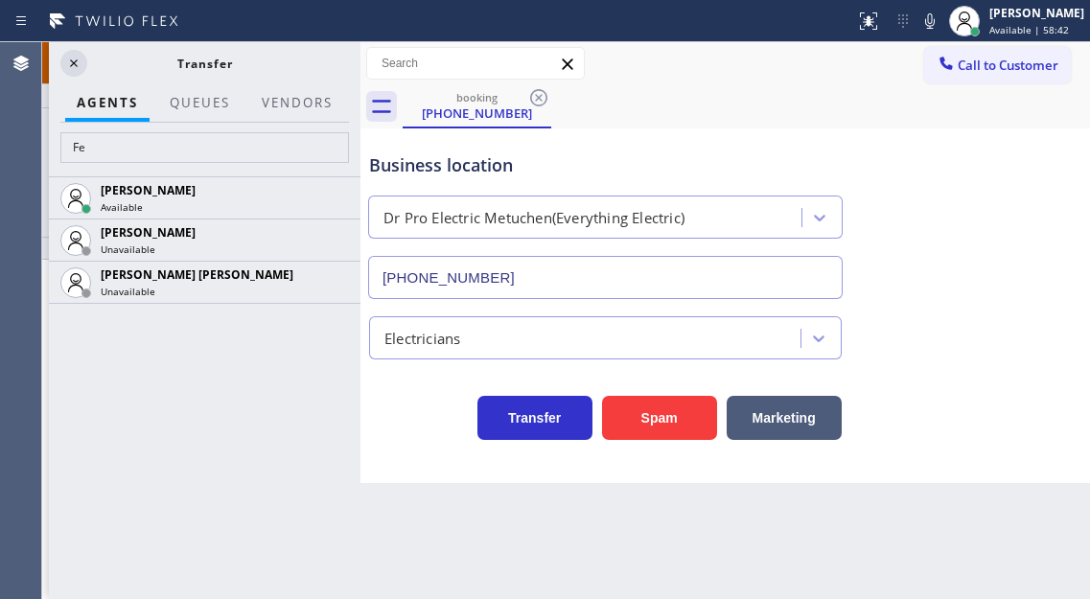
drag, startPoint x: 311, startPoint y: 139, endPoint x: 361, endPoint y: 133, distance: 50.2
click at [360, 133] on div at bounding box center [360, 320] width 0 height 557
click at [77, 63] on icon at bounding box center [73, 63] width 23 height 23
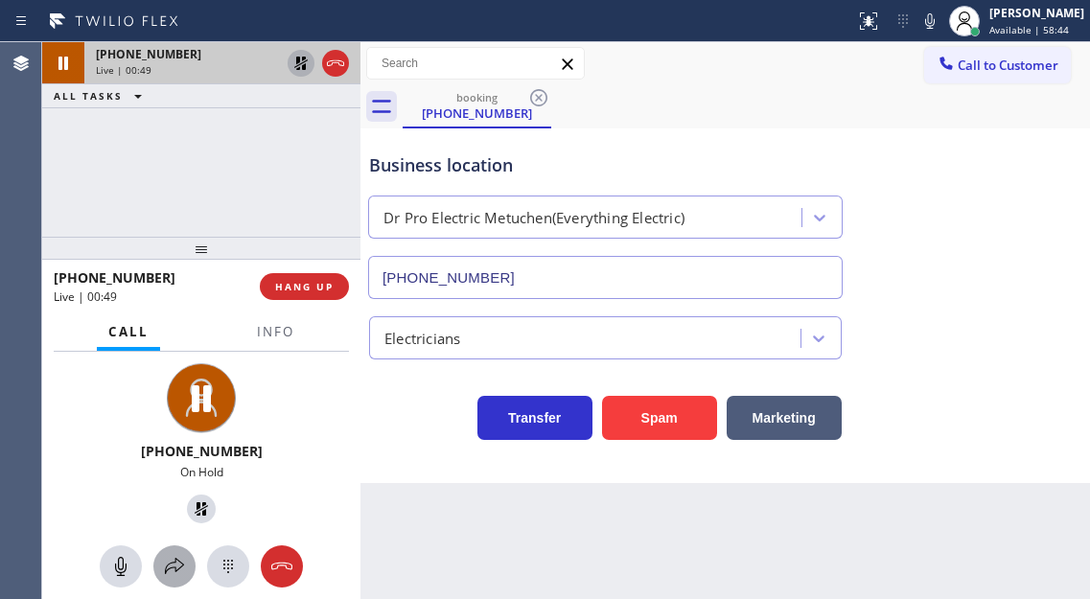
click at [169, 560] on icon at bounding box center [174, 566] width 23 height 23
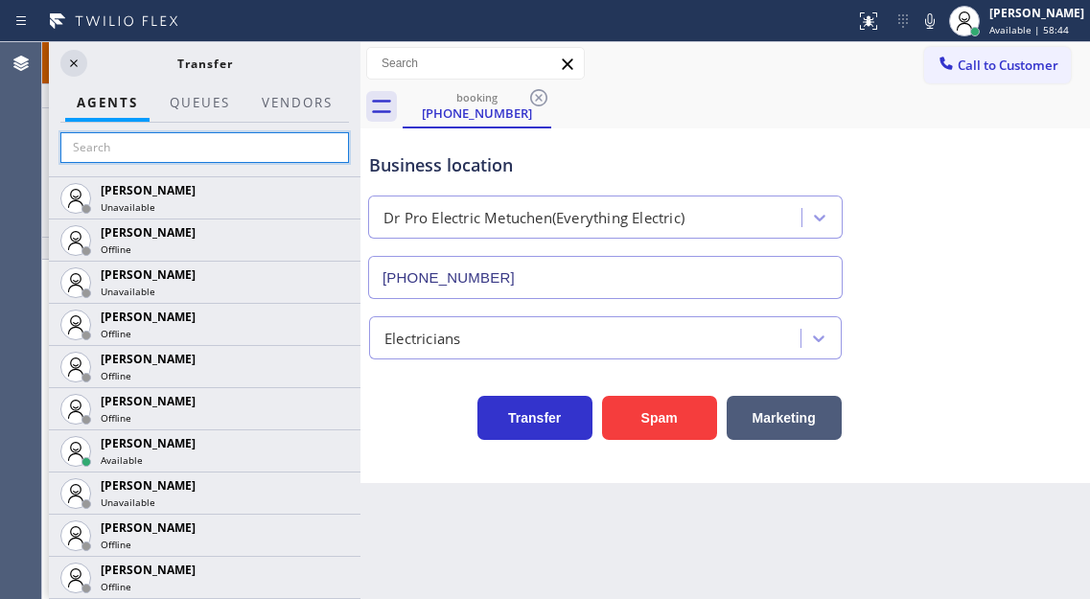
click at [192, 145] on input "text" at bounding box center [204, 147] width 288 height 31
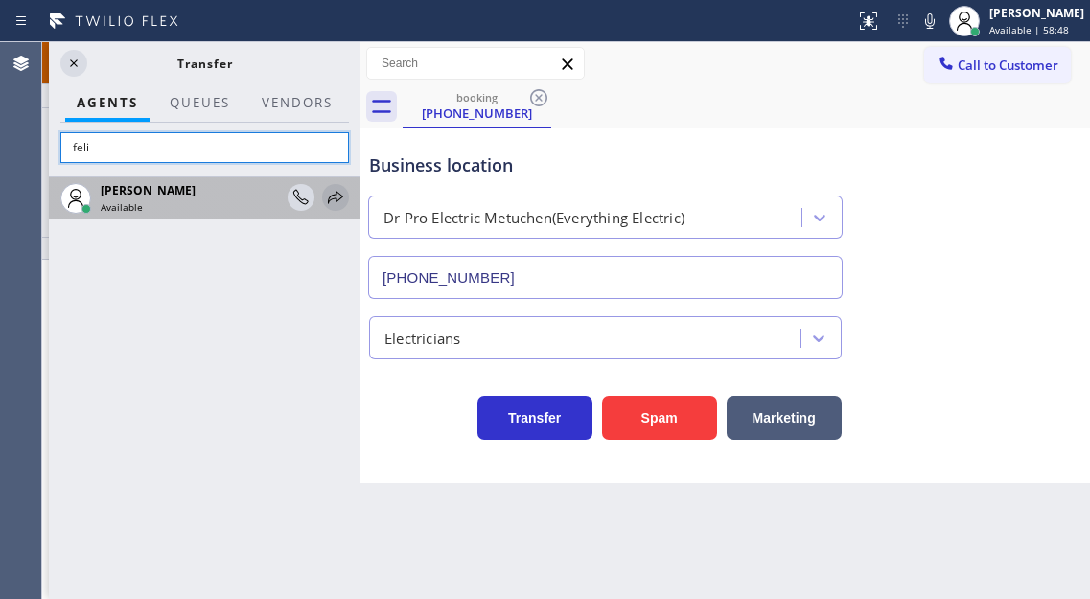
type input "feli"
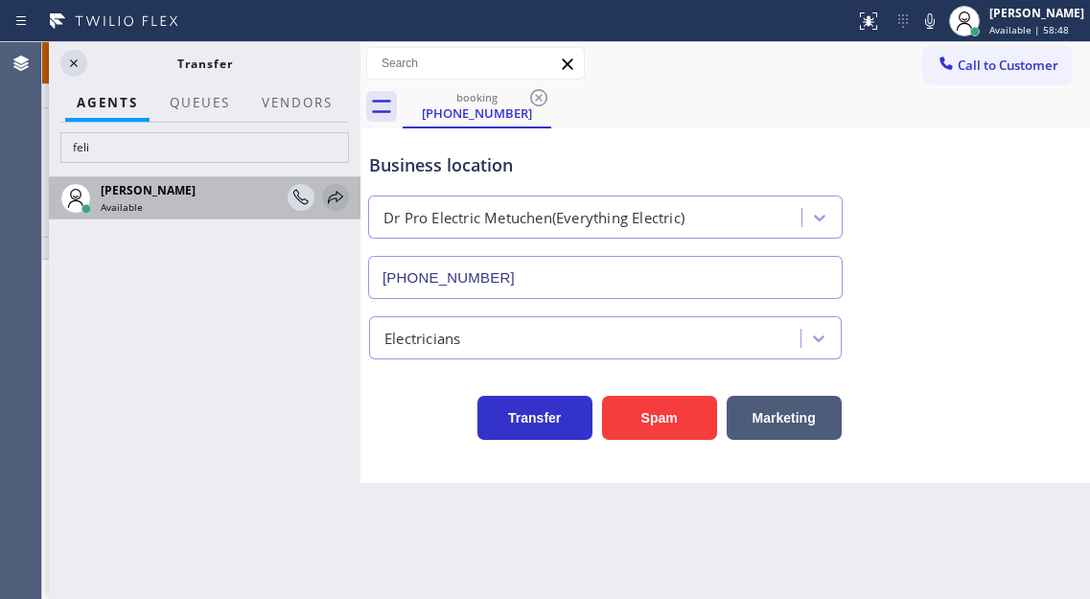
click at [327, 203] on icon at bounding box center [335, 197] width 23 height 23
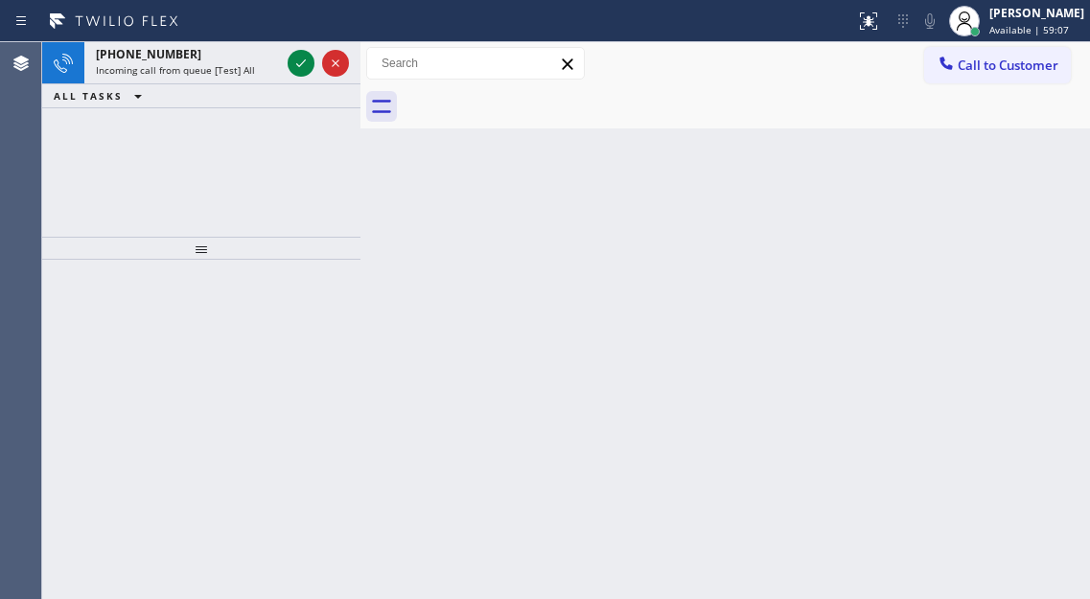
click at [1024, 212] on div "Back to Dashboard Change Sender ID Customers Technicians Select a contact Outbo…" at bounding box center [724, 320] width 729 height 557
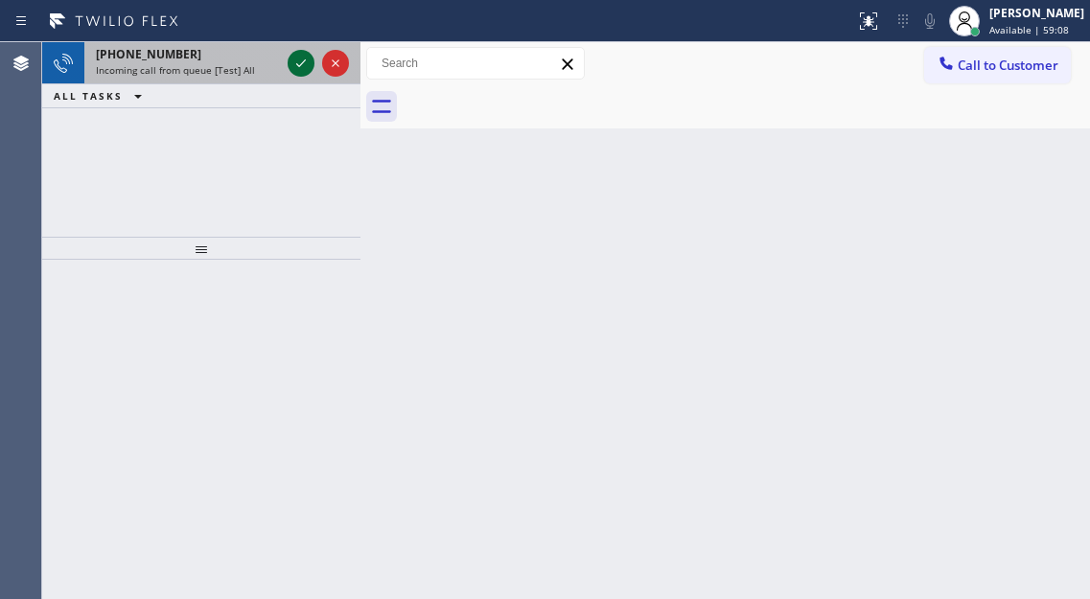
click at [296, 66] on icon at bounding box center [300, 63] width 23 height 23
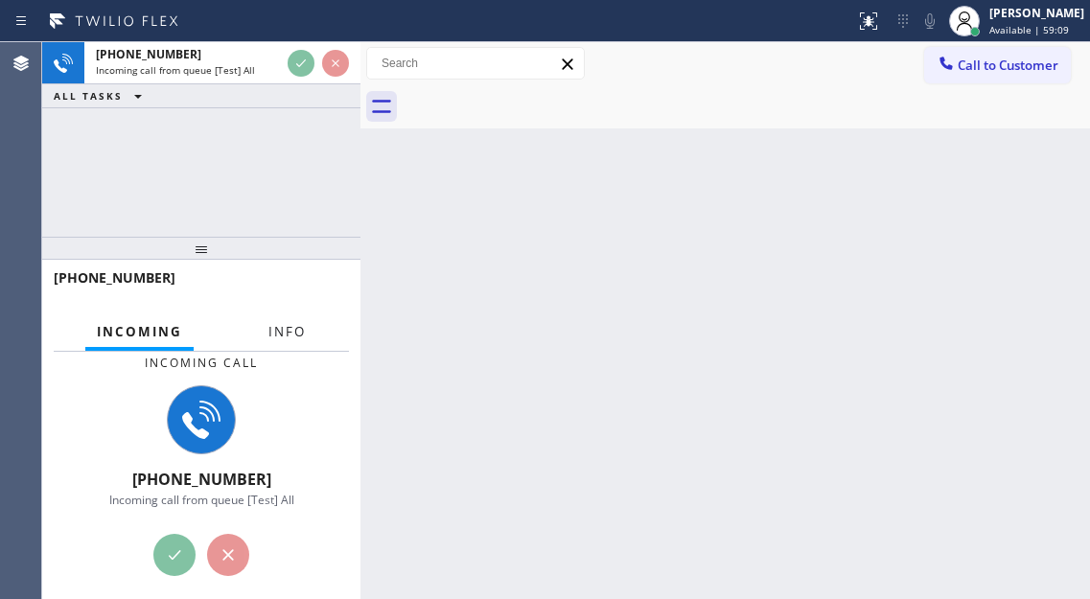
click at [288, 332] on span "Info" at bounding box center [286, 331] width 37 height 17
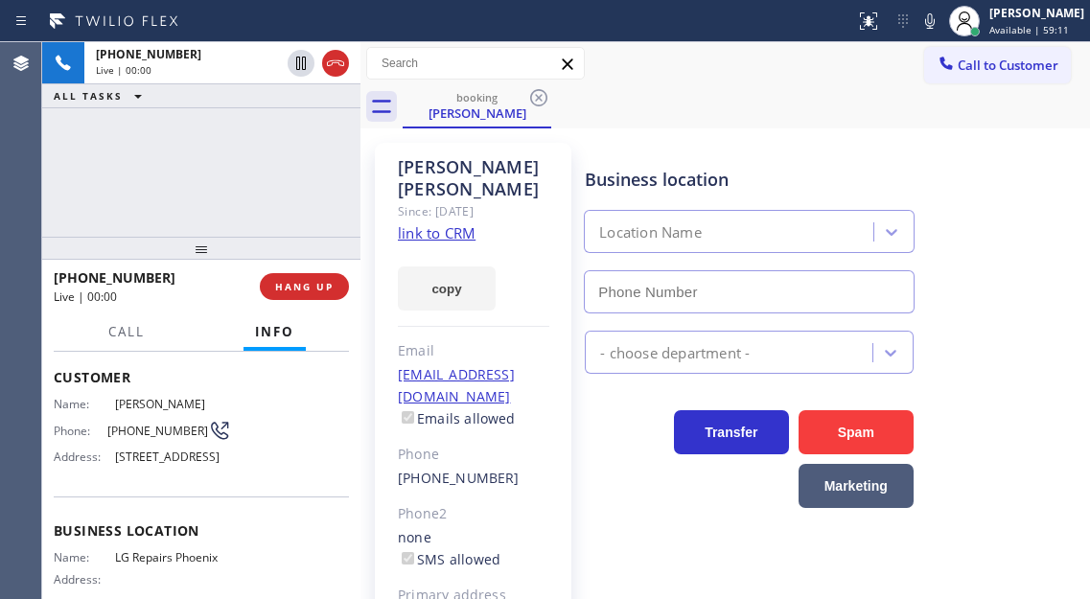
type input "(602) 755-6017"
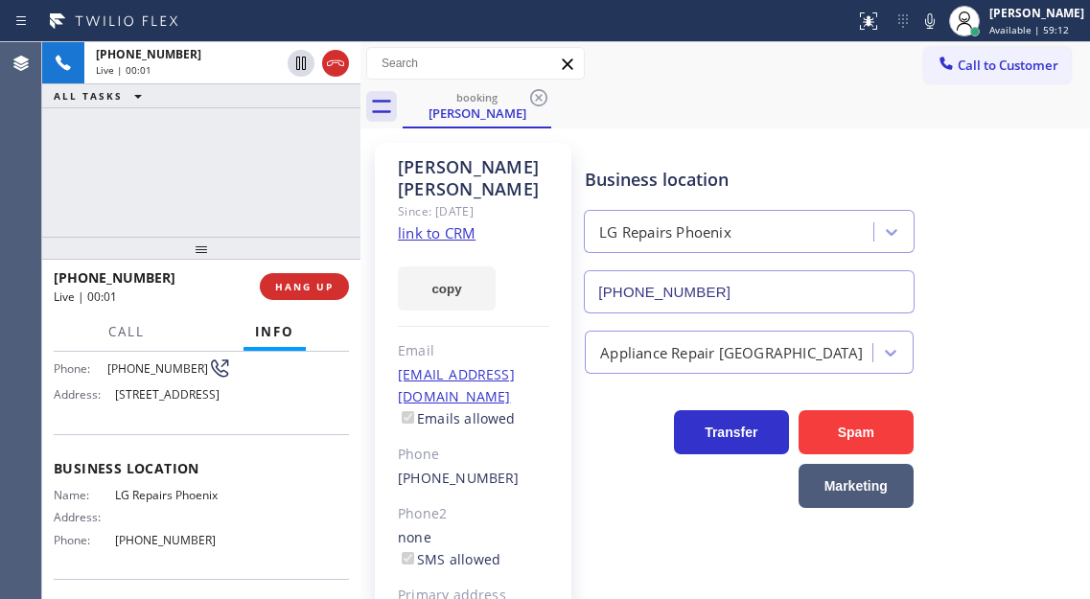
scroll to position [192, 0]
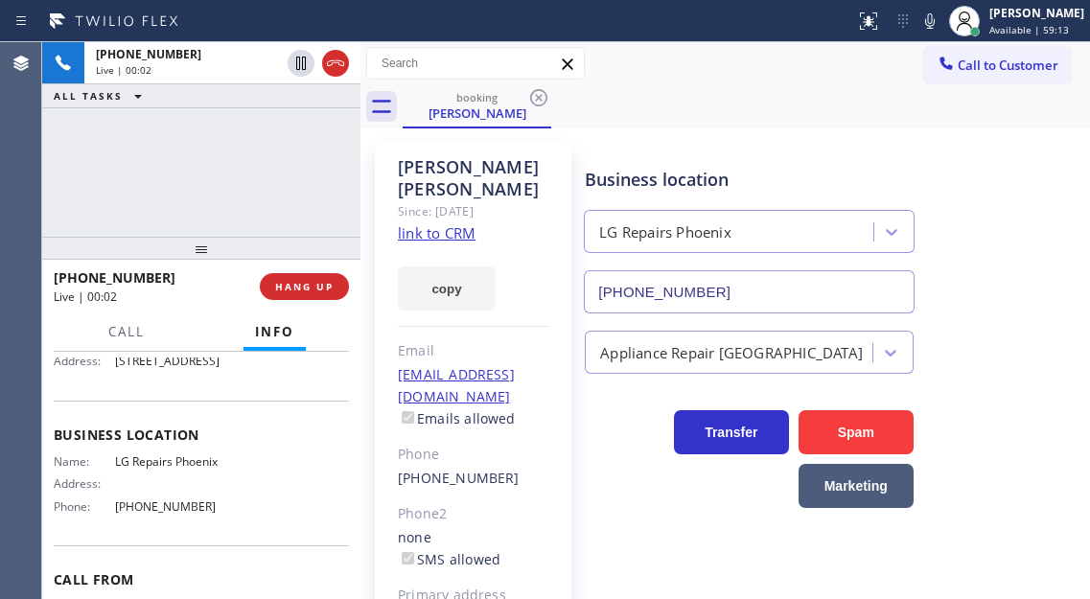
click at [434, 223] on link "link to CRM" at bounding box center [437, 232] width 78 height 19
click at [1053, 167] on div "Business location LG Repairs Phoenix (602) 755-6017" at bounding box center [833, 226] width 504 height 173
click at [1048, 192] on div "Business location LG Repairs Phoenix (602) 755-6017" at bounding box center [833, 226] width 504 height 173
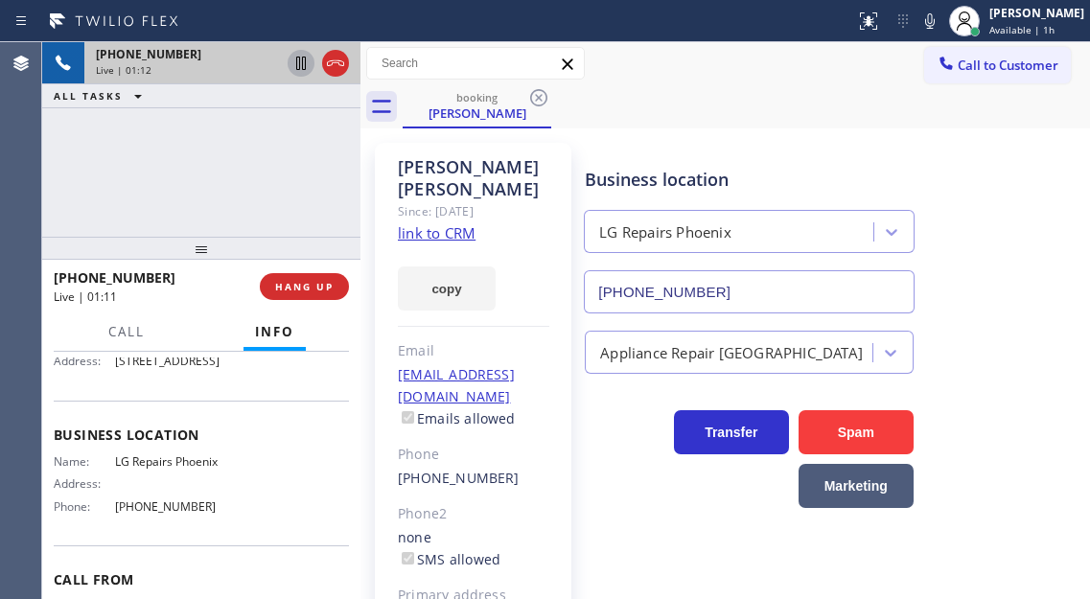
click at [293, 64] on icon at bounding box center [300, 63] width 23 height 23
click at [1007, 306] on div "Business location LG Repairs Phoenix (602) 755-6017" at bounding box center [833, 226] width 504 height 173
drag, startPoint x: 1022, startPoint y: 222, endPoint x: 618, endPoint y: 78, distance: 428.6
click at [1022, 222] on div "Business location LG Repairs Phoenix (602) 755-6017" at bounding box center [833, 226] width 504 height 173
click at [296, 70] on icon at bounding box center [300, 63] width 23 height 23
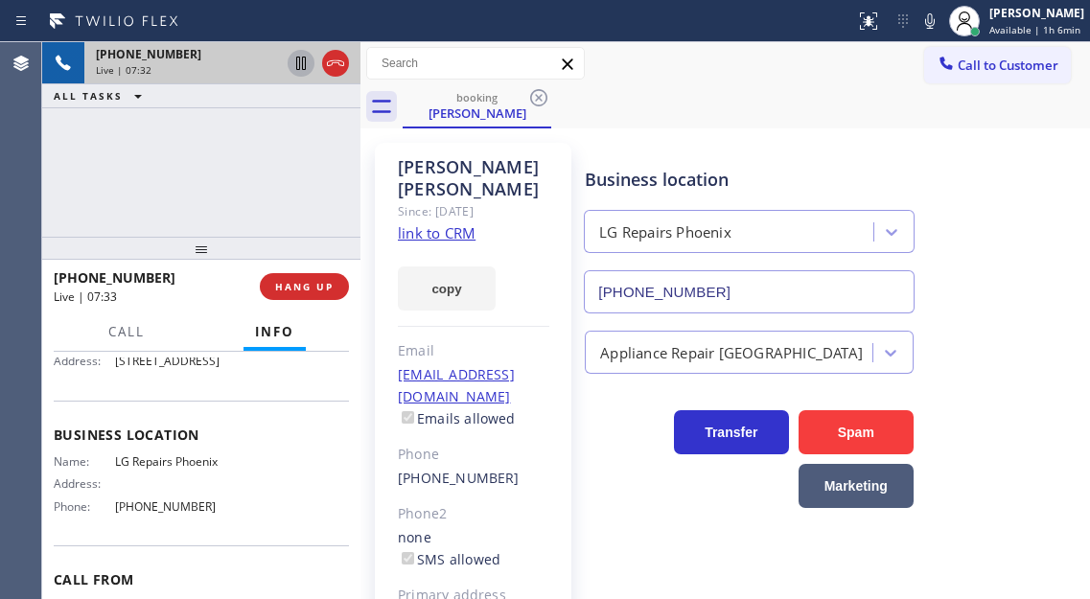
click at [1062, 191] on div "Business location LG Repairs Phoenix (602) 755-6017" at bounding box center [833, 226] width 504 height 173
click at [199, 172] on div "+14805025687 Live | 07:41 ALL TASKS ALL TASKS ACTIVE TASKS TASKS IN WRAP UP" at bounding box center [201, 139] width 318 height 195
click at [1048, 203] on div "Business location LG Repairs Phoenix (602) 755-6017" at bounding box center [833, 226] width 504 height 173
click at [276, 158] on div "+14805025687 Live | 07:54 ALL TASKS ALL TASKS ACTIVE TASKS TASKS IN WRAP UP" at bounding box center [201, 139] width 318 height 195
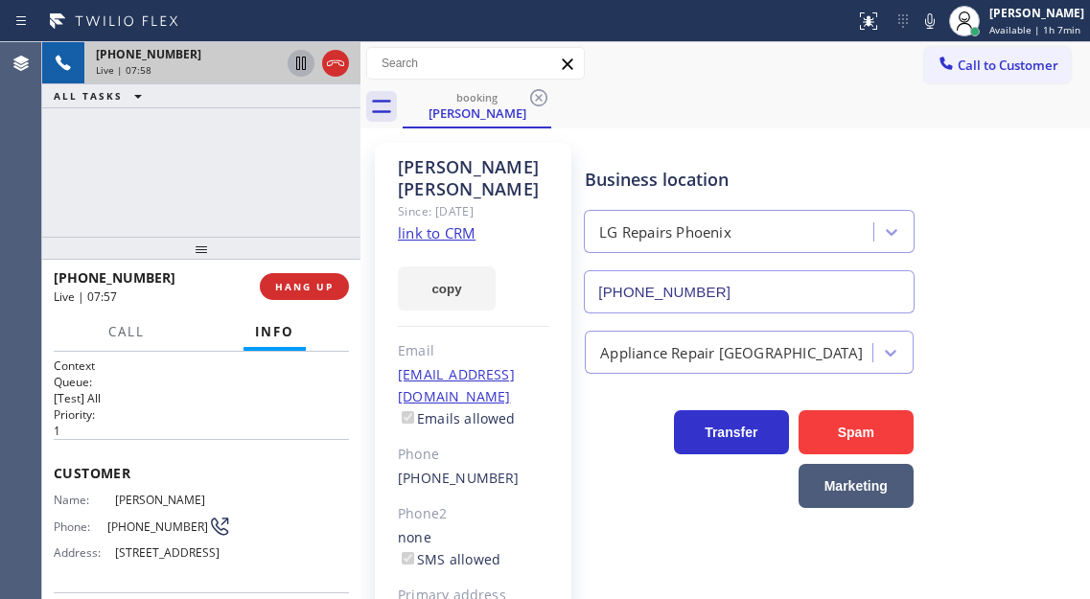
click at [303, 153] on div "+14805025687 Live | 07:58 ALL TASKS ALL TASKS ACTIVE TASKS TASKS IN WRAP UP" at bounding box center [201, 139] width 318 height 195
click at [288, 144] on div "+14805025687 Live | 07:59 ALL TASKS ALL TASKS ACTIVE TASKS TASKS IN WRAP UP" at bounding box center [201, 139] width 318 height 195
click at [281, 185] on div "+14805025687 Live | 08:00 ALL TASKS ALL TASKS ACTIVE TASKS TASKS IN WRAP UP" at bounding box center [201, 139] width 318 height 195
click at [1040, 160] on div "Business location LG Repairs Phoenix (602) 755-6017" at bounding box center [833, 226] width 504 height 173
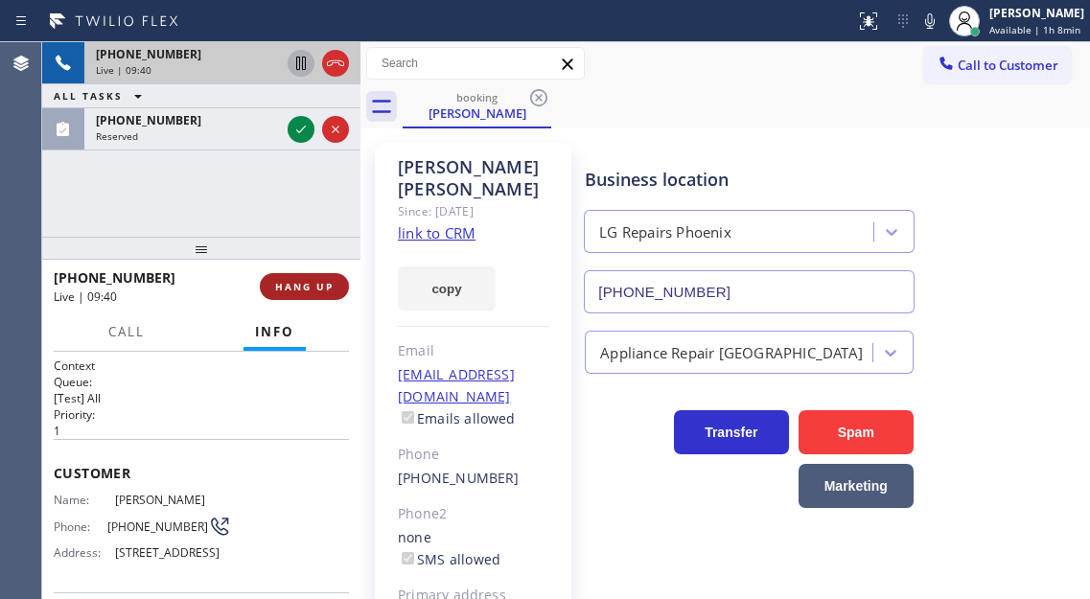
click at [301, 284] on span "HANG UP" at bounding box center [304, 286] width 58 height 13
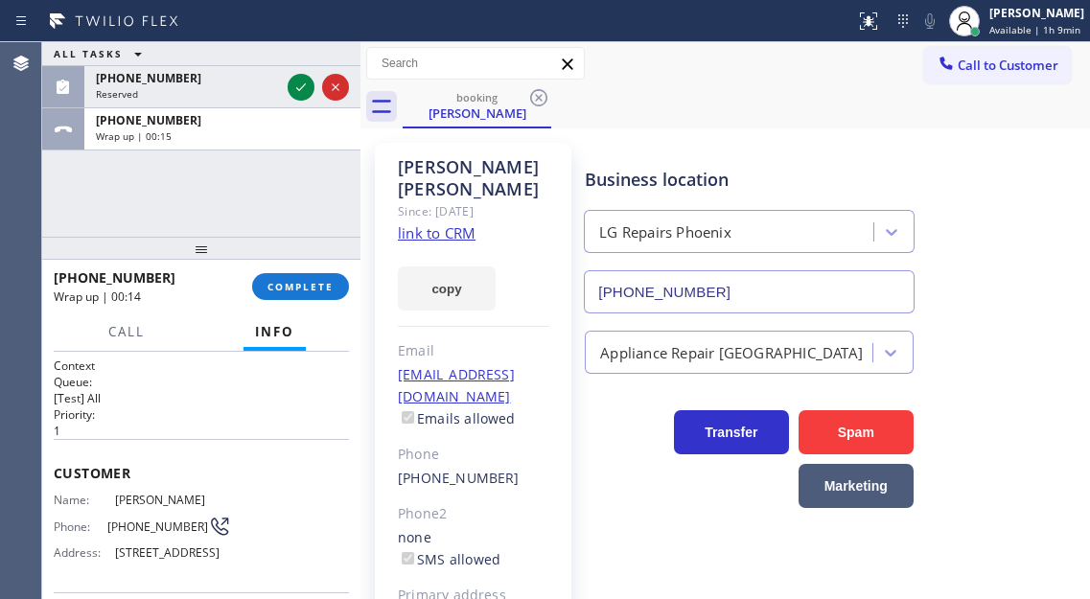
click at [1006, 232] on div "Business location LG Repairs Phoenix (602) 755-6017" at bounding box center [833, 226] width 504 height 173
click at [331, 279] on button "COMPLETE" at bounding box center [300, 286] width 97 height 27
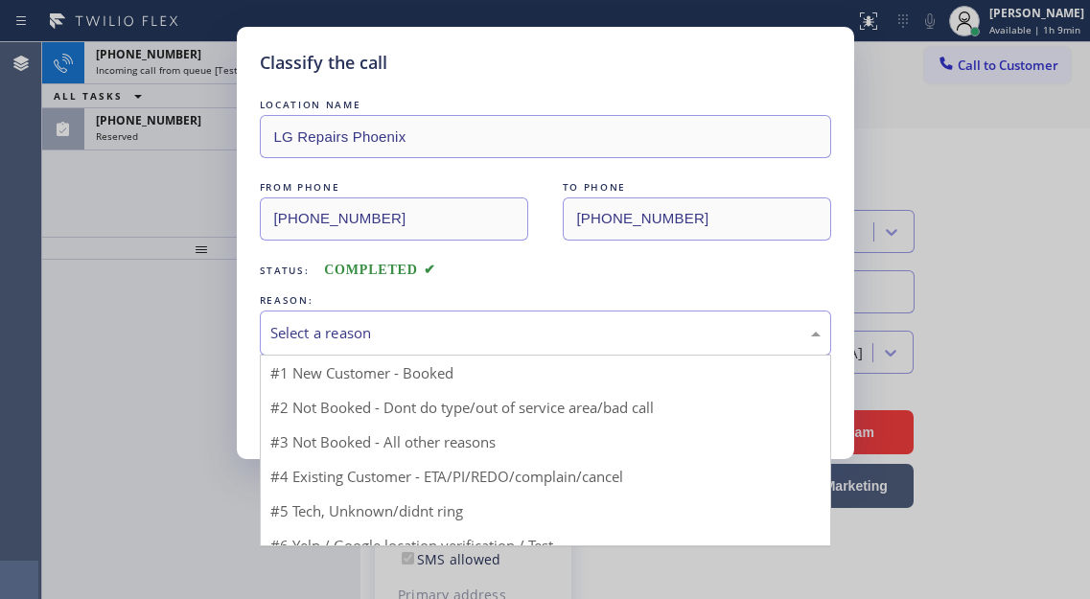
click at [398, 329] on div "Select a reason" at bounding box center [545, 333] width 550 height 22
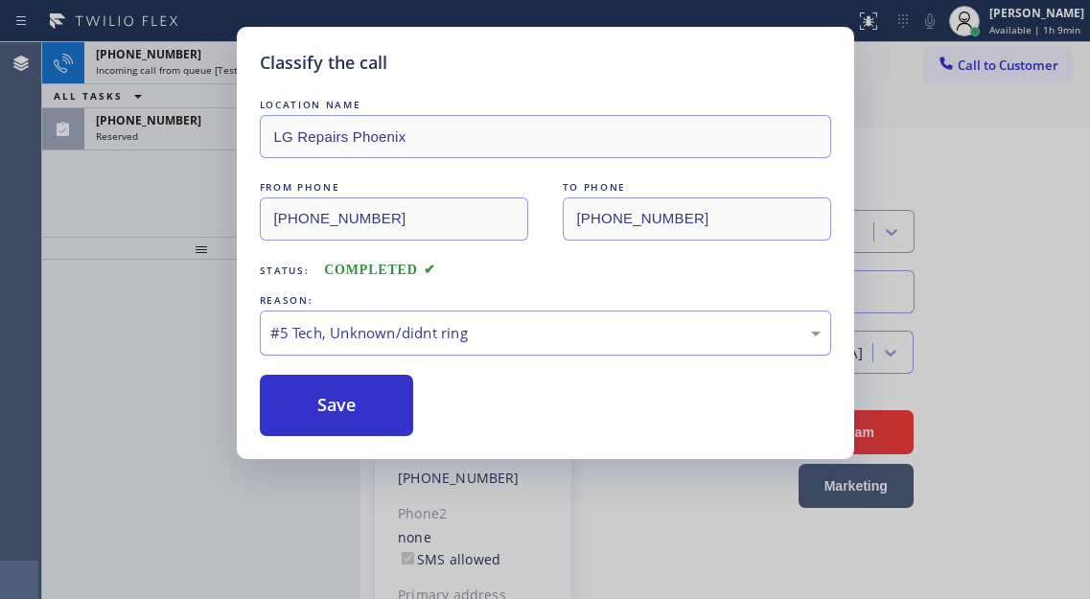
click at [406, 322] on div "#5 Tech, Unknown/didnt ring" at bounding box center [545, 333] width 550 height 22
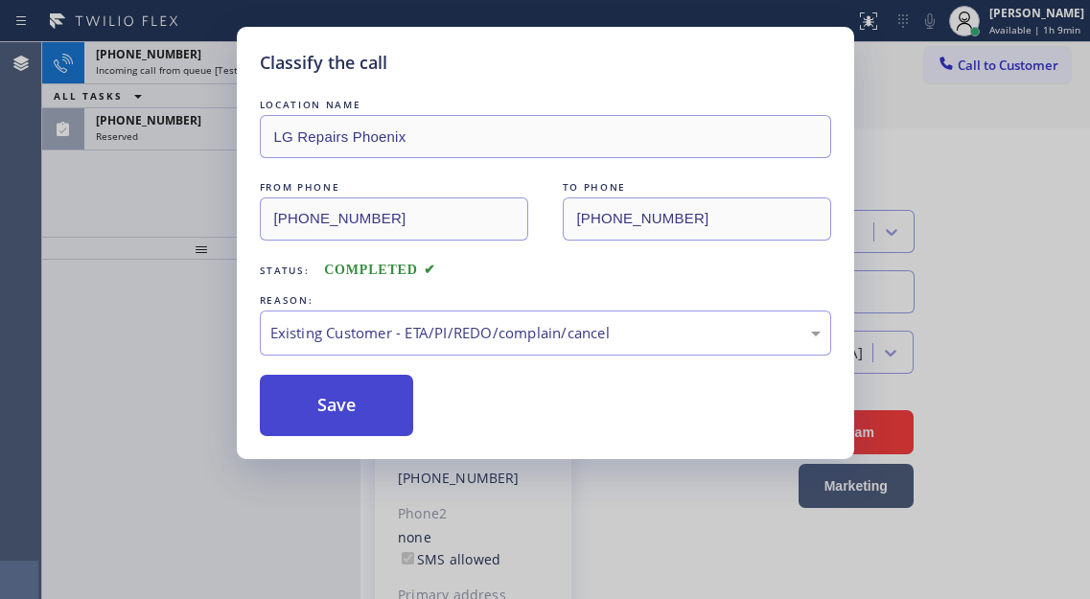
click at [385, 413] on button "Save" at bounding box center [337, 405] width 154 height 61
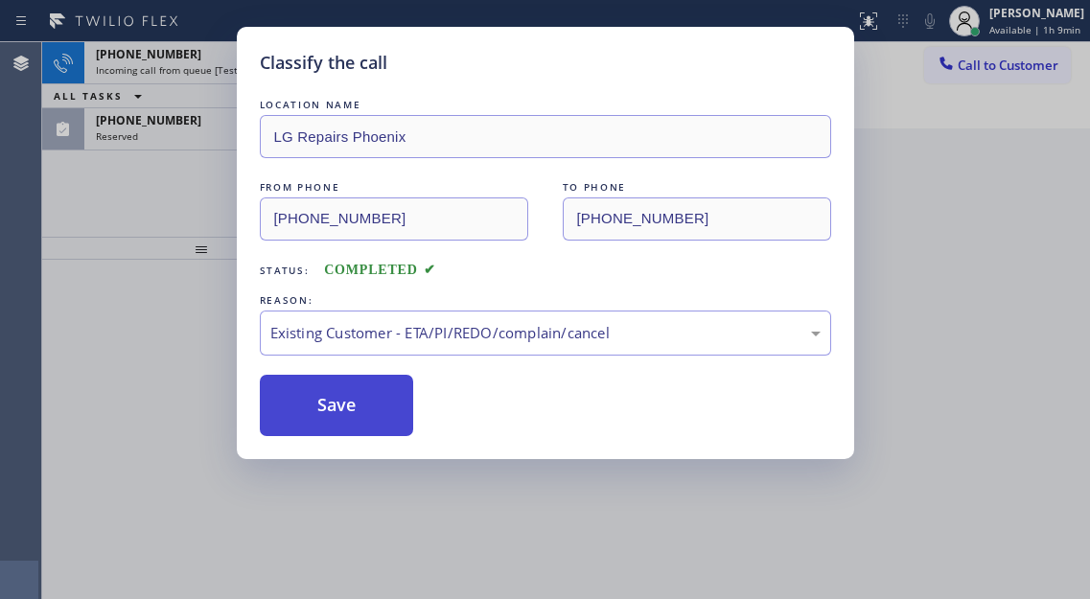
click at [385, 413] on button "Save" at bounding box center [337, 405] width 154 height 61
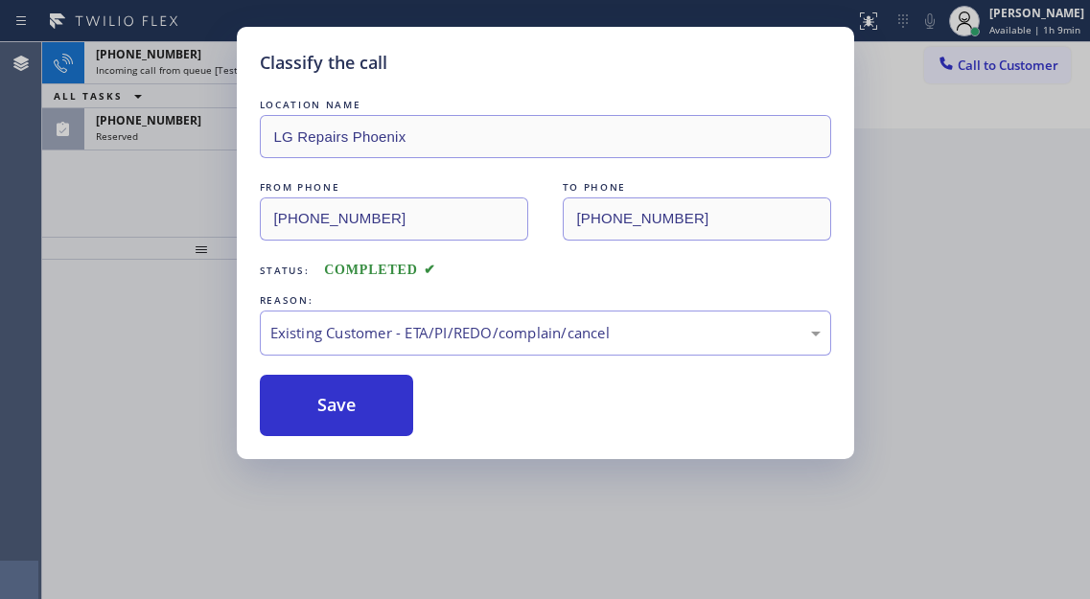
click at [160, 178] on div "Classify the call LOCATION NAME LG Repairs Phoenix FROM PHONE (480) 502-5687 TO…" at bounding box center [565, 320] width 1047 height 557
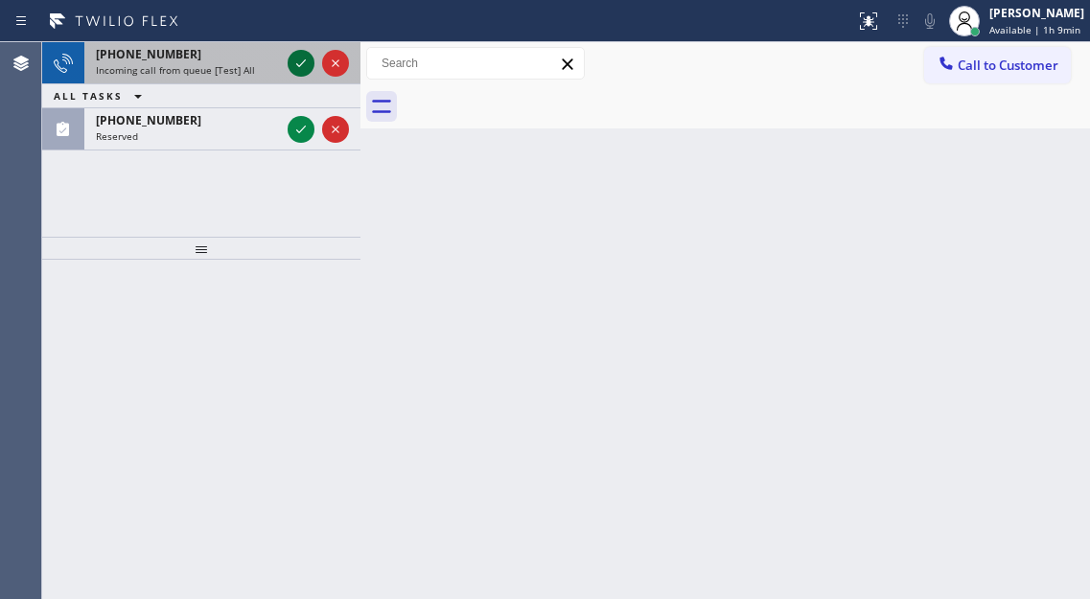
click at [291, 58] on icon at bounding box center [300, 63] width 23 height 23
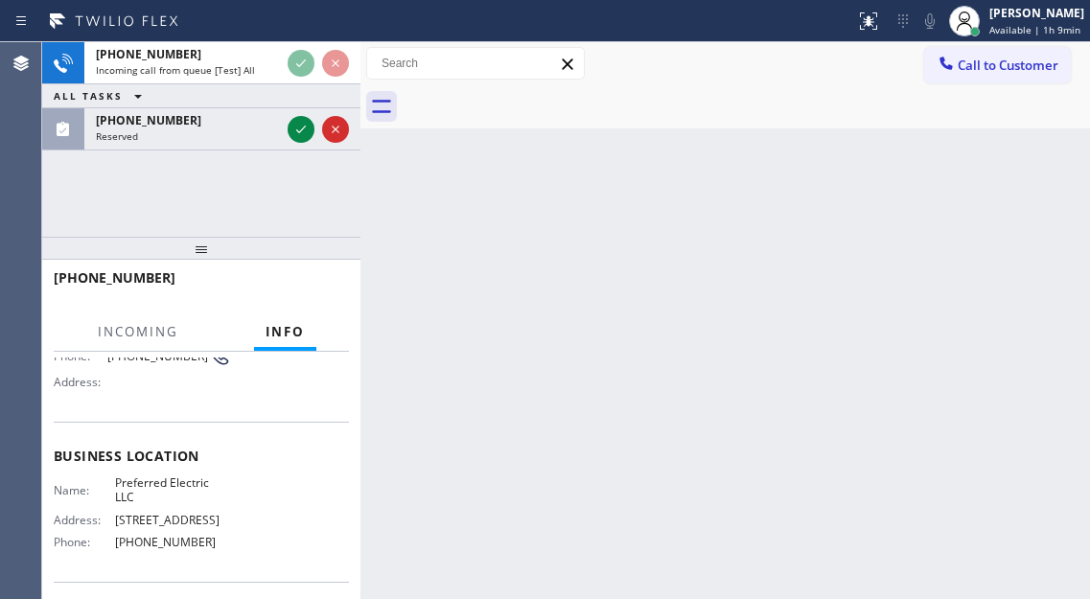
scroll to position [192, 0]
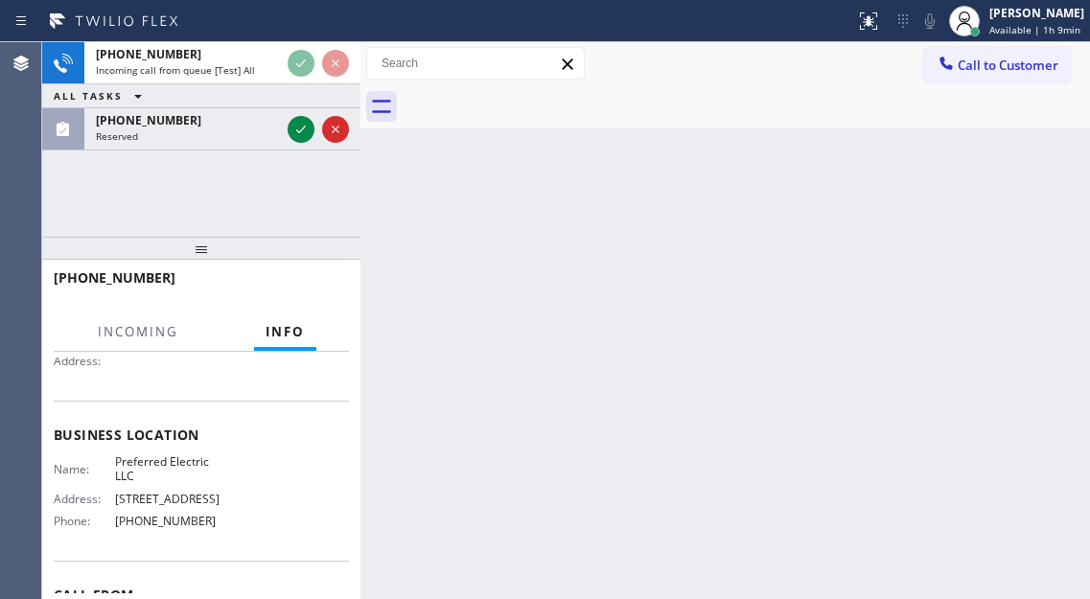
click at [154, 466] on span "Preferred Electric LLC" at bounding box center [173, 469] width 116 height 30
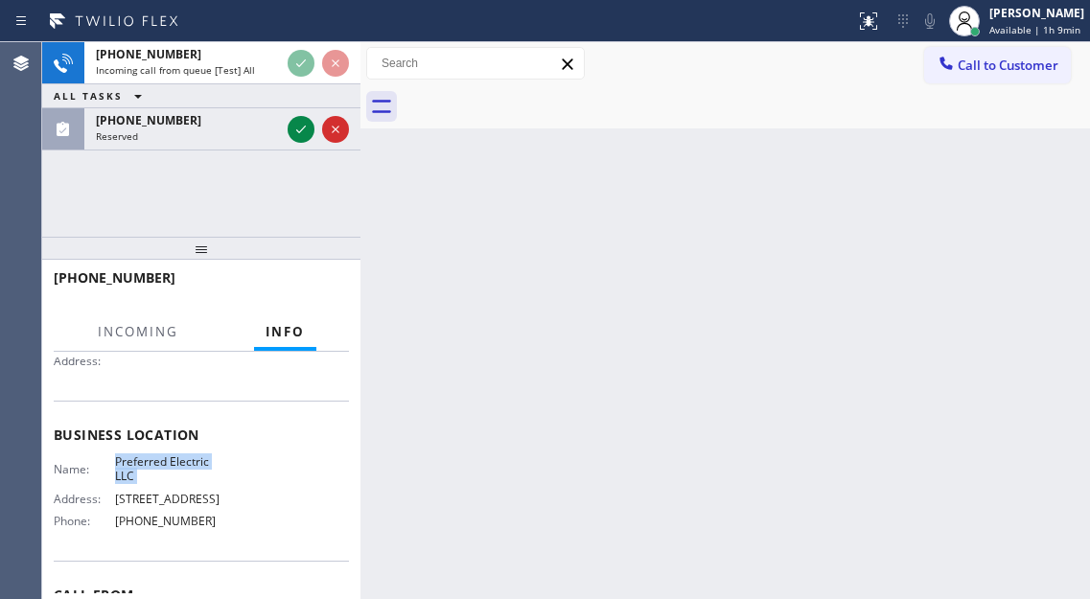
click at [154, 466] on span "Preferred Electric LLC" at bounding box center [173, 469] width 116 height 30
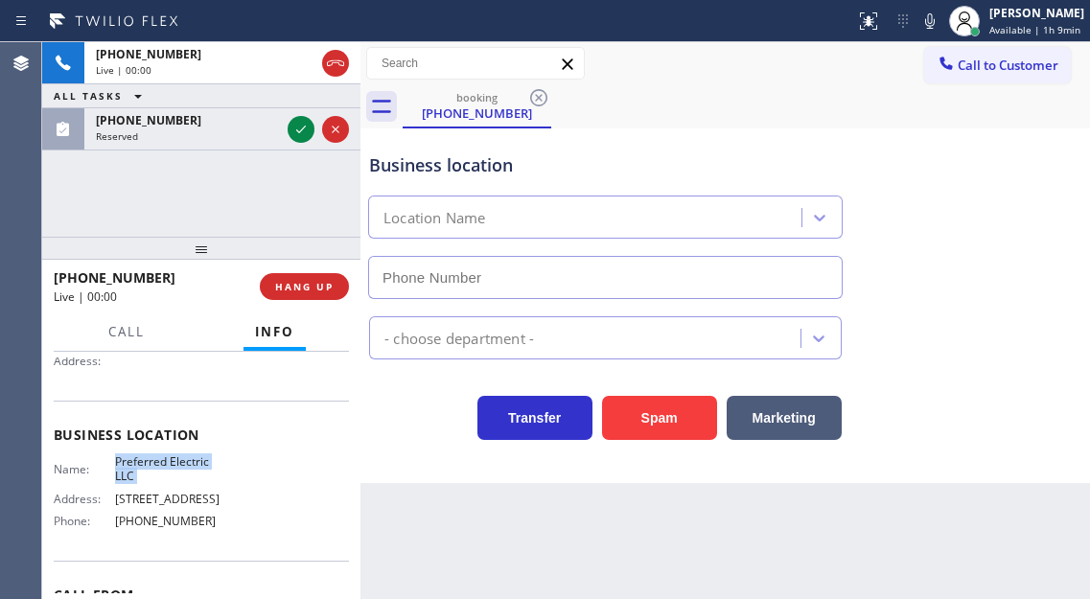
type input "(848) 360-5267"
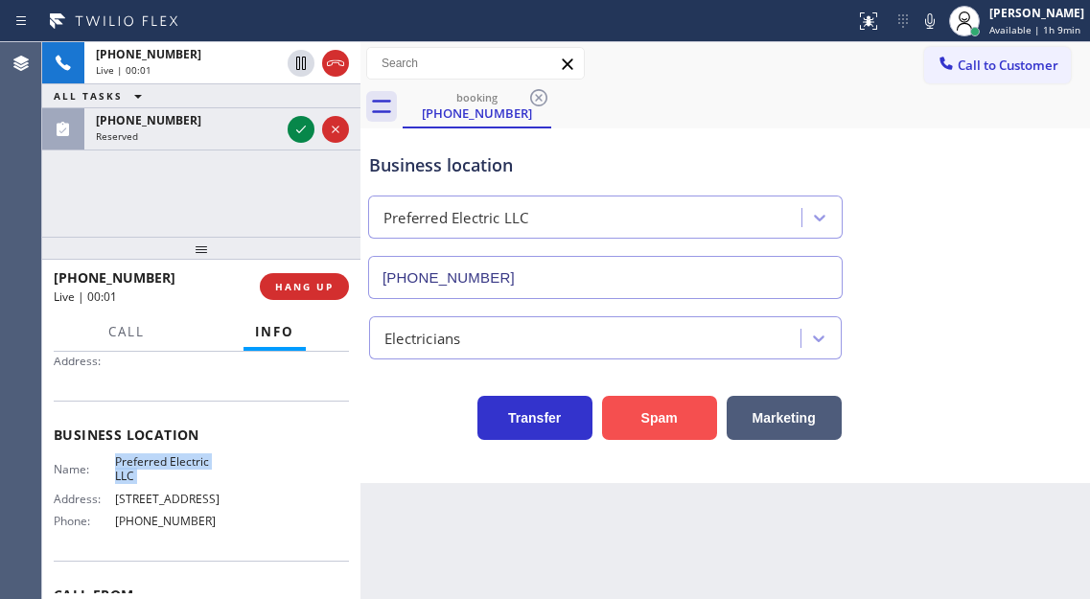
click at [669, 413] on button "Spam" at bounding box center [659, 418] width 115 height 44
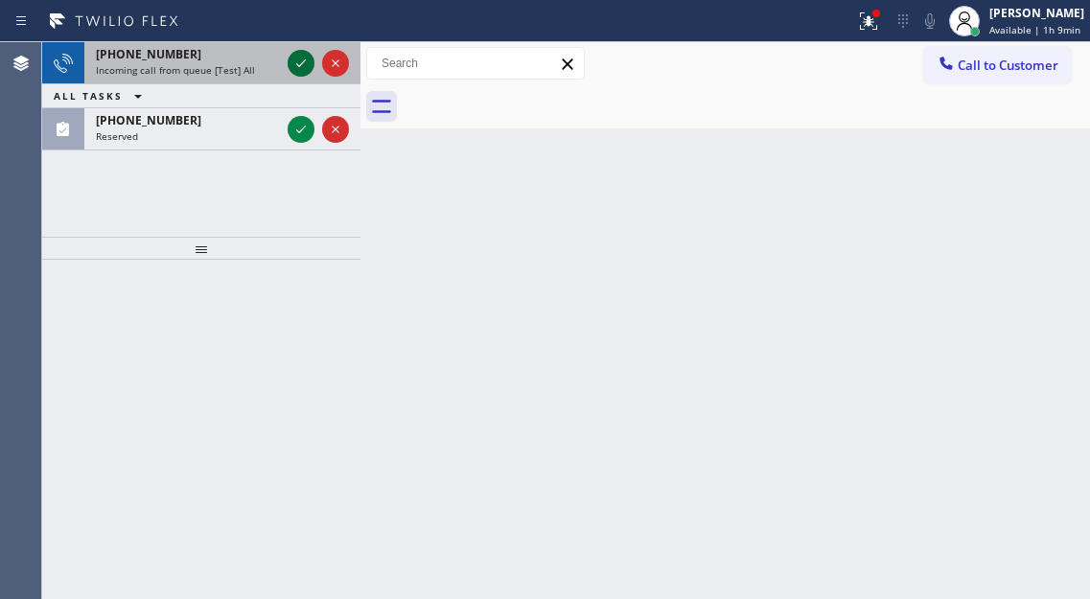
click at [292, 66] on icon at bounding box center [300, 63] width 23 height 23
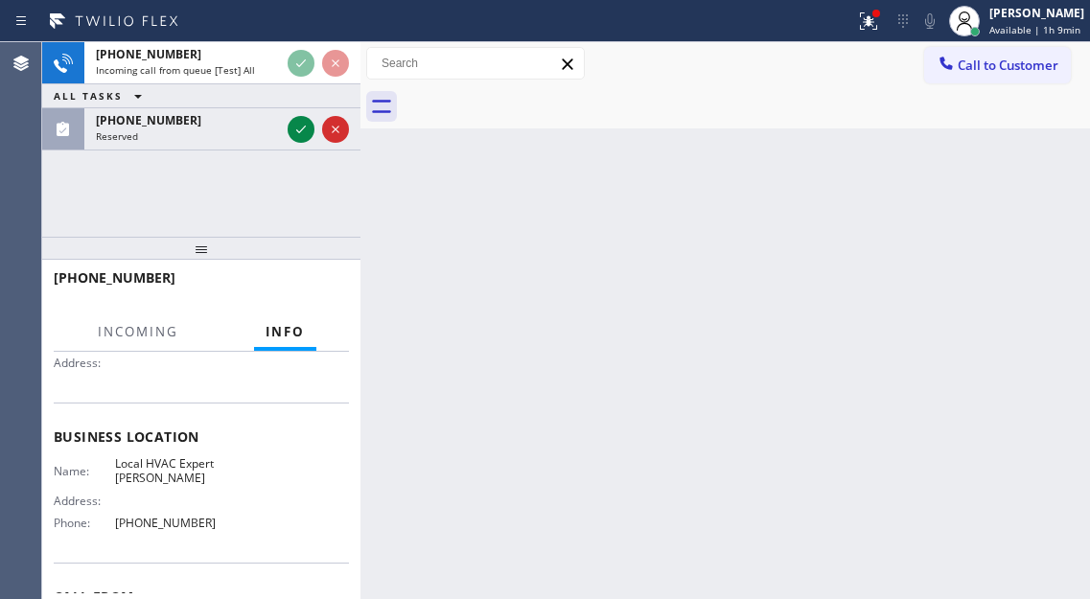
scroll to position [192, 0]
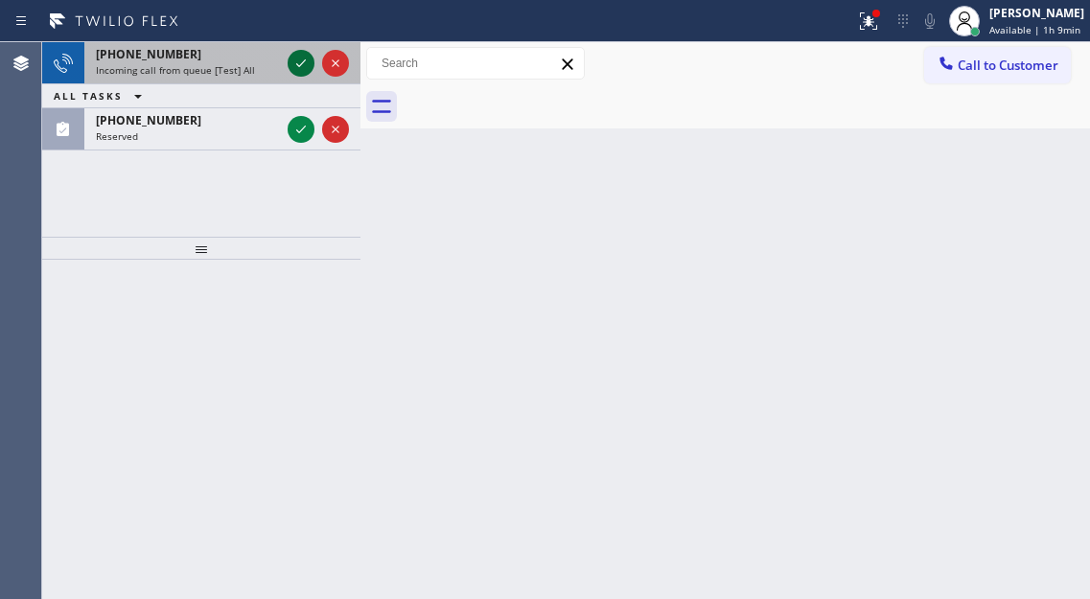
click at [297, 58] on icon at bounding box center [300, 63] width 23 height 23
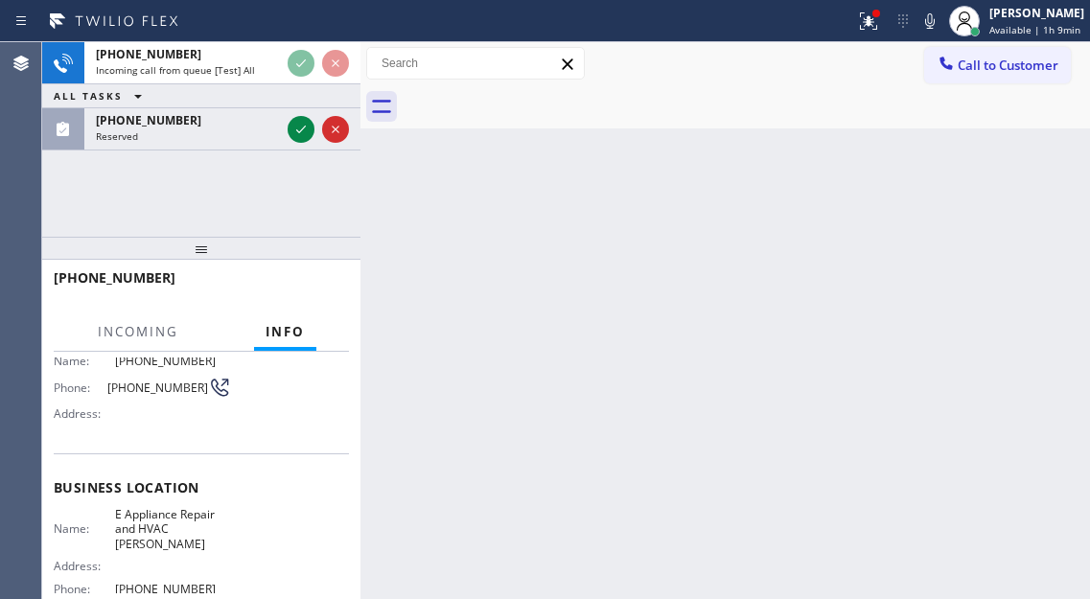
scroll to position [192, 0]
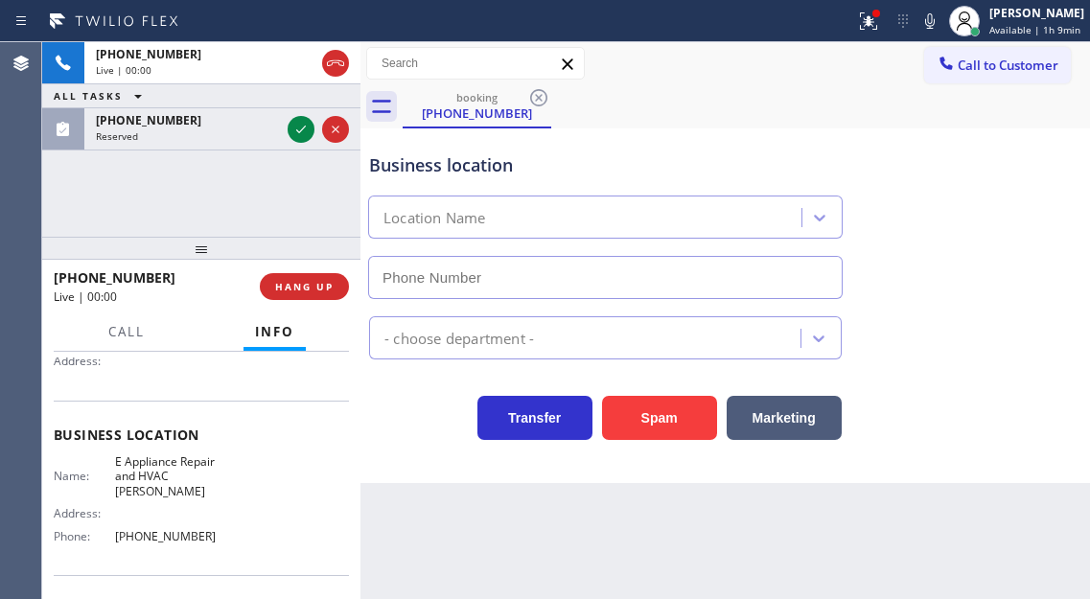
type input "(425) 363-0009"
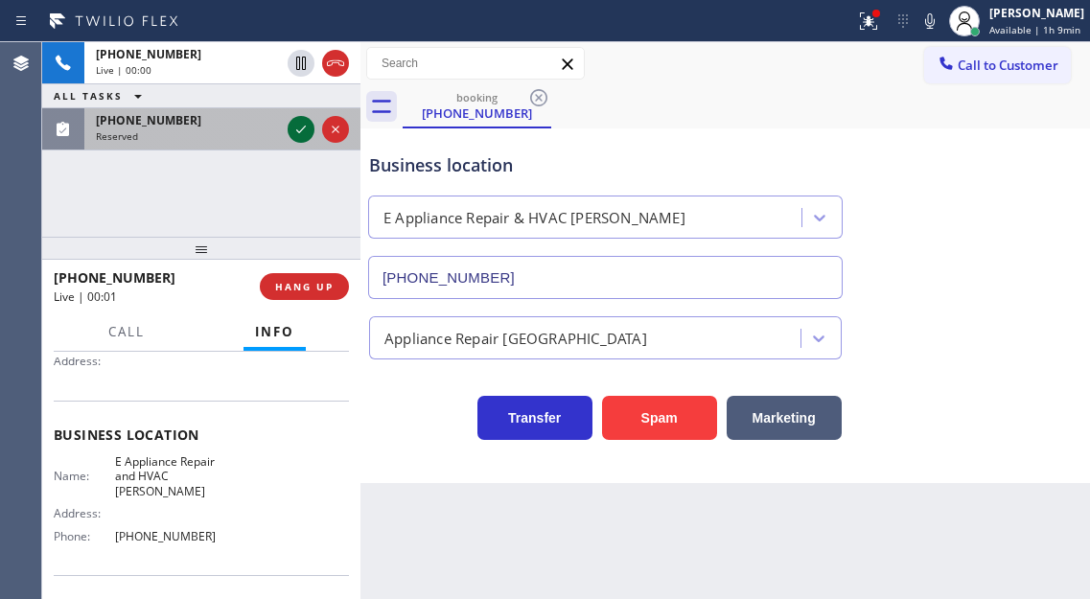
click at [305, 129] on icon at bounding box center [300, 129] width 23 height 23
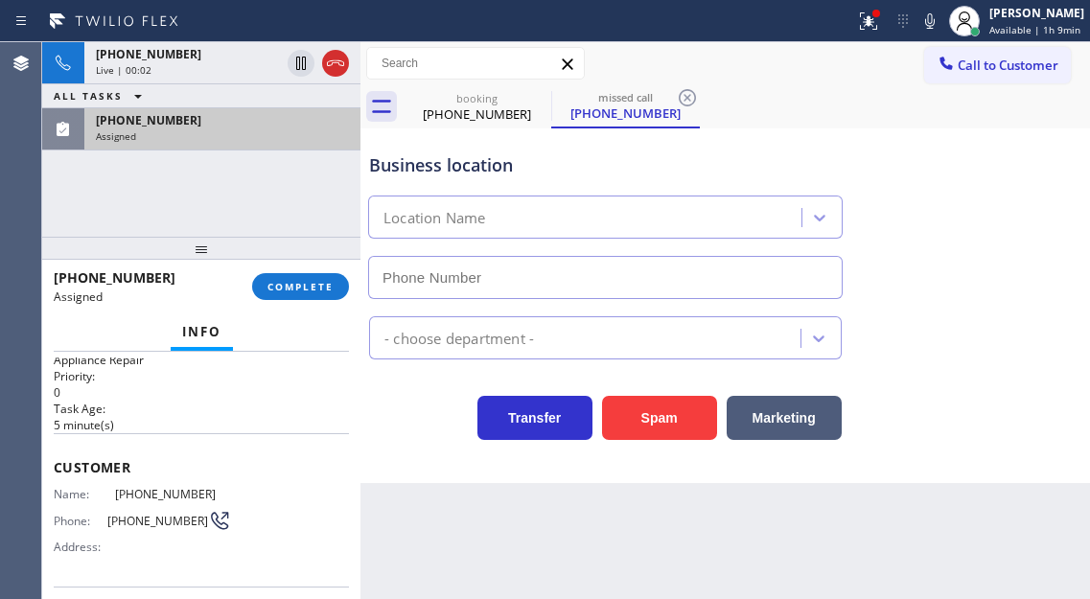
scroll to position [33, 0]
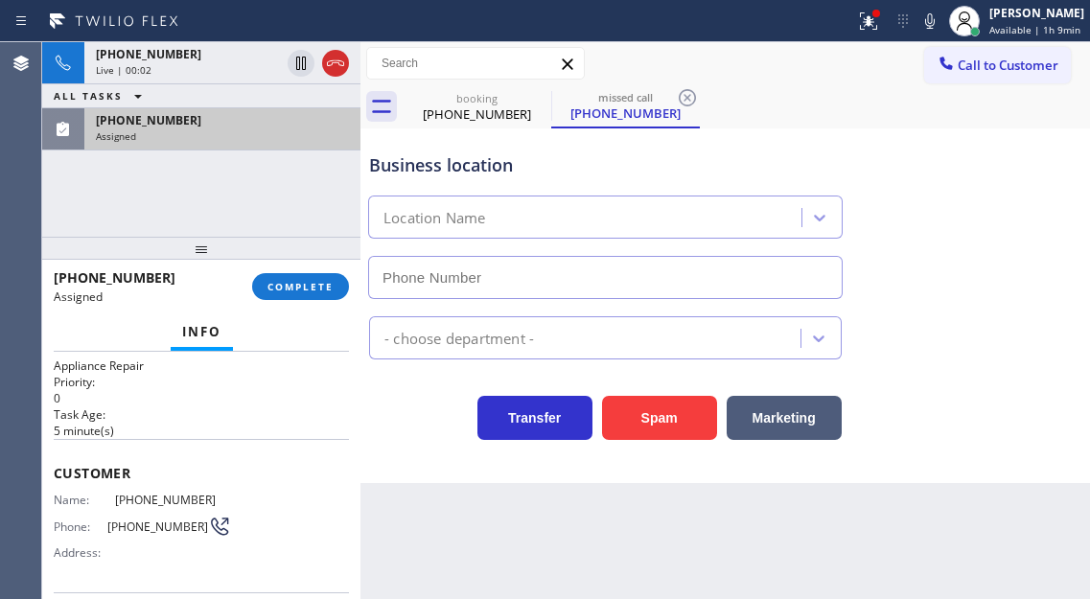
type input "(786) 471-1187"
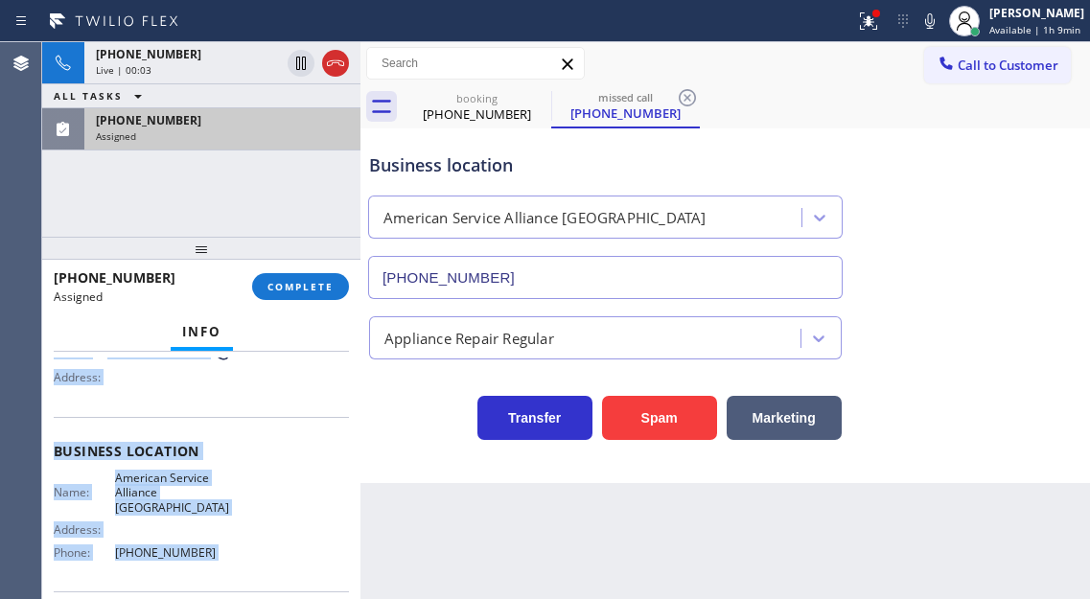
scroll to position [352, 0]
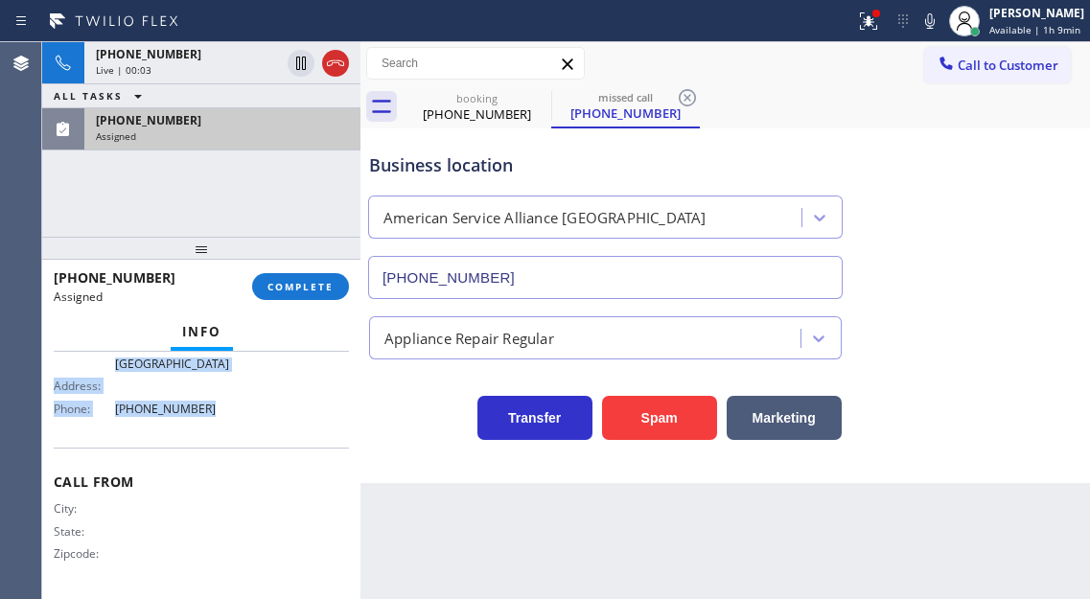
drag, startPoint x: 51, startPoint y: 471, endPoint x: 217, endPoint y: 431, distance: 170.4
click at [217, 431] on div "Context Queue: Appliance Repair Priority: 0 Task Age: 5 minute(s) Customer Name…" at bounding box center [201, 475] width 318 height 247
copy div "Customer Name: (239) 203-2353 Phone: (239) 203-2353 Address: Business location …"
click at [293, 277] on button "COMPLETE" at bounding box center [300, 286] width 97 height 27
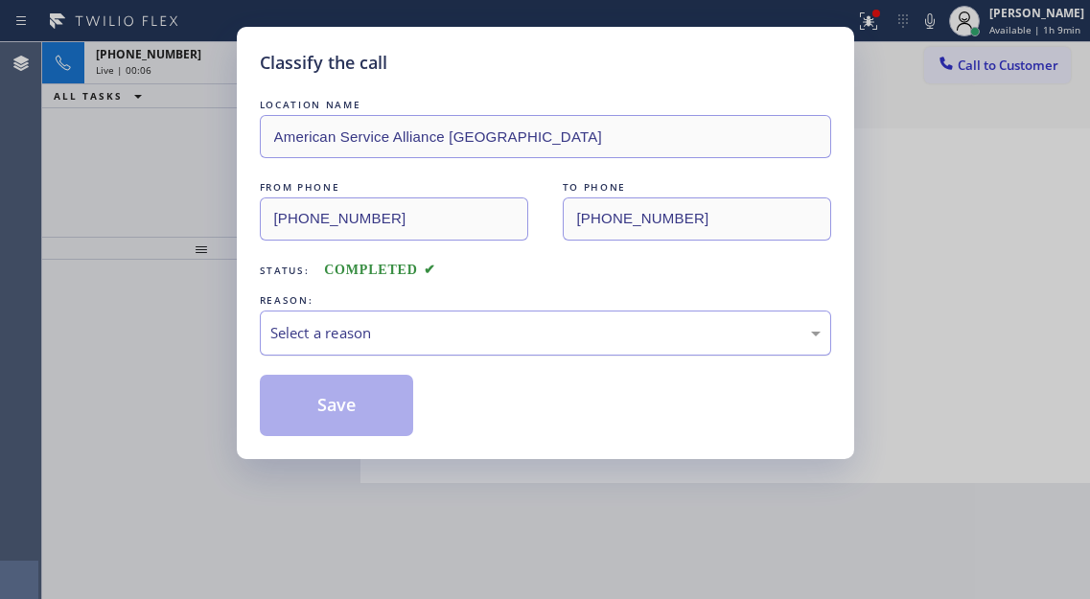
click at [472, 334] on div "Select a reason" at bounding box center [545, 333] width 550 height 22
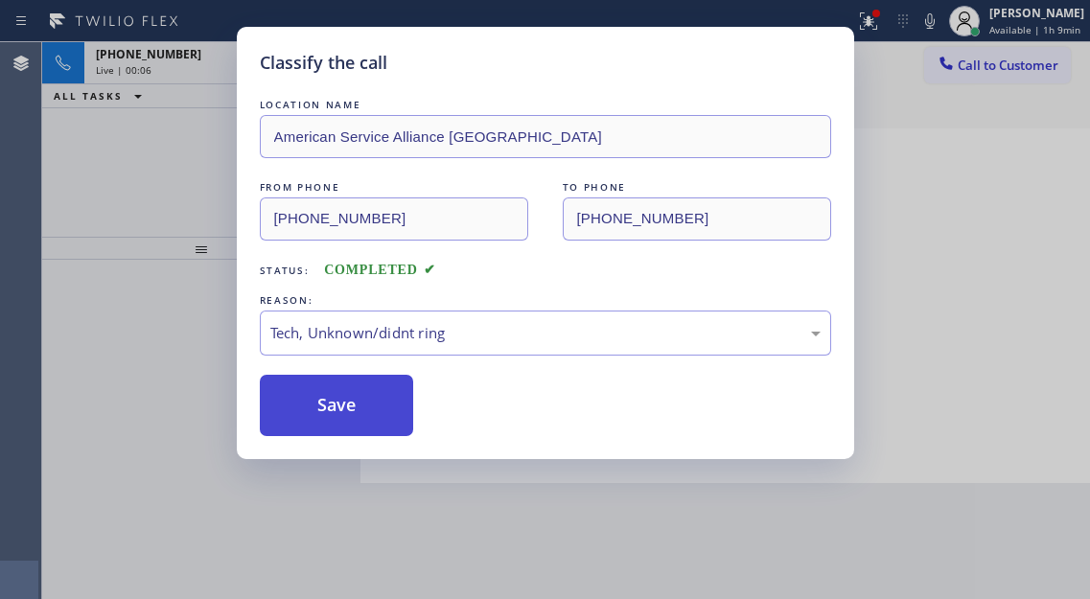
click at [380, 426] on button "Save" at bounding box center [337, 405] width 154 height 61
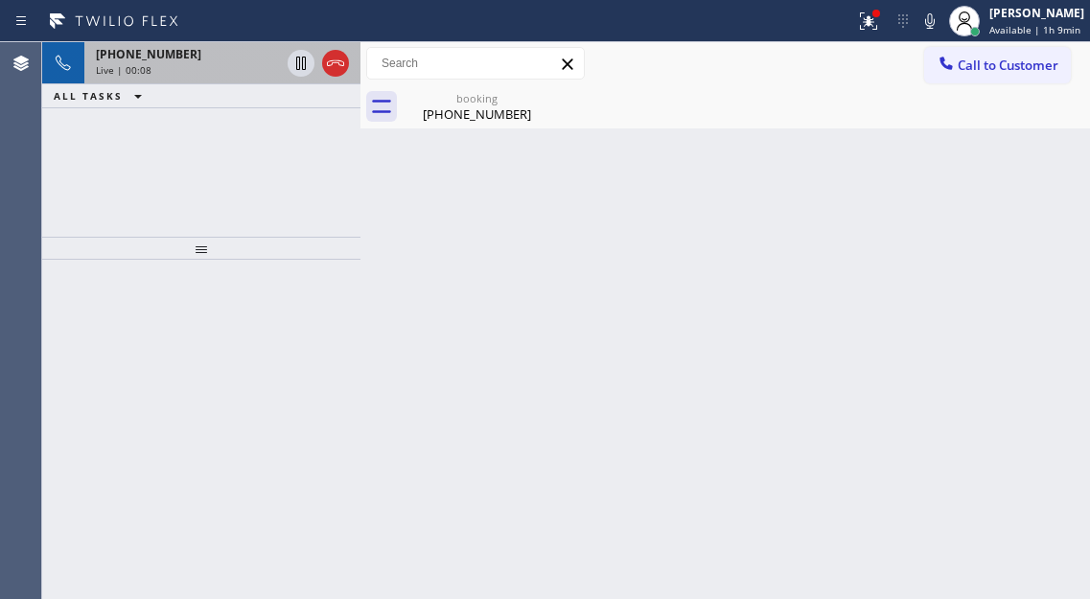
click at [264, 68] on div "Live | 00:08" at bounding box center [188, 69] width 184 height 13
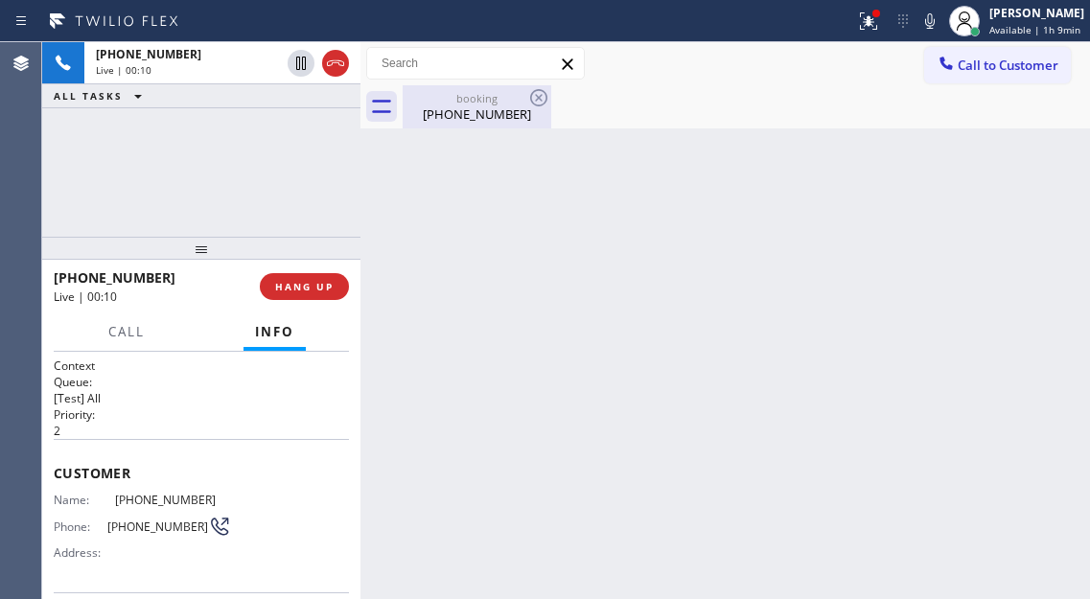
click at [432, 122] on div "(425) 686-9355" at bounding box center [476, 113] width 145 height 17
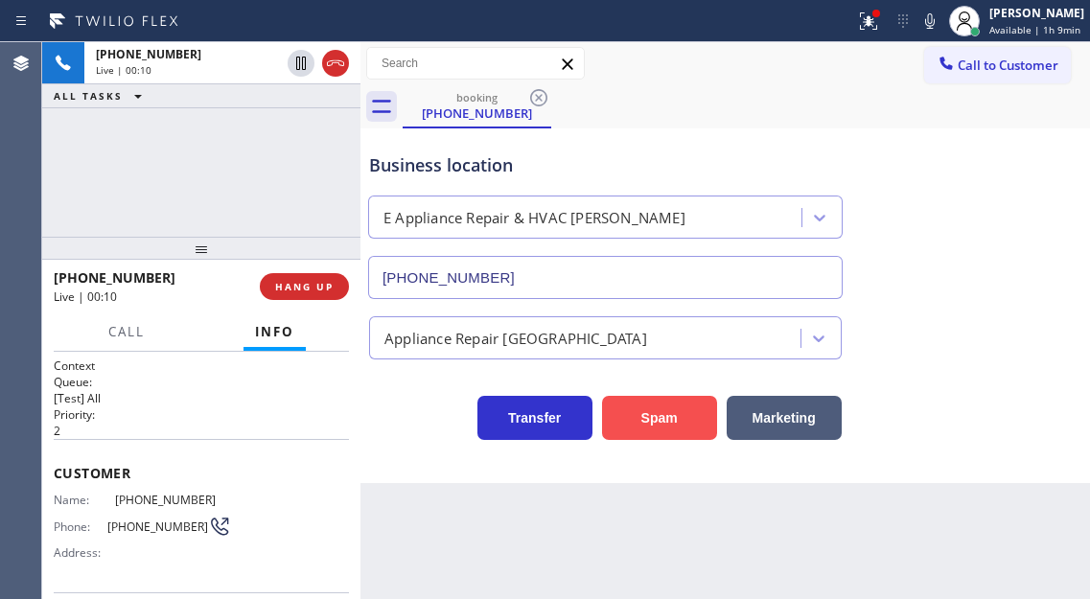
click at [647, 422] on button "Spam" at bounding box center [659, 418] width 115 height 44
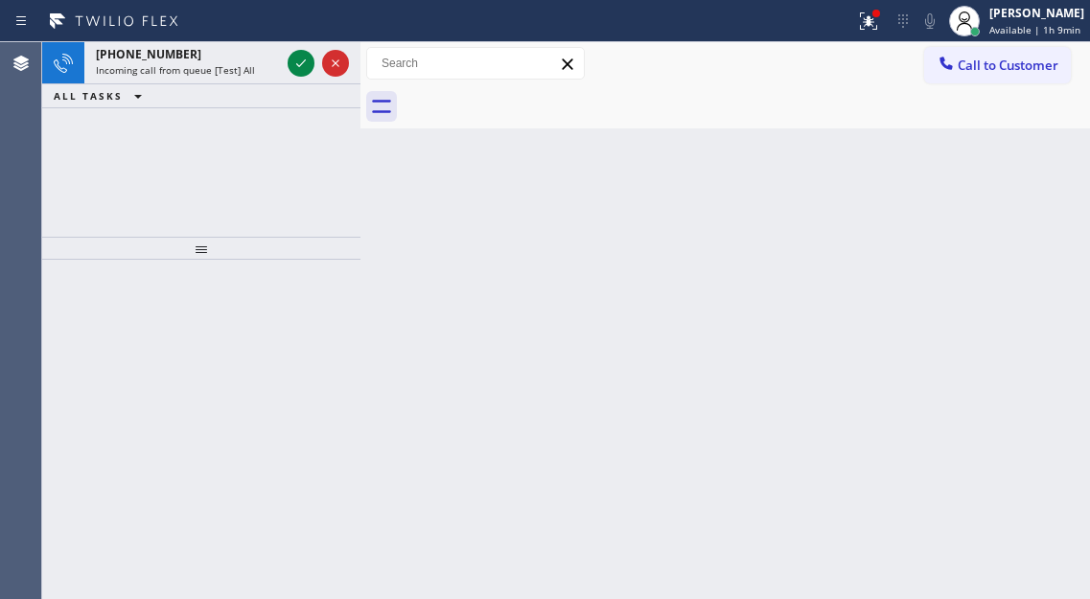
click at [1005, 221] on div "Back to Dashboard Change Sender ID Customers Technicians Select a contact Outbo…" at bounding box center [724, 320] width 729 height 557
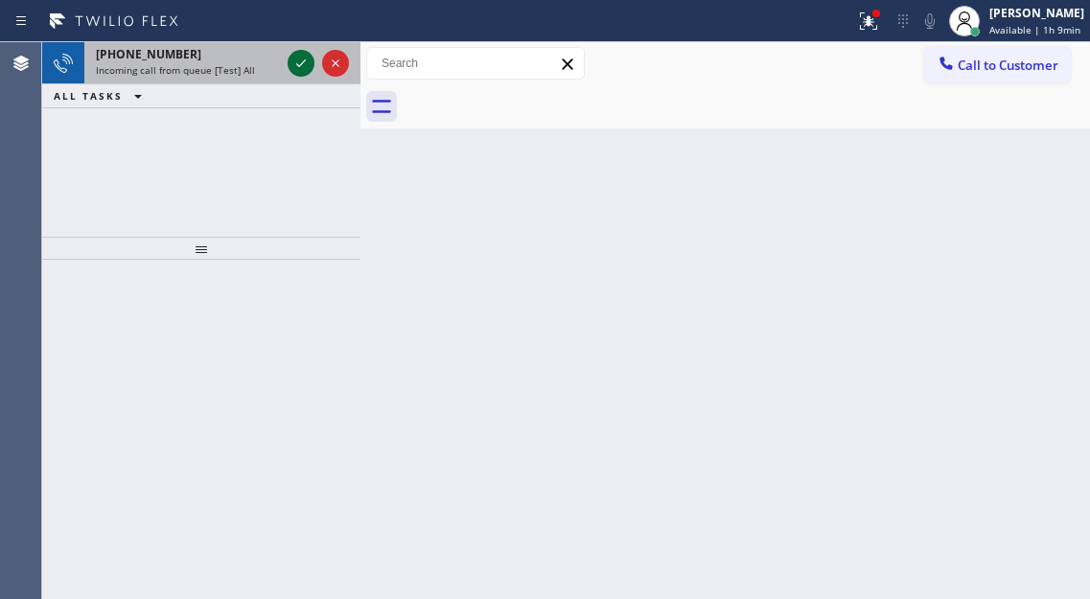
click at [295, 74] on icon at bounding box center [300, 63] width 23 height 23
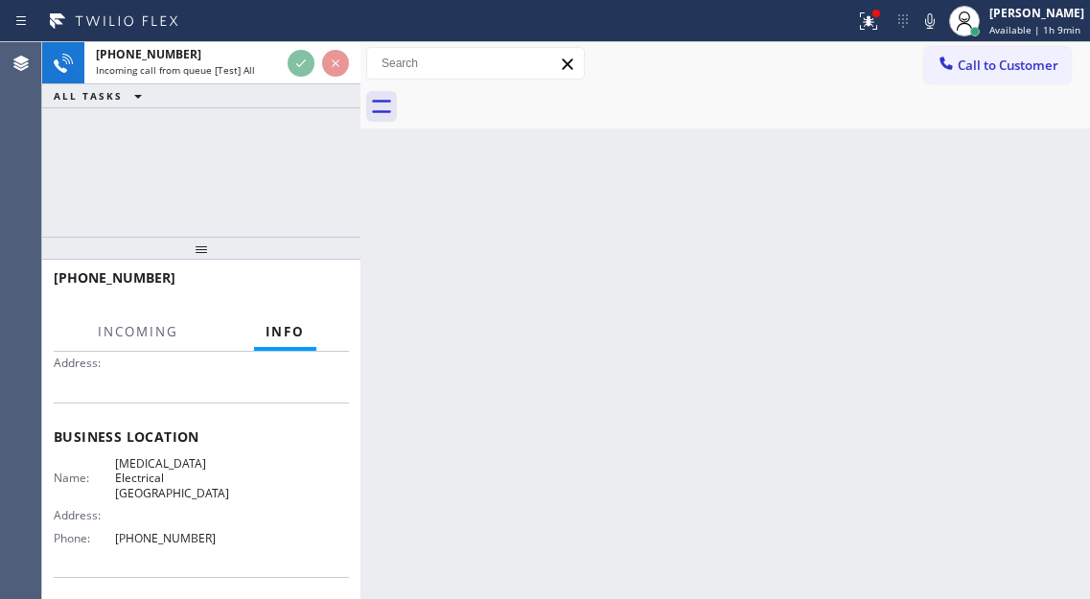
scroll to position [192, 0]
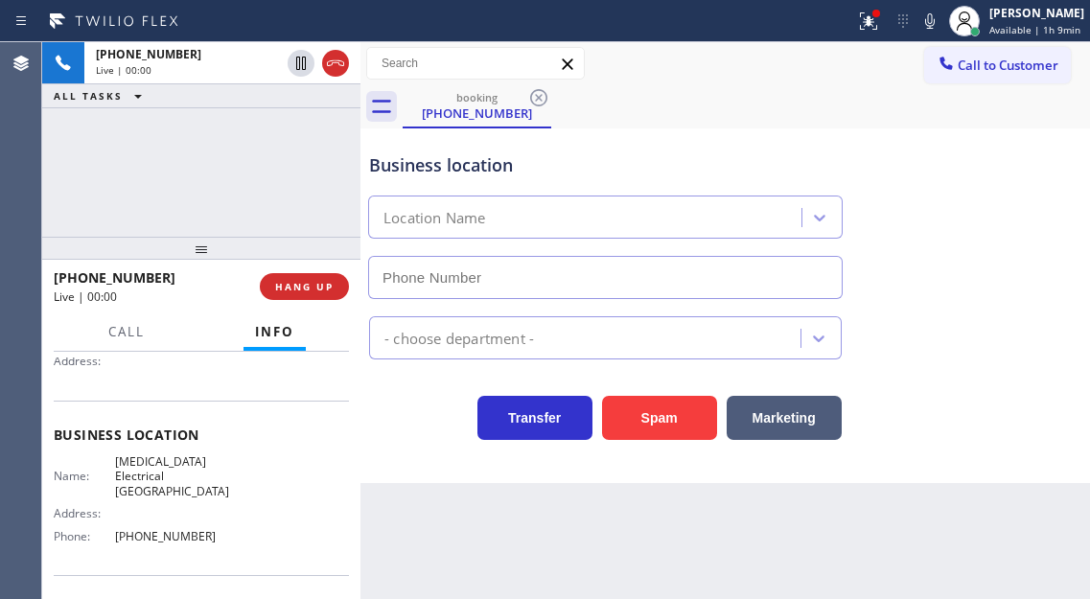
type input "(949) 334-2966"
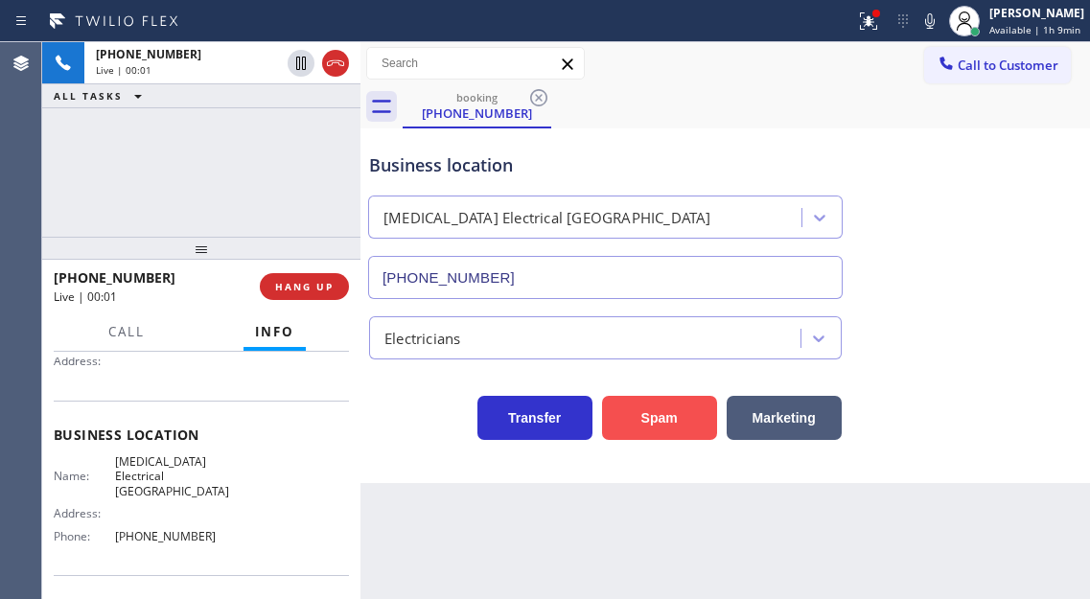
click at [626, 408] on button "Spam" at bounding box center [659, 418] width 115 height 44
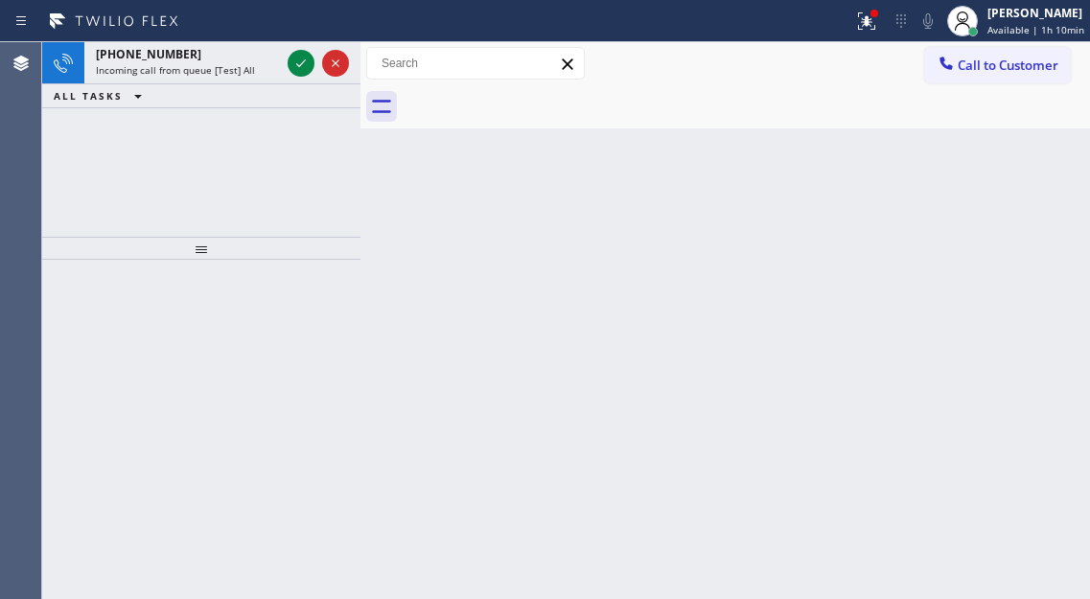
click at [1004, 193] on div "Back to Dashboard Change Sender ID Customers Technicians Select a contact Outbo…" at bounding box center [724, 320] width 729 height 557
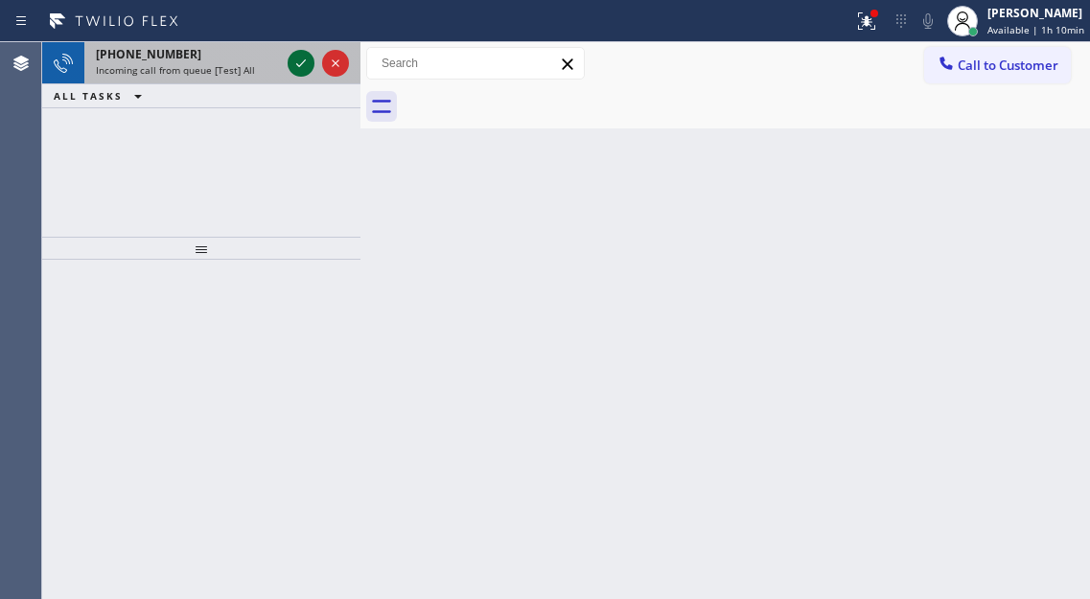
click at [297, 64] on icon at bounding box center [301, 63] width 10 height 8
click at [295, 68] on icon at bounding box center [300, 63] width 23 height 23
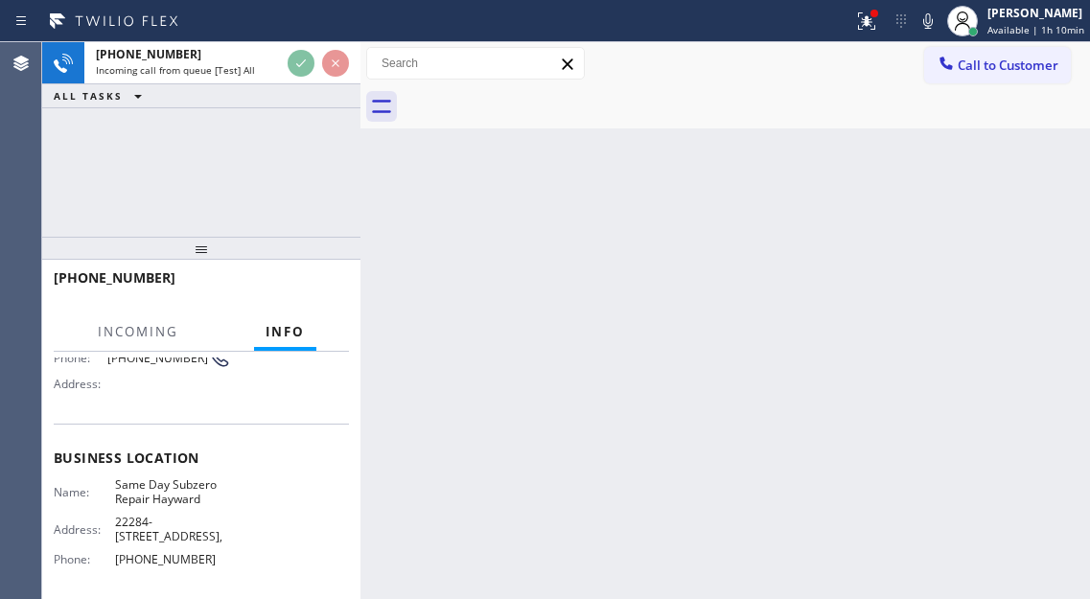
scroll to position [192, 0]
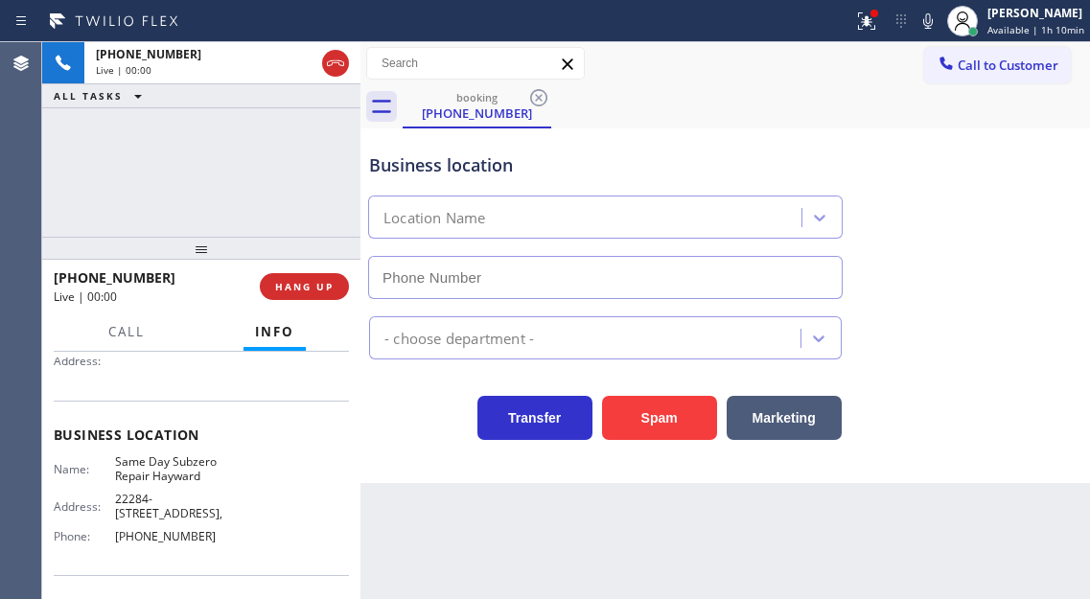
type input "(510) 822-6206"
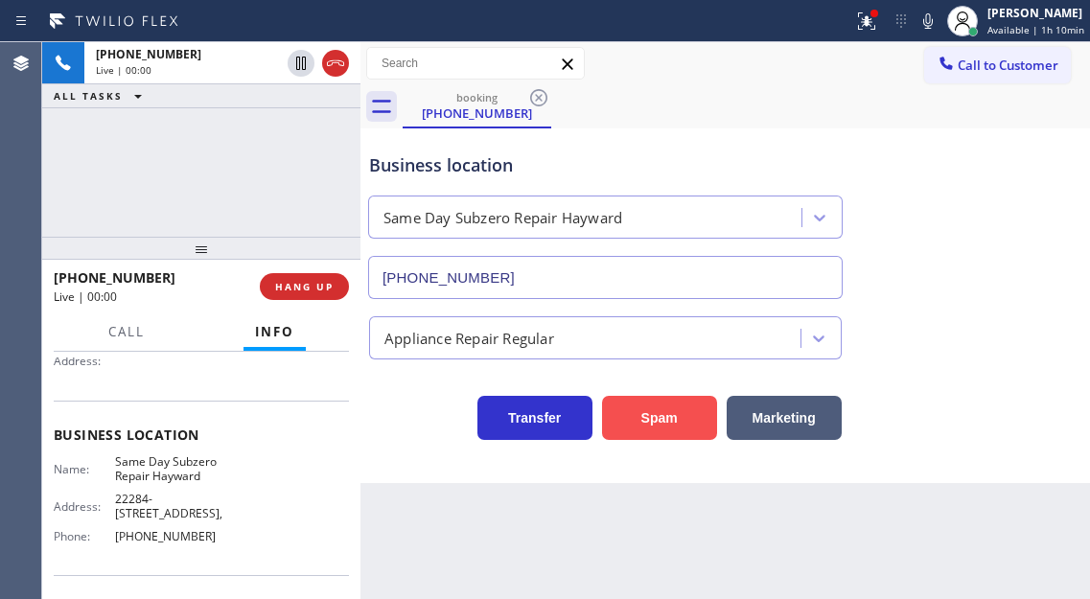
click at [642, 403] on button "Spam" at bounding box center [659, 418] width 115 height 44
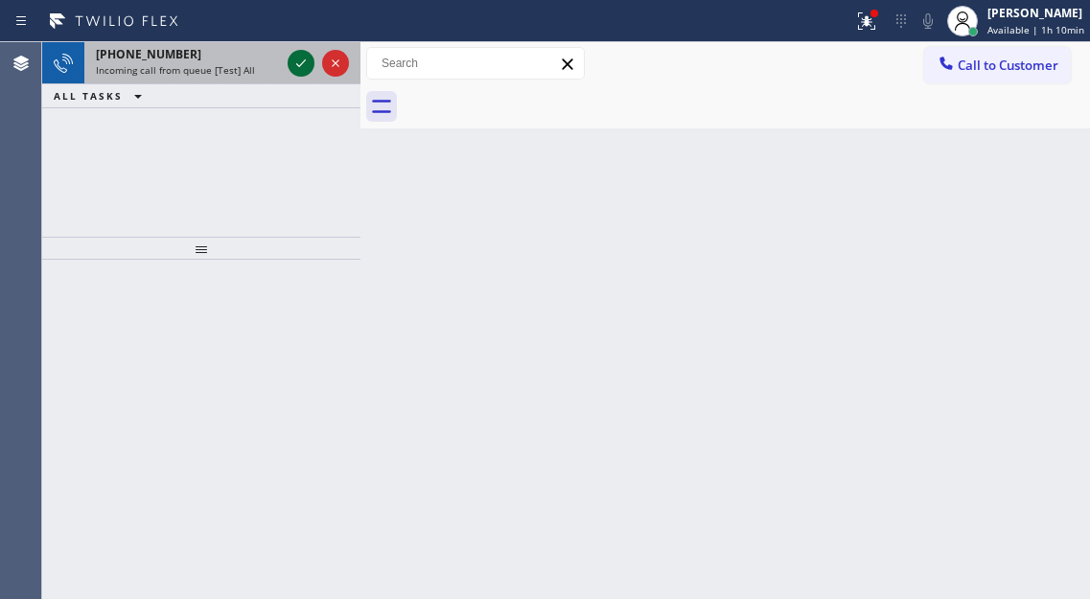
click at [304, 69] on icon at bounding box center [300, 63] width 23 height 23
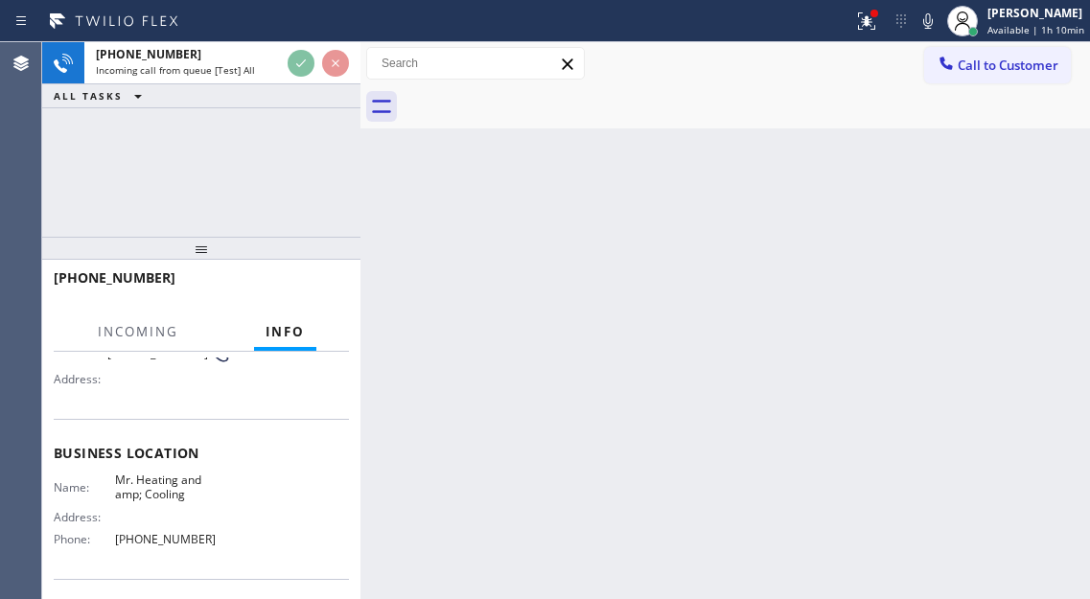
scroll to position [192, 0]
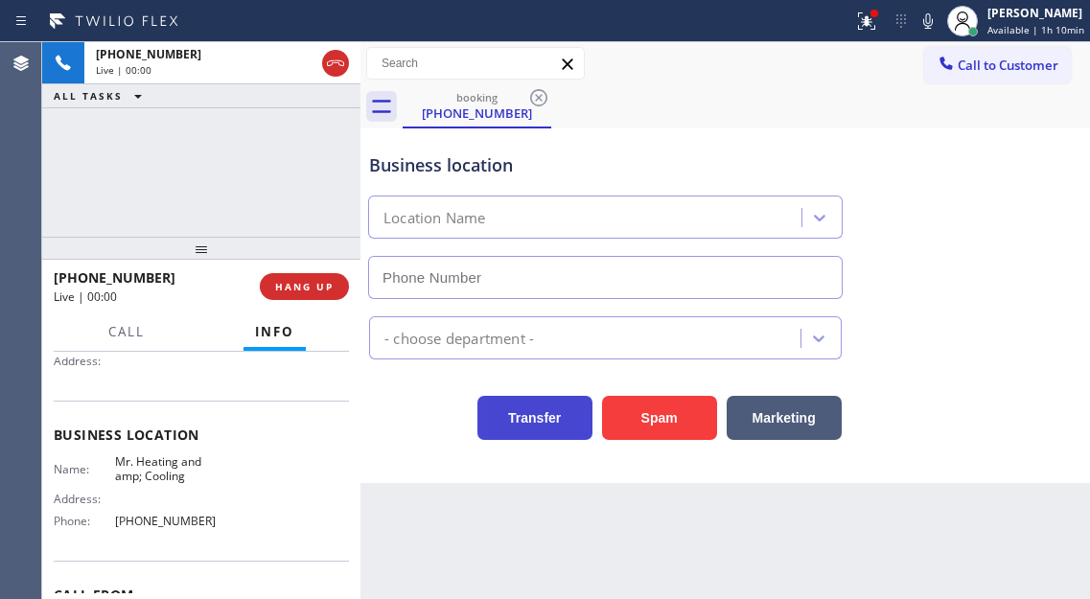
type input "(855) 231-3997"
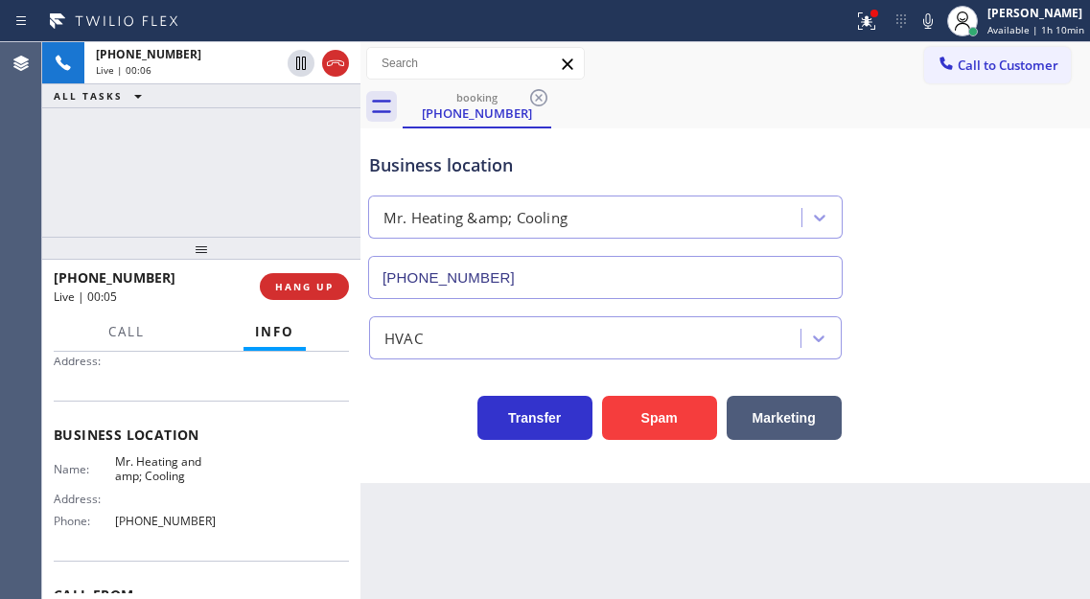
click at [1037, 209] on div "Business location Mr. Heating &amp; Cooling (855) 231-3997" at bounding box center [725, 212] width 720 height 173
click at [267, 177] on div "+13232932504 Live | 00:07 ALL TASKS ALL TASKS ACTIVE TASKS TASKS IN WRAP UP" at bounding box center [201, 139] width 318 height 195
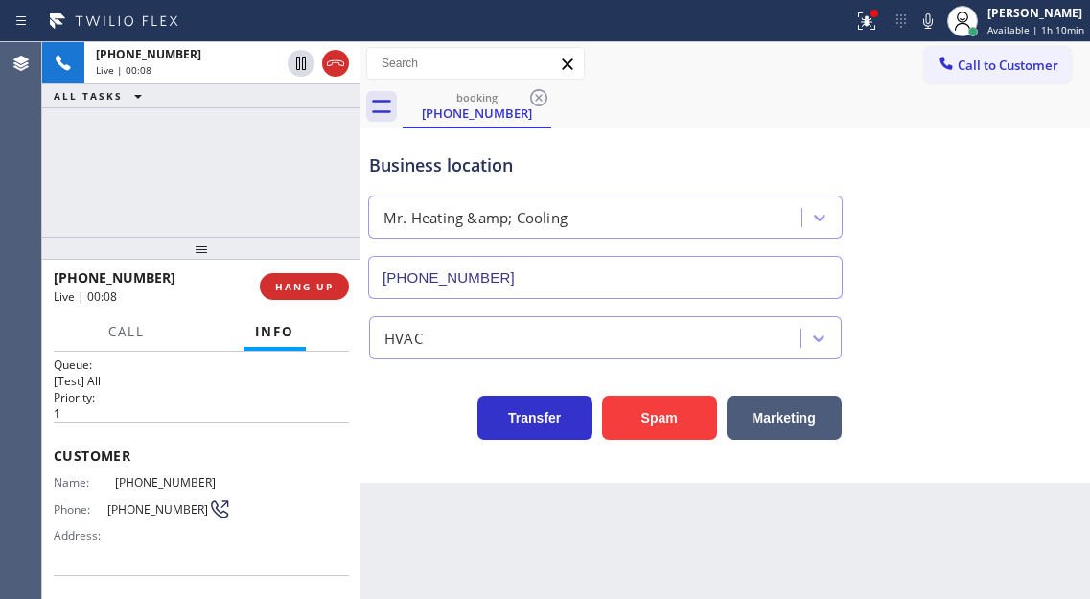
scroll to position [0, 0]
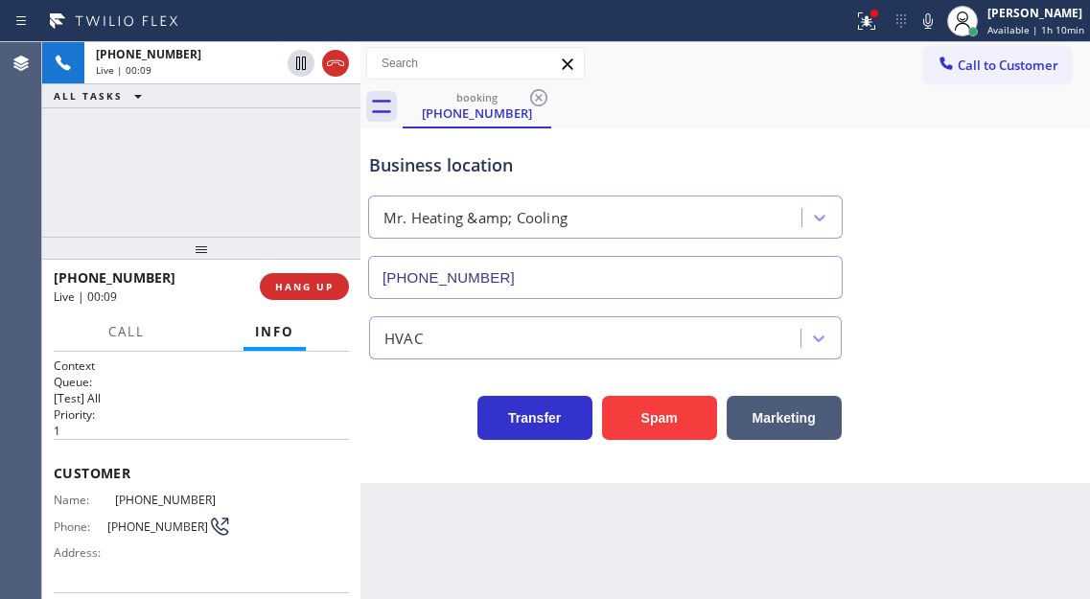
click at [142, 498] on span "(323) 293-2504" at bounding box center [173, 500] width 116 height 14
copy span "(323) 293-2504"
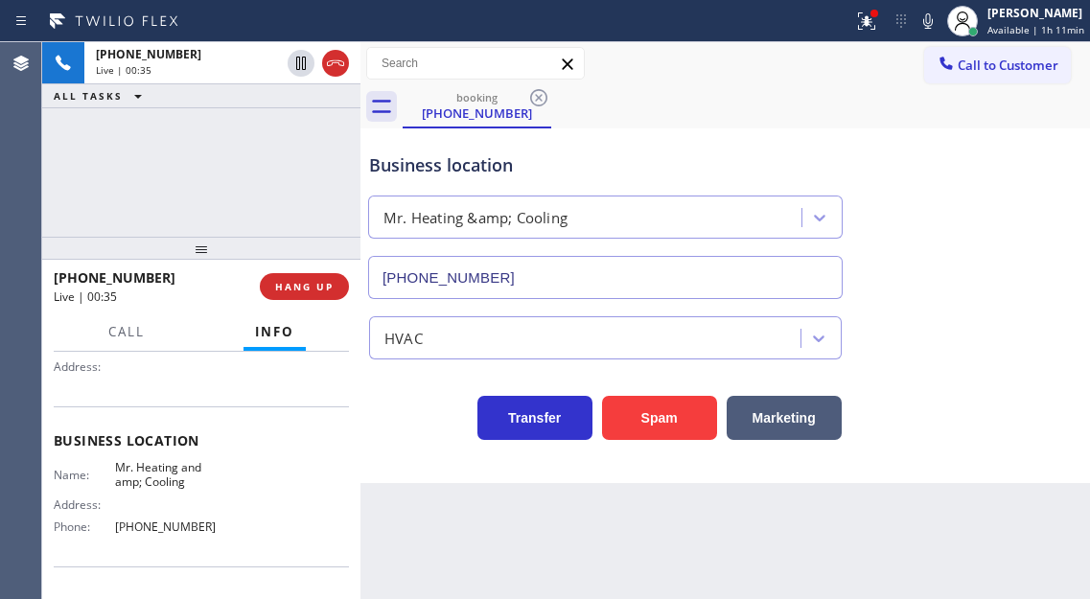
scroll to position [192, 0]
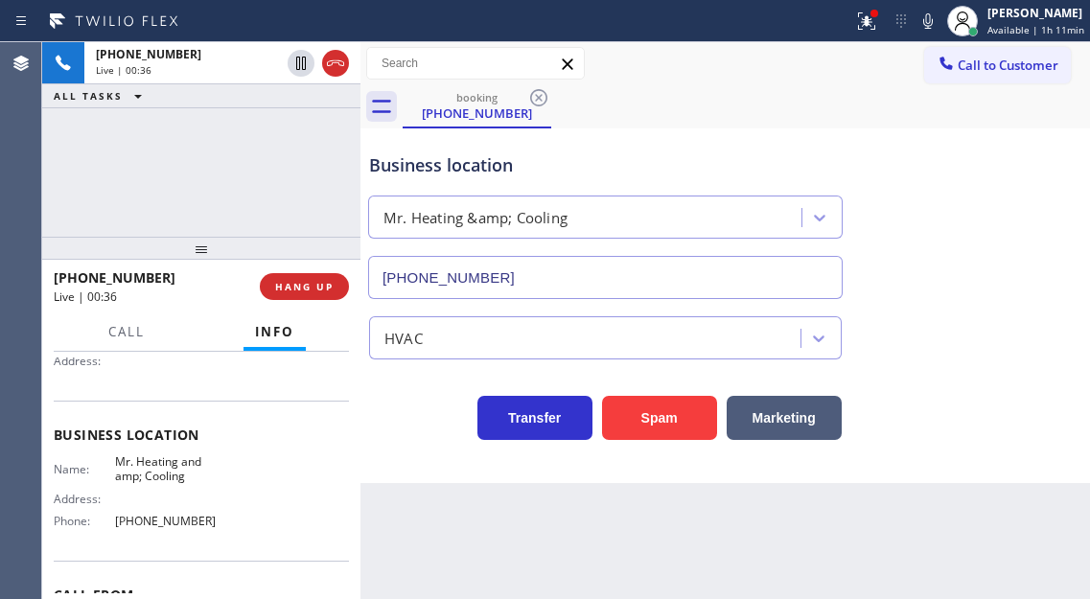
click at [179, 469] on span "Mr. Heating and amp; Cooling" at bounding box center [173, 469] width 116 height 30
copy span "Mr. Heating and amp; Cooling"
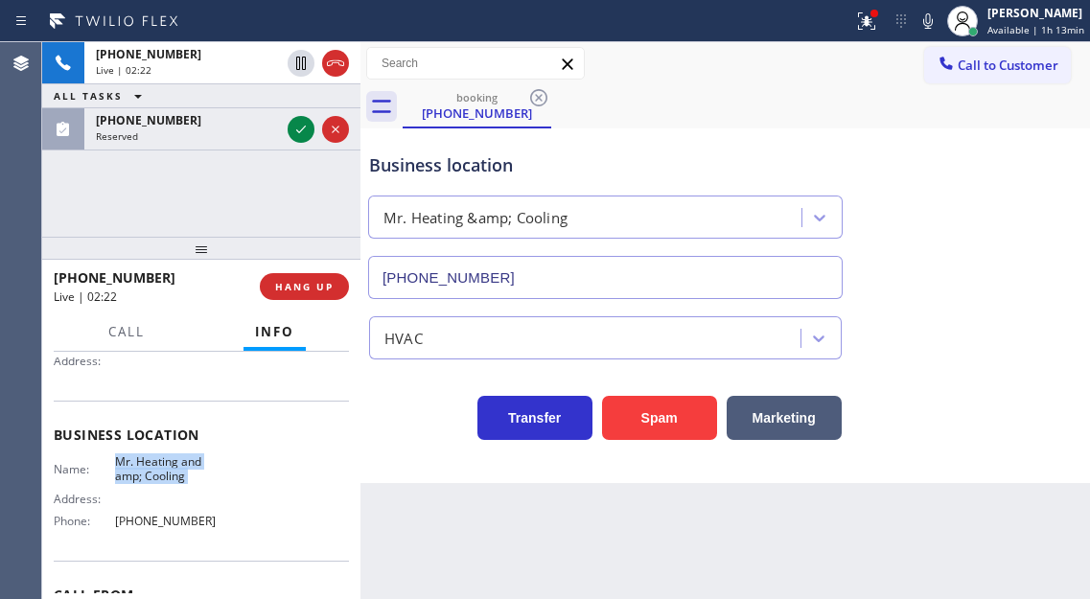
click at [479, 169] on div "Business location" at bounding box center [605, 165] width 472 height 26
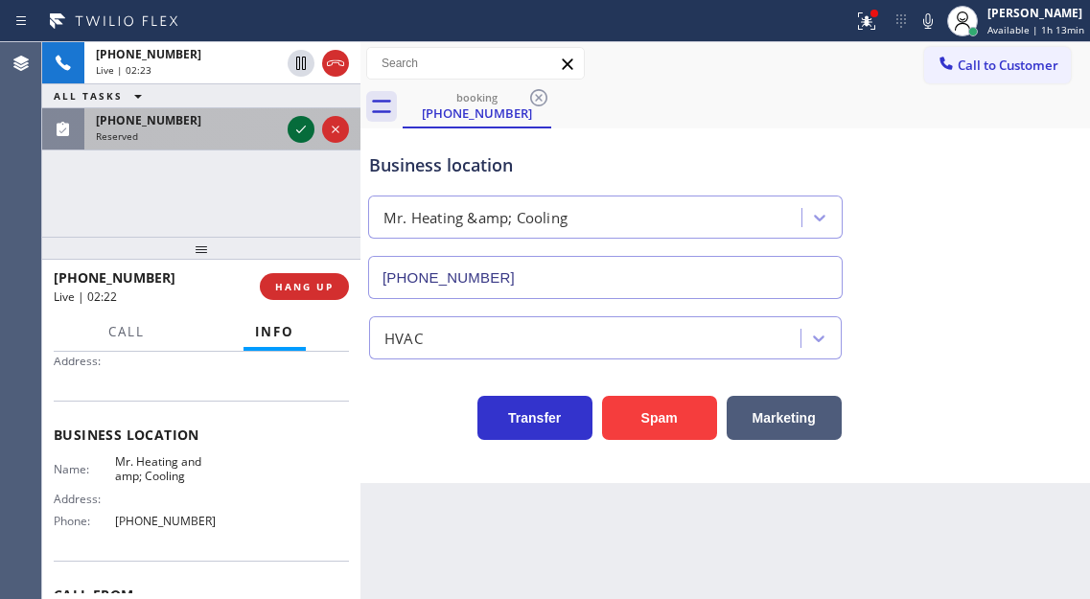
click at [306, 132] on icon at bounding box center [300, 129] width 23 height 23
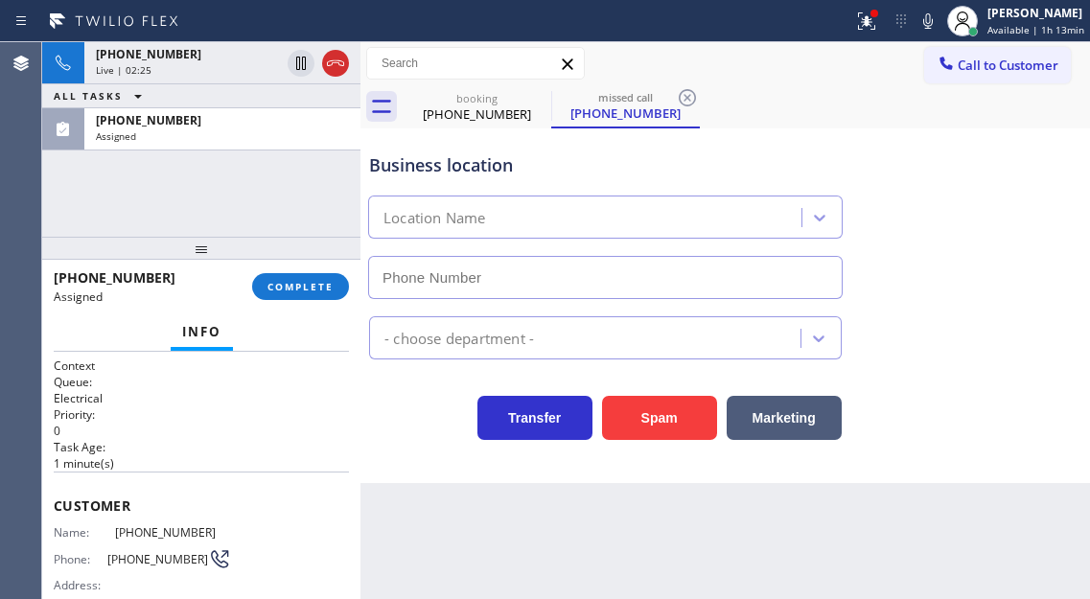
type input "(562) 456-3053"
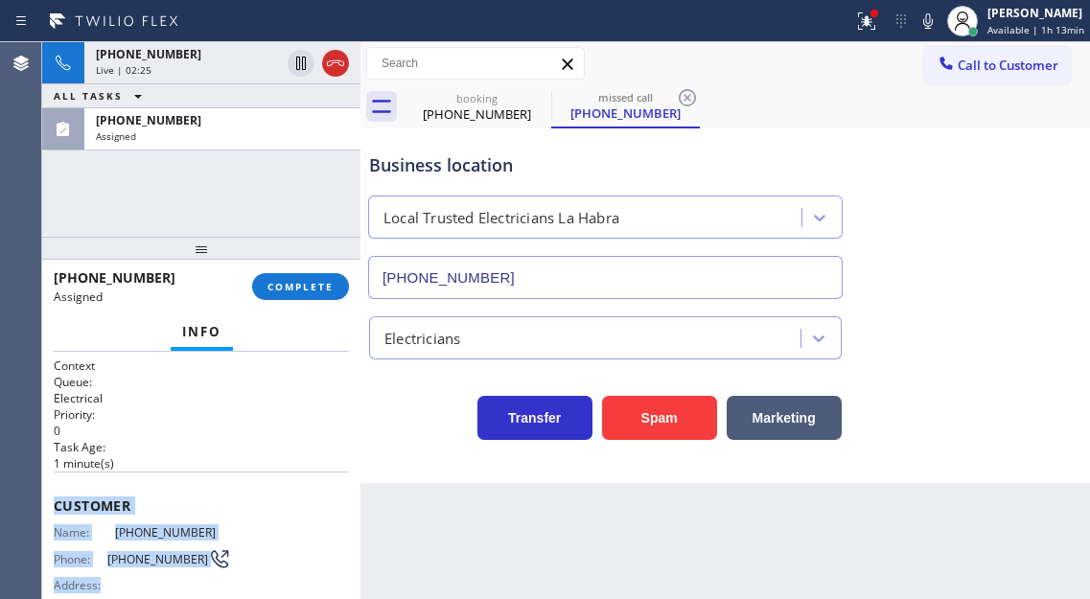
scroll to position [352, 0]
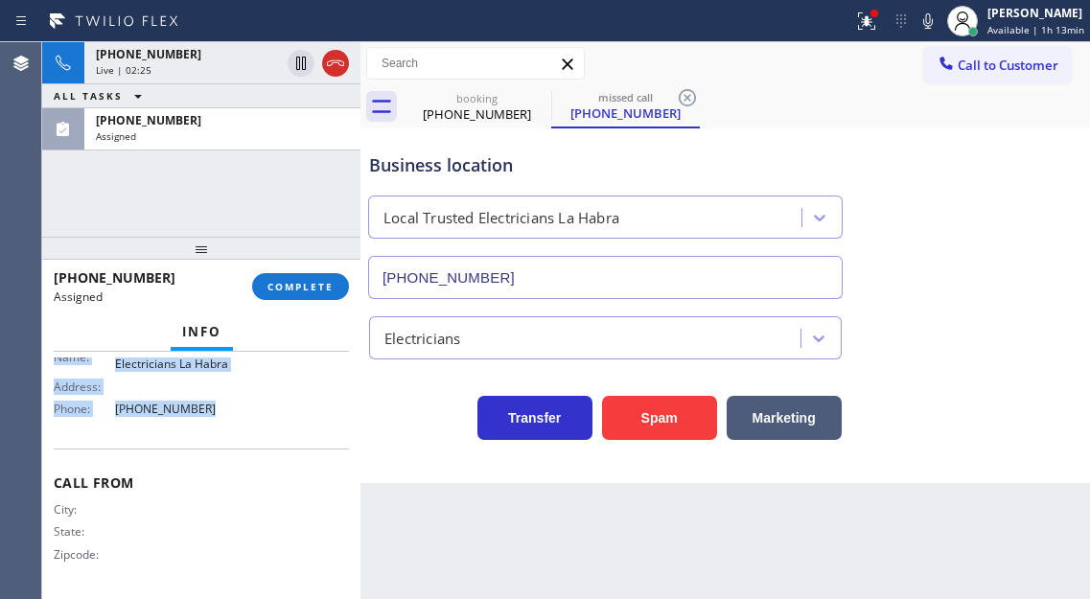
drag, startPoint x: 54, startPoint y: 503, endPoint x: 262, endPoint y: 402, distance: 231.4
click at [262, 402] on div "Context Queue: Electrical Priority: 0 Task Age: 1 minute(s) Customer Name: (979…" at bounding box center [201, 307] width 295 height 572
copy div "Customer Name: (979) 595-7998 Phone: (979) 595-7998 Address: Business location …"
click at [324, 290] on span "COMPLETE" at bounding box center [300, 286] width 66 height 13
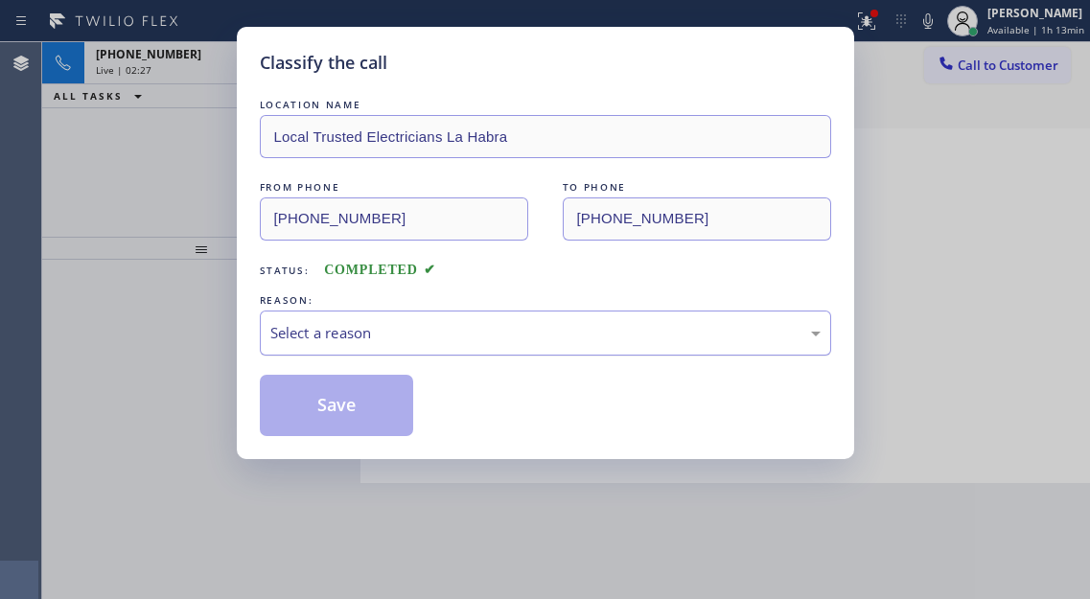
click at [480, 329] on div "Select a reason" at bounding box center [545, 333] width 550 height 22
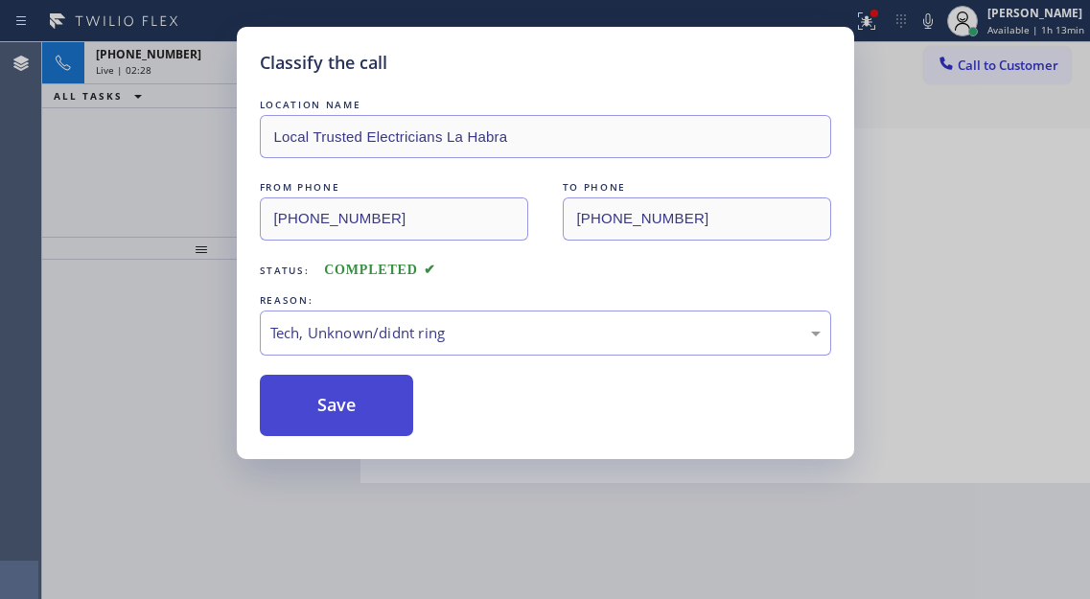
click at [381, 425] on button "Save" at bounding box center [337, 405] width 154 height 61
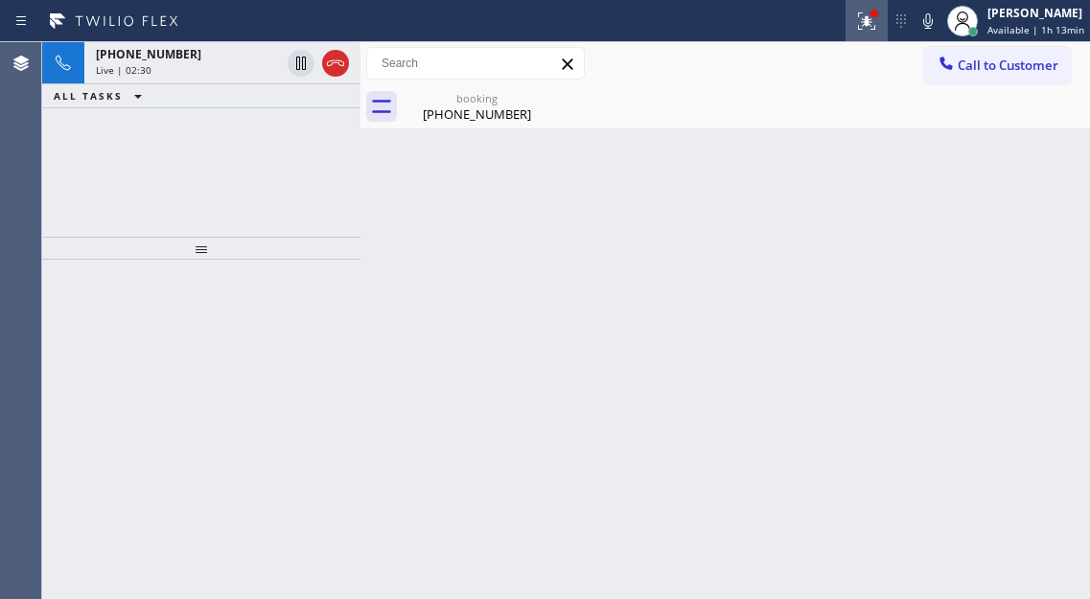
click at [869, 27] on icon at bounding box center [866, 21] width 23 height 23
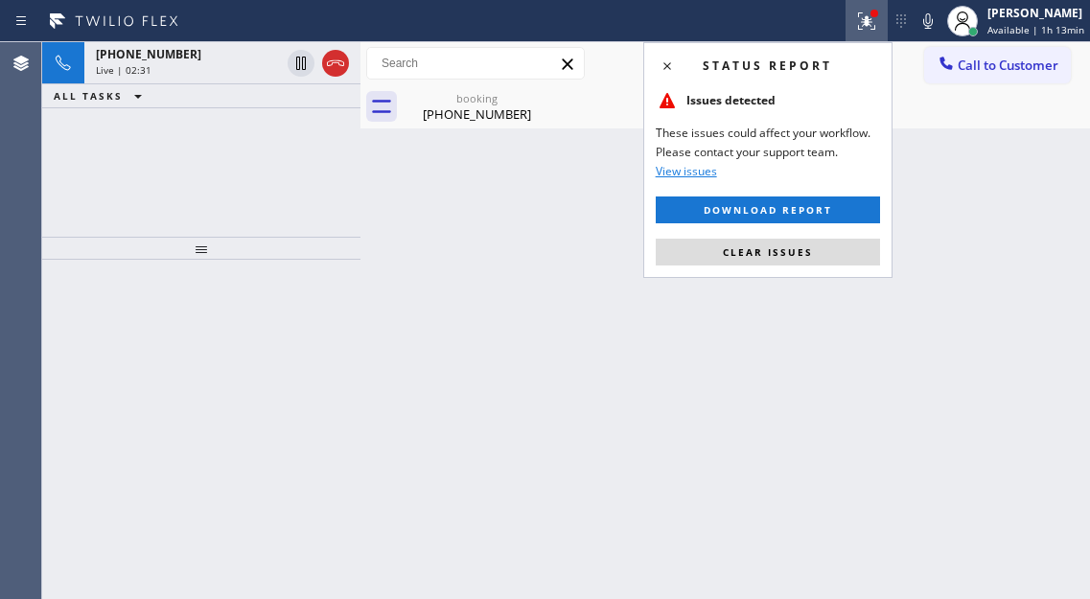
click at [856, 265] on div "Status report Issues detected These issues could affect your workflow. Please c…" at bounding box center [767, 160] width 249 height 236
click at [771, 242] on button "Clear issues" at bounding box center [768, 252] width 224 height 27
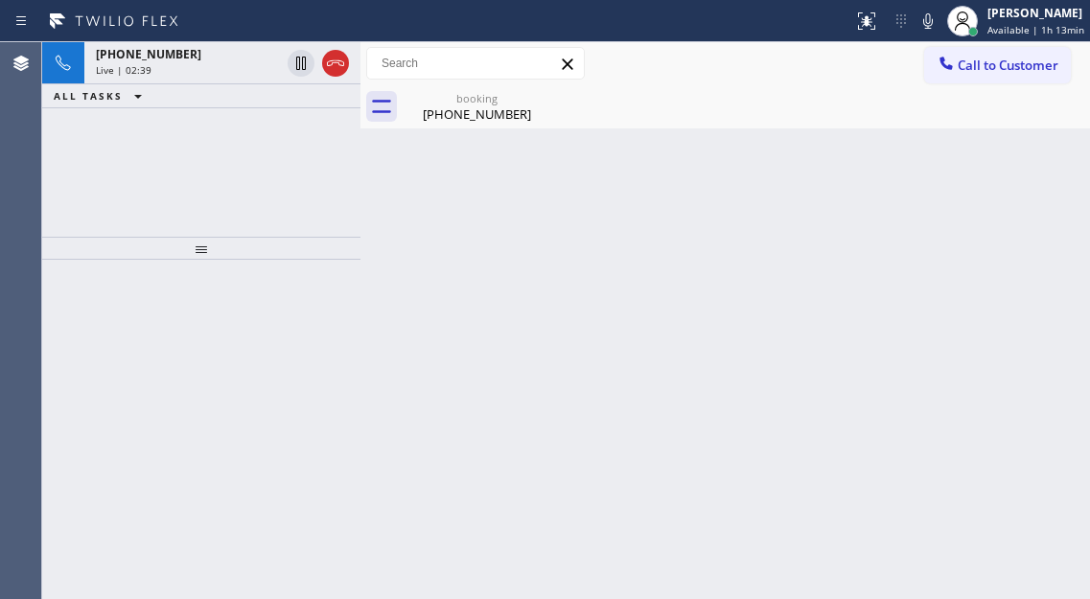
click at [1020, 218] on div "Back to Dashboard Change Sender ID Customers Technicians Select a contact Outbo…" at bounding box center [724, 320] width 729 height 557
click at [478, 104] on div "booking" at bounding box center [476, 98] width 145 height 14
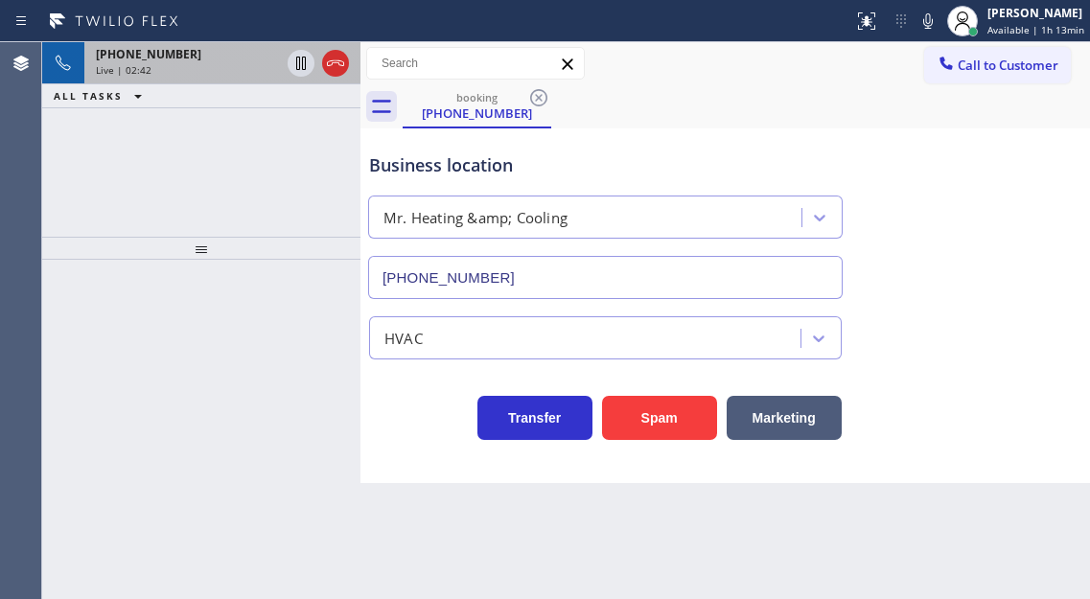
click at [183, 74] on div "Live | 02:42" at bounding box center [188, 69] width 184 height 13
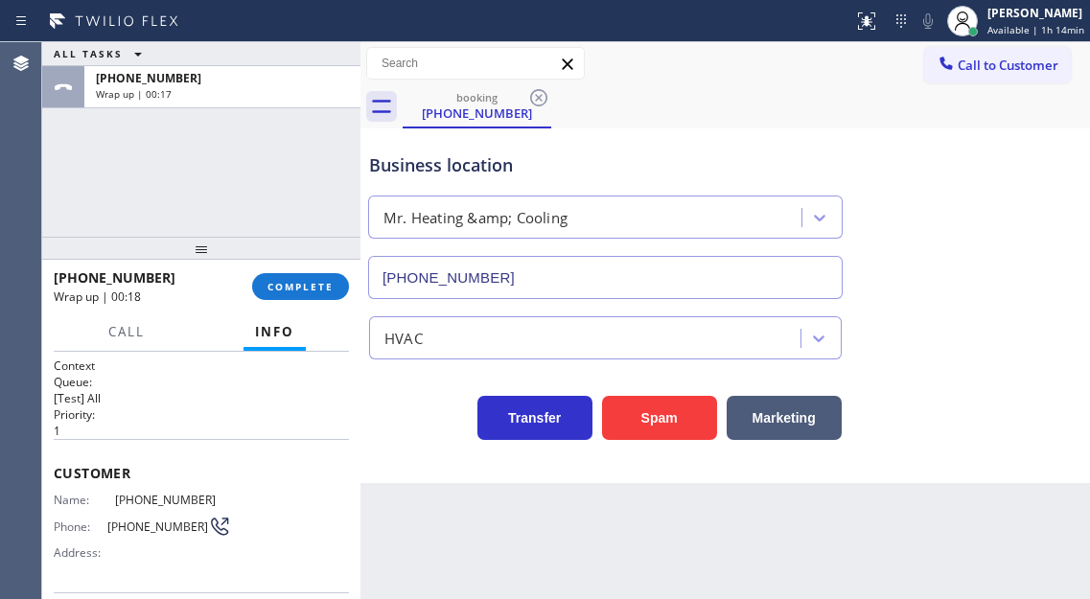
click at [267, 153] on div "ALL TASKS ALL TASKS ACTIVE TASKS TASKS IN WRAP UP +13232932504 Wrap up | 00:17" at bounding box center [201, 139] width 318 height 195
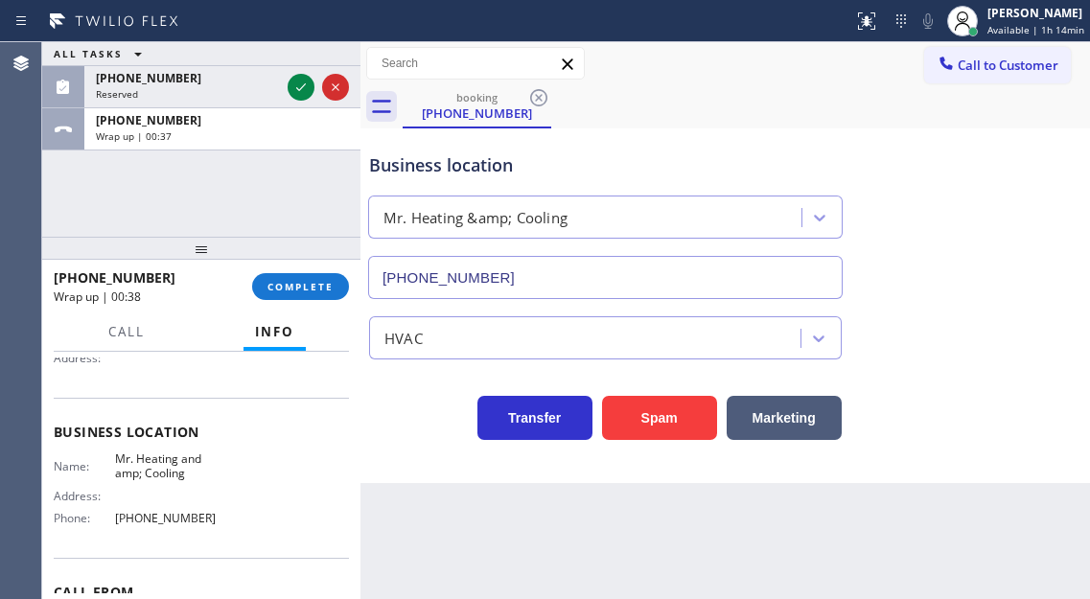
scroll to position [288, 0]
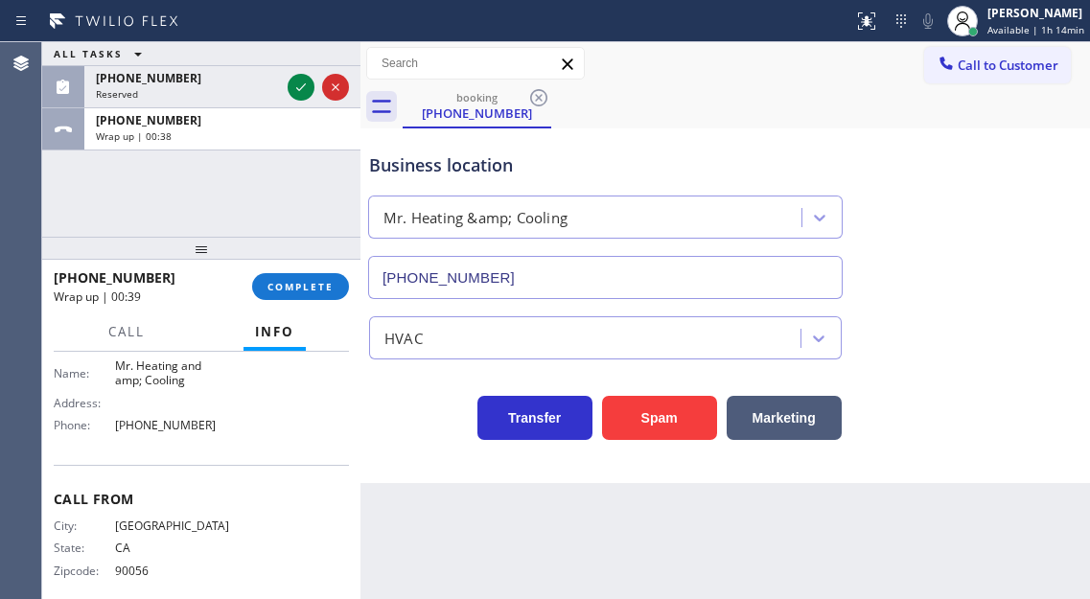
click at [158, 410] on div "Address:" at bounding box center [142, 403] width 177 height 14
click at [158, 420] on span "(855) 231-3997" at bounding box center [173, 425] width 116 height 14
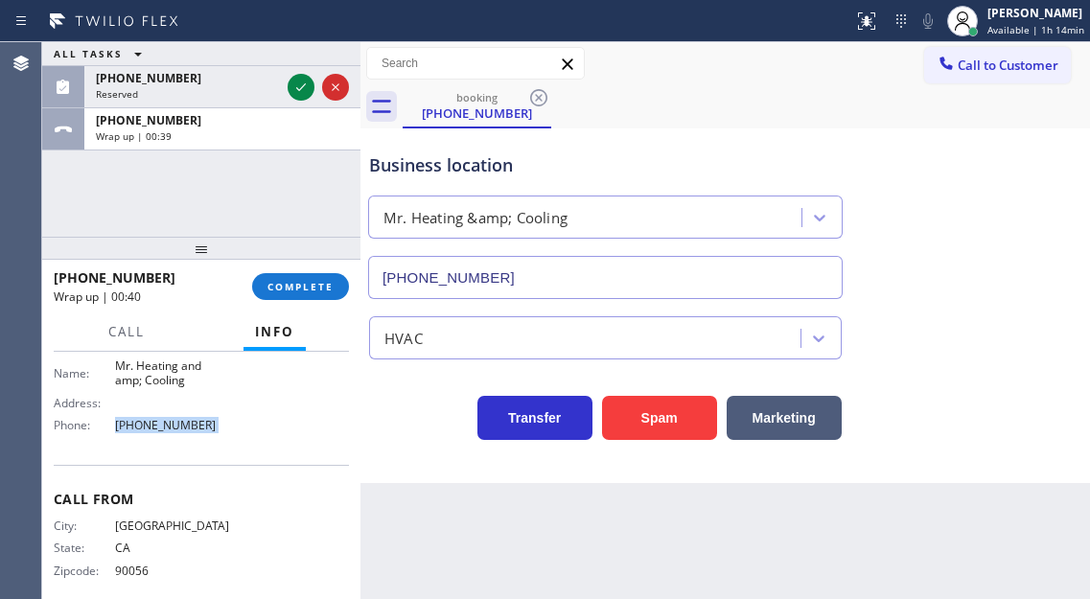
copy span "(855) 231-3997"
click at [298, 278] on button "COMPLETE" at bounding box center [300, 286] width 97 height 27
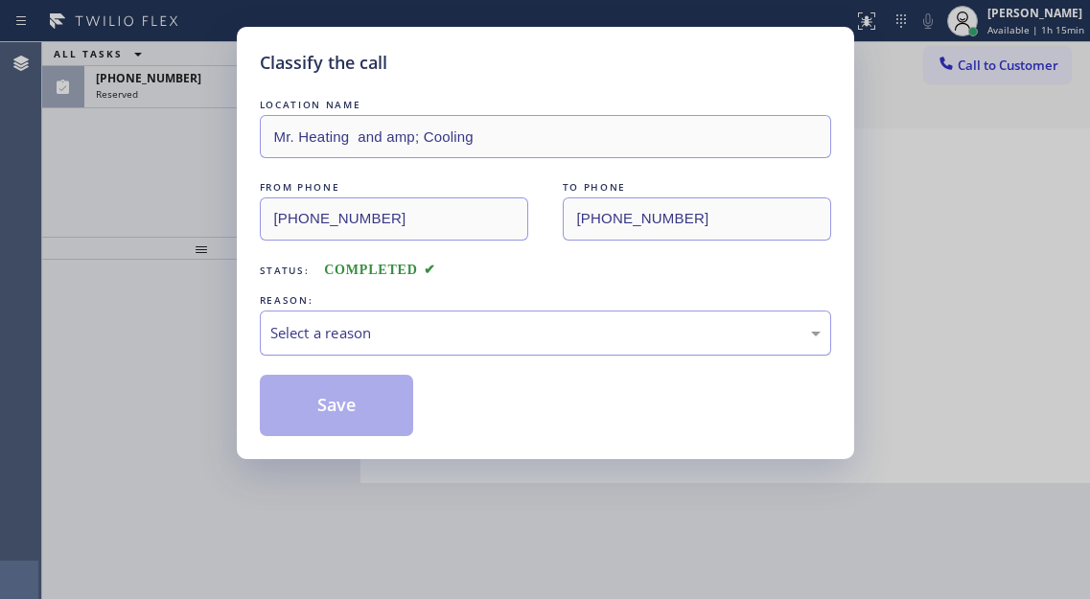
click at [457, 313] on div "Select a reason" at bounding box center [545, 333] width 571 height 45
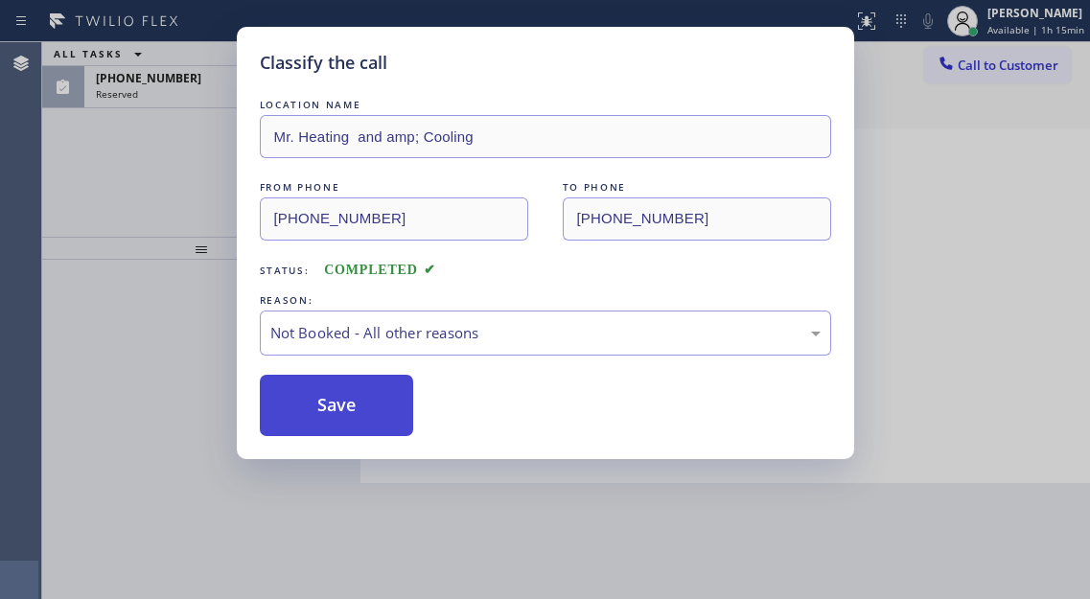
click at [368, 408] on button "Save" at bounding box center [337, 405] width 154 height 61
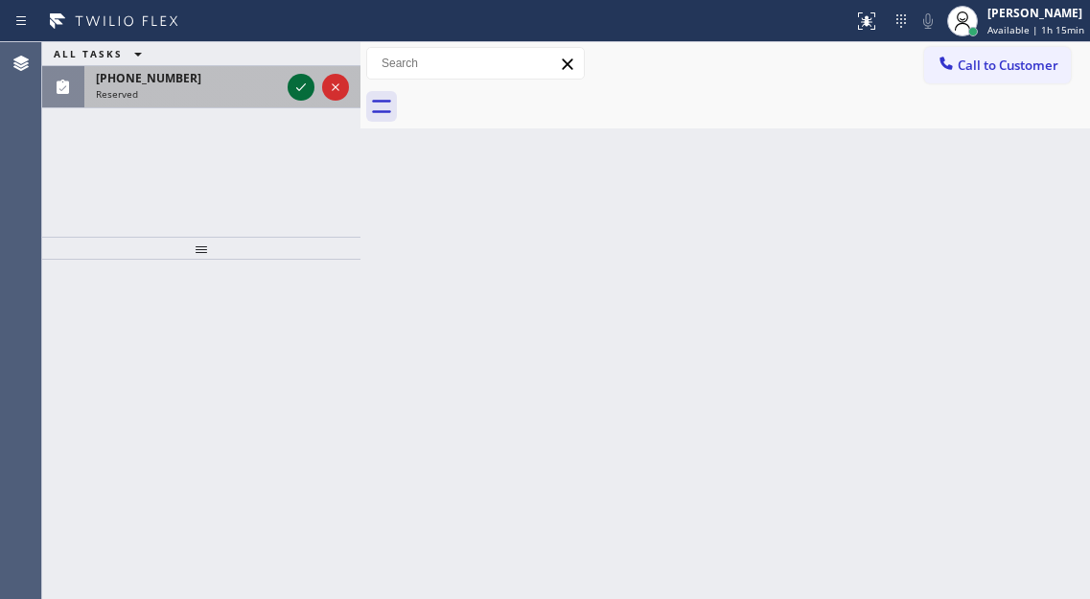
click at [299, 88] on icon at bounding box center [300, 87] width 23 height 23
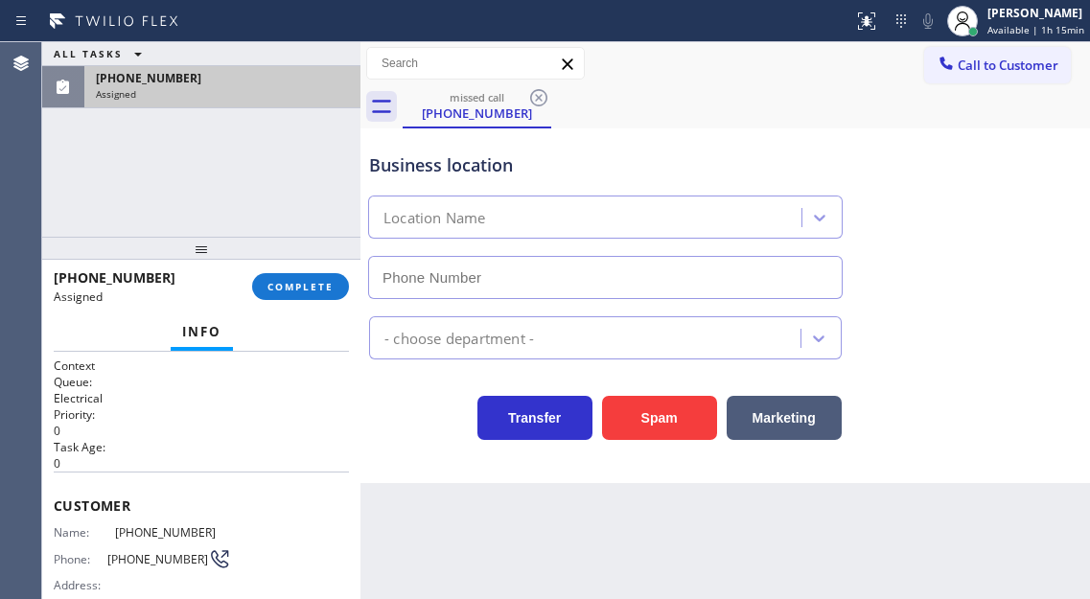
type input "(805) 222-7808"
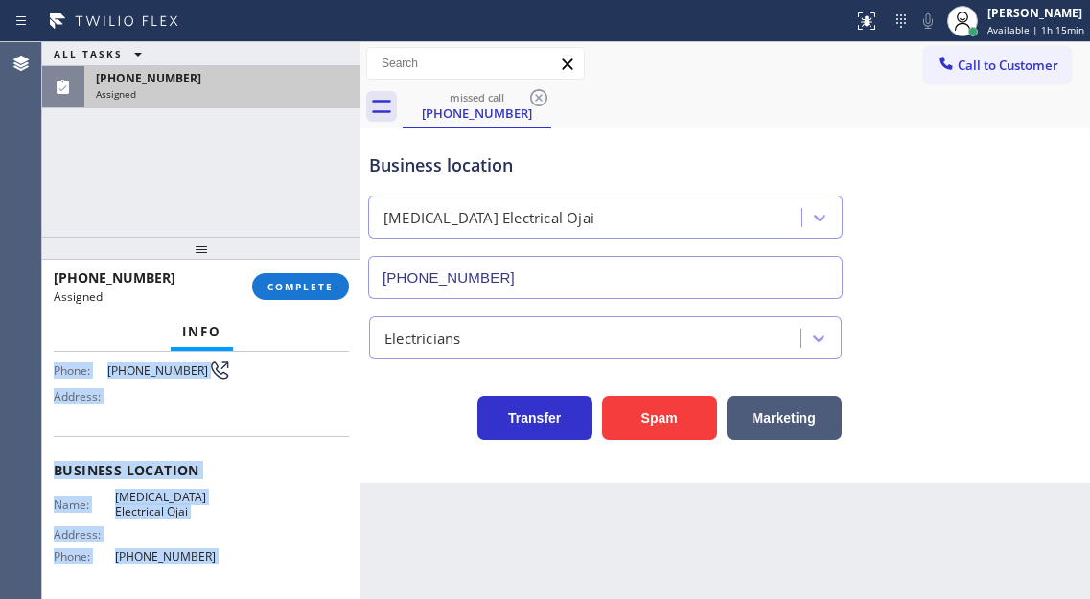
scroll to position [320, 0]
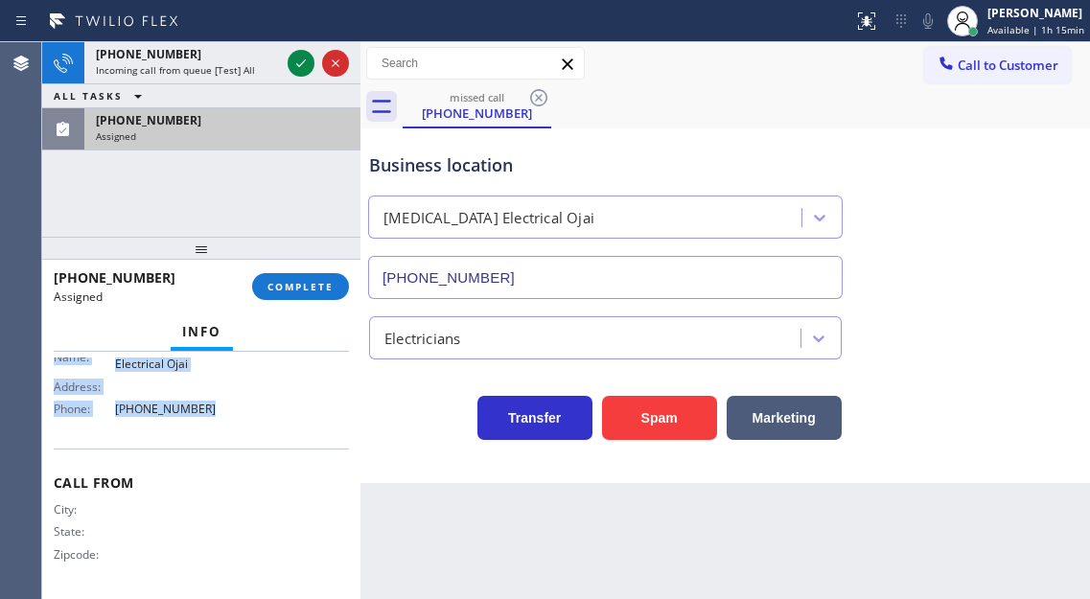
drag, startPoint x: 54, startPoint y: 495, endPoint x: 230, endPoint y: 415, distance: 193.4
click at [230, 415] on div "Context Queue: Electrical Priority: 0 Task Age: Customer Name: (626) 485-5112 P…" at bounding box center [201, 315] width 295 height 556
copy div "Customer Name: (626) 485-5112 Phone: (626) 485-5112 Address: Business location …"
click at [290, 288] on span "COMPLETE" at bounding box center [300, 286] width 66 height 13
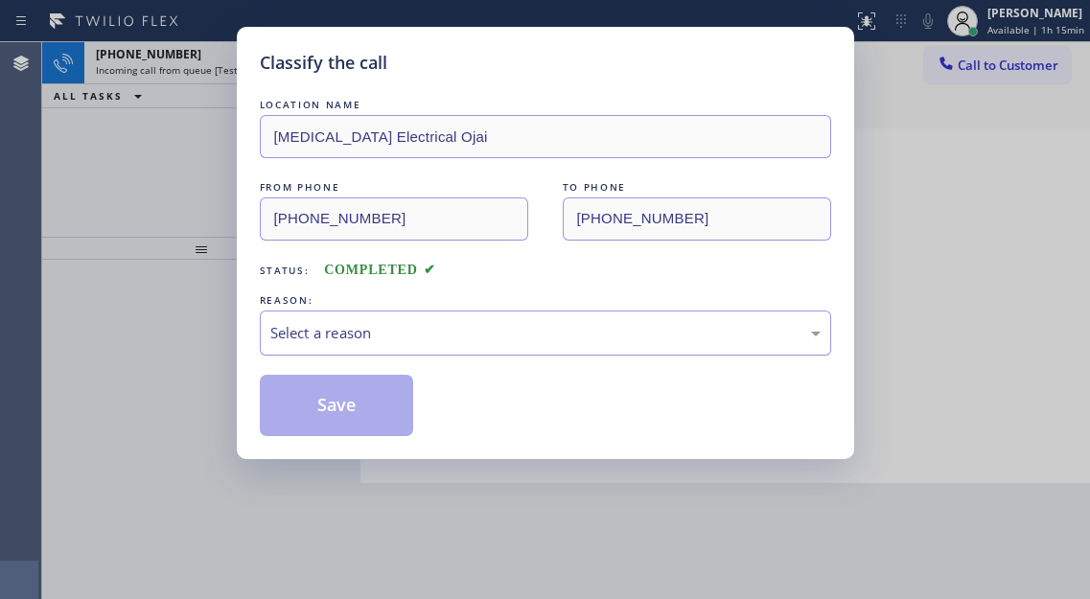
click at [516, 355] on div "Select a reason" at bounding box center [545, 333] width 571 height 45
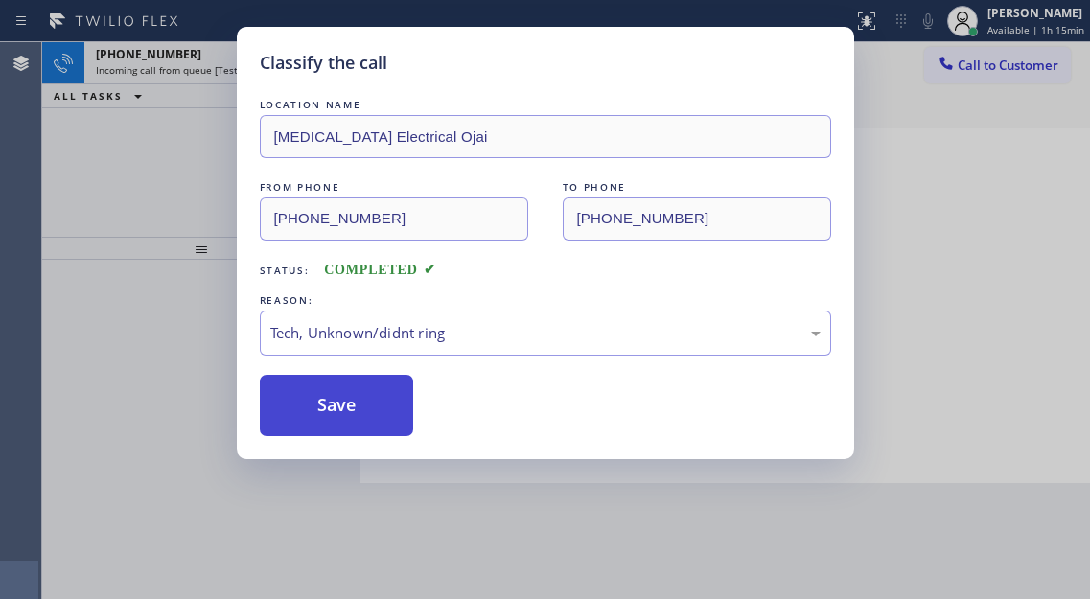
click at [342, 385] on button "Save" at bounding box center [337, 405] width 154 height 61
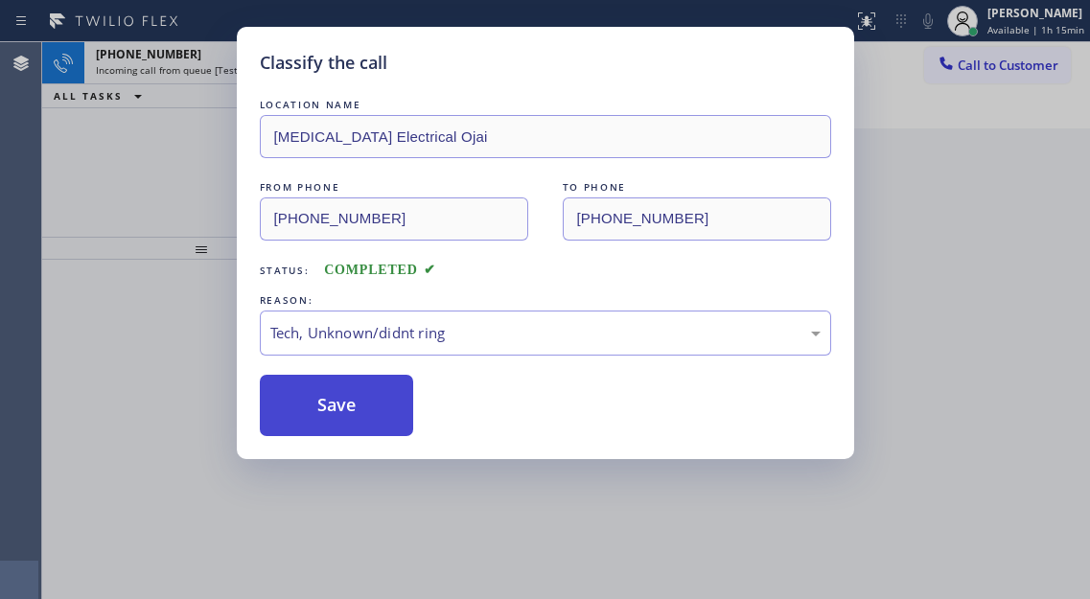
click at [351, 408] on button "Save" at bounding box center [337, 405] width 154 height 61
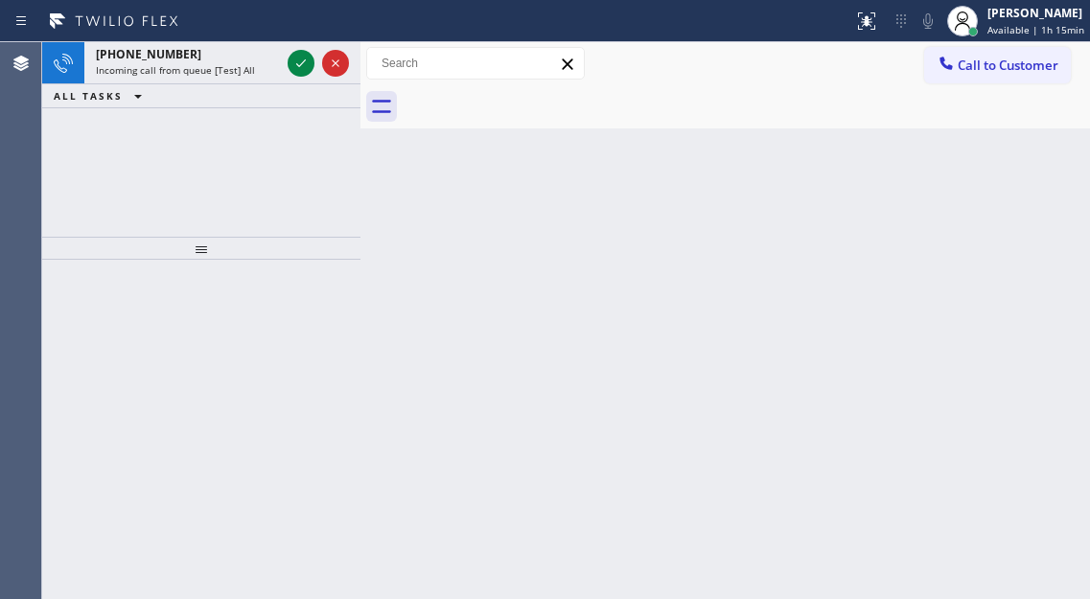
click at [156, 142] on div "+16182987133 Incoming call from queue [Test] All ALL TASKS ALL TASKS ACTIVE TAS…" at bounding box center [201, 139] width 318 height 195
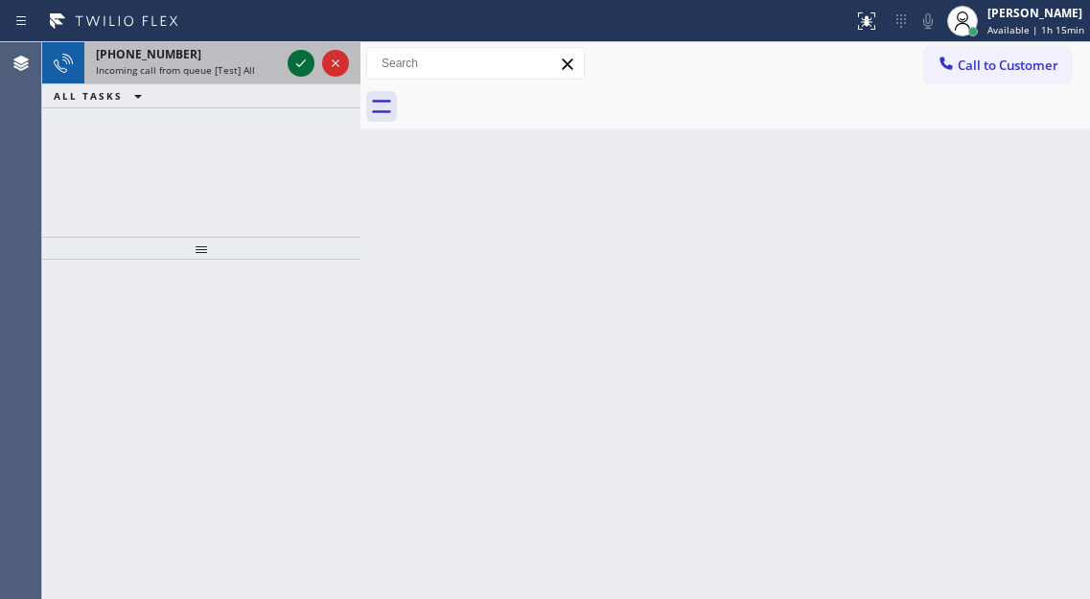
click at [297, 62] on icon at bounding box center [300, 63] width 23 height 23
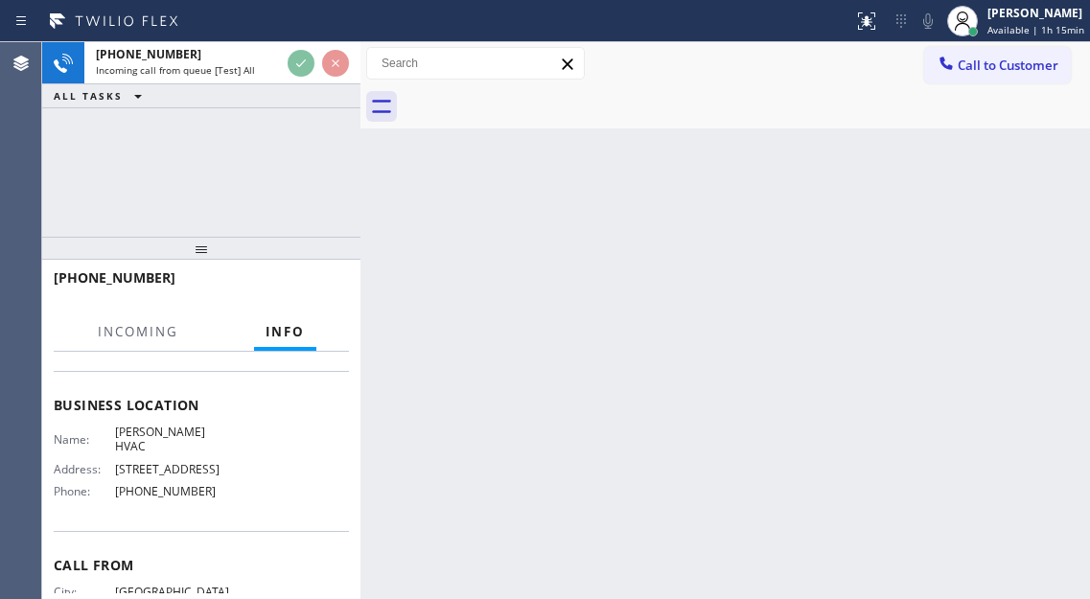
scroll to position [192, 0]
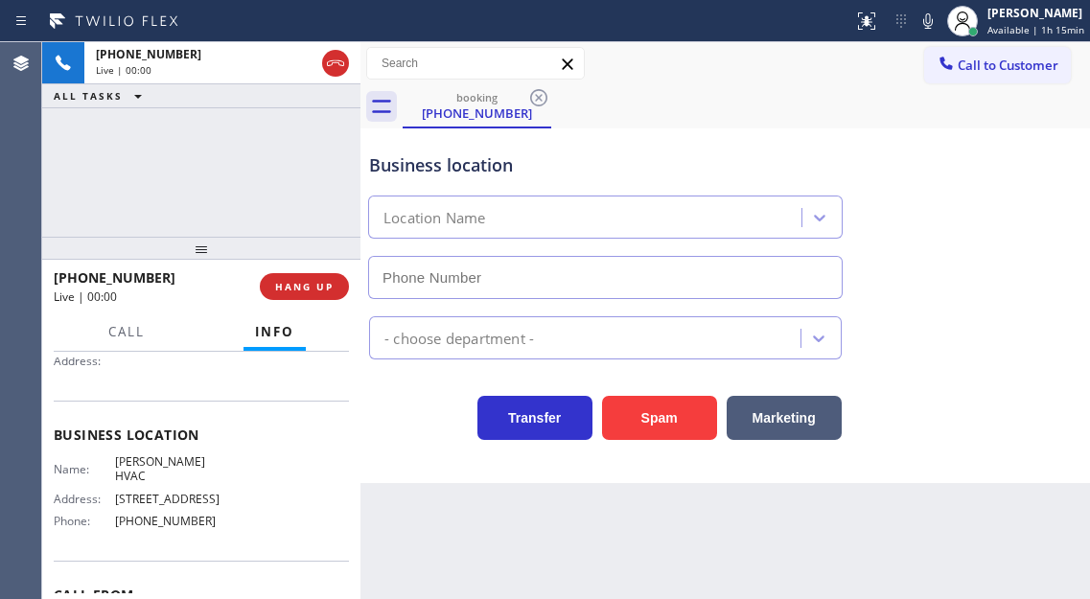
type input "(818) 696-4913"
click at [1071, 206] on div "Business location Bert Bell HVAC (818) 696-4913" at bounding box center [725, 212] width 720 height 173
click at [1001, 236] on div "Business location Bert Bell HVAC (818) 696-4913" at bounding box center [725, 212] width 720 height 173
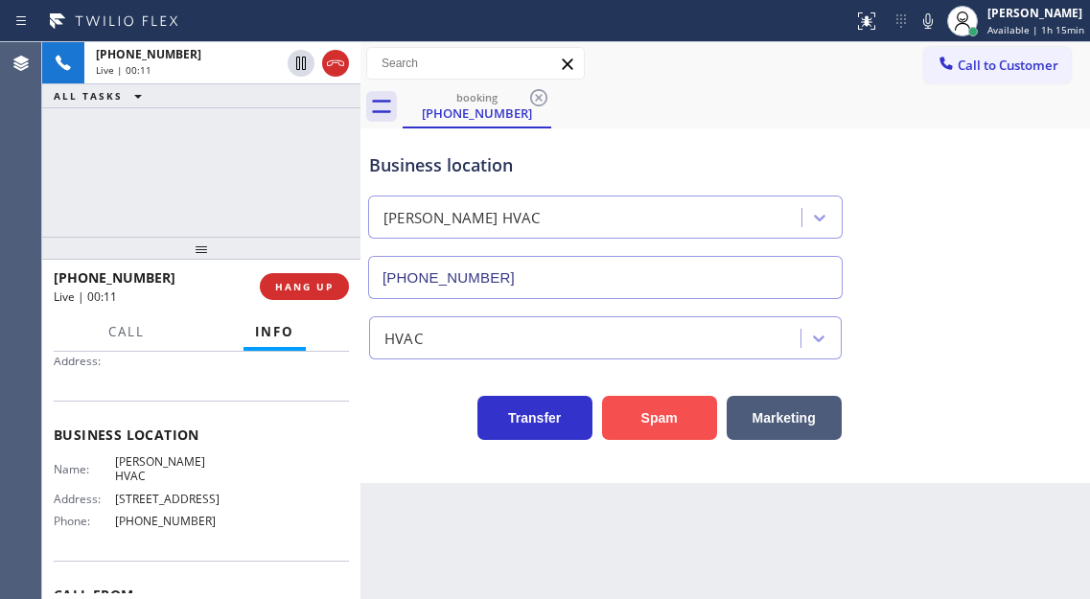
click at [667, 431] on button "Spam" at bounding box center [659, 418] width 115 height 44
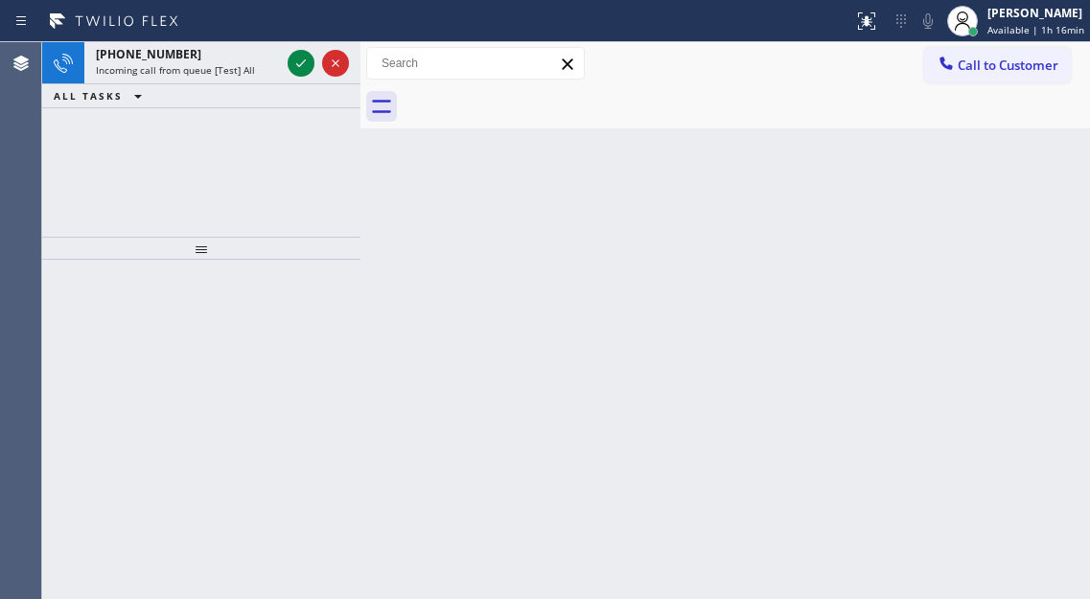
click at [1015, 162] on div "Back to Dashboard Change Sender ID Customers Technicians Select a contact Outbo…" at bounding box center [724, 320] width 729 height 557
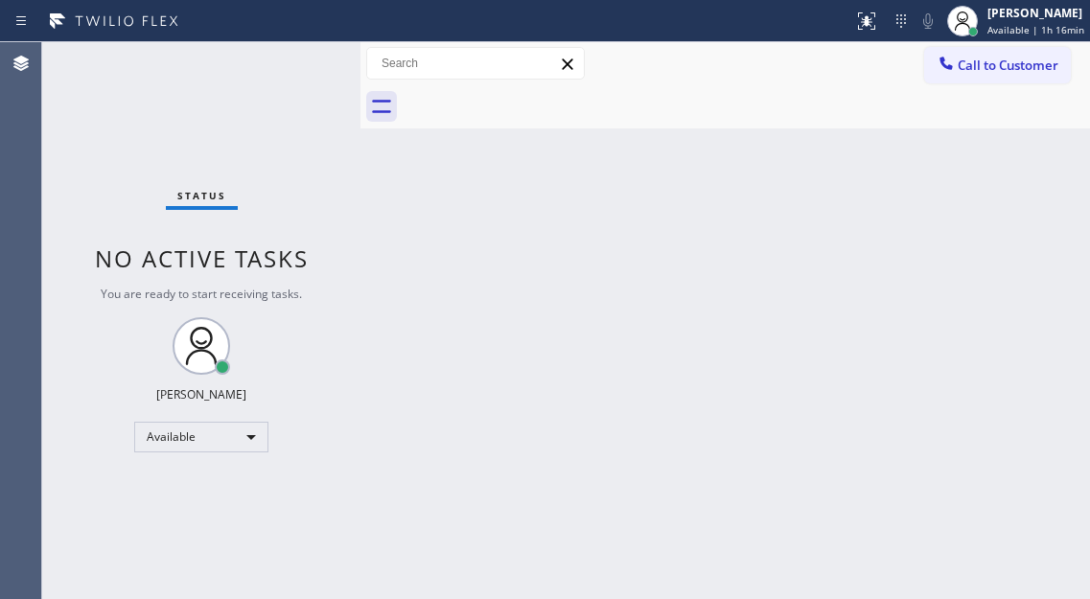
click at [296, 67] on div "Status No active tasks You are ready to start receiving tasks. [PERSON_NAME]" at bounding box center [201, 320] width 318 height 557
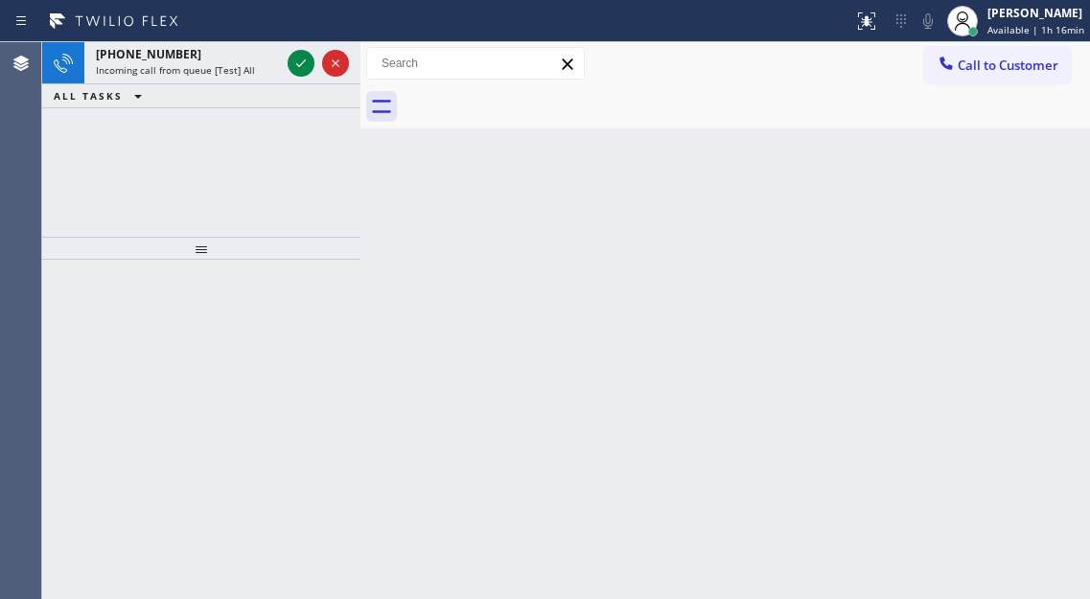
click at [1033, 158] on div "Back to Dashboard Change Sender ID Customers Technicians Select a contact Outbo…" at bounding box center [724, 320] width 729 height 557
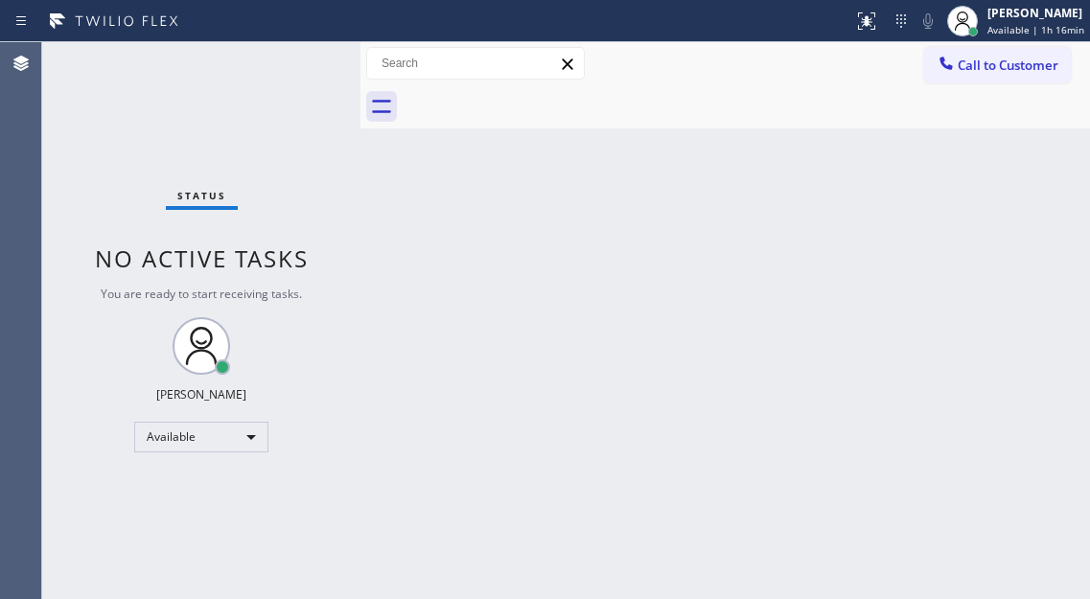
click at [304, 64] on div "Status No active tasks You are ready to start receiving tasks. [PERSON_NAME]" at bounding box center [201, 320] width 318 height 557
drag, startPoint x: 1006, startPoint y: 212, endPoint x: 1023, endPoint y: 219, distance: 18.0
click at [1017, 218] on div "Back to Dashboard Change Sender ID Customers Technicians Select a contact Outbo…" at bounding box center [724, 320] width 729 height 557
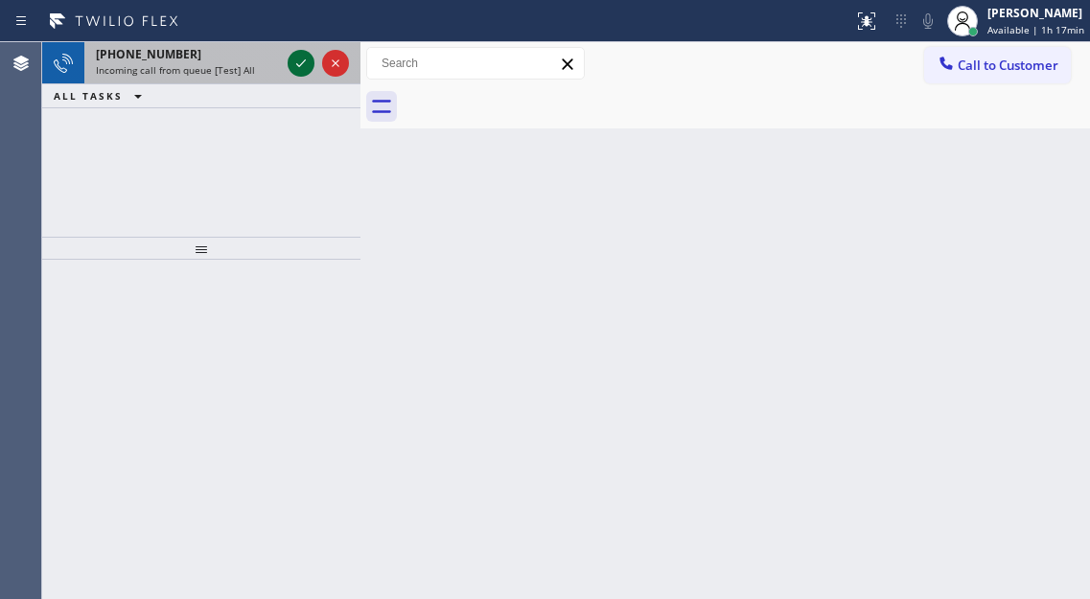
click at [290, 67] on icon at bounding box center [300, 63] width 23 height 23
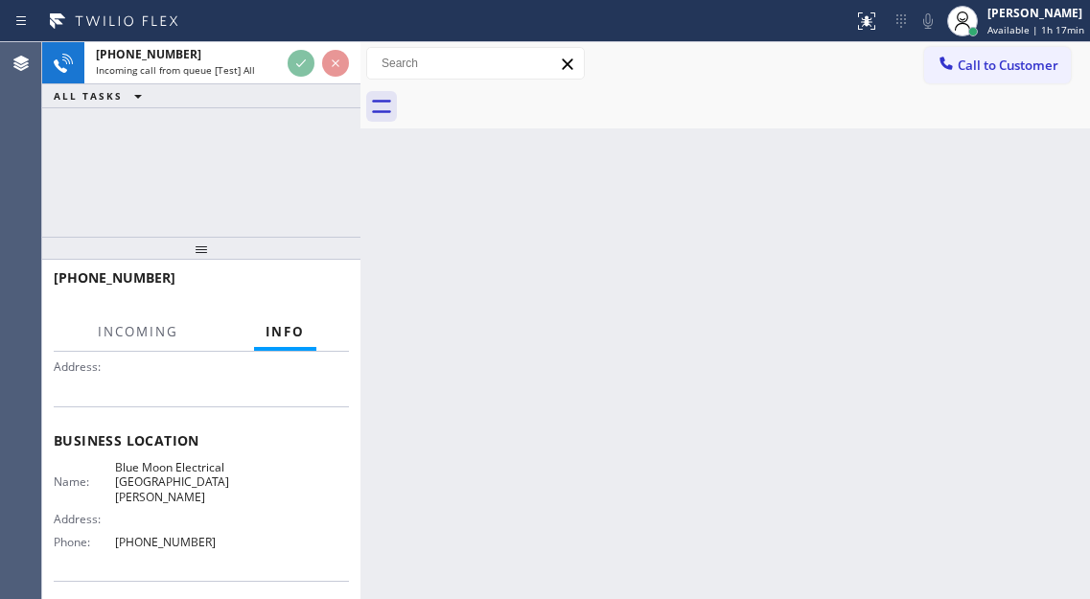
scroll to position [192, 0]
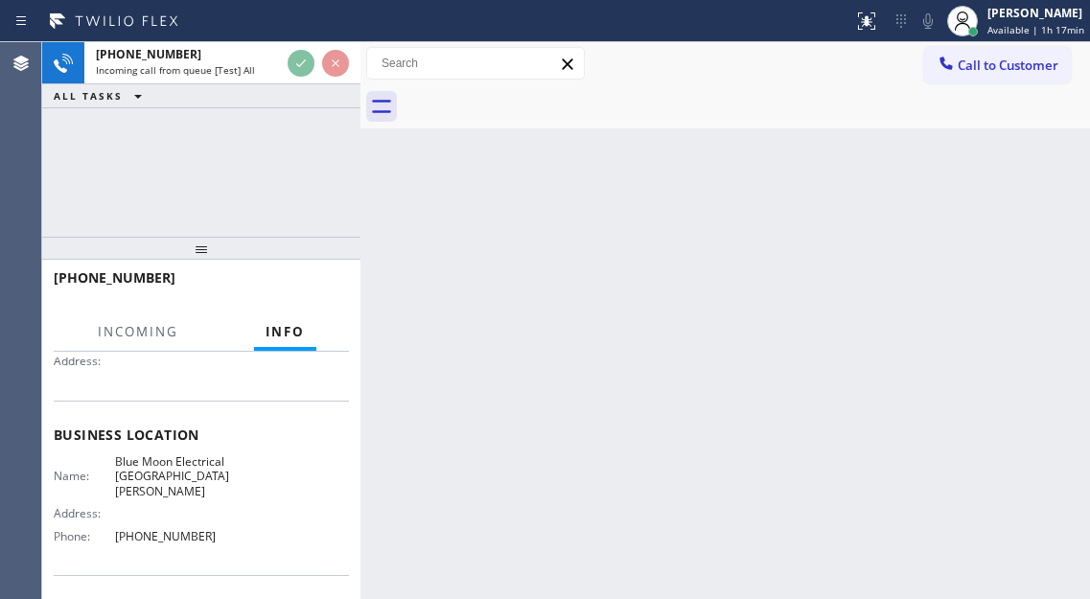
click at [172, 469] on span "Blue Moon Electrical Santa Monica" at bounding box center [173, 476] width 116 height 44
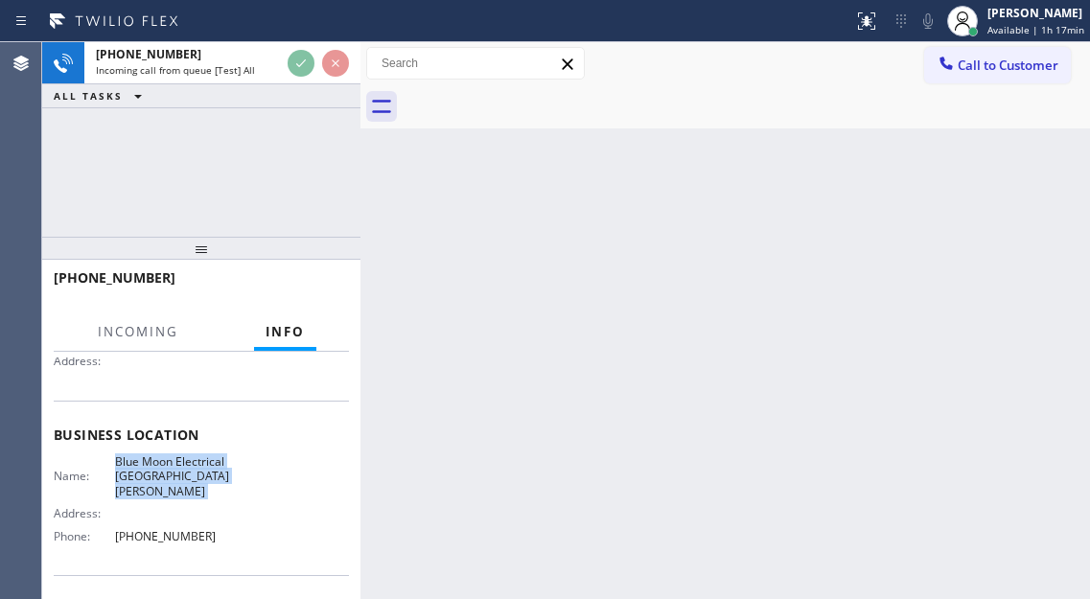
click at [172, 469] on span "Blue Moon Electrical Santa Monica" at bounding box center [173, 476] width 116 height 44
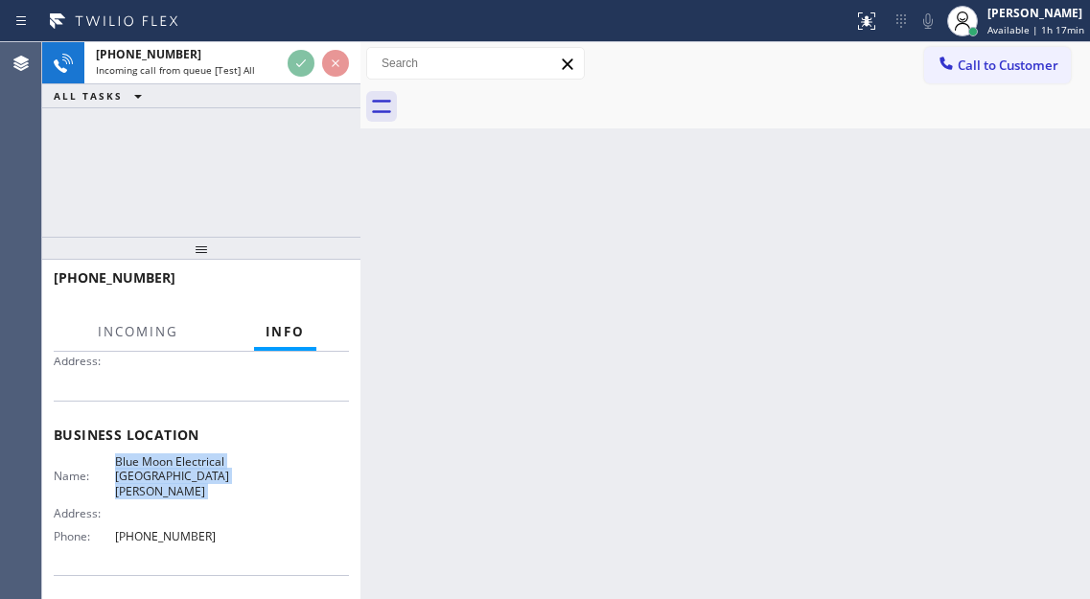
click at [172, 469] on span "Blue Moon Electrical Santa Monica" at bounding box center [173, 476] width 116 height 44
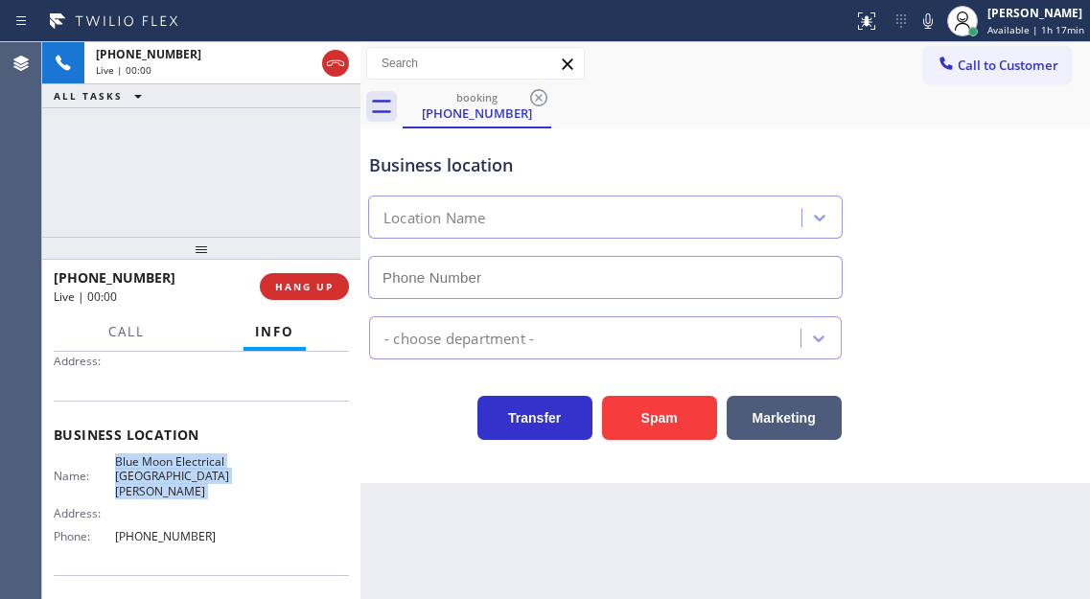
type input "(310) 893-5107"
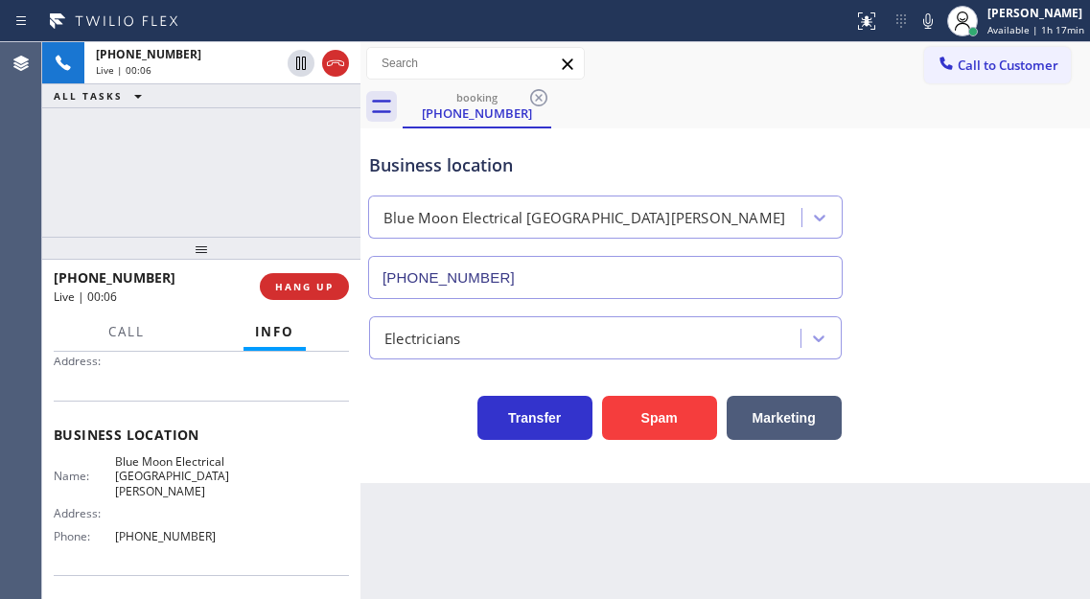
click at [458, 164] on div "Business location" at bounding box center [605, 165] width 472 height 26
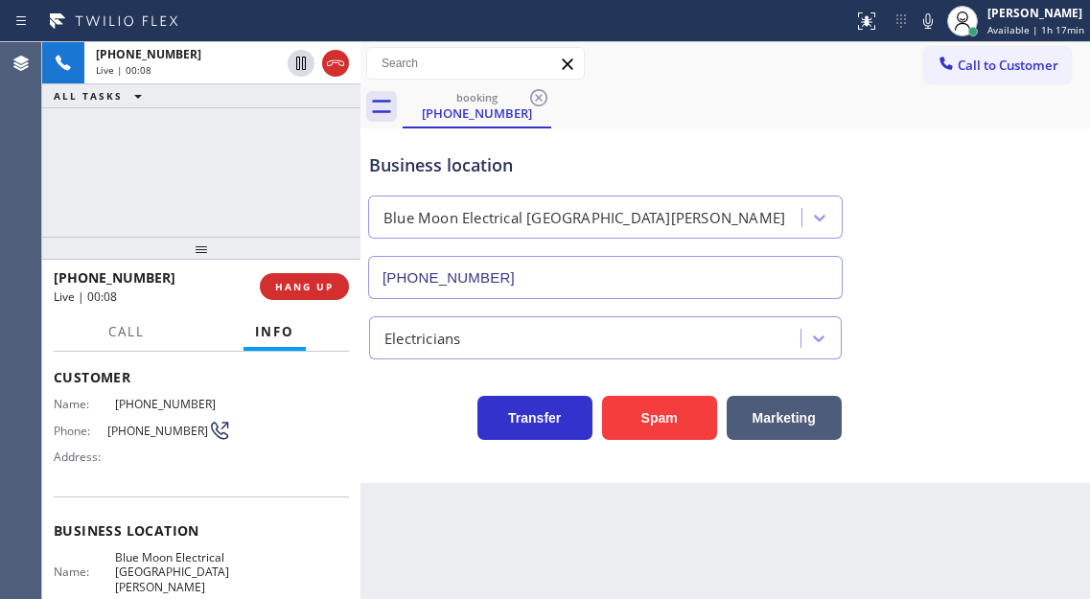
click at [161, 417] on div "Name: (323) 474-8472 Phone: (323) 474-8472 Address:" at bounding box center [142, 435] width 177 height 76
copy div "(323) 474-8472"
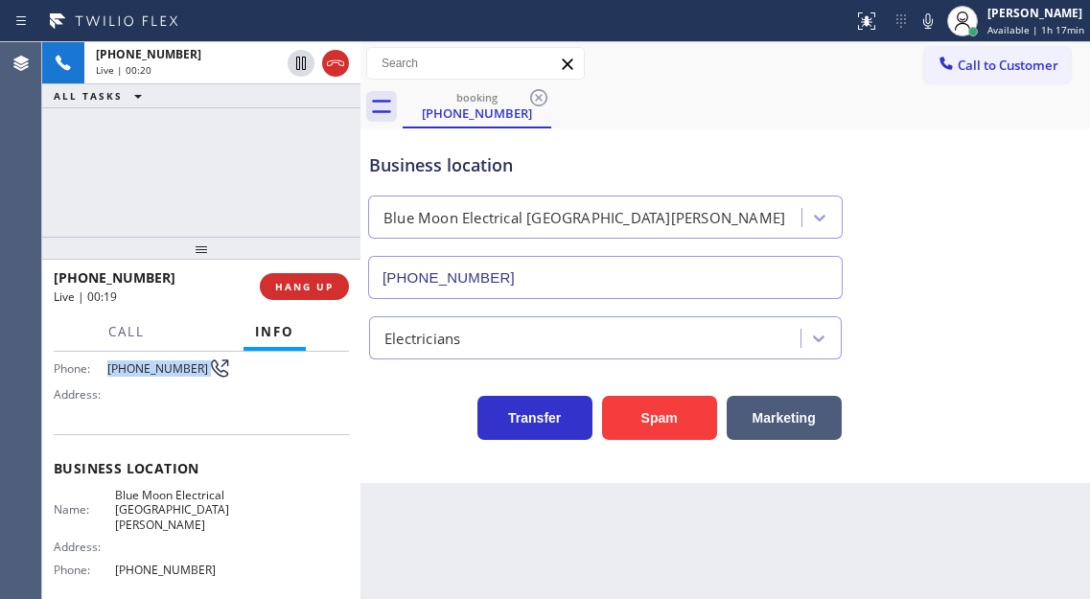
scroll to position [192, 0]
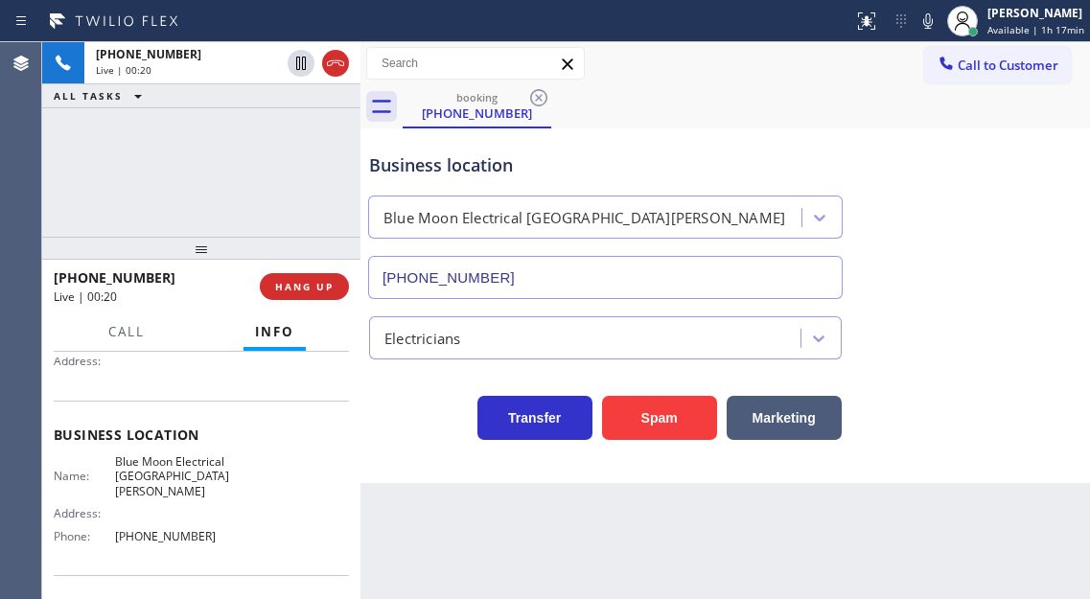
click at [194, 458] on span "Blue Moon Electrical Santa Monica" at bounding box center [173, 476] width 116 height 44
copy span "Blue Moon Electrical Santa Monica"
click at [156, 529] on span "(310) 893-5107" at bounding box center [173, 536] width 116 height 14
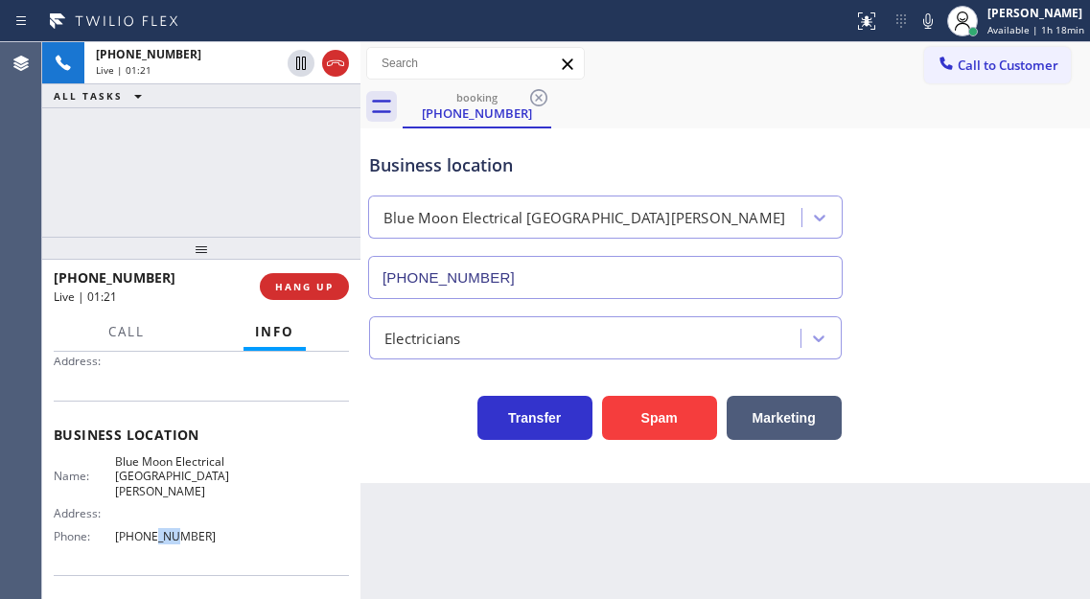
click at [156, 529] on span "(310) 893-5107" at bounding box center [173, 536] width 116 height 14
copy span "(310) 893-5107"
click at [588, 160] on div "Business location" at bounding box center [605, 165] width 472 height 26
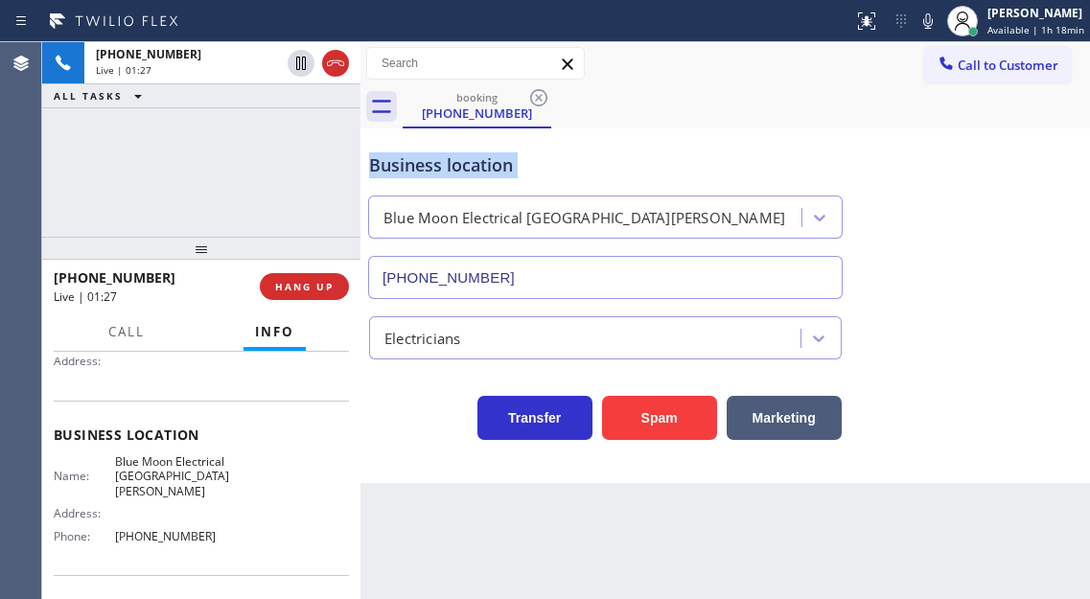
click at [588, 160] on div "Business location" at bounding box center [605, 165] width 472 height 26
click at [574, 165] on div "Business location" at bounding box center [605, 165] width 472 height 26
click at [265, 165] on div "+13234748472 Live | 01:39 ALL TASKS ALL TASKS ACTIVE TASKS TASKS IN WRAP UP" at bounding box center [201, 139] width 318 height 195
click at [728, 127] on div "Business location Blue Moon Electrical Santa Monica (310) 893-5107" at bounding box center [725, 212] width 720 height 173
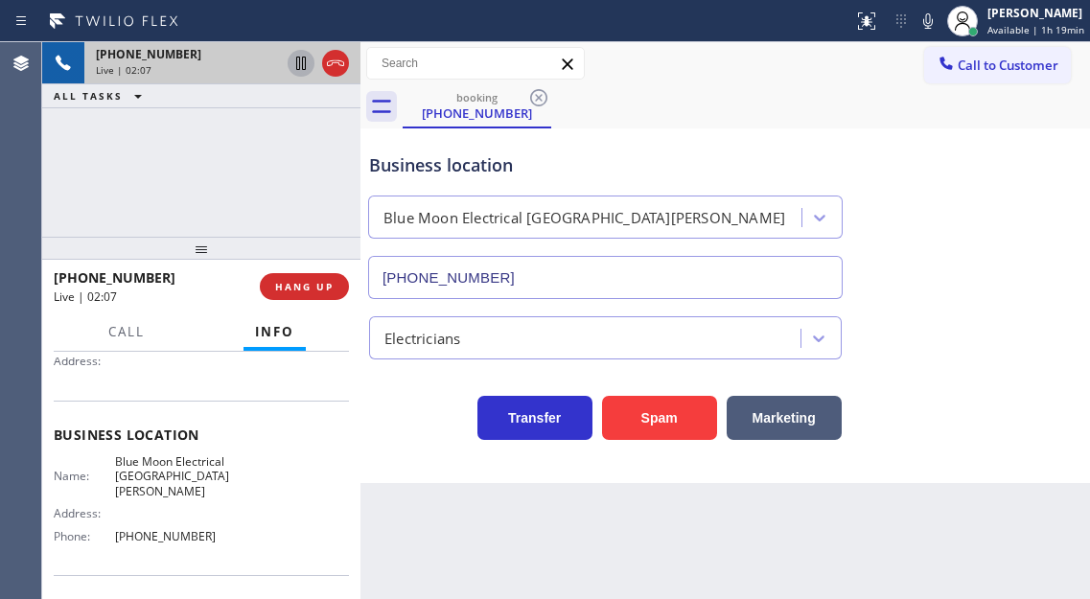
click at [294, 63] on icon at bounding box center [300, 63] width 23 height 23
click at [1070, 186] on div "Business location Blue Moon Electrical Santa Monica (310) 893-5107" at bounding box center [725, 212] width 720 height 173
click at [296, 68] on icon at bounding box center [300, 63] width 23 height 23
click at [326, 290] on span "HANG UP" at bounding box center [304, 286] width 58 height 13
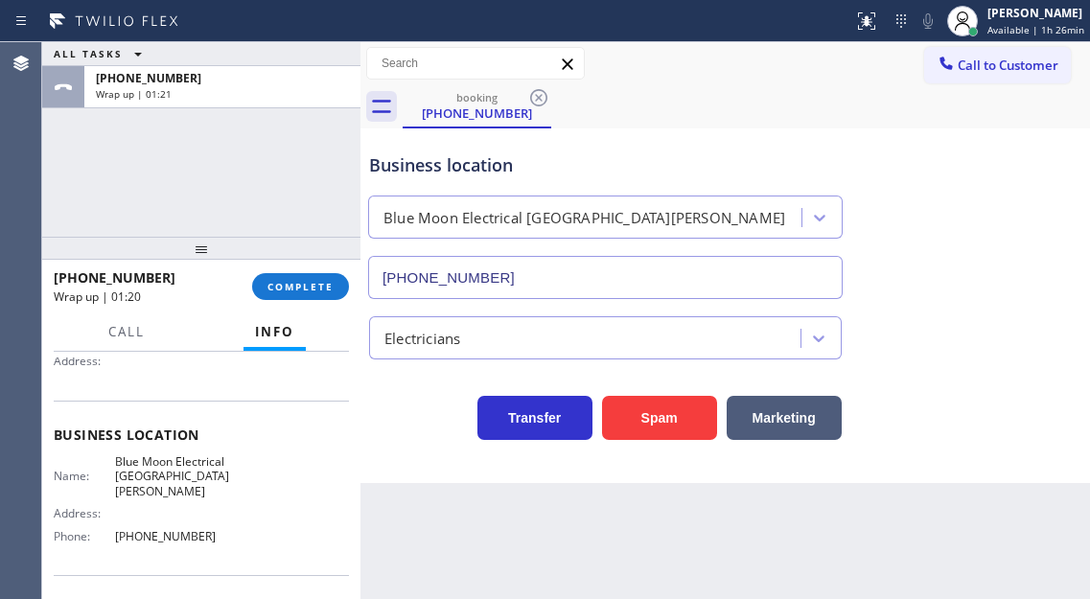
click at [224, 163] on div "ALL TASKS ALL TASKS ACTIVE TASKS TASKS IN WRAP UP +13234748472 Wrap up | 01:21" at bounding box center [201, 139] width 318 height 195
click at [312, 298] on button "COMPLETE" at bounding box center [300, 286] width 97 height 27
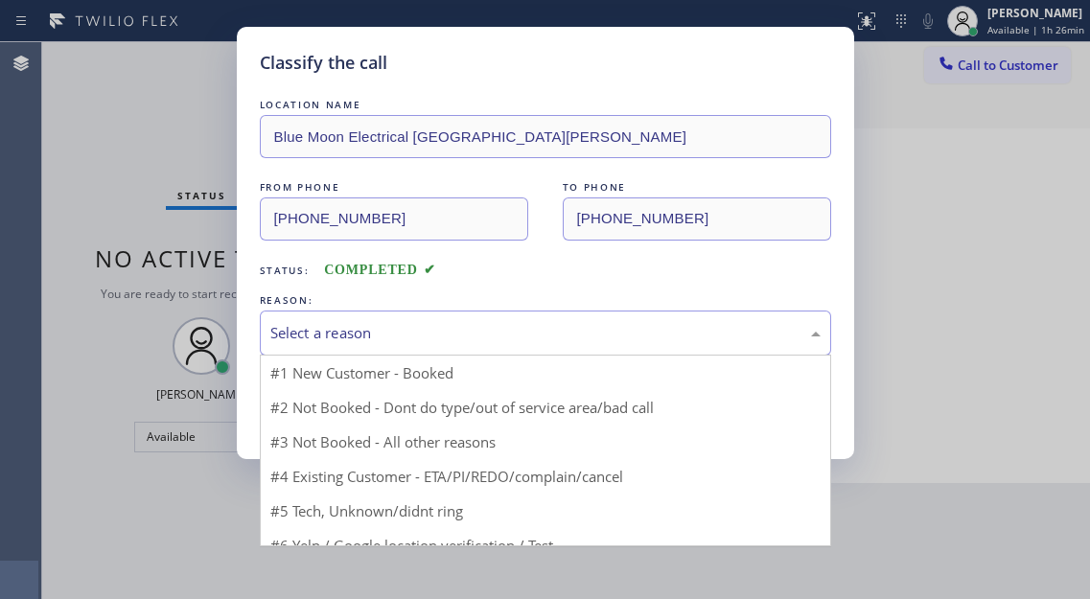
click at [445, 317] on div "Select a reason" at bounding box center [545, 333] width 571 height 45
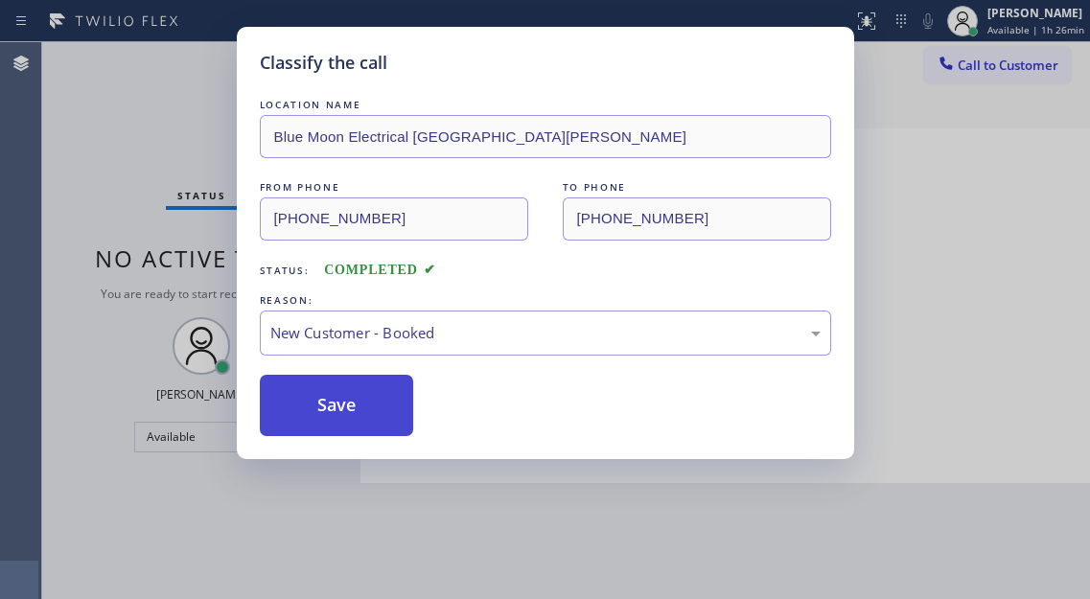
click at [381, 398] on button "Save" at bounding box center [337, 405] width 154 height 61
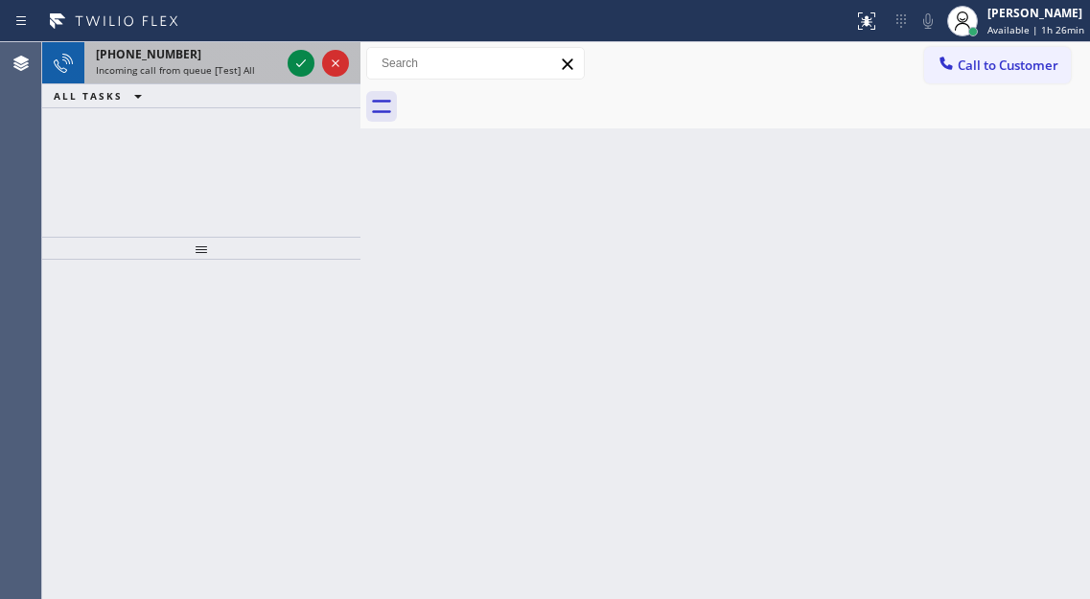
click at [189, 67] on span "Incoming call from queue [Test] All" at bounding box center [175, 69] width 159 height 13
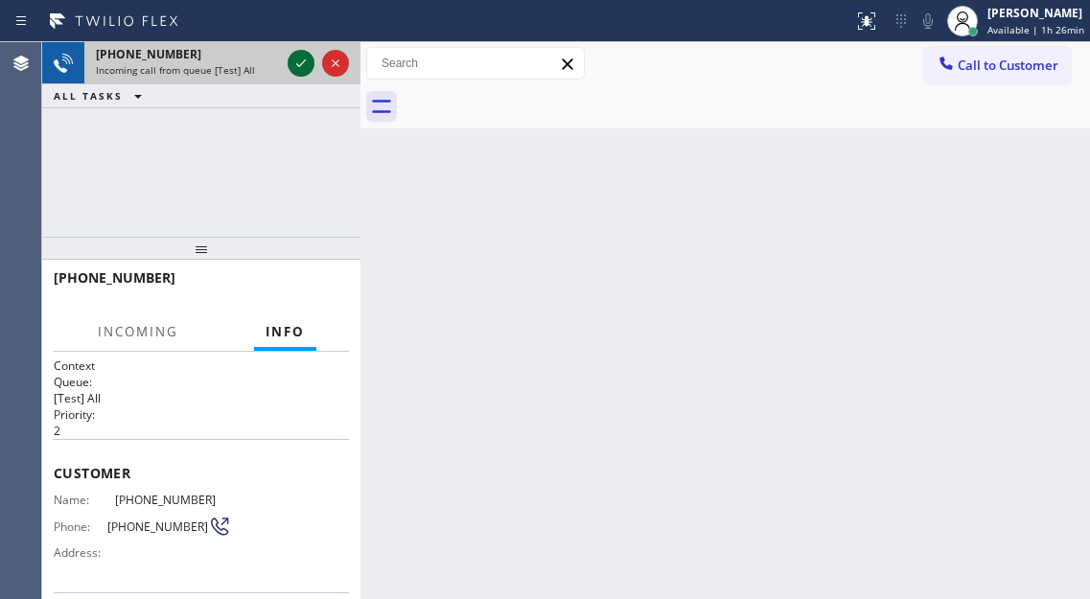
click at [288, 61] on div at bounding box center [301, 63] width 27 height 23
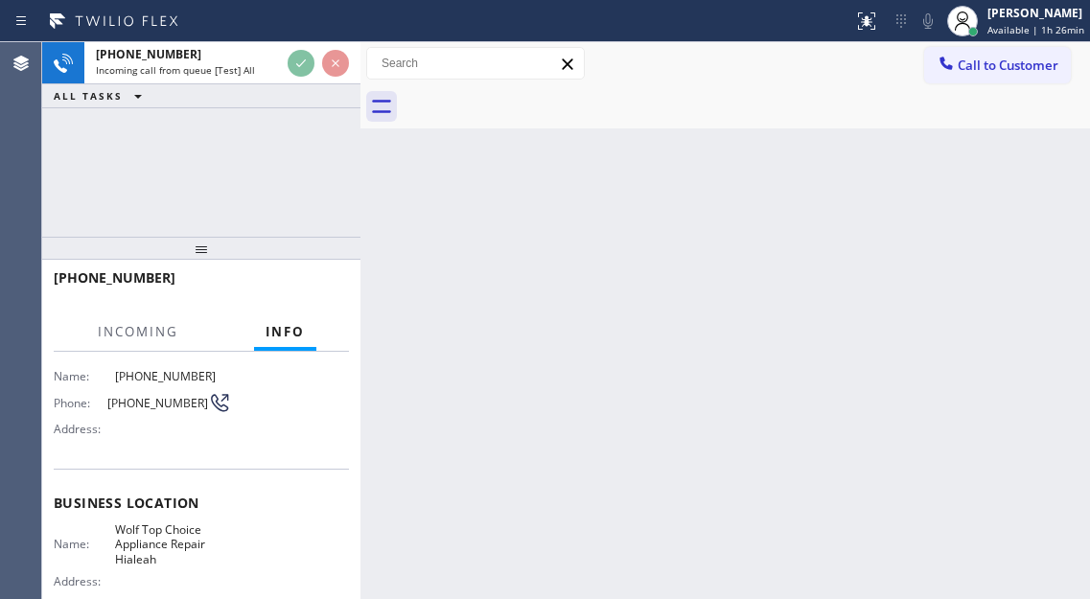
scroll to position [192, 0]
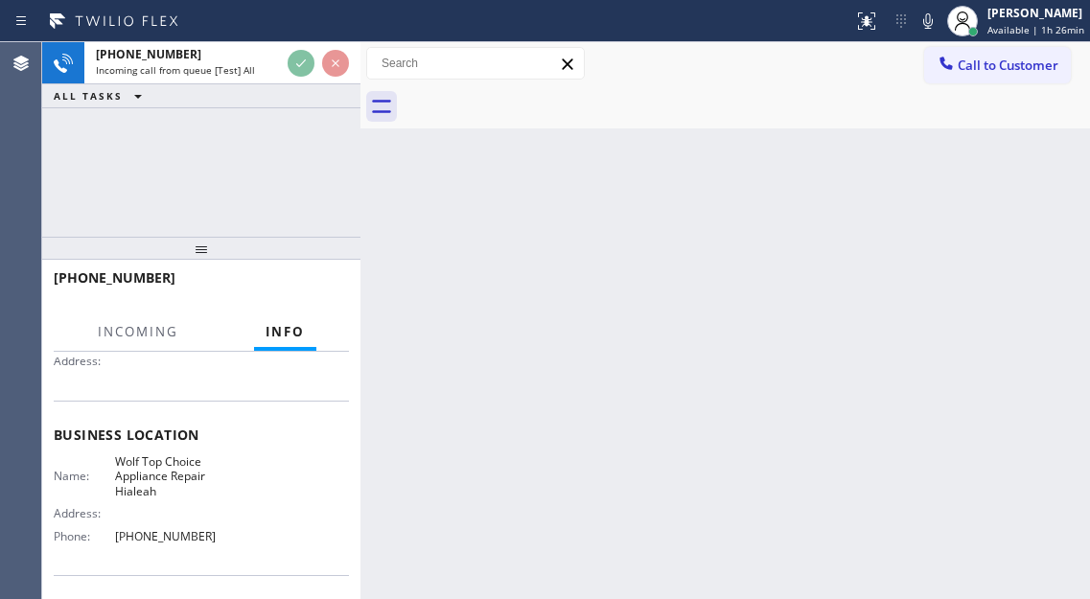
click at [152, 472] on span "Wolf Top Choice Appliance Repair Hialeah" at bounding box center [173, 476] width 116 height 44
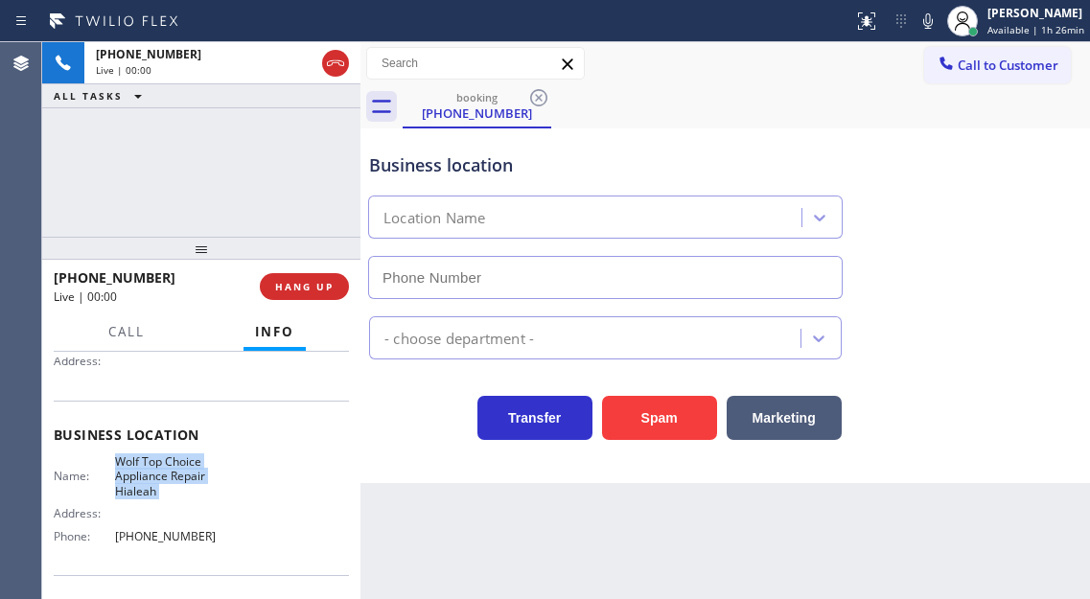
type input "(561) 933-7659"
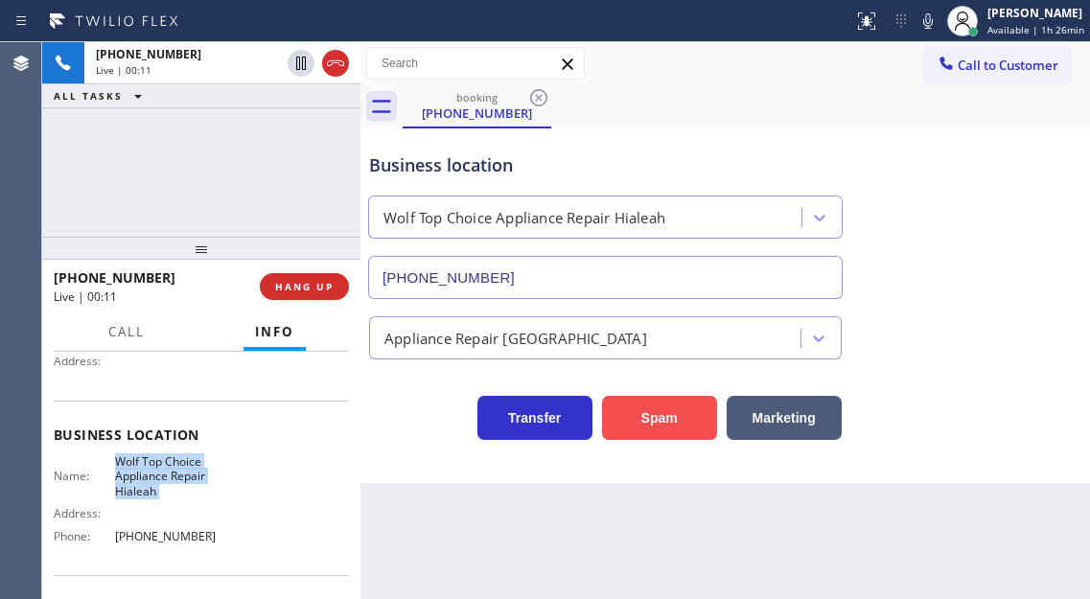
click at [651, 422] on button "Spam" at bounding box center [659, 418] width 115 height 44
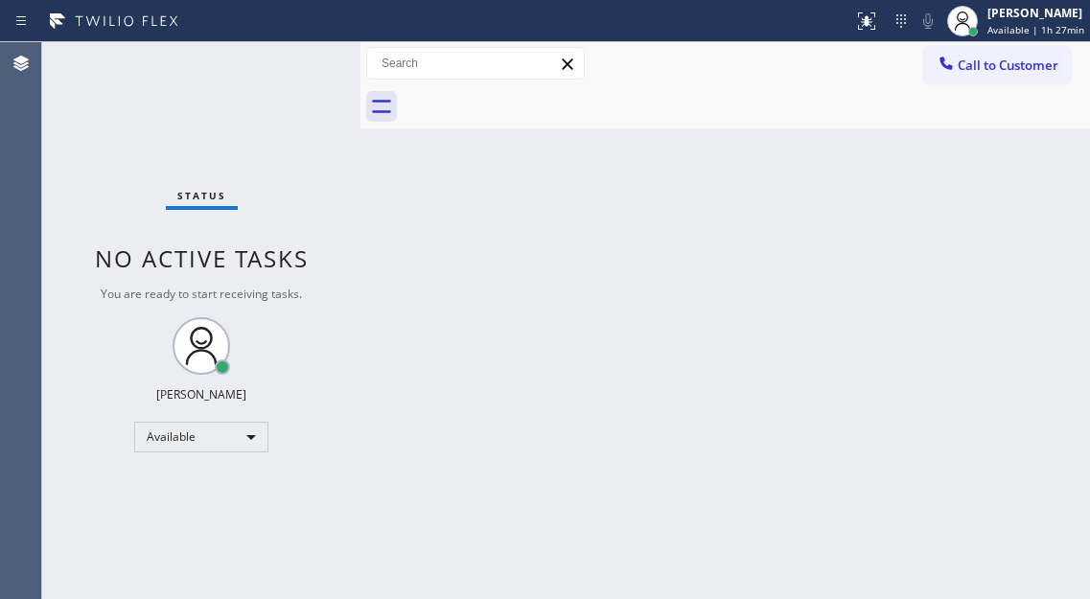
click at [255, 76] on div "Status No active tasks You are ready to start receiving tasks. [PERSON_NAME]" at bounding box center [201, 320] width 318 height 557
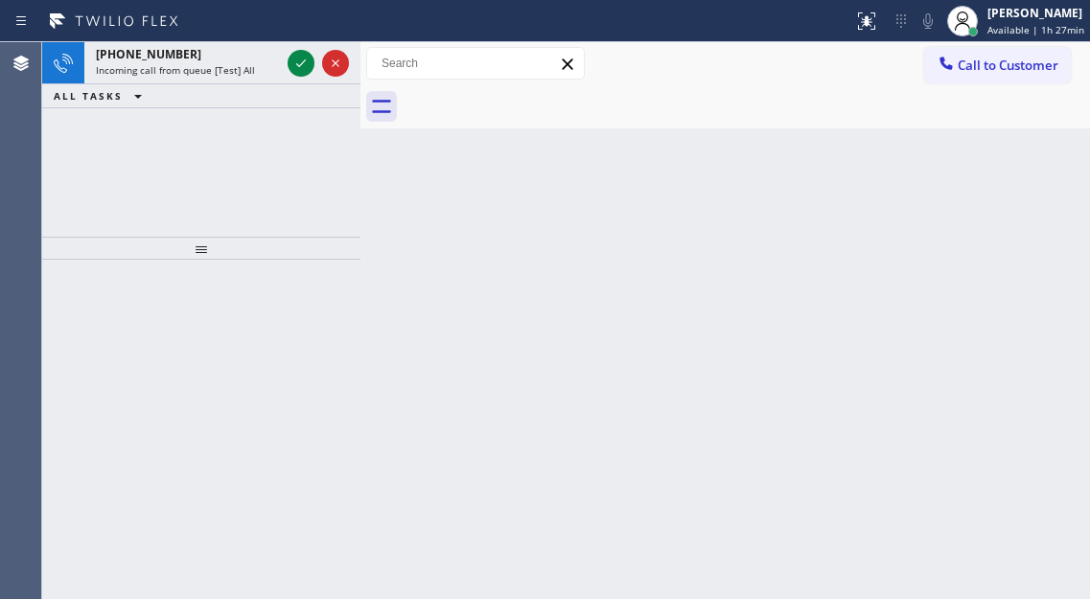
click at [1011, 144] on div "Back to Dashboard Change Sender ID Customers Technicians Select a contact Outbo…" at bounding box center [724, 320] width 729 height 557
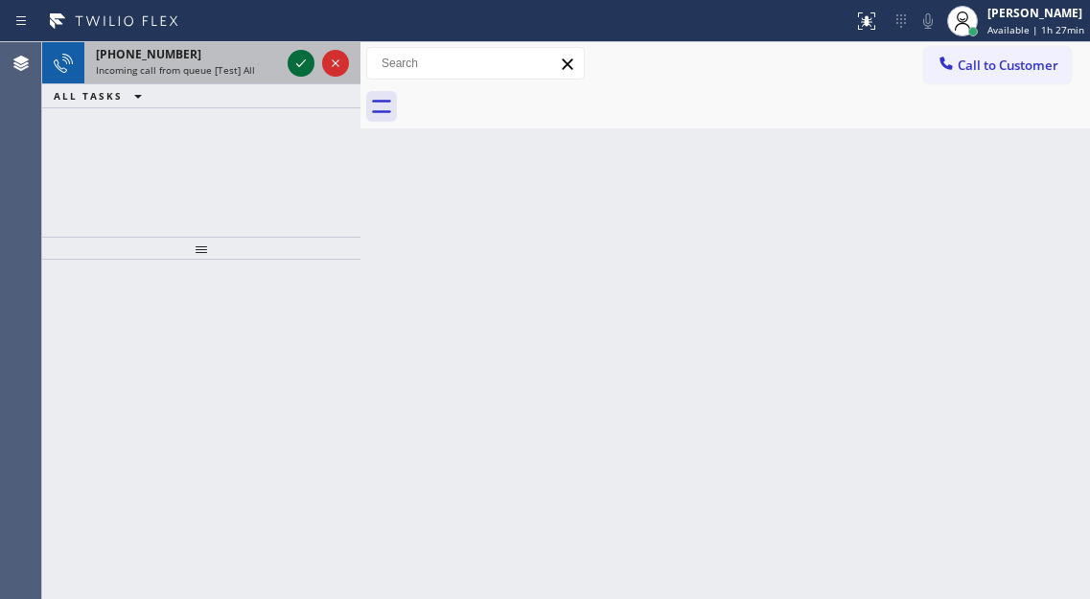
click at [300, 64] on icon at bounding box center [300, 63] width 23 height 23
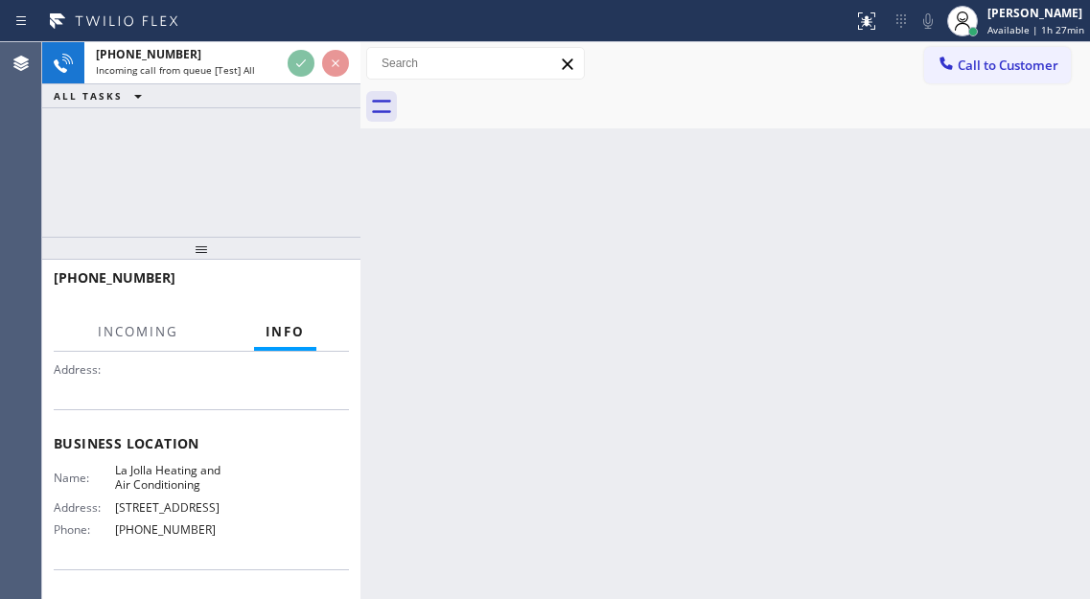
scroll to position [192, 0]
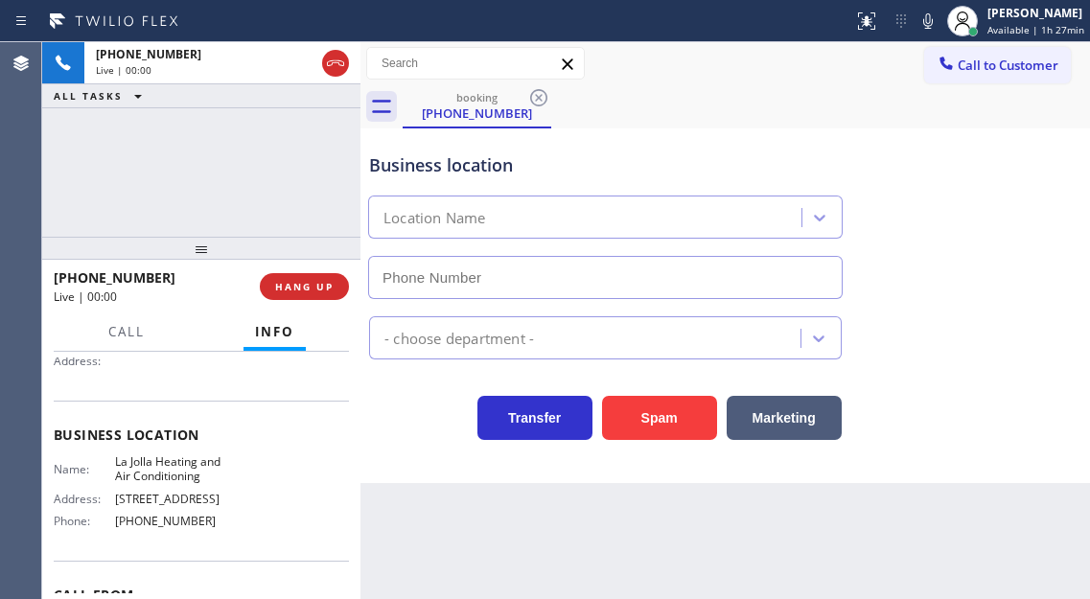
type input "(858) 201-4467"
click at [1066, 262] on div "Business location La Jolla Heating and Air Conditioning (858) 201-4467" at bounding box center [725, 212] width 720 height 173
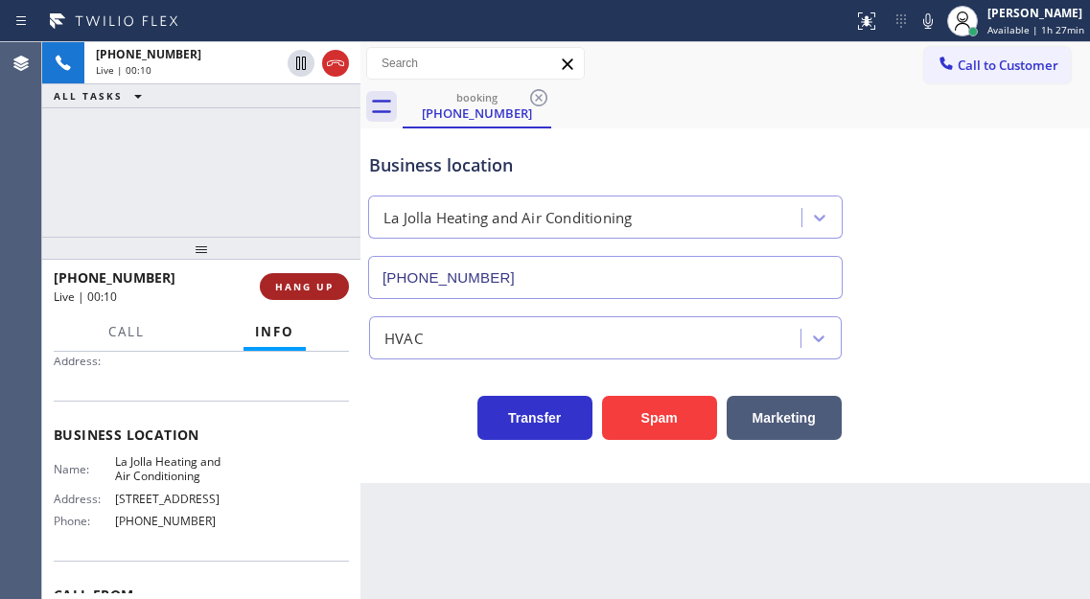
click at [295, 298] on button "HANG UP" at bounding box center [304, 286] width 89 height 27
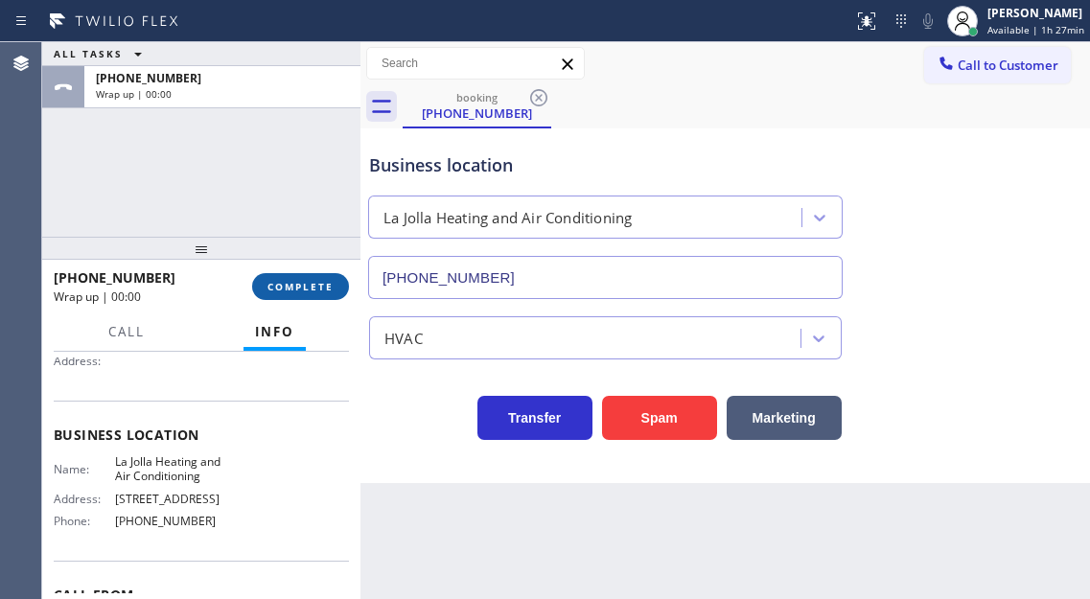
click at [298, 292] on span "COMPLETE" at bounding box center [300, 286] width 66 height 13
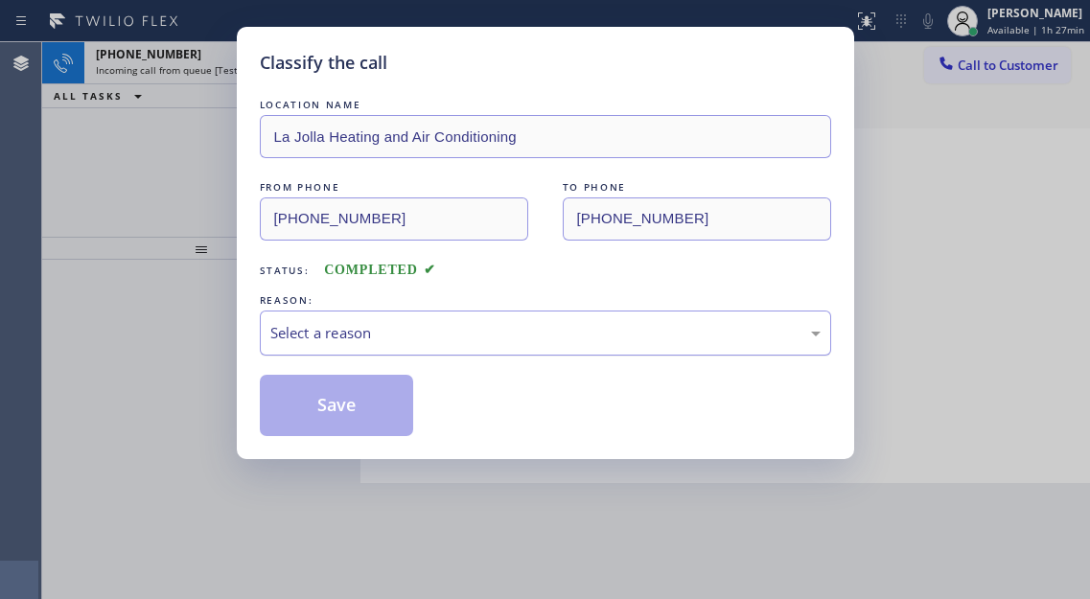
click at [544, 333] on div "Select a reason" at bounding box center [545, 333] width 550 height 22
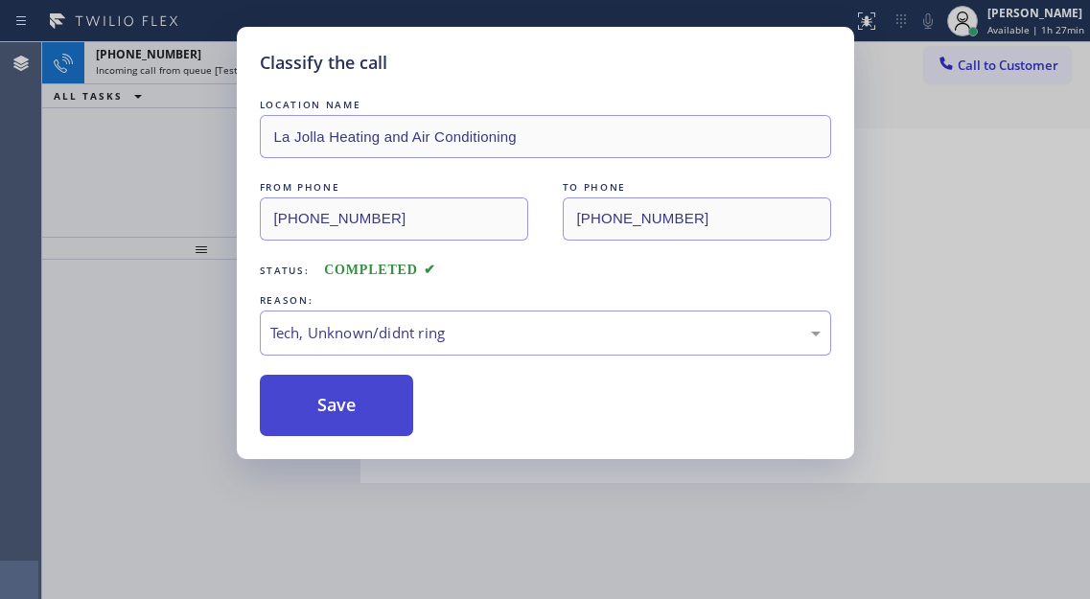
click at [393, 418] on button "Save" at bounding box center [337, 405] width 154 height 61
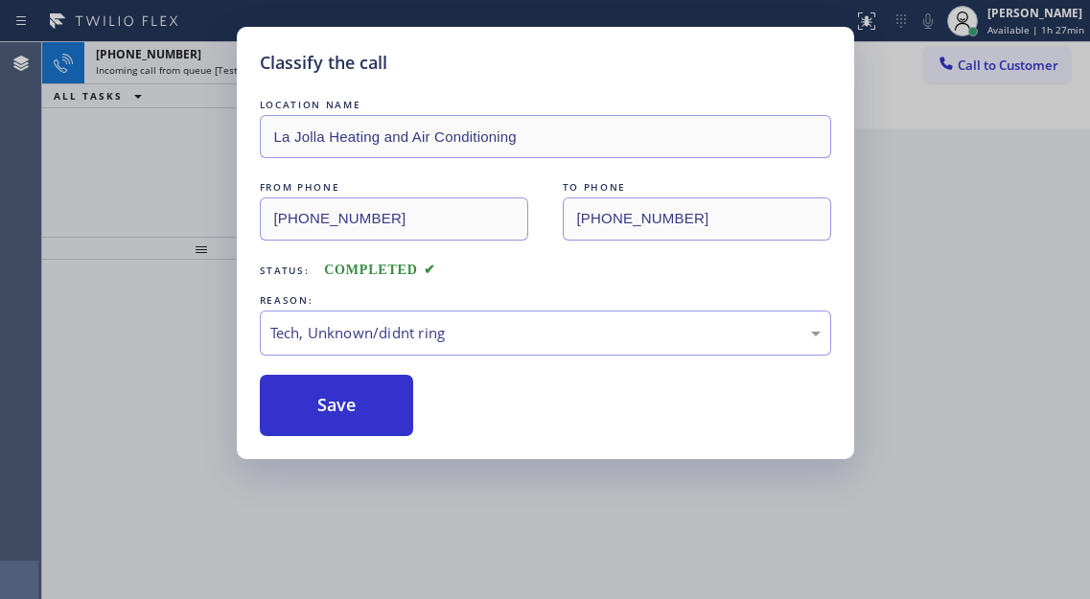
click at [138, 89] on div "Classify the call LOCATION NAME LG Repairs Phoenix FROM PHONE (480) 502-5687 TO…" at bounding box center [565, 320] width 1047 height 557
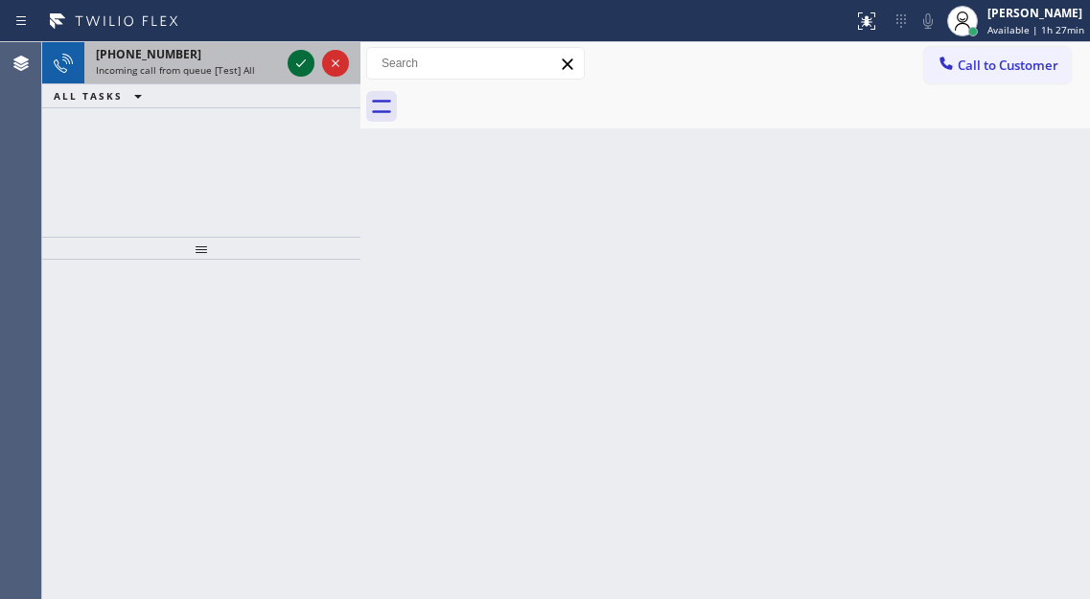
click at [298, 67] on icon at bounding box center [300, 63] width 23 height 23
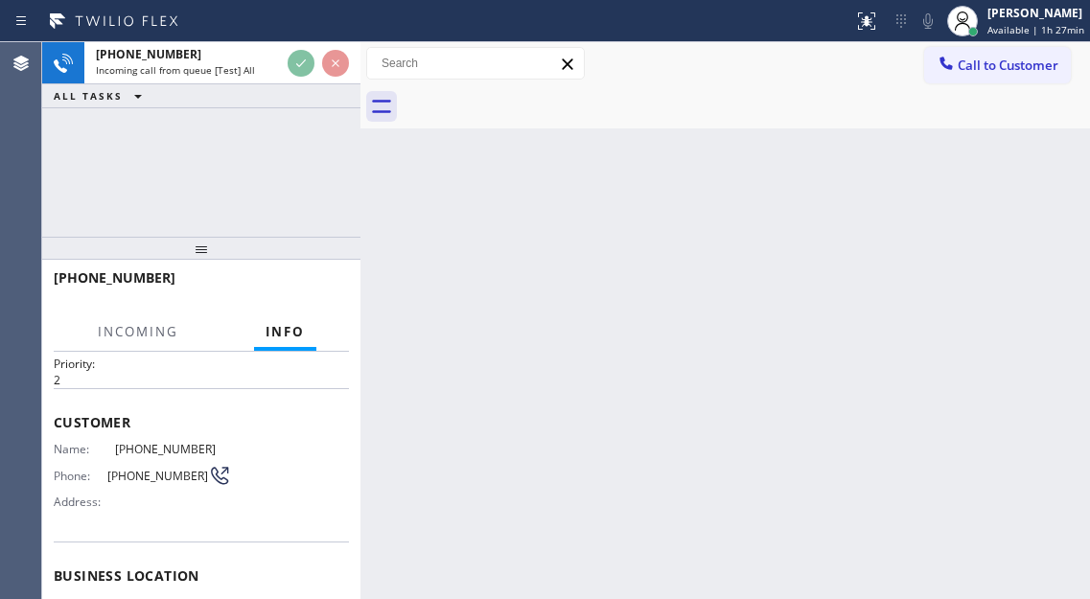
scroll to position [96, 0]
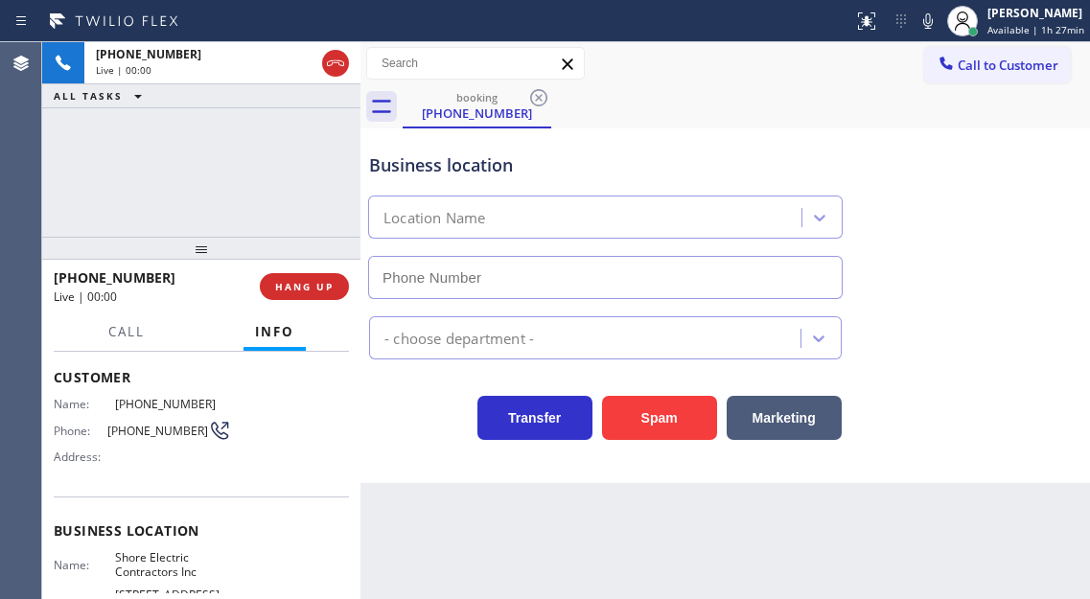
type input "(848) 331-2674"
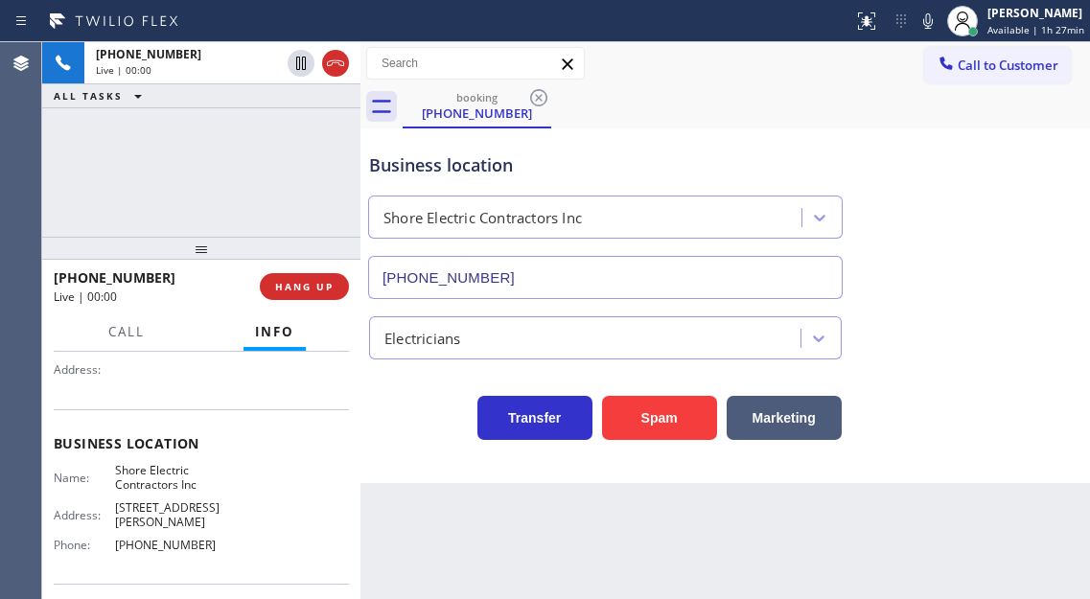
scroll to position [192, 0]
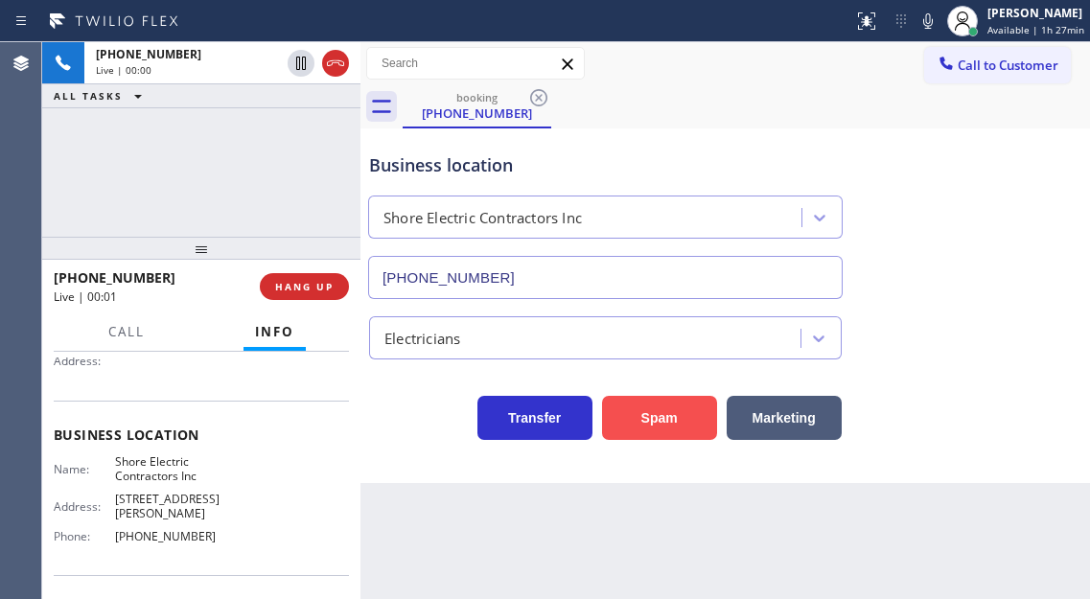
click at [631, 421] on button "Spam" at bounding box center [659, 418] width 115 height 44
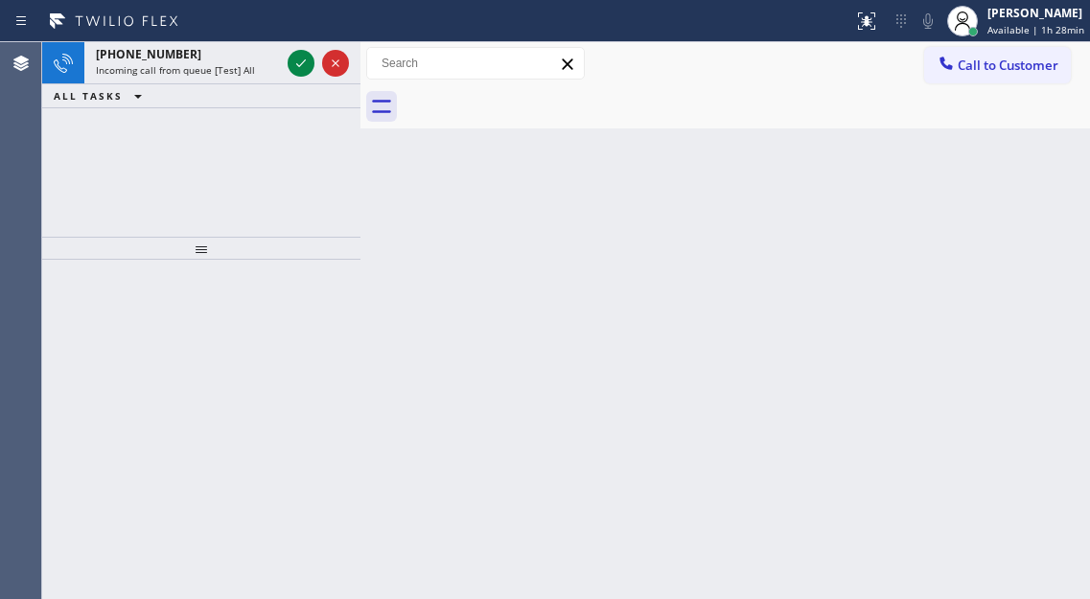
click at [1059, 196] on div "Back to Dashboard Change Sender ID Customers Technicians Select a contact Outbo…" at bounding box center [724, 320] width 729 height 557
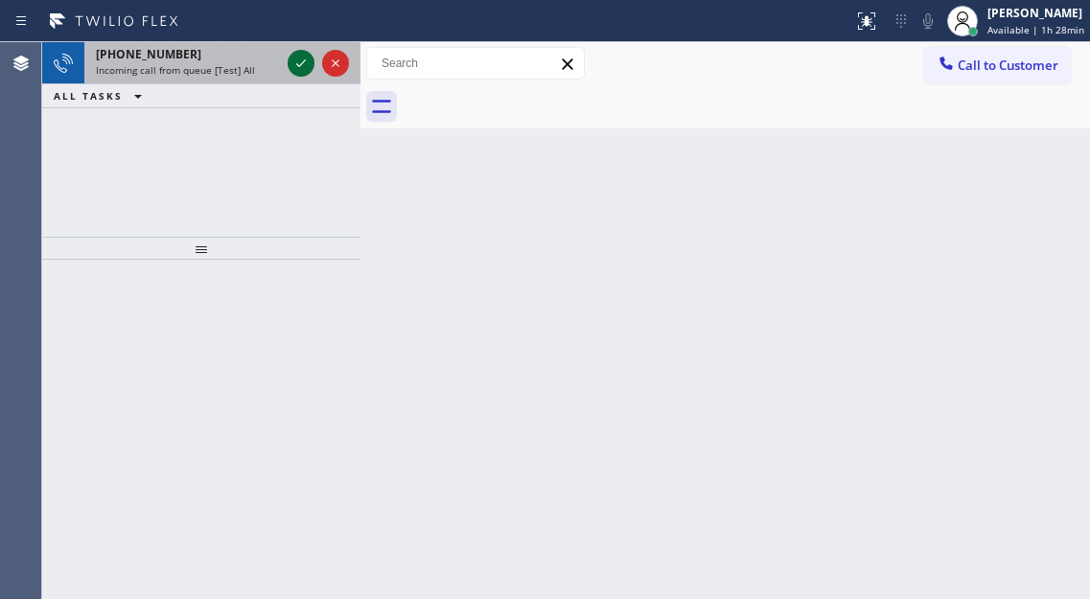
click at [297, 68] on icon at bounding box center [300, 63] width 23 height 23
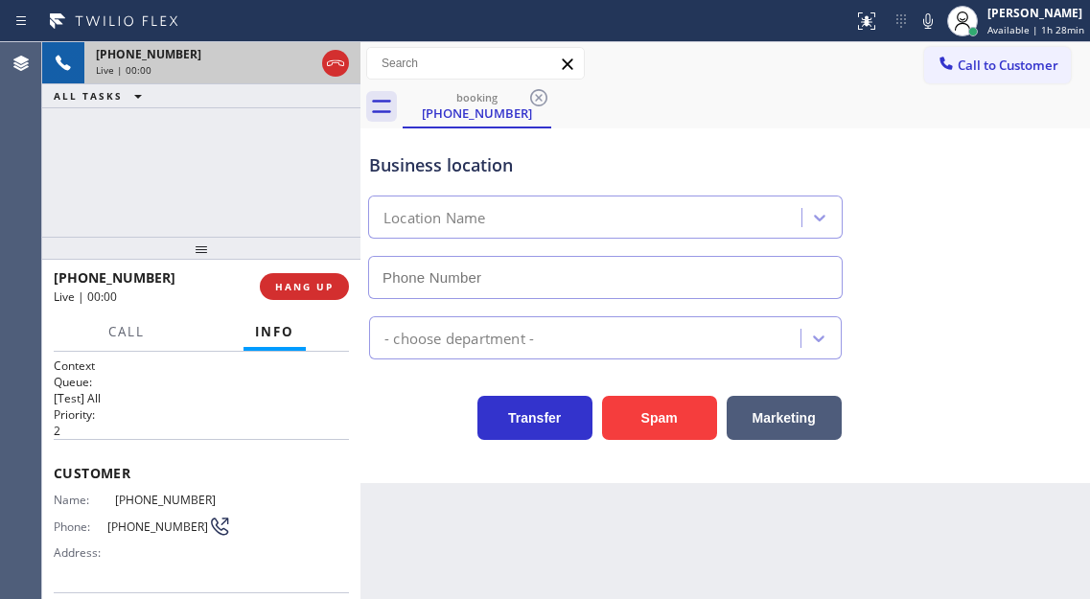
type input "[PHONE_NUMBER]"
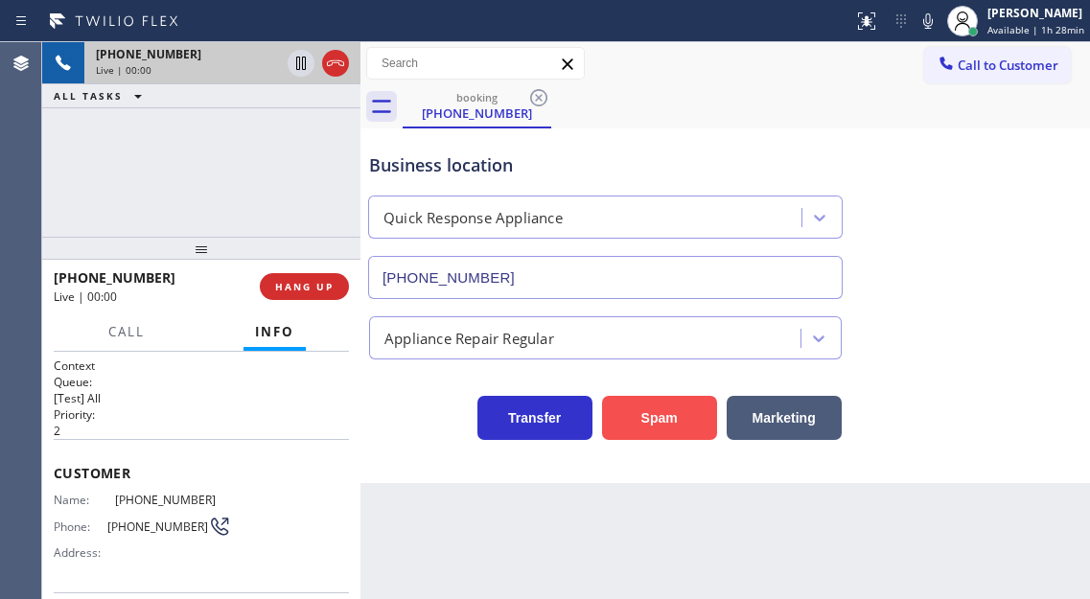
click at [646, 408] on button "Spam" at bounding box center [659, 418] width 115 height 44
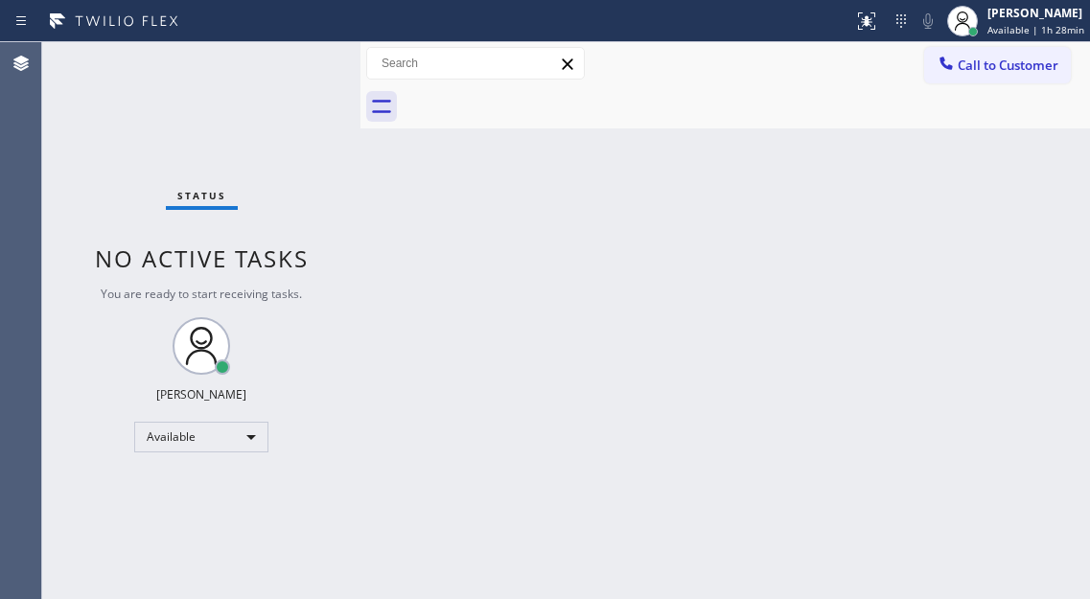
click at [1009, 192] on div "Back to Dashboard Change Sender ID Customers Technicians Select a contact Outbo…" at bounding box center [724, 320] width 729 height 557
click at [302, 71] on div "Status No active tasks You are ready to start receiving tasks. [PERSON_NAME]" at bounding box center [201, 320] width 318 height 557
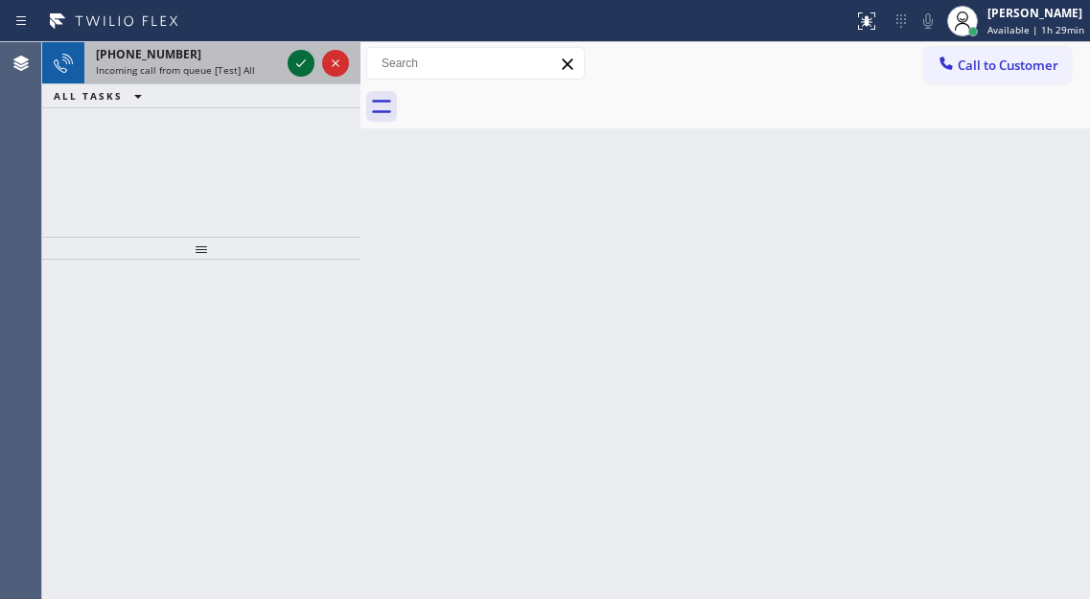
click at [299, 71] on icon at bounding box center [300, 63] width 23 height 23
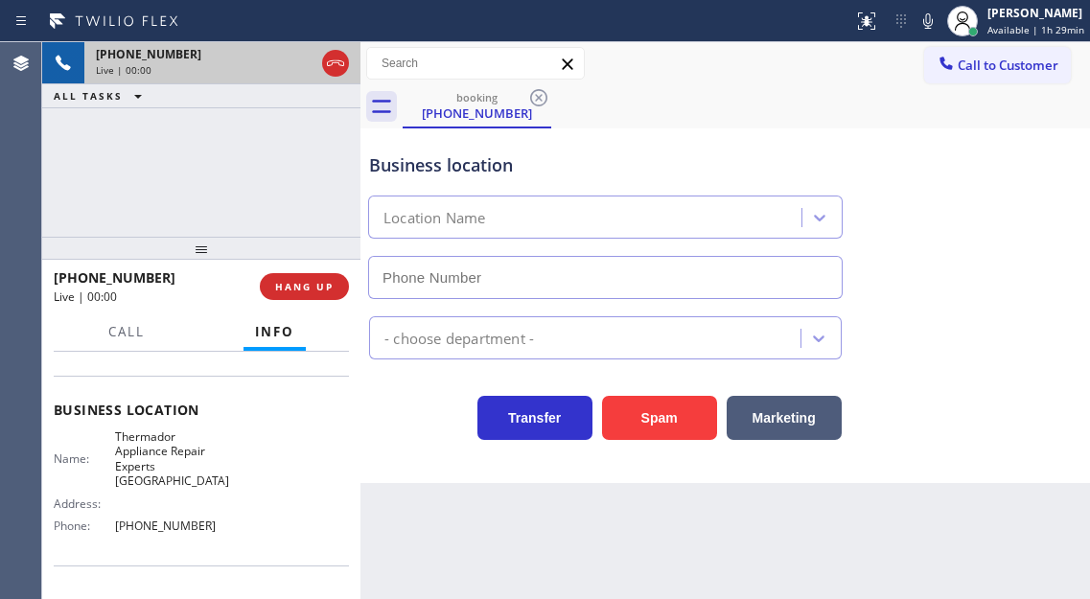
scroll to position [288, 0]
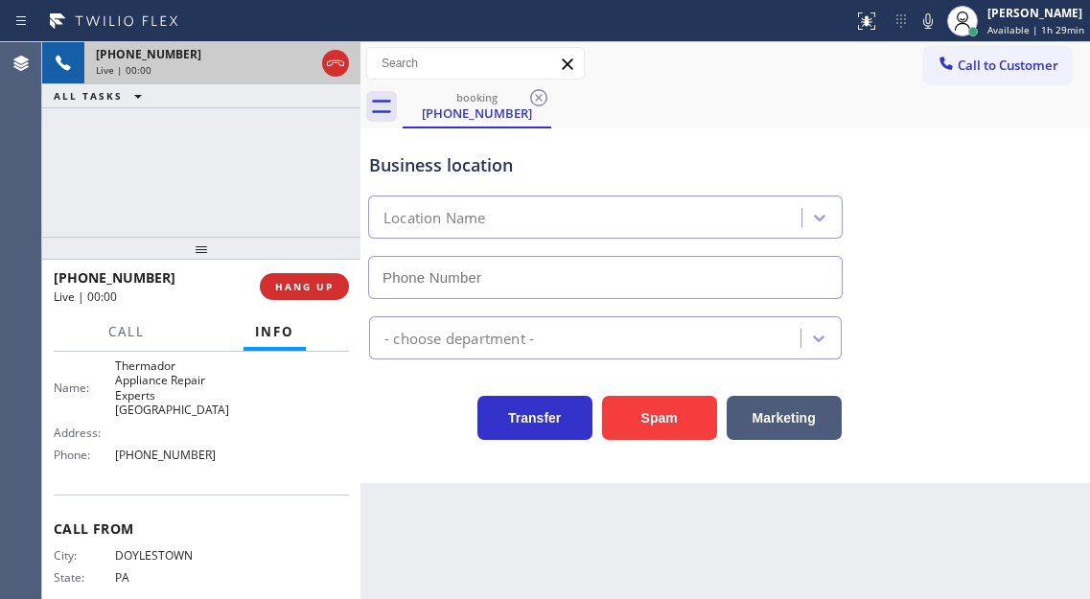
type input "(215) 774-5647"
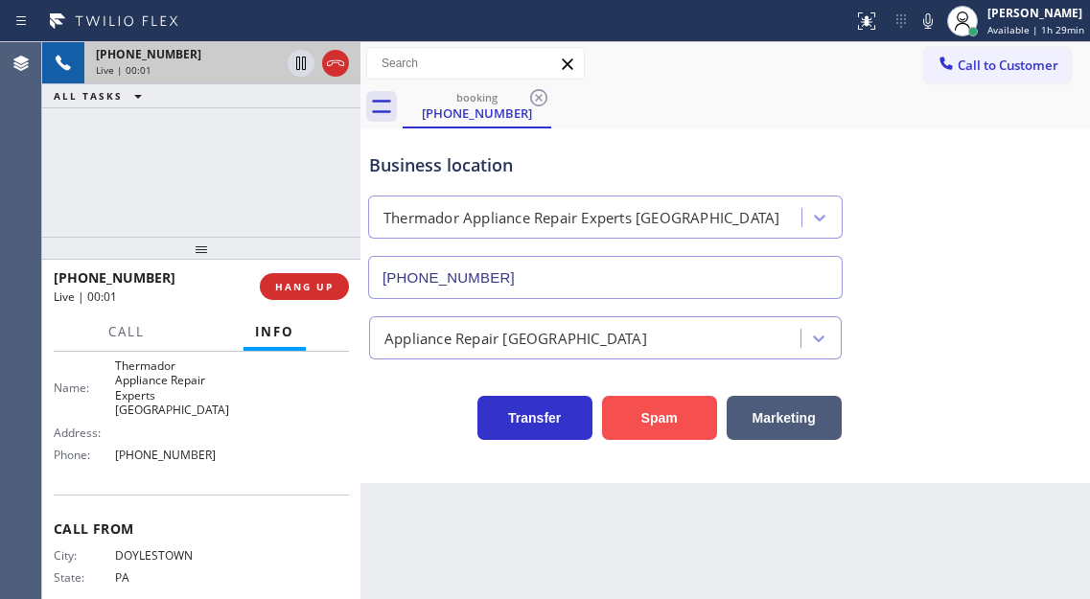
click at [673, 409] on button "Spam" at bounding box center [659, 418] width 115 height 44
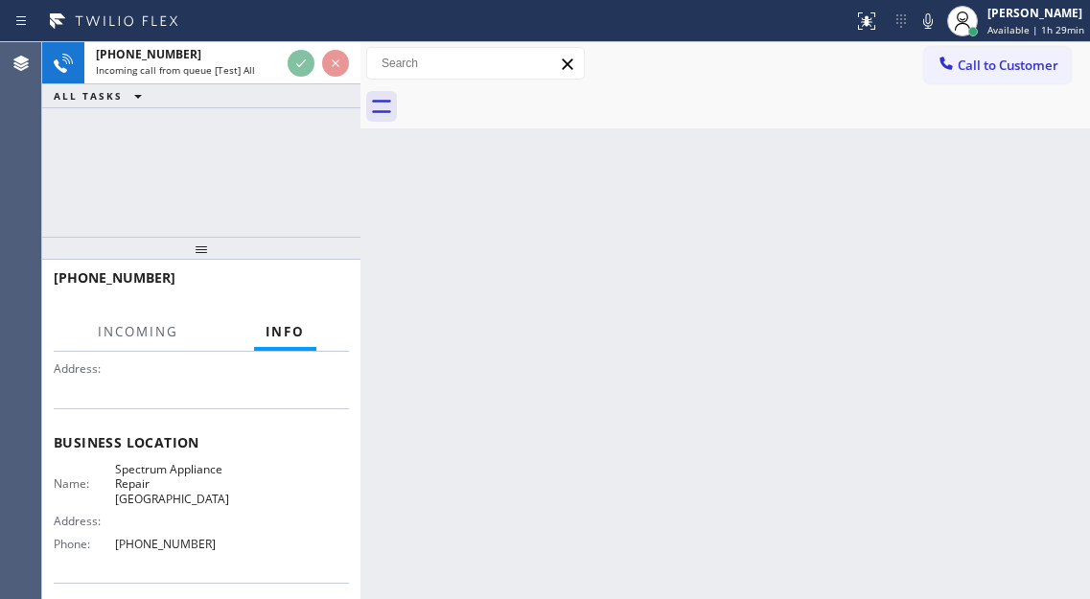
scroll to position [192, 0]
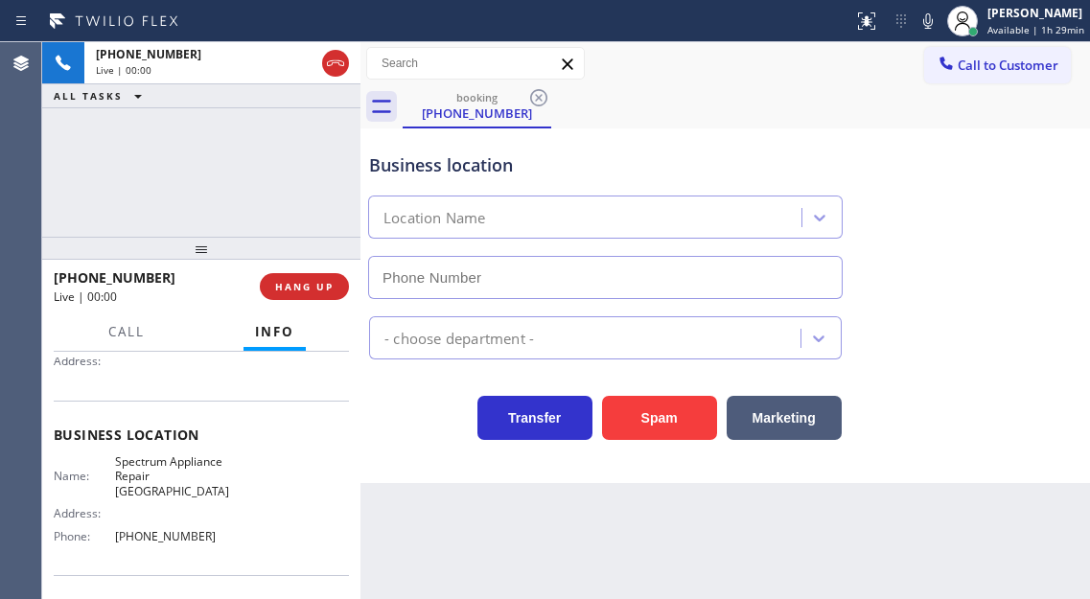
type input "(949) 649-4909"
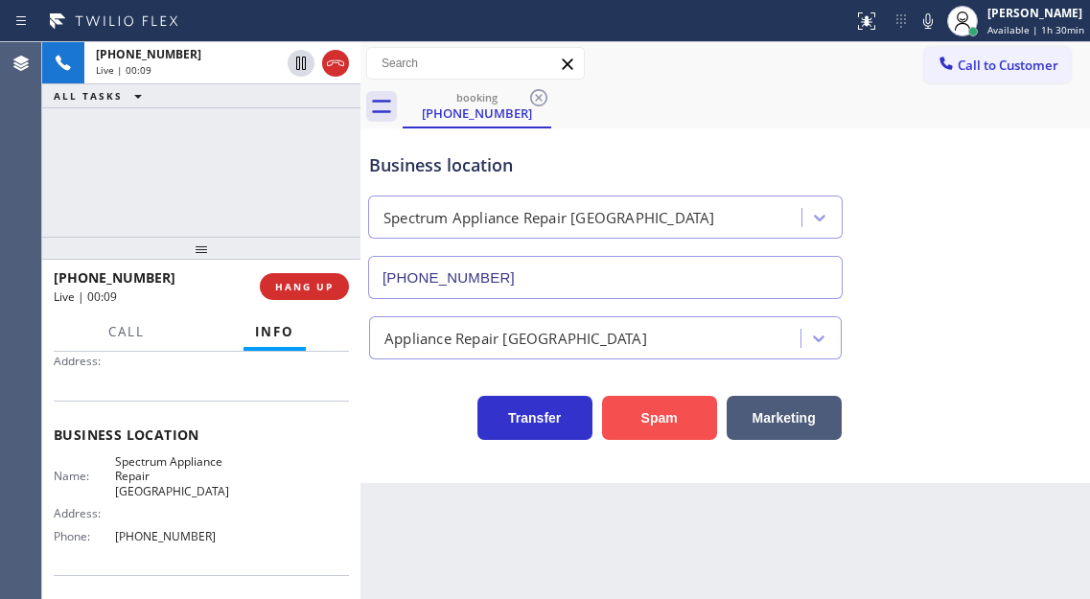
click at [637, 414] on button "Spam" at bounding box center [659, 418] width 115 height 44
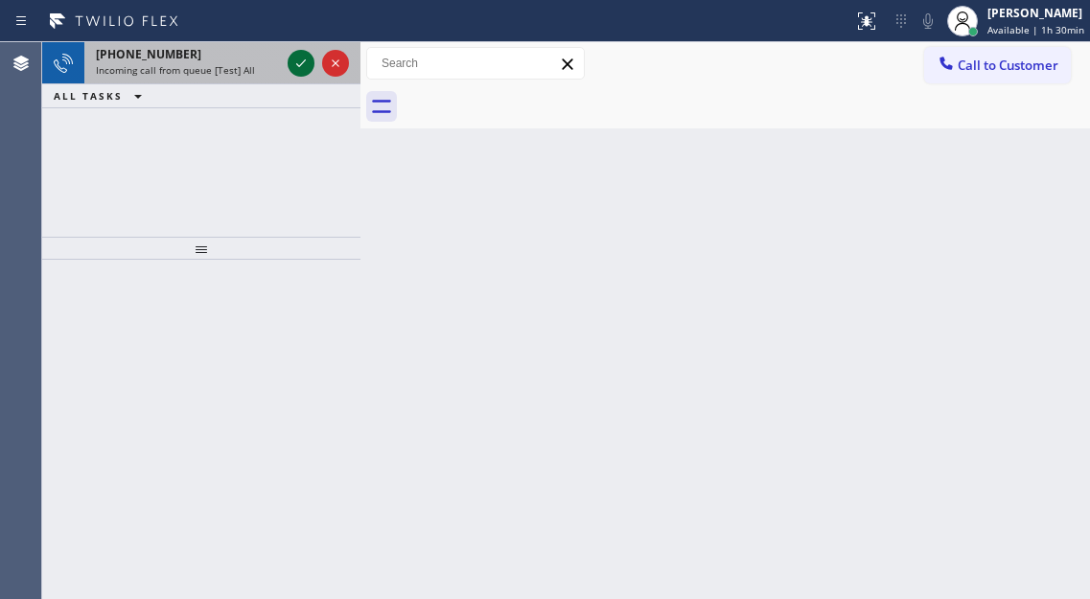
click at [300, 65] on icon at bounding box center [301, 63] width 10 height 8
click at [303, 54] on icon at bounding box center [300, 63] width 23 height 23
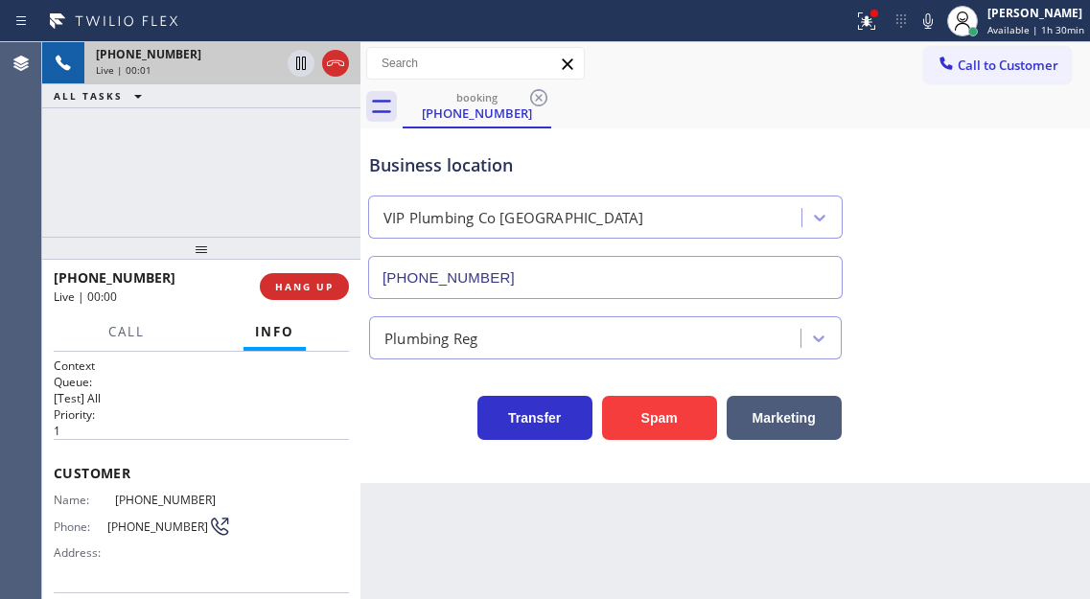
type input "(760) 388-6977"
click at [676, 412] on button "Spam" at bounding box center [659, 418] width 115 height 44
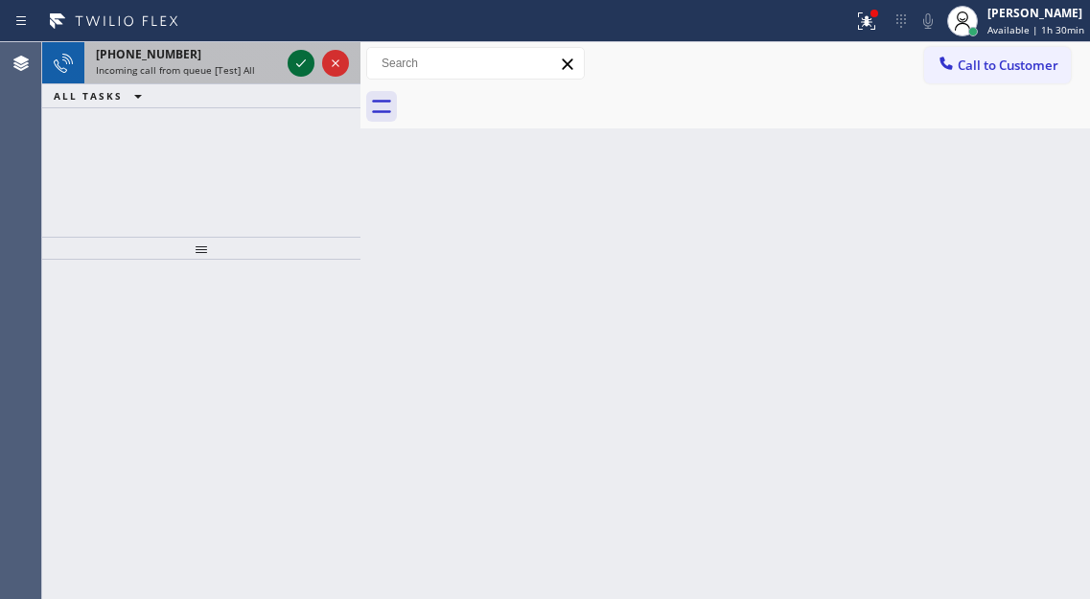
click at [297, 64] on icon at bounding box center [301, 63] width 10 height 8
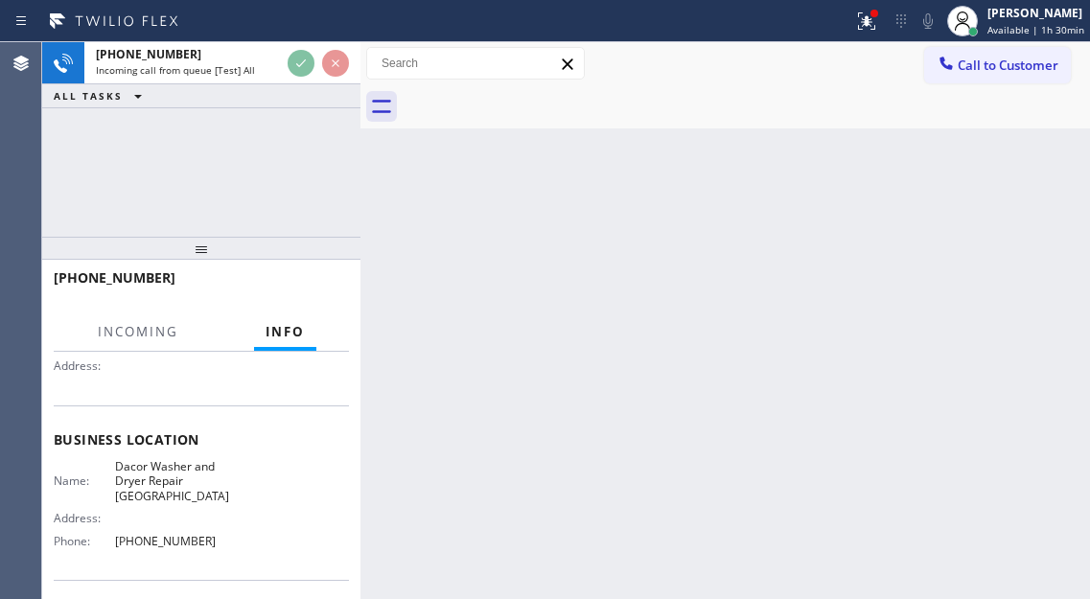
scroll to position [192, 0]
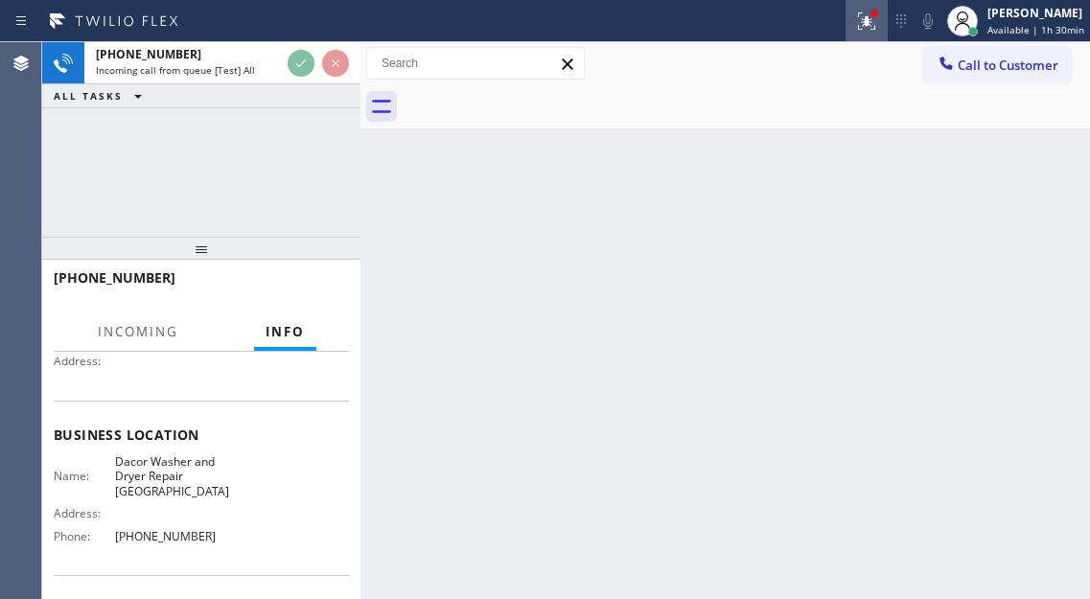
click at [863, 19] on icon at bounding box center [866, 21] width 23 height 23
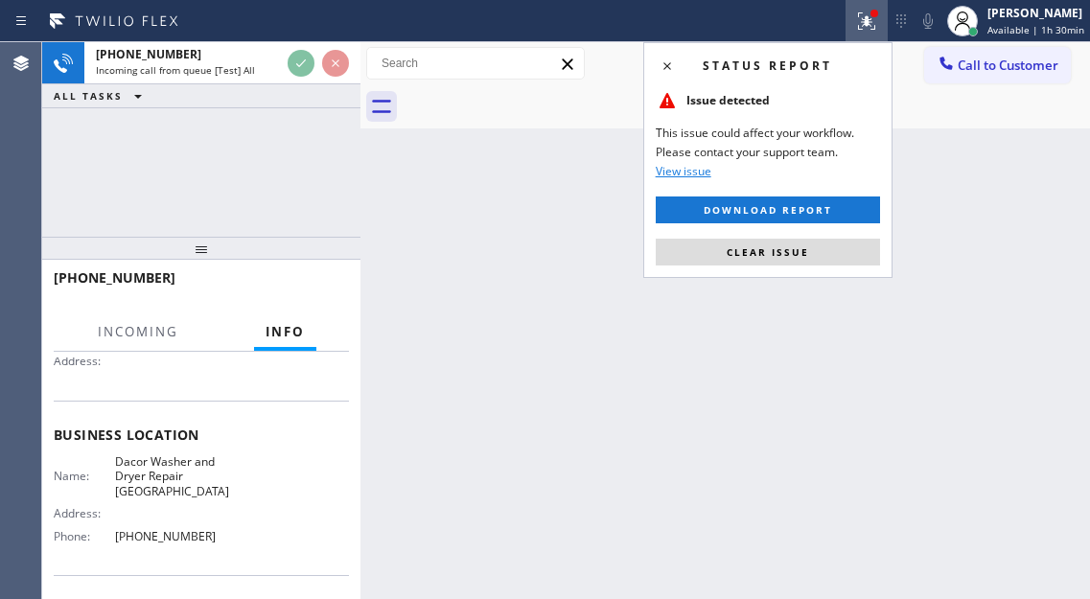
click at [798, 268] on div "Status report Issue detected This issue could affect your workflow. Please cont…" at bounding box center [767, 160] width 249 height 236
click at [798, 265] on button "Clear issue" at bounding box center [768, 252] width 224 height 27
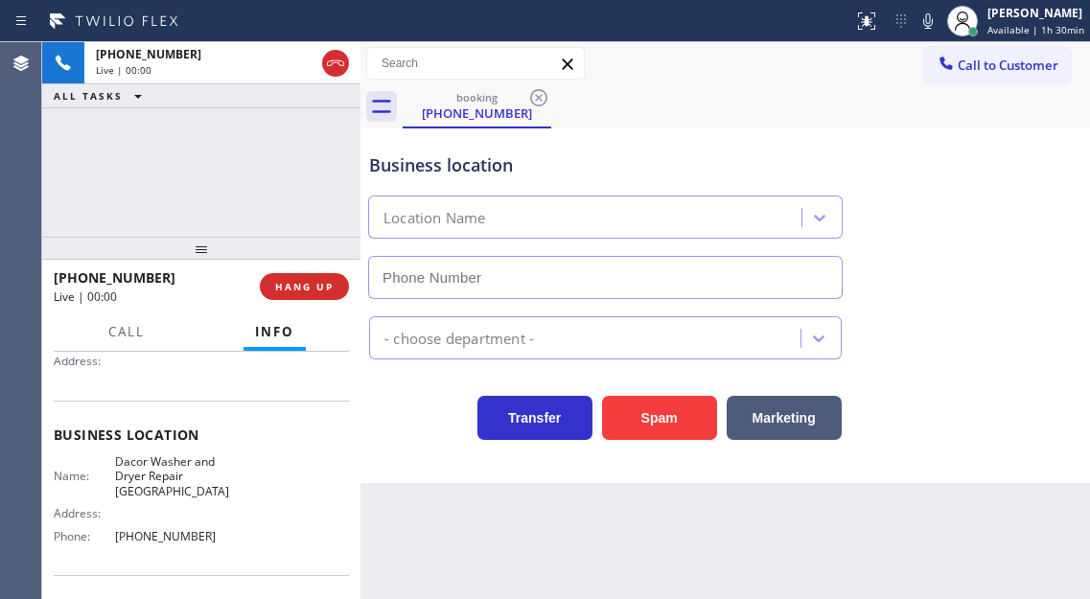
type input "(458) 203-3227"
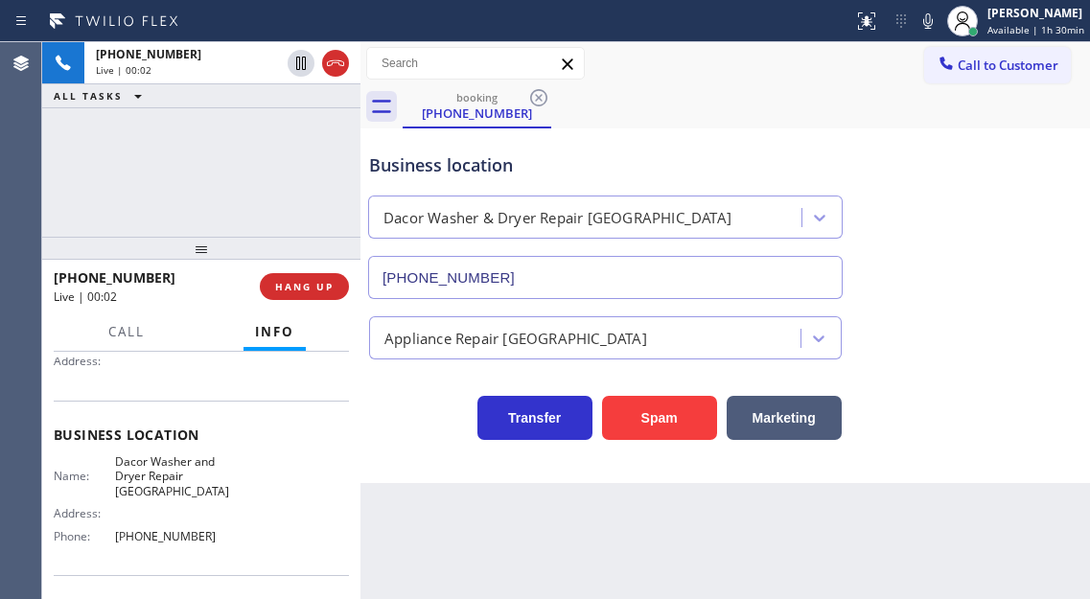
click at [491, 178] on div "Business location Dacor Washer & Dryer Repair Springfield (458) 203-3227" at bounding box center [605, 216] width 480 height 166
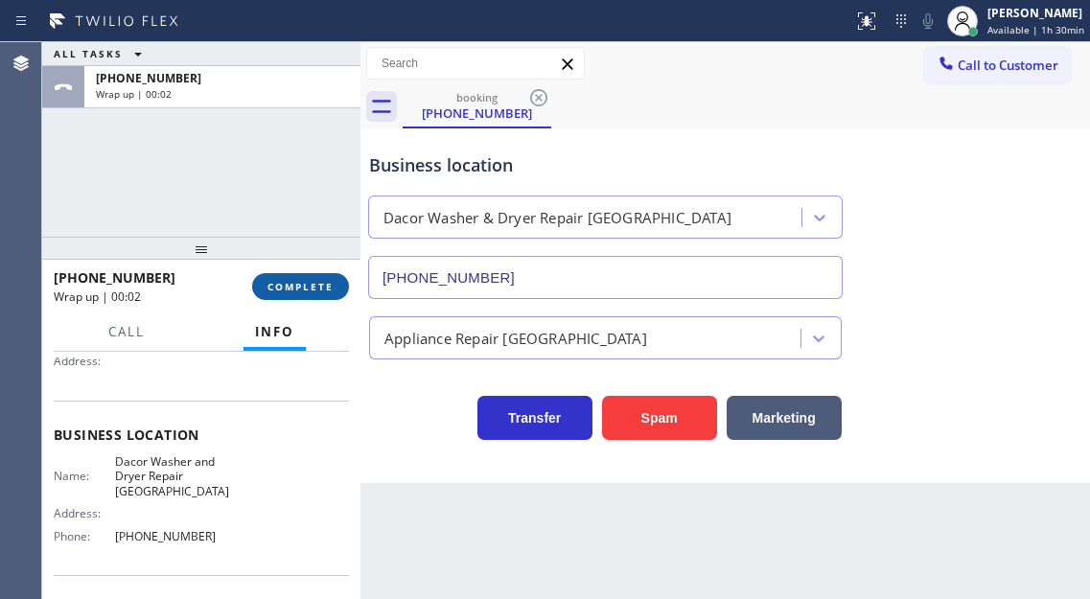
click at [282, 288] on span "COMPLETE" at bounding box center [300, 286] width 66 height 13
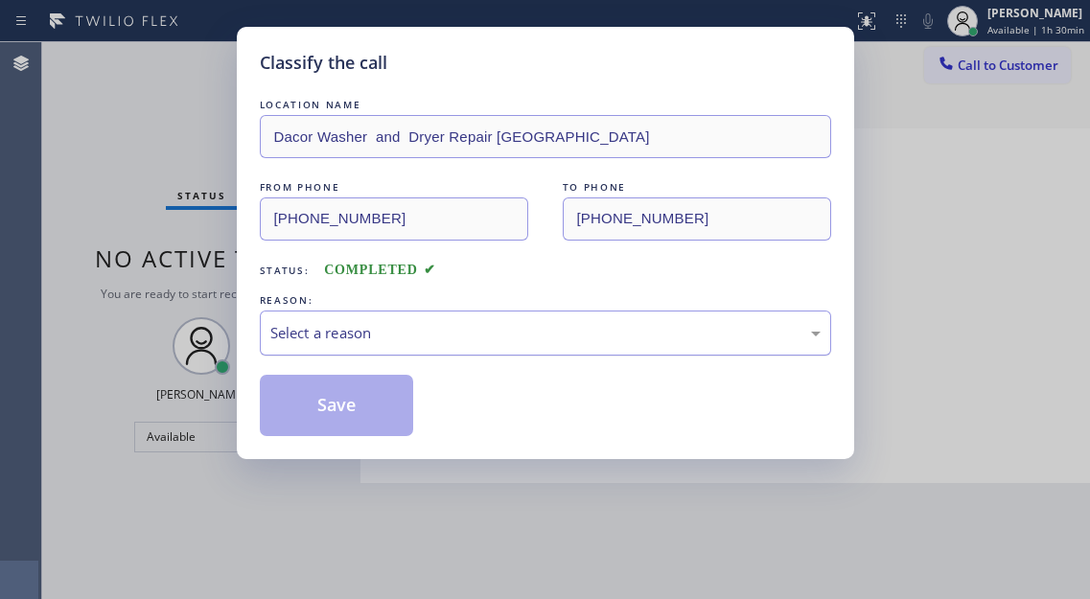
click at [453, 329] on div "Select a reason" at bounding box center [545, 333] width 550 height 22
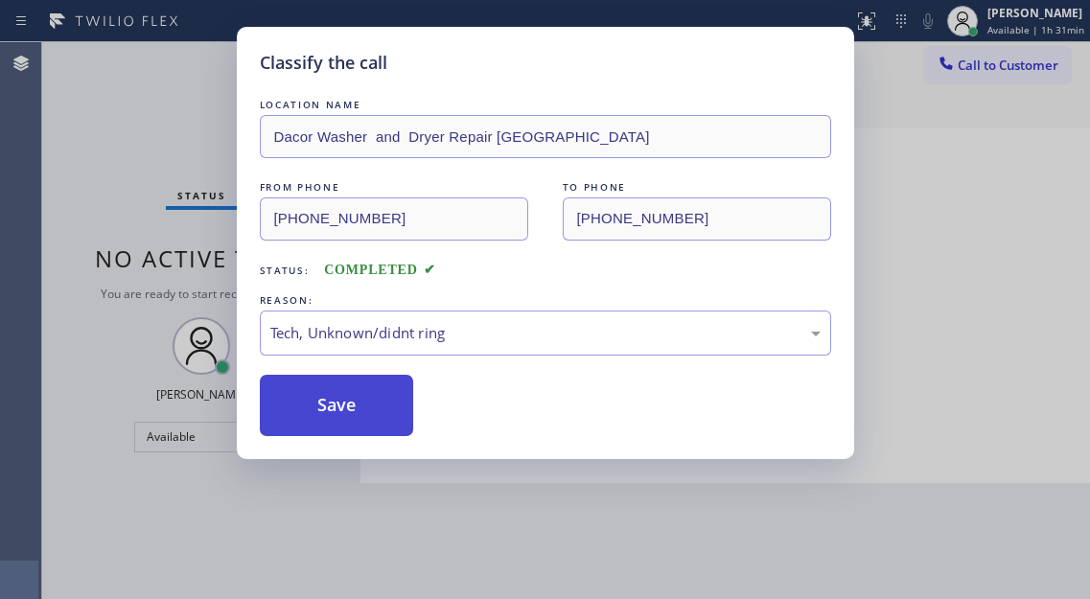
click at [360, 424] on button "Save" at bounding box center [337, 405] width 154 height 61
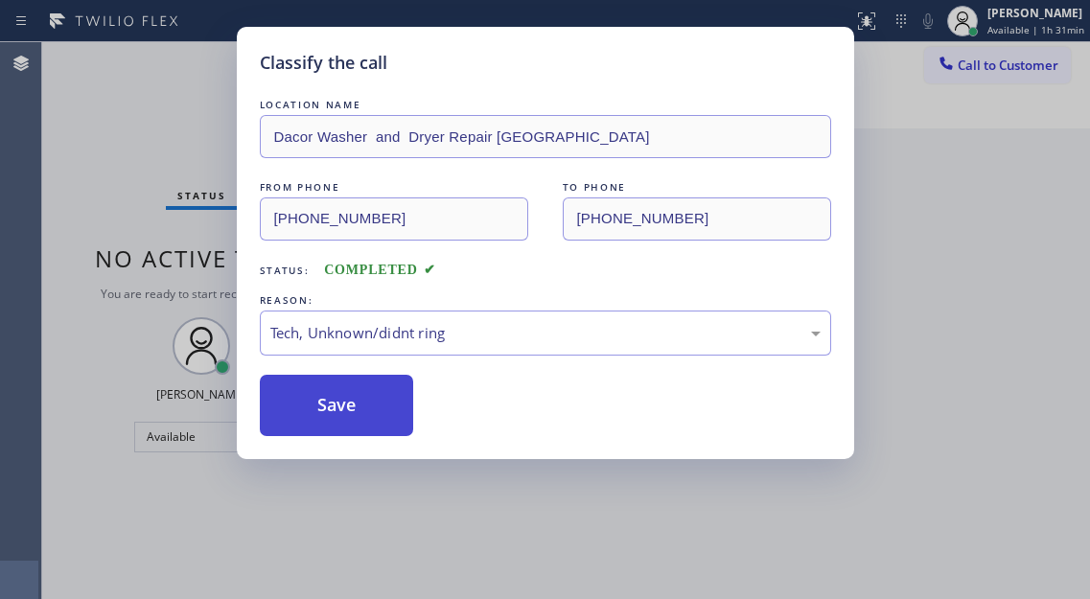
click at [360, 424] on button "Save" at bounding box center [337, 405] width 154 height 61
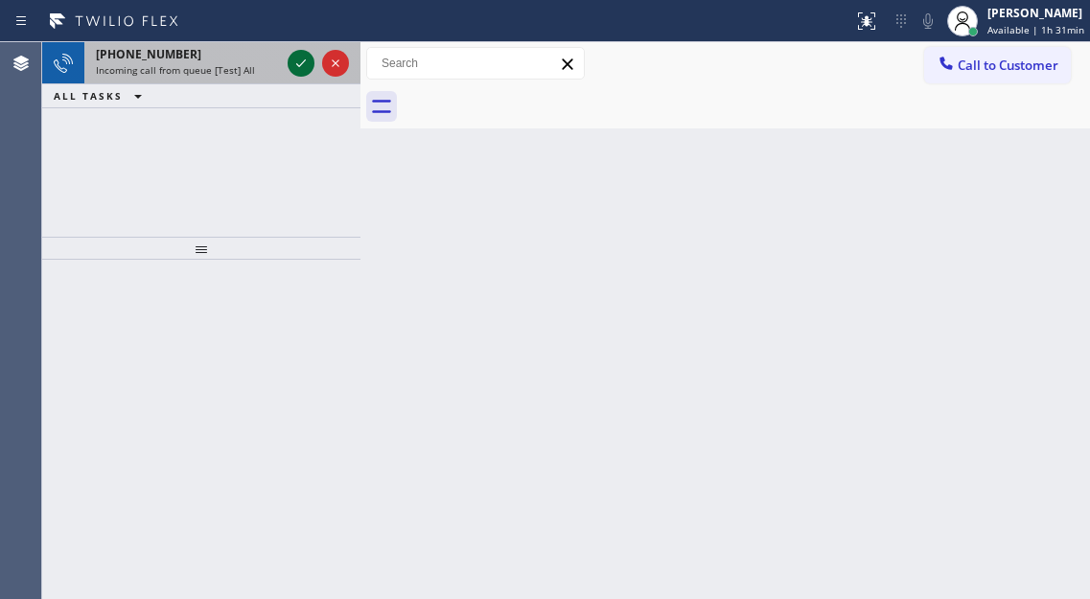
click at [291, 72] on icon at bounding box center [300, 63] width 23 height 23
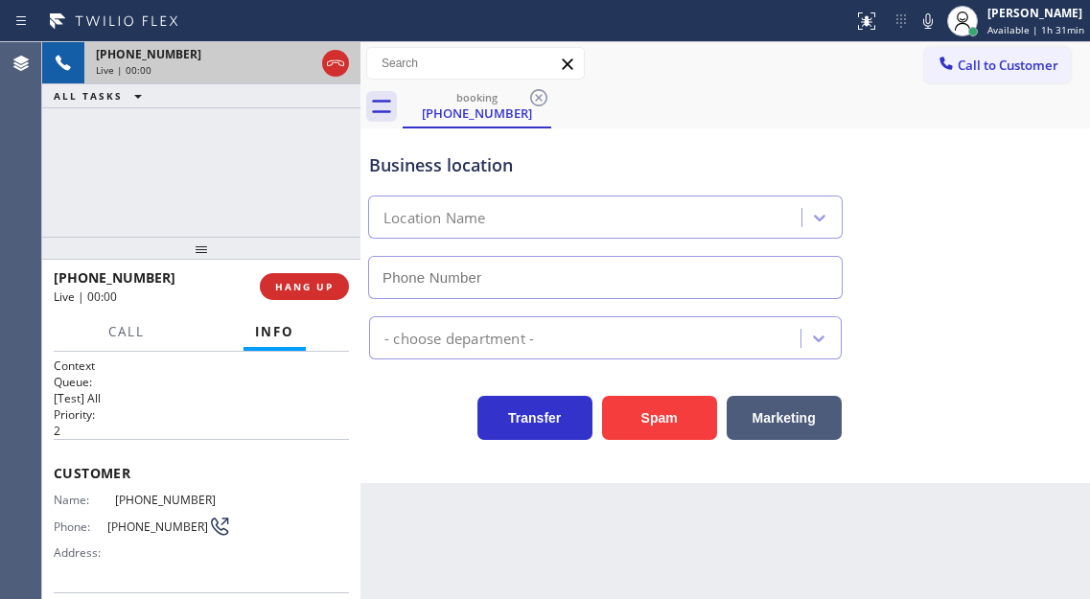
type input "(805) 819-5829"
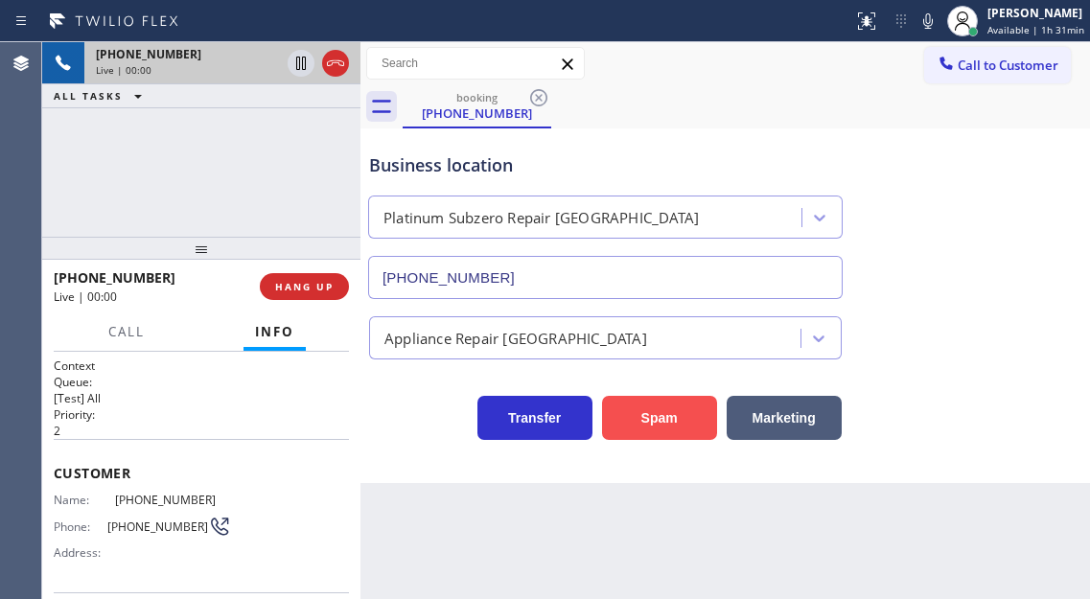
click at [671, 414] on button "Spam" at bounding box center [659, 418] width 115 height 44
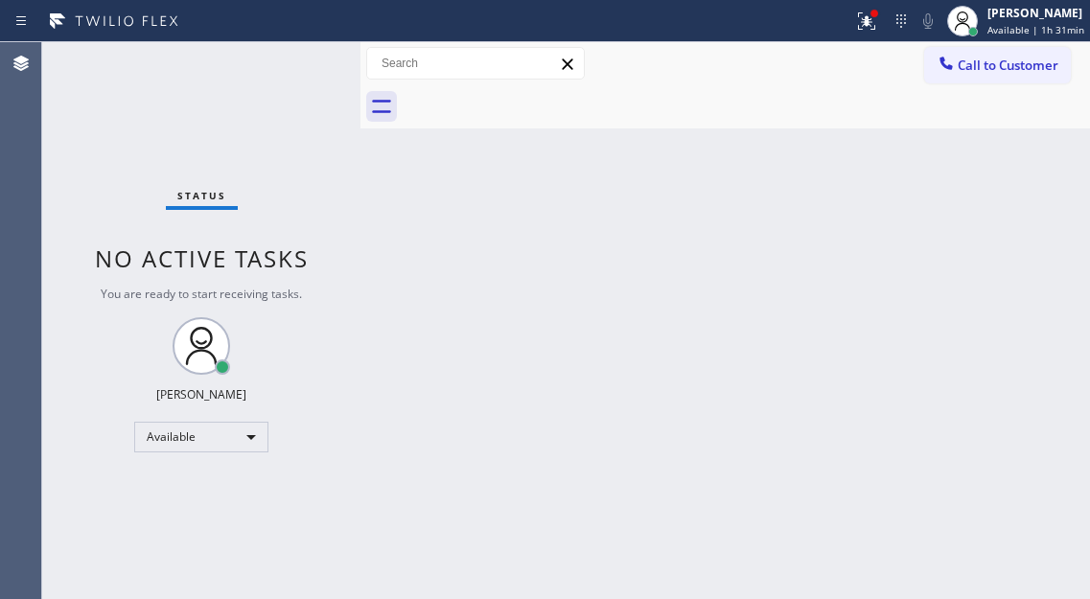
click at [288, 53] on div "Status No active tasks You are ready to start receiving tasks. [PERSON_NAME]" at bounding box center [201, 320] width 318 height 557
click at [300, 72] on div "Status No active tasks You are ready to start receiving tasks. [PERSON_NAME]" at bounding box center [201, 320] width 318 height 557
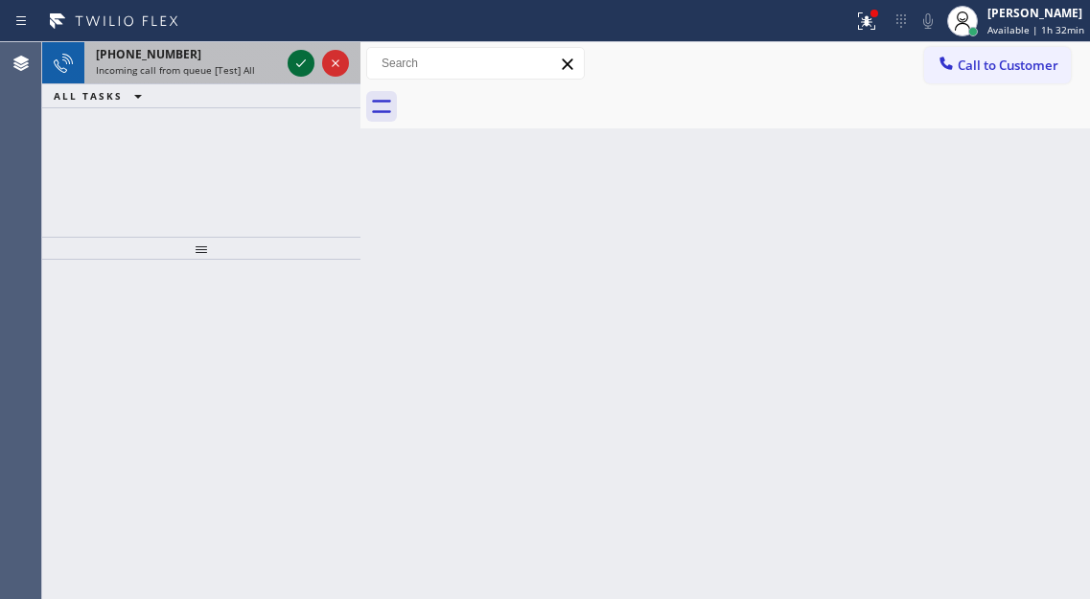
click at [300, 71] on icon at bounding box center [300, 63] width 23 height 23
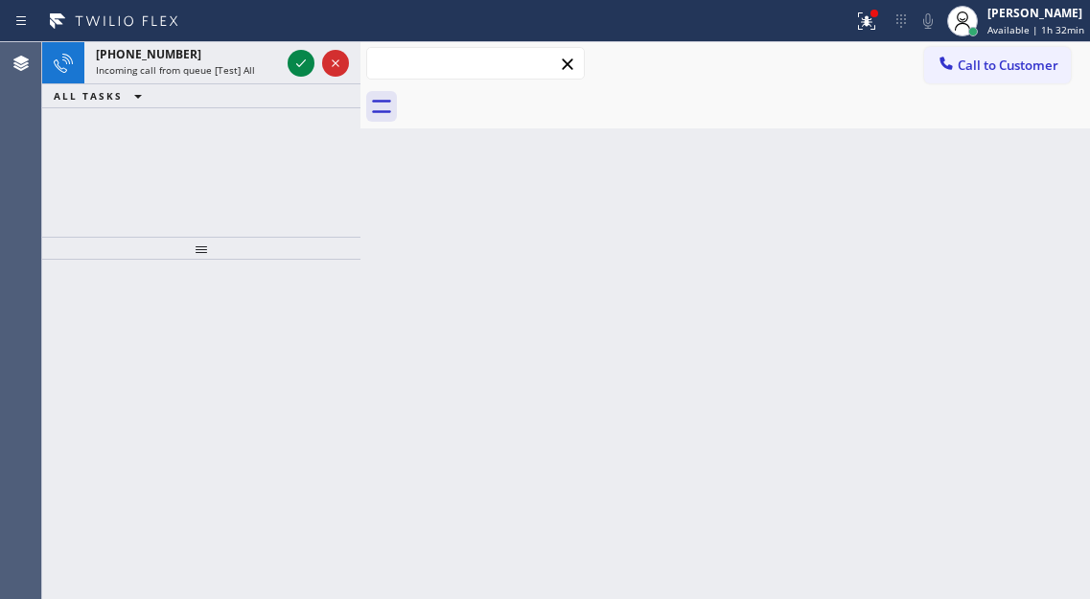
click at [373, 59] on input "text" at bounding box center [475, 63] width 217 height 31
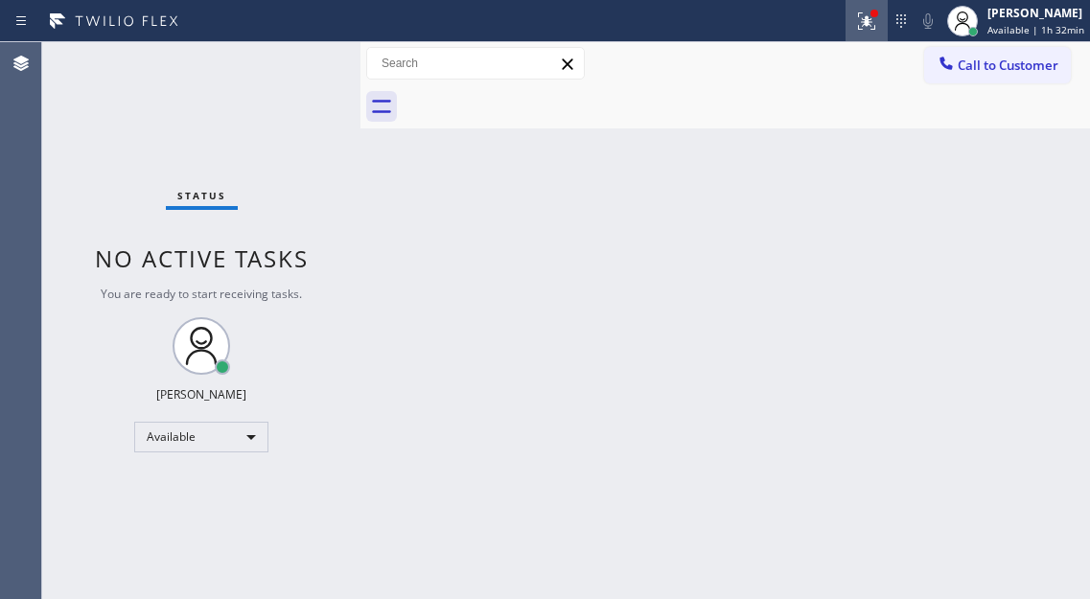
click at [876, 19] on icon at bounding box center [866, 21] width 23 height 23
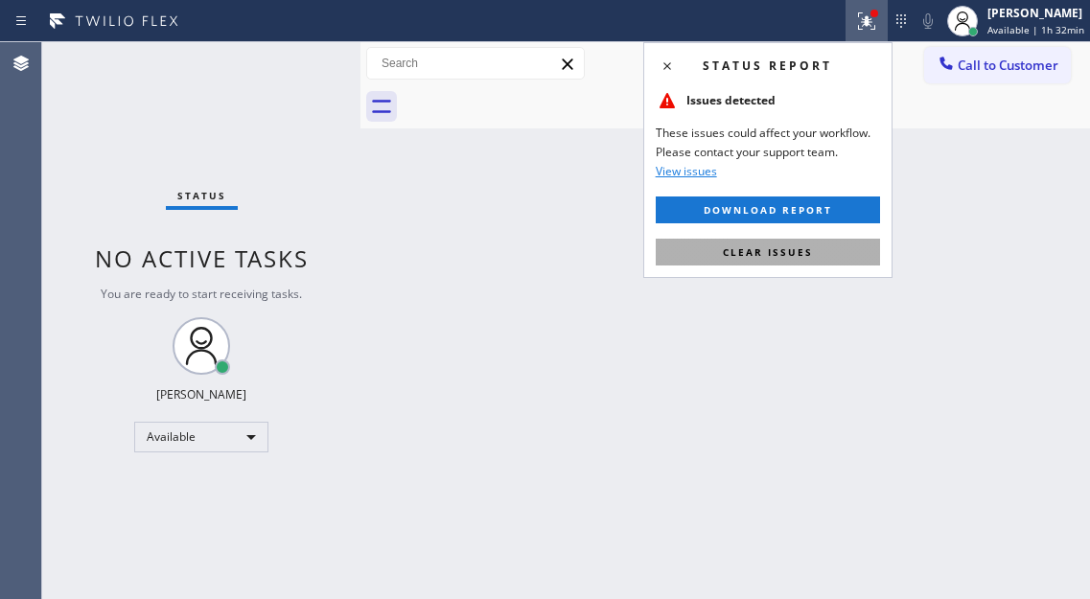
click at [812, 247] on button "Clear issues" at bounding box center [768, 252] width 224 height 27
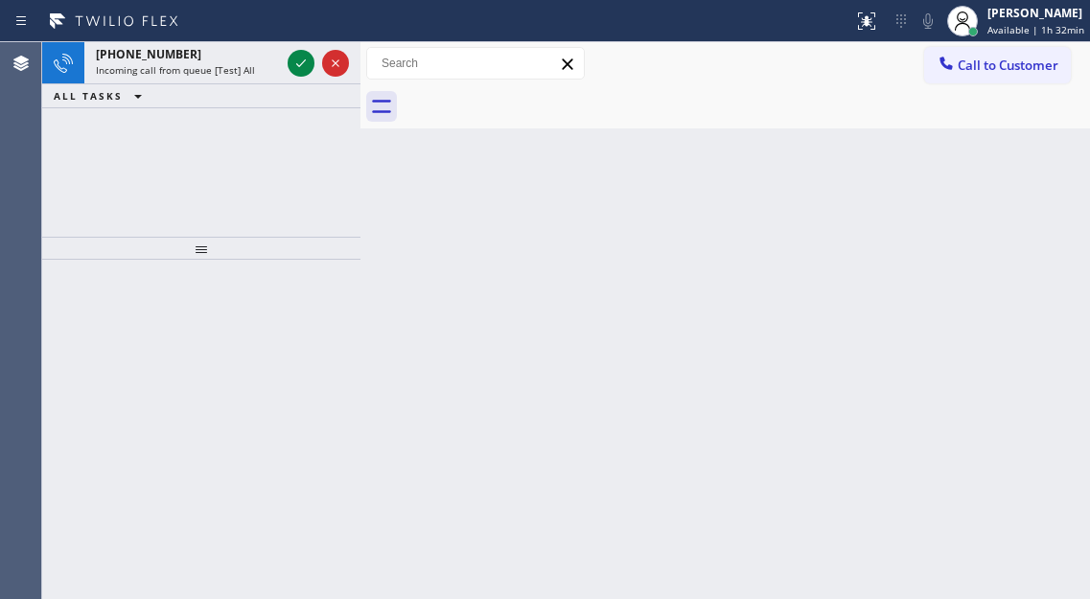
click at [1019, 120] on div at bounding box center [746, 106] width 687 height 43
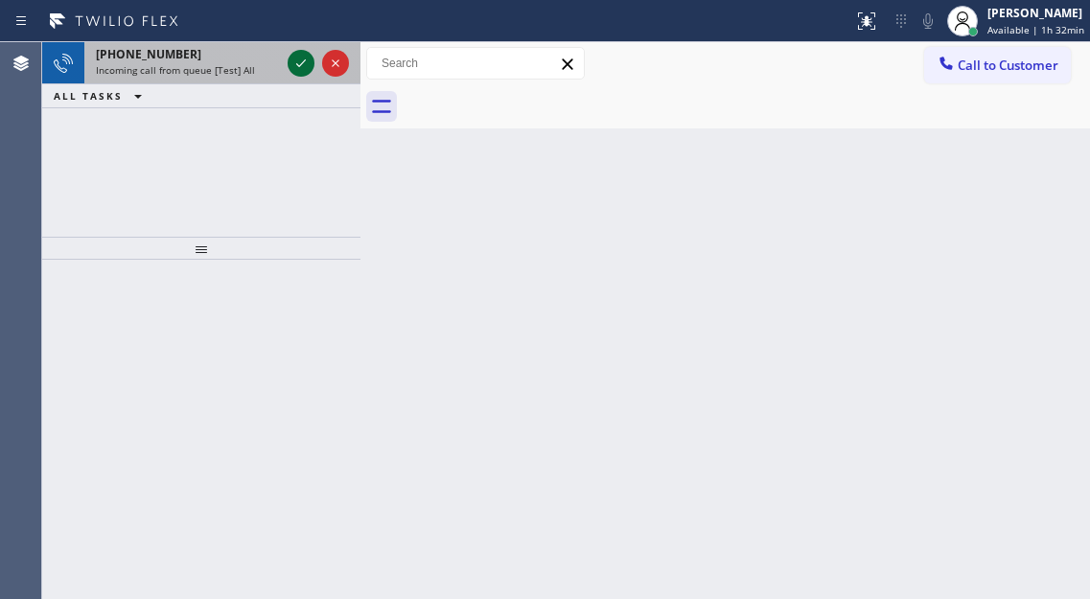
click at [296, 55] on icon at bounding box center [300, 63] width 23 height 23
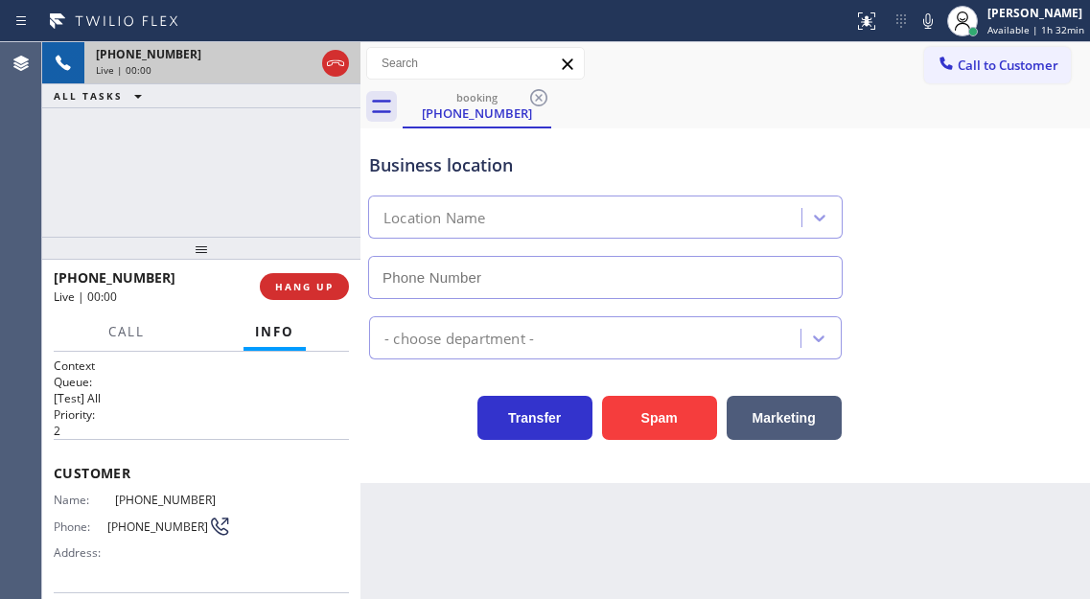
type input "(720) 741-7717"
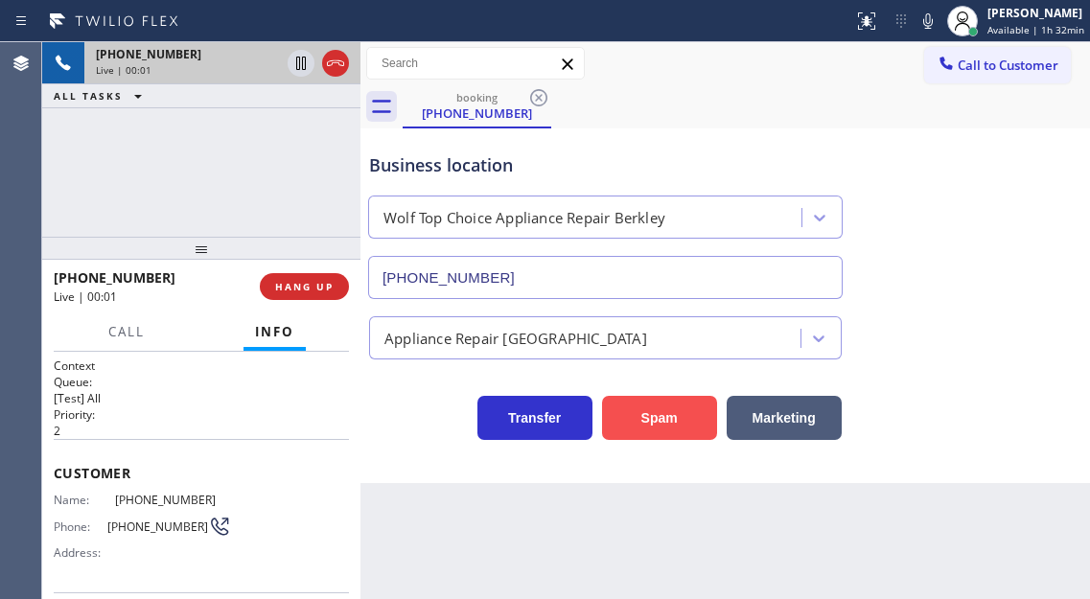
click at [636, 411] on button "Spam" at bounding box center [659, 418] width 115 height 44
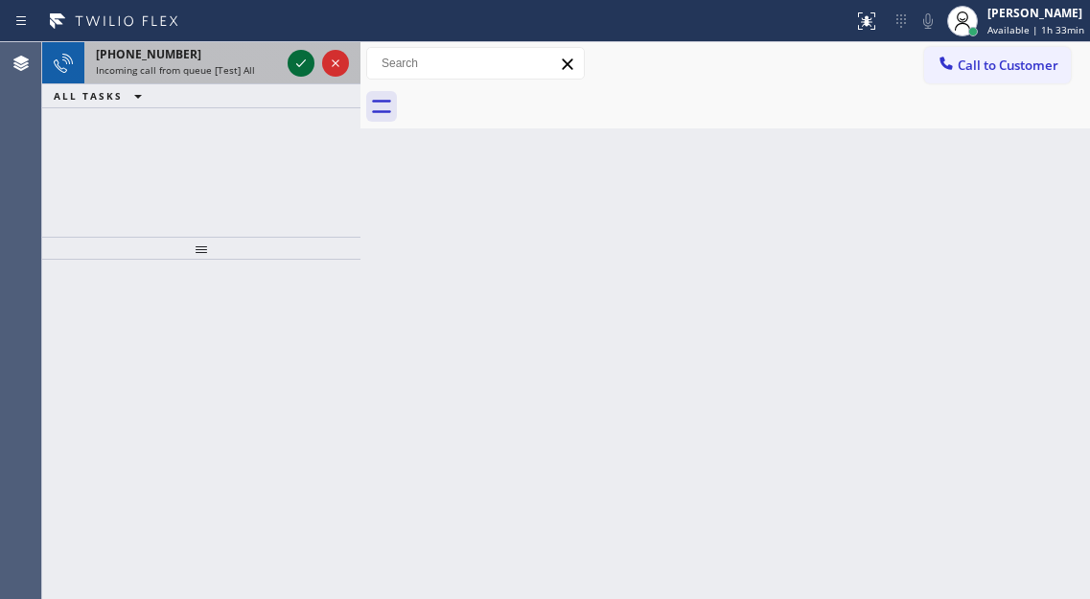
click at [301, 53] on icon at bounding box center [300, 63] width 23 height 23
click at [294, 64] on icon at bounding box center [300, 63] width 23 height 23
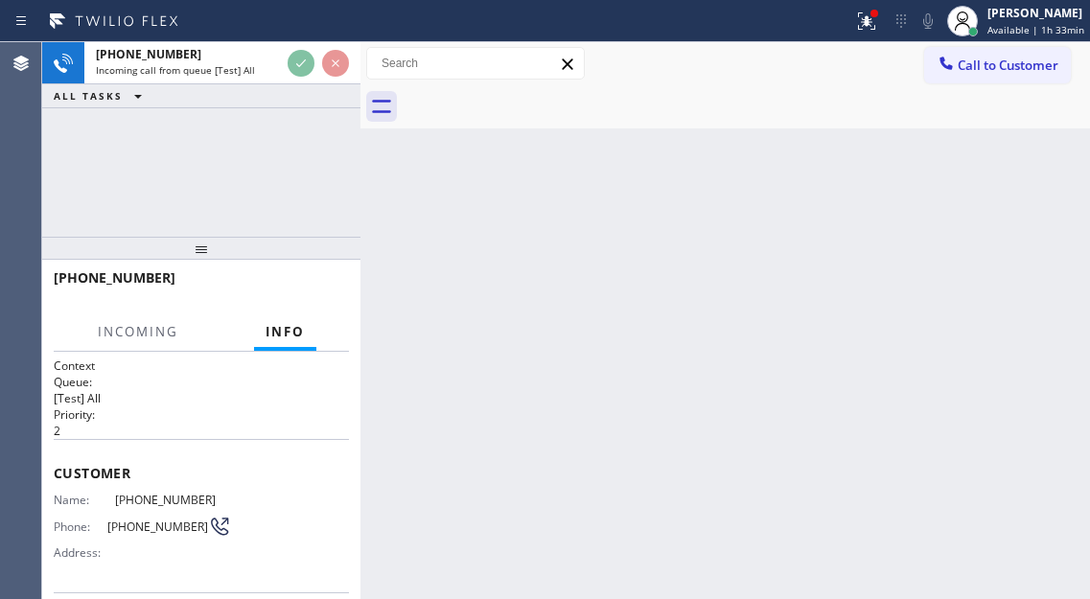
scroll to position [96, 0]
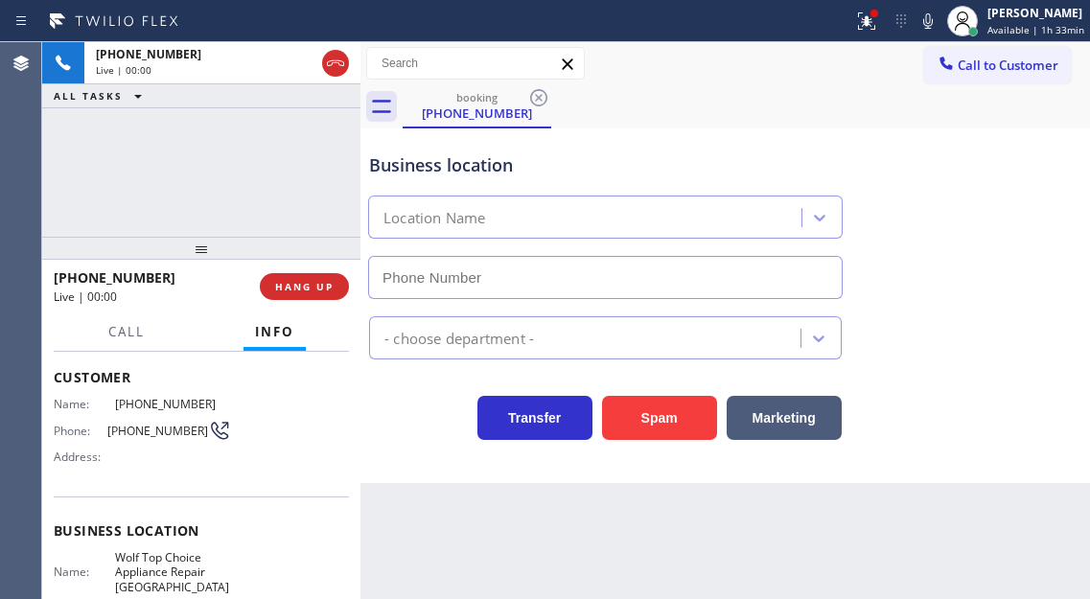
type input "(516) 613-5646"
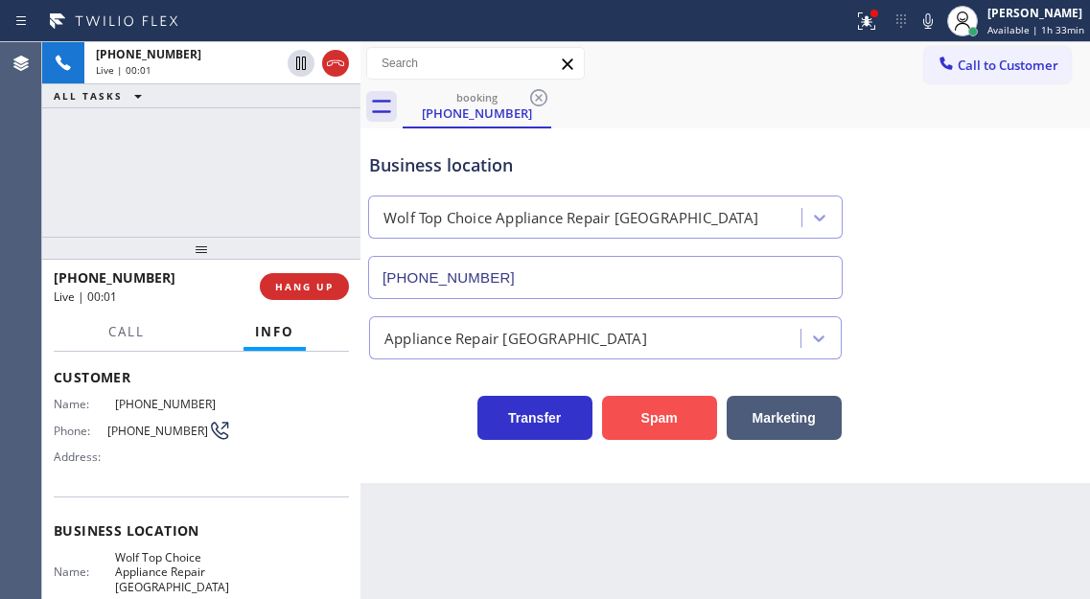
click at [633, 426] on button "Spam" at bounding box center [659, 418] width 115 height 44
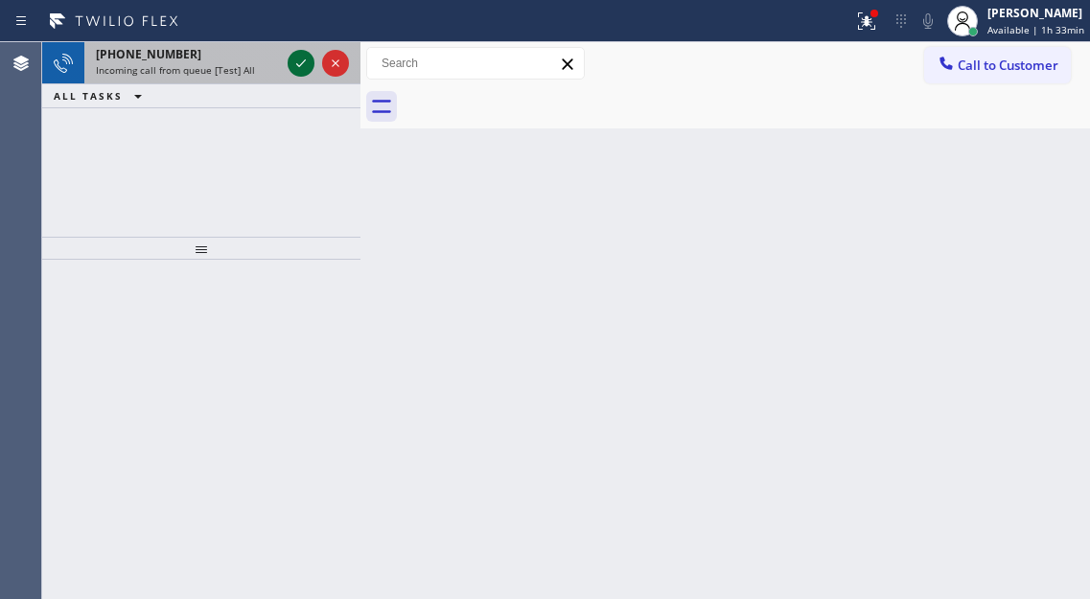
click at [288, 58] on div at bounding box center [301, 63] width 27 height 23
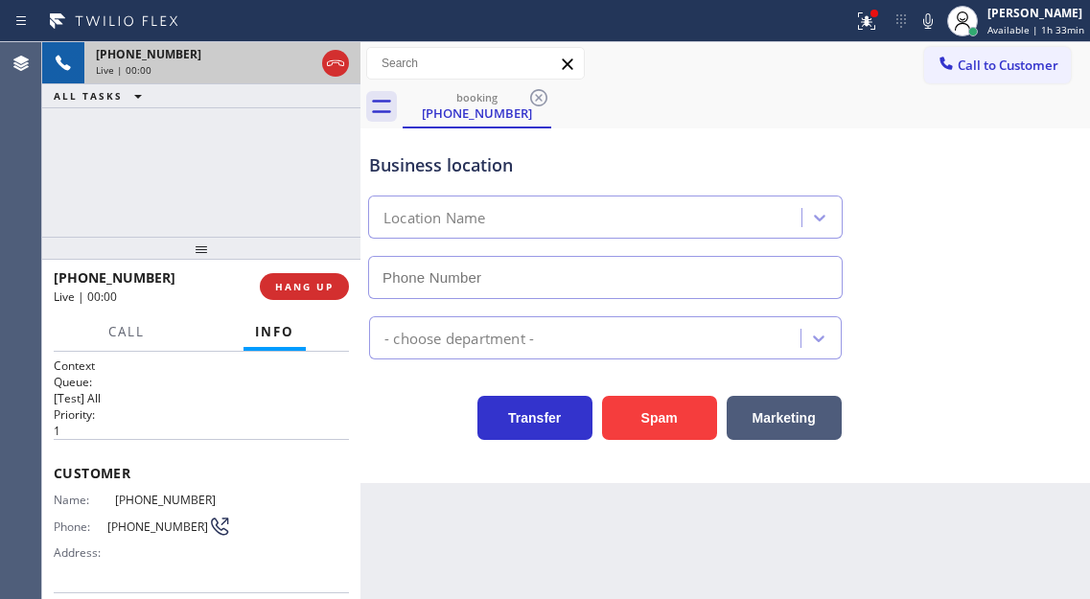
type input "(602) 461-7269"
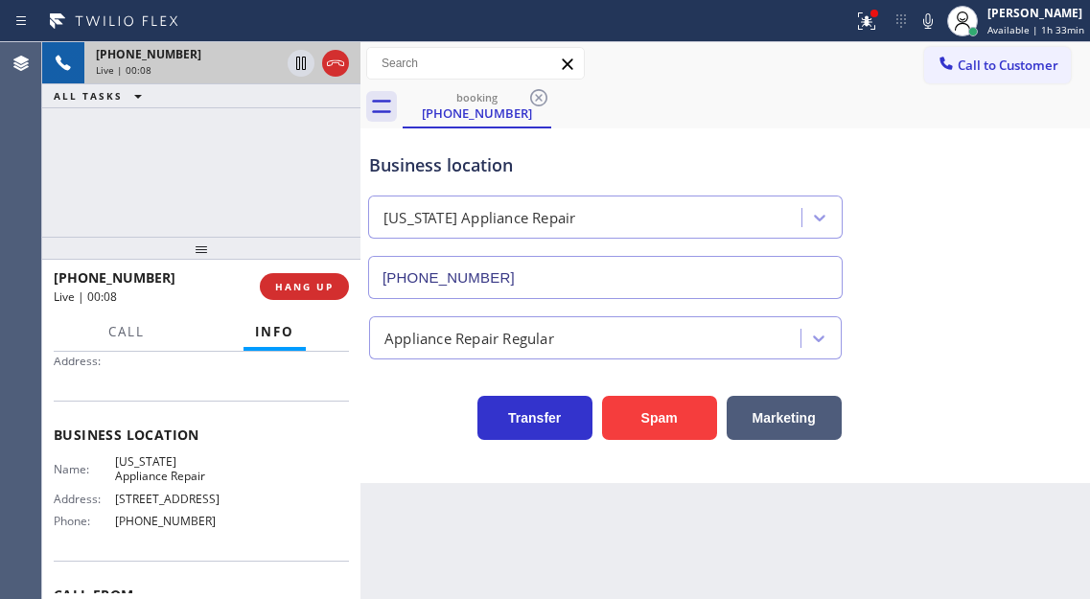
scroll to position [96, 0]
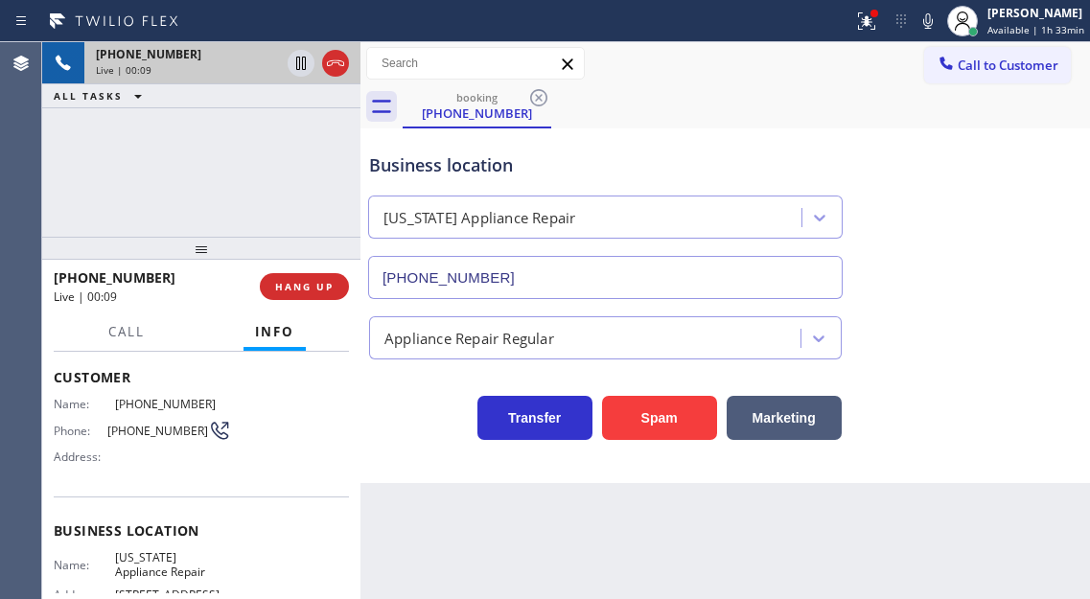
click at [135, 438] on span "(601) 540-1247" at bounding box center [157, 431] width 101 height 14
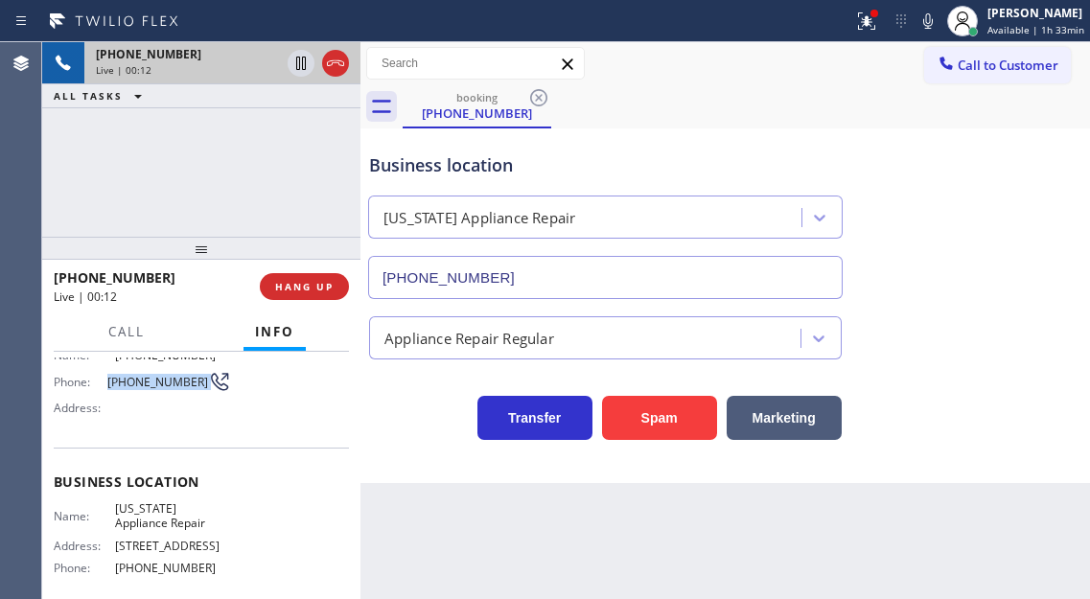
scroll to position [192, 0]
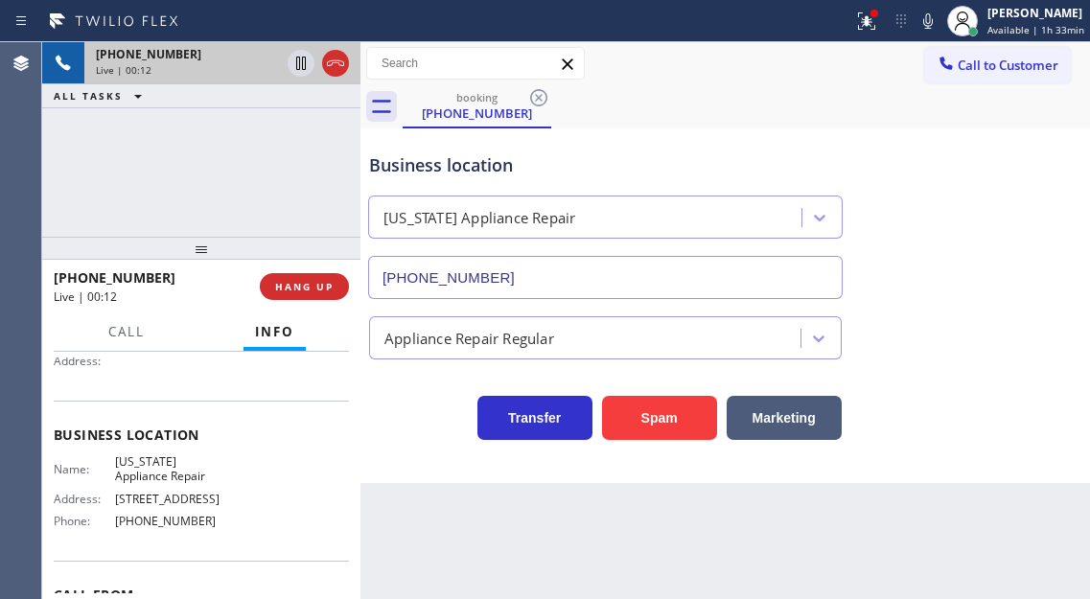
click at [179, 466] on span "Arizona Appliance Repair" at bounding box center [173, 469] width 116 height 30
click at [333, 468] on div "Name: Arizona Appliance Repair Address: 4150 W Peoria Ave Phone: (602) 461-7269" at bounding box center [201, 495] width 295 height 82
click at [168, 520] on span "(602) 461-7269" at bounding box center [173, 521] width 116 height 14
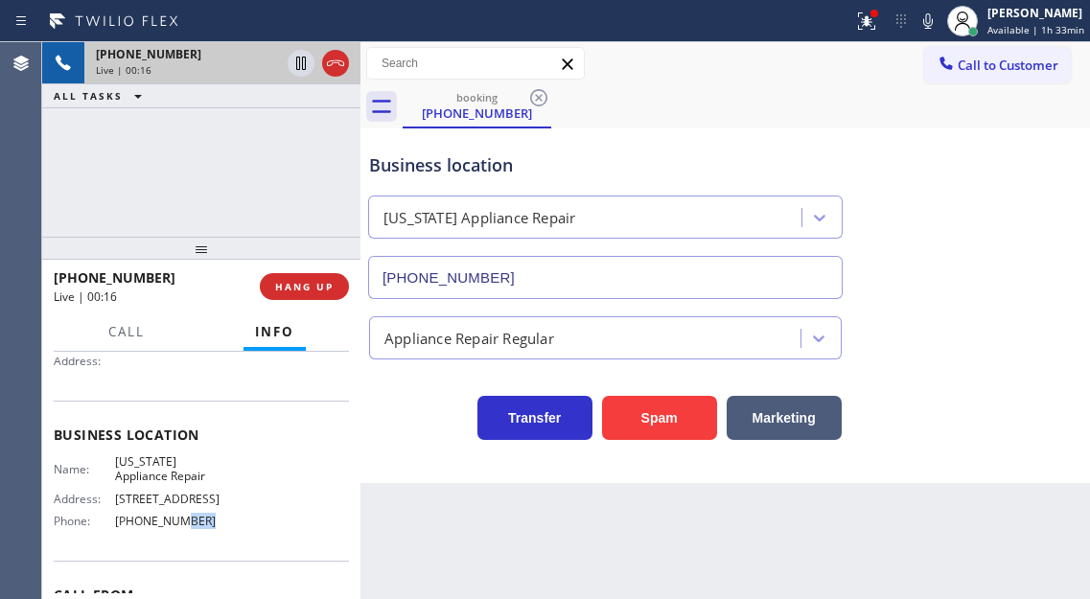
click at [168, 520] on span "(602) 461-7269" at bounding box center [173, 521] width 116 height 14
drag, startPoint x: 1059, startPoint y: 171, endPoint x: 1041, endPoint y: 171, distance: 18.2
click at [1059, 171] on div "Business location Arizona Appliance Repair (602) 461-7269" at bounding box center [725, 212] width 720 height 173
click at [301, 288] on span "HANG UP" at bounding box center [304, 286] width 58 height 13
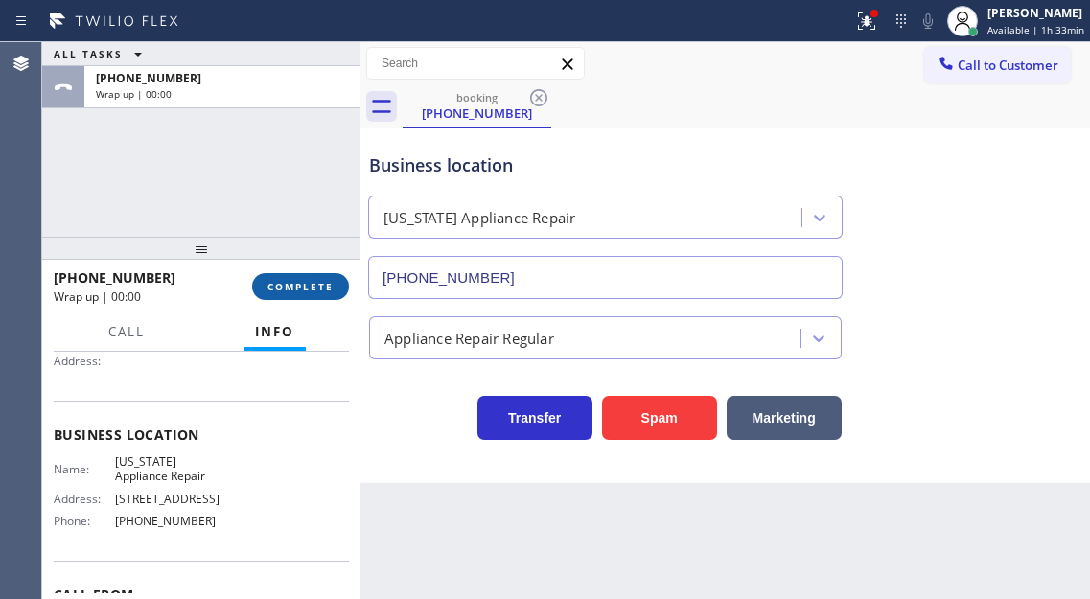
click at [301, 288] on span "COMPLETE" at bounding box center [300, 286] width 66 height 13
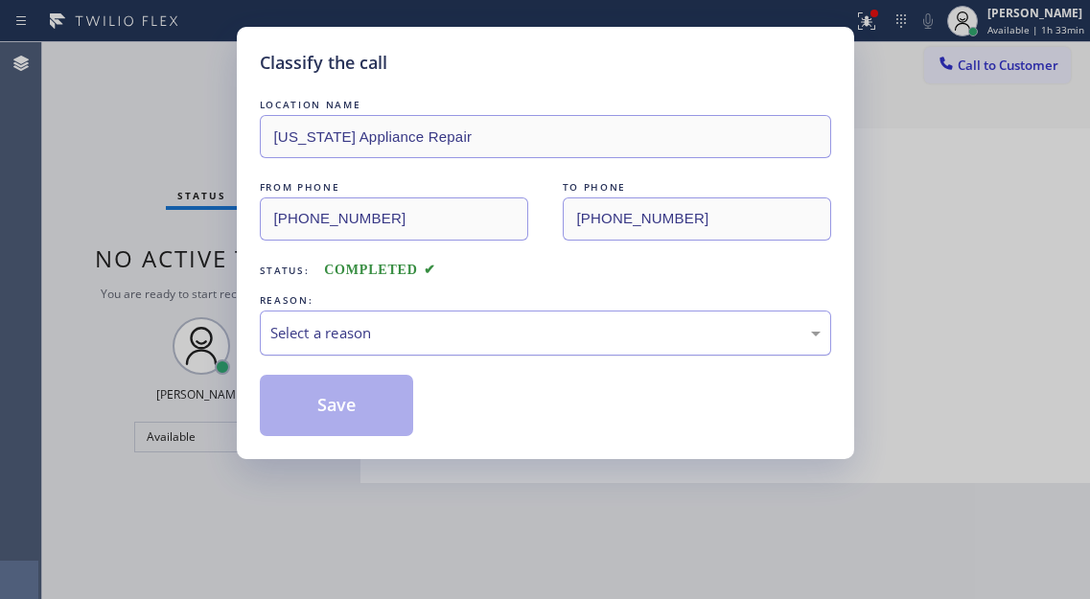
click at [530, 336] on div "Select a reason" at bounding box center [545, 333] width 550 height 22
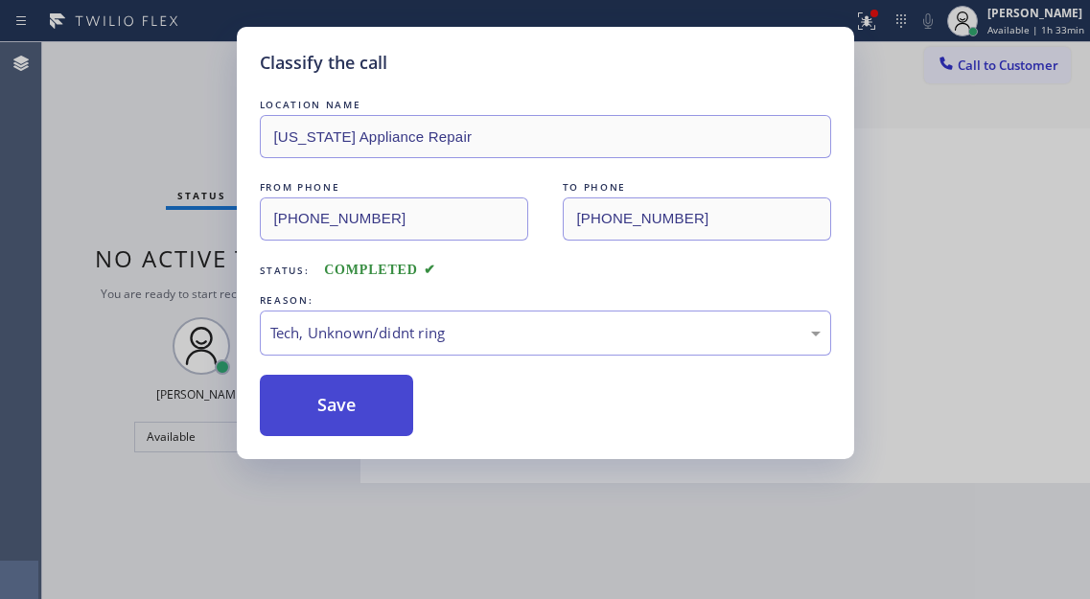
click at [382, 412] on button "Save" at bounding box center [337, 405] width 154 height 61
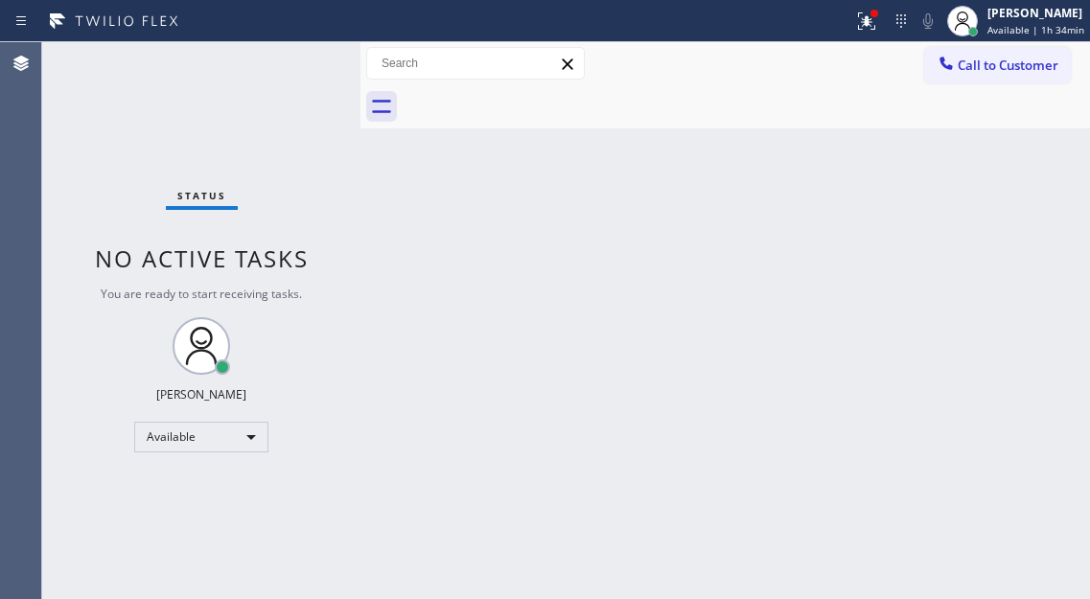
click at [296, 63] on div "Status No active tasks You are ready to start receiving tasks. [PERSON_NAME]" at bounding box center [201, 320] width 318 height 557
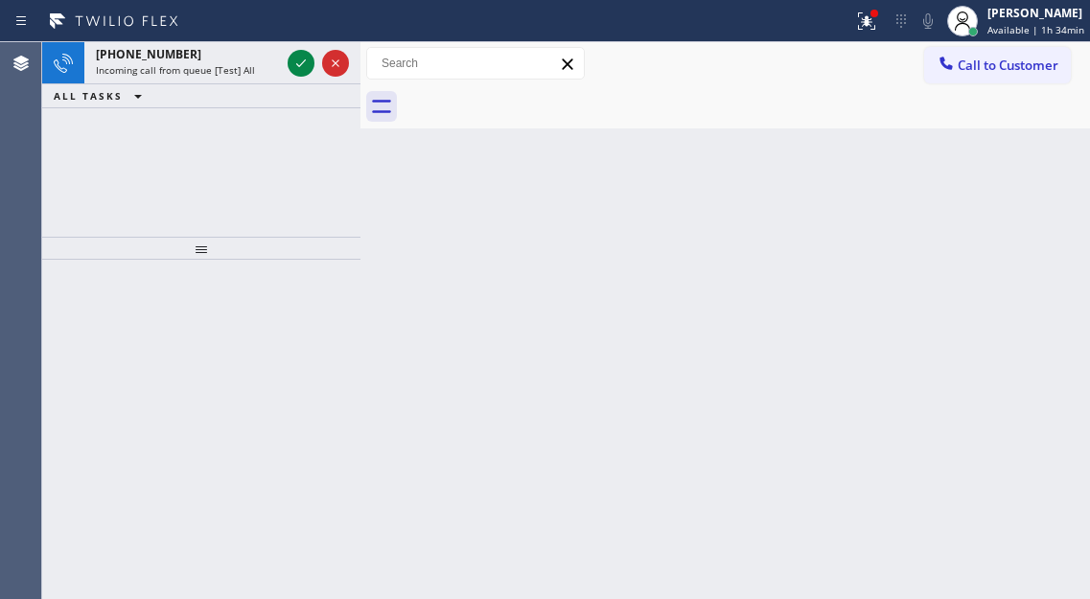
click at [1031, 271] on div "Back to Dashboard Change Sender ID Customers Technicians Select a contact Outbo…" at bounding box center [724, 320] width 729 height 557
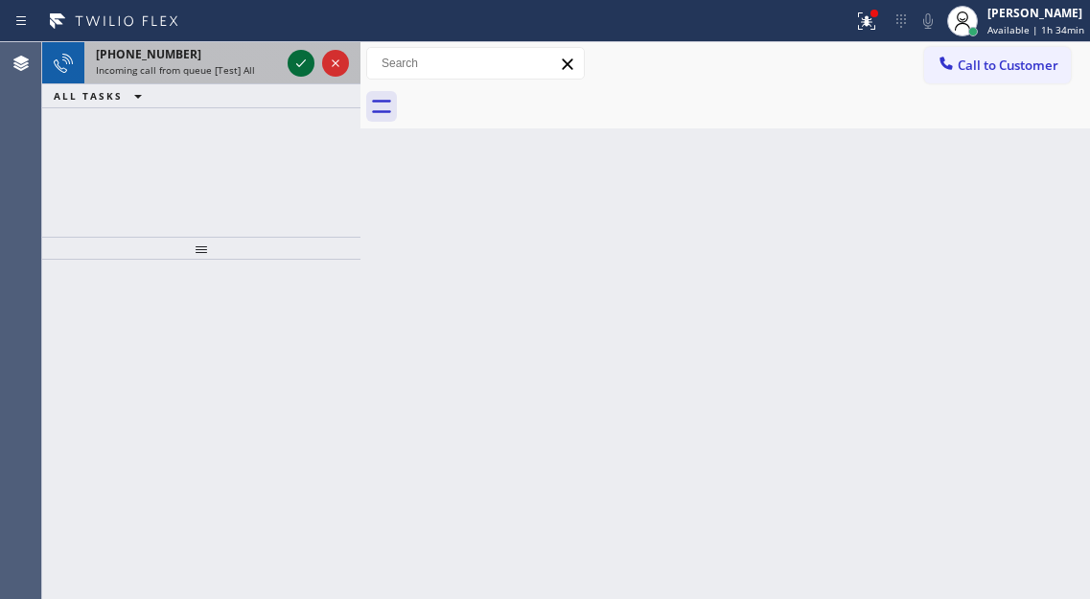
click at [298, 63] on icon at bounding box center [300, 63] width 23 height 23
click at [297, 61] on icon at bounding box center [300, 63] width 23 height 23
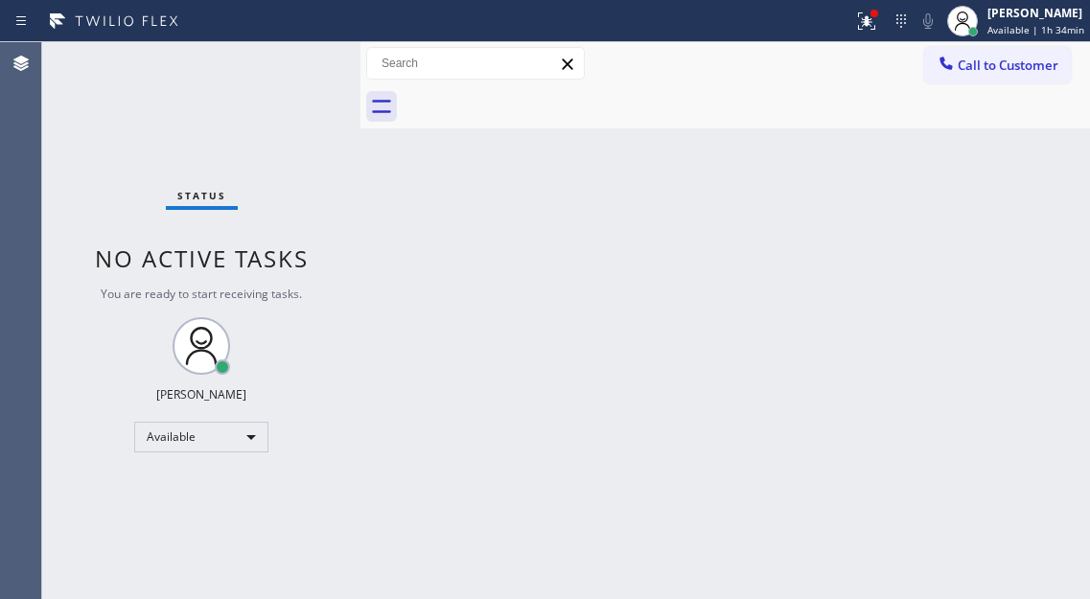
drag, startPoint x: 1040, startPoint y: 196, endPoint x: 1016, endPoint y: 183, distance: 27.5
click at [1040, 196] on div "Back to Dashboard Change Sender ID Customers Technicians Select a contact Outbo…" at bounding box center [724, 320] width 729 height 557
click at [855, 24] on div at bounding box center [866, 21] width 42 height 23
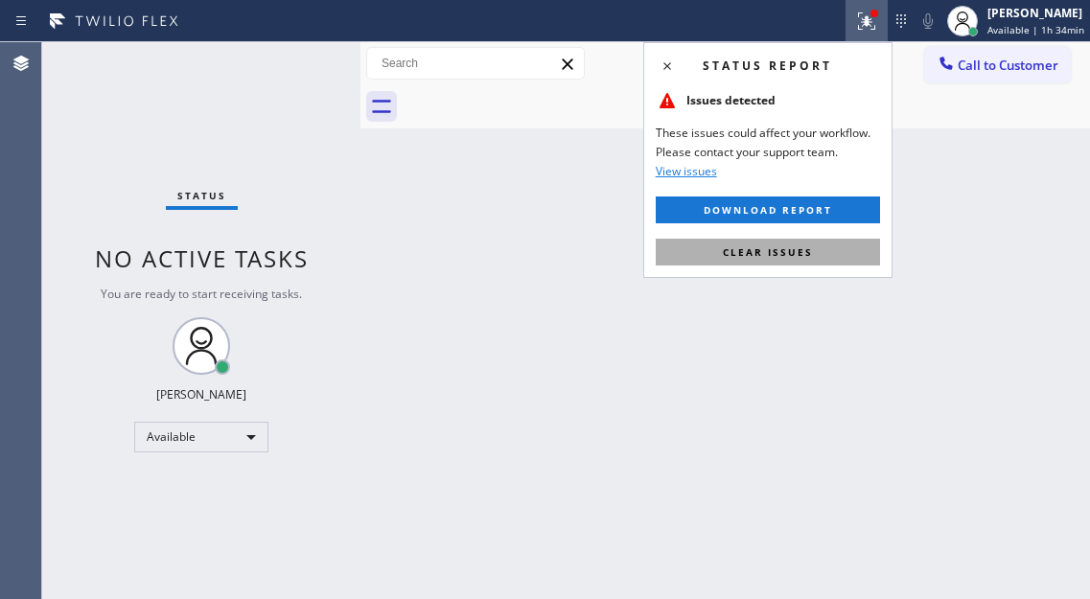
click at [835, 255] on button "Clear issues" at bounding box center [768, 252] width 224 height 27
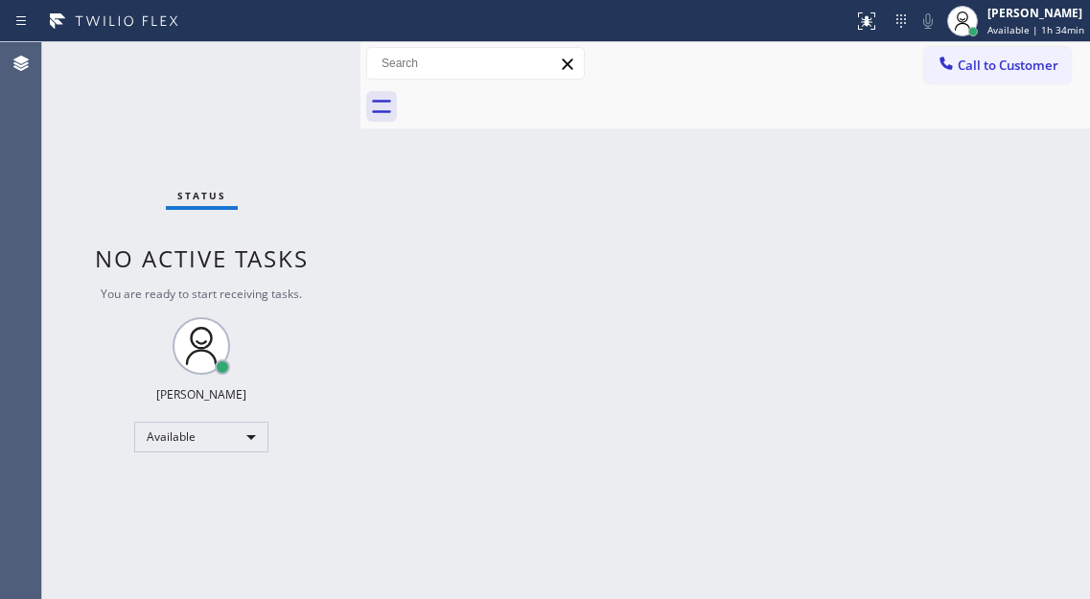
click at [305, 63] on div "Status No active tasks You are ready to start receiving tasks. [PERSON_NAME]" at bounding box center [201, 320] width 318 height 557
click at [430, 165] on div "Back to Dashboard Change Sender ID Customers Technicians Select a contact Outbo…" at bounding box center [724, 320] width 729 height 557
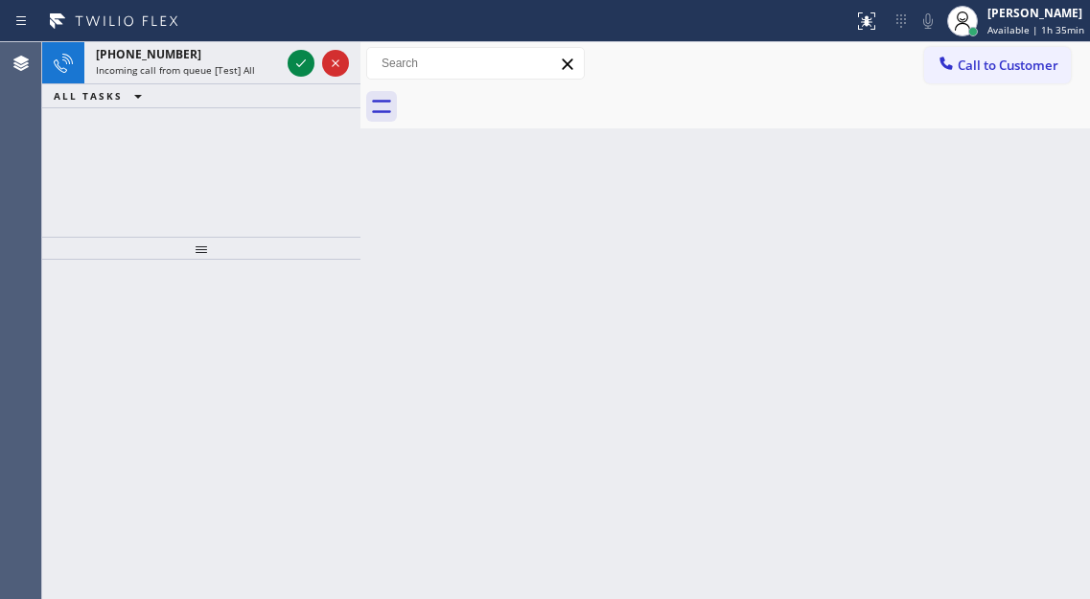
click at [1011, 241] on div "Back to Dashboard Change Sender ID Customers Technicians Select a contact Outbo…" at bounding box center [724, 320] width 729 height 557
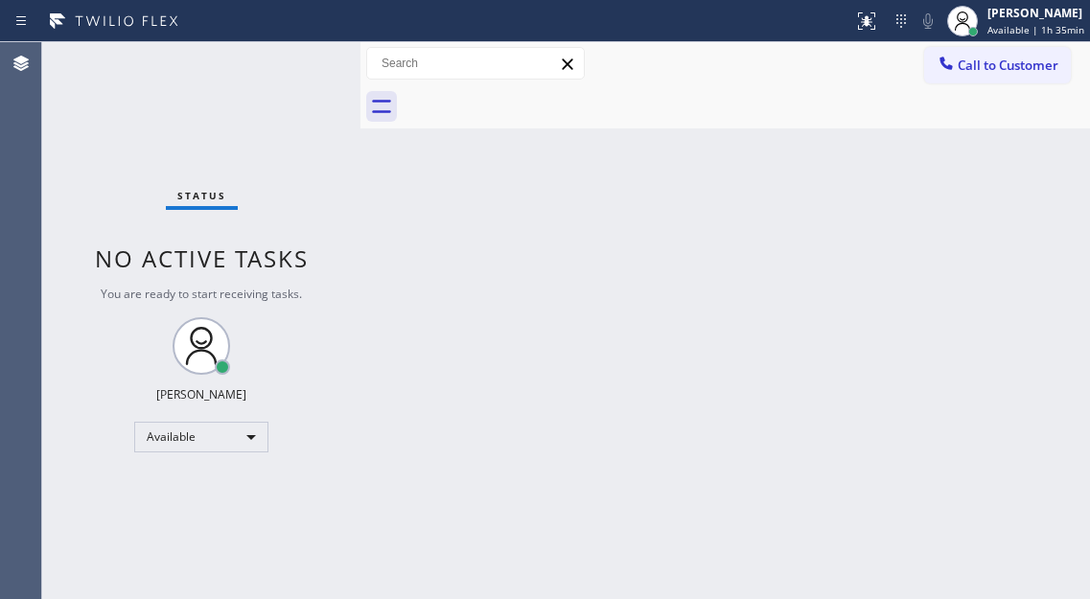
click at [296, 65] on div "Status No active tasks You are ready to start receiving tasks. [PERSON_NAME]" at bounding box center [201, 320] width 318 height 557
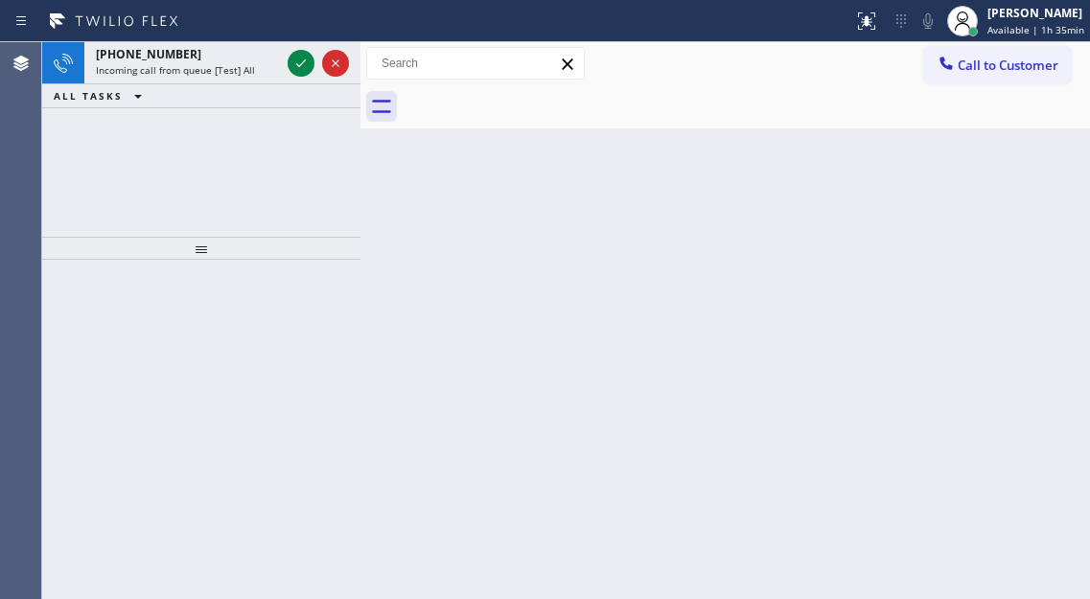
click at [1001, 220] on div "Back to Dashboard Change Sender ID Customers Technicians Select a contact Outbo…" at bounding box center [724, 320] width 729 height 557
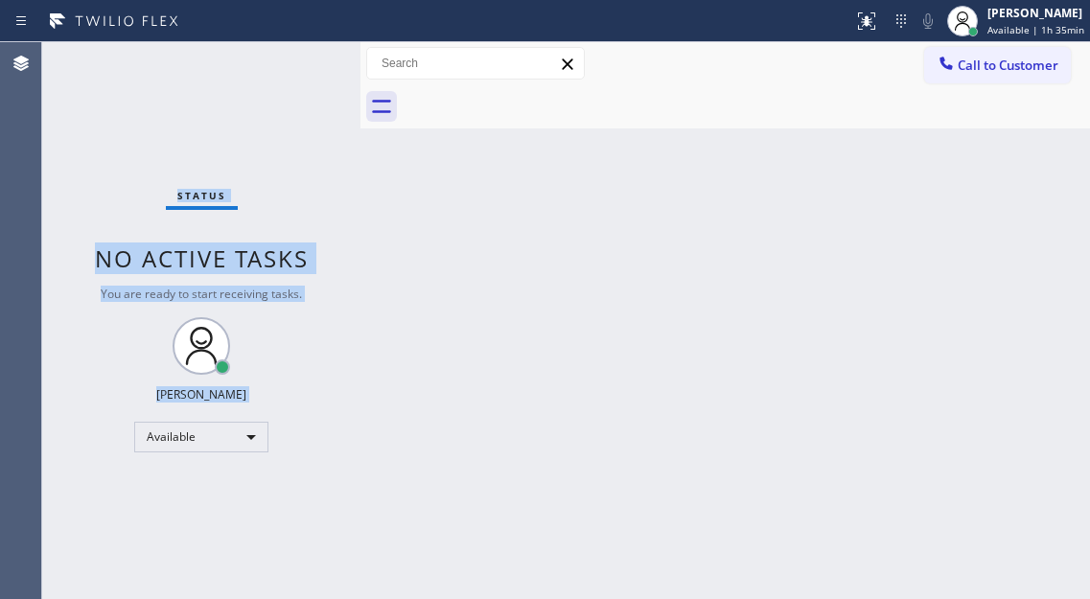
click at [294, 66] on div "Status No active tasks You are ready to start receiving tasks. [PERSON_NAME]" at bounding box center [201, 320] width 318 height 557
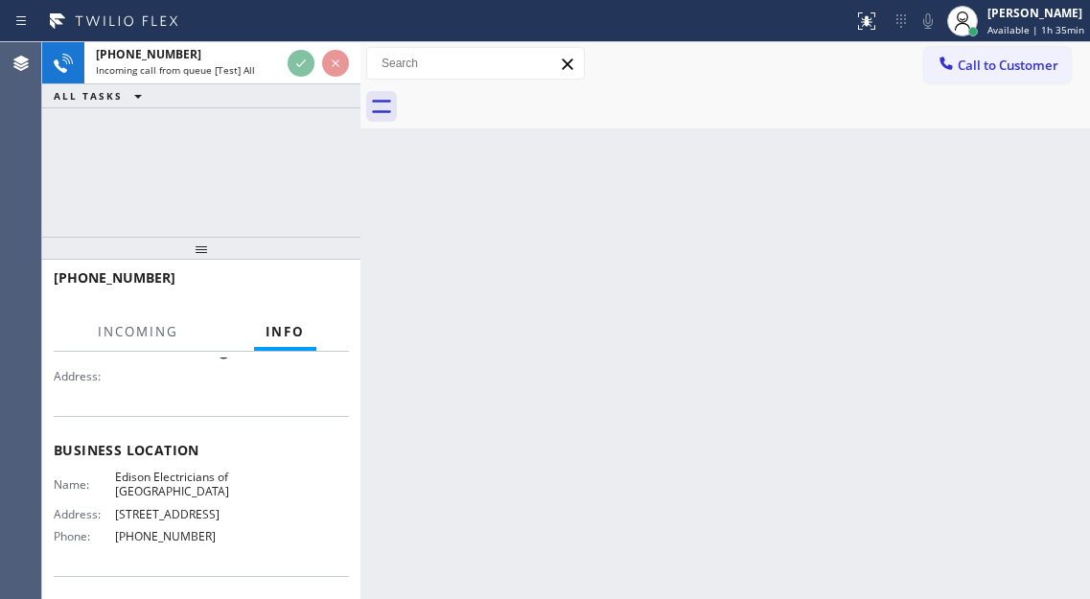
scroll to position [192, 0]
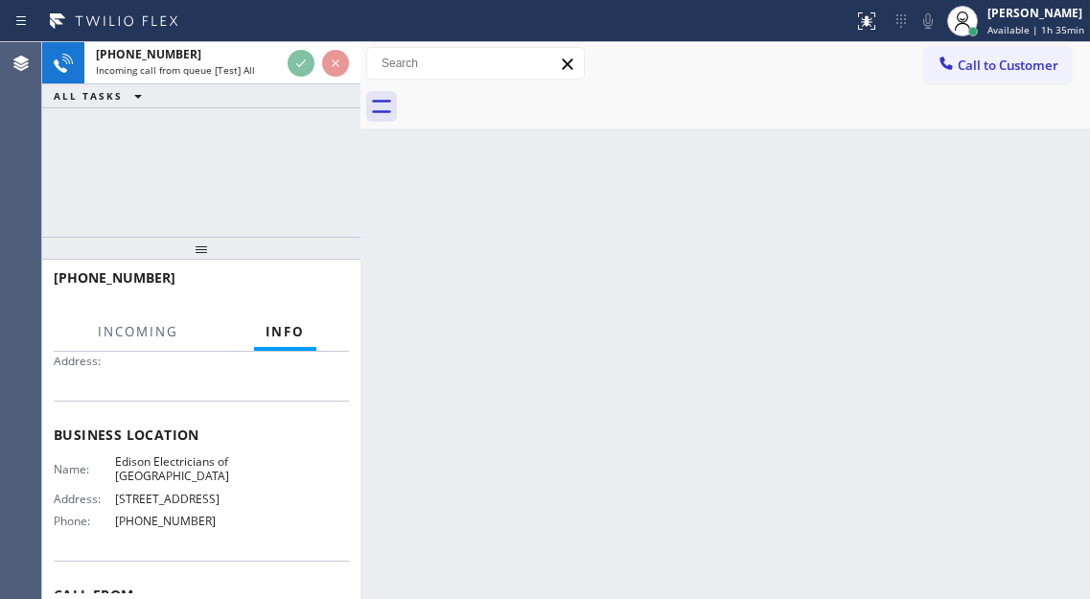
click at [157, 467] on span "Edison Electricians of Jersey City" at bounding box center [173, 469] width 116 height 30
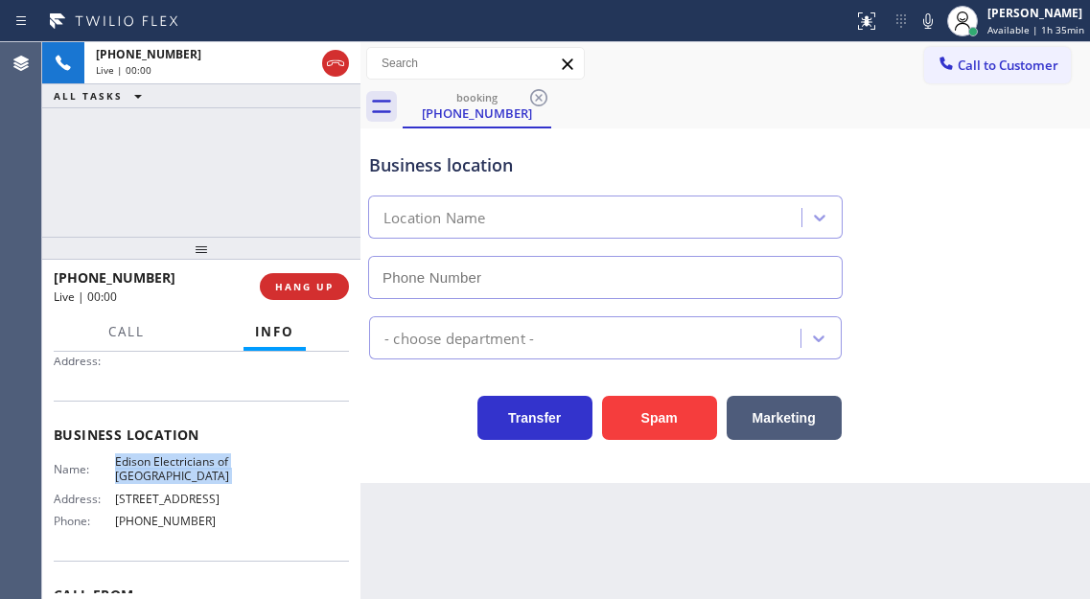
type input "(862) 415-0803"
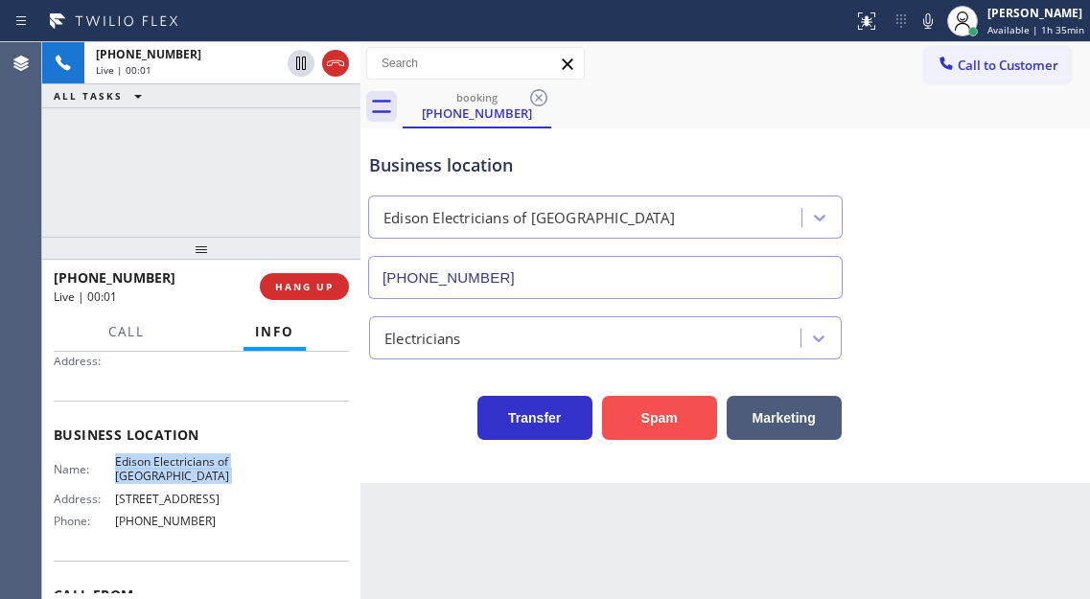
click at [639, 426] on button "Spam" at bounding box center [659, 418] width 115 height 44
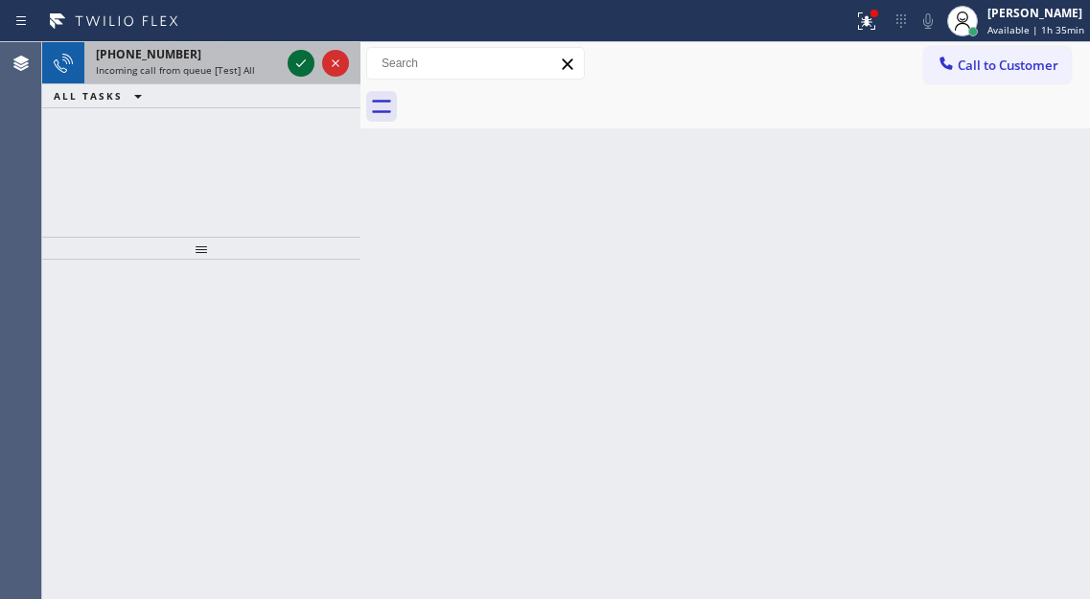
click at [306, 64] on icon at bounding box center [300, 63] width 23 height 23
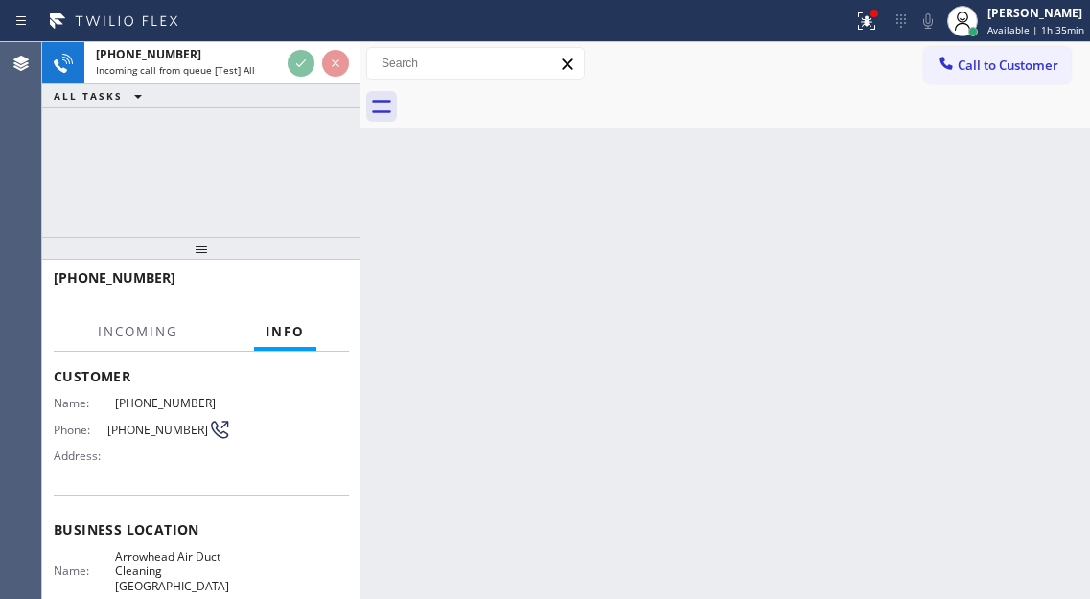
scroll to position [192, 0]
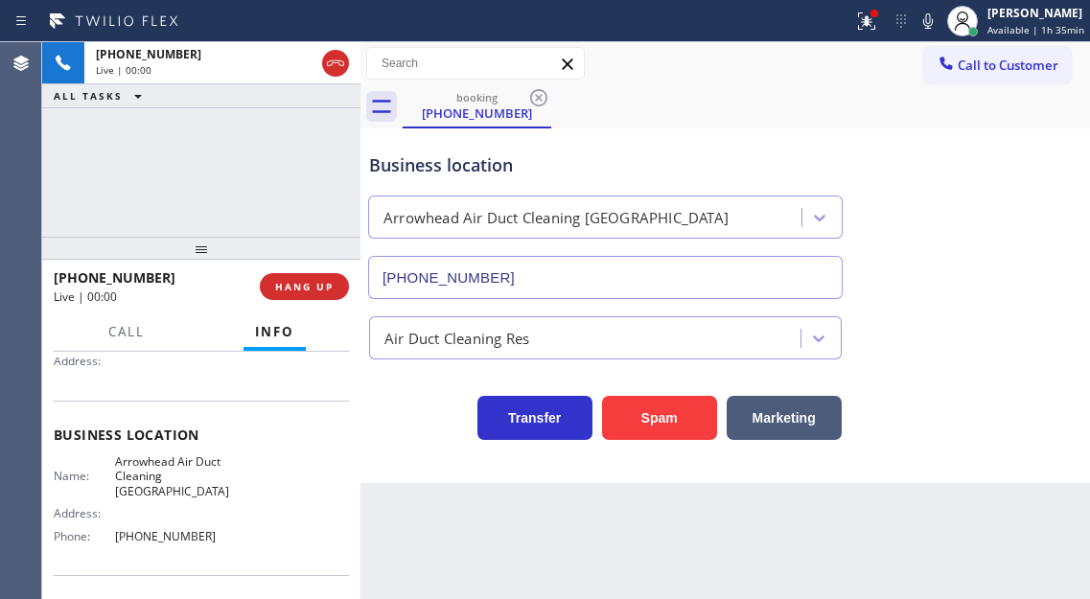
type input "(714) 500-8693"
click at [661, 415] on button "Spam" at bounding box center [659, 418] width 115 height 44
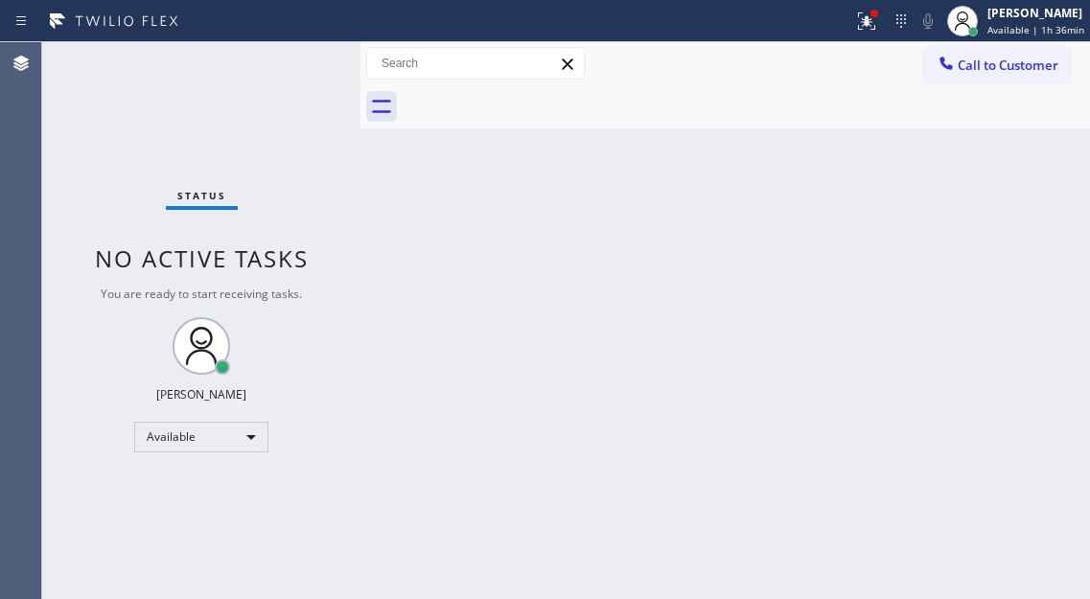
click at [303, 60] on div "Status No active tasks You are ready to start receiving tasks. [PERSON_NAME]" at bounding box center [201, 320] width 318 height 557
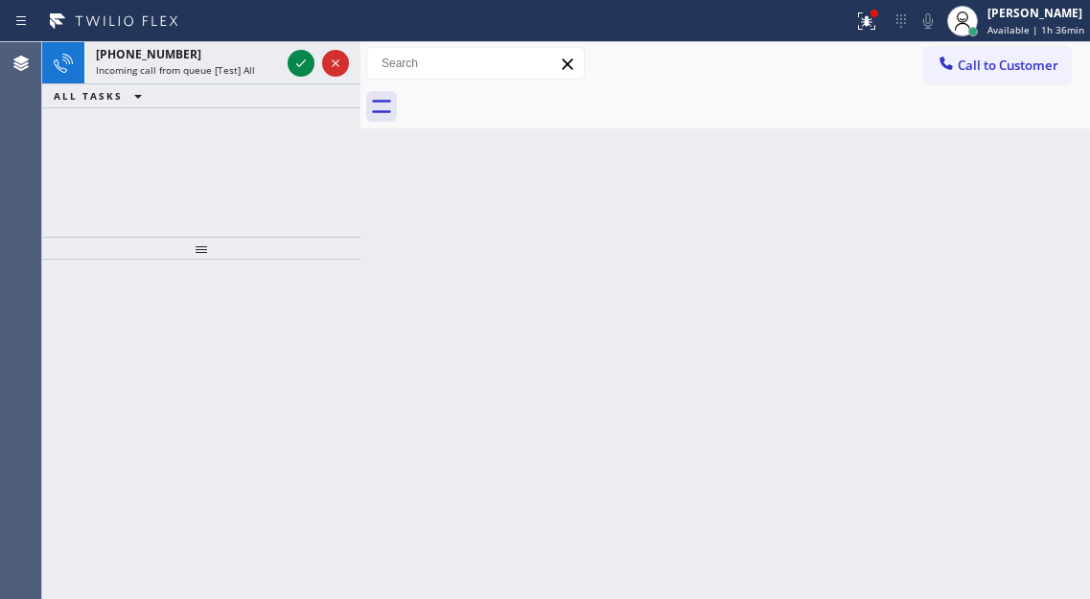
click at [1064, 157] on div "Back to Dashboard Change Sender ID Customers Technicians Select a contact Outbo…" at bounding box center [724, 320] width 729 height 557
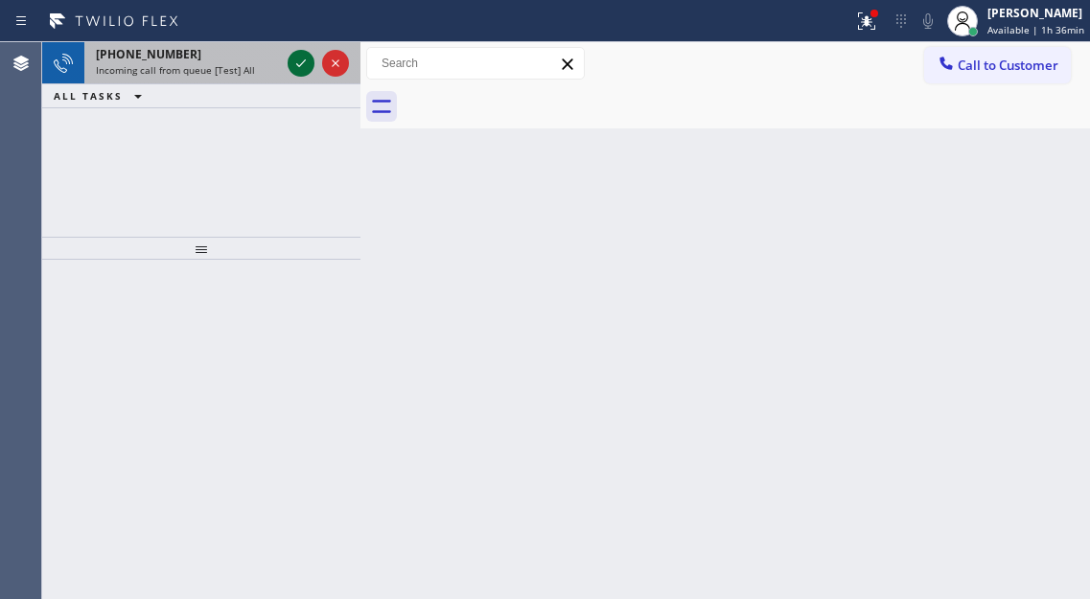
click at [302, 70] on icon at bounding box center [300, 63] width 23 height 23
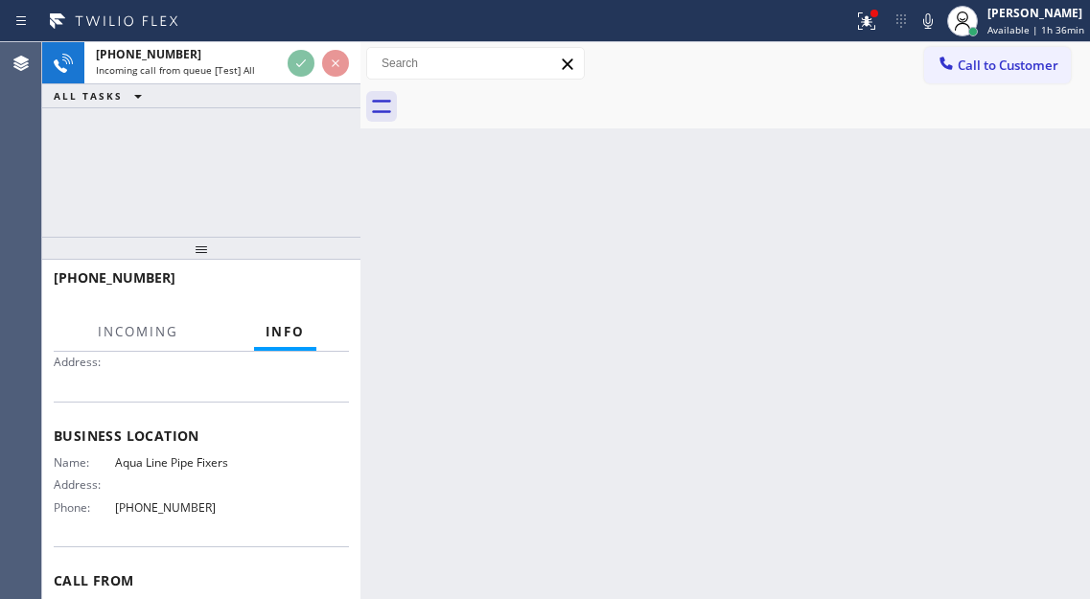
scroll to position [192, 0]
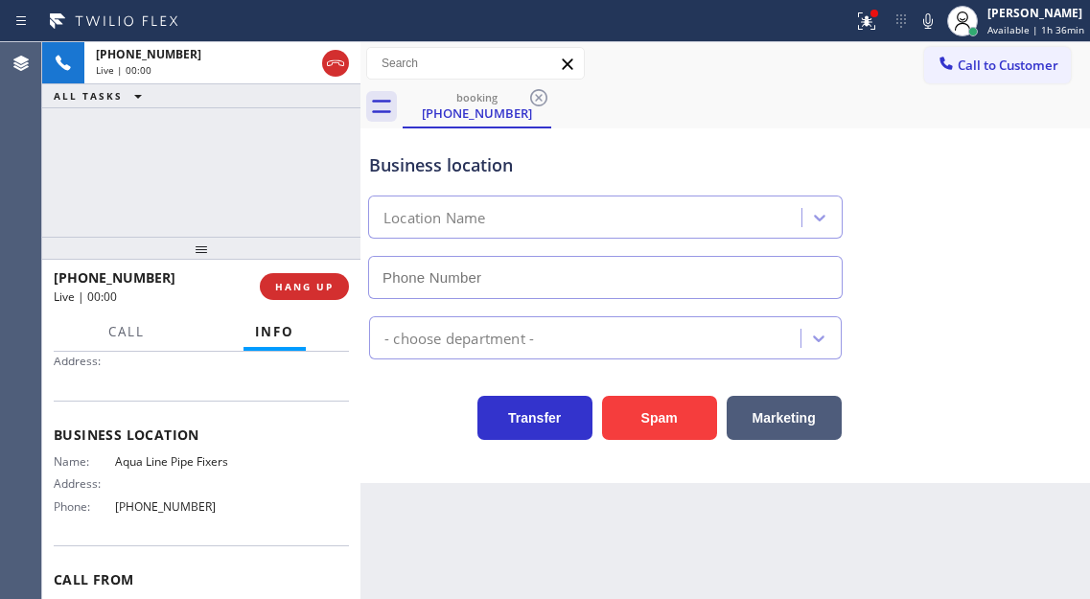
type input "(747) 281-2638"
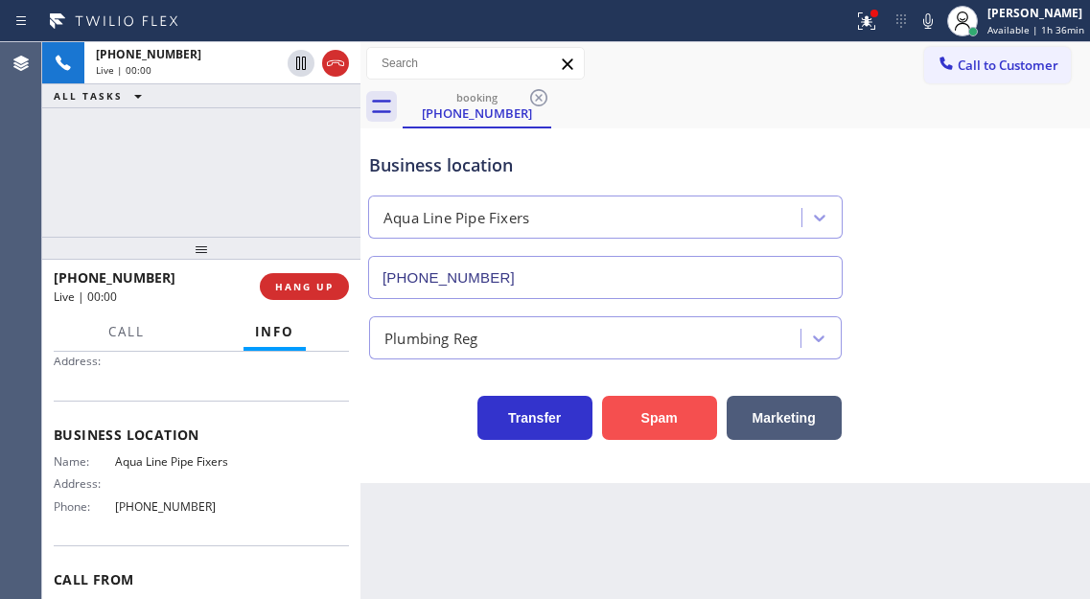
click at [640, 416] on button "Spam" at bounding box center [659, 418] width 115 height 44
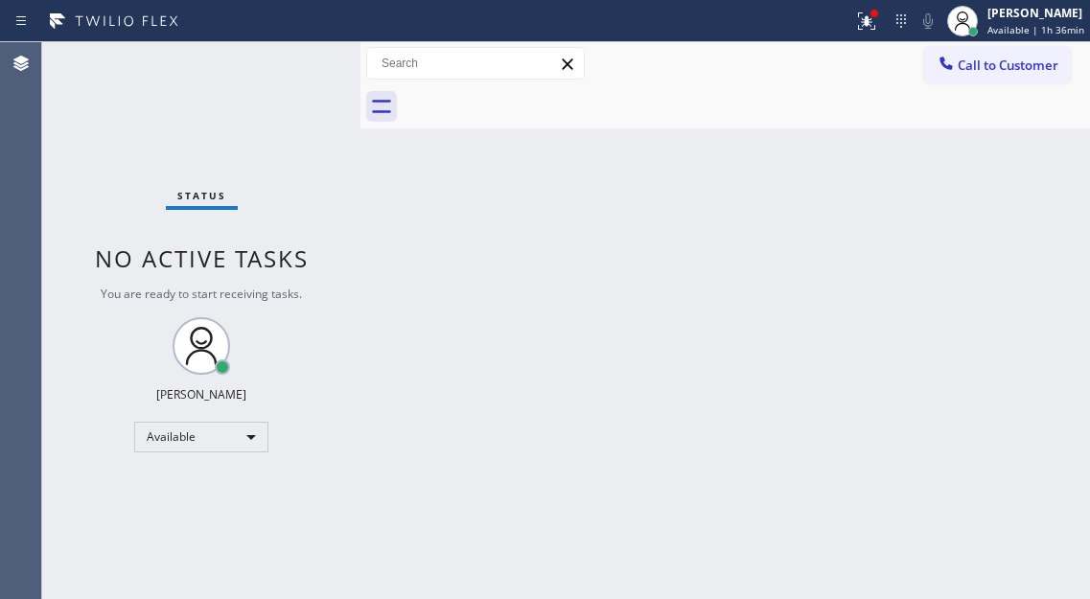
click at [1025, 136] on div "Back to Dashboard Change Sender ID Customers Technicians Select a contact Outbo…" at bounding box center [724, 320] width 729 height 557
click at [856, 35] on button at bounding box center [866, 21] width 42 height 42
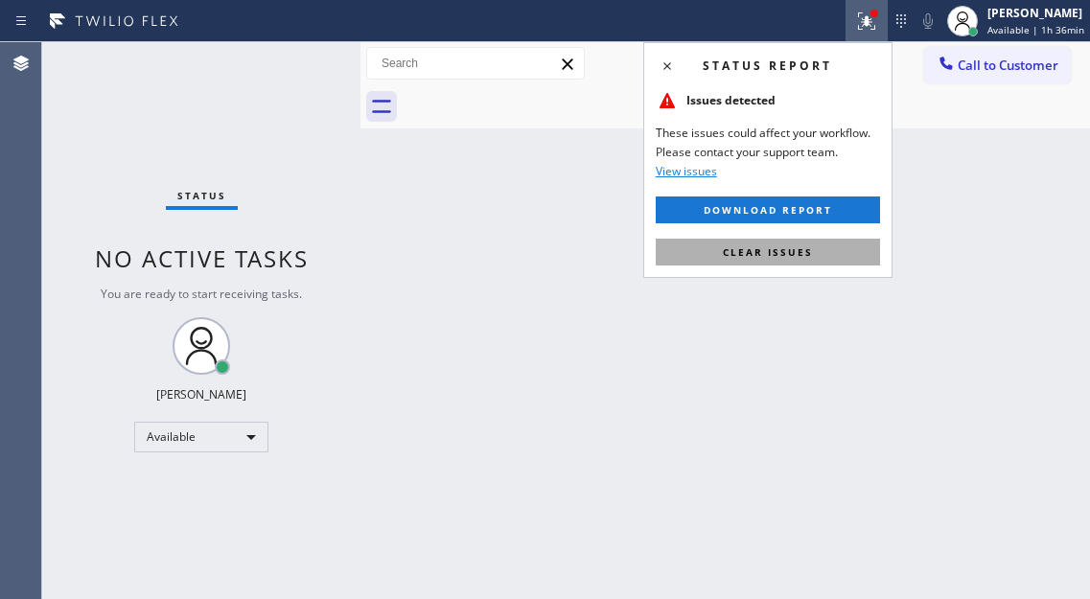
click at [798, 253] on span "Clear issues" at bounding box center [768, 251] width 90 height 13
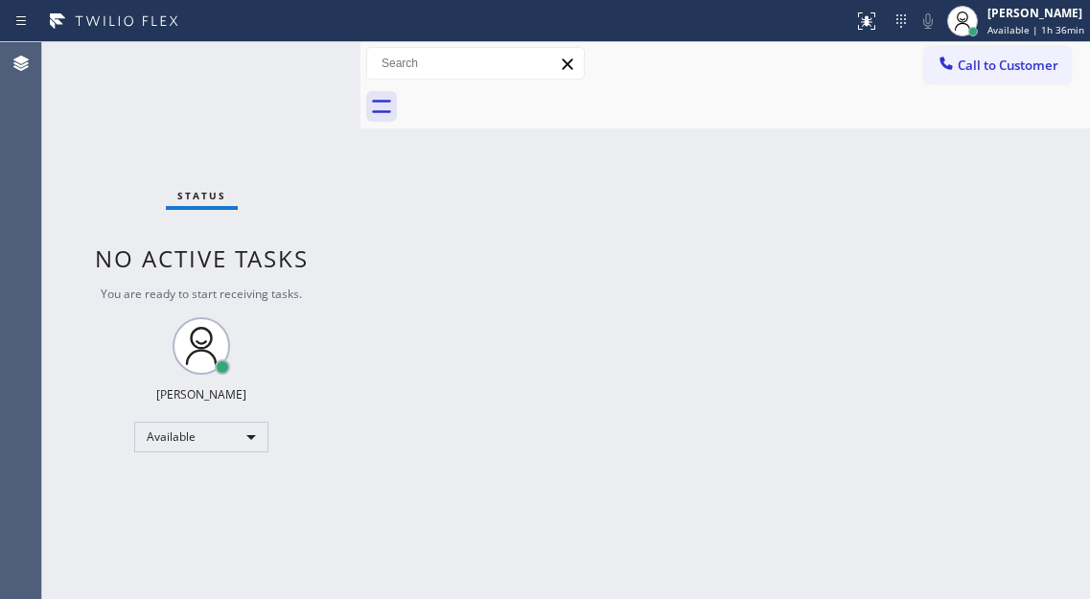
click at [271, 63] on div "Status No active tasks You are ready to start receiving tasks. [PERSON_NAME]" at bounding box center [201, 320] width 318 height 557
click at [300, 67] on div "Status No active tasks You are ready to start receiving tasks. [PERSON_NAME]" at bounding box center [201, 320] width 318 height 557
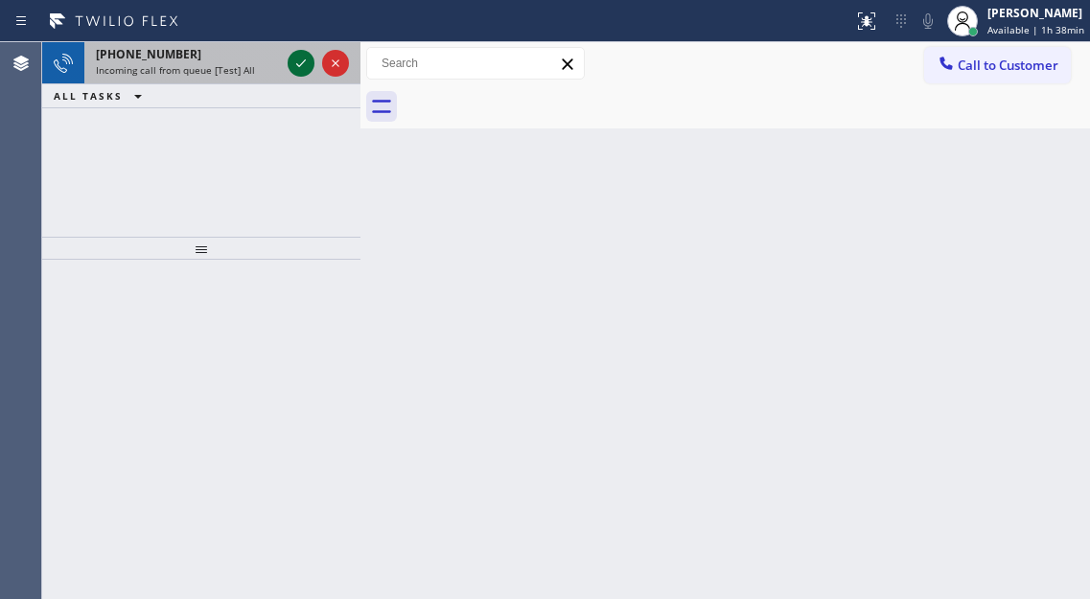
click at [300, 67] on icon at bounding box center [300, 63] width 23 height 23
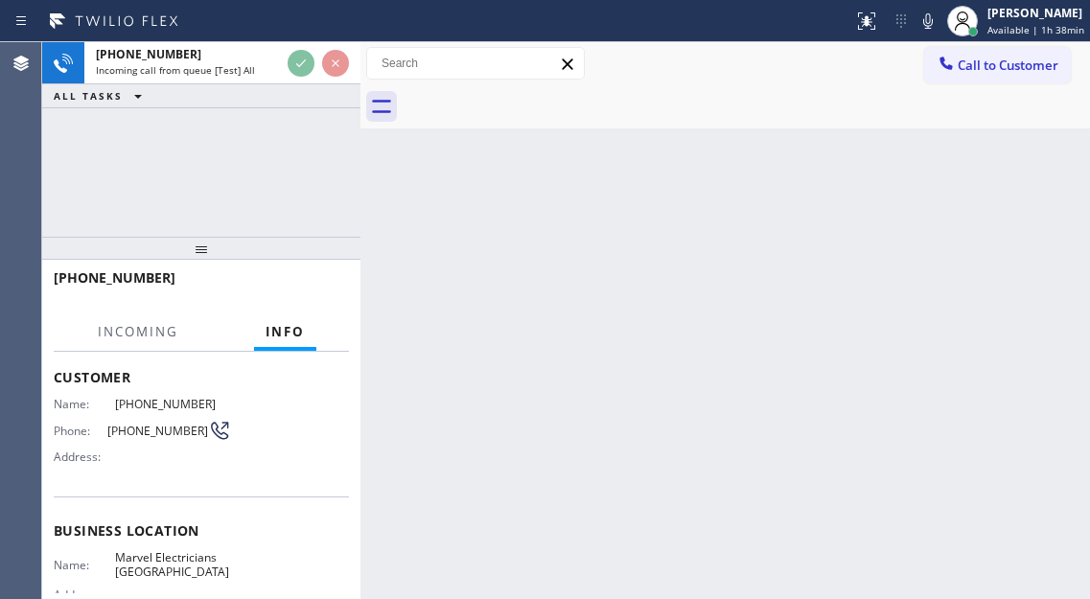
scroll to position [192, 0]
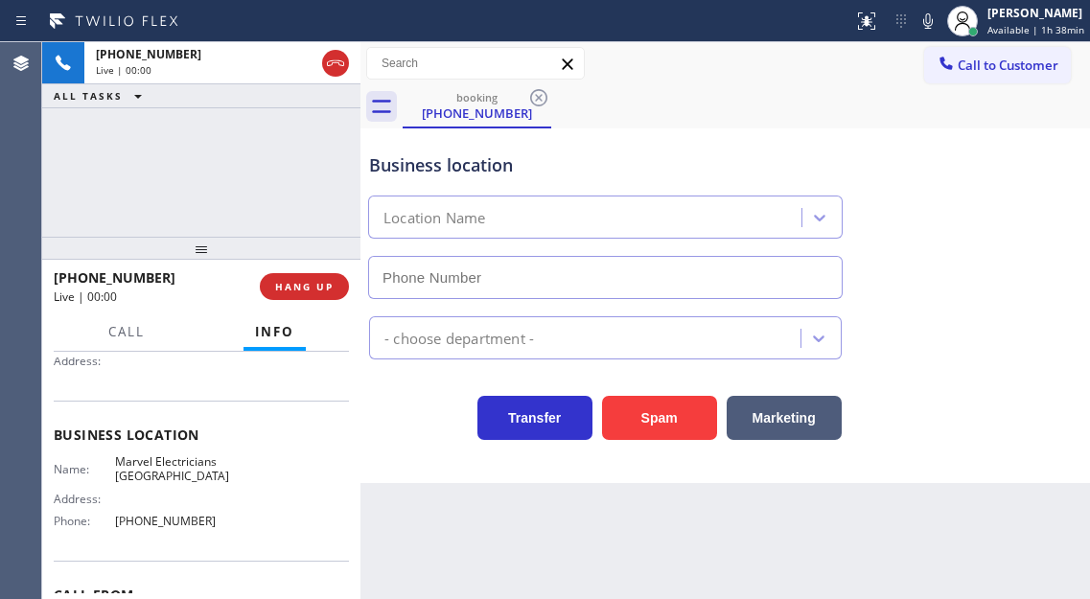
type input "(949) 732-1262"
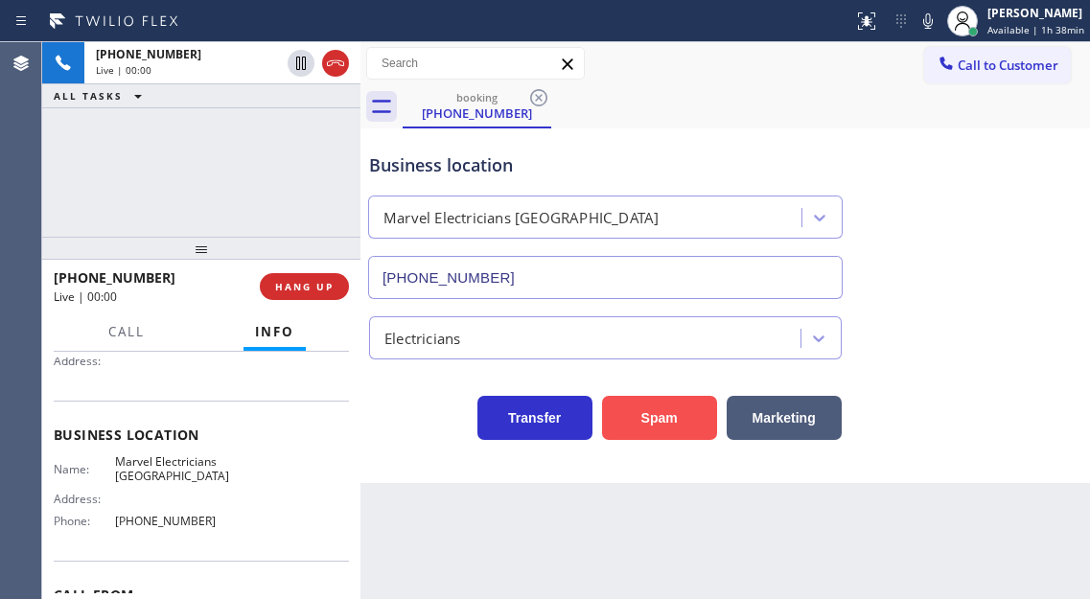
click at [690, 413] on button "Spam" at bounding box center [659, 418] width 115 height 44
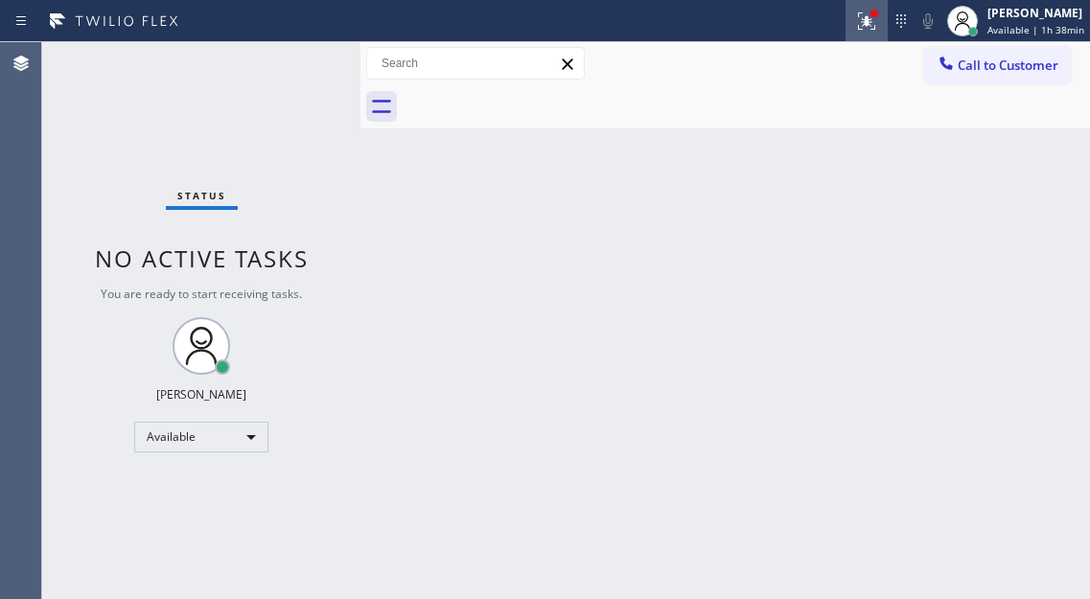
click at [867, 29] on icon at bounding box center [866, 21] width 23 height 23
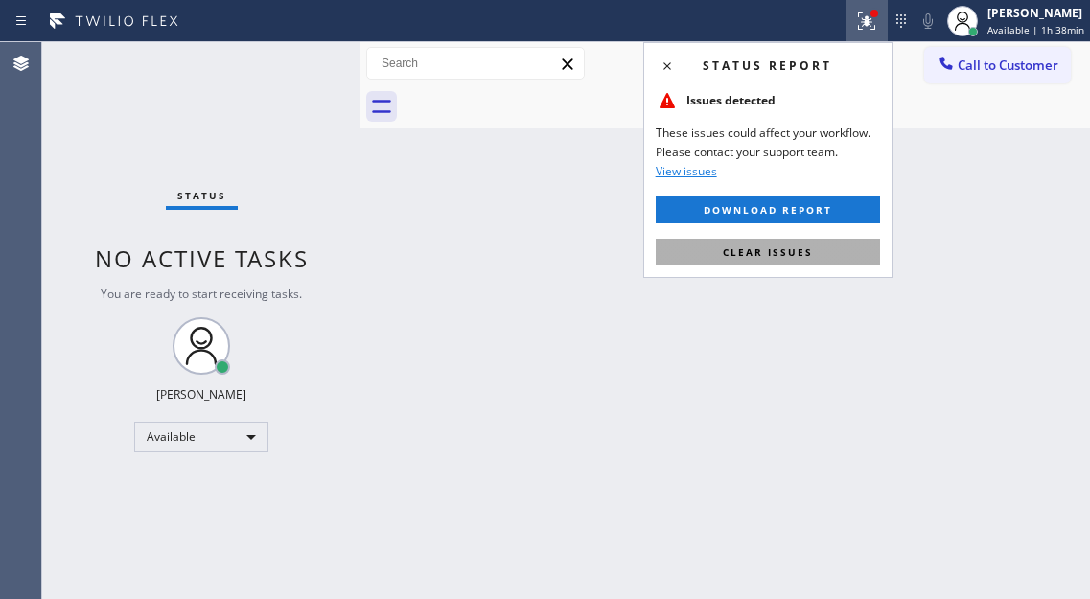
click at [826, 241] on button "Clear issues" at bounding box center [768, 252] width 224 height 27
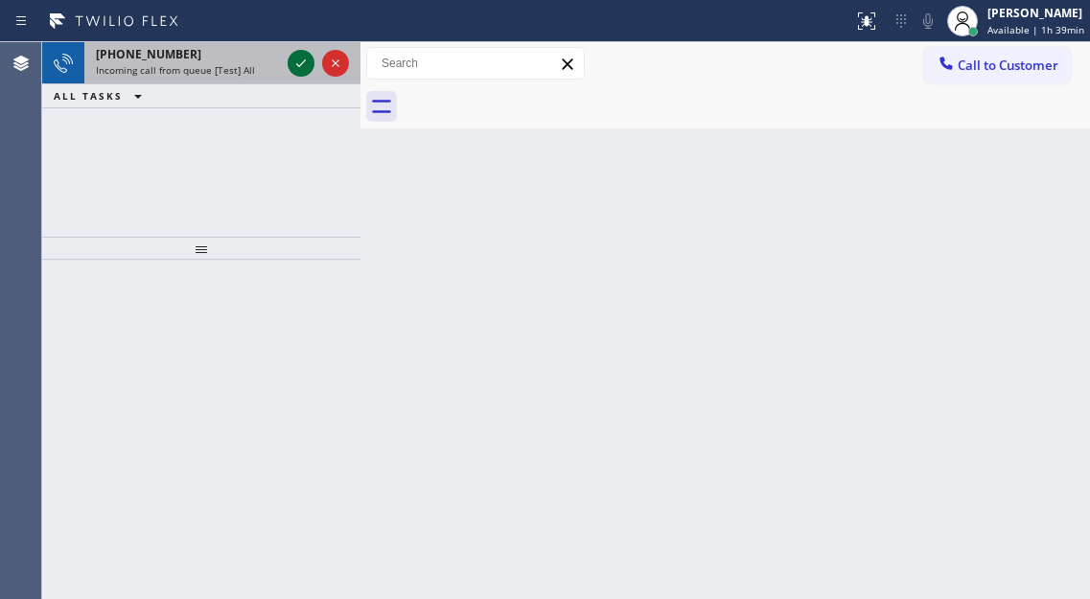
click at [293, 58] on icon at bounding box center [300, 63] width 23 height 23
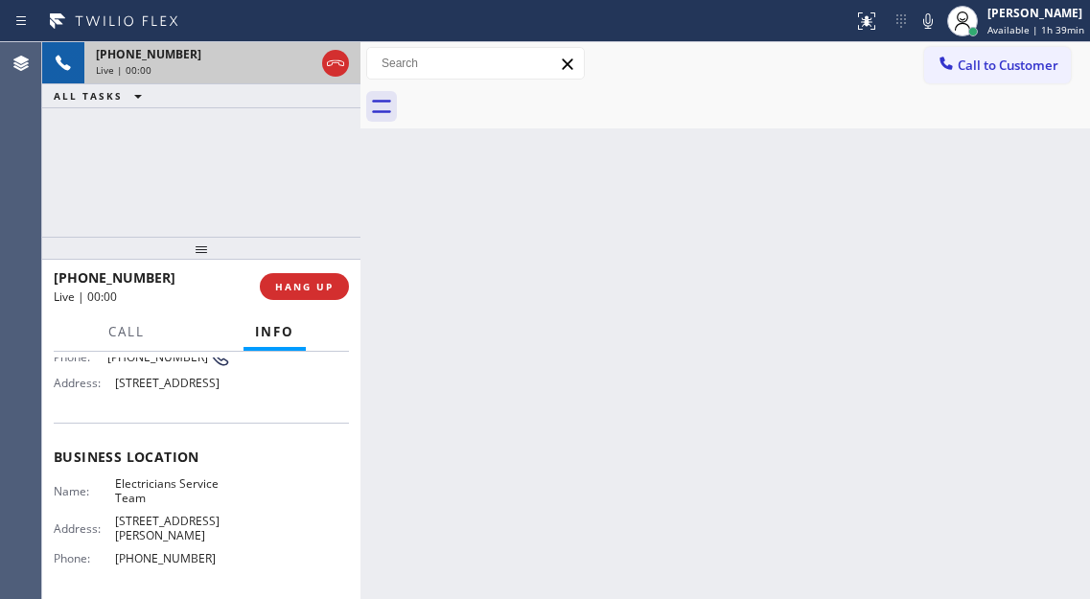
scroll to position [288, 0]
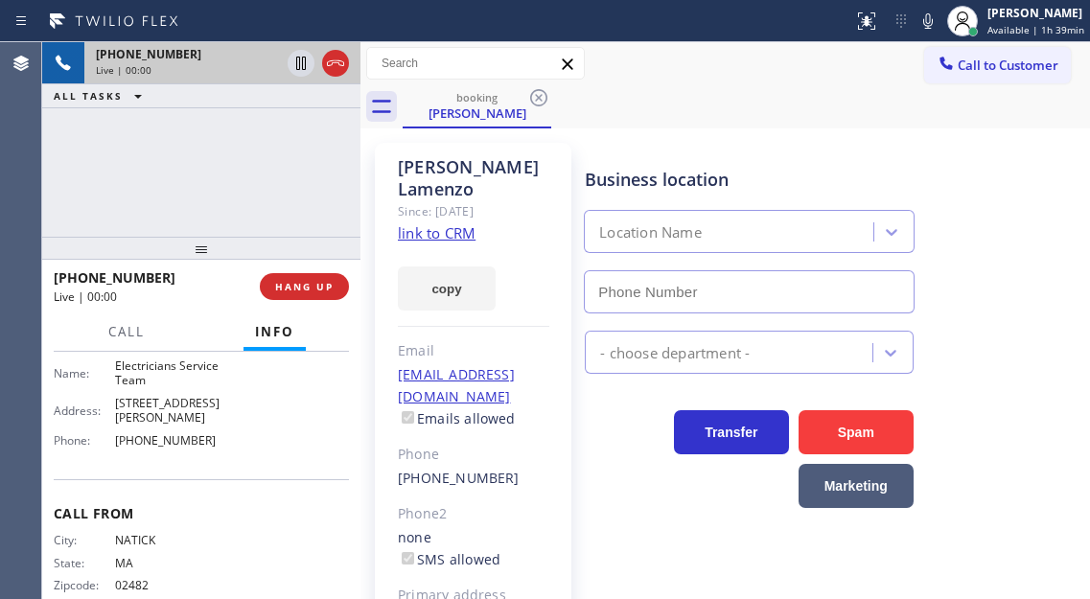
type input "[PHONE_NUMBER]"
click at [166, 386] on span "Electricians Service Team" at bounding box center [173, 373] width 116 height 30
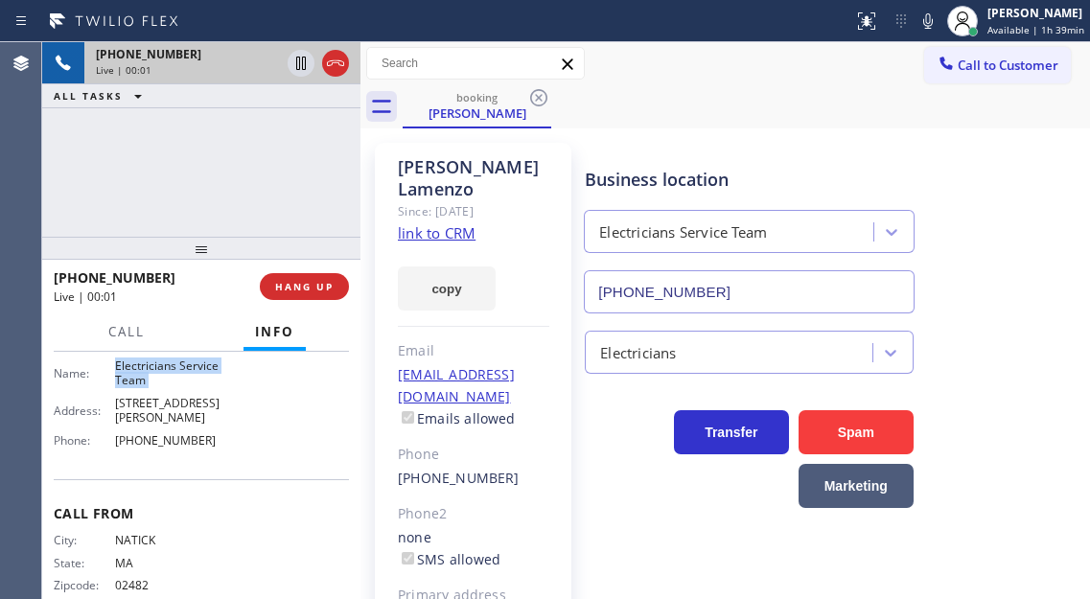
click at [166, 386] on span "Electricians Service Team" at bounding box center [173, 373] width 116 height 30
drag, startPoint x: 166, startPoint y: 386, endPoint x: 344, endPoint y: 309, distance: 194.4
click at [166, 386] on span "Electricians Service Team" at bounding box center [173, 373] width 116 height 30
click at [443, 223] on link "link to CRM" at bounding box center [437, 232] width 78 height 19
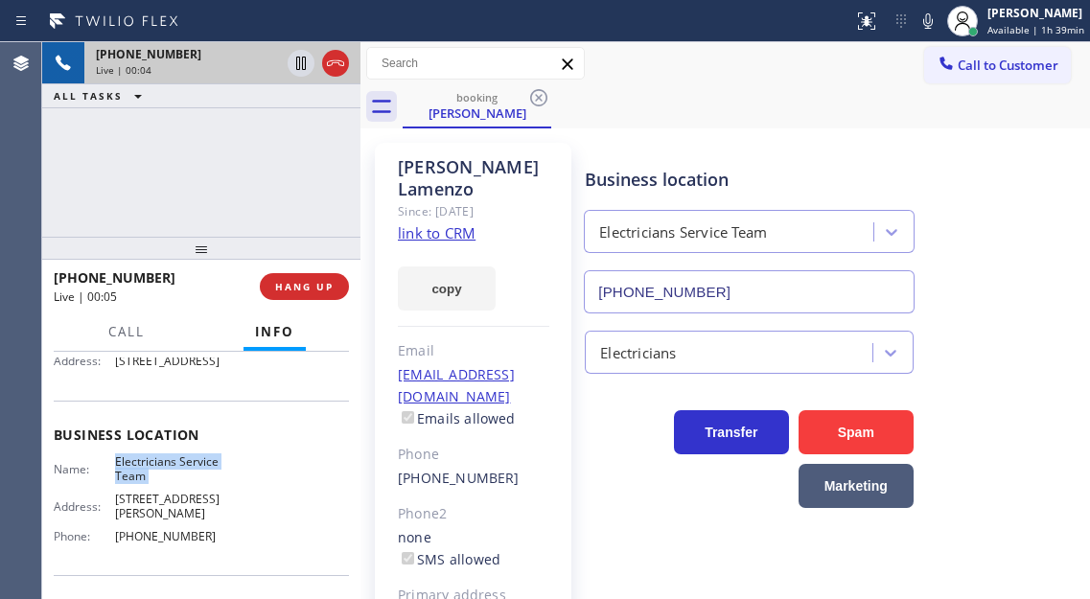
scroll to position [96, 0]
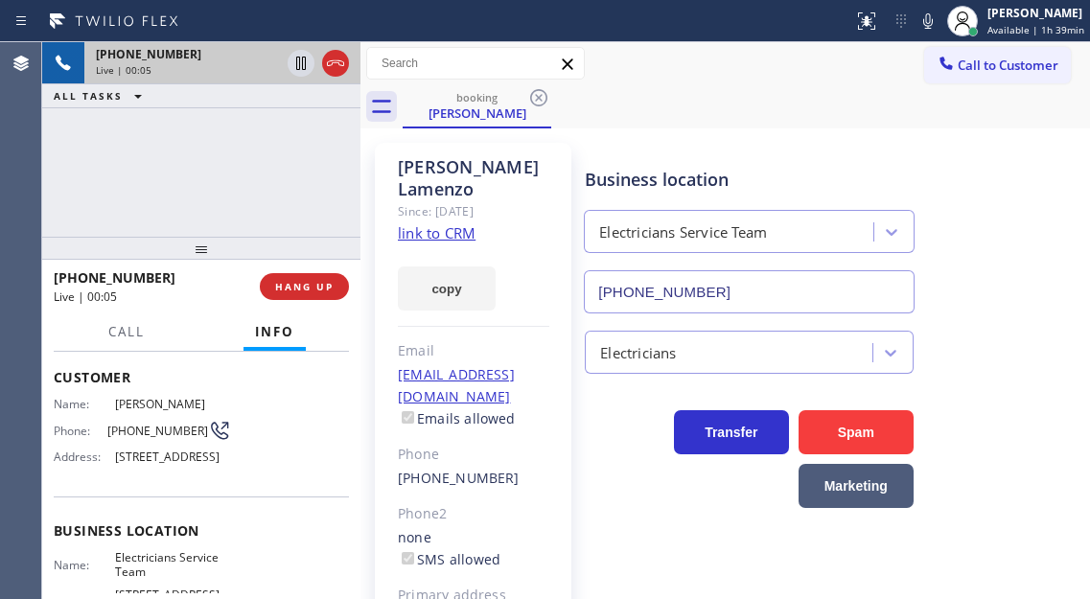
click at [135, 424] on span "(508) 310-3397" at bounding box center [157, 431] width 101 height 14
click at [839, 127] on div "booking Mike Lamenzo" at bounding box center [746, 106] width 687 height 43
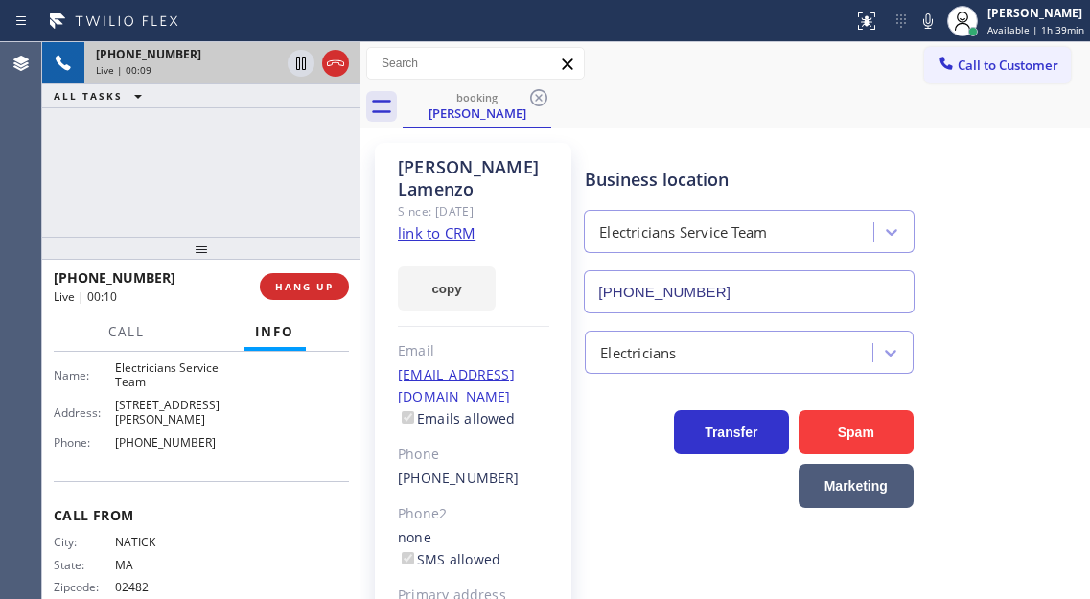
scroll to position [288, 0]
click at [150, 375] on span "Electricians Service Team" at bounding box center [173, 373] width 116 height 30
click at [168, 448] on span "[PHONE_NUMBER]" at bounding box center [173, 440] width 116 height 14
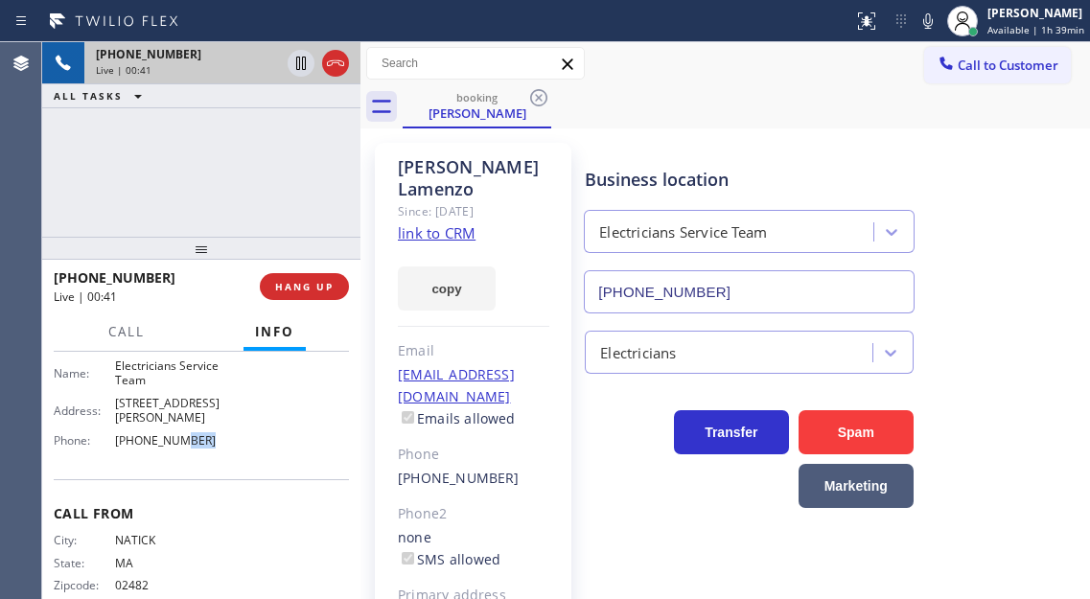
click at [168, 448] on span "[PHONE_NUMBER]" at bounding box center [173, 440] width 116 height 14
drag, startPoint x: 286, startPoint y: 147, endPoint x: 277, endPoint y: 124, distance: 24.6
click at [286, 147] on div "+15083103397 Live | 00:47 ALL TASKS ALL TASKS ACTIVE TASKS TASKS IN WRAP UP" at bounding box center [201, 139] width 318 height 195
click at [745, 80] on div "Call to Customer Outbound call Location Search location Your caller id phone nu…" at bounding box center [724, 64] width 729 height 34
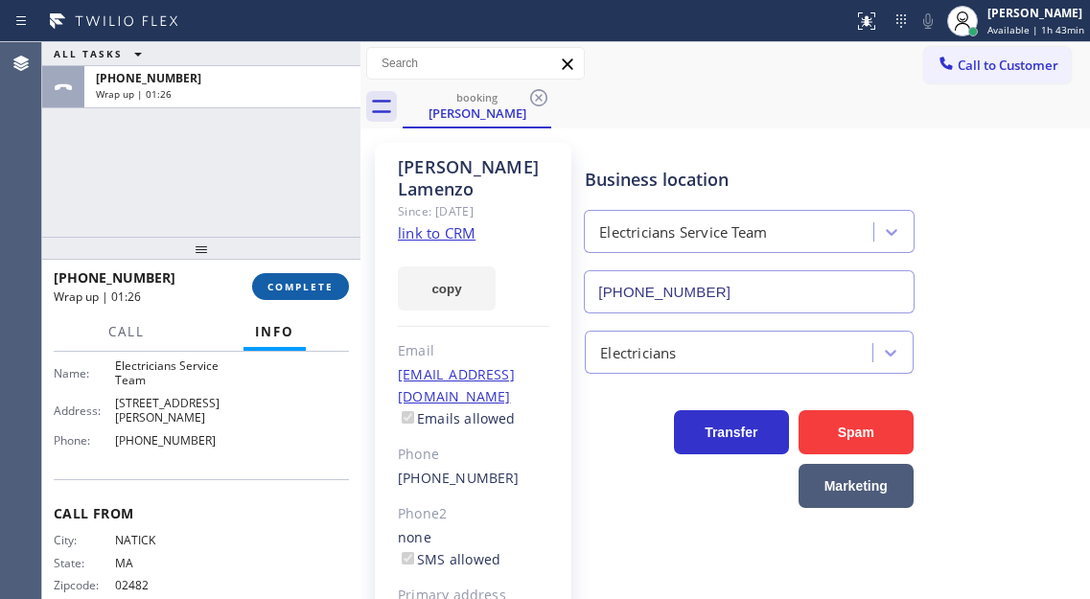
click at [284, 284] on span "COMPLETE" at bounding box center [300, 286] width 66 height 13
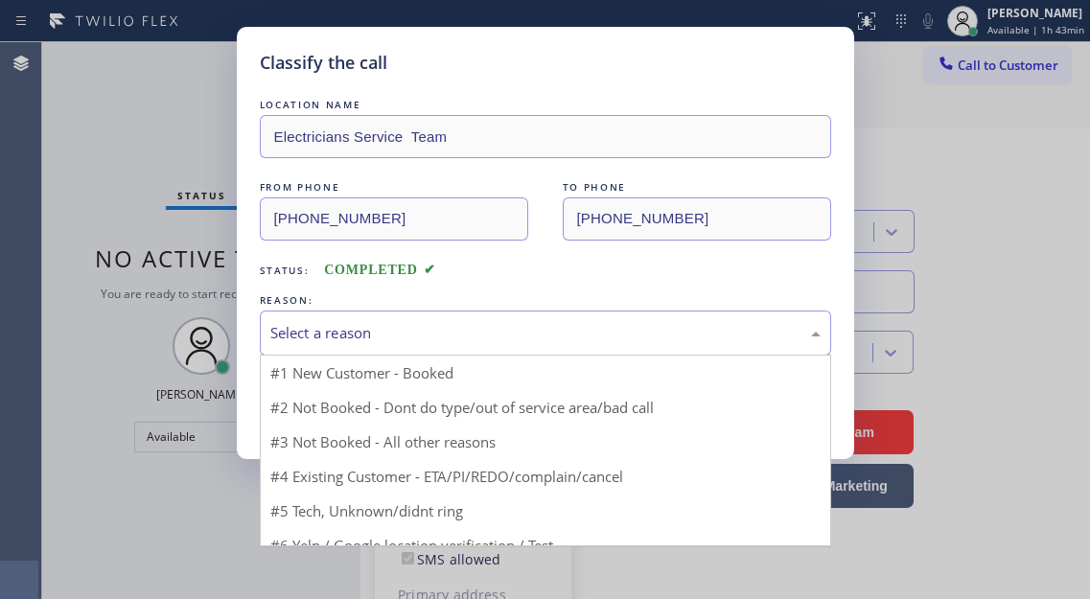
click at [416, 330] on div "Select a reason" at bounding box center [545, 333] width 550 height 22
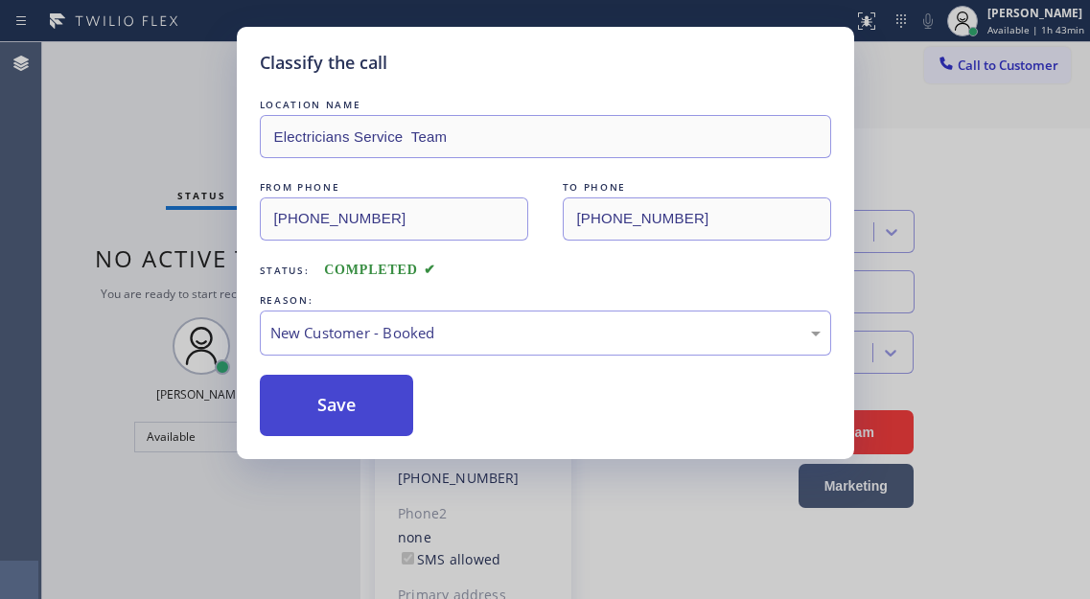
click at [388, 403] on button "Save" at bounding box center [337, 405] width 154 height 61
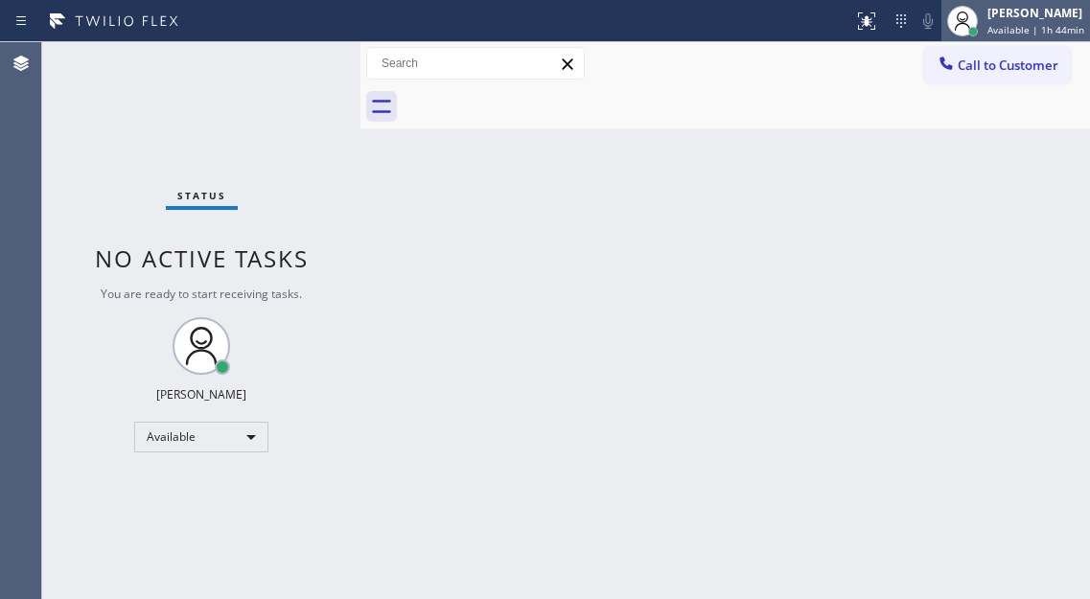
click at [966, 15] on icon at bounding box center [962, 21] width 23 height 23
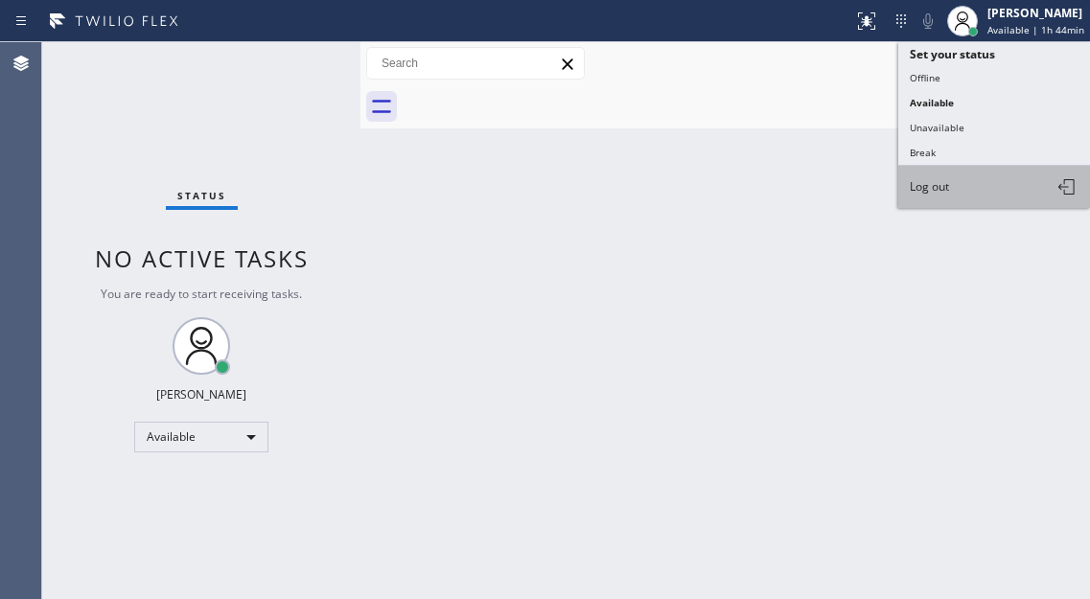
click at [946, 183] on span "Log out" at bounding box center [928, 186] width 39 height 16
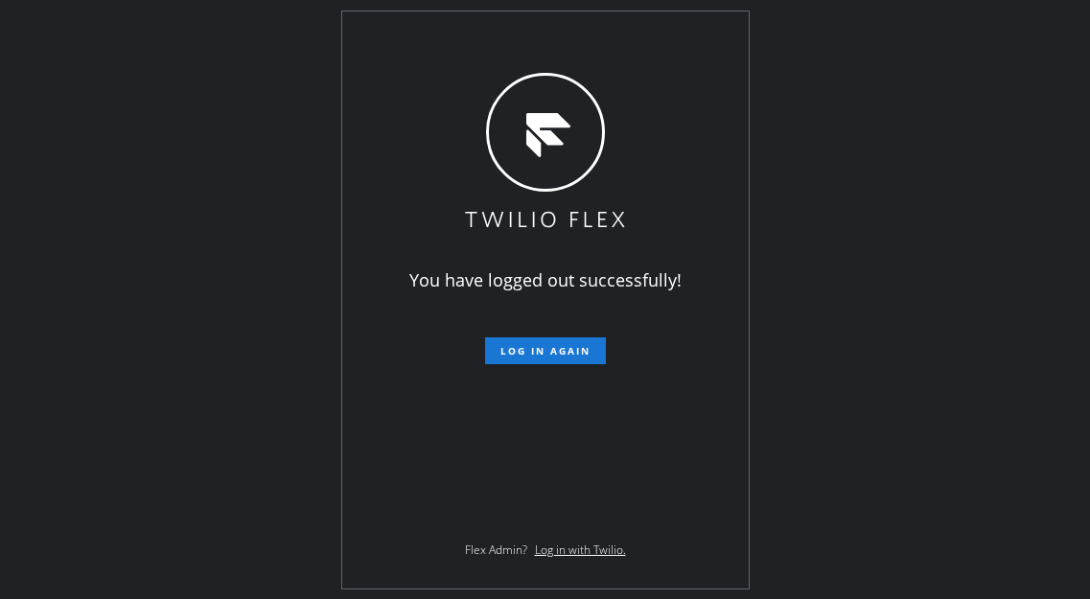
click at [1072, 113] on div "You have logged out successfully! Log in again Flex Admin? Log in with Twilio." at bounding box center [545, 299] width 1090 height 599
